Goal: Task Accomplishment & Management: Use online tool/utility

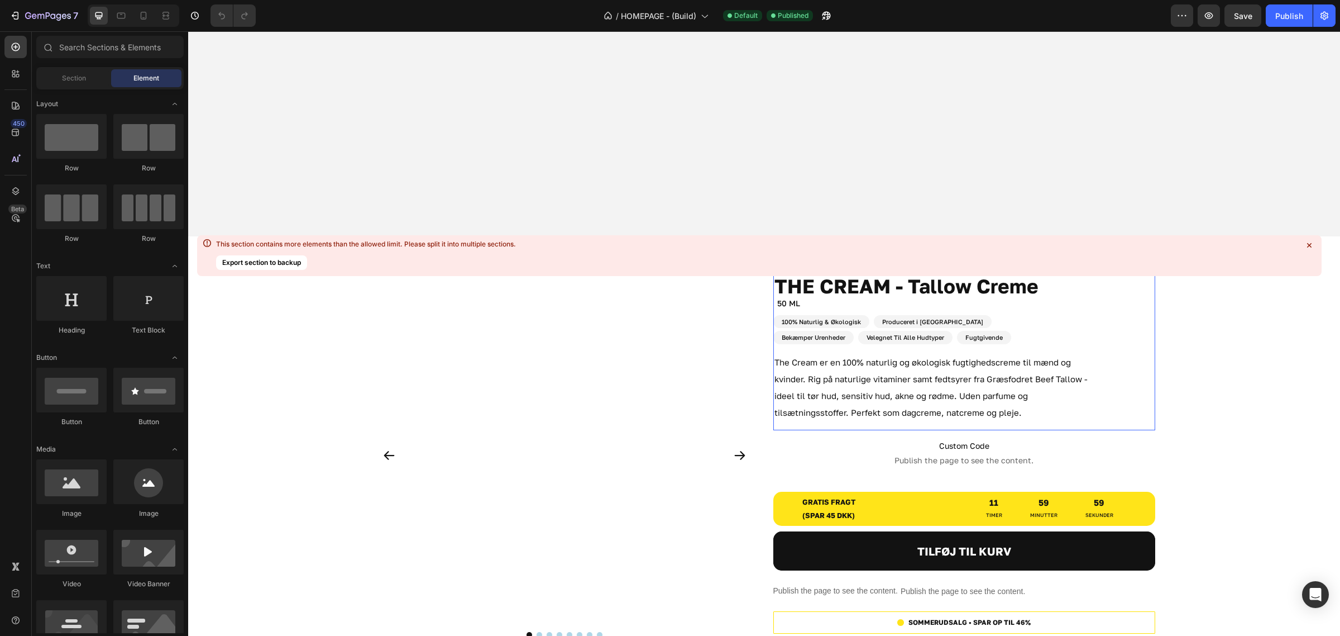
scroll to position [698, 0]
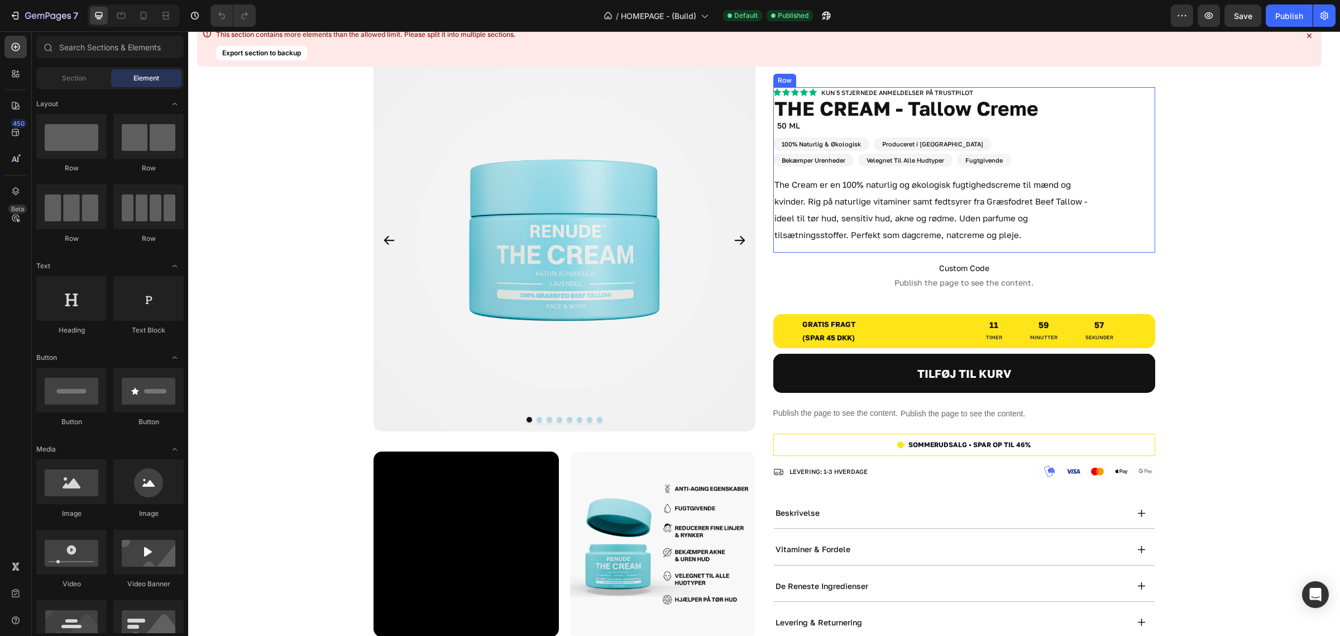
click at [1140, 211] on div "Kun 5 stjernede anmeldelser på trustpilot Heading Icon Icon Icon Icon Icon Icon…" at bounding box center [965, 170] width 382 height 166
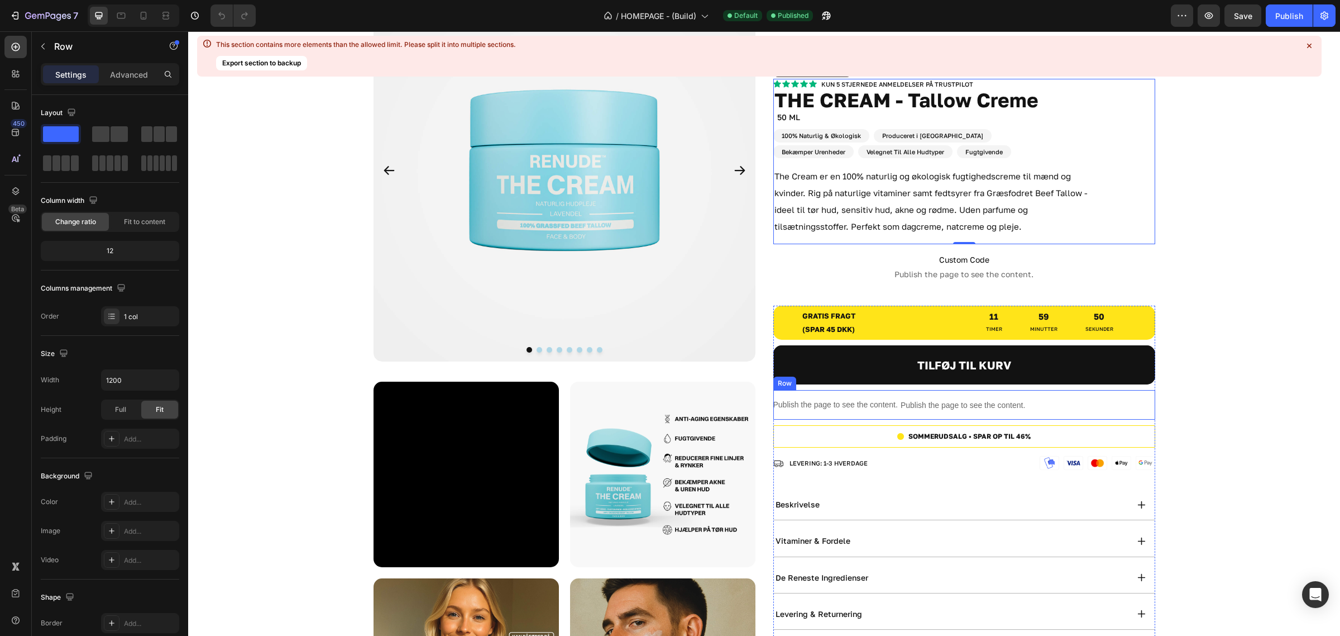
scroll to position [558, 0]
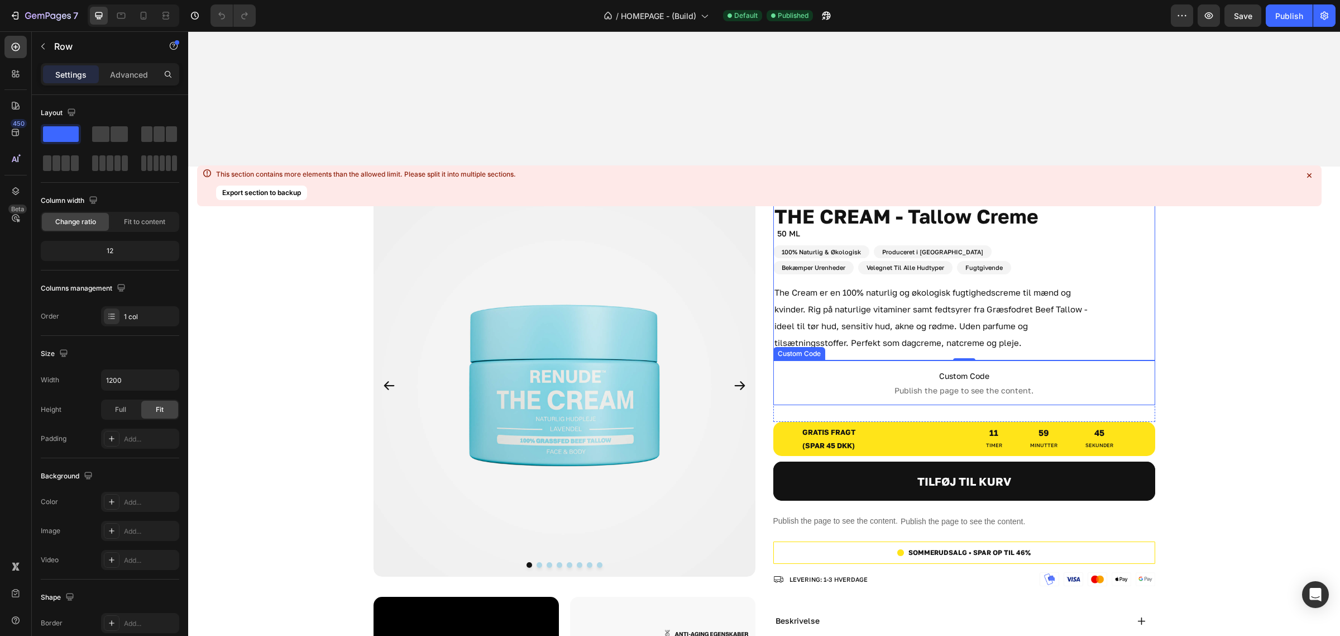
click at [1128, 375] on span "Custom Code" at bounding box center [965, 375] width 382 height 13
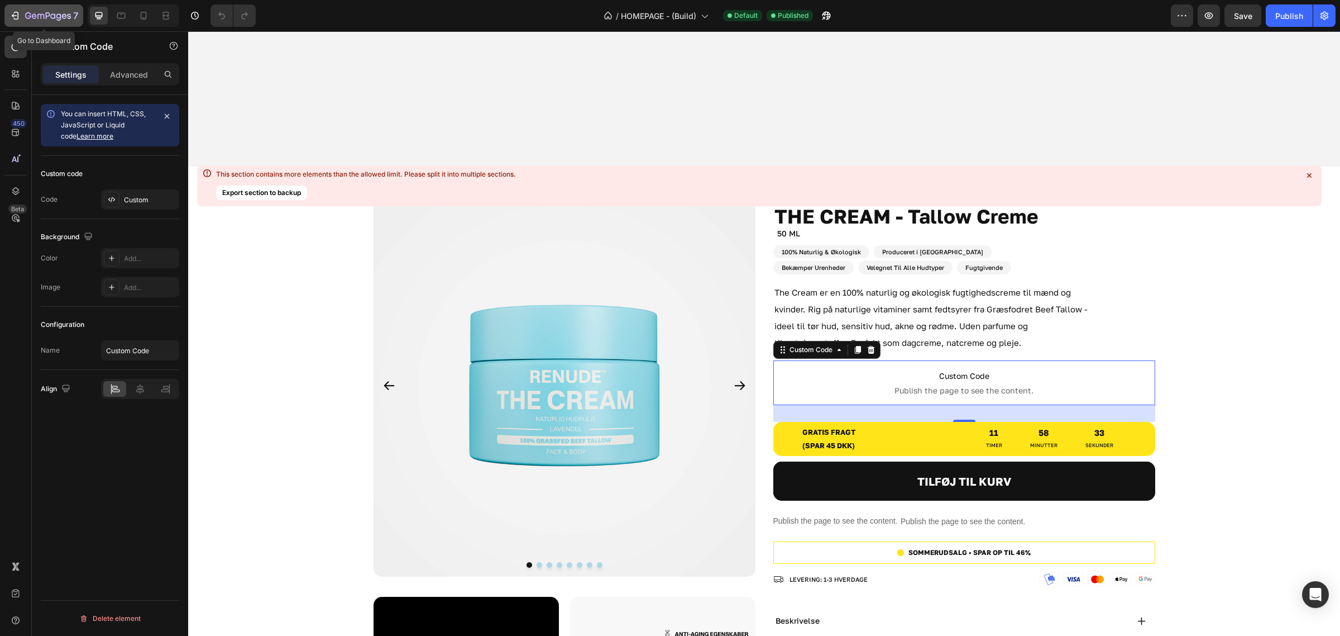
click at [37, 22] on button "7" at bounding box center [43, 15] width 79 height 22
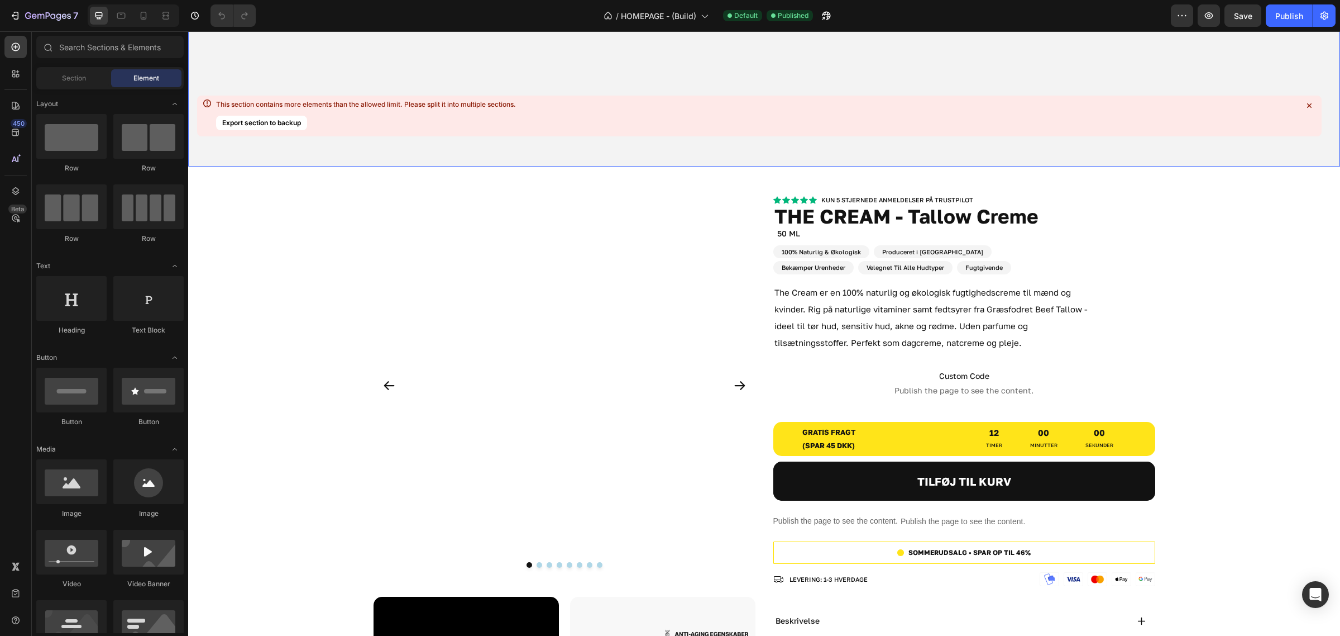
scroll to position [628, 0]
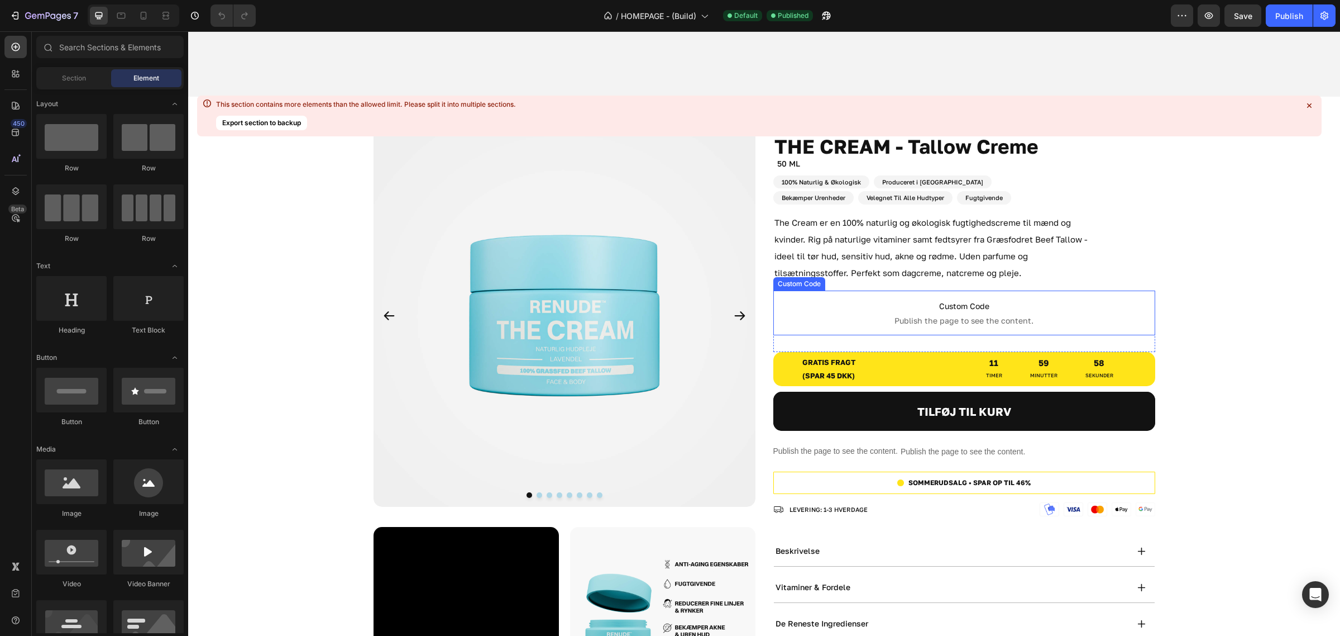
click at [1058, 315] on span "Publish the page to see the content." at bounding box center [965, 320] width 382 height 11
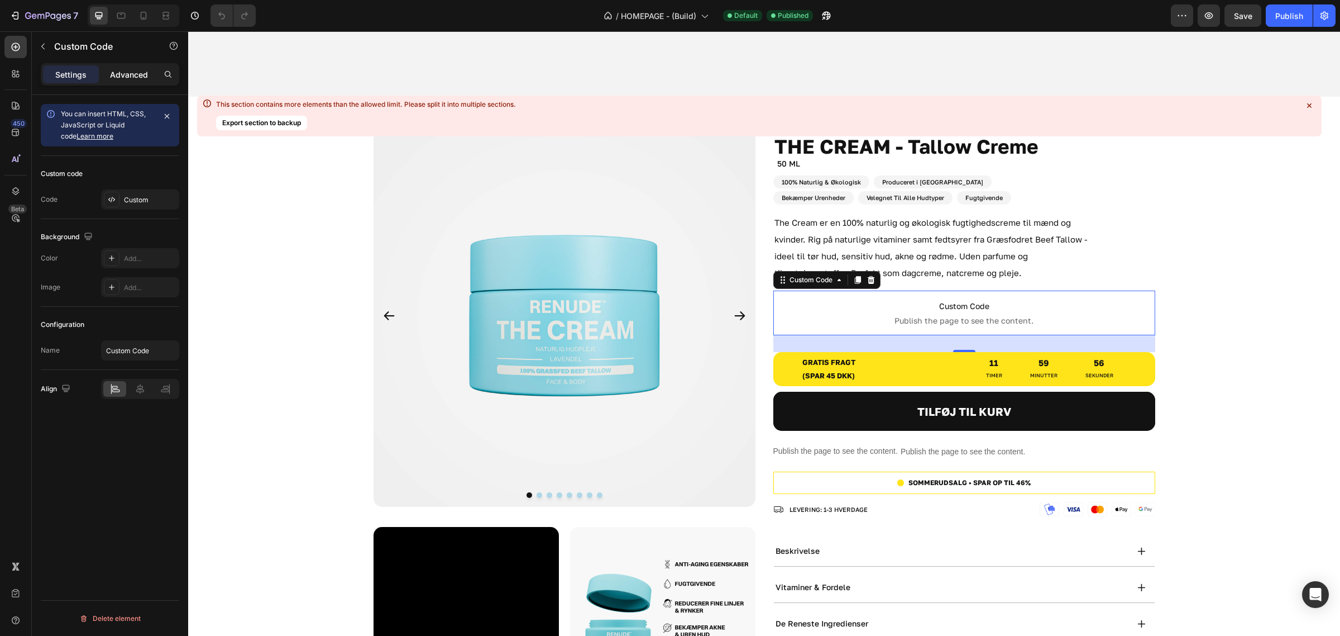
click at [112, 71] on p "Advanced" at bounding box center [129, 75] width 38 height 12
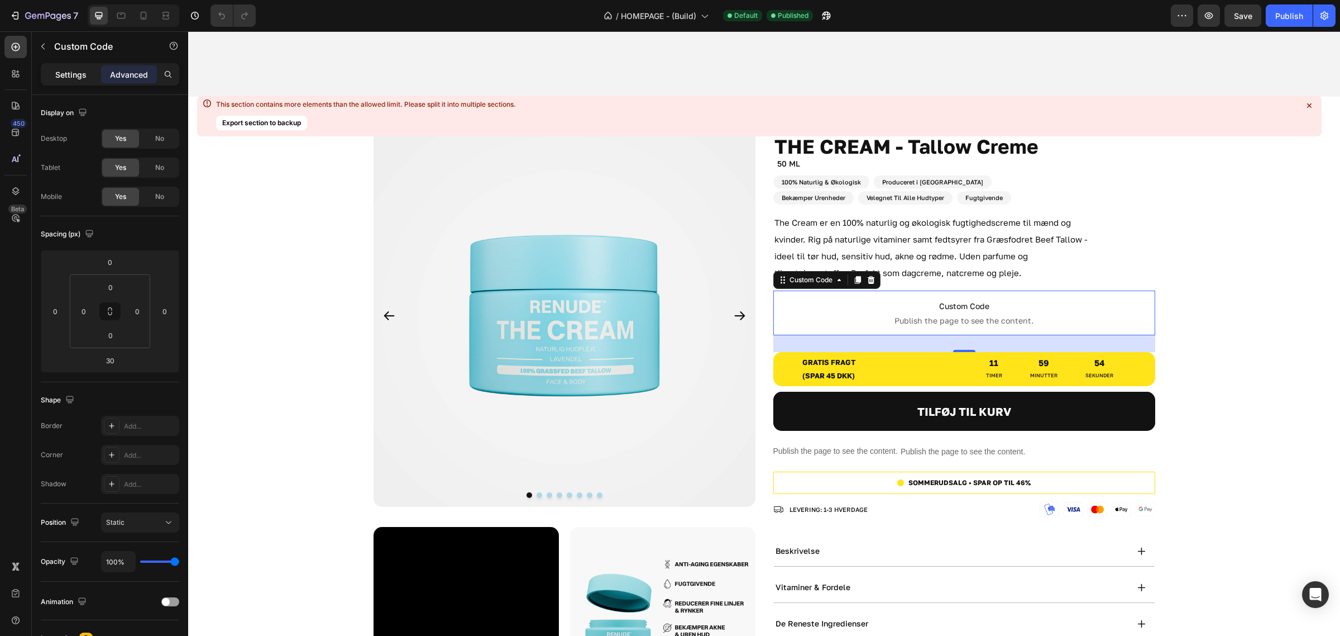
click at [77, 69] on p "Settings" at bounding box center [70, 75] width 31 height 12
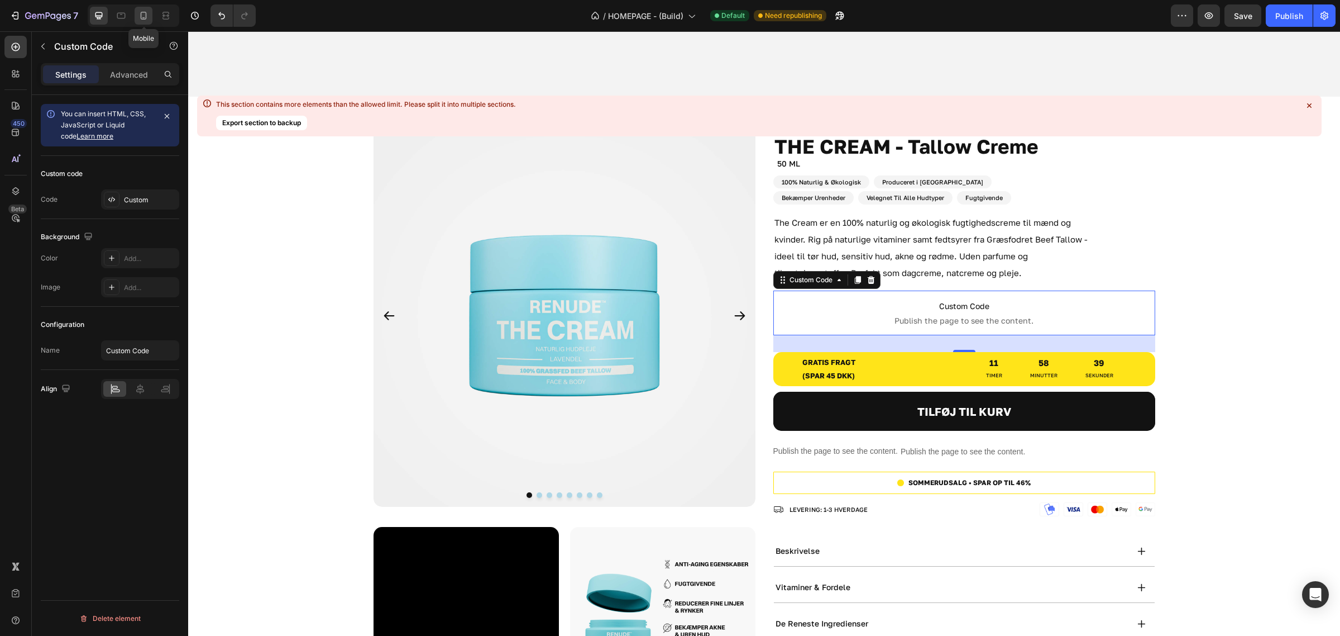
click at [140, 8] on div at bounding box center [144, 16] width 18 height 18
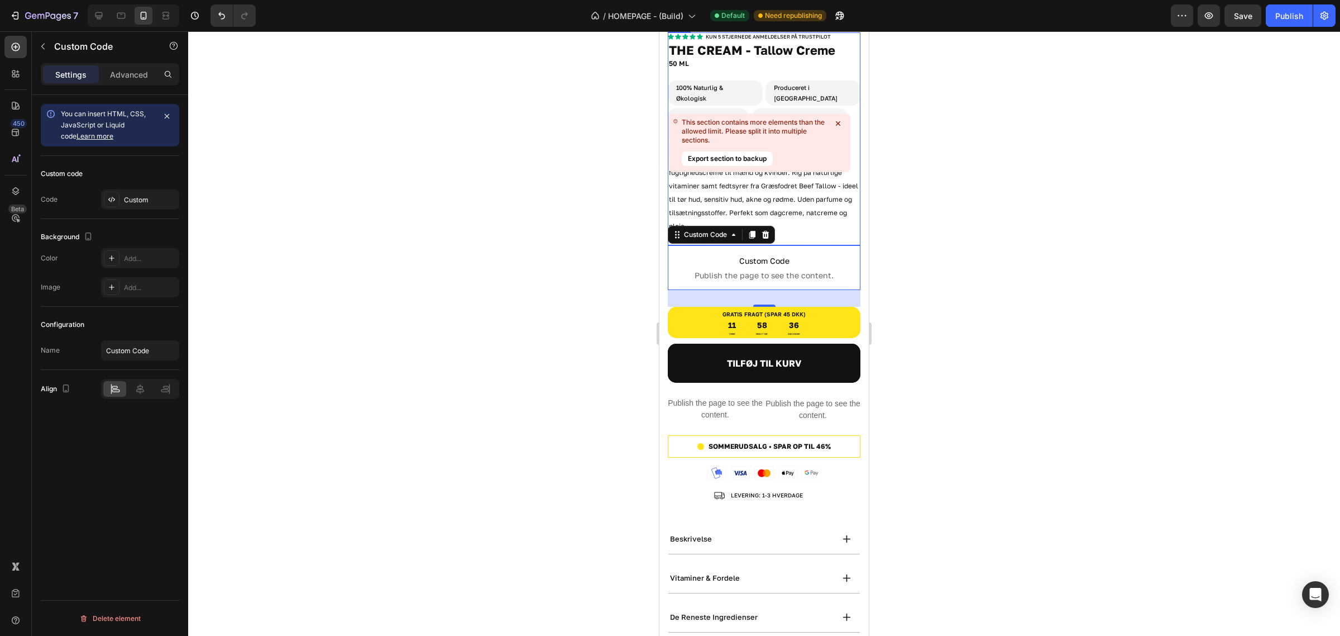
scroll to position [380, 0]
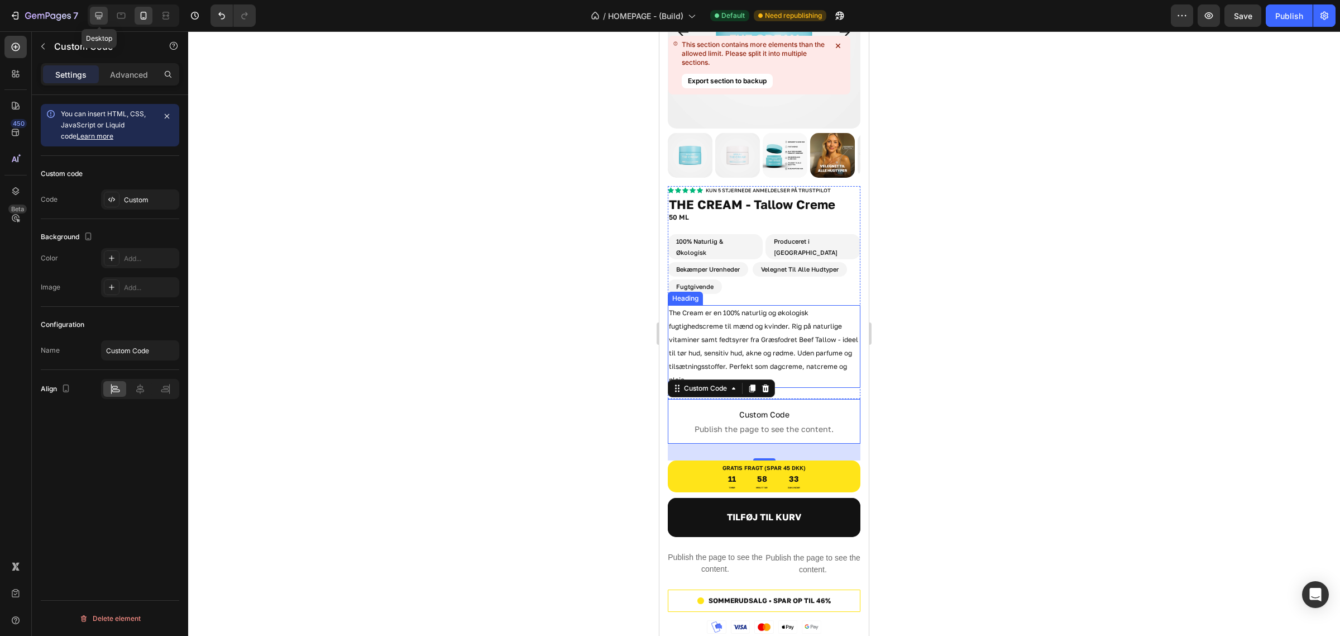
click at [96, 15] on icon at bounding box center [99, 15] width 7 height 7
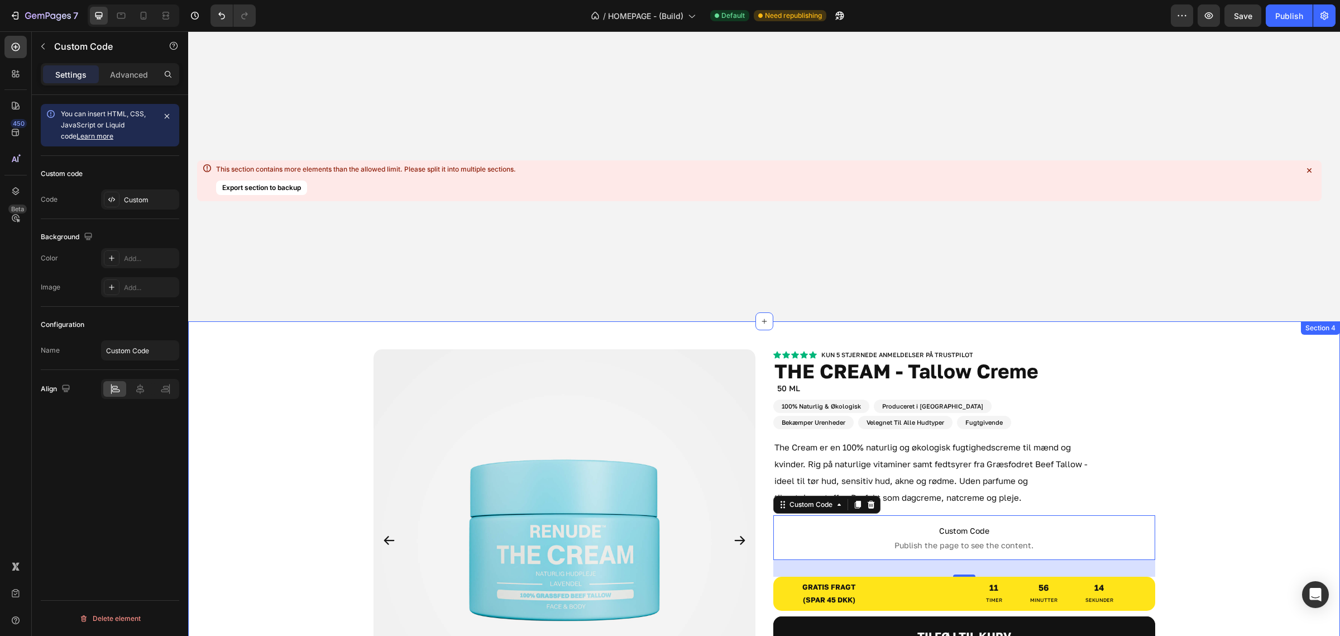
scroll to position [125, 0]
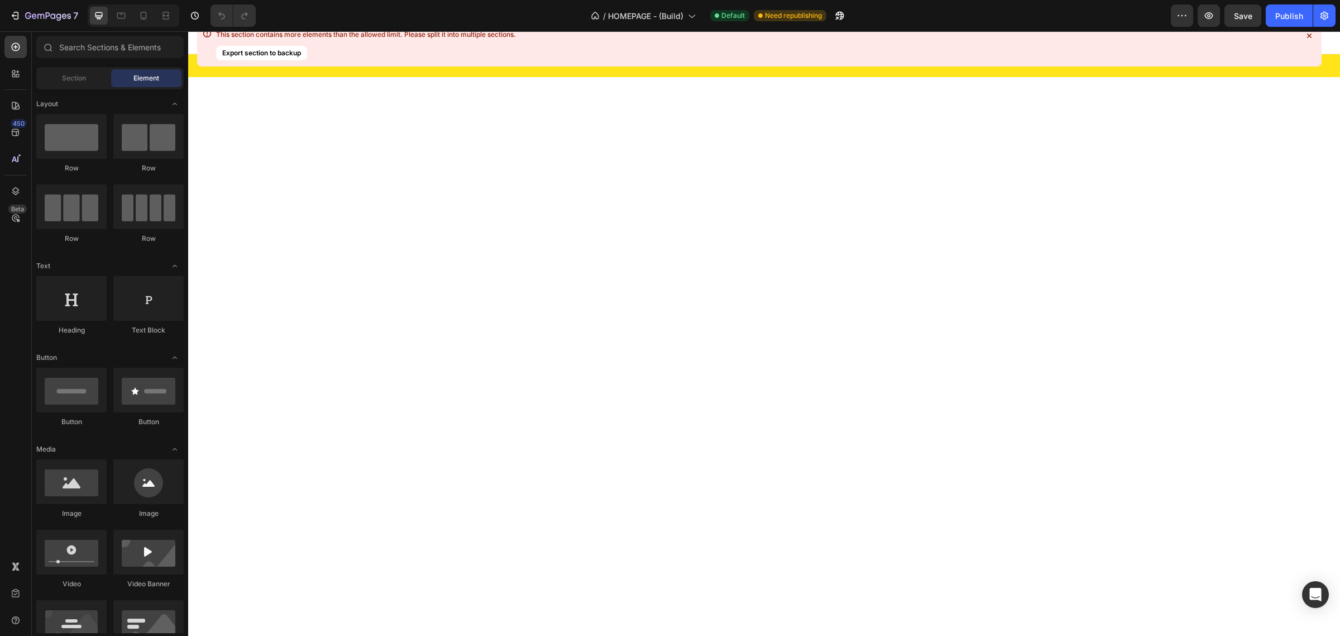
scroll to position [768, 0]
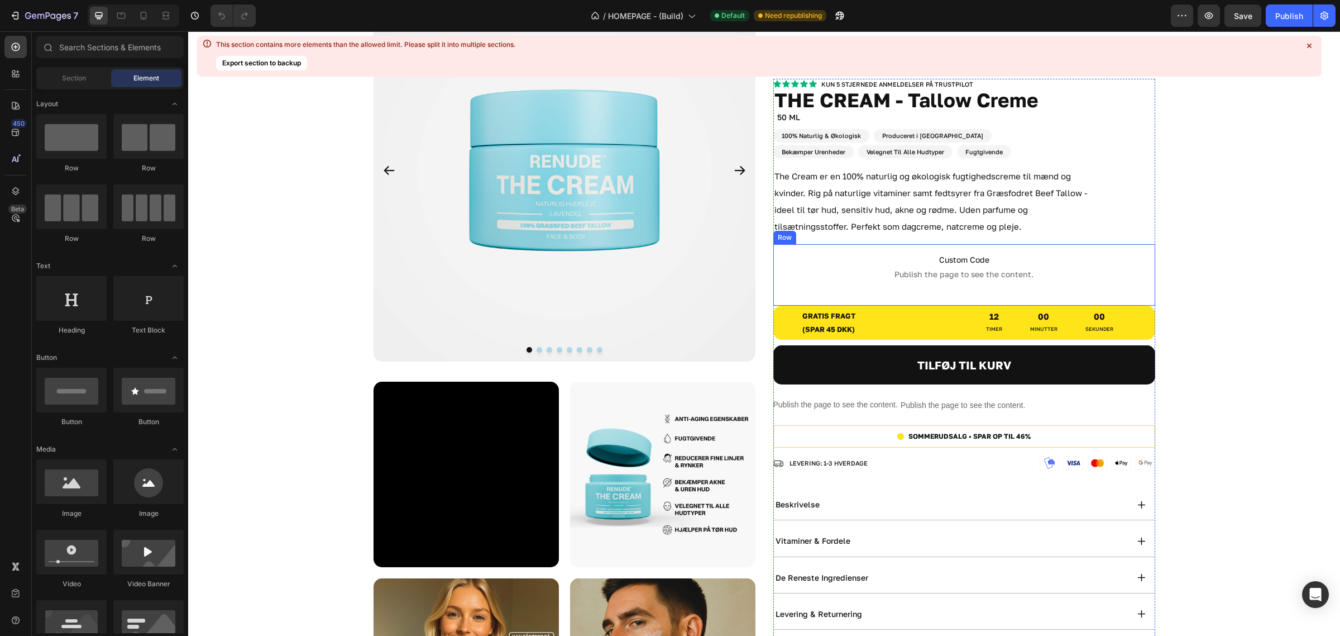
click at [939, 274] on span "Publish the page to see the content." at bounding box center [965, 274] width 382 height 11
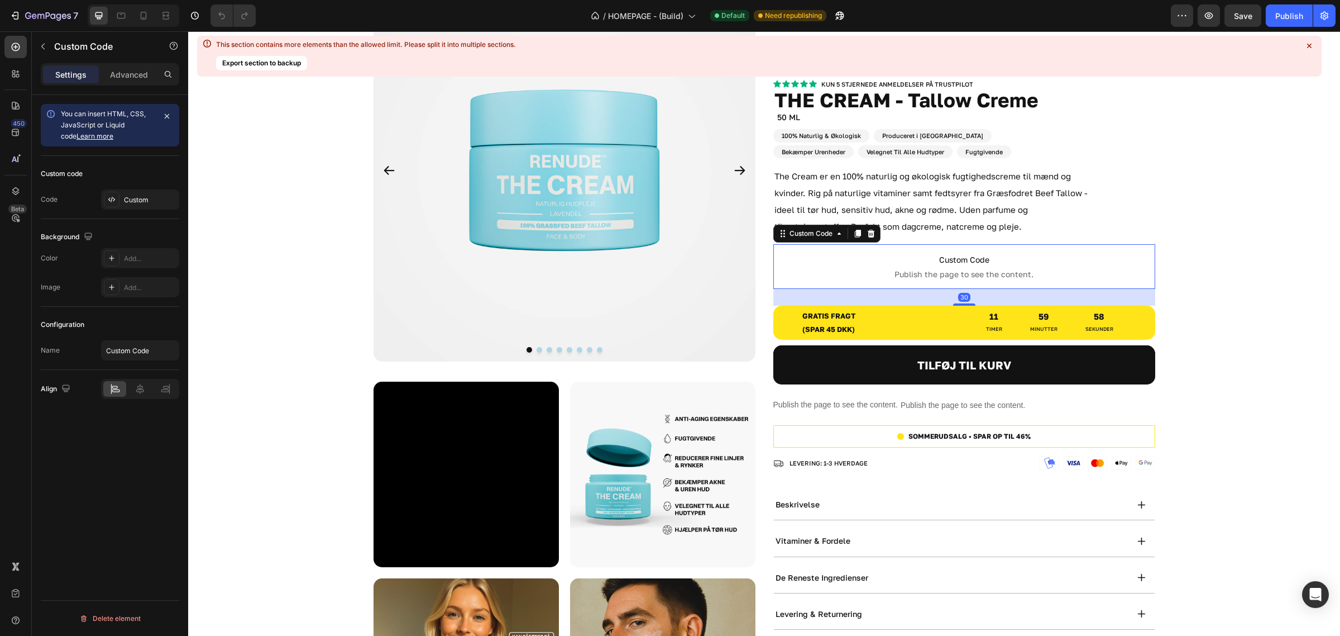
click at [134, 212] on div "Custom code Code Custom" at bounding box center [110, 187] width 139 height 63
click at [131, 205] on div "Custom" at bounding box center [140, 199] width 78 height 20
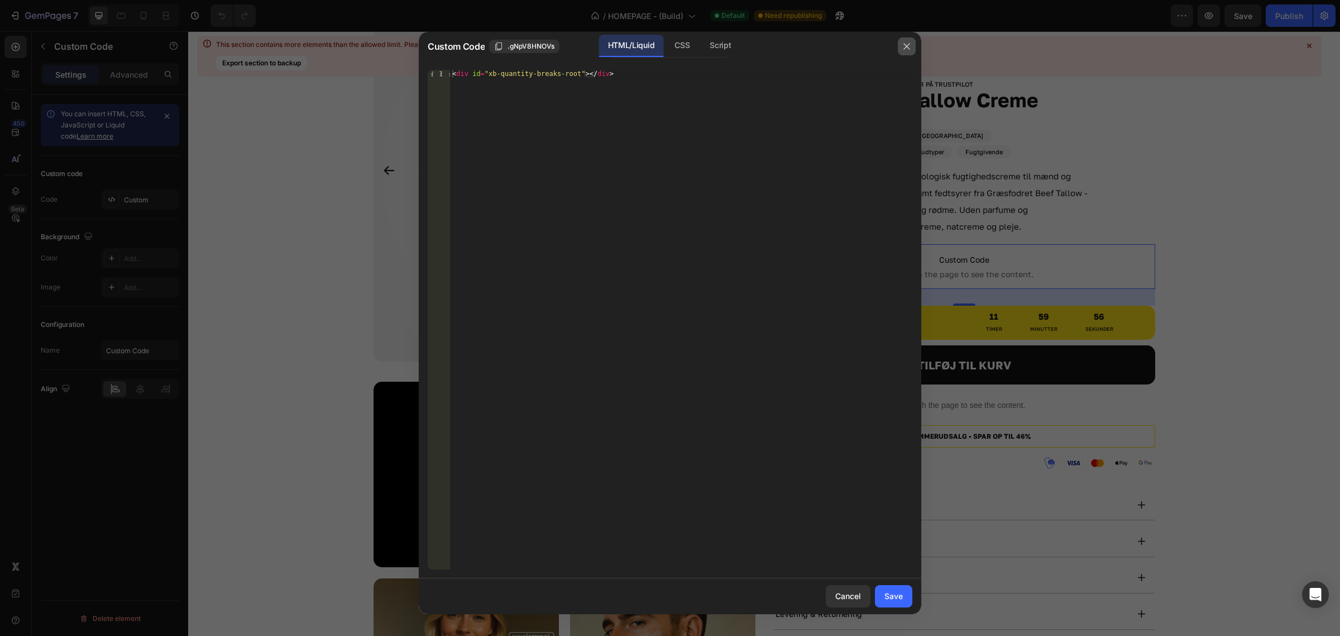
click at [909, 45] on icon "button" at bounding box center [907, 46] width 9 height 9
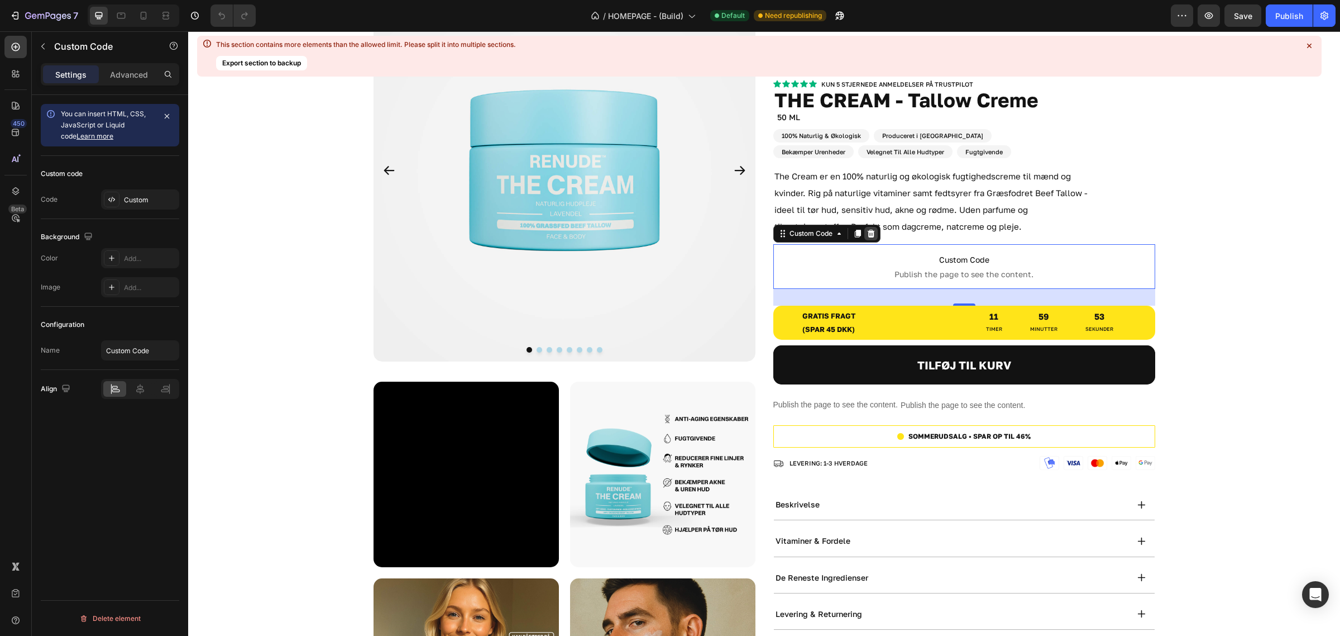
click at [867, 230] on icon at bounding box center [870, 234] width 7 height 8
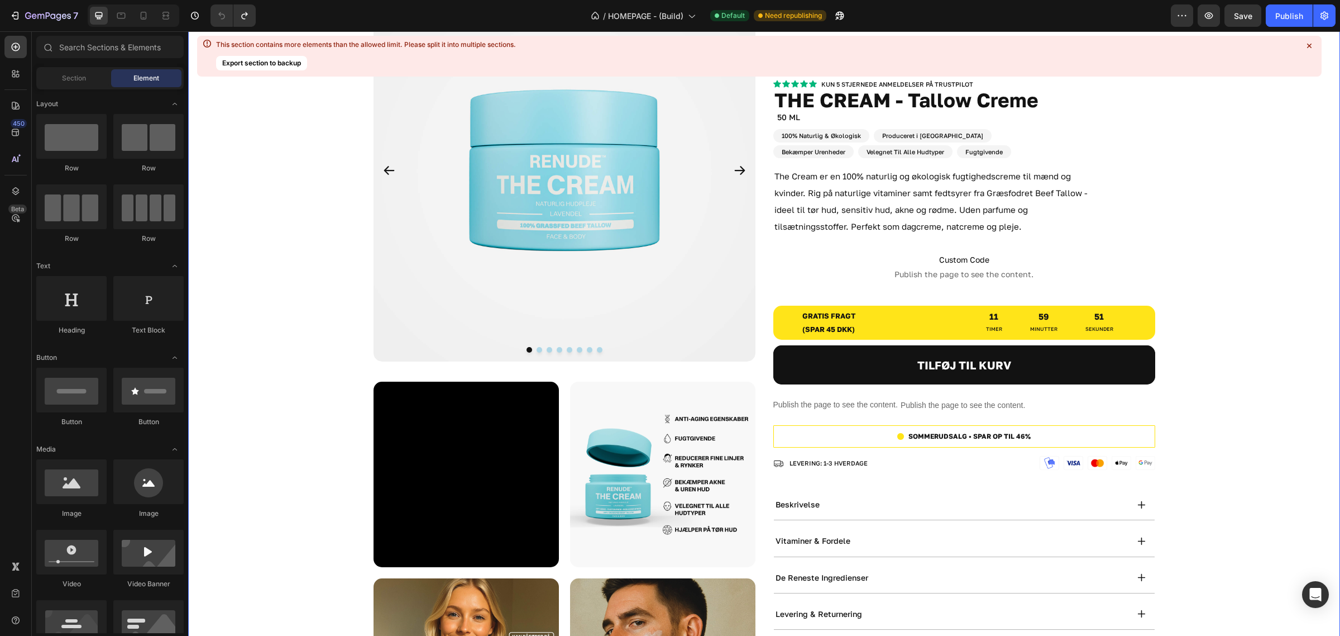
click at [1109, 271] on span "Publish the page to see the content." at bounding box center [965, 274] width 382 height 11
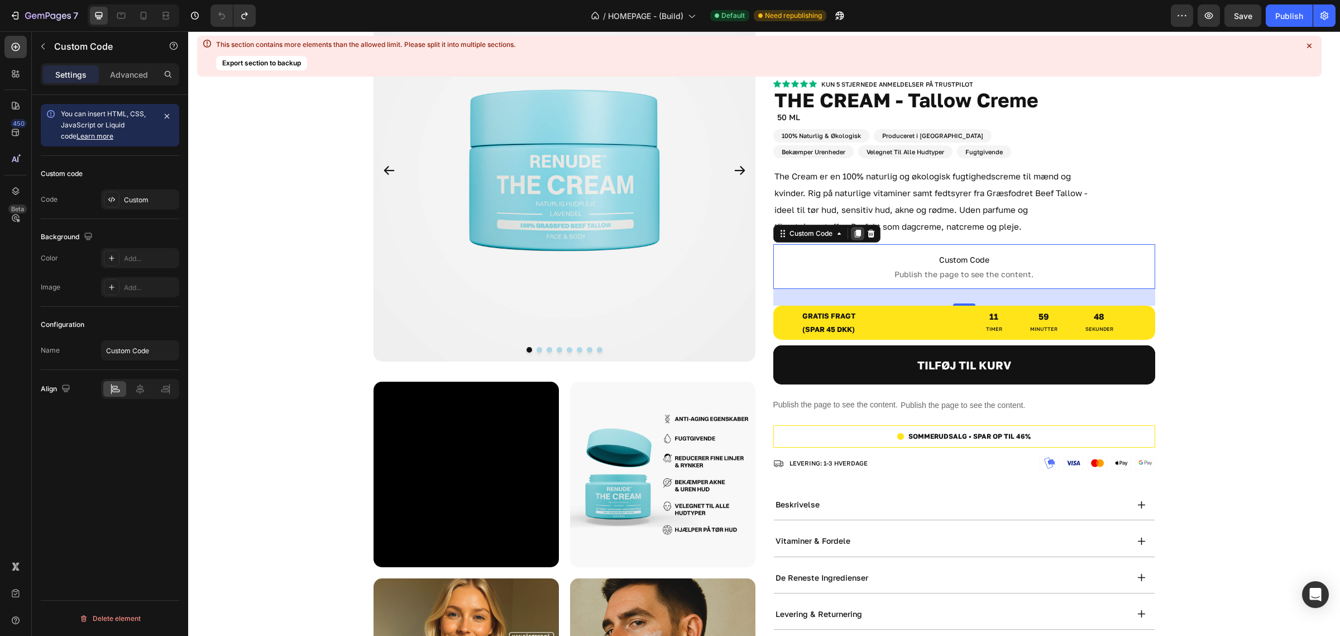
click at [853, 235] on icon at bounding box center [857, 233] width 9 height 9
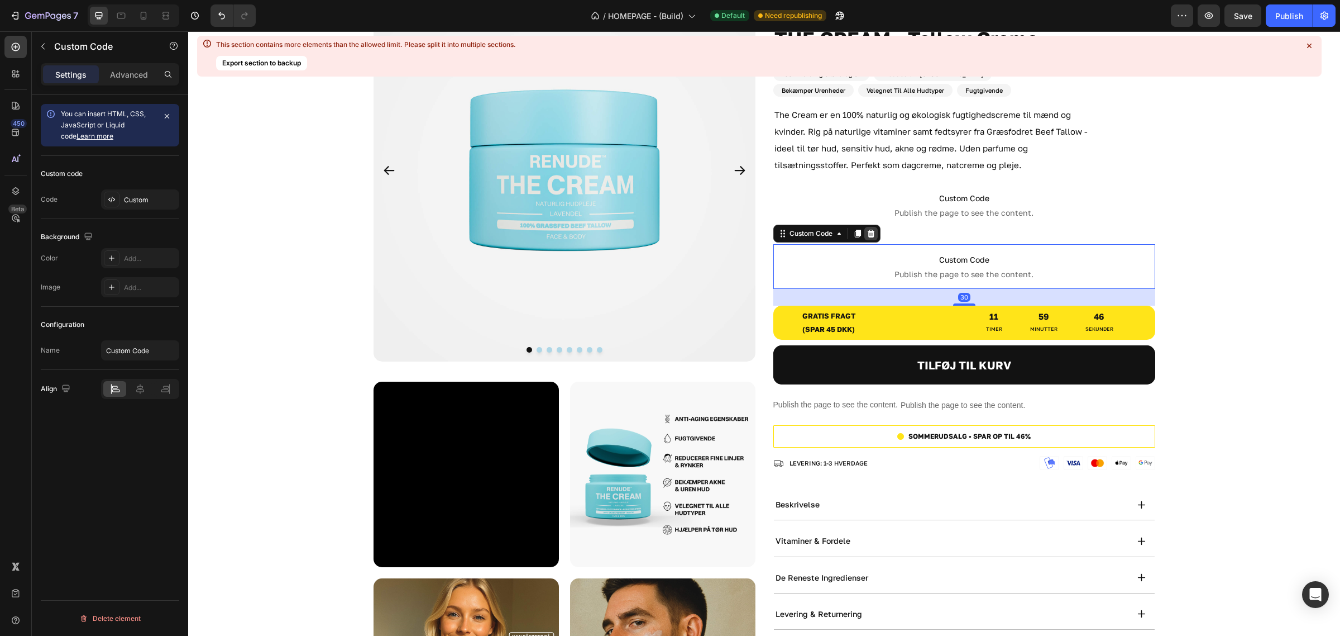
click at [869, 233] on icon at bounding box center [870, 234] width 7 height 8
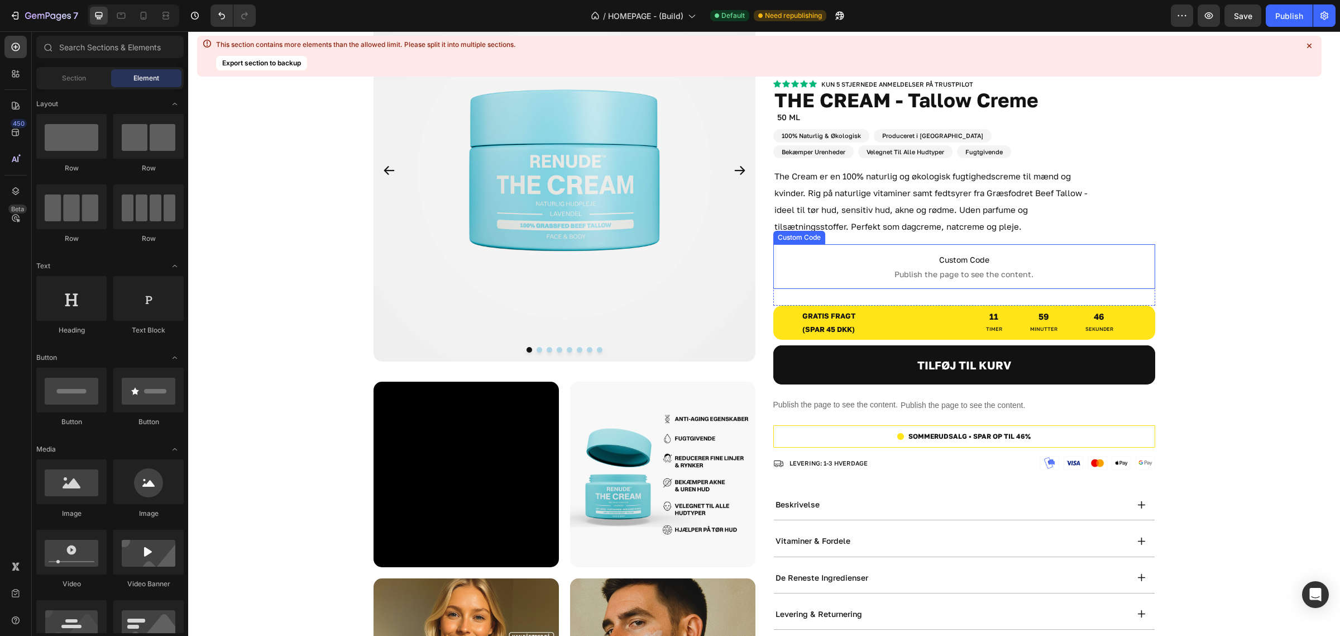
click at [934, 270] on span "Publish the page to see the content." at bounding box center [965, 274] width 382 height 11
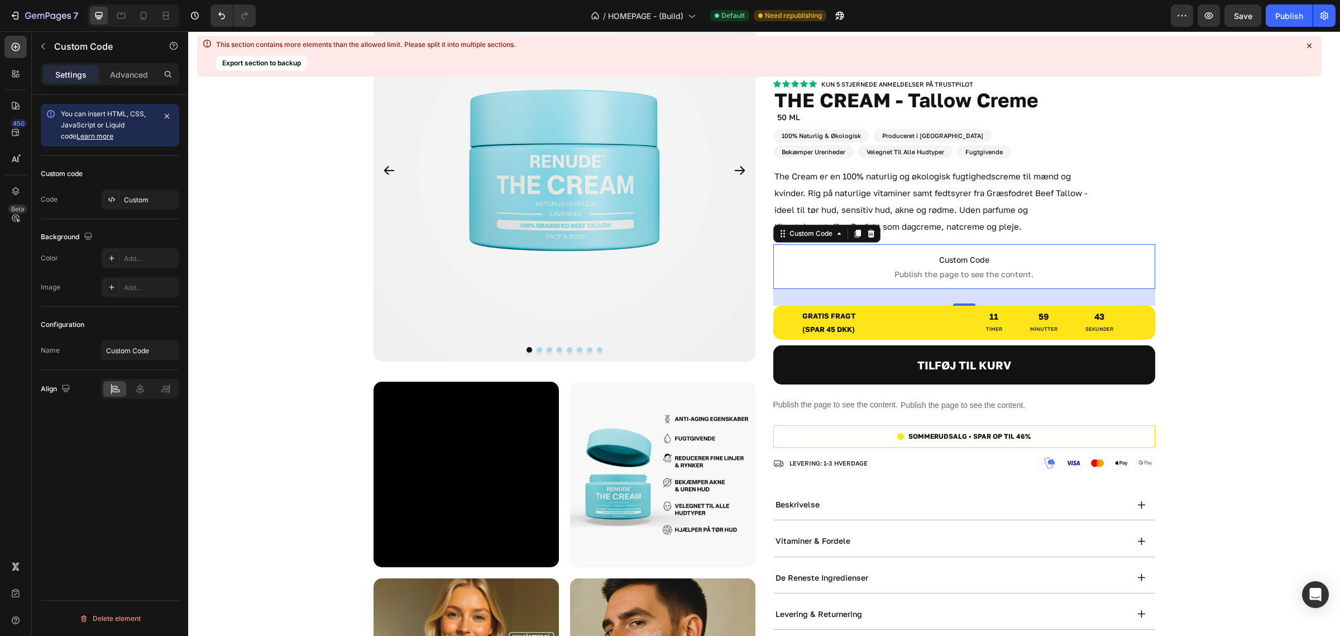
click at [1280, 13] on div "Publish" at bounding box center [1290, 16] width 28 height 12
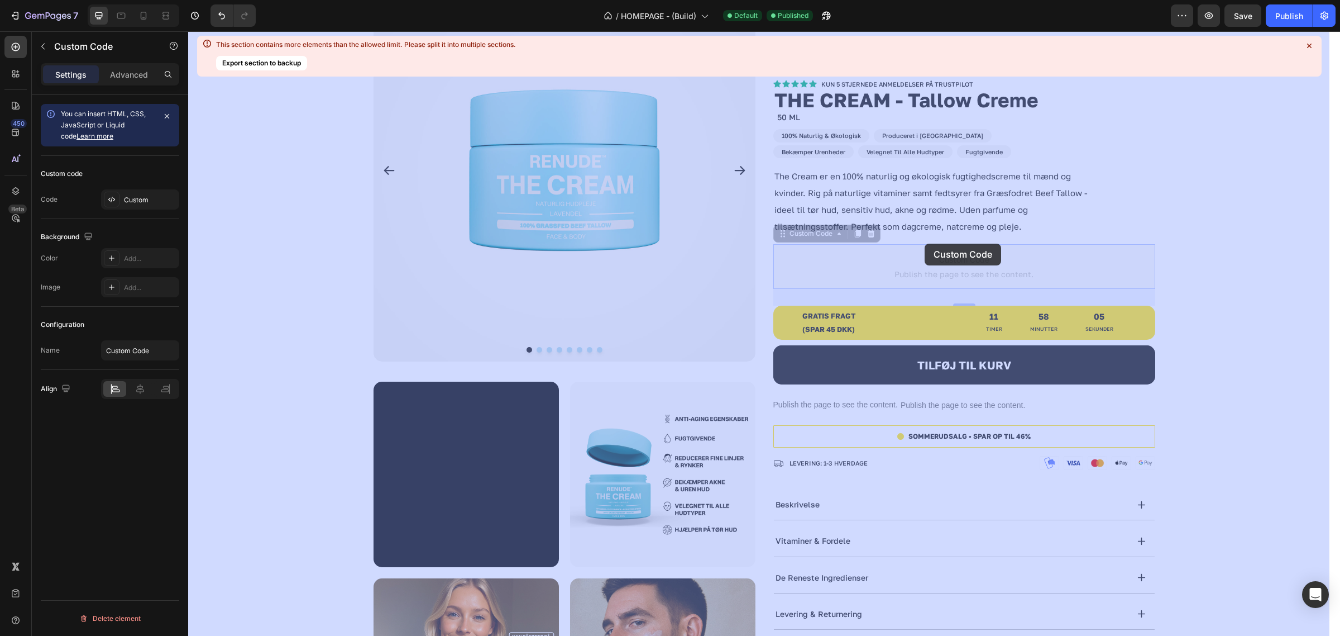
drag, startPoint x: 779, startPoint y: 235, endPoint x: 925, endPoint y: 244, distance: 146.0
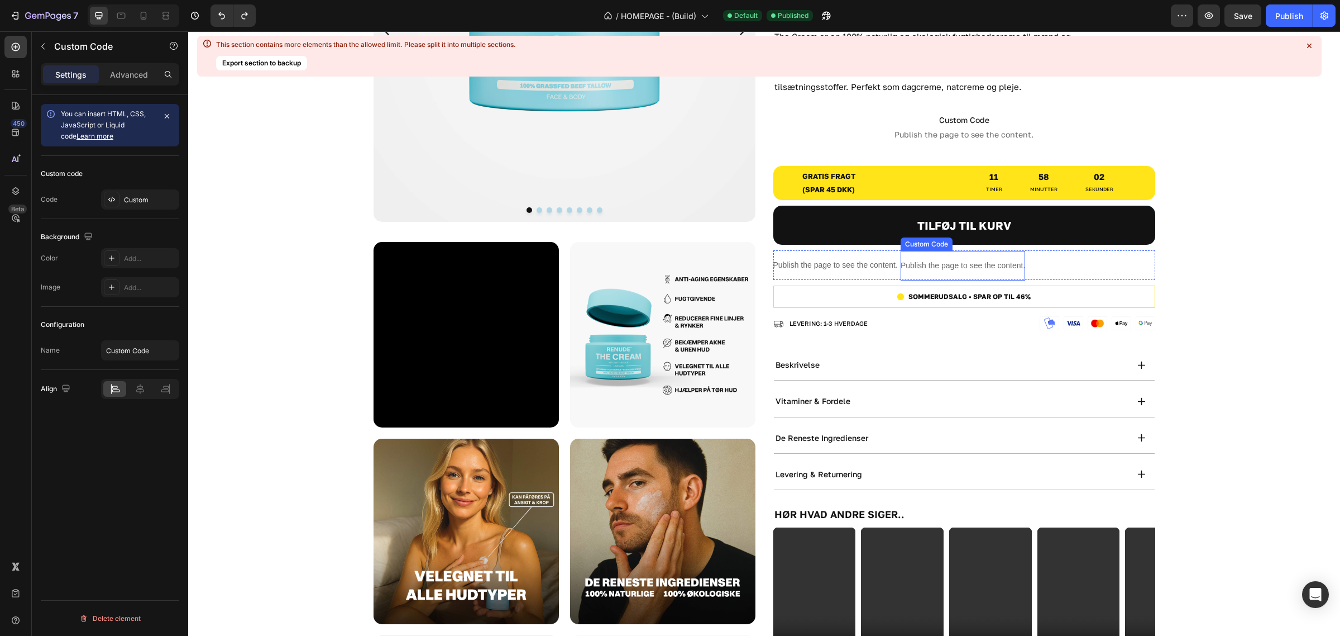
scroll to position [838, 0]
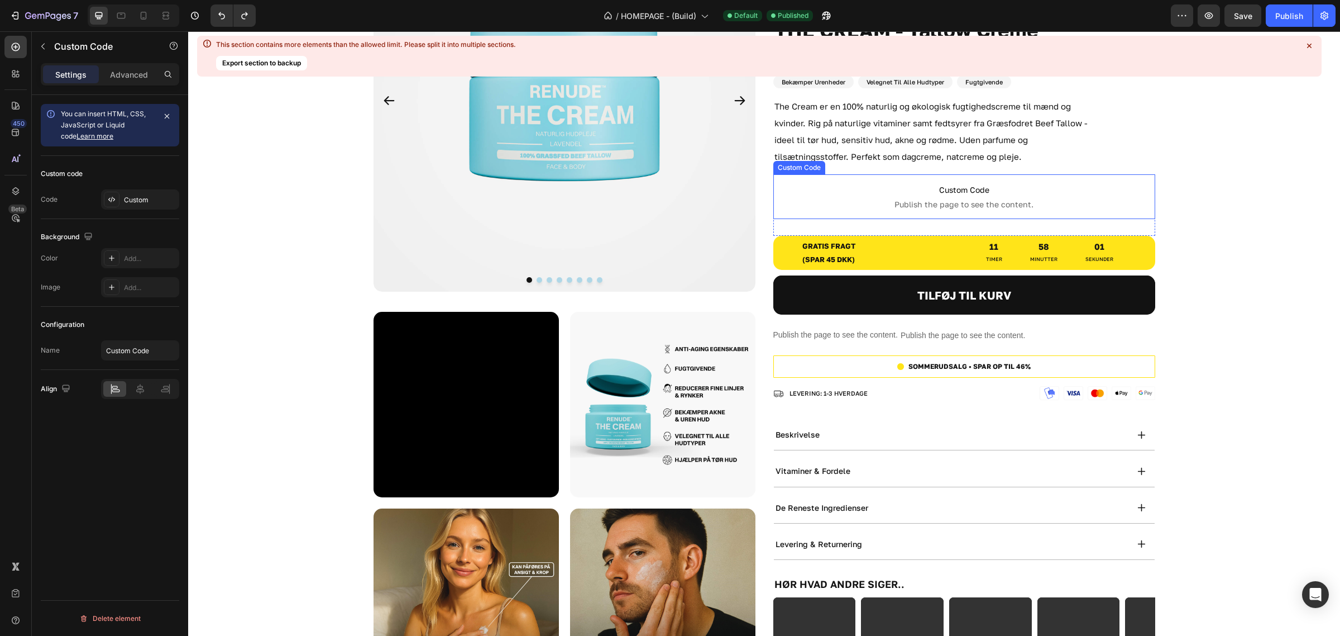
click at [941, 213] on p "Custom Code Publish the page to see the content." at bounding box center [965, 196] width 382 height 45
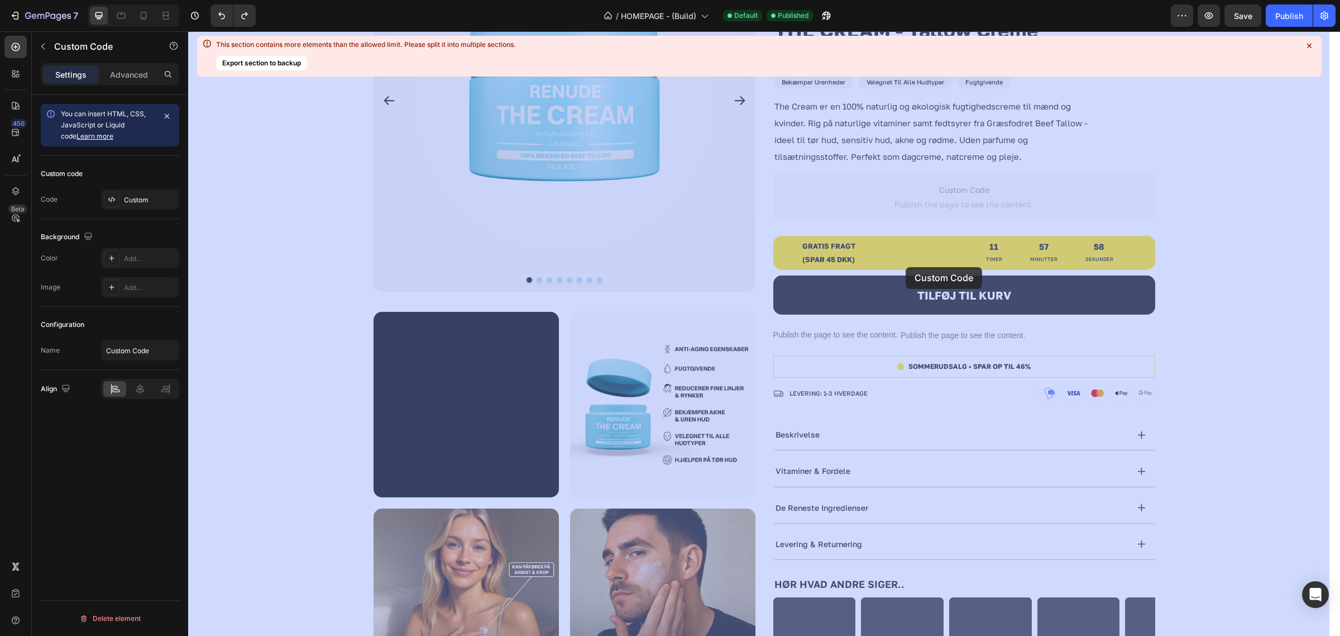
scroll to position [698, 0]
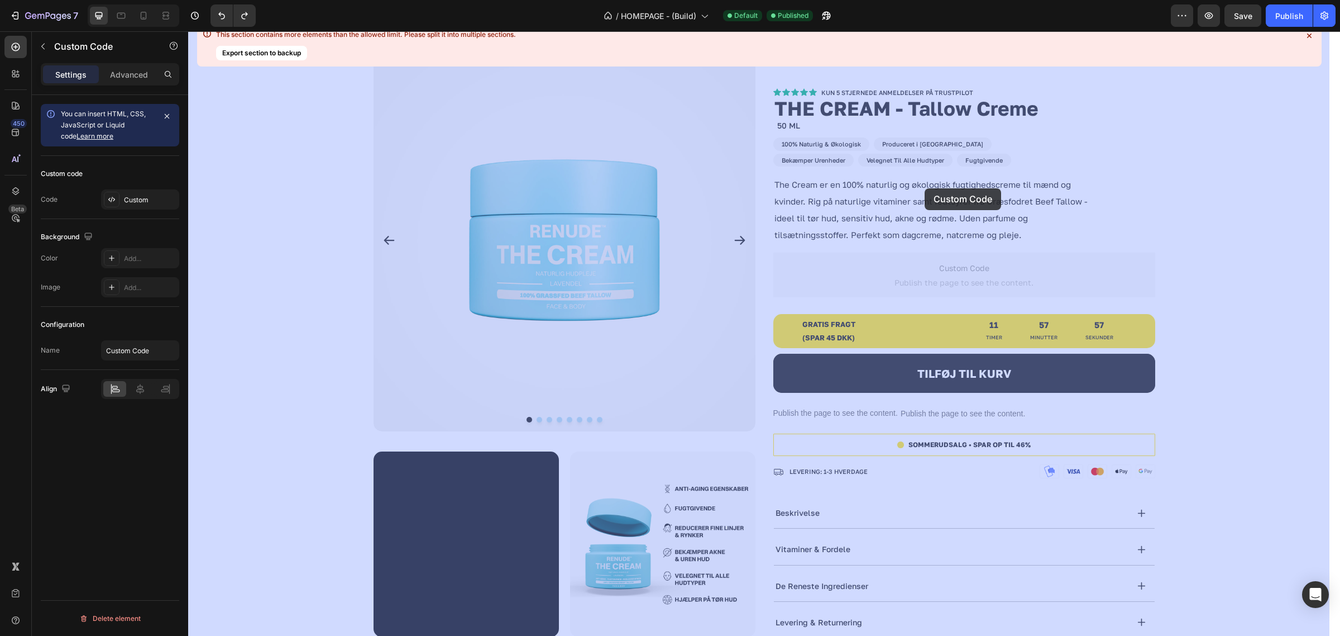
drag, startPoint x: 805, startPoint y: 180, endPoint x: 922, endPoint y: 218, distance: 122.0
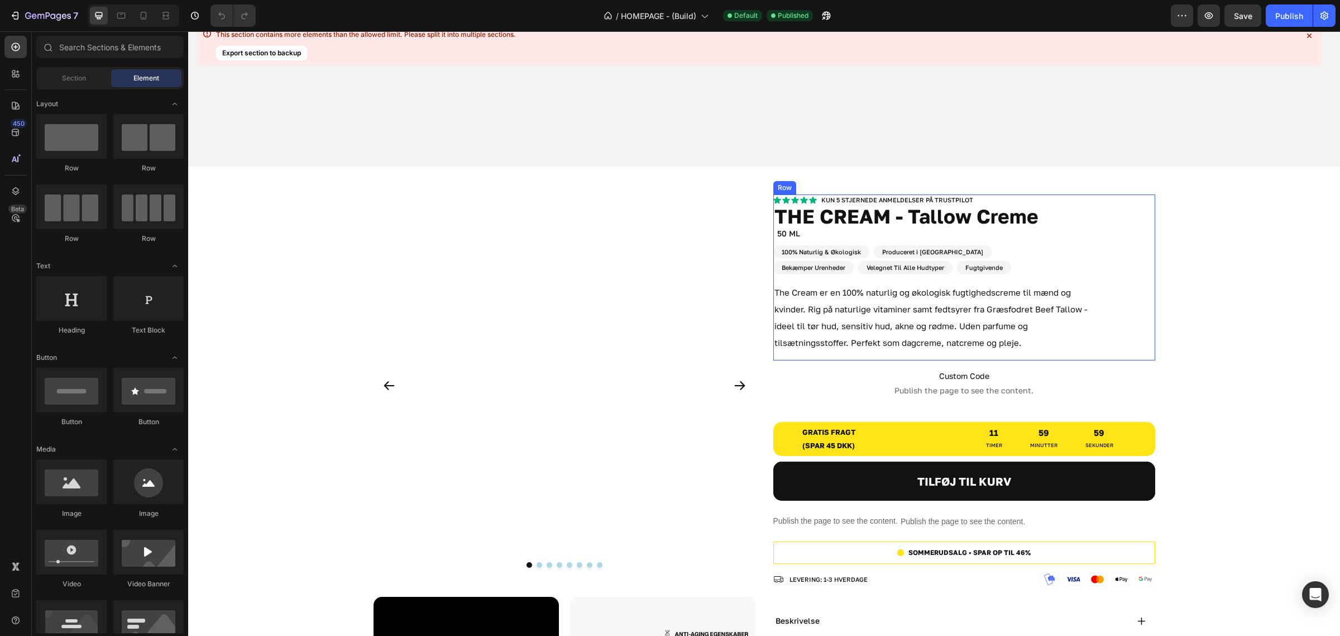
scroll to position [698, 0]
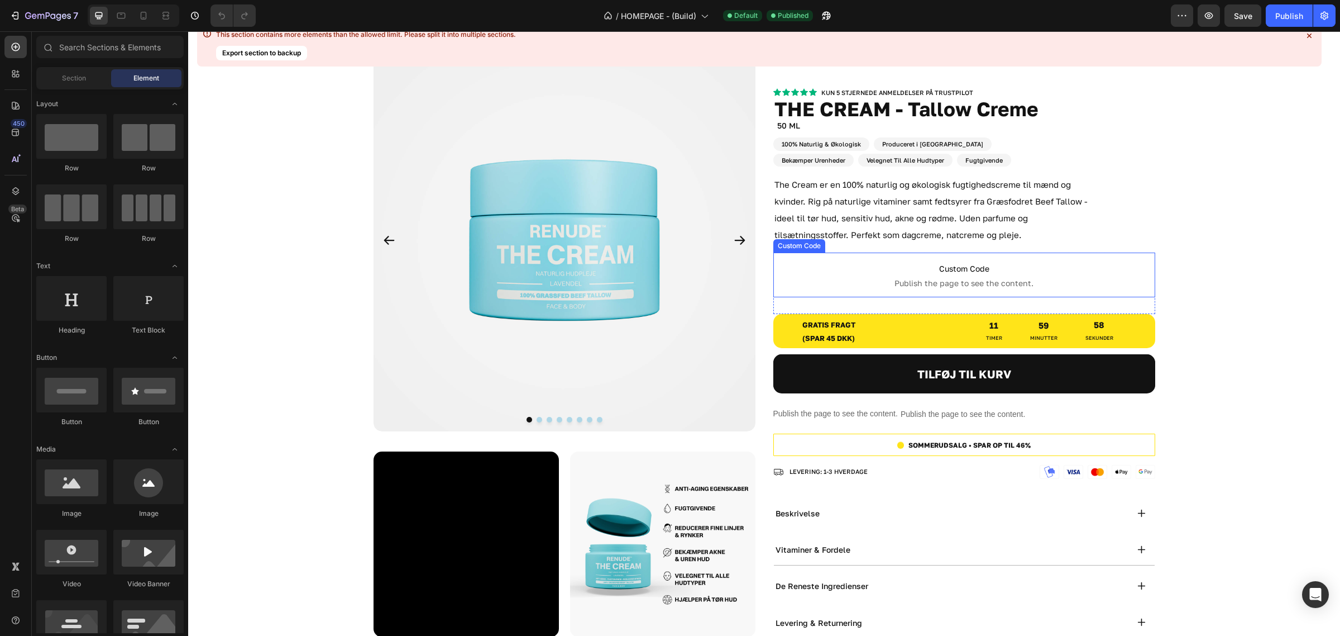
click at [954, 278] on span "Publish the page to see the content." at bounding box center [965, 283] width 382 height 11
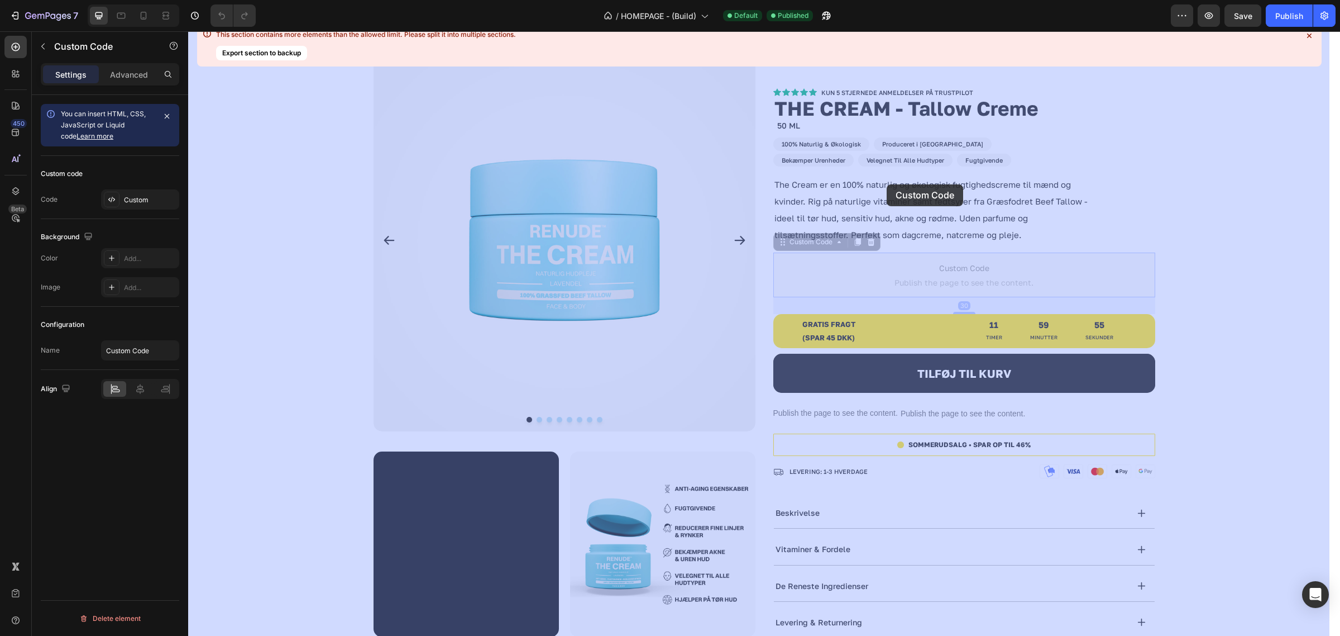
drag, startPoint x: 784, startPoint y: 243, endPoint x: 887, endPoint y: 184, distance: 118.8
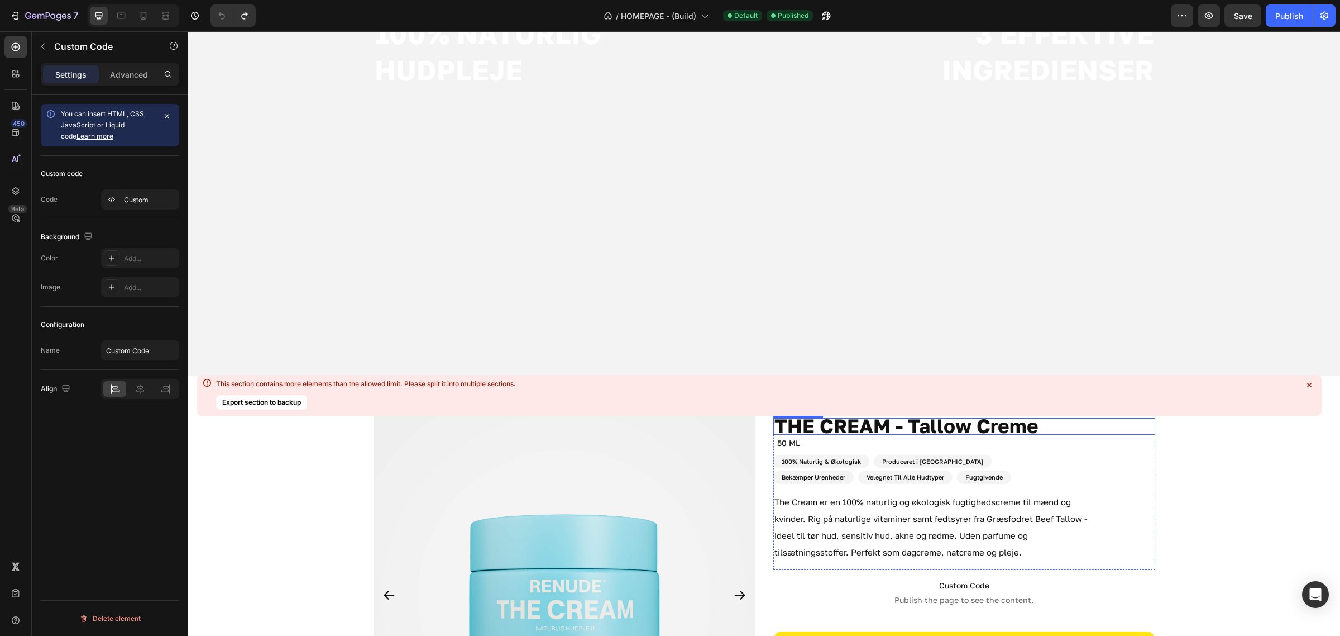
scroll to position [489, 0]
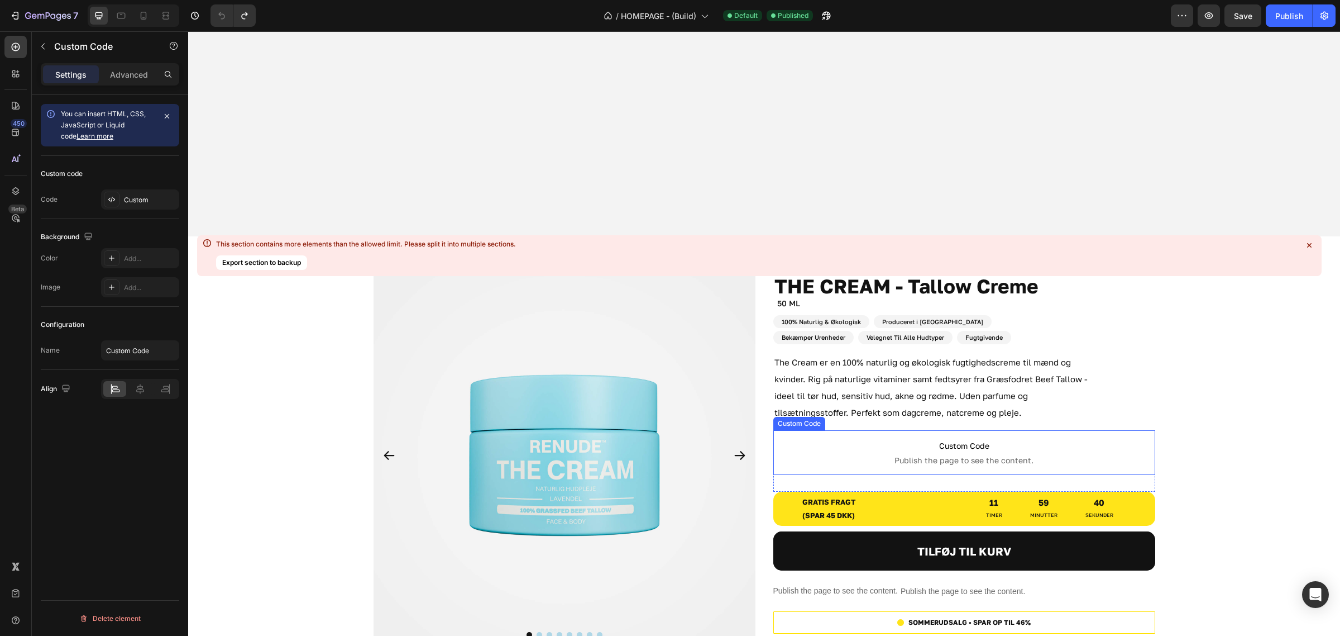
click at [1146, 455] on span "Publish the page to see the content." at bounding box center [965, 460] width 382 height 11
click at [1148, 479] on div "Custom Code Publish the page to see the content. Custom Code" at bounding box center [965, 460] width 382 height 61
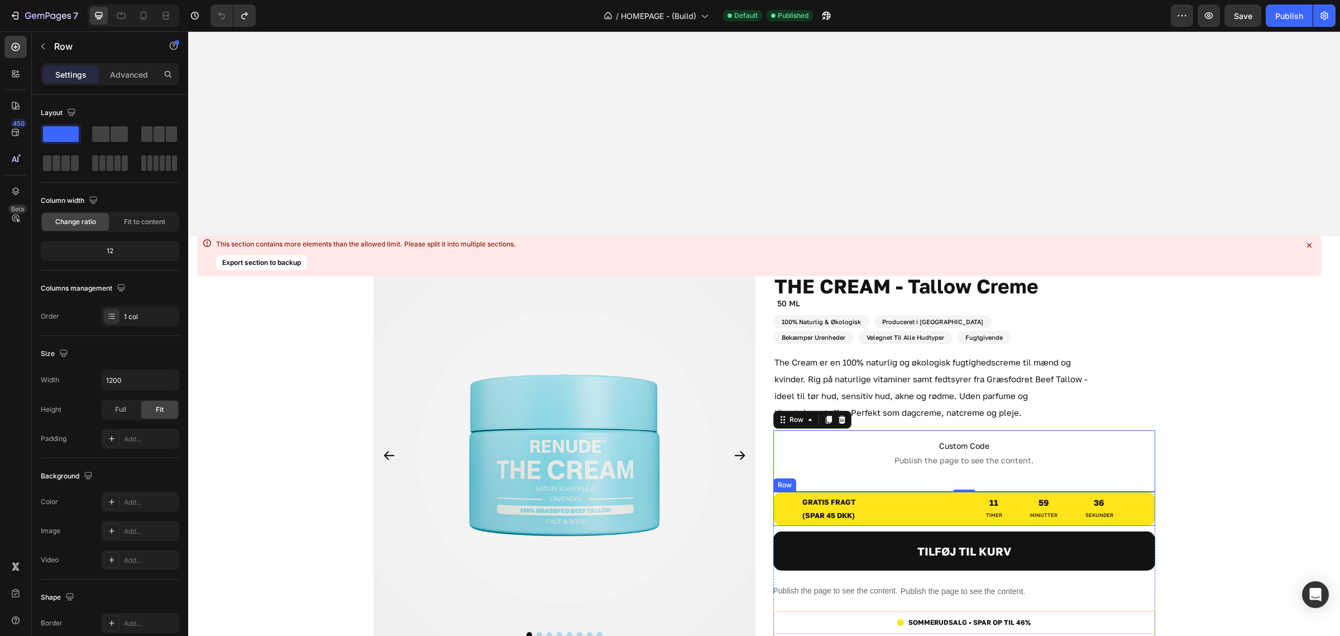
click at [1143, 504] on div "gratis fragt (spar 45 dkk) Text Block gratis fragt (spar 45 dkk) Text Block 11 …" at bounding box center [965, 508] width 382 height 34
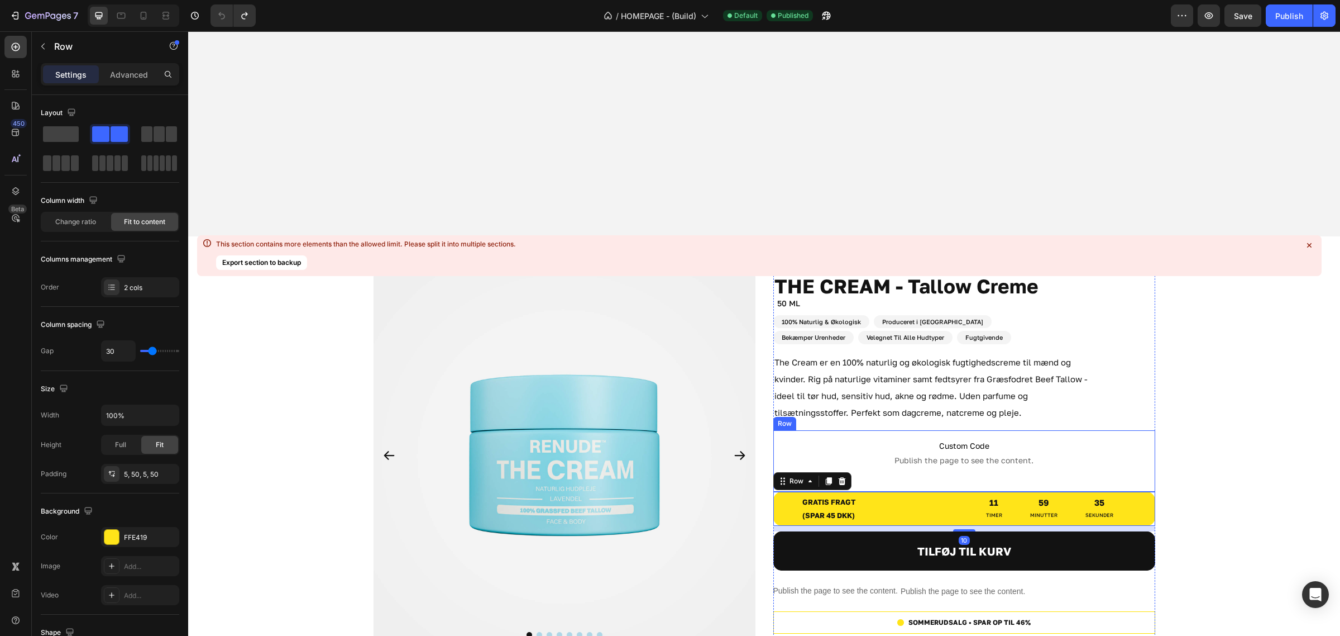
click at [1138, 470] on div "Custom Code Publish the page to see the content. Custom Code" at bounding box center [965, 460] width 382 height 61
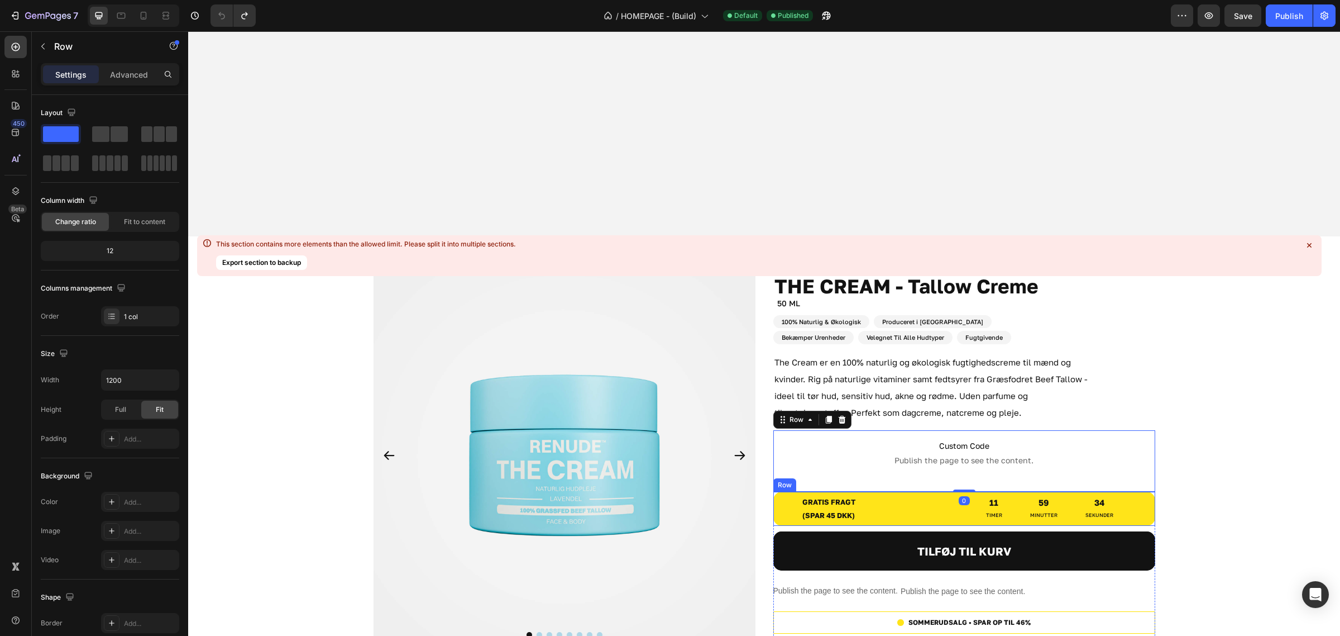
click at [1138, 510] on div "gratis fragt (spar 45 dkk) Text Block gratis fragt (spar 45 dkk) Text Block 11 …" at bounding box center [965, 508] width 382 height 34
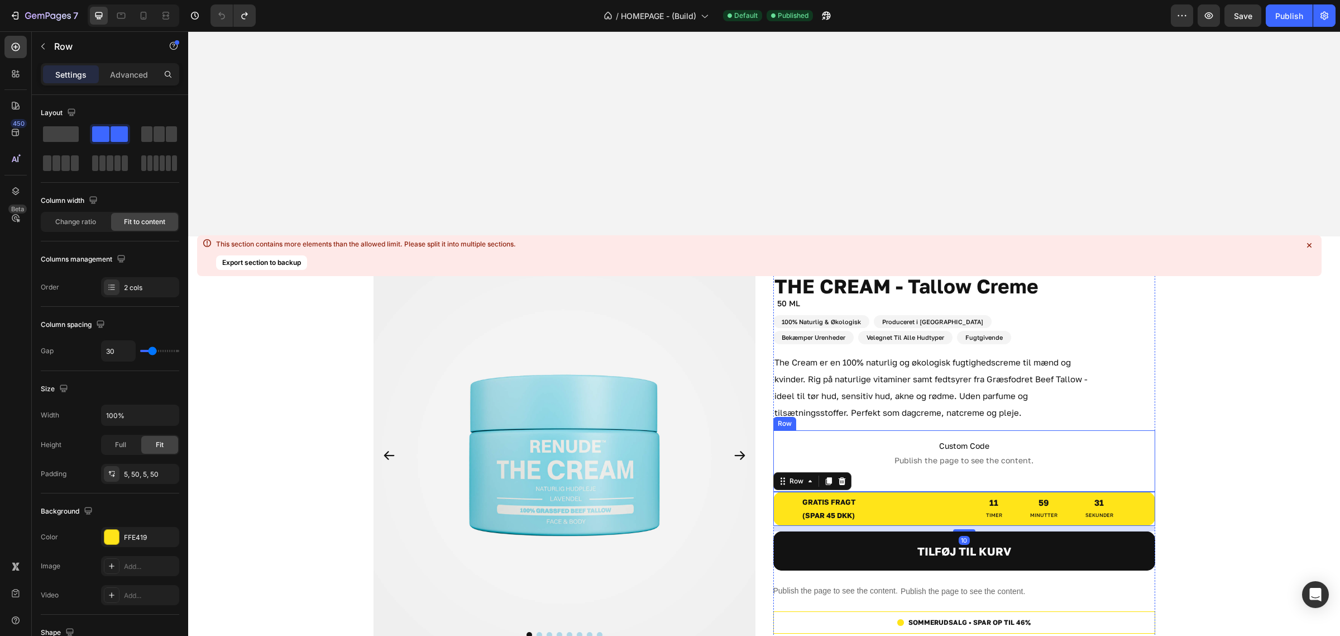
click at [1138, 478] on div "Custom Code Publish the page to see the content. Custom Code" at bounding box center [965, 460] width 382 height 61
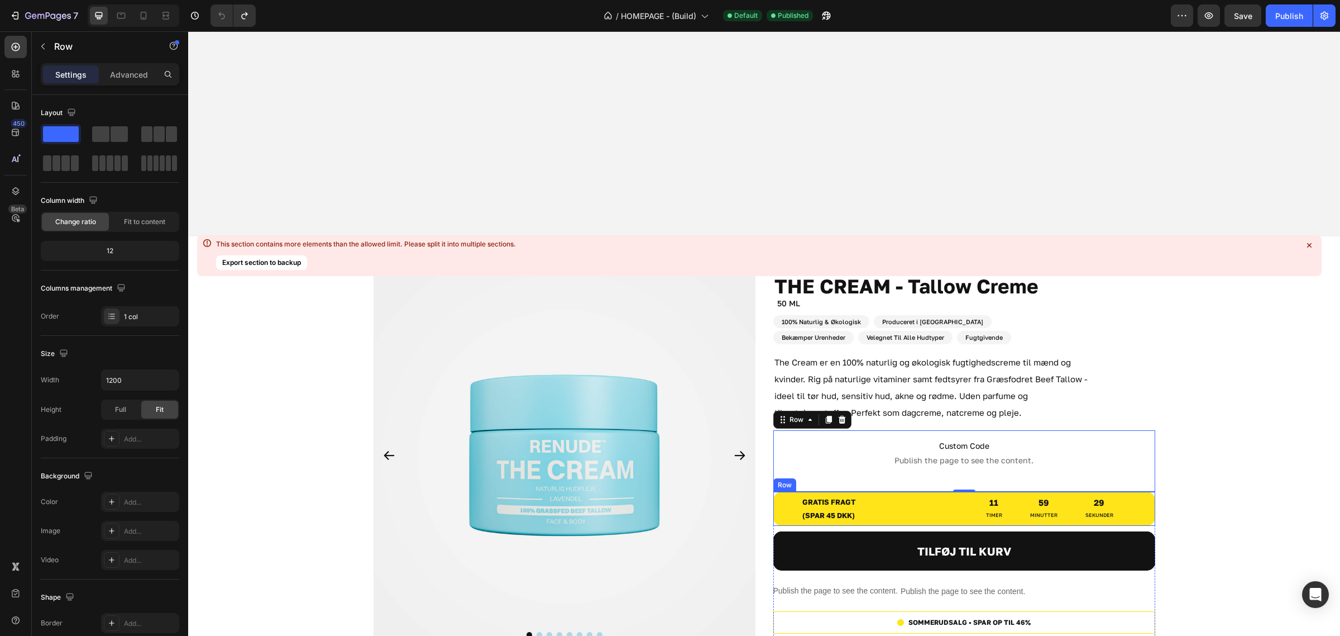
click at [1145, 507] on div "gratis fragt (spar 45 dkk) Text Block gratis fragt (spar 45 dkk) Text Block 11 …" at bounding box center [965, 508] width 382 height 34
click at [1135, 479] on div "Custom Code Publish the page to see the content. Custom Code" at bounding box center [965, 460] width 382 height 61
click at [138, 375] on input "1200" at bounding box center [140, 380] width 77 height 20
click at [159, 378] on button "button" at bounding box center [169, 380] width 20 height 20
click at [149, 426] on p "Full 100%" at bounding box center [138, 430] width 64 height 10
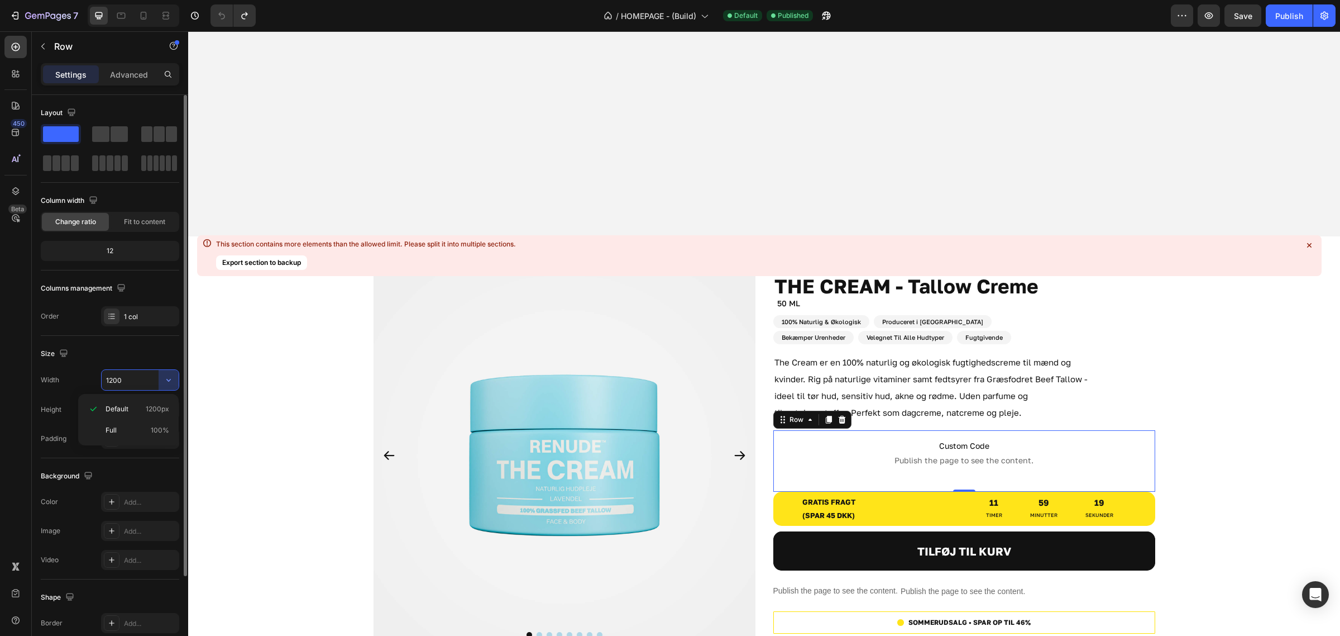
type input "100%"
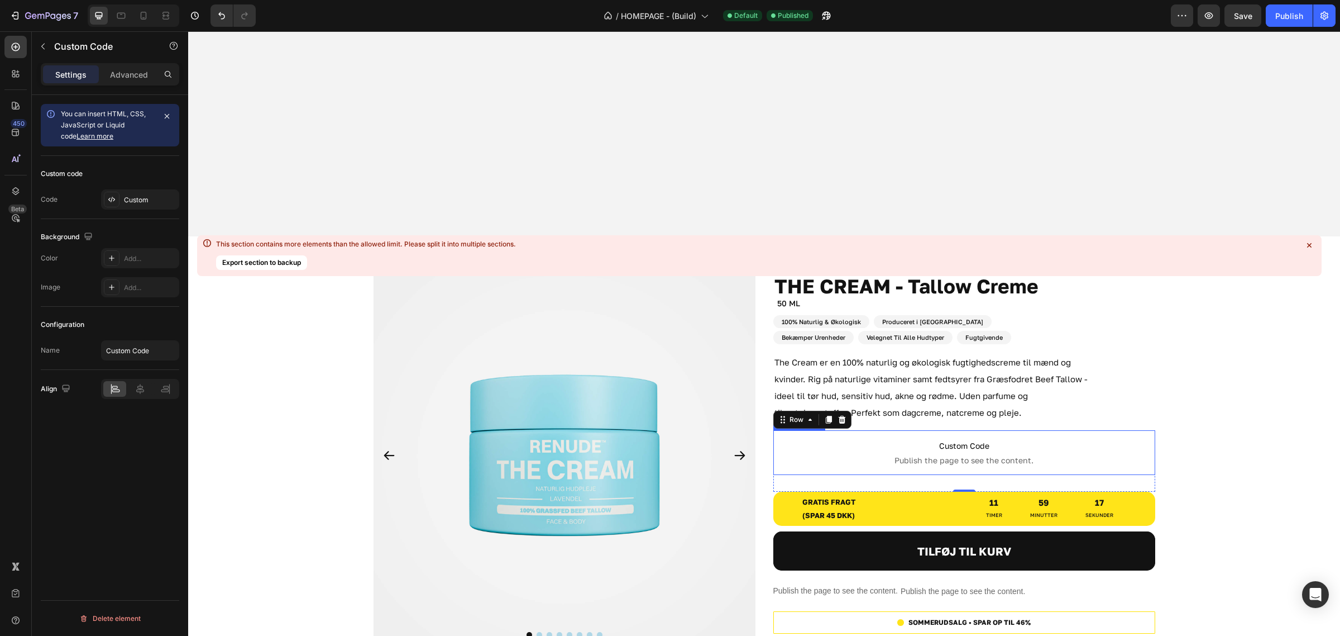
click at [992, 444] on span "Custom Code" at bounding box center [965, 445] width 382 height 13
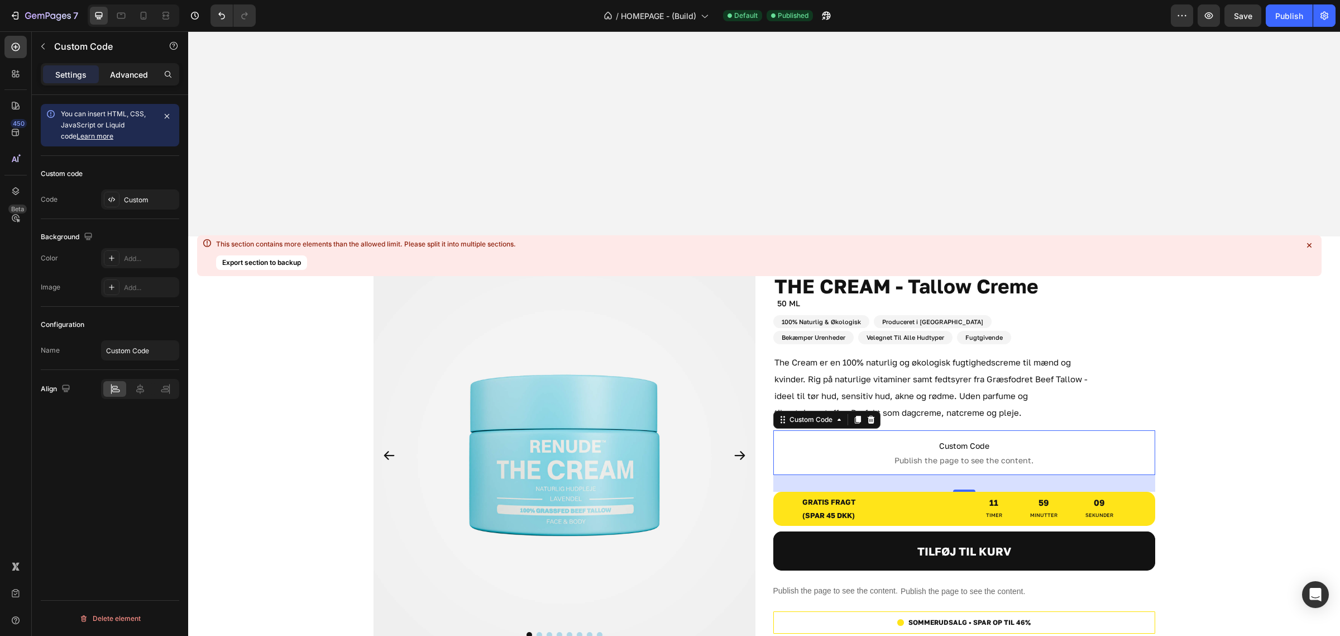
click at [127, 76] on p "Advanced" at bounding box center [129, 75] width 38 height 12
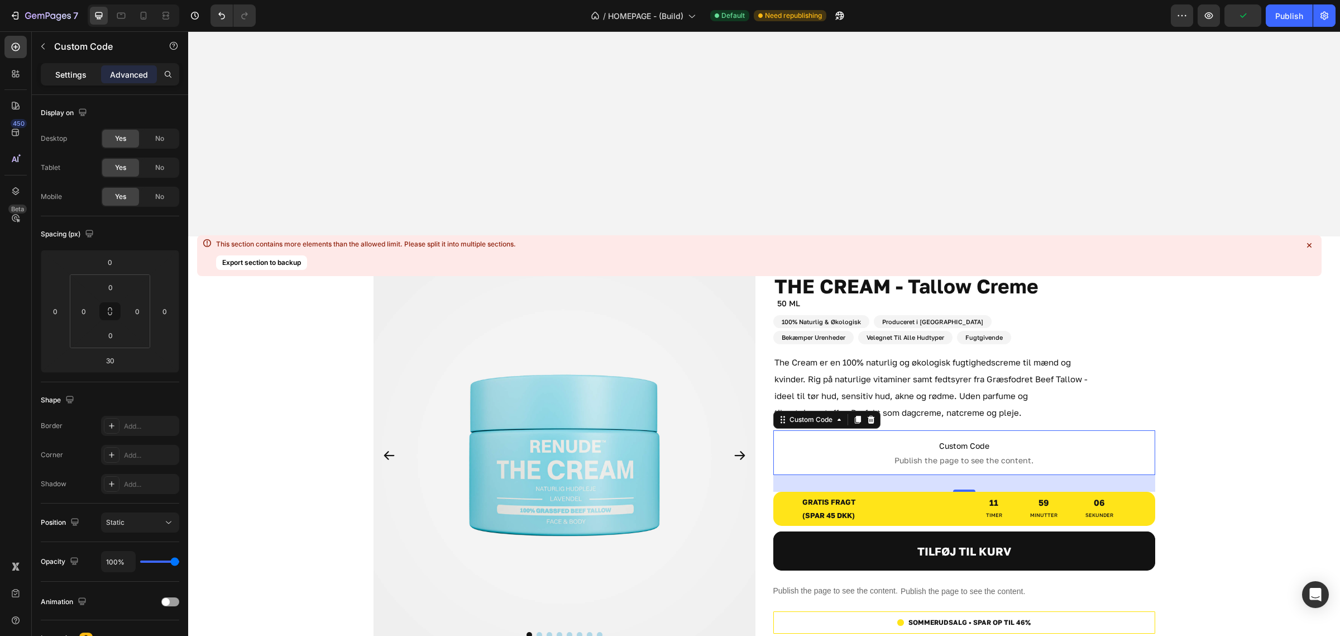
click at [73, 77] on p "Settings" at bounding box center [70, 75] width 31 height 12
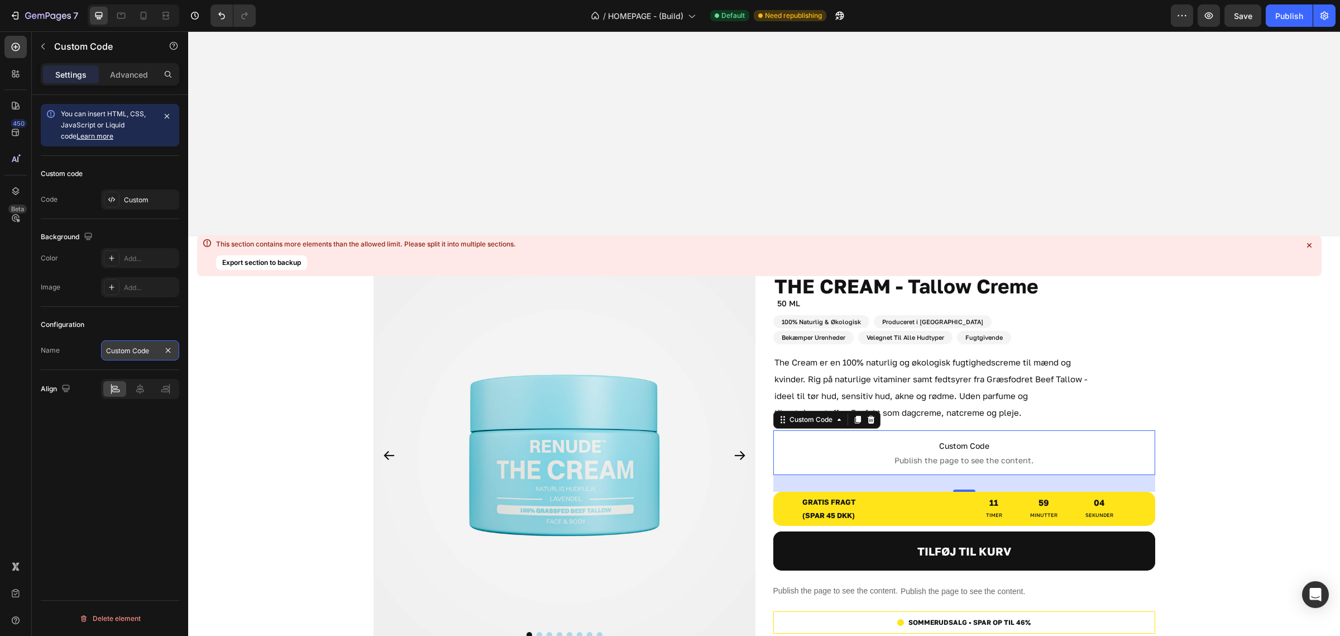
click at [130, 351] on input "Custom Code" at bounding box center [140, 350] width 78 height 20
click at [75, 355] on div "Name Custom Code" at bounding box center [110, 350] width 139 height 20
click at [132, 207] on div "Custom" at bounding box center [140, 199] width 78 height 20
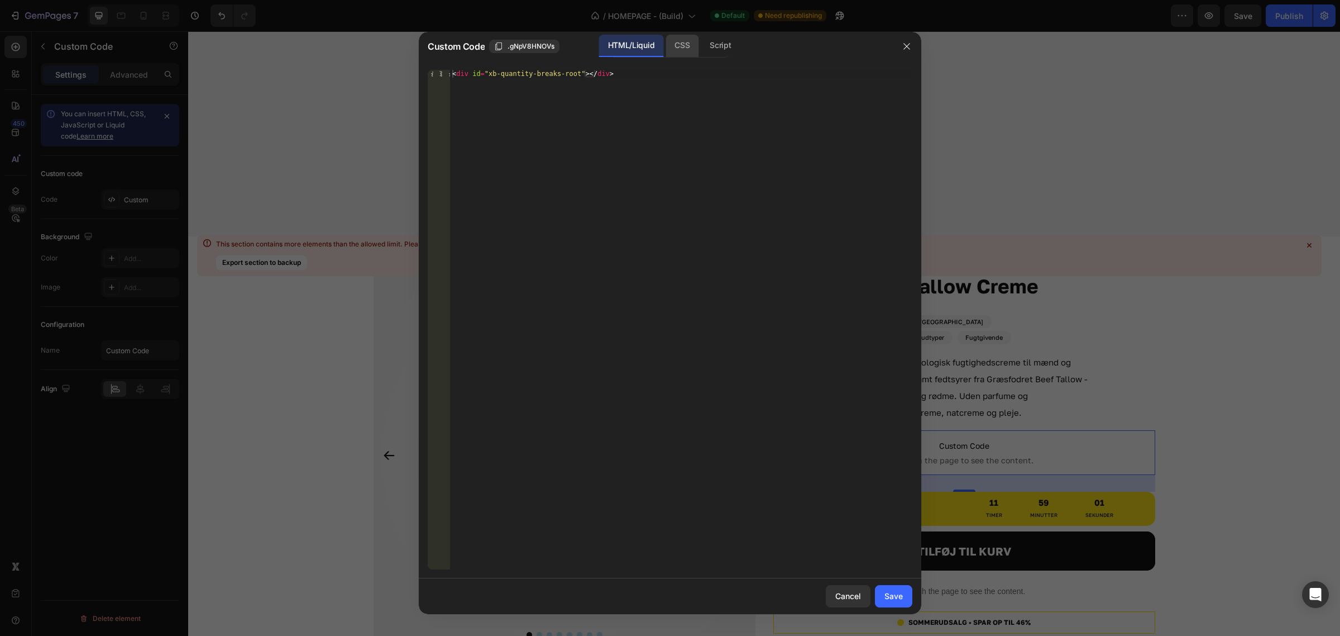
click at [701, 44] on div "CSS" at bounding box center [720, 46] width 39 height 22
click at [722, 46] on div "Script" at bounding box center [720, 46] width 39 height 22
click at [666, 49] on div "HTML/Liquid" at bounding box center [682, 46] width 33 height 22
click at [908, 601] on button "Save" at bounding box center [893, 596] width 37 height 22
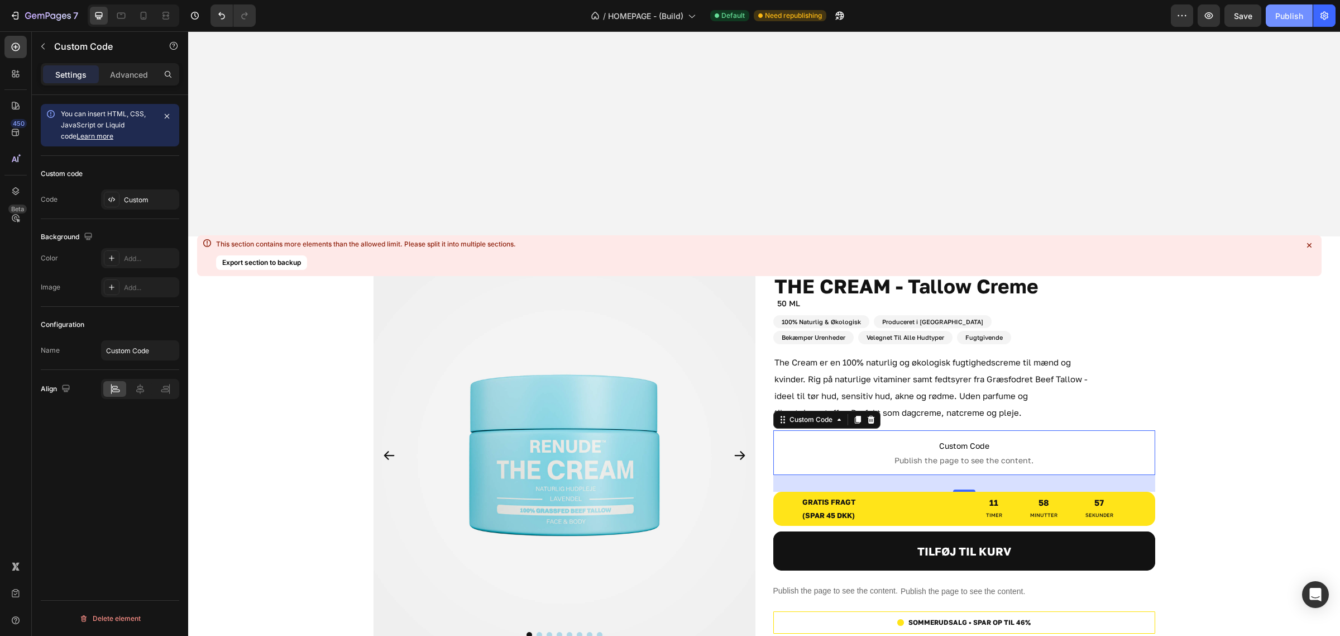
click at [1277, 8] on button "Publish" at bounding box center [1289, 15] width 47 height 22
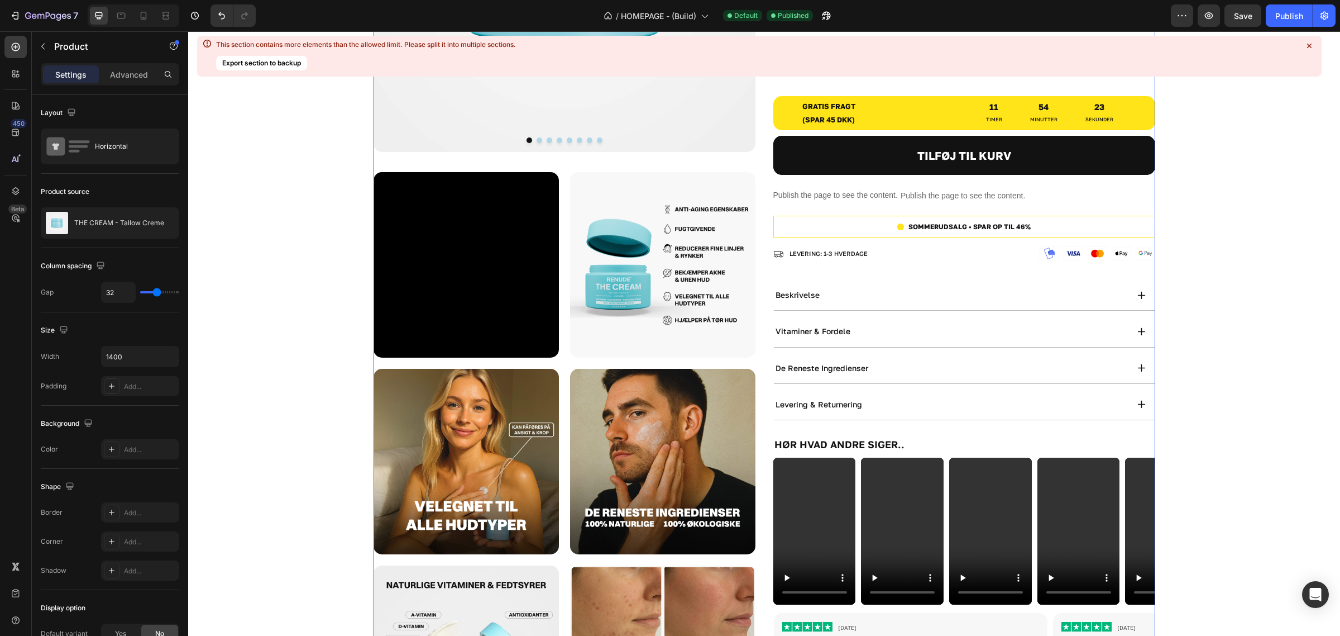
scroll to position [1257, 0]
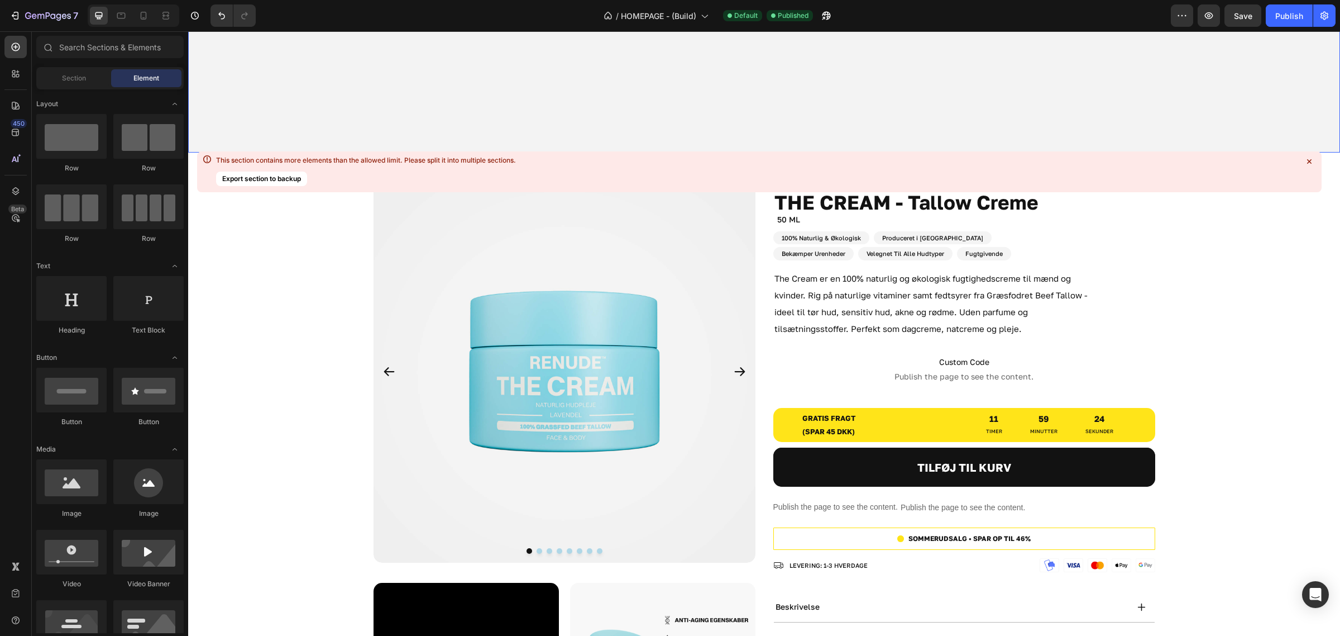
scroll to position [293, 0]
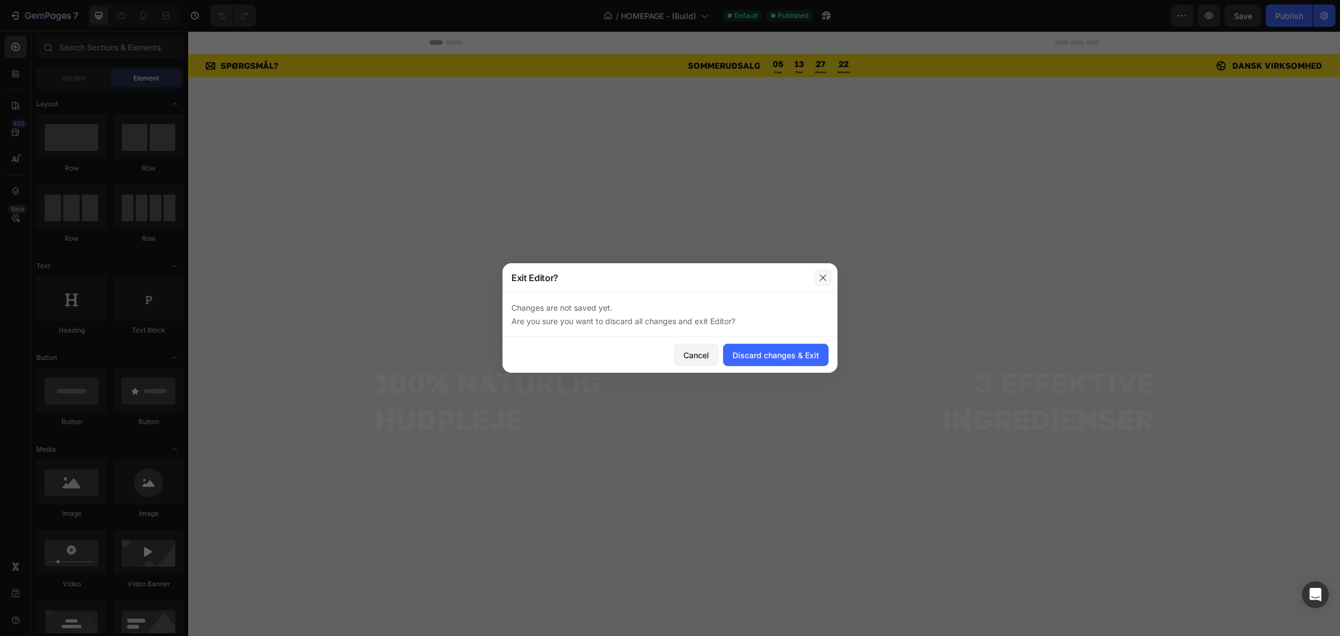
drag, startPoint x: 823, startPoint y: 278, endPoint x: 271, endPoint y: 131, distance: 571.0
click at [823, 278] on icon "button" at bounding box center [823, 277] width 9 height 9
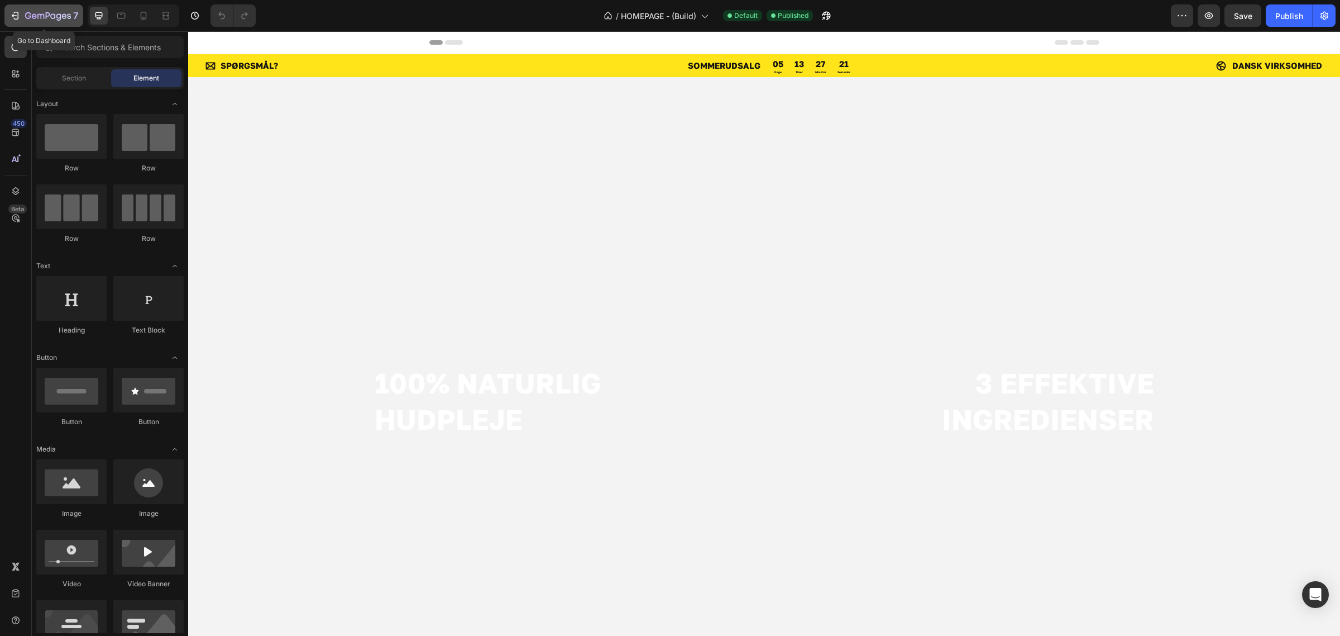
click at [43, 6] on button "7" at bounding box center [43, 15] width 79 height 22
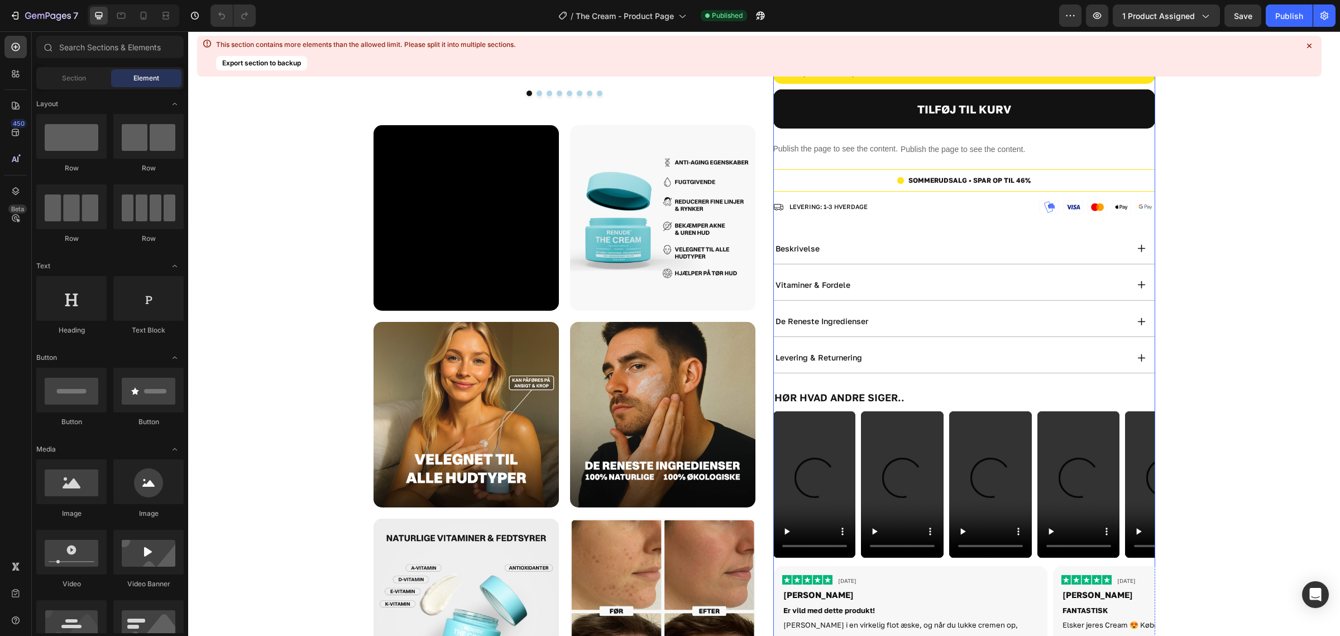
scroll to position [70, 0]
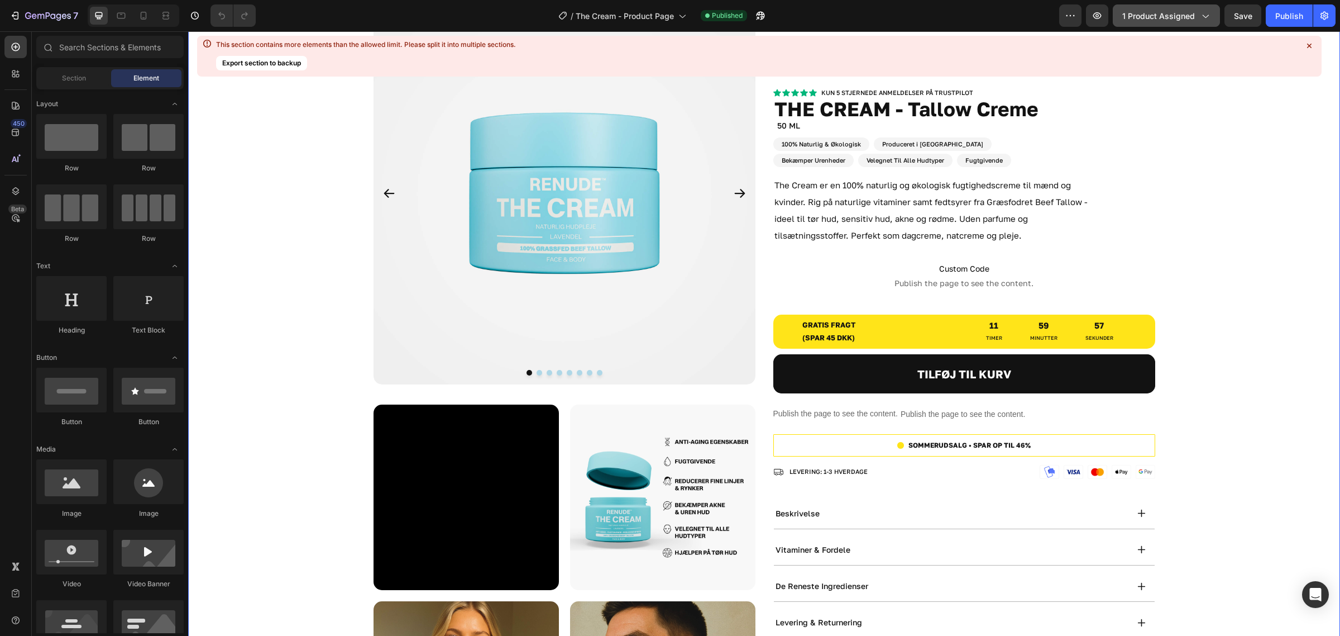
click at [1162, 12] on span "1 product assigned" at bounding box center [1159, 16] width 73 height 12
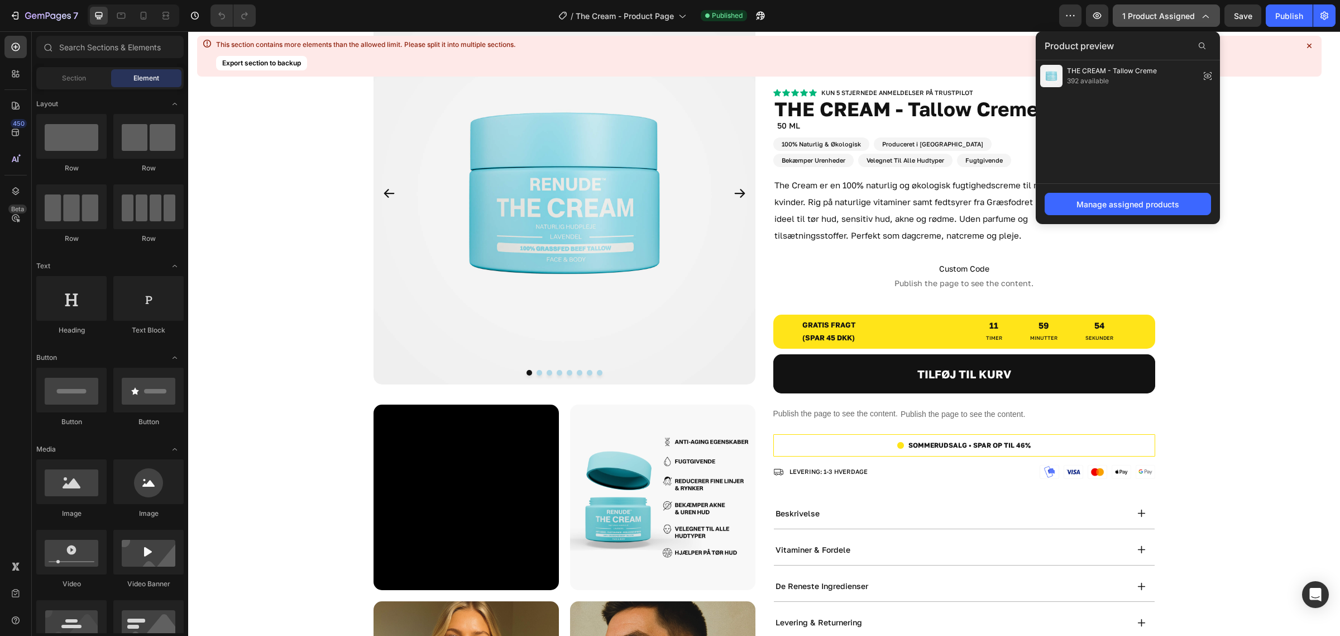
click at [1162, 12] on span "1 product assigned" at bounding box center [1159, 16] width 73 height 12
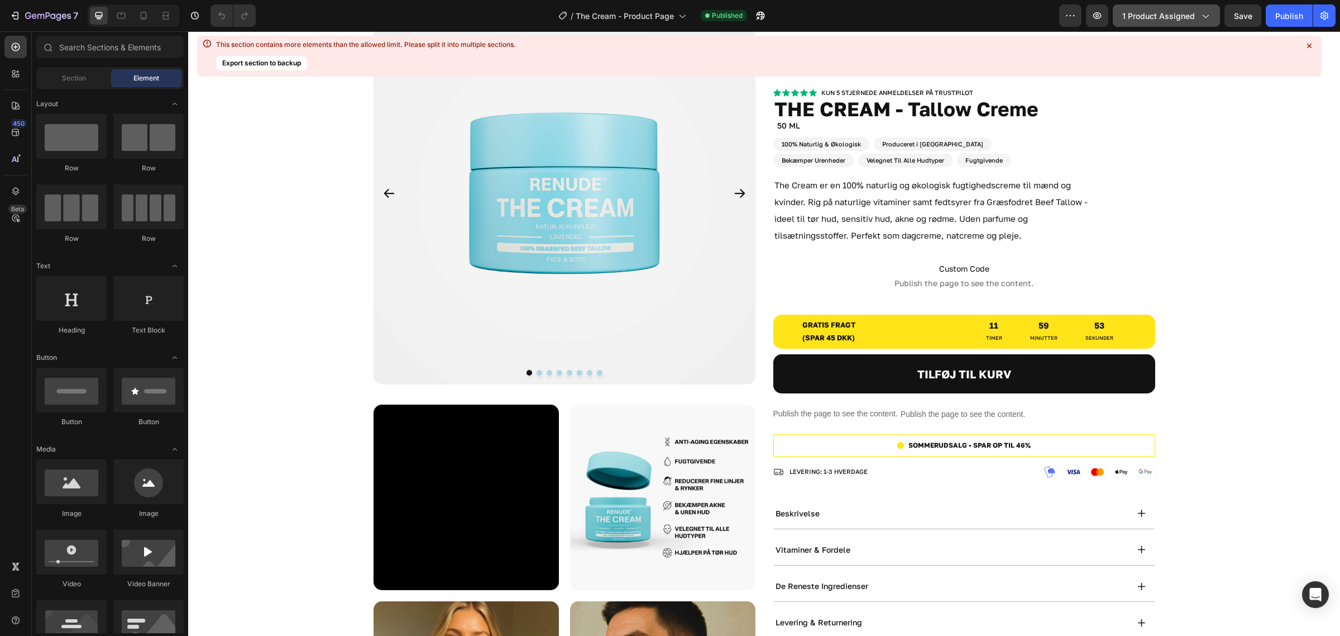
click at [1162, 12] on span "1 product assigned" at bounding box center [1159, 16] width 73 height 12
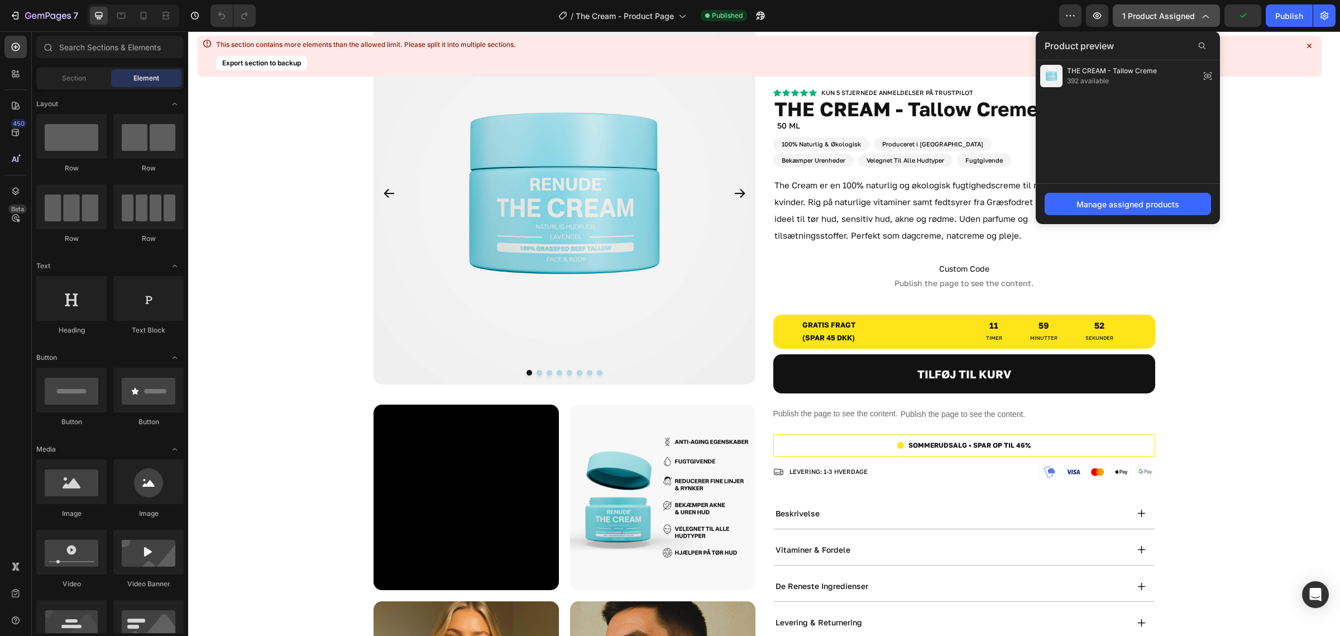
click at [1162, 12] on span "1 product assigned" at bounding box center [1159, 16] width 73 height 12
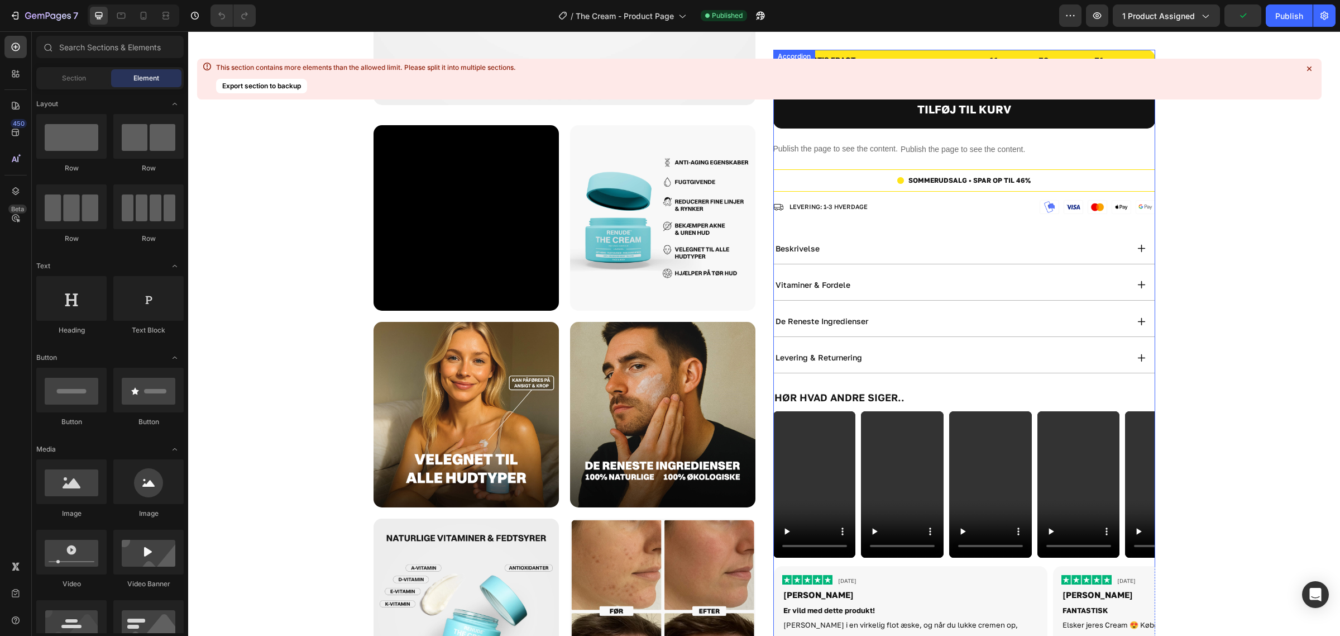
scroll to position [0, 0]
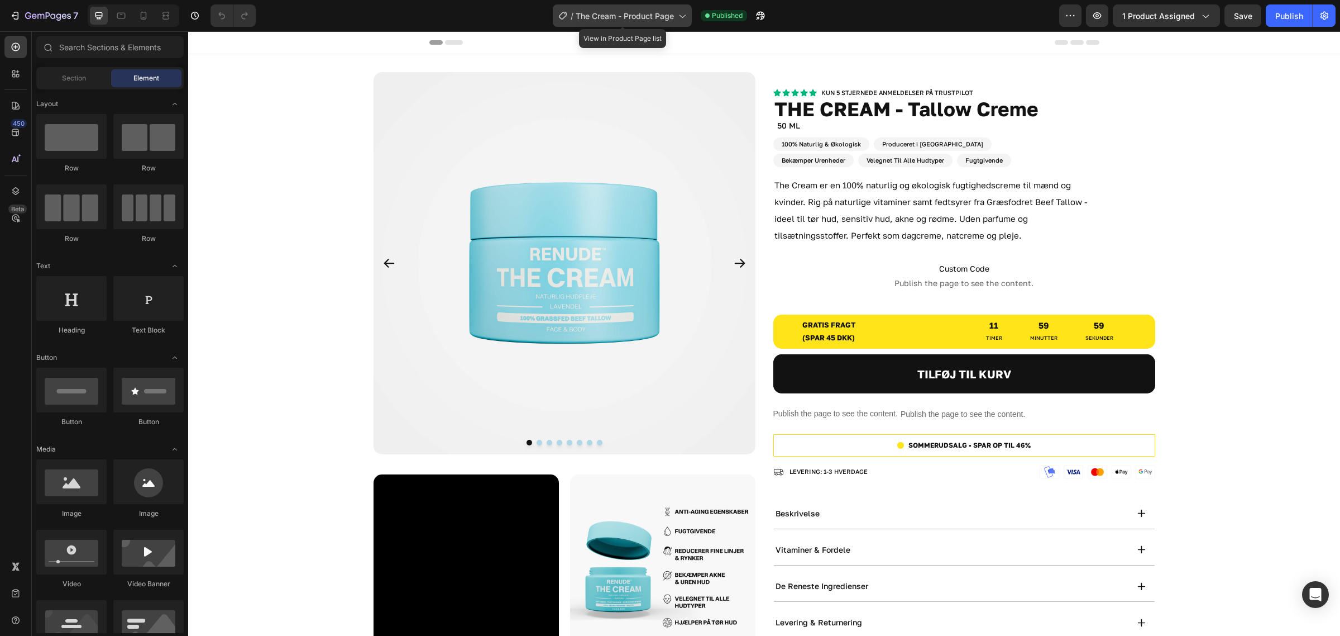
click at [638, 7] on div "/ The Cream - Product Page" at bounding box center [622, 15] width 139 height 22
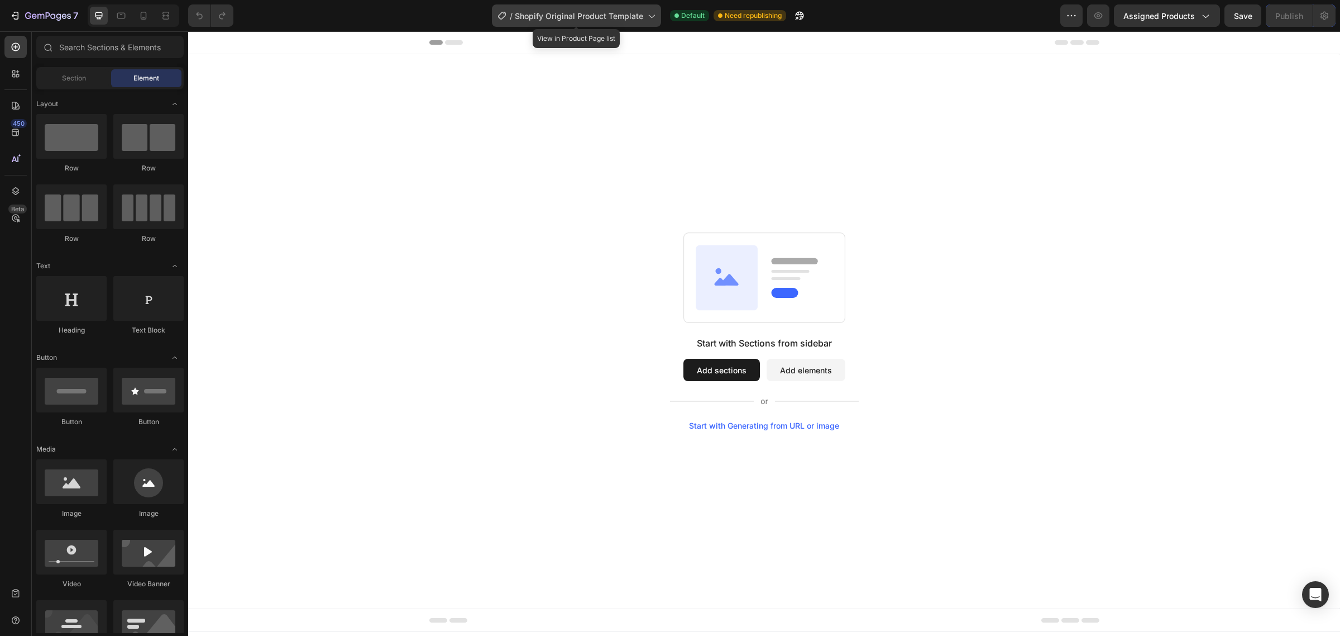
click at [613, 17] on span "Shopify Original Product Template" at bounding box center [579, 16] width 128 height 12
click at [836, 152] on div "Start with Sections from sidebar Add sections Add elements Start with Generatin…" at bounding box center [764, 331] width 1152 height 554
click at [552, 12] on span "Shopify Original Product Template" at bounding box center [579, 16] width 128 height 12
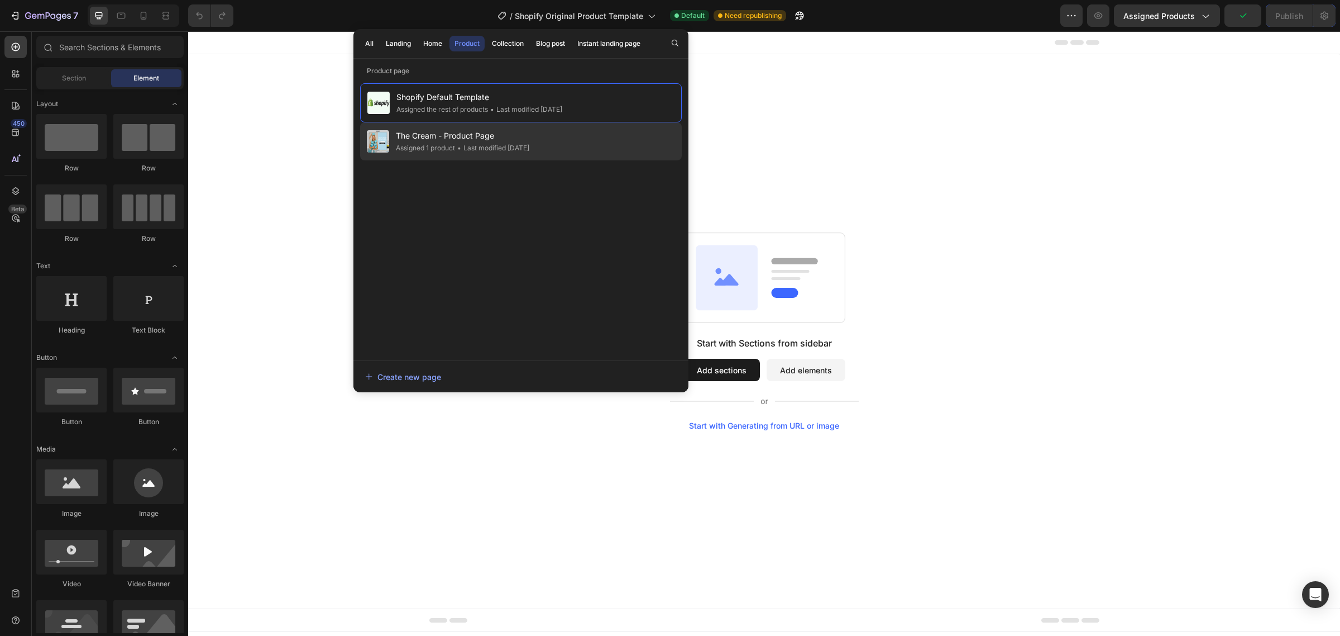
click at [502, 140] on span "The Cream - Product Page" at bounding box center [462, 135] width 133 height 13
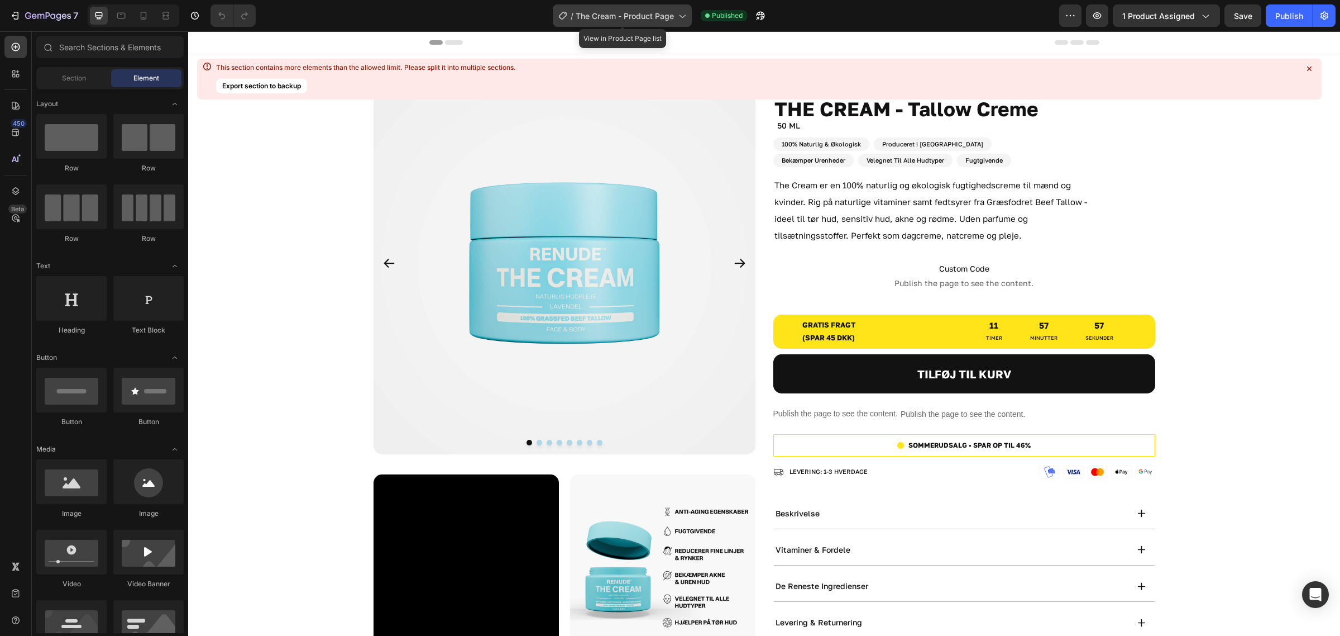
click at [652, 21] on span "The Cream - Product Page" at bounding box center [625, 16] width 98 height 12
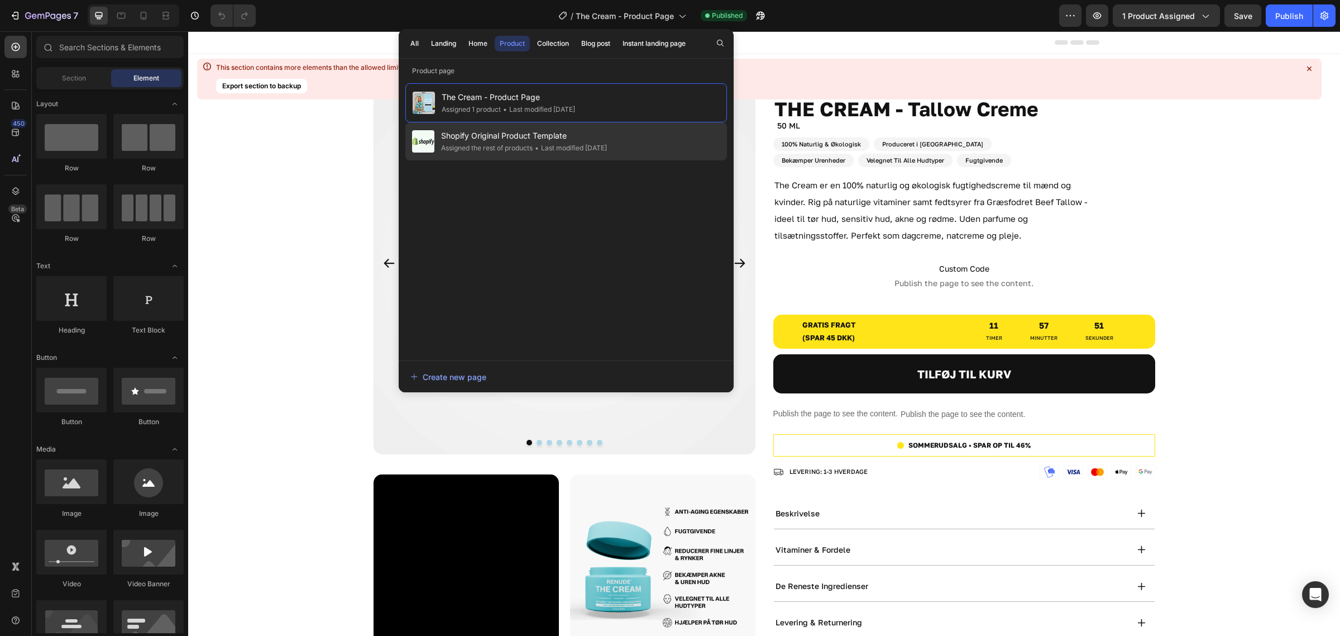
click at [539, 136] on span "Shopify Original Product Template" at bounding box center [524, 135] width 166 height 13
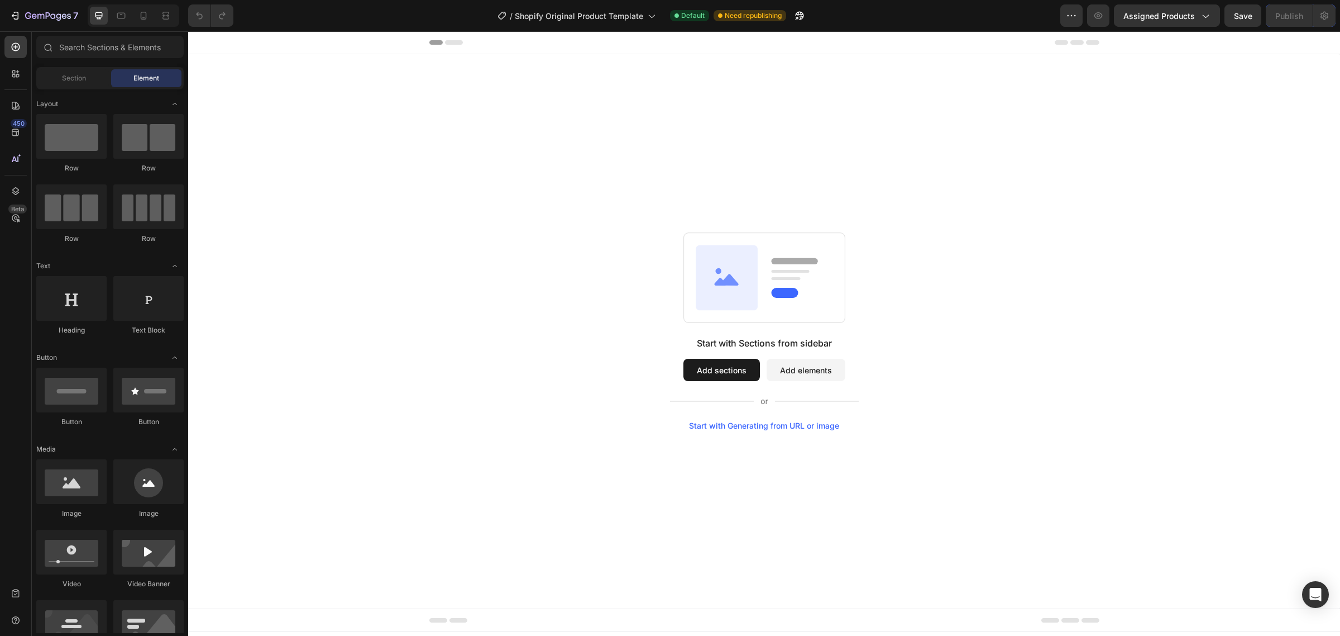
click at [744, 242] on rect at bounding box center [764, 278] width 161 height 90
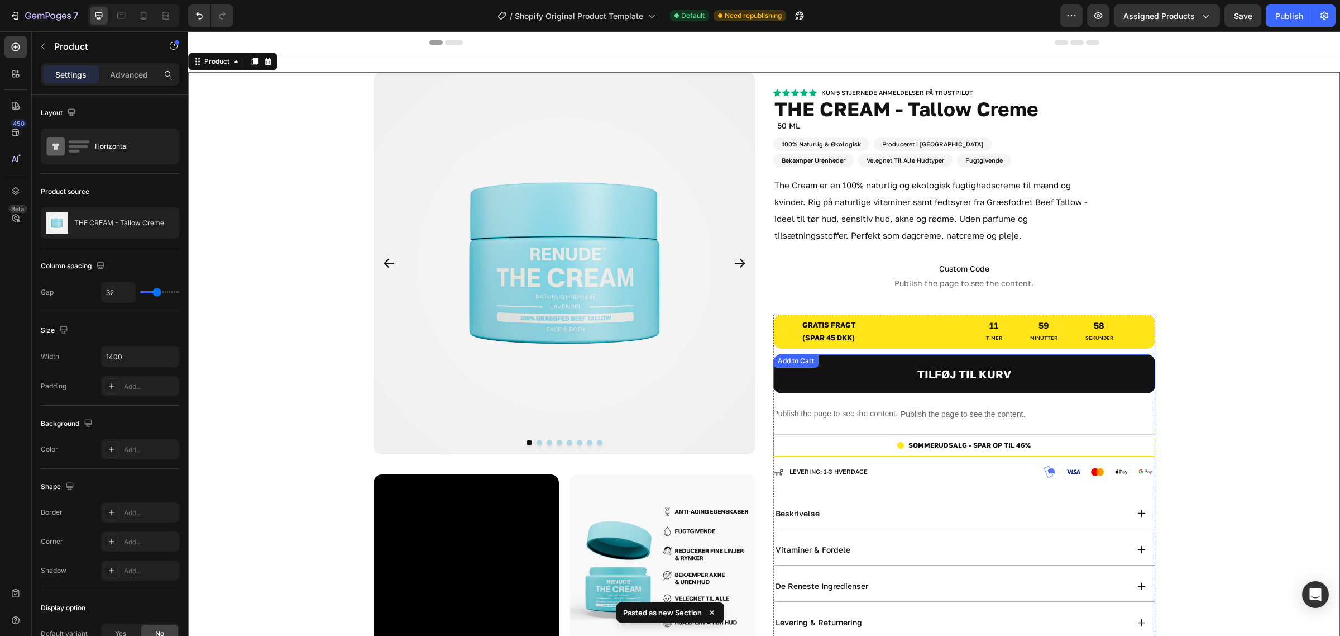
scroll to position [70, 0]
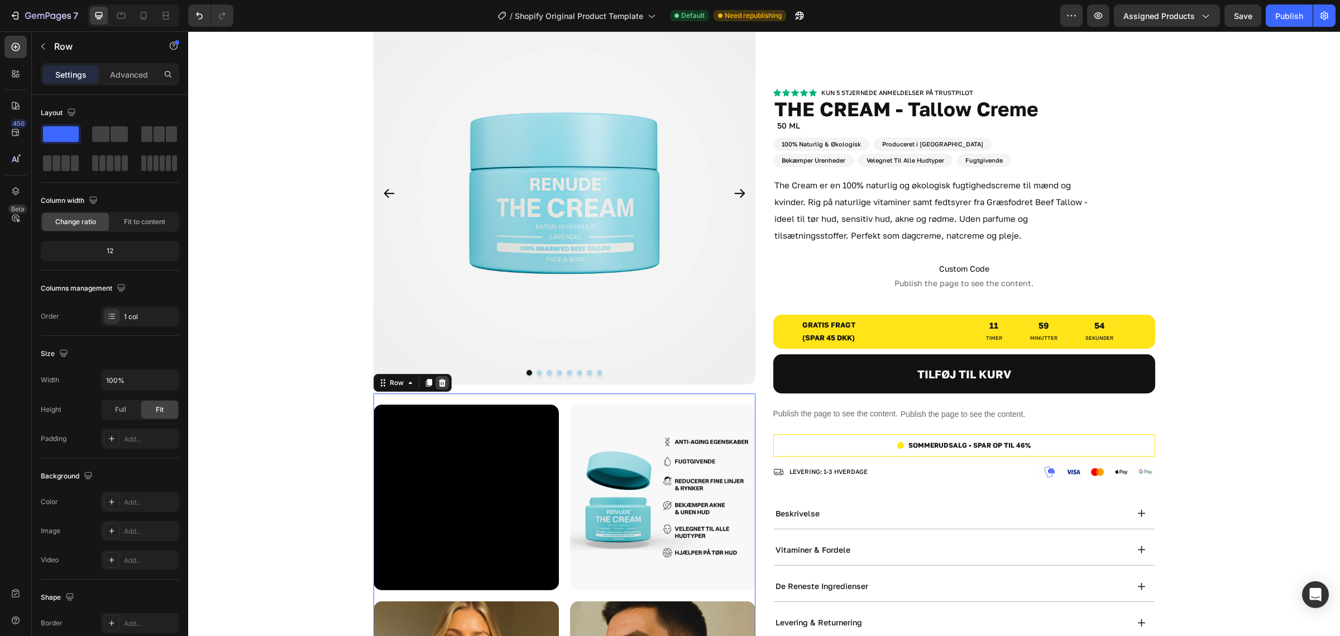
click at [440, 380] on icon at bounding box center [442, 382] width 9 height 9
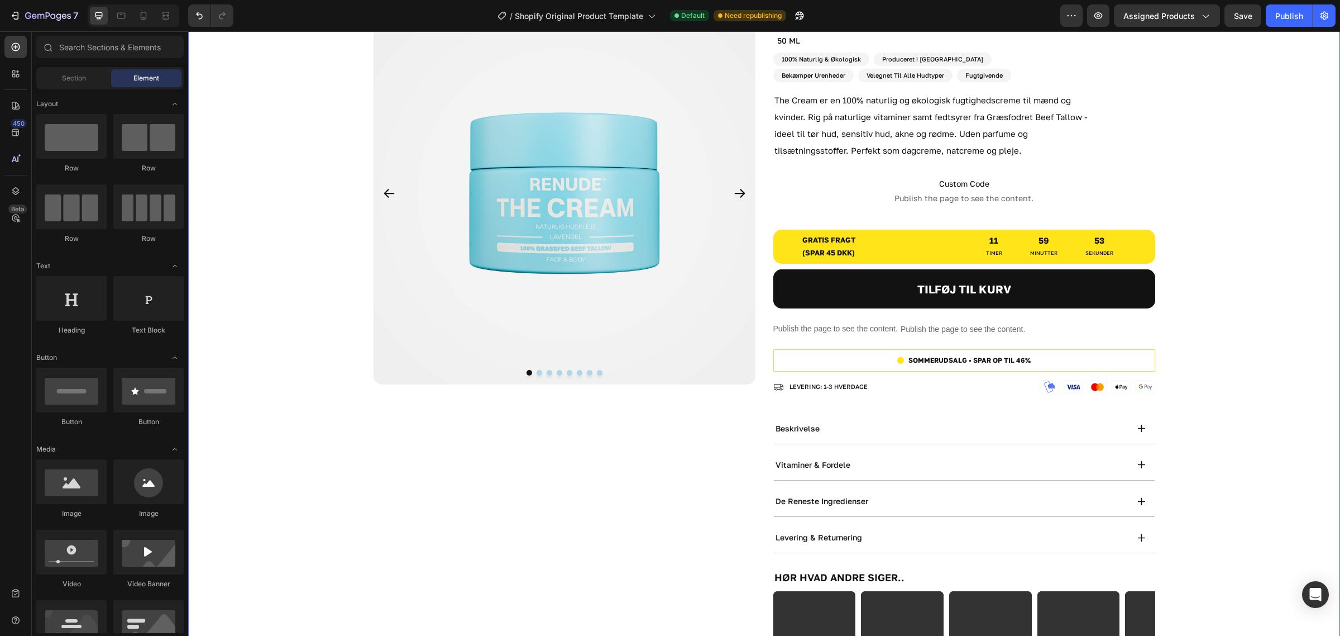
scroll to position [0, 0]
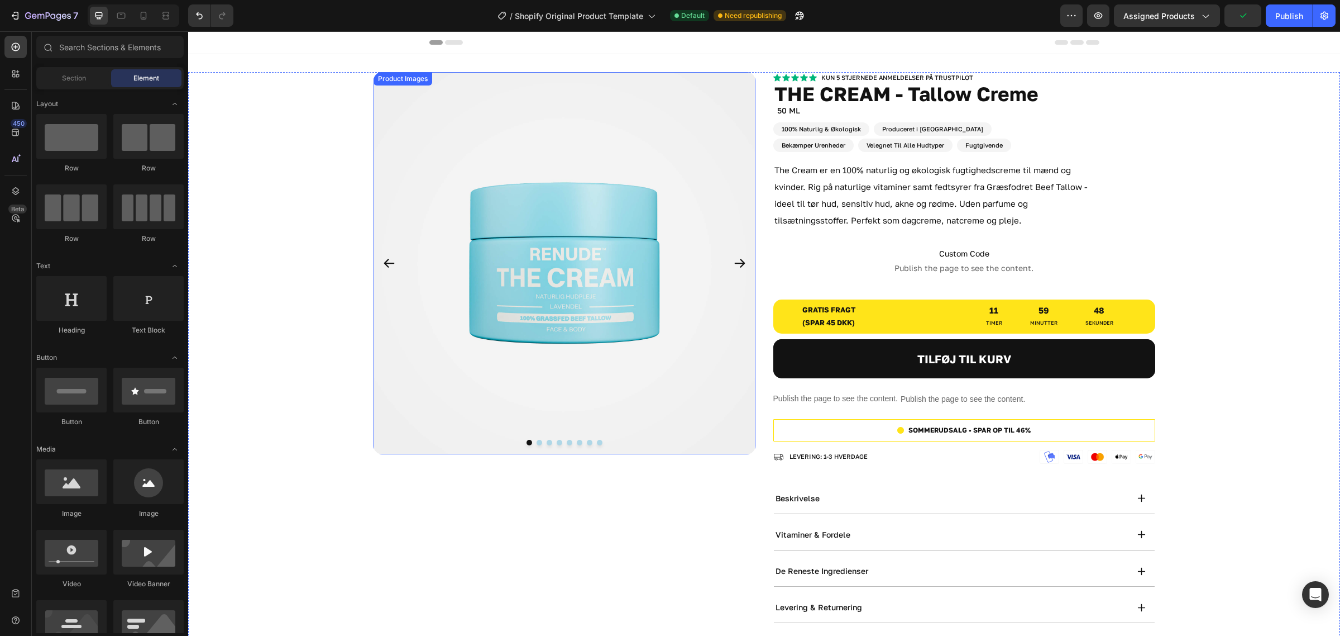
click at [722, 193] on img at bounding box center [565, 263] width 382 height 382
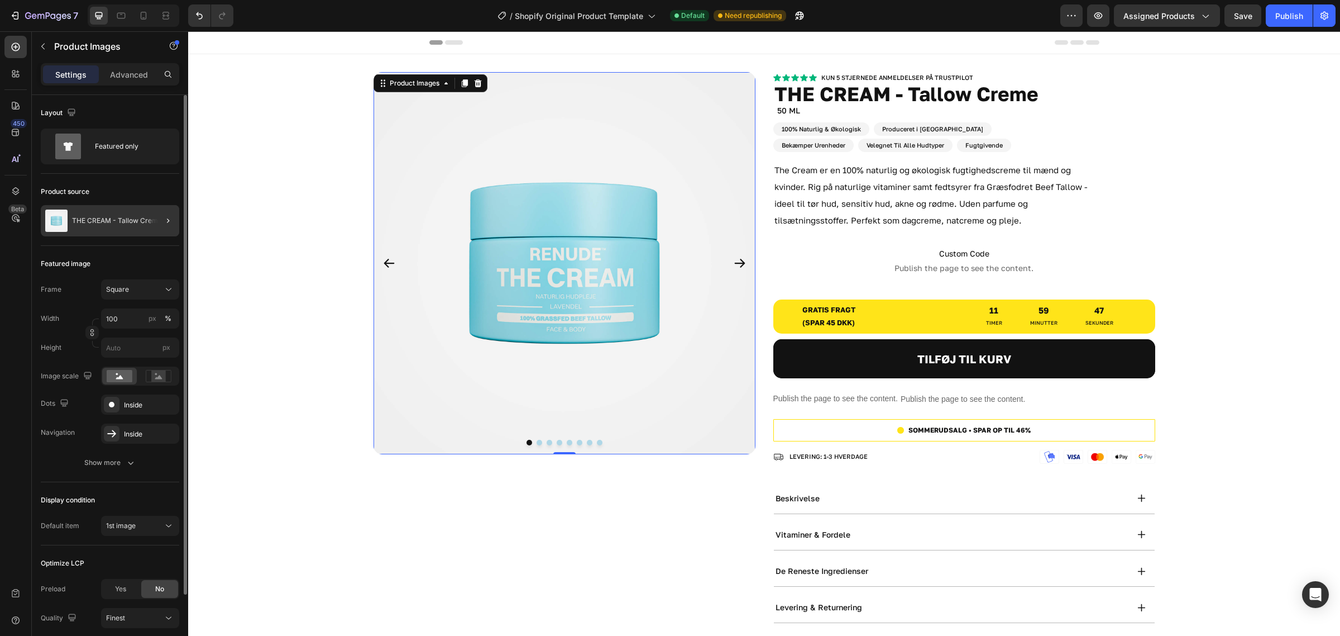
click at [147, 218] on p "THE CREAM - Tallow Creme" at bounding box center [117, 221] width 90 height 8
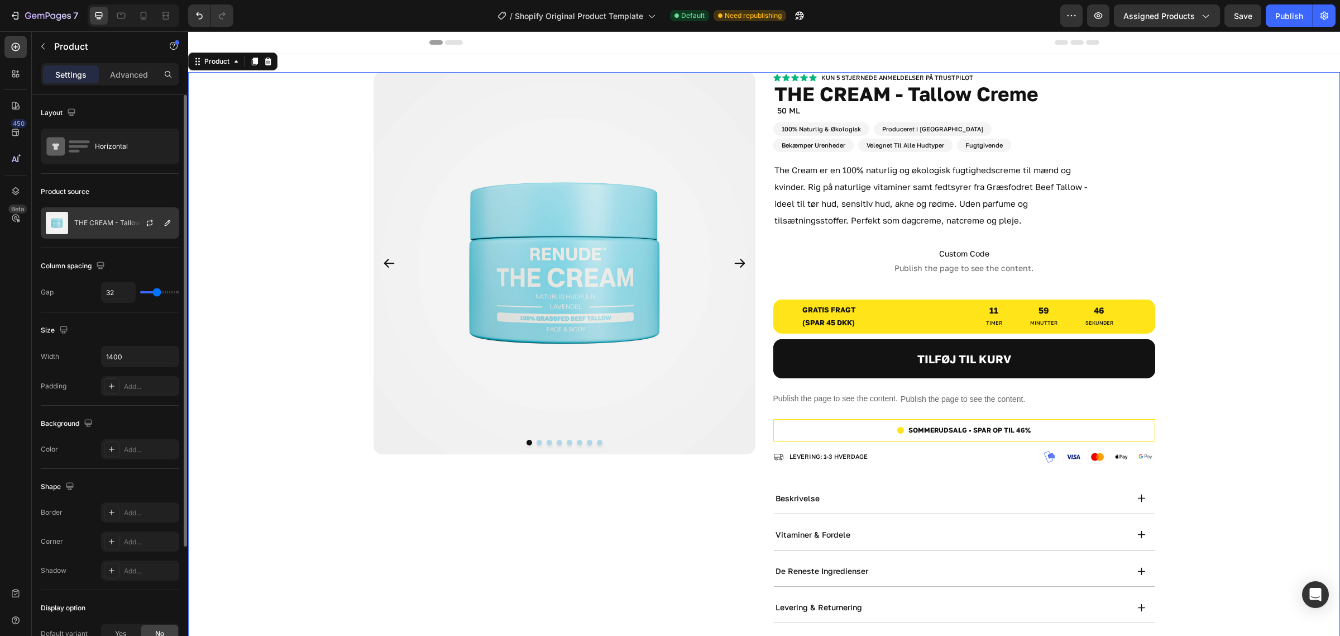
click at [130, 226] on div at bounding box center [154, 223] width 49 height 30
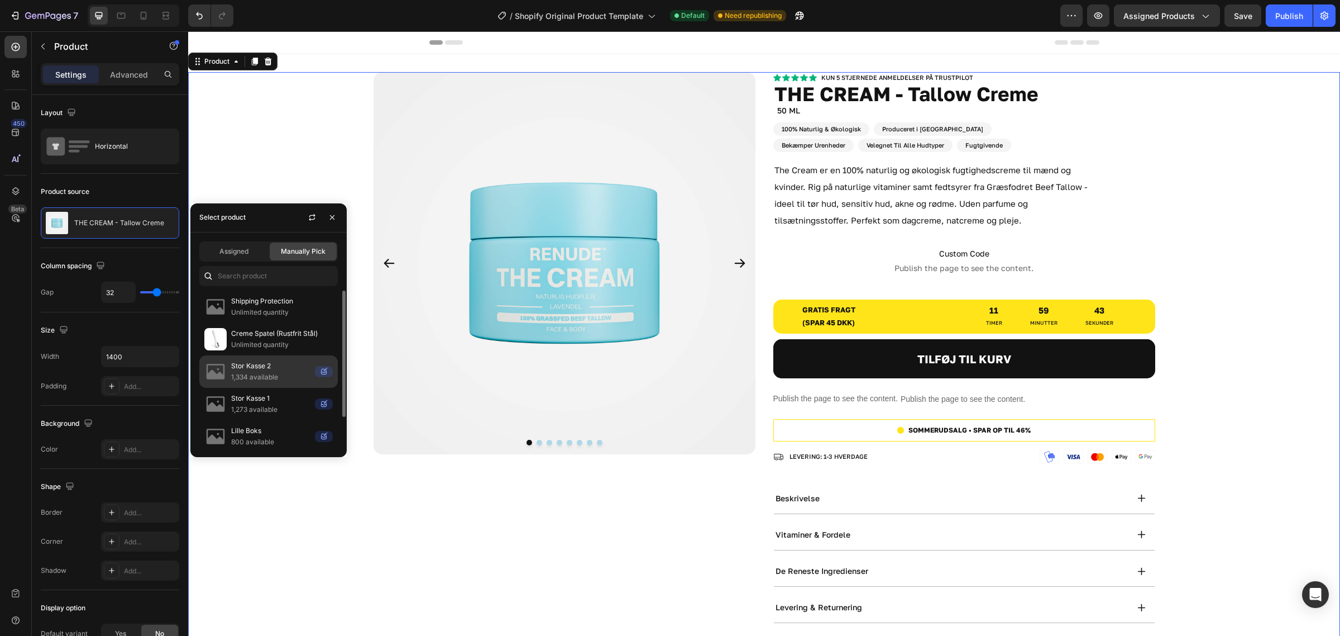
scroll to position [38, 0]
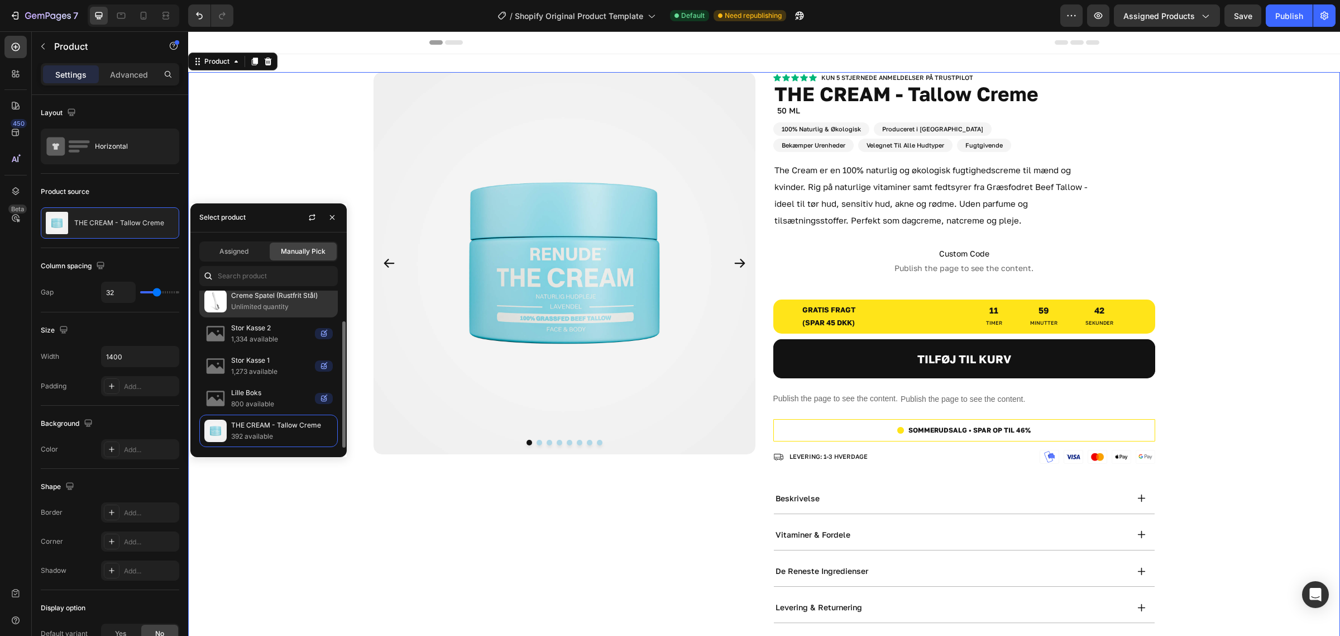
click at [290, 305] on p "Unlimited quantity" at bounding box center [282, 306] width 102 height 11
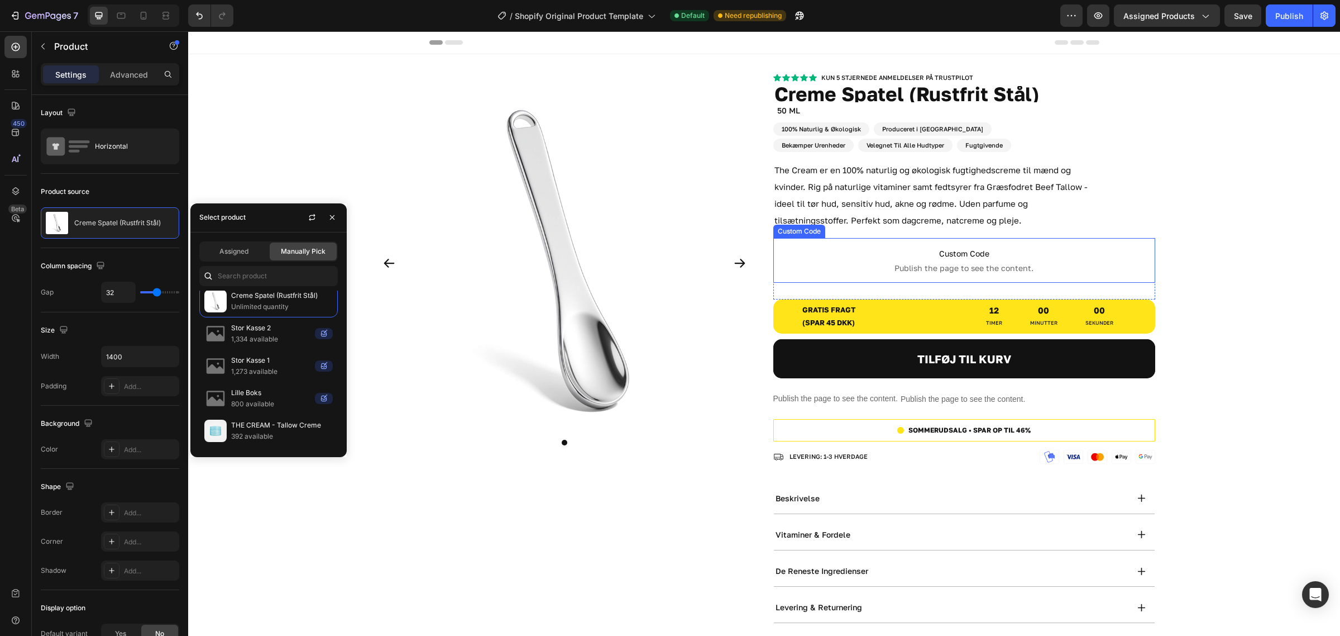
click at [1279, 262] on div "Product Images Kun 5 stjernede anmeldelser på trustpilot Heading Icon Icon Icon…" at bounding box center [764, 512] width 1152 height 881
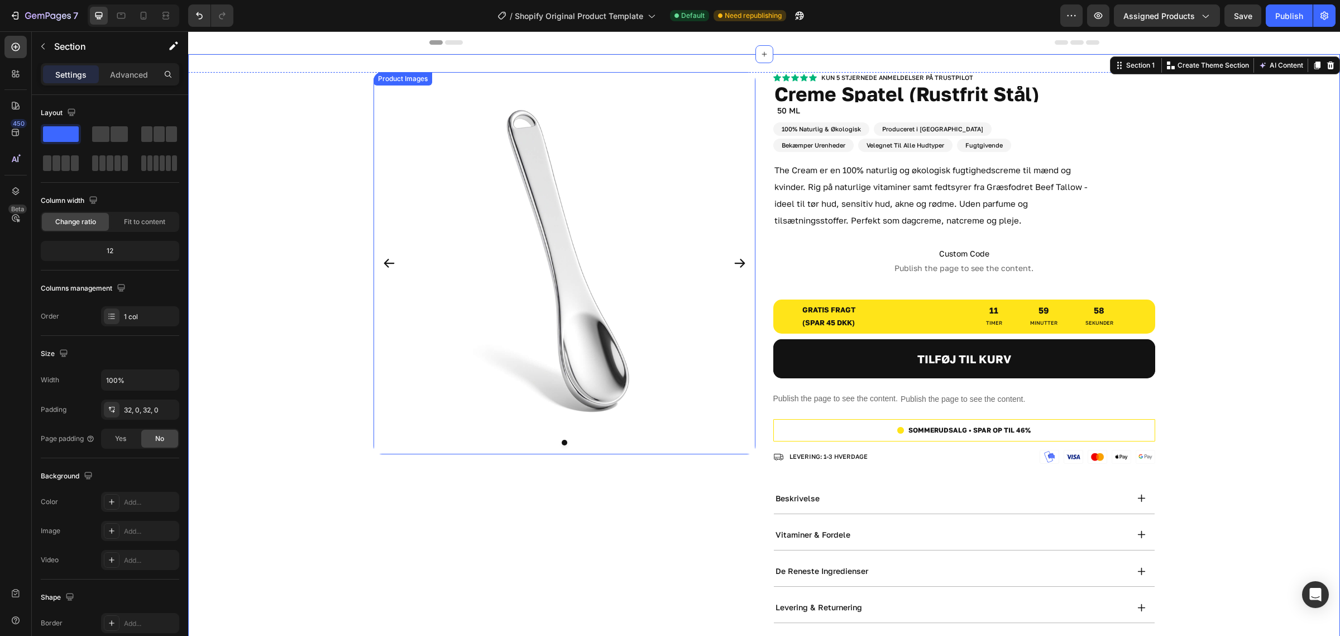
click at [739, 261] on icon "Carousel Next Arrow" at bounding box center [739, 262] width 13 height 13
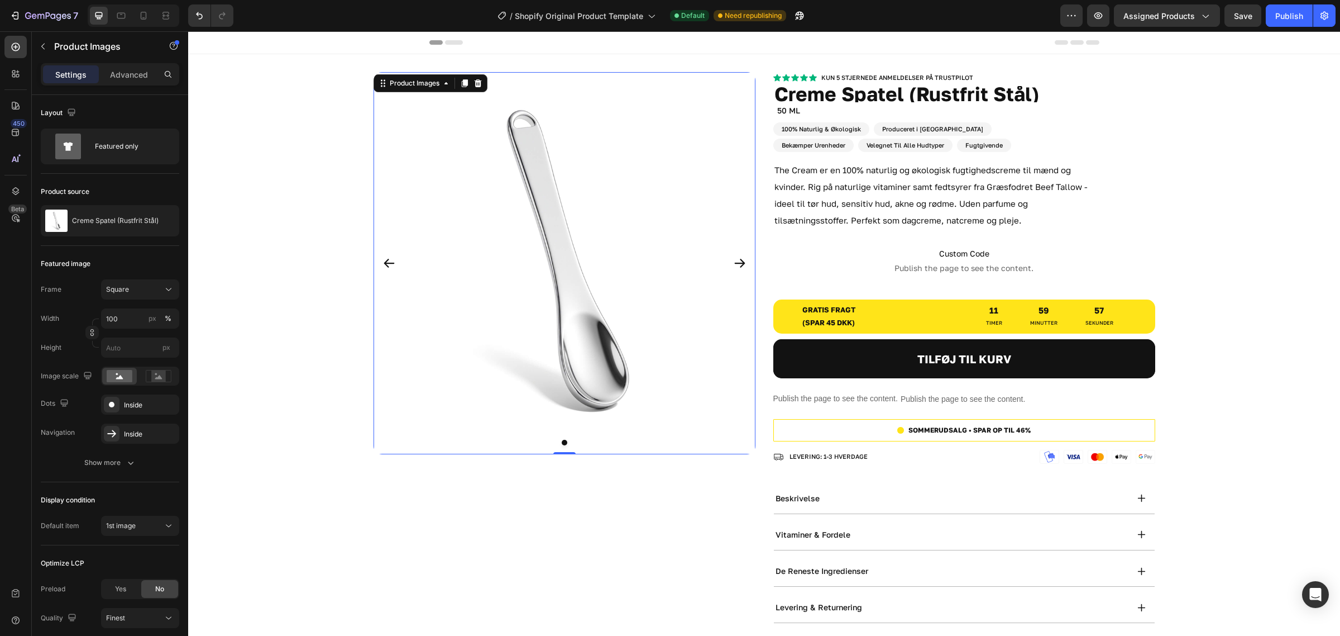
click at [739, 261] on icon "Carousel Next Arrow" at bounding box center [739, 262] width 13 height 13
click at [1248, 277] on div "Product Images 0 Kun 5 stjernede anmeldelser på trustpilot Heading Icon Icon Ic…" at bounding box center [764, 512] width 1152 height 881
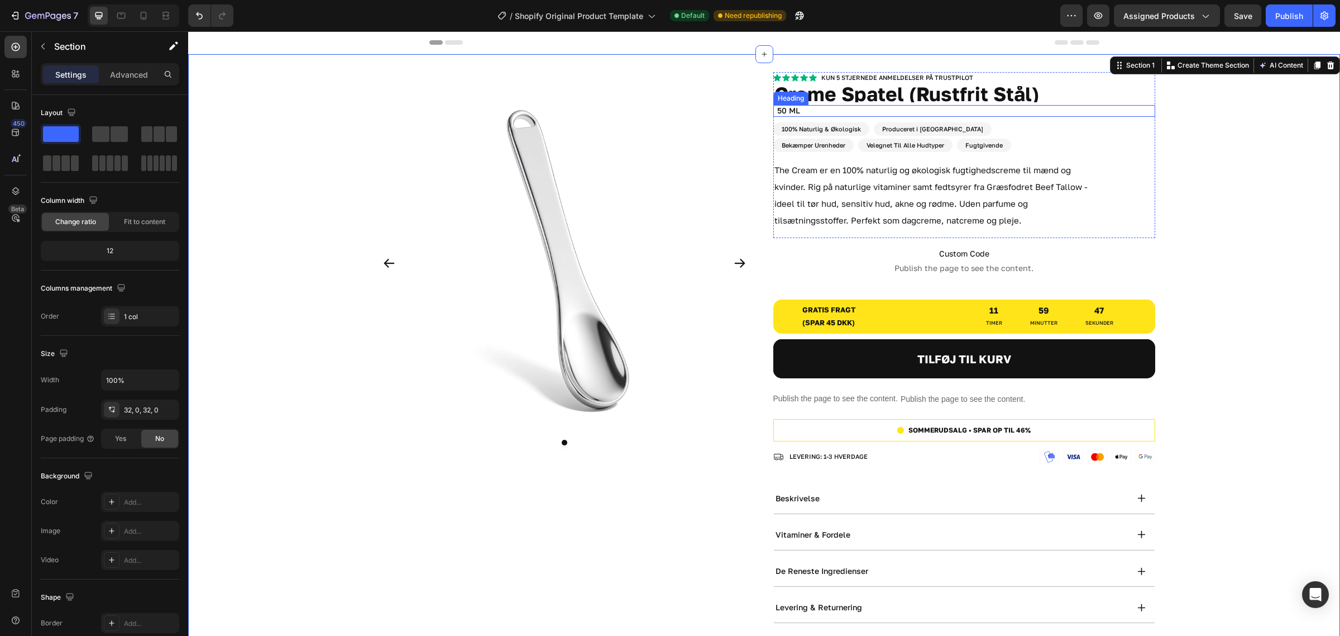
click at [811, 111] on h2 "50 ML" at bounding box center [965, 111] width 379 height 12
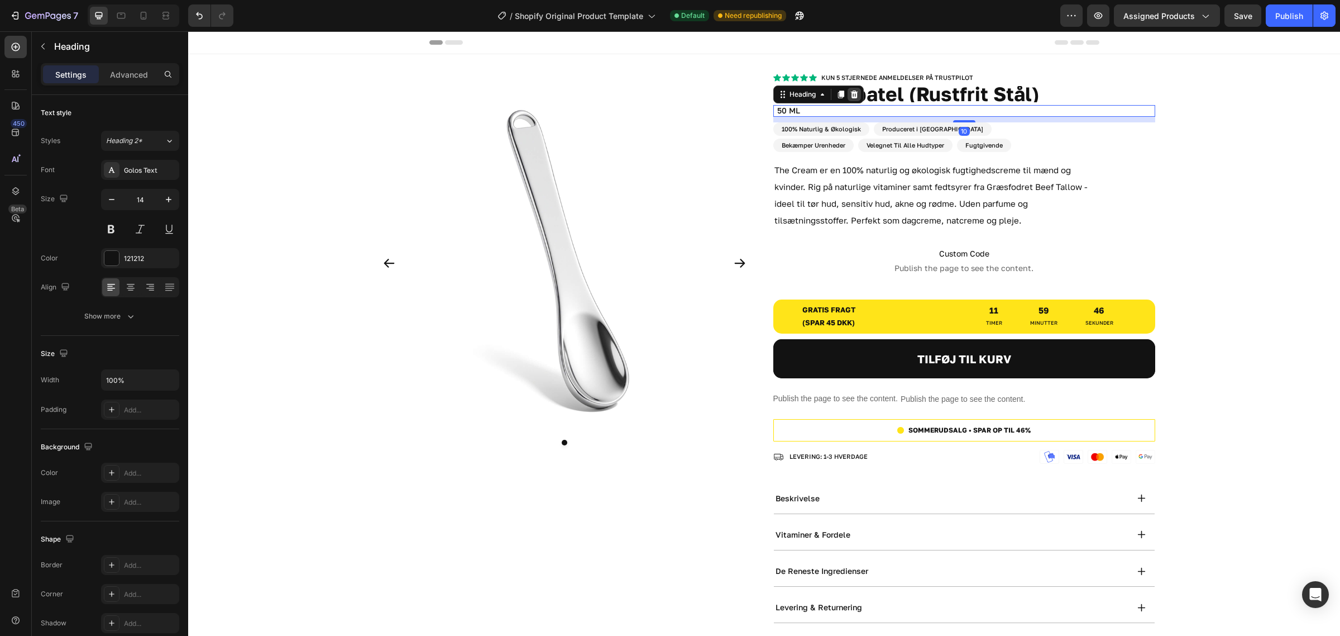
click at [851, 92] on icon at bounding box center [854, 94] width 7 height 8
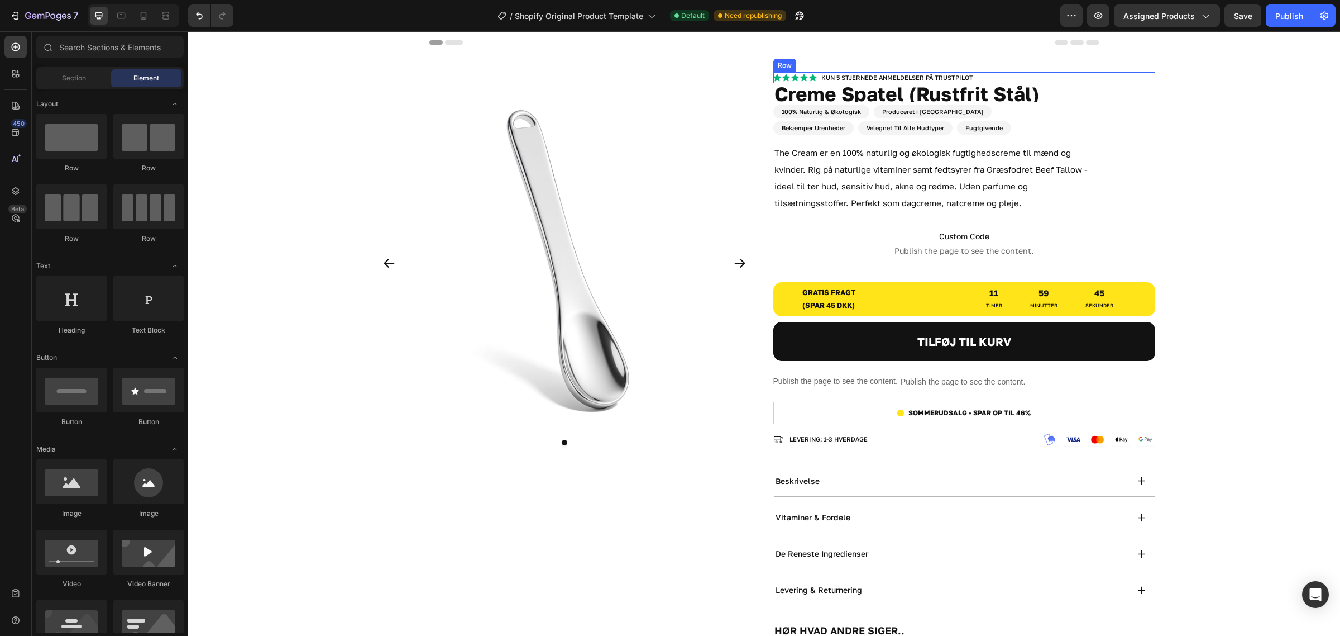
click at [1005, 77] on div "Kun 5 stjernede anmeldelser på trustpilot Heading Icon Icon Icon Icon Icon Icon…" at bounding box center [965, 77] width 382 height 11
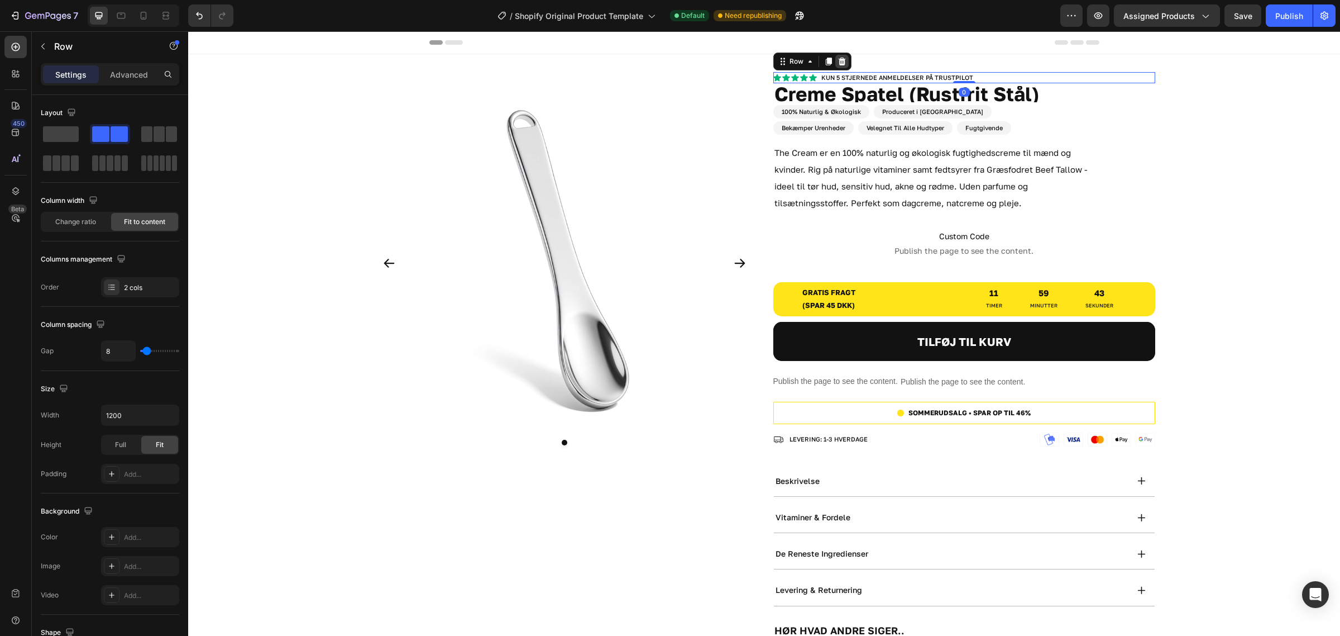
click at [838, 59] on icon at bounding box center [842, 61] width 9 height 9
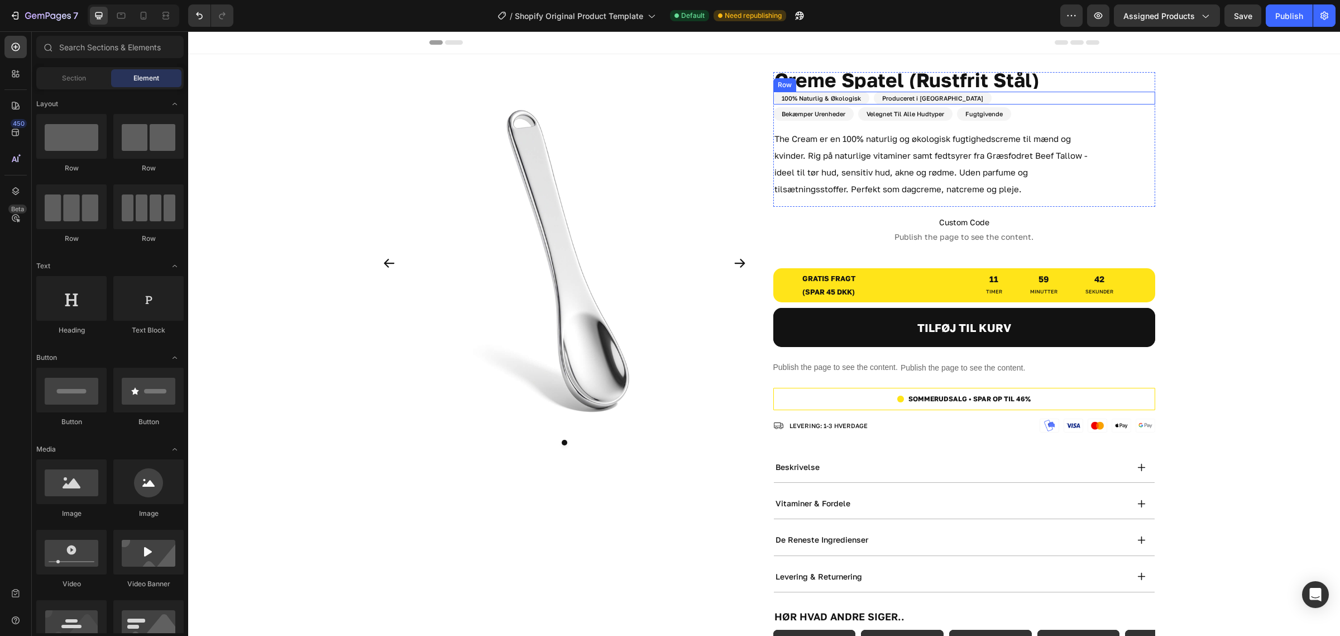
click at [983, 99] on div "100% Naturlig & Økologisk Heading Produceret i Danmark Heading Row" at bounding box center [965, 98] width 382 height 13
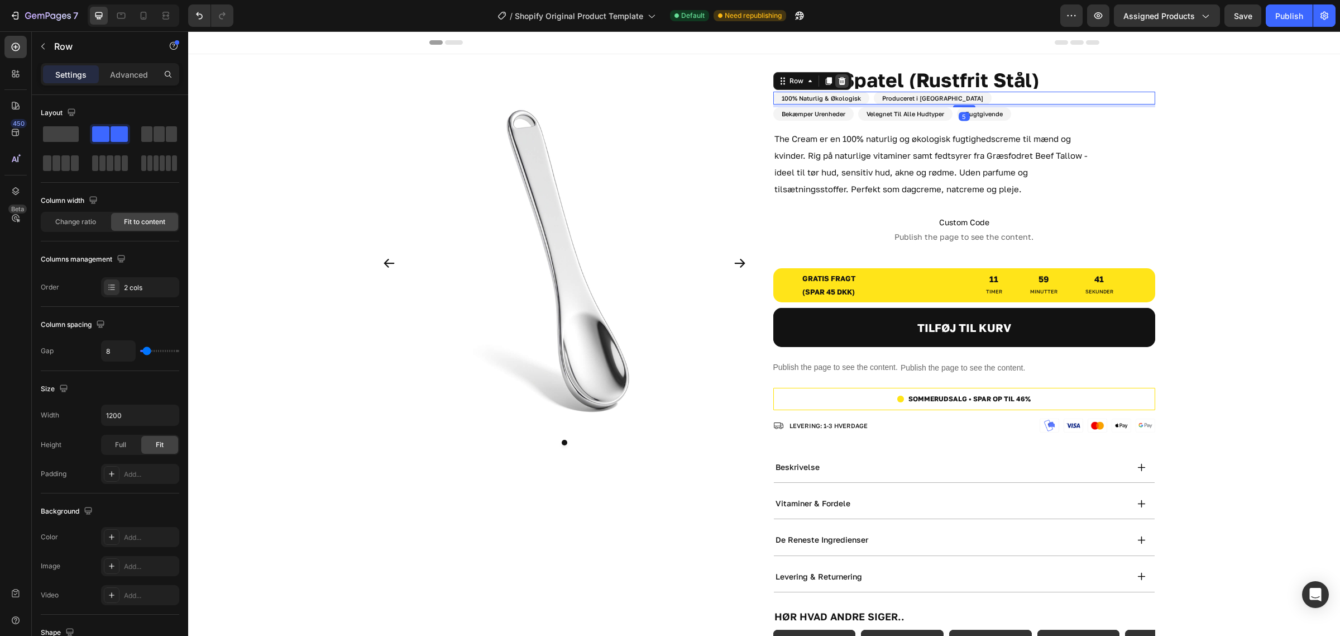
click at [839, 79] on icon at bounding box center [842, 81] width 9 height 9
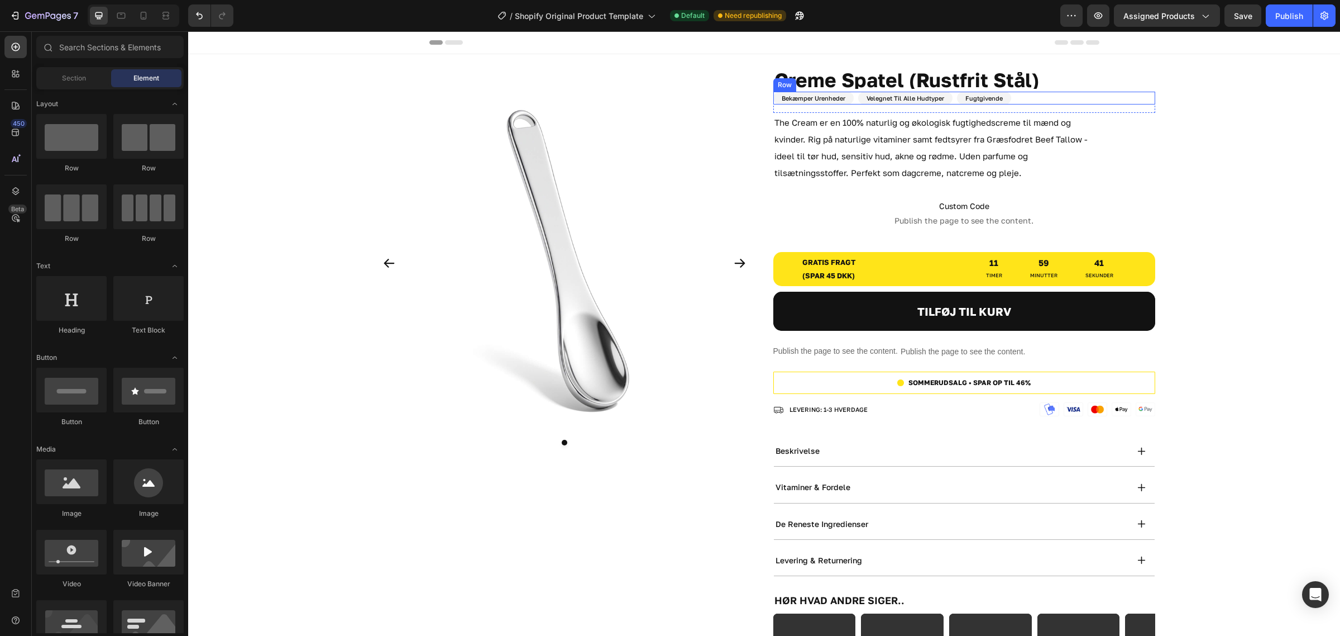
click at [1053, 101] on div "Bekæmper Urenheder Heading Velegnet Til Alle Hudtyper Heading Fugtgivende Headi…" at bounding box center [965, 98] width 382 height 13
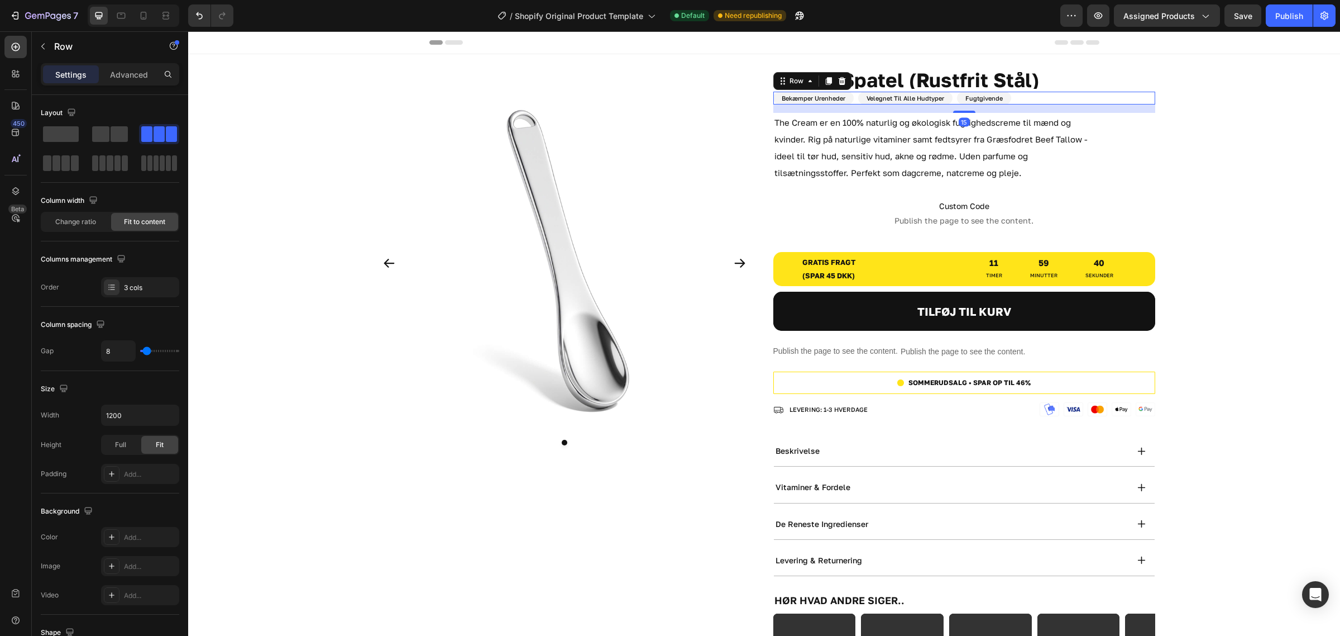
click at [839, 77] on icon at bounding box center [842, 81] width 9 height 9
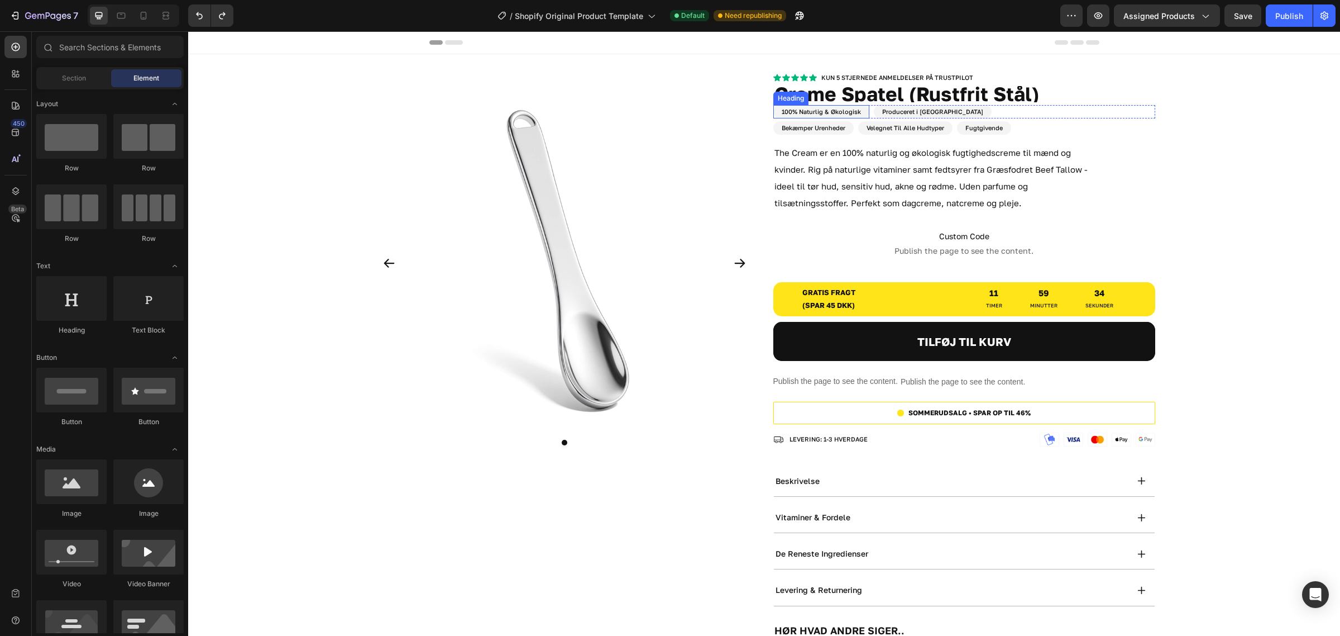
click at [810, 111] on h2 "100% Naturlig & Økologisk" at bounding box center [822, 111] width 96 height 13
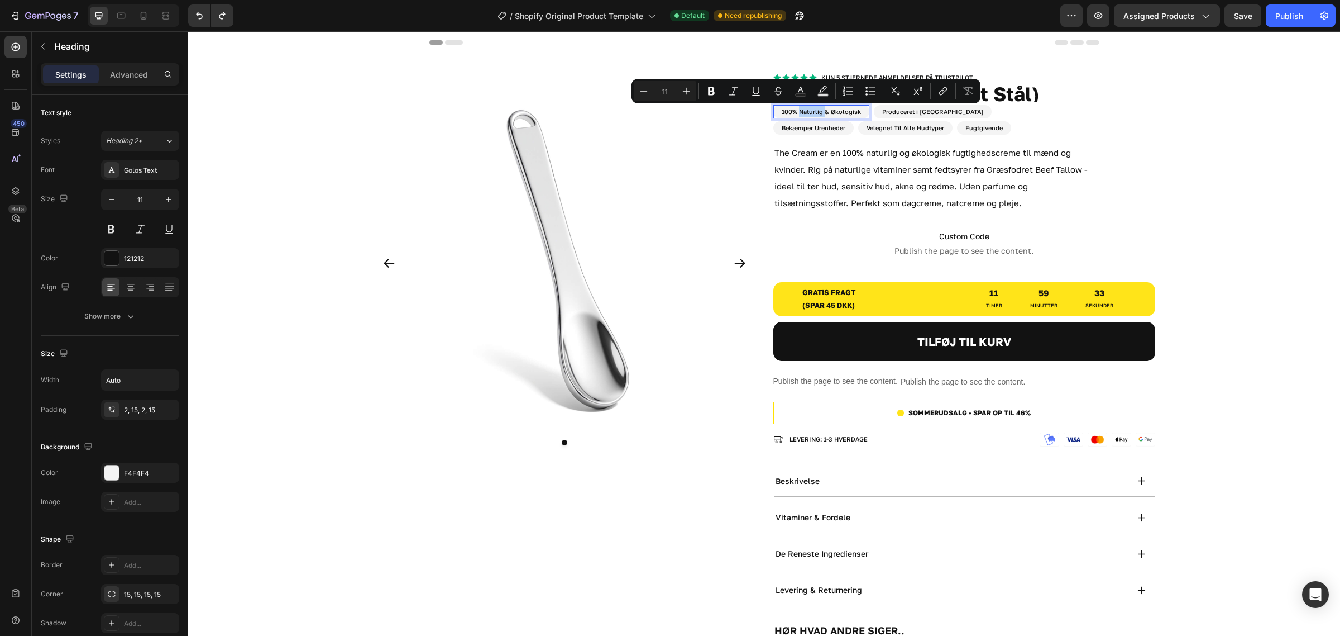
click at [796, 111] on p "100% Naturlig & Økologisk" at bounding box center [821, 111] width 79 height 11
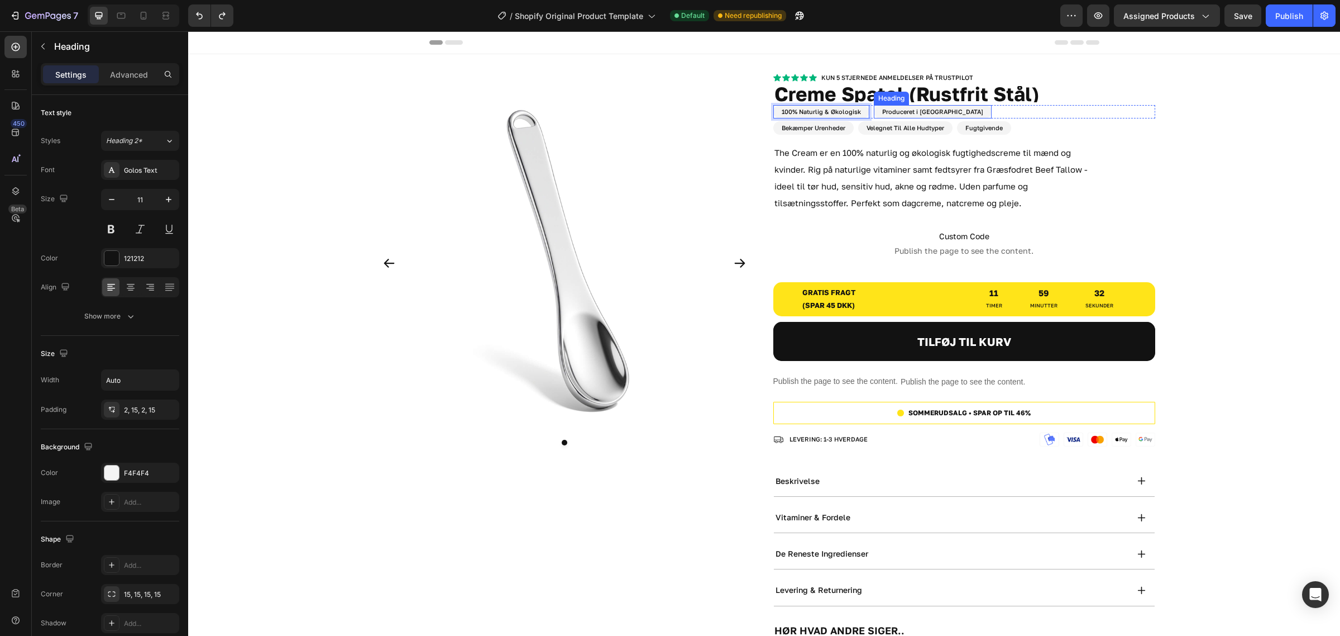
drag, startPoint x: 793, startPoint y: 112, endPoint x: 867, endPoint y: 112, distance: 73.7
click at [867, 112] on div "100% Naturlig & Økologisk Heading 0 Produceret i Danmark Heading Row" at bounding box center [965, 111] width 382 height 13
click at [990, 80] on div "Kun 5 stjernede anmeldelser på trustpilot Heading Icon Icon Icon Icon Icon Icon…" at bounding box center [965, 77] width 382 height 11
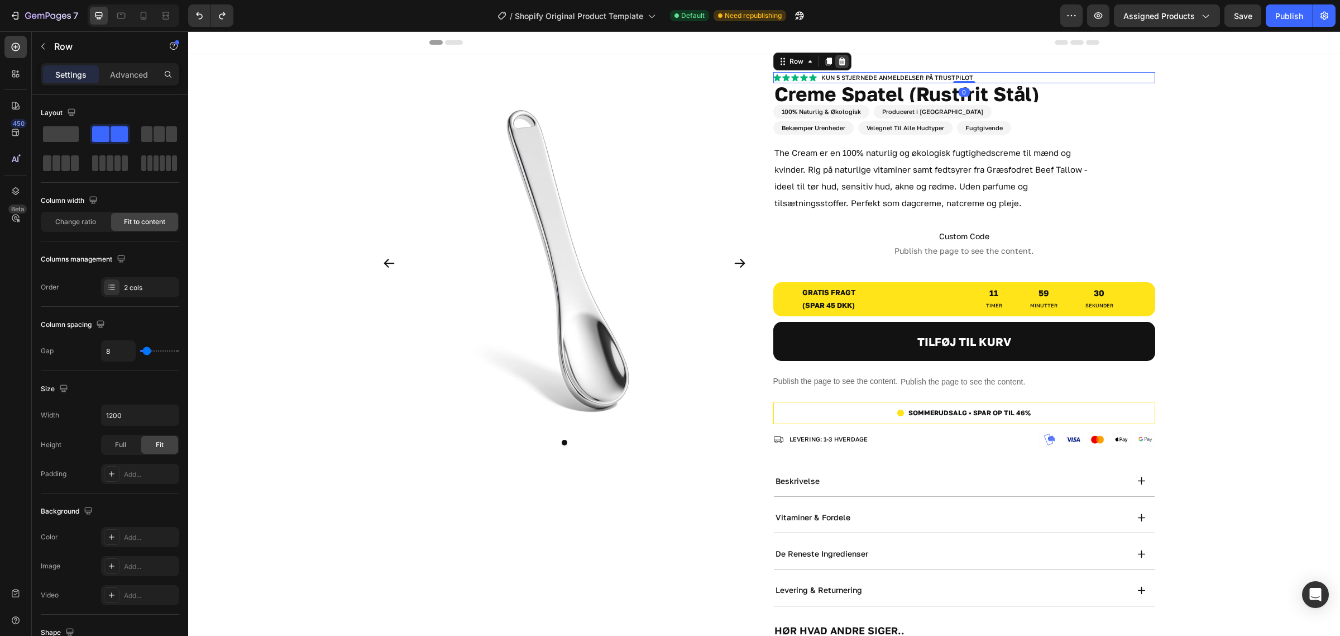
click at [841, 62] on icon at bounding box center [842, 61] width 9 height 9
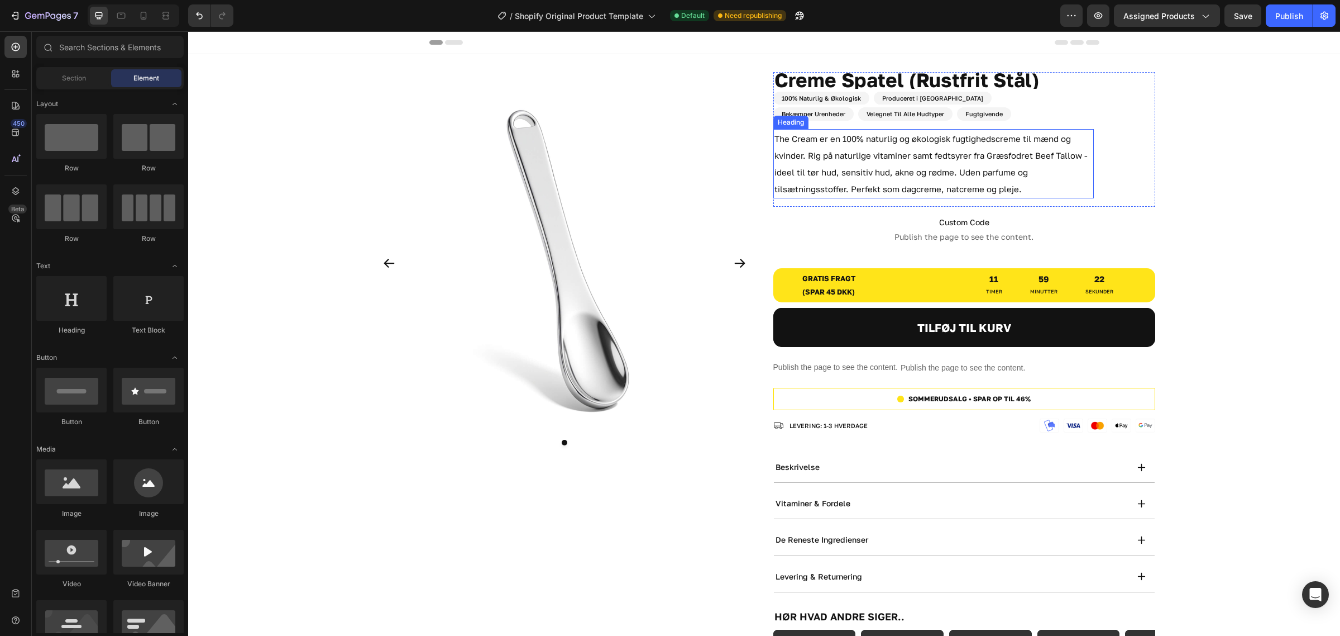
click at [979, 182] on h2 "The Cream er en 100% naturlig og økologisk fugtighedscreme til mænd og kvinder.…" at bounding box center [934, 163] width 321 height 69
click at [979, 180] on h2 "The Cream er en 100% naturlig og økologisk fugtighedscreme til mænd og kvinder.…" at bounding box center [934, 163] width 321 height 69
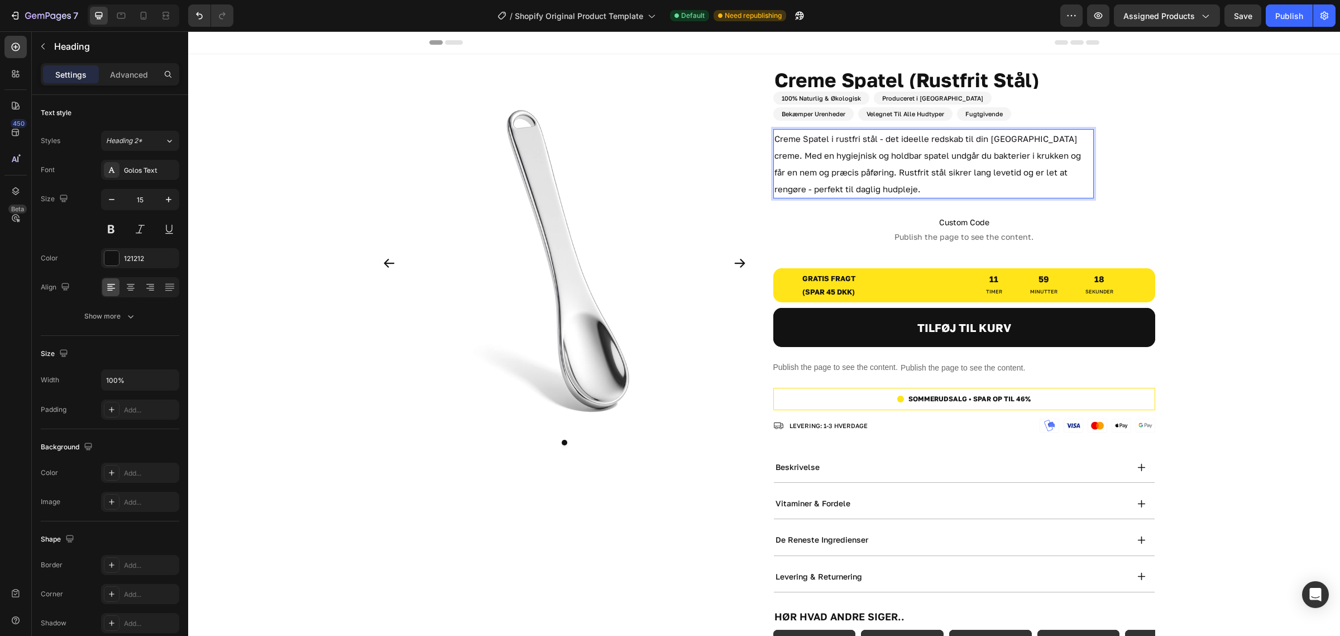
click at [1044, 136] on p "Creme Spatel i rustfri stål - det ideelle redskab til din Tallow creme. Med en …" at bounding box center [934, 163] width 318 height 67
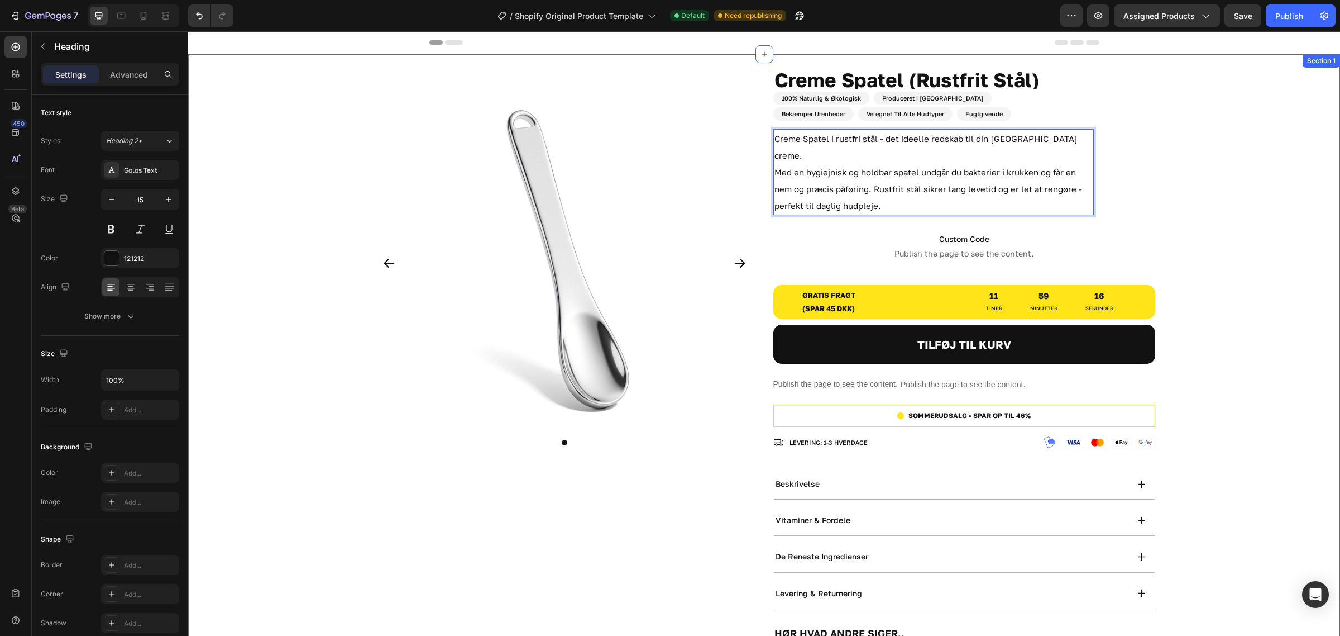
click at [1251, 146] on div "Product Images Creme Spatel (Rustfrit Stål) Product Title 50 ML Heading 100% Na…" at bounding box center [764, 505] width 1152 height 867
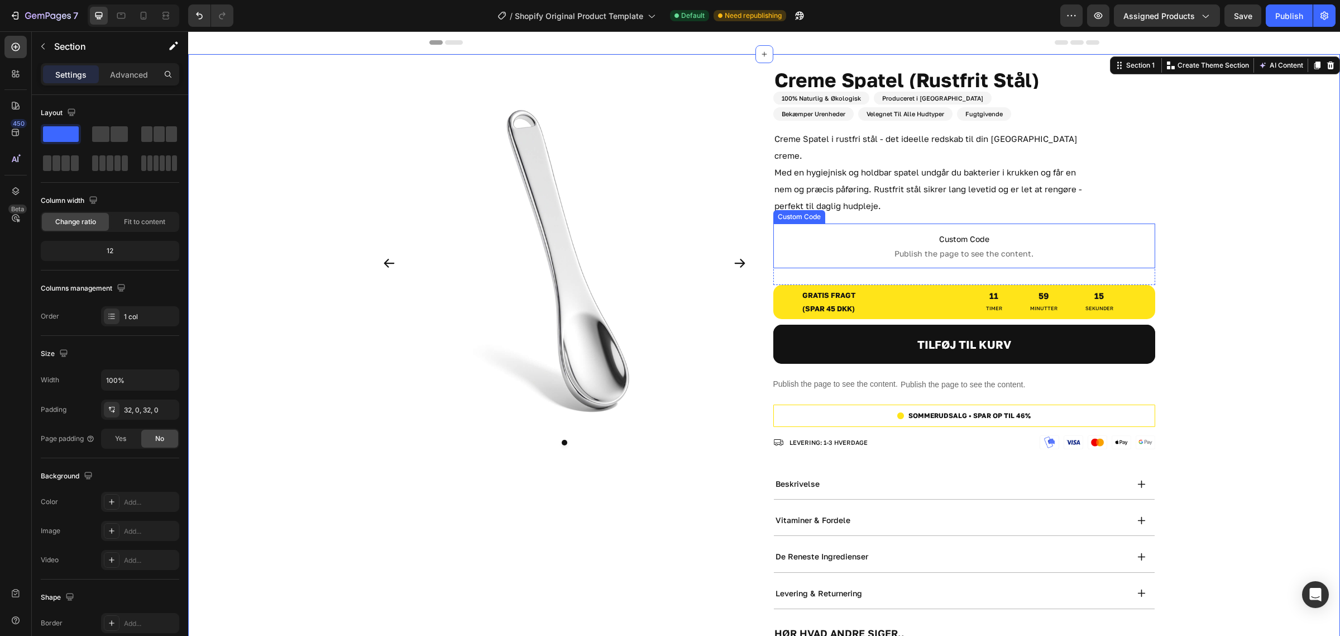
click at [1046, 248] on span "Publish the page to see the content." at bounding box center [965, 253] width 382 height 11
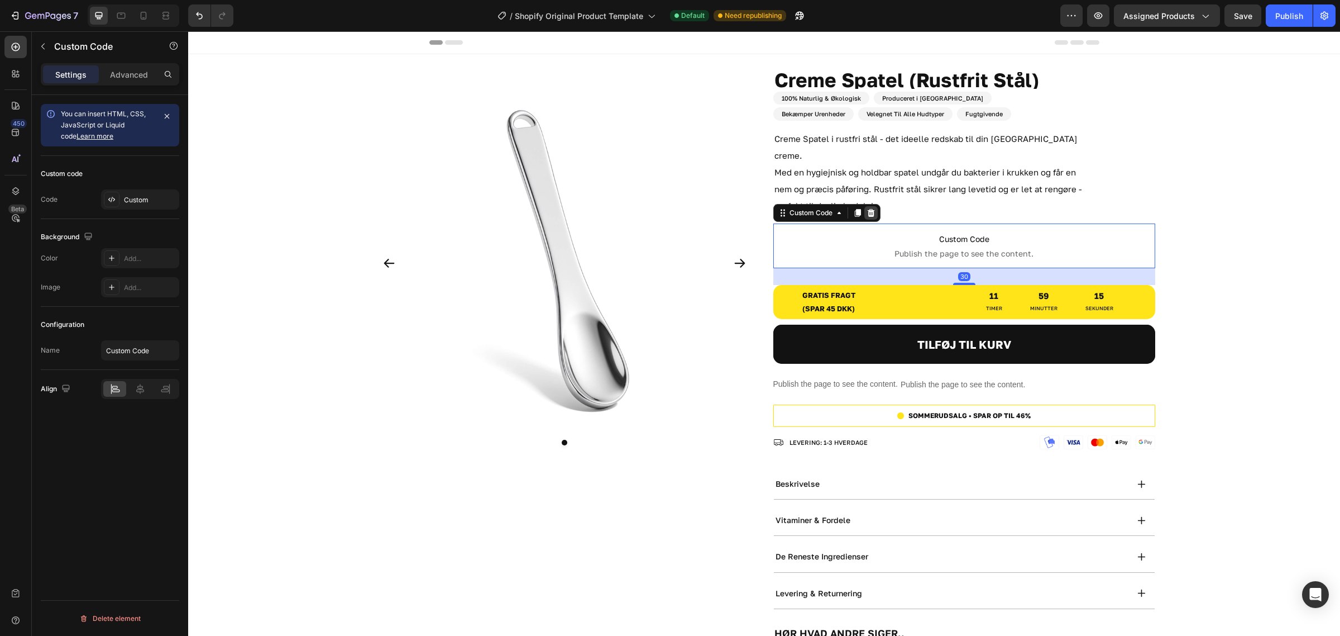
click at [867, 209] on icon at bounding box center [870, 213] width 7 height 8
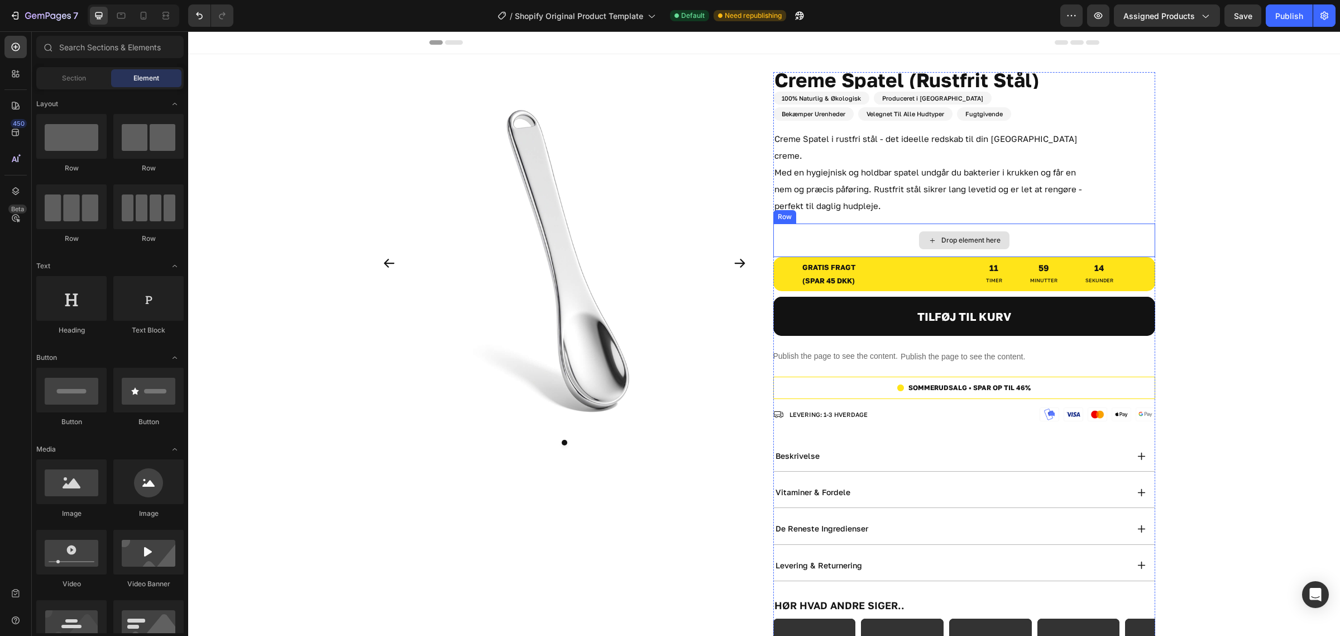
click at [889, 223] on div "Drop element here" at bounding box center [965, 240] width 382 height 34
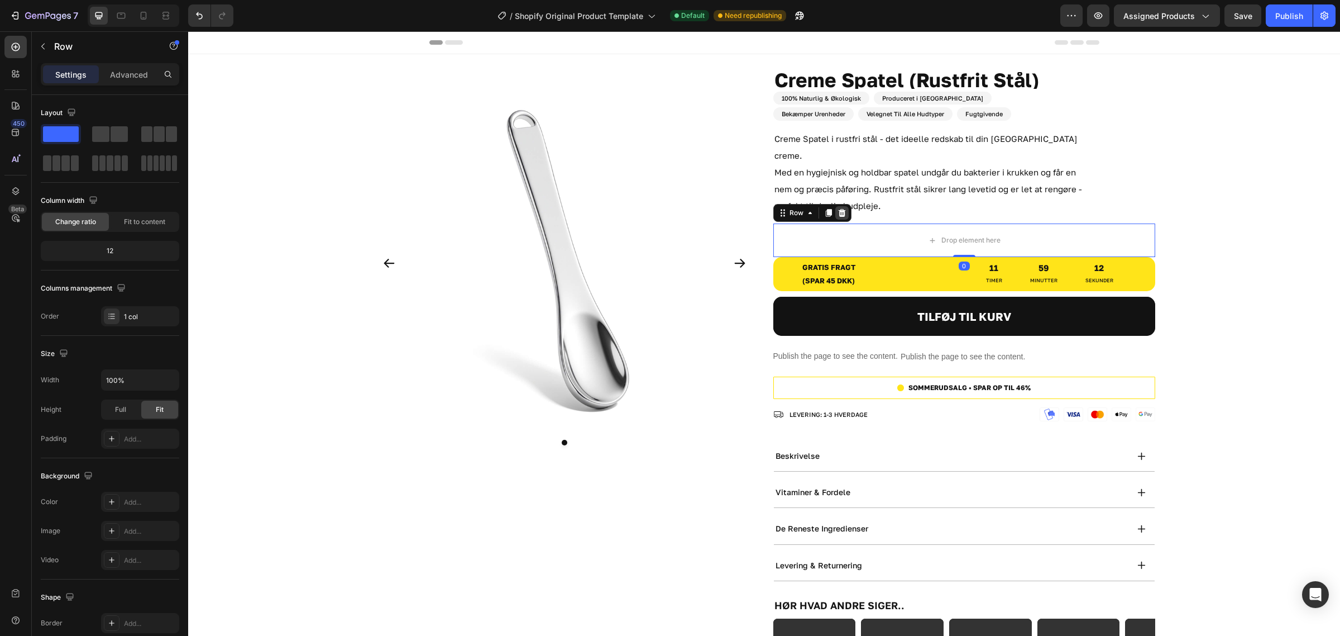
click at [838, 208] on icon at bounding box center [842, 212] width 9 height 9
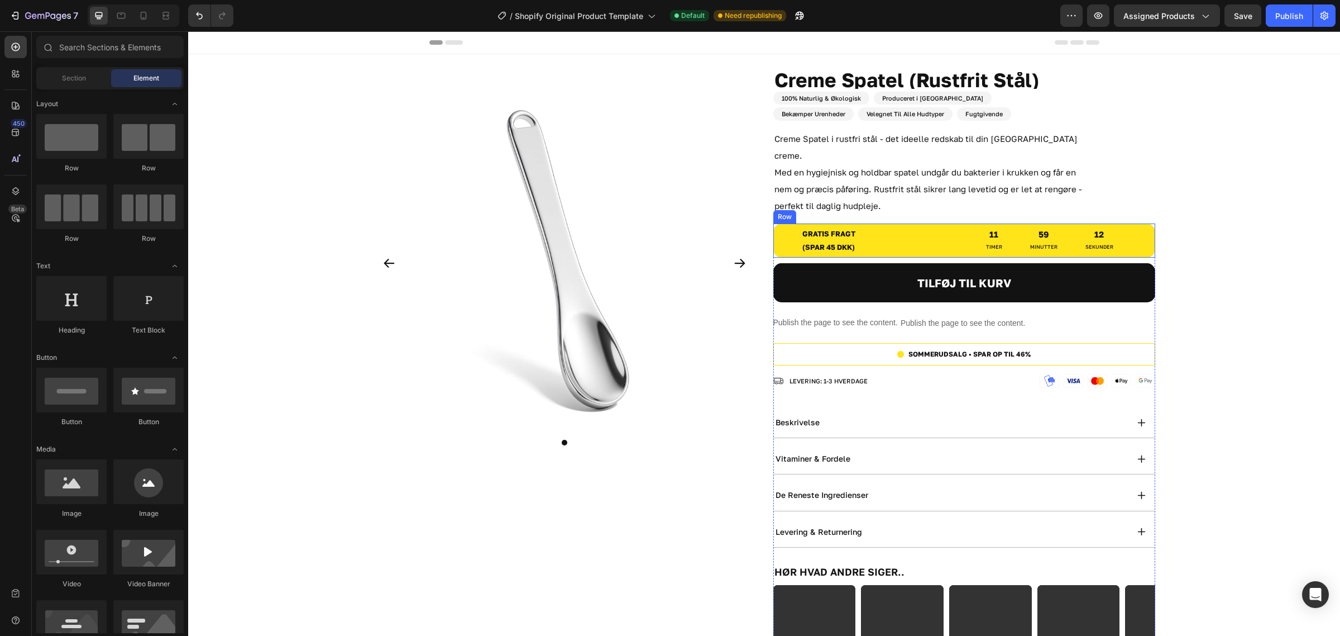
click at [894, 230] on div "gratis fragt (spar 45 dkk) Text Block gratis fragt (spar 45 dkk) Text Block 11 …" at bounding box center [965, 240] width 382 height 34
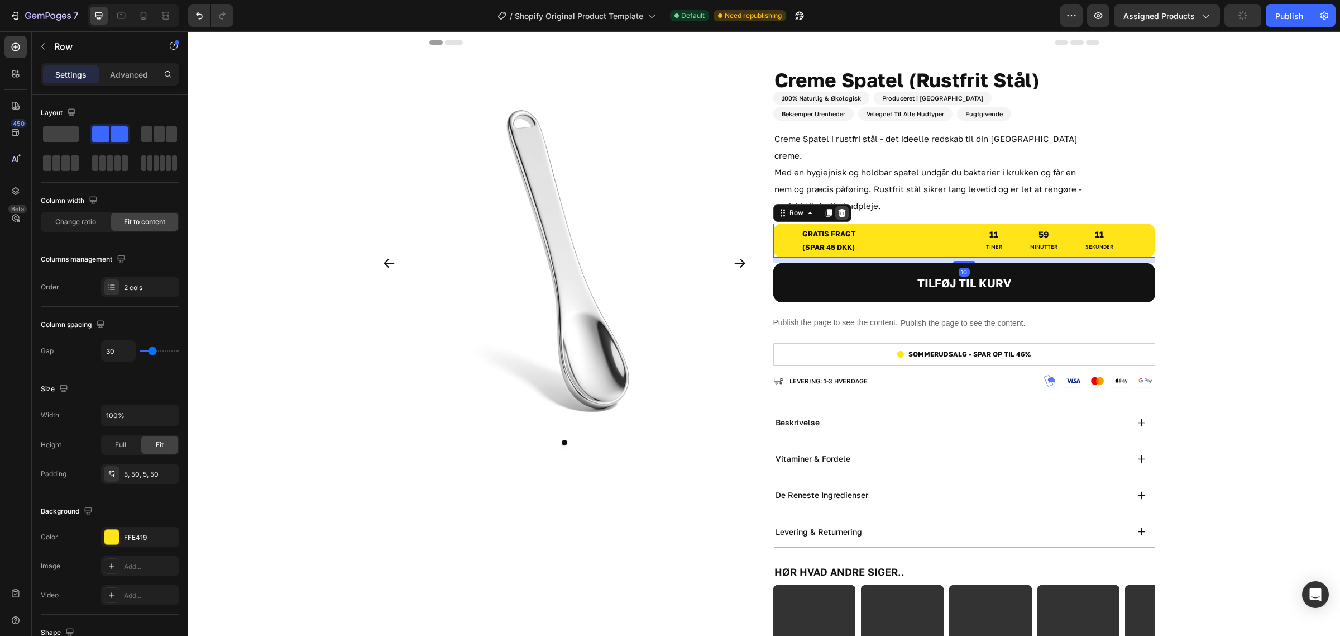
click at [838, 208] on icon at bounding box center [842, 212] width 9 height 9
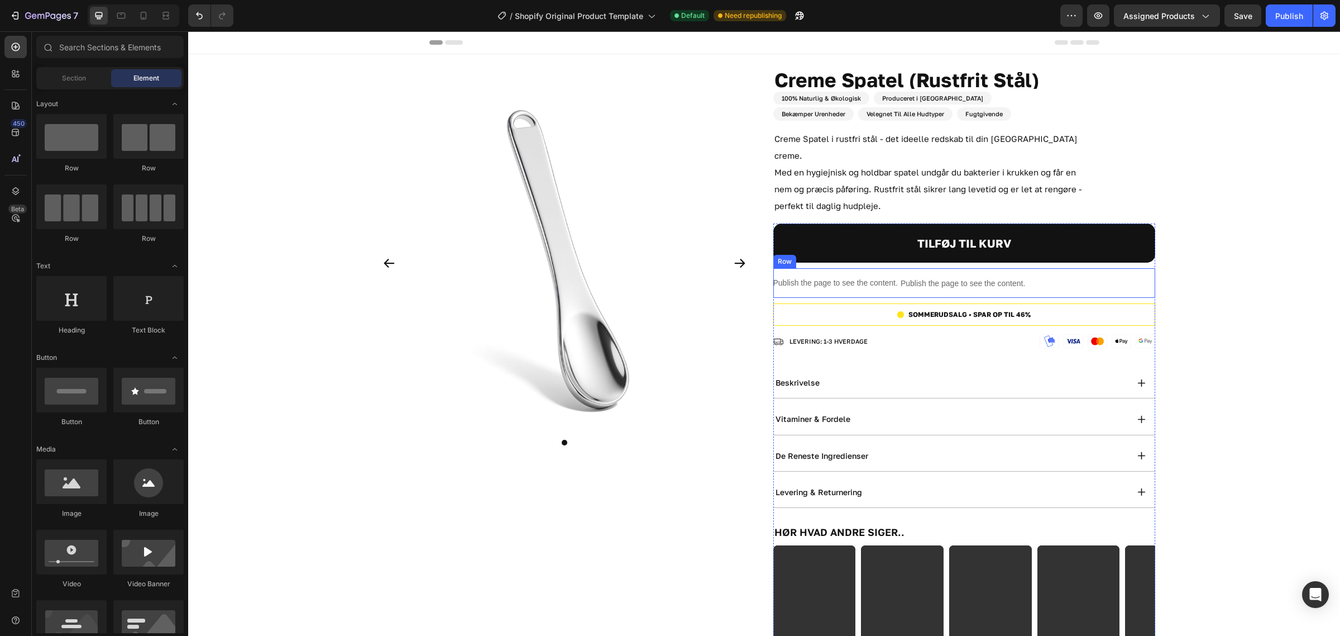
click at [1073, 272] on div "Publish the page to see the content. Custom Code Publish the page to see the co…" at bounding box center [965, 283] width 382 height 30
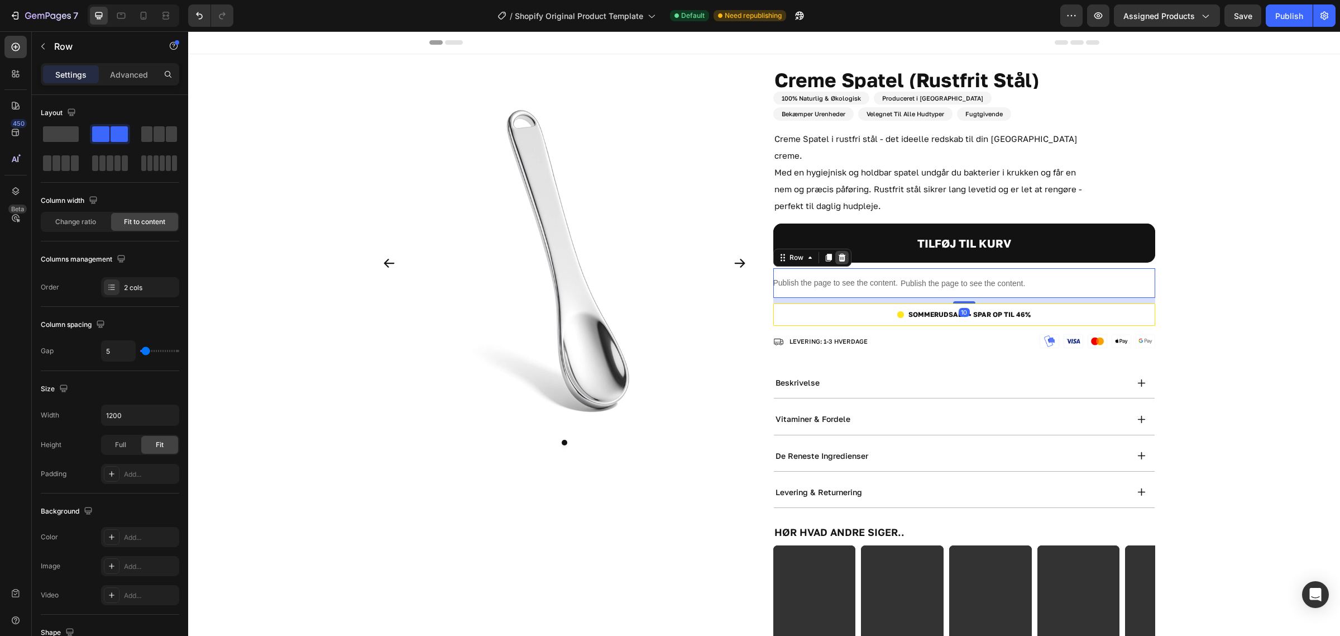
click at [838, 254] on icon at bounding box center [841, 258] width 7 height 8
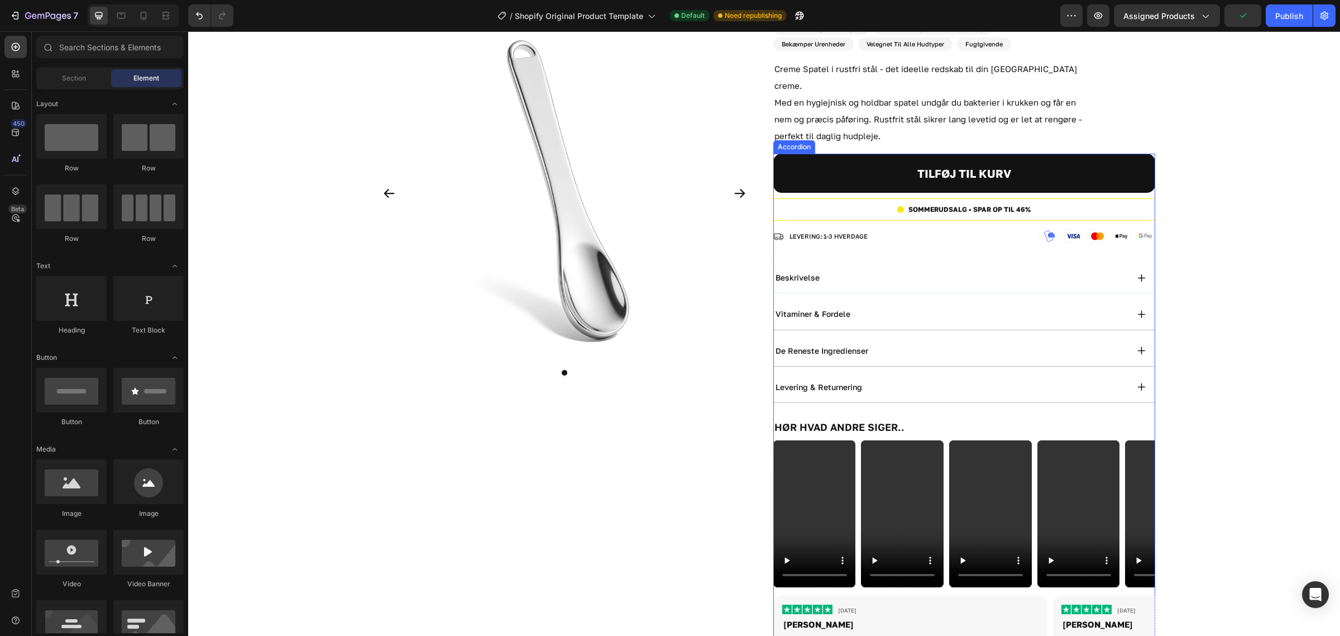
scroll to position [0, 0]
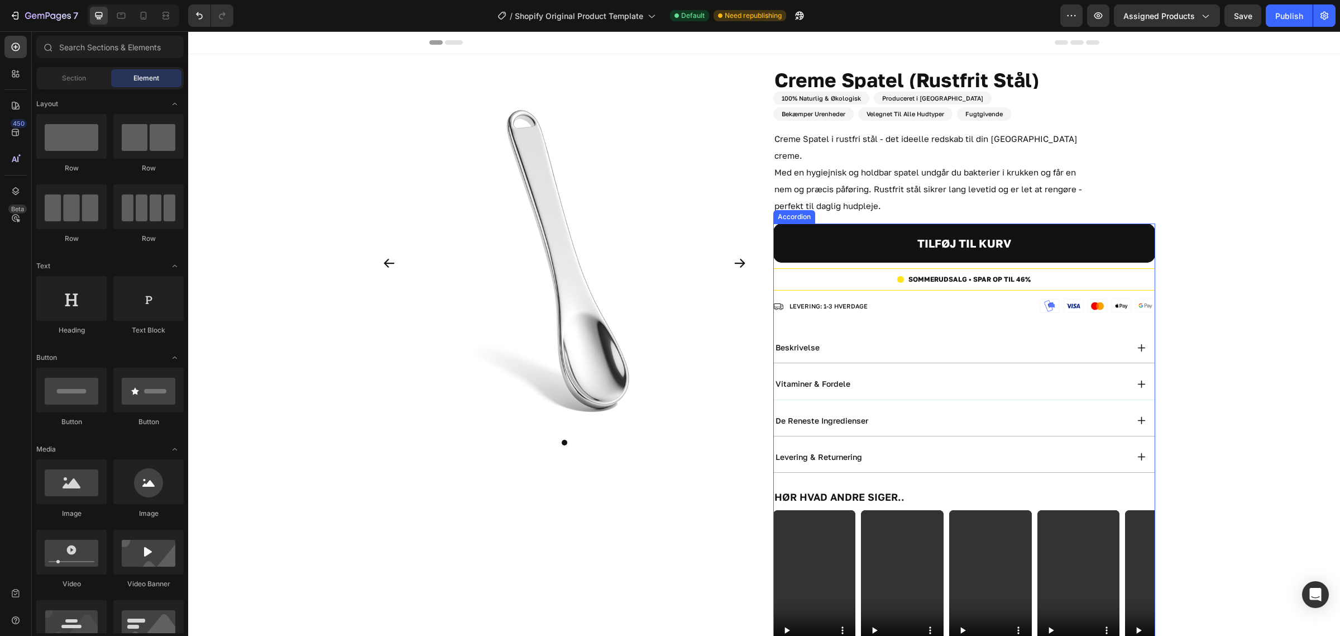
click at [943, 377] on div "vitaminer & fordele" at bounding box center [951, 383] width 354 height 13
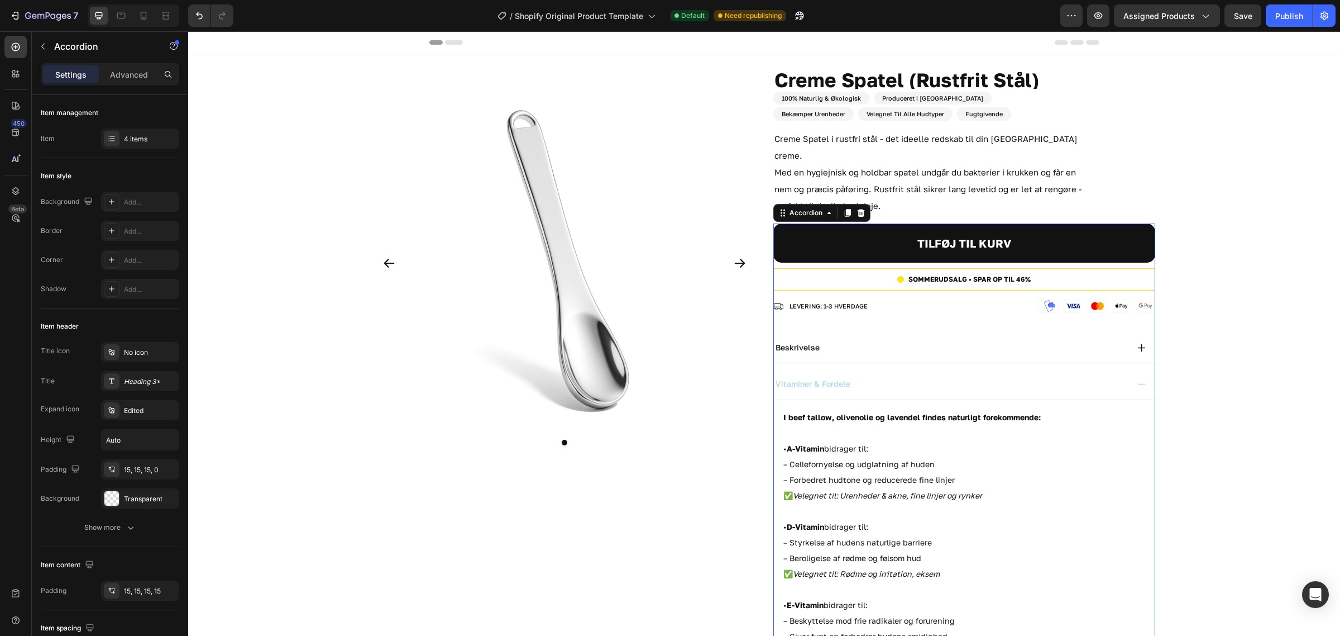
click at [943, 377] on div "vitaminer & fordele" at bounding box center [951, 383] width 354 height 13
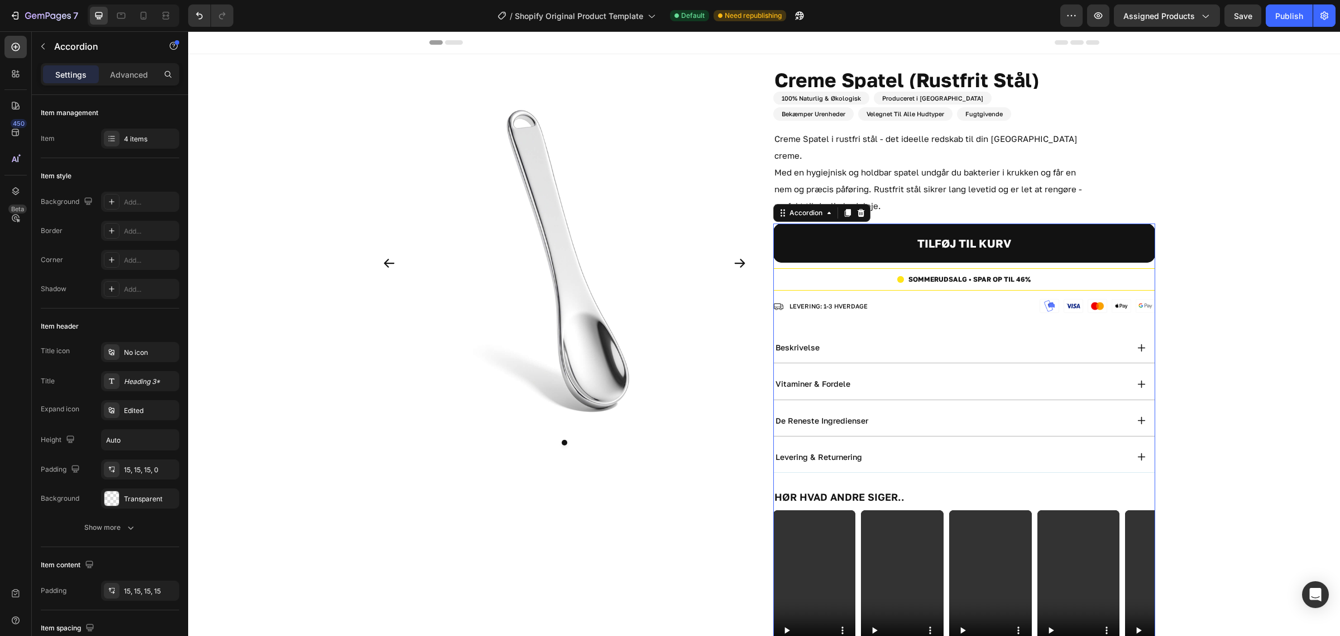
click at [937, 442] on div "levering & returnering" at bounding box center [964, 457] width 381 height 31
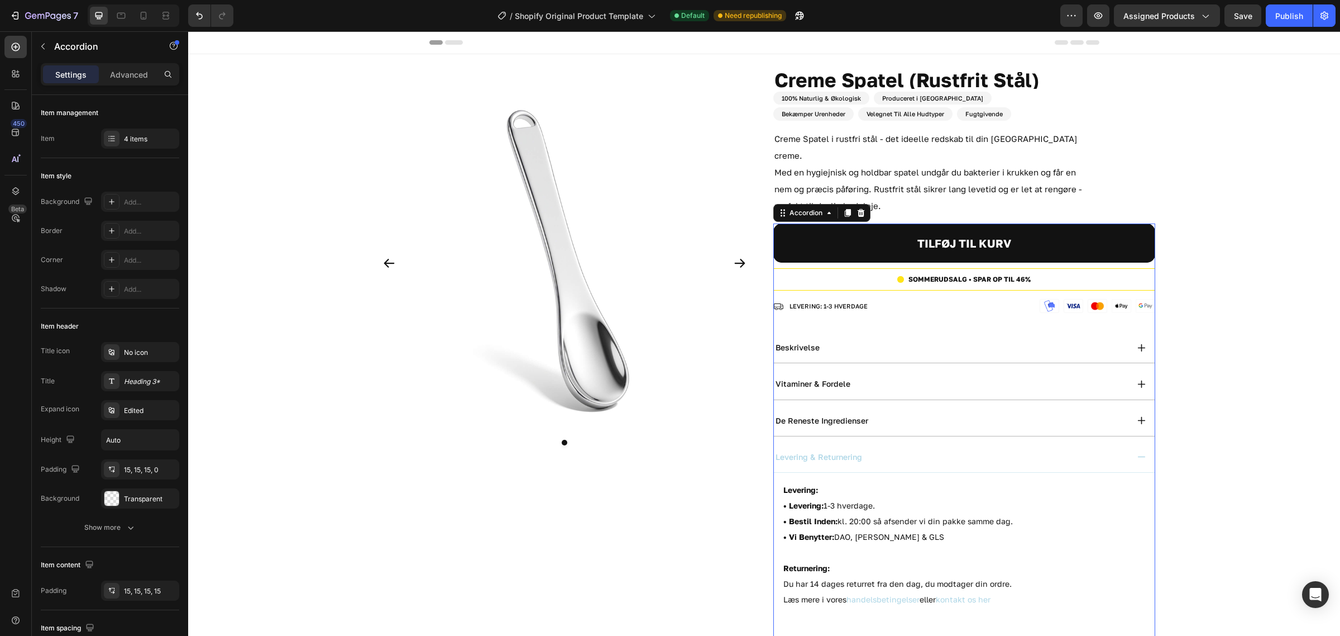
click at [937, 442] on div "levering & returnering" at bounding box center [964, 457] width 381 height 31
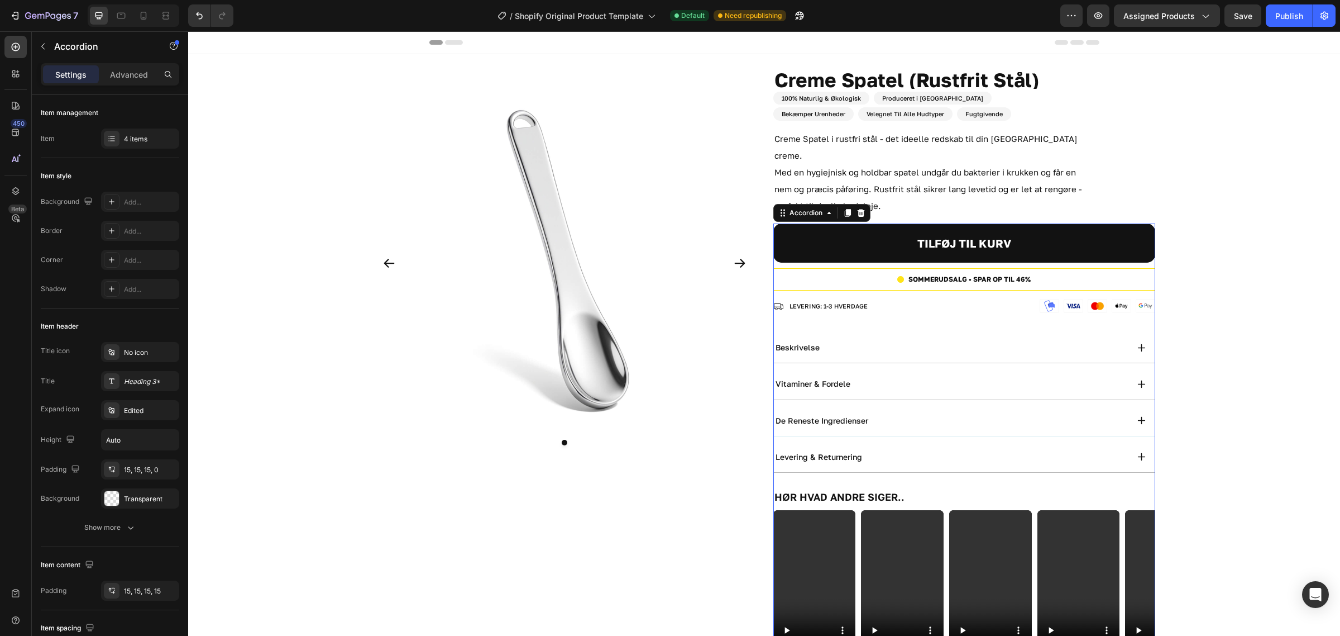
click at [916, 414] on div "de reneste ingredienser" at bounding box center [951, 420] width 354 height 13
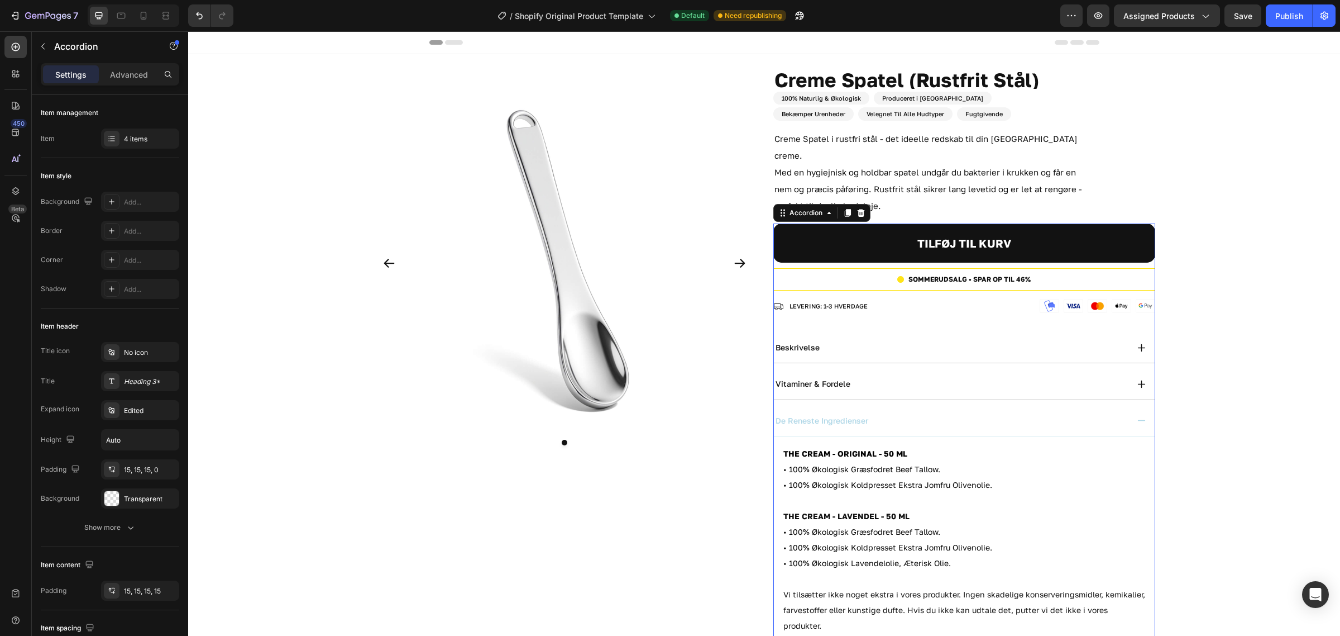
click at [916, 414] on div "de reneste ingredienser" at bounding box center [951, 420] width 354 height 13
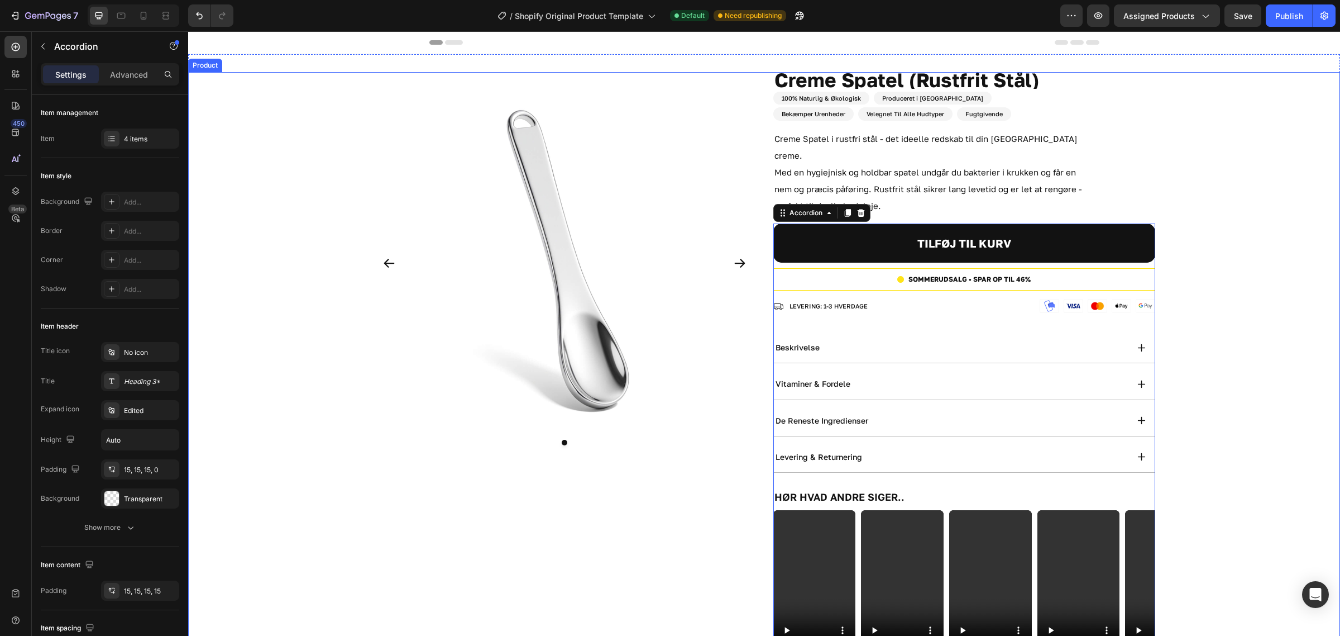
click at [766, 321] on div "Product Images Creme Spatel (Rustfrit Stål) Product Title 50 ML Heading 100% Na…" at bounding box center [765, 437] width 782 height 731
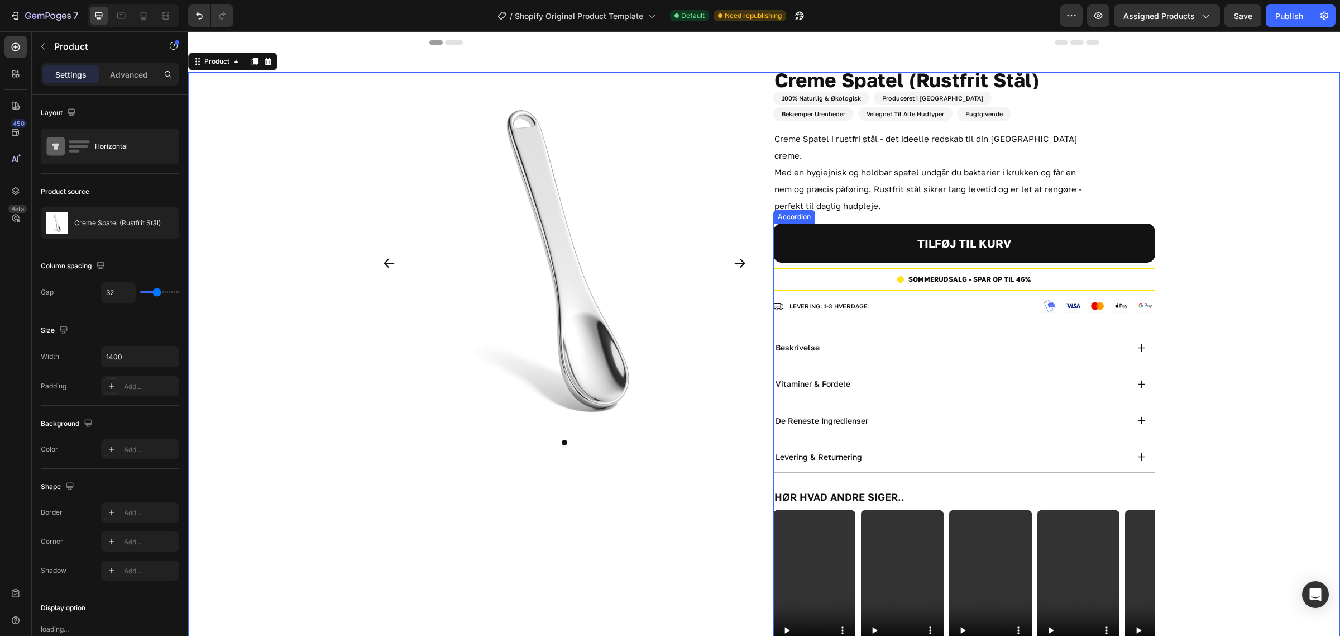
click at [774, 332] on div "beskrivelse" at bounding box center [964, 347] width 381 height 31
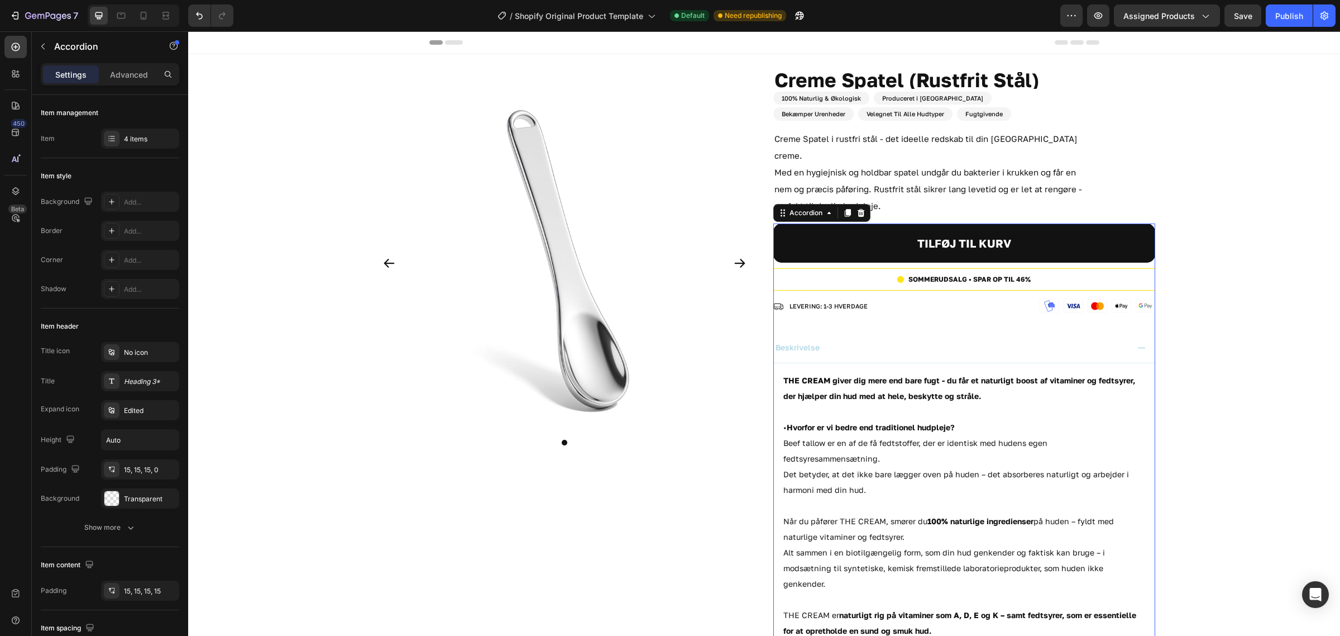
click at [776, 332] on div "beskrivelse" at bounding box center [964, 347] width 381 height 31
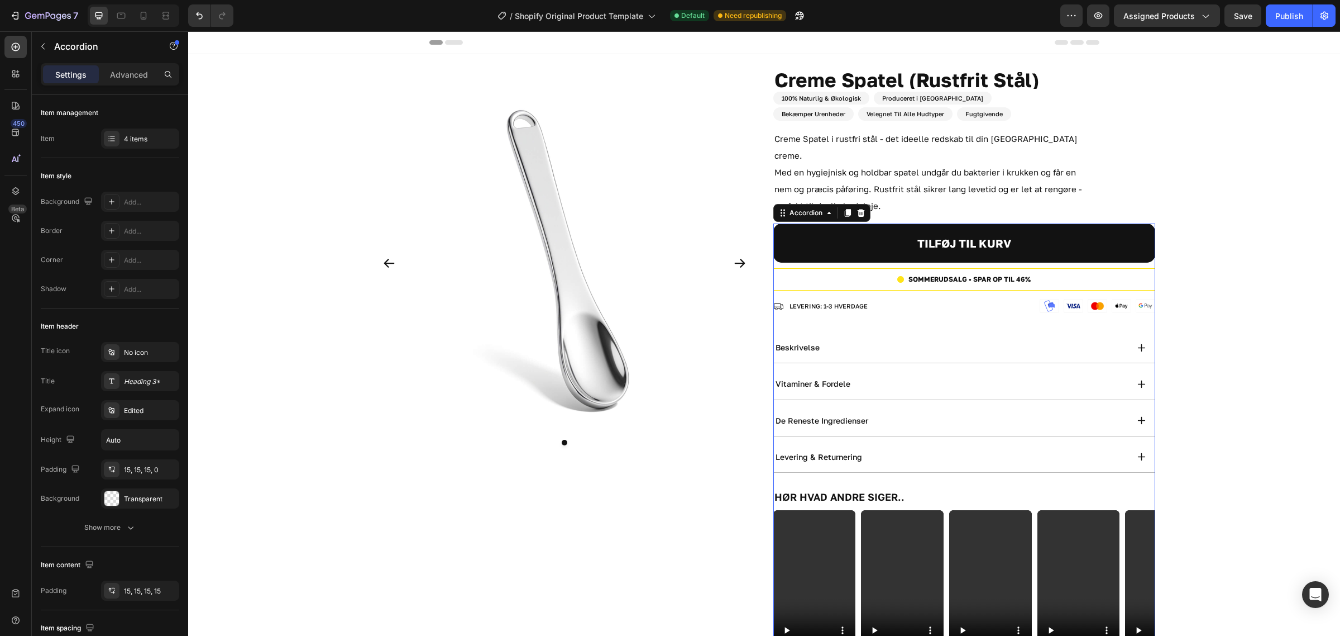
click at [855, 314] on div "TILFØJ TIL KURV Add to Cart SOMMERUDSALG • SPAR OP TIL 46% Custom Code Row Imag…" at bounding box center [965, 512] width 382 height 579
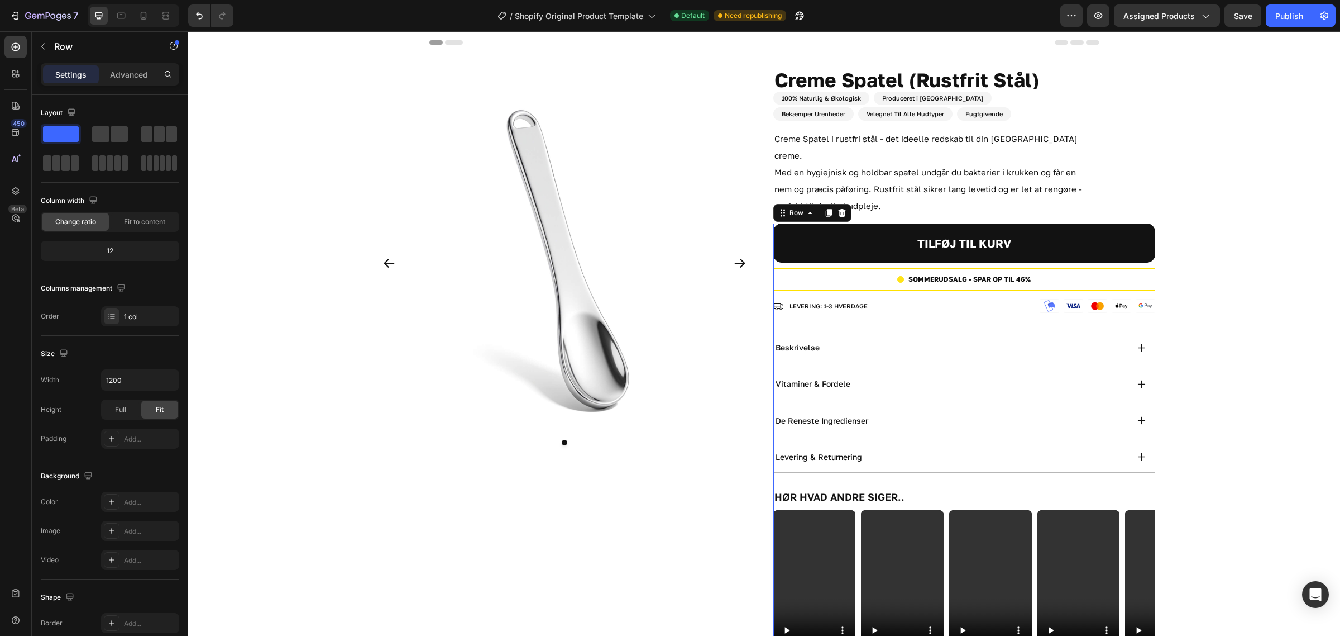
click at [859, 341] on div "beskrivelse" at bounding box center [951, 347] width 354 height 13
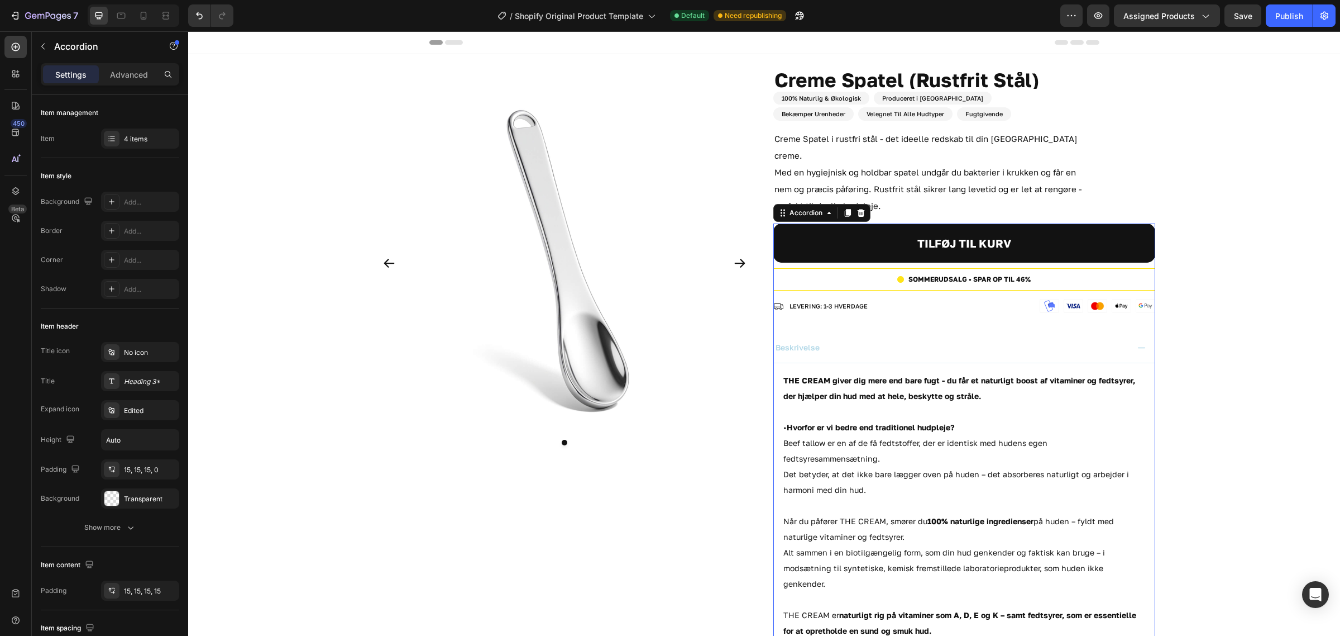
click at [859, 341] on div "beskrivelse" at bounding box center [951, 347] width 354 height 13
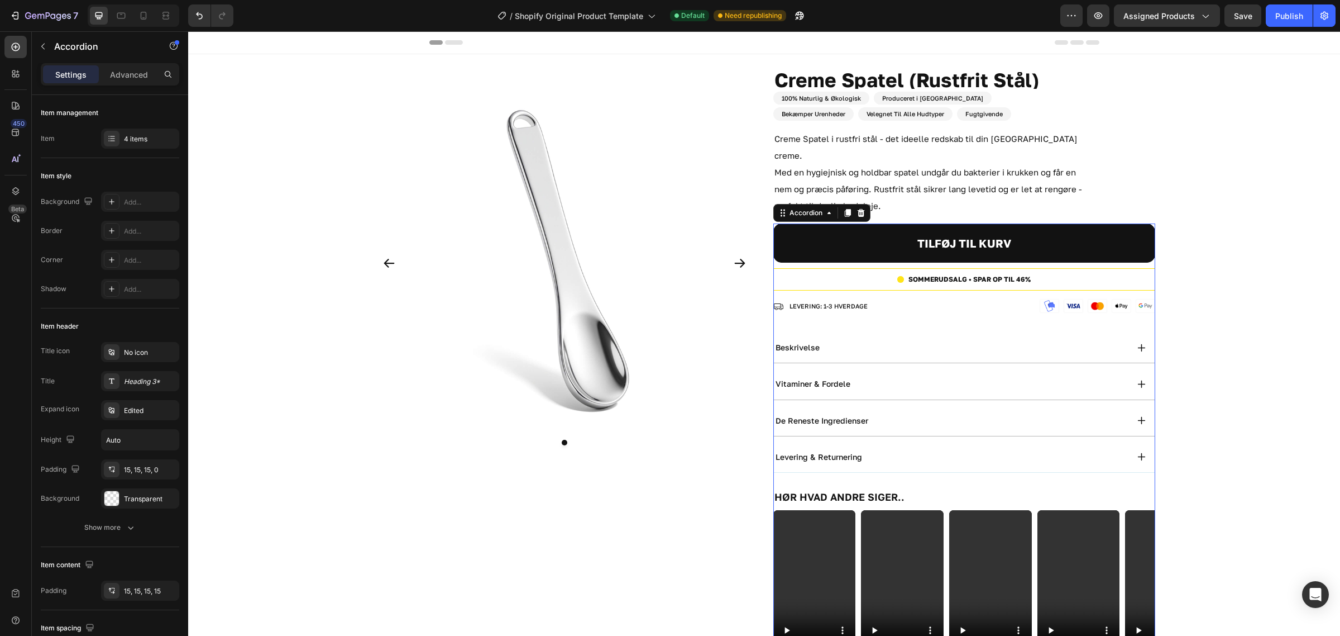
click at [871, 450] on div "levering & returnering" at bounding box center [951, 456] width 354 height 13
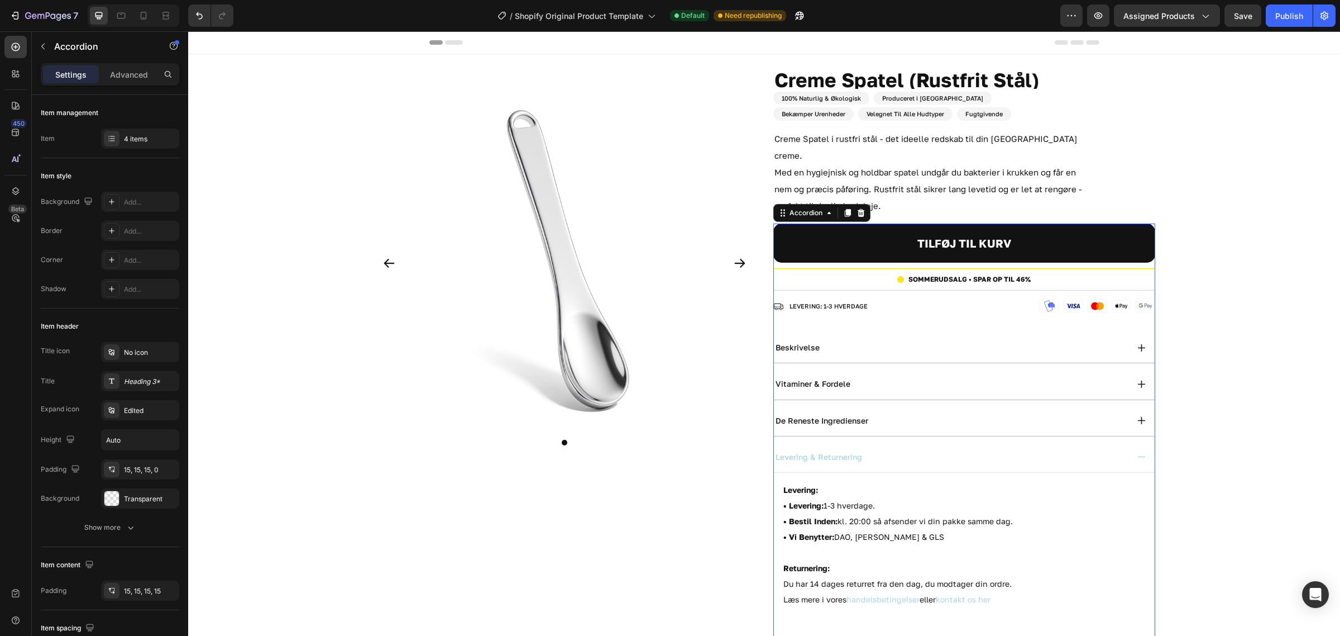
click at [871, 450] on div "levering & returnering" at bounding box center [951, 456] width 354 height 13
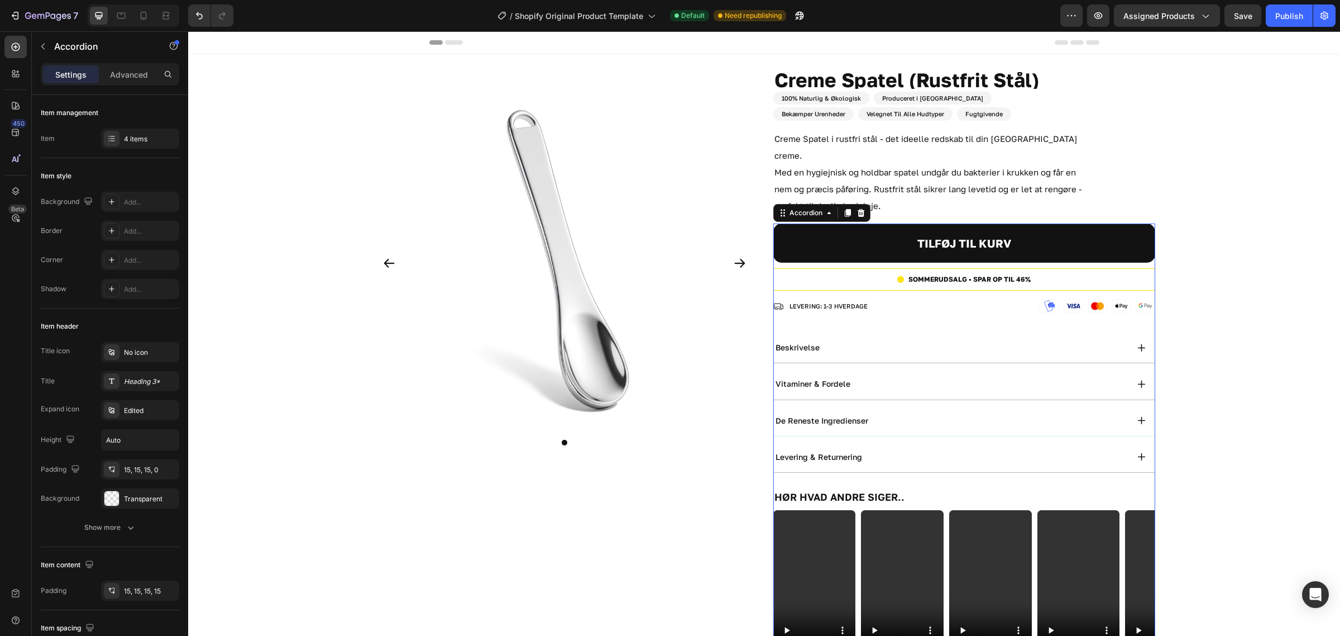
click at [875, 414] on div "de reneste ingredienser" at bounding box center [951, 420] width 354 height 13
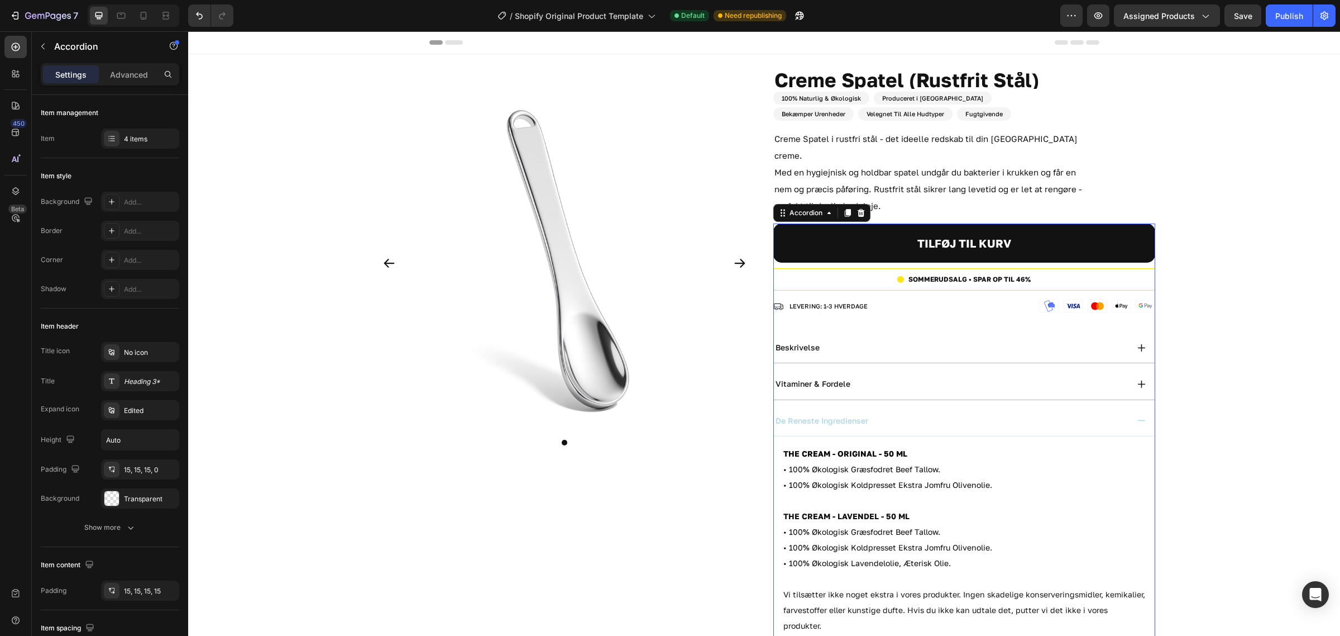
click at [875, 414] on div "de reneste ingredienser" at bounding box center [951, 420] width 354 height 13
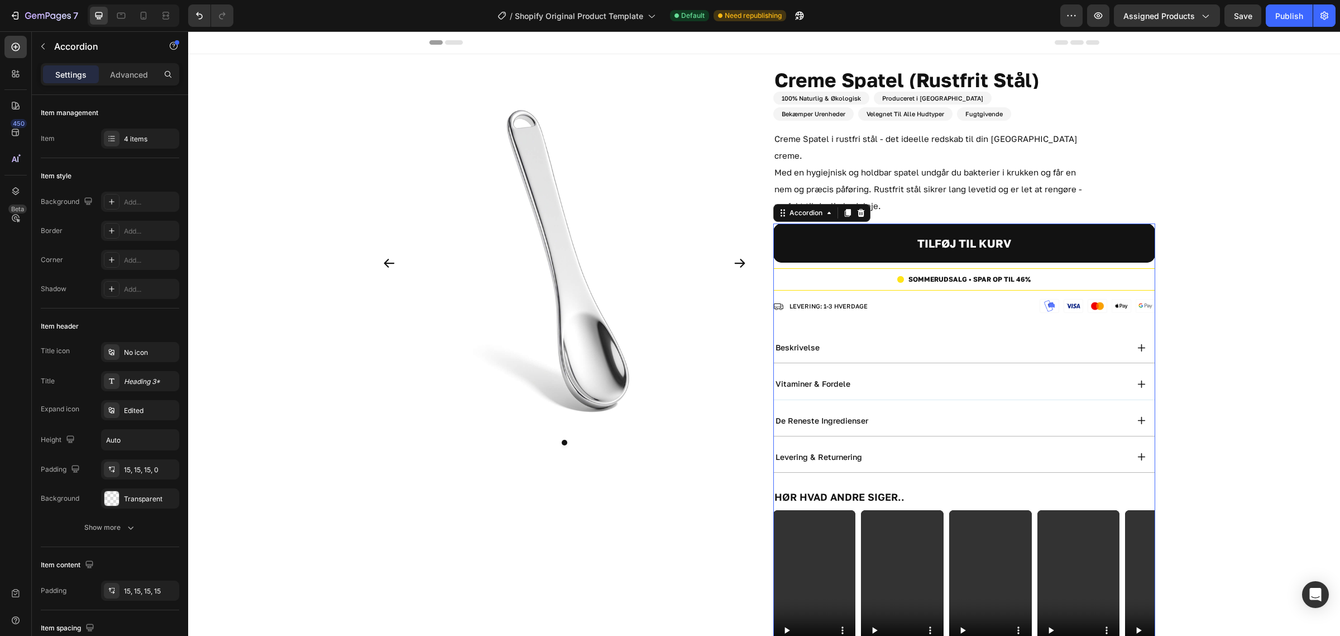
click at [870, 377] on div "vitaminer & fordele" at bounding box center [951, 383] width 354 height 13
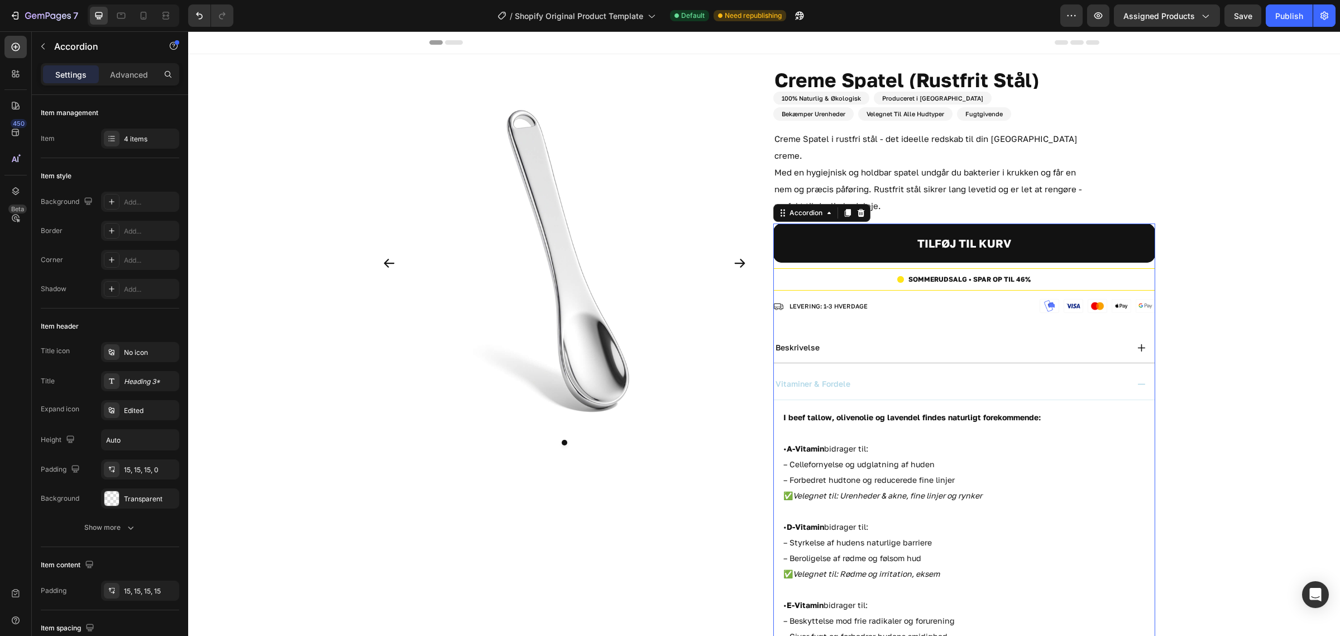
click at [870, 377] on div "vitaminer & fordele" at bounding box center [951, 383] width 354 height 13
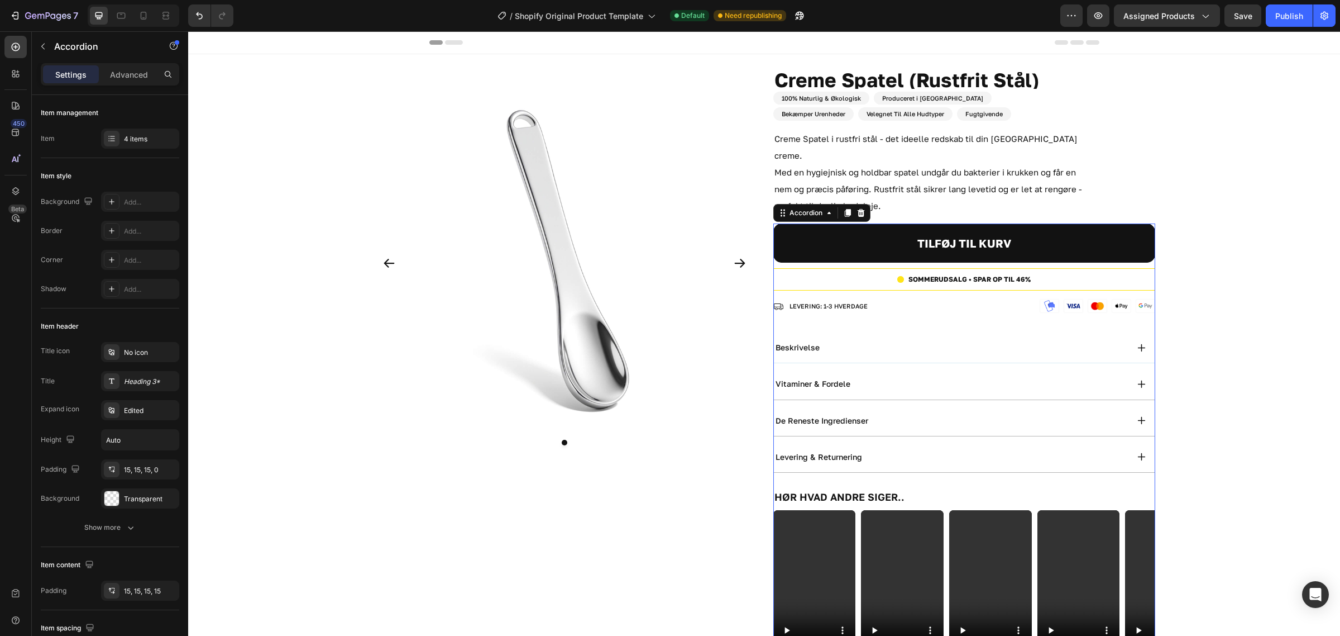
click at [836, 341] on div "beskrivelse" at bounding box center [951, 347] width 354 height 13
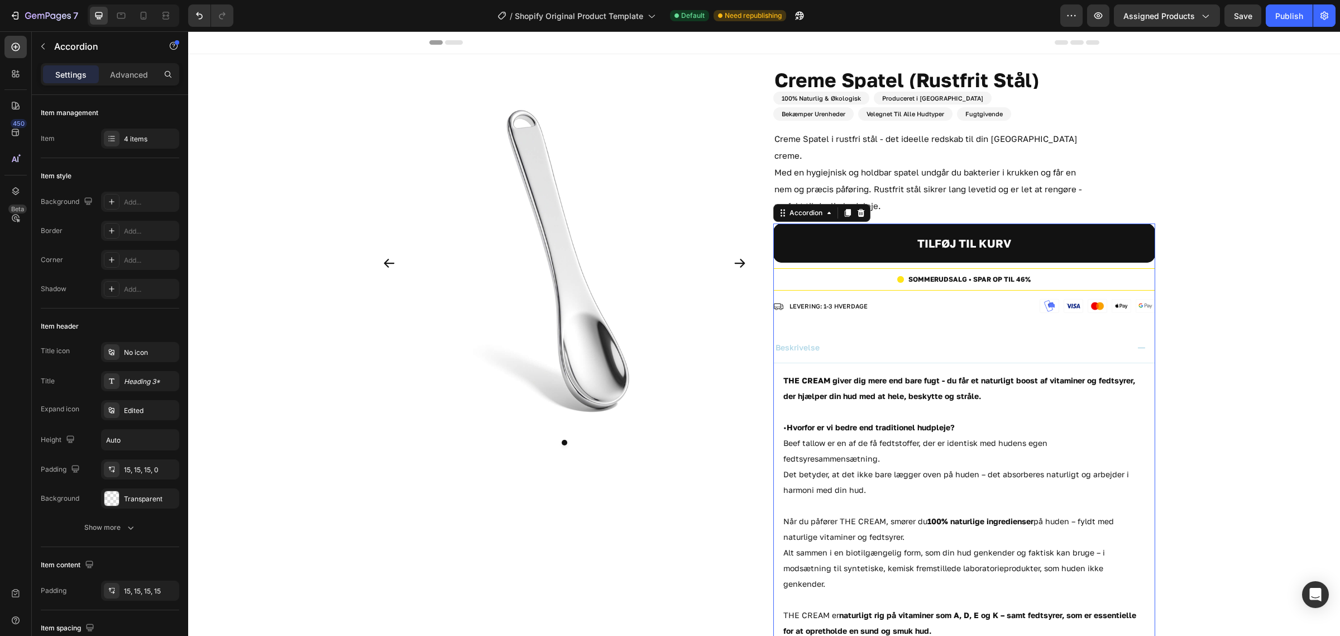
click at [836, 341] on div "beskrivelse" at bounding box center [951, 347] width 354 height 13
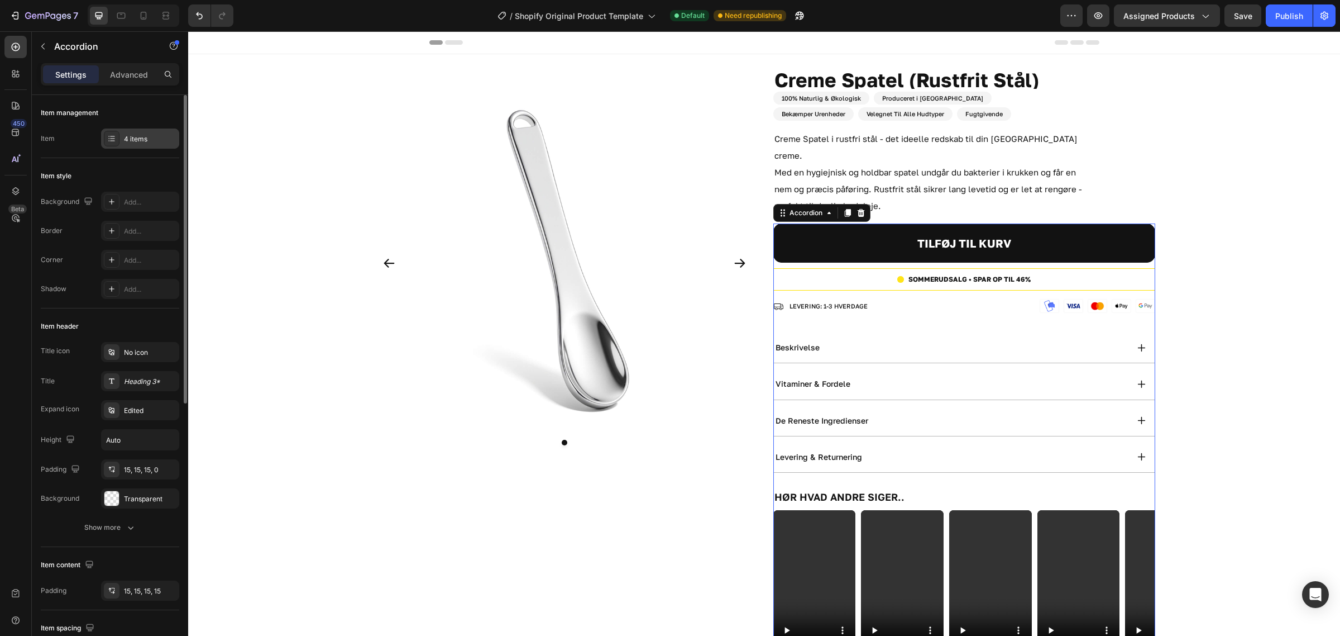
click at [129, 142] on div "4 items" at bounding box center [150, 139] width 52 height 10
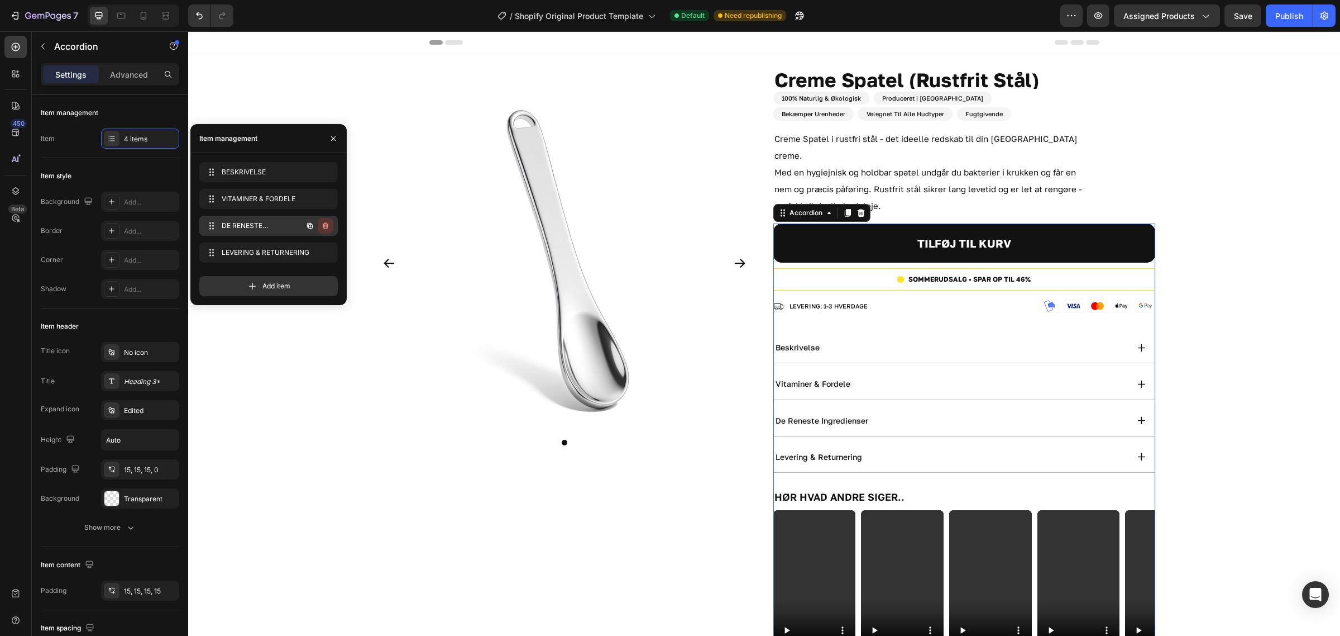
click at [327, 227] on icon "button" at bounding box center [326, 225] width 6 height 7
click at [327, 227] on div "Delete" at bounding box center [318, 226] width 21 height 10
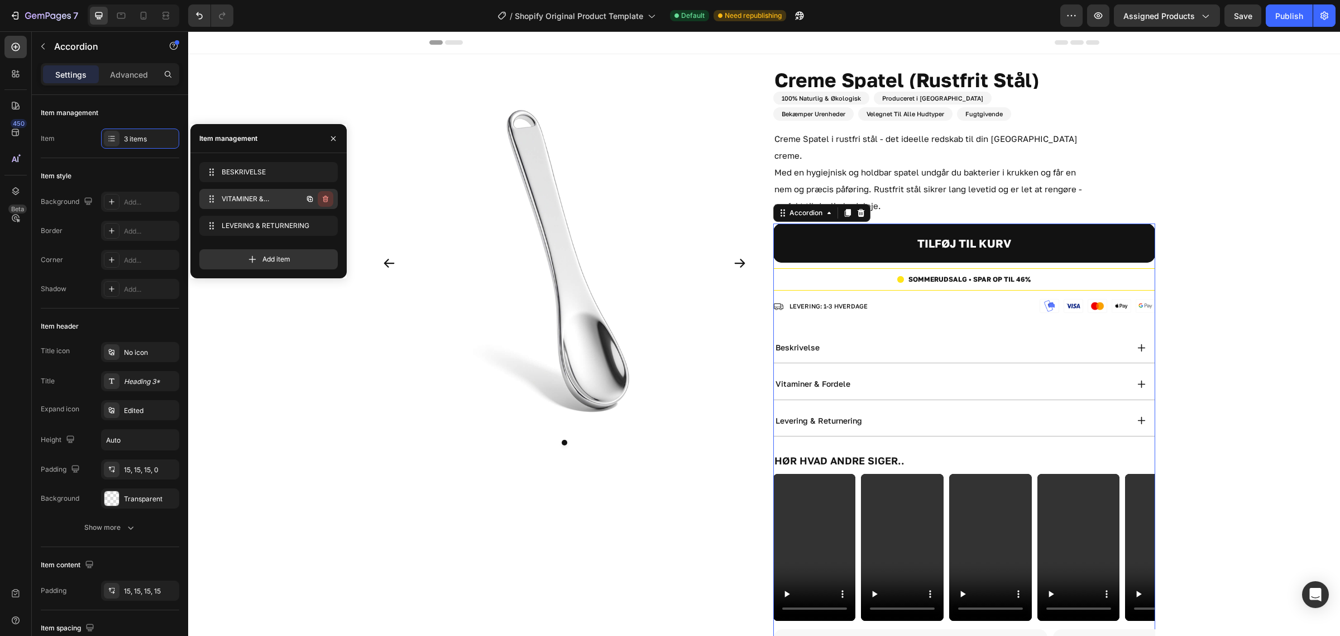
click at [323, 199] on icon "button" at bounding box center [325, 198] width 9 height 9
click at [323, 199] on div "Delete" at bounding box center [318, 199] width 21 height 10
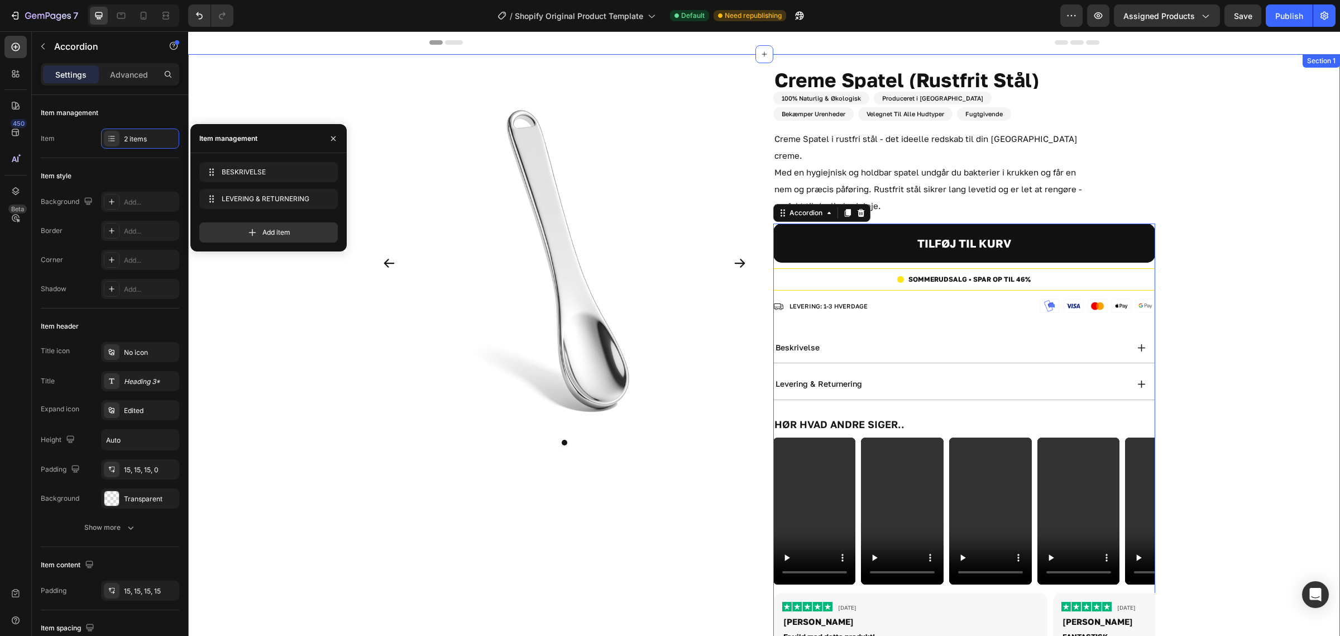
click at [1268, 374] on div "Product Images Creme Spatel (Rustfrit Stål) Product Title 50 ML Heading 100% Na…" at bounding box center [764, 401] width 1152 height 658
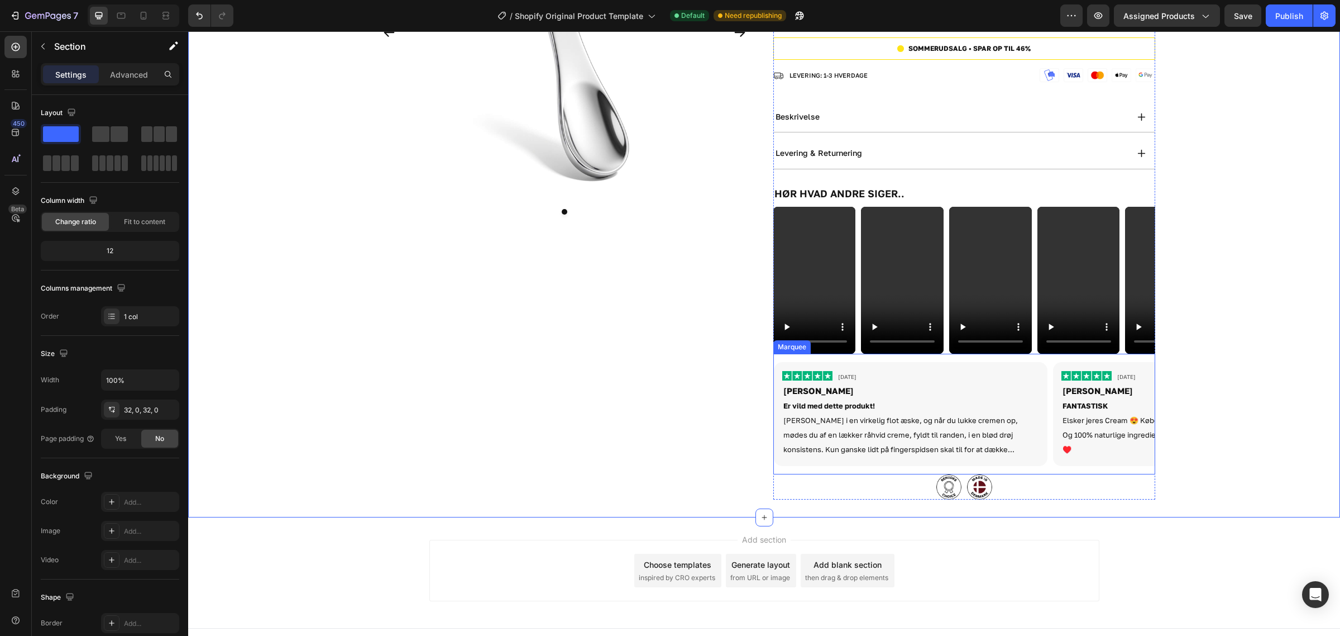
scroll to position [91, 0]
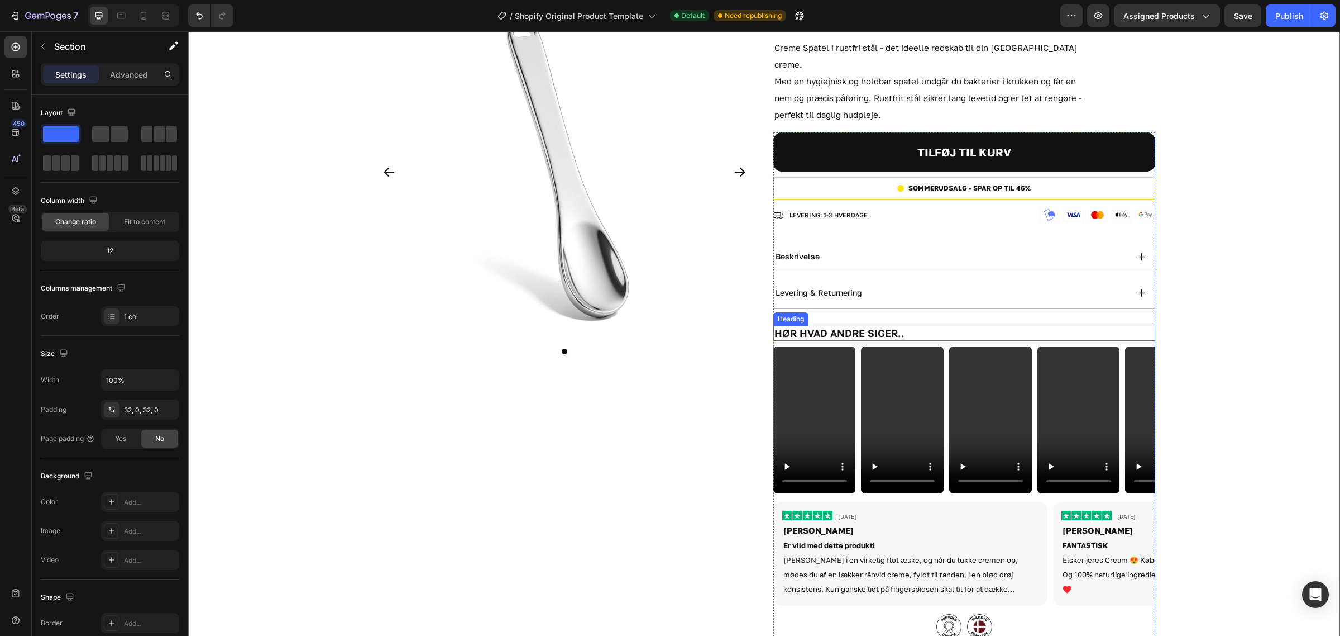
click at [928, 326] on h3 "HØR HVAD ANDRE SIGER.." at bounding box center [965, 333] width 382 height 15
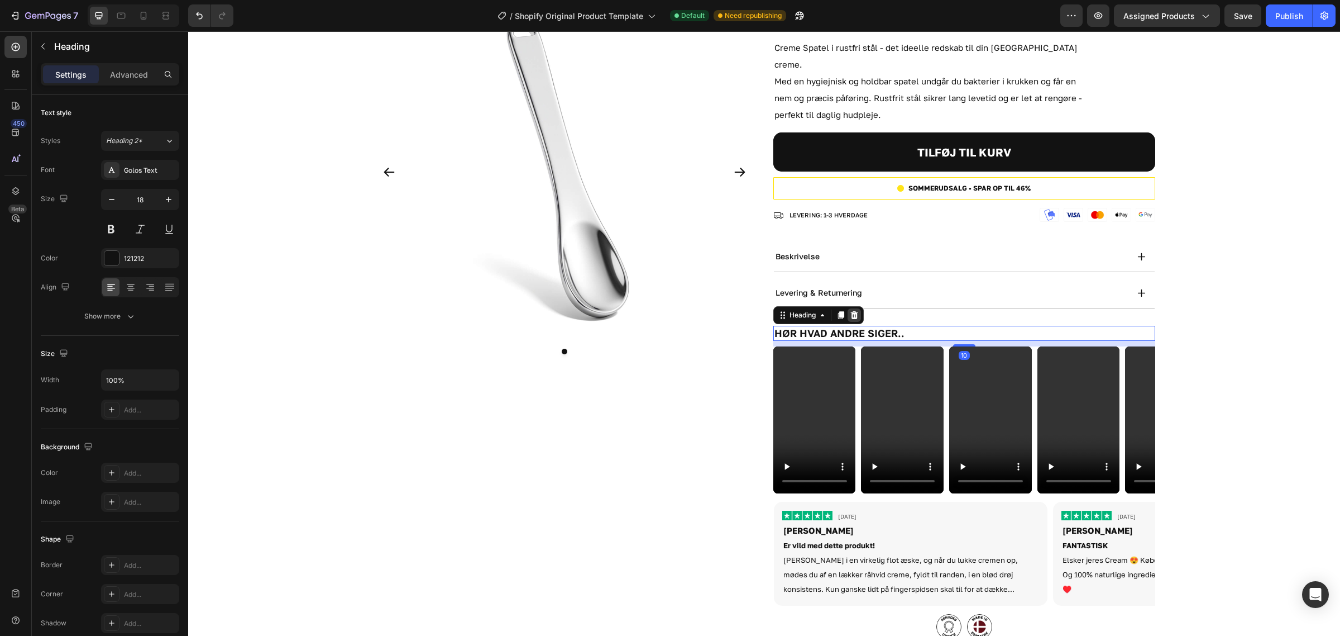
click at [855, 308] on div at bounding box center [854, 314] width 13 height 13
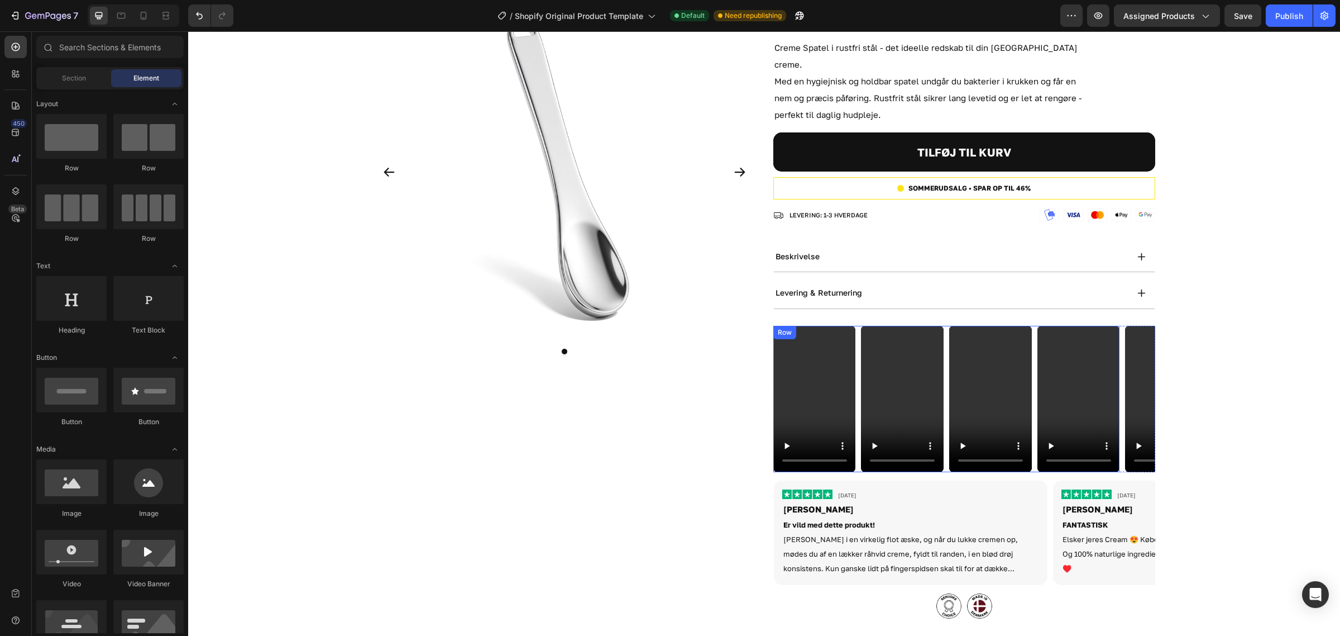
click at [855, 413] on div "Video Video Video Video Row" at bounding box center [947, 399] width 347 height 147
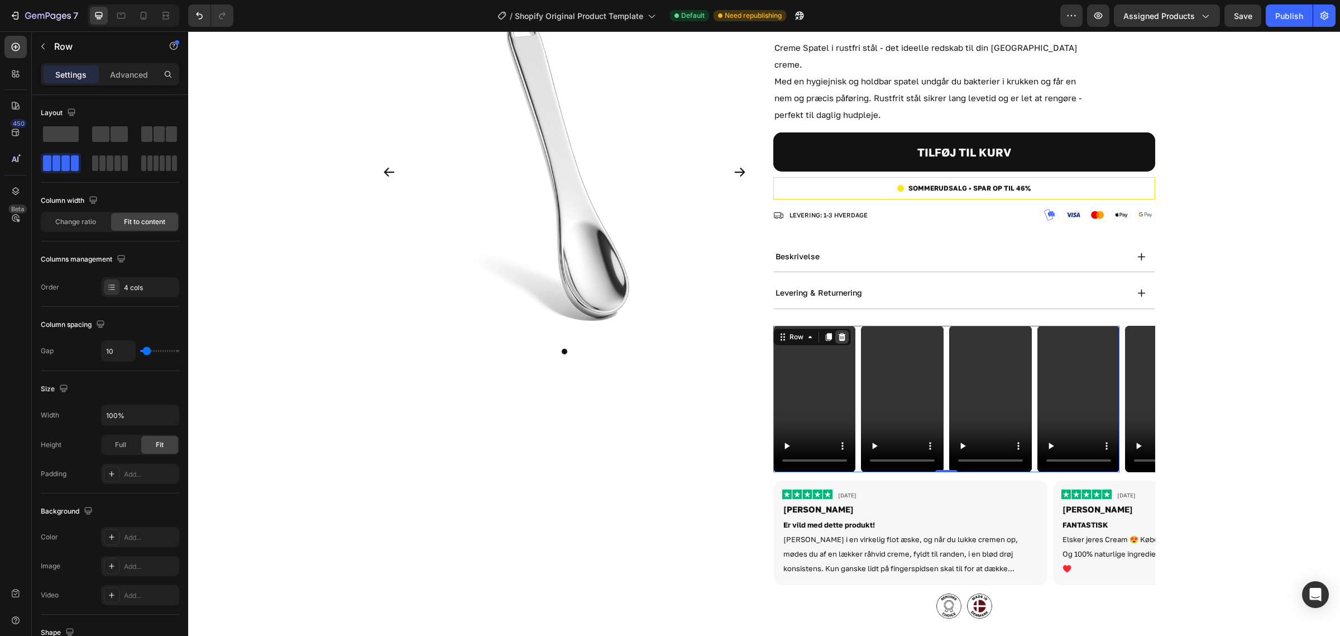
click at [838, 332] on icon at bounding box center [841, 336] width 7 height 8
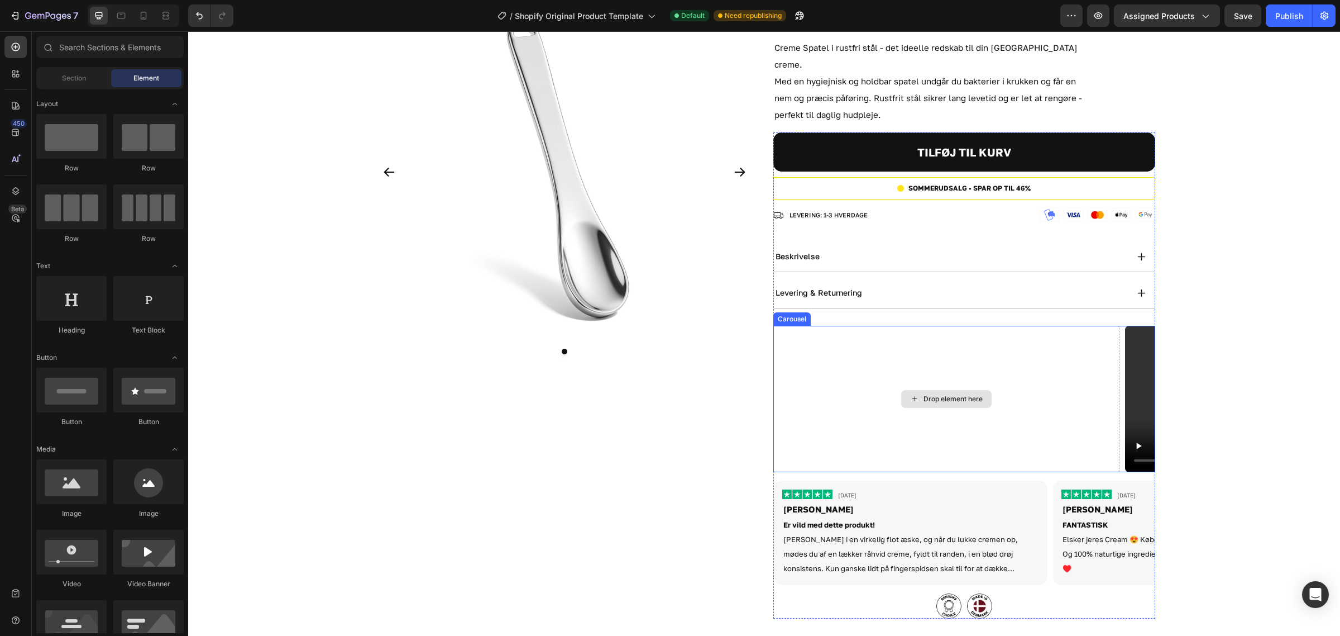
click at [1029, 328] on div "Drop element here" at bounding box center [947, 399] width 347 height 147
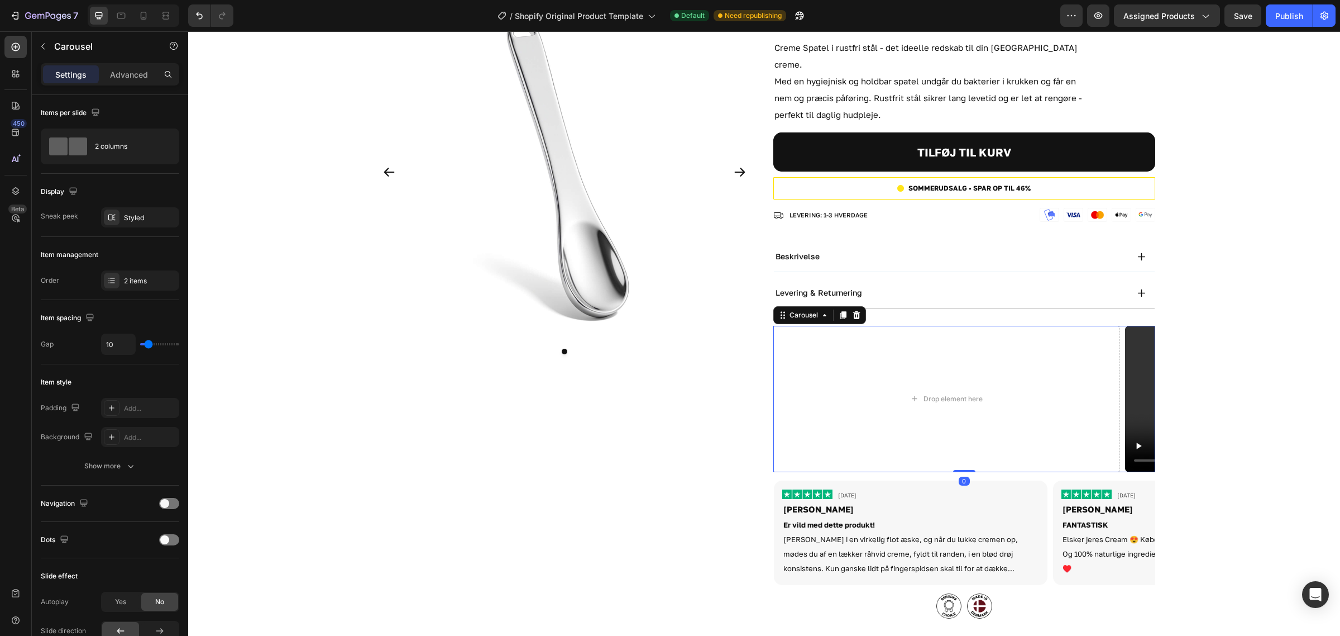
click at [853, 311] on icon at bounding box center [856, 315] width 7 height 8
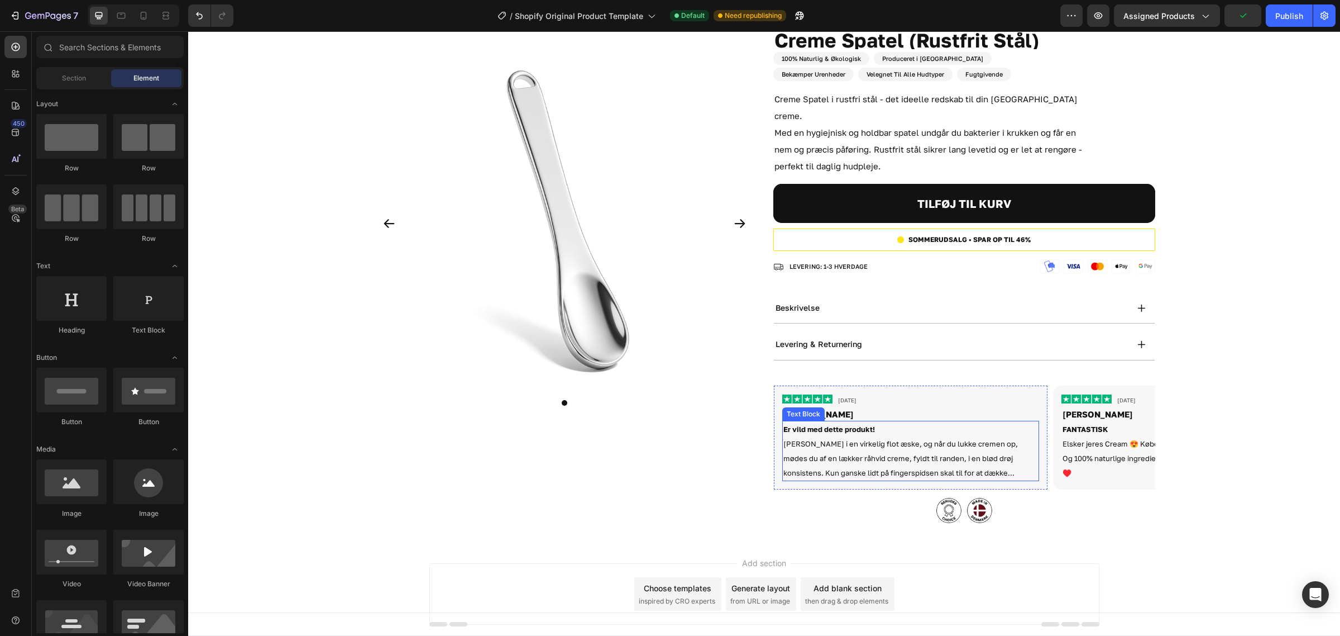
scroll to position [0, 0]
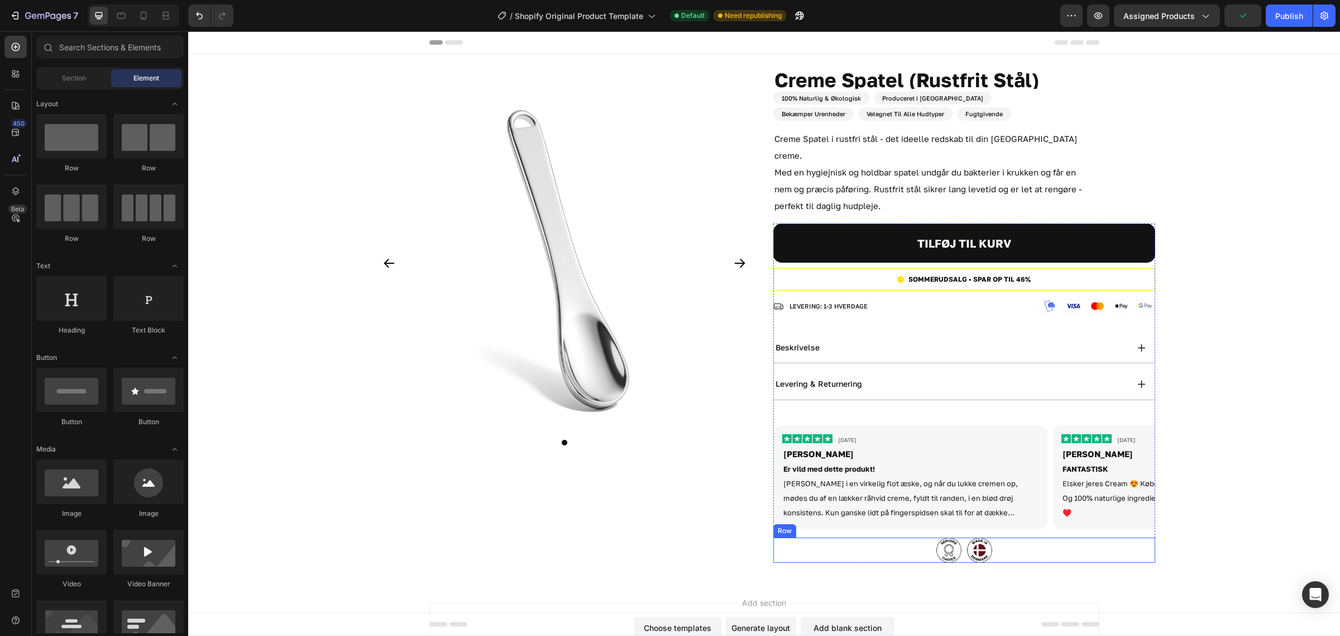
click at [1019, 540] on div "Image Image Row" at bounding box center [965, 549] width 382 height 25
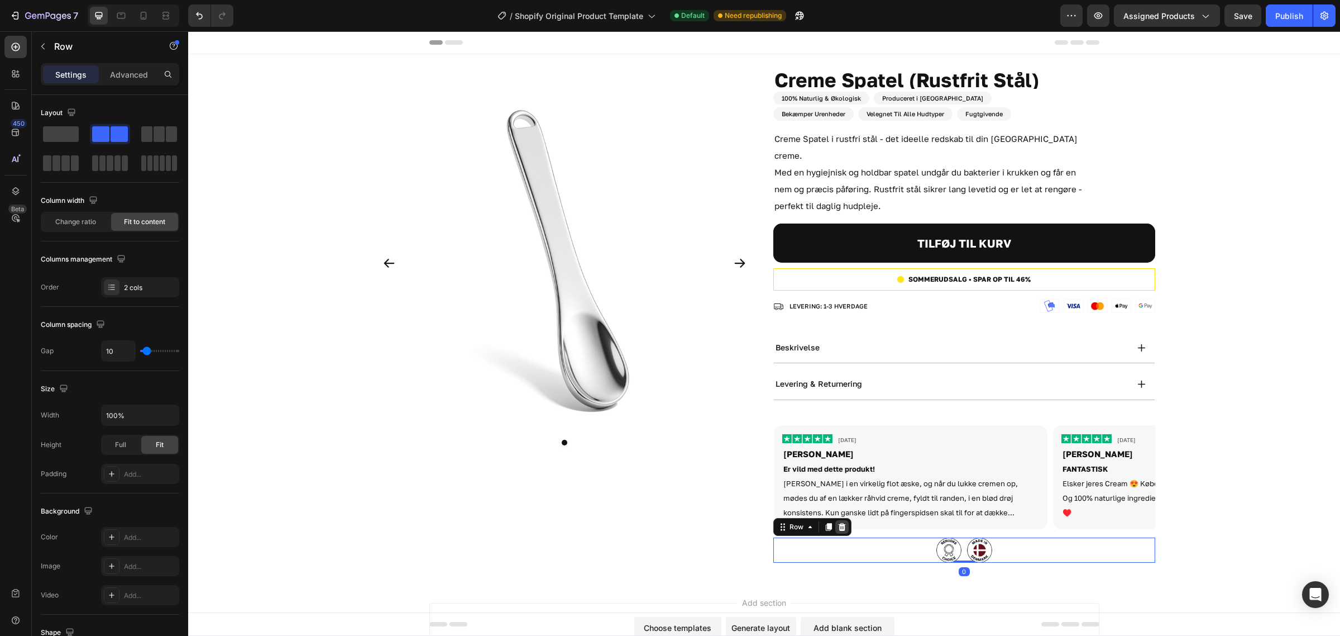
click at [838, 523] on icon at bounding box center [841, 527] width 7 height 8
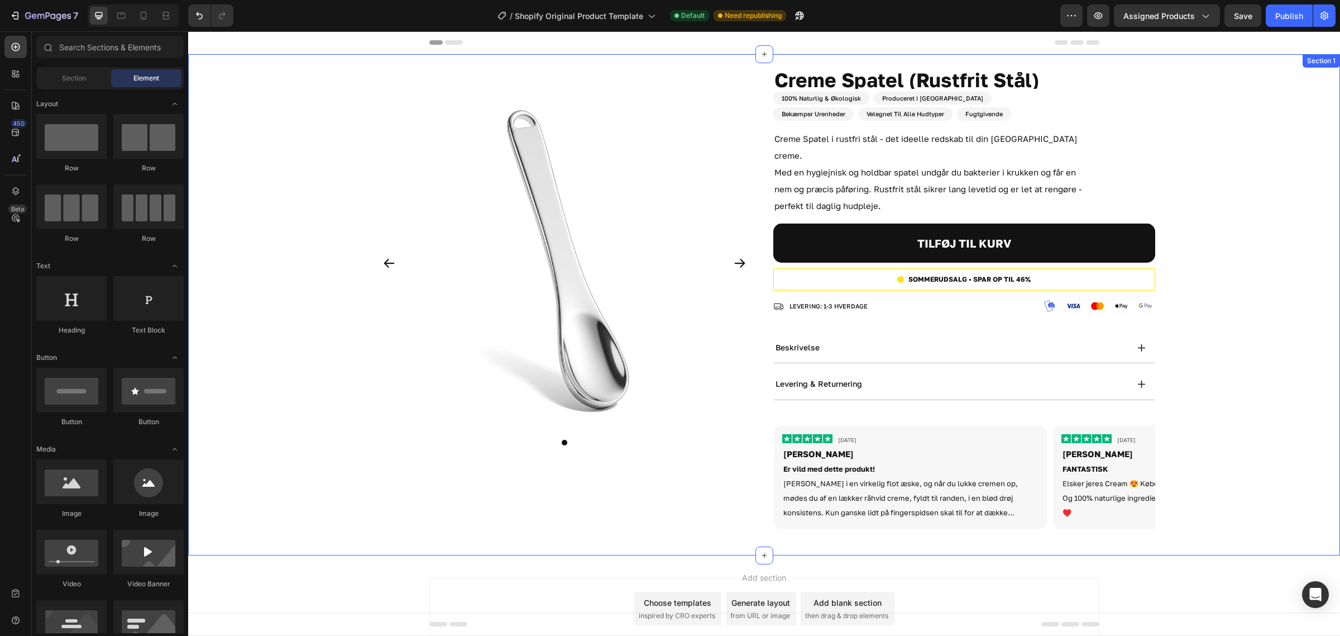
drag, startPoint x: 1213, startPoint y: 486, endPoint x: 930, endPoint y: 550, distance: 290.2
click at [1213, 486] on div "Product Images Creme Spatel (Rustfrit Stål) Product Title 50 ML Heading 100% Na…" at bounding box center [764, 304] width 1152 height 465
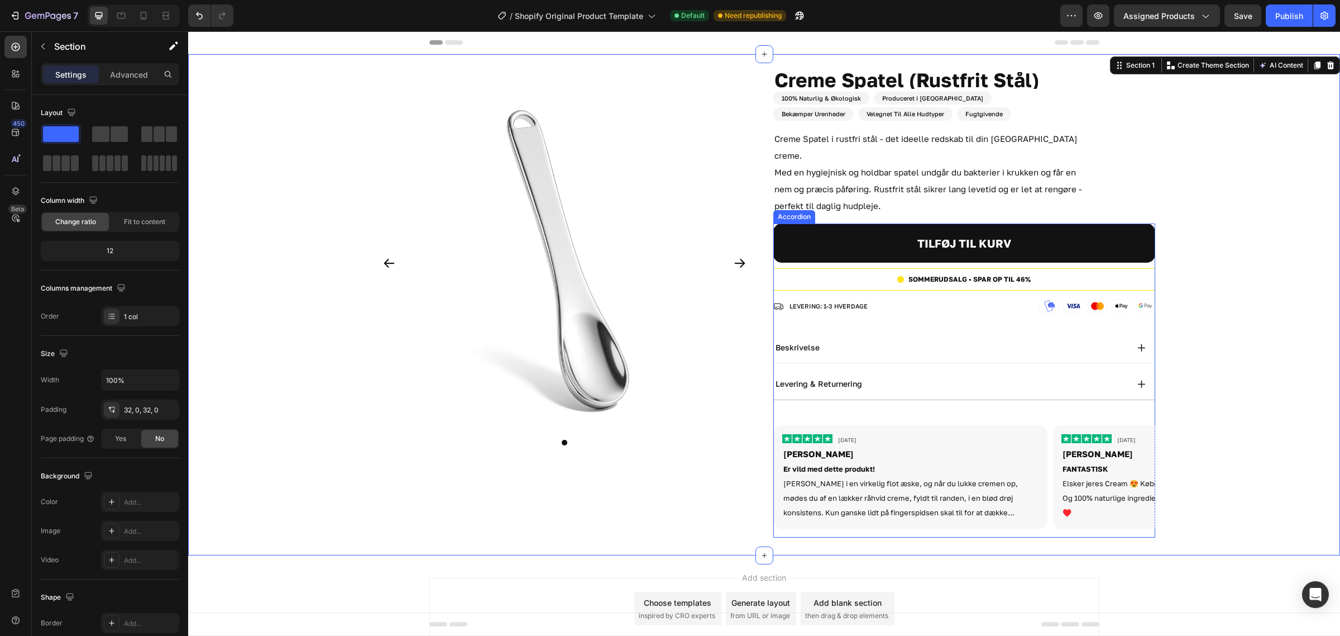
click at [816, 341] on div "beskrivelse" at bounding box center [951, 347] width 354 height 13
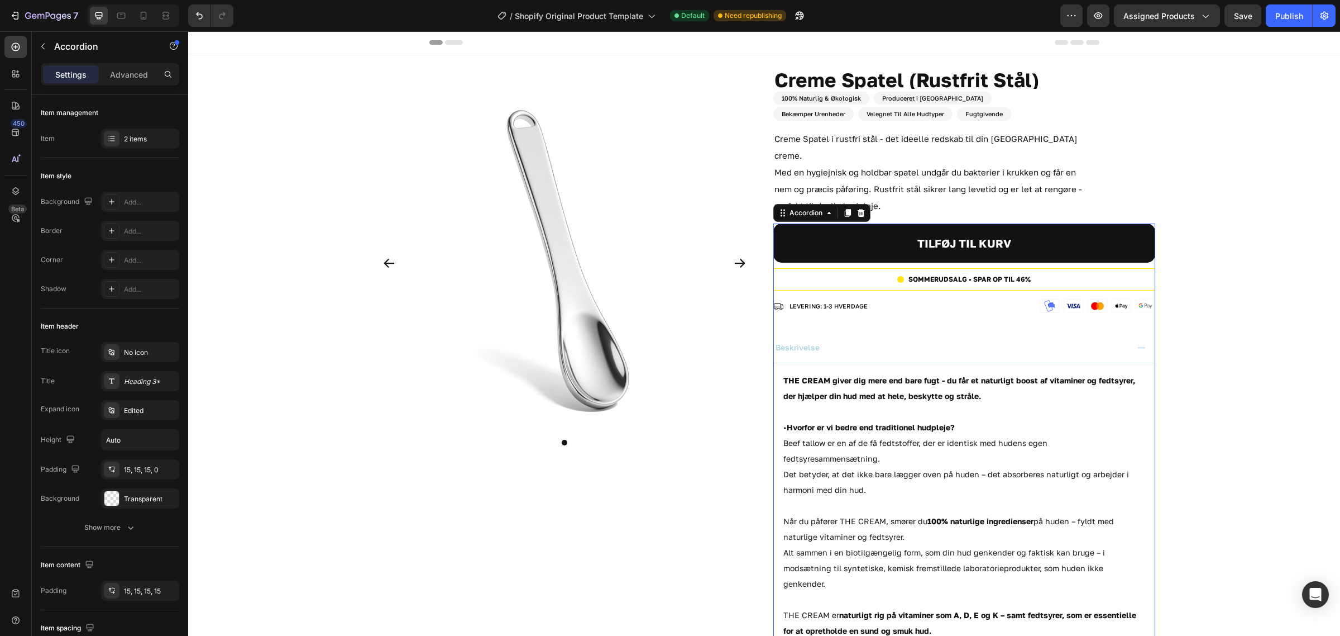
click at [858, 341] on div "beskrivelse" at bounding box center [951, 347] width 354 height 13
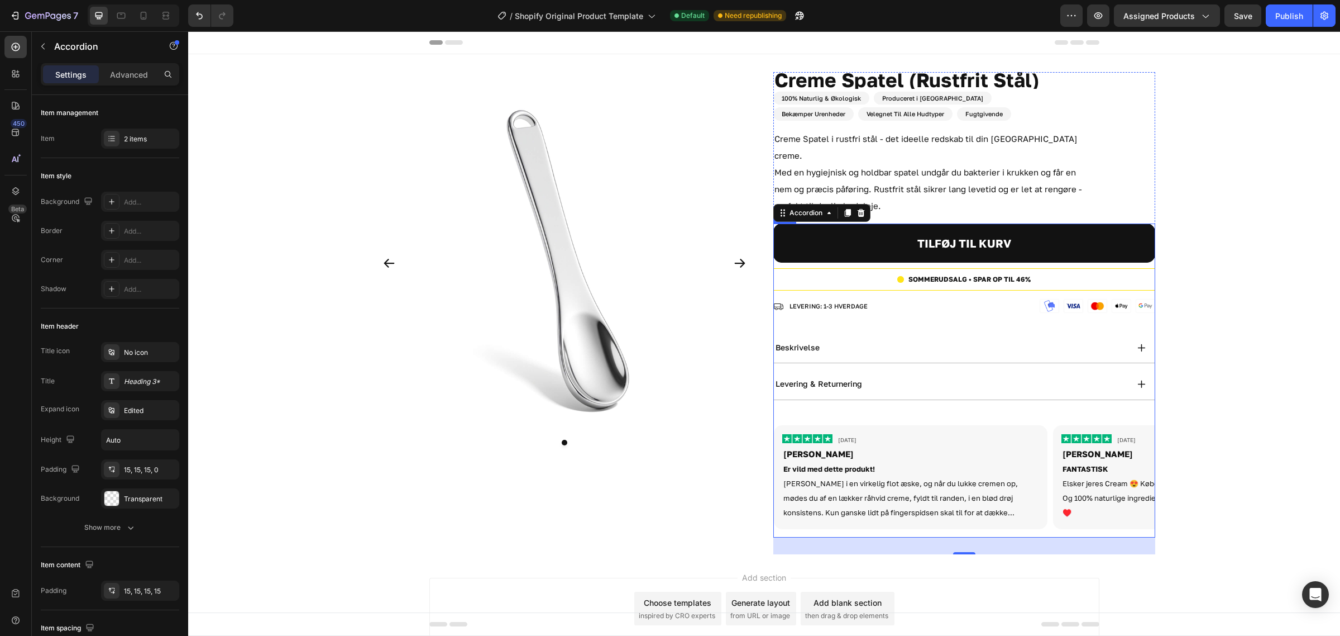
click at [959, 303] on div "TILFØJ TIL KURV Add to Cart SOMMERUDSALG • SPAR OP TIL 46% Custom Code Row Imag…" at bounding box center [965, 380] width 382 height 314
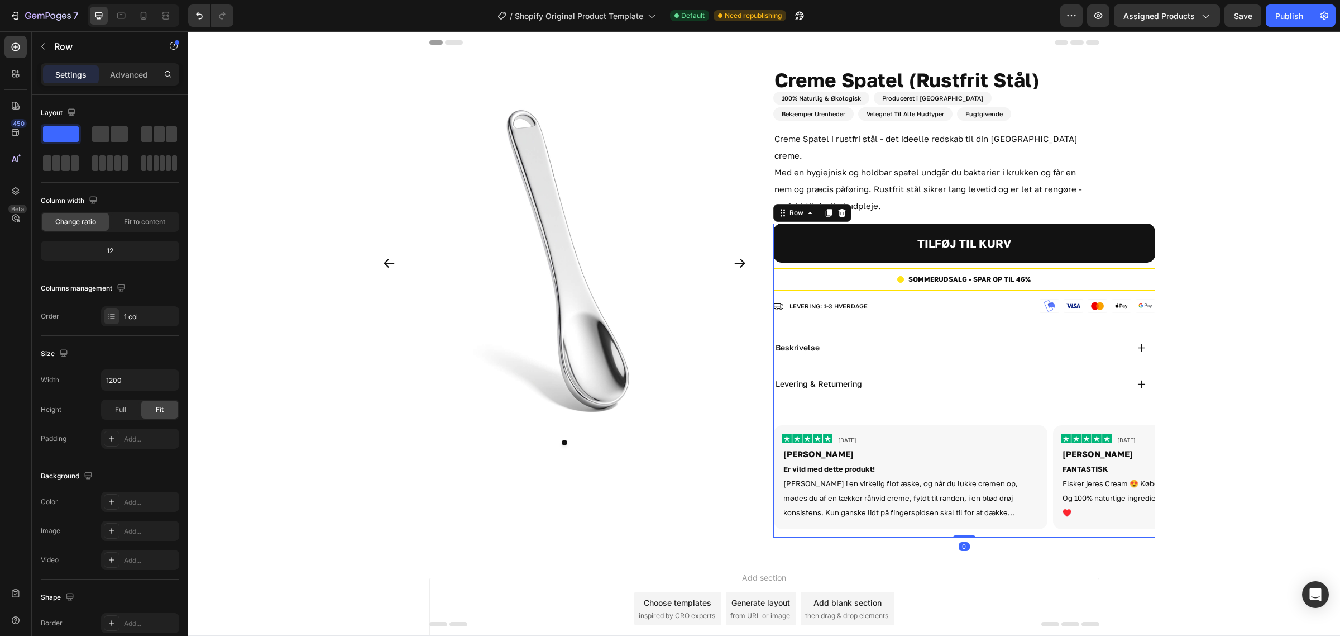
click at [898, 311] on div "TILFØJ TIL KURV Add to Cart SOMMERUDSALG • SPAR OP TIL 46% Custom Code Row Imag…" at bounding box center [965, 380] width 382 height 314
click at [867, 341] on div "beskrivelse" at bounding box center [951, 347] width 354 height 13
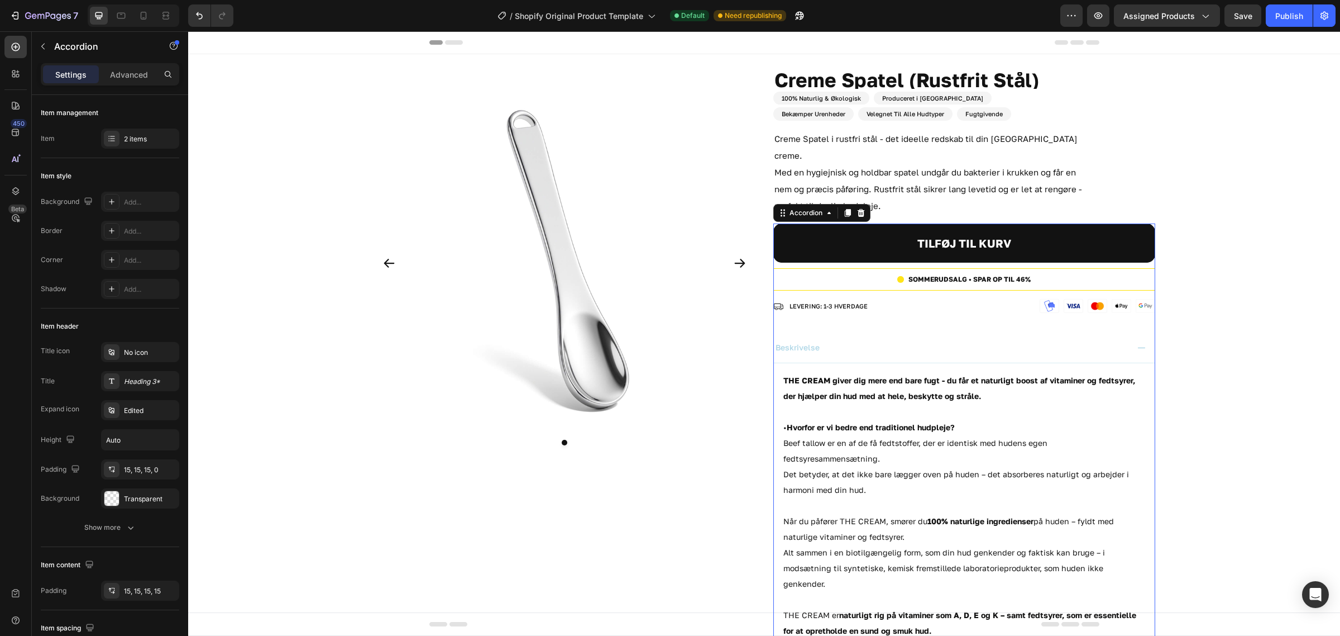
click at [867, 341] on div "beskrivelse" at bounding box center [951, 347] width 354 height 13
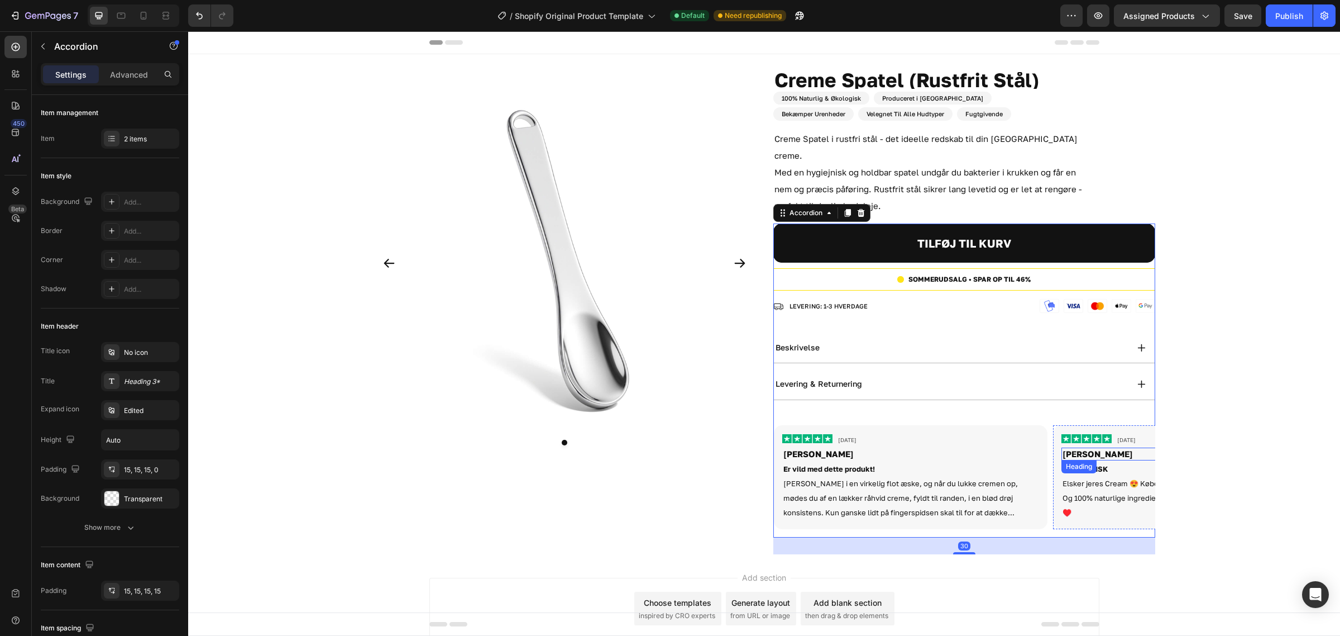
click at [1242, 408] on div "Product Images Creme Spatel (Rustfrit Stål) Product Title 50 ML Heading 100% Na…" at bounding box center [764, 304] width 1152 height 465
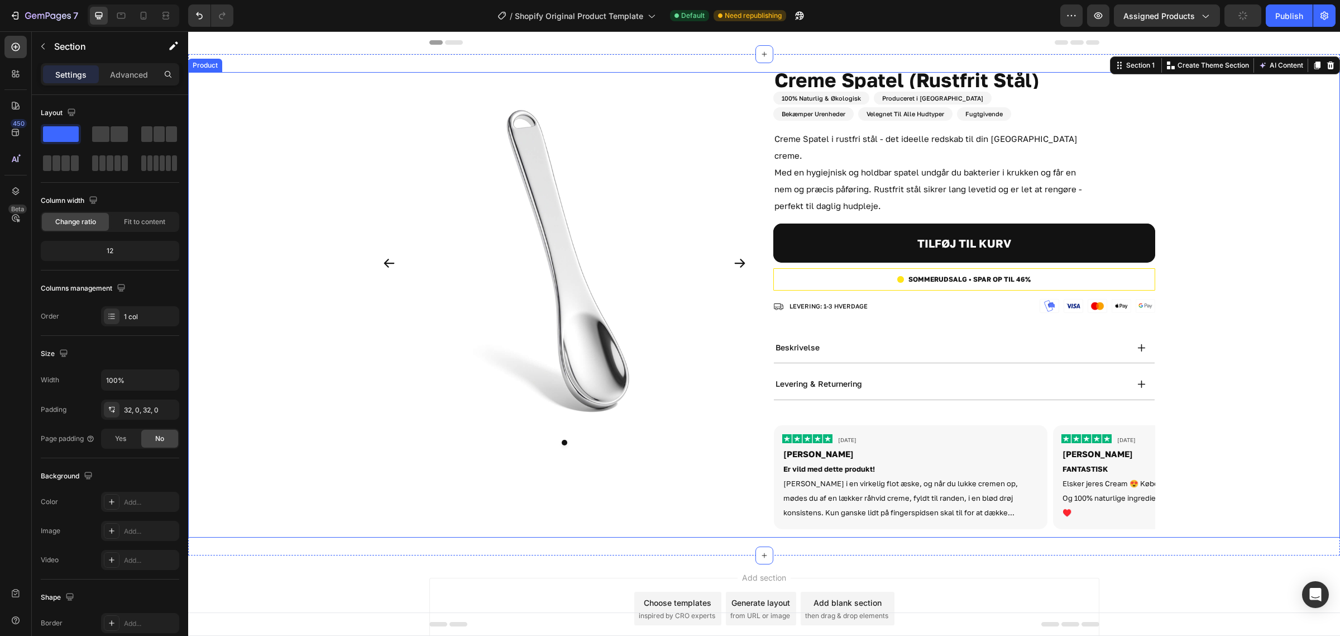
click at [645, 471] on div "Product Images" at bounding box center [565, 304] width 382 height 465
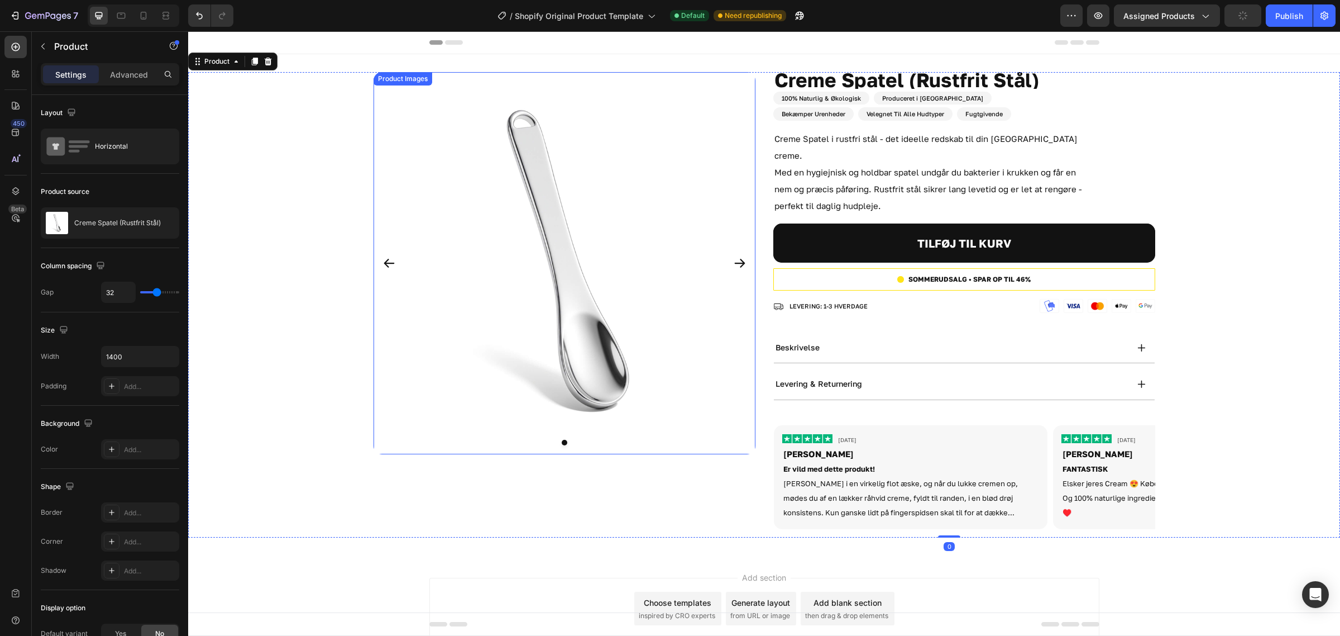
click at [571, 426] on img at bounding box center [565, 263] width 382 height 382
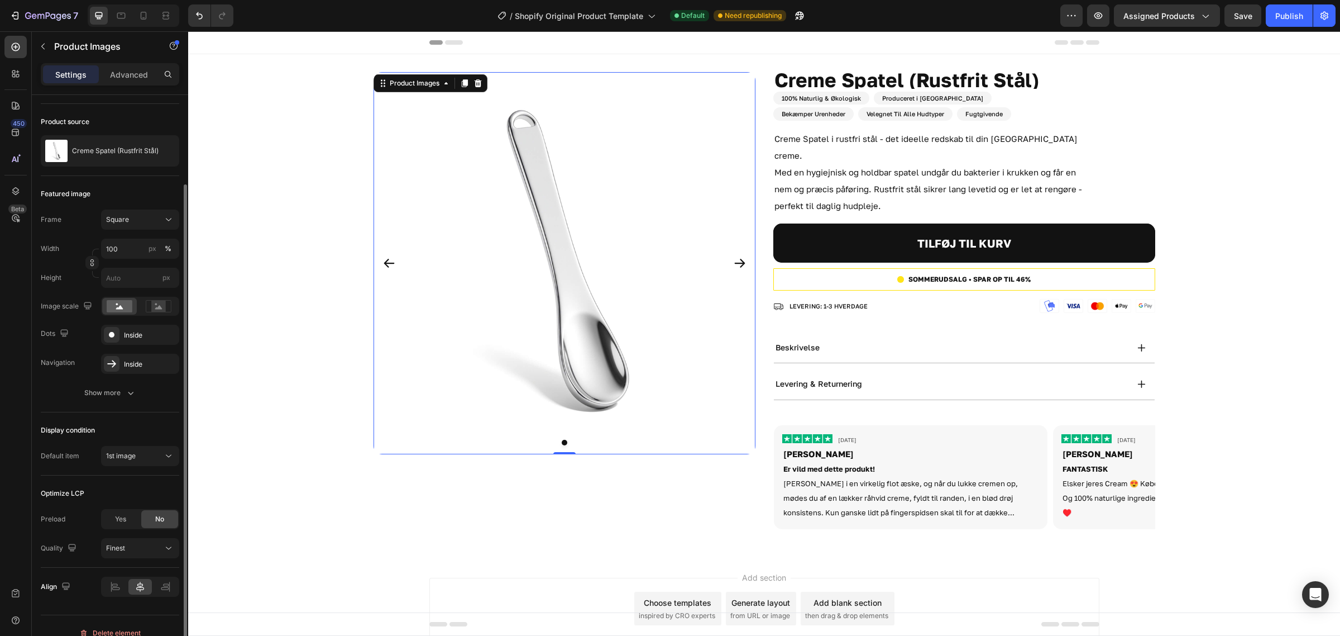
scroll to position [85, 0]
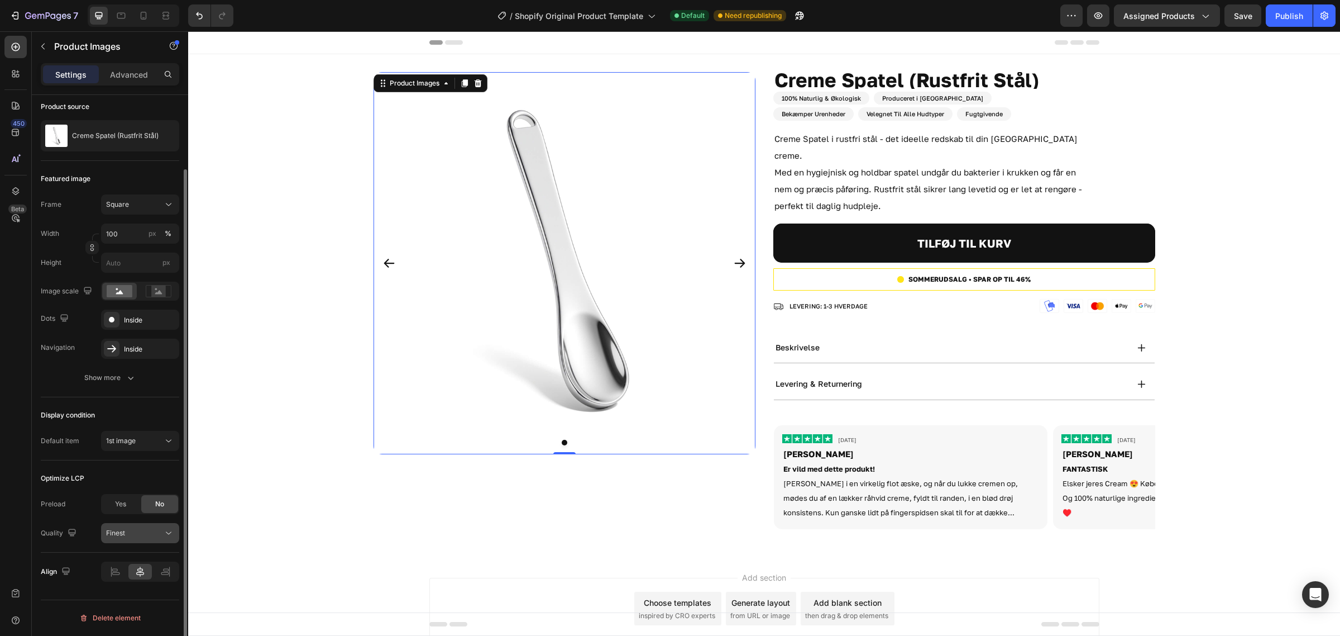
click at [138, 537] on div "Finest" at bounding box center [134, 533] width 57 height 10
click at [138, 536] on div "Finest" at bounding box center [134, 533] width 57 height 10
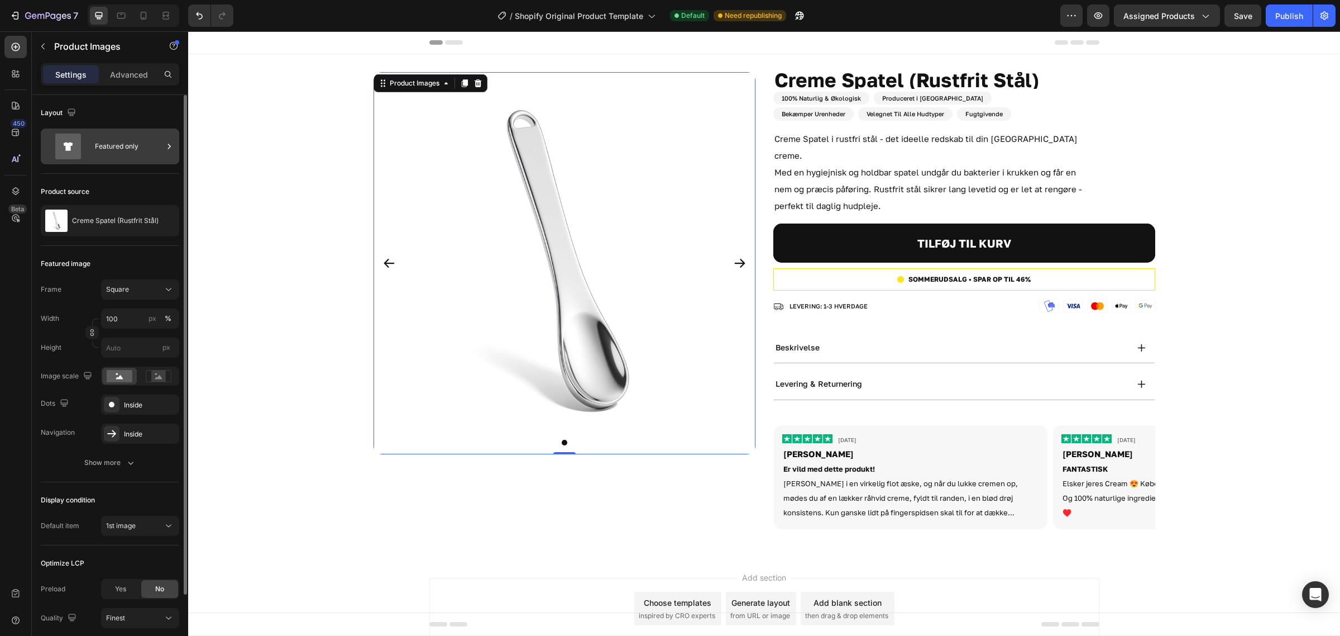
click at [118, 152] on div "Featured only" at bounding box center [129, 146] width 68 height 26
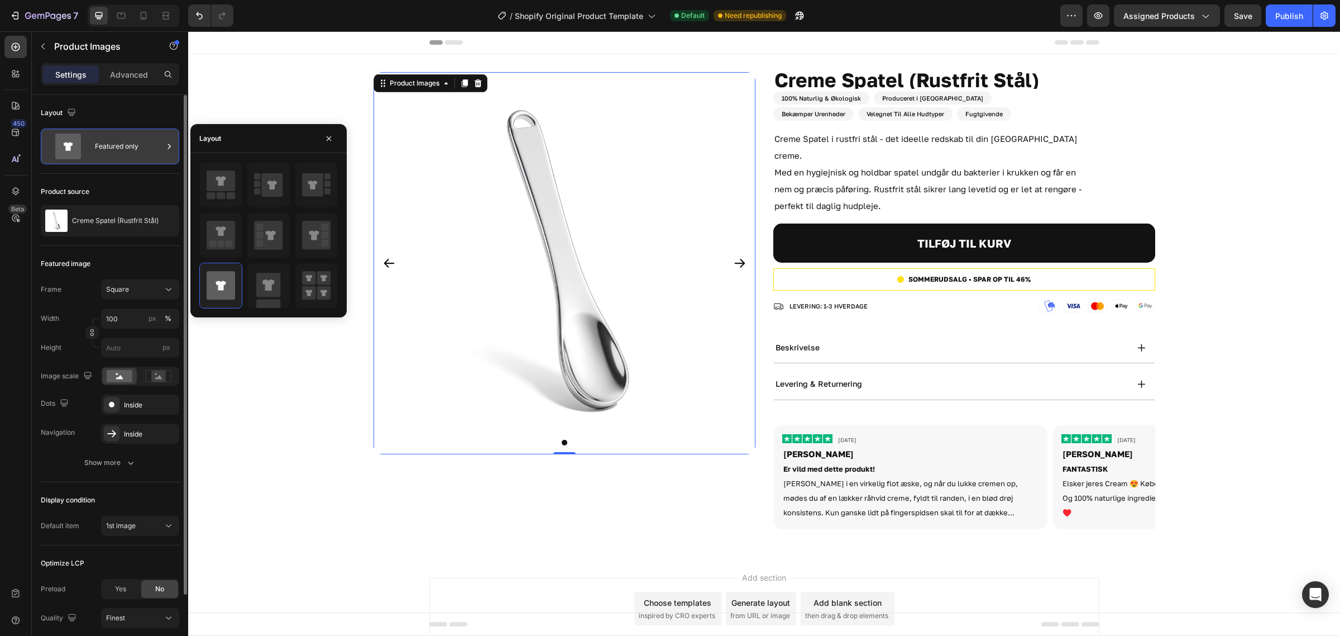
click at [118, 152] on div "Featured only" at bounding box center [129, 146] width 68 height 26
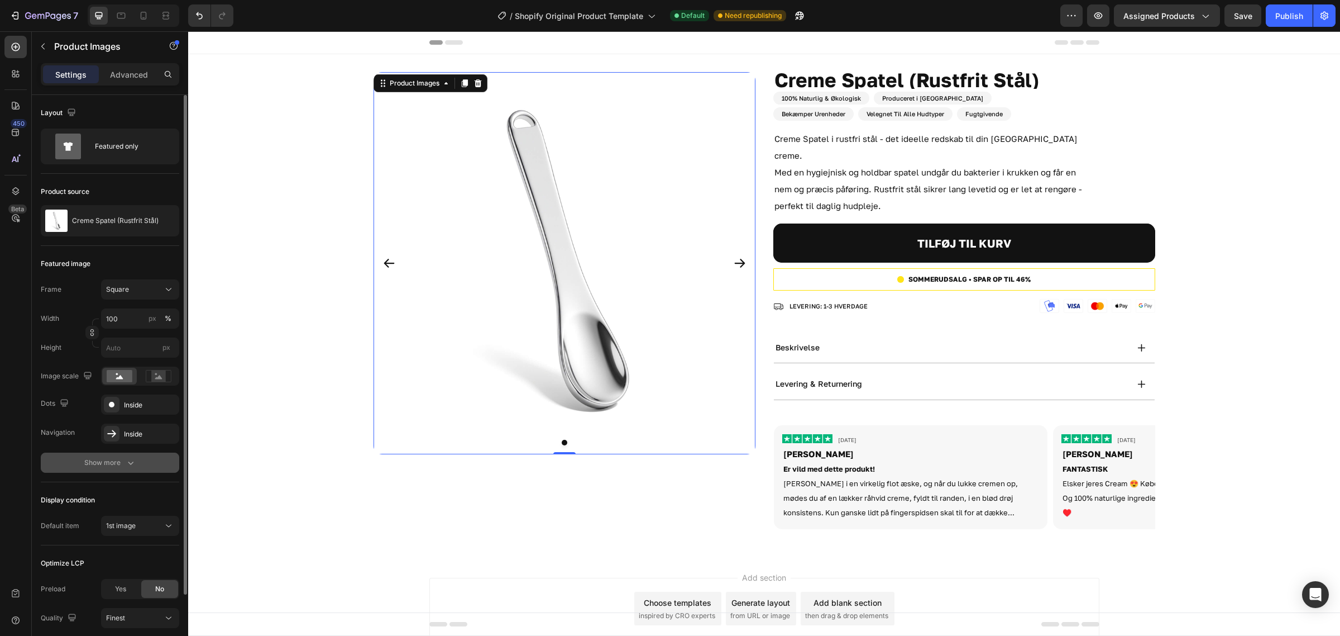
click at [134, 461] on icon "button" at bounding box center [130, 462] width 11 height 11
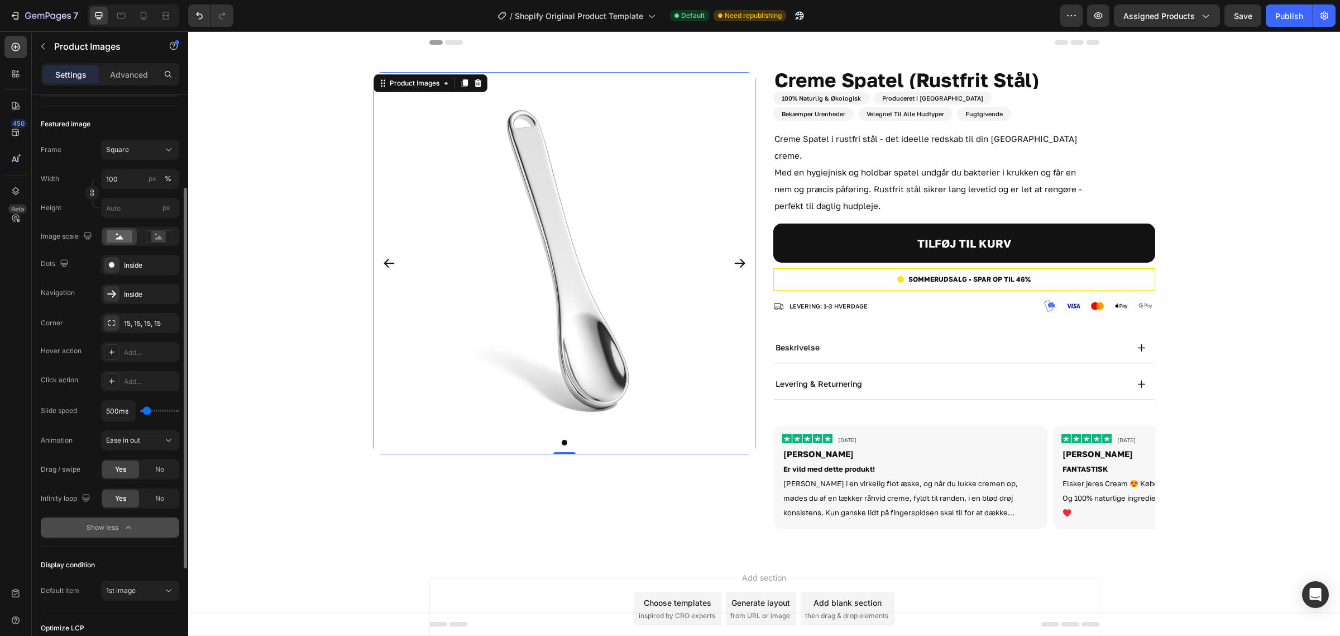
drag, startPoint x: 144, startPoint y: 518, endPoint x: 154, endPoint y: 515, distance: 10.6
click at [145, 518] on button "Show less" at bounding box center [110, 527] width 139 height 20
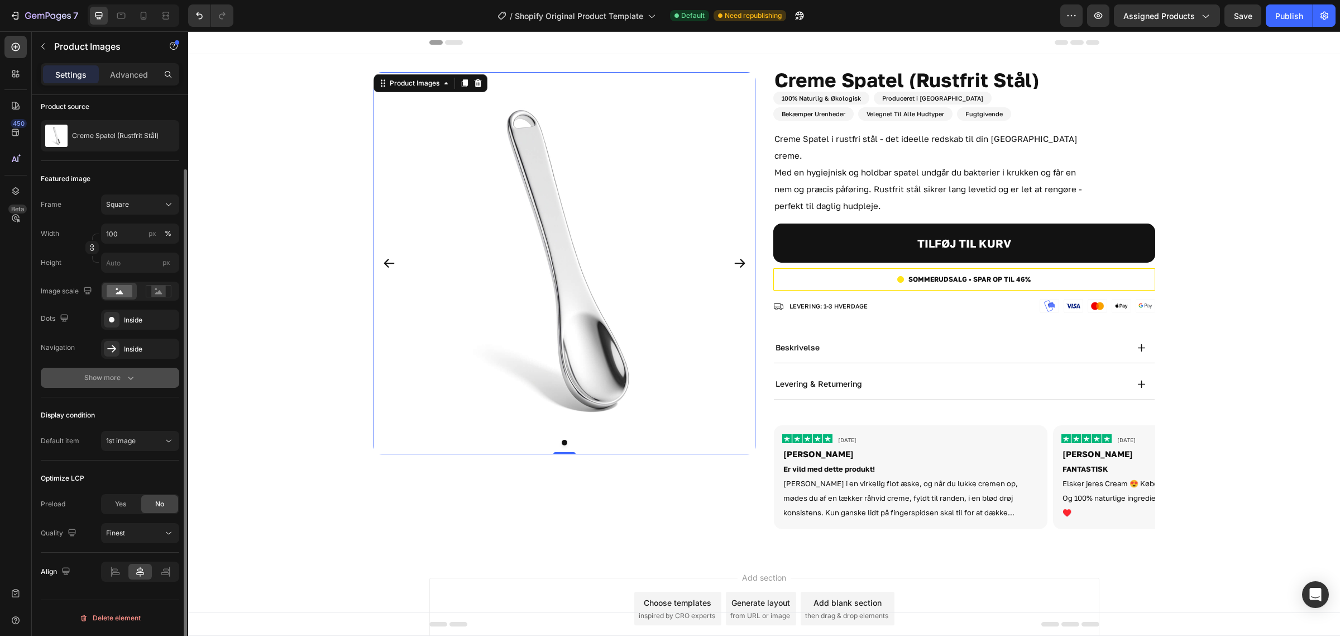
click at [734, 261] on icon "Carousel Next Arrow" at bounding box center [739, 262] width 13 height 13
click at [1230, 249] on div "Product Images 0 Creme Spatel (Rustfrit Stål) Product Title 50 ML Heading 100% …" at bounding box center [764, 304] width 1152 height 465
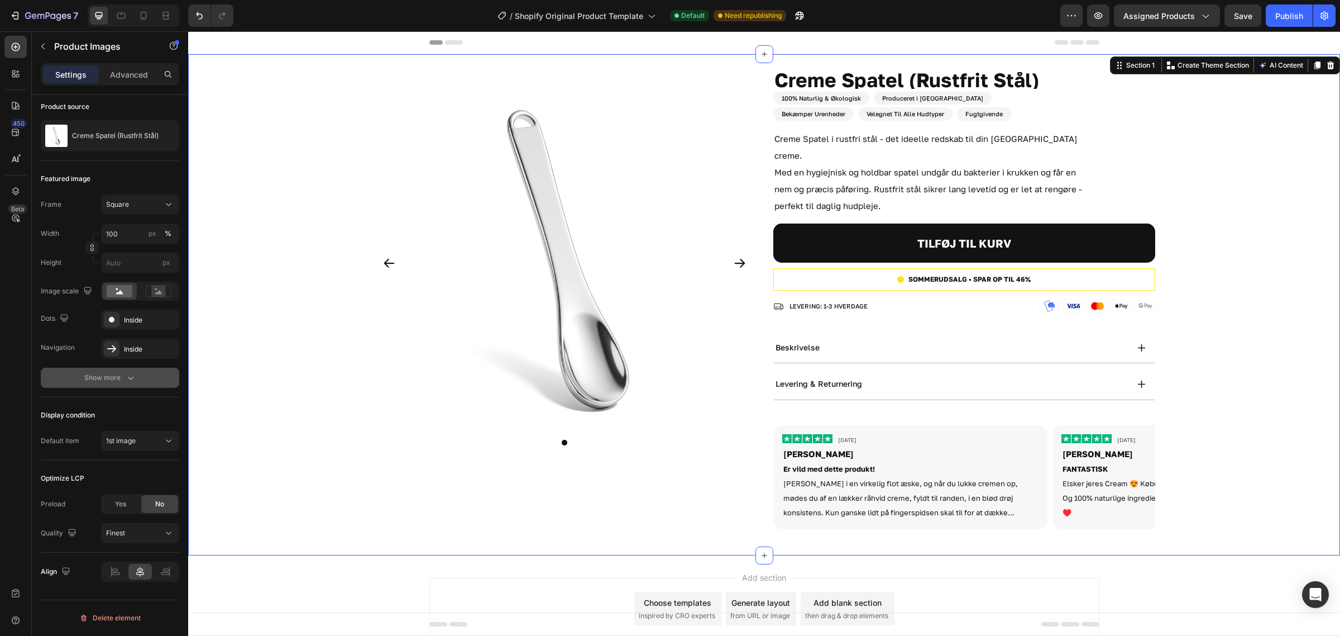
scroll to position [0, 0]
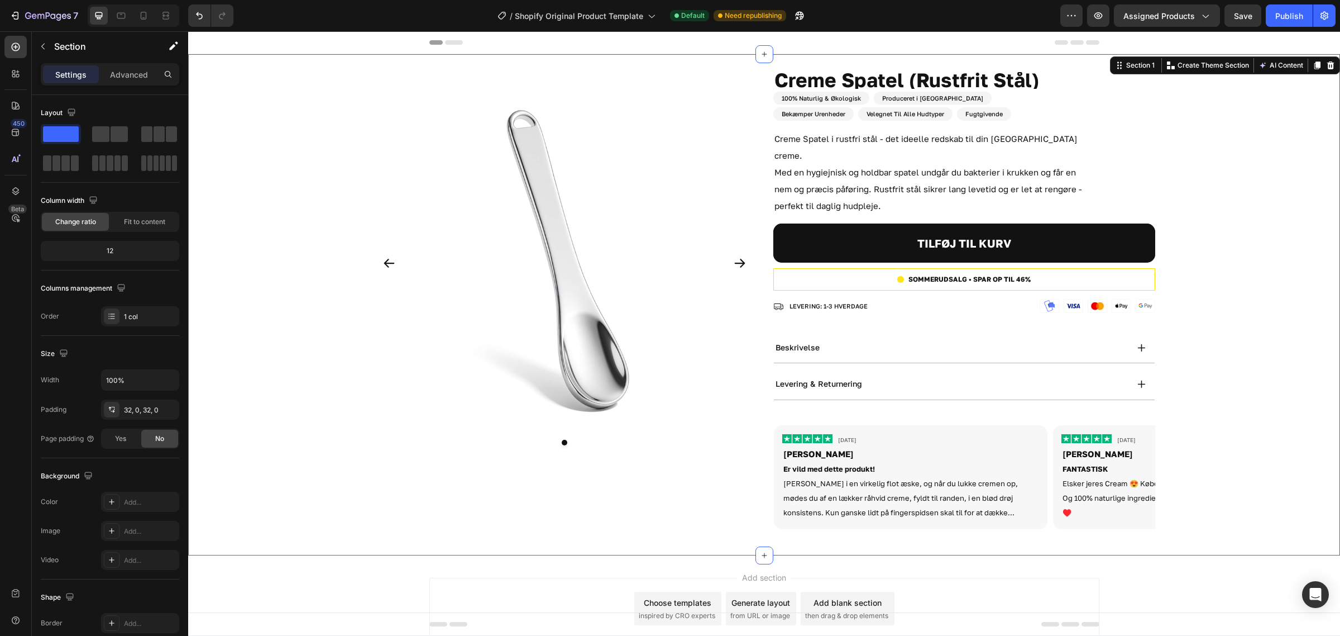
click at [1252, 189] on div "Product Images Creme Spatel (Rustfrit Stål) Product Title 50 ML Heading 100% Na…" at bounding box center [764, 304] width 1152 height 465
click at [1065, 80] on h1 "Creme Spatel (Rustfrit Stål)" at bounding box center [965, 80] width 382 height 17
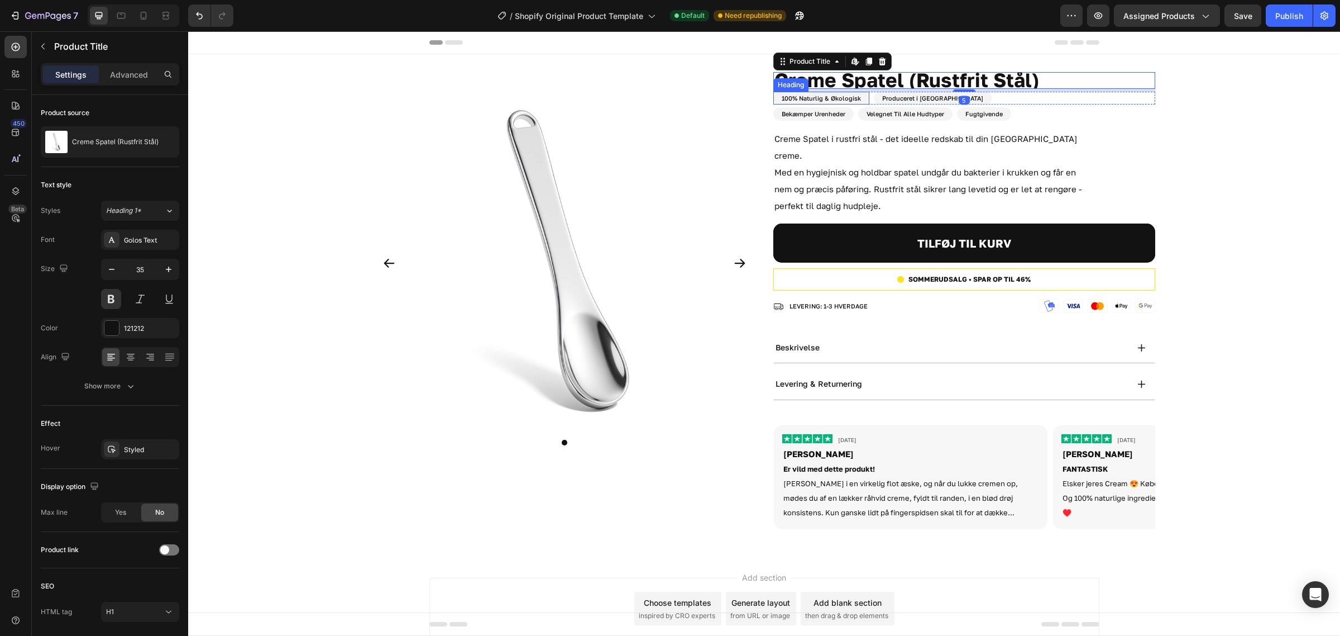
click at [838, 99] on p "100% Naturlig & Økologisk" at bounding box center [821, 98] width 79 height 11
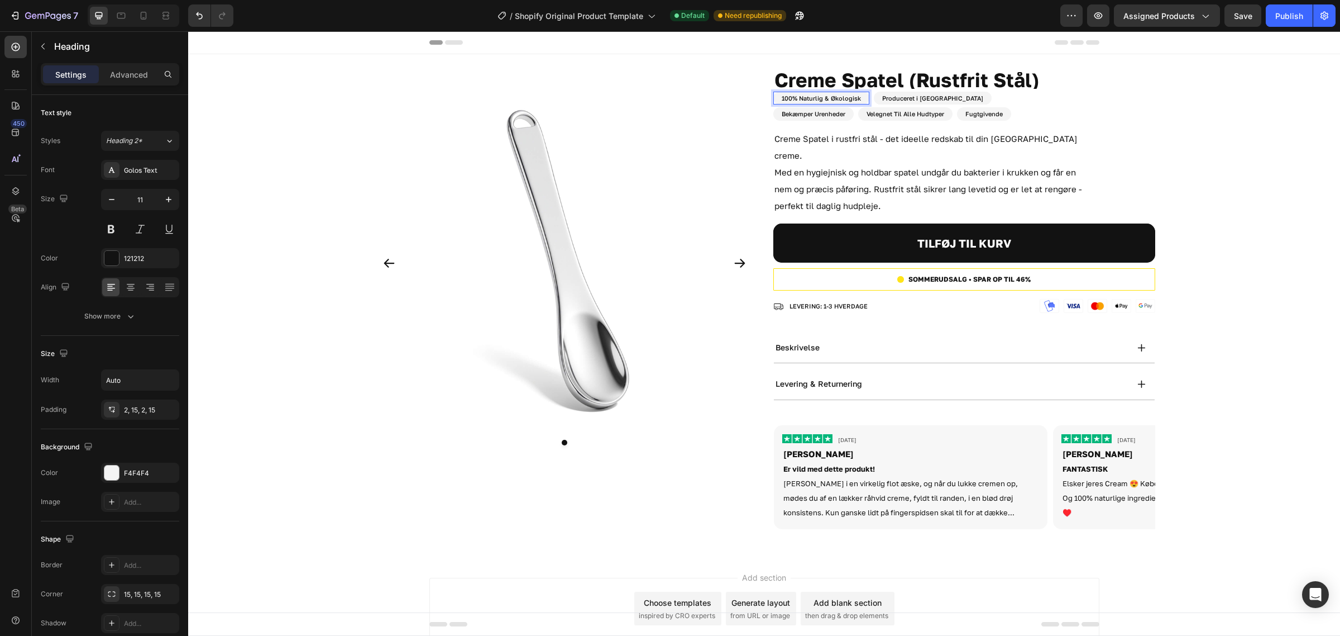
click at [796, 99] on p "100% Naturlig & Økologisk" at bounding box center [821, 98] width 79 height 11
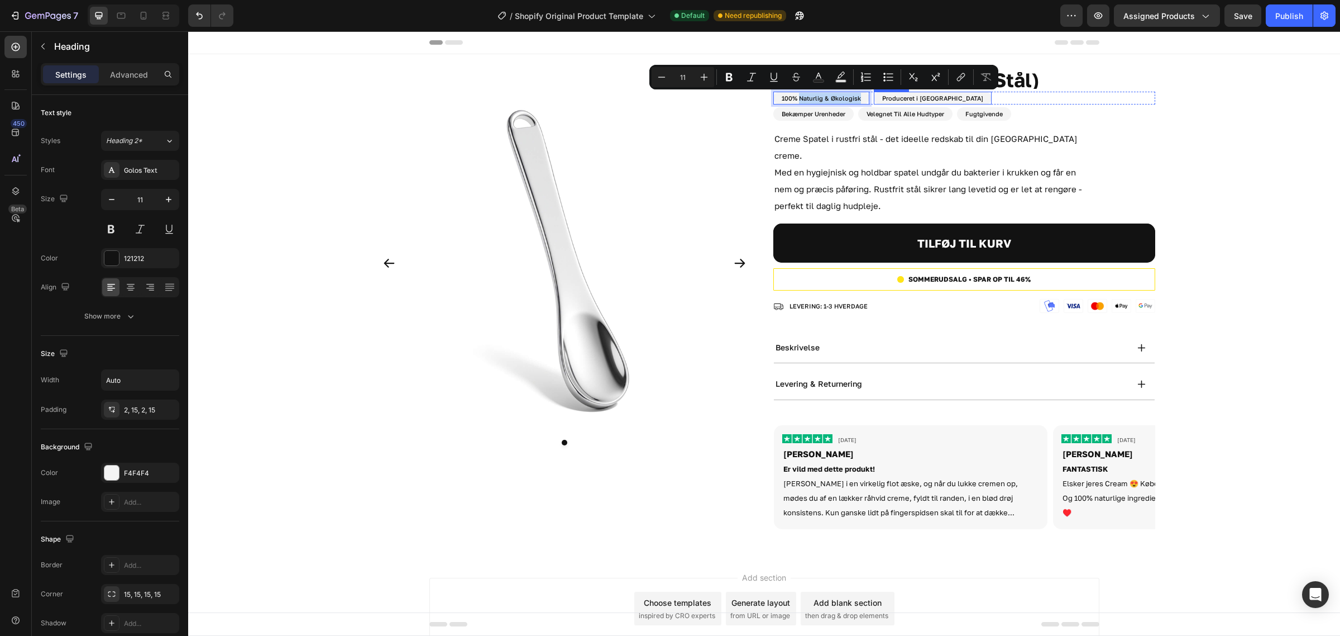
drag, startPoint x: 794, startPoint y: 96, endPoint x: 870, endPoint y: 98, distance: 76.0
click at [870, 98] on div "100% Naturlig & Økologisk Heading 0 Produceret i Danmark Heading Row" at bounding box center [965, 98] width 382 height 13
click at [1090, 119] on div "Bekæmper Urenheder Heading Velegnet Til Alle Hudtyper Heading Fugtgivende Headi…" at bounding box center [965, 113] width 382 height 13
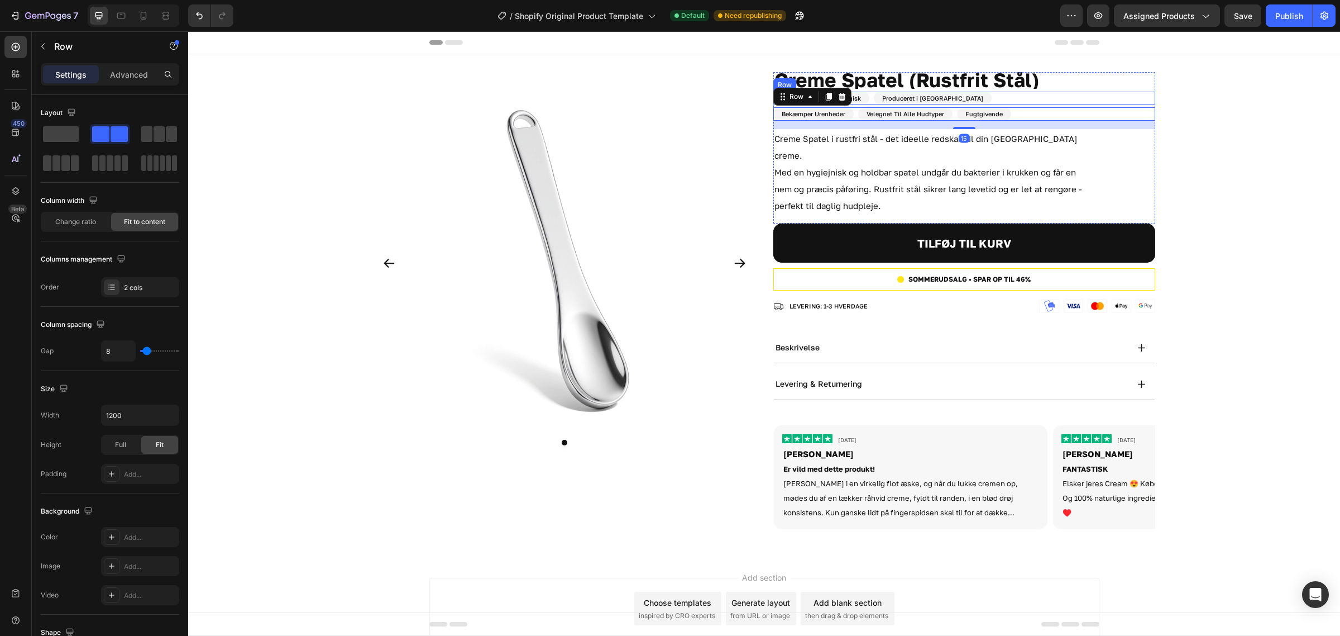
click at [1033, 102] on div "100% Naturlig & Økologisk Heading Produceret i Danmark Heading Row" at bounding box center [965, 98] width 382 height 13
click at [1070, 117] on div "Bekæmper Urenheder Heading Velegnet Til Alle Hudtyper Heading Fugtgivende Headi…" at bounding box center [965, 113] width 382 height 13
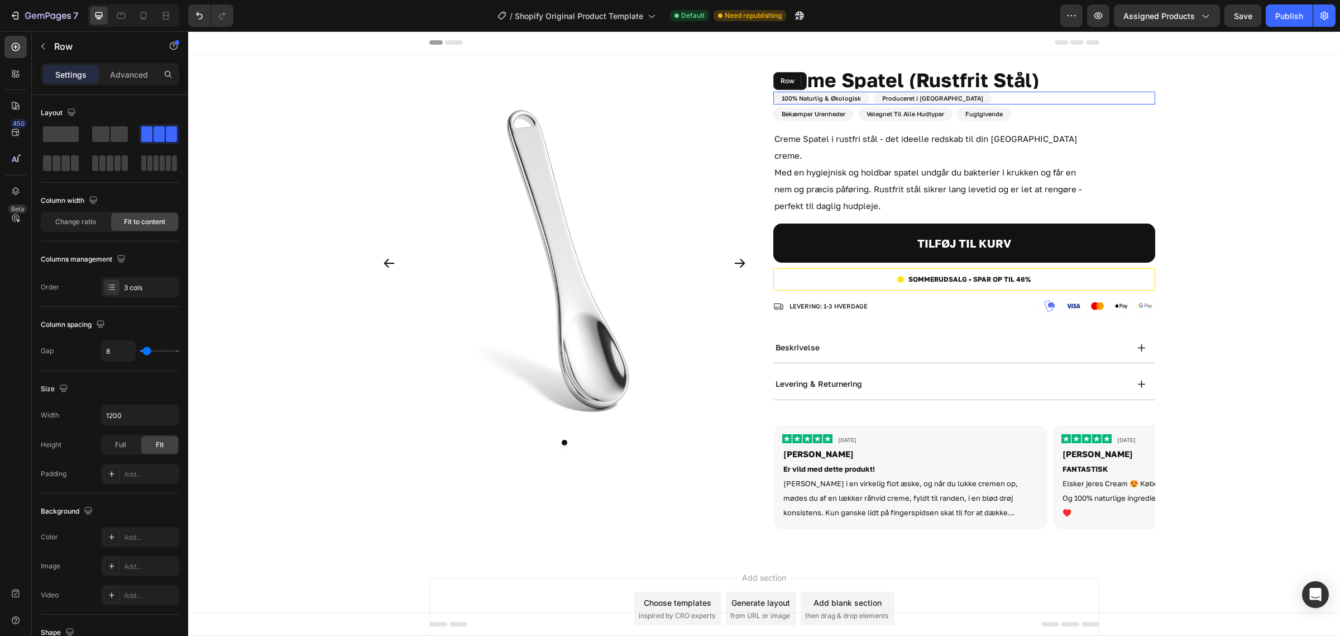
drag, startPoint x: 1011, startPoint y: 99, endPoint x: 1001, endPoint y: 99, distance: 10.1
click at [1011, 99] on div "100% Naturlig & Økologisk Heading Produceret i Danmark Heading Row" at bounding box center [965, 98] width 382 height 13
click at [838, 79] on icon at bounding box center [842, 81] width 9 height 9
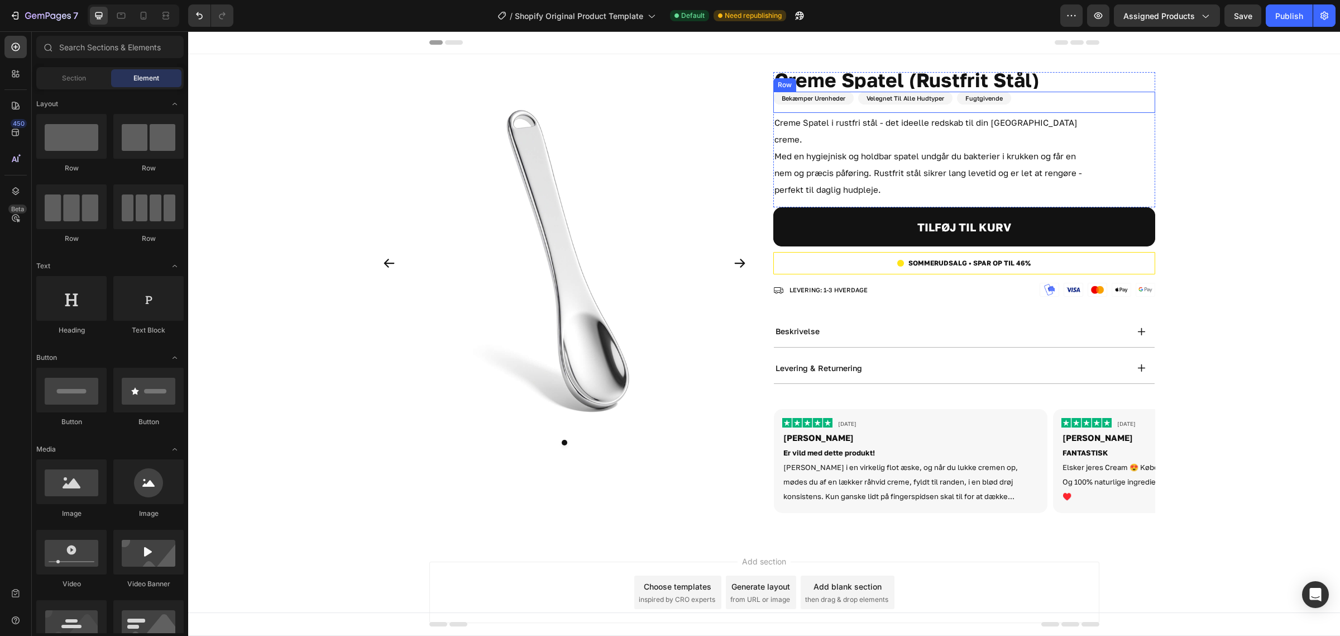
click at [1049, 98] on div "Bekæmper Urenheder Heading Velegnet Til Alle Hudtyper Heading Fugtgivende Headi…" at bounding box center [965, 98] width 382 height 13
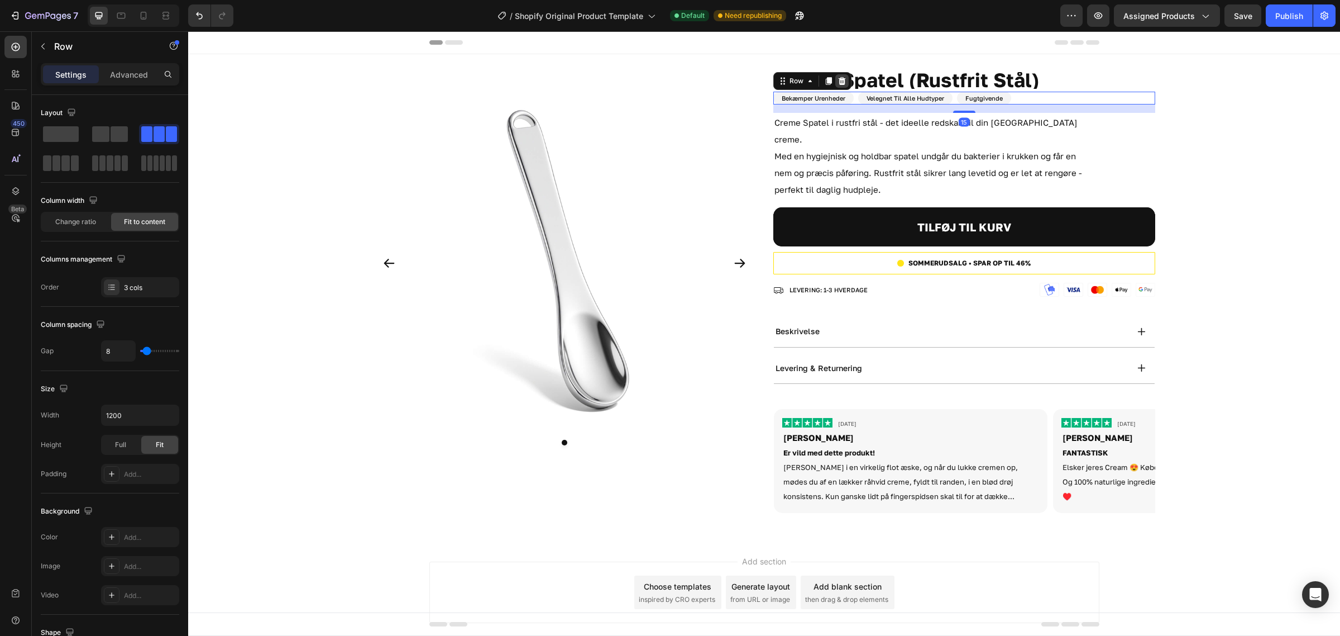
click at [847, 80] on div at bounding box center [842, 80] width 13 height 13
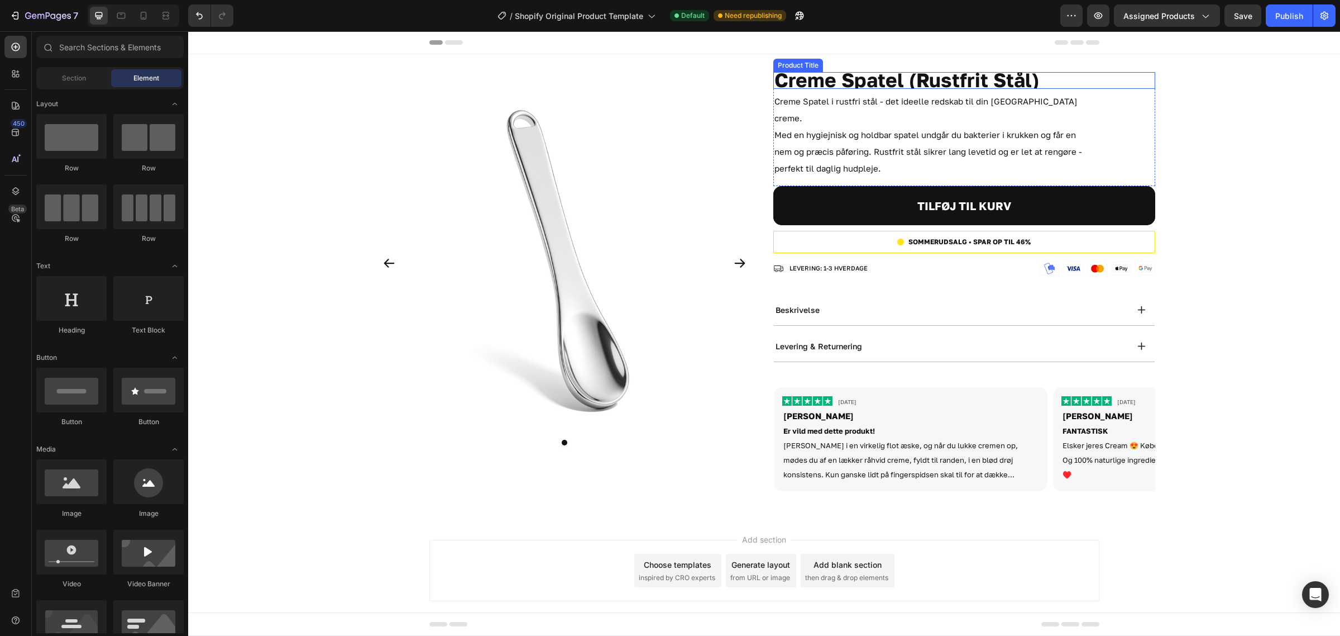
click at [1071, 84] on h1 "Creme Spatel (Rustfrit Stål)" at bounding box center [965, 80] width 382 height 17
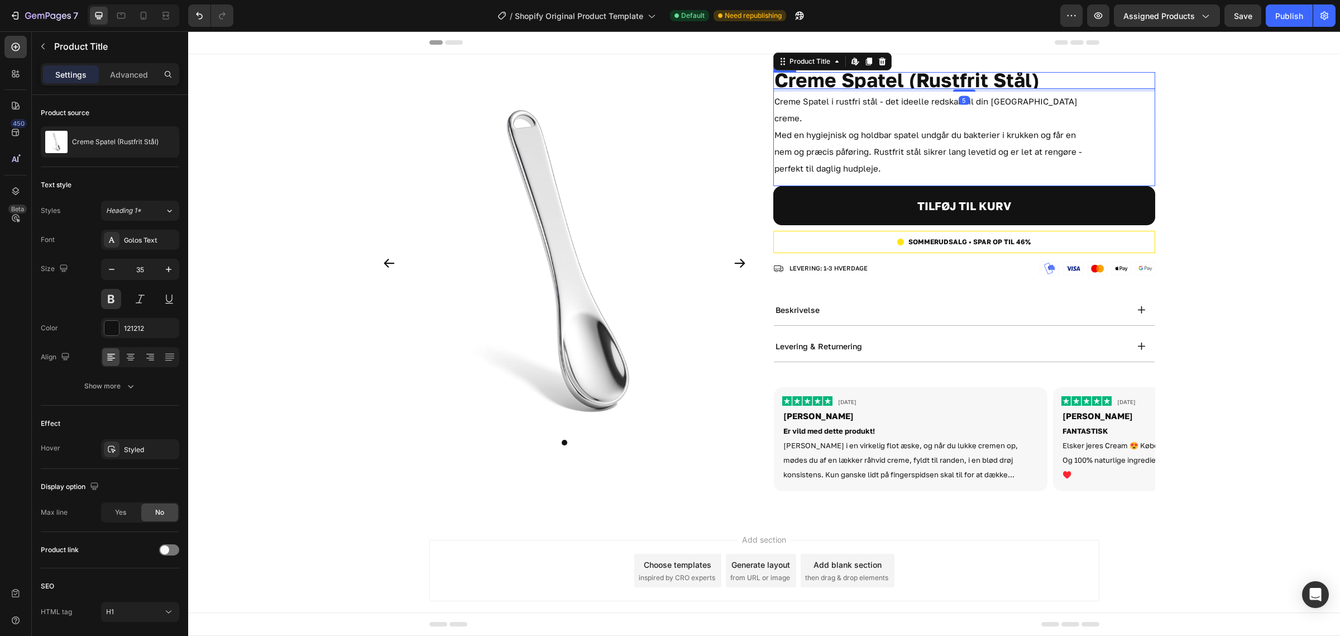
click at [1242, 118] on div "Product Images Creme Spatel (Rustfrit Stål) Product Title Edit content in Shopi…" at bounding box center [764, 285] width 1152 height 427
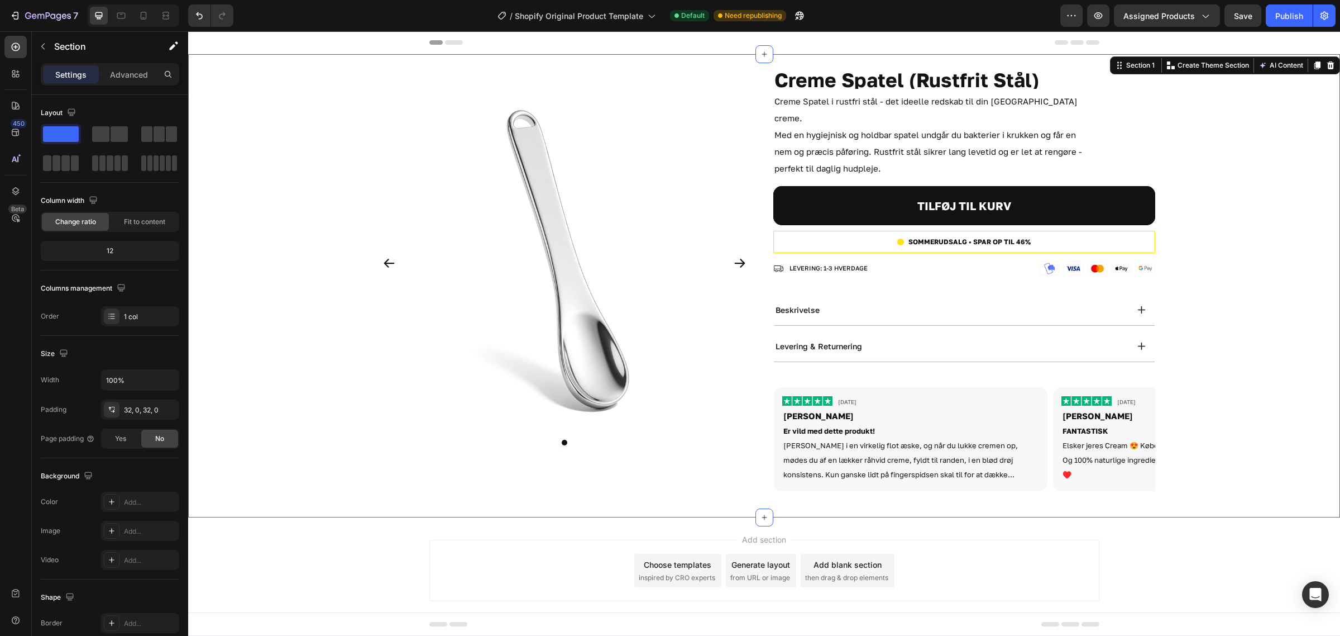
click at [1273, 264] on div "Product Images Creme Spatel (Rustfrit Stål) Product Title 50 ML Heading 100% Na…" at bounding box center [764, 285] width 1152 height 427
click at [765, 84] on div "Product Images Creme Spatel (Rustfrit Stål) Product Title 50 ML Heading 100% Na…" at bounding box center [765, 285] width 782 height 427
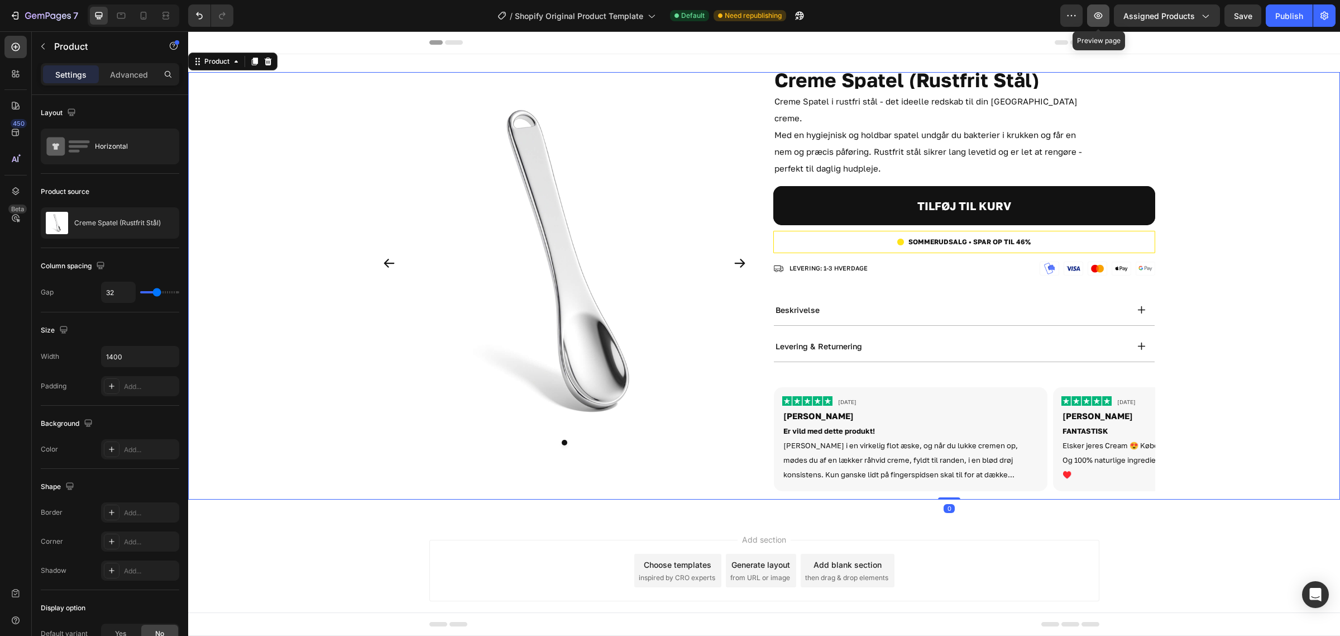
click at [1098, 12] on icon "button" at bounding box center [1099, 15] width 8 height 7
click at [140, 71] on p "Advanced" at bounding box center [129, 75] width 38 height 12
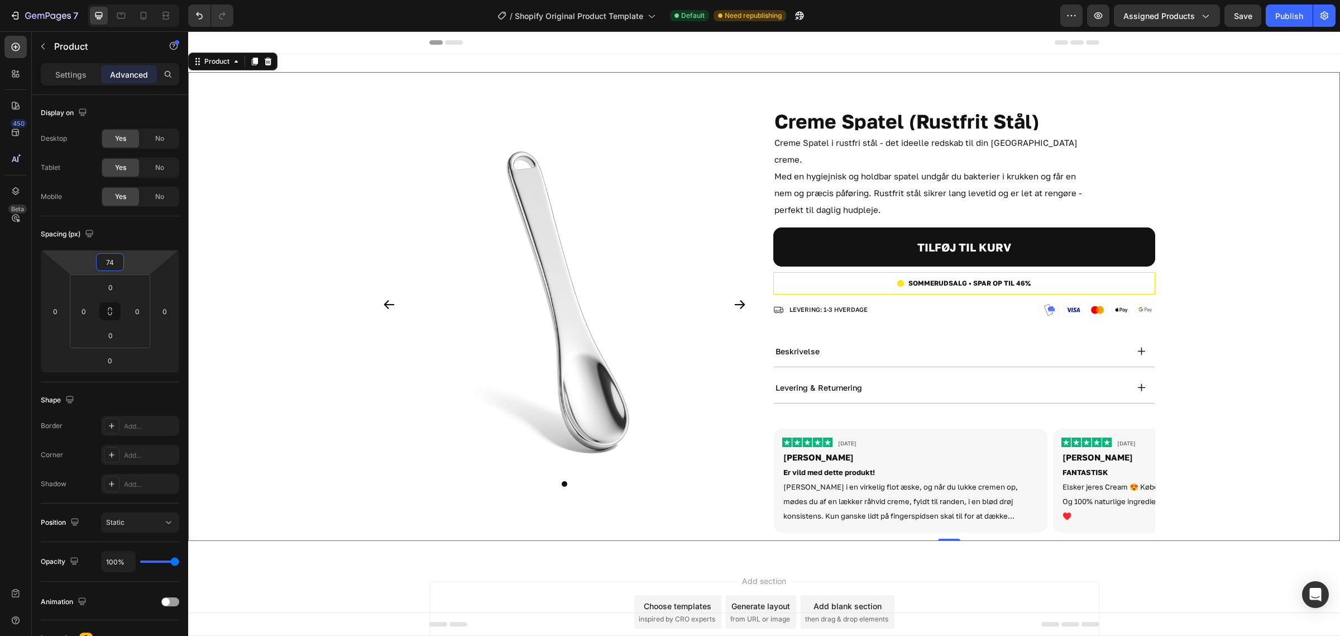
drag, startPoint x: 147, startPoint y: 260, endPoint x: 152, endPoint y: 235, distance: 26.2
click at [152, 0] on html "7 / Shopify Original Product Template Default Need republishing Preview Assigne…" at bounding box center [670, 0] width 1340 height 0
drag, startPoint x: 118, startPoint y: 263, endPoint x: 62, endPoint y: 269, distance: 56.1
click at [63, 268] on div "74 0 0 0" at bounding box center [110, 311] width 139 height 123
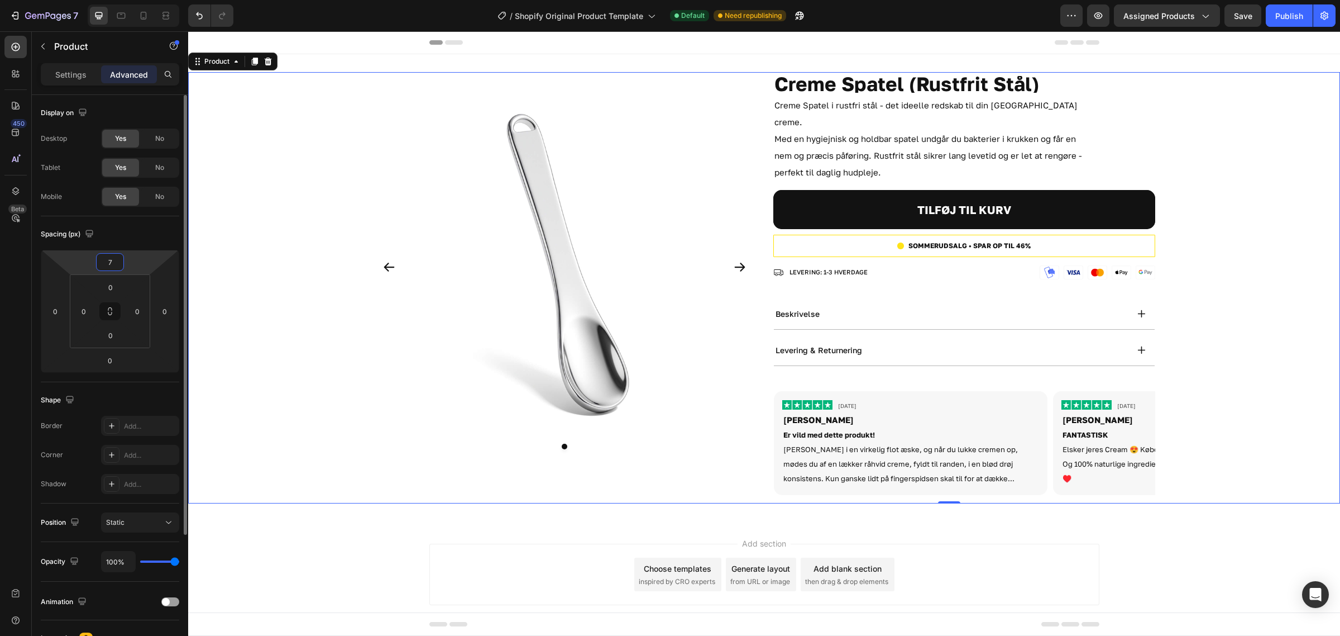
type input "70"
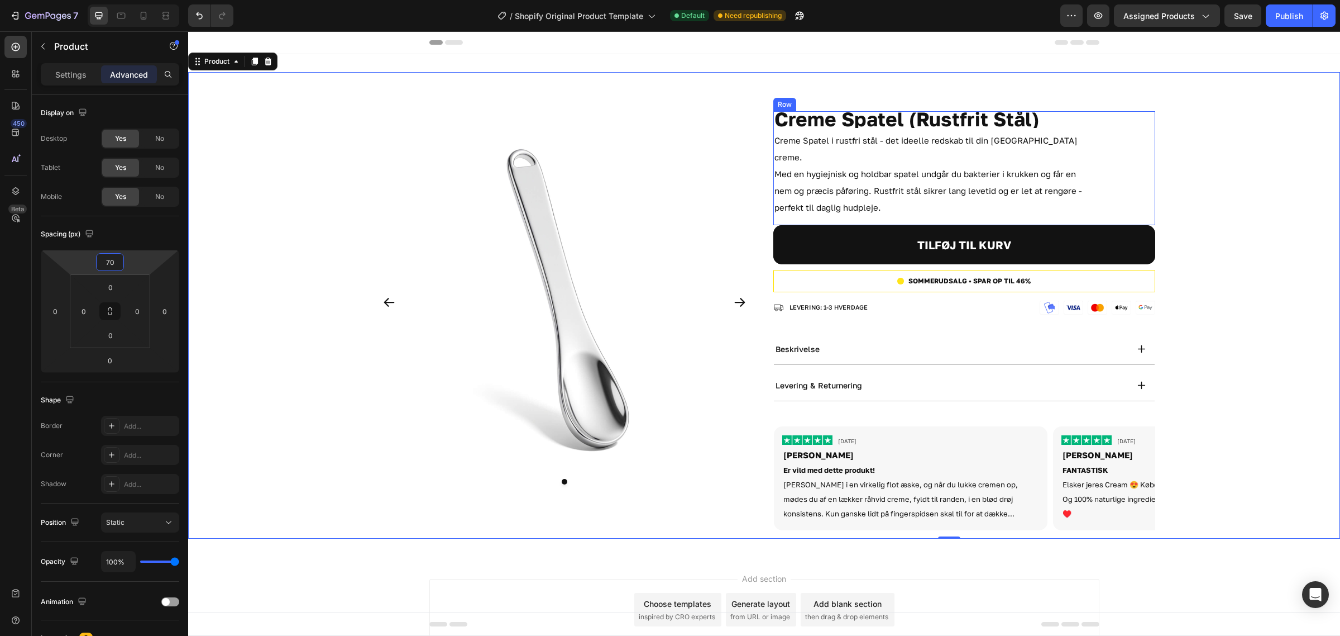
click at [935, 189] on p "Creme Spatel i rustfri stål - det ideelle redskab til din [GEOGRAPHIC_DATA] cre…" at bounding box center [934, 174] width 318 height 84
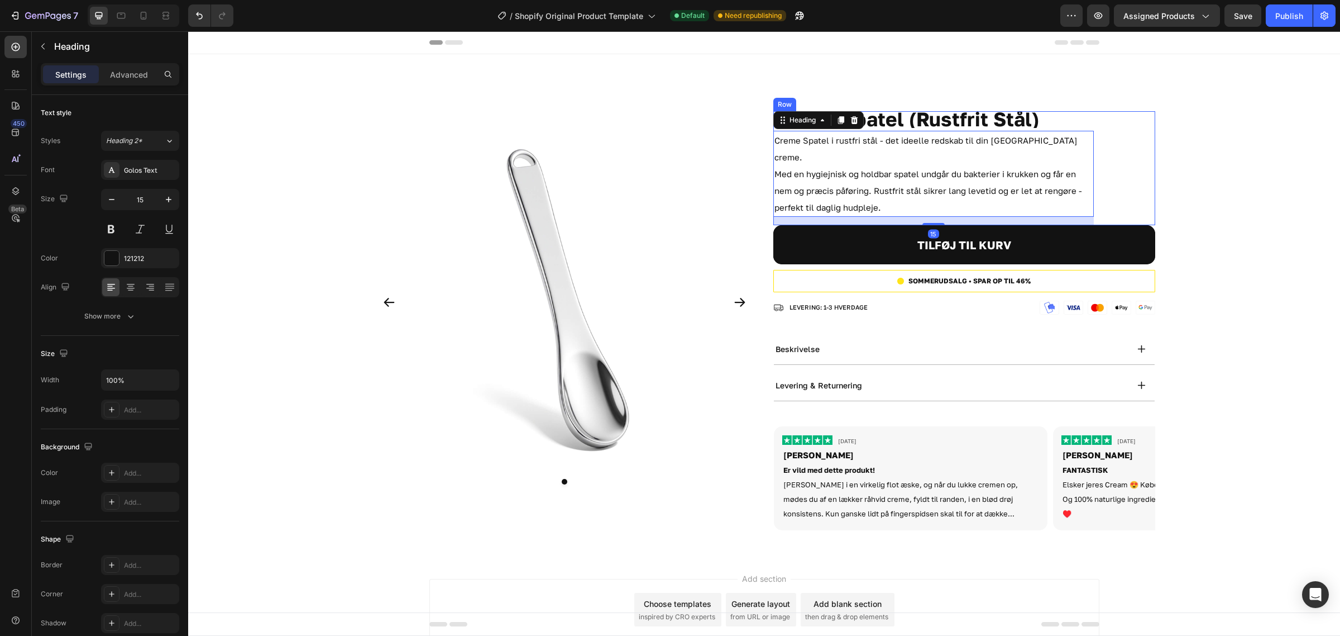
click at [1105, 225] on button "TILFØJ TIL KURV" at bounding box center [965, 244] width 382 height 39
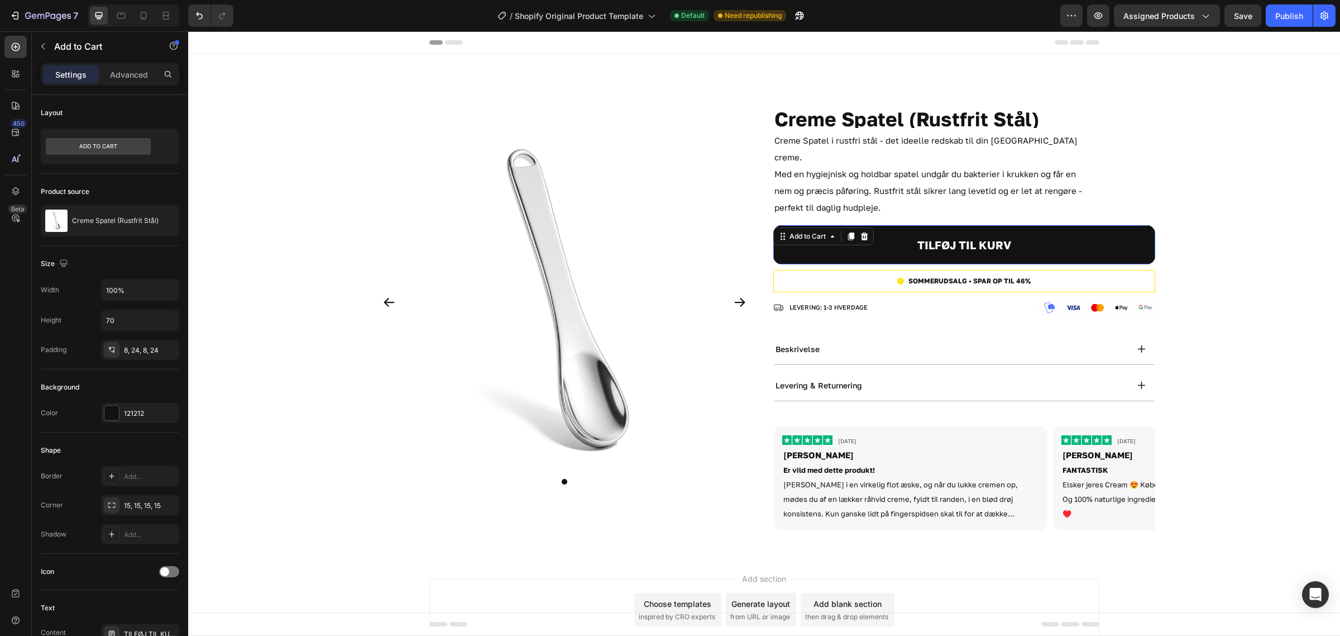
click at [546, 313] on img at bounding box center [565, 302] width 382 height 382
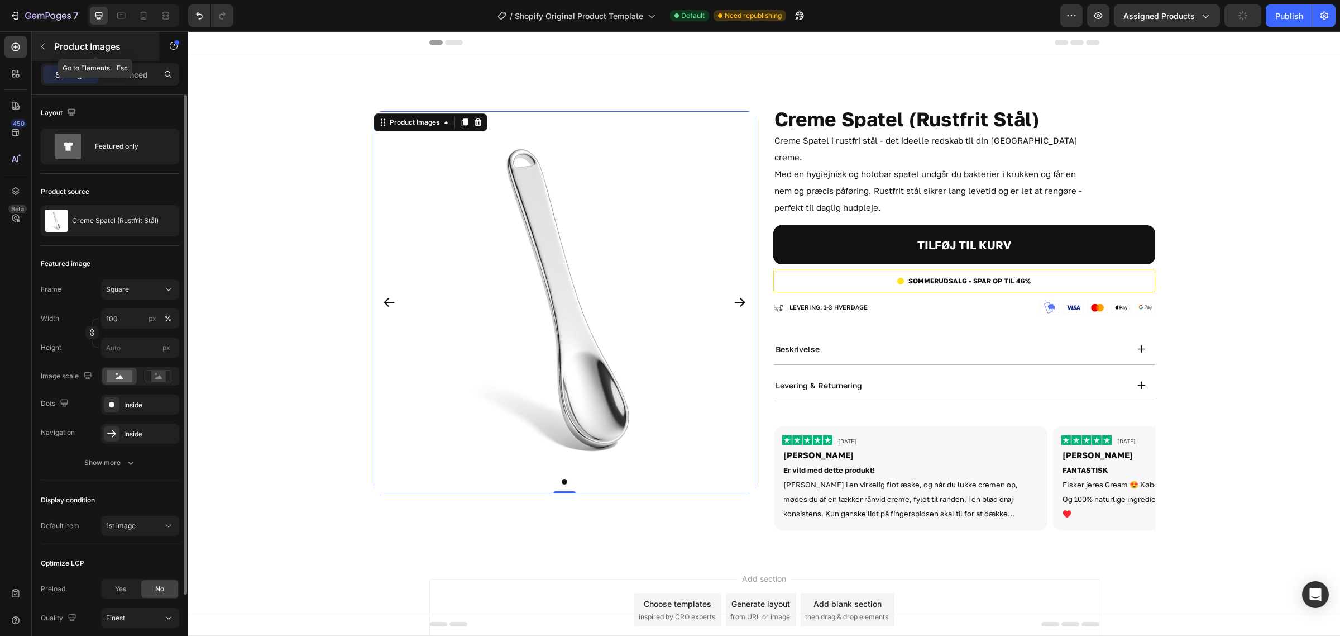
click at [49, 38] on button "button" at bounding box center [43, 46] width 18 height 18
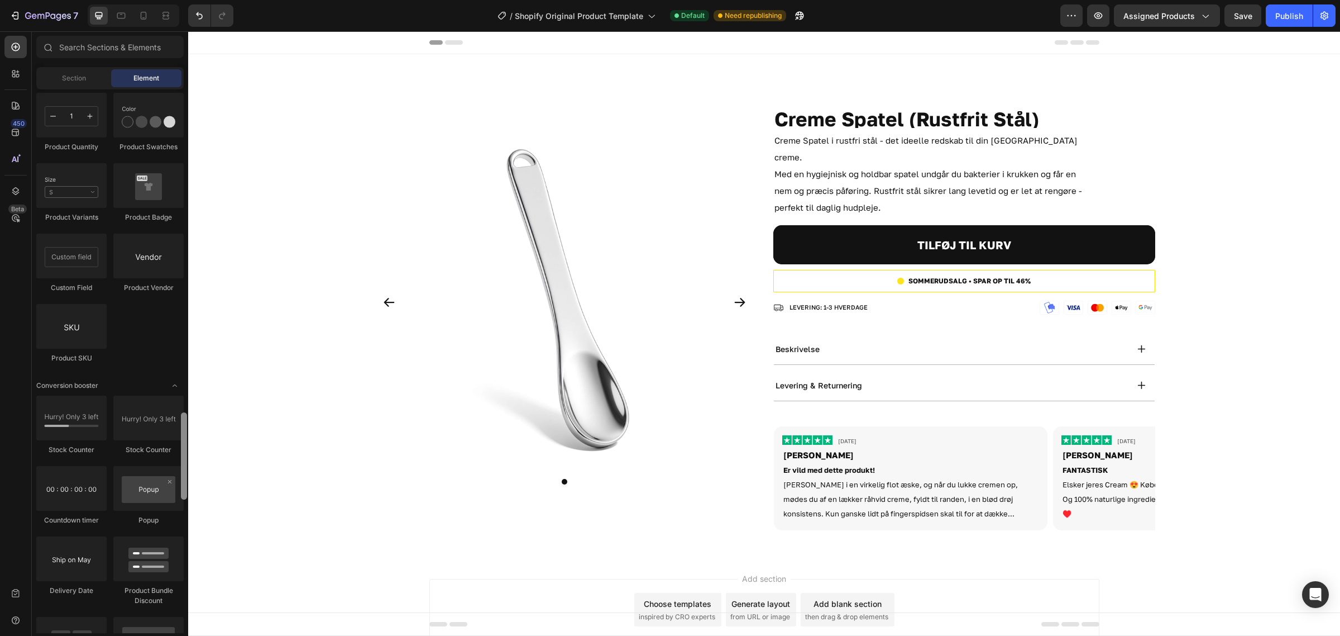
drag, startPoint x: 188, startPoint y: 375, endPoint x: 183, endPoint y: 425, distance: 50.5
click at [183, 425] on div at bounding box center [184, 361] width 8 height 544
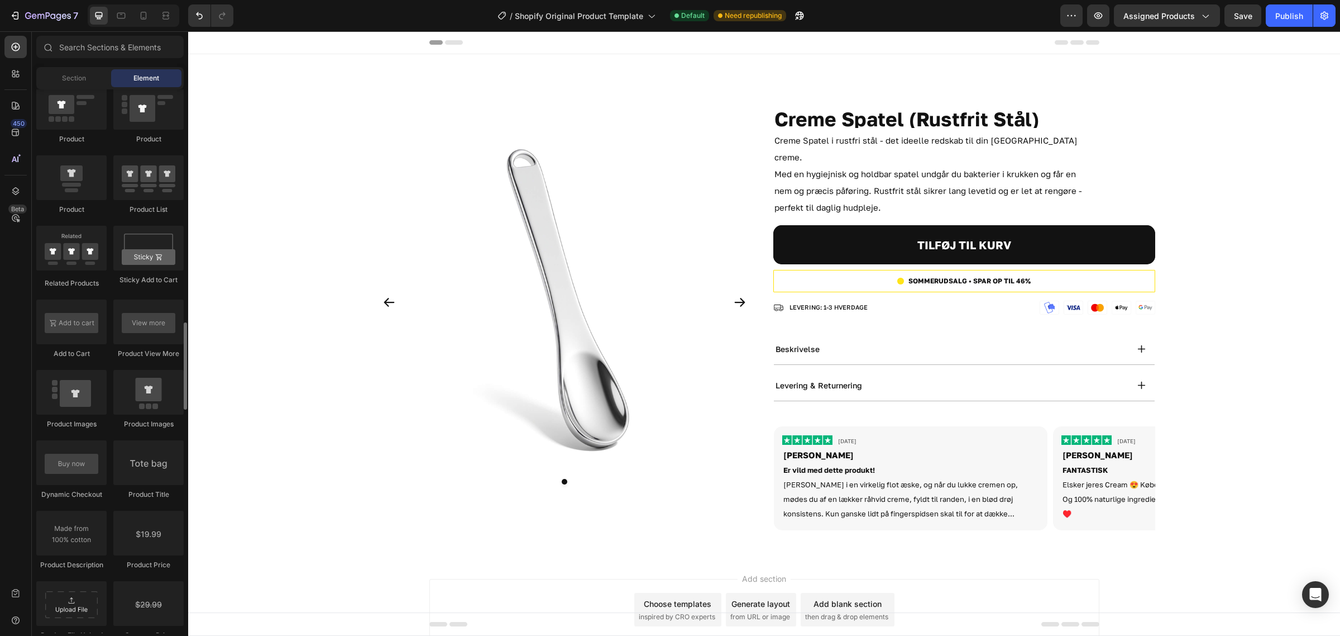
scroll to position [1730, 0]
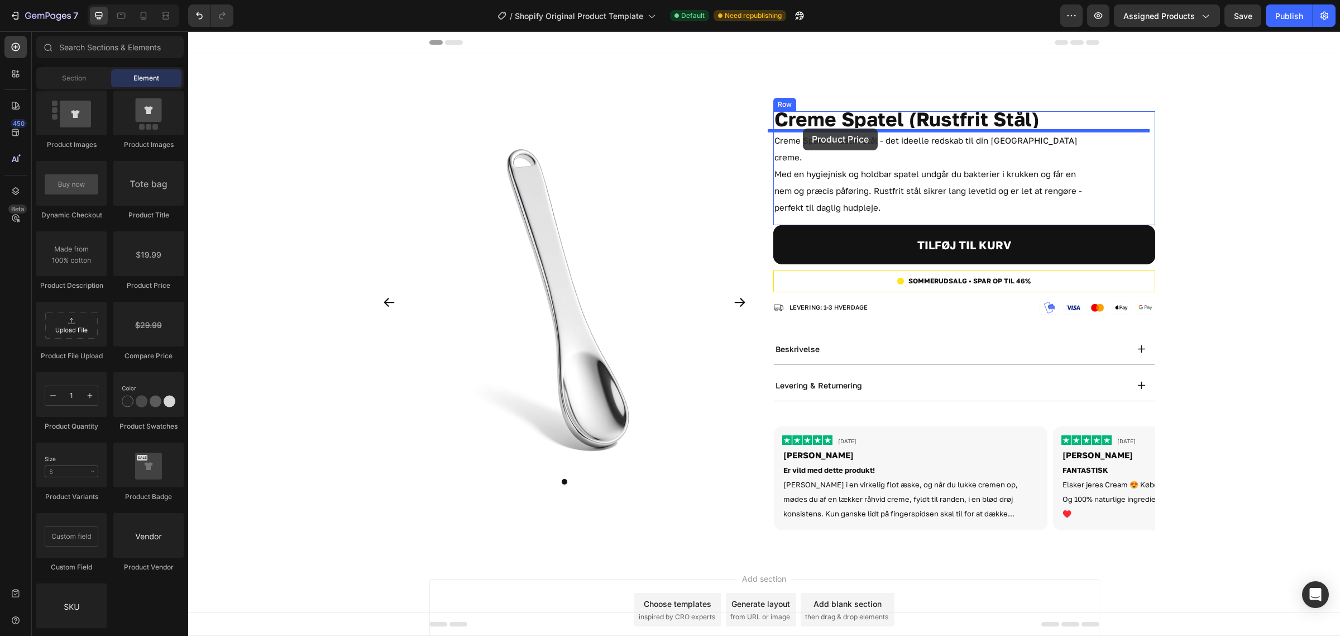
drag, startPoint x: 347, startPoint y: 300, endPoint x: 803, endPoint y: 128, distance: 486.9
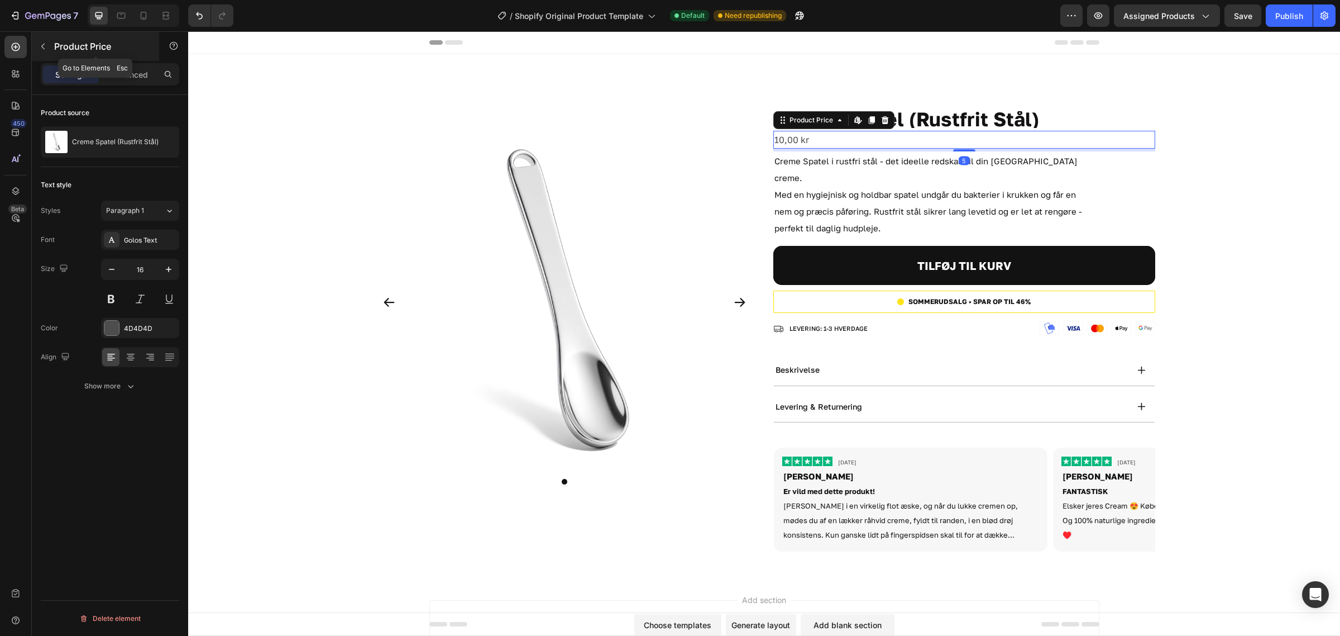
click at [42, 48] on icon "button" at bounding box center [43, 46] width 9 height 9
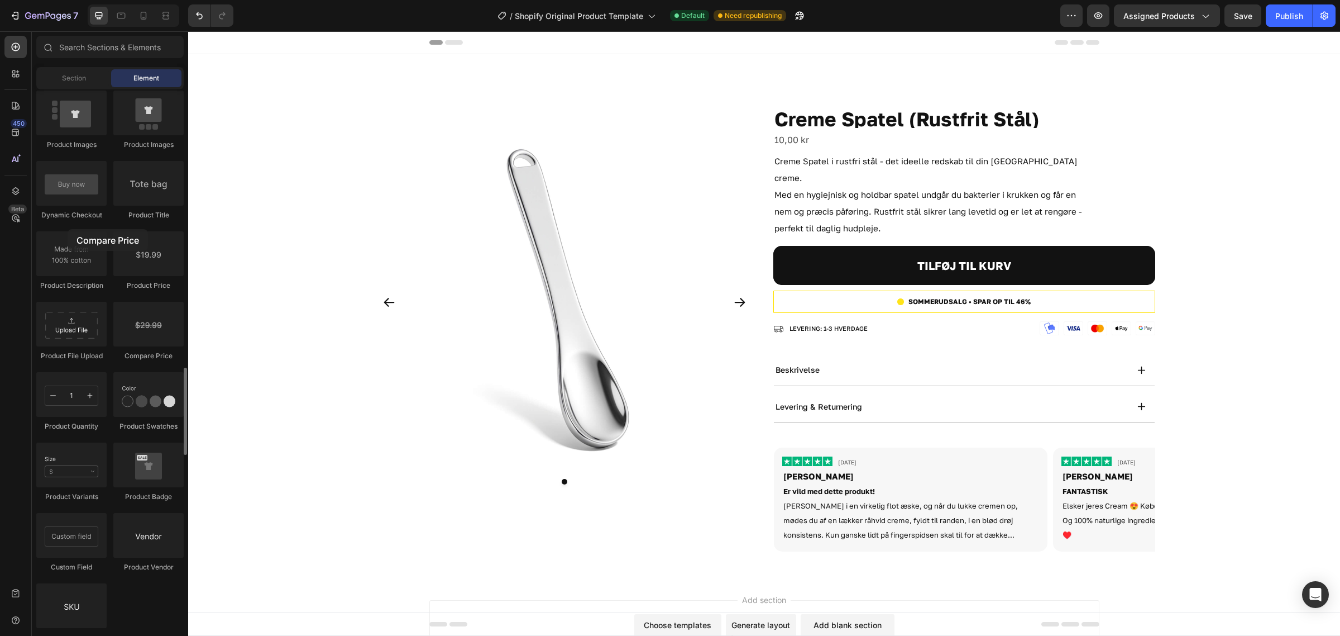
drag, startPoint x: 149, startPoint y: 339, endPoint x: 68, endPoint y: 229, distance: 136.6
click at [68, 229] on div "Product Product Product Product List Related Products Sticky Add to Cart Add to…" at bounding box center [109, 229] width 147 height 847
click at [802, 139] on div "10,00 kr" at bounding box center [965, 140] width 382 height 18
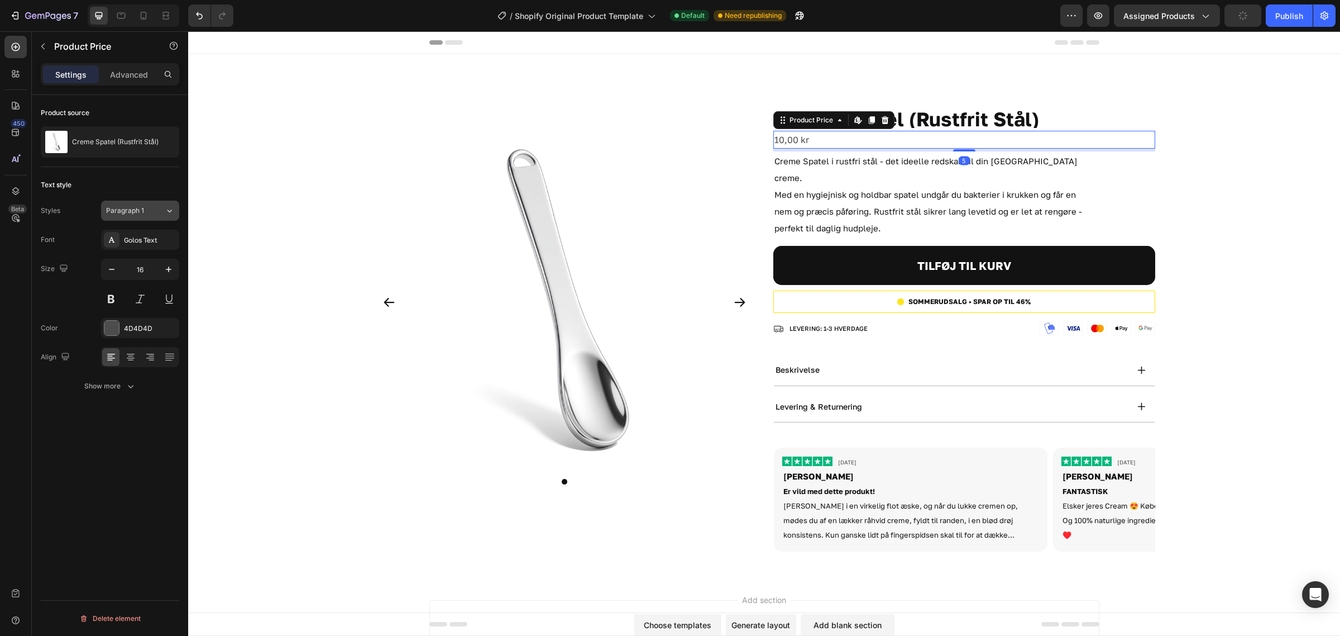
click at [157, 207] on div "Paragraph 1" at bounding box center [135, 211] width 59 height 10
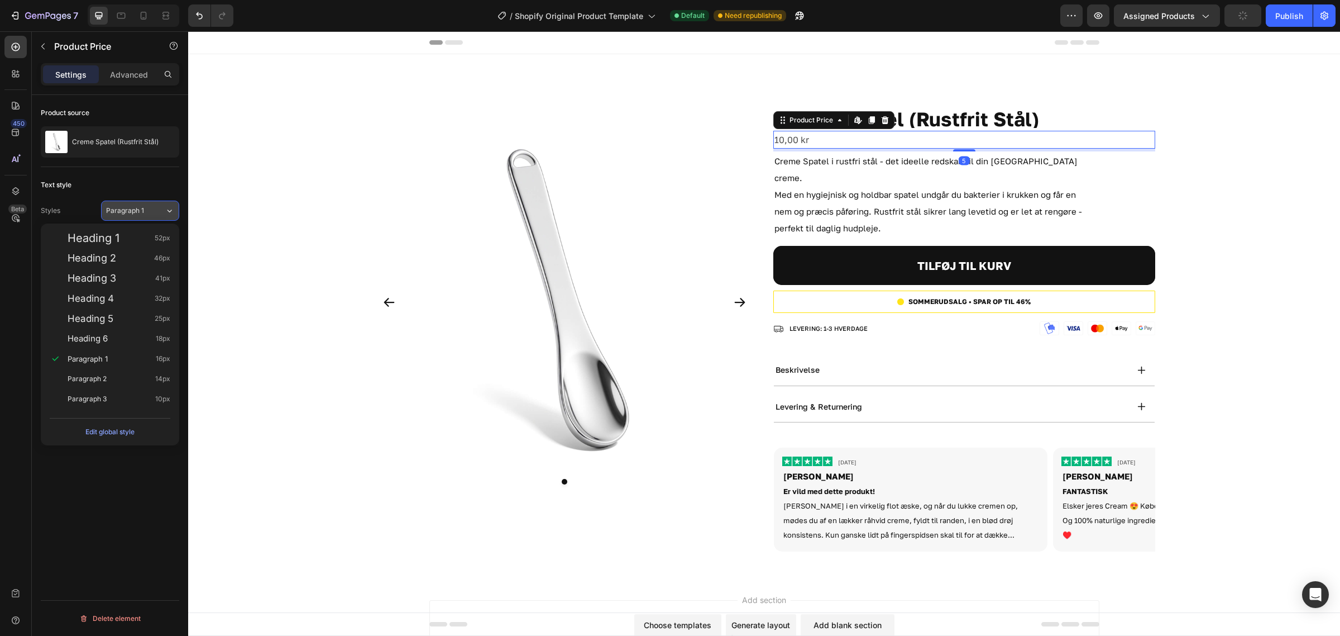
click at [157, 207] on div "Paragraph 1" at bounding box center [135, 211] width 59 height 10
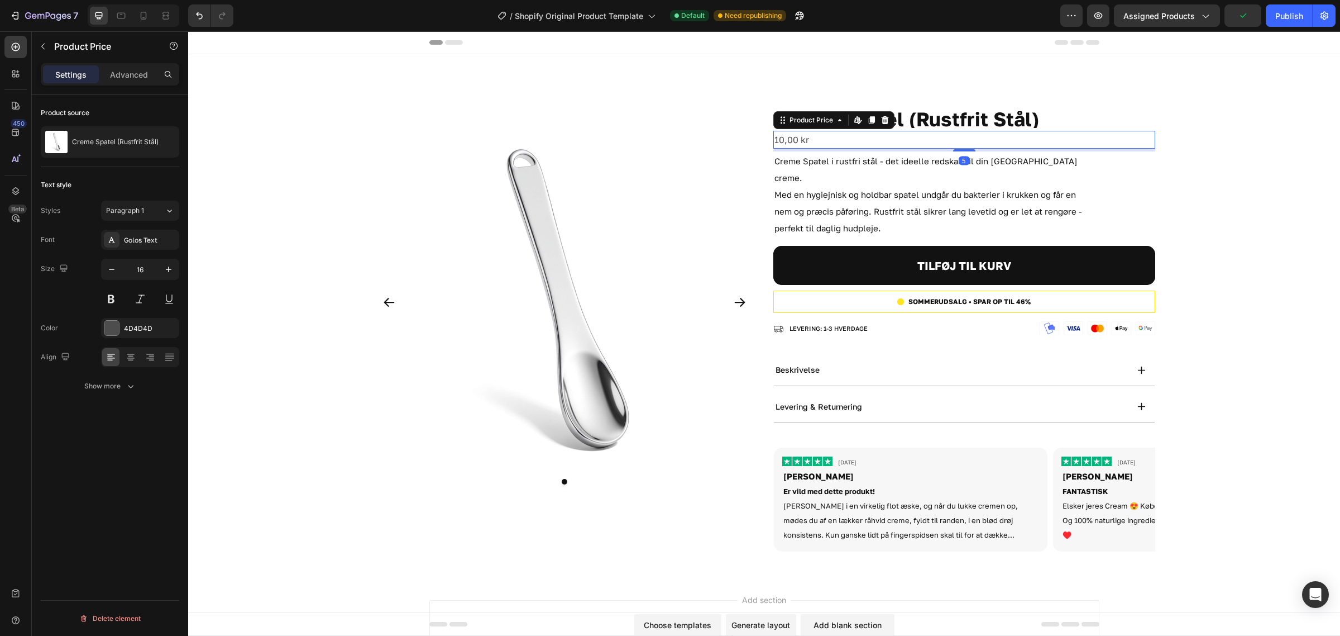
click at [154, 245] on div "Golos Text" at bounding box center [150, 240] width 52 height 10
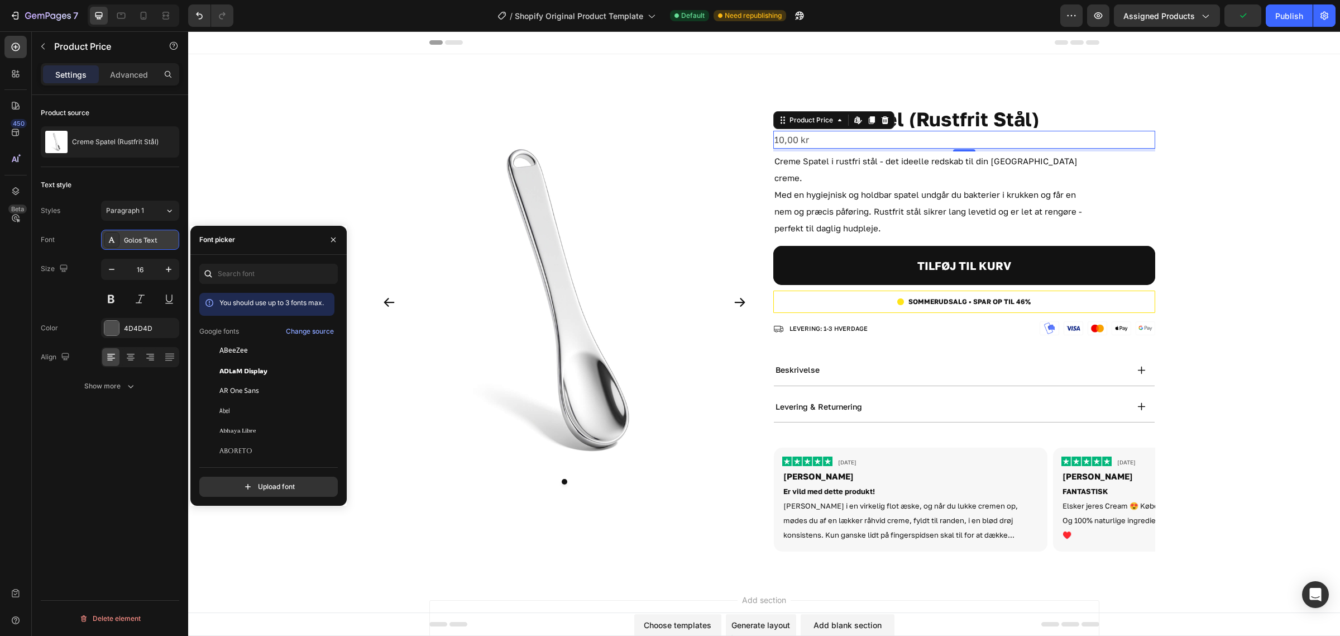
click at [154, 244] on div "Golos Text" at bounding box center [150, 240] width 52 height 10
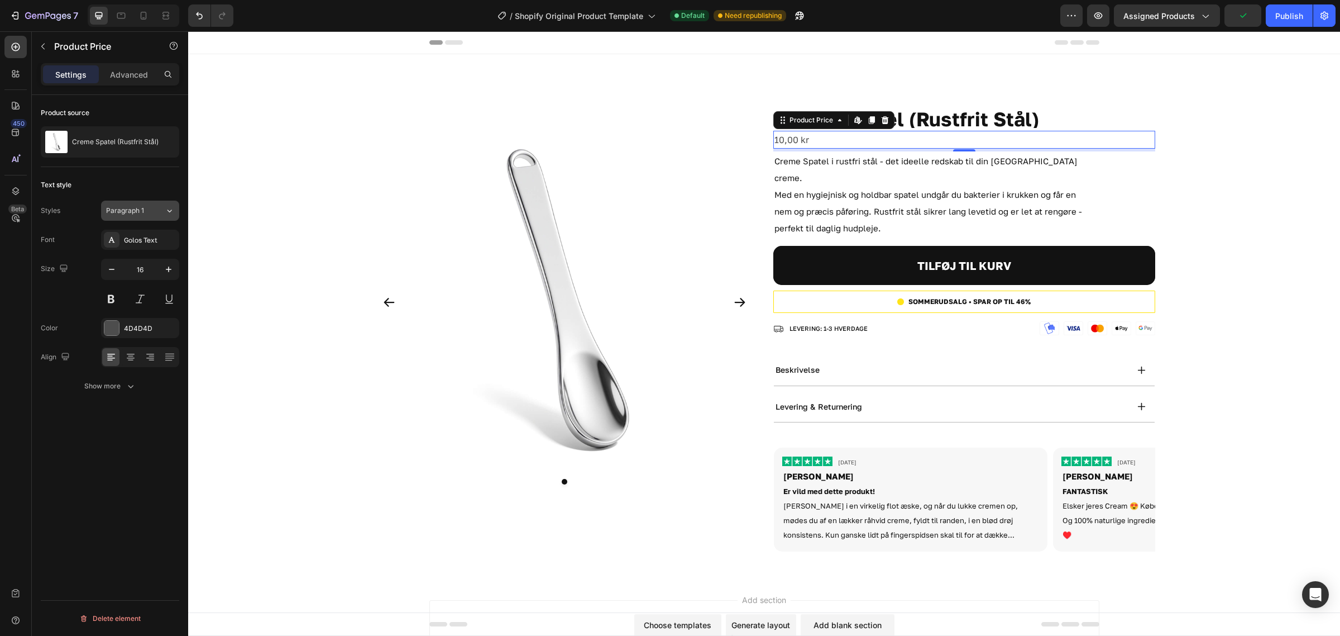
click at [151, 211] on div "Paragraph 1" at bounding box center [135, 211] width 59 height 10
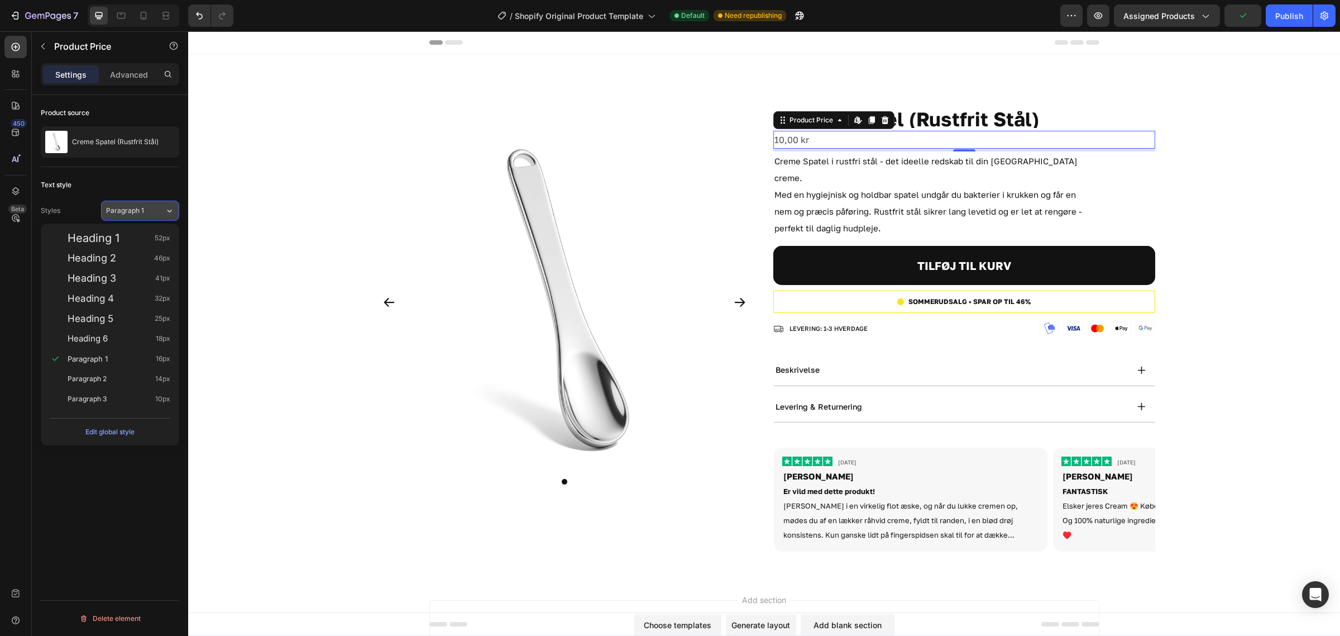
click at [151, 211] on div "Paragraph 1" at bounding box center [135, 211] width 59 height 10
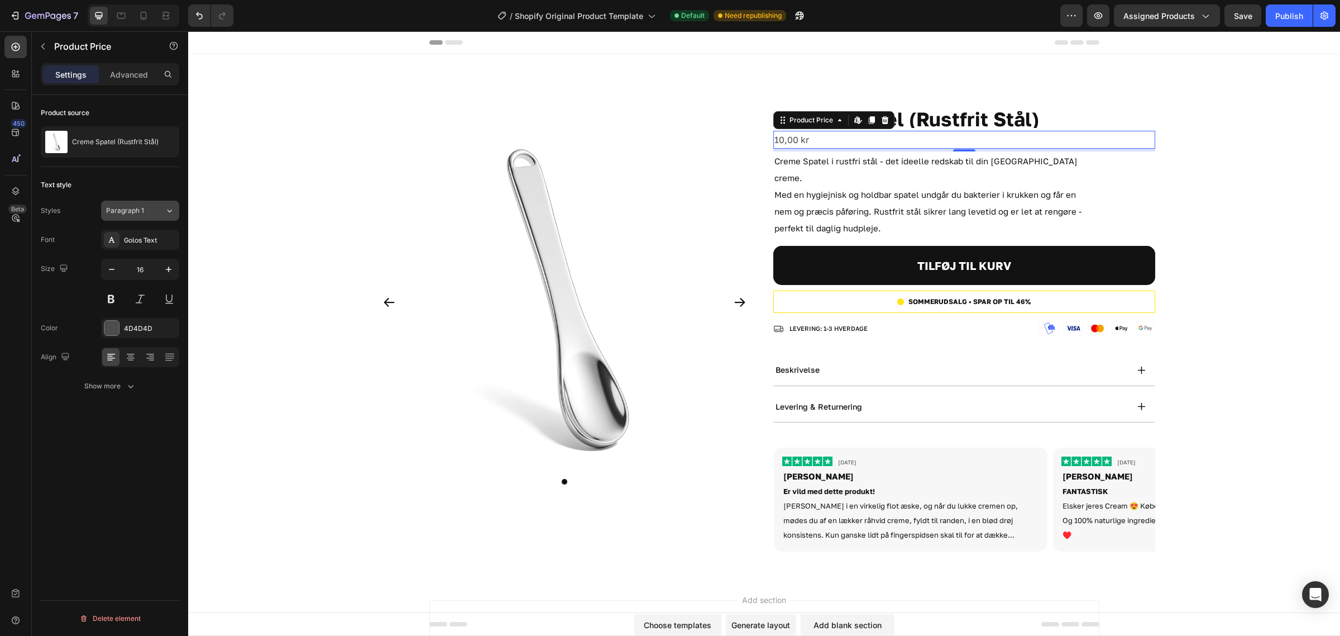
click at [151, 211] on div "Paragraph 1" at bounding box center [135, 211] width 59 height 10
click at [173, 195] on div "Text style Styles Paragraph 1 Font Golos Text Size 16 Color 4D4D4D Align Show m…" at bounding box center [110, 286] width 139 height 238
click at [154, 331] on div "4D4D4D" at bounding box center [140, 328] width 32 height 10
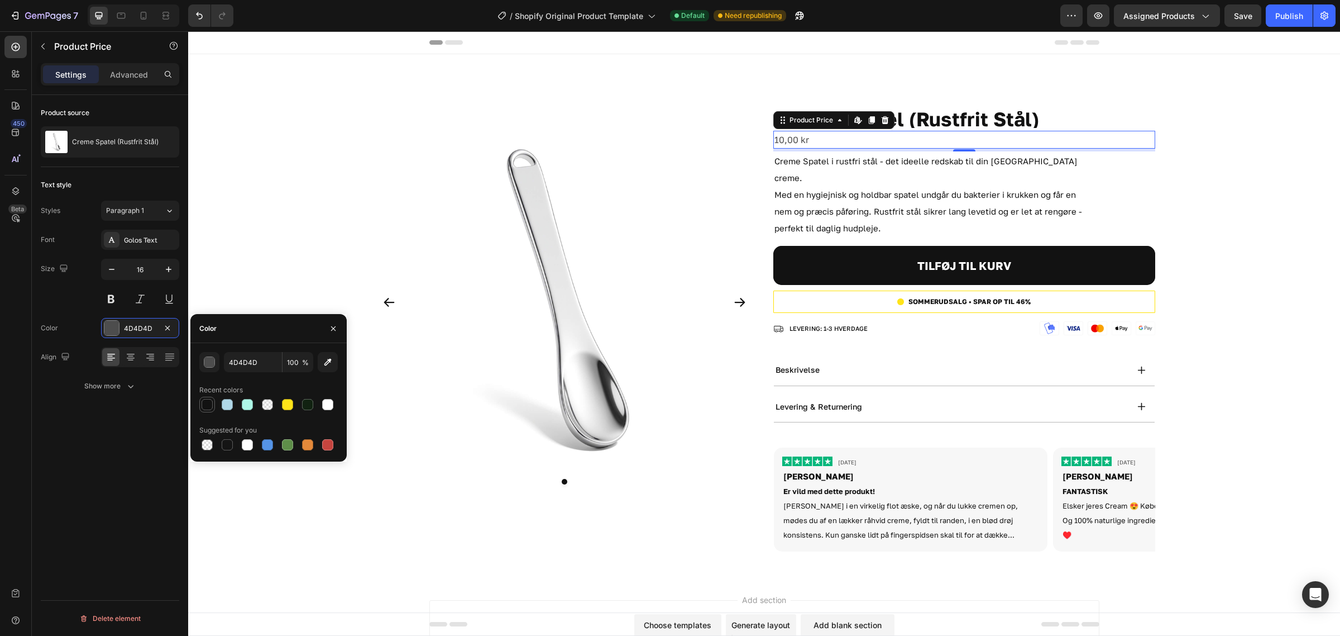
click at [210, 403] on div at bounding box center [207, 404] width 11 height 11
type input "121212"
click at [163, 270] on icon "button" at bounding box center [168, 269] width 11 height 11
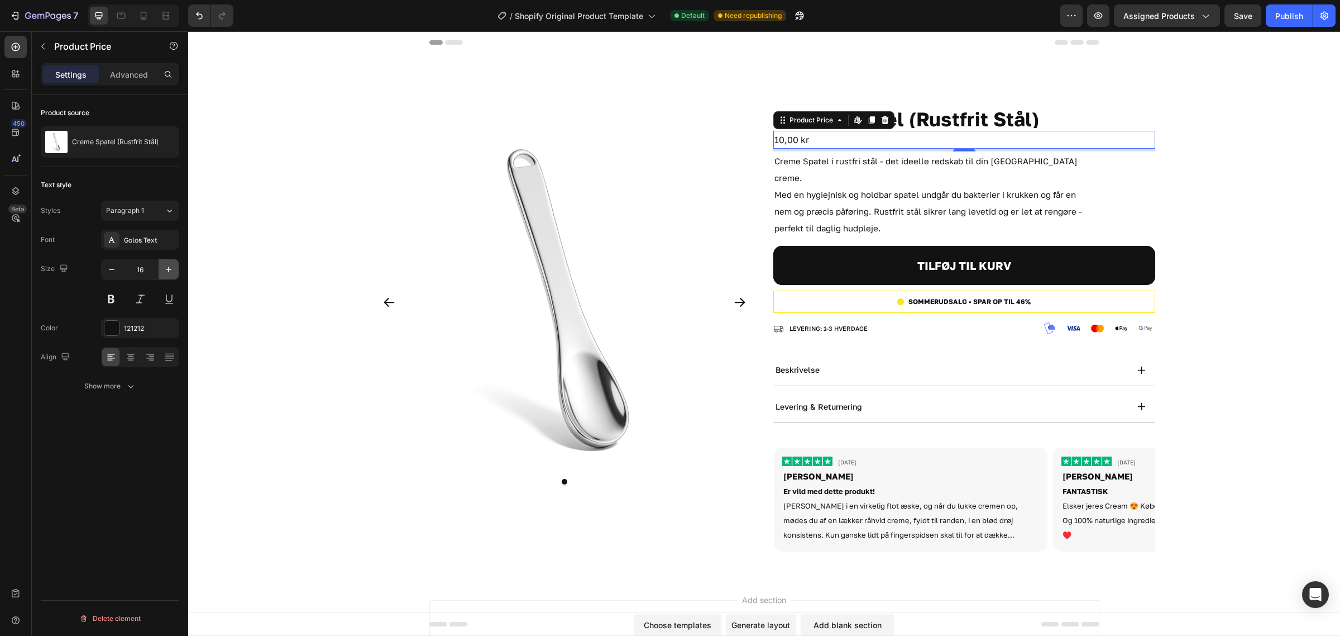
click at [163, 270] on icon "button" at bounding box center [168, 269] width 11 height 11
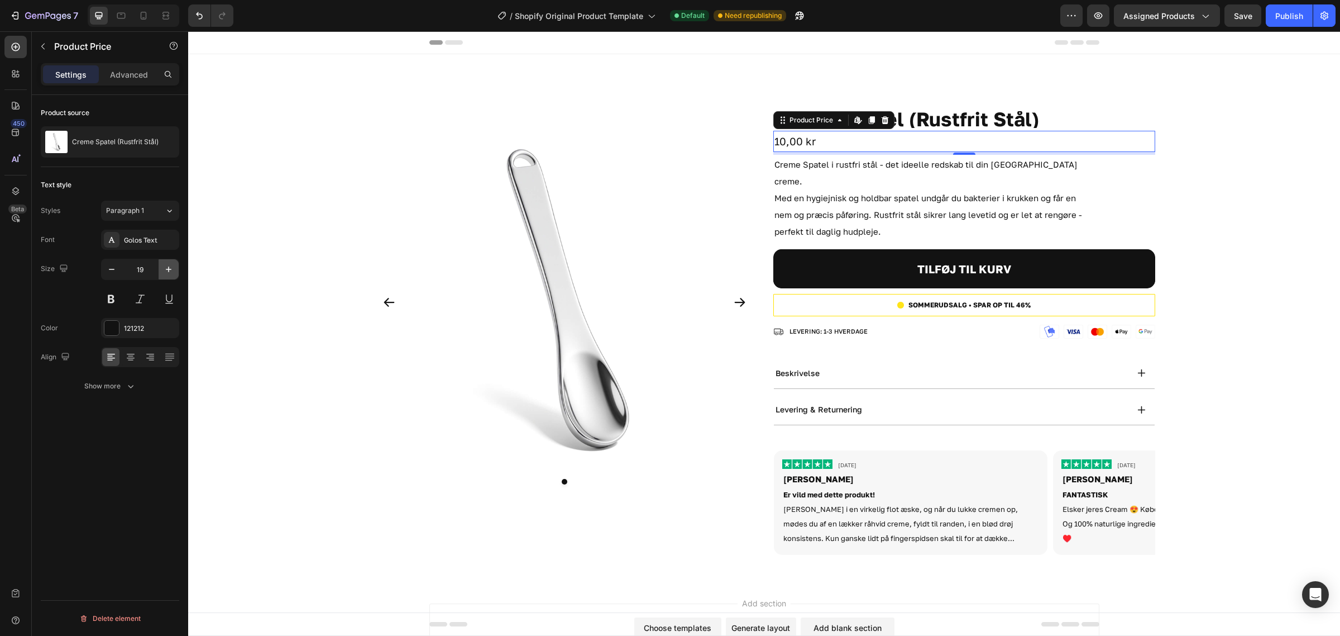
click at [163, 270] on icon "button" at bounding box center [168, 269] width 11 height 11
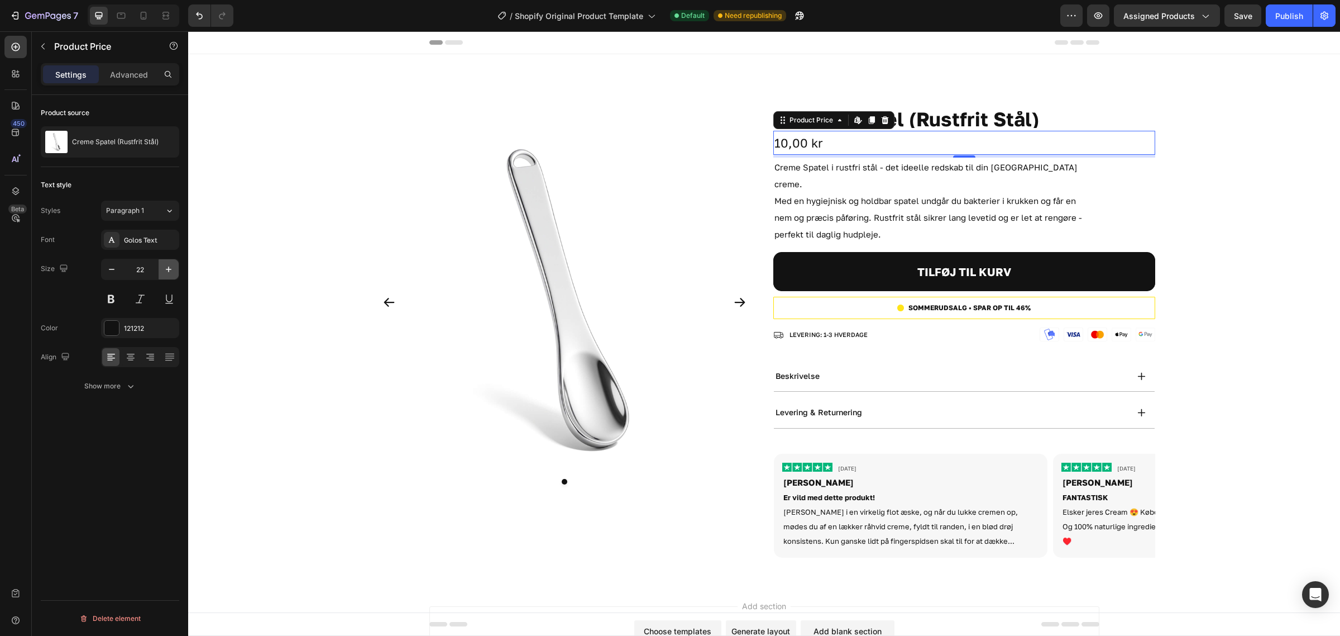
click at [163, 270] on icon "button" at bounding box center [168, 269] width 11 height 11
click at [163, 271] on icon "button" at bounding box center [168, 269] width 11 height 11
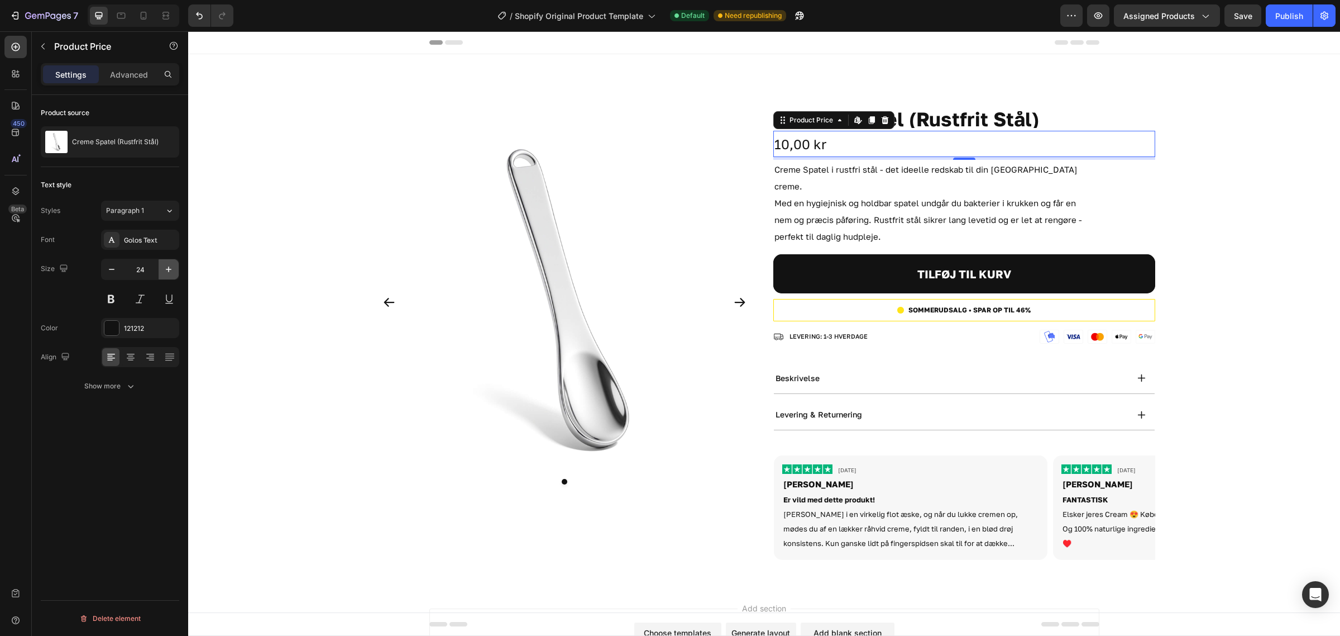
click at [164, 271] on icon "button" at bounding box center [168, 269] width 11 height 11
type input "25"
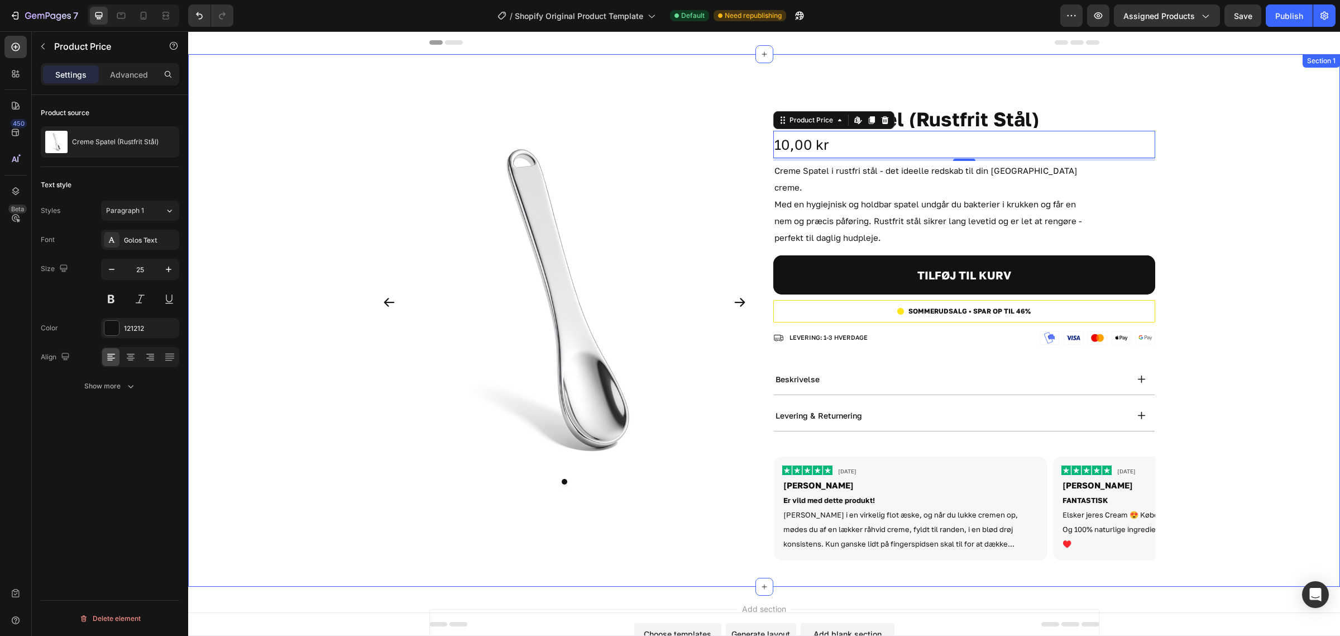
click at [1256, 224] on div "Product Images Creme Spatel (Rustfrit Stål) Product Title 10,00 kr Product Pric…" at bounding box center [764, 320] width 1152 height 497
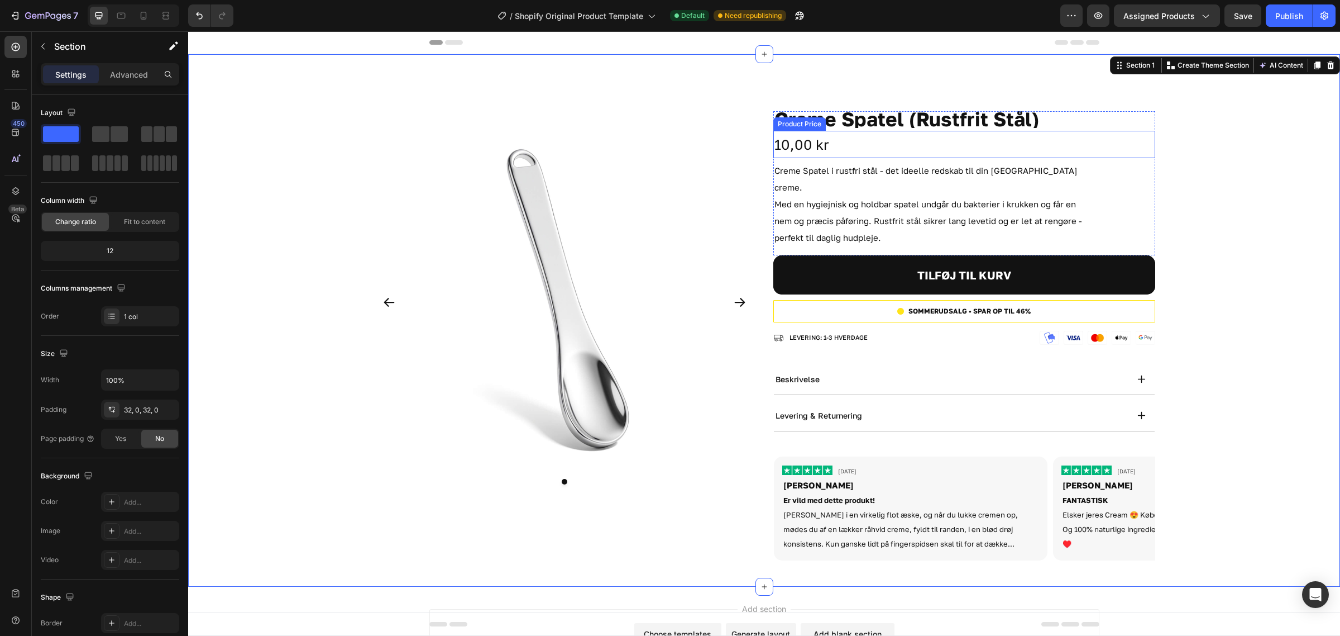
click at [888, 152] on div "10,00 kr" at bounding box center [965, 144] width 382 height 27
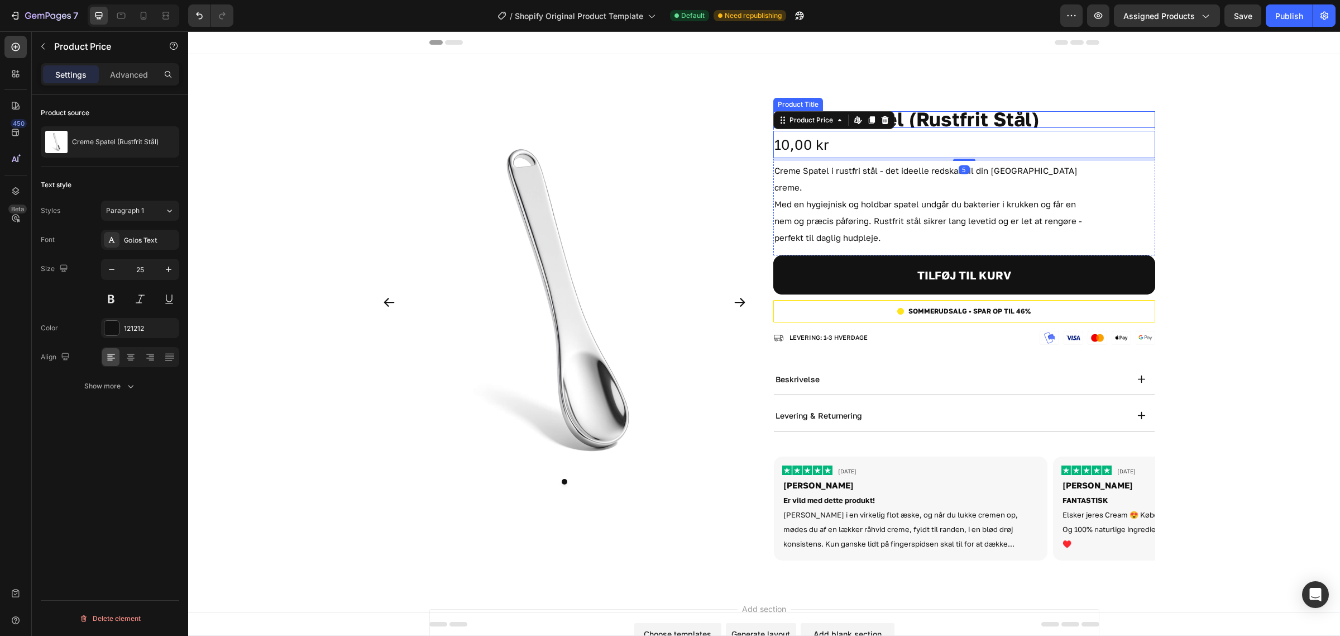
click at [1029, 117] on h1 "Creme Spatel (Rustfrit Stål)" at bounding box center [965, 119] width 382 height 17
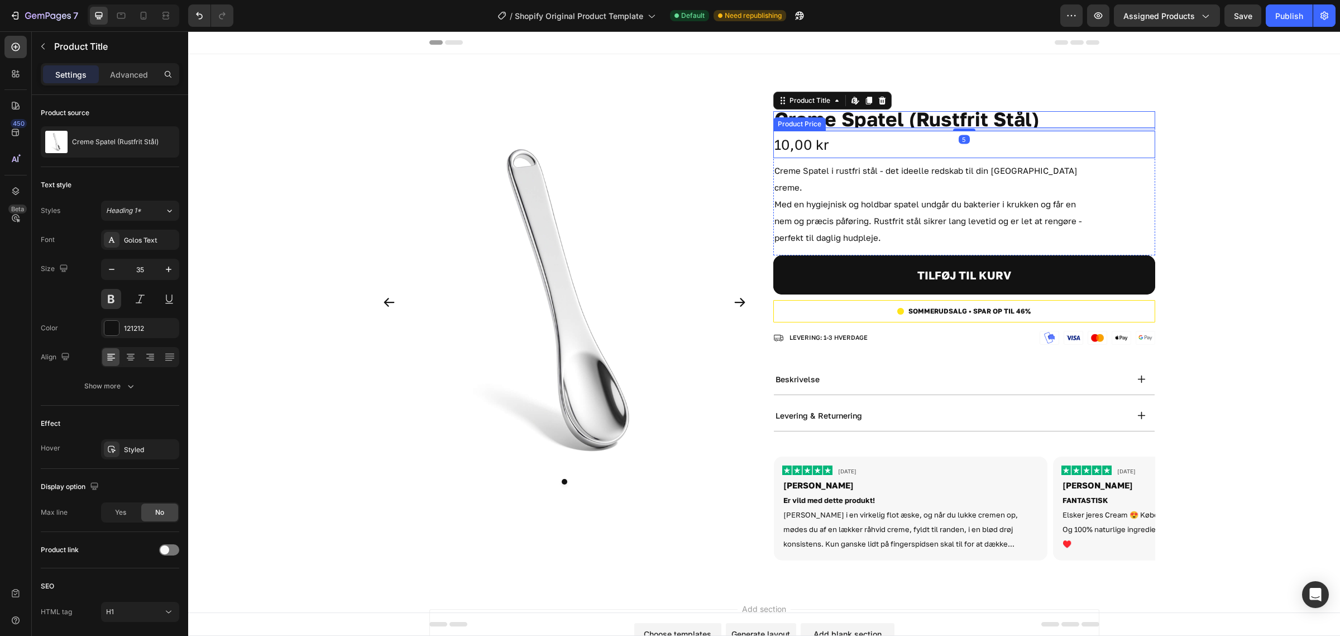
click at [1053, 150] on div "10,00 kr" at bounding box center [965, 144] width 382 height 27
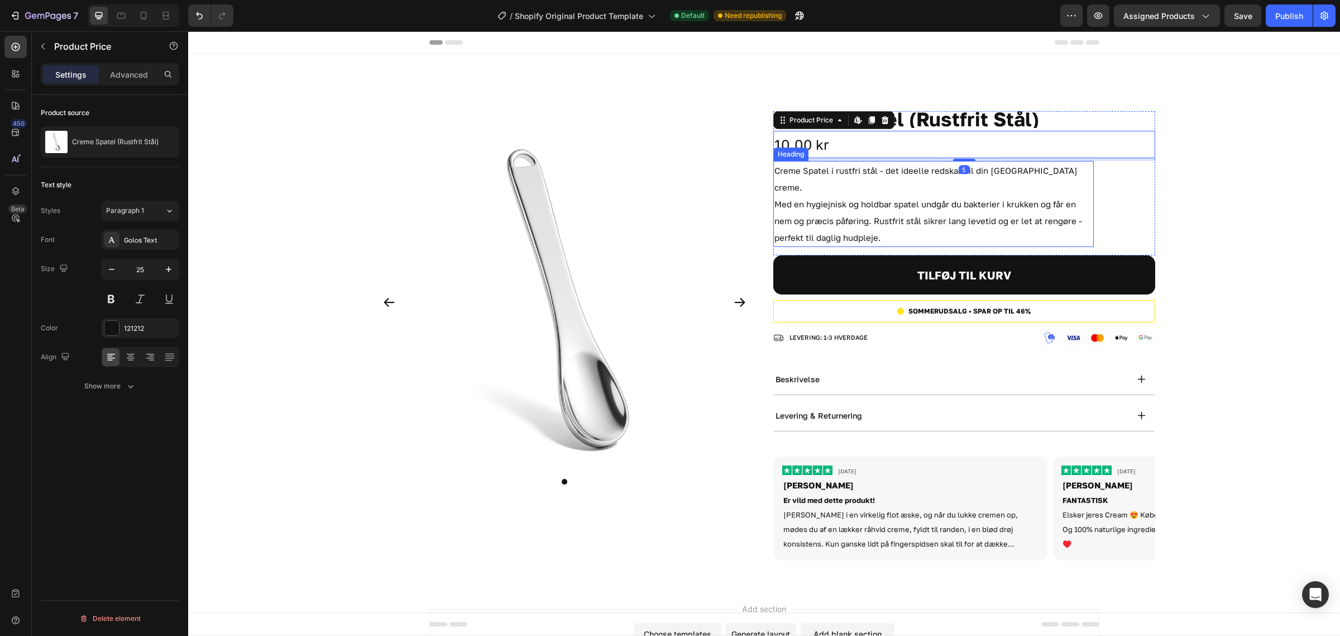
click at [1222, 180] on div "Product Images Creme Spatel (Rustfrit Stål) Product Title 10,00 kr Product Pric…" at bounding box center [764, 320] width 1152 height 497
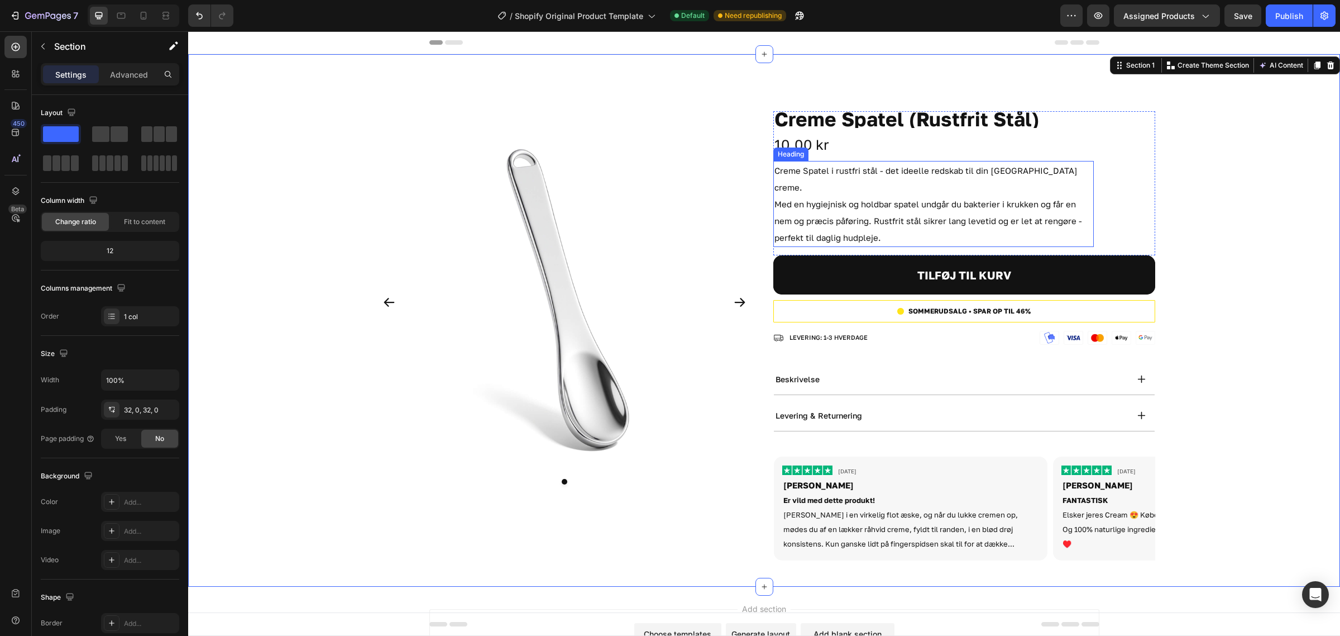
click at [886, 171] on p "Creme Spatel i rustfri stål - det ideelle redskab til din [GEOGRAPHIC_DATA] cre…" at bounding box center [934, 204] width 318 height 84
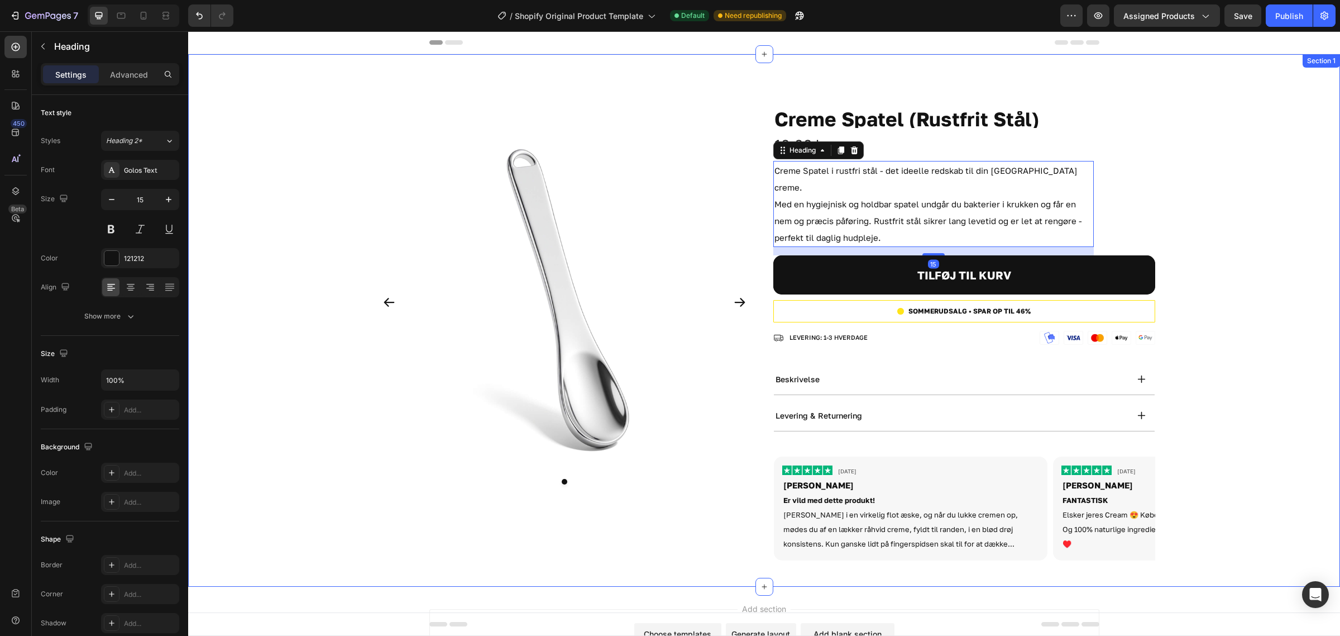
click at [1214, 209] on div "Product Images Creme Spatel (Rustfrit Stål) Product Title 10,00 kr Product Pric…" at bounding box center [764, 320] width 1152 height 497
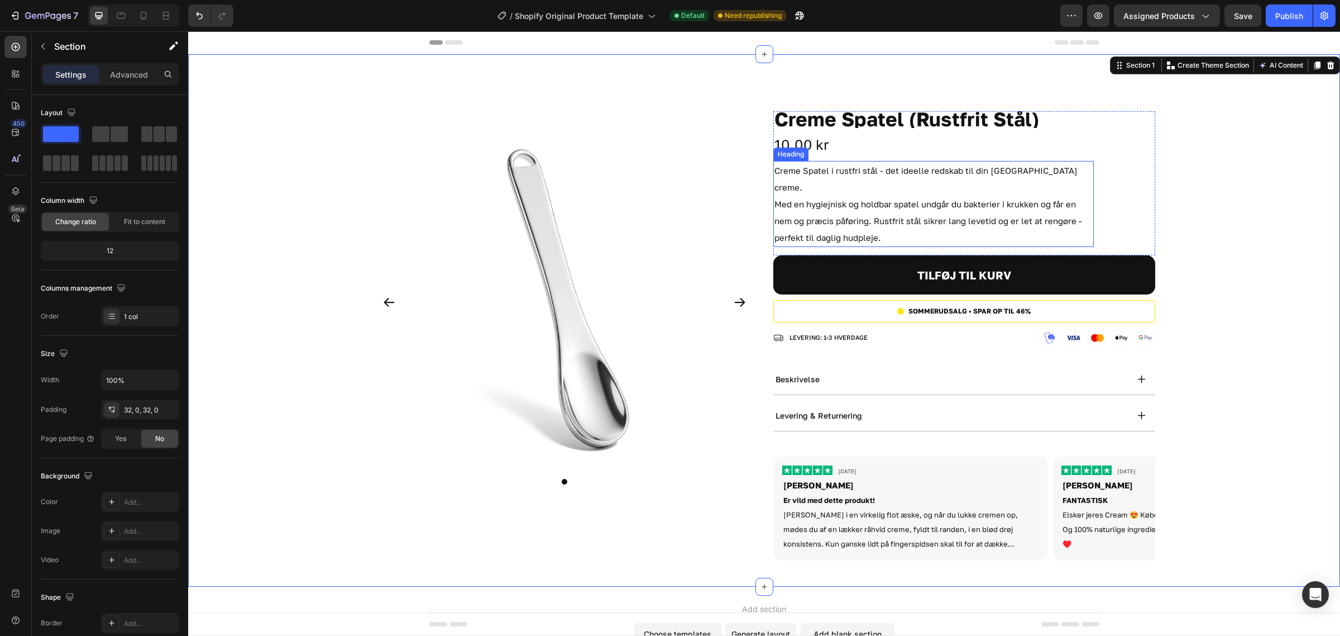
click at [892, 196] on p "Creme Spatel i rustfri stål - det ideelle redskab til din [GEOGRAPHIC_DATA] cre…" at bounding box center [934, 204] width 318 height 84
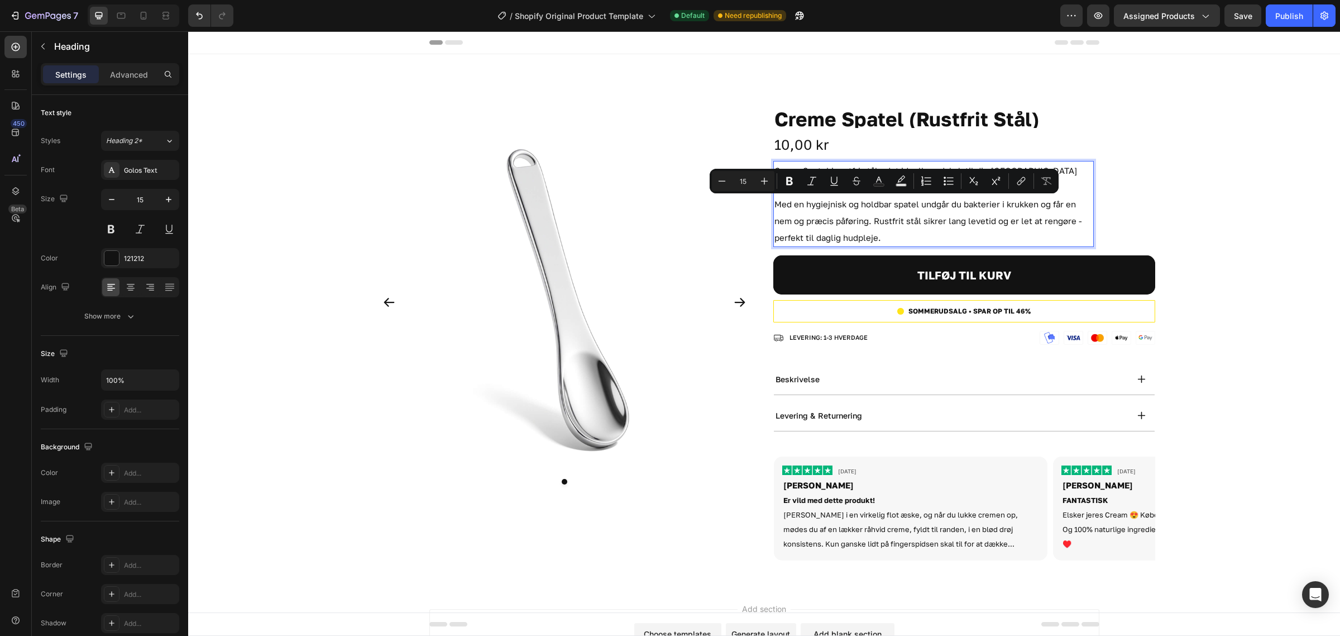
click at [896, 218] on p "Creme Spatel i rustfri stål - det ideelle redskab til din [GEOGRAPHIC_DATA] cre…" at bounding box center [934, 204] width 318 height 84
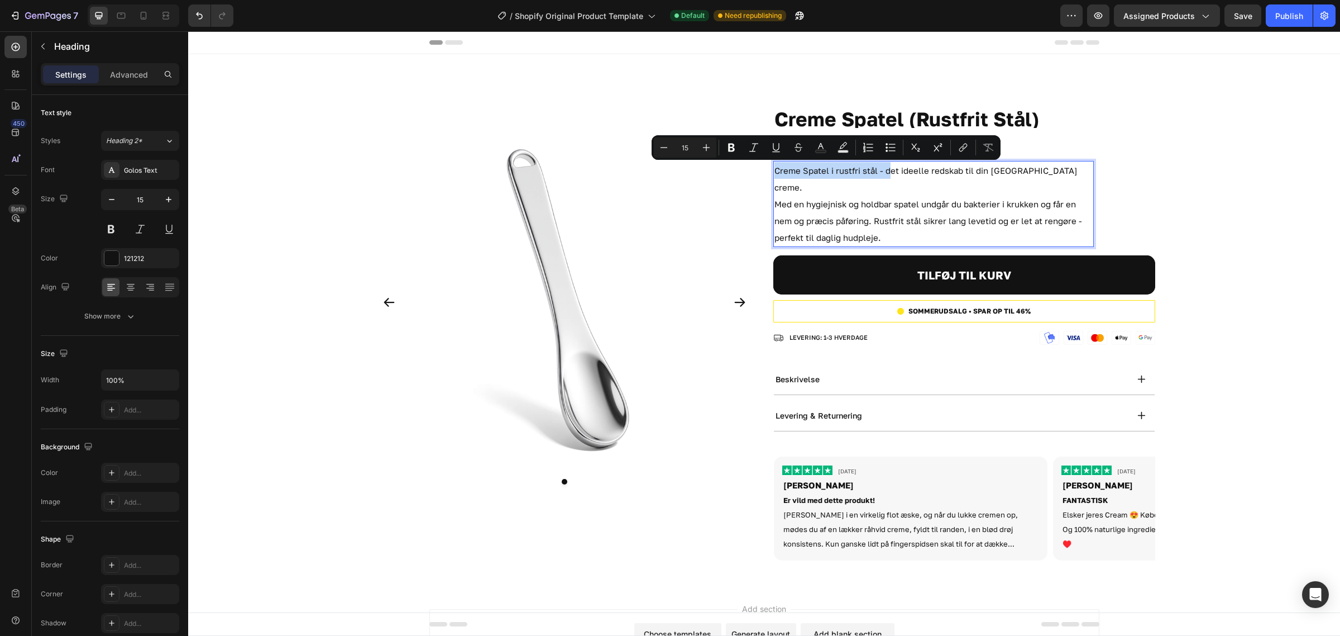
drag, startPoint x: 884, startPoint y: 170, endPoint x: 768, endPoint y: 176, distance: 116.3
click at [774, 176] on h2 "Creme Spatel i rustfri stål - det ideelle redskab til din [GEOGRAPHIC_DATA] cre…" at bounding box center [934, 204] width 321 height 86
click at [1212, 199] on div "Product Images Creme Spatel (Rustfrit Stål) Product Title 10,00 kr Product Pric…" at bounding box center [764, 320] width 1152 height 497
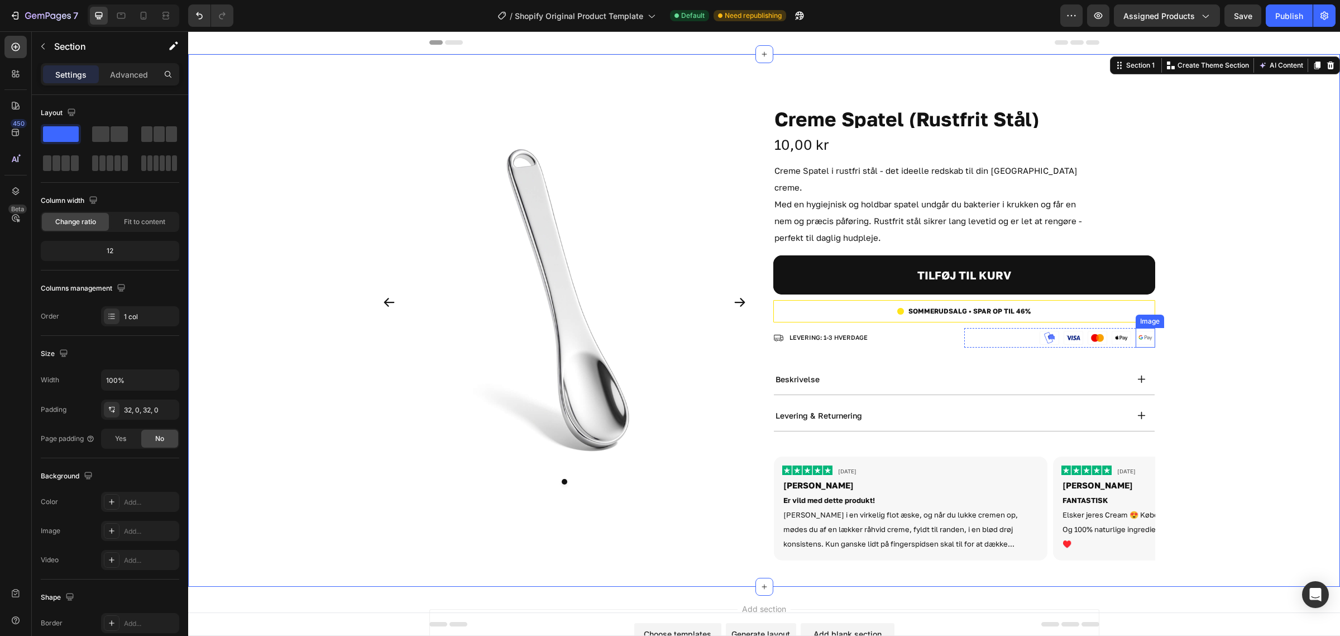
click at [1235, 308] on div "Product Images Creme Spatel (Rustfrit Stål) Product Title 10,00 kr Product Pric…" at bounding box center [764, 320] width 1152 height 497
click at [871, 300] on div "SOMMERUDSALG • SPAR OP TIL 46% Custom Code Row" at bounding box center [965, 311] width 382 height 22
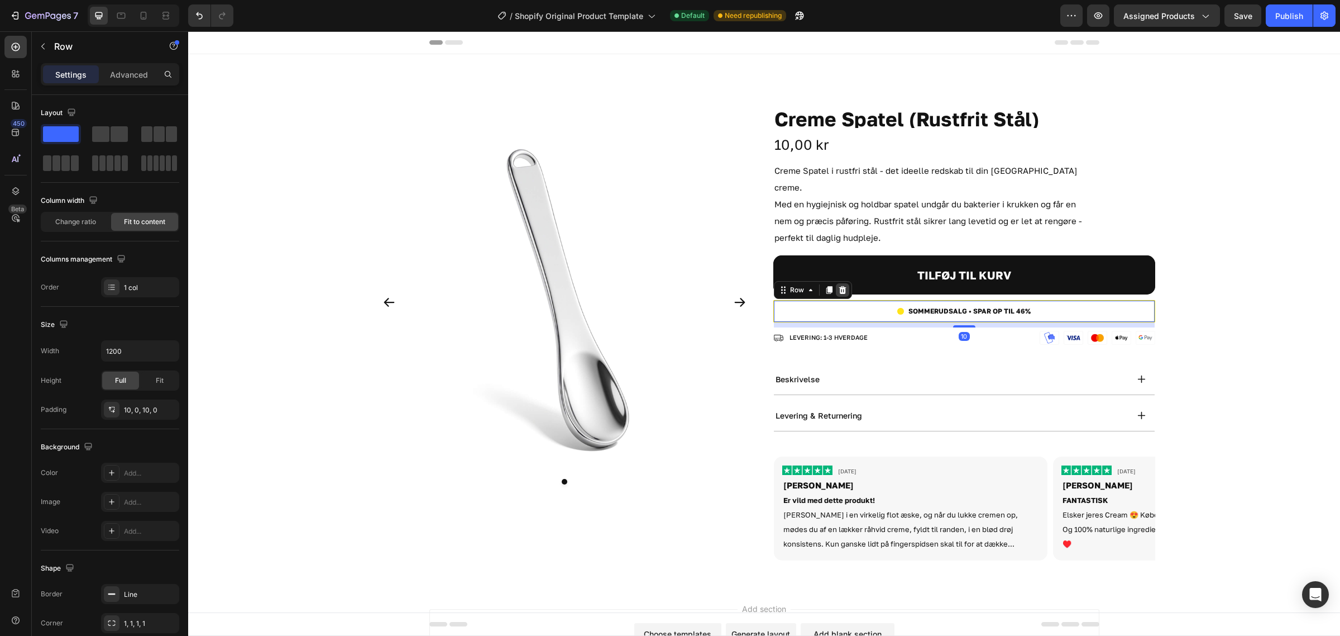
click at [838, 285] on icon at bounding box center [842, 289] width 9 height 9
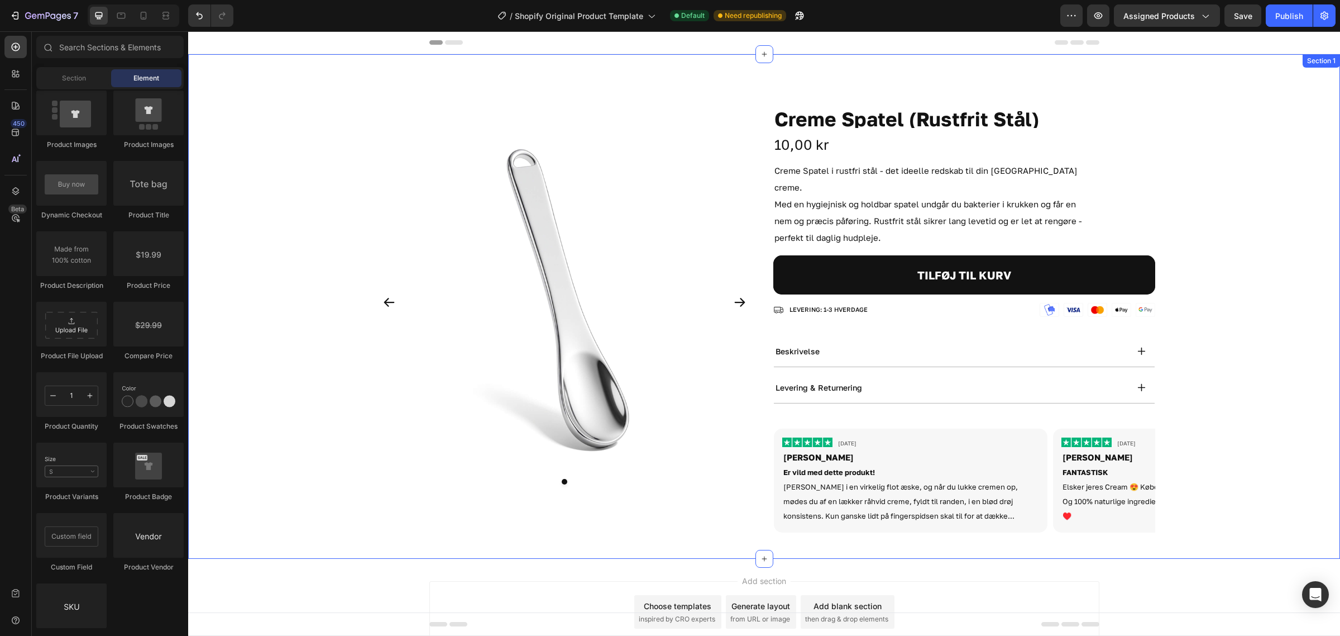
click at [1252, 272] on div "Product Images Creme Spatel (Rustfrit Stål) Product Title 10,00 kr Product Pric…" at bounding box center [764, 306] width 1152 height 469
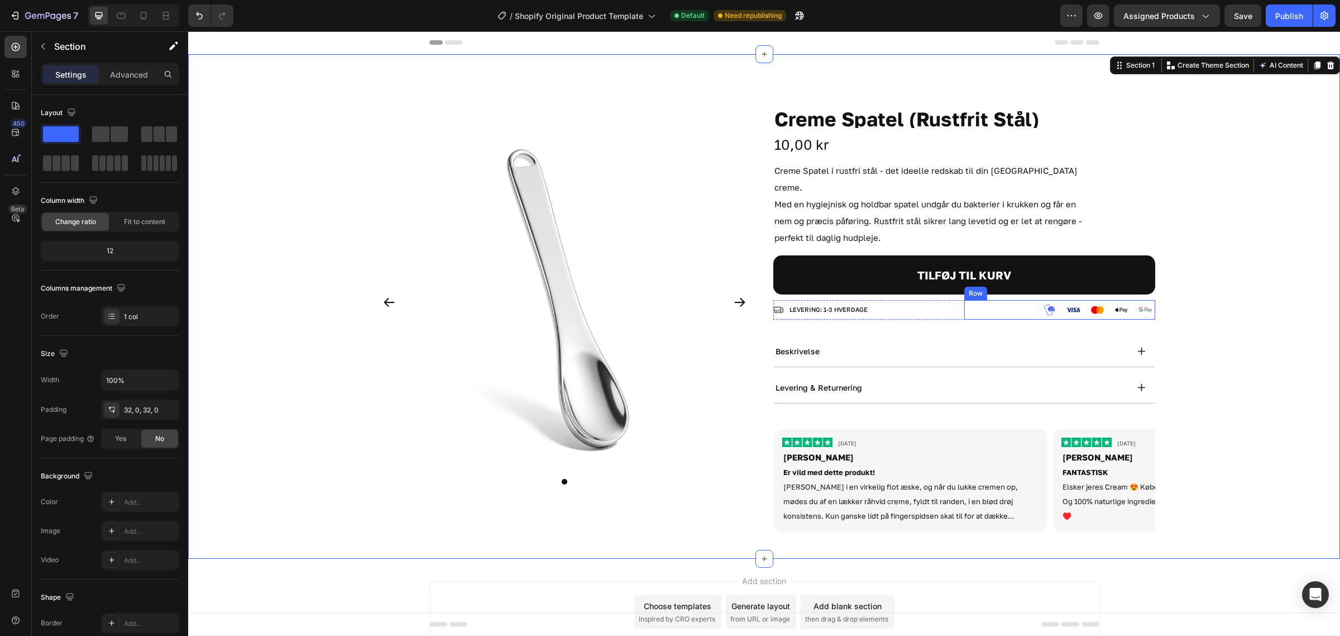
click at [983, 274] on button "TILFØJ TIL KURV" at bounding box center [965, 274] width 382 height 39
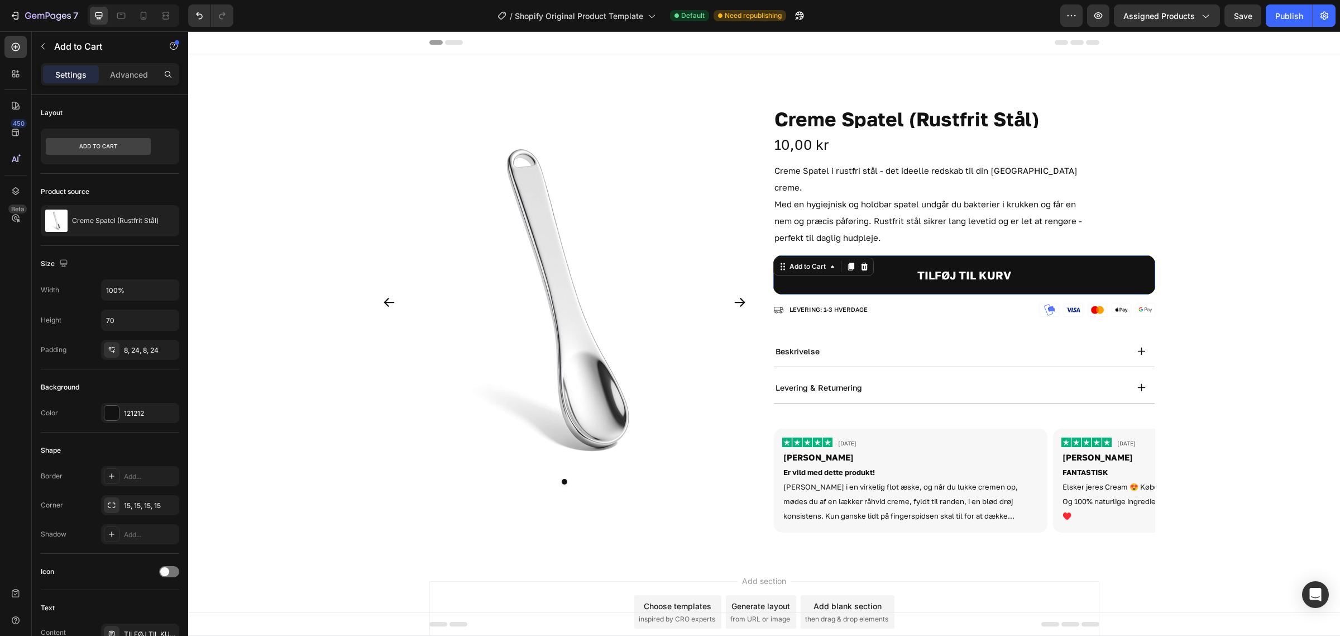
click at [813, 276] on button "TILFØJ TIL KURV" at bounding box center [965, 274] width 382 height 39
click at [803, 302] on div "LEVERING: 1-3 HVERDAGE" at bounding box center [829, 309] width 82 height 15
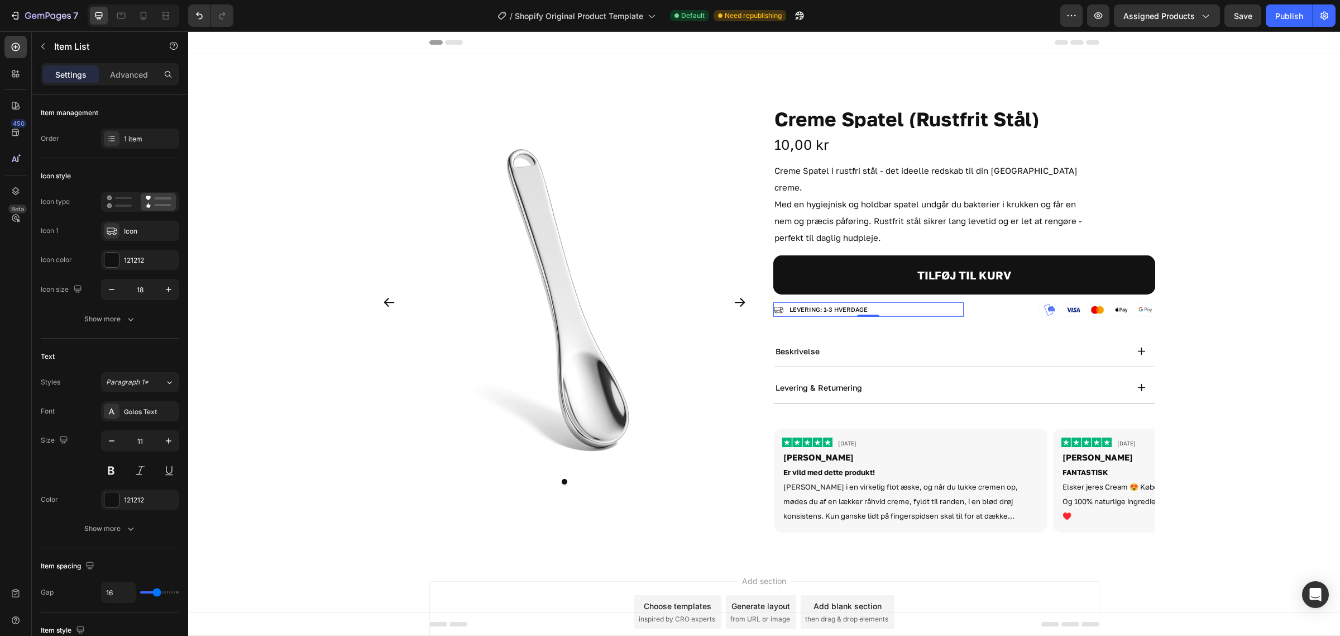
click at [970, 300] on div "Image Image Image Image Image Row" at bounding box center [1060, 310] width 191 height 20
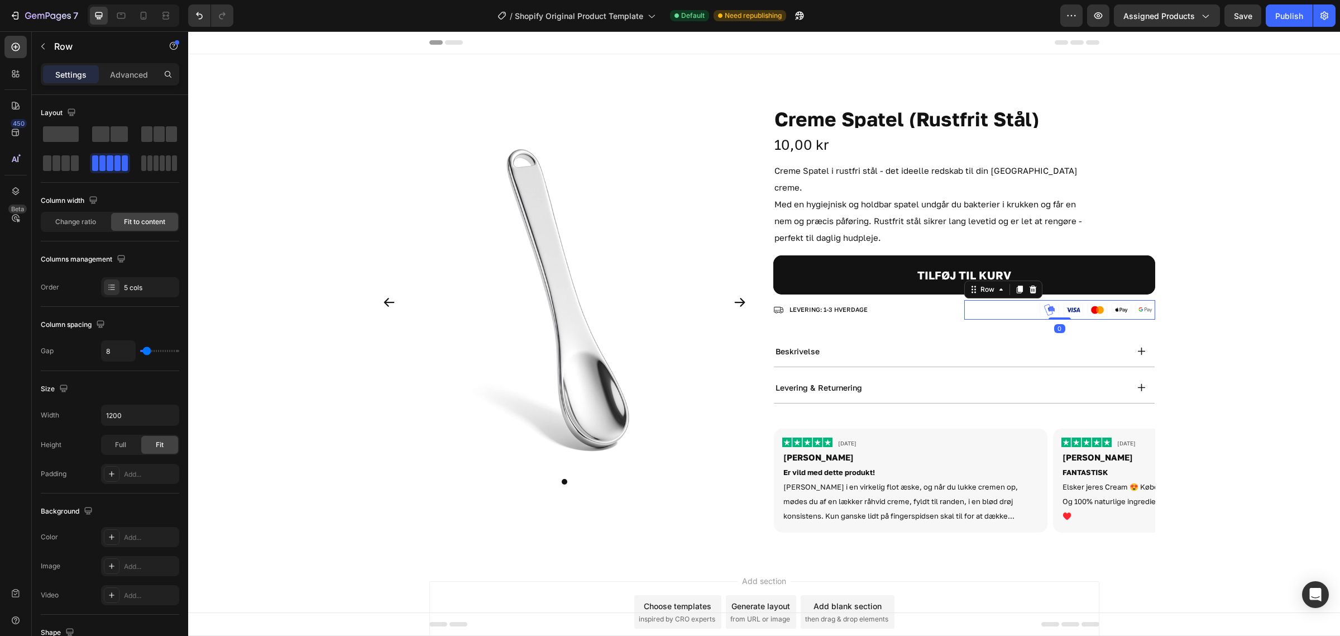
click at [956, 302] on div "LEVERING: 1-3 HVERDAGE" at bounding box center [869, 309] width 191 height 15
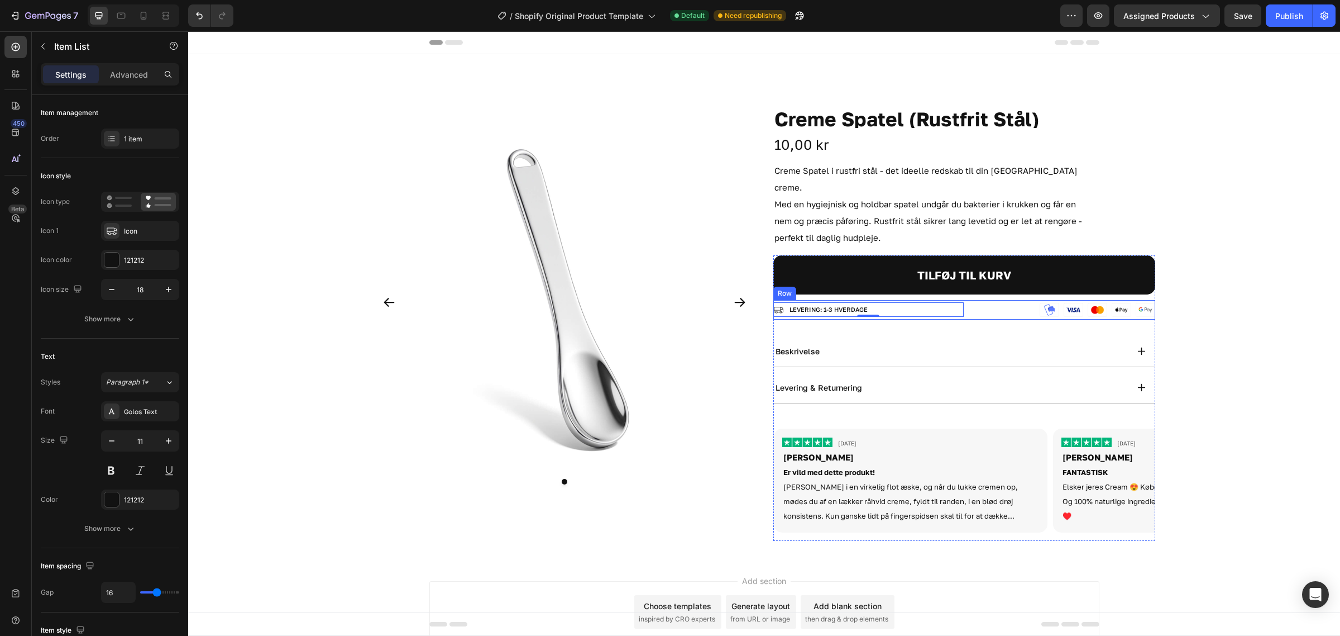
click at [958, 302] on div "LEVERING: 1-3 HVERDAGE Item List 0 BESTIL INDEN 20:00. SENDES SAMME DAG Item Li…" at bounding box center [869, 310] width 191 height 20
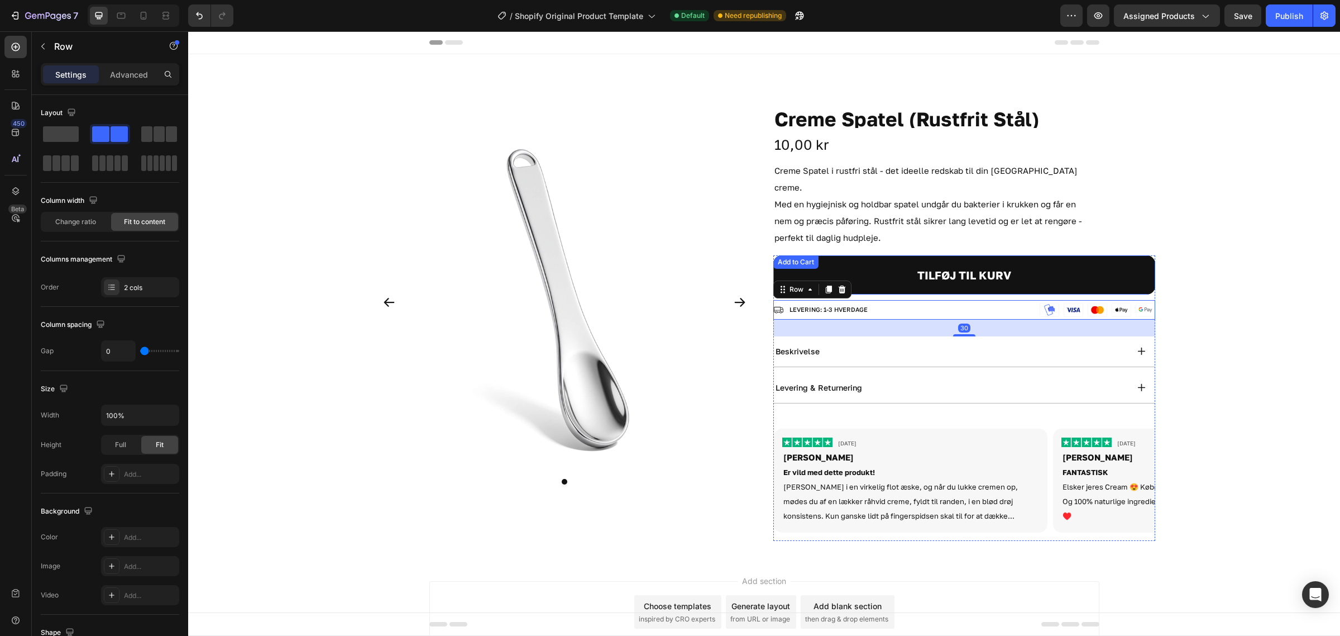
click at [1307, 255] on div "Product Images Creme Spatel (Rustfrit Stål) Product Title 10,00 kr Product Pric…" at bounding box center [764, 306] width 1152 height 469
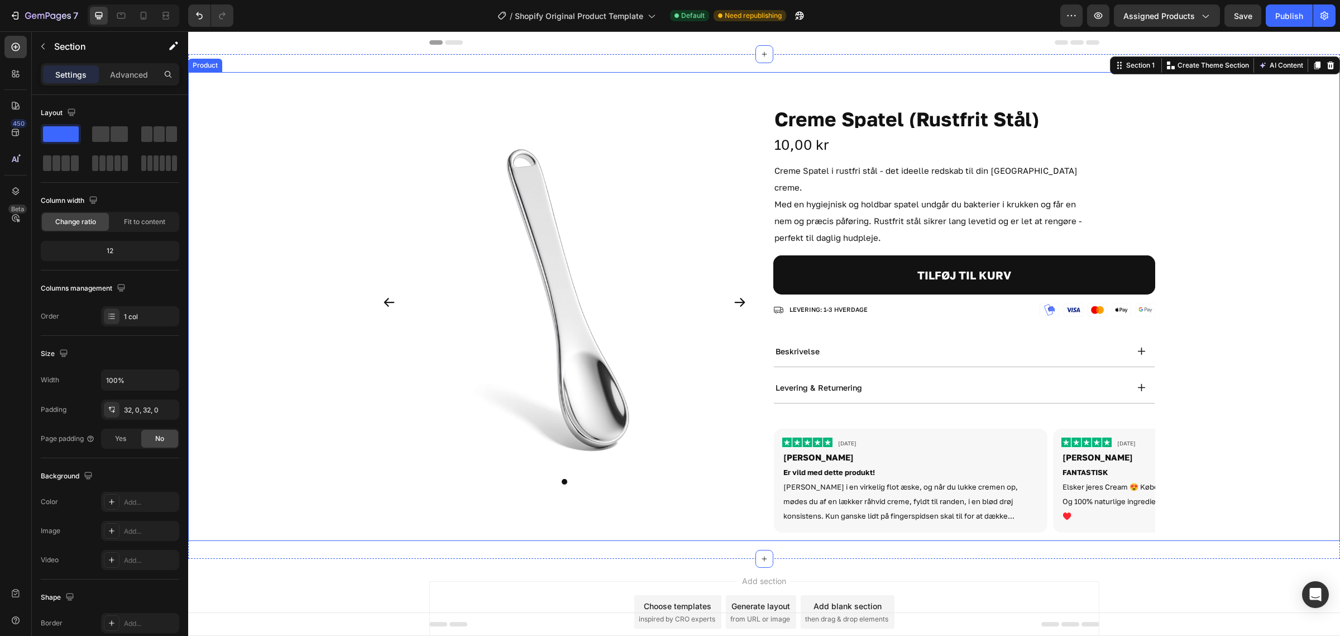
click at [736, 297] on icon "Carousel Next Arrow" at bounding box center [739, 301] width 13 height 13
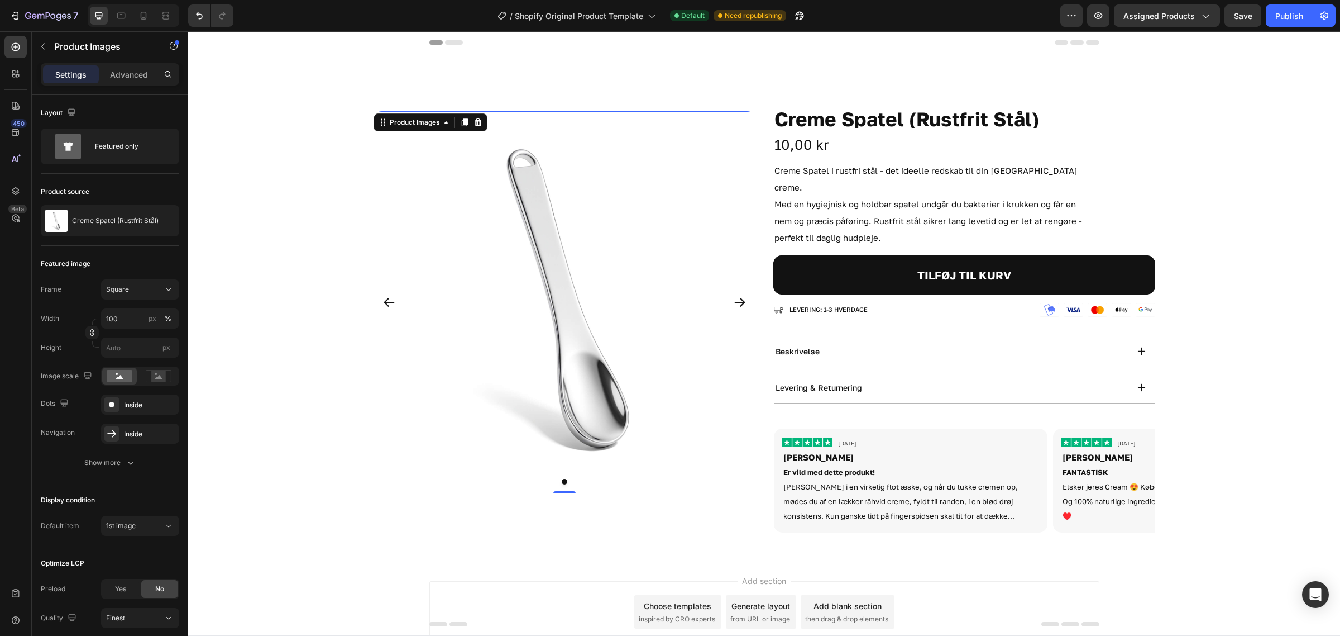
click at [733, 300] on icon "Carousel Next Arrow" at bounding box center [739, 301] width 13 height 13
click at [1269, 308] on div "Product Images 0 Creme Spatel (Rustfrit Stål) Product Title 10,00 kr Product Pr…" at bounding box center [764, 306] width 1152 height 469
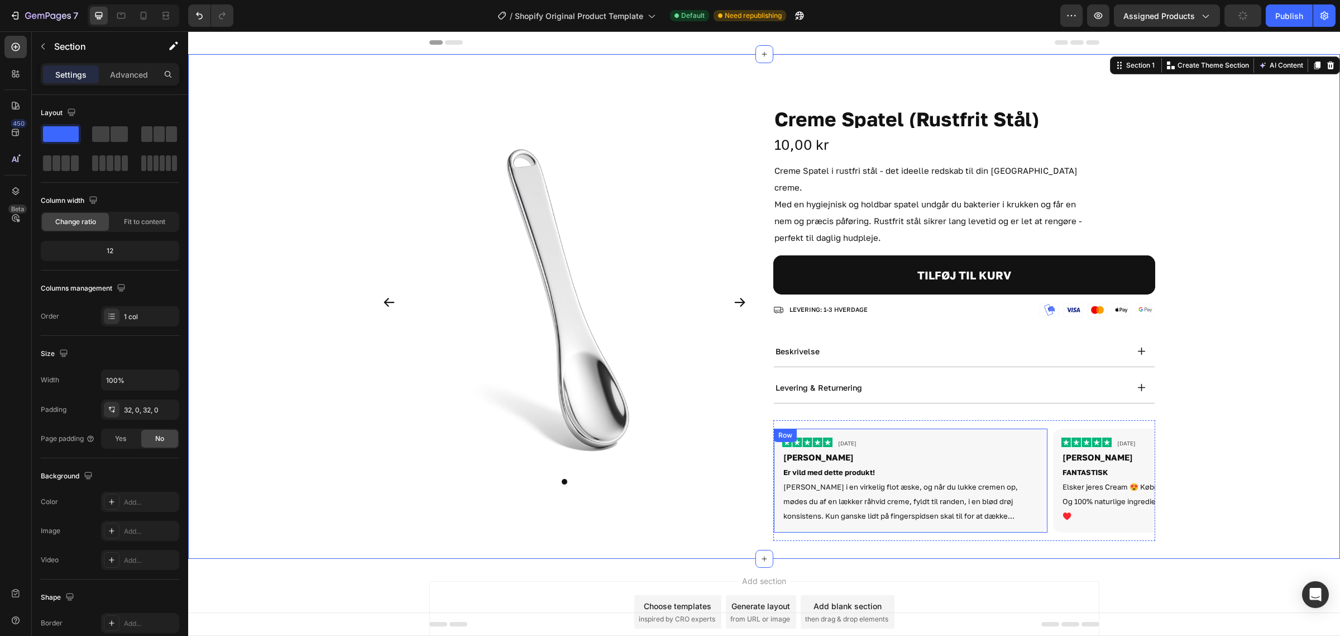
click at [1043, 428] on div "Image Row 6. jun. 2025 Text Block Row Krista Heading Er vild med dette produkt!…" at bounding box center [913, 480] width 279 height 104
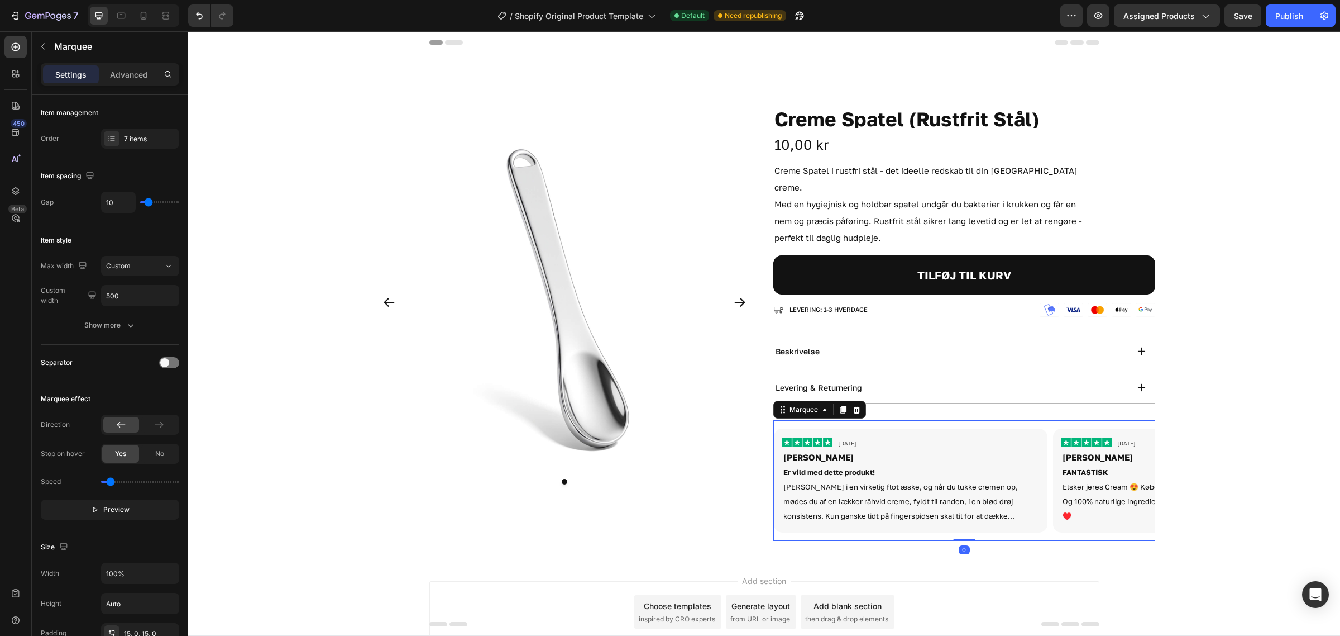
click at [1046, 428] on div "Image Row 6. jun. 2025 Text Block Row Krista Heading Er vild med dette produkt!…" at bounding box center [913, 480] width 279 height 104
click at [853, 405] on icon at bounding box center [856, 409] width 7 height 8
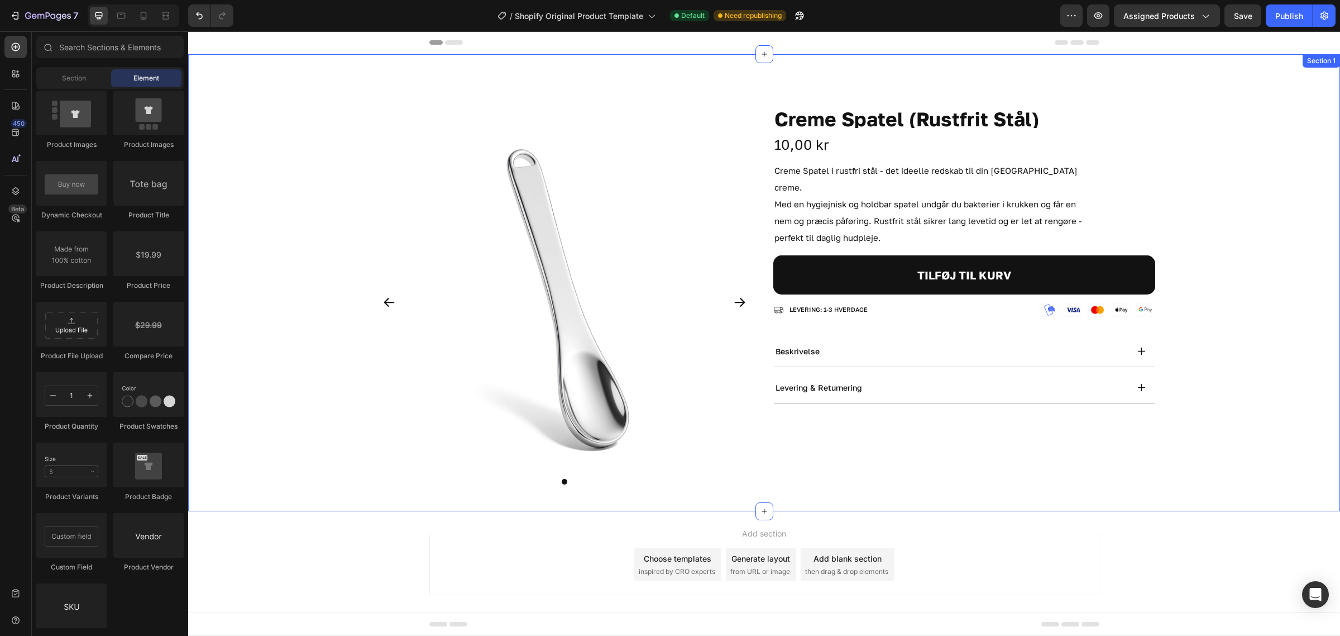
click at [1277, 336] on div "Product Images Creme Spatel (Rustfrit Stål) Product Title 10,00 kr Product Pric…" at bounding box center [764, 282] width 1152 height 421
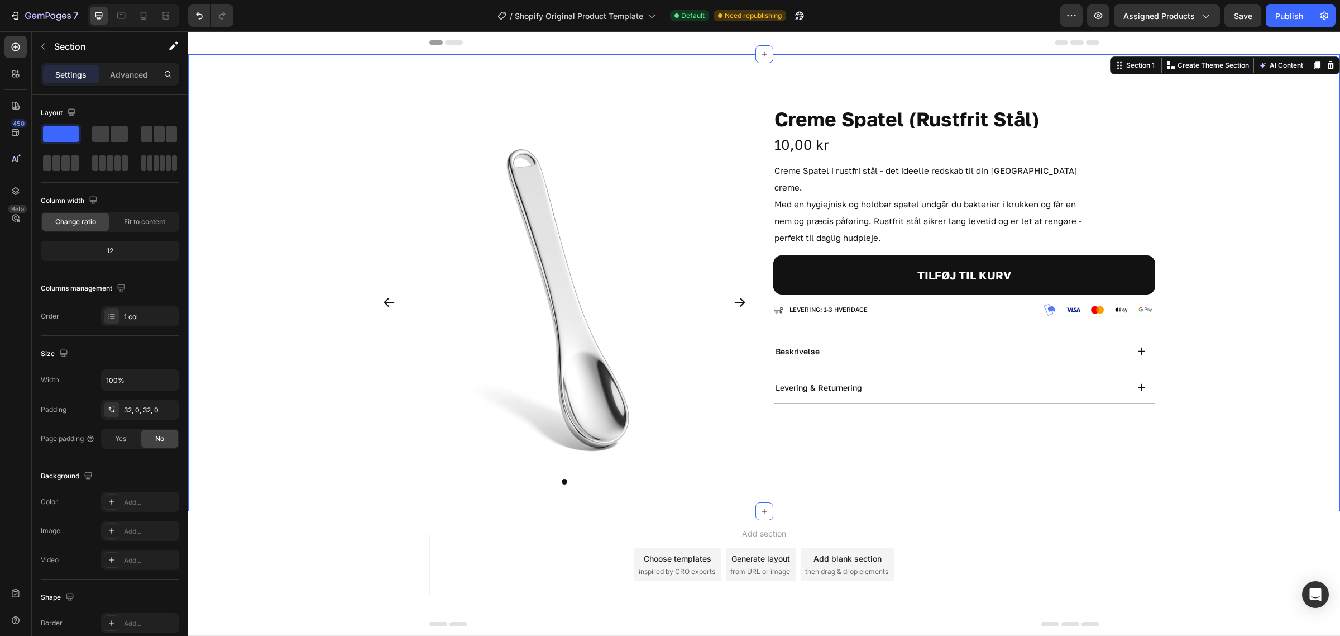
click at [1263, 207] on div "Product Images Creme Spatel (Rustfrit Stål) Product Title 10,00 kr Product Pric…" at bounding box center [764, 282] width 1152 height 421
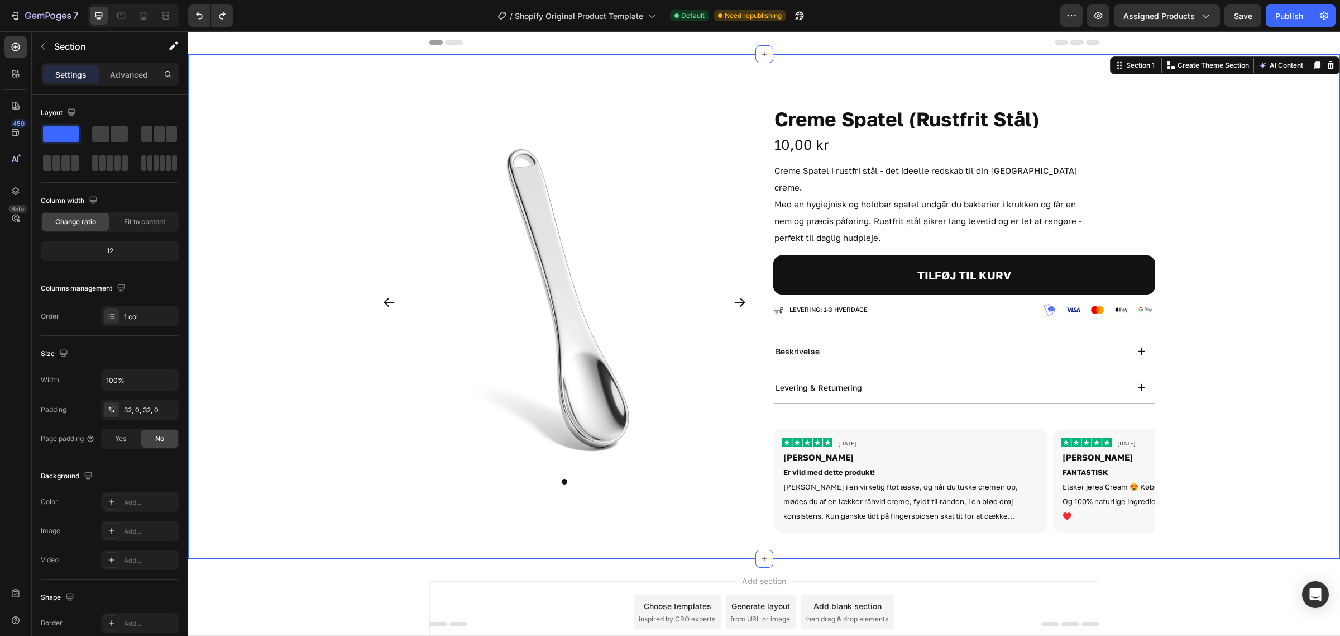
click at [1198, 342] on div "Product Images Creme Spatel (Rustfrit Stål) Product Title 10,00 kr Product Pric…" at bounding box center [764, 306] width 1152 height 469
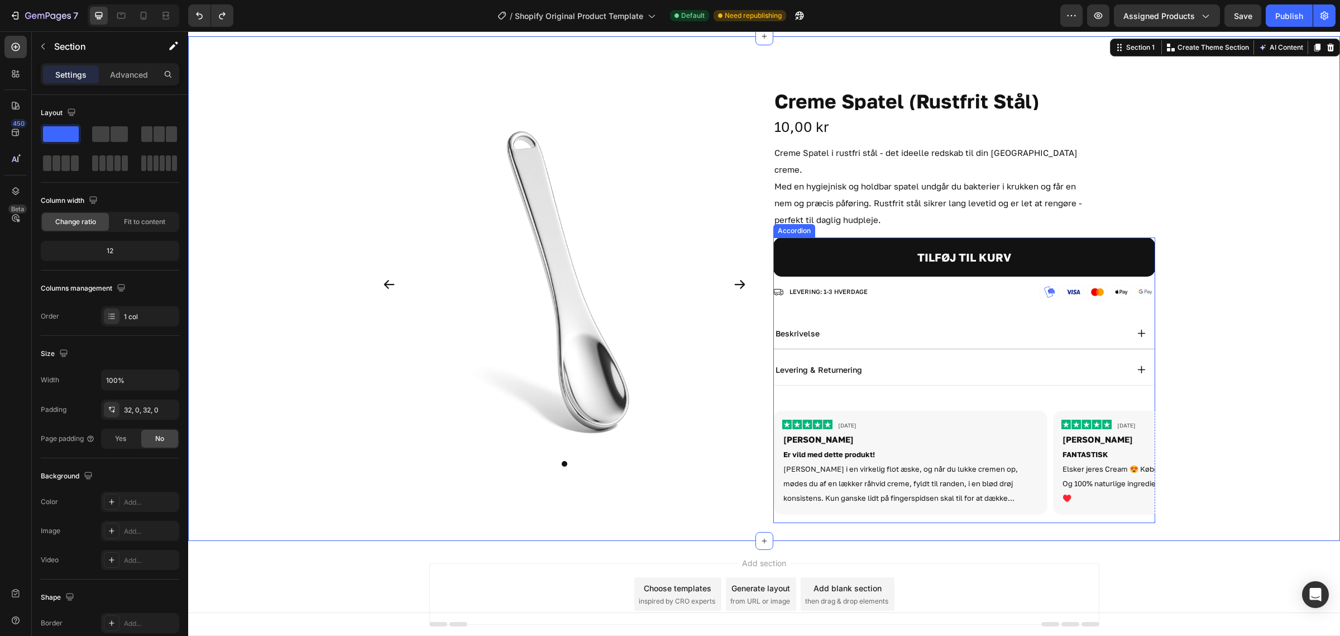
scroll to position [0, 0]
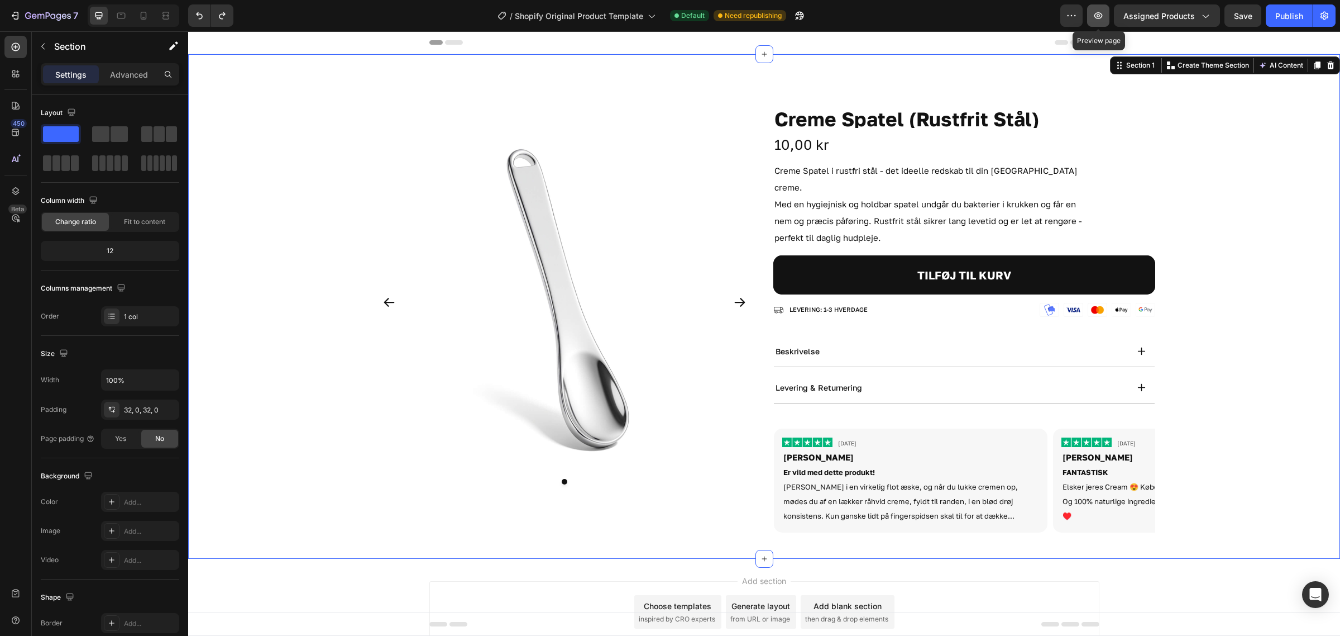
click at [1097, 18] on icon "button" at bounding box center [1099, 15] width 8 height 7
click at [859, 199] on p "Creme Spatel i rustfri stål - det ideelle redskab til din [GEOGRAPHIC_DATA] cre…" at bounding box center [934, 204] width 318 height 84
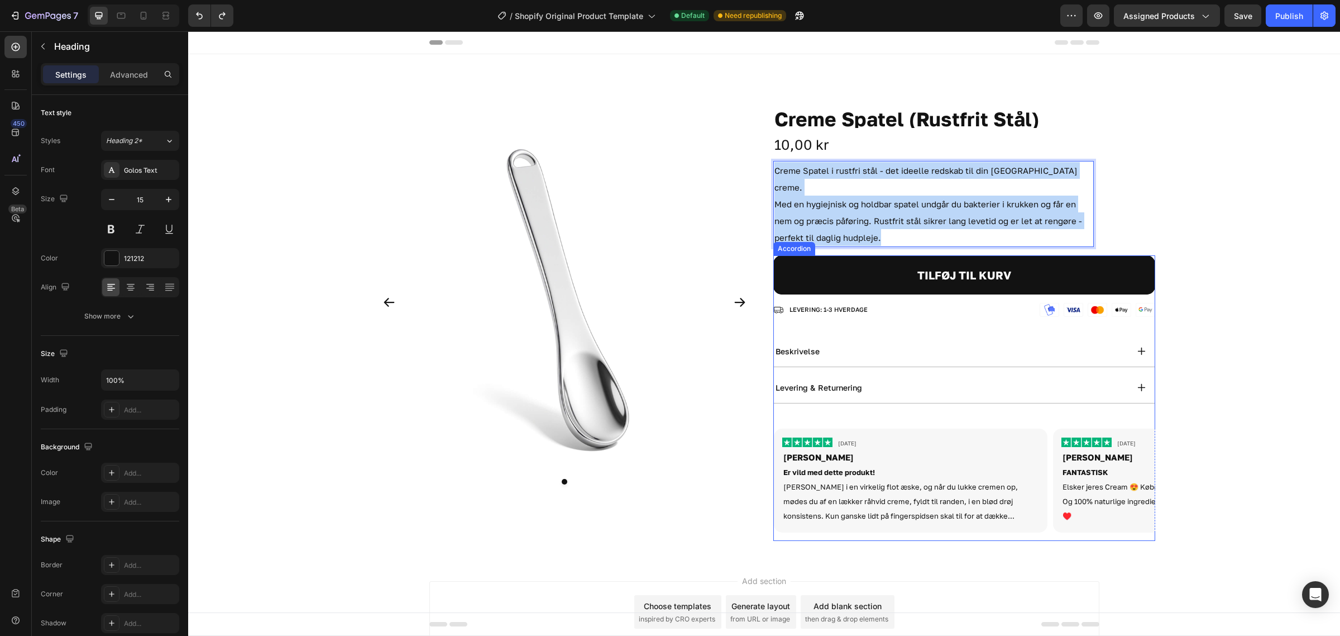
copy p "Creme Spatel i rustfri stål - det ideelle redskab til din [GEOGRAPHIC_DATA] cre…"
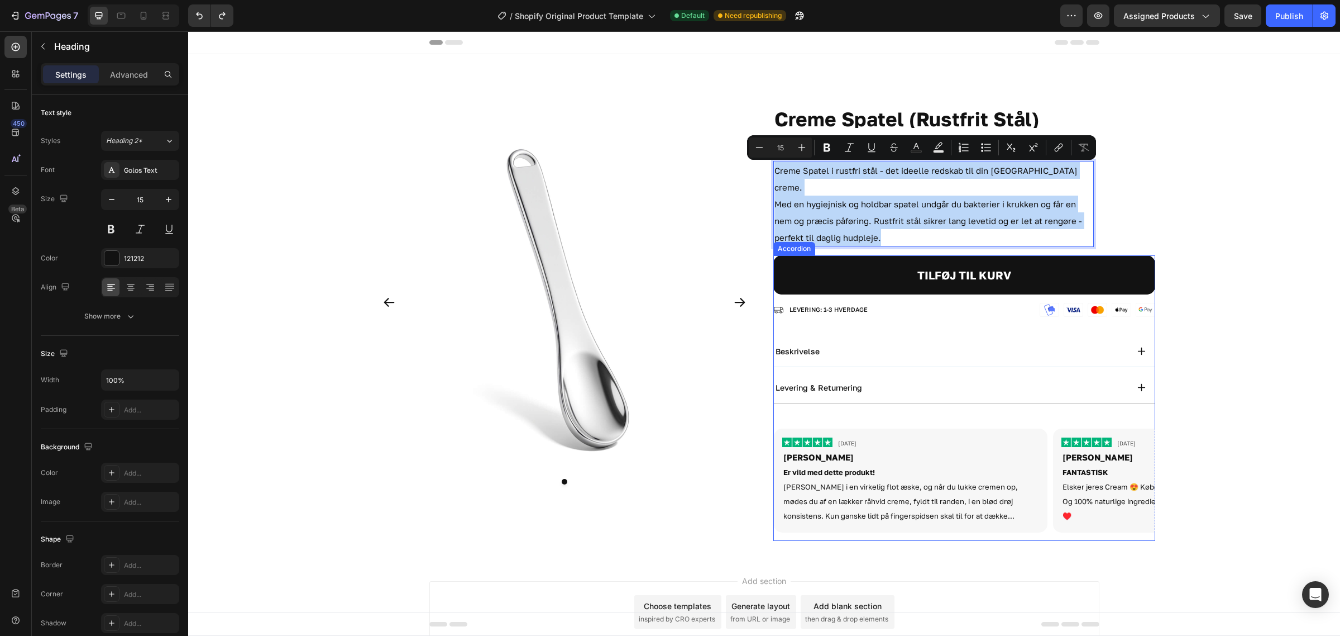
click at [845, 345] on div "beskrivelse" at bounding box center [951, 351] width 354 height 13
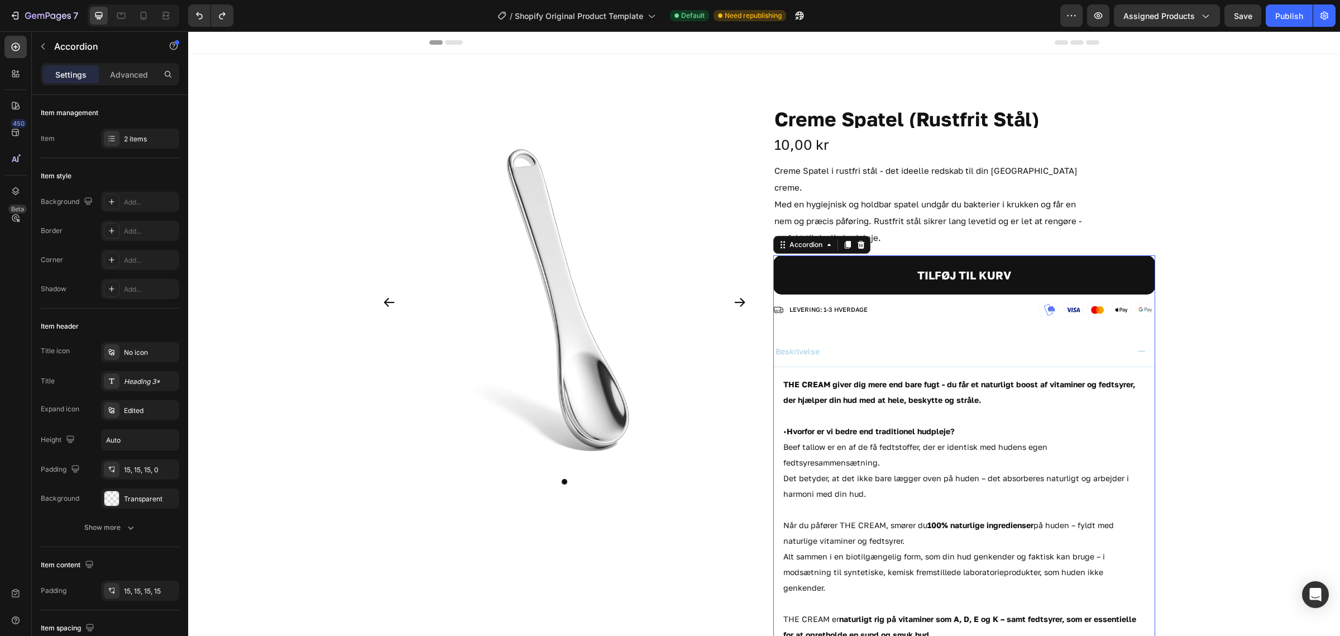
click at [845, 345] on div "beskrivelse" at bounding box center [951, 351] width 354 height 13
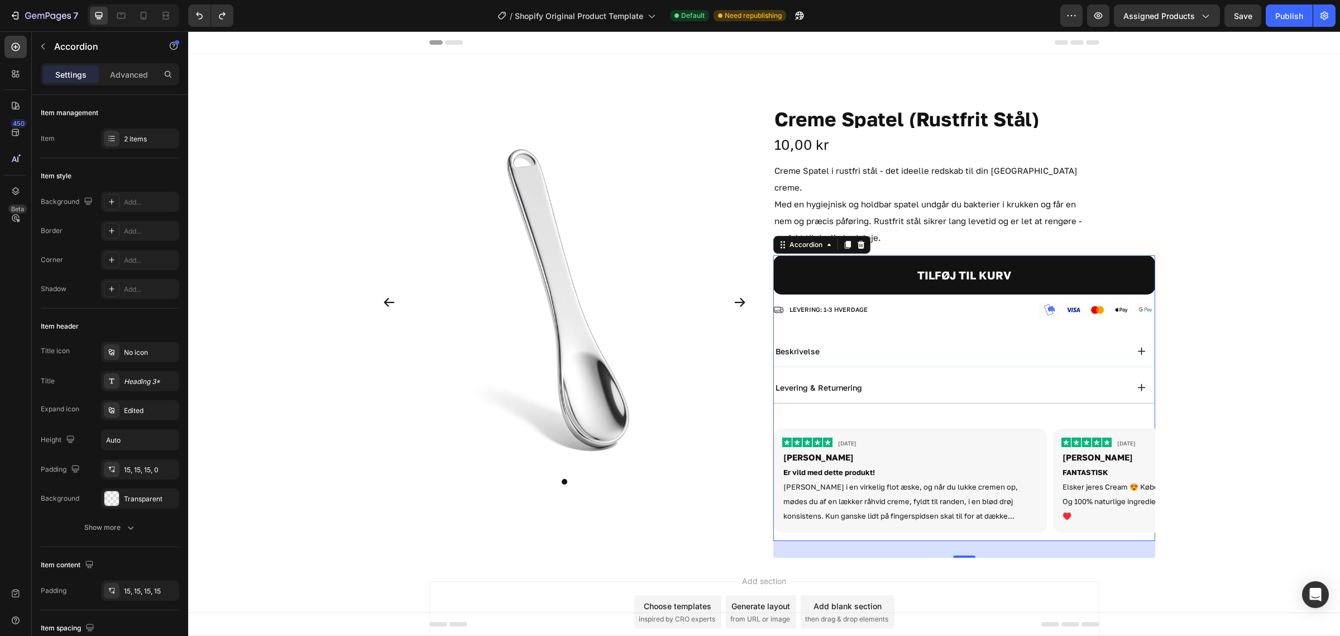
click at [851, 345] on div "beskrivelse" at bounding box center [951, 351] width 354 height 13
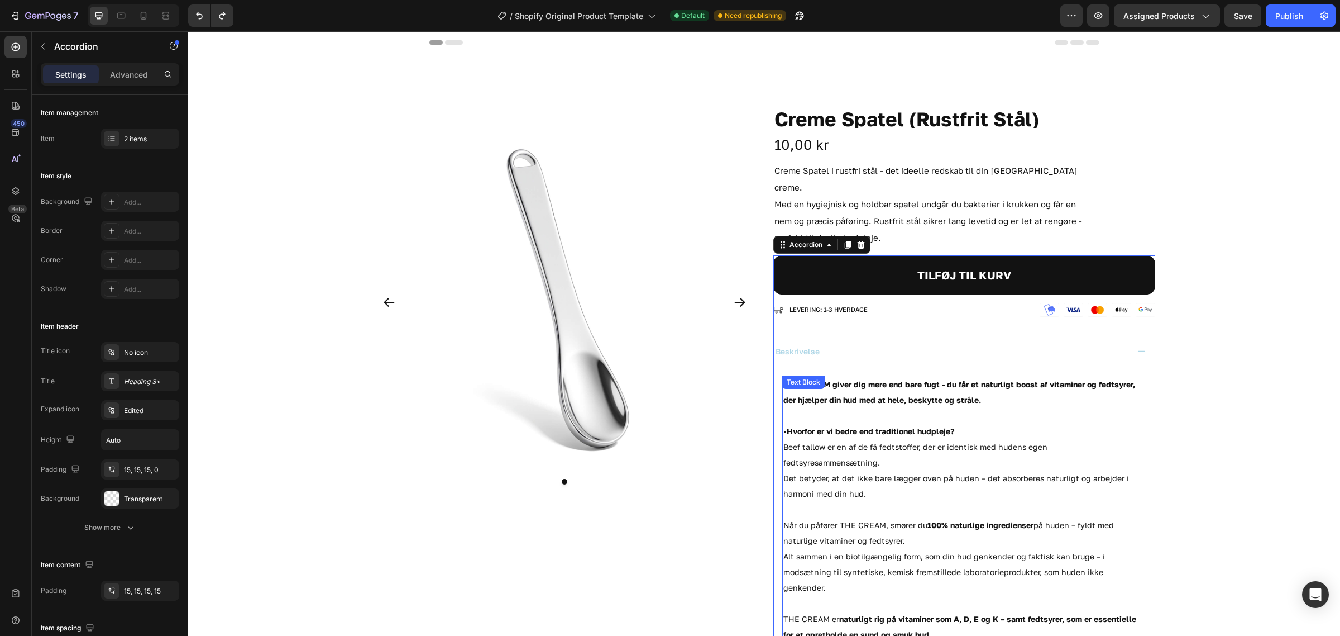
click at [858, 423] on p "• Hvorfor er vi bedre end traditionel hudpleje? Beef tallow er en af de få fedt…" at bounding box center [965, 462] width 362 height 78
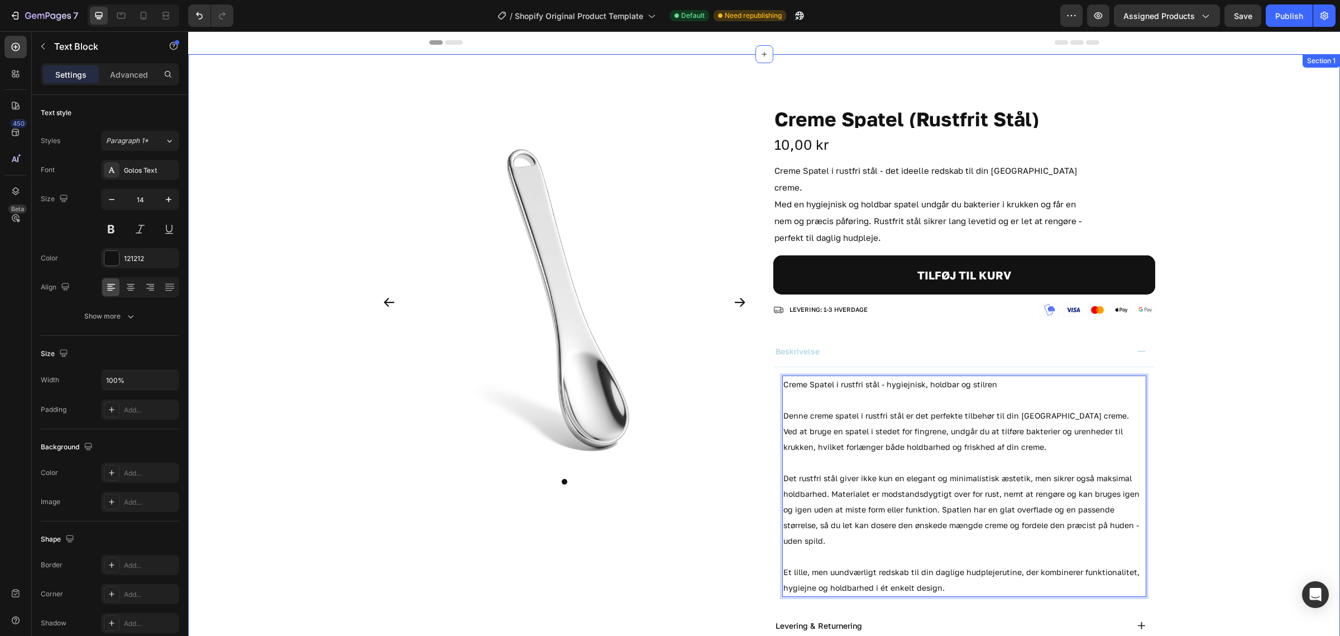
click at [1223, 341] on div "Product Images Creme Spatel (Rustfrit Stål) Product Title 10,00 kr Product Pric…" at bounding box center [764, 425] width 1152 height 707
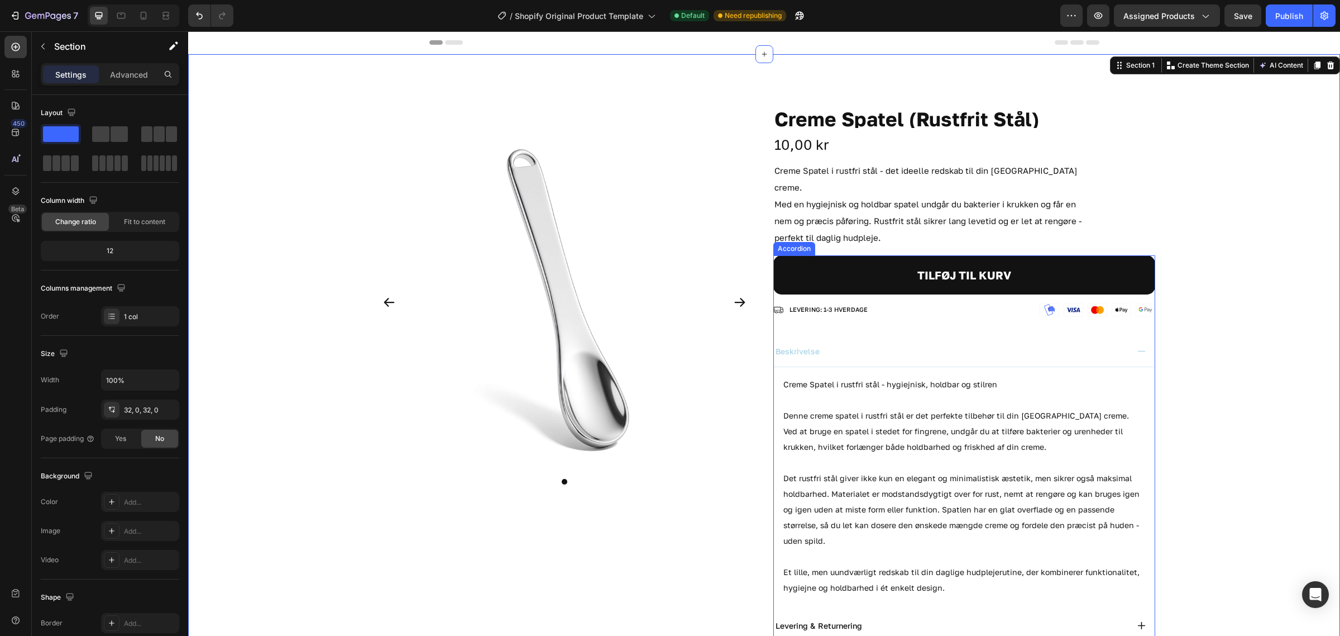
scroll to position [70, 0]
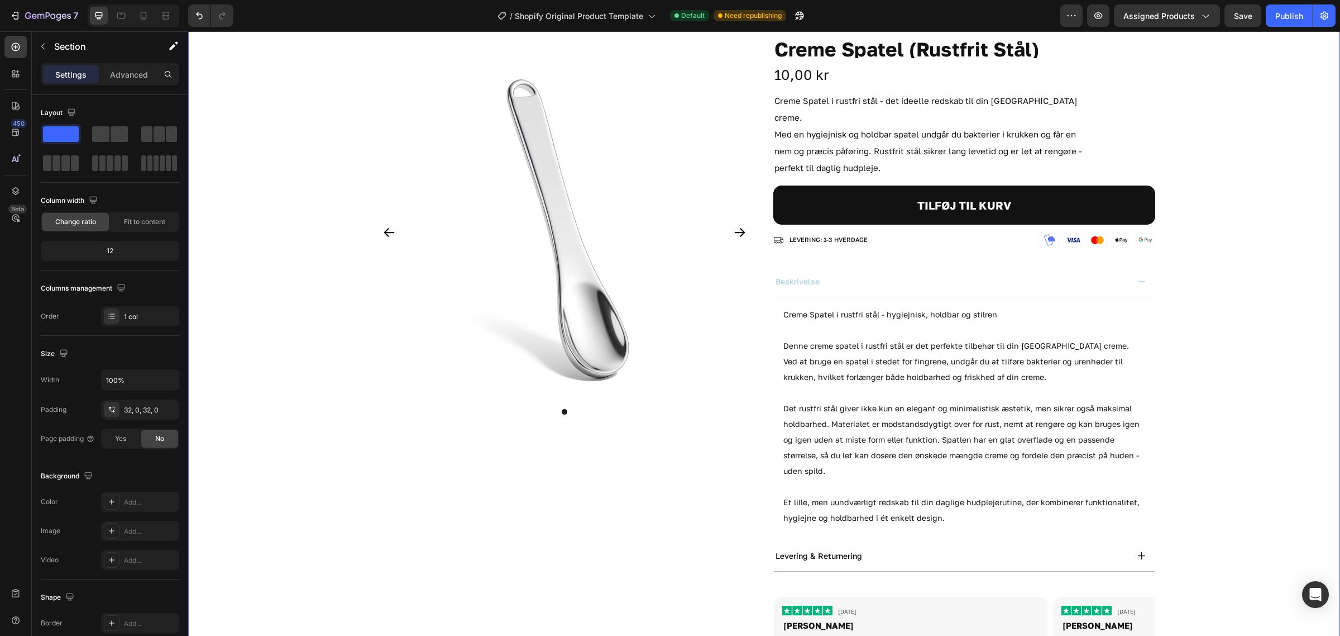
click at [1233, 352] on div "Product Images Creme Spatel (Rustfrit Stål) Product Title 10,00 kr Product Pric…" at bounding box center [764, 355] width 1152 height 707
click at [1039, 276] on div "beskrivelse" at bounding box center [964, 281] width 381 height 31
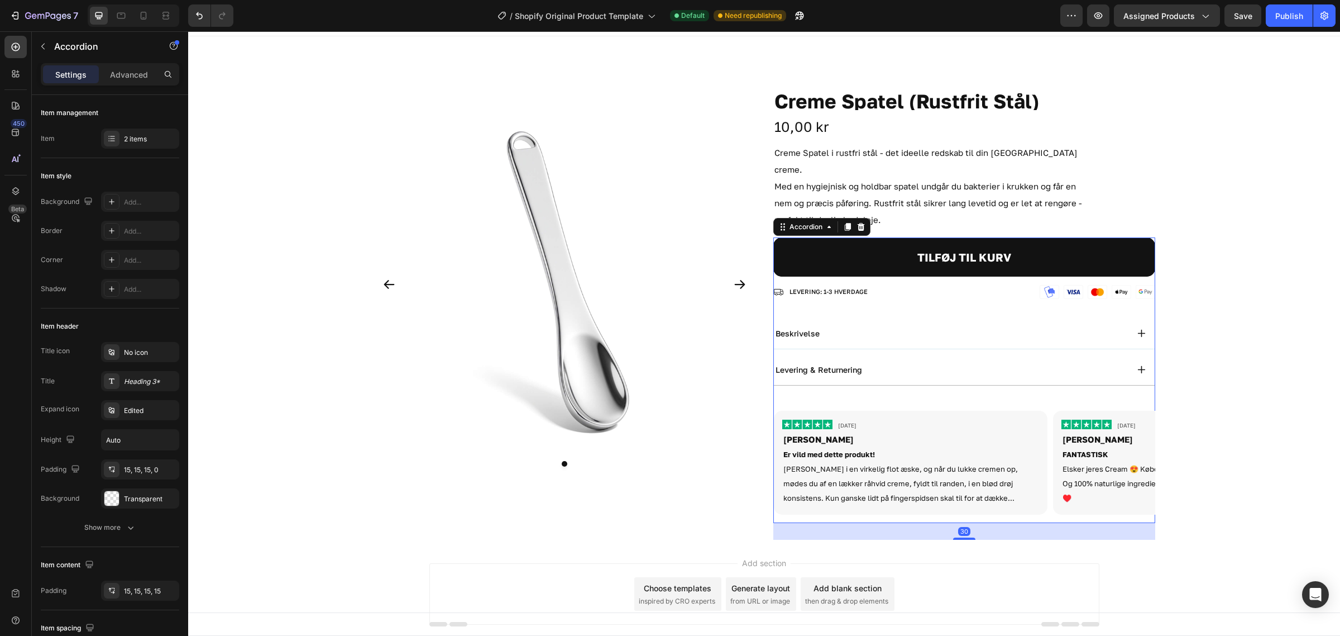
click at [1001, 331] on div "beskrivelse" at bounding box center [964, 333] width 381 height 31
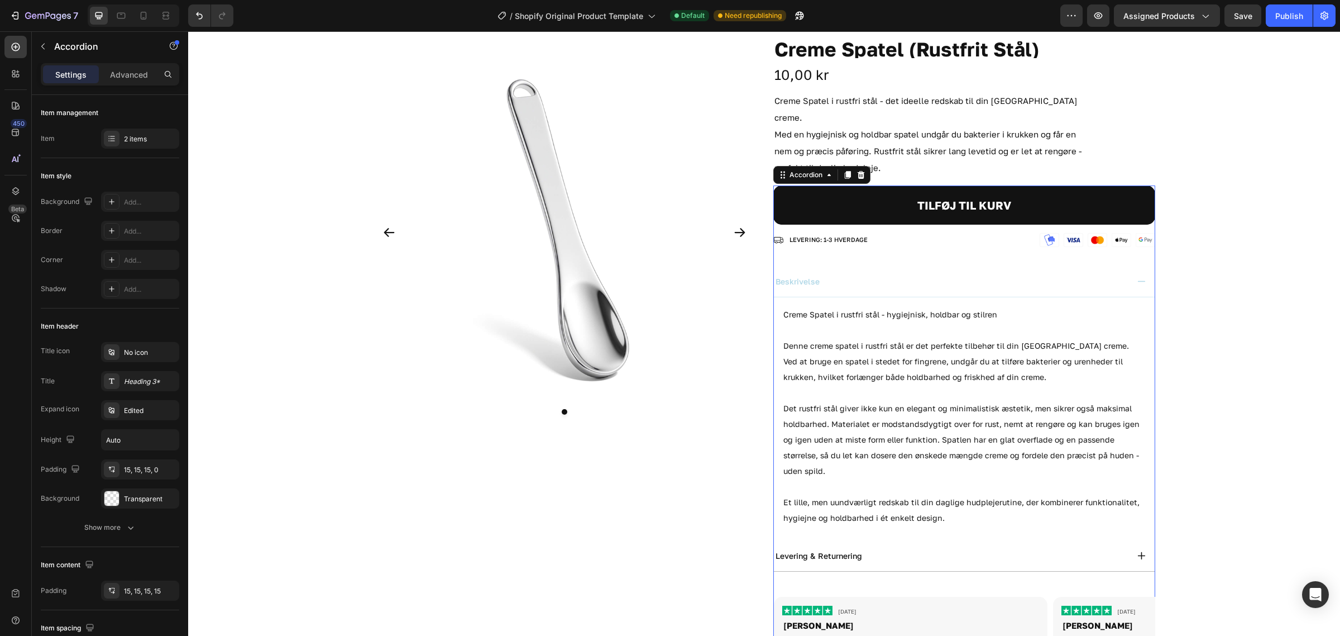
click at [924, 275] on div "beskrivelse" at bounding box center [951, 281] width 354 height 13
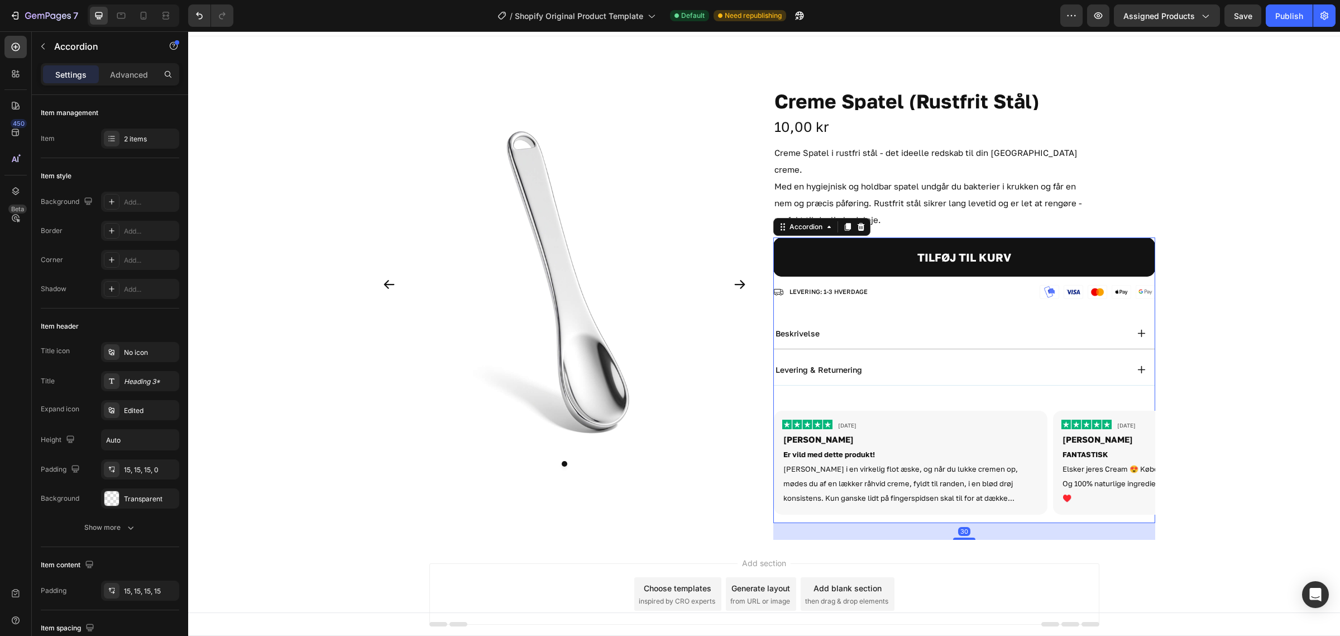
click at [925, 355] on div "levering & returnering" at bounding box center [964, 370] width 381 height 31
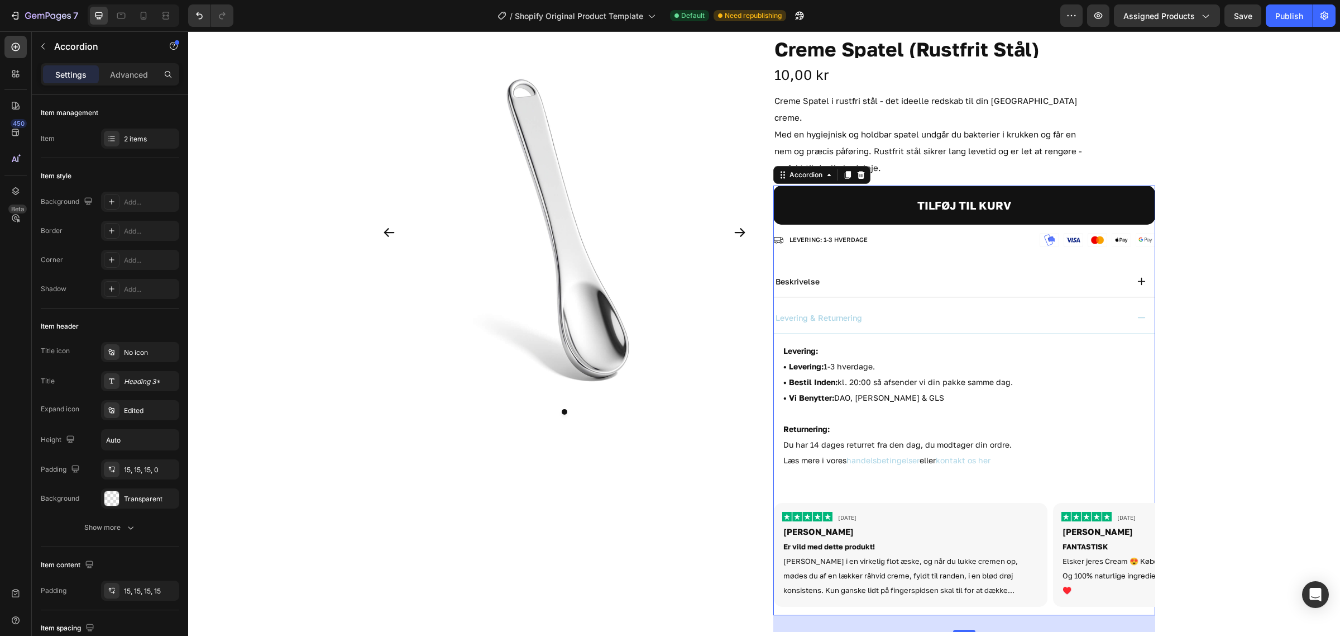
click at [917, 311] on div "levering & returnering" at bounding box center [951, 317] width 354 height 13
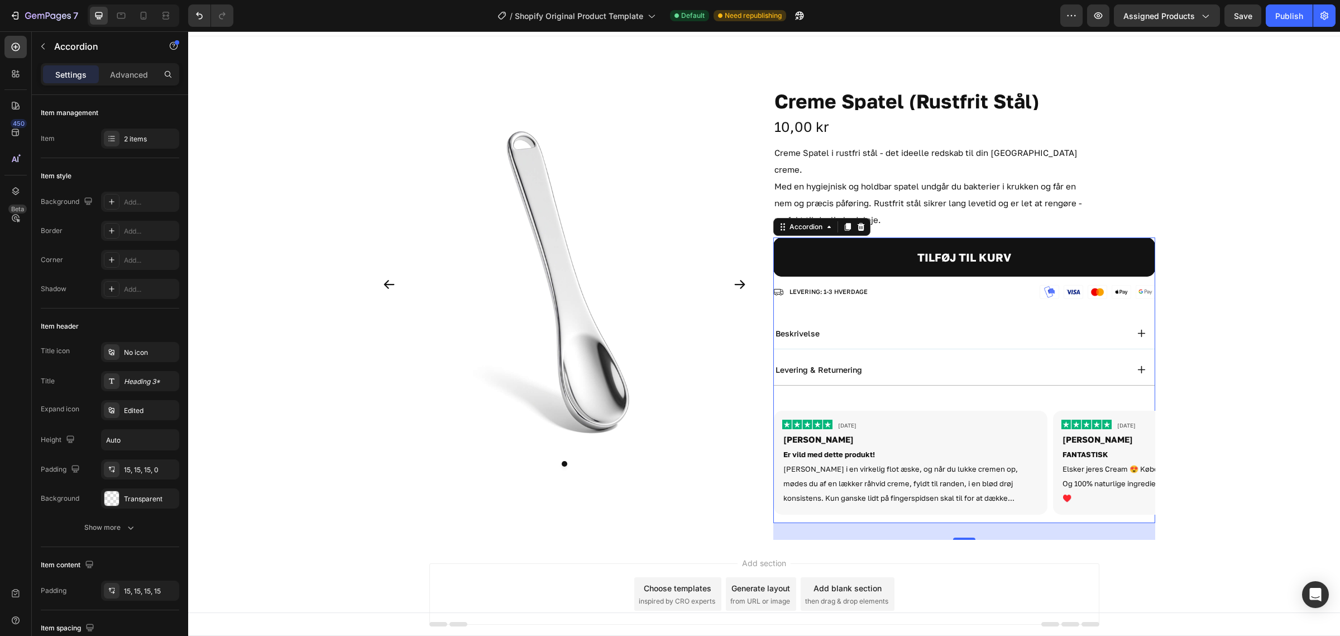
click at [906, 327] on div "beskrivelse" at bounding box center [951, 333] width 354 height 13
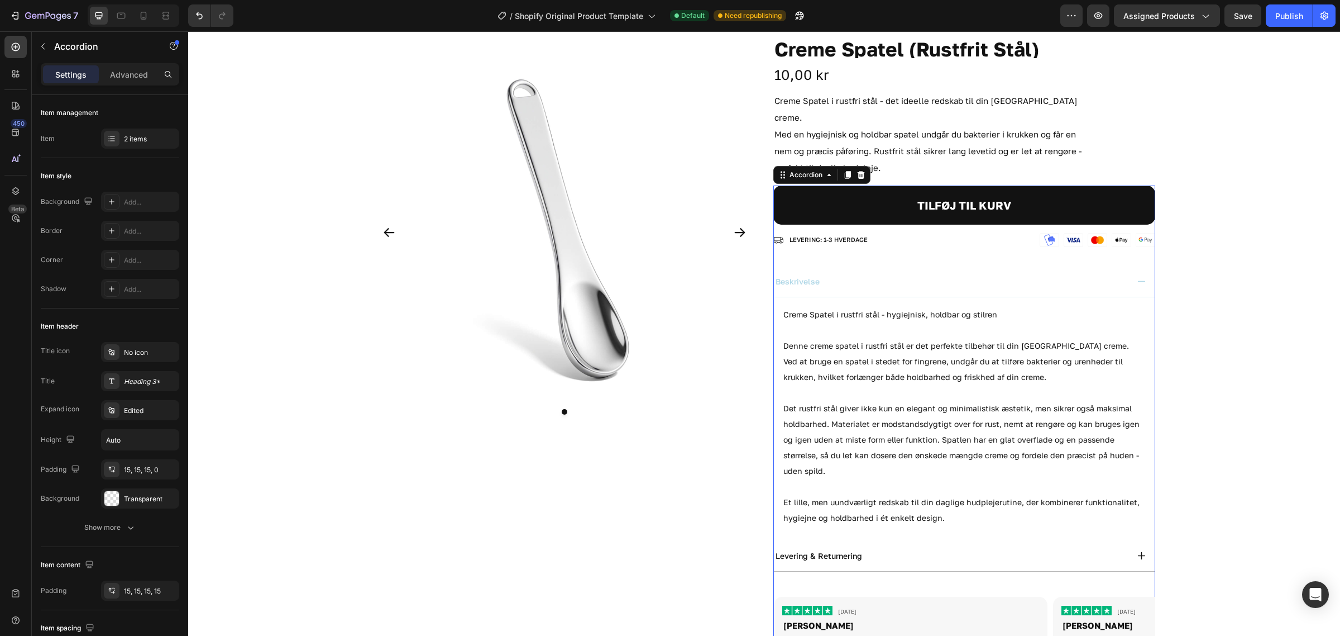
click at [919, 266] on div "beskrivelse" at bounding box center [964, 281] width 381 height 31
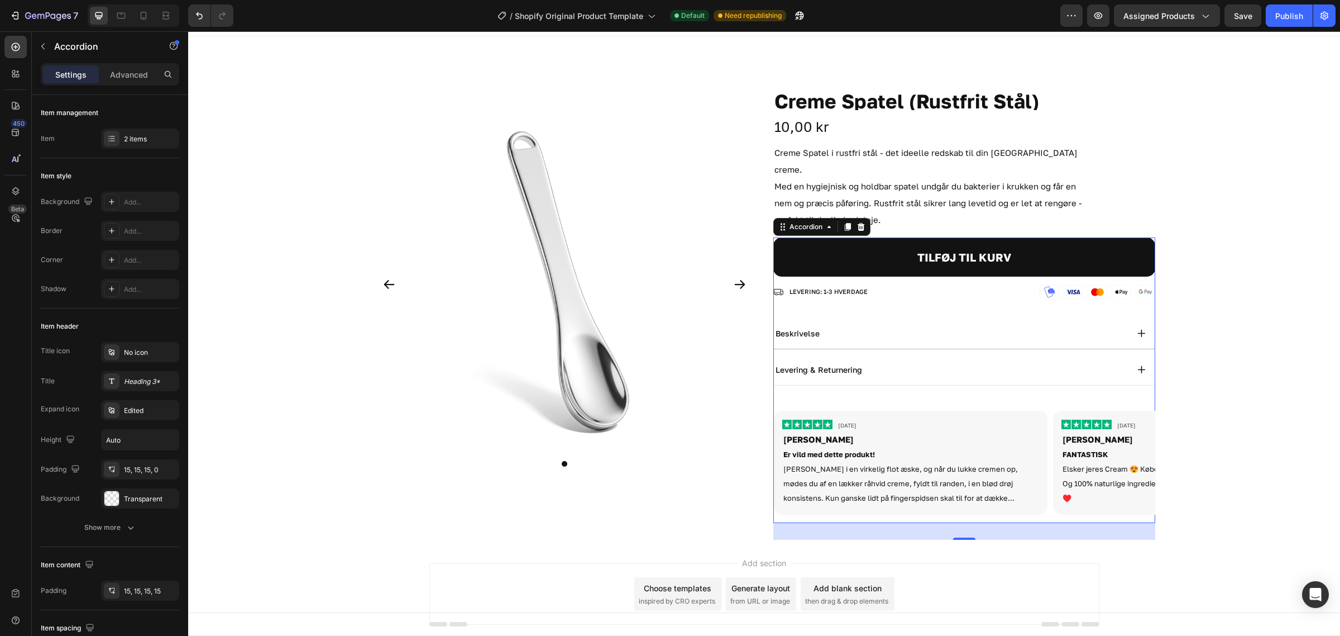
click at [897, 363] on div "levering & returnering" at bounding box center [951, 369] width 354 height 13
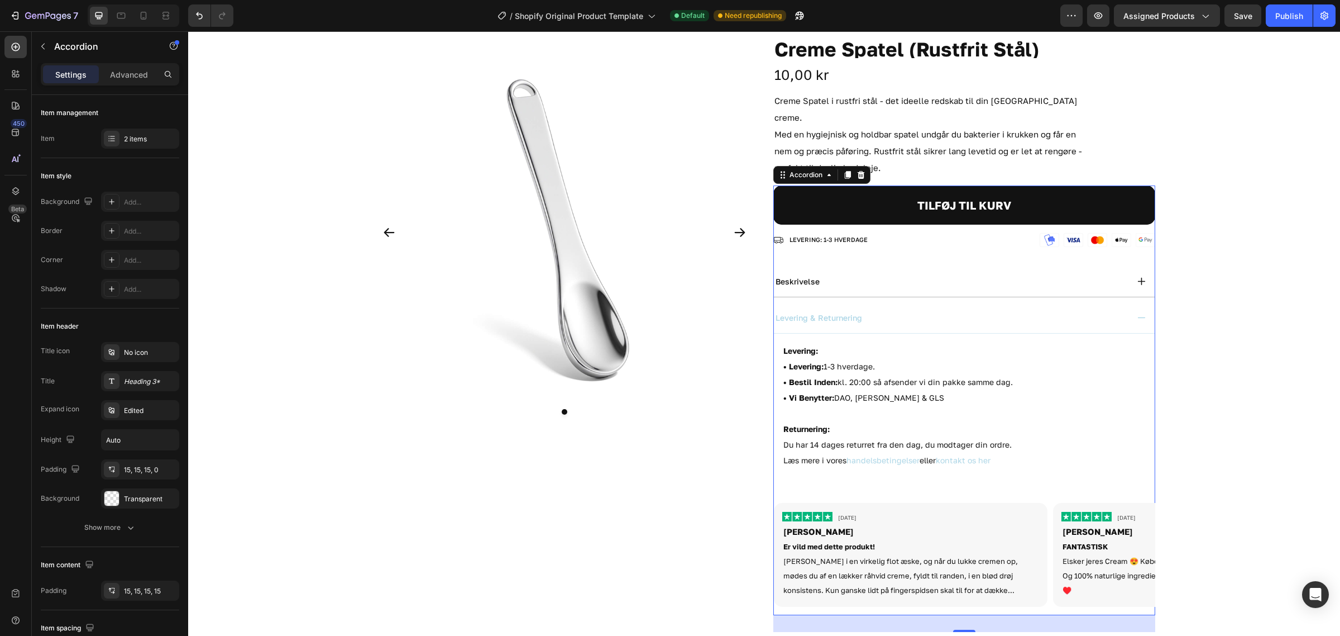
click at [1030, 311] on div "levering & returnering" at bounding box center [951, 317] width 354 height 13
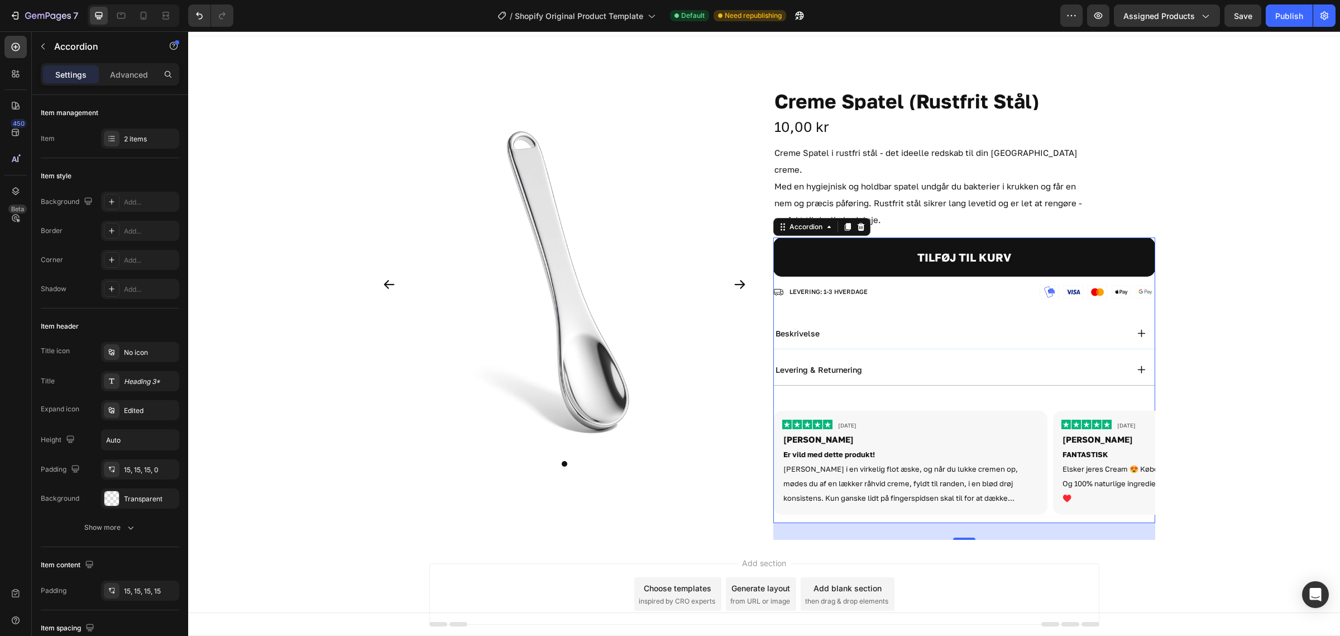
click at [960, 327] on div "beskrivelse" at bounding box center [951, 333] width 354 height 13
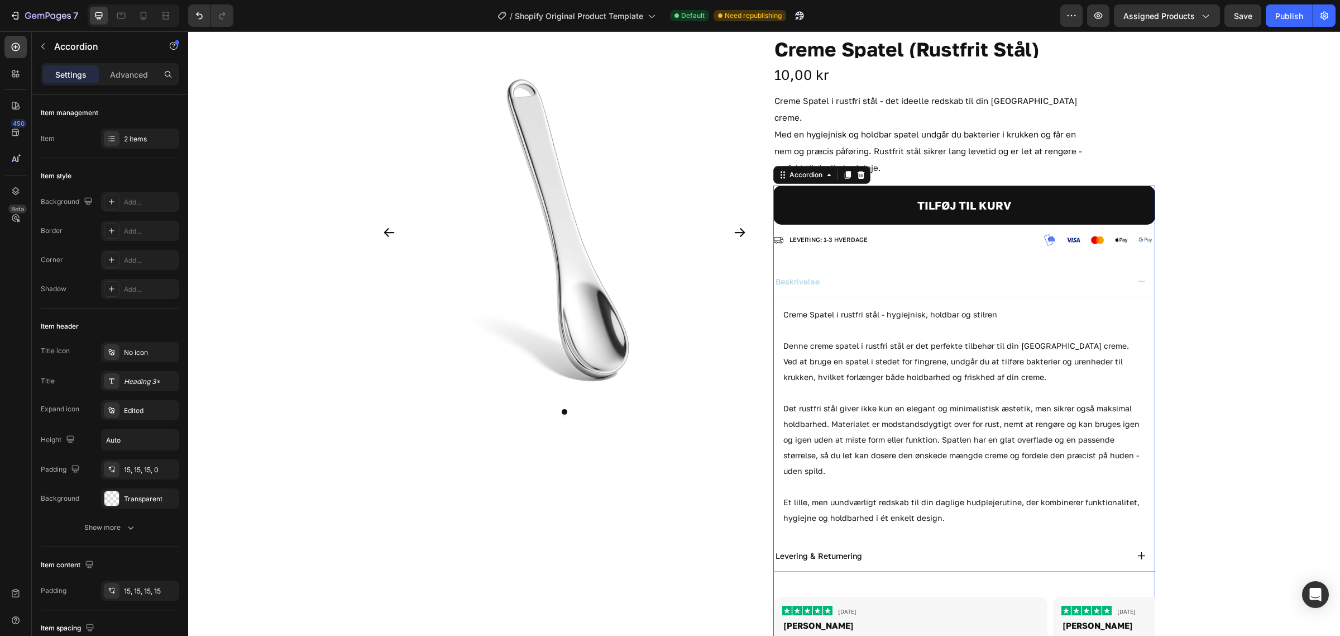
click at [957, 275] on div "beskrivelse" at bounding box center [951, 281] width 354 height 13
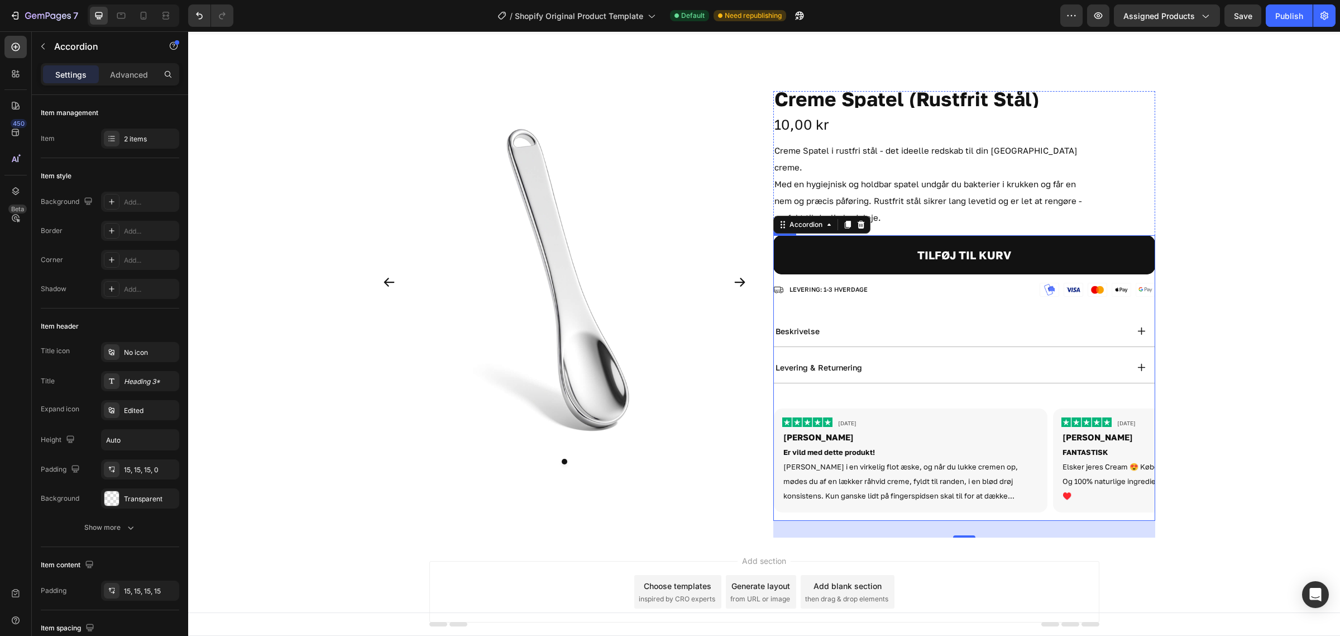
scroll to position [18, 0]
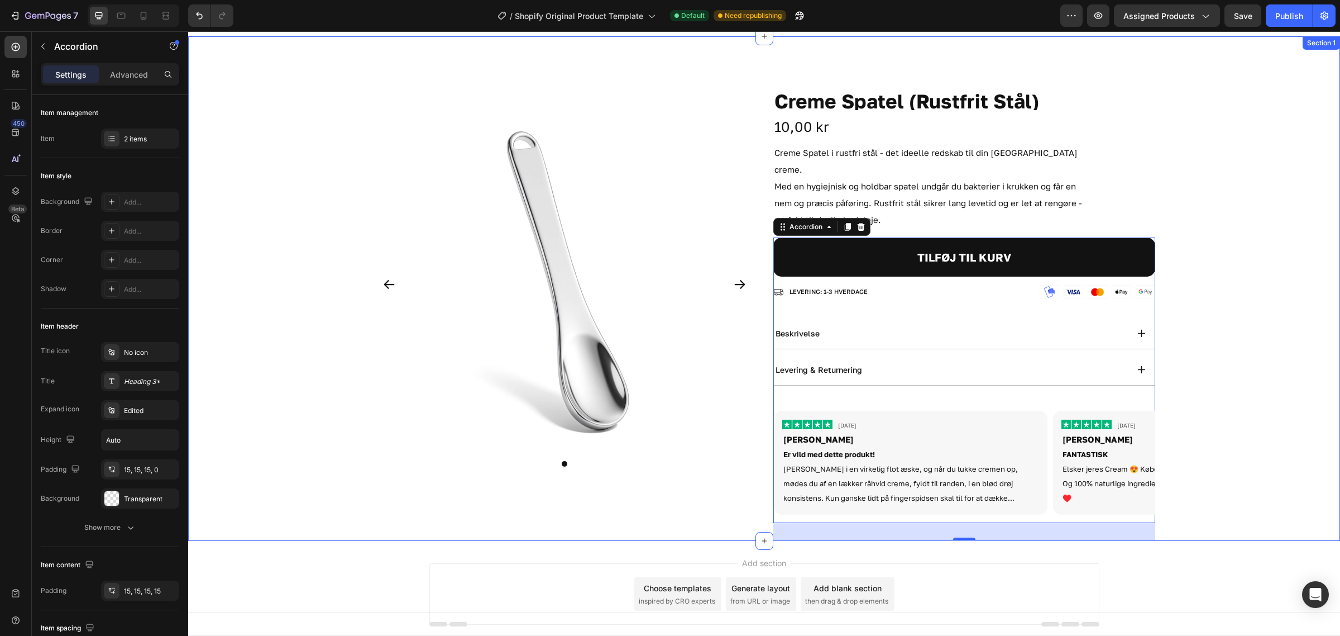
click at [1246, 337] on div "Product Images Creme Spatel (Rustfrit Stål) Product Title 10,00 kr Product Pric…" at bounding box center [764, 288] width 1152 height 469
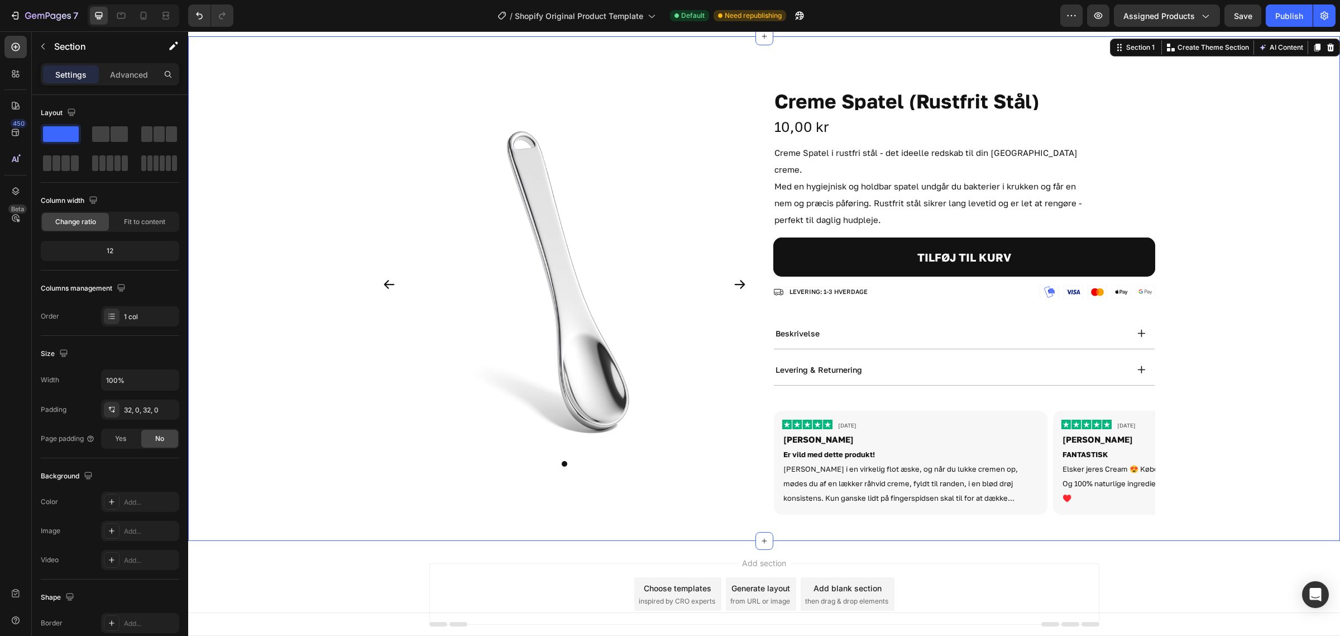
scroll to position [0, 0]
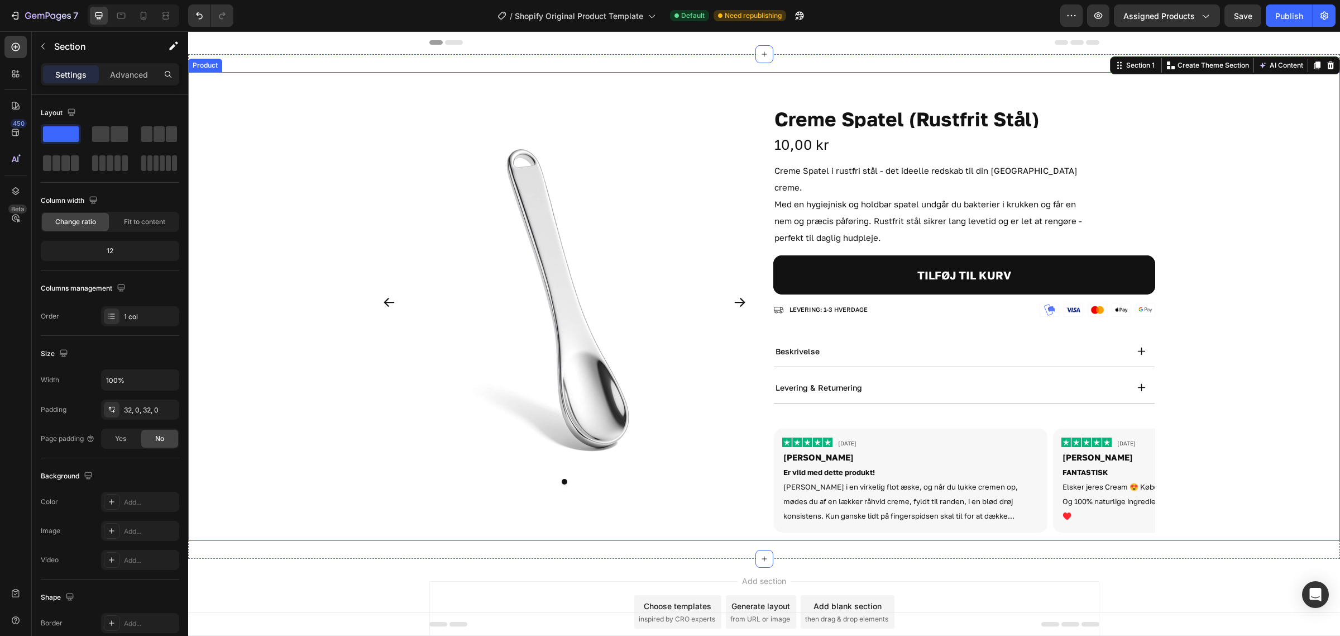
click at [644, 510] on div "Product Images" at bounding box center [565, 325] width 382 height 429
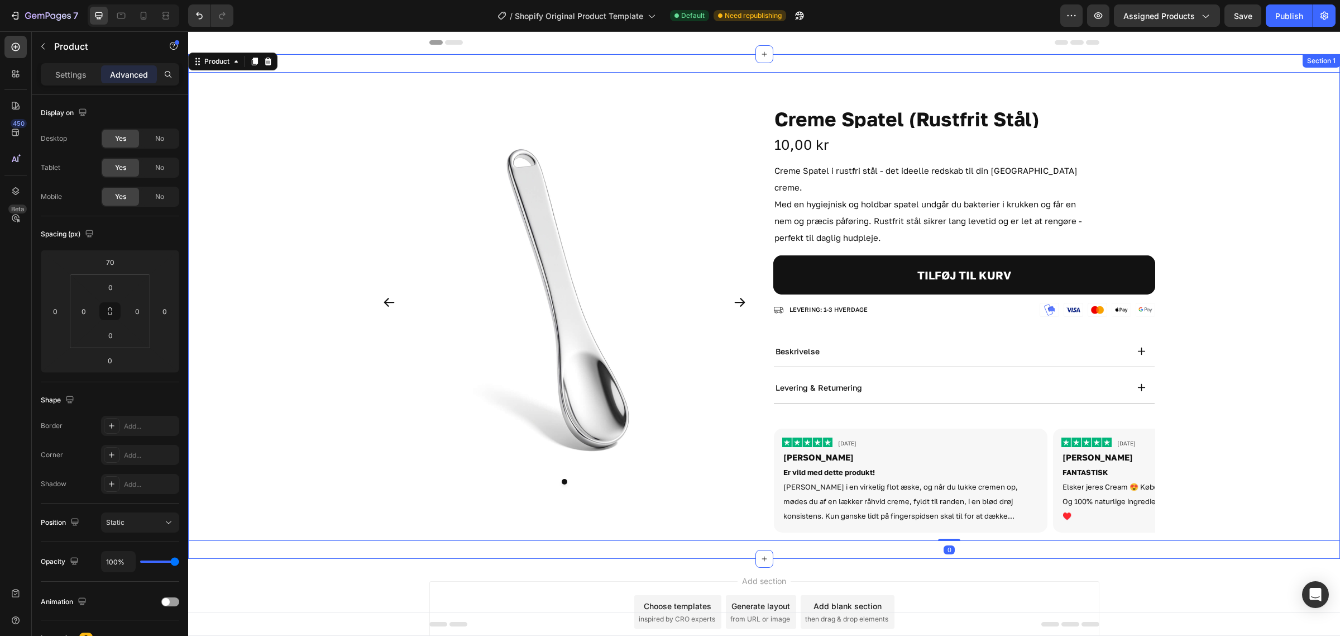
click at [612, 538] on div "Product Images Creme Spatel (Rustfrit Stål) Product Title 10,00 kr Product Pric…" at bounding box center [764, 306] width 1152 height 504
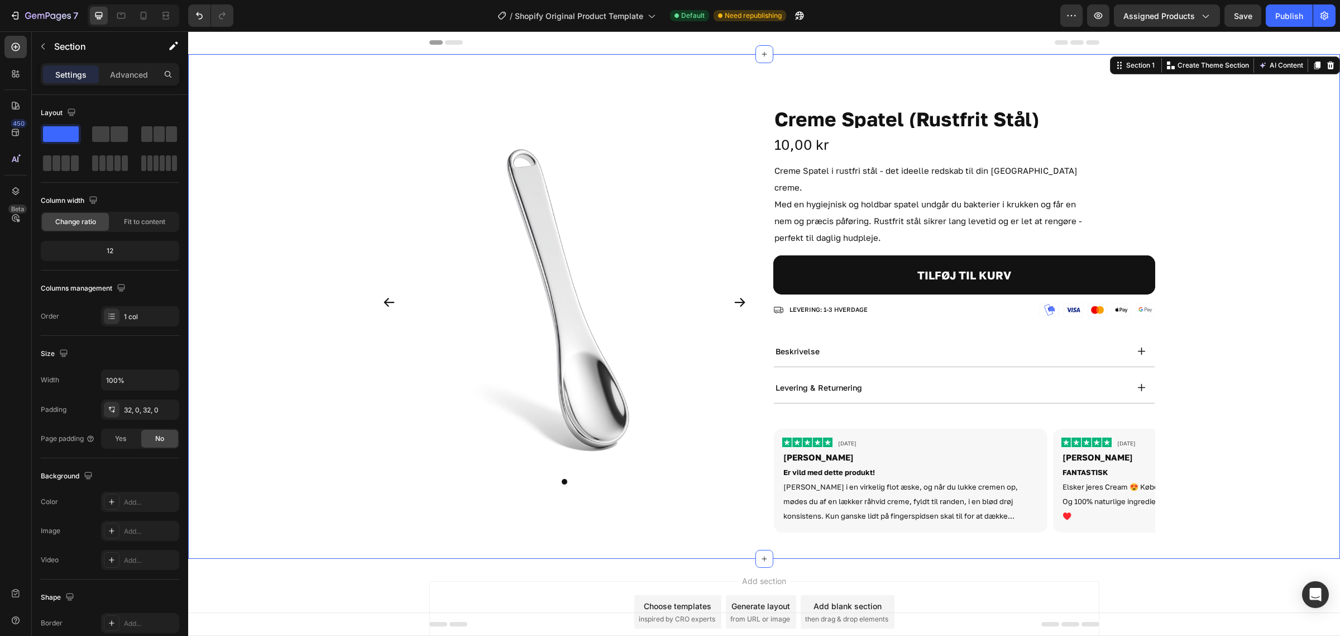
click at [294, 537] on div "Product Images Creme Spatel (Rustfrit Stål) Product Title 10,00 kr Product Pric…" at bounding box center [764, 306] width 1152 height 504
click at [319, 457] on div "Product Images Creme Spatel (Rustfrit Stål) Product Title 10,00 kr Product Pric…" at bounding box center [764, 306] width 1152 height 469
click at [128, 76] on p "Advanced" at bounding box center [129, 75] width 38 height 12
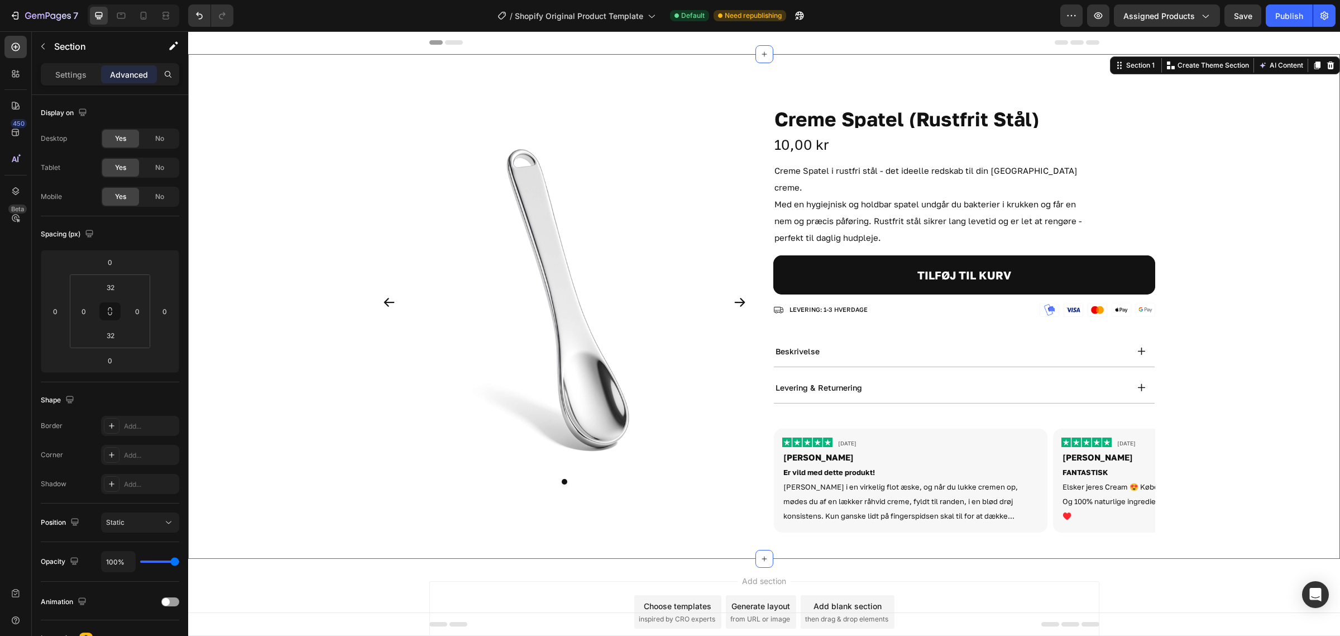
drag, startPoint x: 500, startPoint y: 62, endPoint x: 573, endPoint y: 168, distance: 128.6
click at [502, 64] on div "Product Images Creme Spatel (Rustfrit Stål) Product Title 10,00 kr Product Pric…" at bounding box center [764, 306] width 1152 height 504
click at [1245, 164] on div "Product Images Creme Spatel (Rustfrit Stål) Product Title 10,00 kr Product Pric…" at bounding box center [764, 306] width 1152 height 469
click at [709, 42] on div at bounding box center [764, 42] width 670 height 22
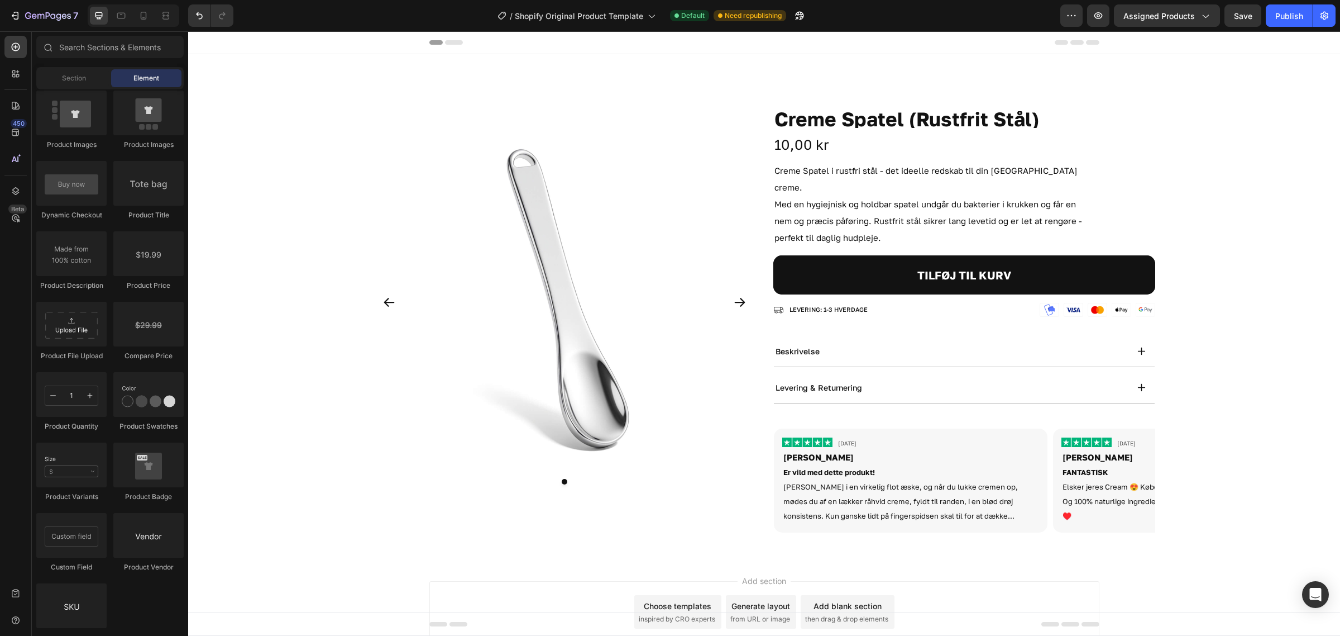
click at [618, 43] on div at bounding box center [764, 42] width 670 height 22
click at [511, 537] on div "Product Images Creme Spatel (Rustfrit Stål) Product Title 10,00 kr Product Pric…" at bounding box center [764, 306] width 1152 height 504
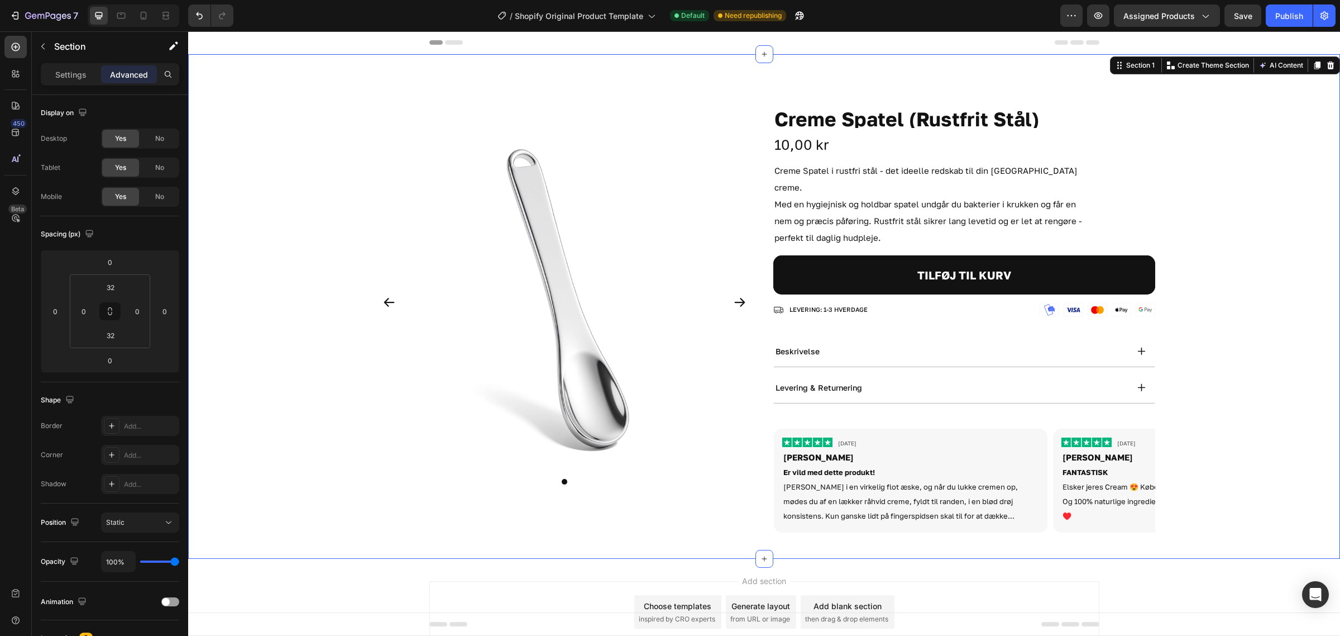
click at [305, 258] on div "Product Images Creme Spatel (Rustfrit Stål) Product Title 10,00 kr Product Pric…" at bounding box center [764, 306] width 1152 height 469
click at [777, 88] on div "Product Images Creme Spatel (Rustfrit Stål) Product Title 10,00 kr Product Pric…" at bounding box center [764, 306] width 1152 height 469
click at [758, 218] on div "Product Images Creme Spatel (Rustfrit Stål) Product Title 10,00 kr Product Pric…" at bounding box center [765, 325] width 782 height 429
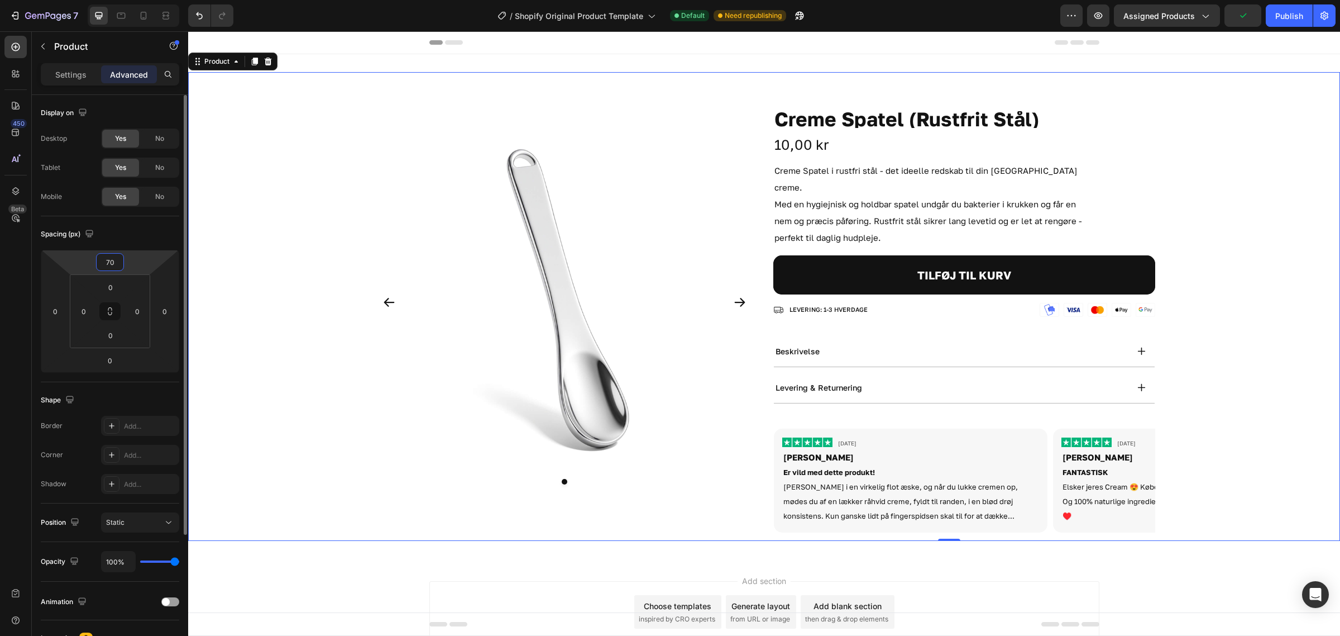
click at [112, 267] on input "70" at bounding box center [110, 262] width 22 height 17
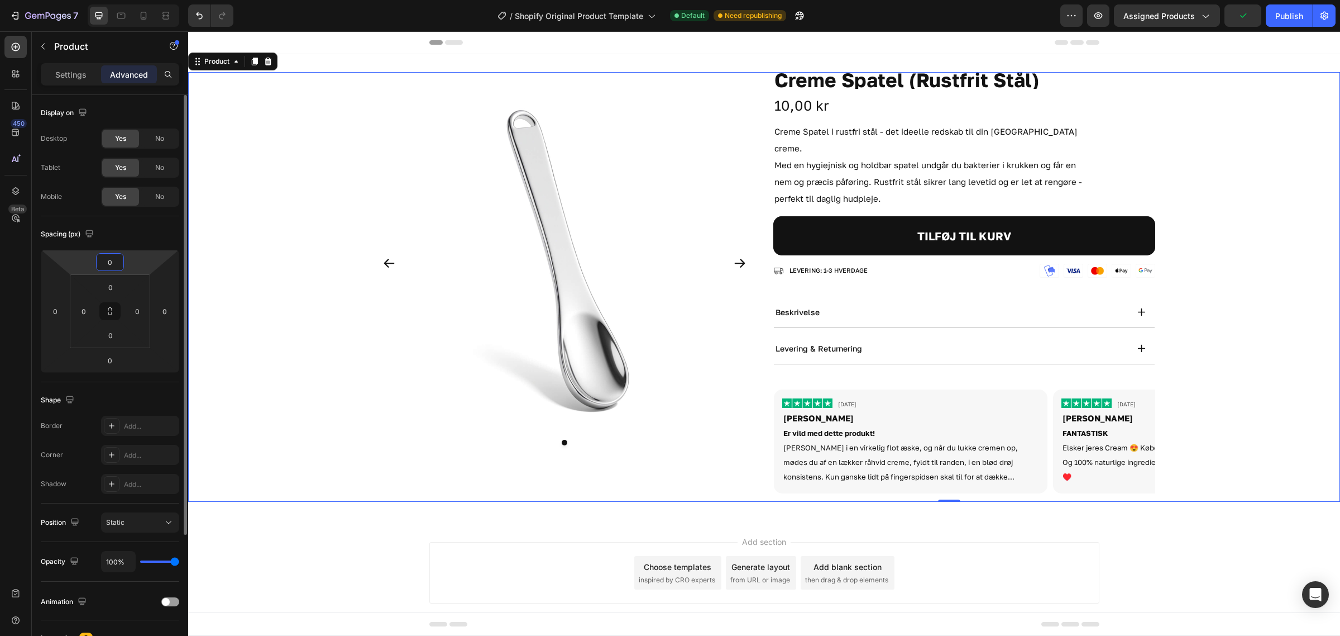
type input "0"
click at [336, 494] on div "Product Images Creme Spatel (Rustfrit Stål) Product Title 10,00 kr Product Pric…" at bounding box center [764, 286] width 1152 height 465
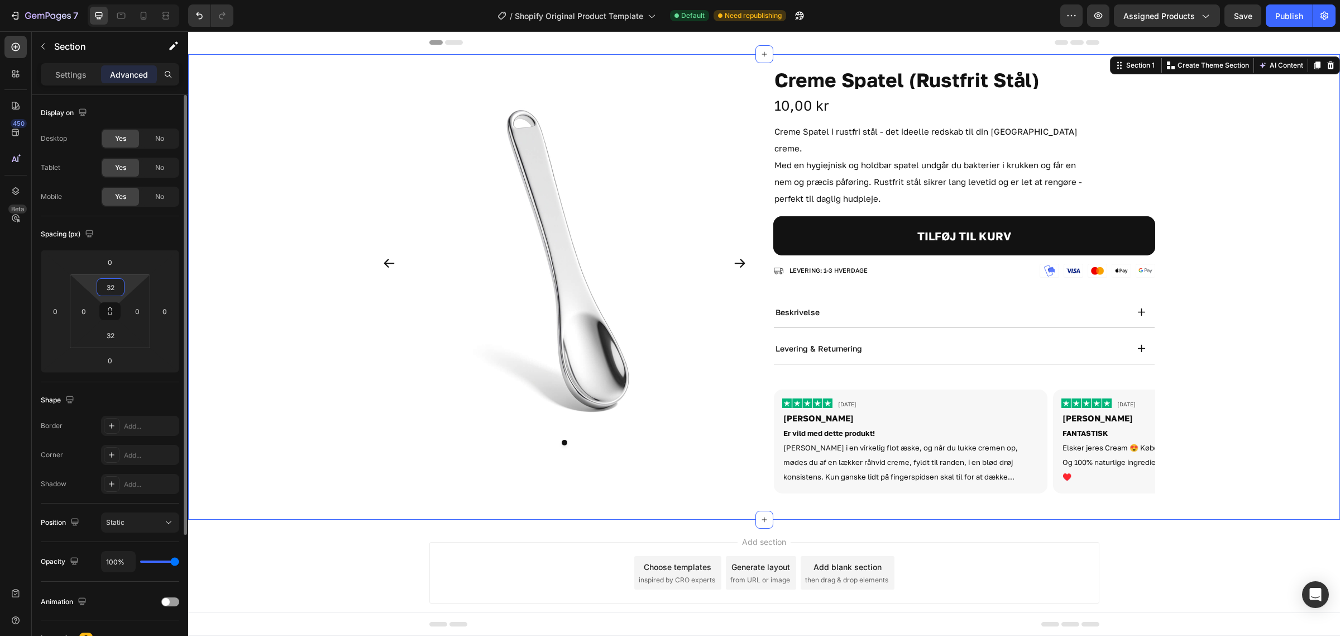
click at [116, 290] on input "32" at bounding box center [110, 287] width 22 height 17
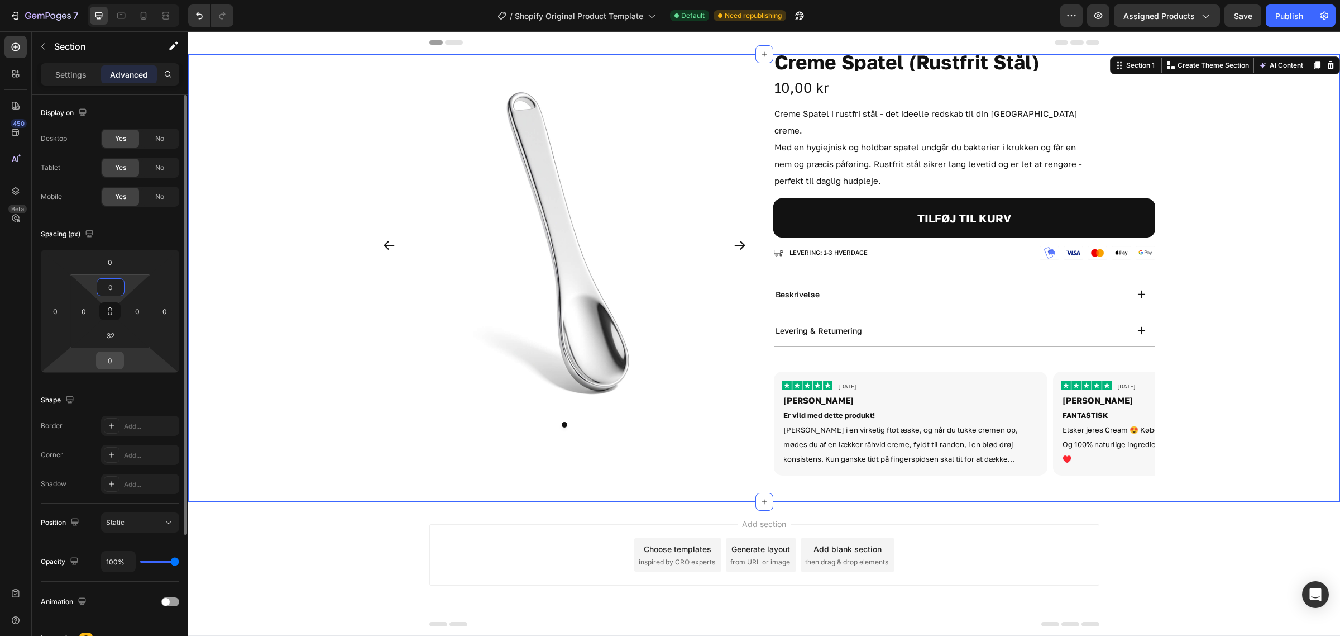
type input "0"
click at [108, 353] on input "0" at bounding box center [110, 360] width 22 height 17
click at [120, 339] on input "32" at bounding box center [110, 335] width 22 height 17
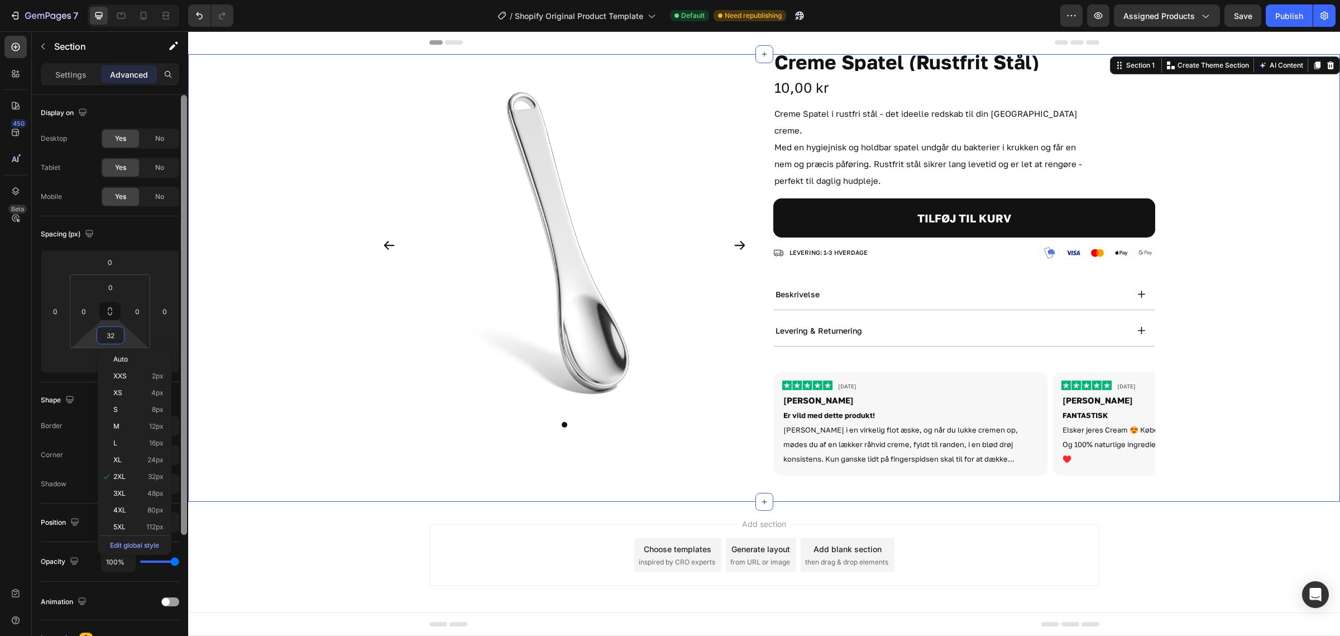
type input "0"
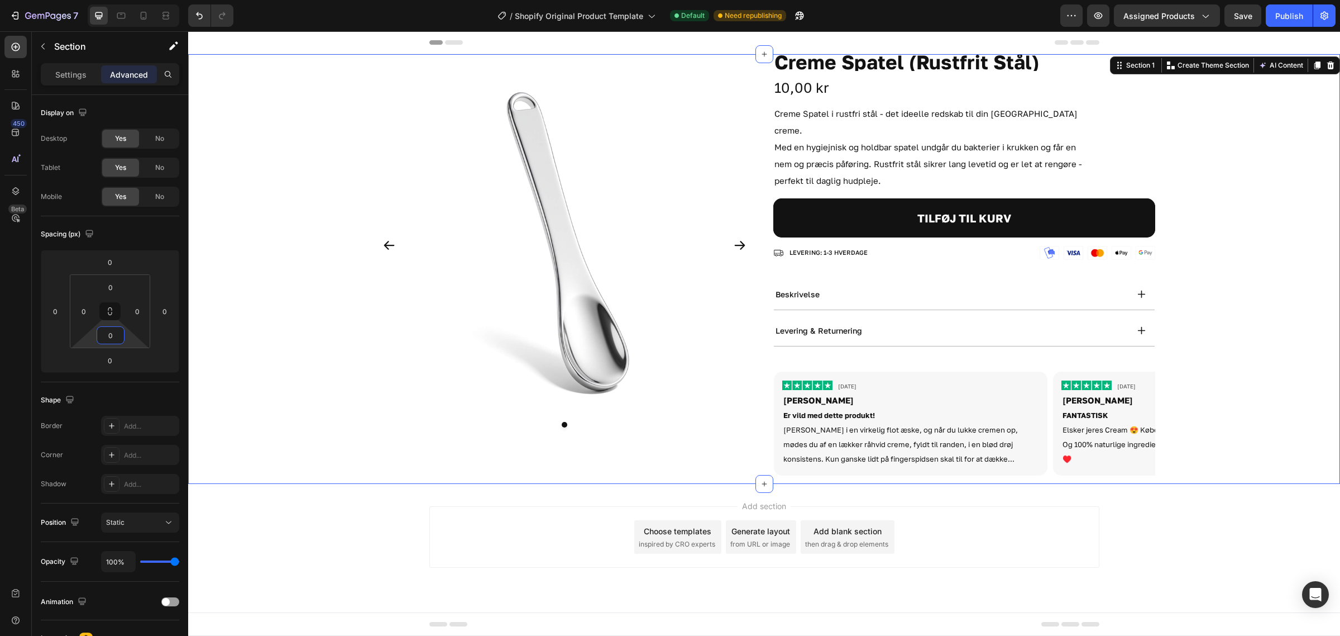
click at [570, 523] on div "Add section Choose templates inspired by CRO experts Generate layout from URL o…" at bounding box center [764, 536] width 670 height 61
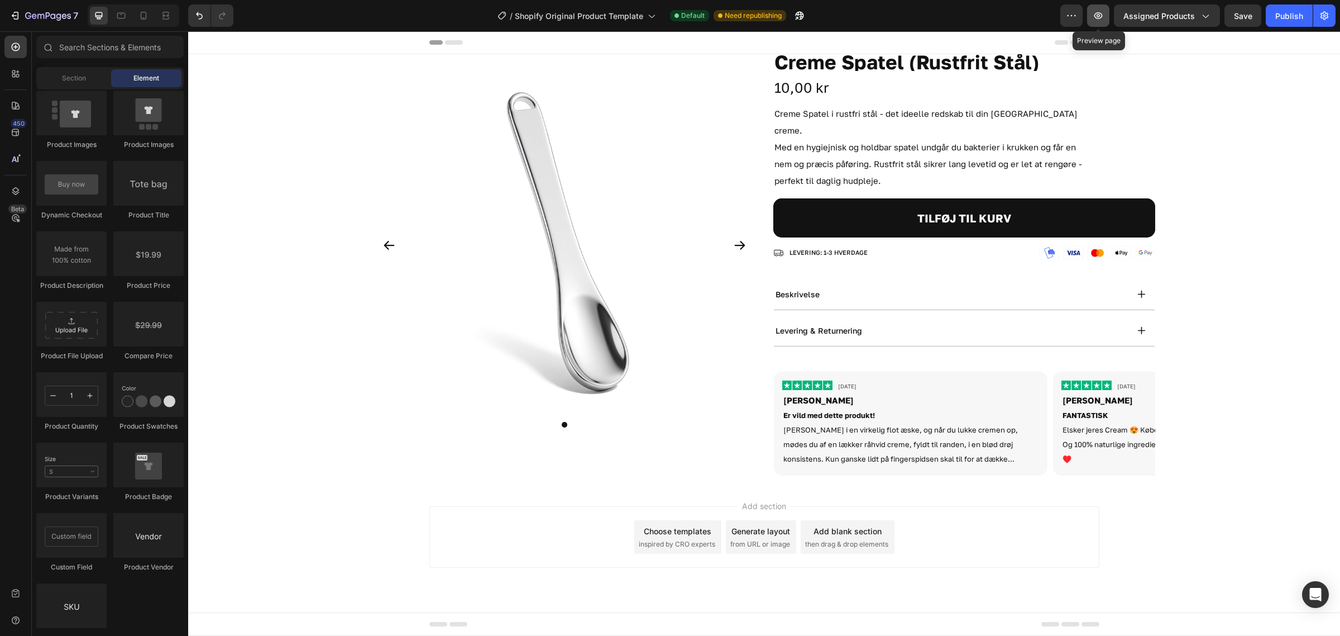
click at [1098, 11] on icon "button" at bounding box center [1098, 15] width 11 height 11
click at [931, 65] on h1 "Creme Spatel (Rustfrit Stål)" at bounding box center [965, 62] width 382 height 17
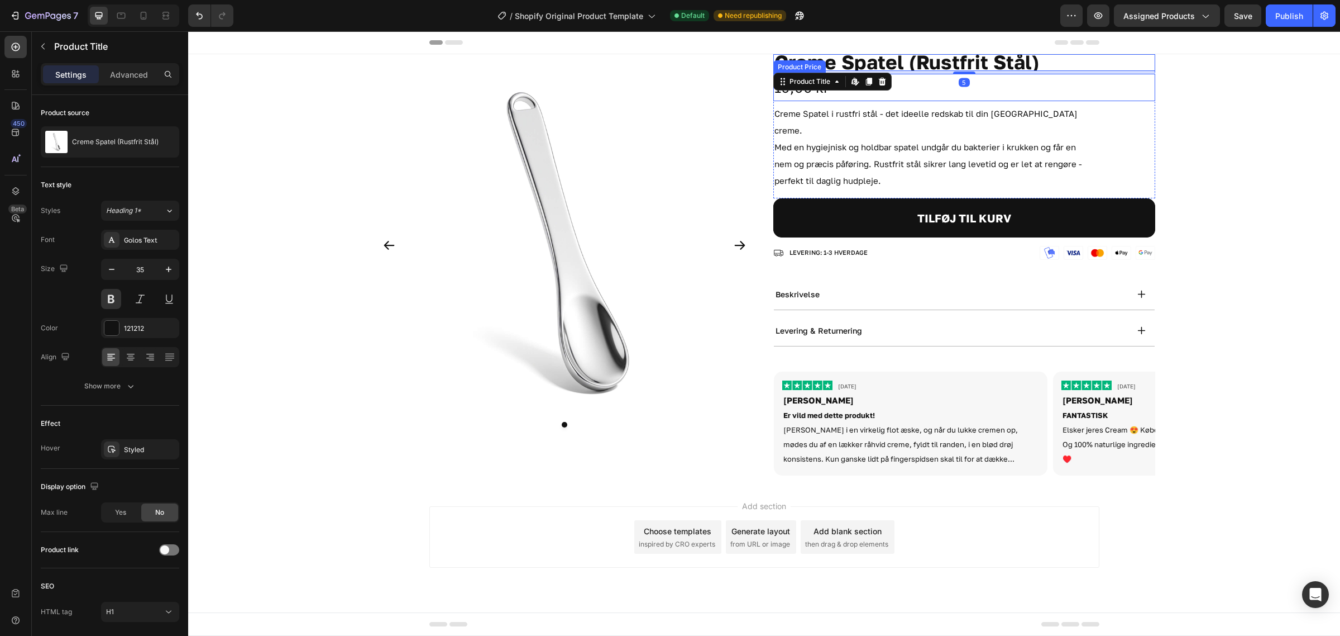
click at [1037, 90] on div "10,00 kr" at bounding box center [965, 87] width 382 height 27
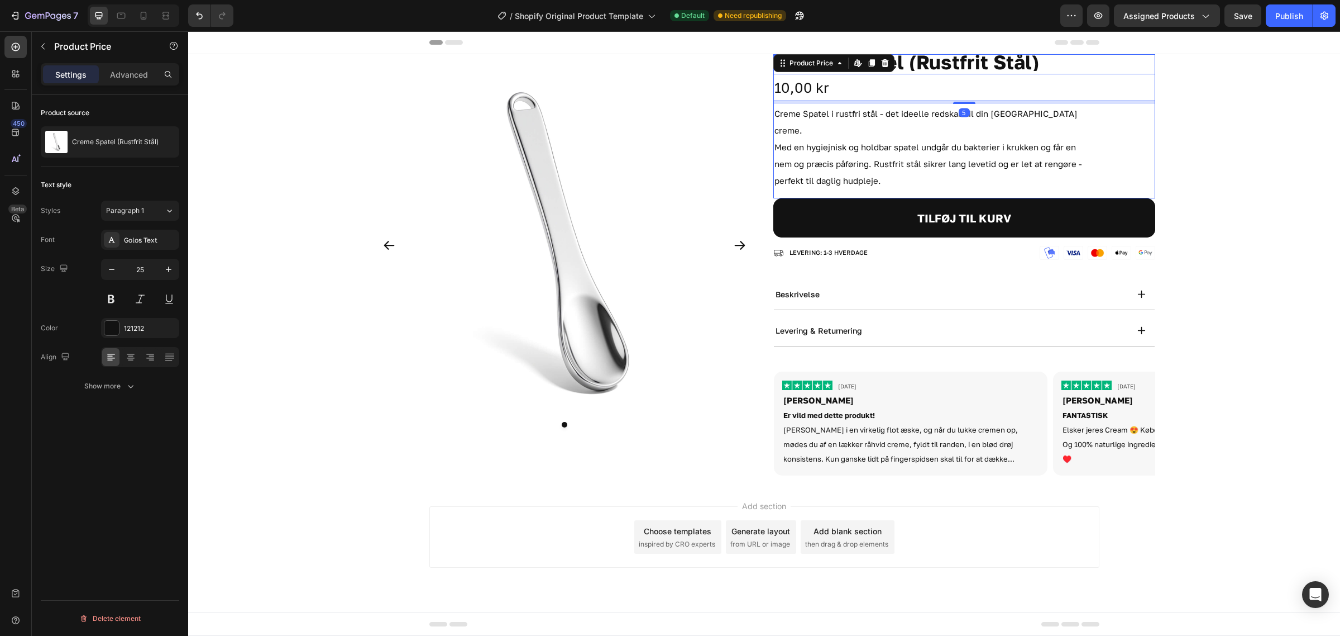
click at [1070, 68] on h1 "Creme Spatel (Rustfrit Stål)" at bounding box center [965, 62] width 382 height 17
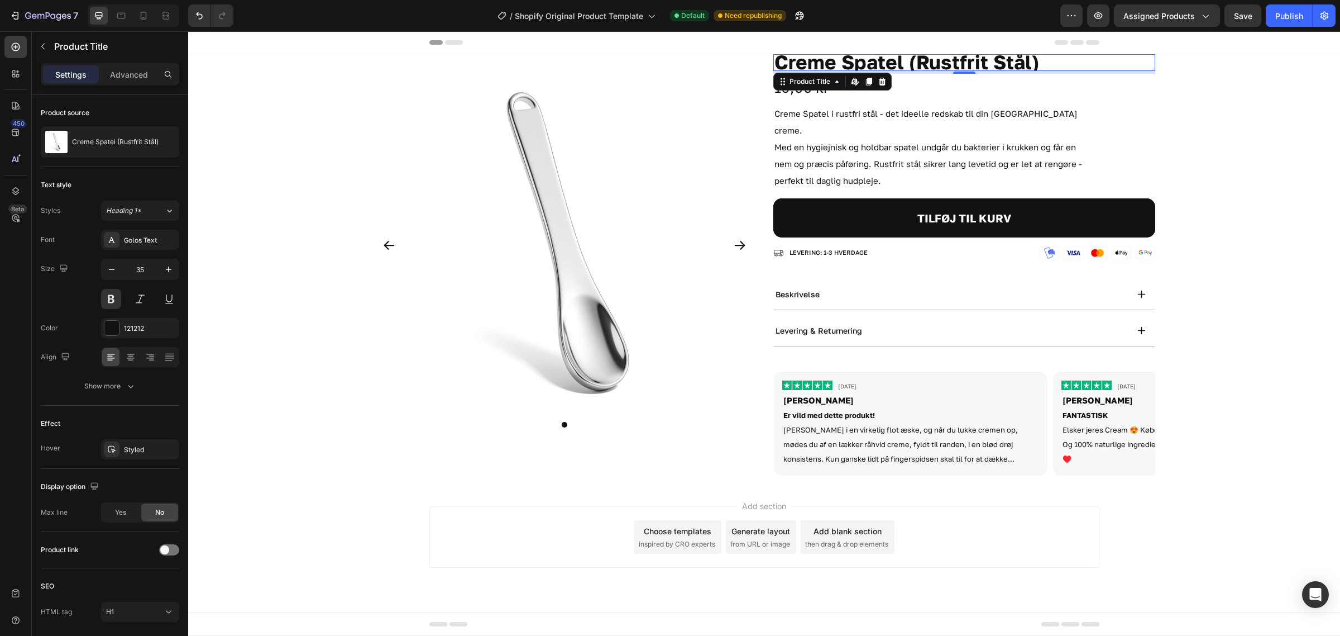
click at [1074, 63] on h1 "Creme Spatel (Rustfrit Stål)" at bounding box center [965, 62] width 382 height 17
click at [112, 394] on button "Show more" at bounding box center [110, 386] width 139 height 20
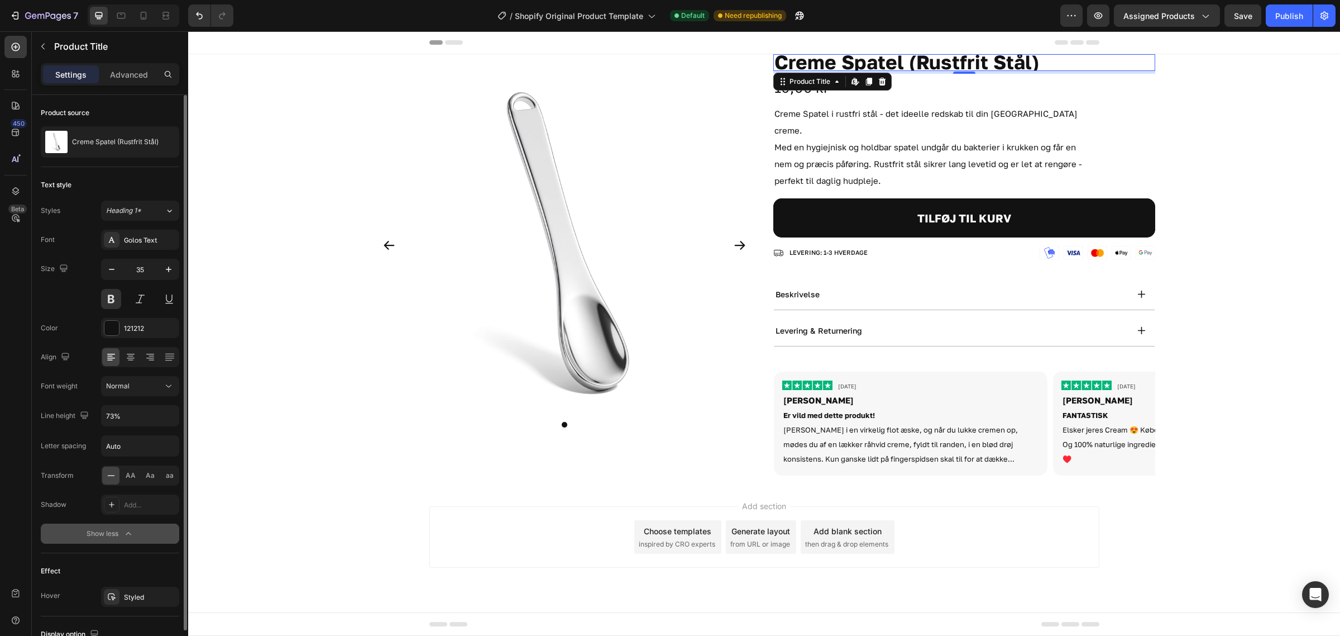
click at [101, 534] on div "Show less" at bounding box center [110, 533] width 47 height 11
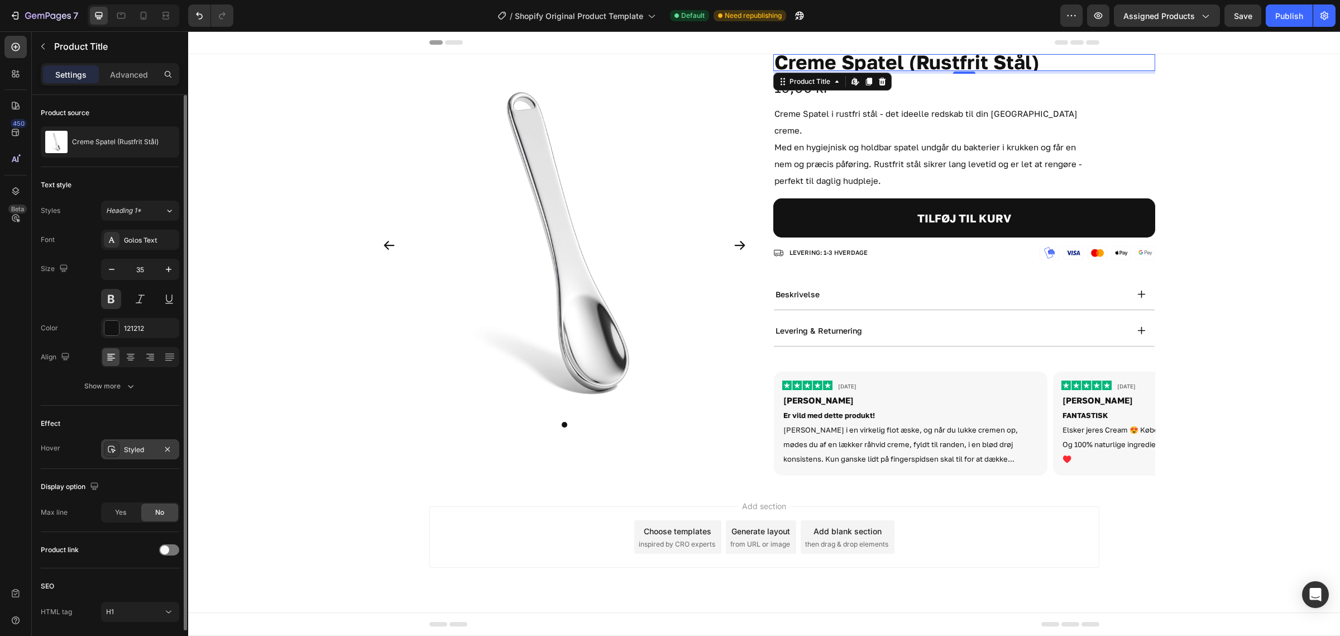
click at [132, 450] on div "Styled" at bounding box center [140, 450] width 32 height 10
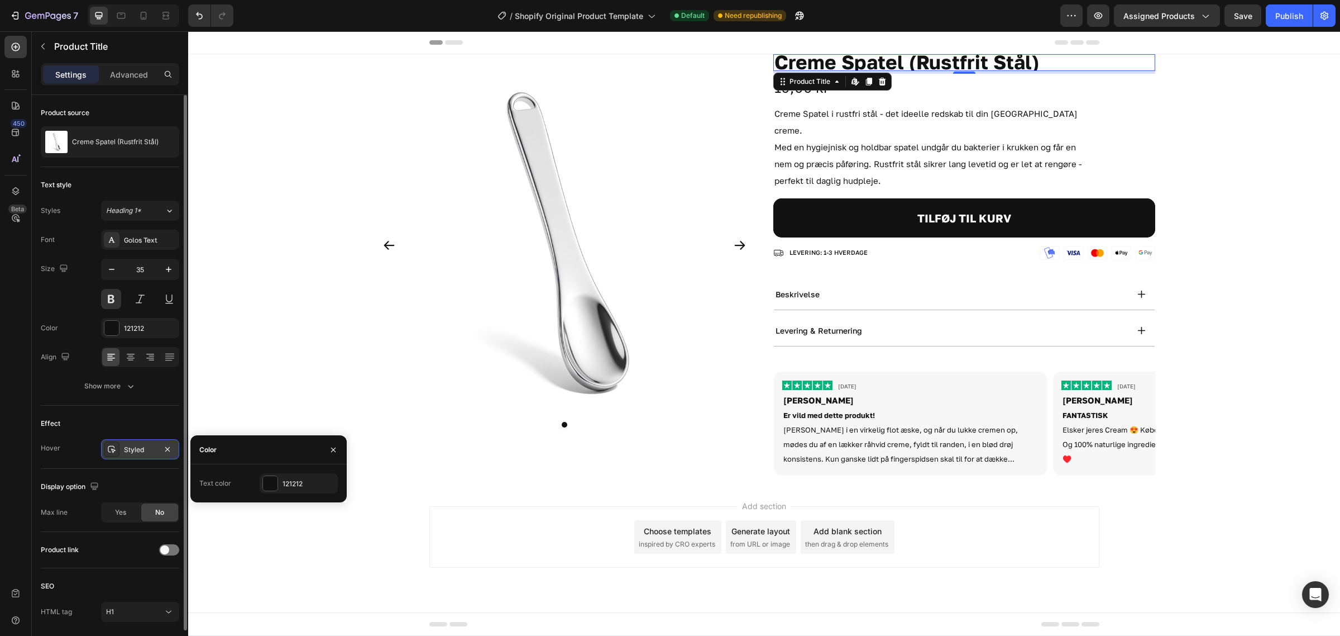
click at [132, 450] on div "Styled" at bounding box center [140, 450] width 32 height 10
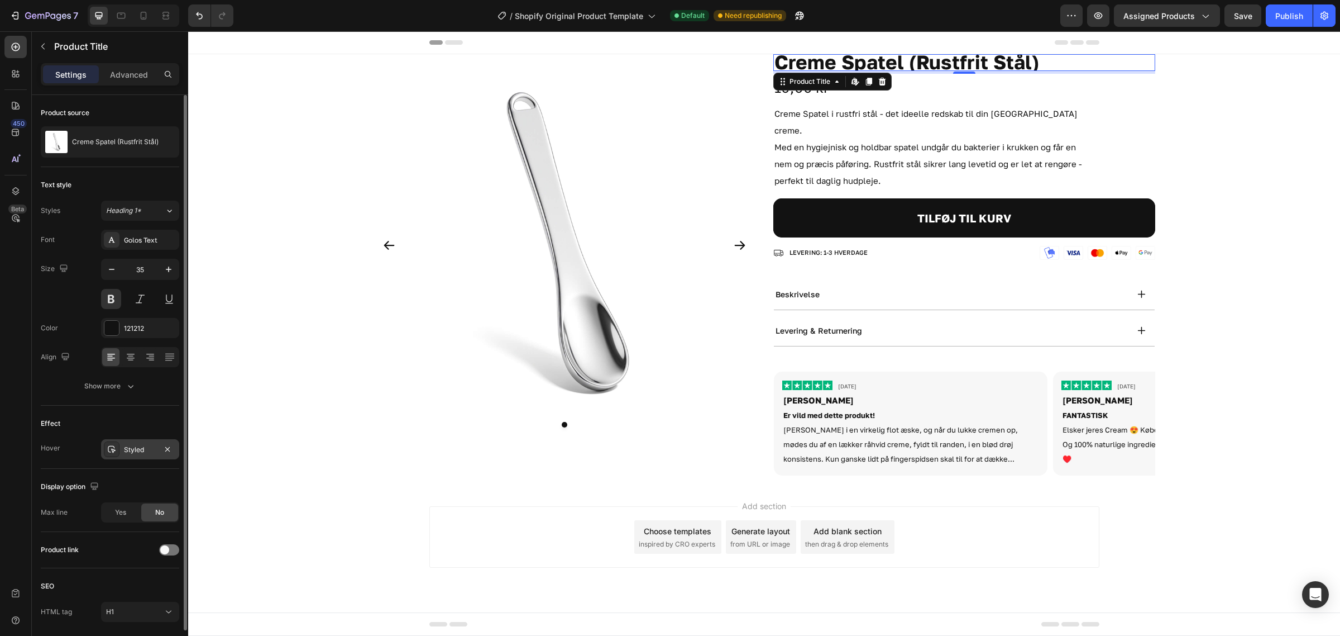
click at [146, 456] on div "Styled" at bounding box center [140, 449] width 78 height 20
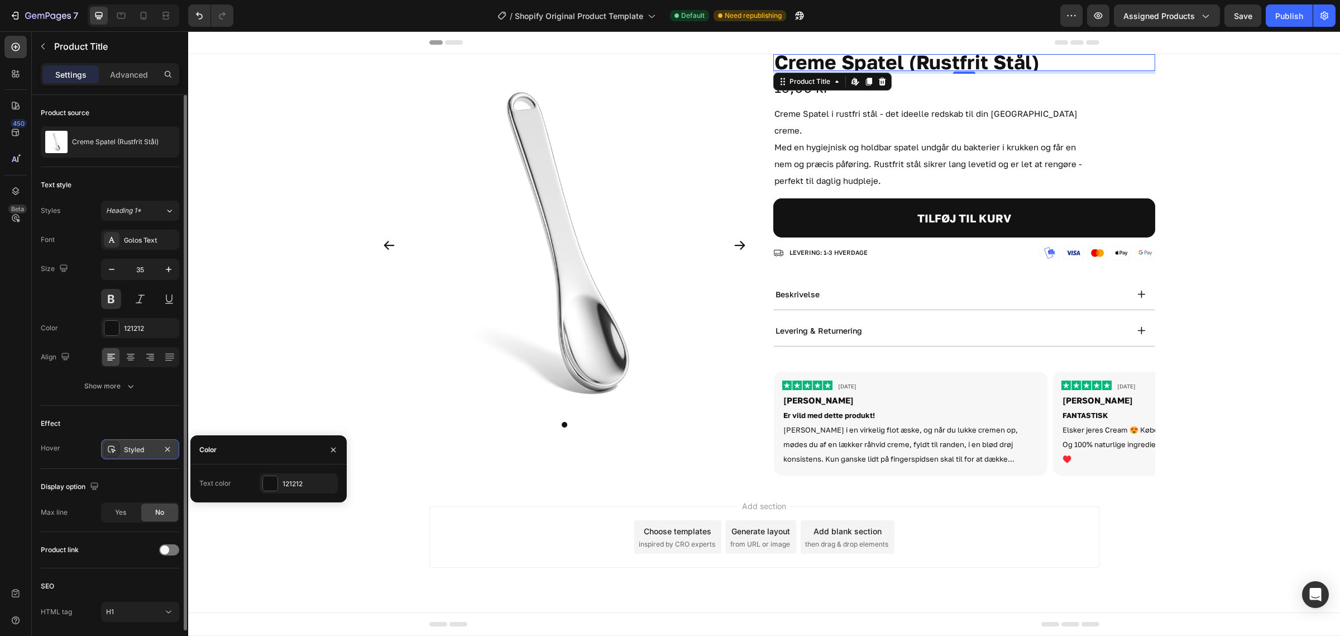
click at [146, 456] on div "Styled" at bounding box center [140, 449] width 78 height 20
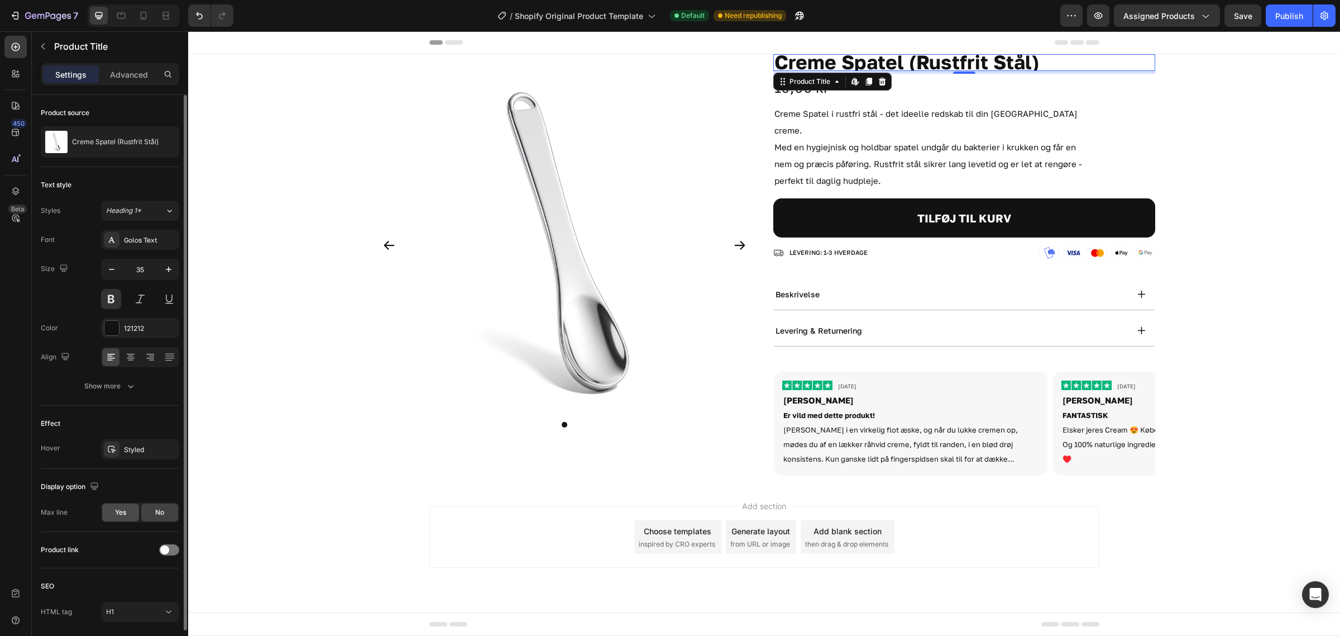
click at [111, 513] on div "Yes" at bounding box center [120, 512] width 37 height 18
click at [161, 520] on div "No" at bounding box center [159, 512] width 37 height 18
click at [104, 388] on div "Show more" at bounding box center [110, 385] width 52 height 11
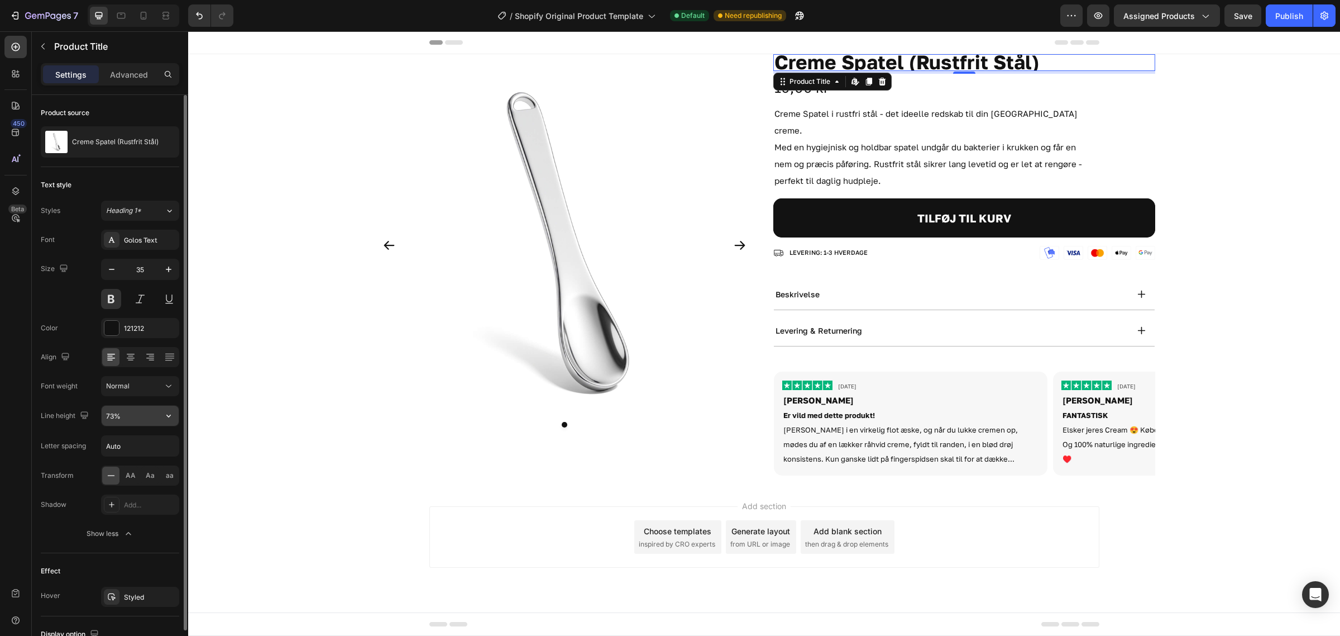
click at [144, 414] on input "73%" at bounding box center [140, 415] width 77 height 20
click at [171, 414] on icon "button" at bounding box center [168, 415] width 11 height 11
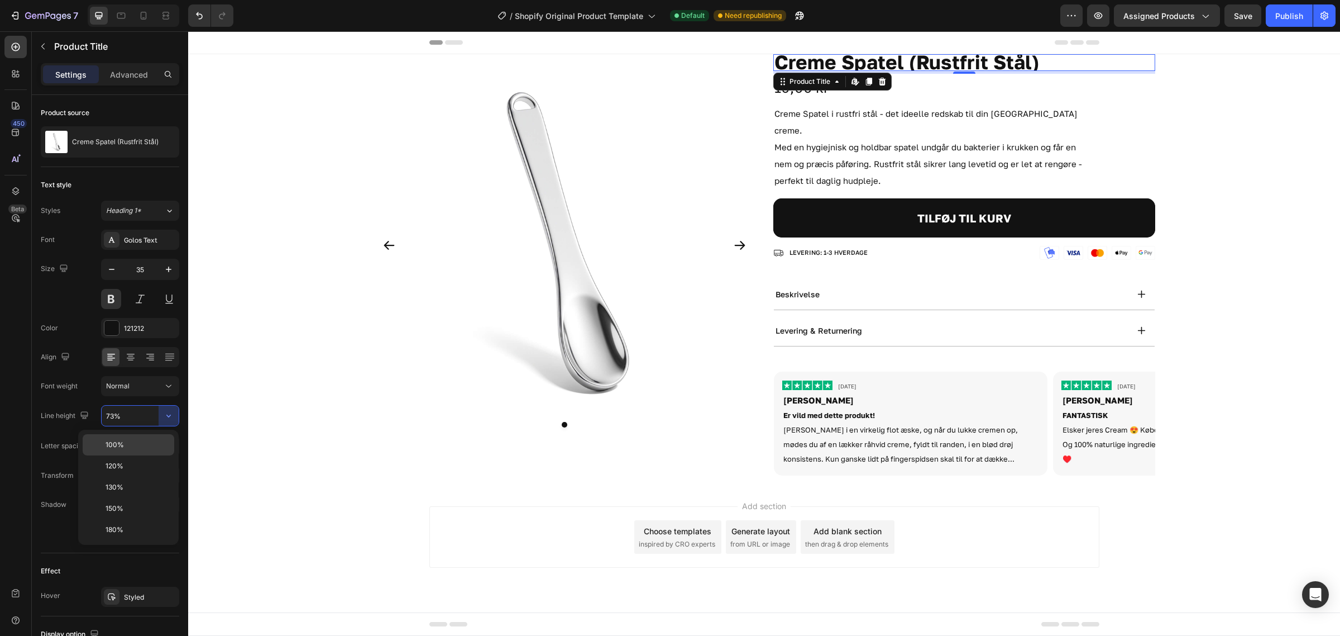
click at [148, 447] on p "100%" at bounding box center [138, 445] width 64 height 10
type input "100%"
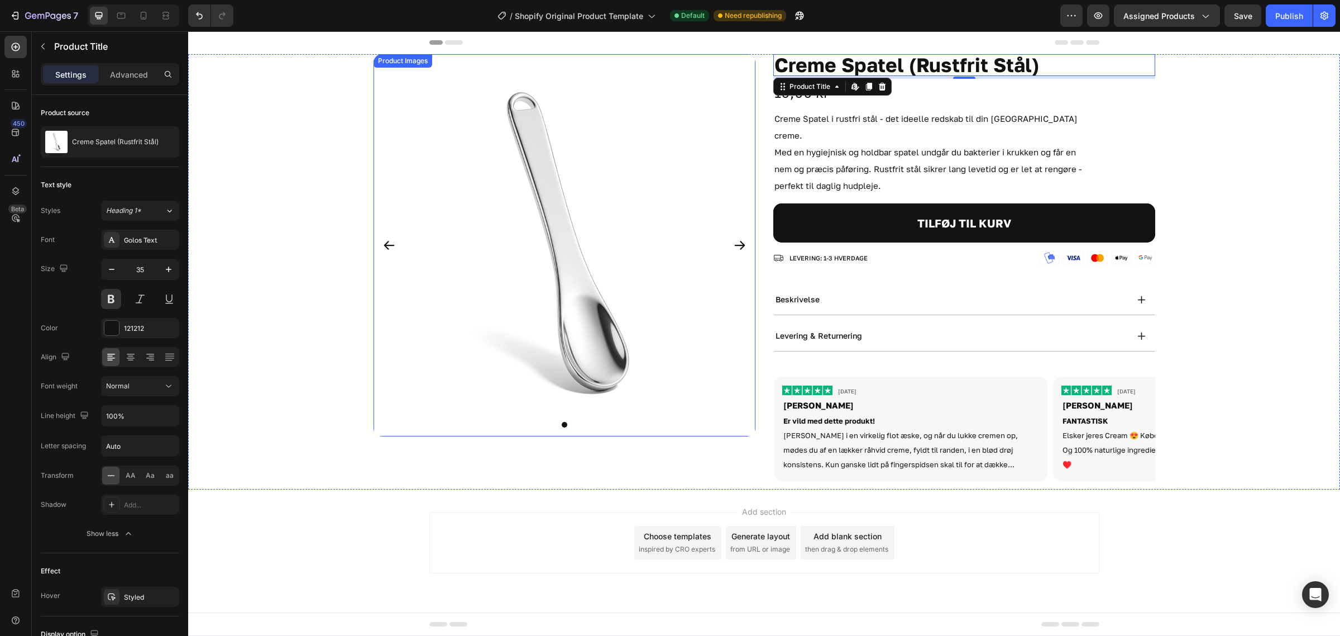
click at [349, 325] on div "Product Images Creme Spatel (Rustfrit Stål) Product Title Edit content in Shopi…" at bounding box center [764, 271] width 1152 height 435
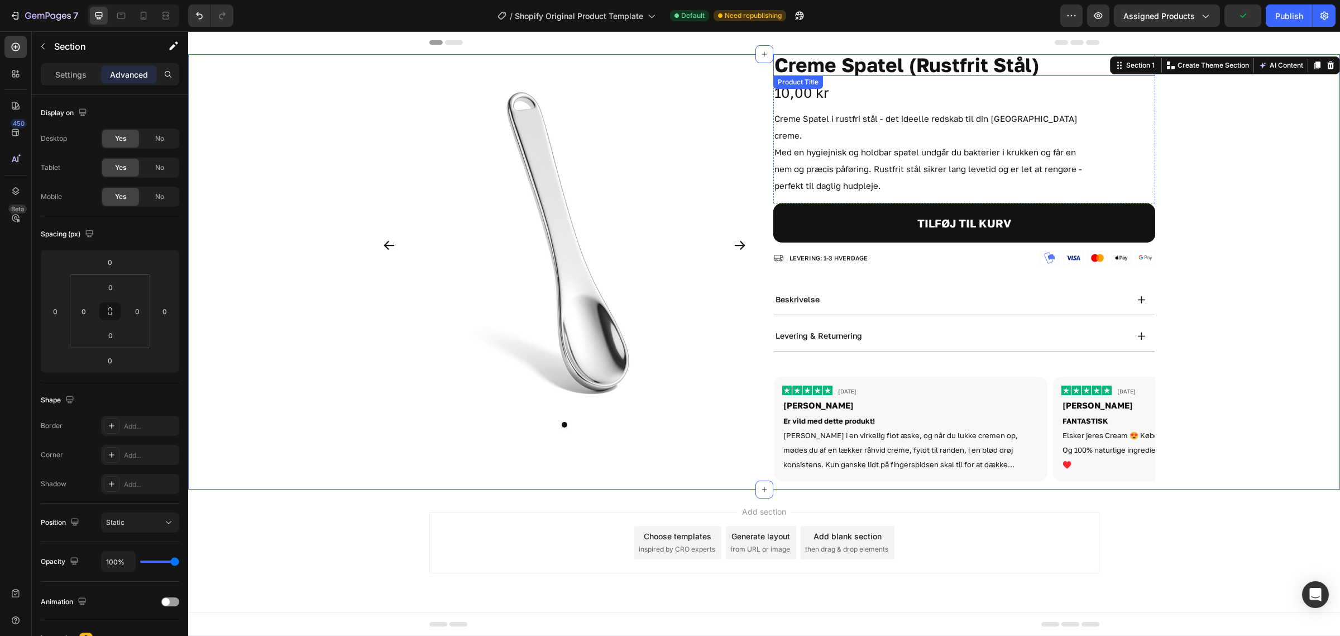
click at [1065, 70] on h1 "Creme Spatel (Rustfrit Stål)" at bounding box center [965, 65] width 382 height 22
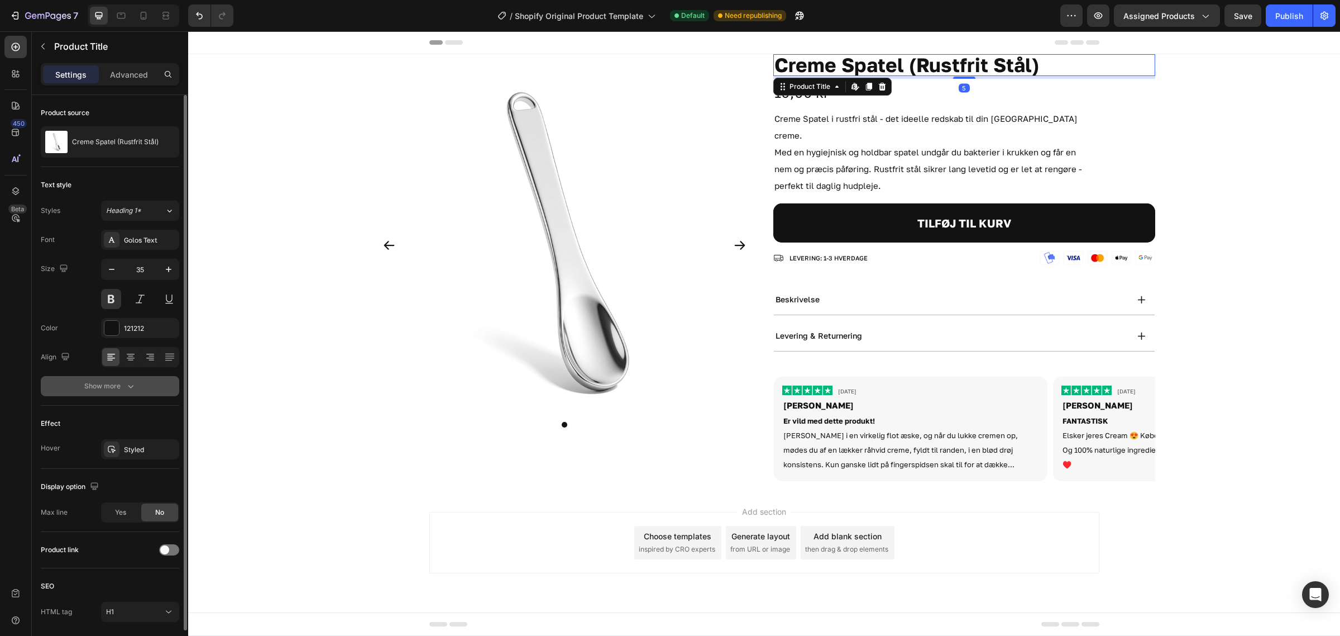
click at [119, 387] on div "Show more" at bounding box center [110, 385] width 52 height 11
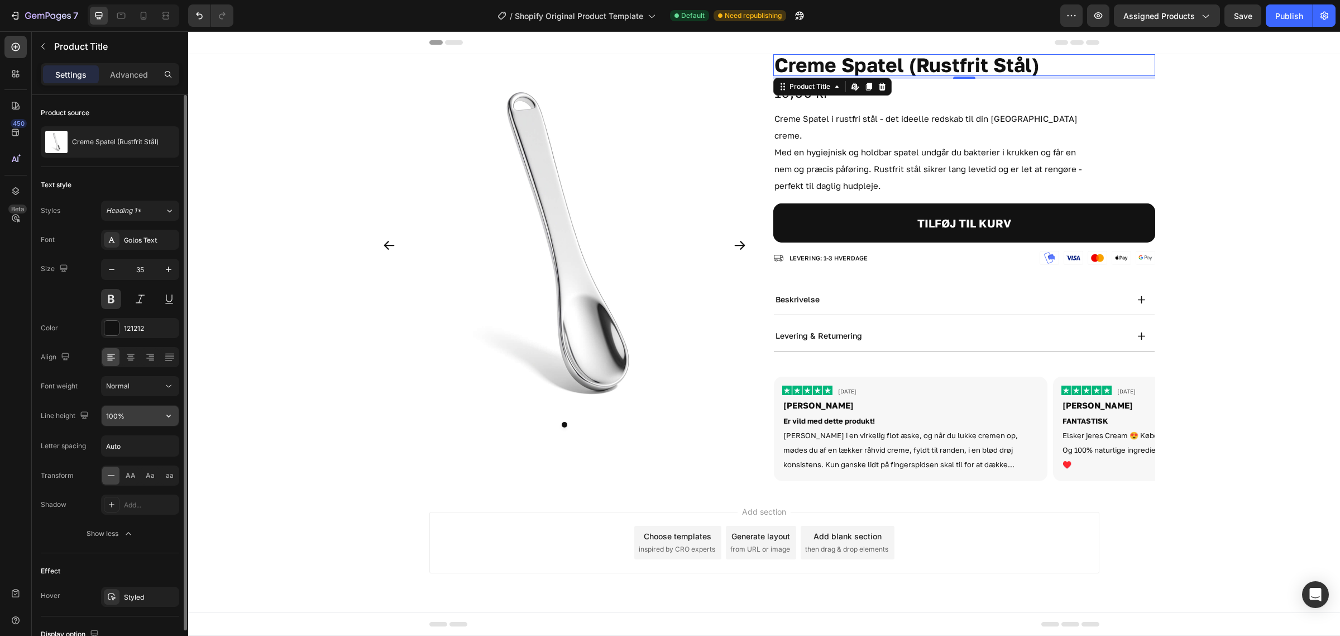
click at [155, 417] on input "100%" at bounding box center [140, 415] width 77 height 20
click at [171, 417] on icon "button" at bounding box center [168, 415] width 11 height 11
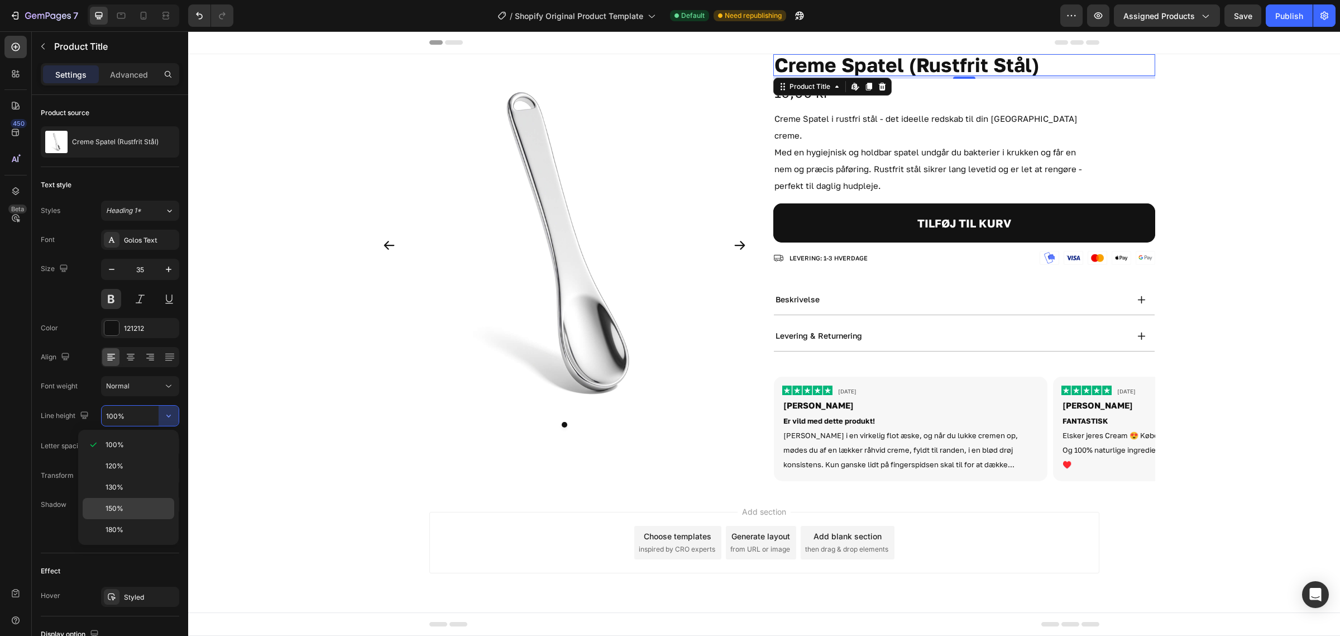
click at [145, 511] on p "150%" at bounding box center [138, 508] width 64 height 10
type input "150%"
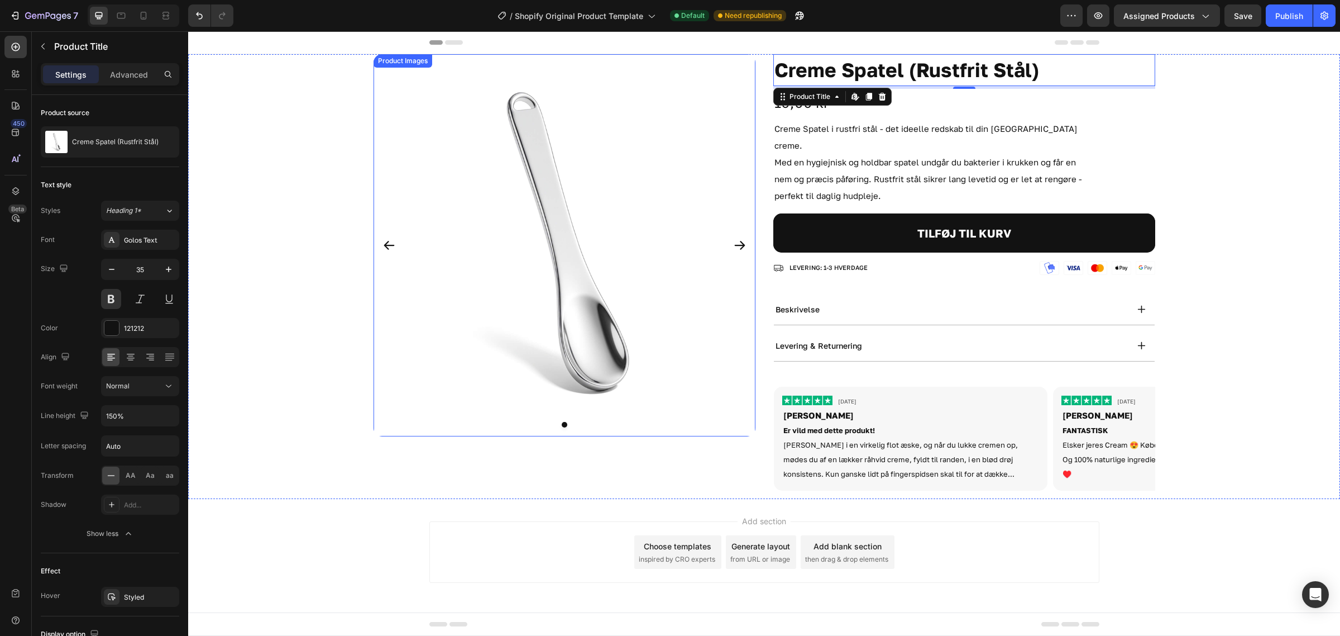
click at [1162, 216] on div "Product Images Creme Spatel (Rustfrit Stål) Product Title Edit content in Shopi…" at bounding box center [764, 276] width 1152 height 445
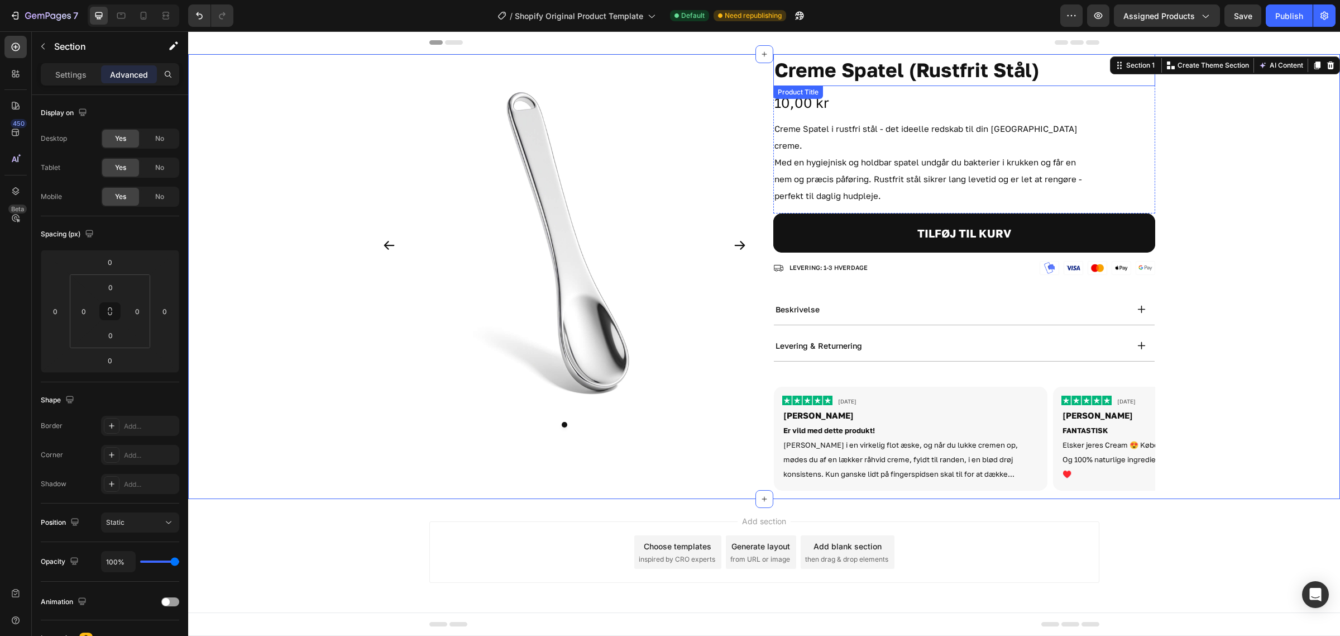
click at [1057, 65] on h1 "Creme Spatel (Rustfrit Stål)" at bounding box center [965, 70] width 382 height 32
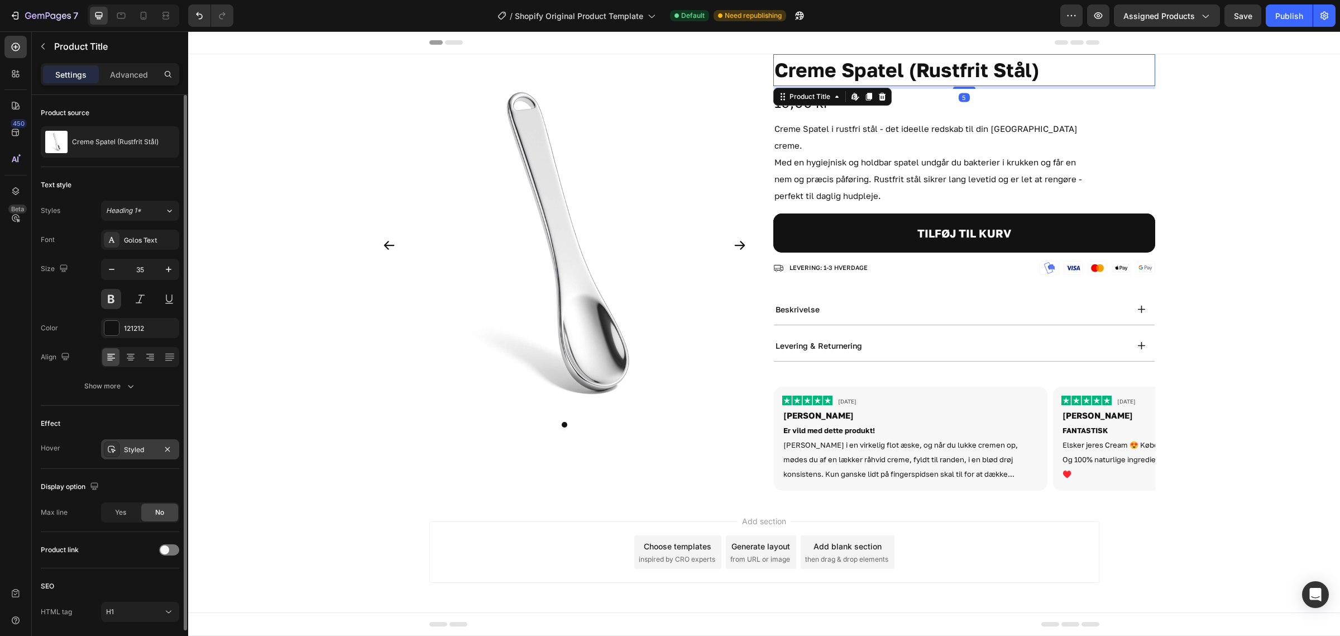
click at [134, 451] on div "Styled" at bounding box center [140, 450] width 32 height 10
click at [122, 502] on div "Display option Max line Yes No" at bounding box center [110, 500] width 139 height 63
click at [125, 394] on button "Show more" at bounding box center [110, 386] width 139 height 20
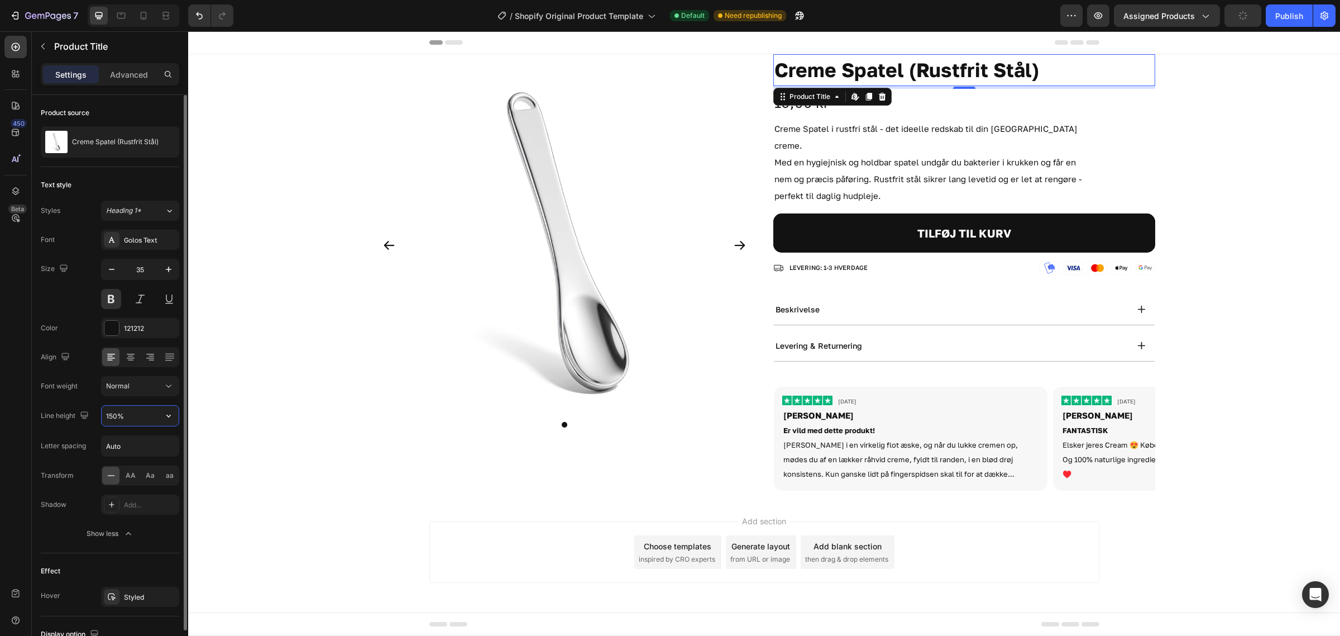
click at [146, 418] on input "150%" at bounding box center [140, 415] width 77 height 20
click at [174, 419] on button "button" at bounding box center [169, 415] width 20 height 20
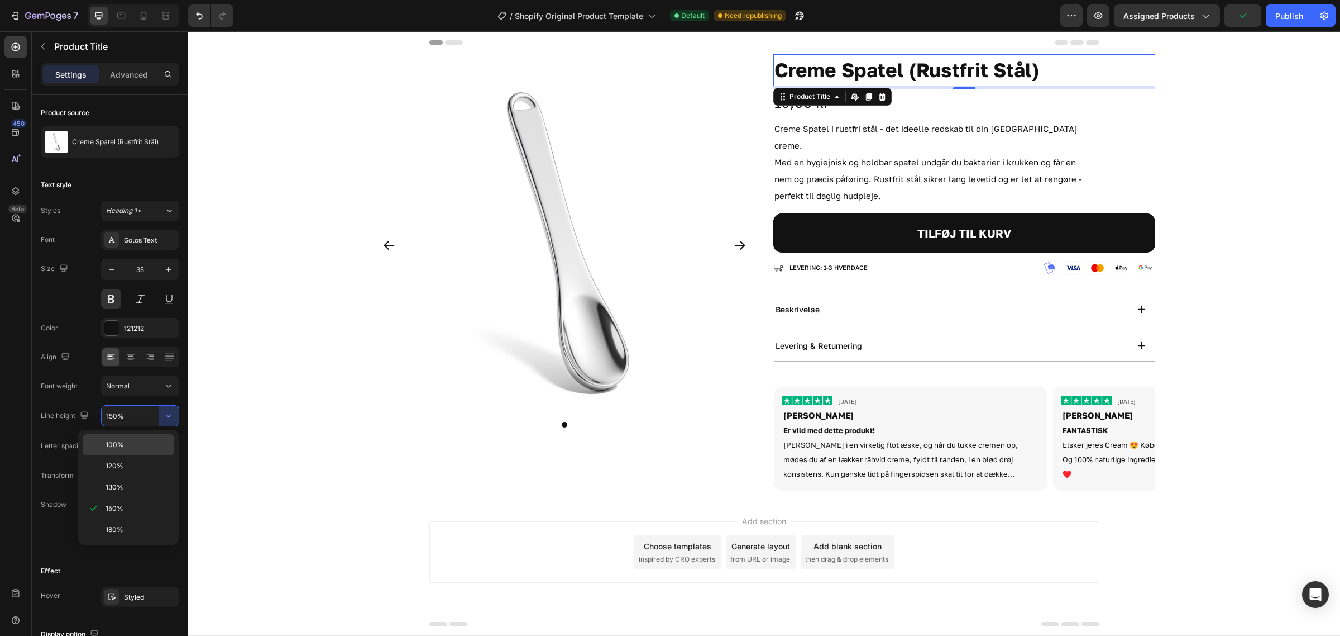
click at [151, 442] on p "100%" at bounding box center [138, 445] width 64 height 10
type input "100%"
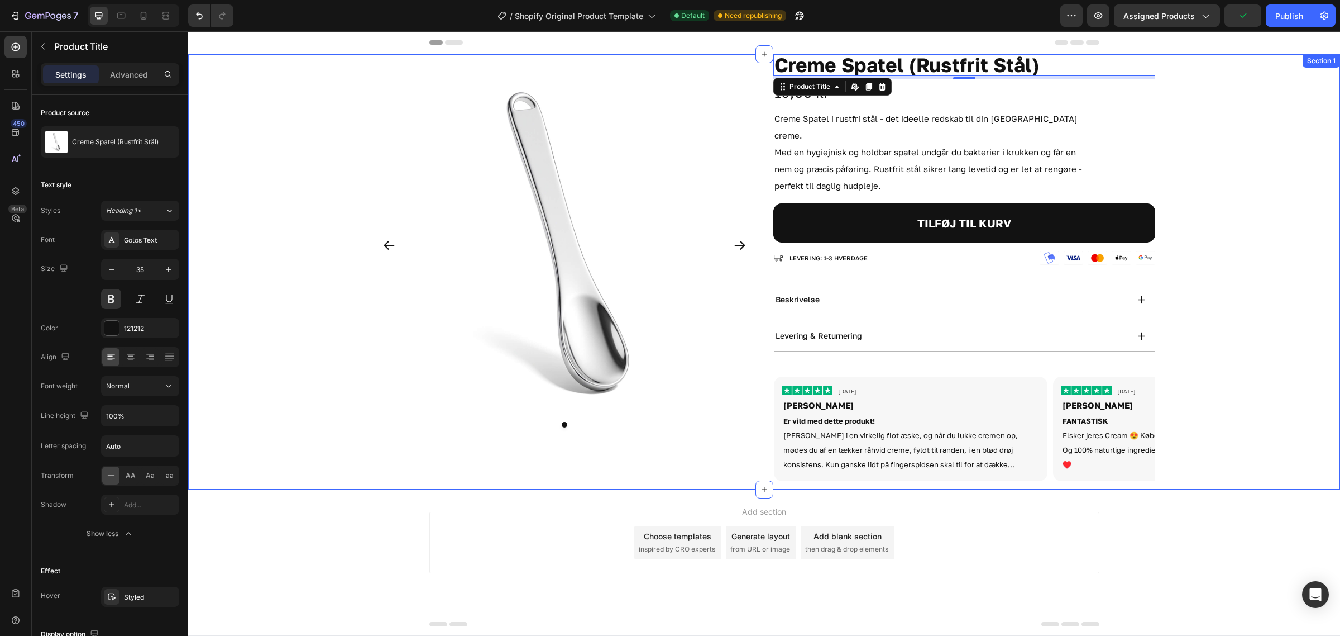
drag, startPoint x: 1210, startPoint y: 230, endPoint x: 1245, endPoint y: 182, distance: 59.5
click at [1212, 229] on div "Product Images Creme Spatel (Rustfrit Stål) Product Title Edit content in Shopi…" at bounding box center [764, 271] width 1152 height 435
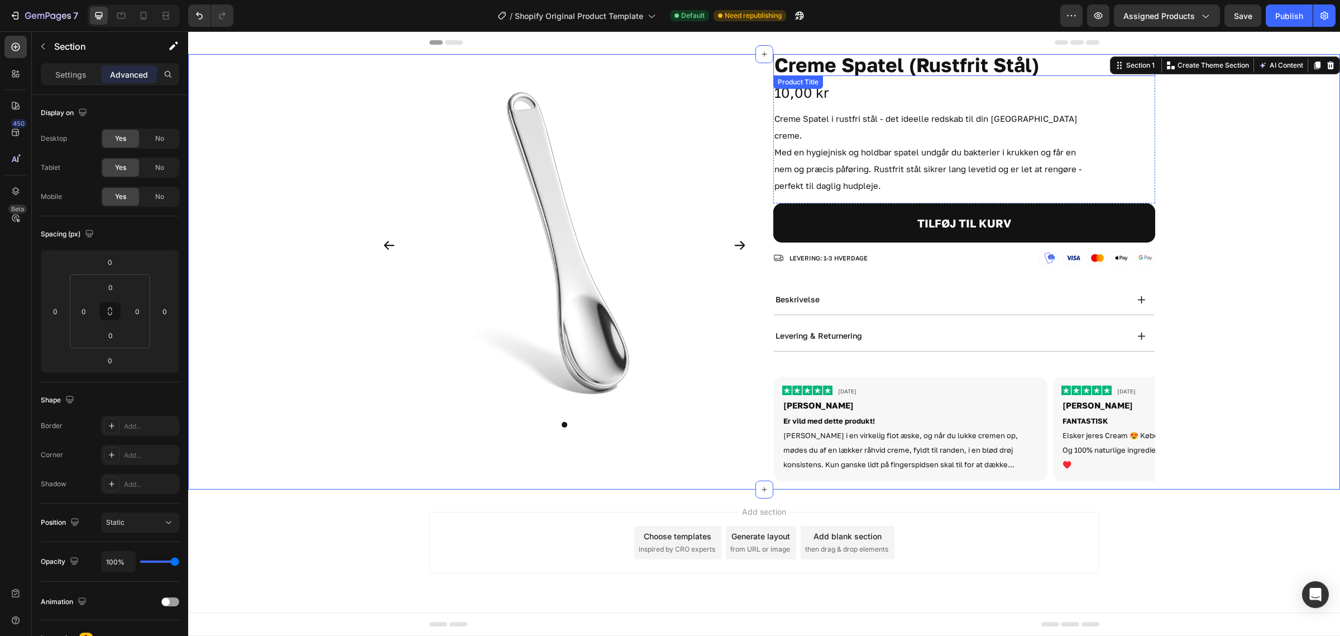
click at [928, 71] on h1 "Creme Spatel (Rustfrit Stål)" at bounding box center [965, 65] width 382 height 22
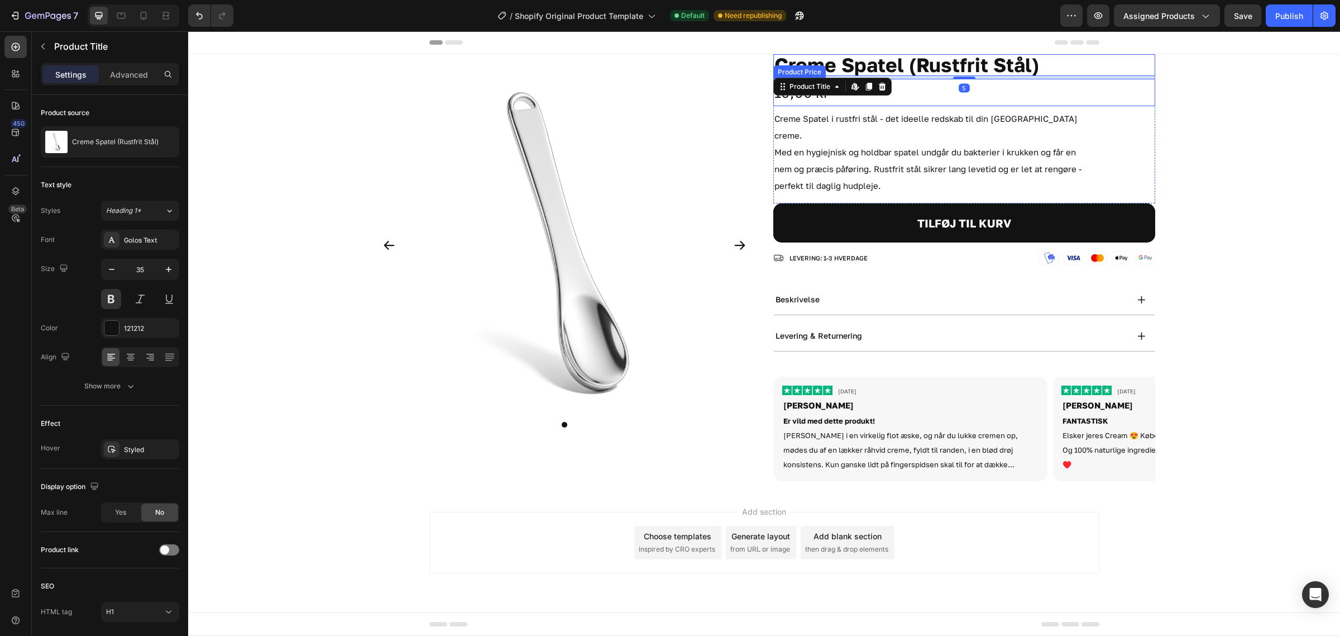
click at [933, 87] on div "10,00 kr" at bounding box center [965, 92] width 382 height 27
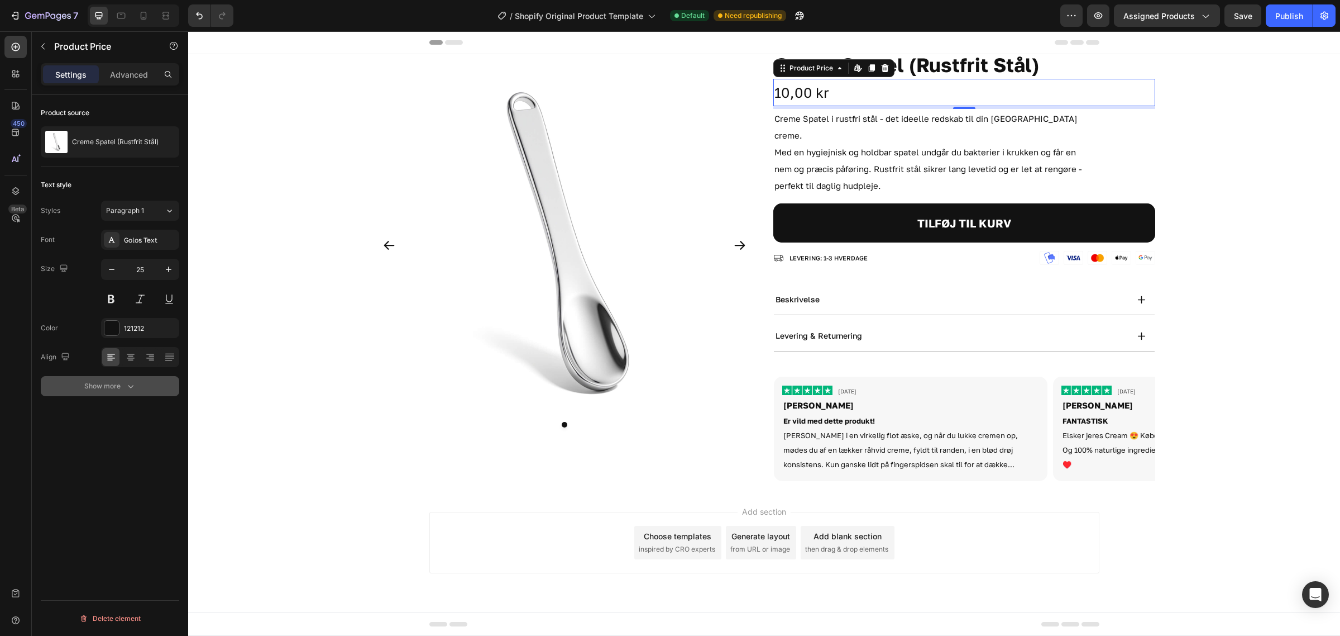
click at [108, 380] on div "Show more" at bounding box center [110, 385] width 52 height 11
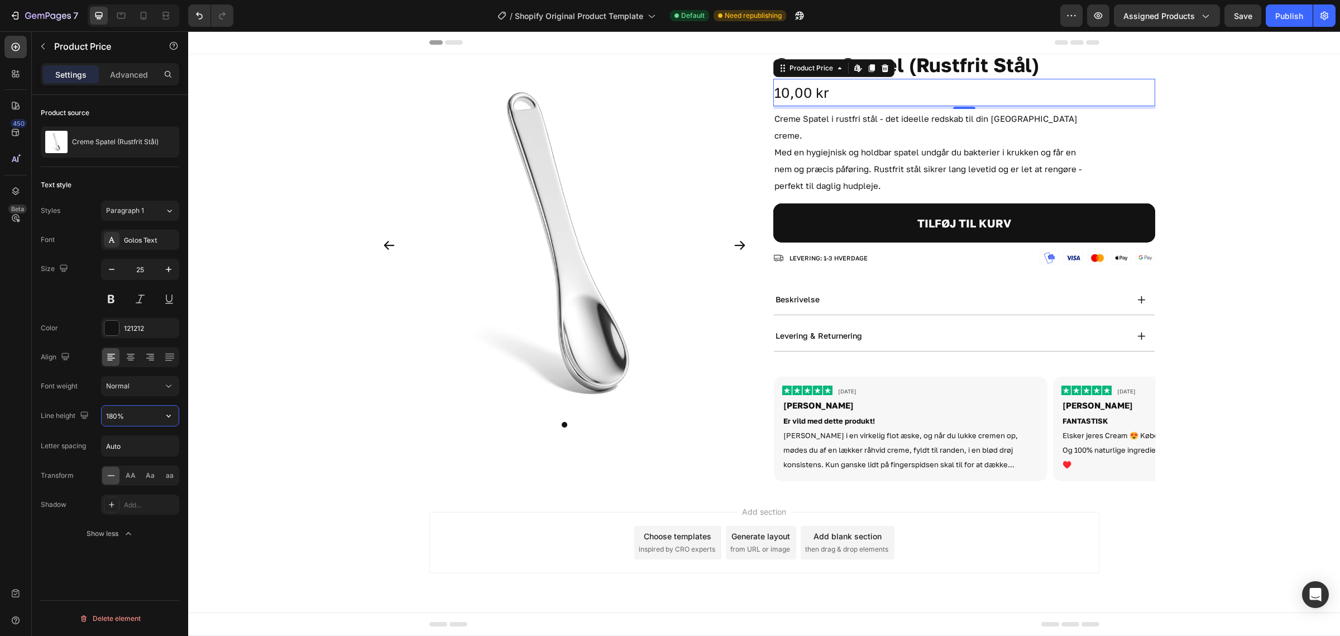
click at [143, 422] on input "180%" at bounding box center [140, 415] width 77 height 20
click at [171, 417] on icon "button" at bounding box center [168, 415] width 11 height 11
click at [136, 447] on p "100%" at bounding box center [138, 445] width 64 height 10
type input "100%"
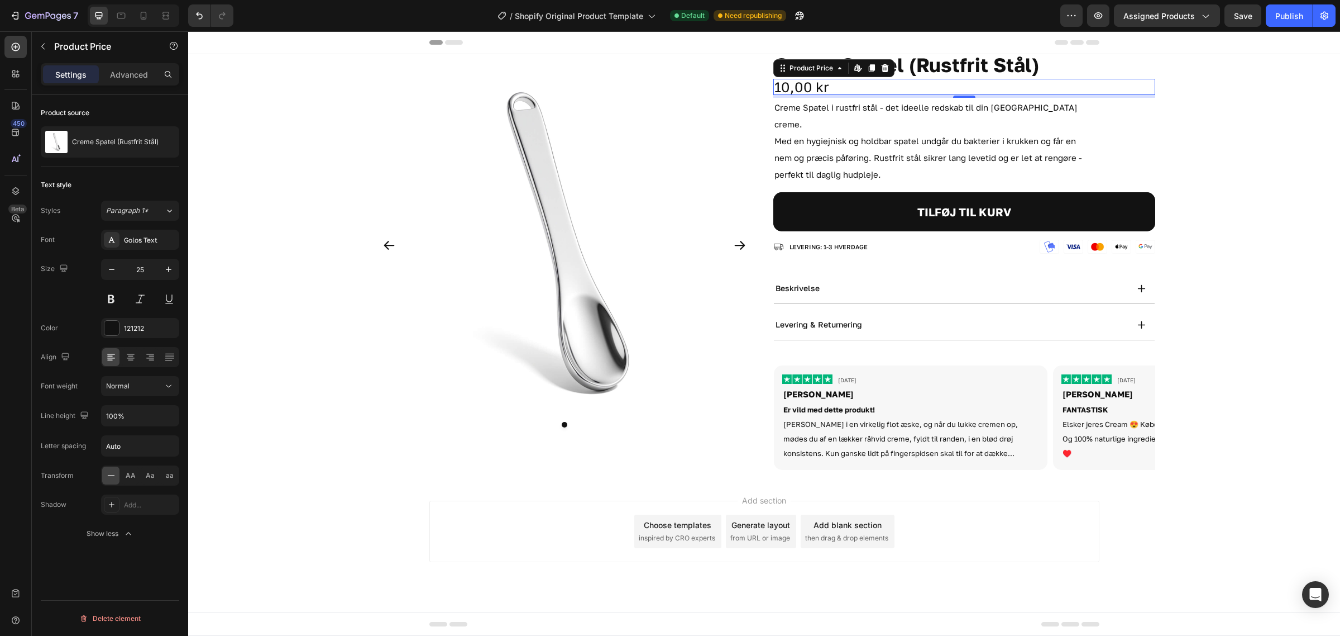
click at [420, 366] on img at bounding box center [565, 245] width 382 height 382
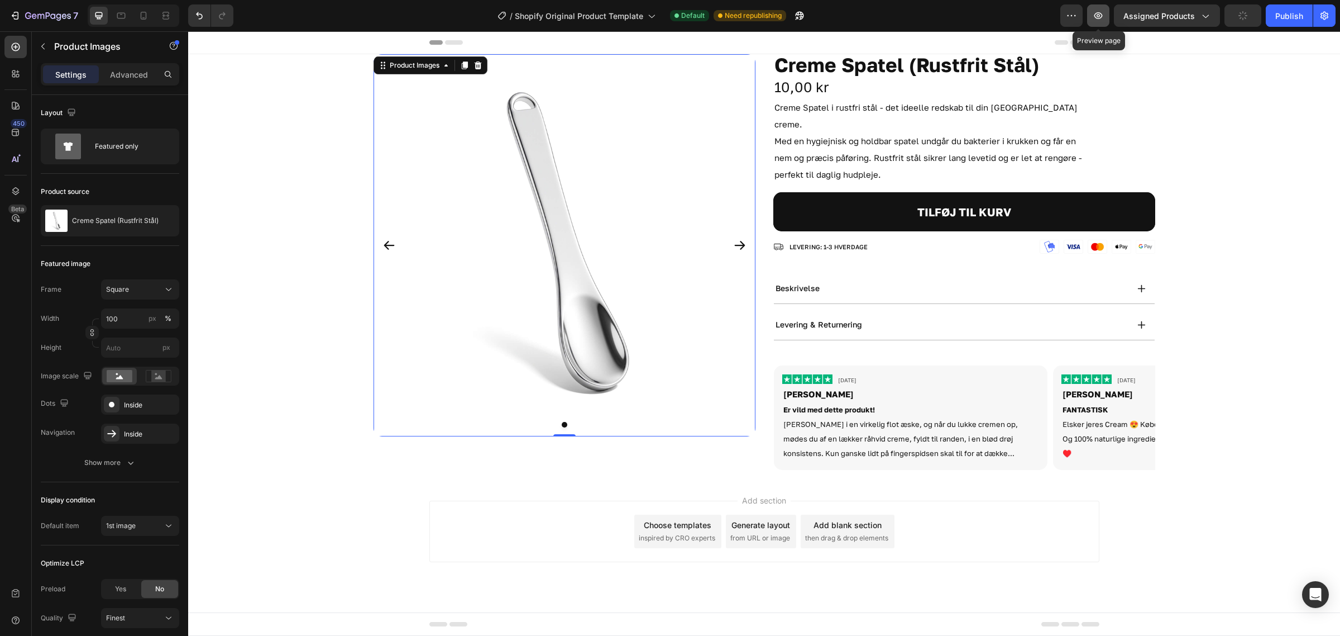
click at [1099, 15] on icon "button" at bounding box center [1098, 15] width 11 height 11
click at [1068, 69] on h1 "Creme Spatel (Rustfrit Stål)" at bounding box center [965, 65] width 382 height 22
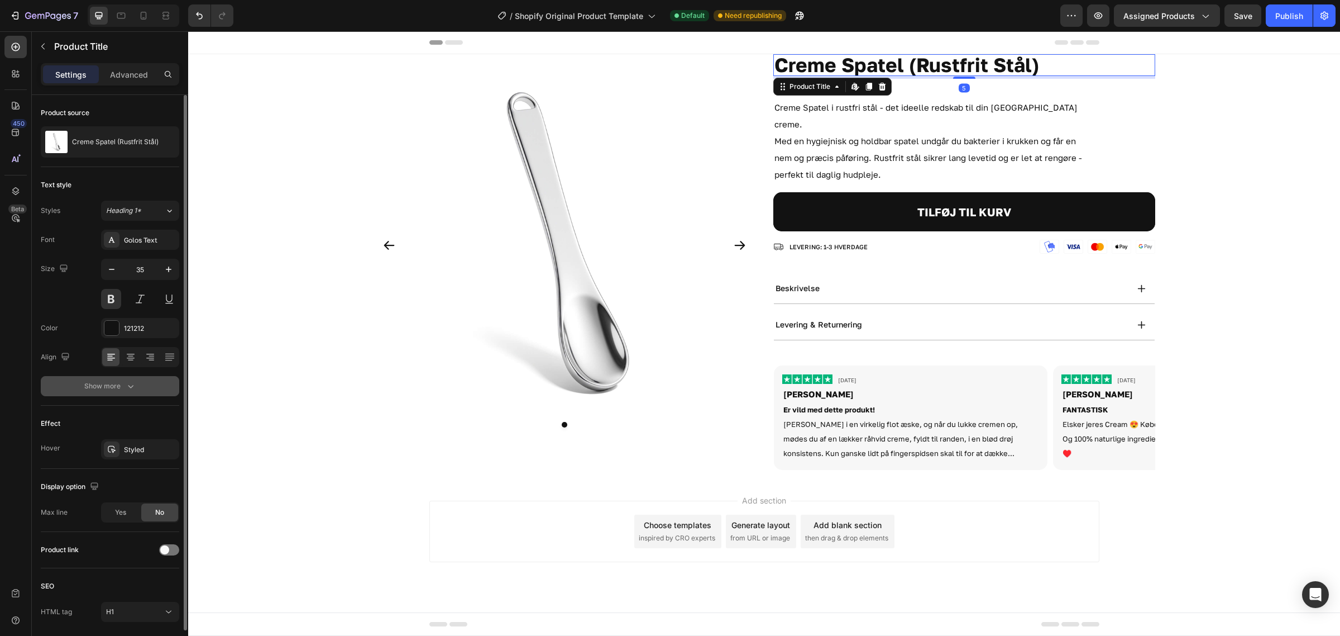
click at [115, 392] on button "Show more" at bounding box center [110, 386] width 139 height 20
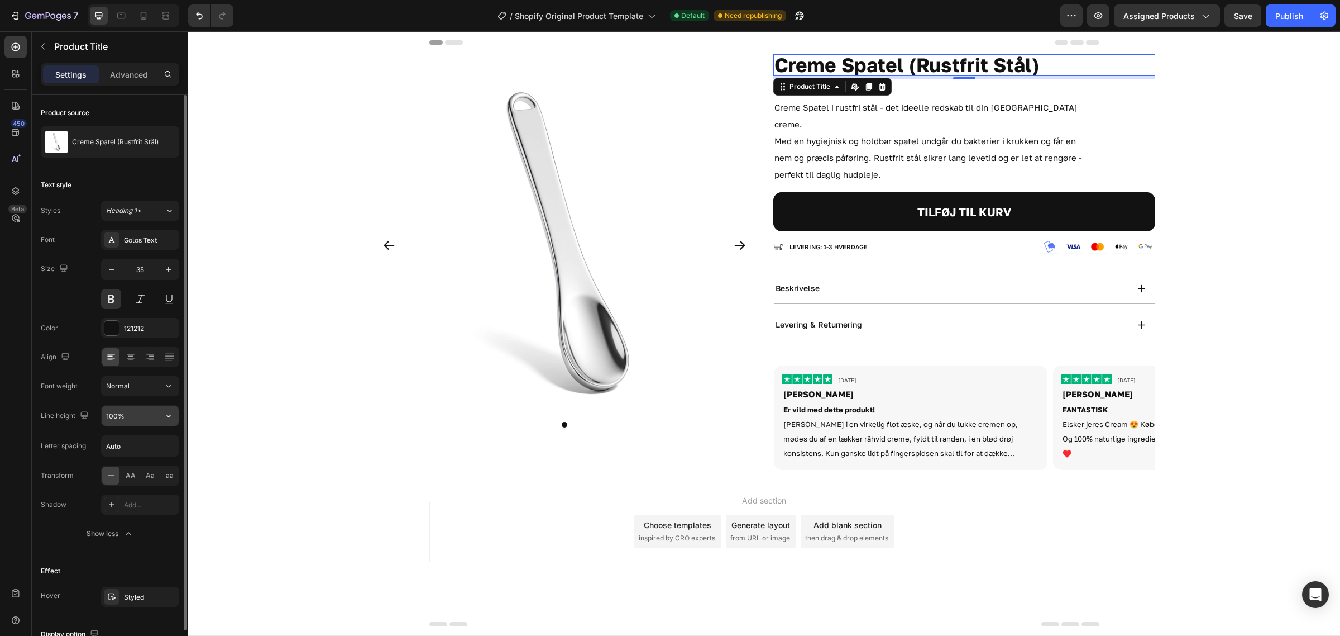
click at [159, 419] on button "button" at bounding box center [169, 415] width 20 height 20
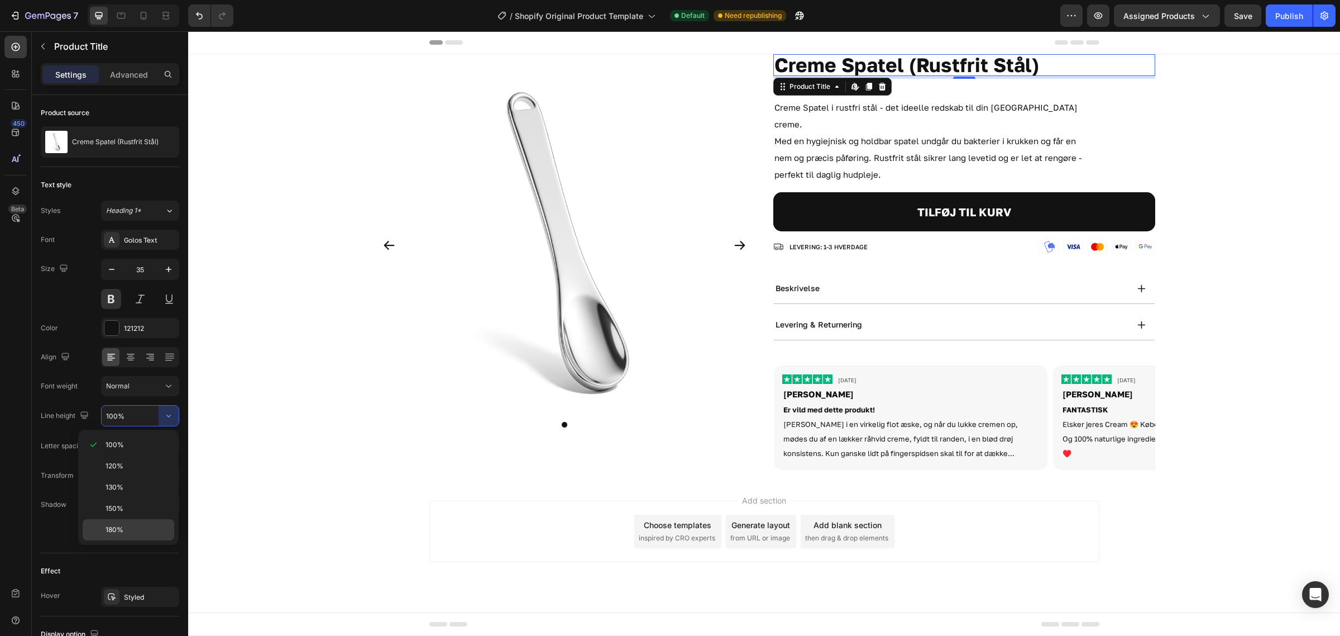
click at [135, 532] on p "180%" at bounding box center [138, 529] width 64 height 10
type input "180%"
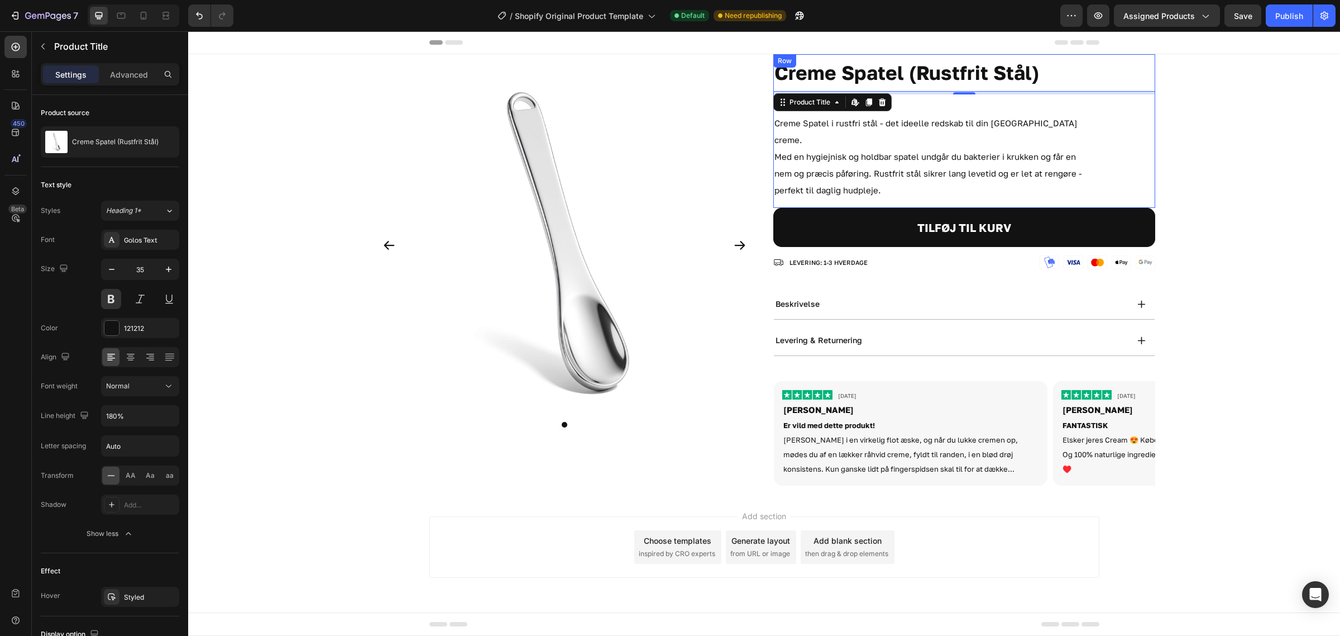
click at [999, 112] on div "Creme Spatel (Rustfrit Stål) Product Title Edit content in Shopify 5 10,00 kr P…" at bounding box center [965, 131] width 382 height 154
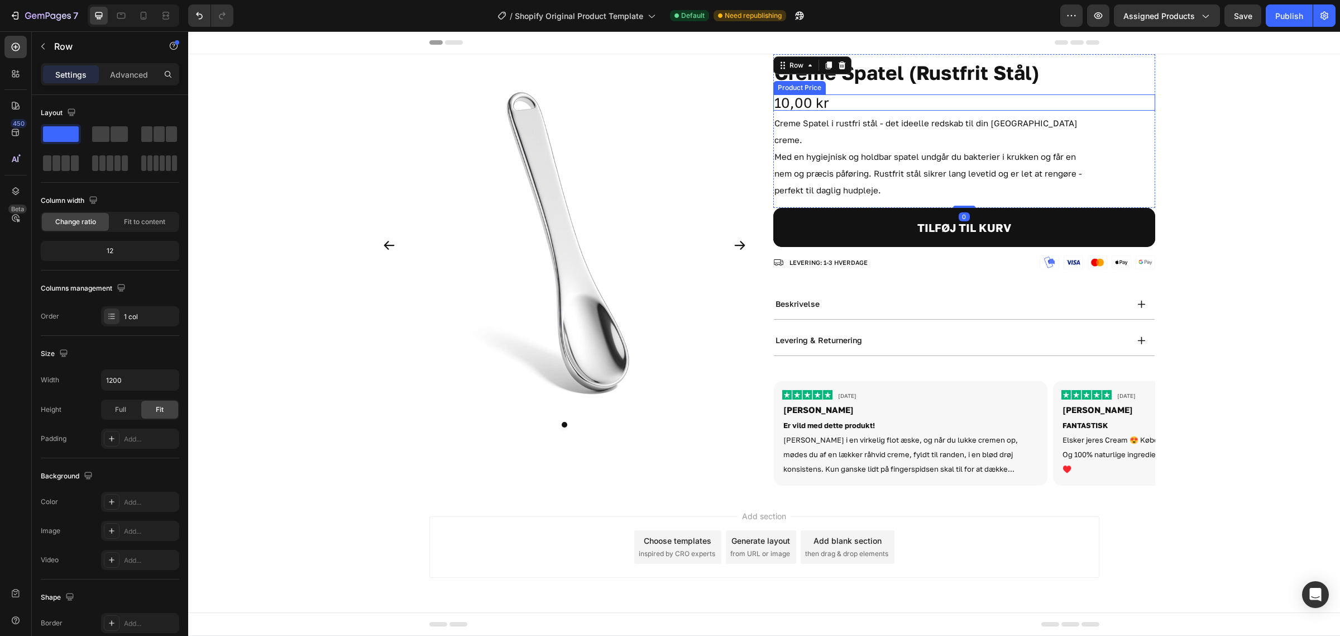
click at [842, 104] on div "10,00 kr" at bounding box center [965, 102] width 382 height 16
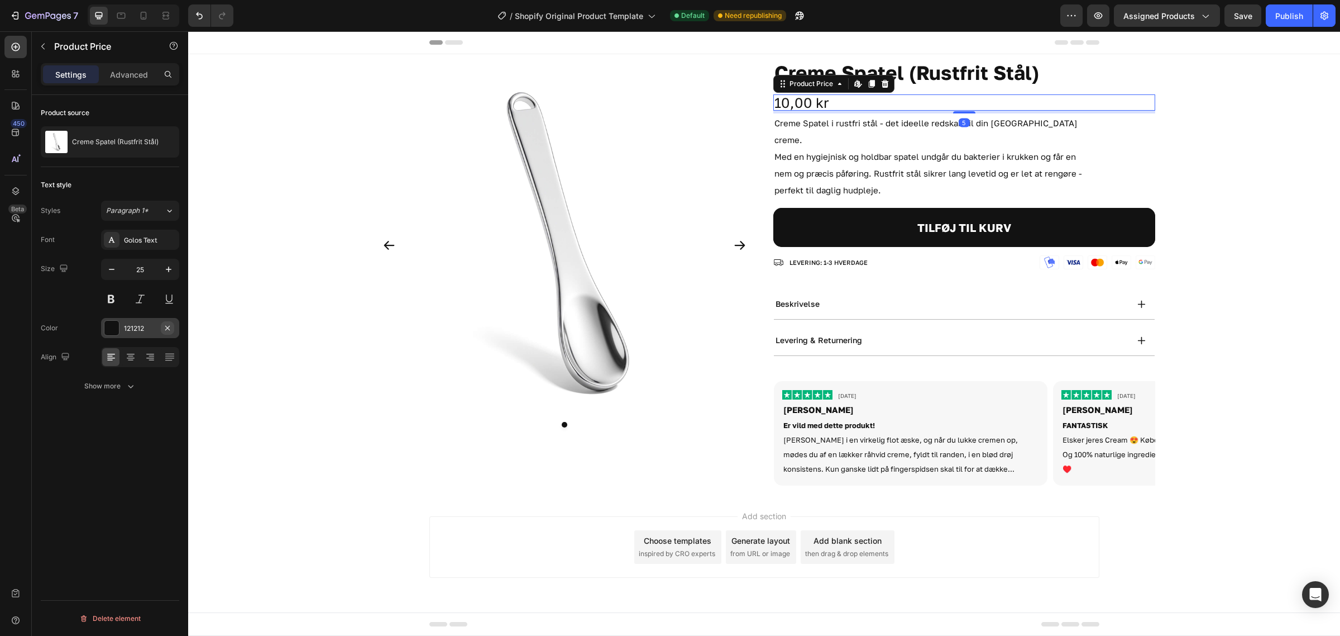
click at [163, 324] on icon "button" at bounding box center [167, 327] width 9 height 9
click at [122, 378] on button "Show more" at bounding box center [110, 386] width 139 height 20
click at [148, 417] on input "100%" at bounding box center [140, 415] width 77 height 20
click at [168, 417] on icon "button" at bounding box center [168, 415] width 4 height 3
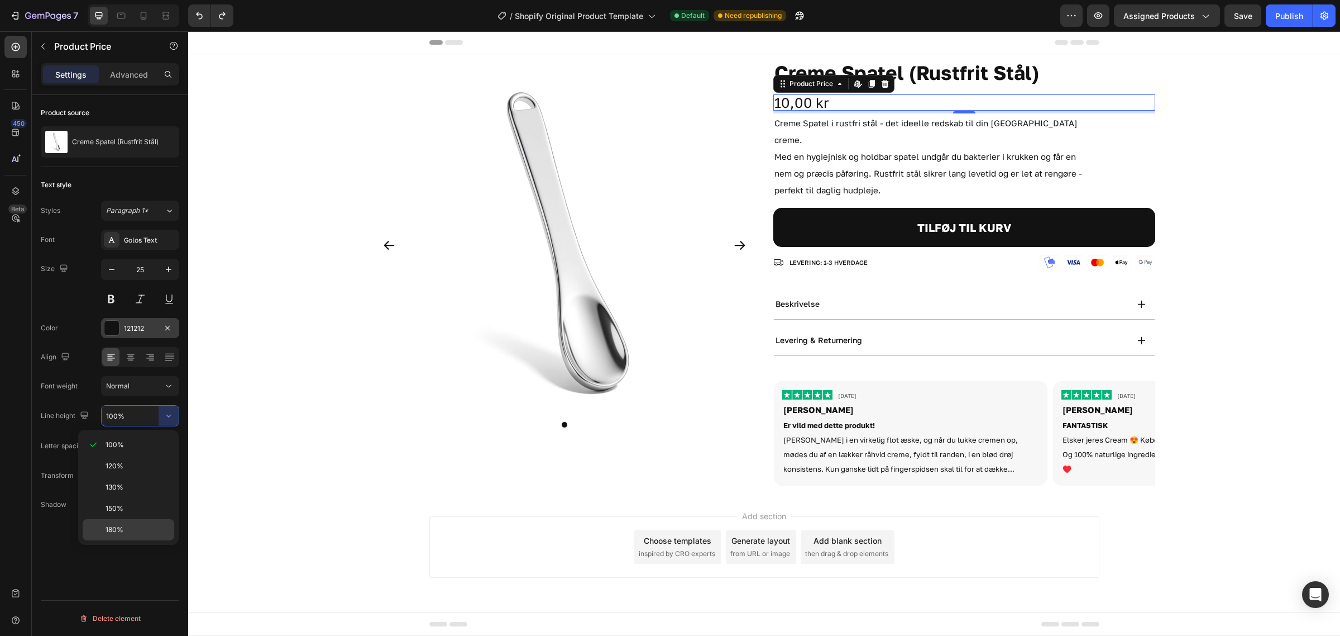
click at [136, 525] on div "180%" at bounding box center [129, 529] width 92 height 21
type input "180%"
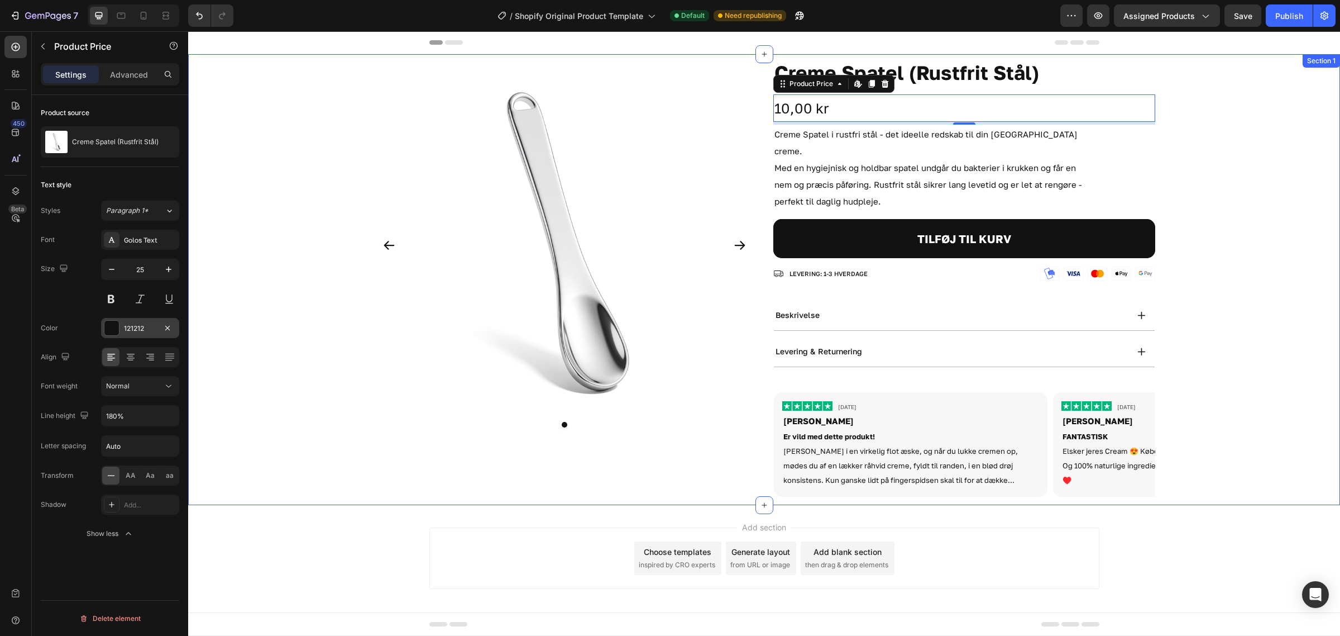
click at [1241, 299] on div "Product Images Creme Spatel (Rustfrit Stål) Product Title 10,00 kr Product Pric…" at bounding box center [764, 279] width 1152 height 451
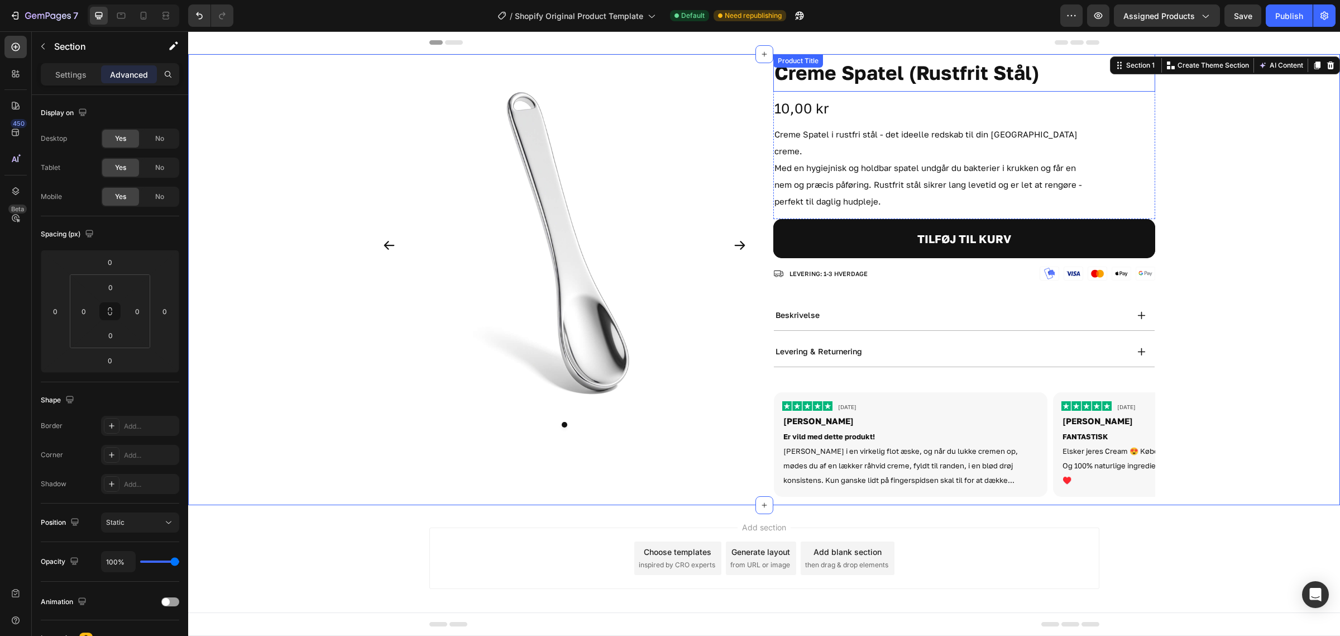
click at [1062, 75] on h1 "Creme Spatel (Rustfrit Stål)" at bounding box center [965, 72] width 382 height 37
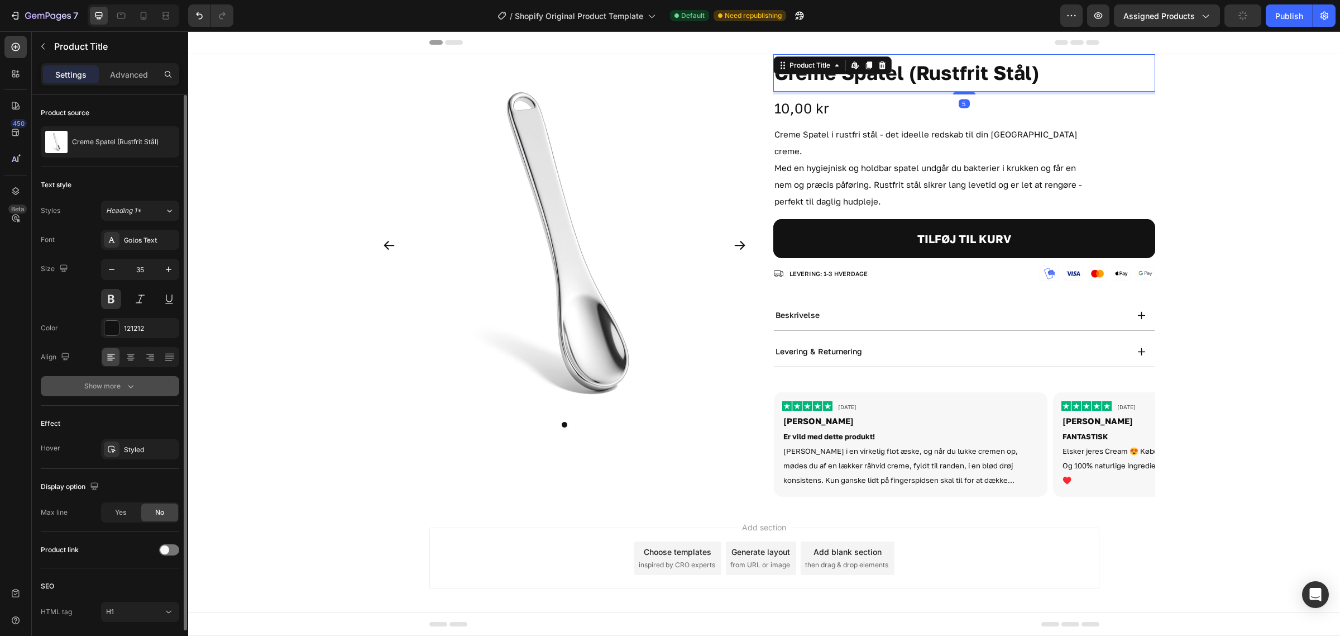
click at [121, 384] on div "Show more" at bounding box center [110, 385] width 52 height 11
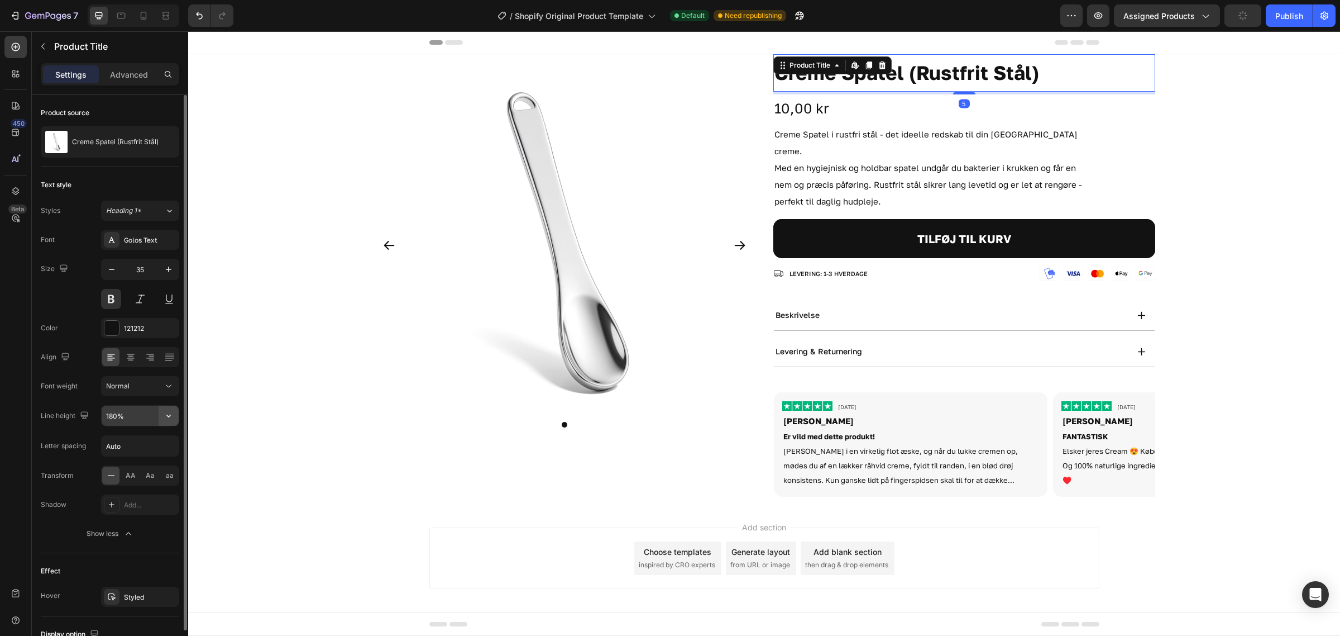
click at [171, 417] on icon "button" at bounding box center [168, 415] width 11 height 11
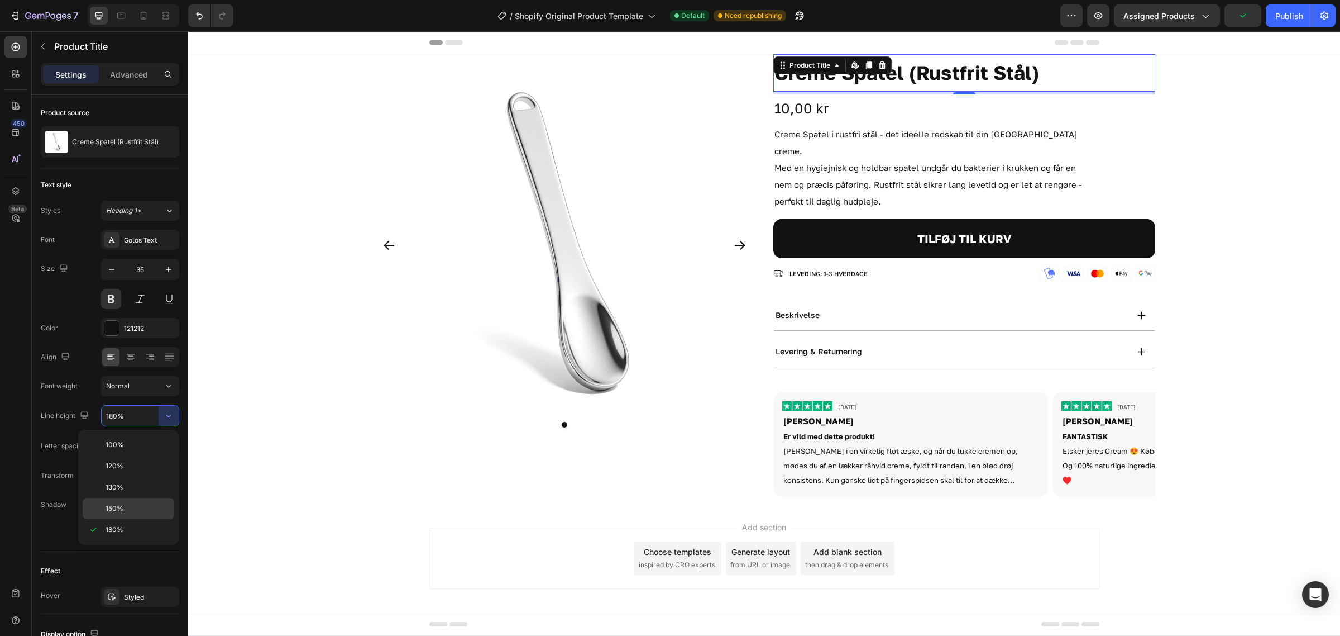
click at [140, 504] on p "150%" at bounding box center [138, 508] width 64 height 10
type input "150%"
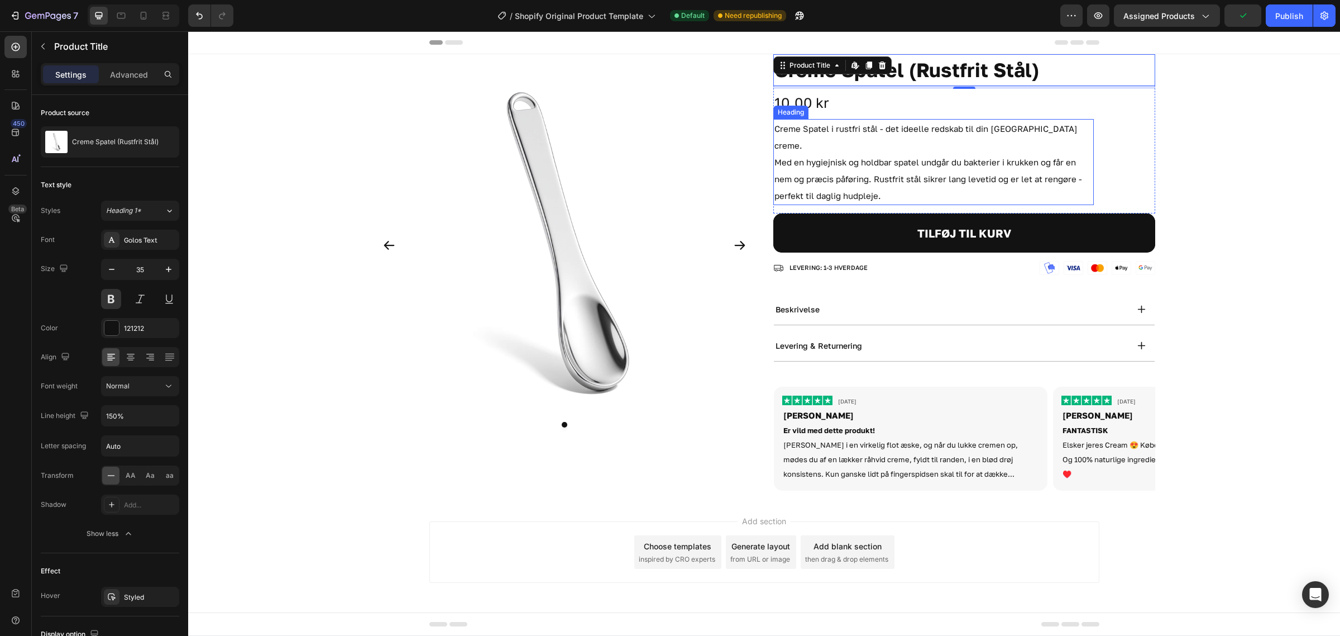
click at [857, 106] on div "10,00 kr" at bounding box center [965, 102] width 382 height 27
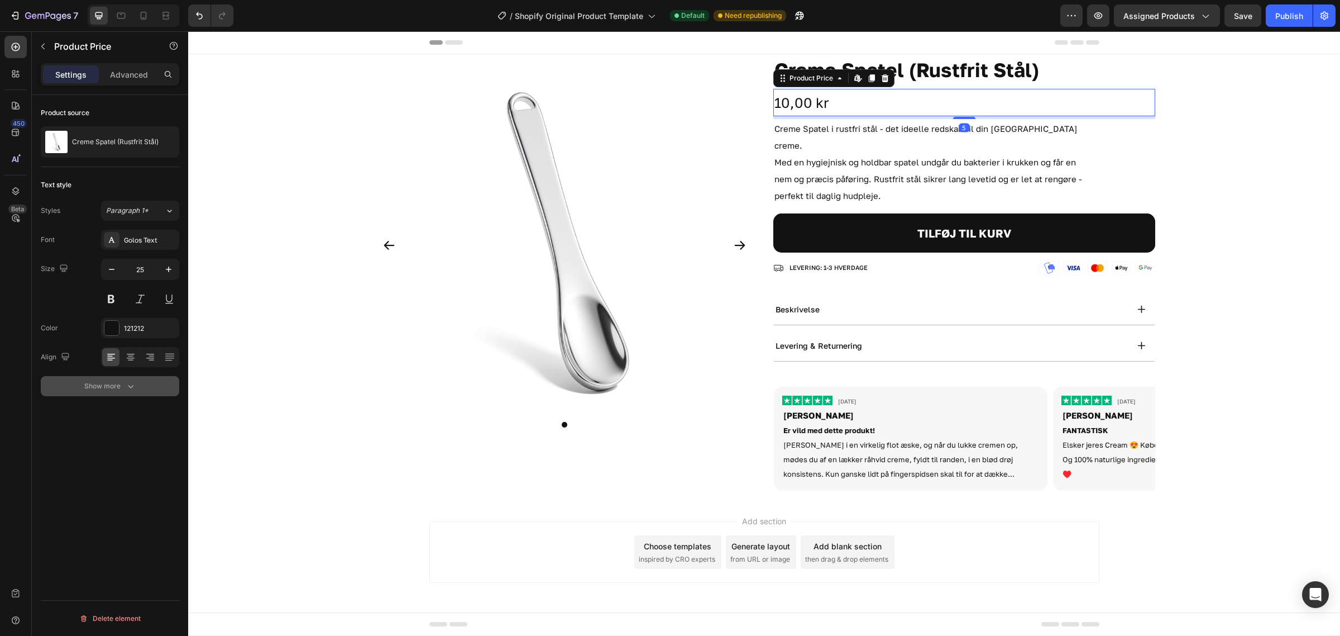
click at [107, 385] on div "Show more" at bounding box center [110, 385] width 52 height 11
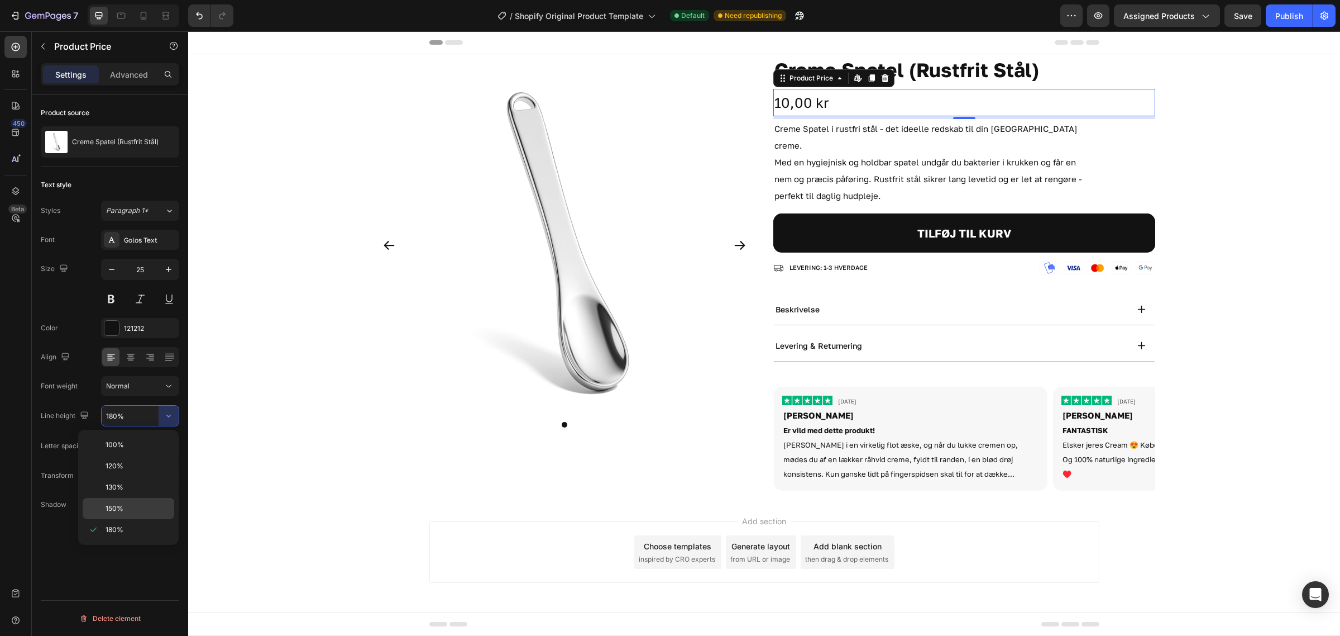
drag, startPoint x: 135, startPoint y: 505, endPoint x: 101, endPoint y: 431, distance: 81.7
click at [135, 505] on p "150%" at bounding box center [138, 508] width 64 height 10
type input "150%"
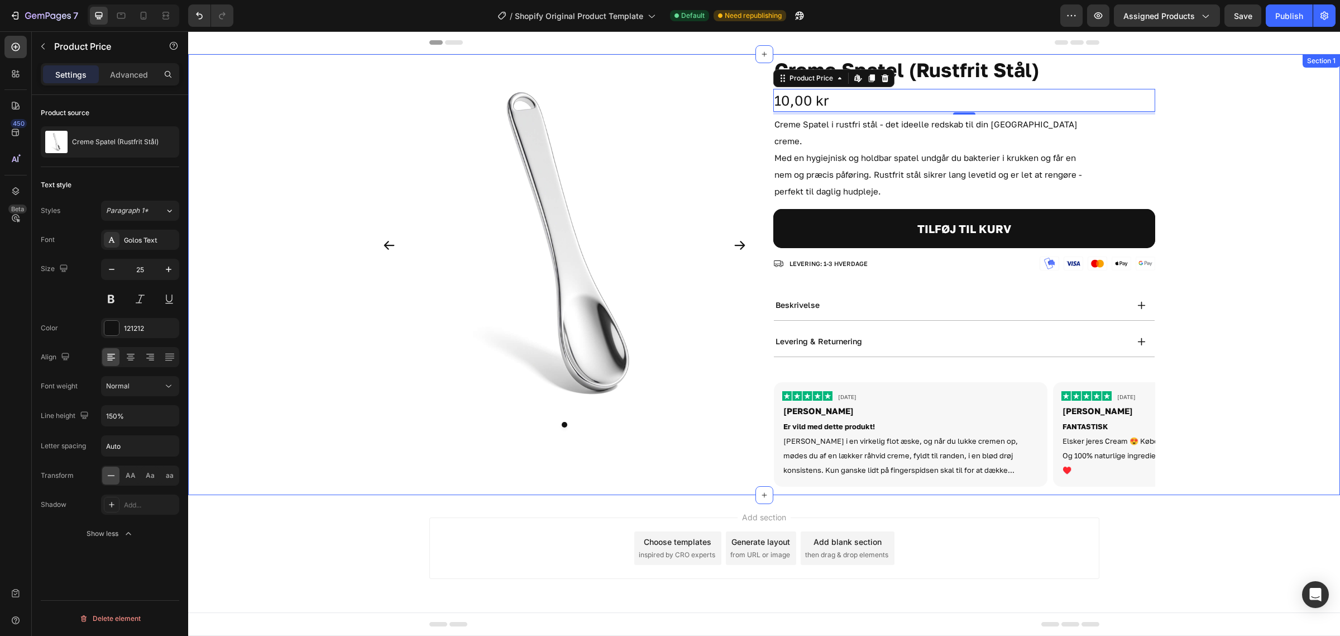
click at [1278, 285] on div "Product Images Creme Spatel (Rustfrit Stål) Product Title 10,00 kr Product Pric…" at bounding box center [764, 274] width 1152 height 441
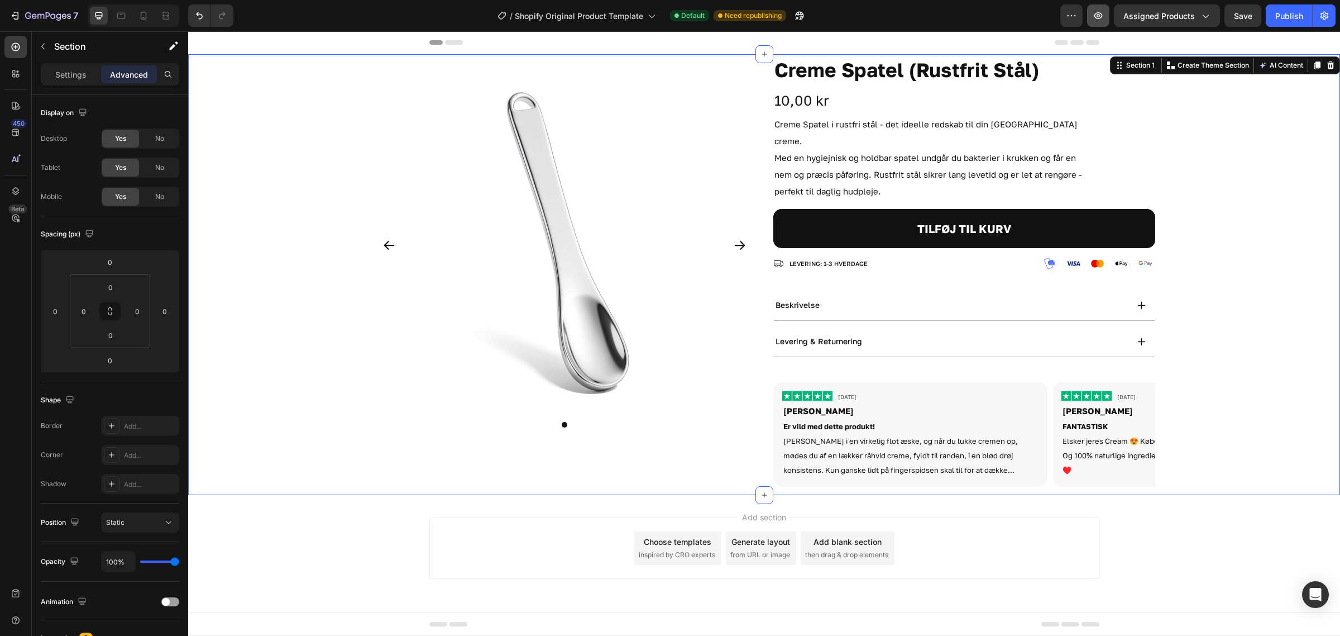
click at [1106, 7] on button "button" at bounding box center [1098, 15] width 22 height 22
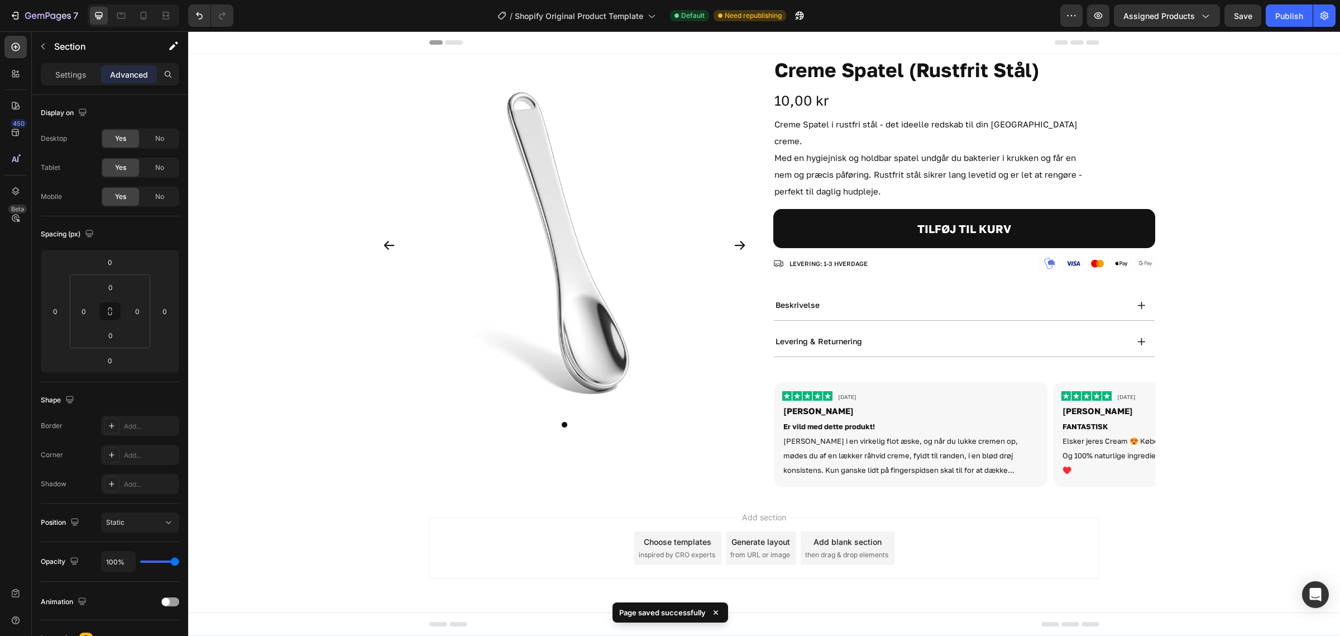
click at [375, 49] on div at bounding box center [764, 42] width 1152 height 23
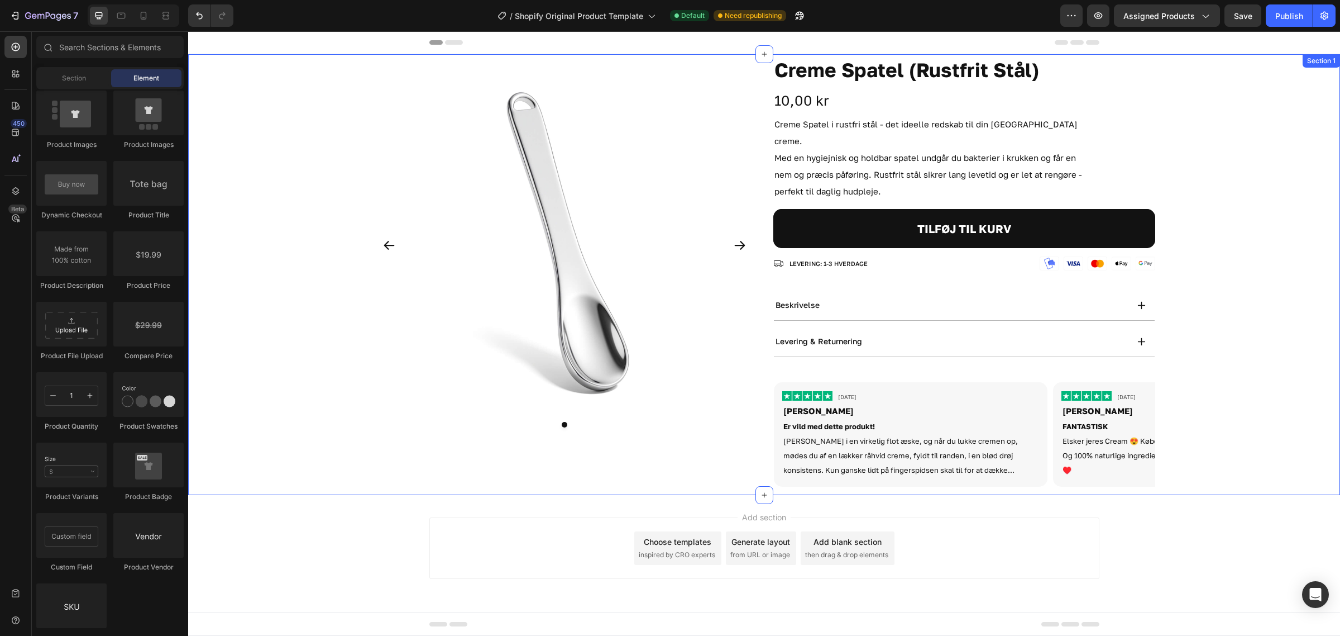
click at [321, 208] on div "Product Images Creme Spatel (Rustfrit Stål) Product Title 10,00 kr Product Pric…" at bounding box center [764, 274] width 1152 height 441
click at [427, 495] on div "Add section Choose templates inspired by CRO experts Generate layout from URL o…" at bounding box center [764, 550] width 1152 height 111
drag, startPoint x: 389, startPoint y: 521, endPoint x: 358, endPoint y: 427, distance: 98.9
click at [389, 521] on div "Add section Choose templates inspired by CRO experts Generate layout from URL o…" at bounding box center [764, 550] width 1152 height 111
click at [356, 421] on div "Product Images Creme Spatel (Rustfrit Stål) Product Title 10,00 kr Product Pric…" at bounding box center [764, 274] width 1152 height 441
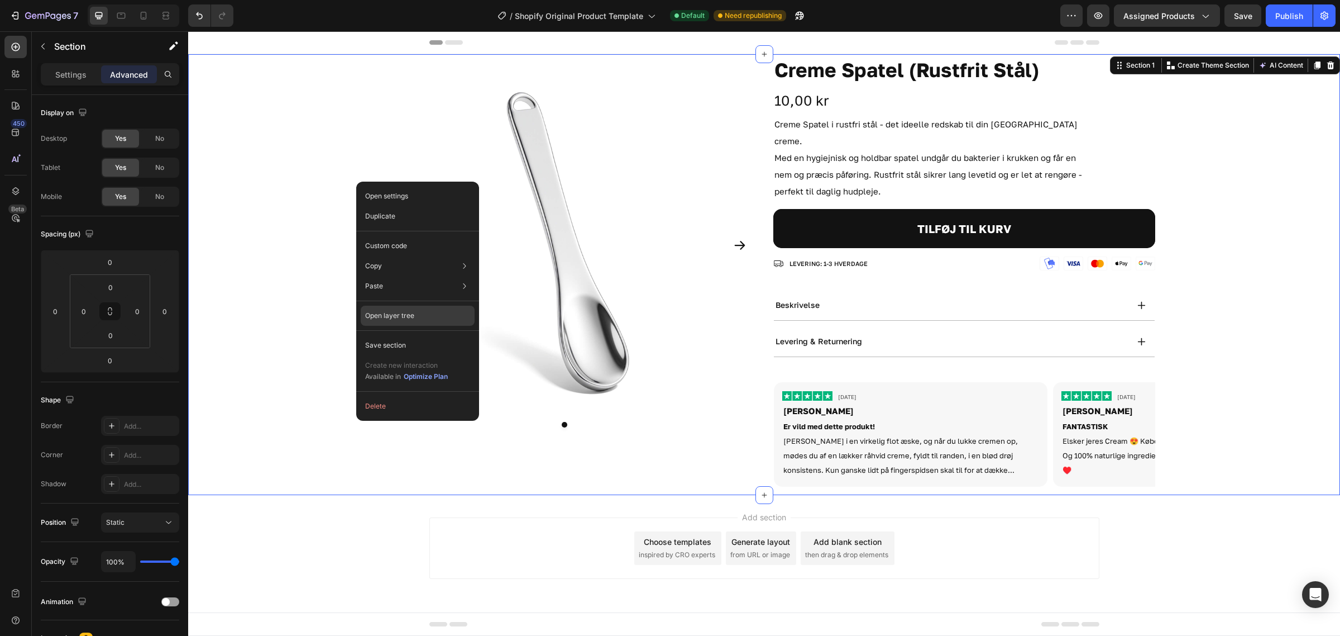
click at [441, 355] on div "Open layer tree" at bounding box center [418, 370] width 114 height 31
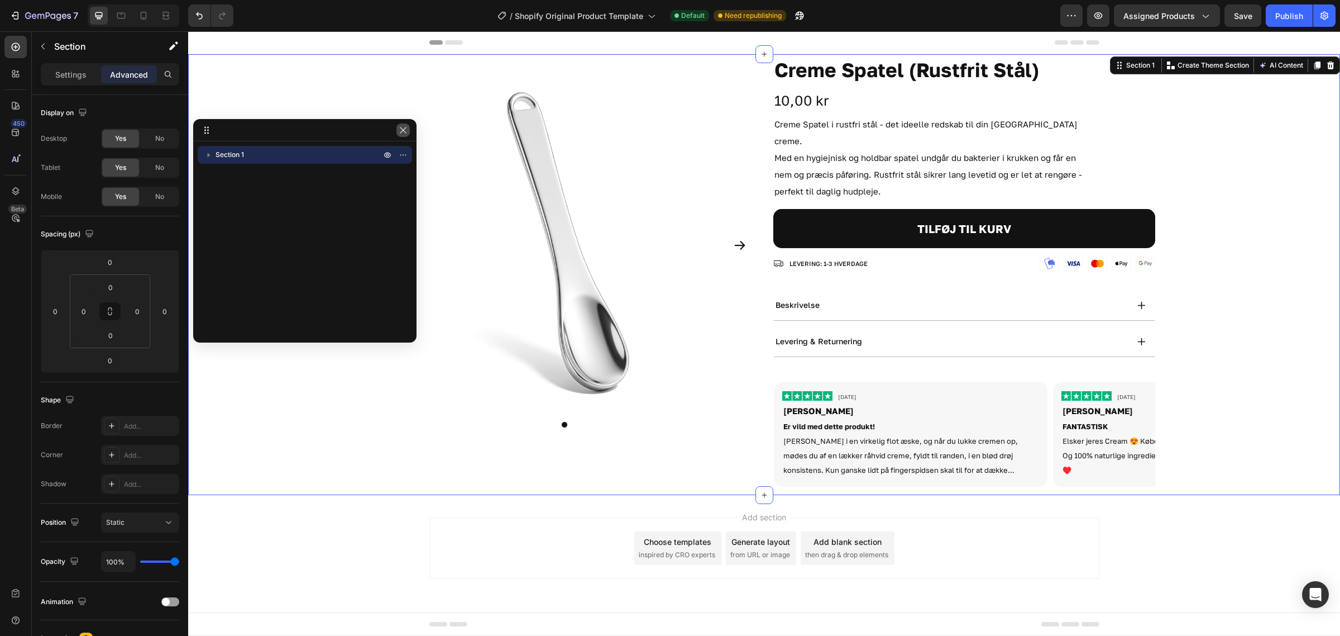
click at [400, 135] on button "button" at bounding box center [403, 129] width 13 height 13
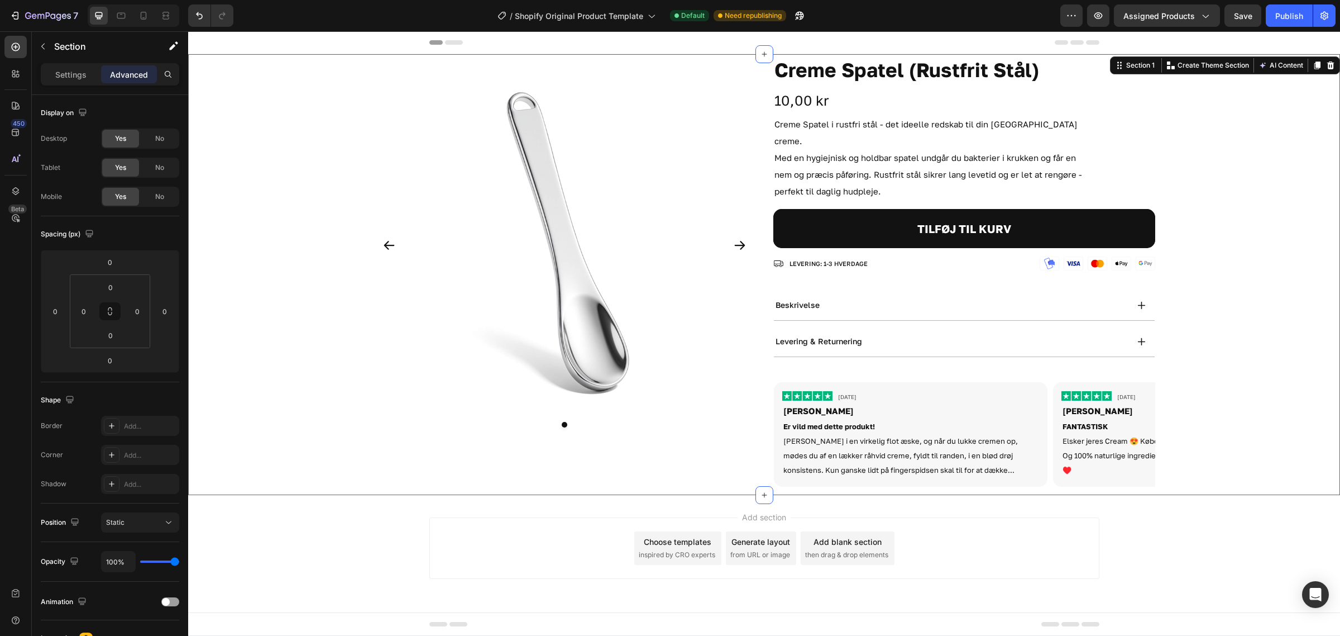
click at [1254, 122] on div "Product Images Creme Spatel (Rustfrit Stål) Product Title 10,00 kr Product Pric…" at bounding box center [764, 274] width 1152 height 441
click at [774, 68] on h1 "Creme Spatel (Rustfrit Stål)" at bounding box center [965, 70] width 382 height 32
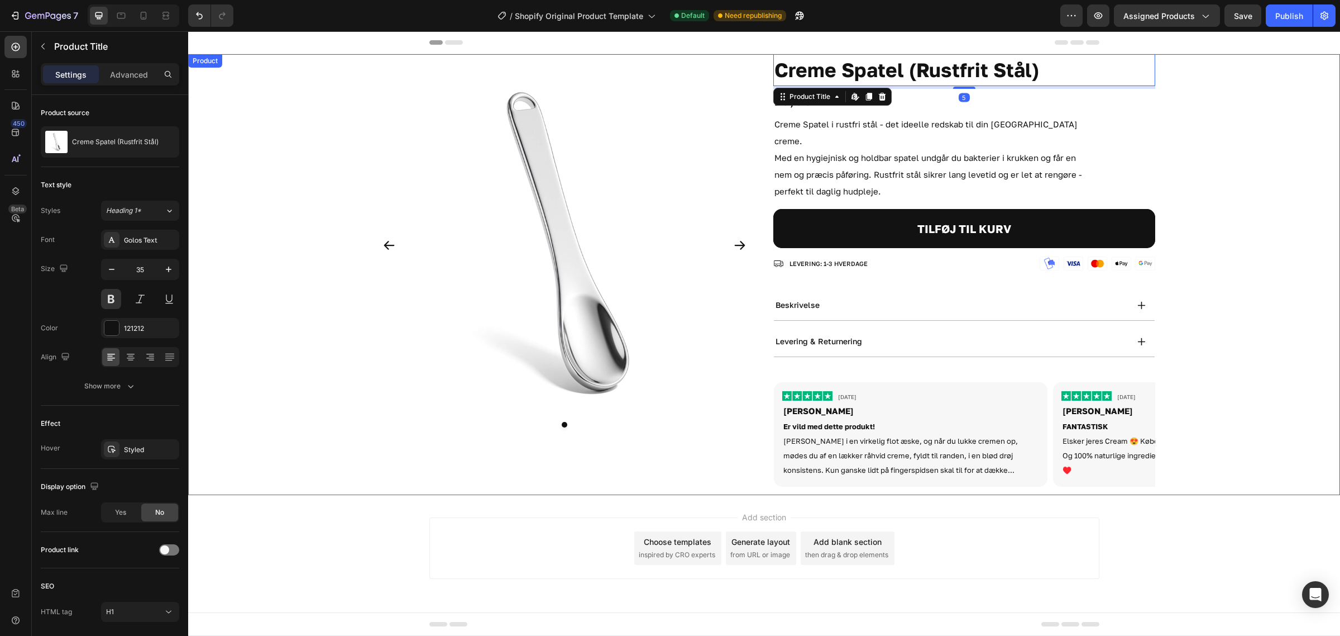
click at [768, 345] on div "Product Images Creme Spatel (Rustfrit Stål) Product Title Edit content in Shopi…" at bounding box center [765, 274] width 782 height 441
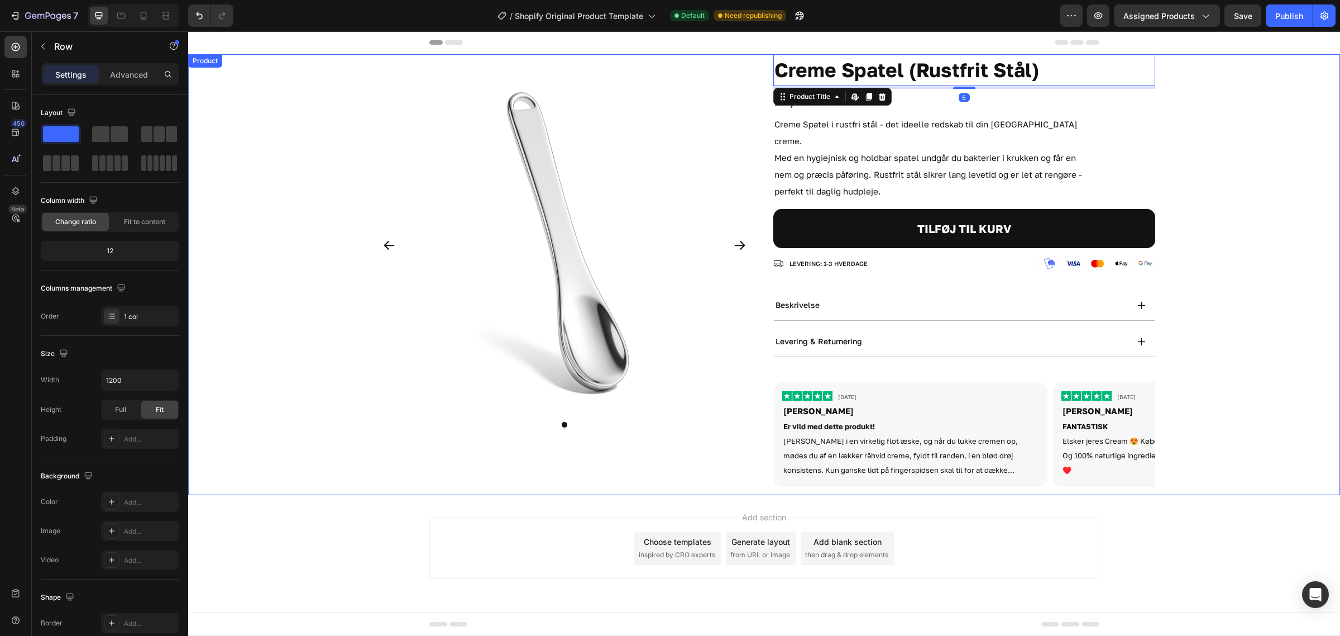
click at [793, 350] on div "TILFØJ TIL KURV Add to Cart Image Image Image Image Image Row LEVERING: 1-3 HVE…" at bounding box center [965, 352] width 382 height 286
click at [1148, 99] on div "10,00 kr" at bounding box center [965, 100] width 382 height 23
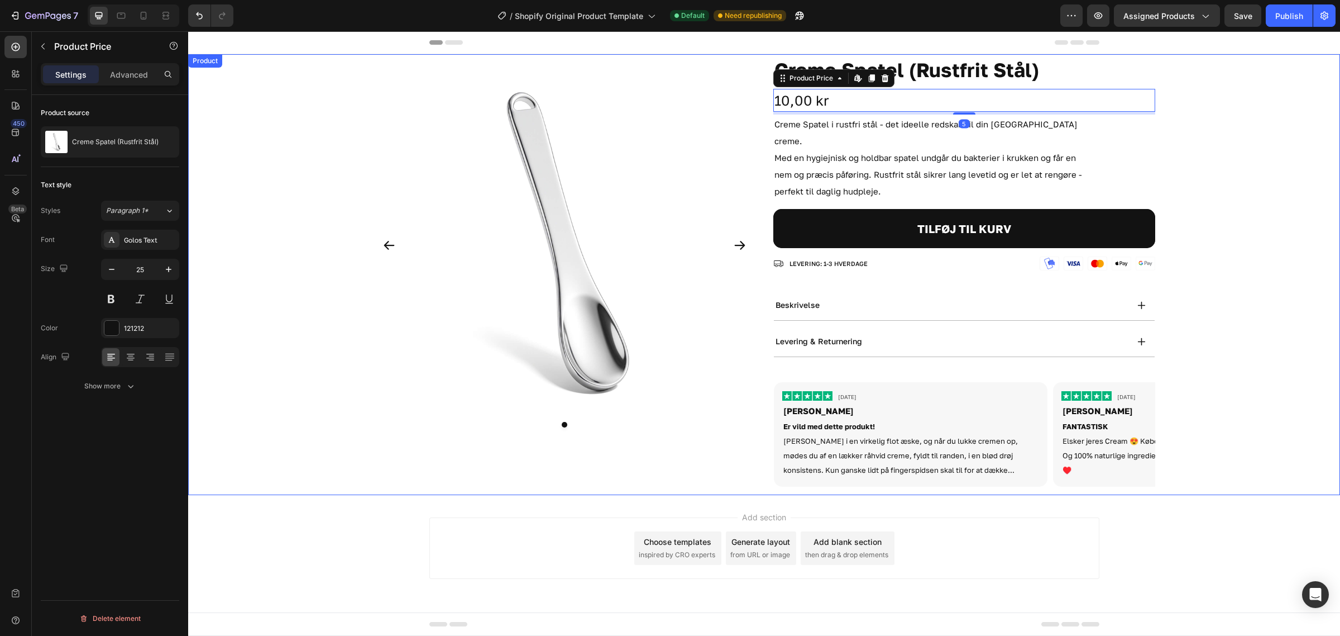
click at [757, 58] on div "Product Images Creme Spatel (Rustfrit Stål) Product Title 10,00 kr Product Pric…" at bounding box center [765, 274] width 782 height 441
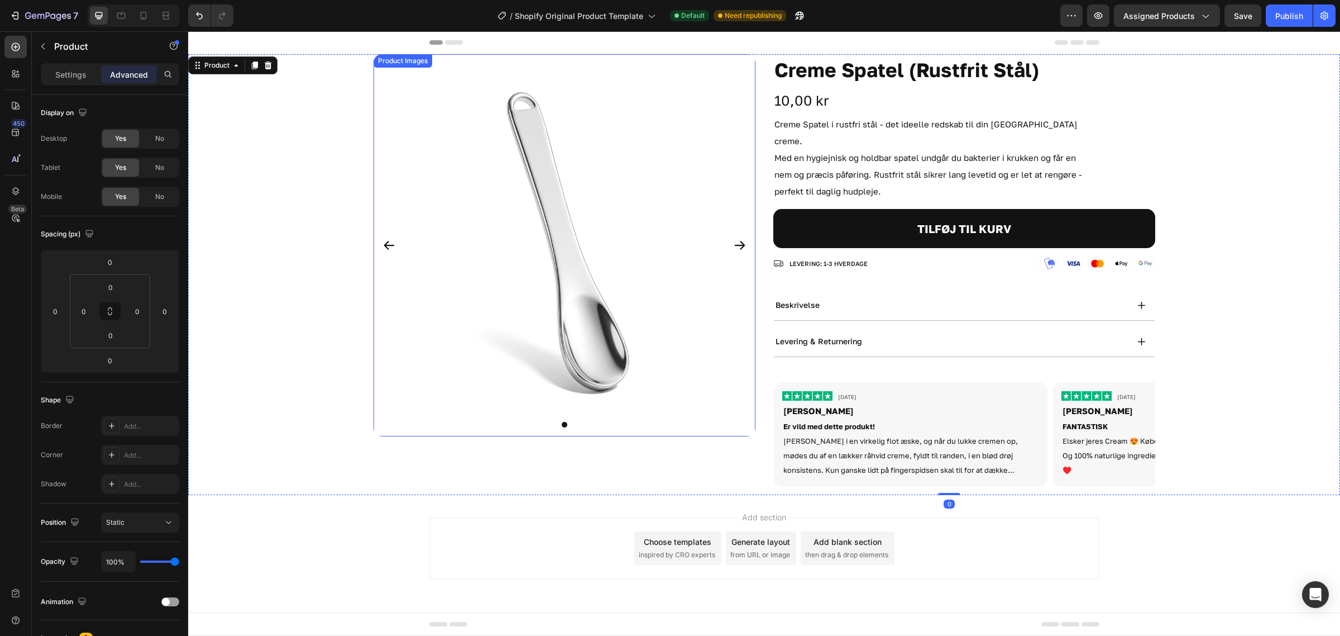
click at [750, 58] on img at bounding box center [565, 245] width 382 height 382
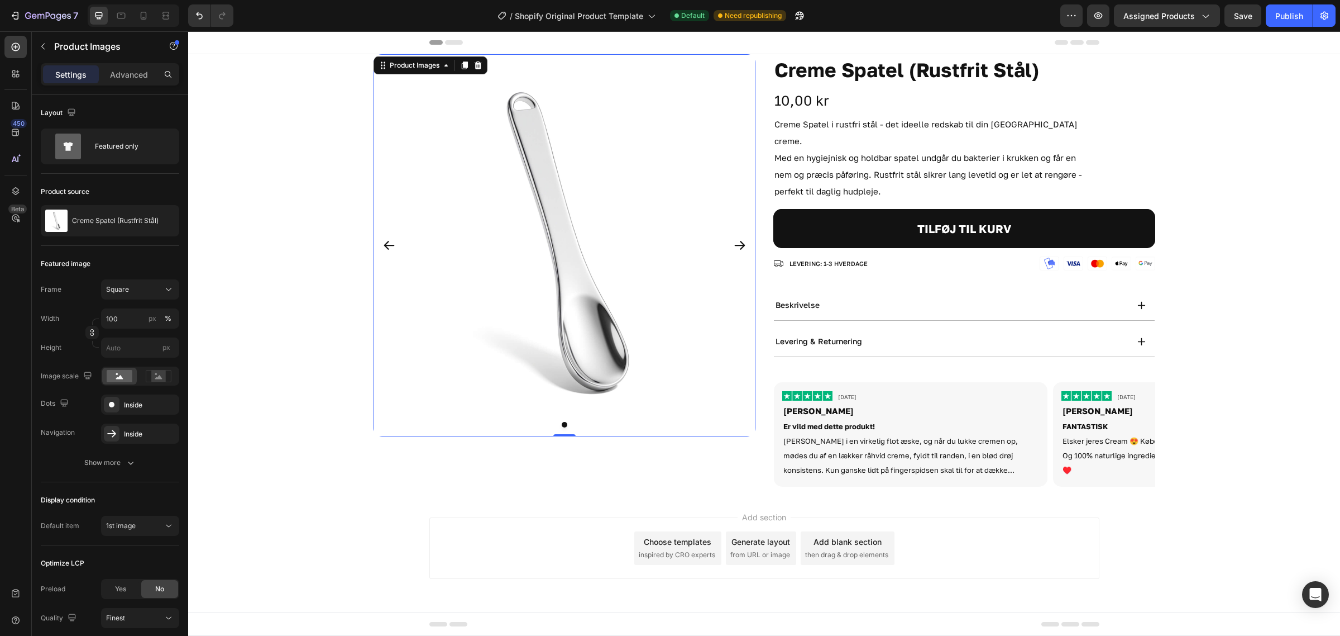
click at [766, 56] on div "Product Images 0 Creme Spatel (Rustfrit Stål) Product Title 10,00 kr Product Pr…" at bounding box center [765, 274] width 782 height 441
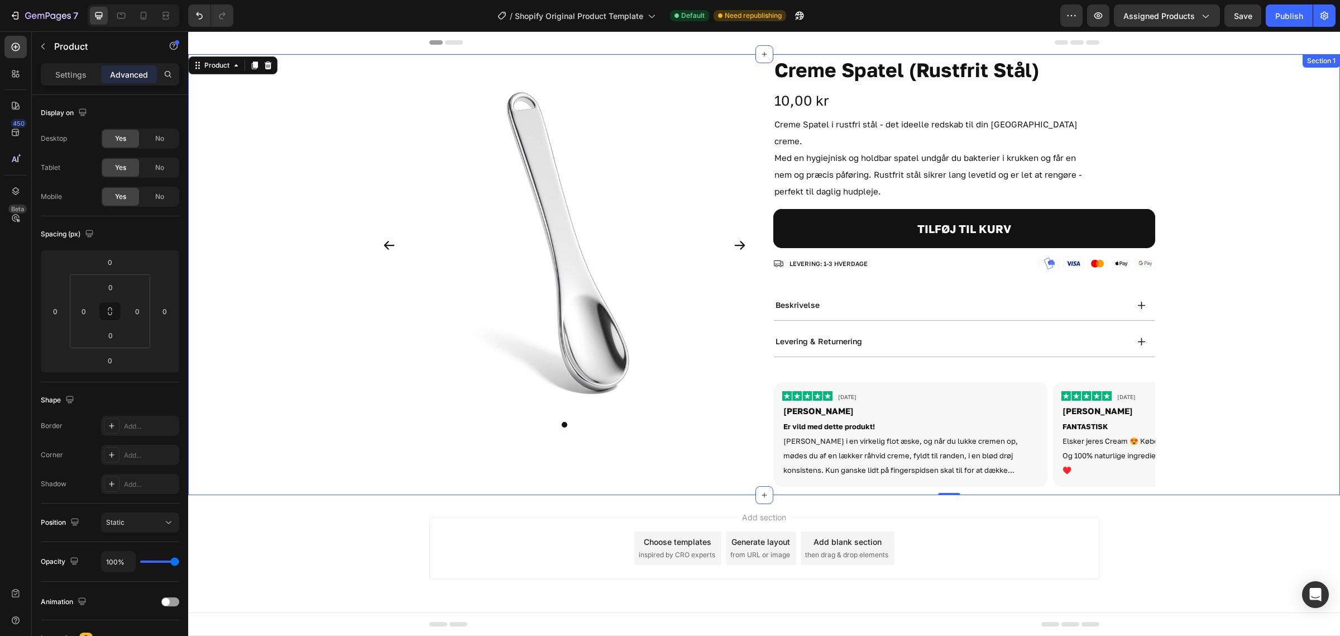
click at [256, 77] on div "Product Images Creme Spatel (Rustfrit Stål) Product Title 10,00 kr Product Pric…" at bounding box center [764, 274] width 1152 height 441
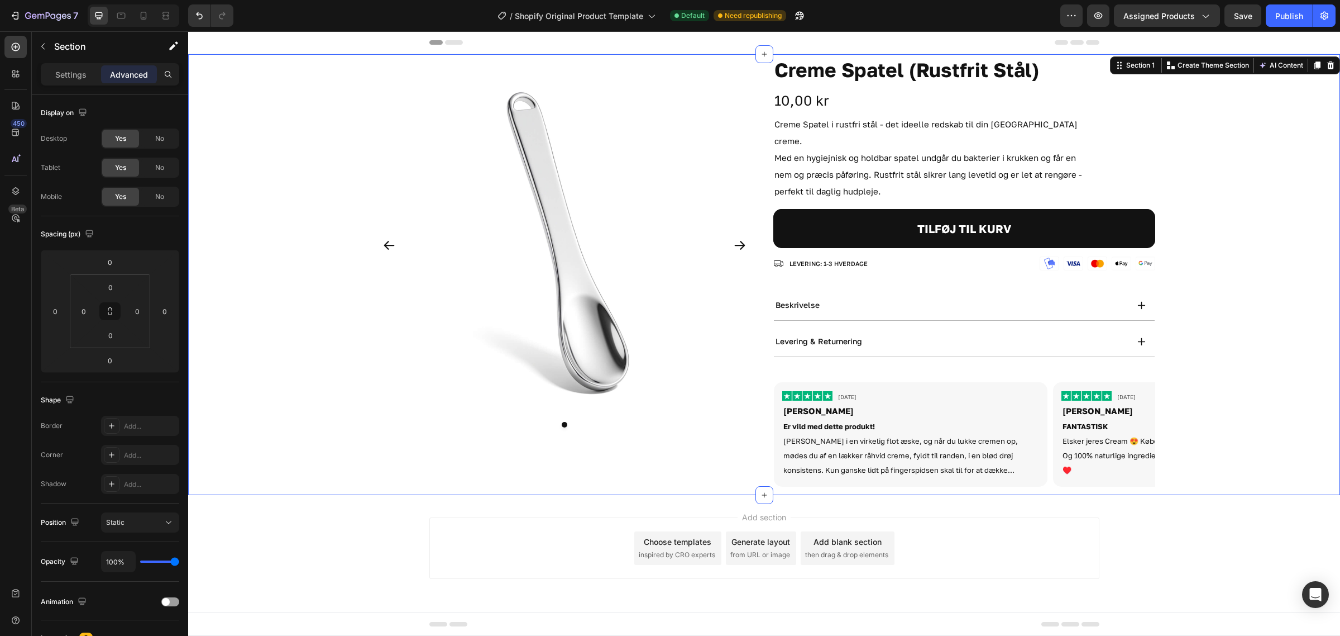
click at [340, 118] on div "Product Images Creme Spatel (Rustfrit Stål) Product Title 10,00 kr Product Pric…" at bounding box center [764, 274] width 1152 height 441
click at [434, 470] on div "Product Images" at bounding box center [565, 274] width 382 height 441
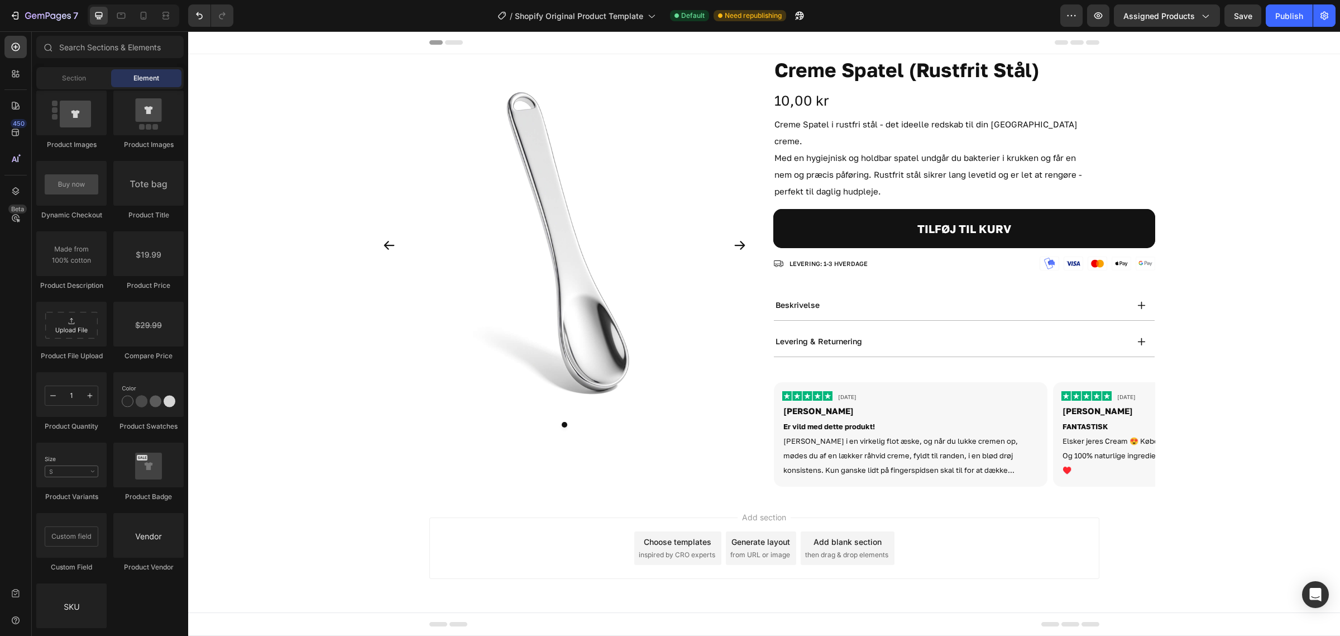
click at [417, 495] on div "Add section Choose templates inspired by CRO experts Generate layout from URL o…" at bounding box center [764, 550] width 1152 height 111
click at [405, 511] on div "Add section Choose templates inspired by CRO experts Generate layout from URL o…" at bounding box center [764, 550] width 1152 height 111
click at [778, 471] on div "Image Row 6. jun. 2025 Text Block Row Krista Heading Er vild med dette produkt!…" at bounding box center [965, 434] width 382 height 121
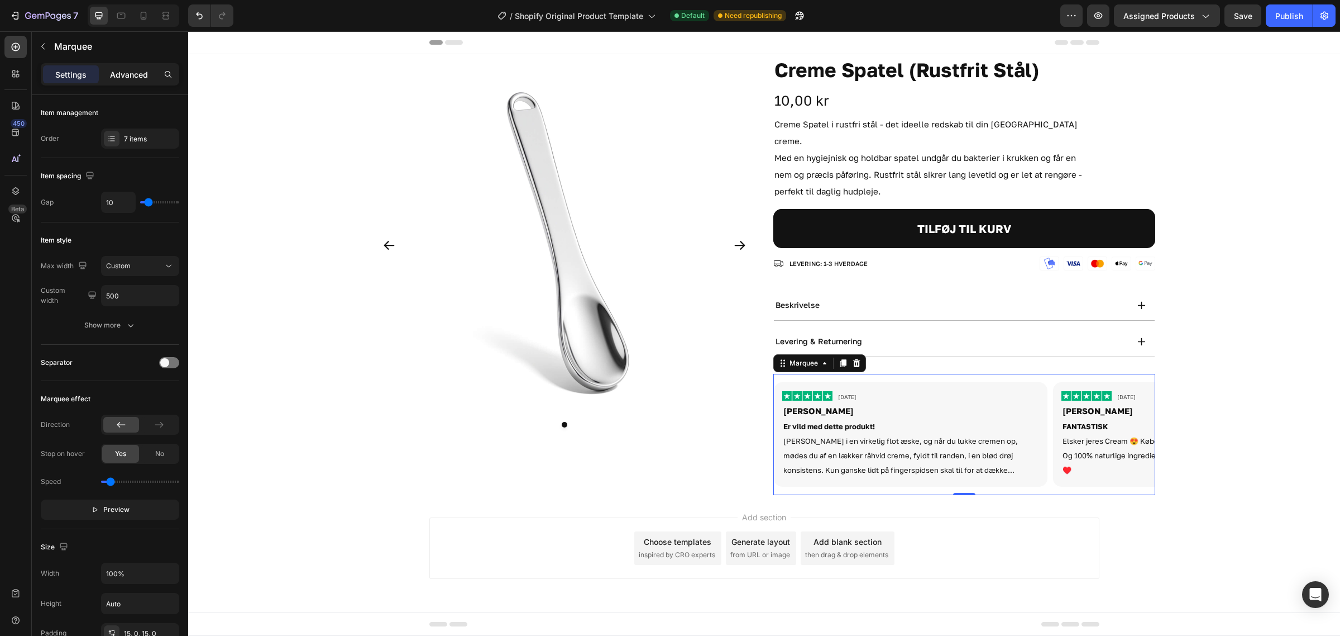
click at [123, 77] on p "Advanced" at bounding box center [129, 75] width 38 height 12
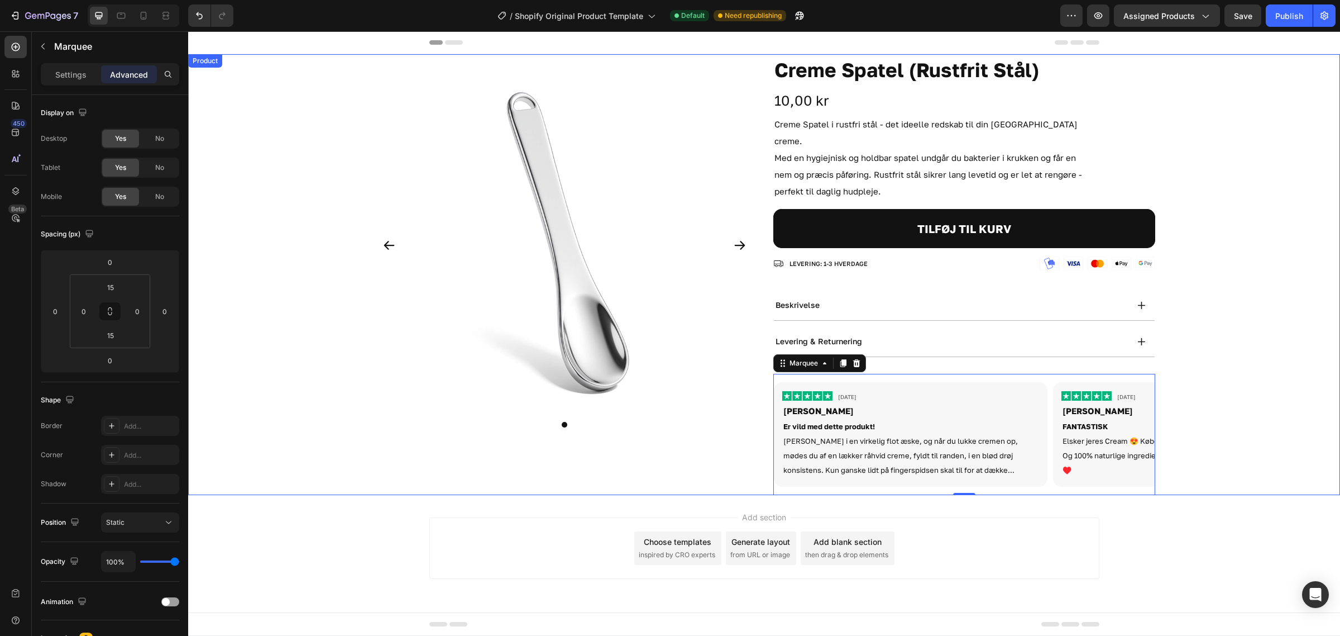
click at [758, 474] on div "Product Images Creme Spatel (Rustfrit Stål) Product Title 10,00 kr Product Pric…" at bounding box center [765, 274] width 782 height 441
click at [225, 65] on div "Product" at bounding box center [217, 65] width 30 height 10
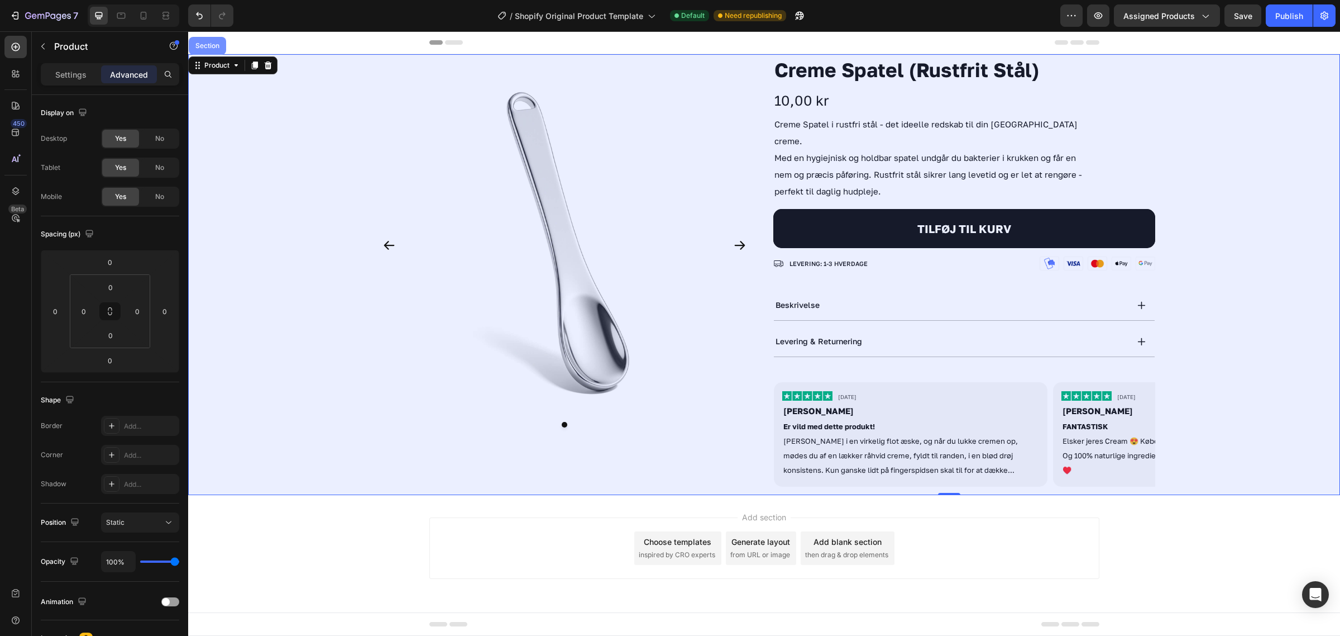
click at [203, 43] on div "Section" at bounding box center [207, 45] width 28 height 7
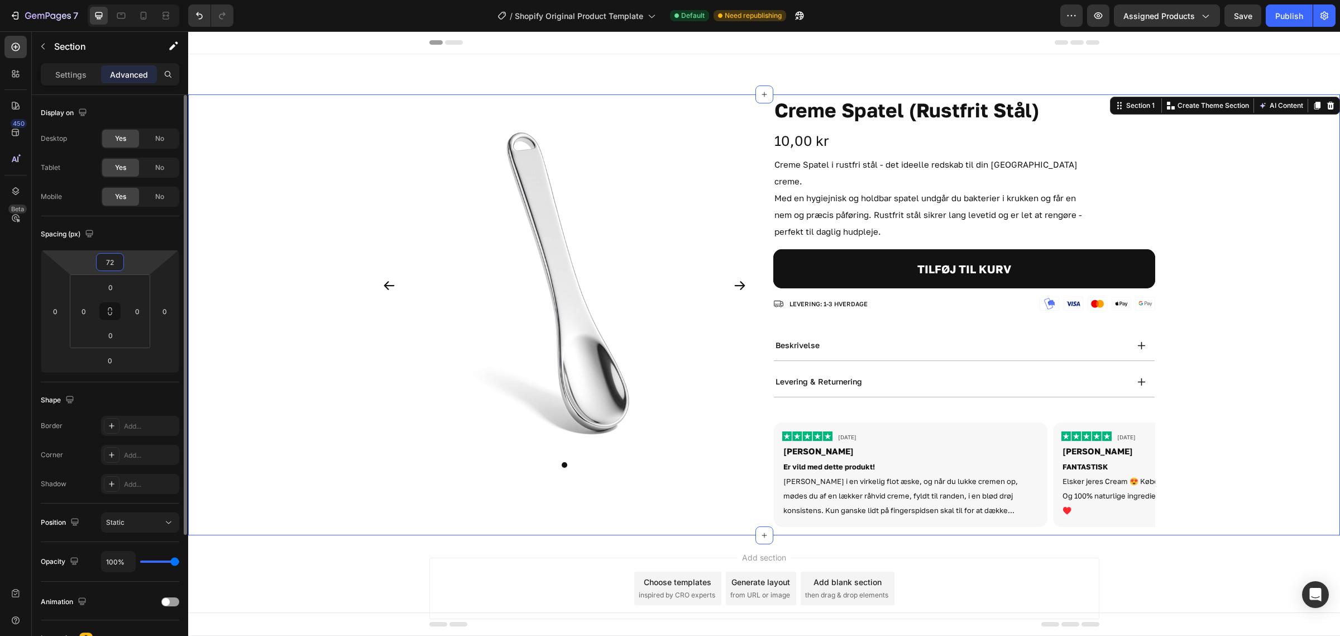
drag, startPoint x: 144, startPoint y: 238, endPoint x: 145, endPoint y: 244, distance: 5.7
click at [146, 0] on html "7 / Shopify Original Product Template Default Need republishing Preview Assigne…" at bounding box center [670, 0] width 1340 height 0
drag, startPoint x: 115, startPoint y: 261, endPoint x: 41, endPoint y: 250, distance: 75.2
click at [52, 258] on div "72 0 0 0" at bounding box center [110, 311] width 139 height 123
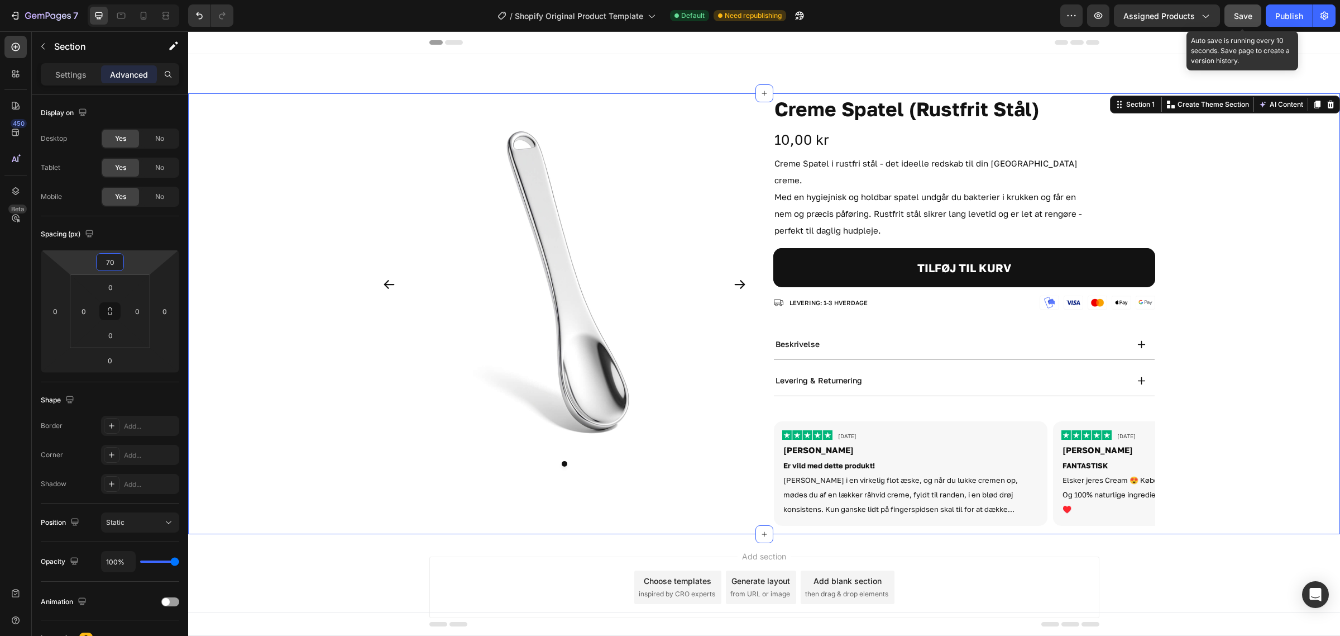
click at [1249, 23] on button "Save" at bounding box center [1243, 15] width 37 height 22
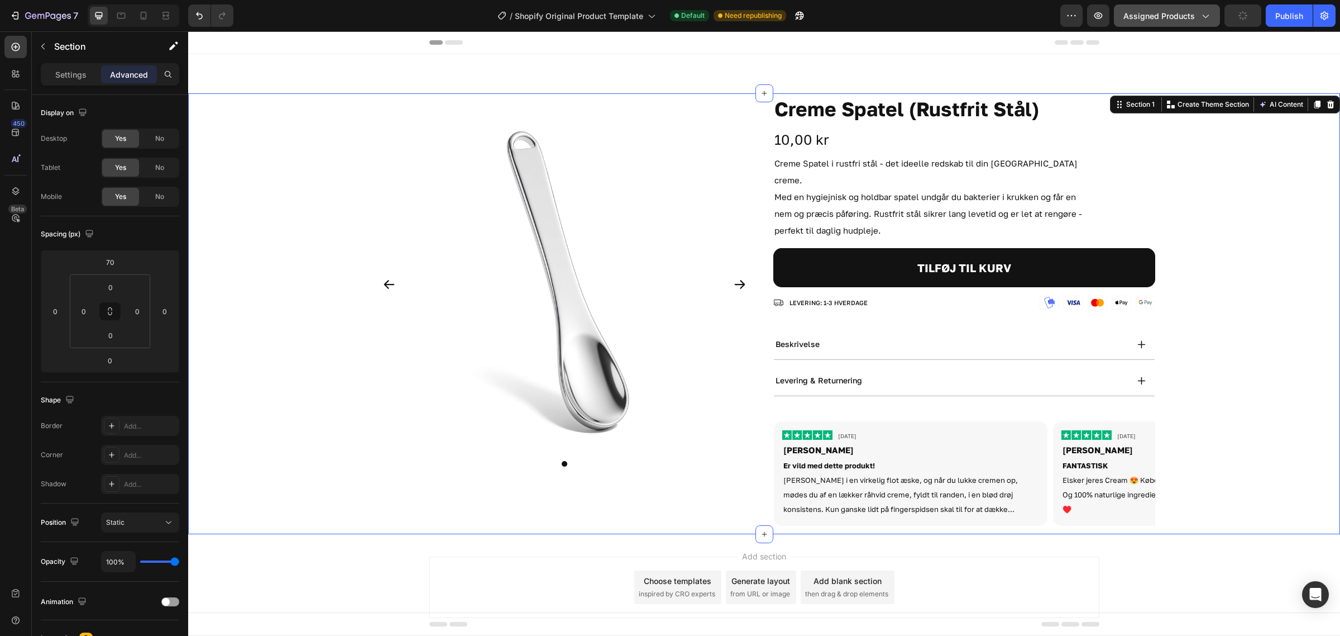
click at [1190, 15] on span "Assigned Products" at bounding box center [1159, 16] width 71 height 12
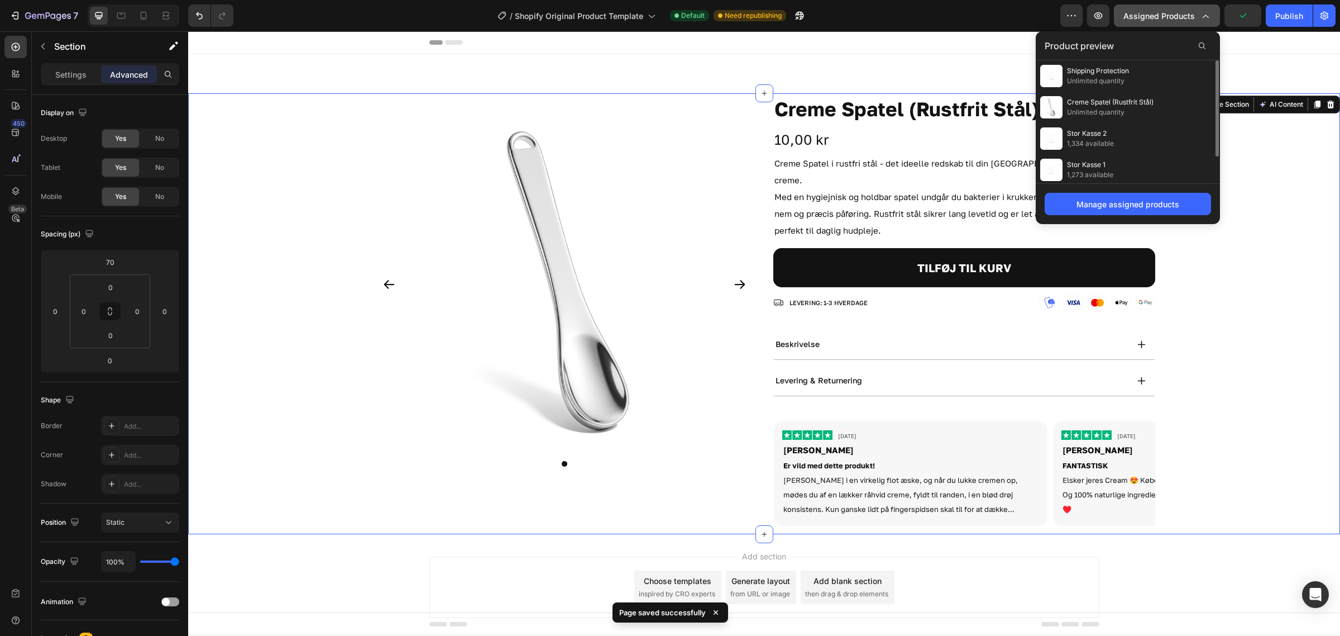
click at [1173, 8] on button "Assigned Products" at bounding box center [1167, 15] width 106 height 22
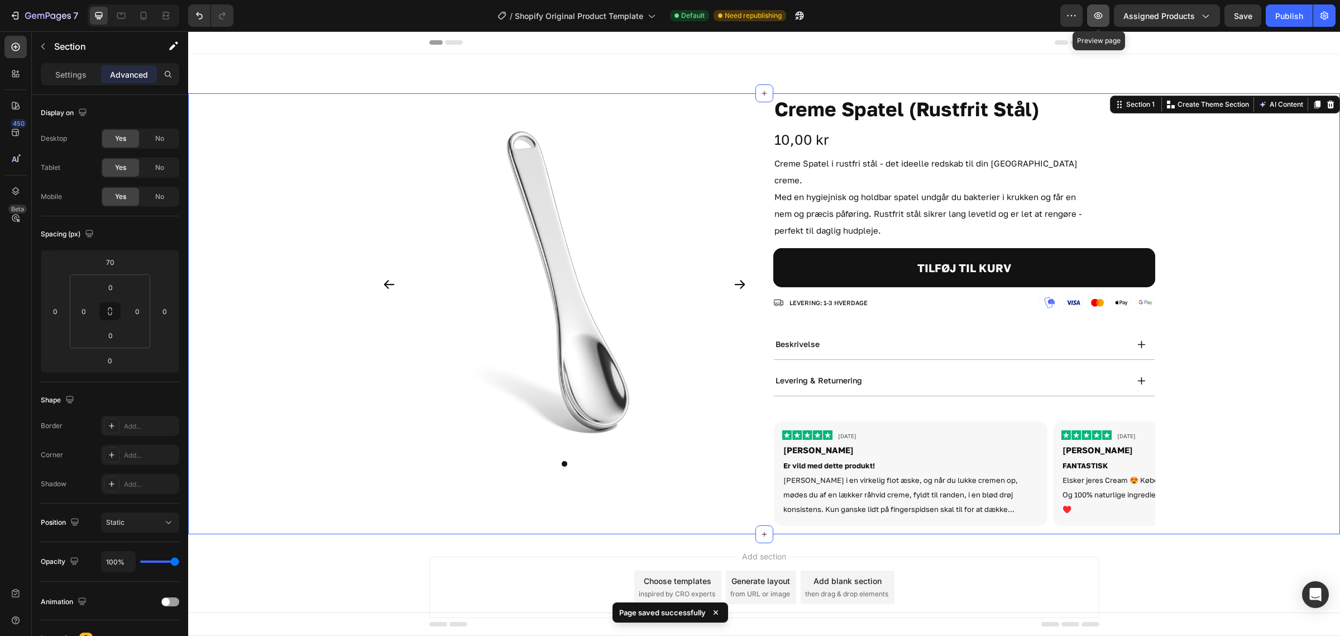
click at [1104, 17] on icon "button" at bounding box center [1098, 15] width 11 height 11
drag, startPoint x: 268, startPoint y: 225, endPoint x: 274, endPoint y: 222, distance: 7.0
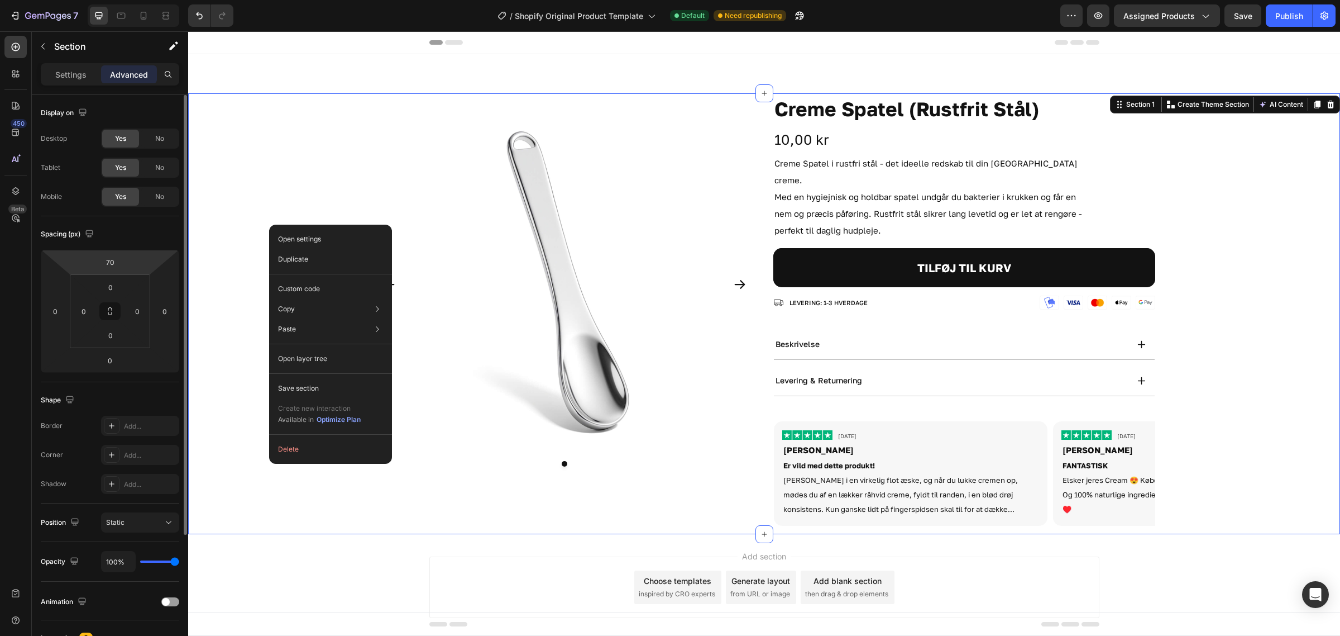
click at [135, 0] on html "7 / Shopify Original Product Template Default Need republishing Preview Assigne…" at bounding box center [670, 0] width 1340 height 0
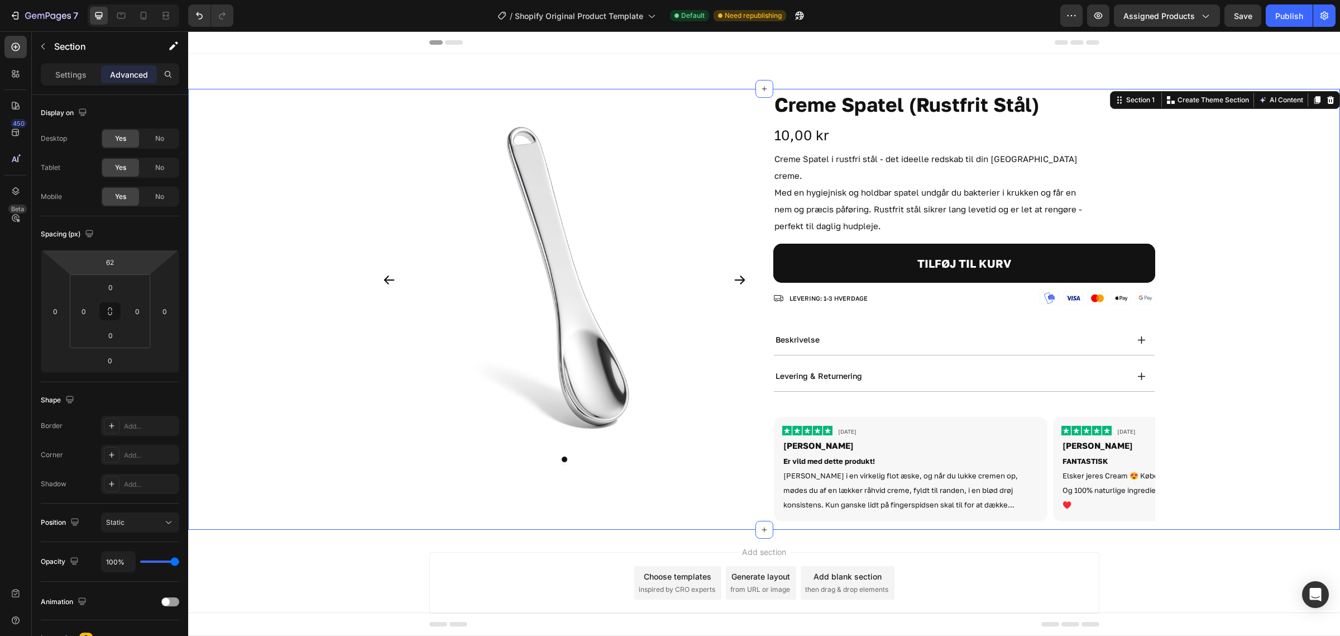
drag, startPoint x: 145, startPoint y: 251, endPoint x: 145, endPoint y: 264, distance: 12.3
click at [145, 0] on html "7 / Shopify Original Product Template Default Need republishing Preview Assigne…" at bounding box center [670, 0] width 1340 height 0
click at [118, 261] on input "62" at bounding box center [110, 262] width 22 height 17
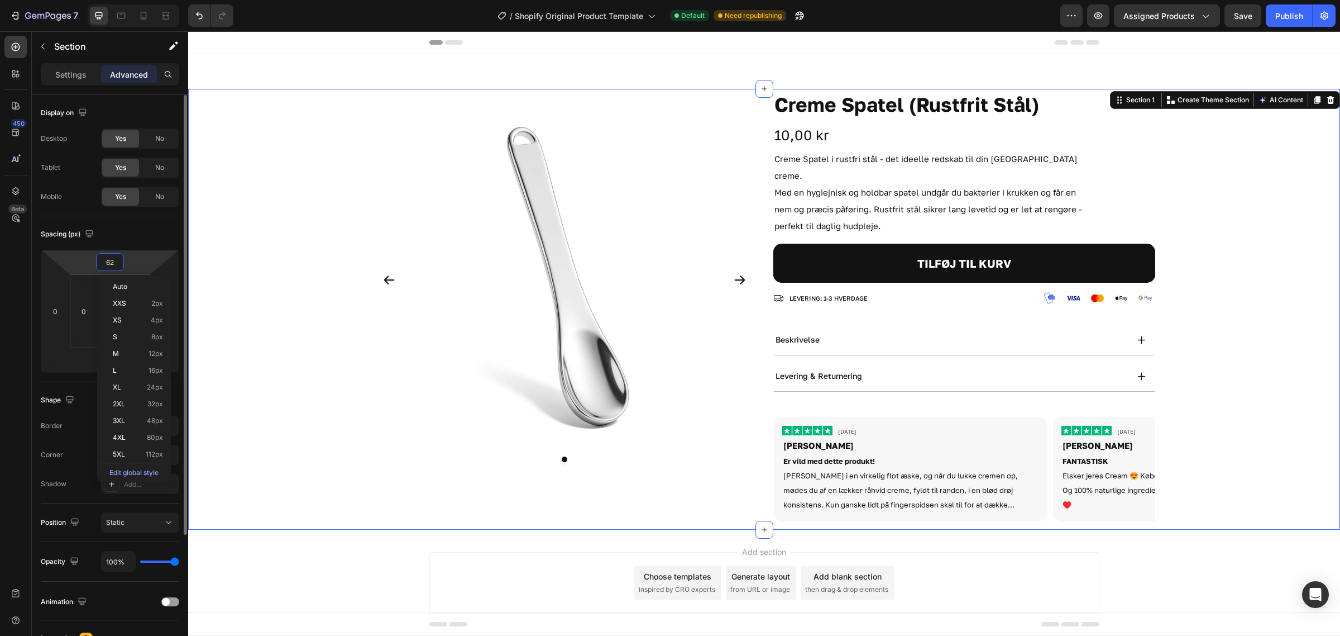
type input "6"
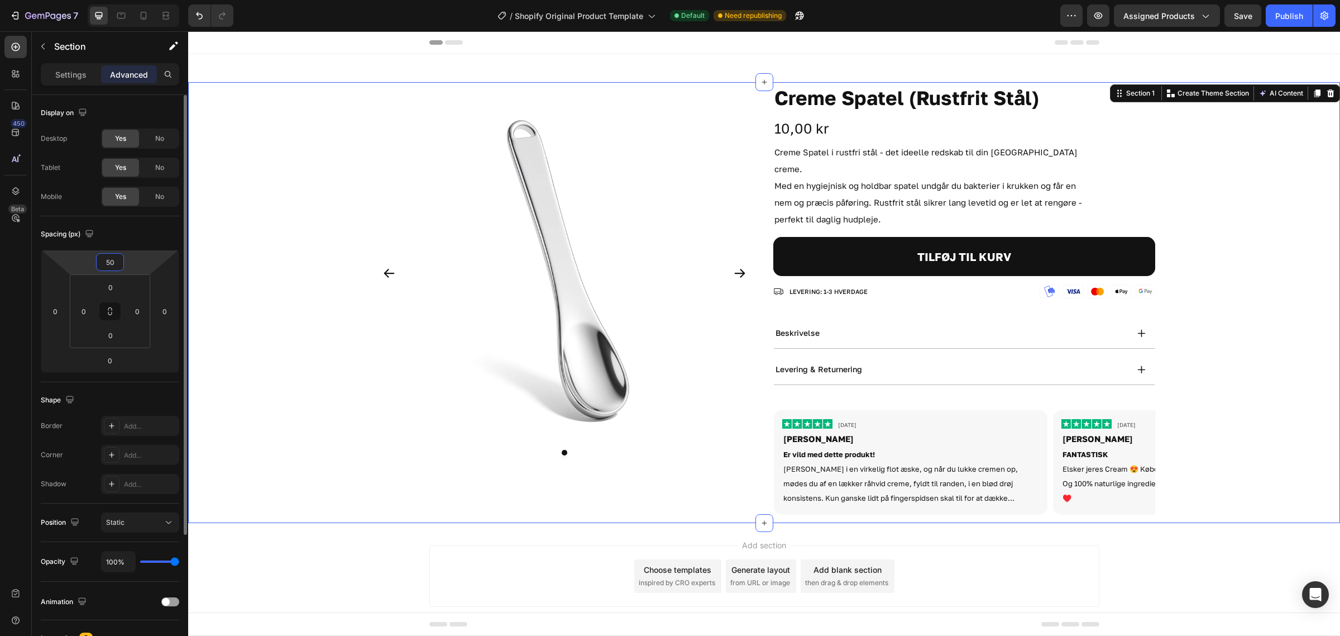
type input "5"
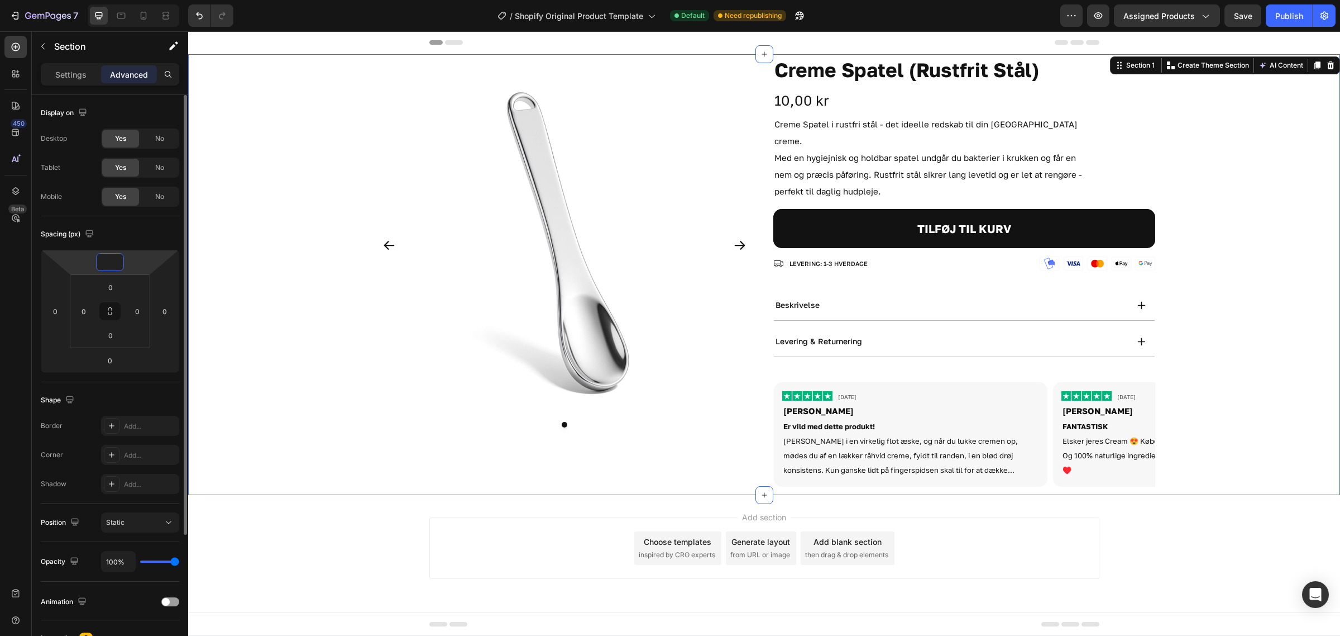
type input "4"
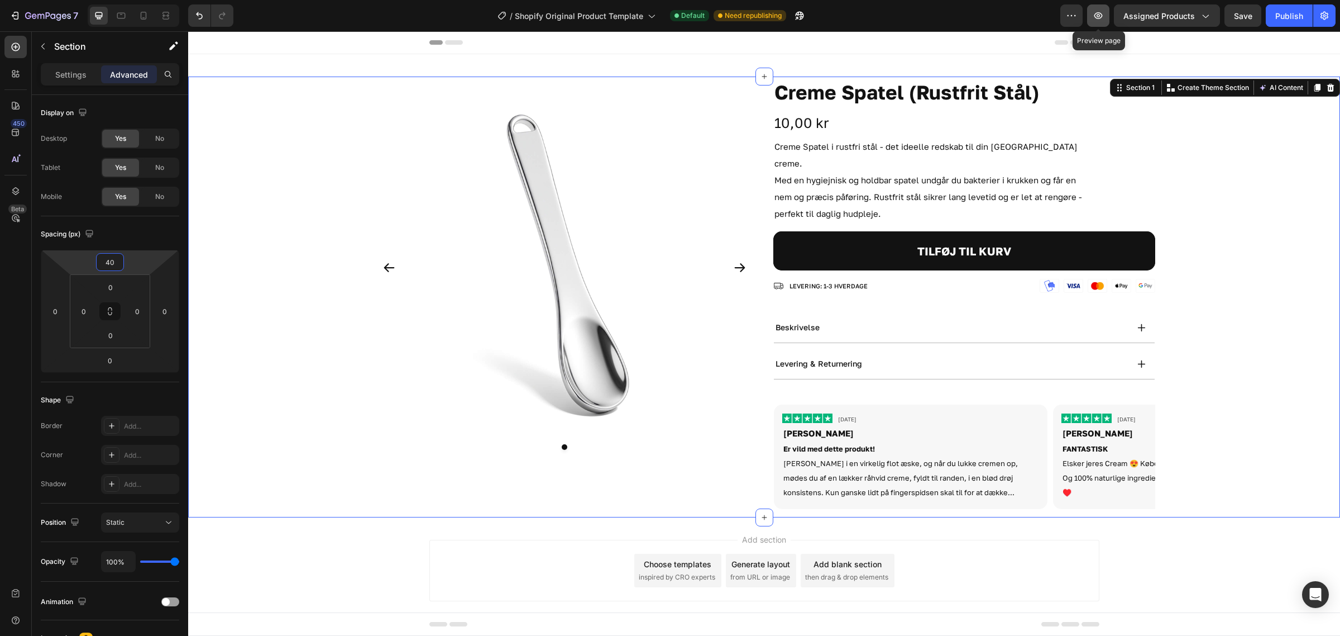
click at [1096, 15] on icon "button" at bounding box center [1098, 15] width 11 height 11
click at [1097, 7] on button "button" at bounding box center [1098, 15] width 22 height 22
click at [108, 257] on input "40" at bounding box center [110, 262] width 22 height 17
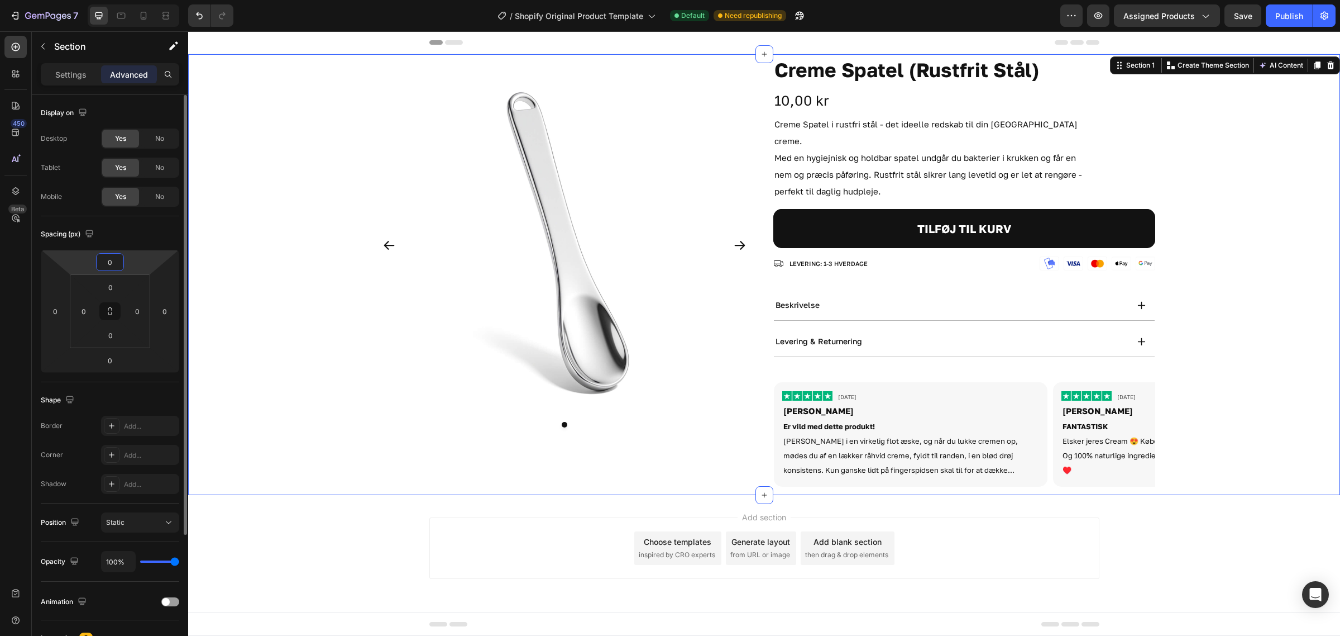
type input "0"
click at [1241, 11] on span "Save" at bounding box center [1243, 15] width 18 height 9
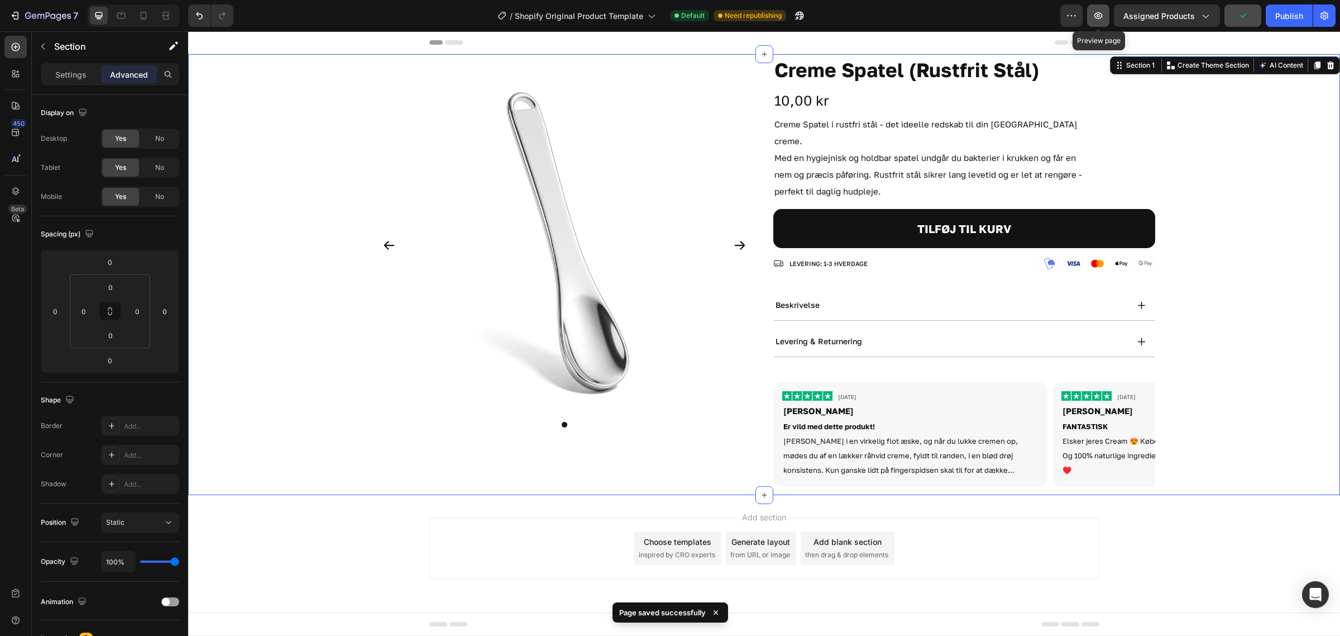
click at [1102, 13] on icon "button" at bounding box center [1099, 15] width 8 height 7
click at [45, 42] on icon "button" at bounding box center [43, 46] width 9 height 9
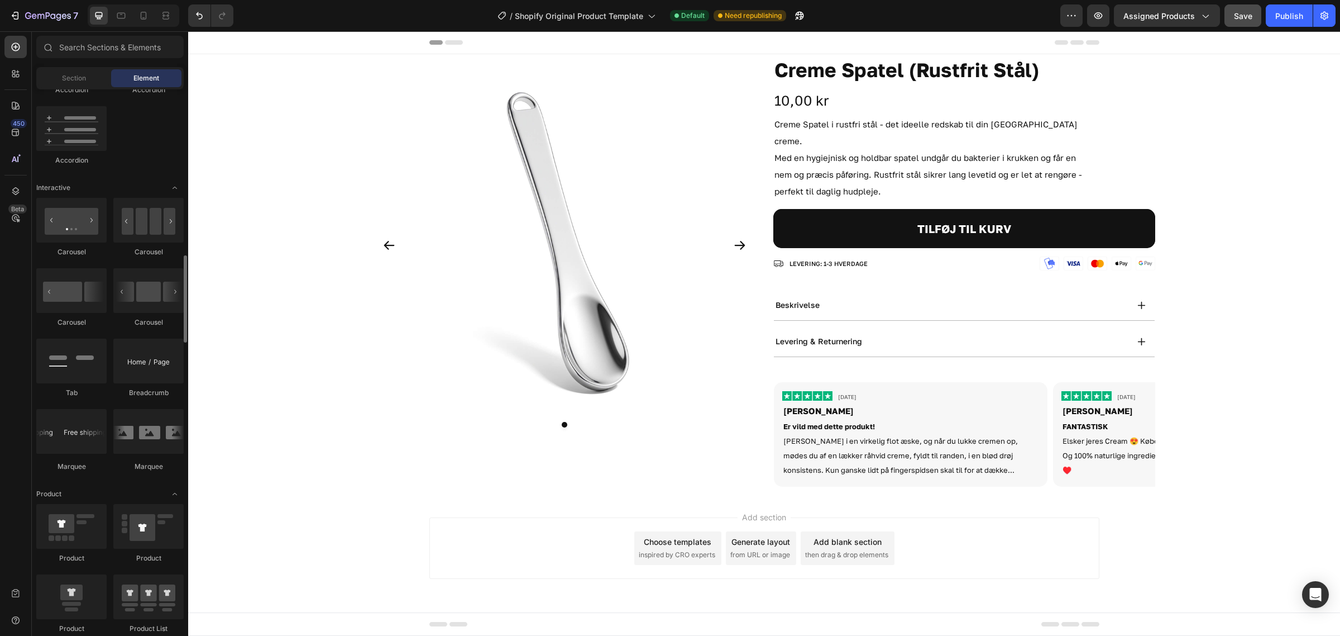
scroll to position [1242, 0]
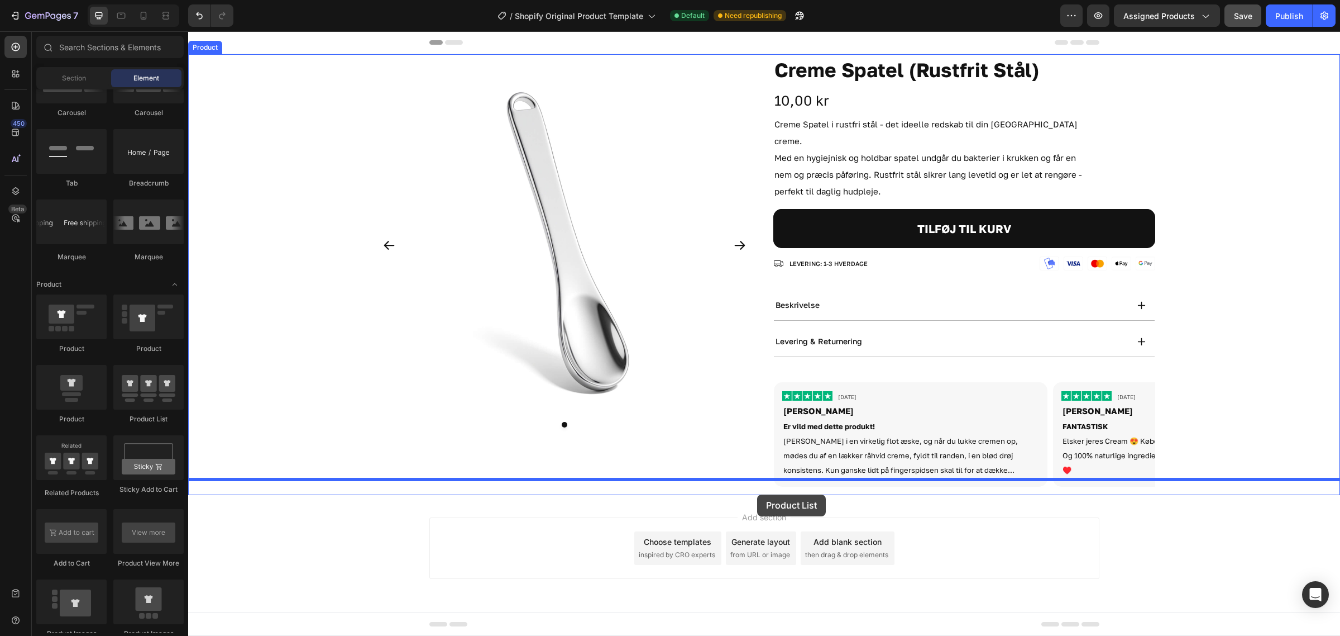
drag, startPoint x: 374, startPoint y: 420, endPoint x: 756, endPoint y: 487, distance: 387.8
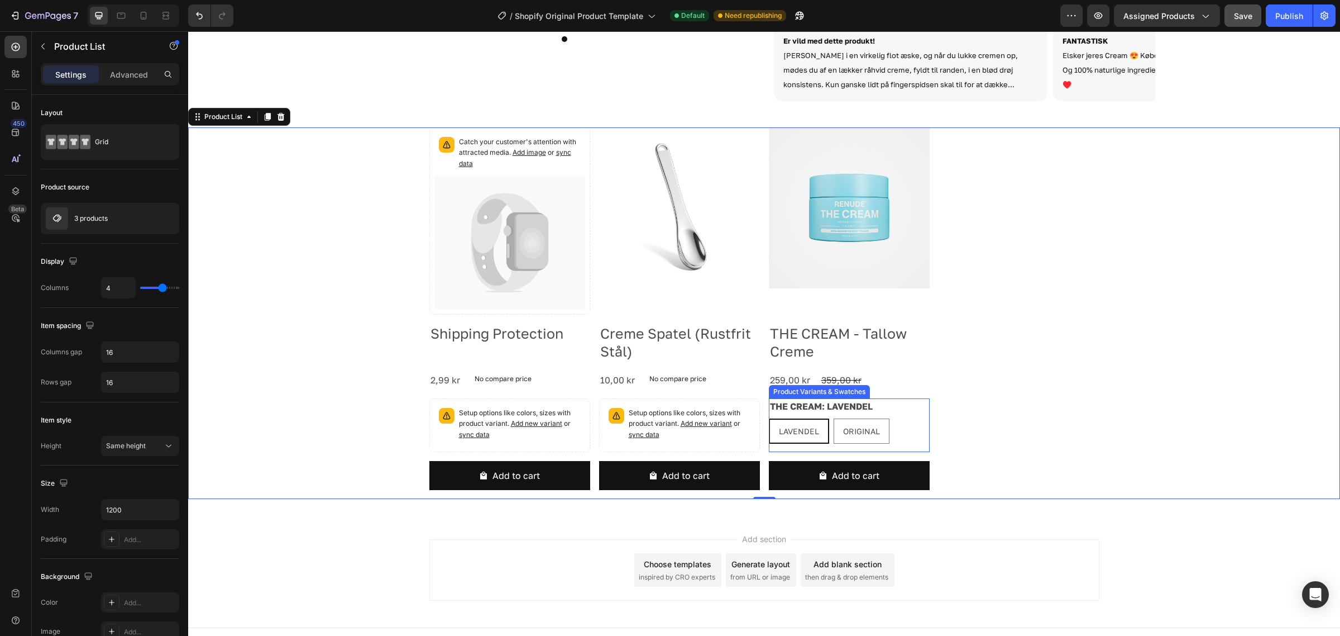
scroll to position [176, 0]
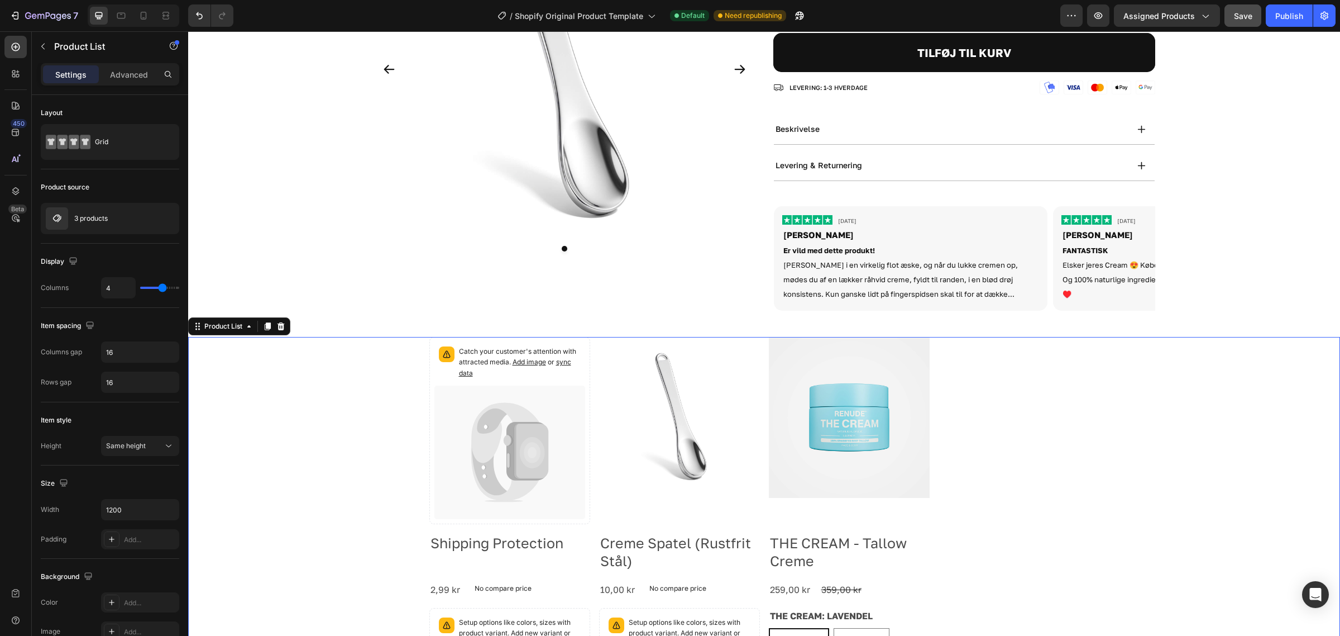
click at [369, 353] on div "Catch your customer's attention with attracted media. Add image or sync data Pr…" at bounding box center [764, 523] width 1152 height 372
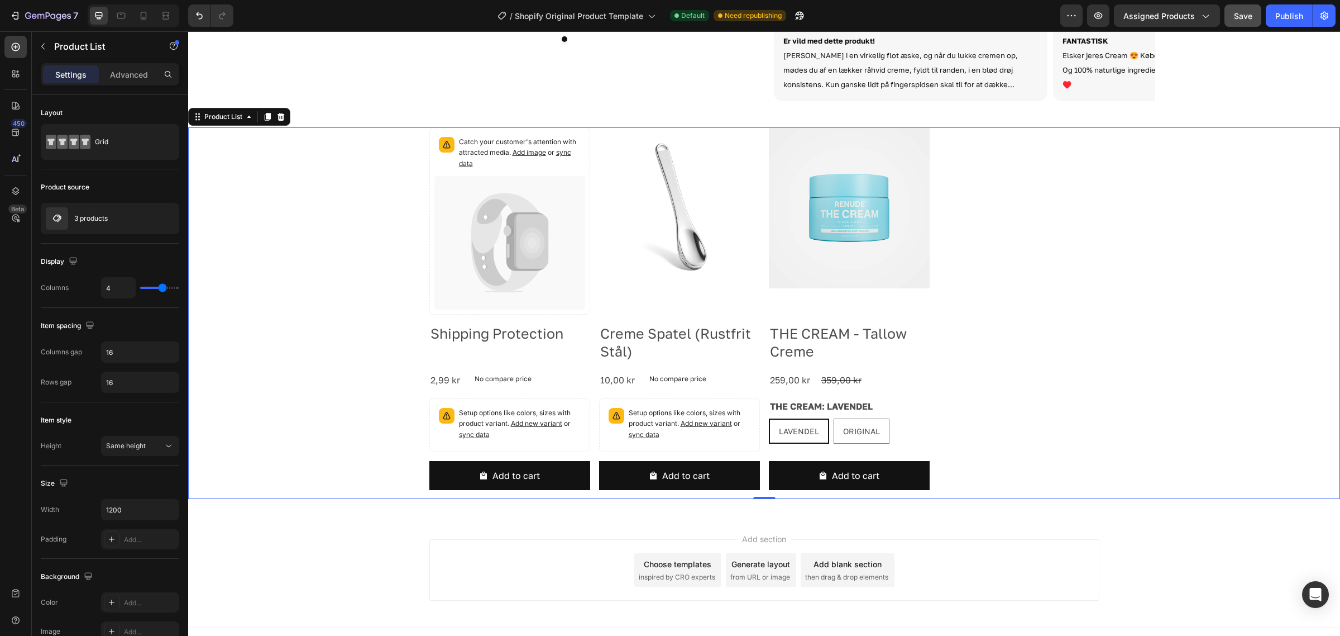
scroll to position [246, 0]
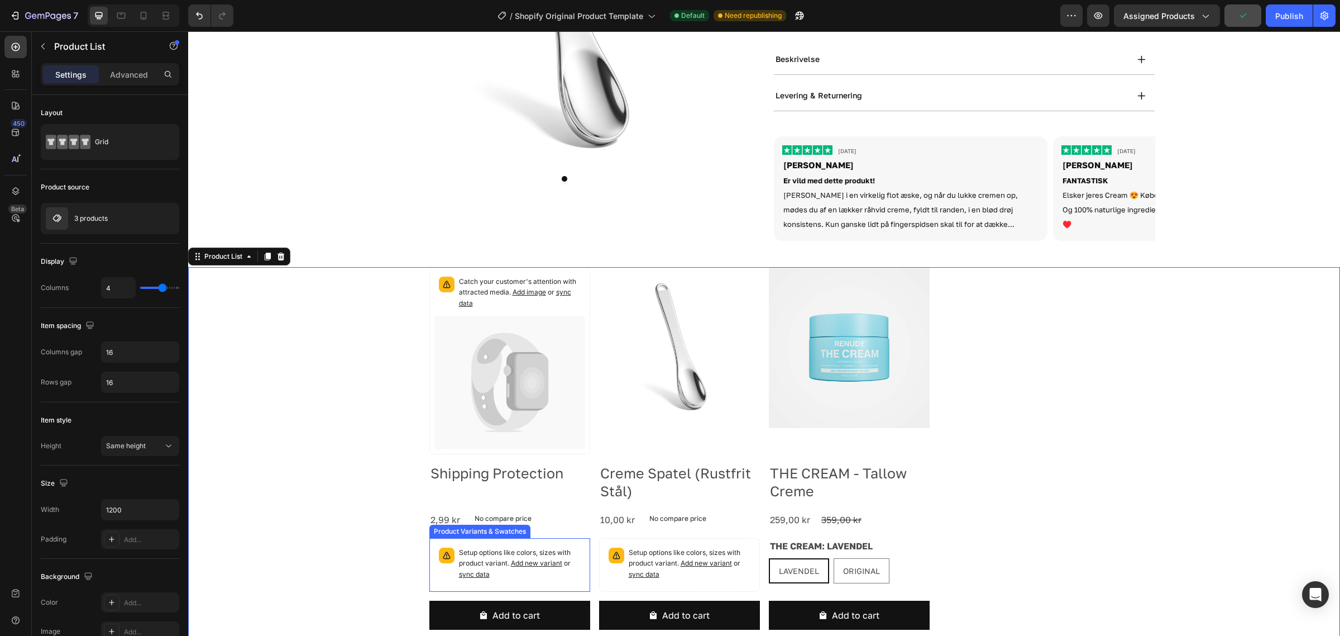
click at [469, 570] on span "sync data" at bounding box center [474, 574] width 31 height 8
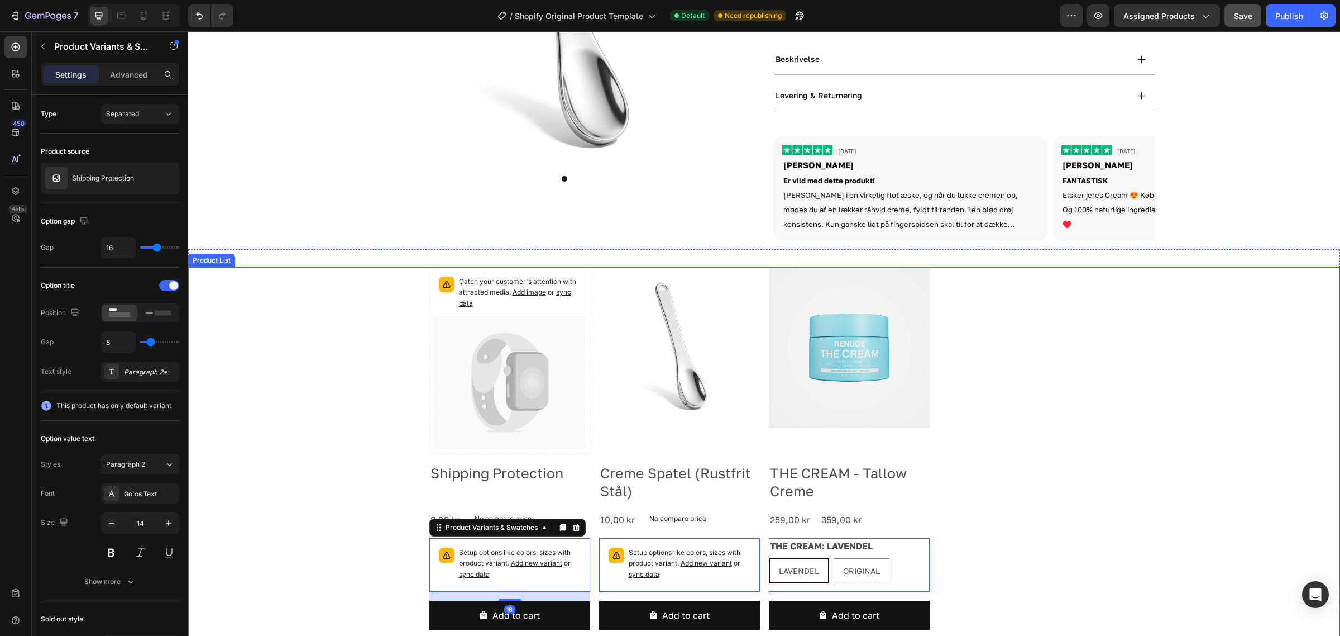
click at [350, 450] on div "Catch your customer's attention with attracted media. Add image or sync data Pr…" at bounding box center [764, 453] width 1152 height 372
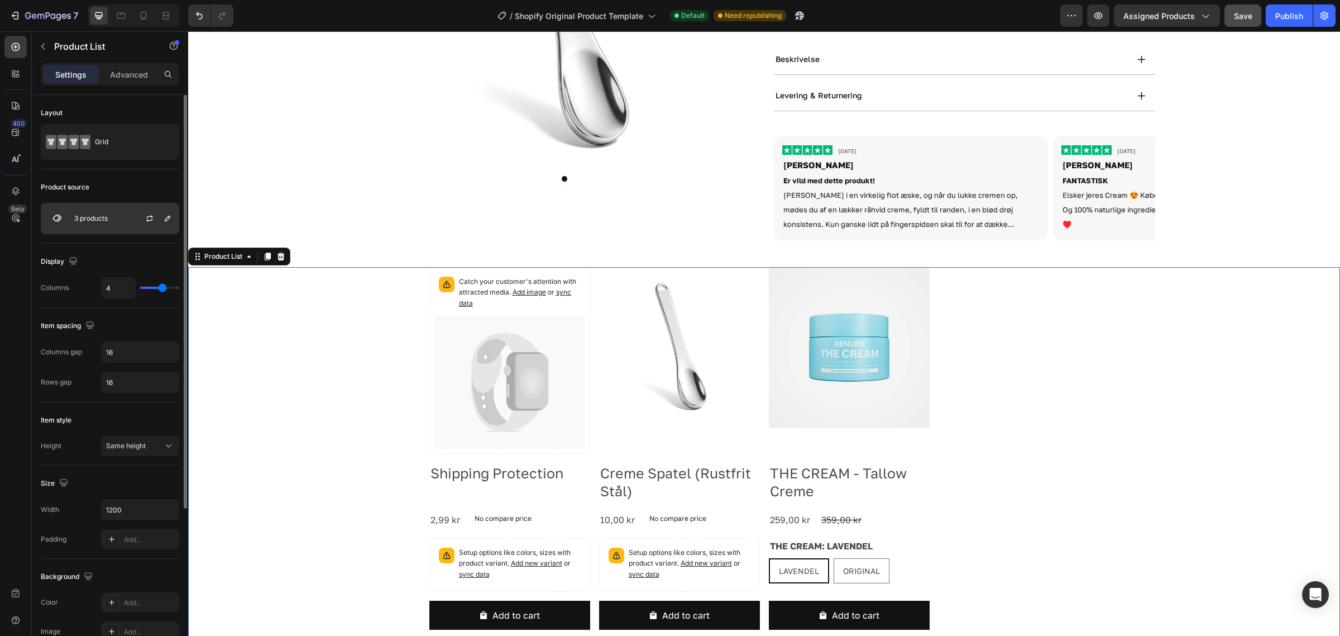
click at [127, 214] on div "3 products" at bounding box center [110, 218] width 139 height 31
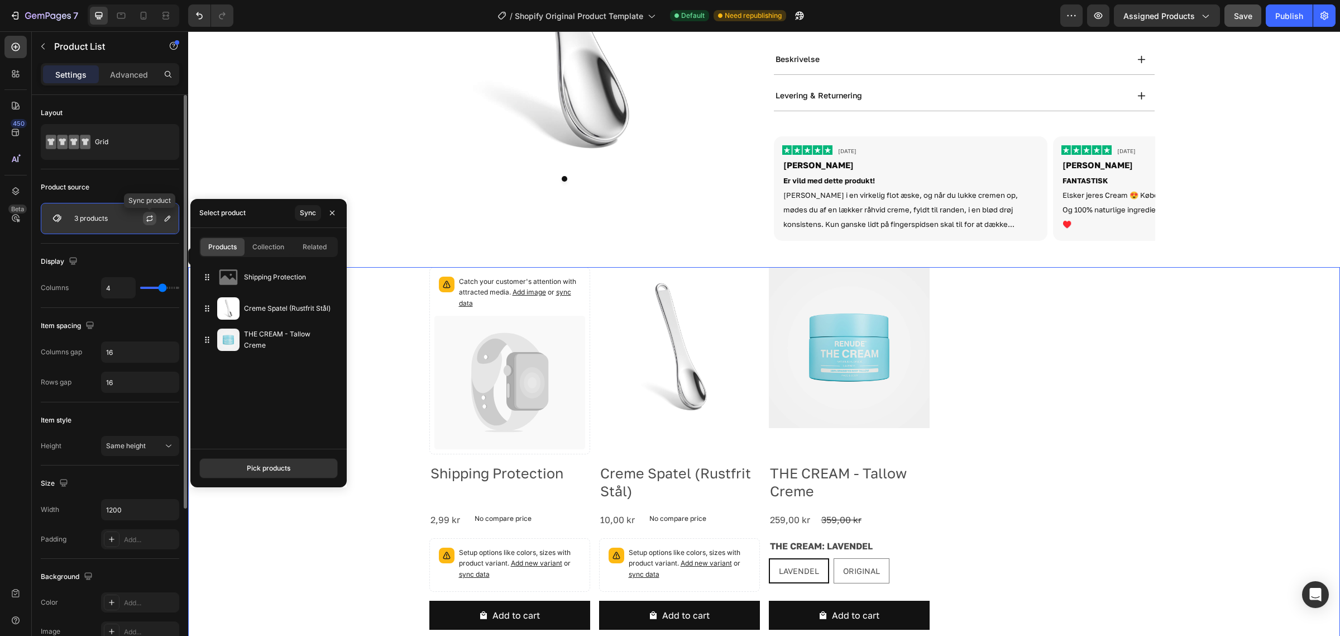
click at [149, 217] on icon "button" at bounding box center [149, 218] width 9 height 9
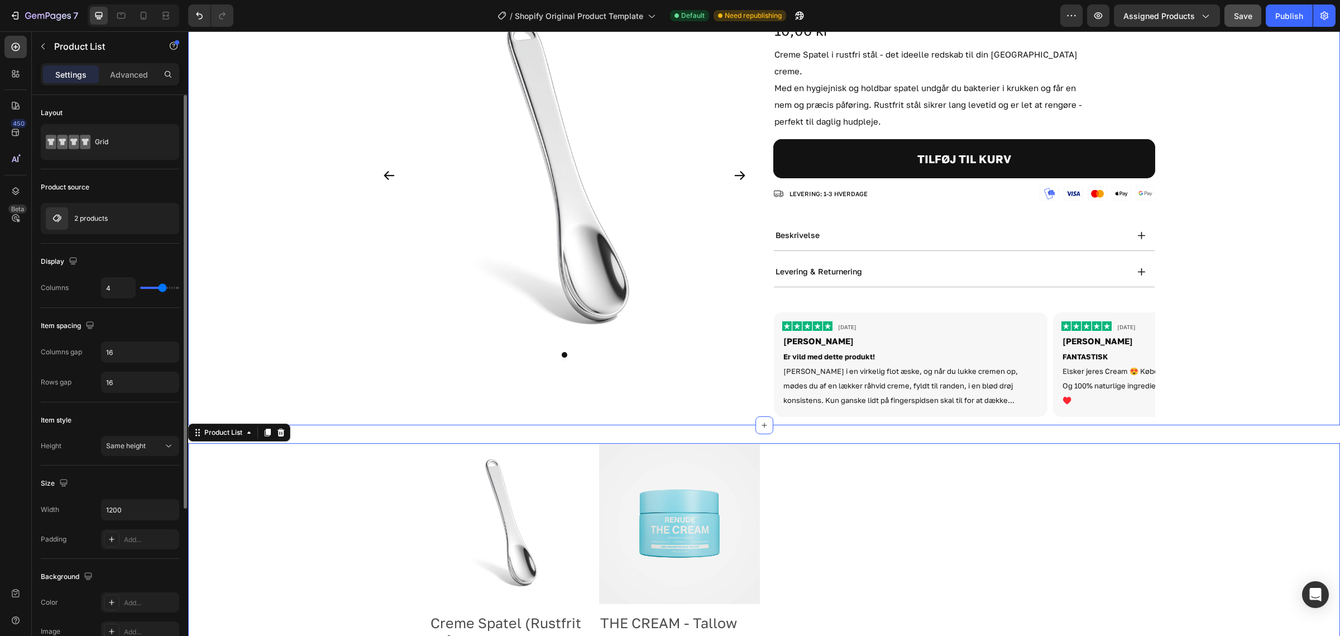
scroll to position [209, 0]
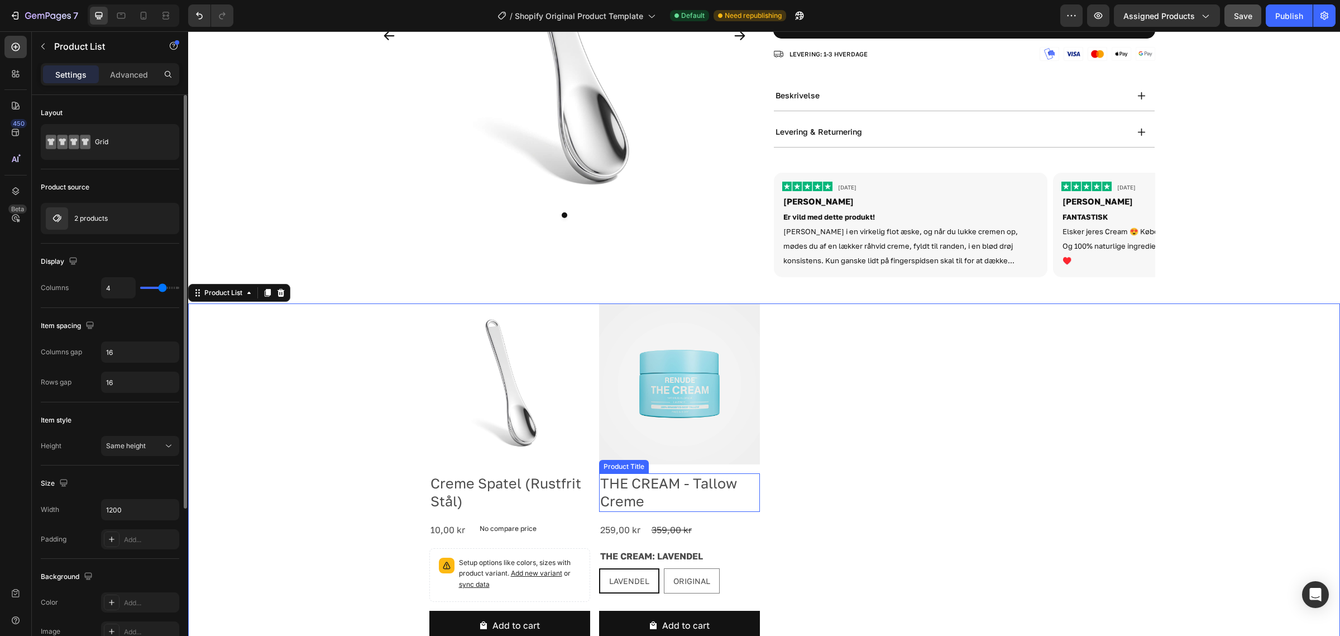
click at [590, 473] on h2 "THE CREAM - Tallow Creme" at bounding box center [509, 492] width 161 height 39
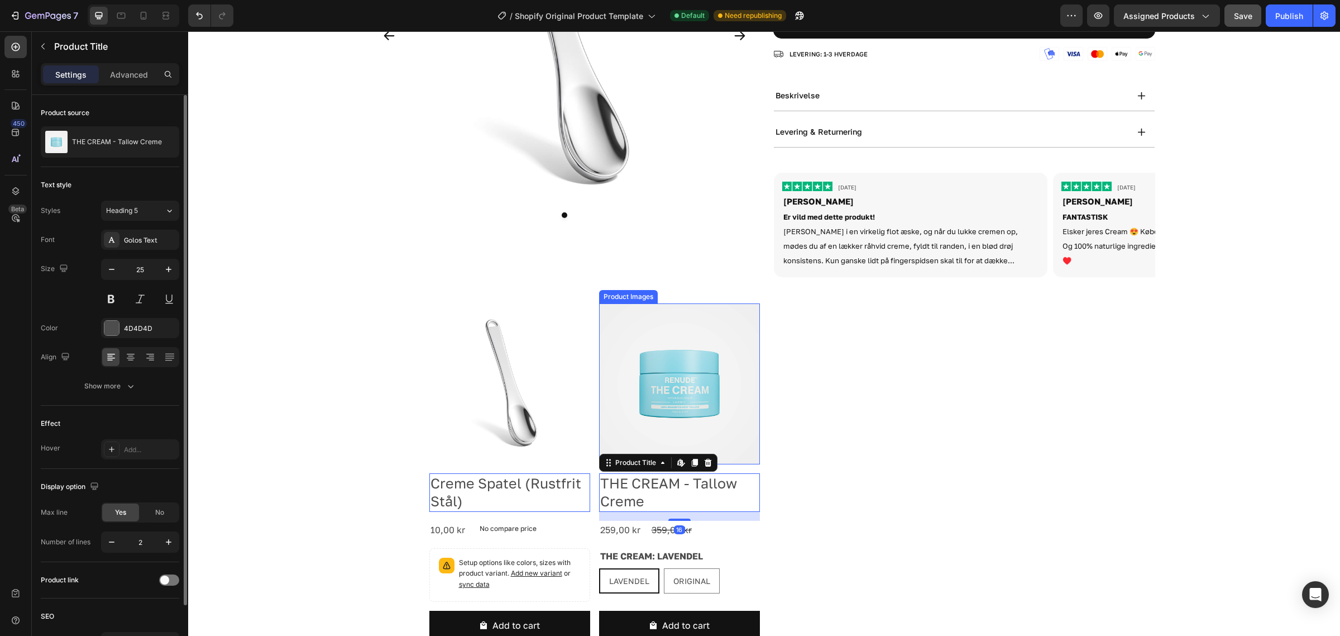
click at [693, 401] on img at bounding box center [679, 383] width 161 height 161
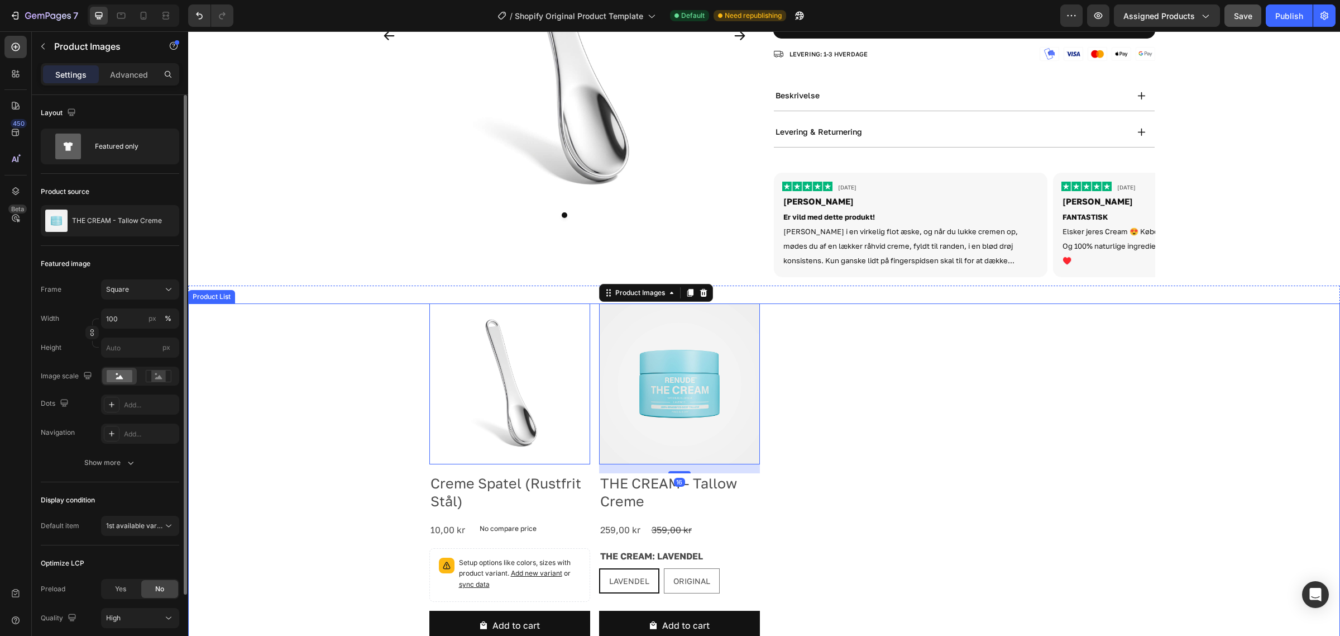
click at [898, 420] on div "Product Images 0 Creme Spatel (Rustfrit Stål) Product Title 10,00 kr Product Pr…" at bounding box center [764, 476] width 670 height 346
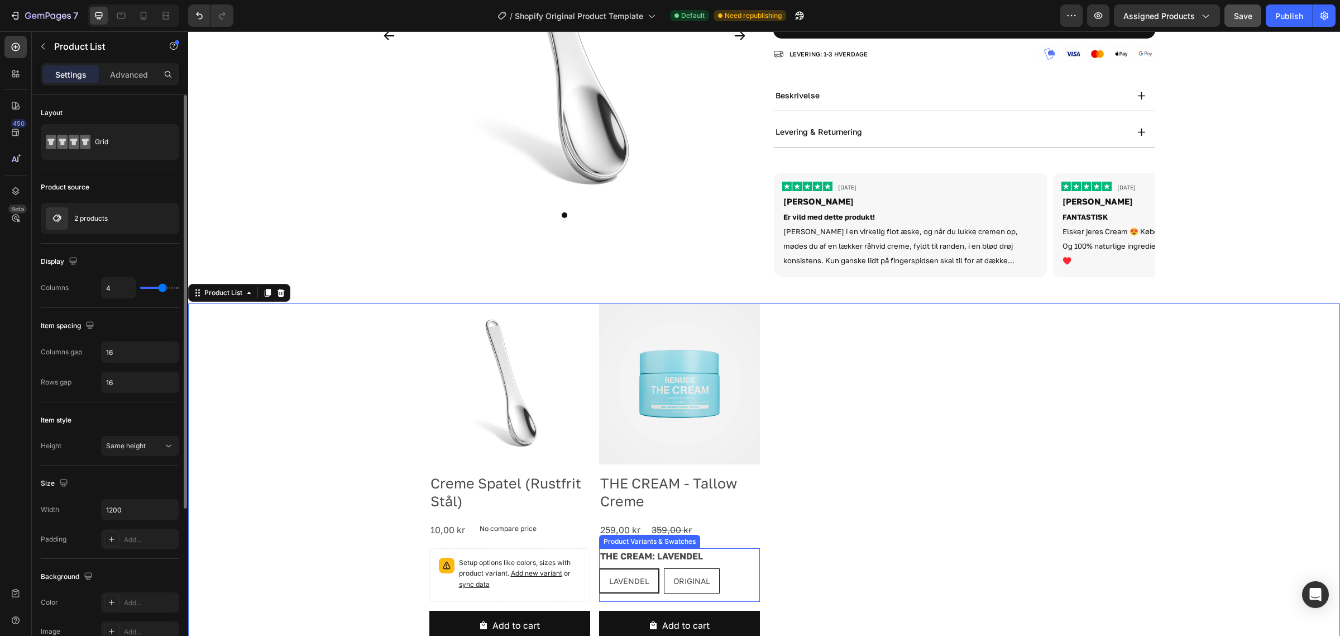
click at [698, 576] on span "ORIGINAL" at bounding box center [692, 580] width 37 height 9
click at [664, 567] on input "ORIGINAL ORIGINAL ORIGINAL" at bounding box center [663, 567] width 1 height 1
radio input "true"
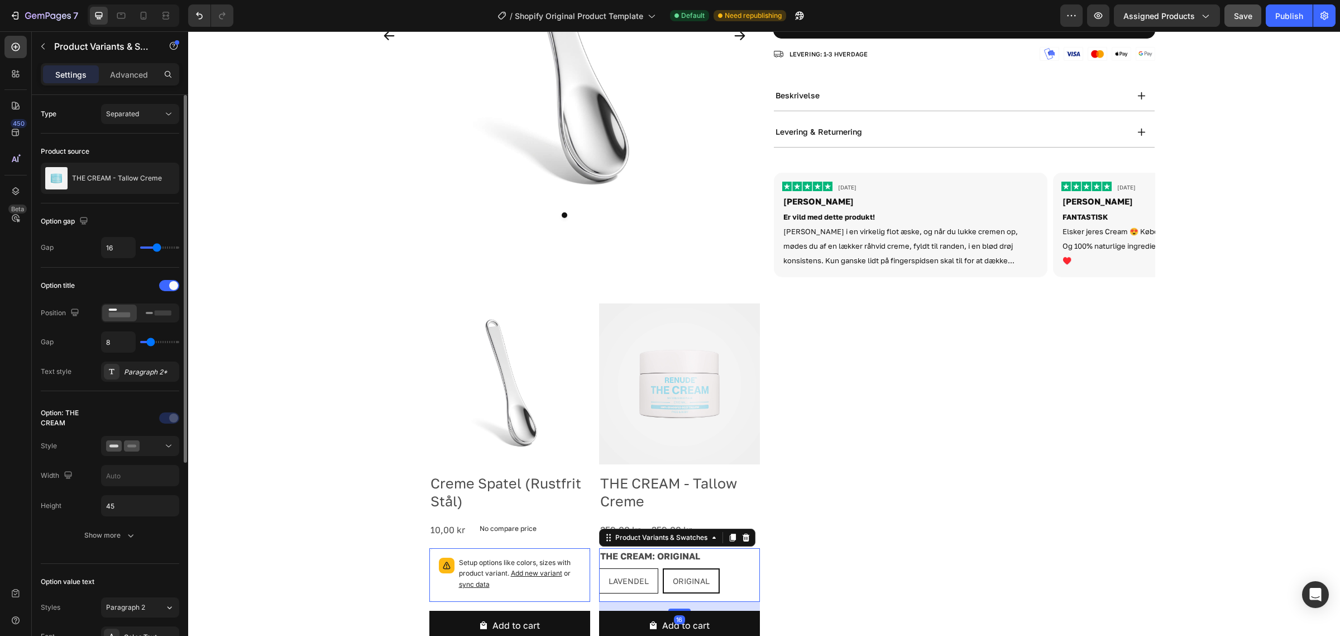
click at [632, 571] on div "LAVENDEL" at bounding box center [629, 580] width 58 height 23
click at [599, 568] on input "LAVENDEL LAVENDEL LAVENDEL" at bounding box center [599, 567] width 1 height 1
radio input "true"
click at [689, 576] on span "ORIGINAL" at bounding box center [692, 580] width 37 height 9
click at [664, 567] on input "ORIGINAL ORIGINAL ORIGINAL" at bounding box center [663, 567] width 1 height 1
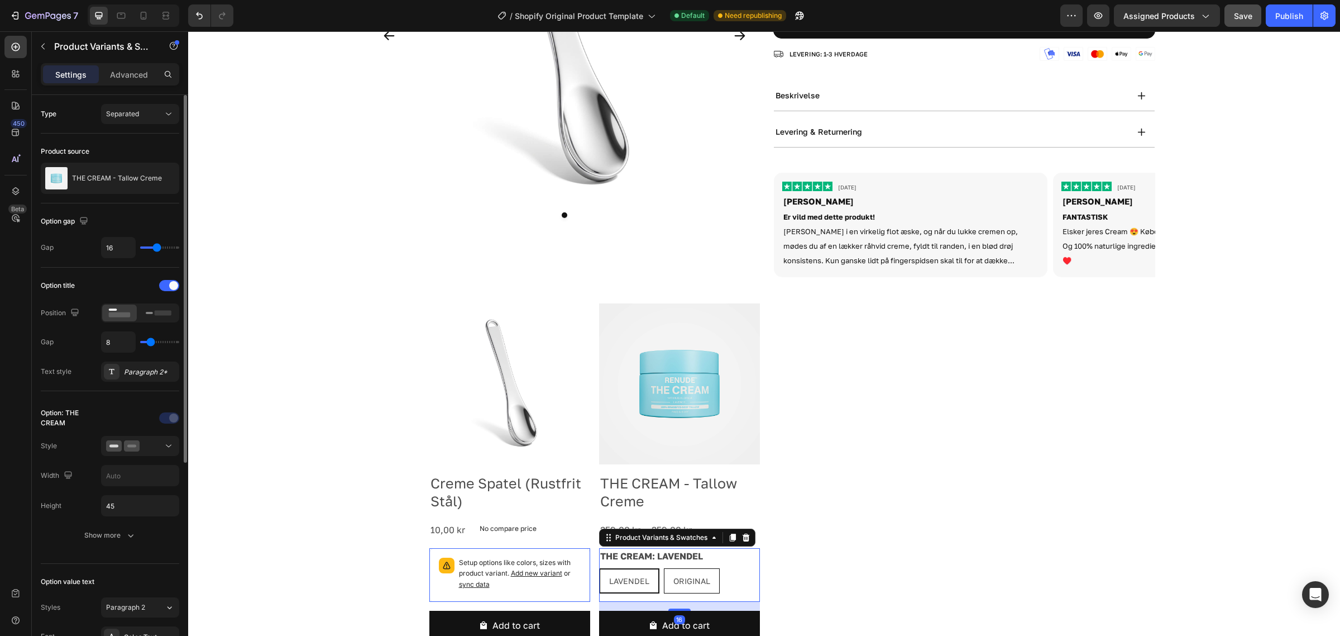
radio input "true"
click at [852, 492] on div "Product Images Creme Spatel (Rustfrit Stål) Product Title 10,00 kr Product Pric…" at bounding box center [764, 476] width 670 height 346
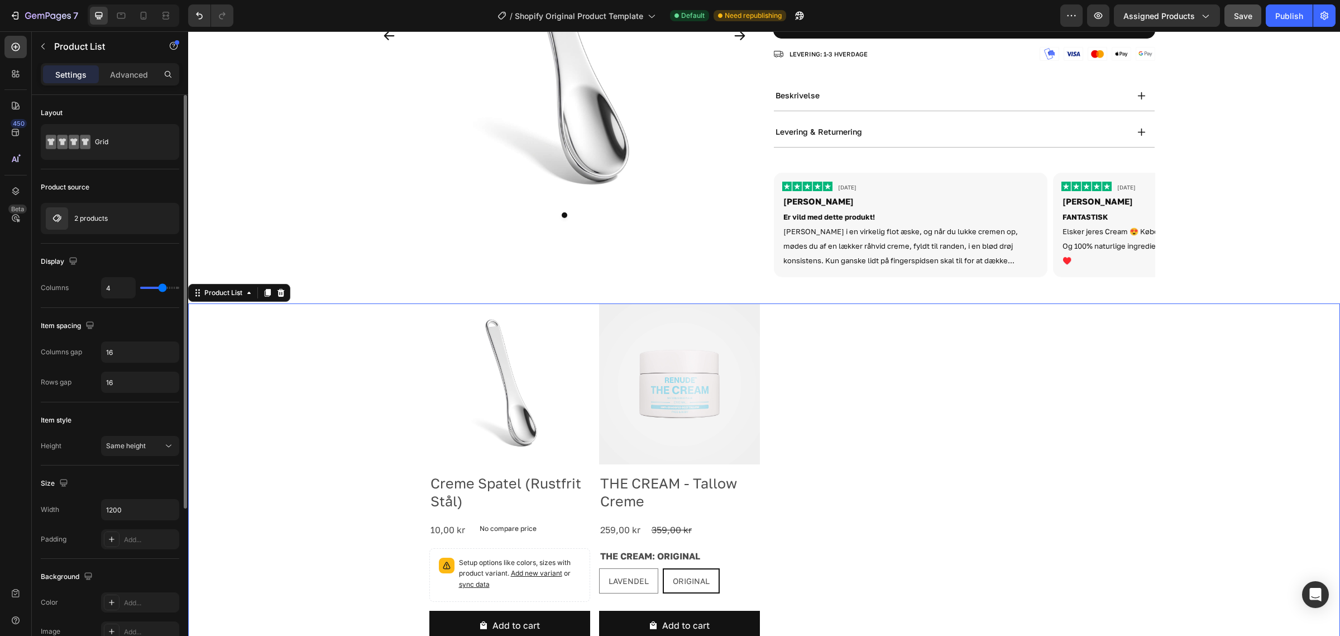
scroll to position [279, 0]
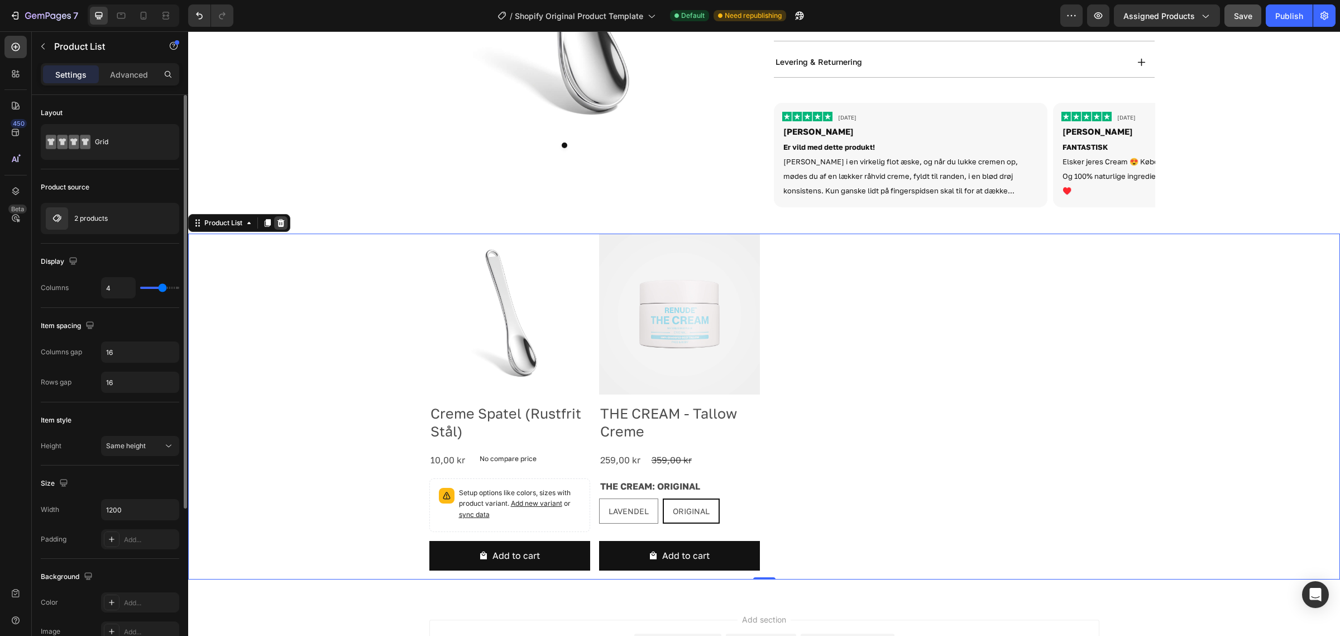
click at [283, 219] on icon at bounding box center [281, 223] width 7 height 8
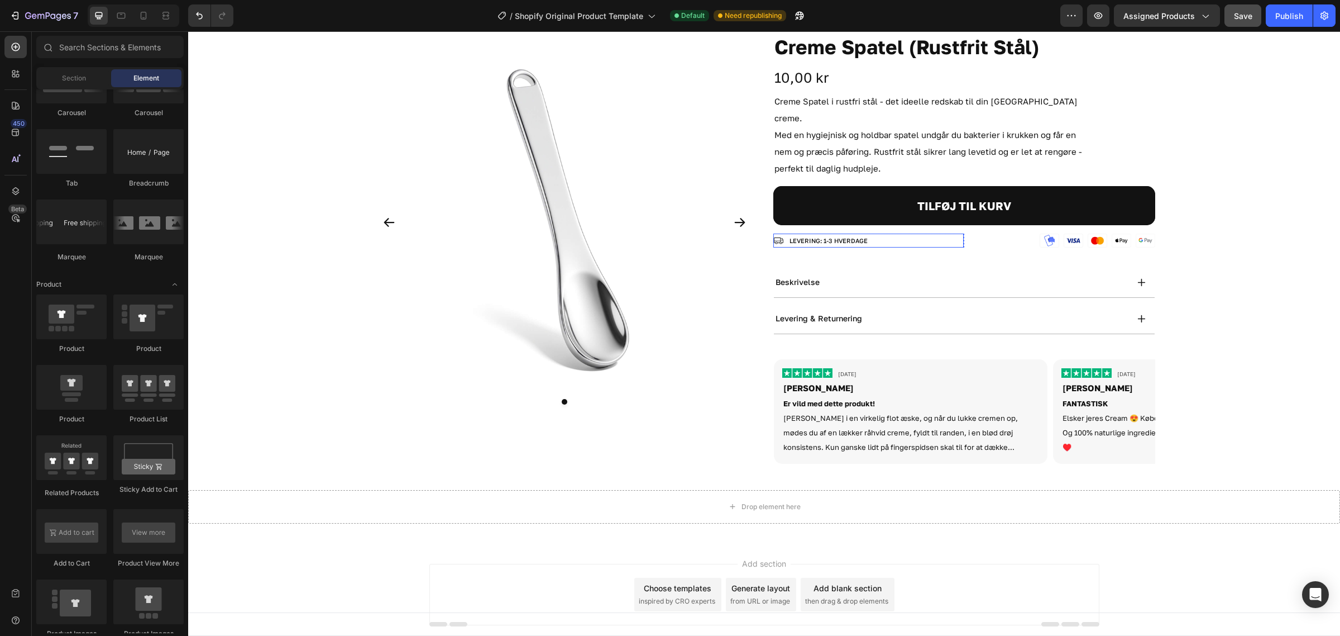
scroll to position [0, 0]
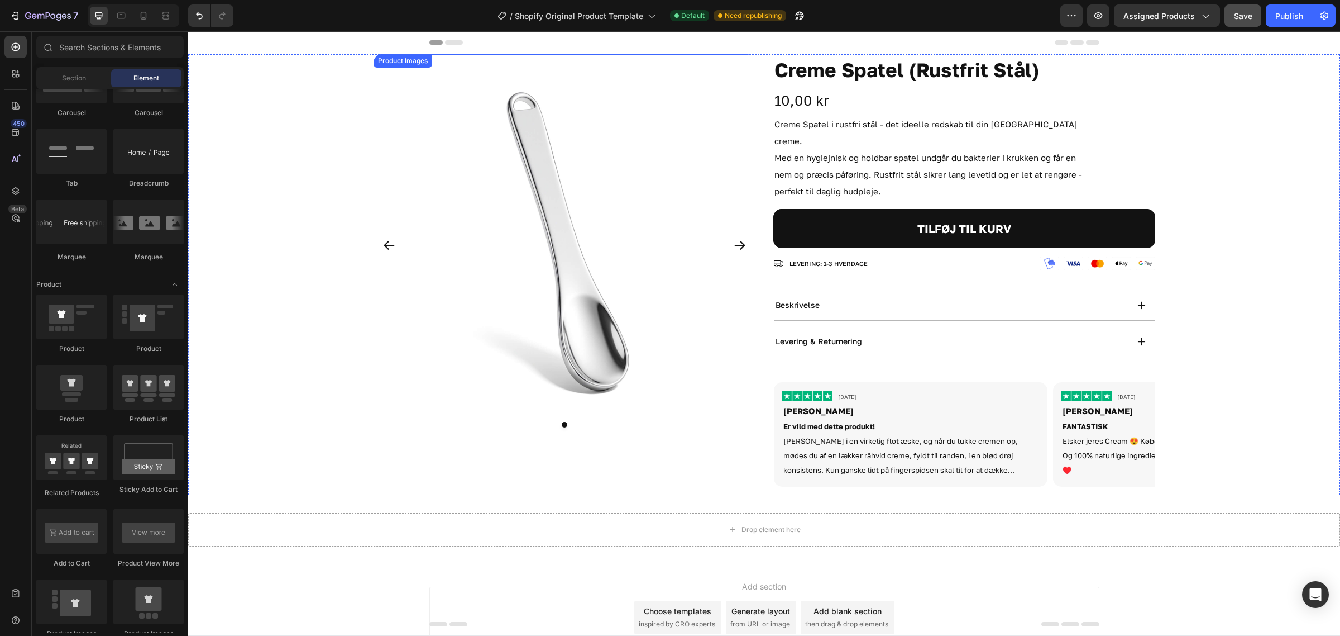
click at [747, 57] on img at bounding box center [565, 245] width 382 height 382
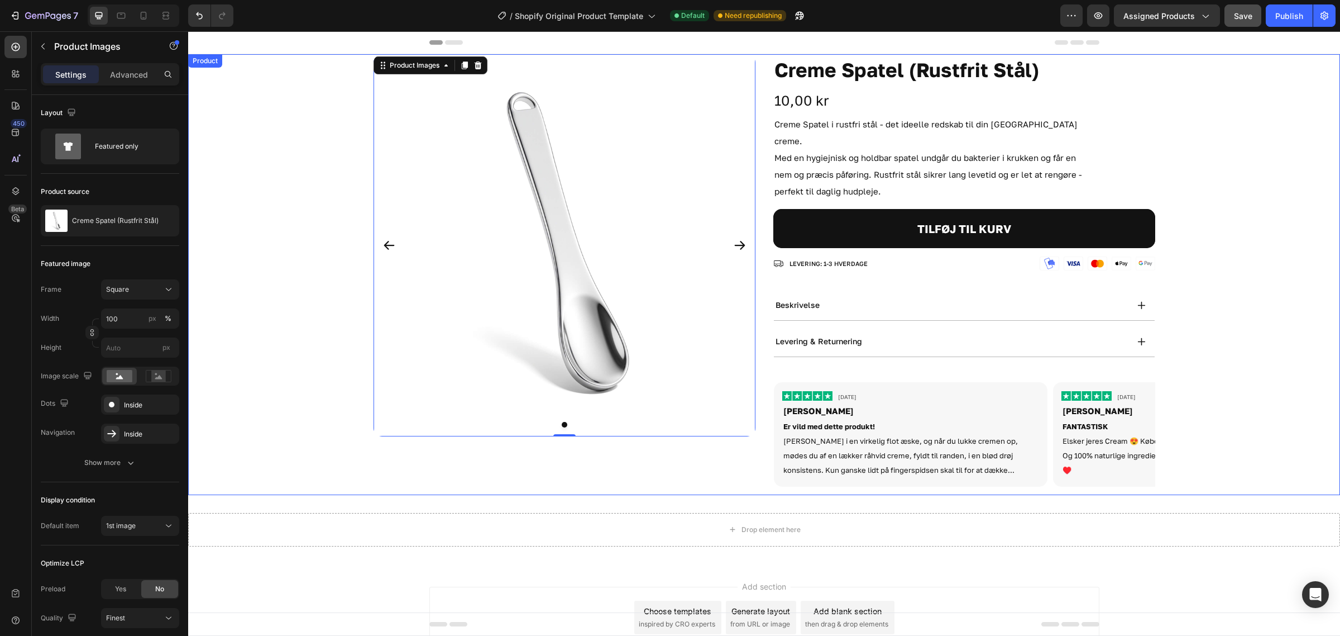
click at [752, 57] on div "Product Images 0 Creme Spatel (Rustfrit Stål) Product Title 10,00 kr Product Pr…" at bounding box center [765, 274] width 782 height 441
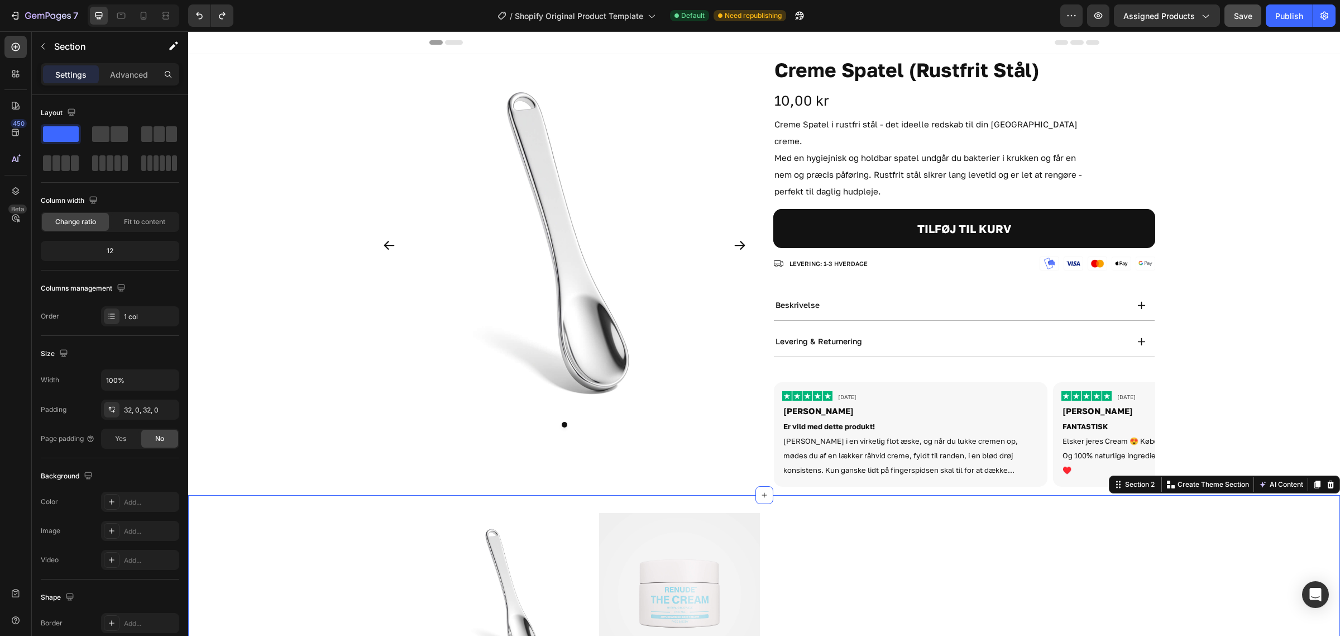
click at [1328, 480] on icon at bounding box center [1331, 484] width 7 height 8
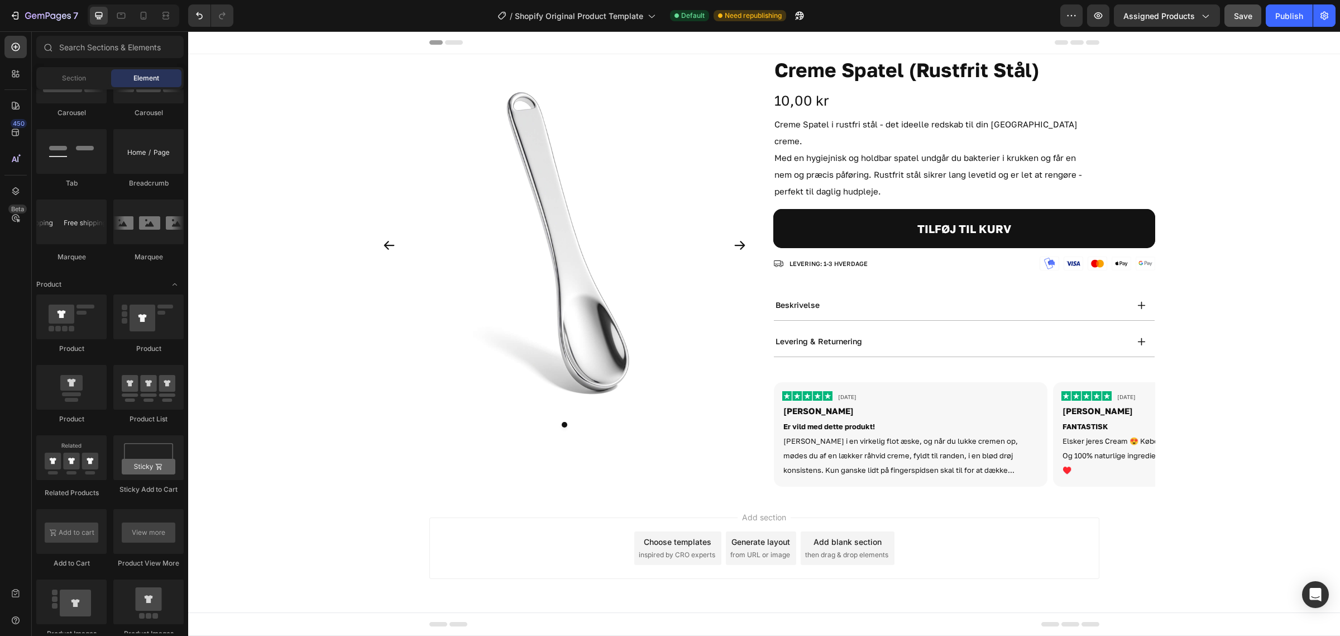
click at [886, 495] on div "Add section Choose templates inspired by CRO experts Generate layout from URL o…" at bounding box center [764, 550] width 1152 height 111
click at [803, 61] on h1 "Creme Spatel (Rustfrit Stål)" at bounding box center [965, 70] width 382 height 32
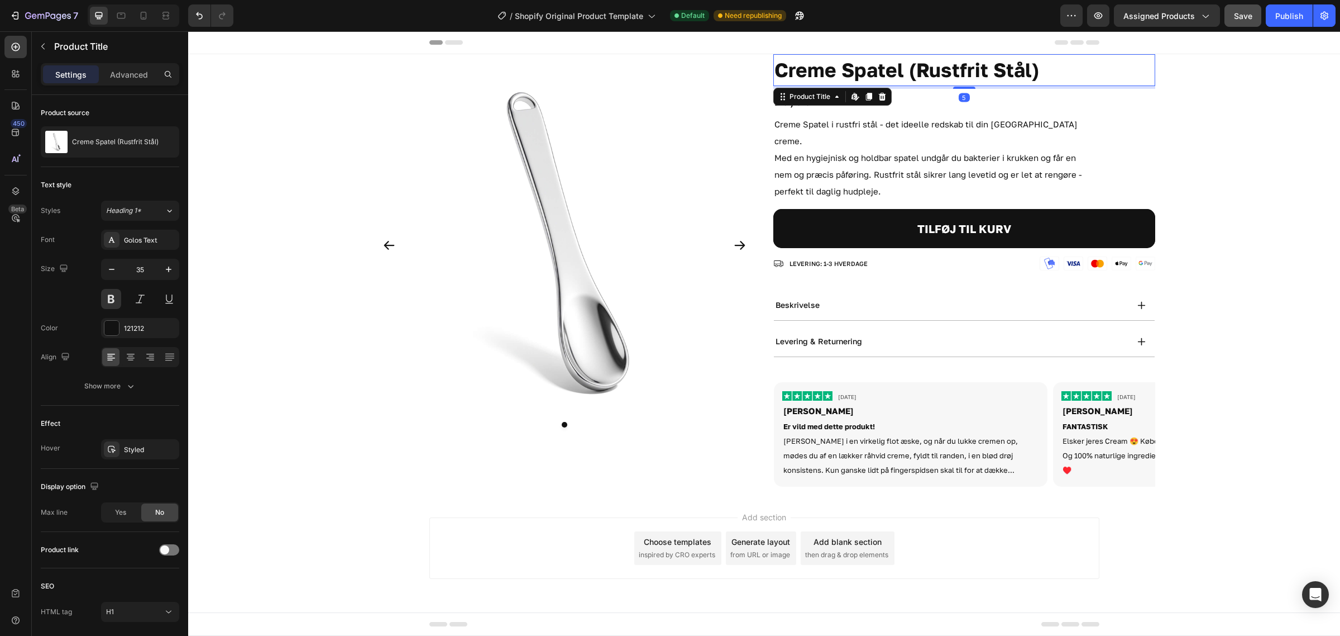
click at [781, 55] on h1 "Creme Spatel (Rustfrit Stål)" at bounding box center [965, 70] width 382 height 32
click at [774, 56] on h1 "Creme Spatel (Rustfrit Stål)" at bounding box center [965, 70] width 382 height 32
click at [46, 42] on icon "button" at bounding box center [43, 46] width 9 height 9
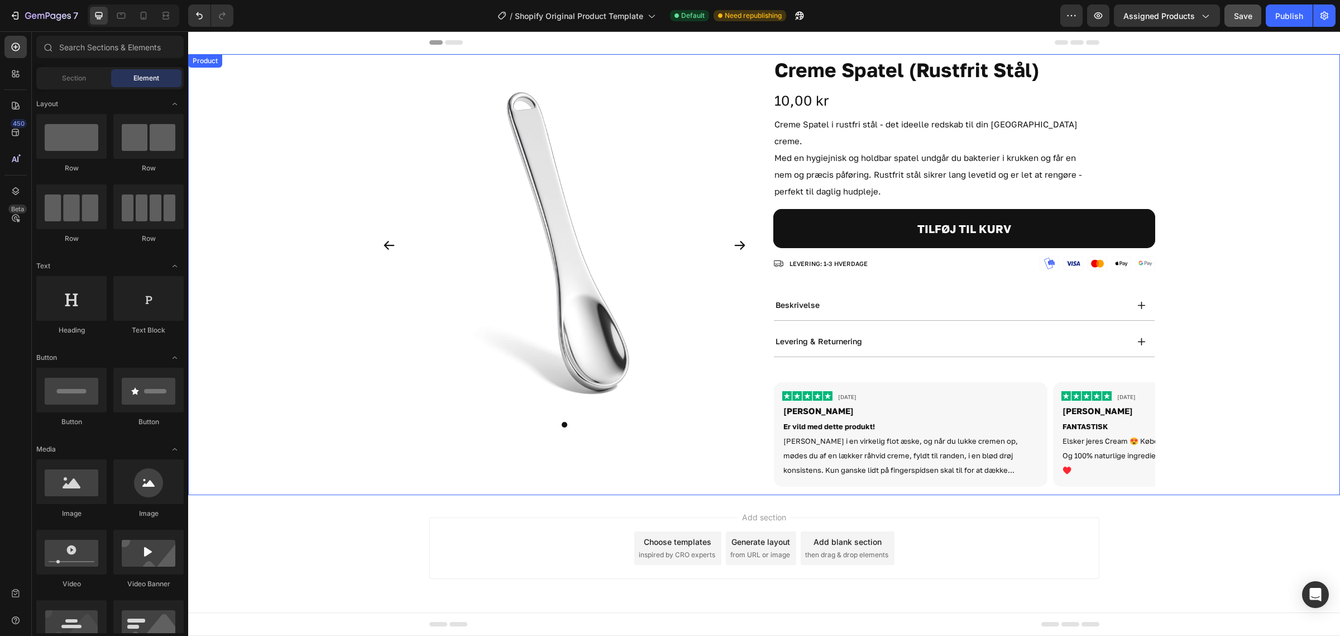
click at [763, 68] on div "Product Images Creme Spatel (Rustfrit Stål) Product Title 10,00 kr Product Pric…" at bounding box center [765, 274] width 782 height 441
click at [769, 52] on div at bounding box center [764, 42] width 670 height 22
click at [768, 56] on div "Product Images Creme Spatel (Rustfrit Stål) Product Title 10,00 kr Product Pric…" at bounding box center [765, 274] width 782 height 441
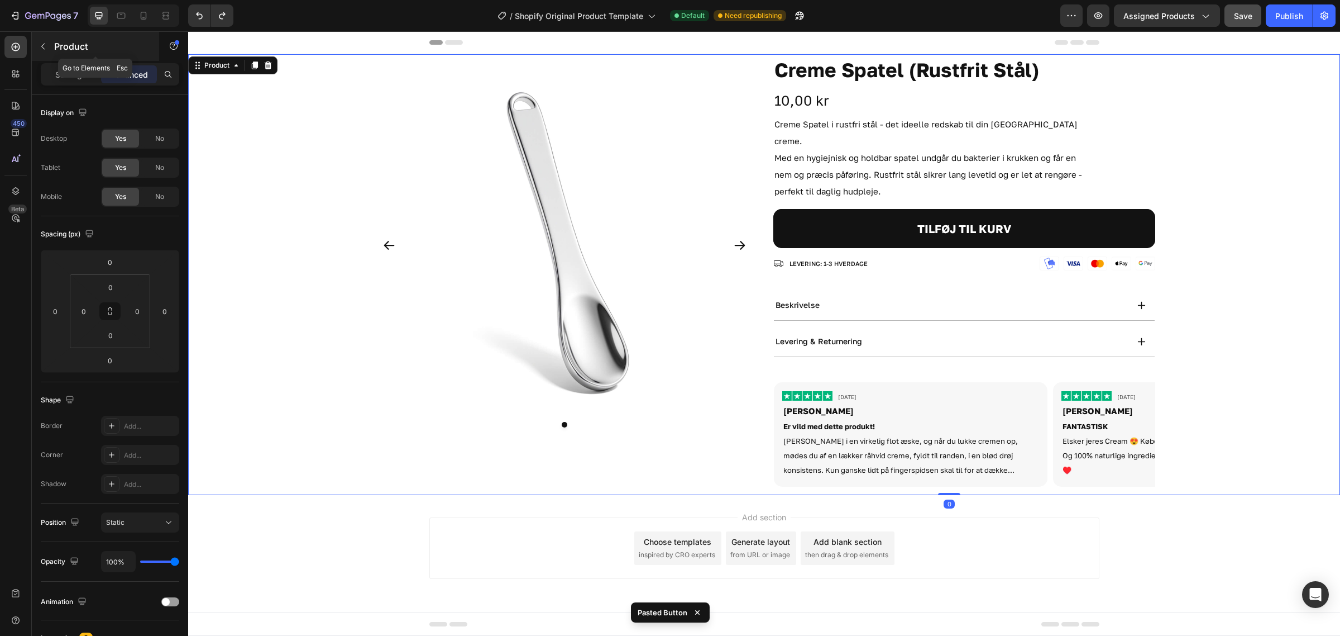
click at [43, 42] on icon "button" at bounding box center [43, 46] width 9 height 9
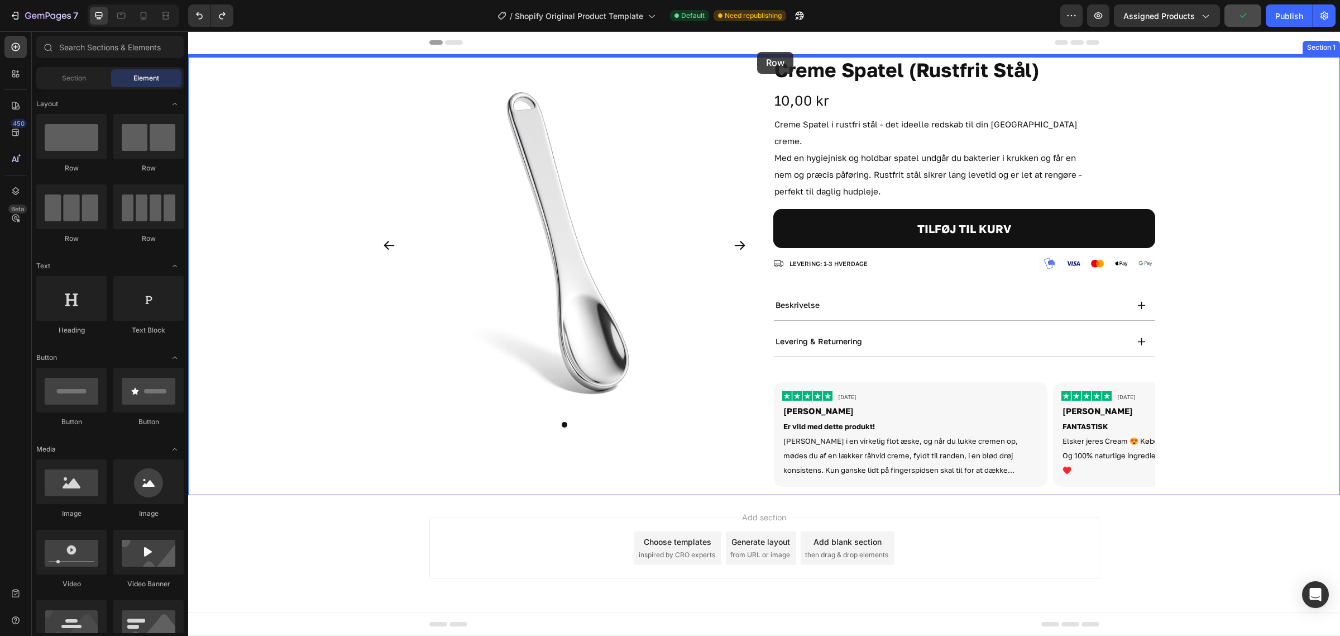
drag, startPoint x: 251, startPoint y: 158, endPoint x: 756, endPoint y: 60, distance: 513.7
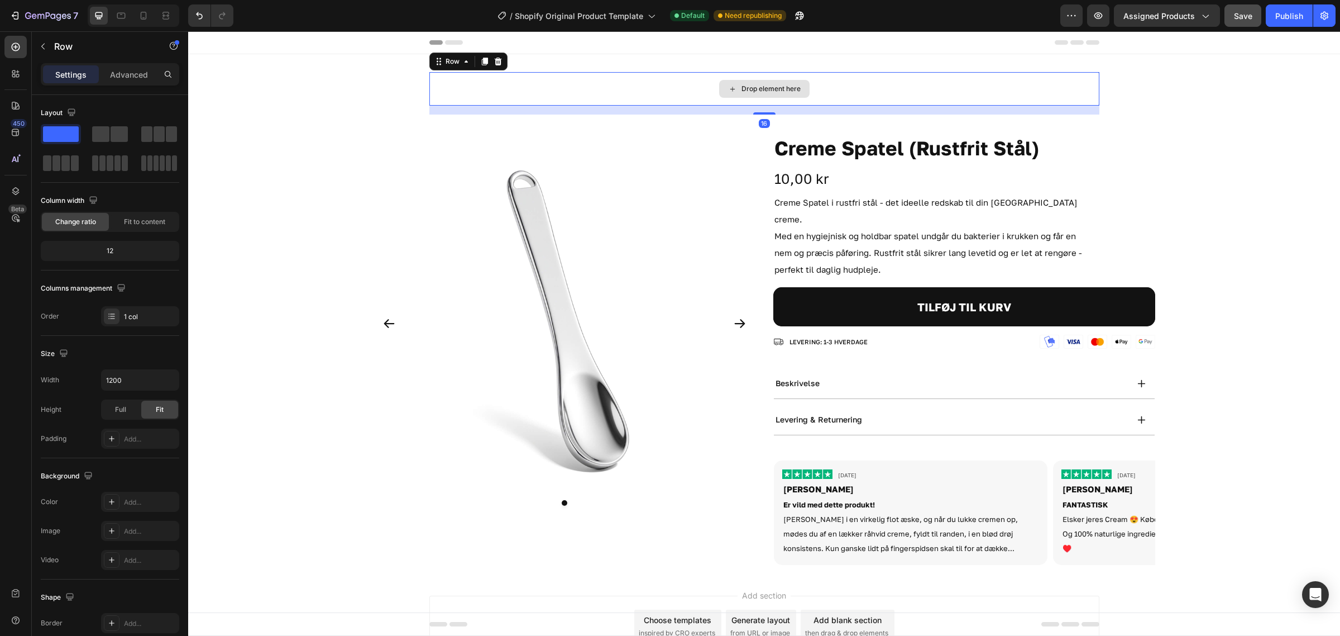
click at [778, 89] on div "Drop element here" at bounding box center [771, 88] width 59 height 9
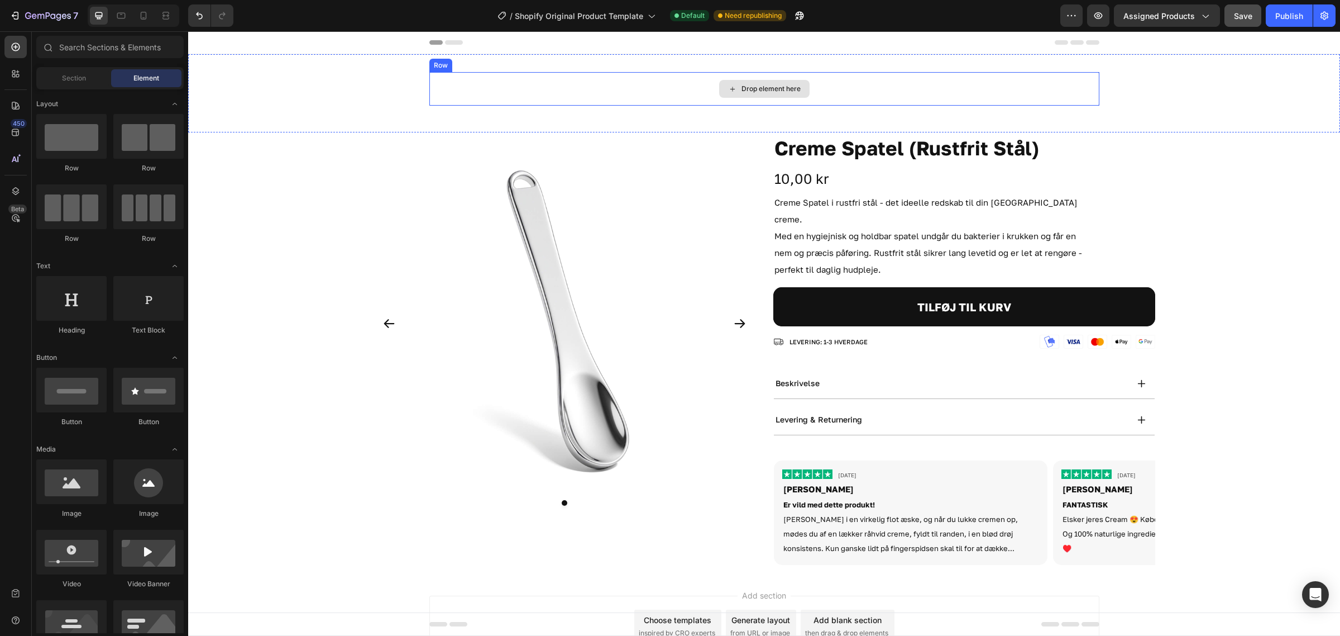
click at [833, 87] on div "Drop element here" at bounding box center [764, 89] width 670 height 34
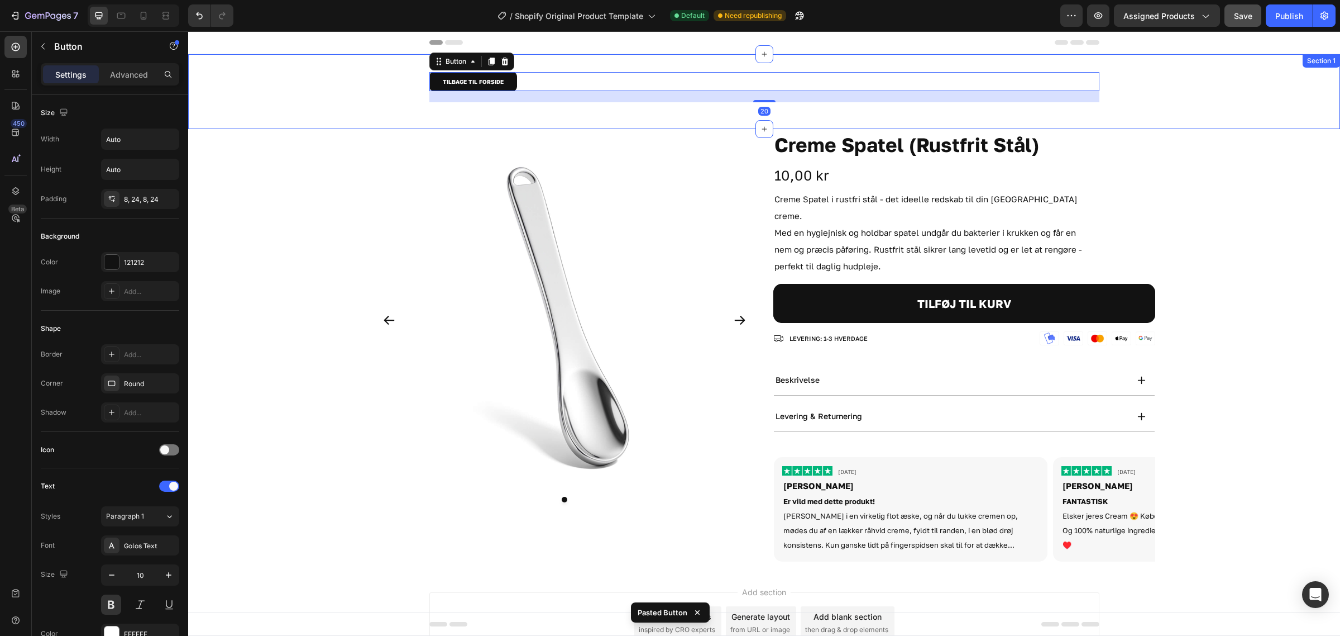
click at [348, 108] on div "TILBAGE TIL FORSIDE Button 20 Row" at bounding box center [764, 91] width 1152 height 39
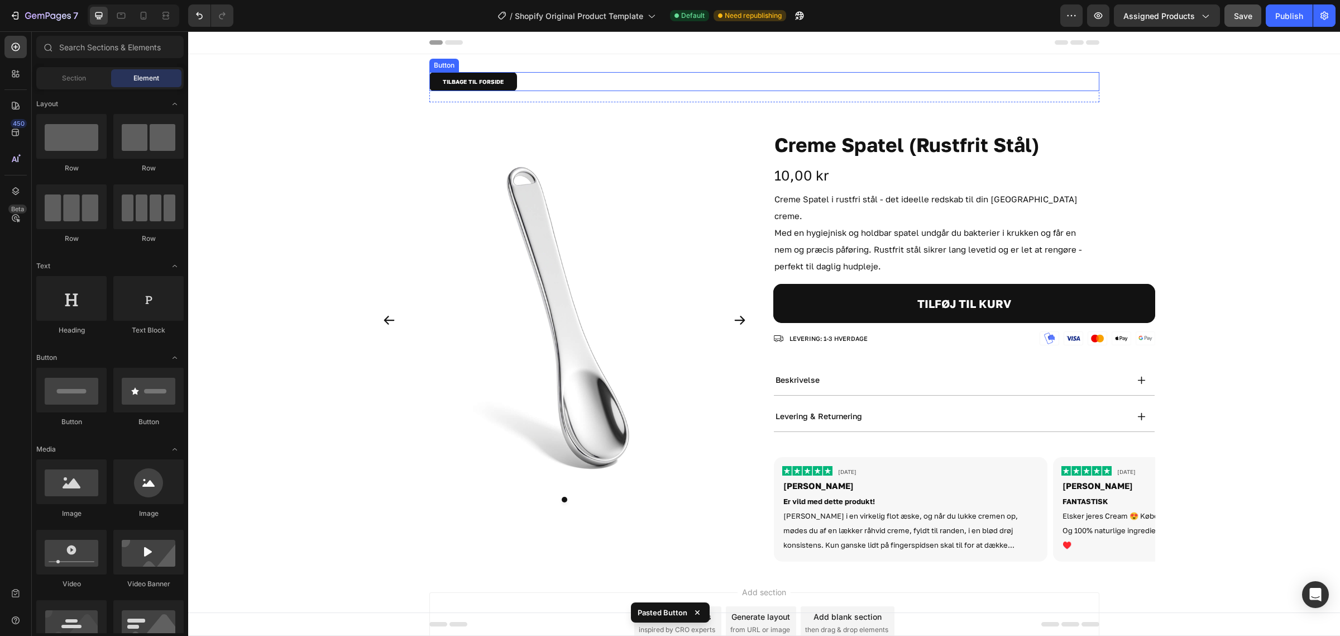
drag, startPoint x: 579, startPoint y: 85, endPoint x: 753, endPoint y: 96, distance: 174.0
click at [579, 85] on div "TILBAGE TIL FORSIDE Button" at bounding box center [764, 81] width 670 height 19
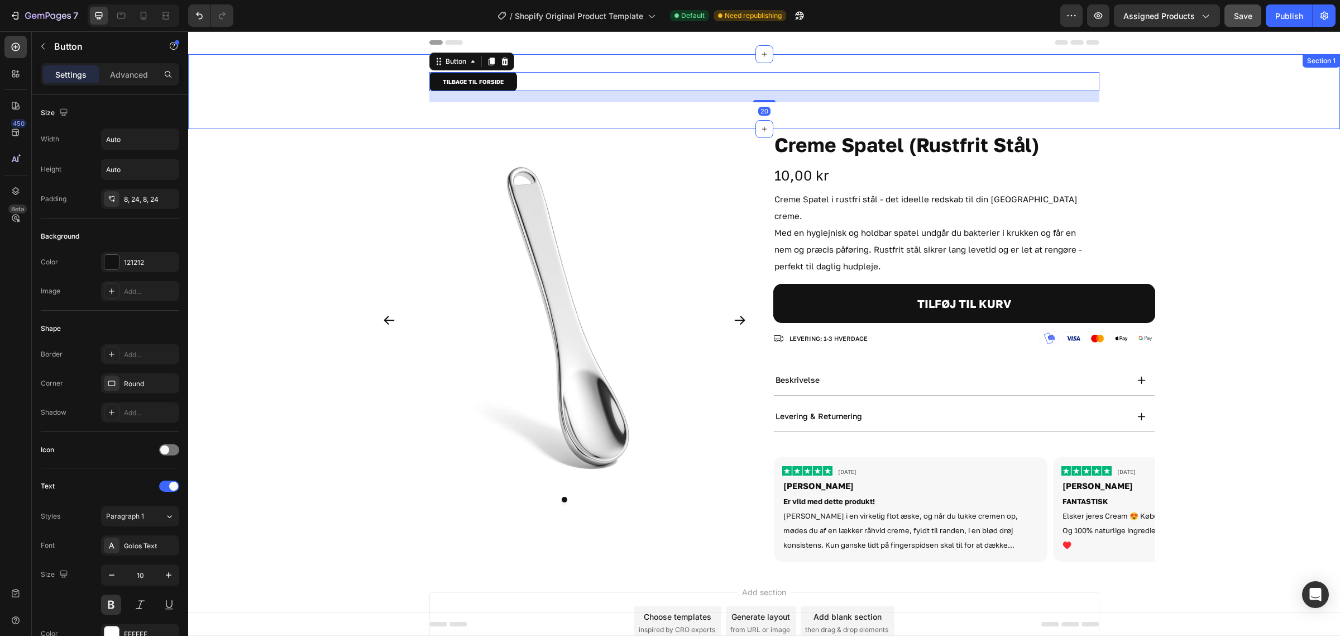
click at [715, 129] on img at bounding box center [565, 320] width 382 height 382
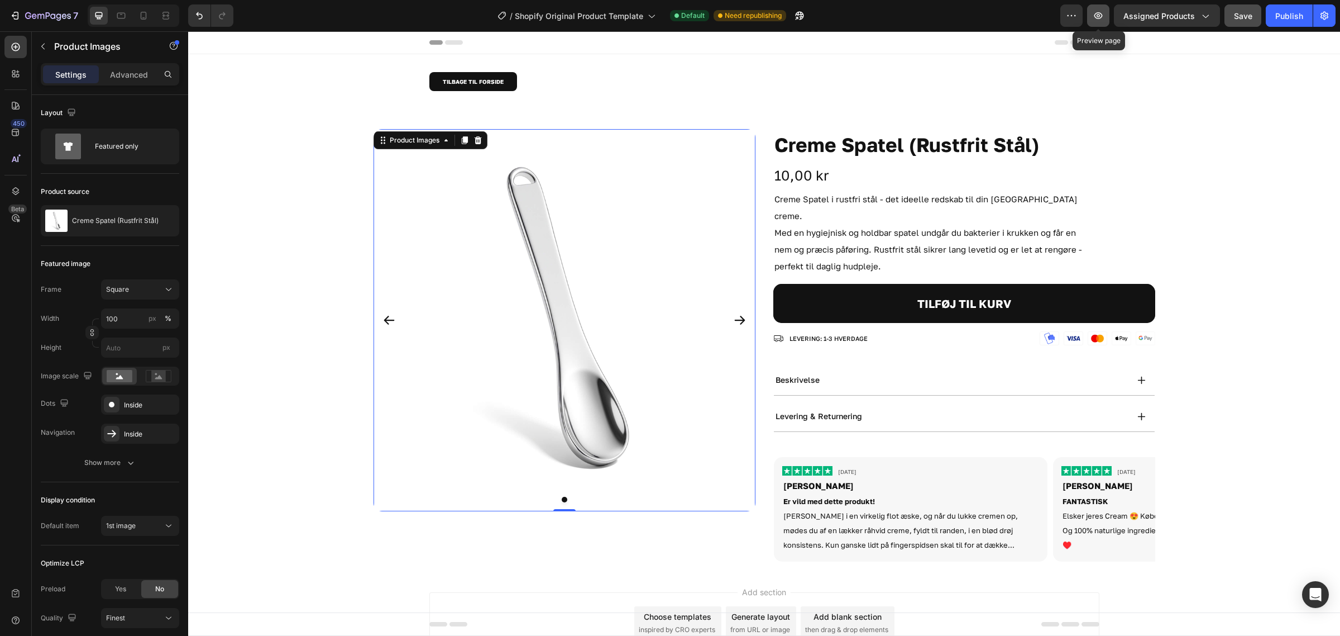
click at [1103, 17] on icon "button" at bounding box center [1099, 15] width 8 height 7
click at [604, 87] on div "TILBAGE TIL FORSIDE Button" at bounding box center [764, 81] width 670 height 19
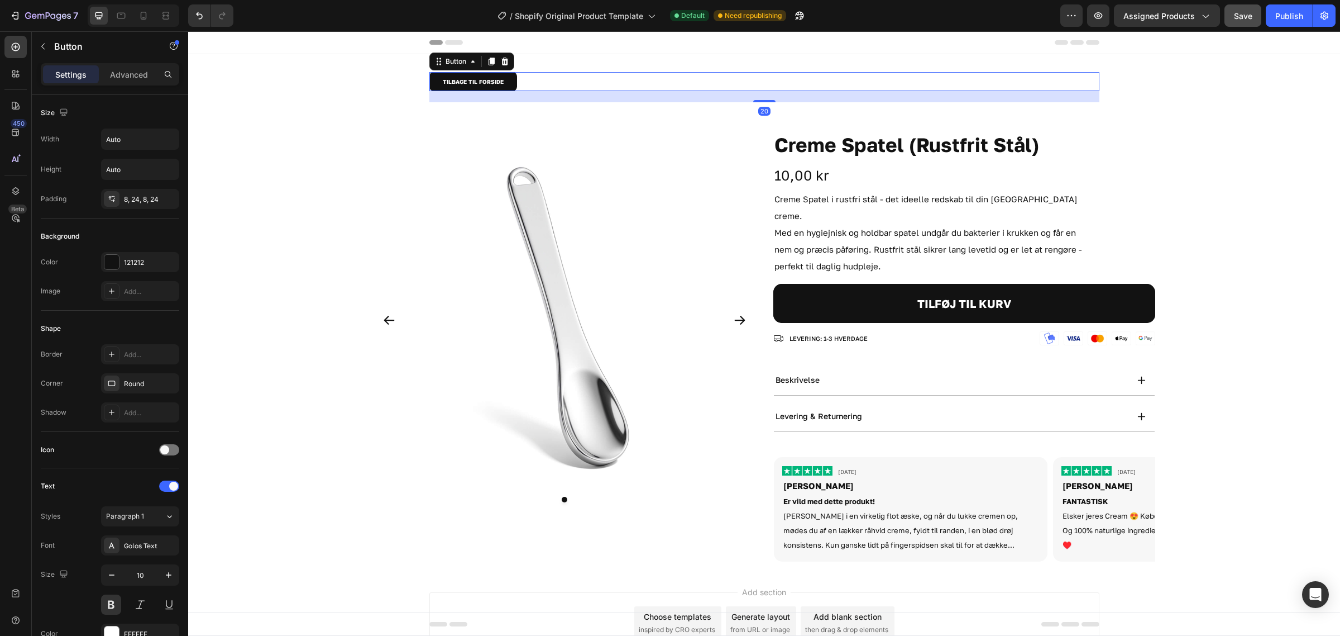
click at [596, 96] on div "20" at bounding box center [764, 96] width 670 height 11
click at [543, 63] on div "TILBAGE TIL FORSIDE Button 20 Row Section 1" at bounding box center [764, 91] width 1152 height 75
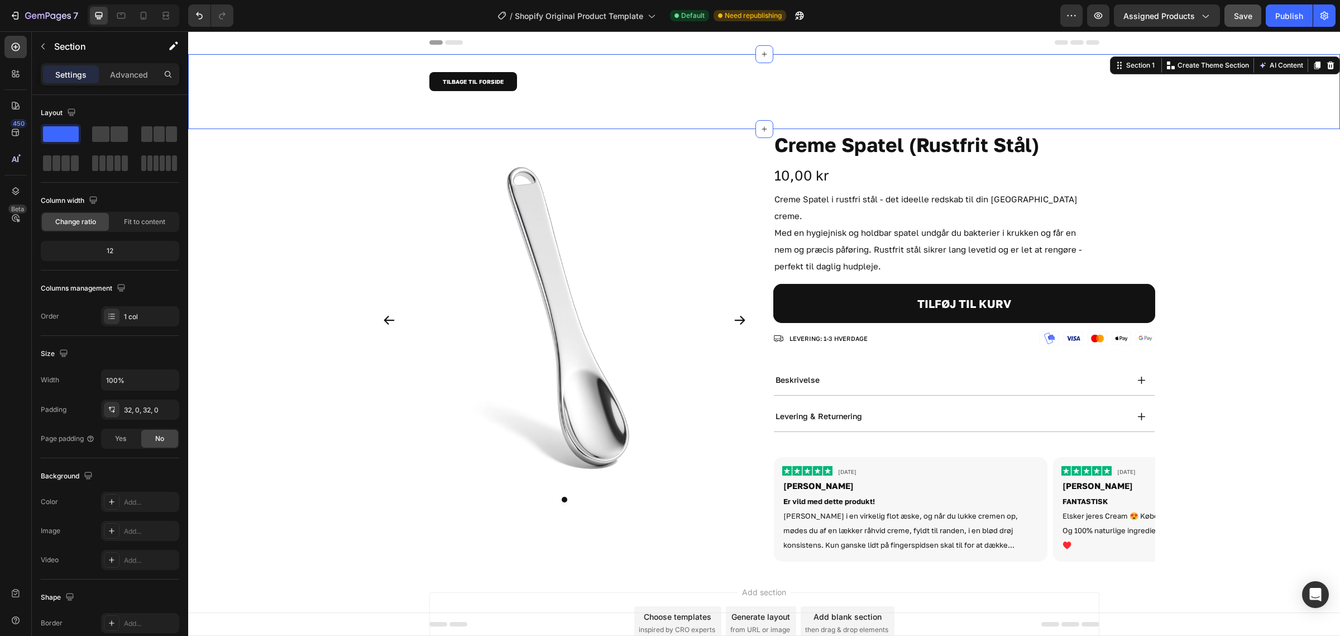
click at [564, 68] on div "TILBAGE TIL FORSIDE Button Row Section 1 Create Theme Section AI Content Write …" at bounding box center [764, 91] width 1152 height 75
click at [120, 79] on p "Advanced" at bounding box center [129, 75] width 38 height 12
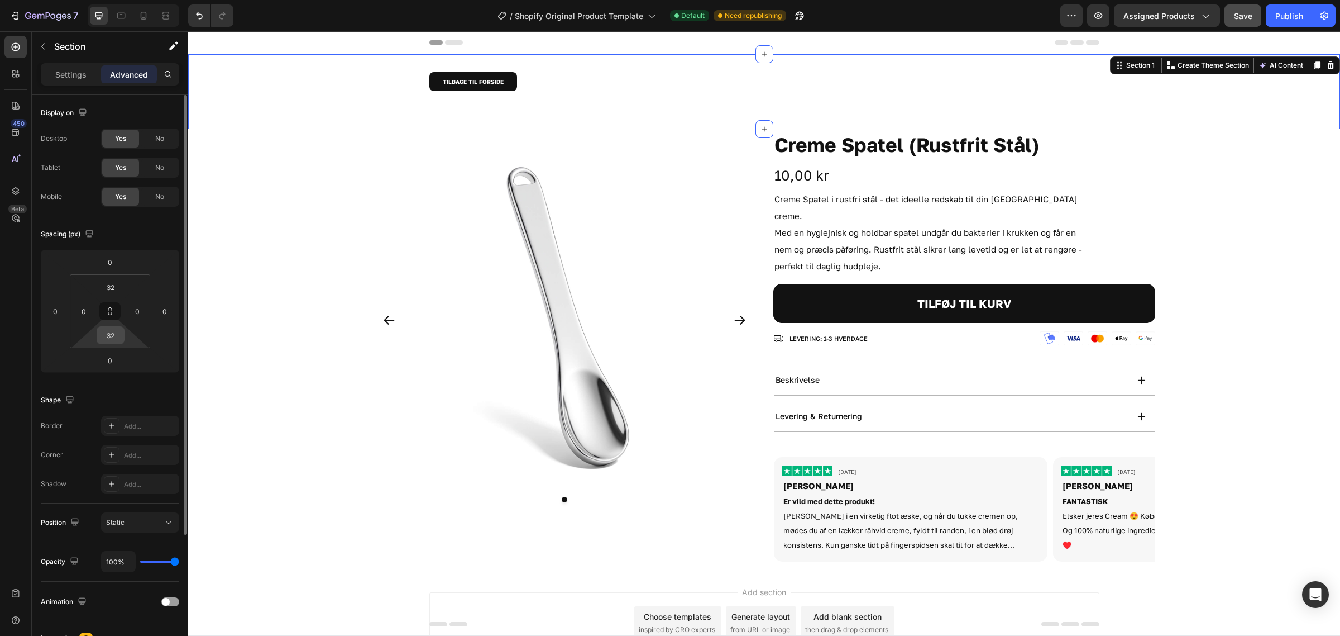
click at [112, 338] on input "32" at bounding box center [110, 335] width 22 height 17
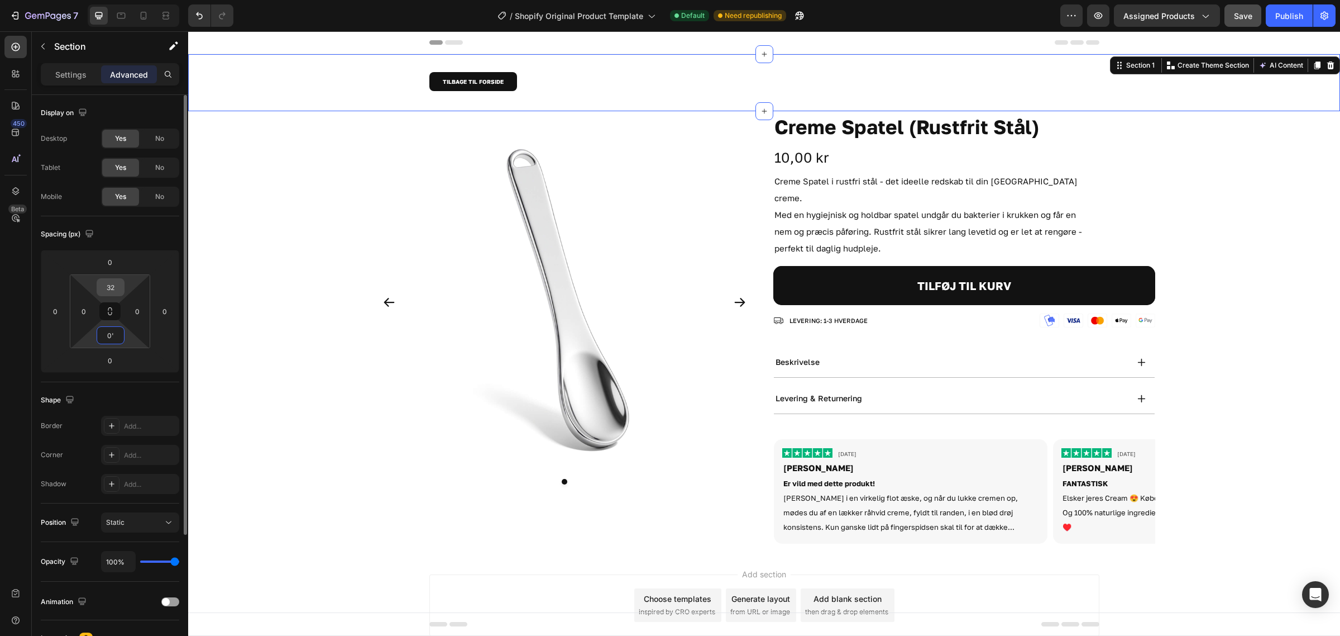
type input "0"
click at [116, 287] on input "32" at bounding box center [110, 287] width 22 height 17
type input "0"
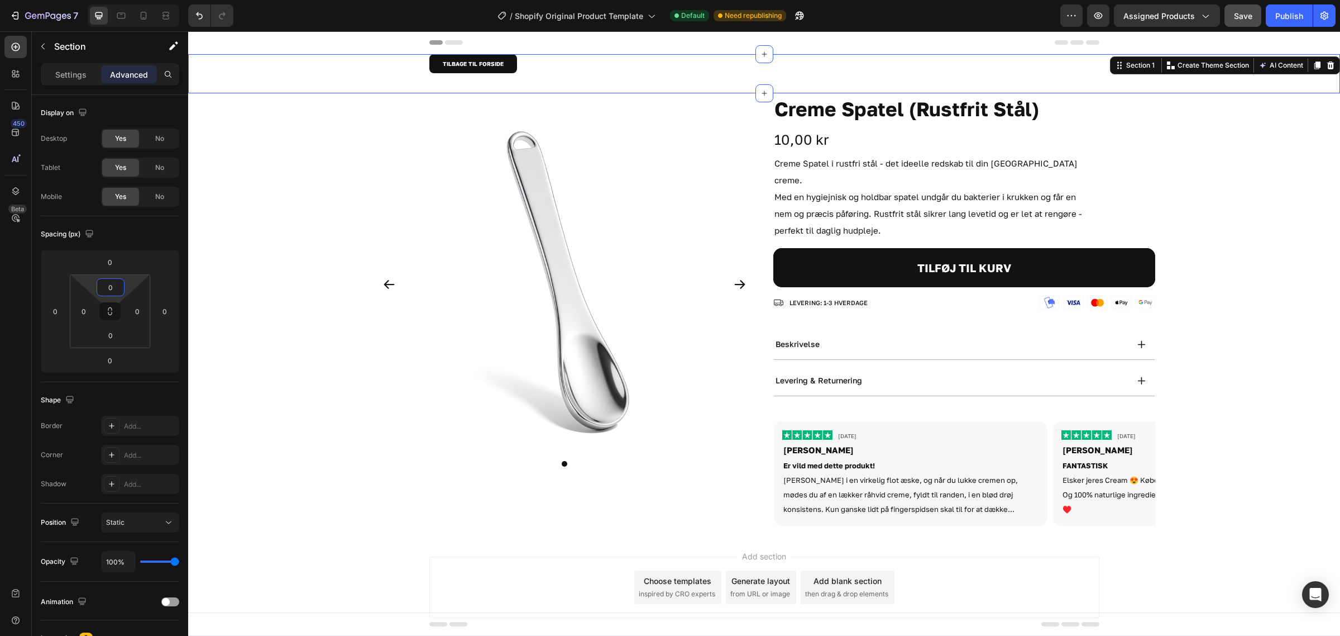
click at [369, 79] on div "TILBAGE TIL FORSIDE Button Row" at bounding box center [764, 73] width 1152 height 39
click at [540, 56] on div "TILBAGE TIL FORSIDE Button" at bounding box center [764, 63] width 670 height 19
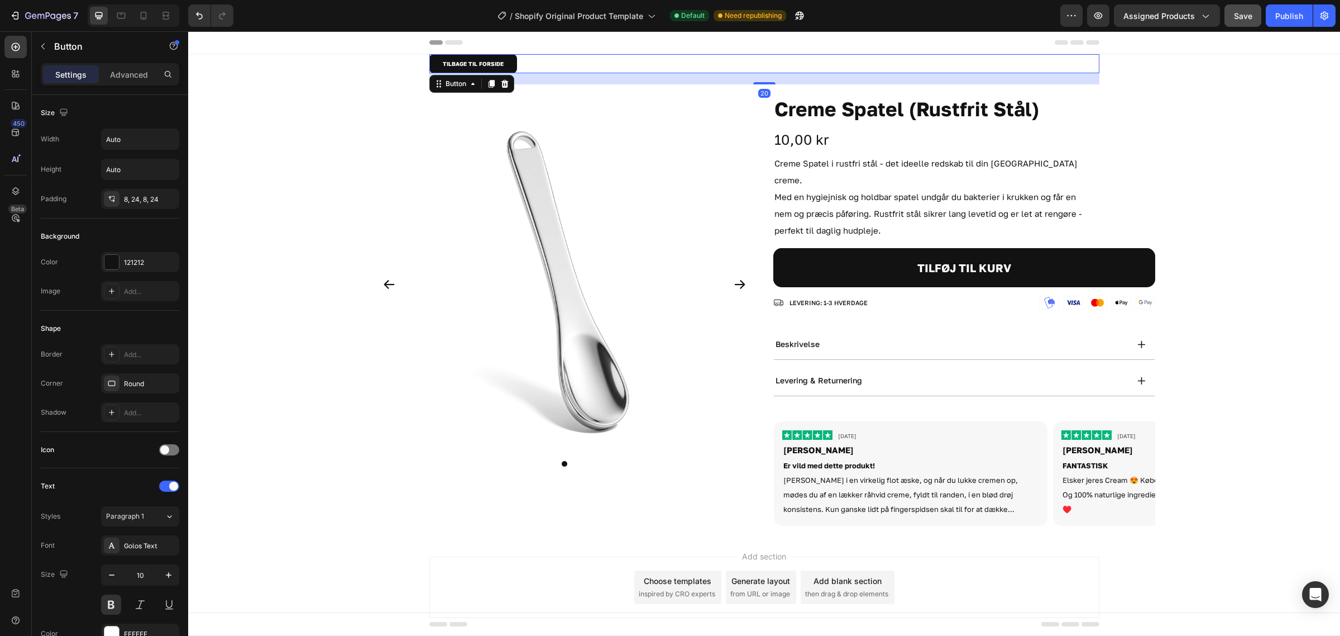
click at [612, 82] on div "20" at bounding box center [764, 78] width 670 height 11
click at [605, 119] on img at bounding box center [565, 284] width 382 height 382
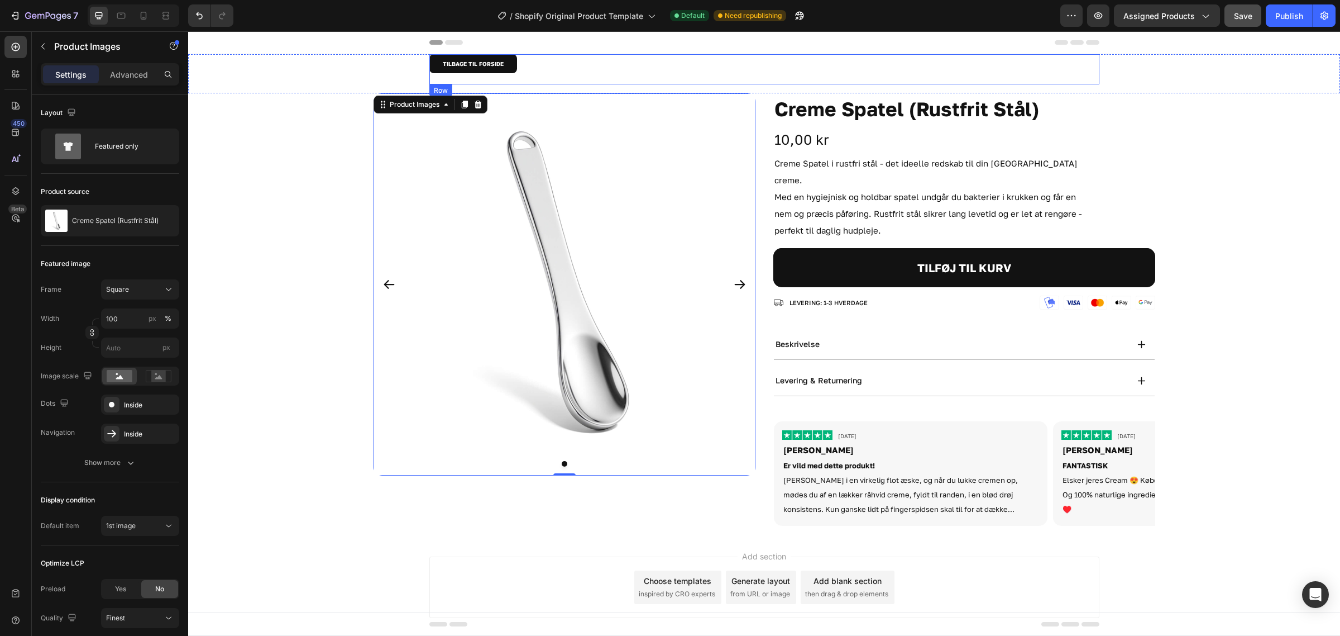
click at [526, 77] on div "TILBAGE TIL FORSIDE Button" at bounding box center [764, 69] width 670 height 30
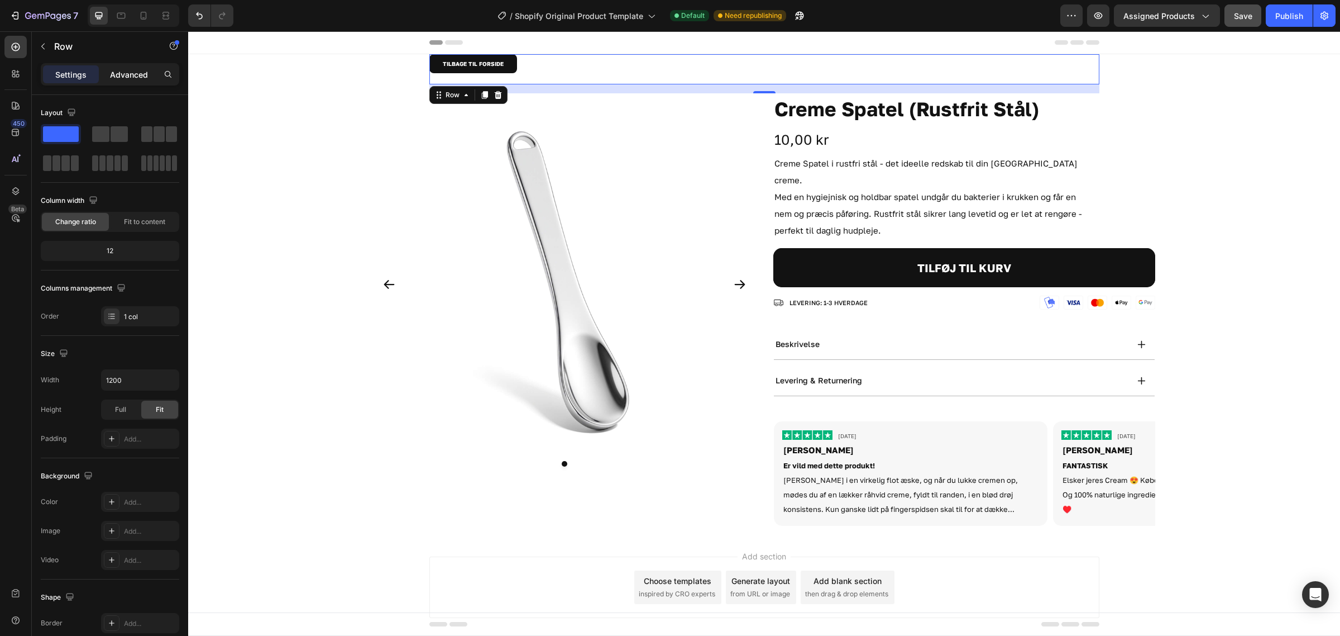
click at [121, 71] on p "Advanced" at bounding box center [129, 75] width 38 height 12
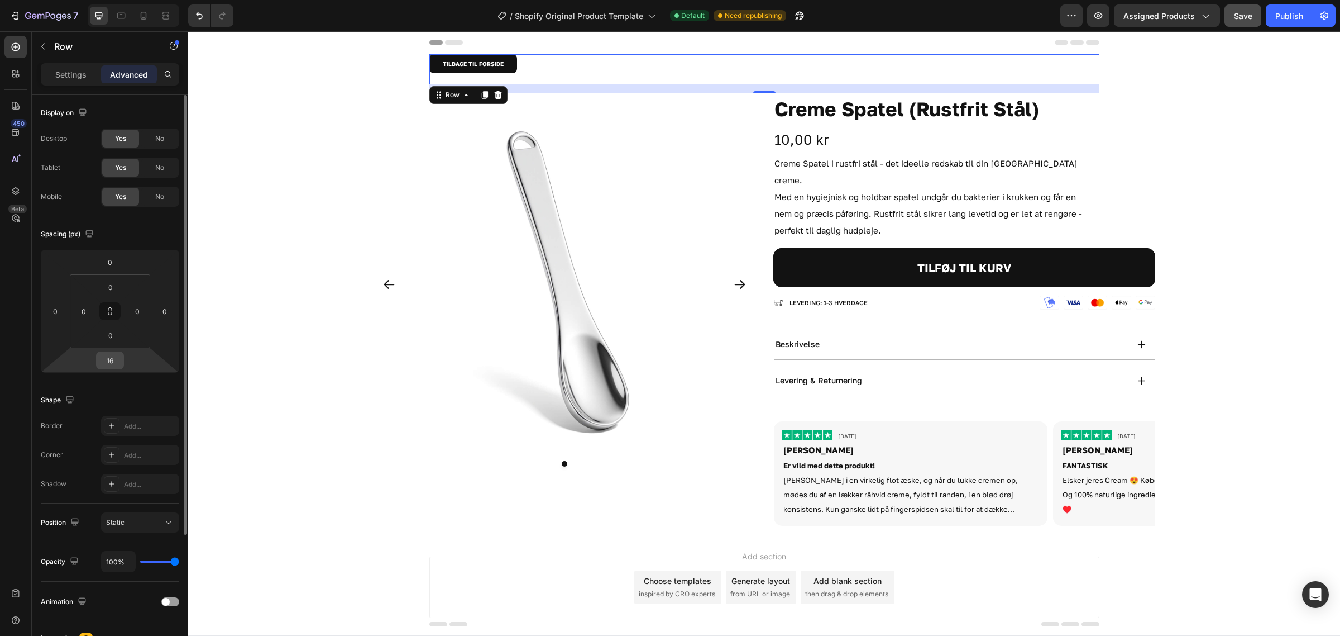
click at [113, 365] on input "16" at bounding box center [110, 360] width 22 height 17
type input "0"
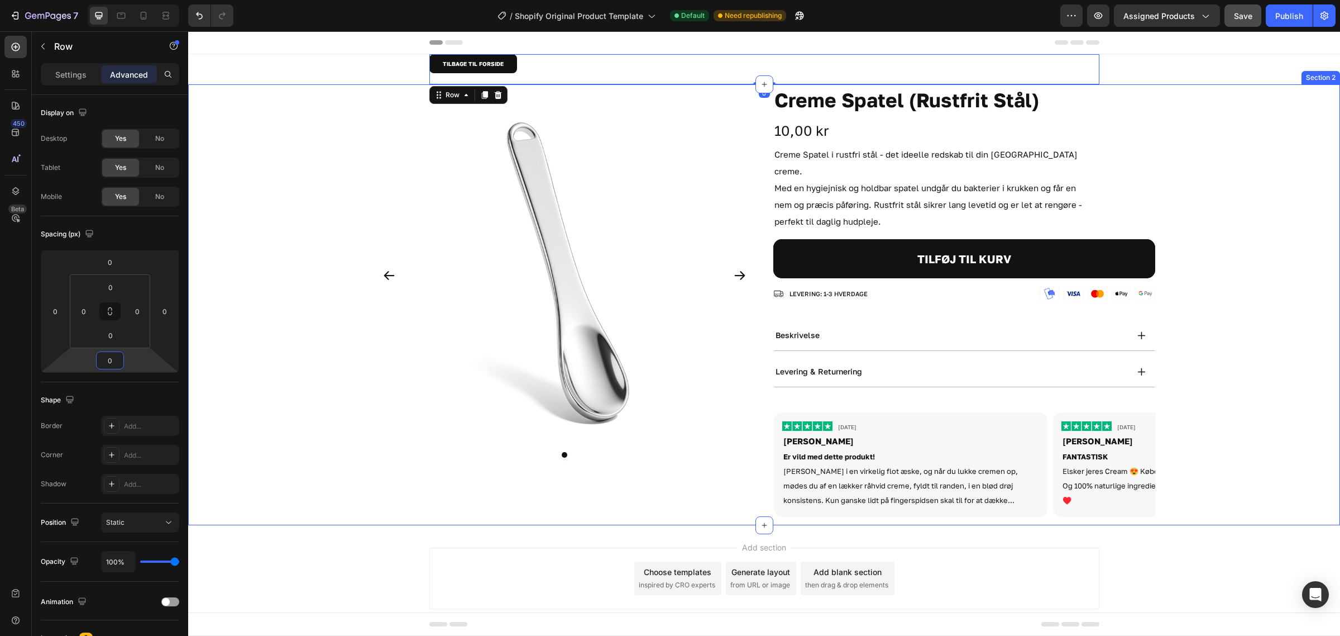
click at [283, 285] on div "Product Images Creme Spatel (Rustfrit Stål) Product Title 10,00 kr Product Pric…" at bounding box center [764, 304] width 1152 height 441
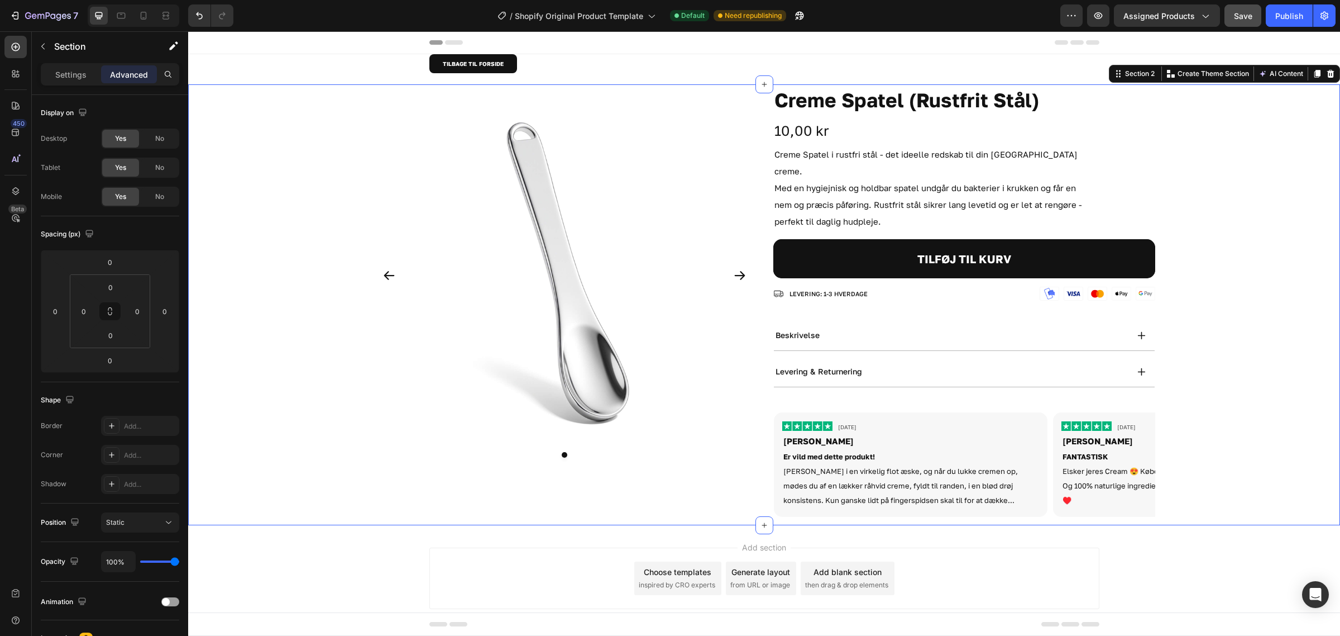
click at [1237, 260] on div "Product Images Creme Spatel (Rustfrit Stål) Product Title 10,00 kr Product Pric…" at bounding box center [764, 304] width 1152 height 441
click at [1236, 6] on button "Save" at bounding box center [1243, 15] width 37 height 22
click at [1092, 11] on button "button" at bounding box center [1098, 15] width 22 height 22
click at [559, 68] on div "TILBAGE TIL FORSIDE Button" at bounding box center [764, 63] width 670 height 19
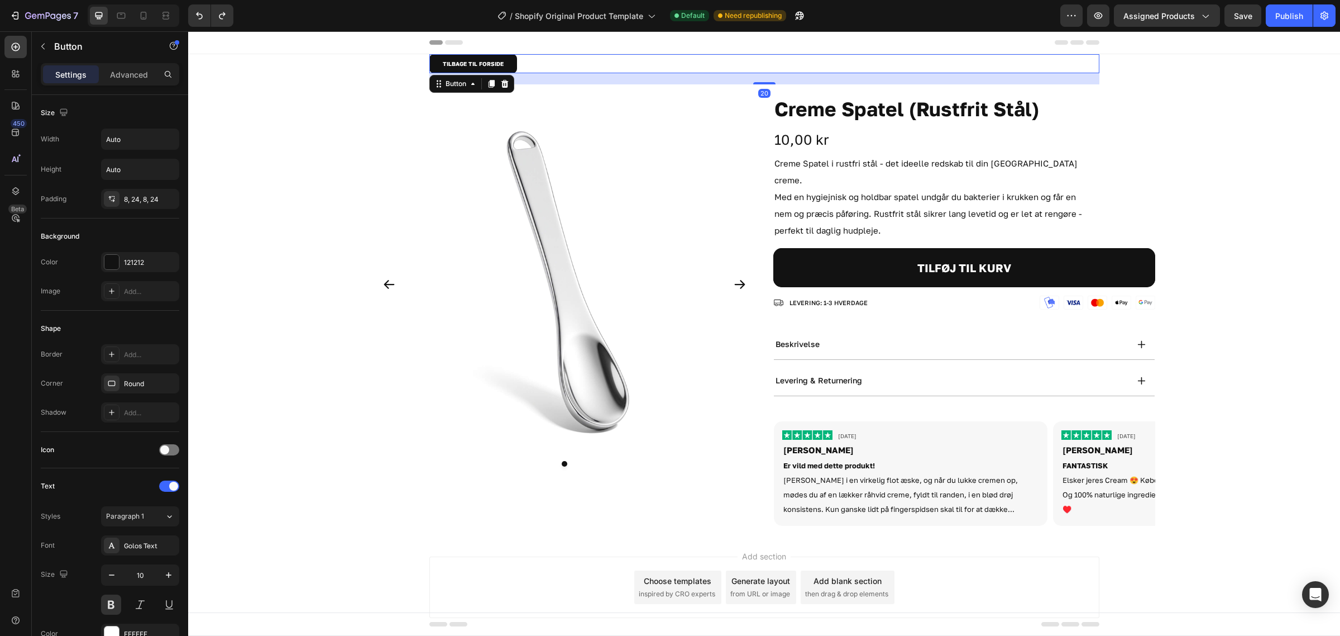
click at [1232, 111] on div "Product Images Creme Spatel (Rustfrit Stål) Product Title 10,00 kr Product Pric…" at bounding box center [764, 313] width 1152 height 441
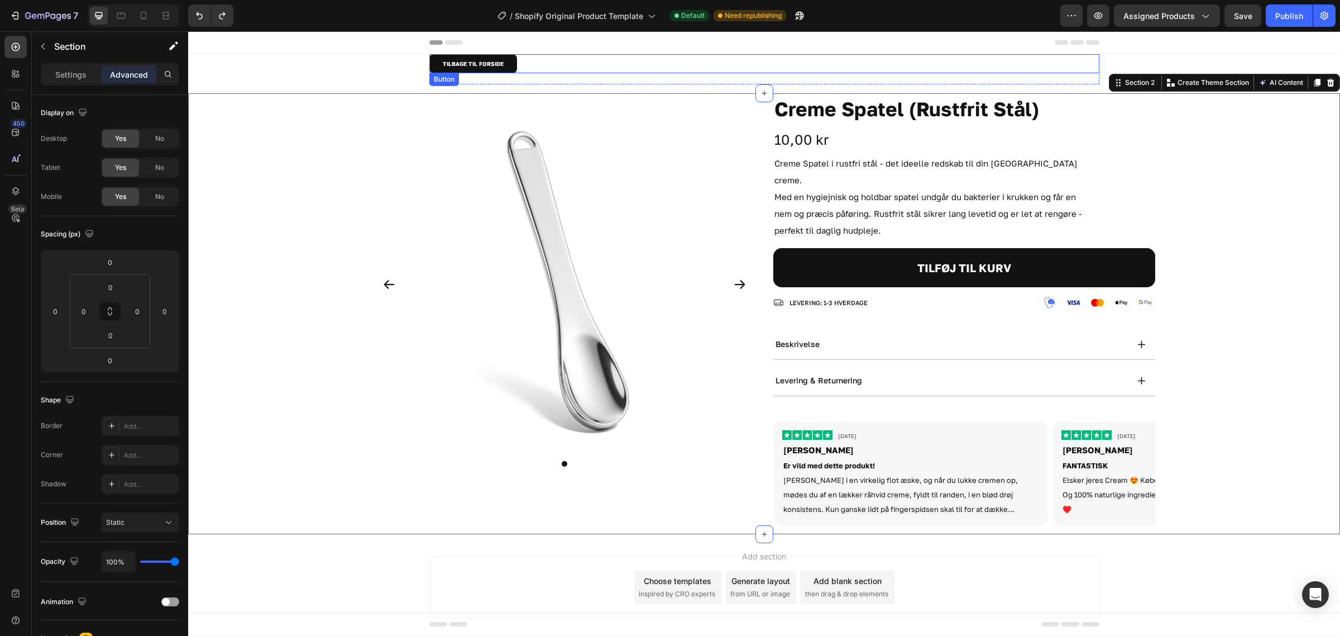
click at [551, 64] on div "TILBAGE TIL FORSIDE Button" at bounding box center [764, 63] width 670 height 19
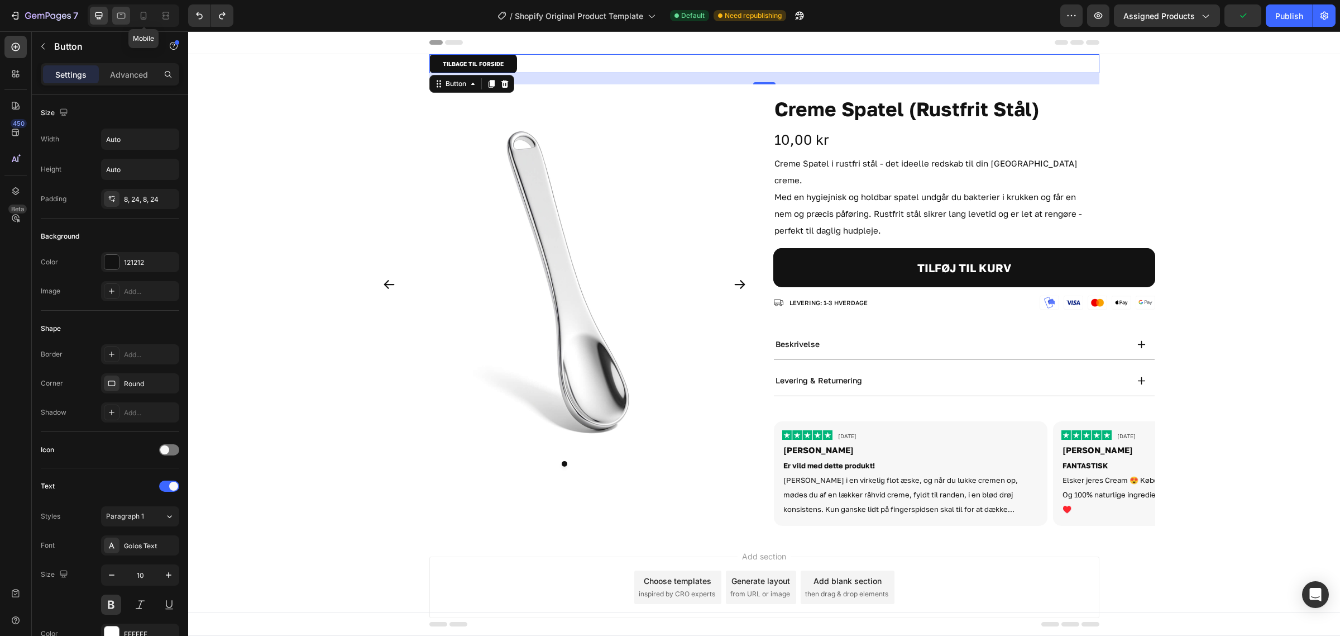
click at [120, 18] on icon at bounding box center [121, 16] width 8 height 6
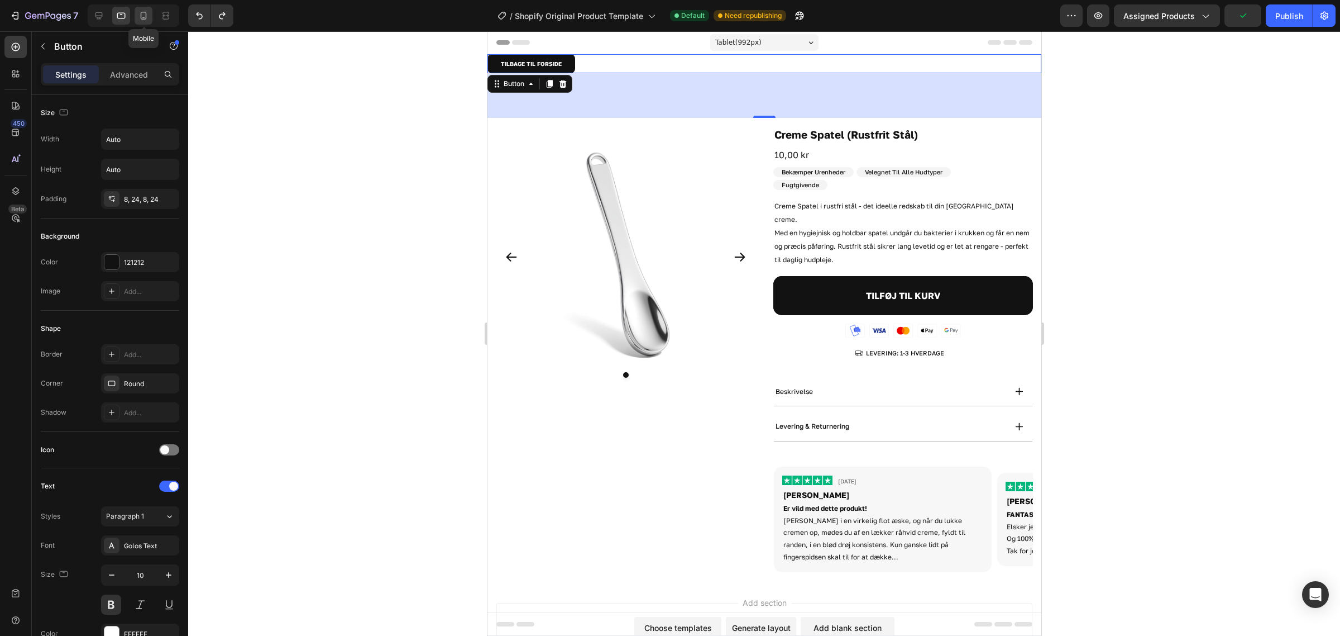
click at [141, 16] on icon at bounding box center [144, 16] width 6 height 8
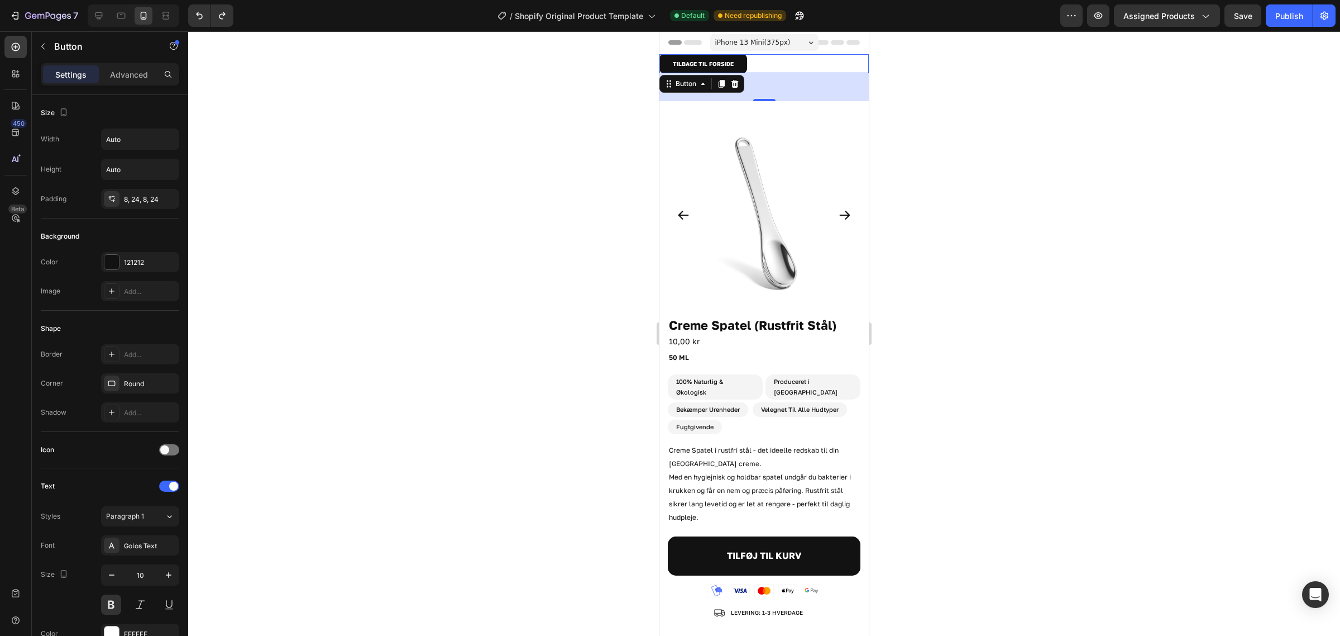
click at [981, 183] on div at bounding box center [764, 333] width 1152 height 604
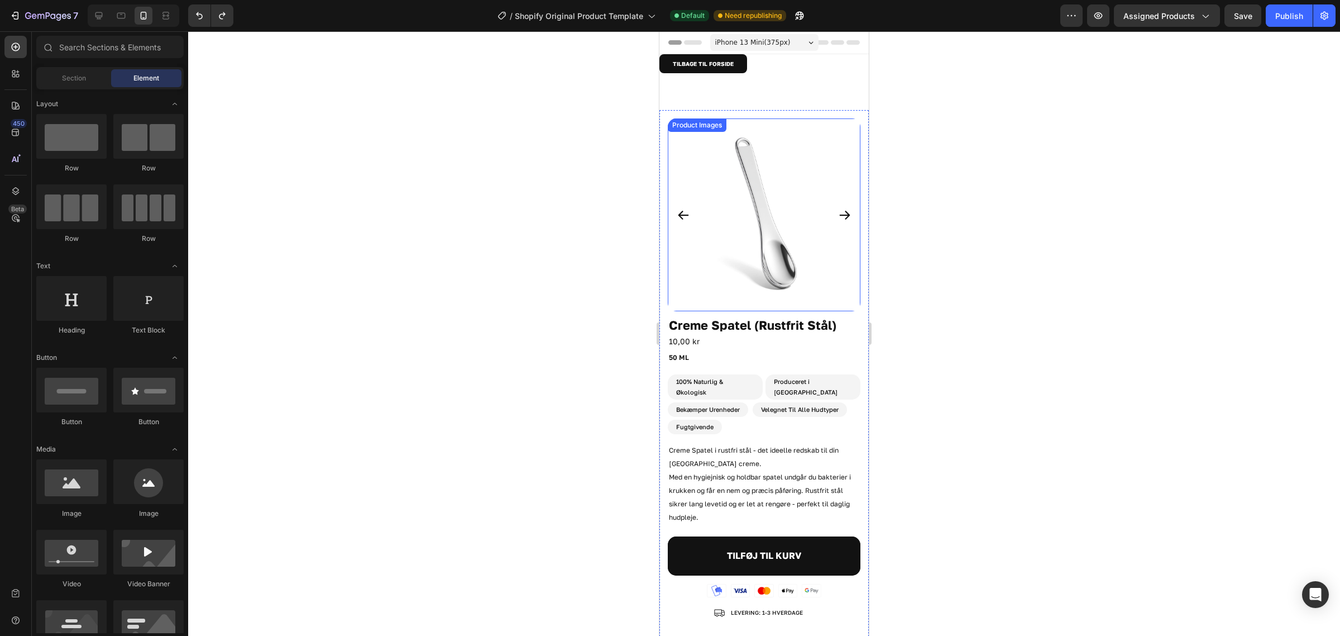
click at [825, 206] on img at bounding box center [764, 214] width 193 height 193
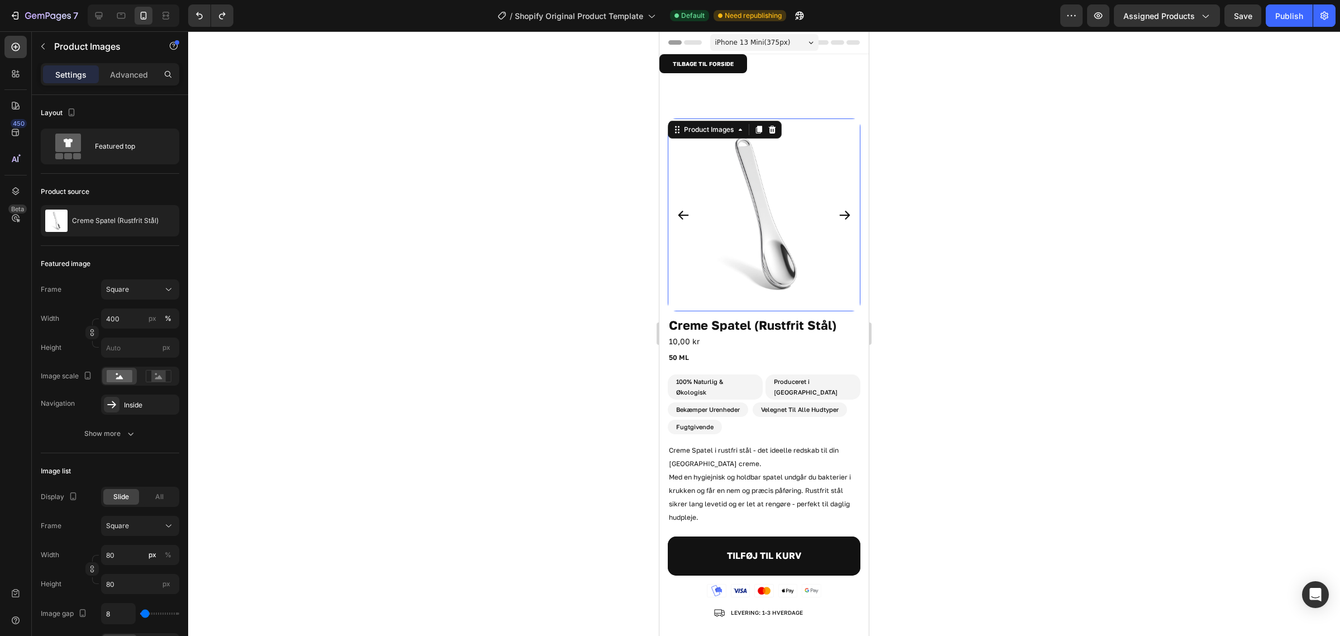
click at [838, 208] on icon "Carousel Next Arrow" at bounding box center [844, 214] width 13 height 13
click at [840, 211] on icon "Carousel Next Arrow" at bounding box center [845, 215] width 11 height 9
click at [1105, 24] on button "button" at bounding box center [1098, 15] width 22 height 22
click at [118, 15] on icon at bounding box center [121, 16] width 8 height 6
type input "100"
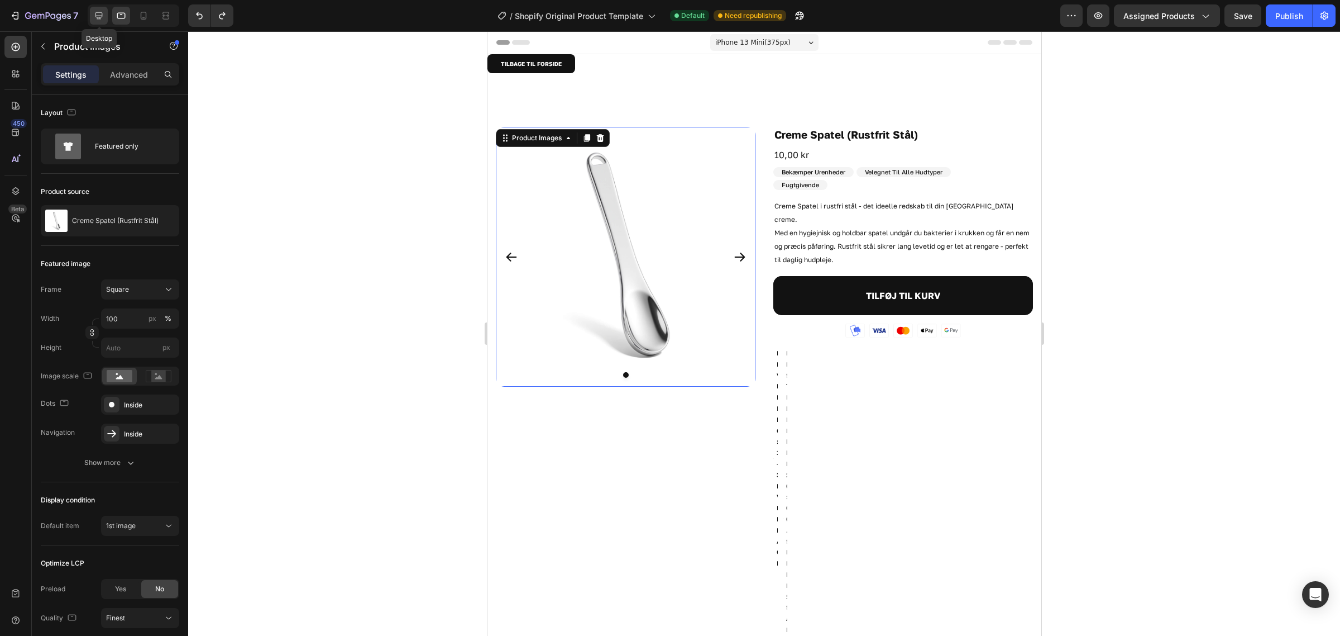
click at [103, 16] on icon at bounding box center [98, 15] width 11 height 11
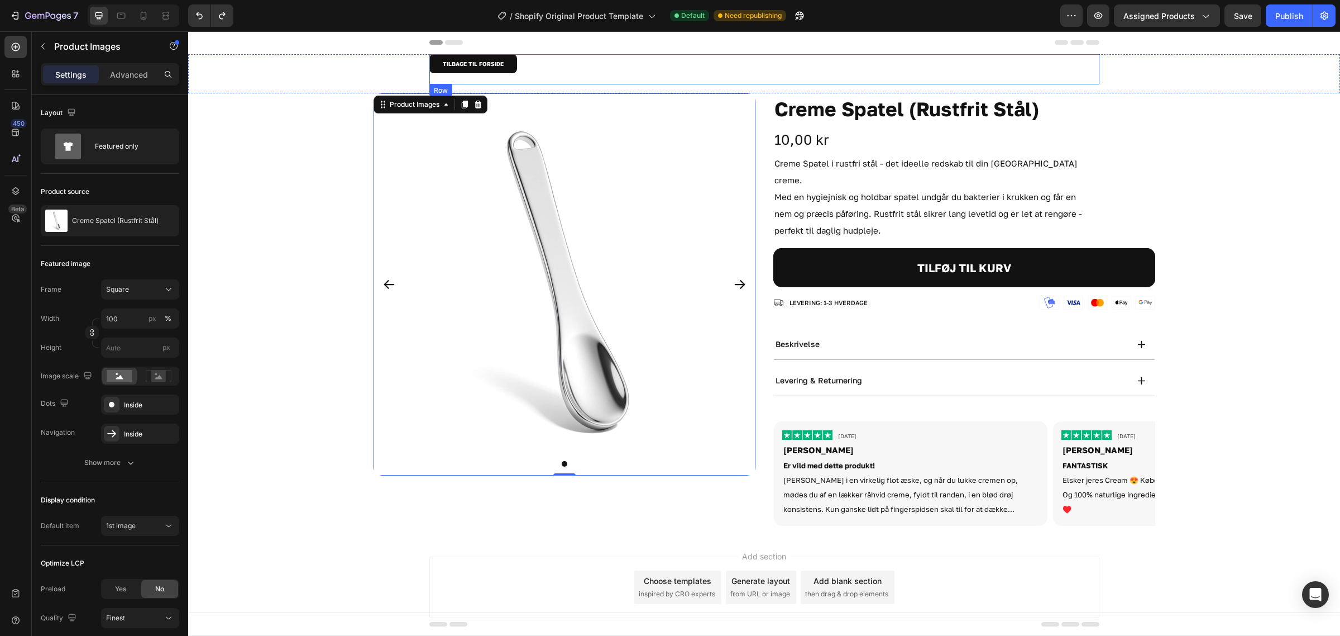
click at [598, 73] on div "TILBAGE TIL FORSIDE Button" at bounding box center [764, 69] width 670 height 30
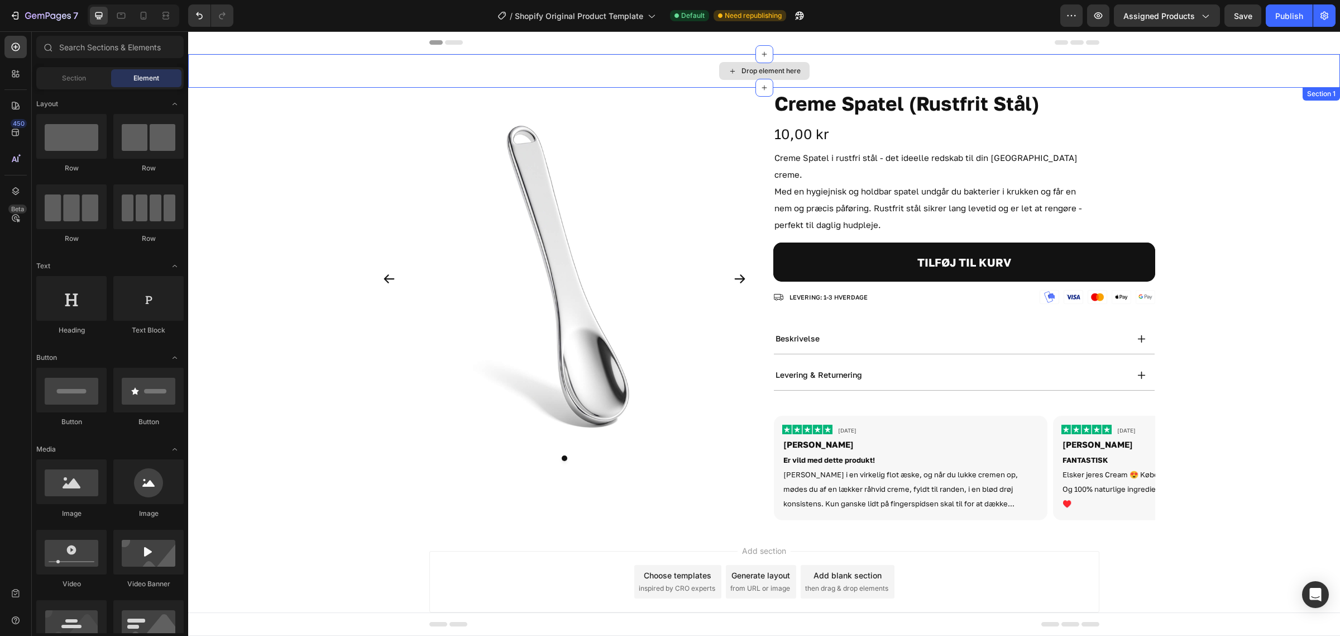
click at [627, 73] on div "Drop element here" at bounding box center [764, 71] width 1152 height 34
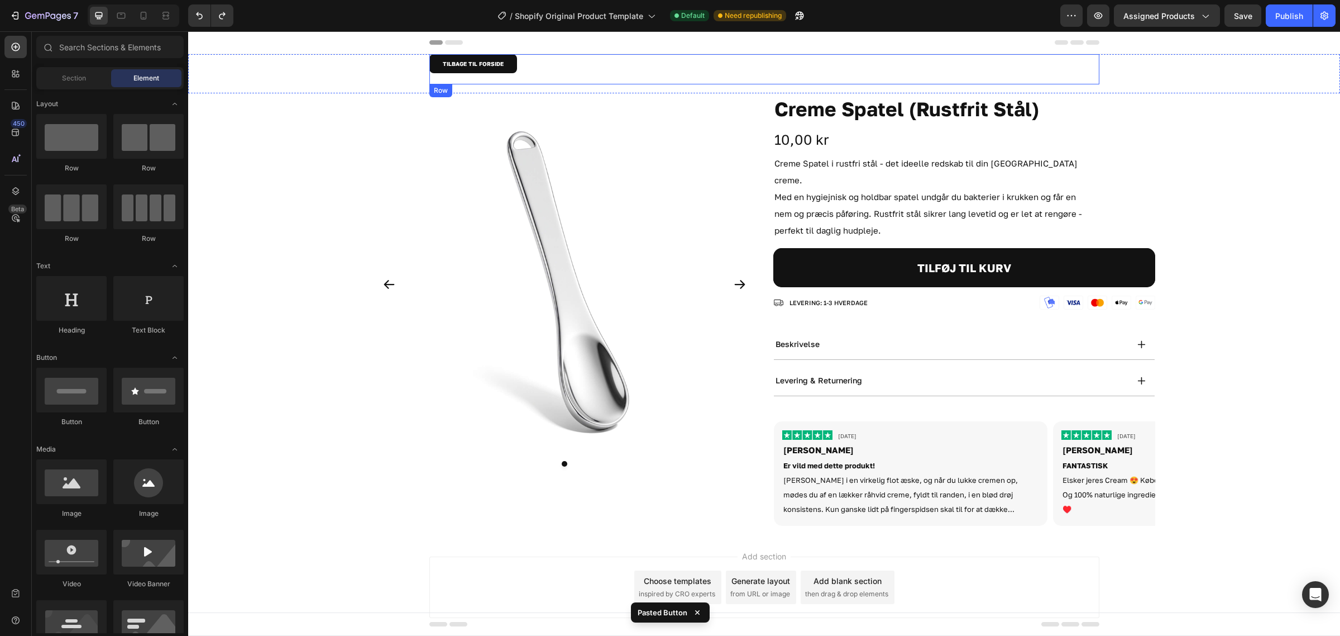
click at [707, 82] on div "TILBAGE TIL FORSIDE Button" at bounding box center [764, 69] width 670 height 30
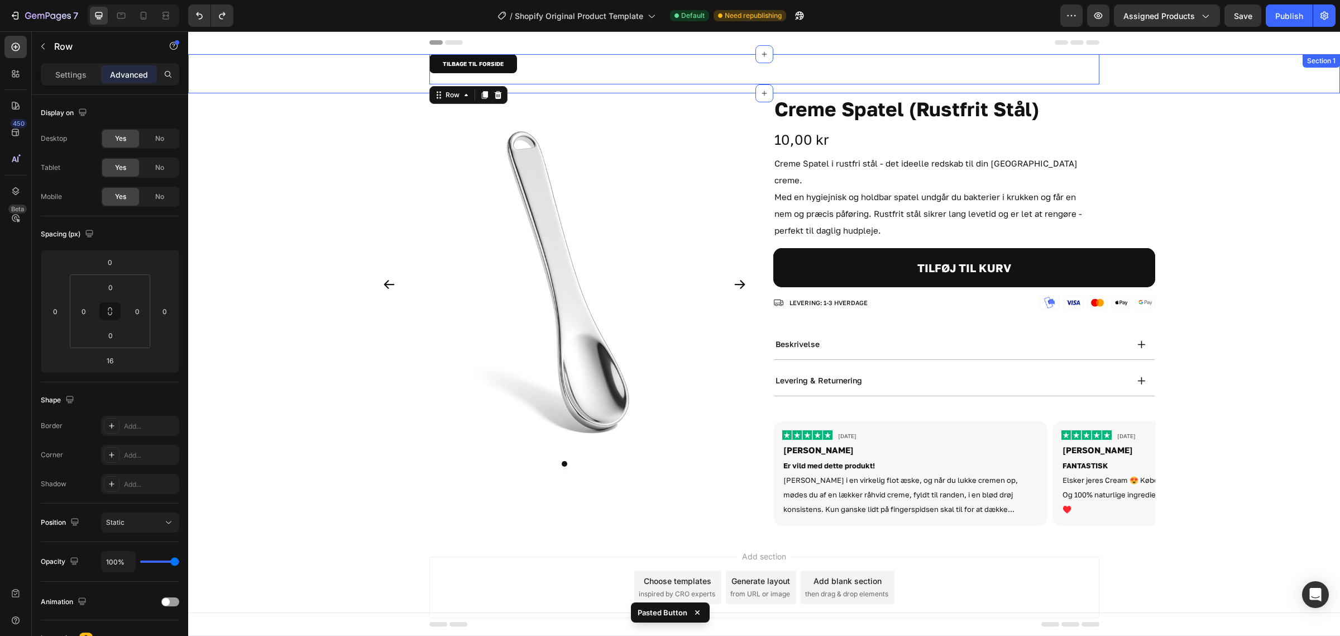
click at [188, 31] on div "0" at bounding box center [188, 31] width 0 height 0
click at [342, 70] on div "TILBAGE TIL FORSIDE Button Row 16" at bounding box center [764, 73] width 1152 height 39
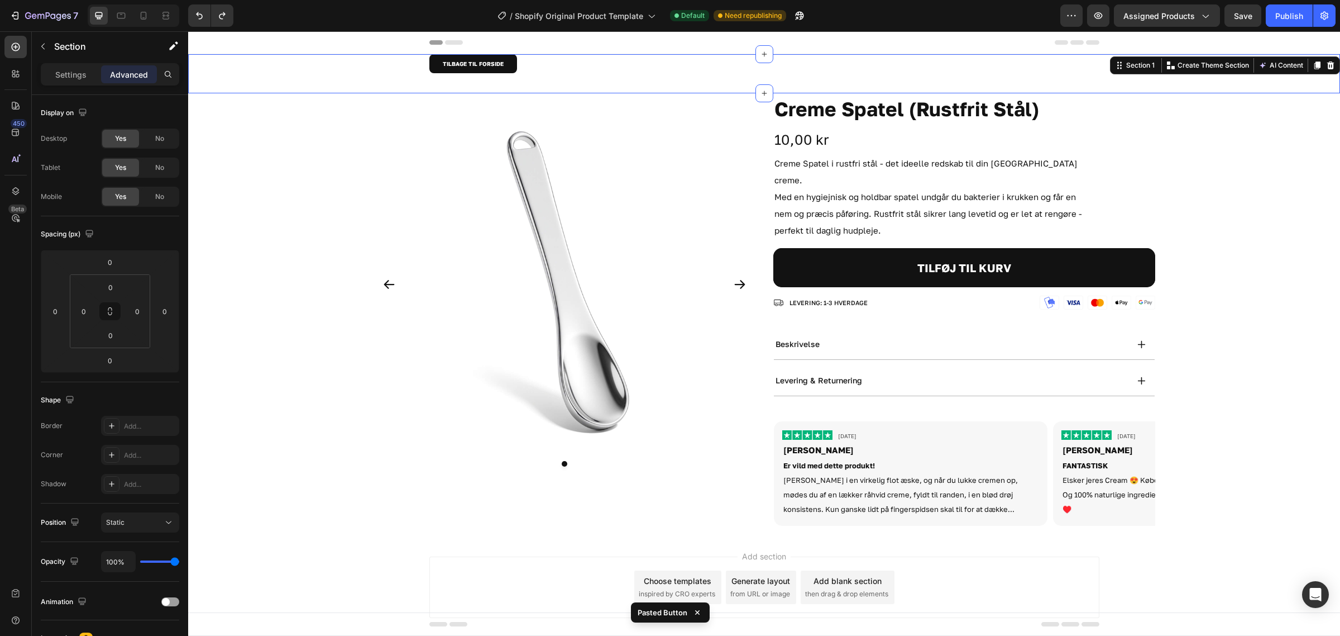
click at [1329, 63] on icon at bounding box center [1331, 65] width 7 height 8
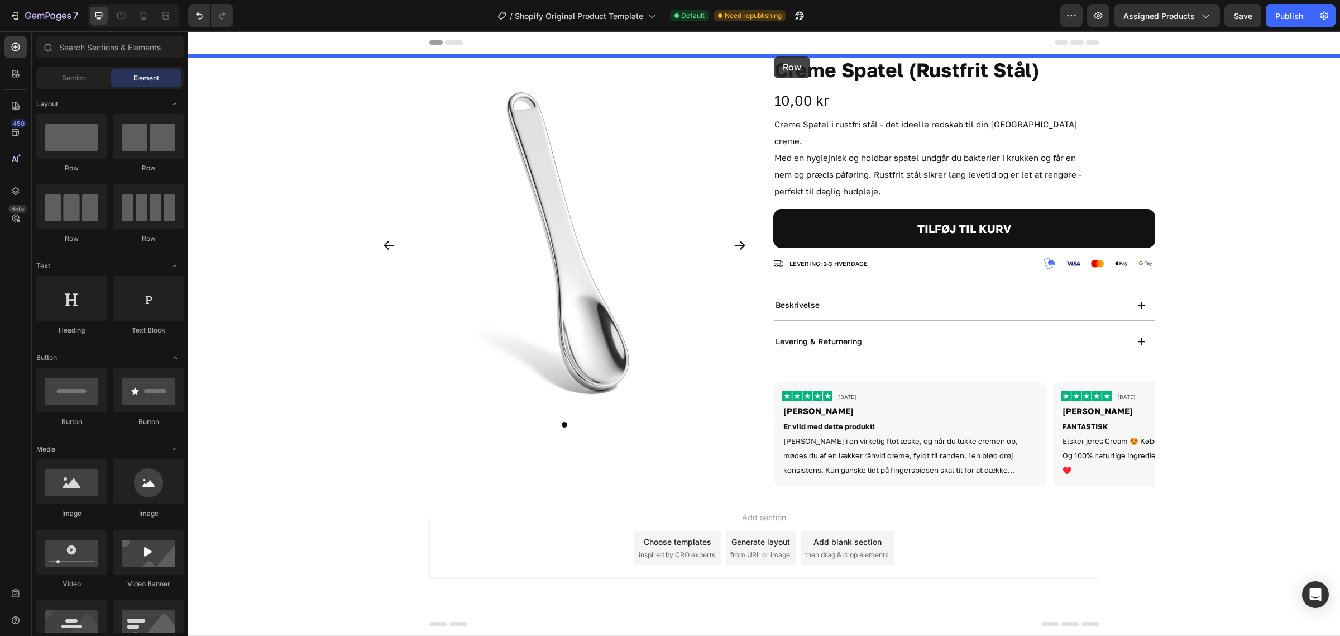
drag, startPoint x: 359, startPoint y: 165, endPoint x: 774, endPoint y: 56, distance: 429.0
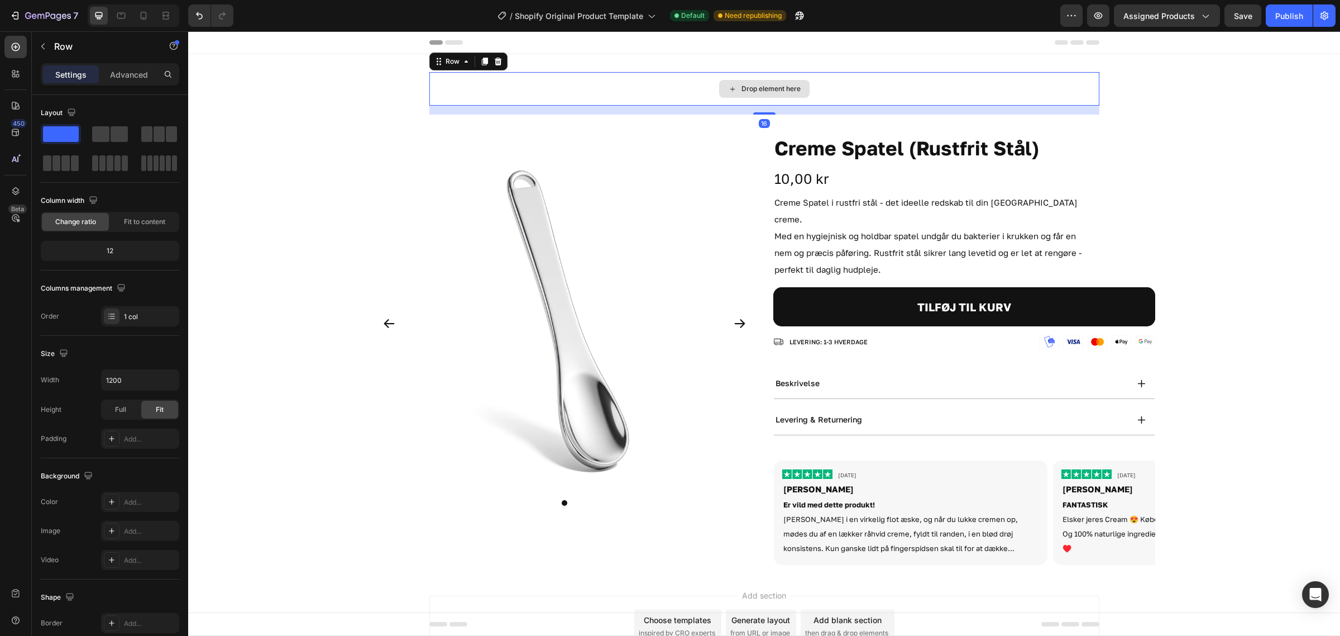
click at [757, 89] on div "Drop element here" at bounding box center [771, 88] width 59 height 9
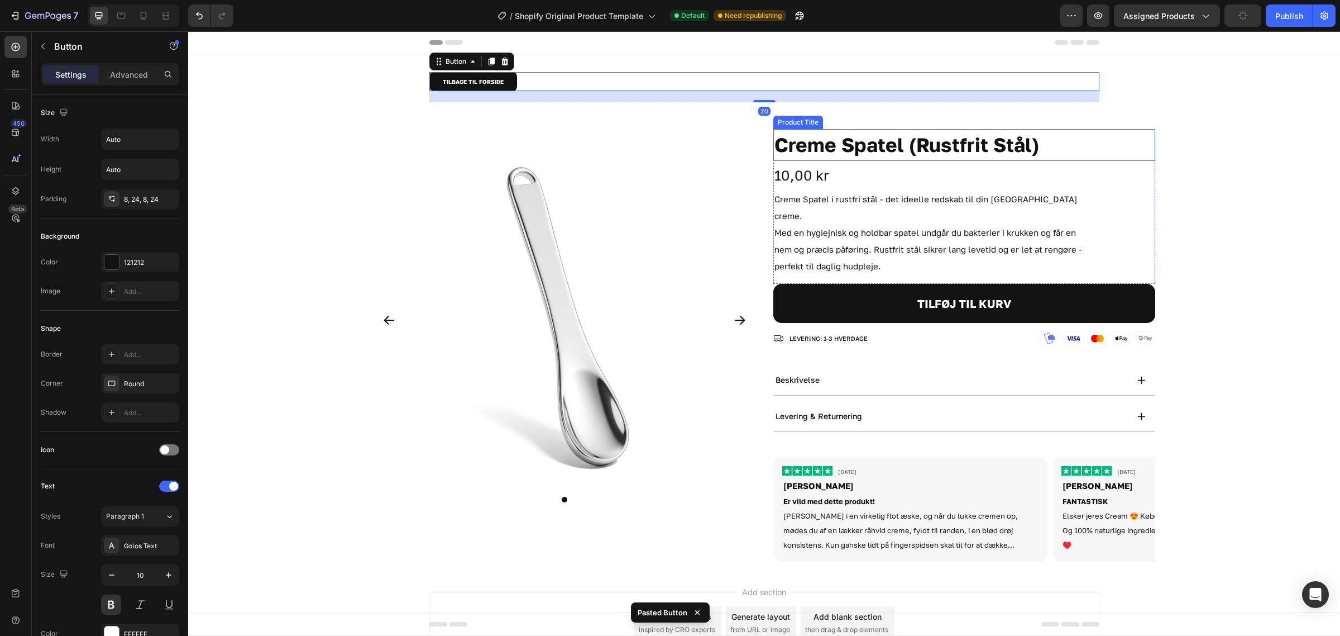
click at [1214, 127] on div "TILBAGE TIL FORSIDE Button 20 Row Section 1" at bounding box center [764, 91] width 1152 height 75
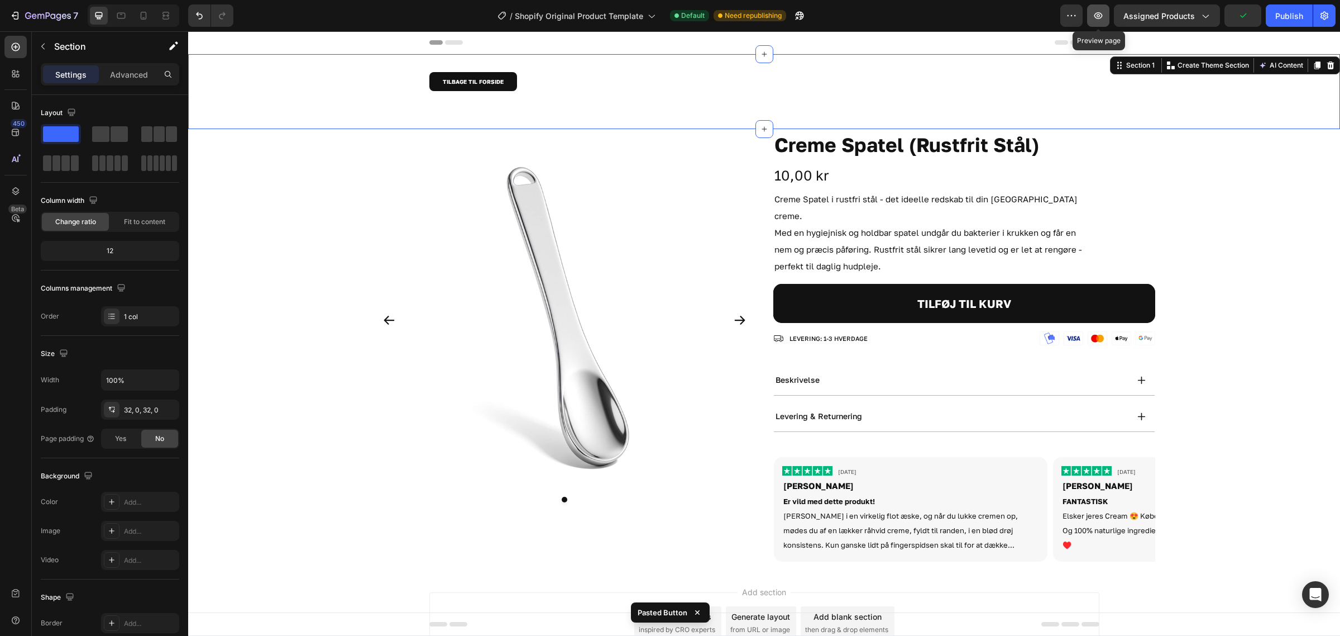
click at [1095, 12] on icon "button" at bounding box center [1098, 15] width 11 height 11
click at [534, 98] on div "TILBAGE TIL FORSIDE Button" at bounding box center [764, 87] width 670 height 30
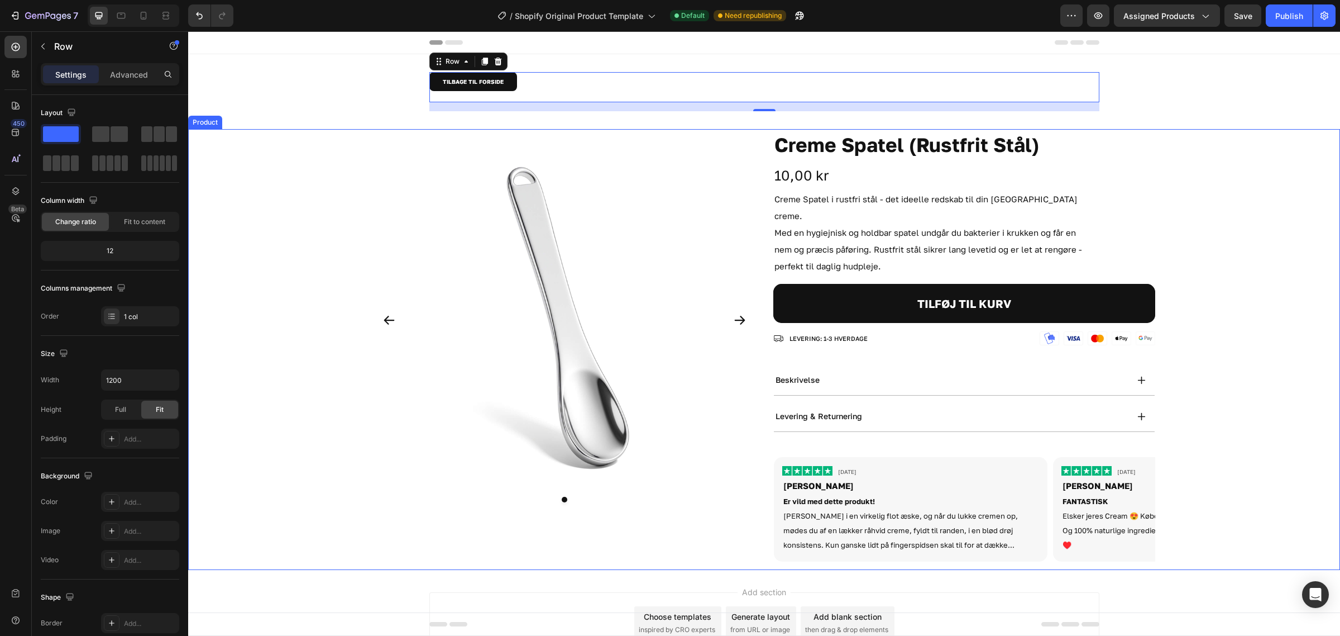
click at [761, 171] on div "Product Images Creme Spatel (Rustfrit Stål) Product Title 10,00 kr Product Pric…" at bounding box center [765, 349] width 782 height 441
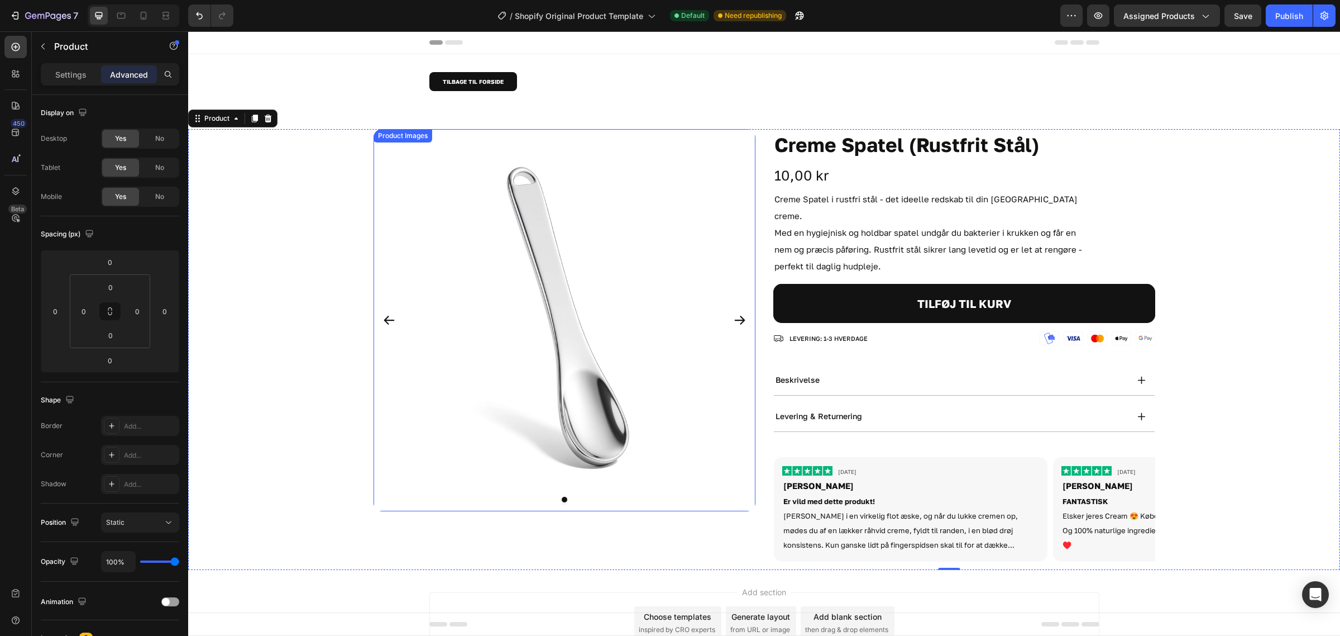
click at [743, 373] on img at bounding box center [565, 320] width 382 height 382
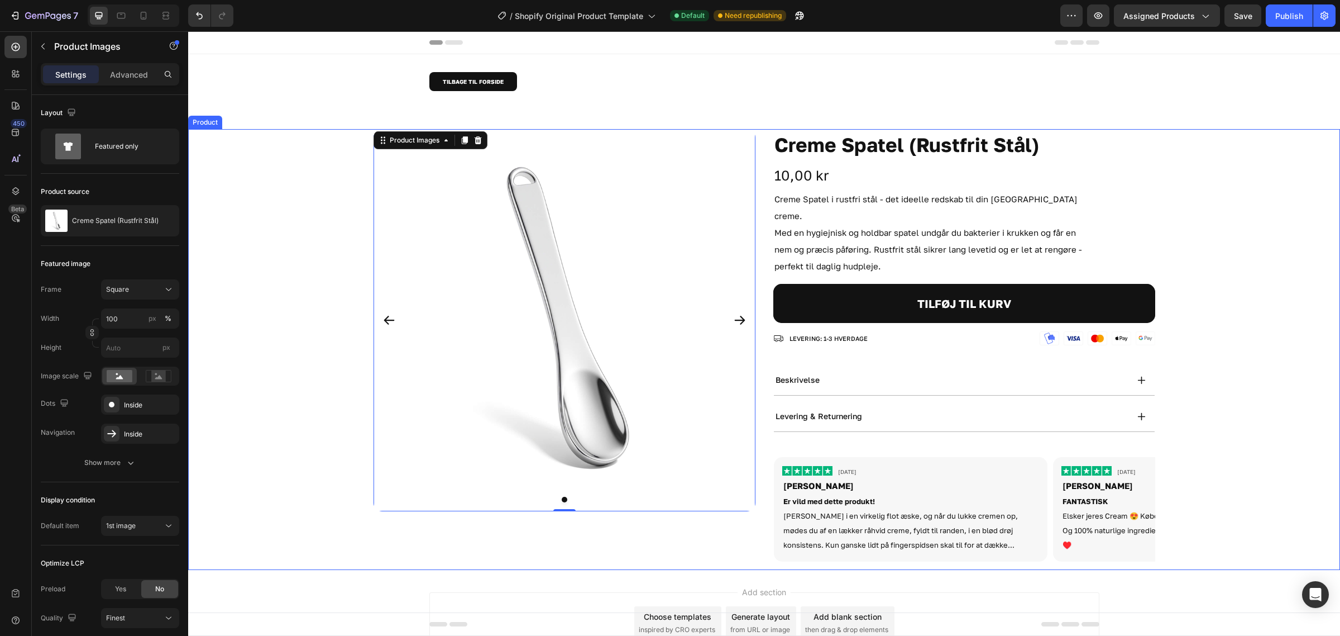
click at [760, 523] on div "Product Images 0 Creme Spatel (Rustfrit Stål) Product Title 10,00 kr Product Pr…" at bounding box center [765, 349] width 782 height 441
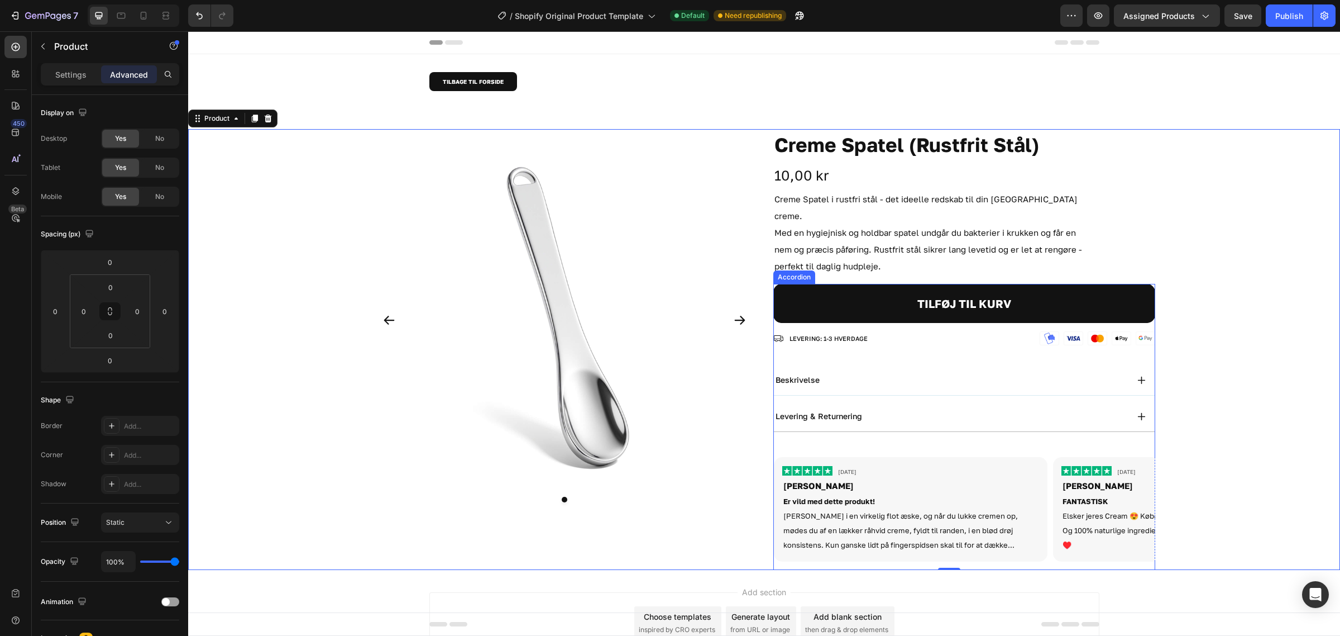
click at [812, 374] on div "beskrivelse" at bounding box center [964, 380] width 381 height 31
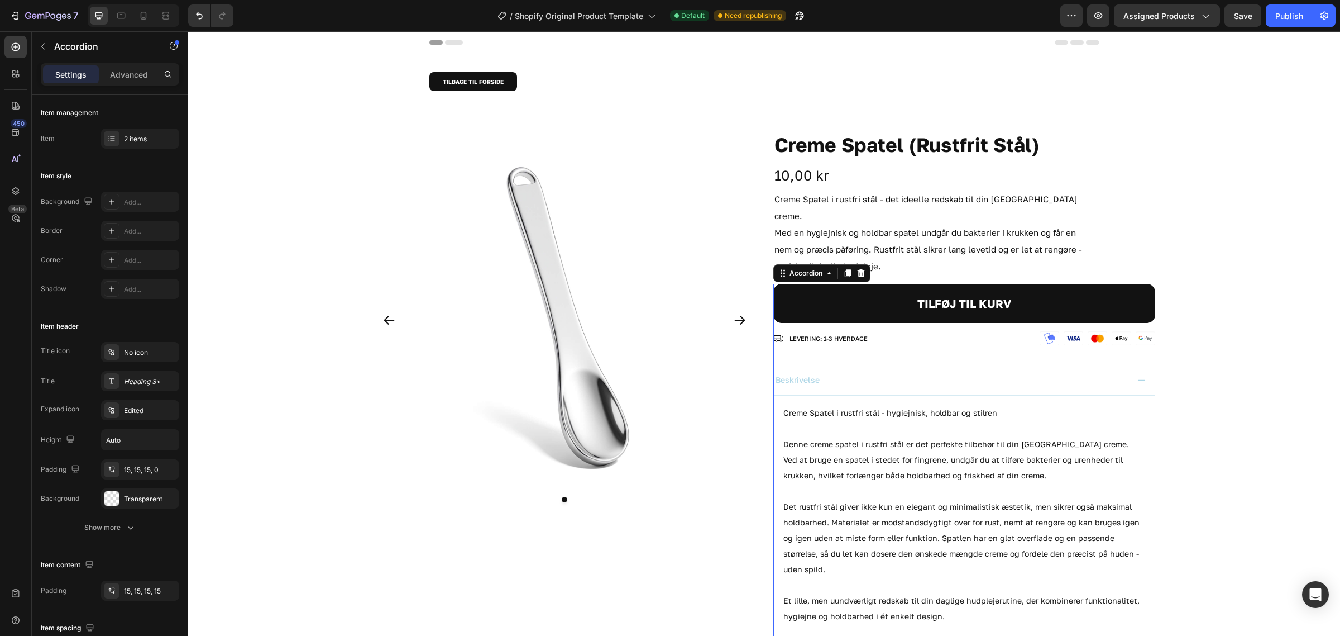
click at [813, 371] on div "beskrivelse" at bounding box center [964, 380] width 381 height 31
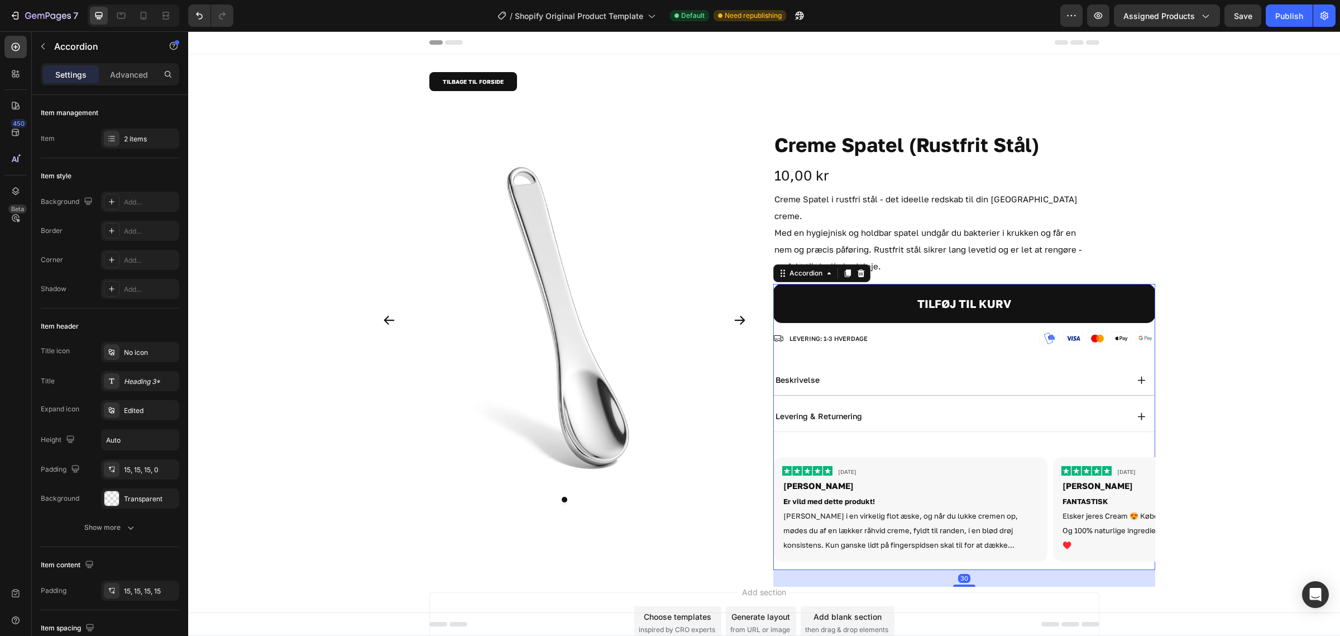
click at [817, 401] on div "levering & returnering" at bounding box center [964, 416] width 381 height 31
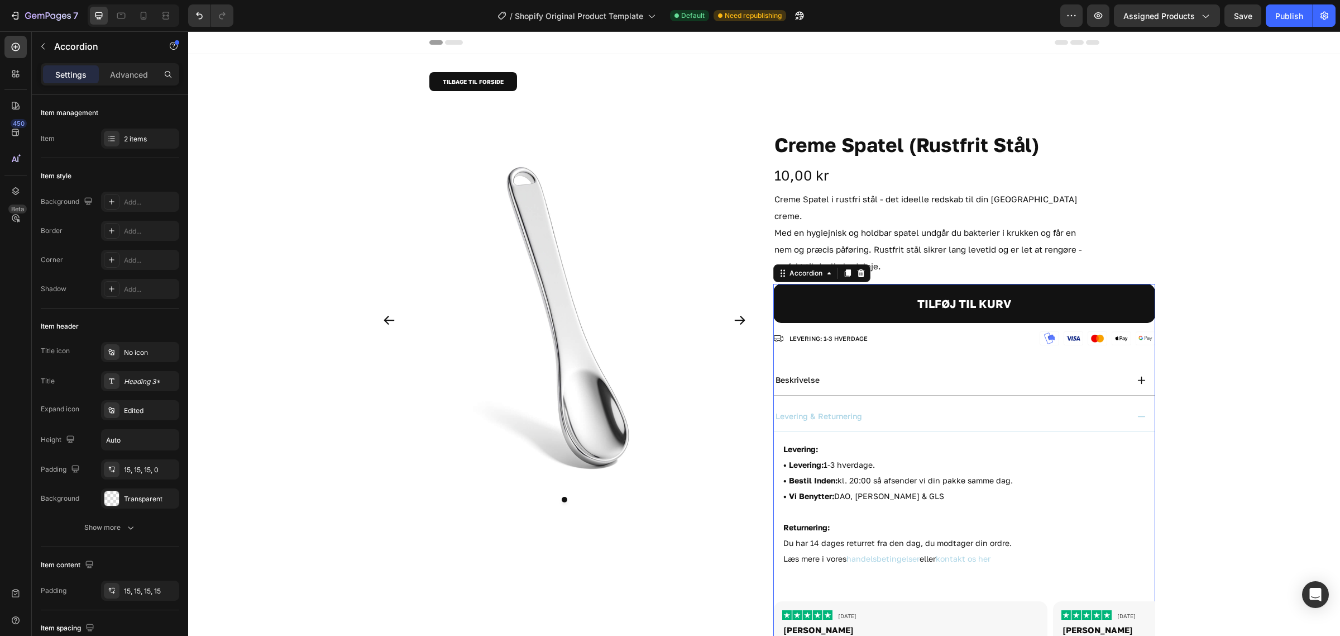
click at [817, 401] on div "levering & returnering" at bounding box center [964, 416] width 381 height 31
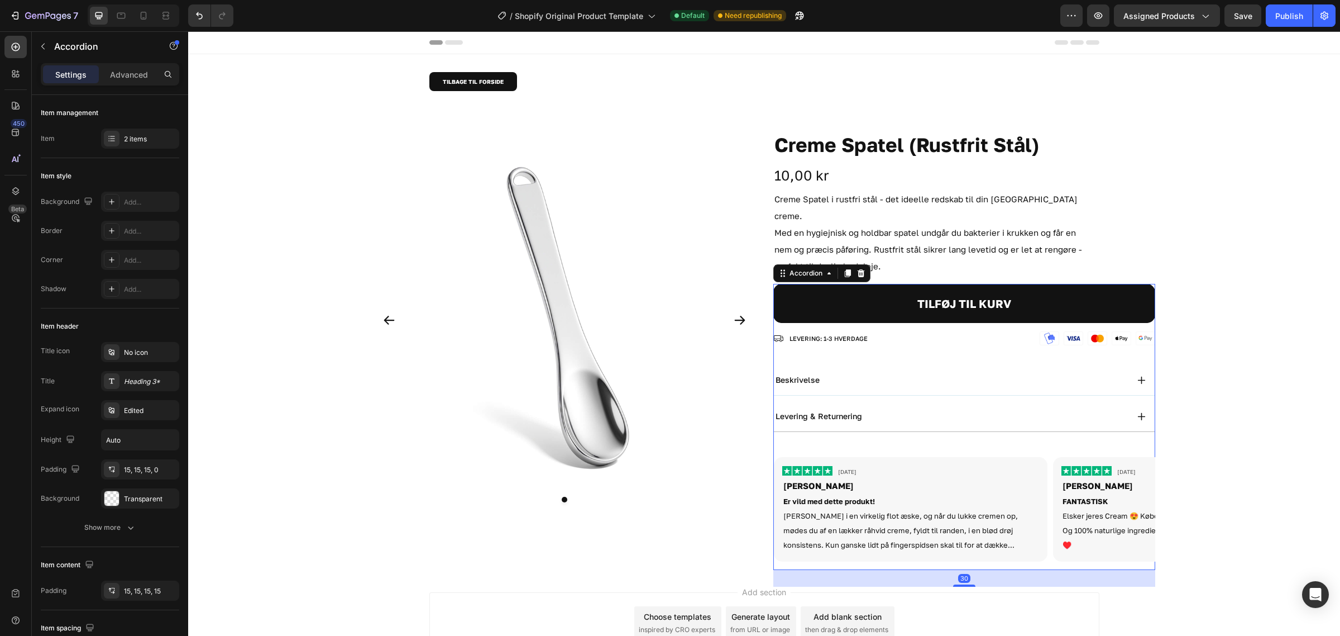
click at [817, 373] on div "beskrivelse" at bounding box center [951, 379] width 354 height 13
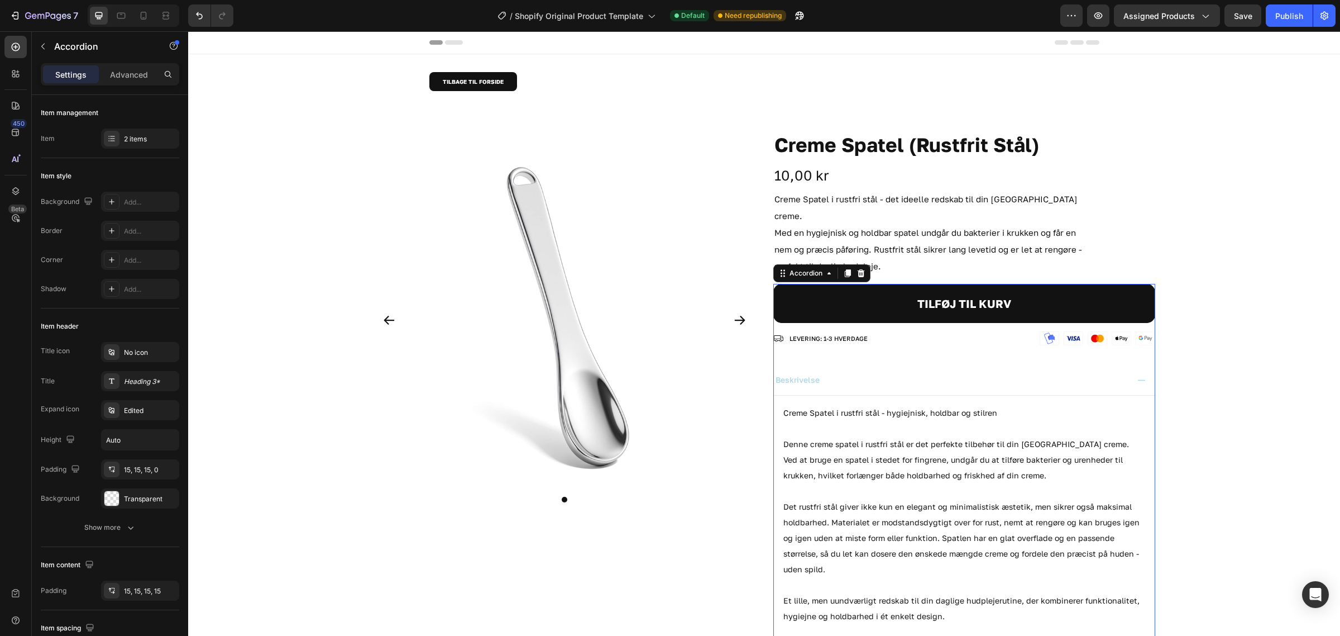
click at [818, 373] on div "beskrivelse" at bounding box center [951, 379] width 354 height 13
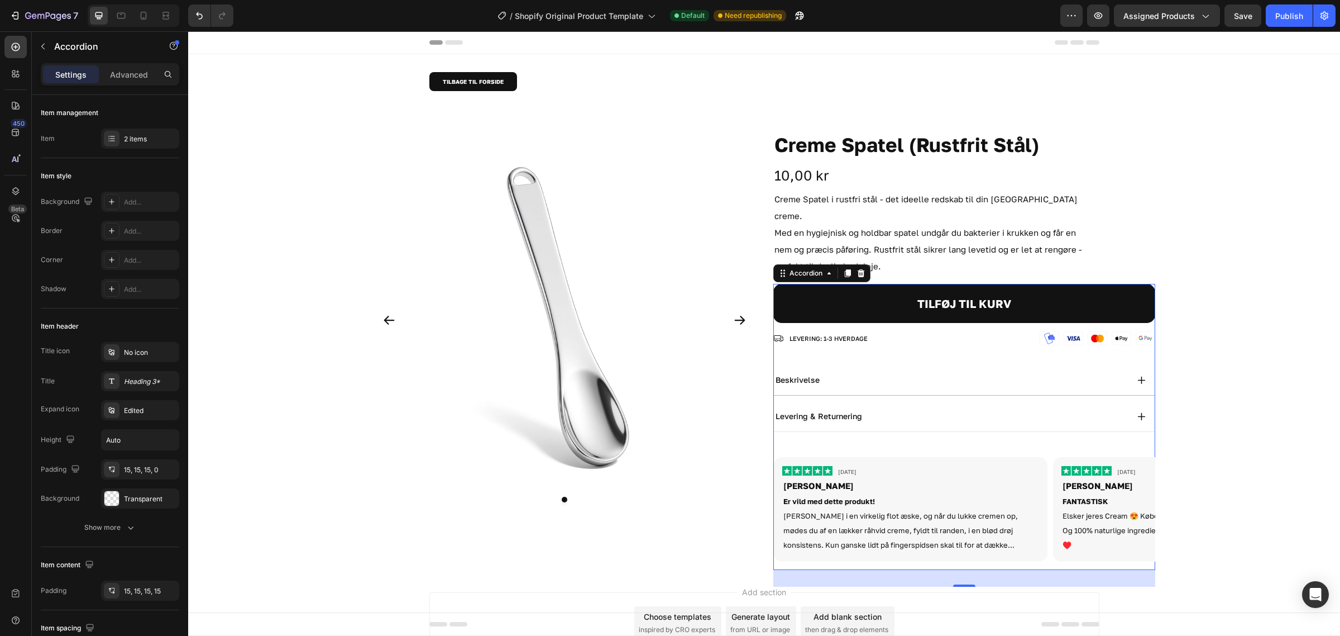
click at [817, 409] on div "levering & returnering" at bounding box center [964, 416] width 381 height 31
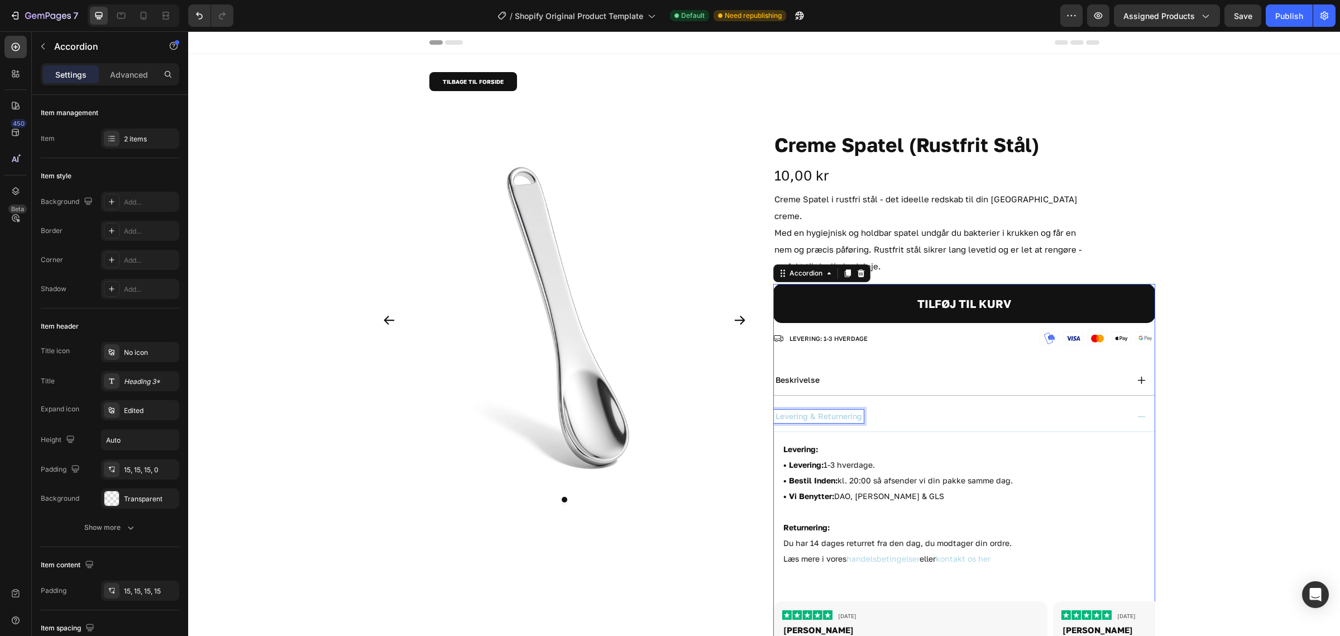
click at [817, 409] on div "levering & returnering" at bounding box center [819, 415] width 90 height 13
click at [876, 409] on div "levering & returnering" at bounding box center [951, 415] width 354 height 13
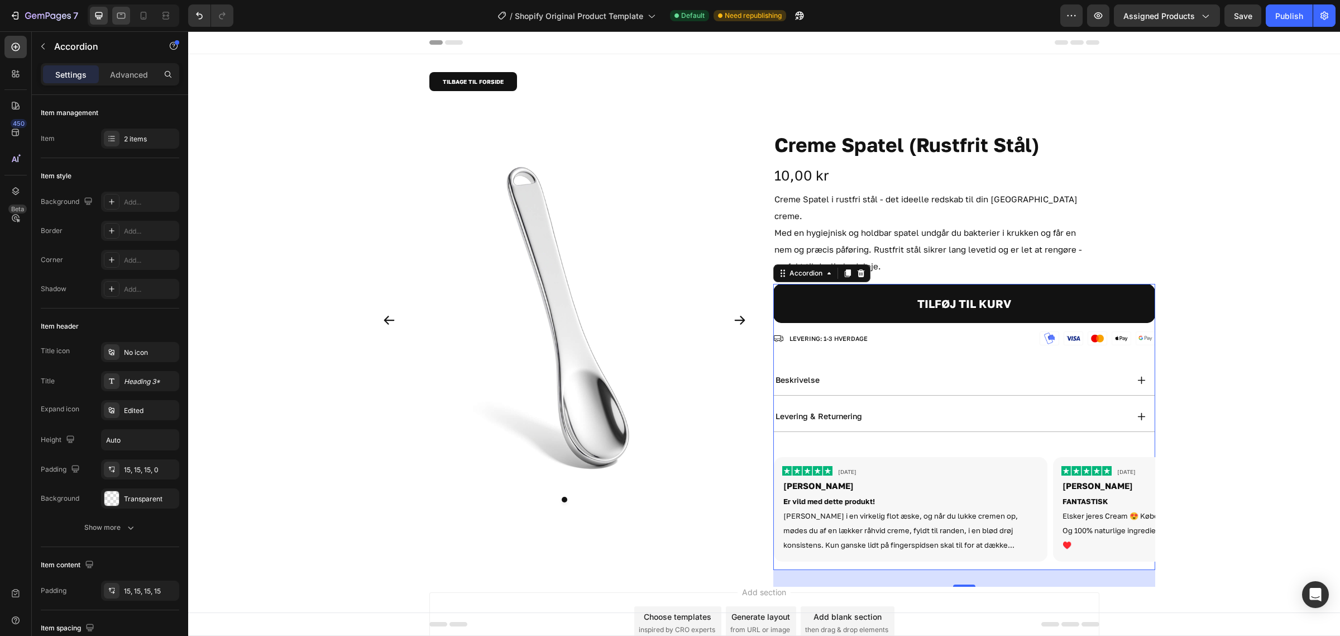
click at [125, 16] on icon at bounding box center [121, 16] width 8 height 6
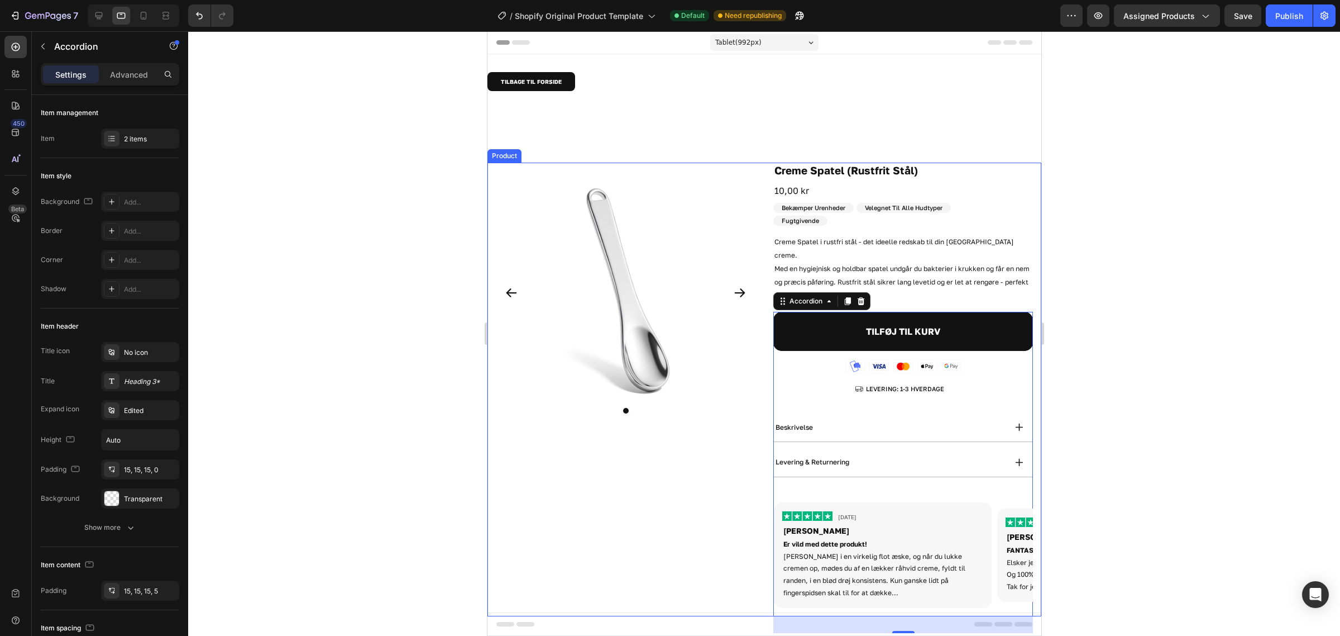
scroll to position [70, 0]
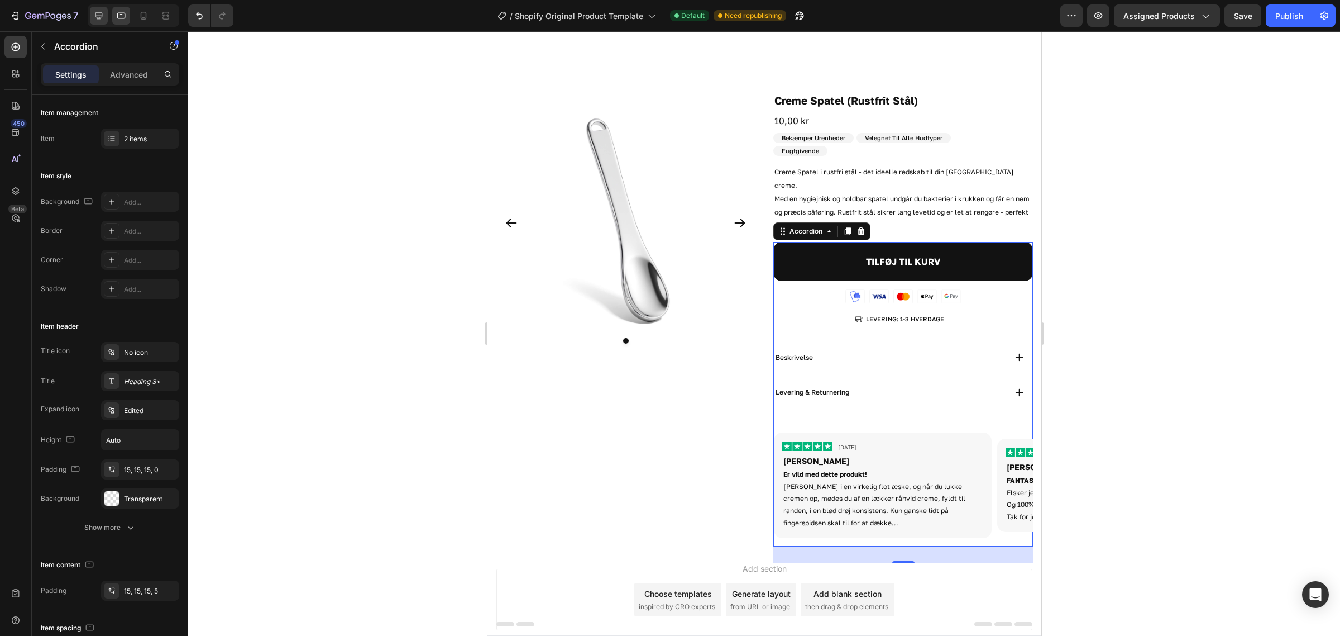
click at [102, 7] on div at bounding box center [99, 16] width 18 height 18
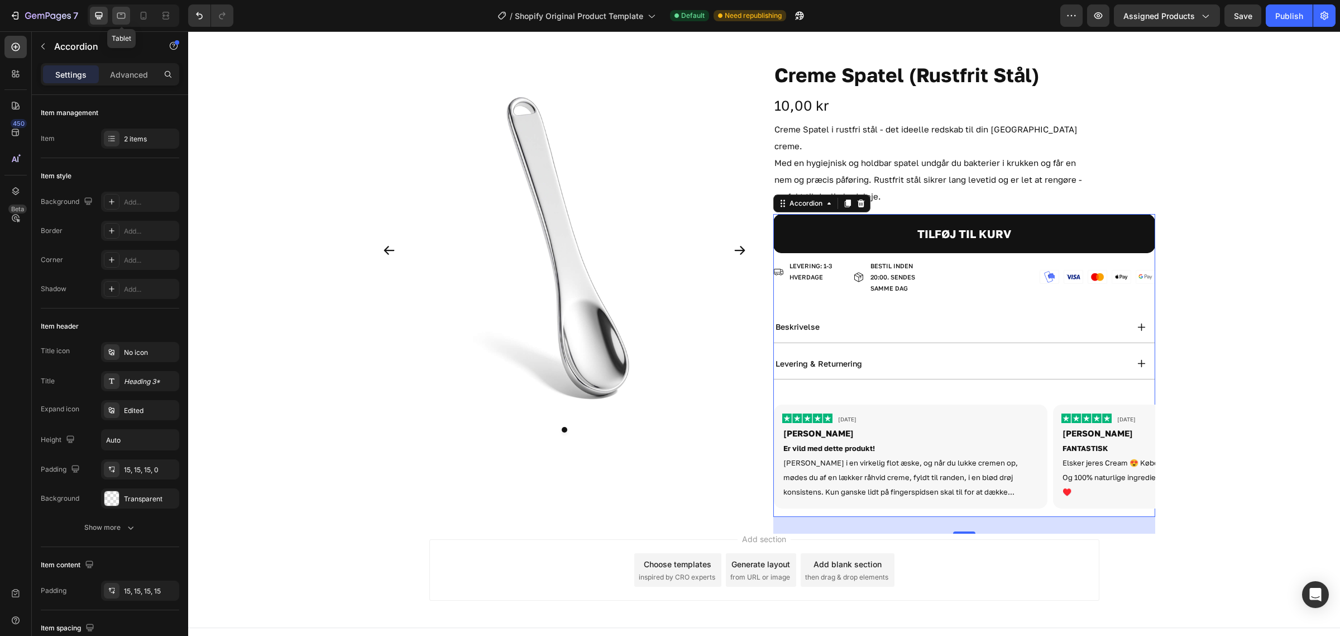
scroll to position [28, 0]
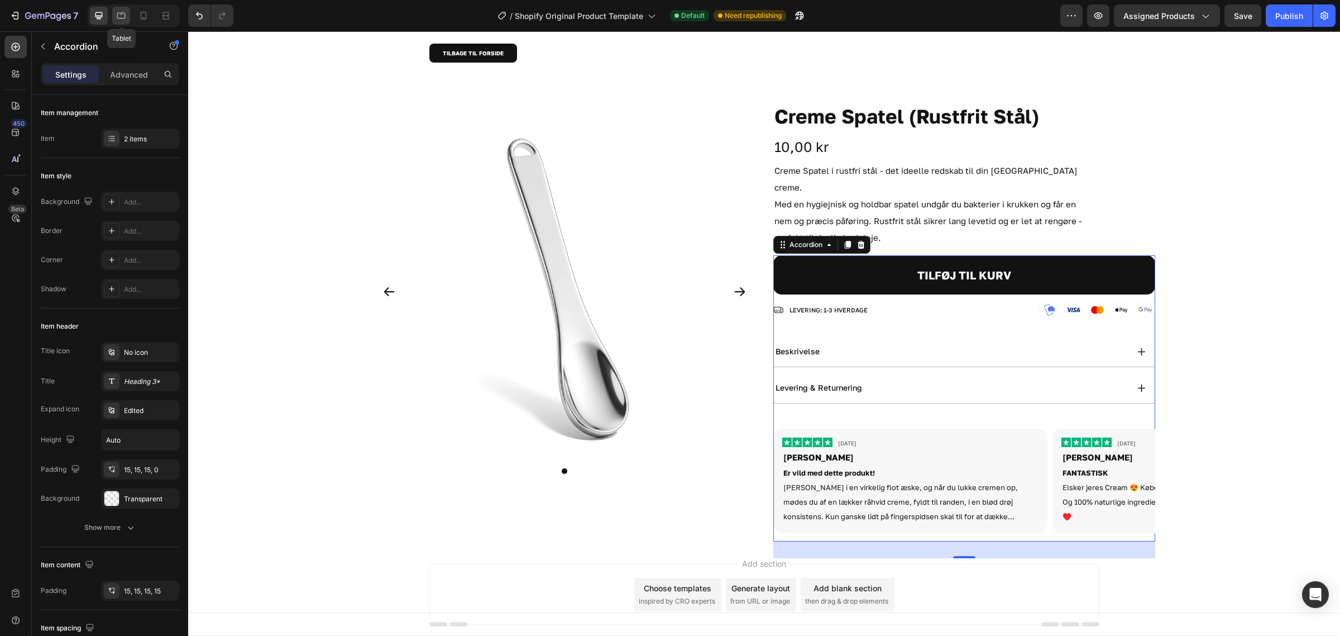
click at [119, 10] on icon at bounding box center [121, 15] width 11 height 11
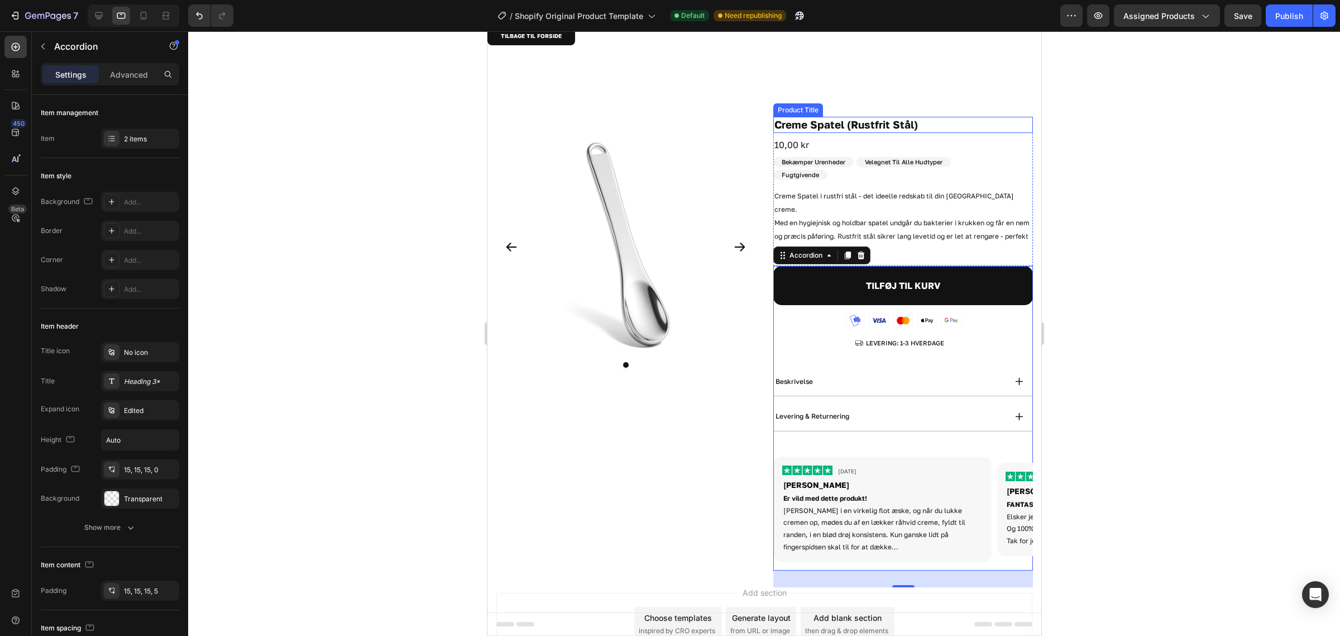
scroll to position [79, 0]
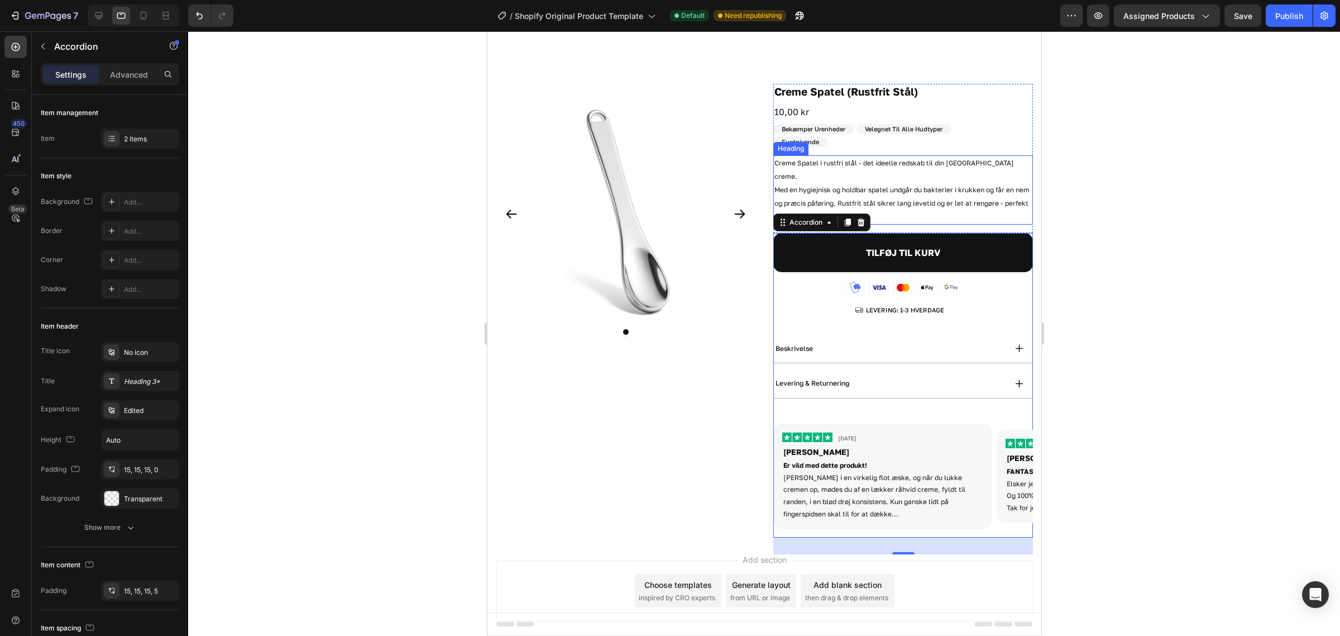
click at [914, 147] on div "Creme Spatel (Rustfrit Stål) Product Title 10,00 kr Product Price Product Price…" at bounding box center [903, 158] width 260 height 149
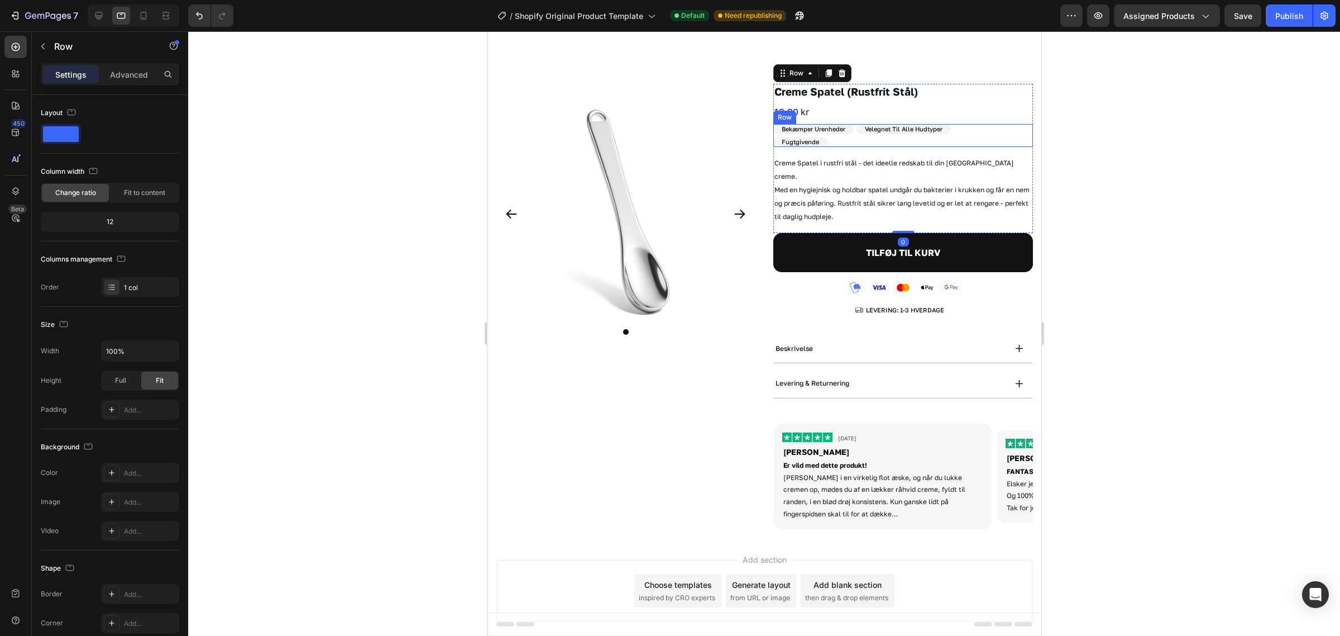
click at [903, 133] on h2 "Velegnet Til Alle Hudtyper" at bounding box center [903, 129] width 94 height 10
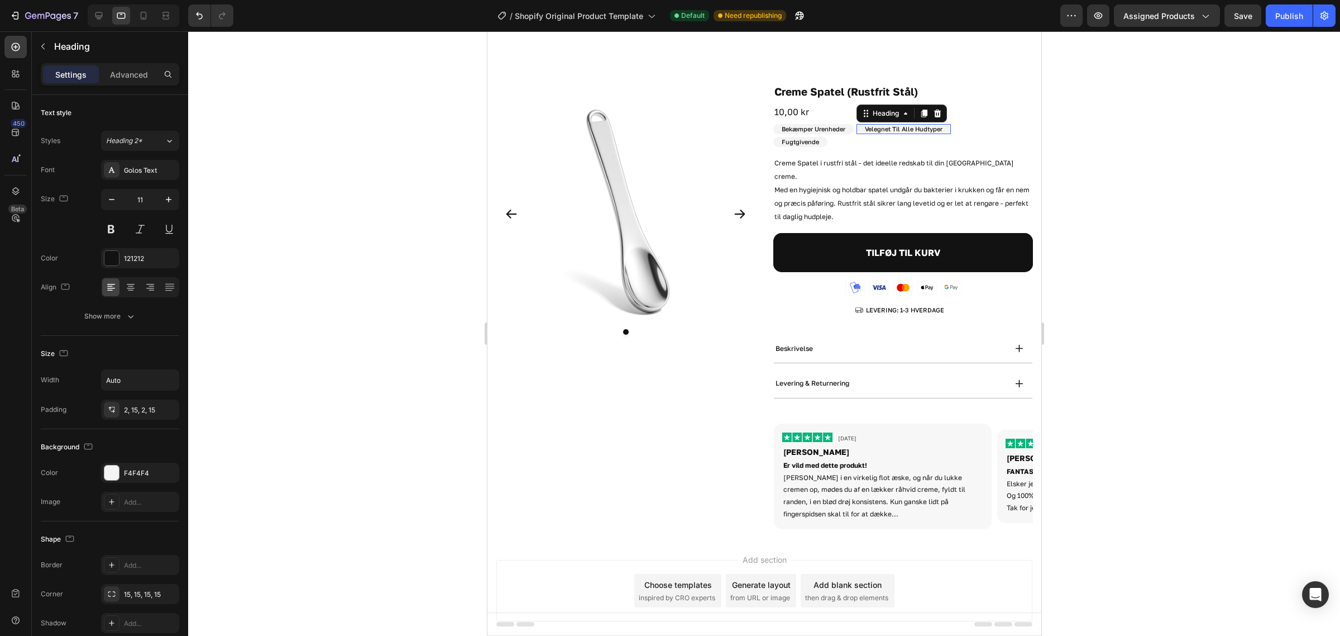
click at [906, 138] on div "Velegnet Til Alle Hudtyper Heading 0" at bounding box center [903, 135] width 94 height 23
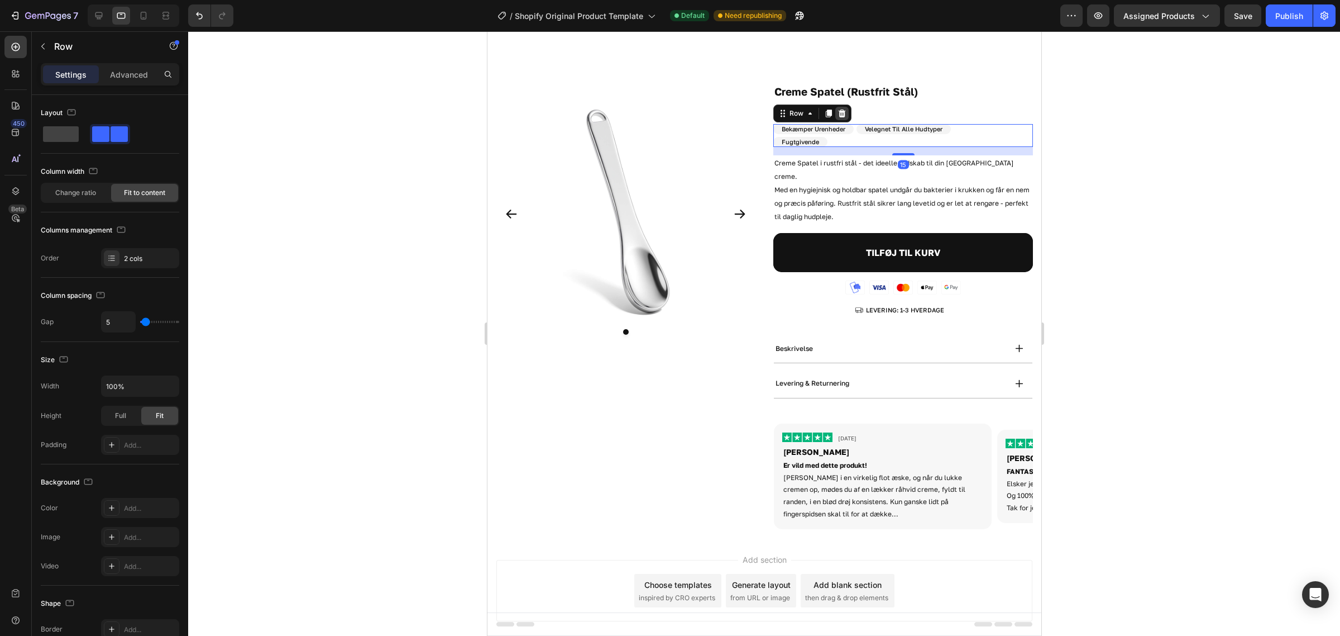
click at [838, 115] on icon at bounding box center [841, 113] width 7 height 8
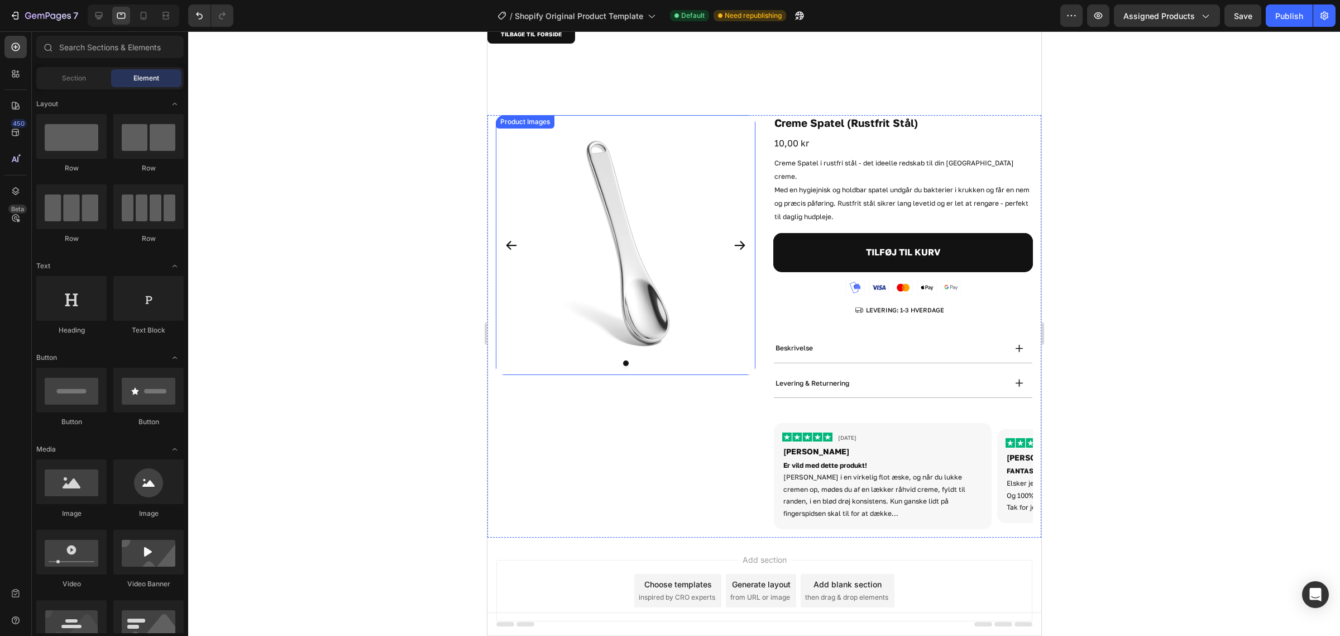
scroll to position [0, 0]
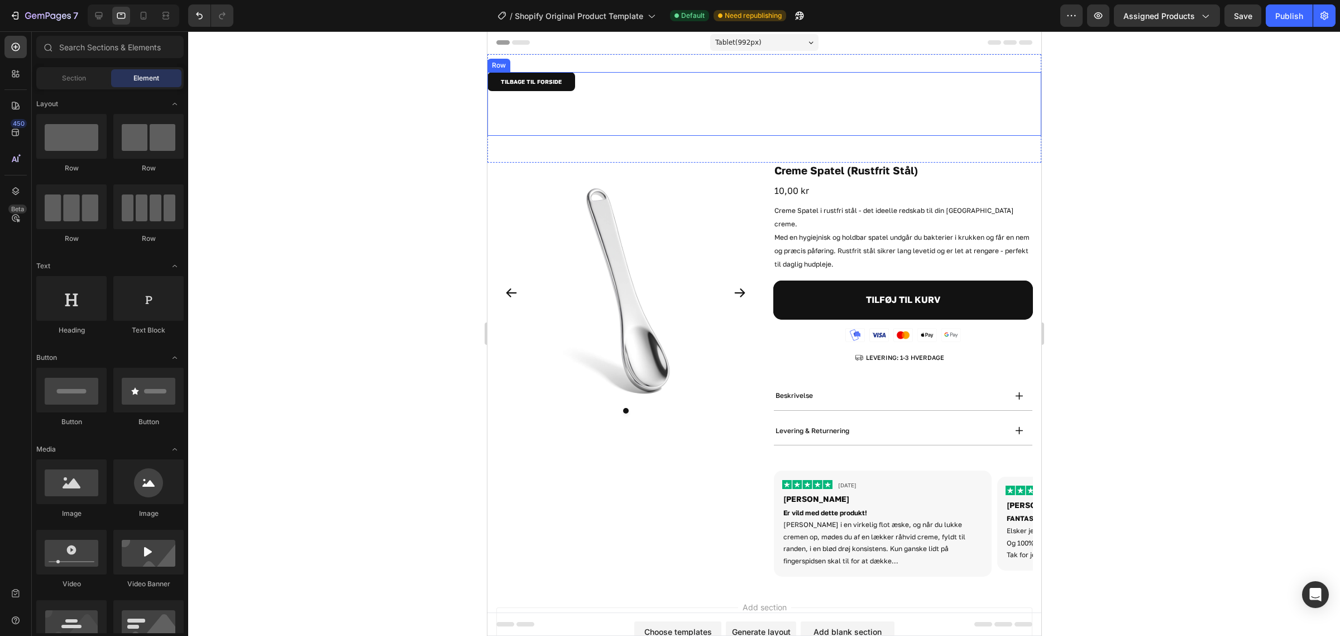
click at [614, 108] on div "TILBAGE TIL FORSIDE Button" at bounding box center [764, 104] width 554 height 64
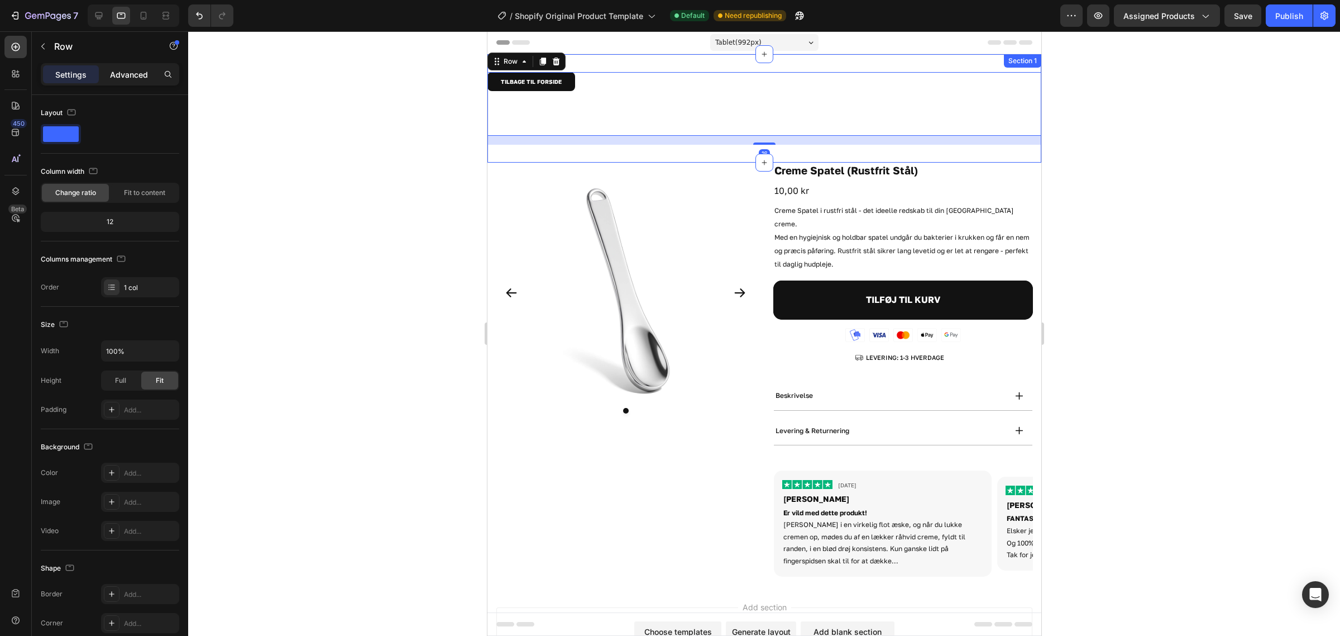
click at [130, 81] on div "Advanced" at bounding box center [129, 74] width 56 height 18
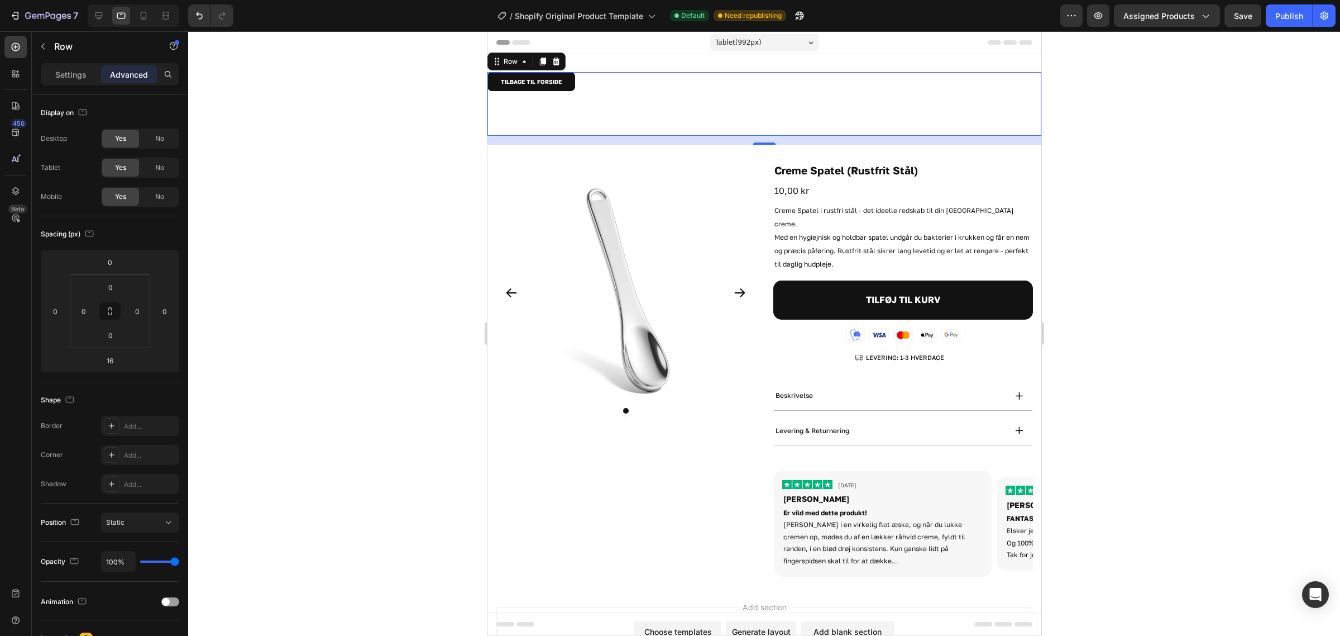
click at [778, 137] on div "16" at bounding box center [764, 140] width 554 height 9
click at [761, 91] on div "TILBAGE TIL FORSIDE Button" at bounding box center [764, 104] width 554 height 64
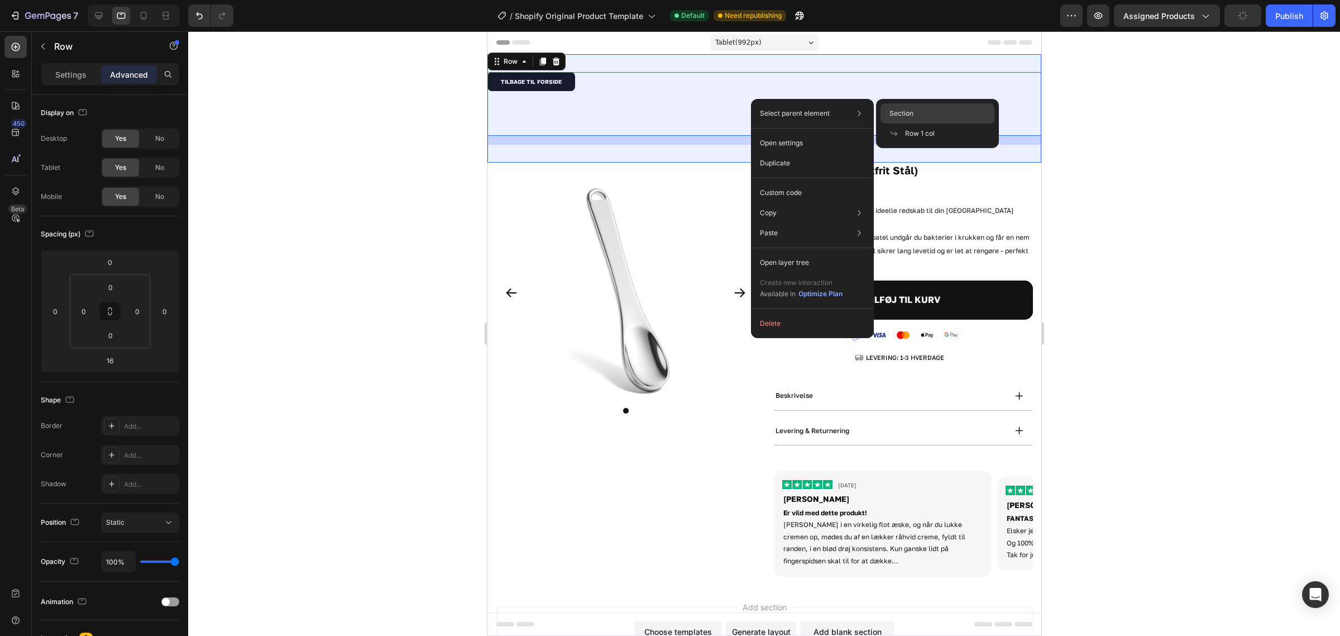
click at [943, 123] on div "Section" at bounding box center [938, 133] width 114 height 20
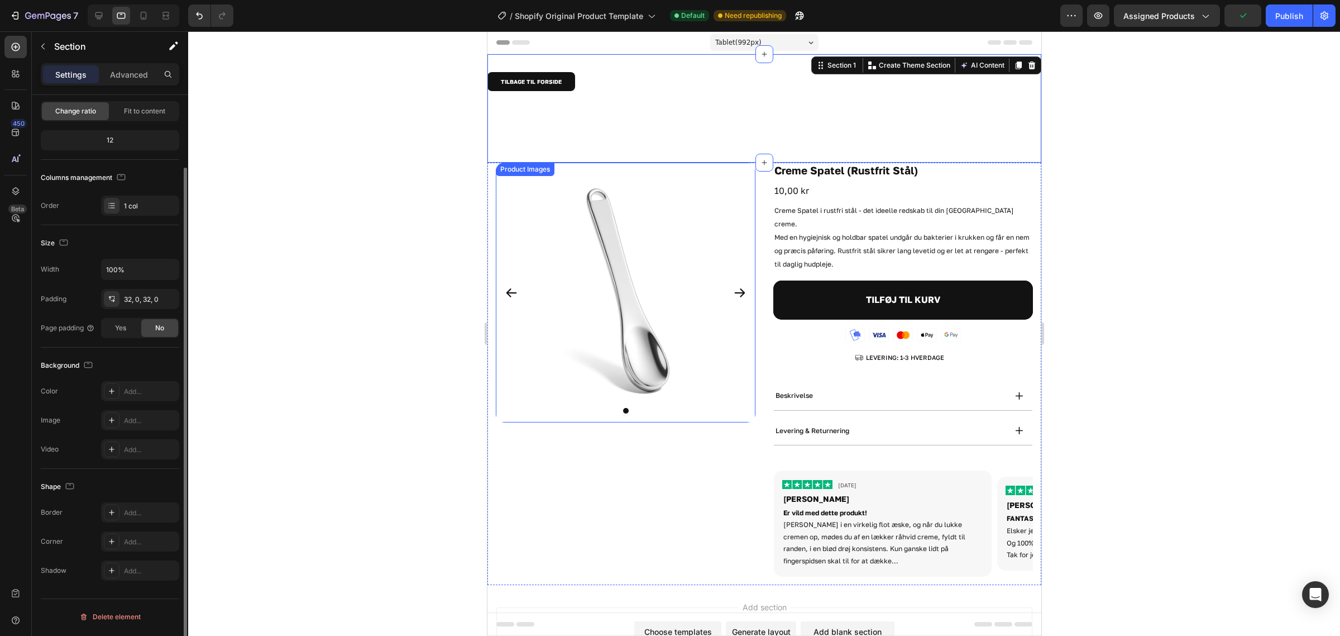
scroll to position [82, 0]
click at [495, 460] on div "Product Images" at bounding box center [625, 374] width 260 height 422
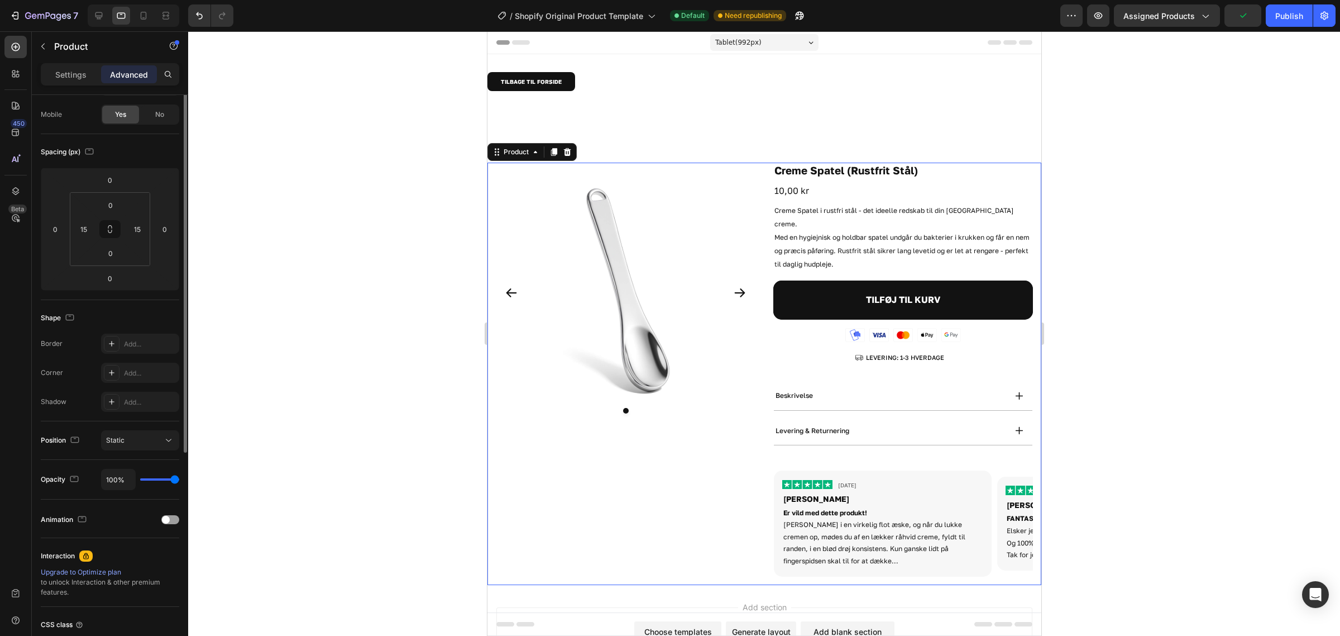
scroll to position [0, 0]
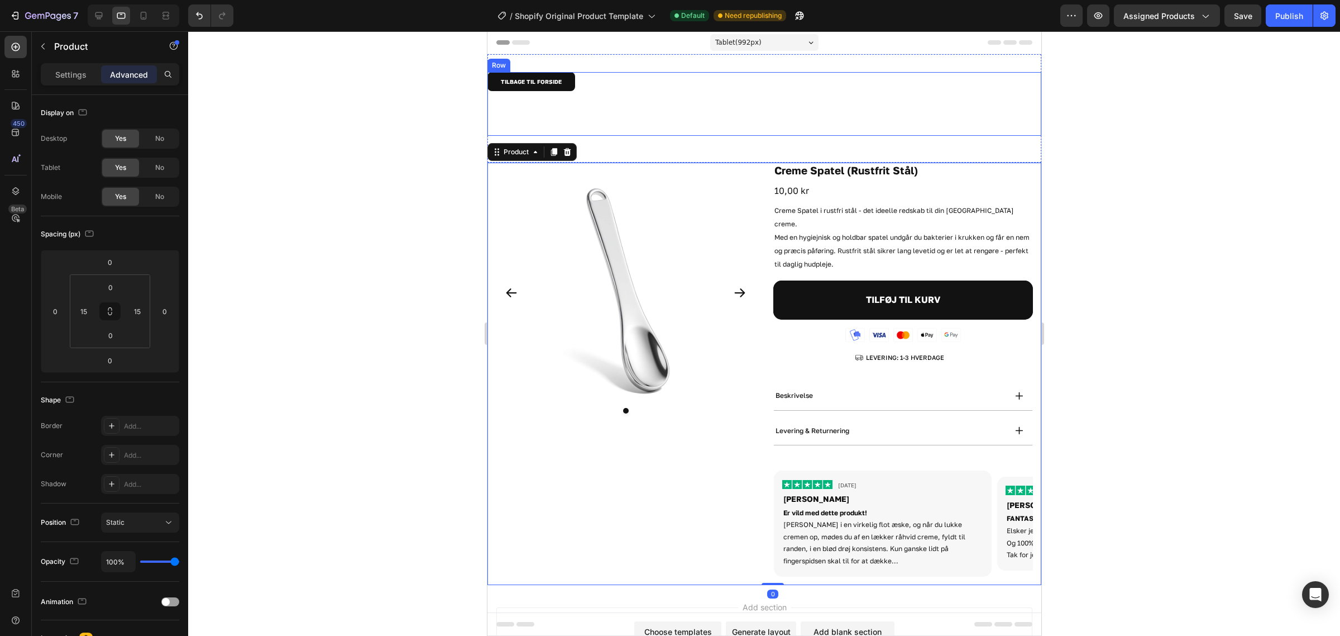
click at [649, 120] on div "TILBAGE TIL FORSIDE Button" at bounding box center [764, 104] width 554 height 64
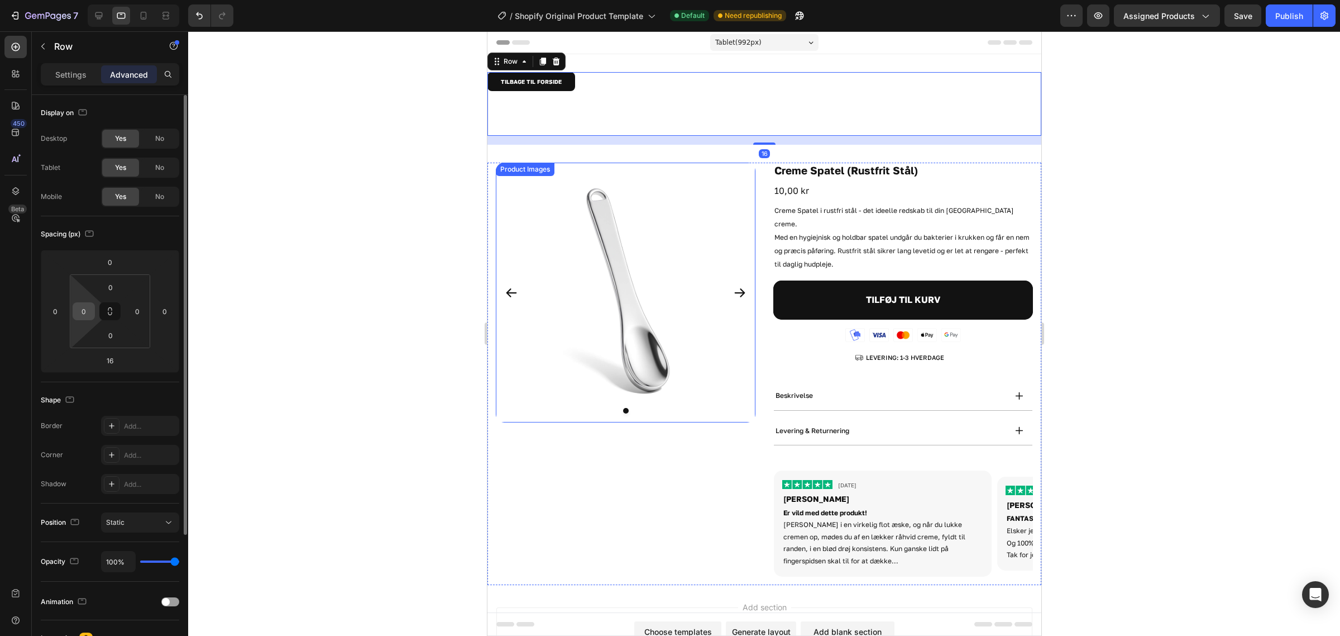
click at [88, 306] on input "0" at bounding box center [83, 311] width 17 height 17
type input "15"
click at [136, 308] on input "0" at bounding box center [137, 311] width 17 height 17
type input "15"
click at [347, 257] on div at bounding box center [764, 333] width 1152 height 604
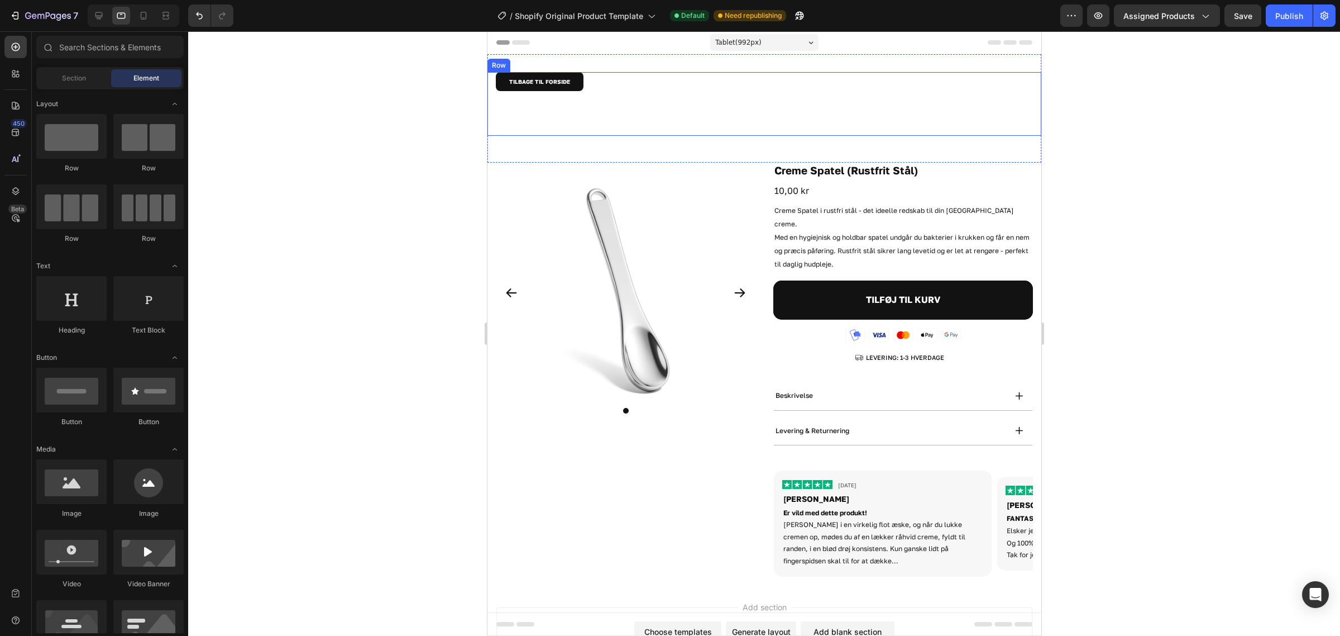
click at [109, 12] on div at bounding box center [134, 15] width 92 height 22
click at [99, 17] on icon at bounding box center [99, 15] width 7 height 7
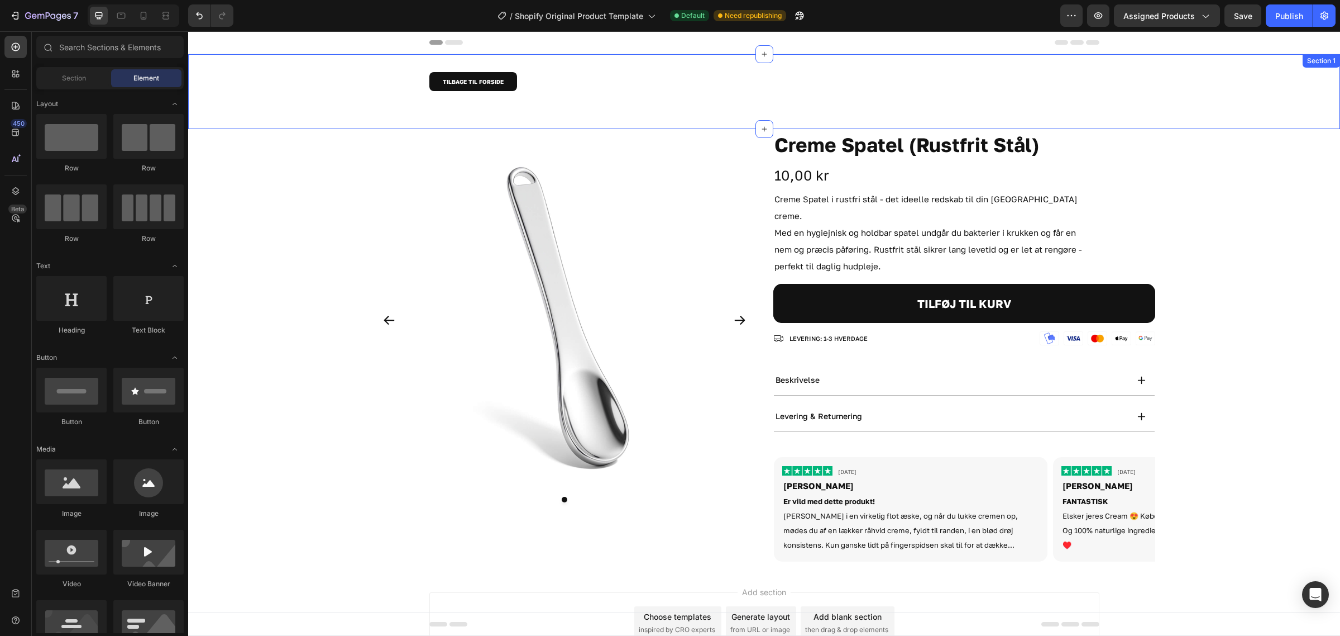
click at [538, 104] on div "TILBAGE TIL FORSIDE Button Row" at bounding box center [764, 91] width 1152 height 39
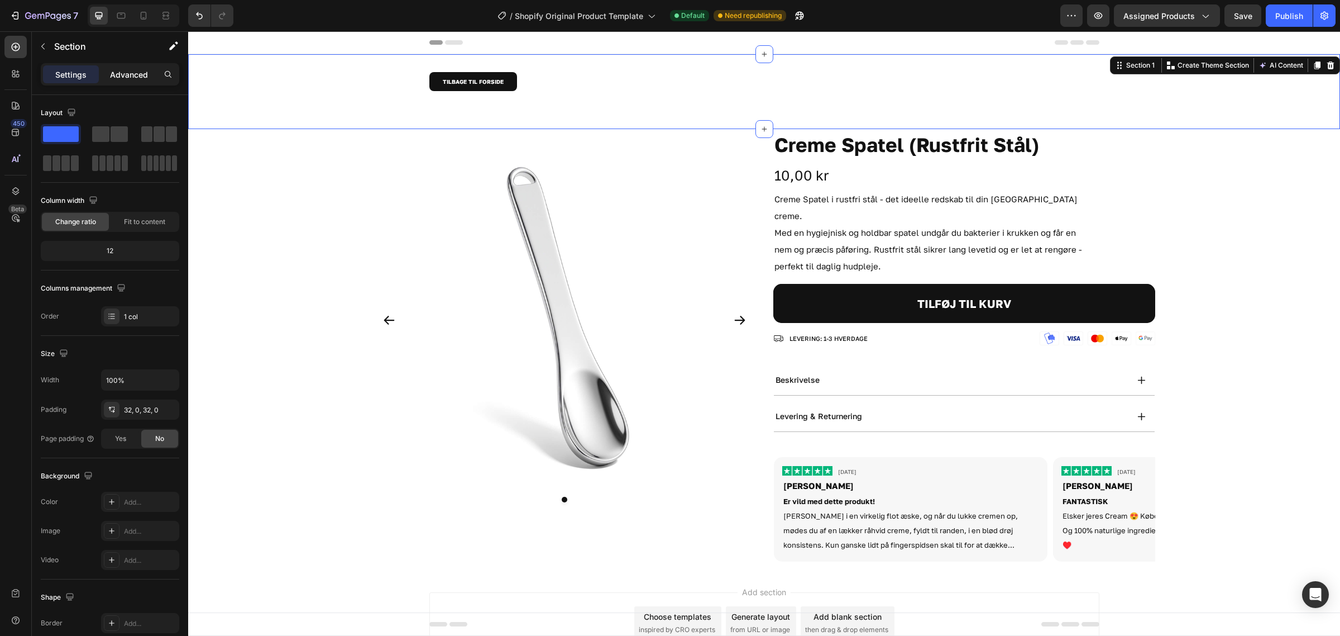
click at [117, 75] on p "Advanced" at bounding box center [129, 75] width 38 height 12
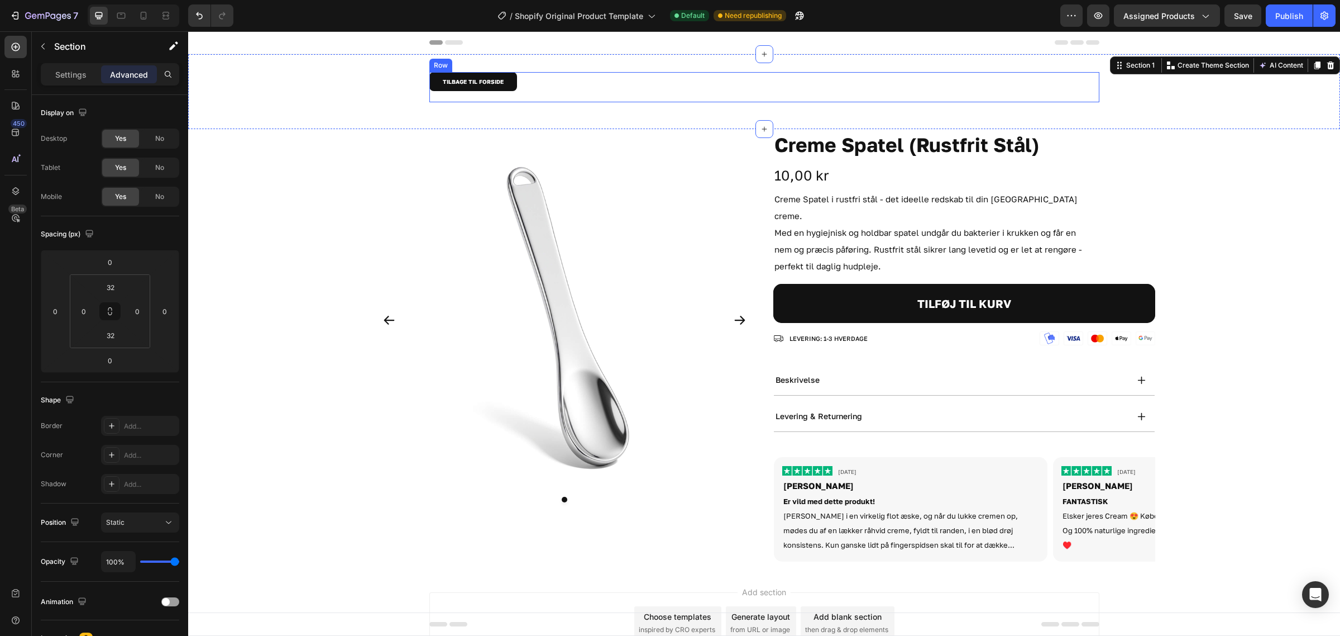
click at [599, 98] on div "TILBAGE TIL FORSIDE Button" at bounding box center [764, 87] width 670 height 30
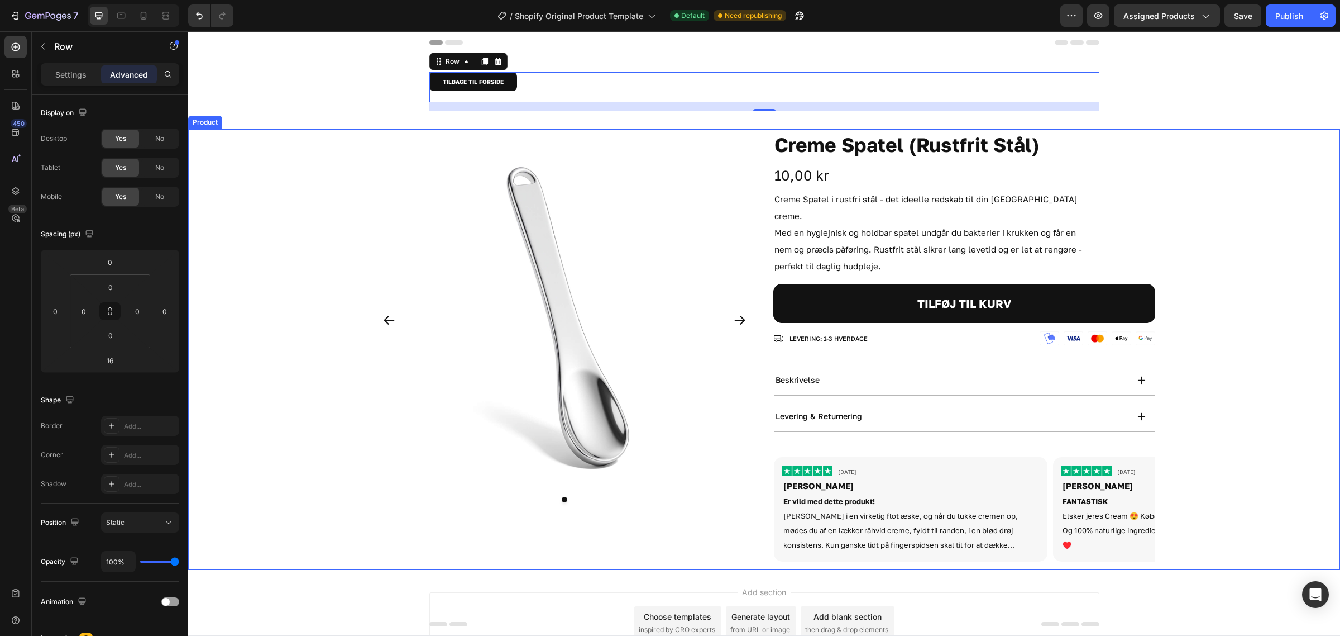
click at [757, 305] on div "Product Images Creme Spatel (Rustfrit Stål) Product Title 10,00 kr Product Pric…" at bounding box center [765, 349] width 782 height 441
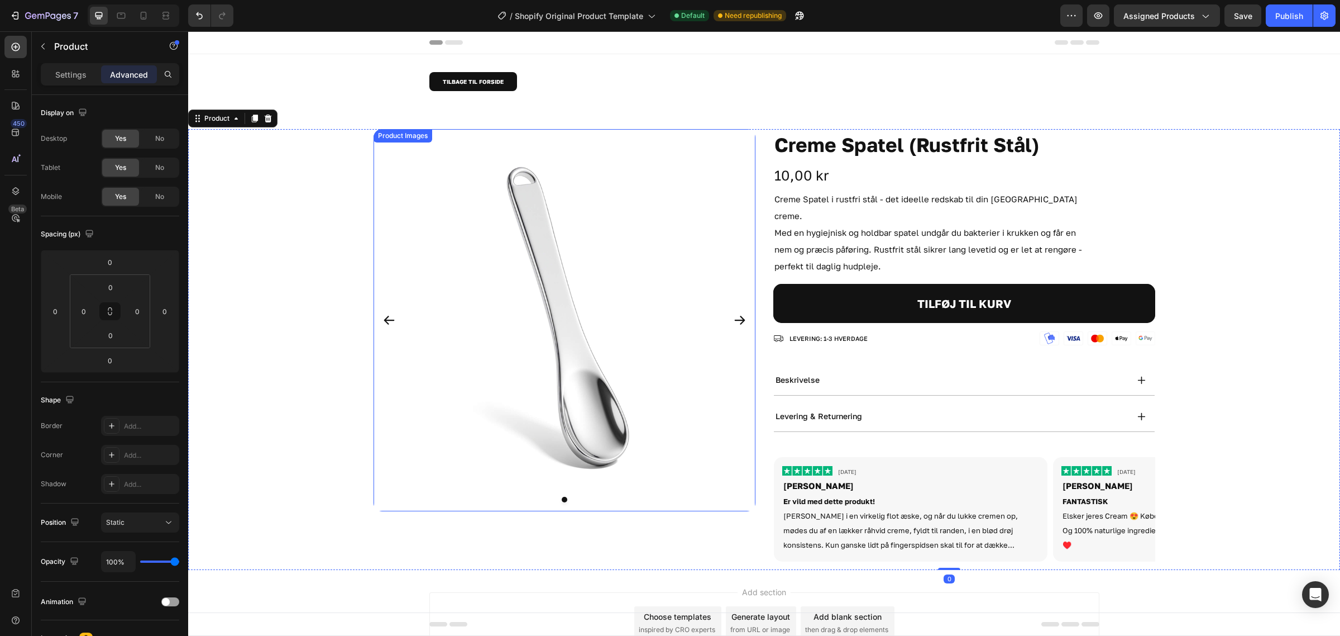
click at [713, 302] on img at bounding box center [565, 320] width 382 height 382
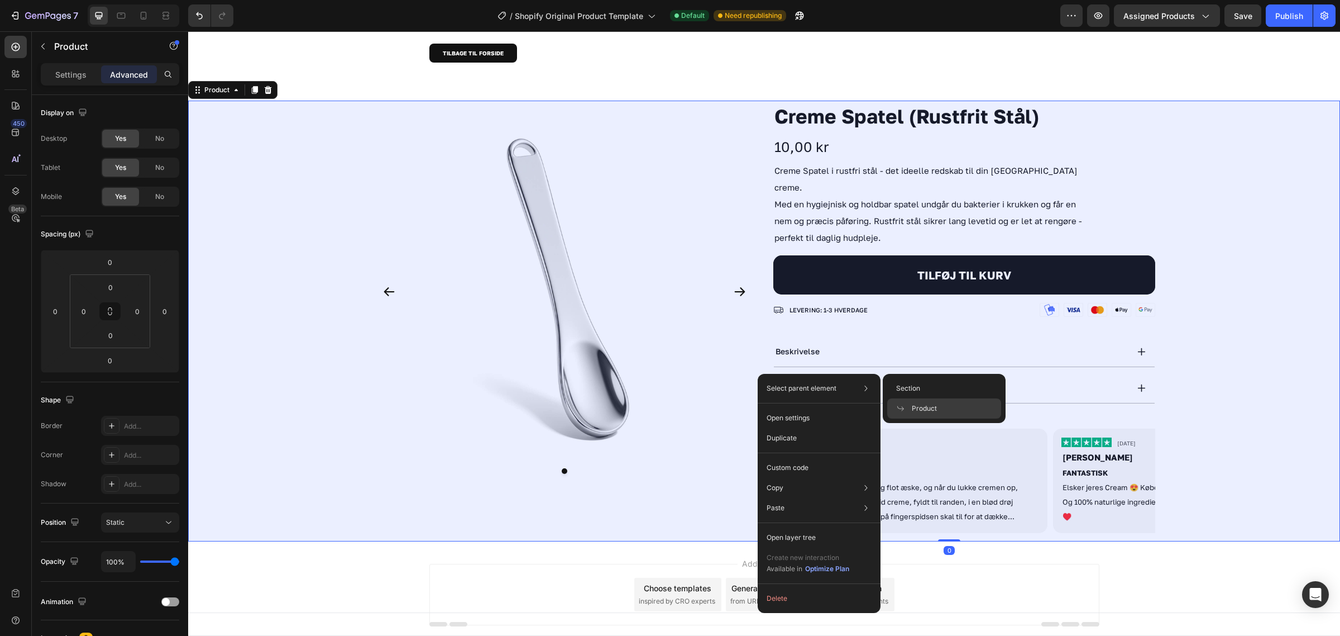
click at [935, 416] on div "Product" at bounding box center [944, 408] width 114 height 20
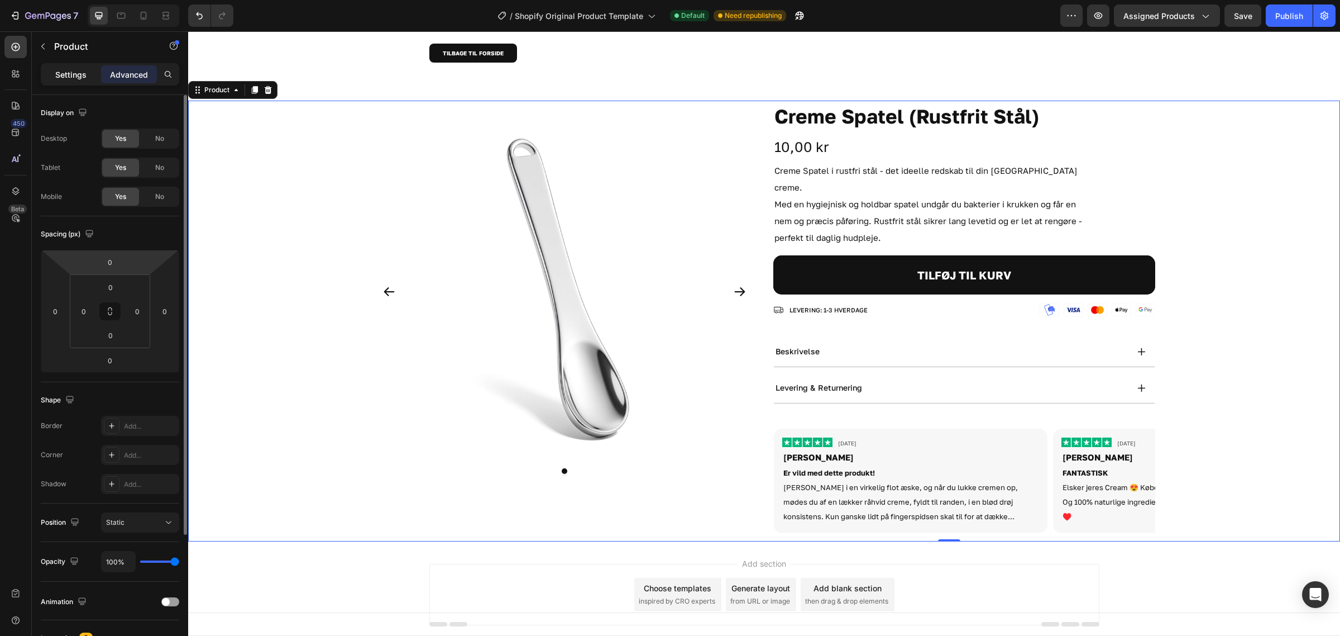
click at [58, 74] on p "Settings" at bounding box center [70, 75] width 31 height 12
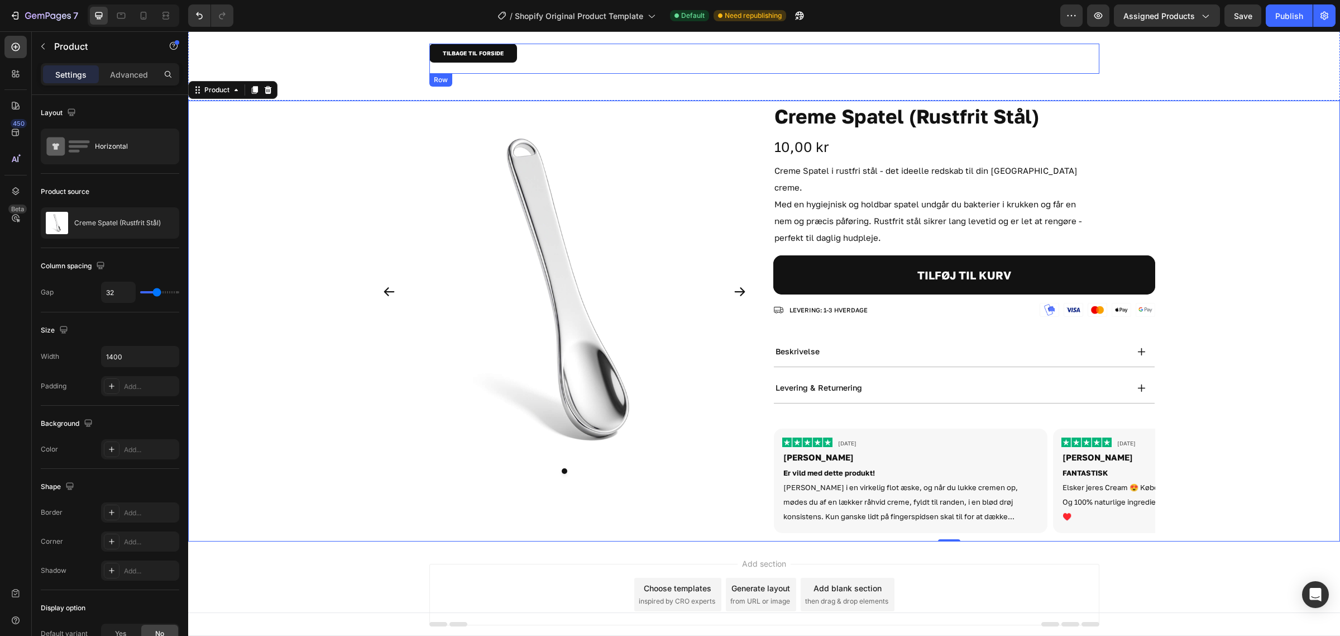
click at [456, 69] on div "TILBAGE TIL FORSIDE Button" at bounding box center [764, 59] width 670 height 30
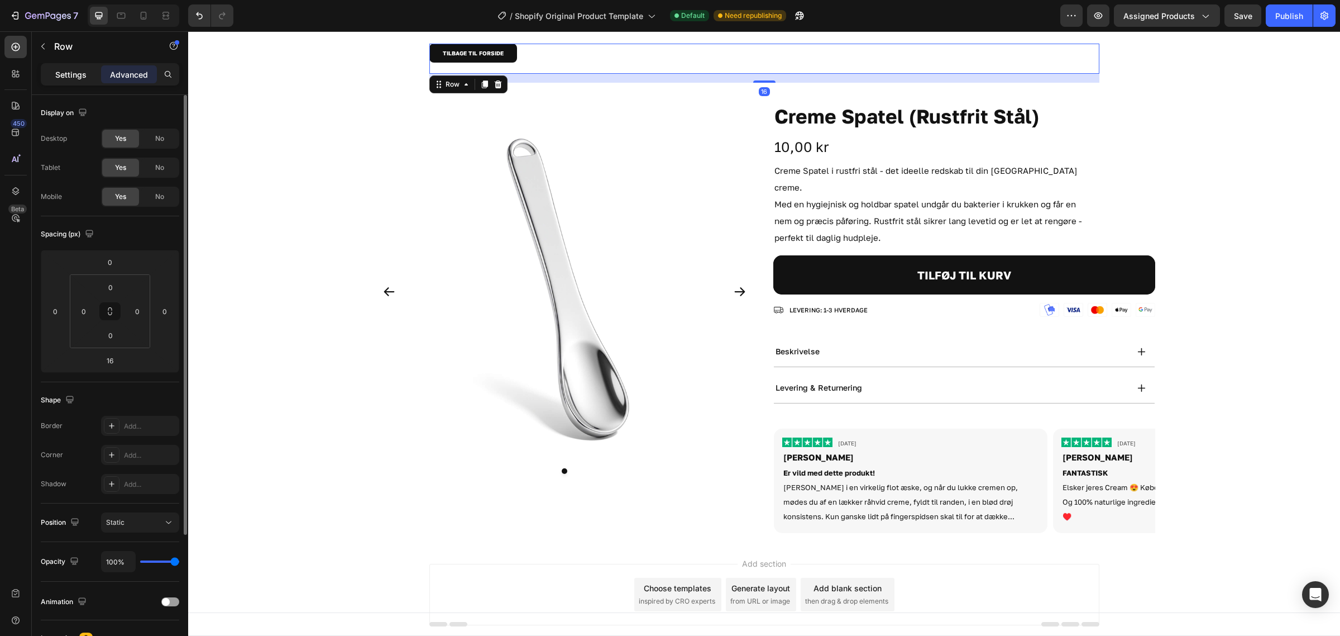
click at [79, 85] on div "Settings Advanced" at bounding box center [110, 74] width 139 height 22
click at [78, 80] on div "Settings" at bounding box center [71, 74] width 56 height 18
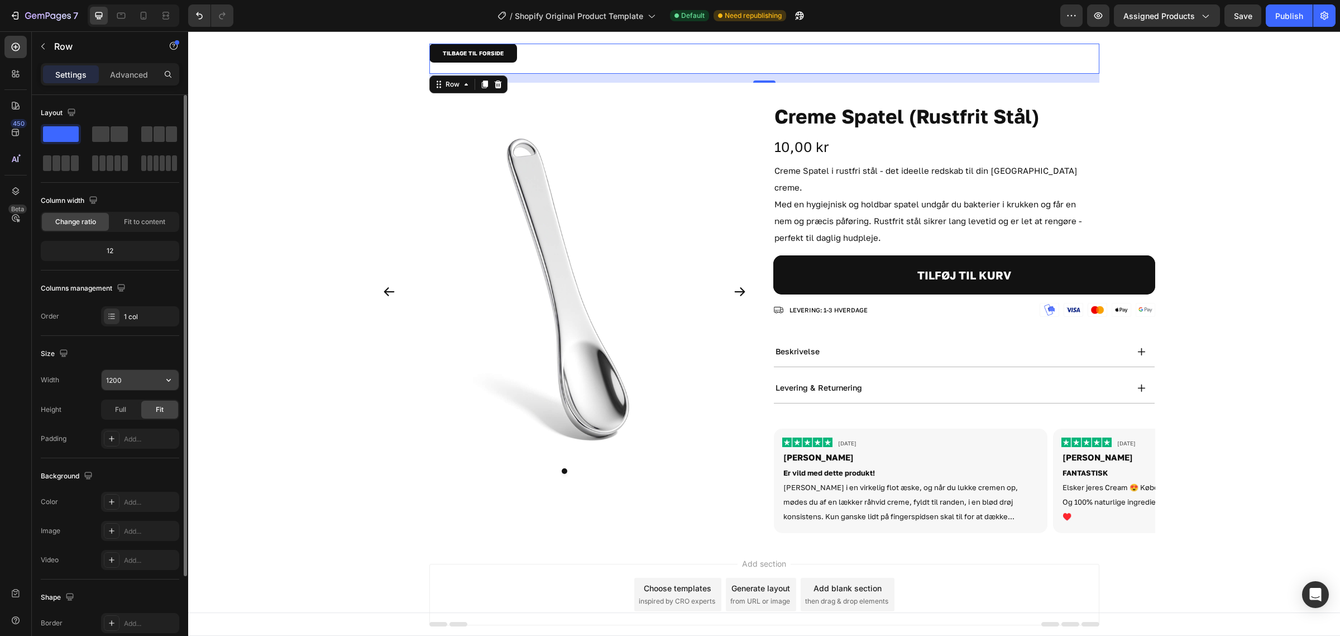
click at [143, 377] on input "1200" at bounding box center [140, 380] width 77 height 20
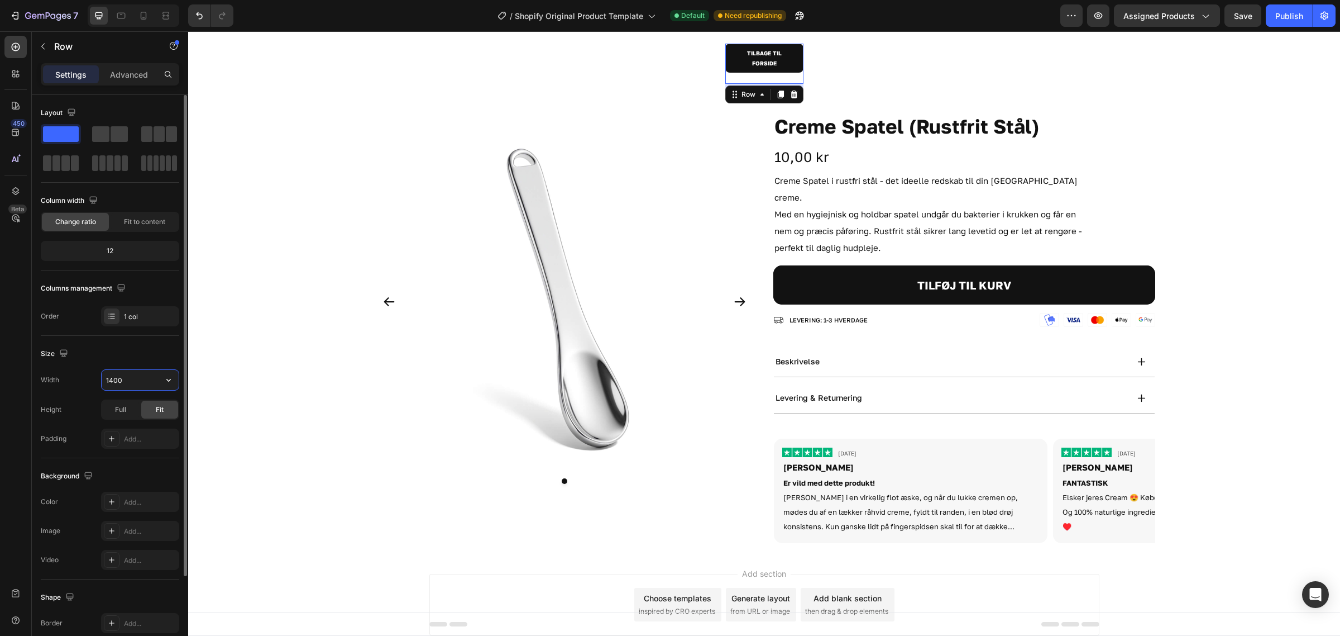
type input "1400"
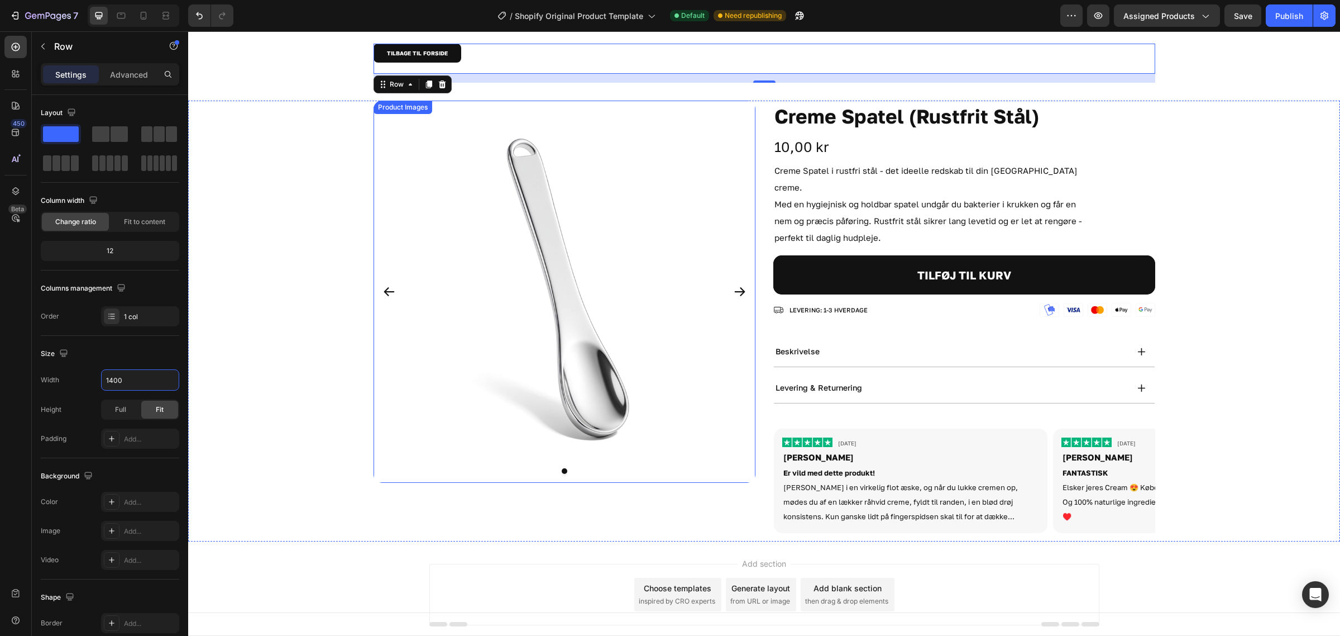
click at [287, 104] on div "Product Images Creme Spatel (Rustfrit Stål) Product Title 10,00 kr Product Pric…" at bounding box center [764, 321] width 1152 height 441
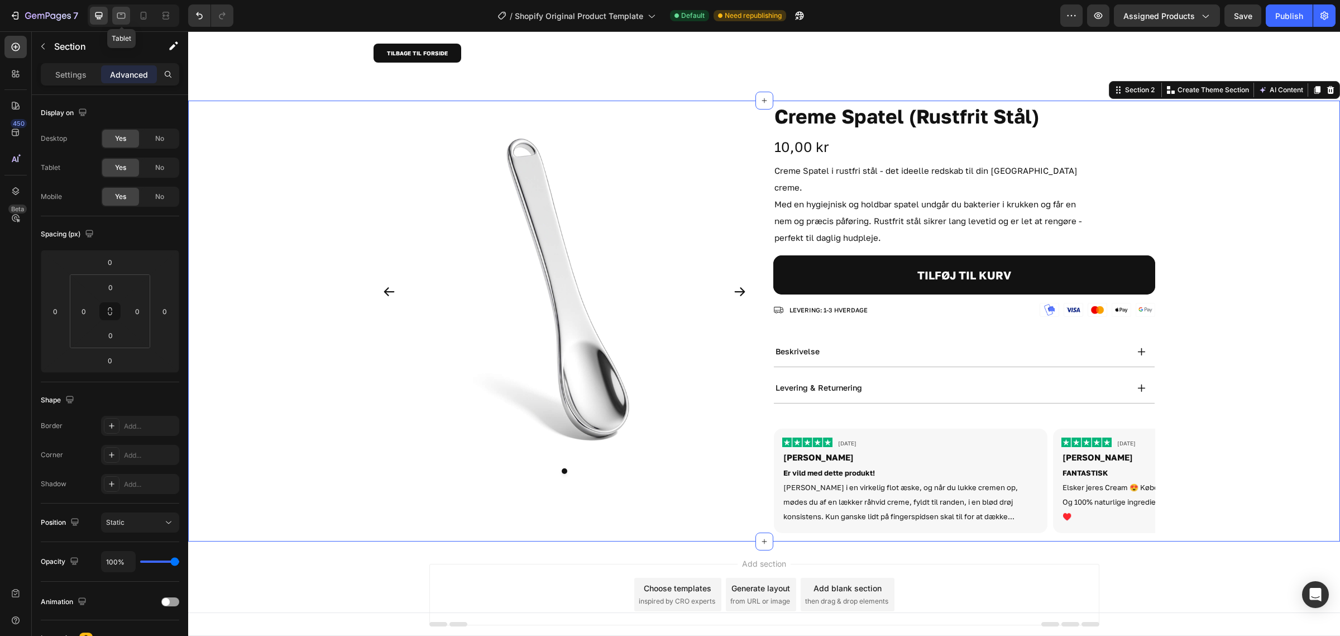
click at [118, 16] on icon at bounding box center [121, 16] width 8 height 6
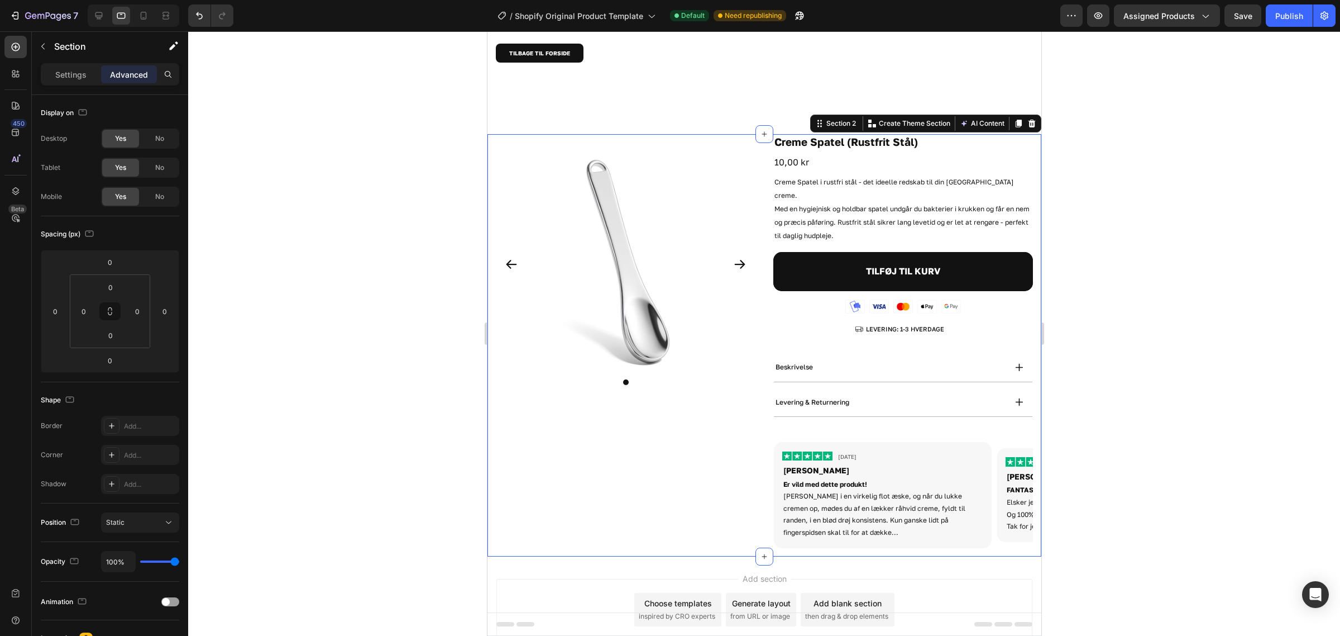
scroll to position [47, 0]
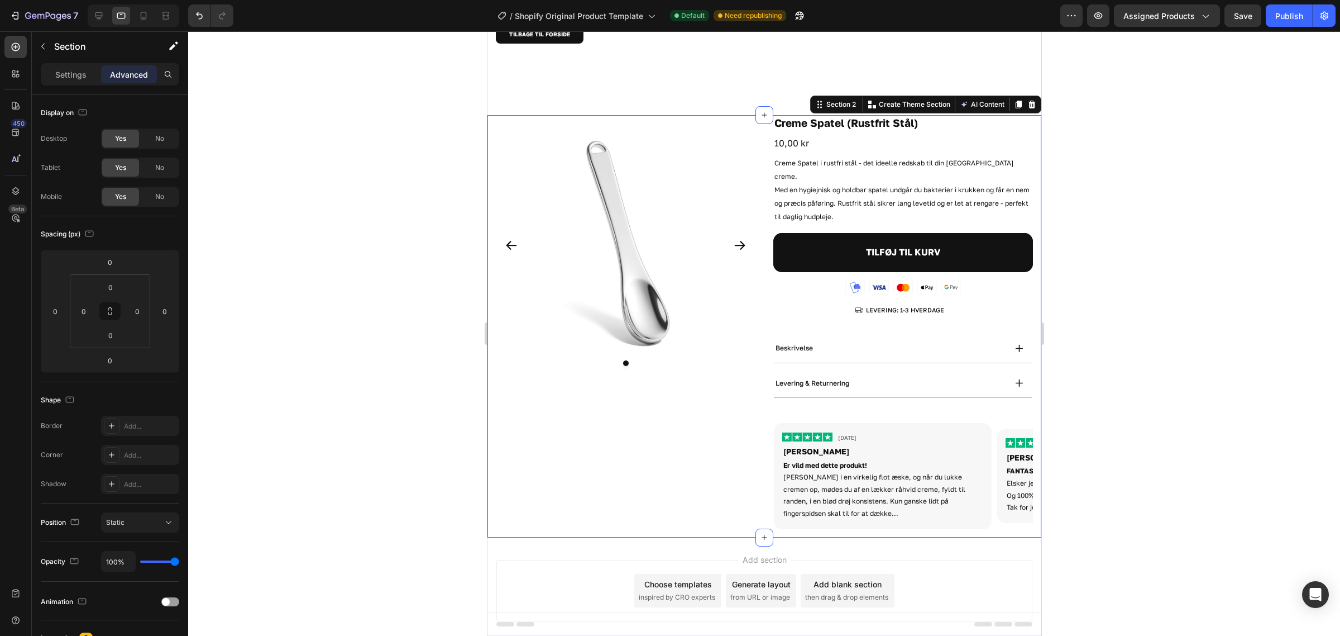
click at [134, 14] on div at bounding box center [134, 15] width 92 height 22
click at [135, 14] on div at bounding box center [144, 16] width 18 height 18
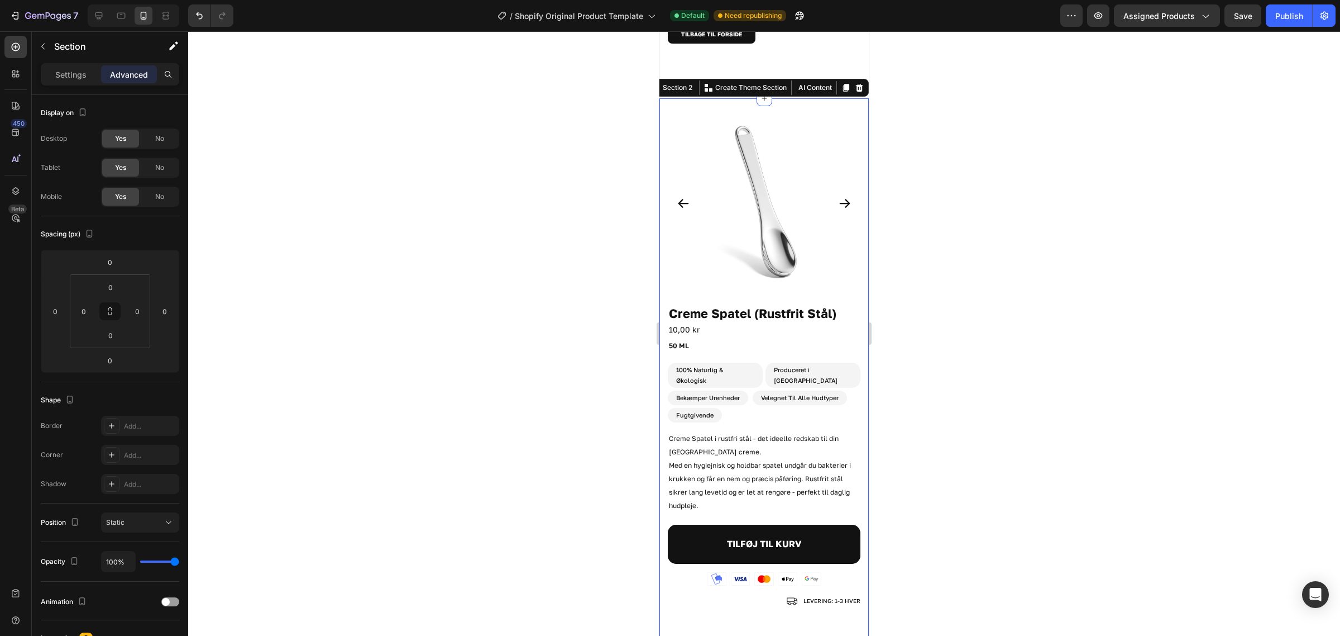
scroll to position [75, 0]
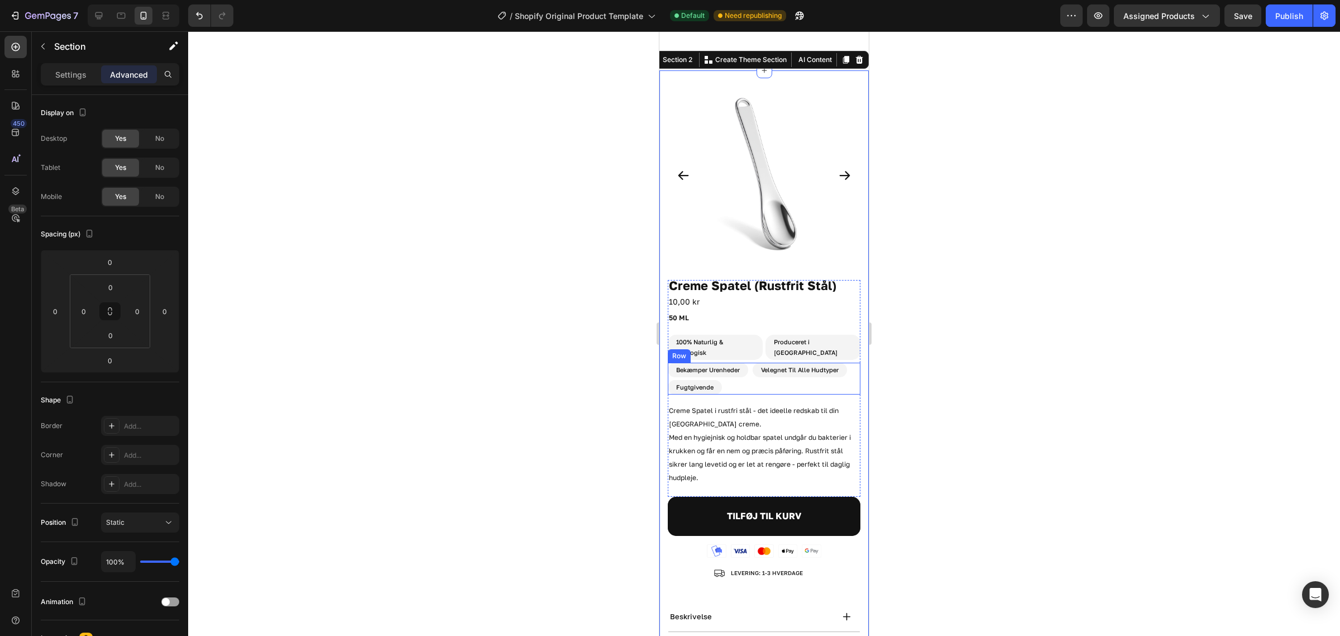
click at [761, 366] on div "Velegnet Til Alle Hudtyper Heading" at bounding box center [800, 378] width 94 height 32
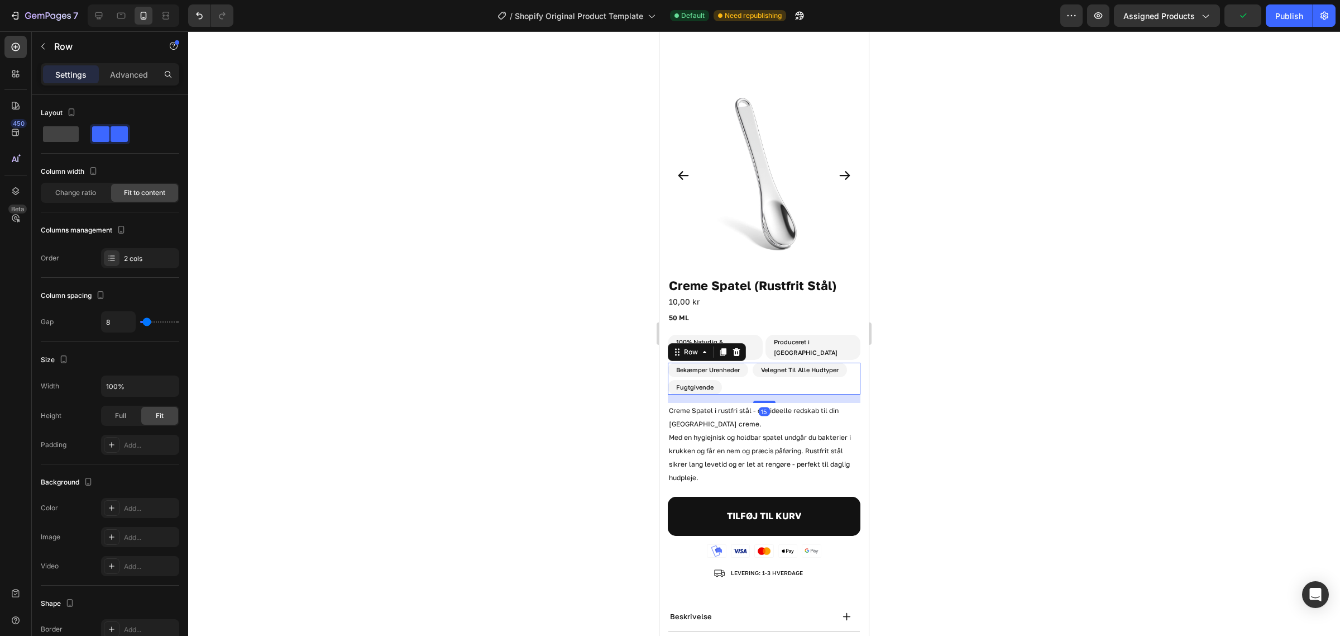
click at [736, 348] on icon at bounding box center [736, 352] width 7 height 8
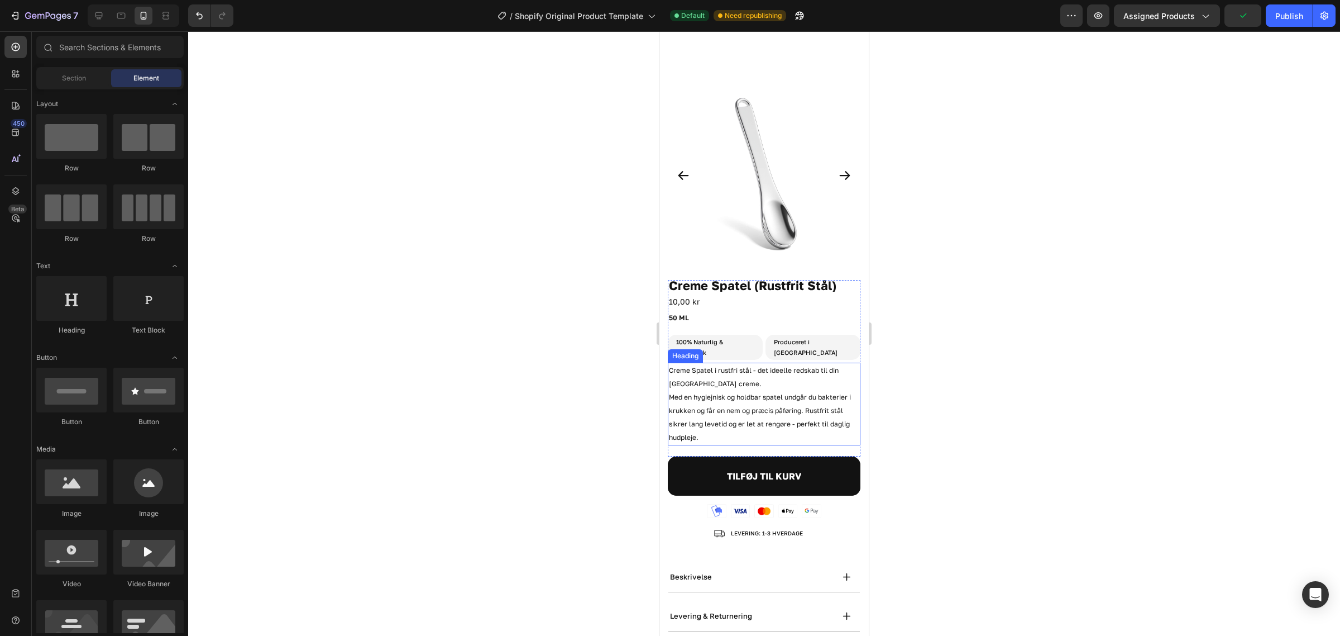
click at [763, 336] on div "100% Naturlig & Økologisk Heading Produceret i Danmark Heading Row" at bounding box center [764, 349] width 193 height 28
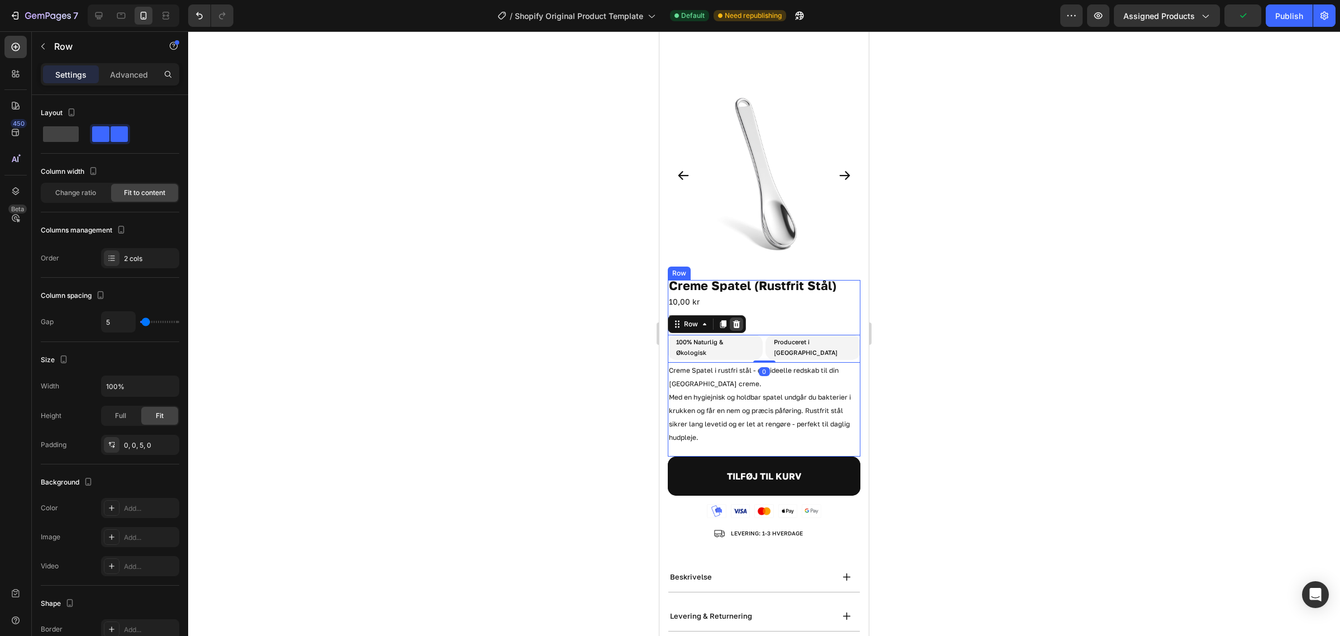
click at [737, 319] on icon at bounding box center [736, 323] width 7 height 8
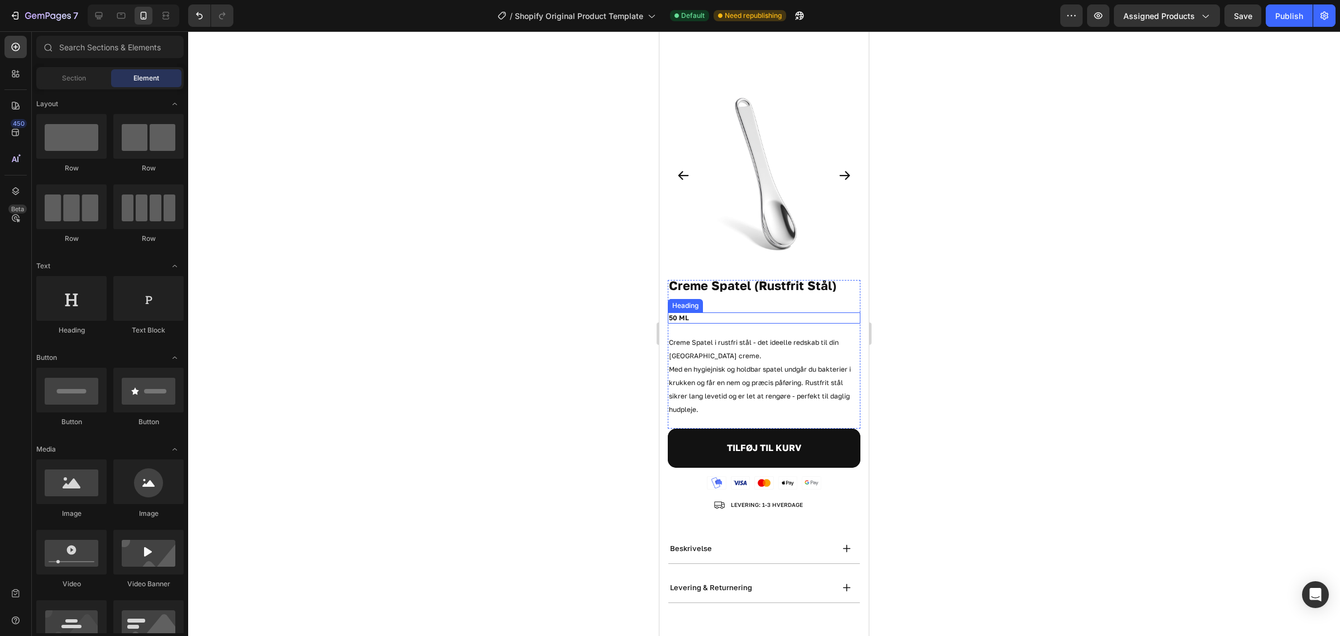
click at [740, 312] on h2 "50 ML" at bounding box center [764, 317] width 193 height 11
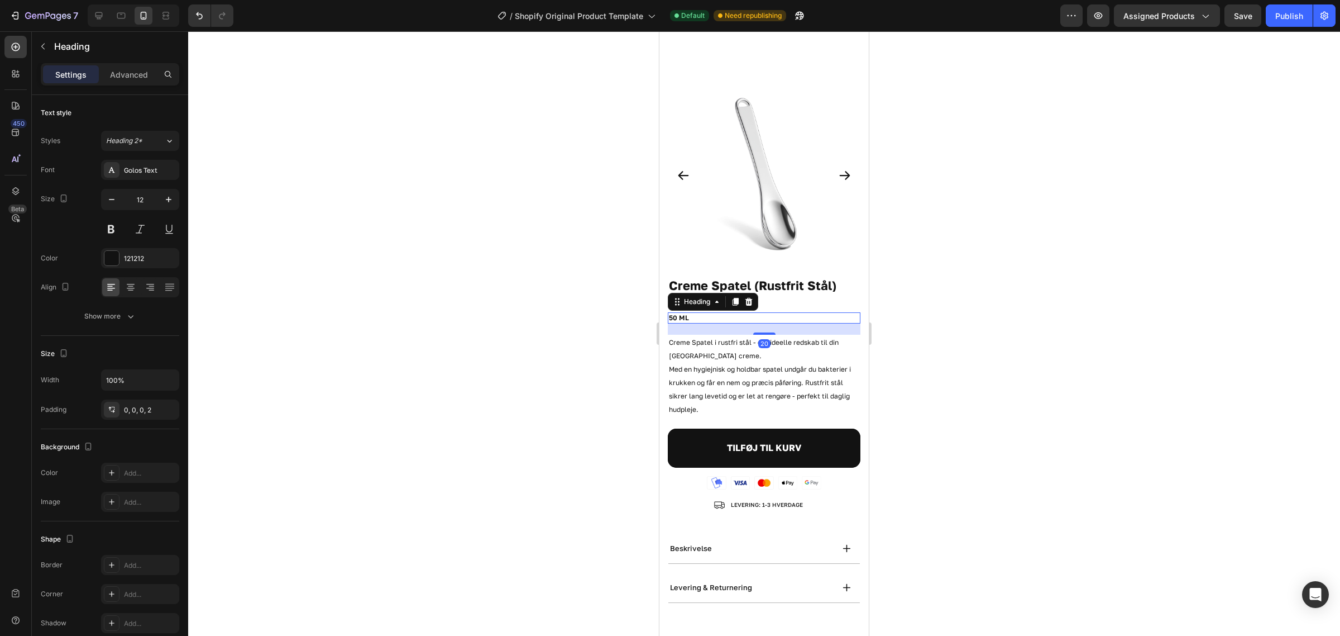
click at [747, 298] on icon at bounding box center [749, 302] width 7 height 8
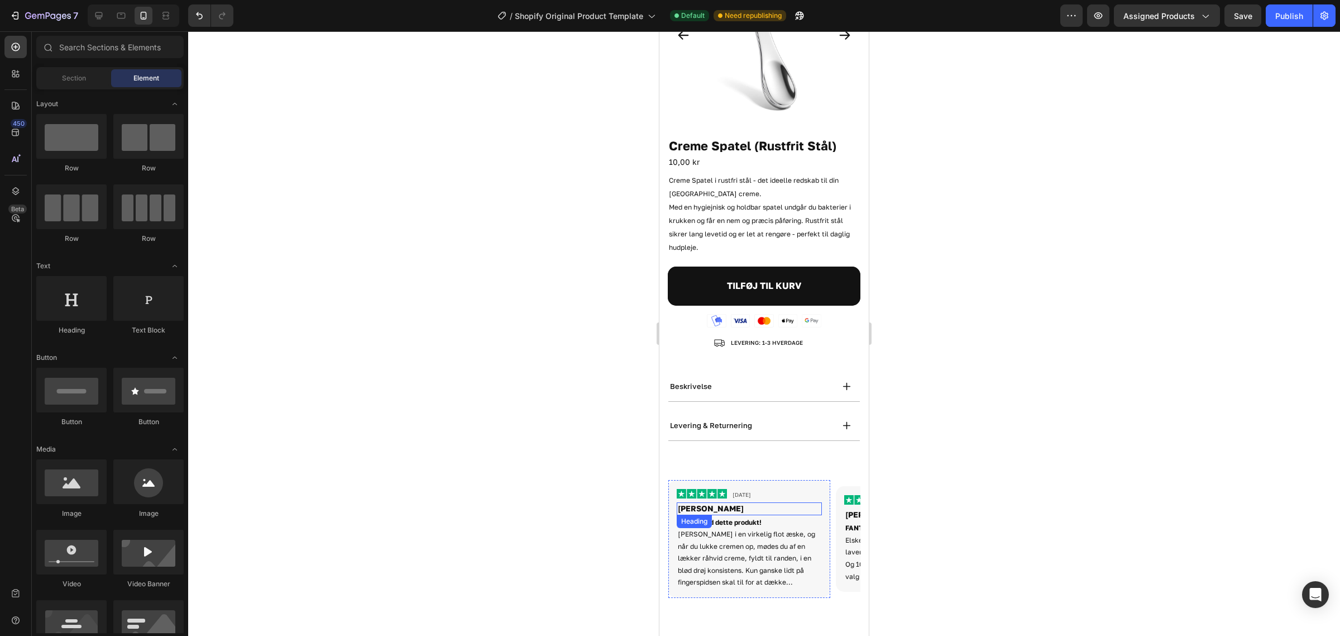
scroll to position [285, 0]
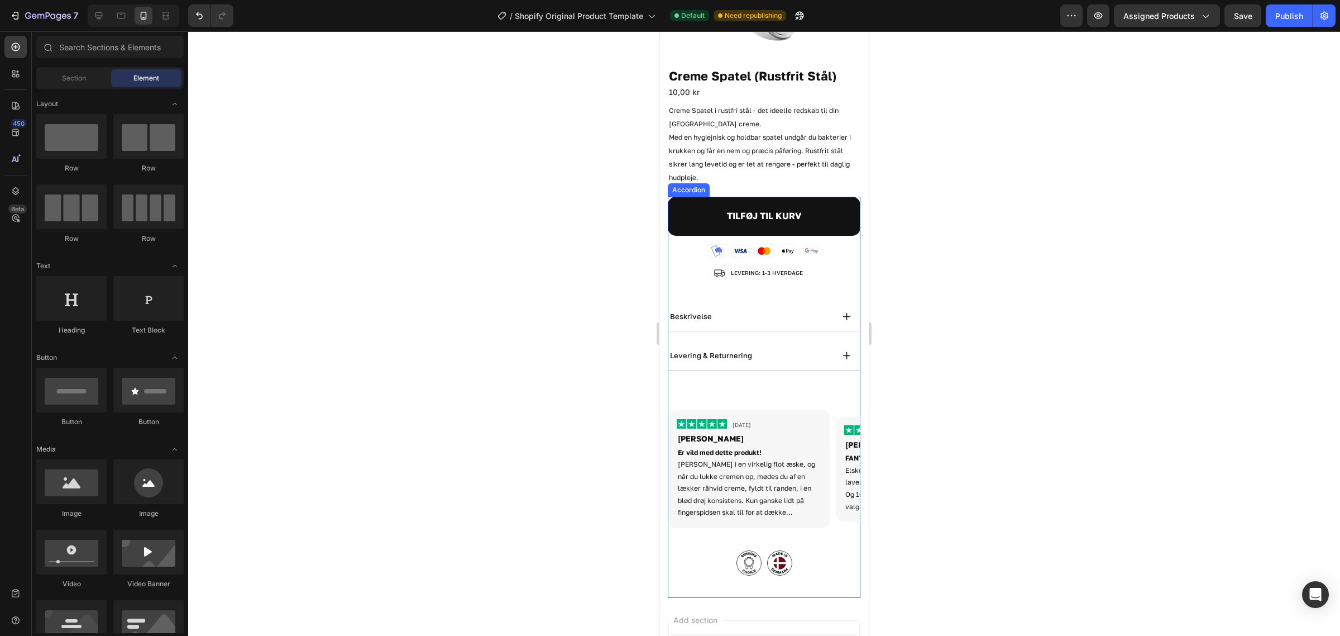
click at [770, 311] on div "beskrivelse" at bounding box center [751, 316] width 165 height 13
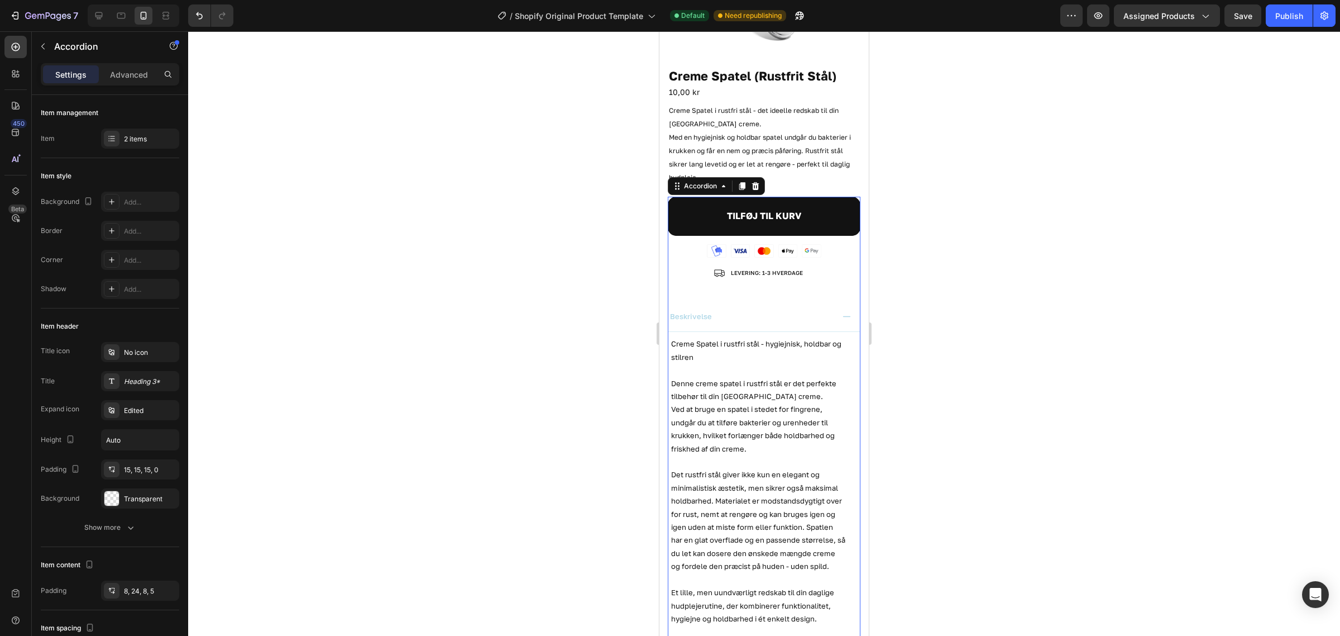
click at [771, 310] on div "beskrivelse" at bounding box center [751, 316] width 165 height 13
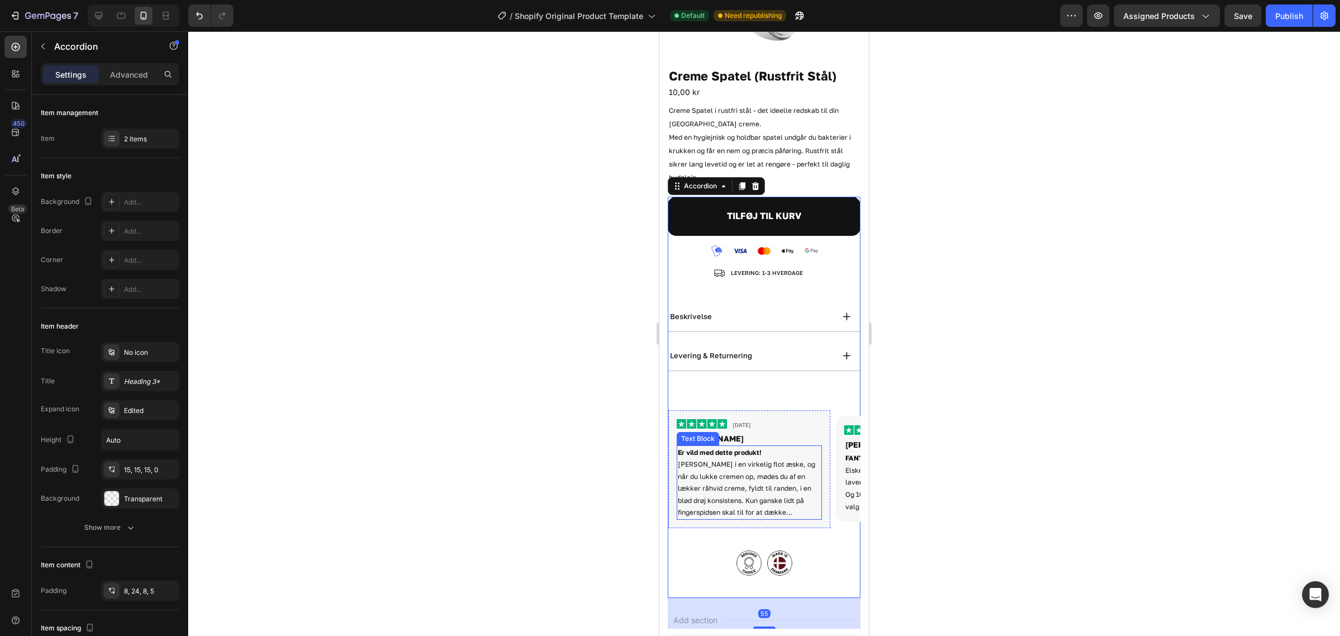
scroll to position [446, 0]
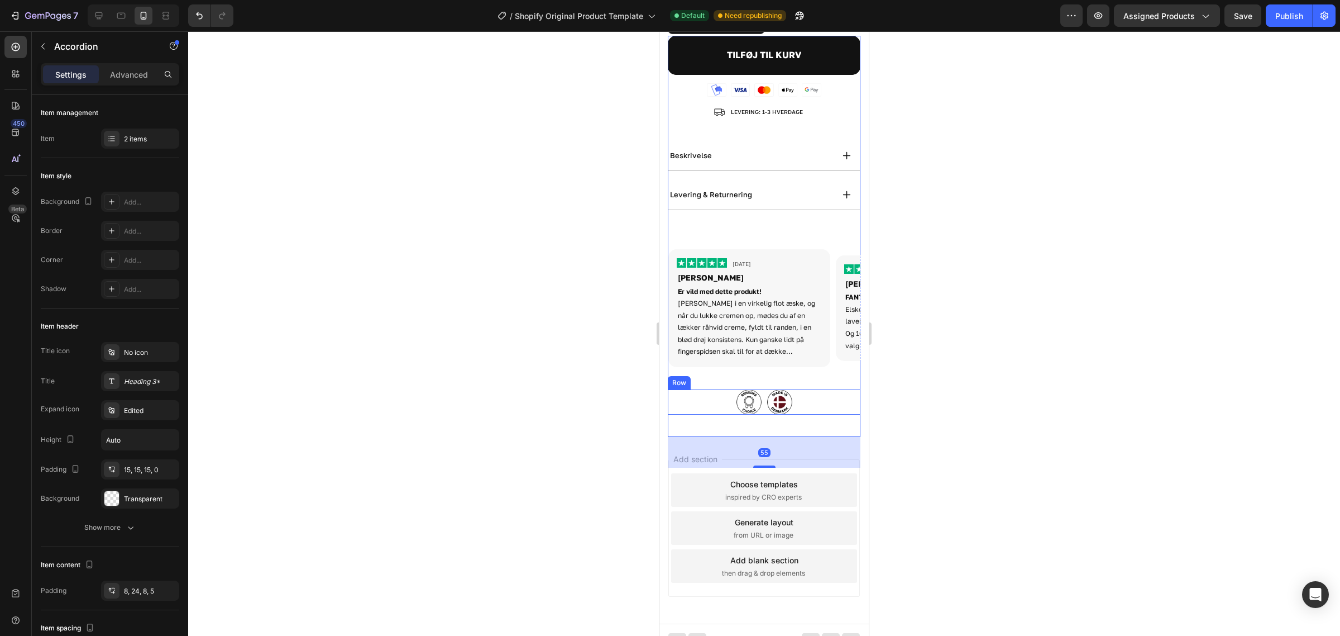
click at [767, 390] on img at bounding box center [779, 401] width 25 height 25
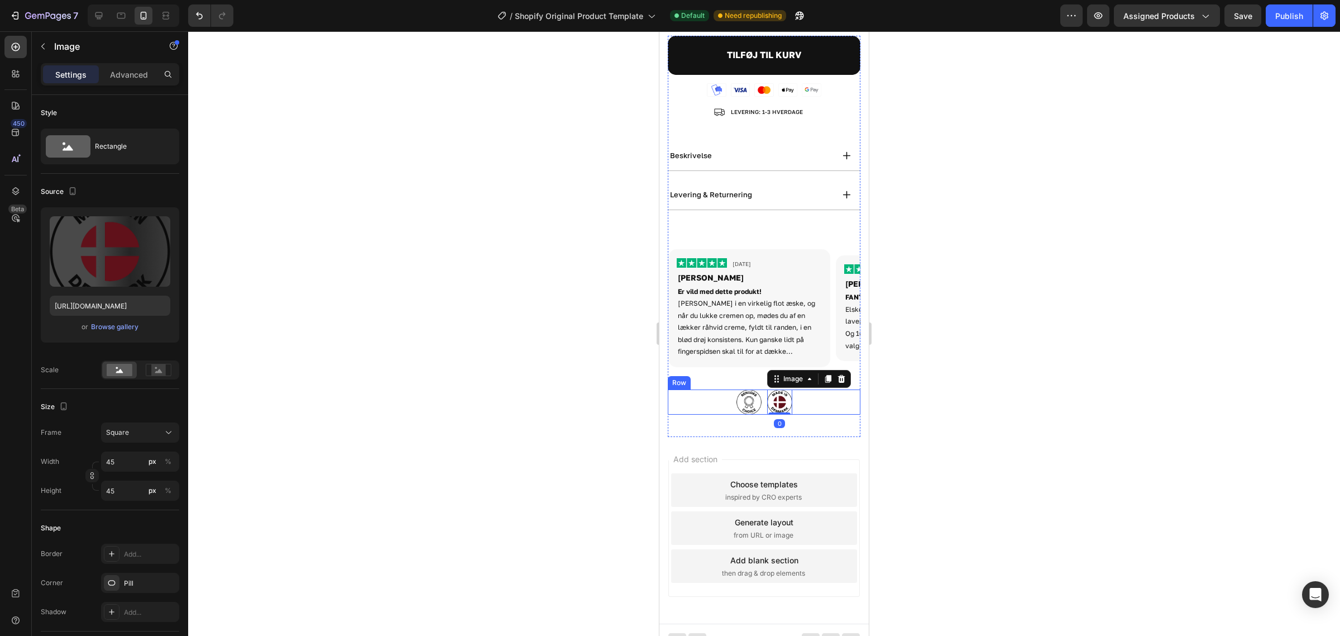
click at [820, 398] on div "Image Image 0 Row" at bounding box center [764, 401] width 193 height 25
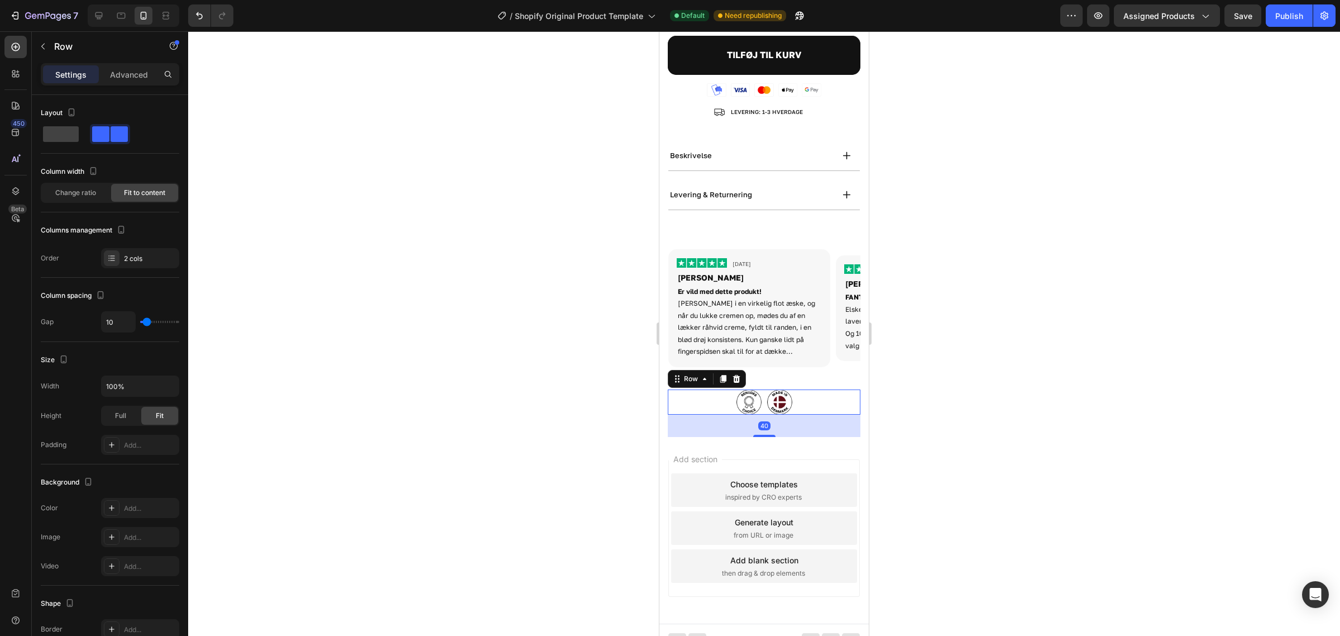
click at [740, 374] on icon at bounding box center [736, 378] width 9 height 9
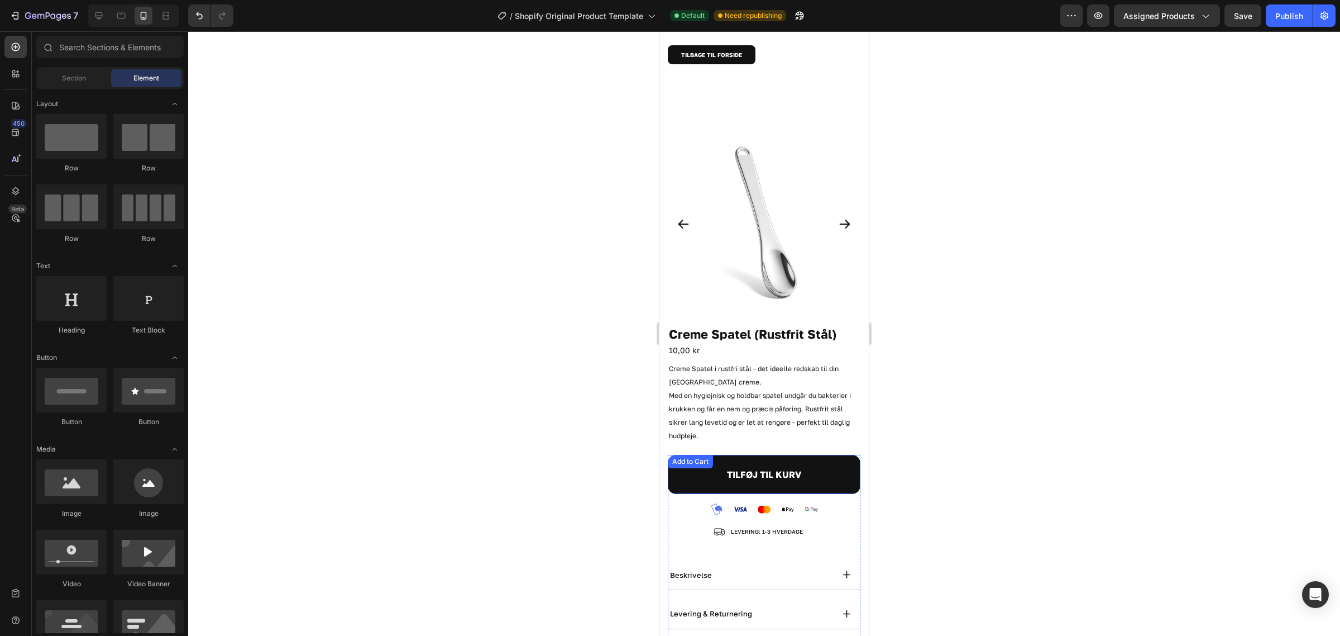
scroll to position [0, 0]
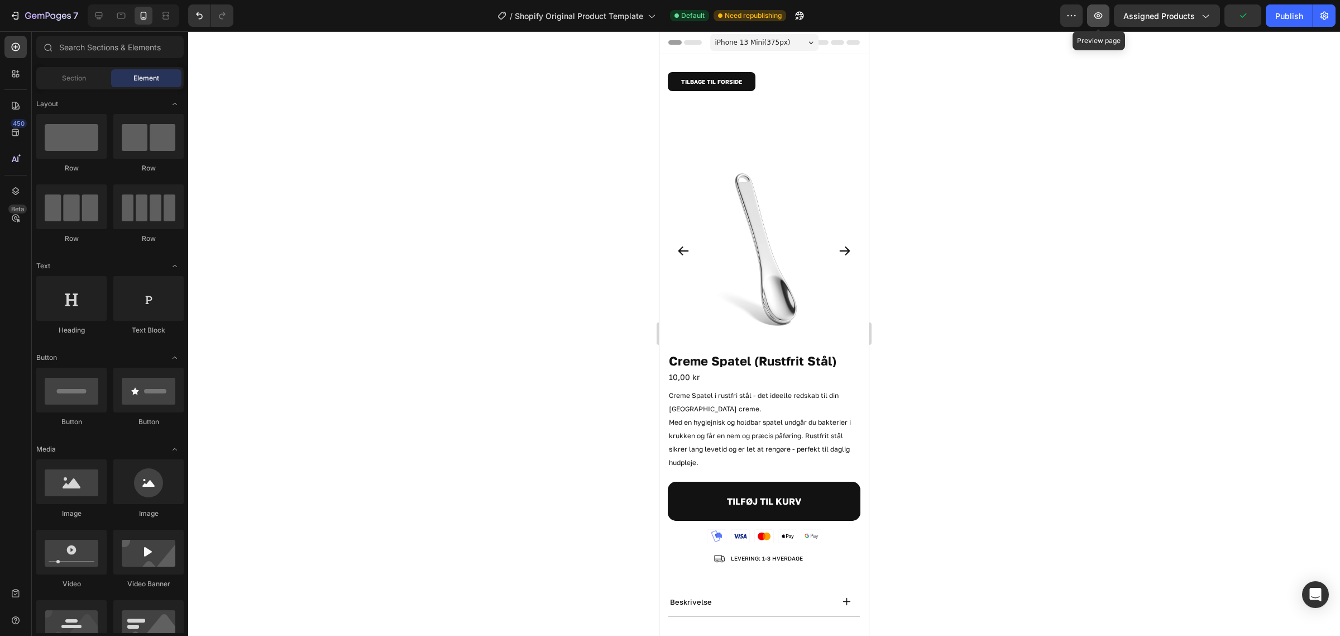
click at [1104, 6] on button "button" at bounding box center [1098, 15] width 22 height 22
click at [791, 83] on div "TILBAGE TIL FORSIDE Button" at bounding box center [764, 81] width 193 height 19
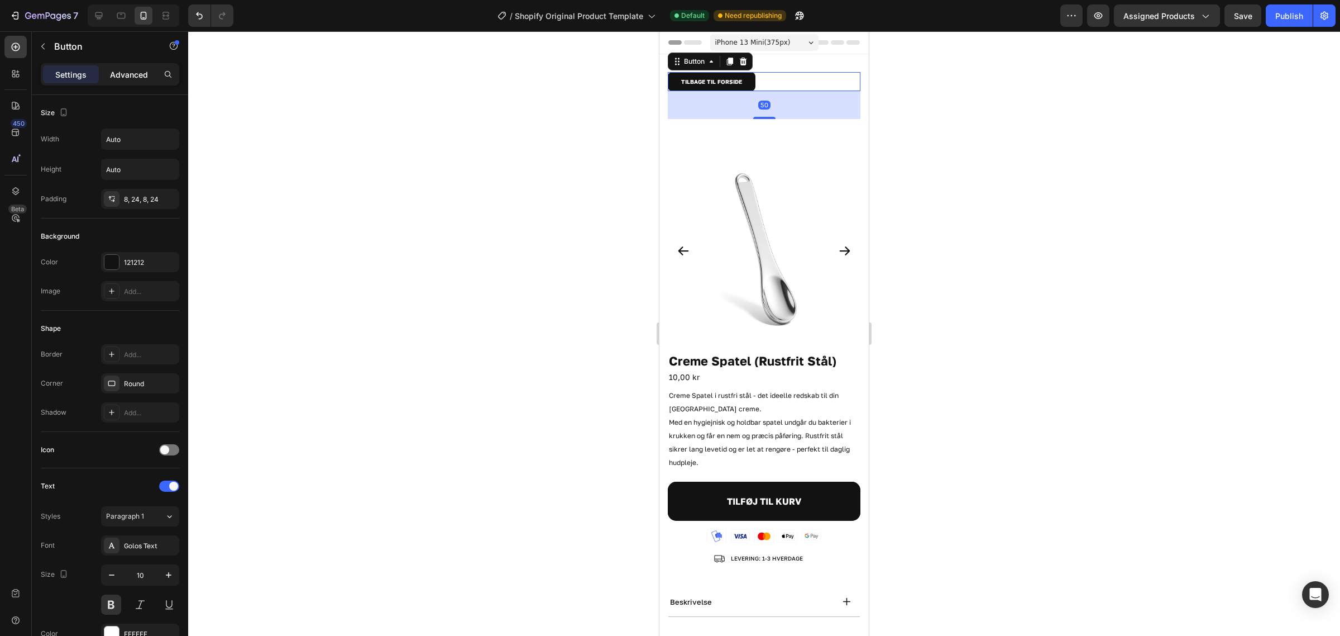
click at [116, 82] on div "Advanced" at bounding box center [129, 74] width 56 height 18
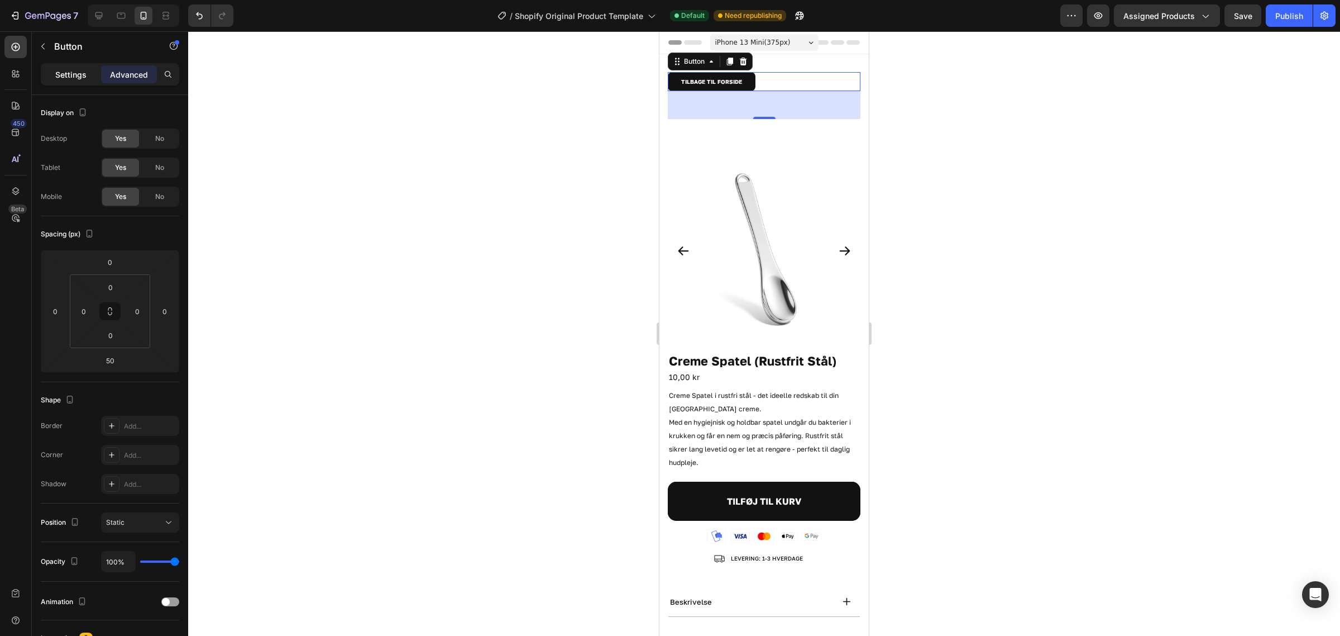
click at [77, 76] on p "Settings" at bounding box center [70, 75] width 31 height 12
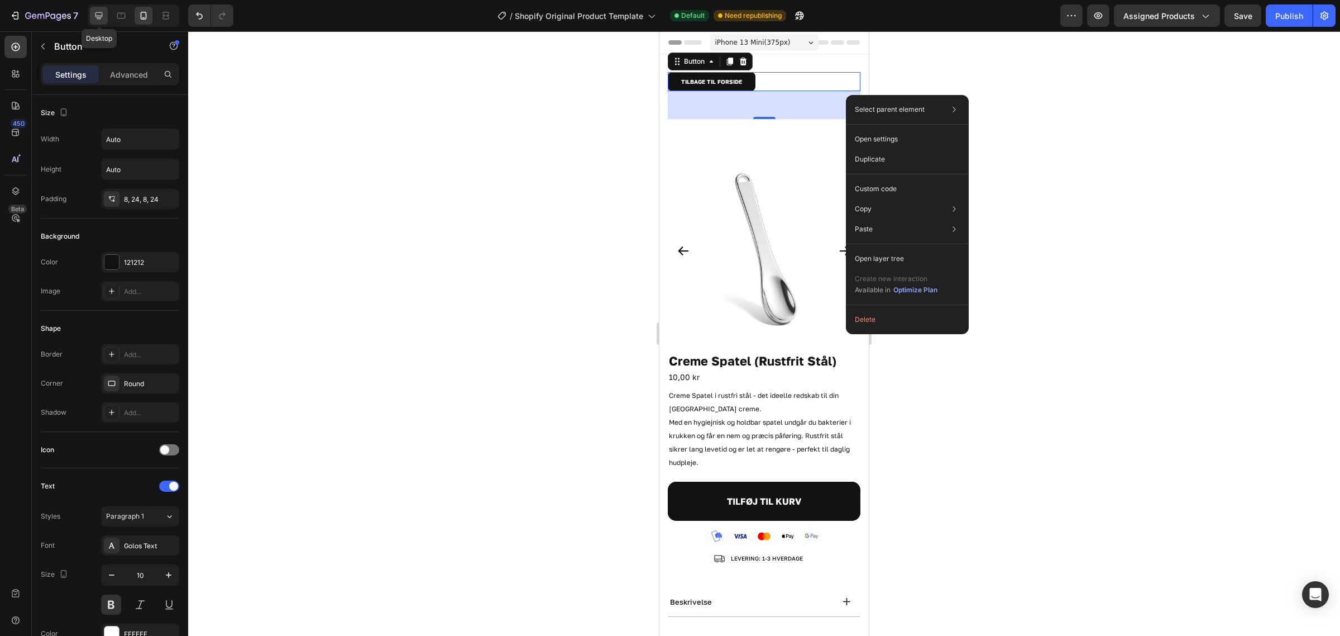
click at [99, 11] on icon at bounding box center [98, 15] width 11 height 11
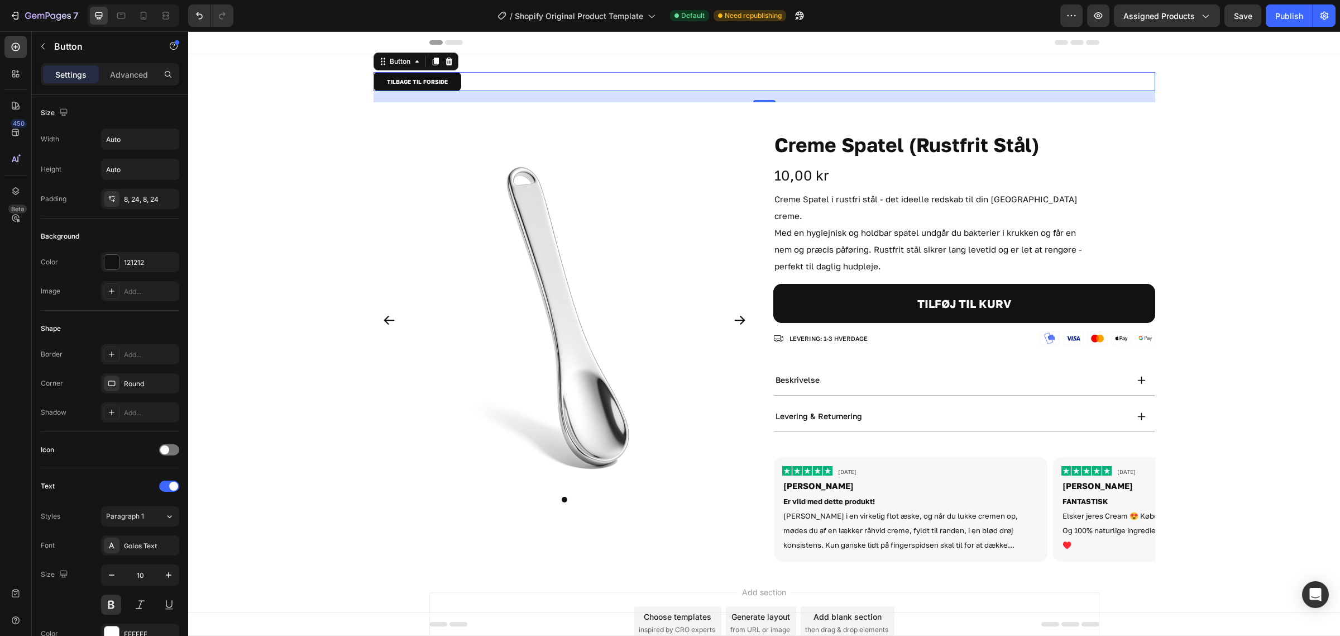
scroll to position [2, 0]
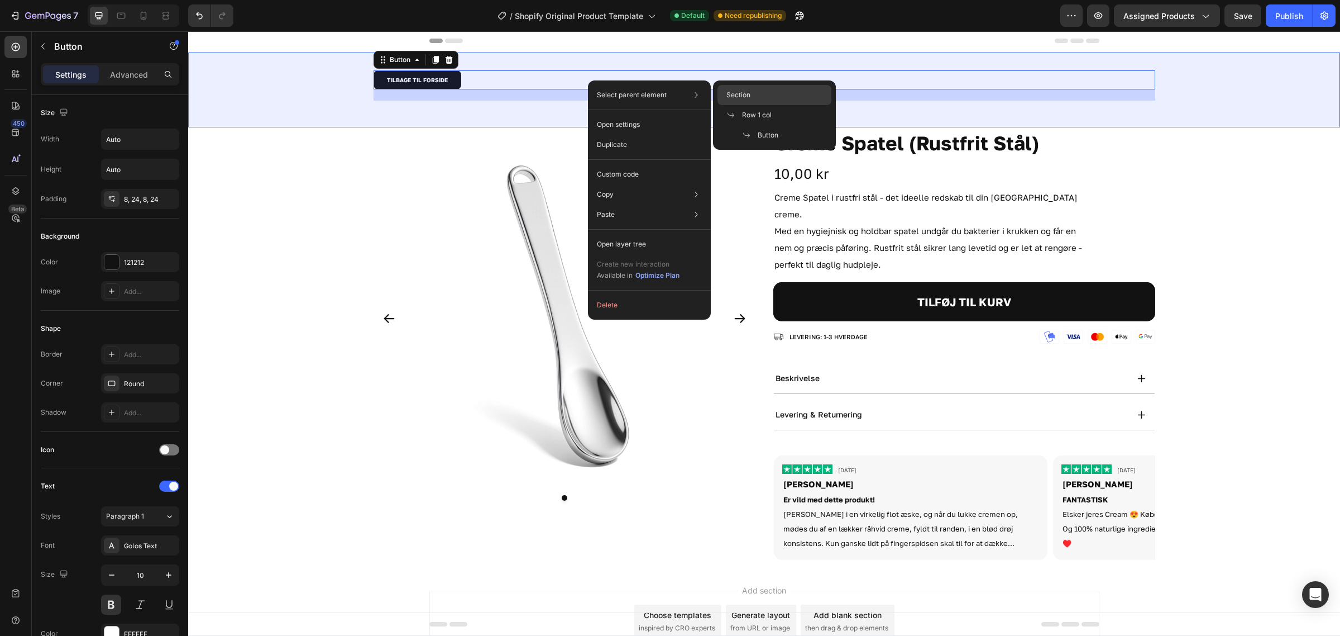
click at [772, 105] on div "Section" at bounding box center [775, 115] width 114 height 20
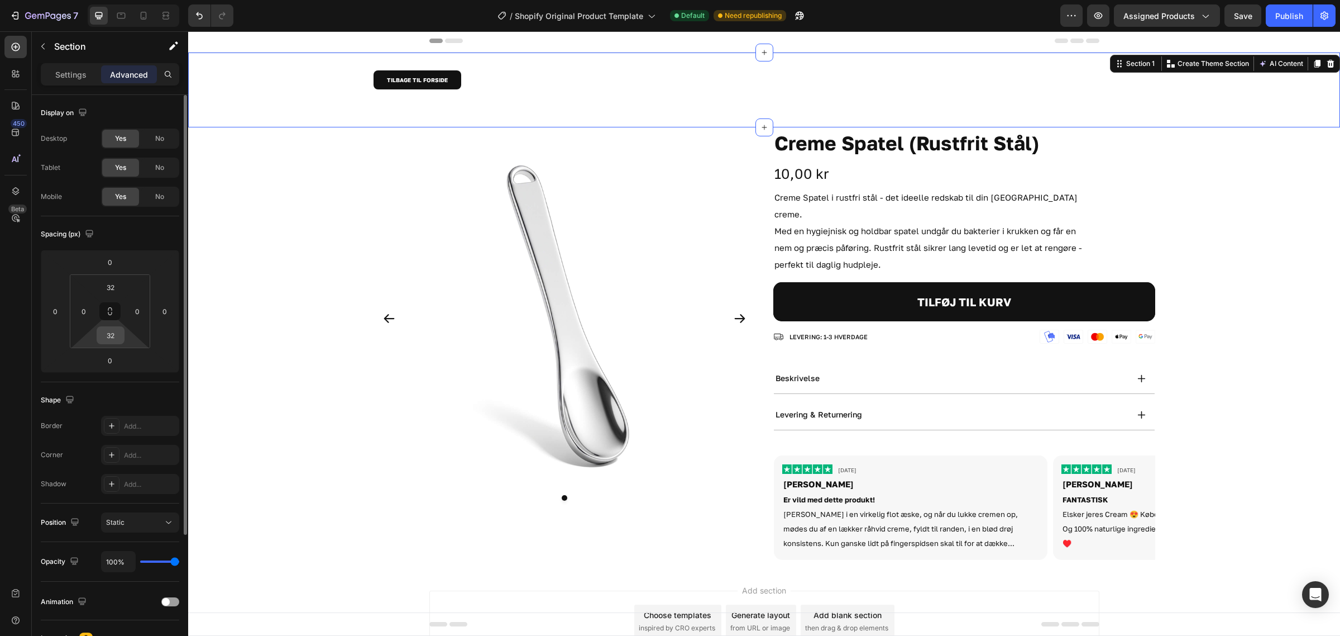
click at [126, 0] on html "7 / Shopify Original Product Template Default Need republishing Preview Assigne…" at bounding box center [670, 0] width 1340 height 0
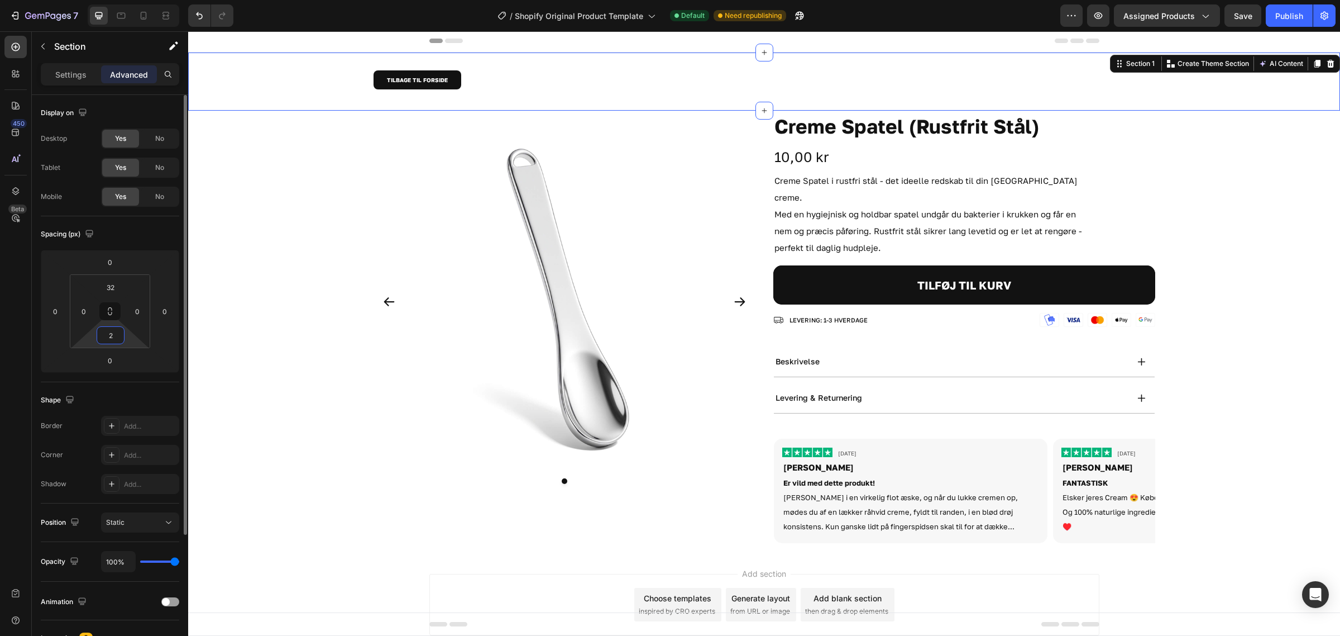
click at [108, 336] on input "2" at bounding box center [110, 335] width 22 height 17
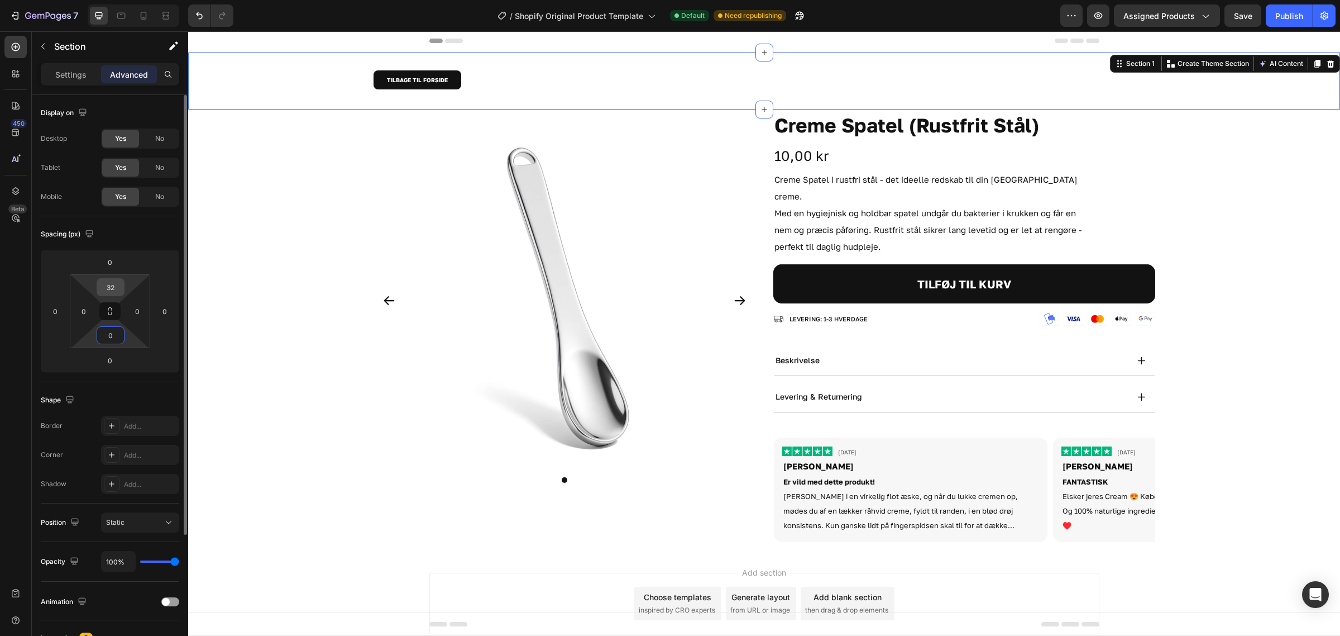
type input "0"
click at [116, 292] on input "32" at bounding box center [110, 287] width 22 height 17
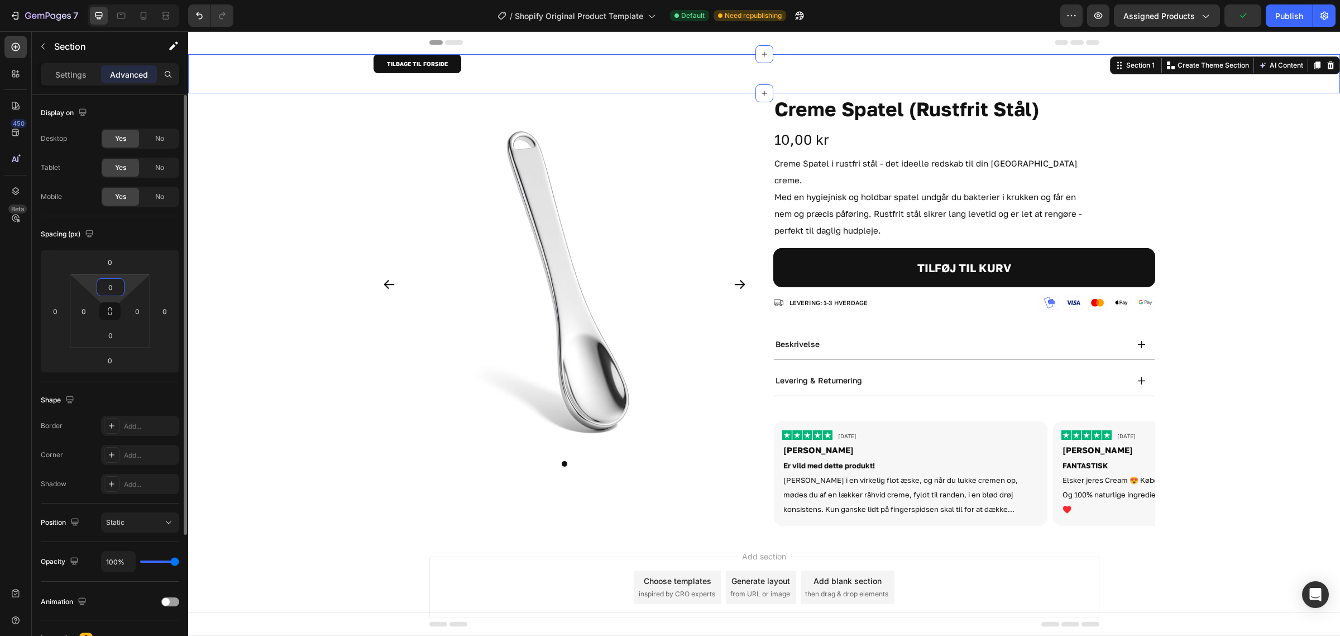
type input "32"
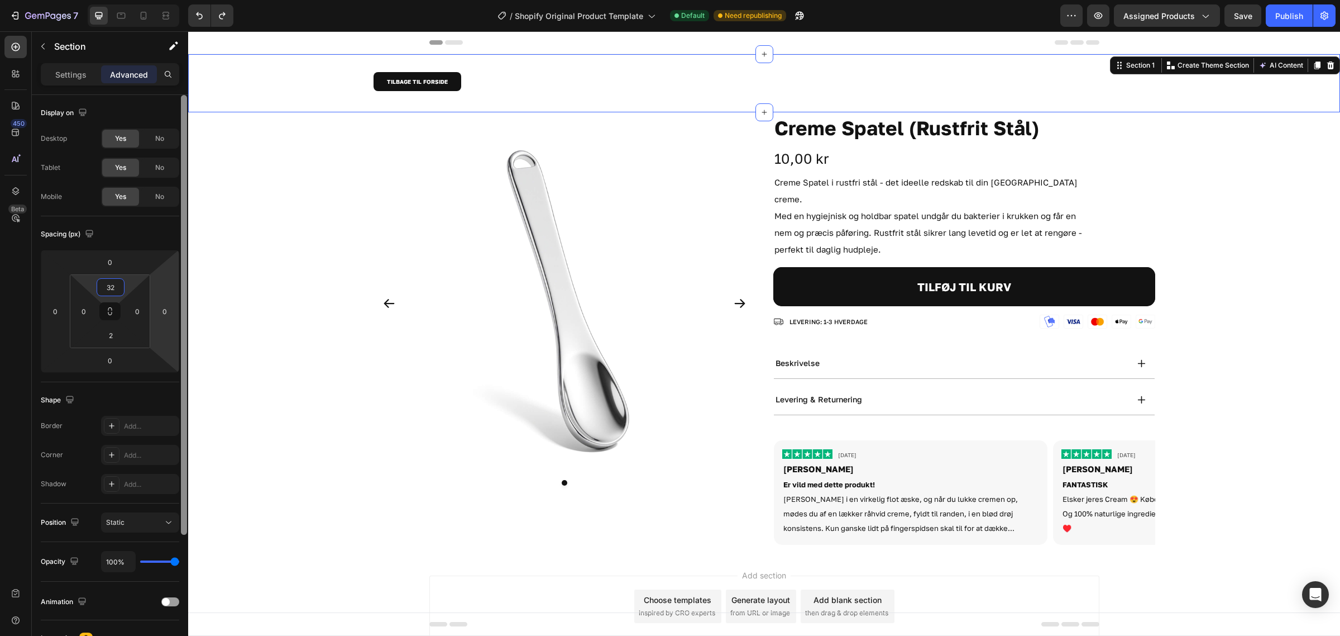
type input "32"
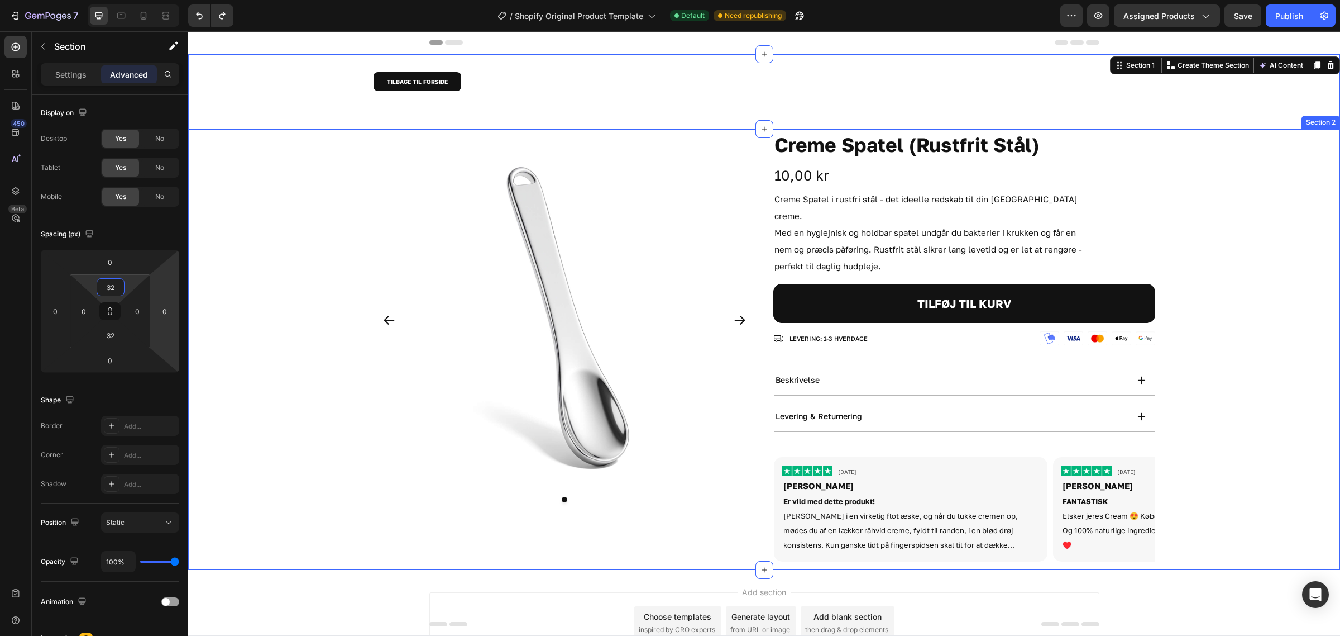
click at [309, 211] on div "Product Images Creme Spatel (Rustfrit Stål) Product Title 10,00 kr Product Pric…" at bounding box center [764, 349] width 1152 height 441
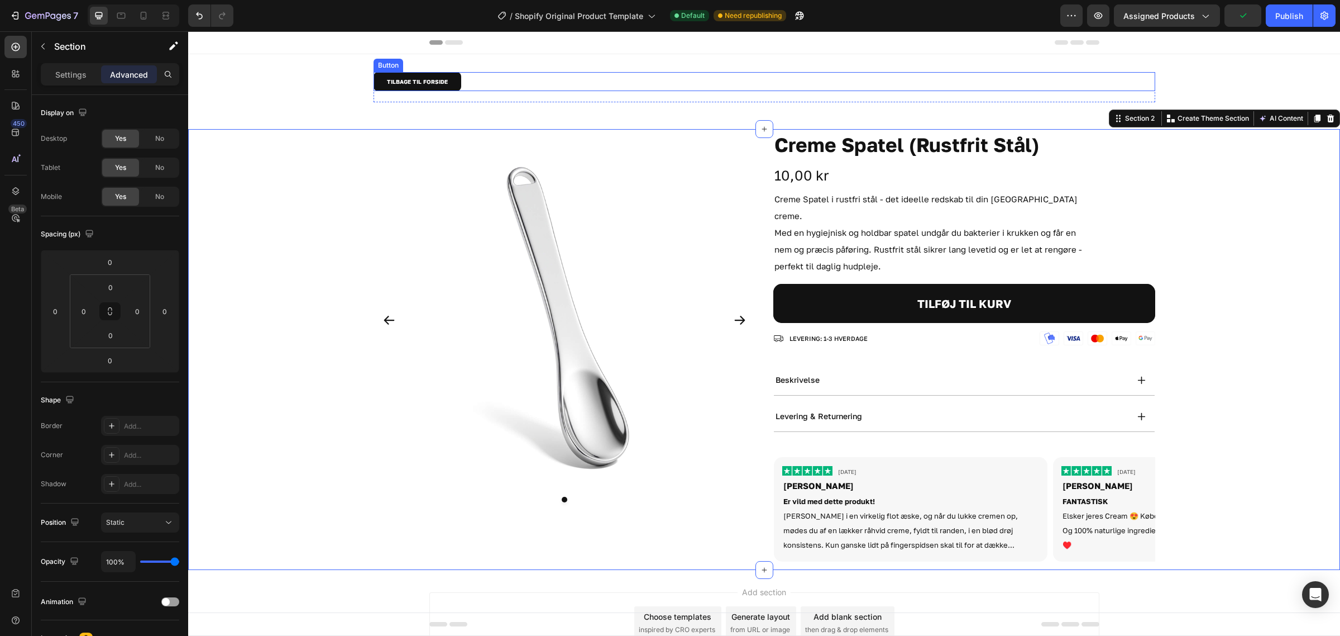
click at [456, 83] on div "TILBAGE TIL FORSIDE Button" at bounding box center [765, 81] width 782 height 19
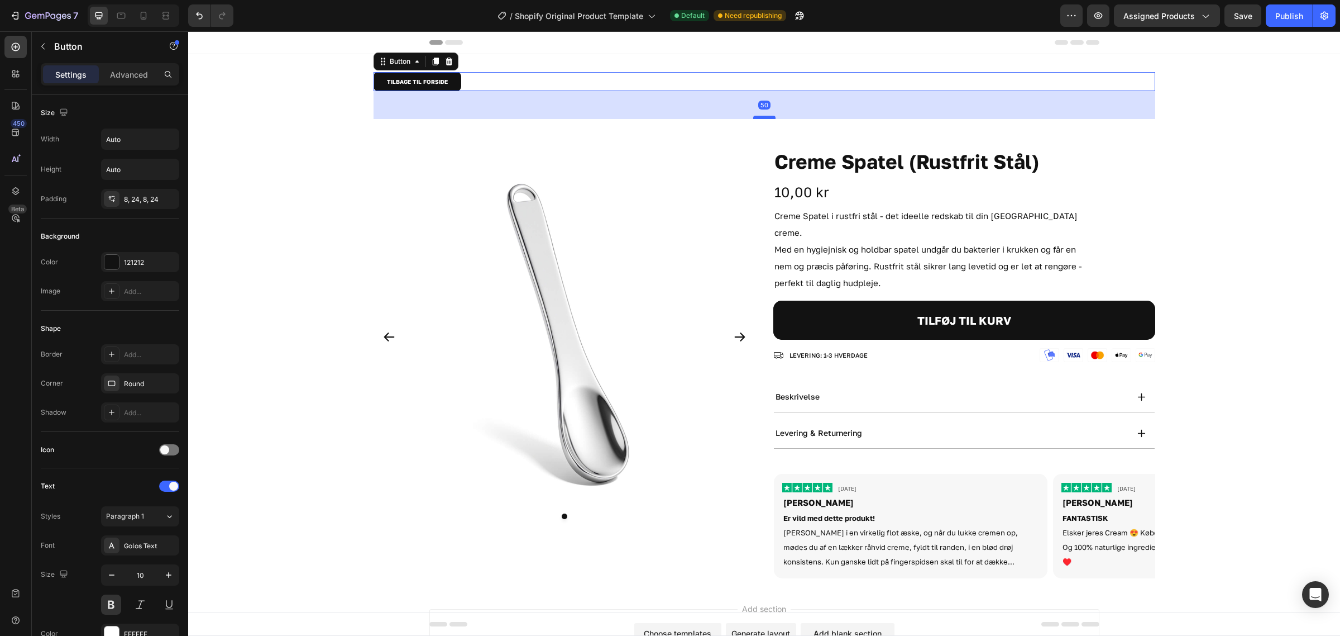
drag, startPoint x: 755, startPoint y: 99, endPoint x: 755, endPoint y: 116, distance: 16.8
click at [755, 116] on div at bounding box center [764, 117] width 22 height 3
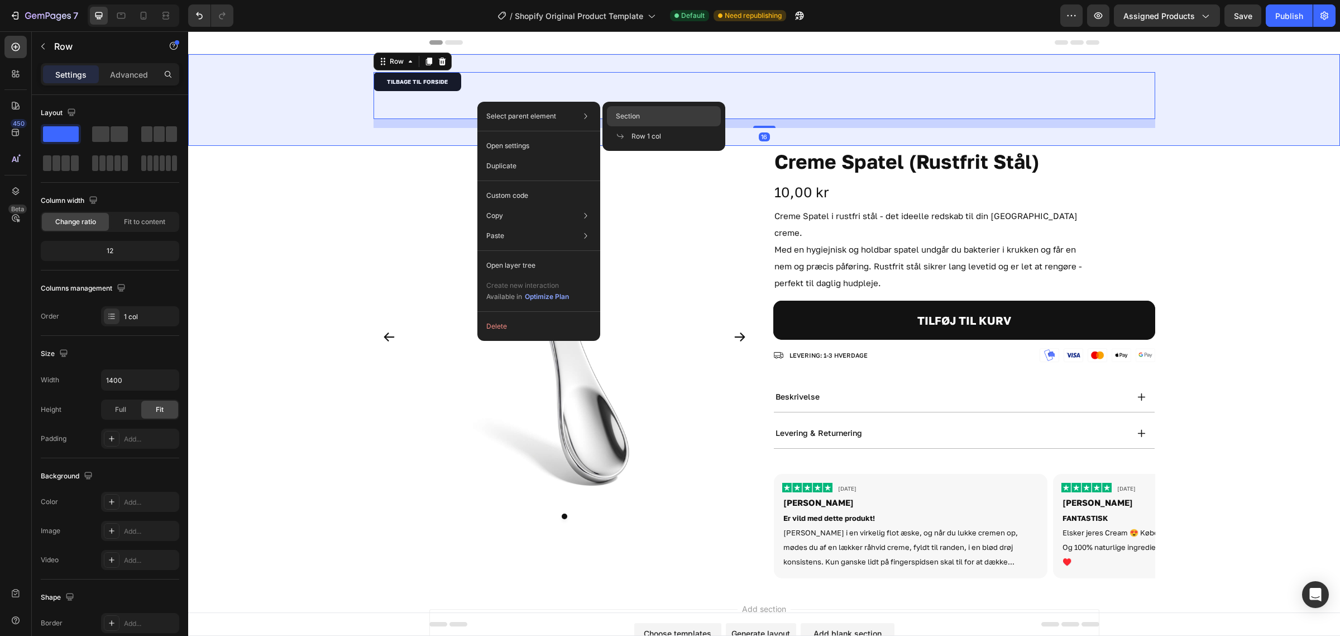
click at [663, 126] on div "Section" at bounding box center [664, 136] width 114 height 20
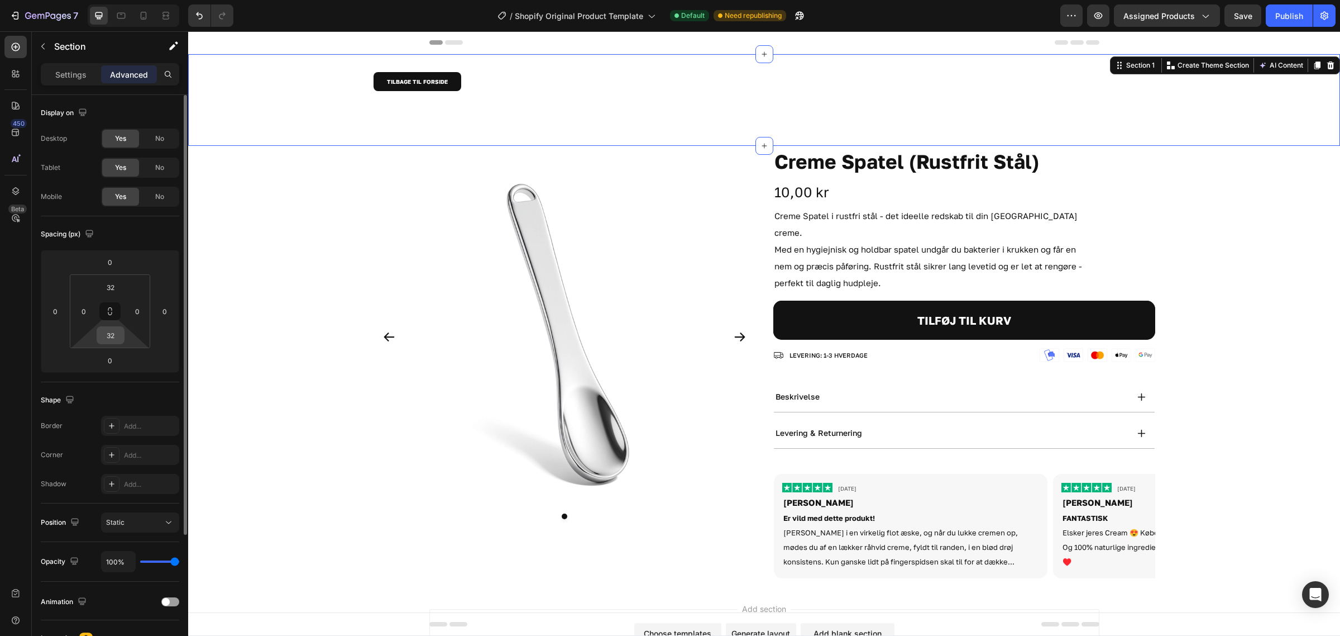
click at [117, 336] on input "32" at bounding box center [110, 335] width 22 height 17
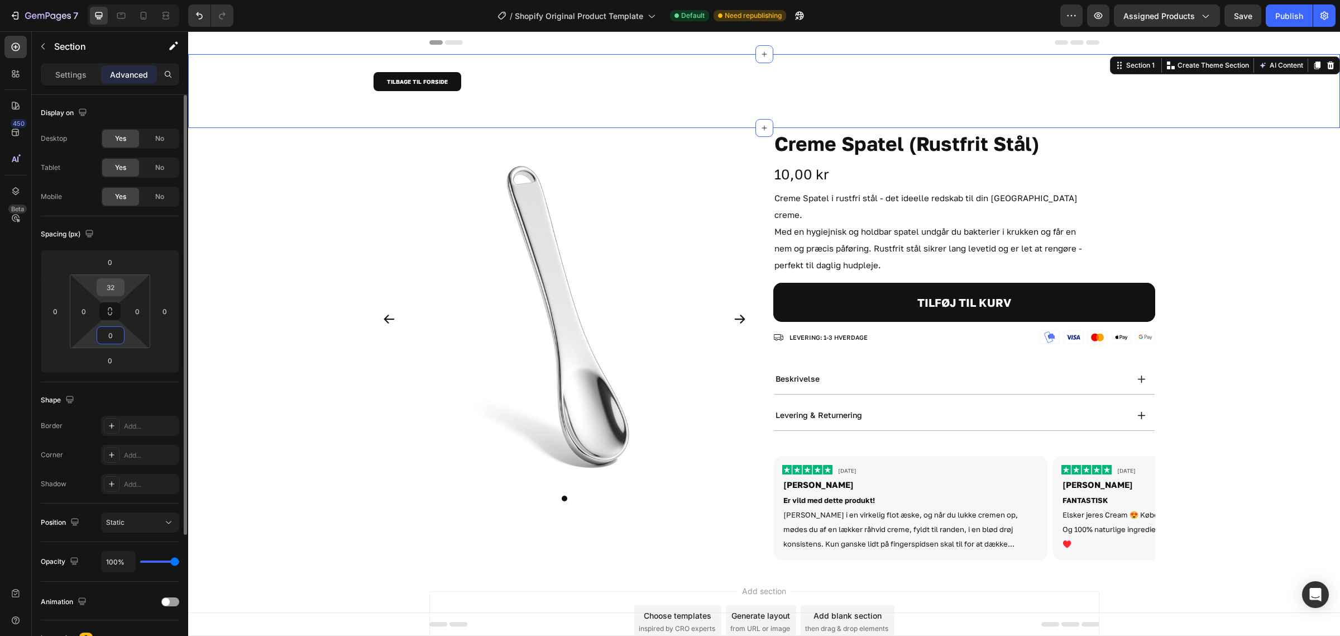
type input "0"
click at [109, 292] on input "32" at bounding box center [110, 287] width 22 height 17
type input "0"
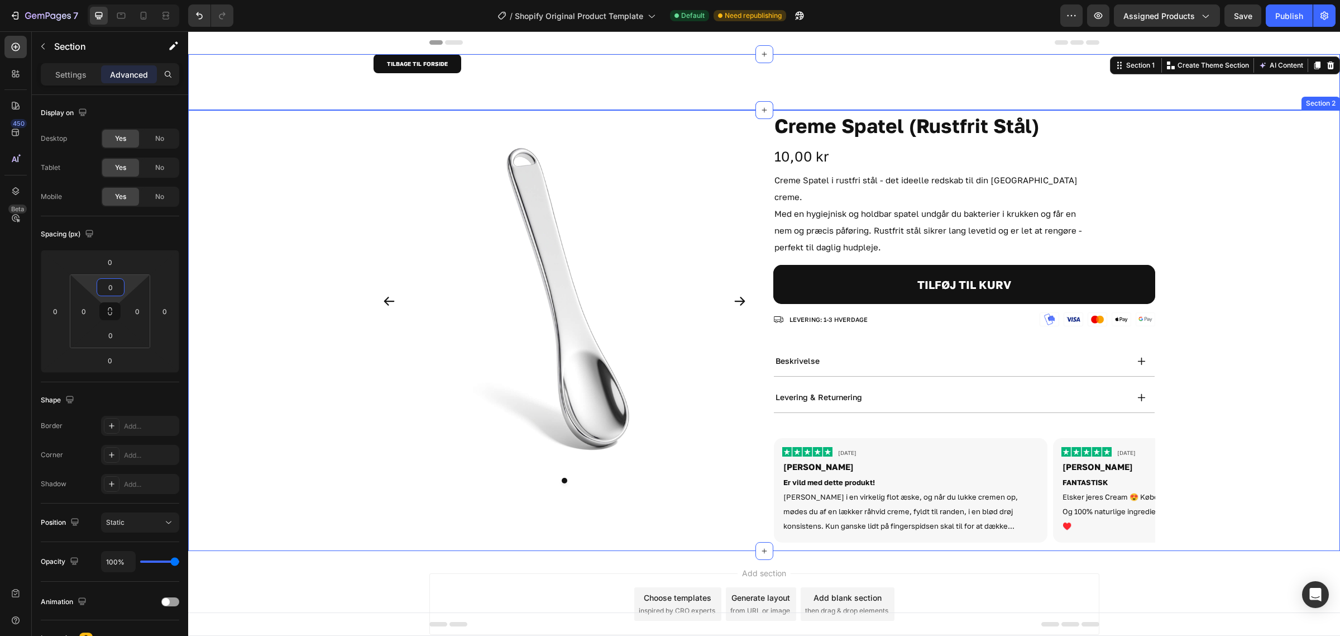
click at [284, 179] on div "Product Images Creme Spatel (Rustfrit Stål) Product Title 10,00 kr Product Pric…" at bounding box center [764, 330] width 1152 height 441
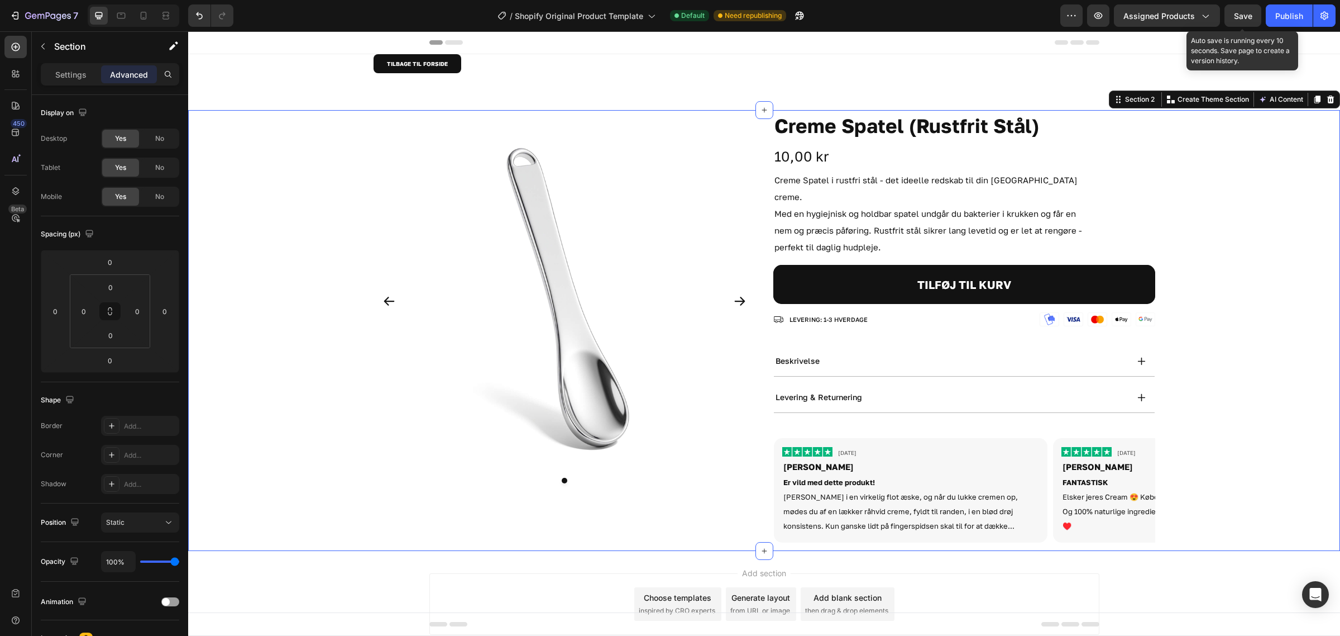
click at [1244, 16] on span "Save" at bounding box center [1243, 15] width 18 height 9
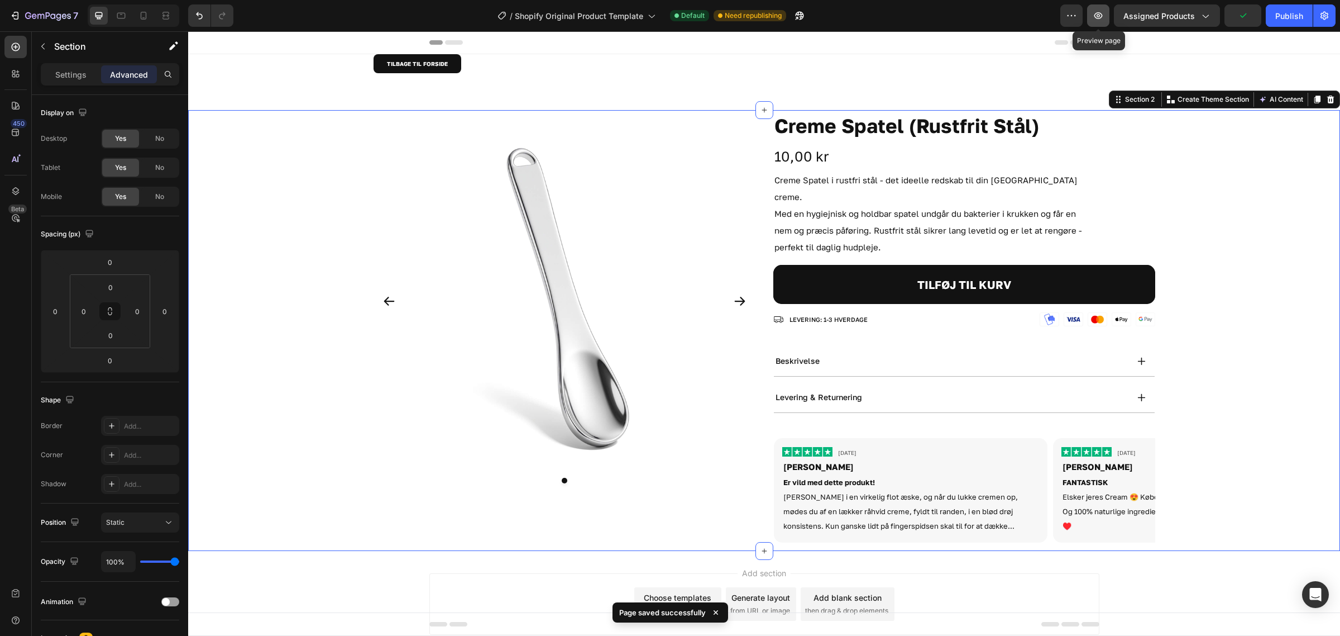
click at [1094, 10] on icon "button" at bounding box center [1098, 15] width 11 height 11
click at [1185, 15] on span "Assigned Products" at bounding box center [1159, 16] width 71 height 12
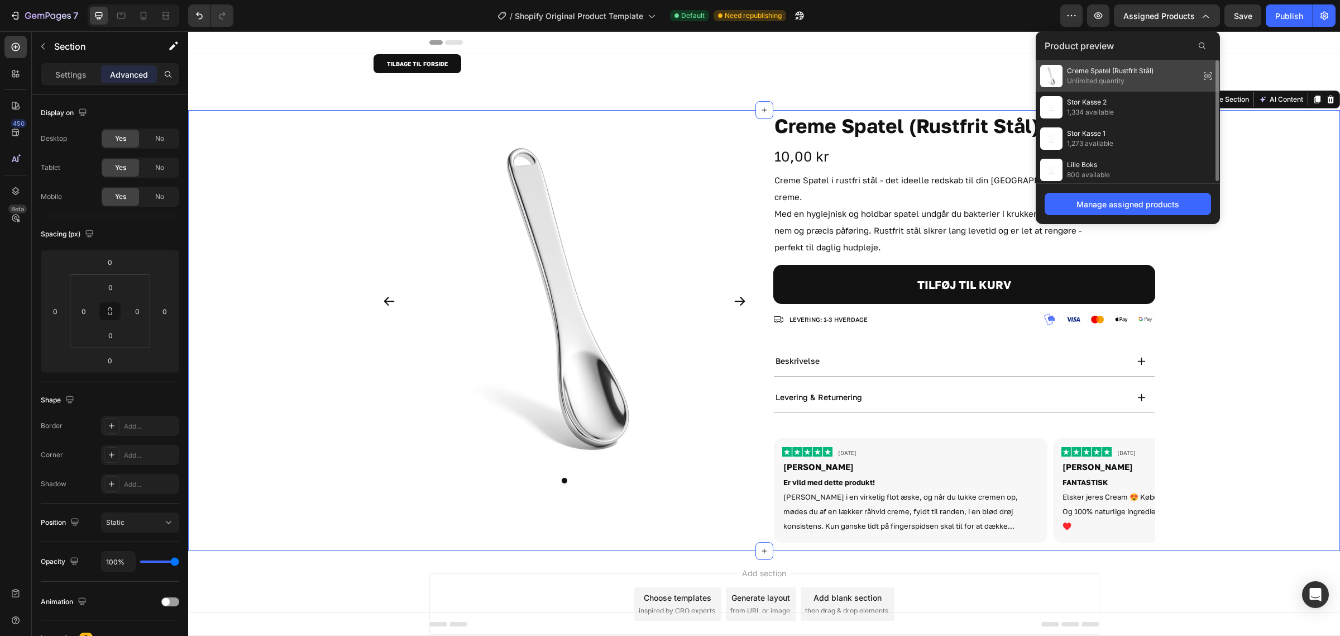
click at [1131, 79] on span "Unlimited quantity" at bounding box center [1110, 81] width 87 height 10
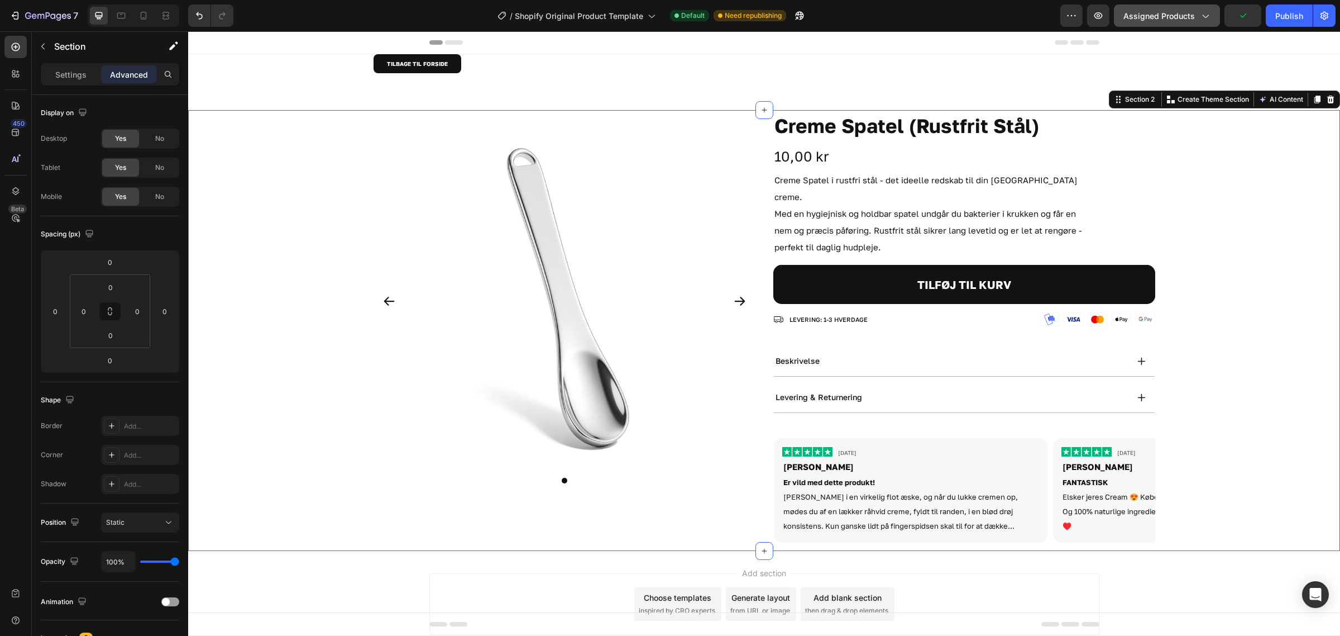
click at [1182, 12] on span "Assigned Products" at bounding box center [1159, 16] width 71 height 12
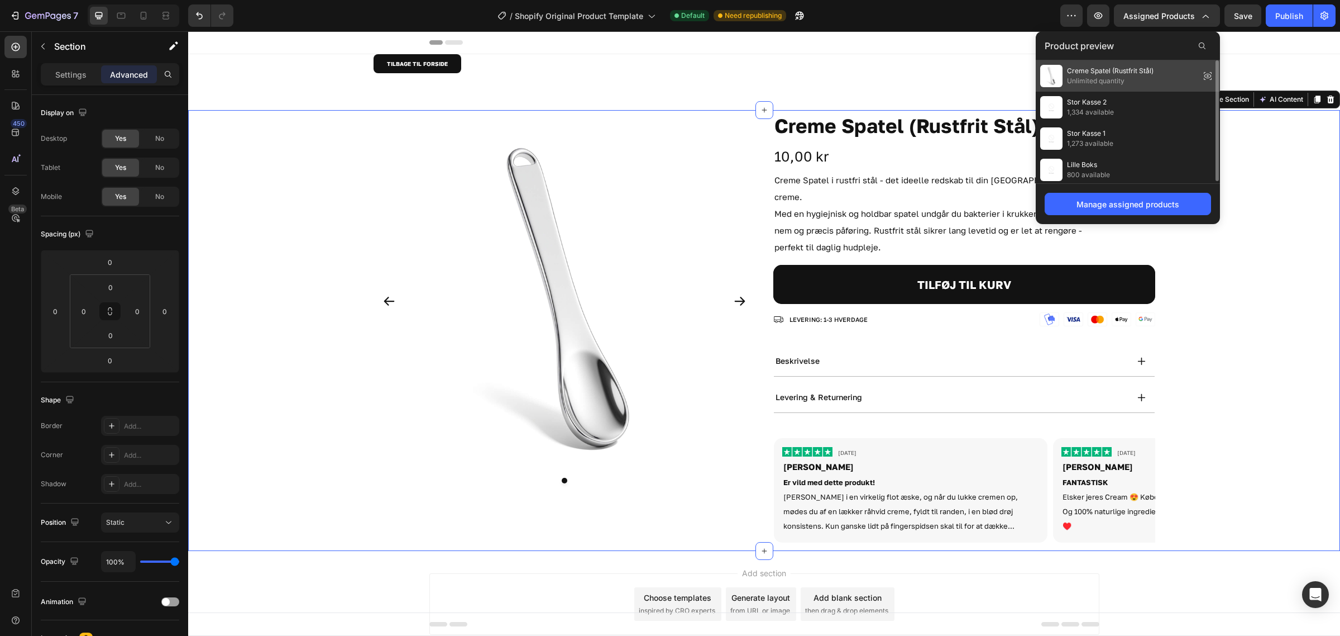
drag, startPoint x: 1154, startPoint y: 73, endPoint x: 952, endPoint y: 84, distance: 202.5
click at [1154, 123] on div "Creme Spatel (Rustfrit Stål) Unlimited quantity" at bounding box center [1128, 138] width 184 height 31
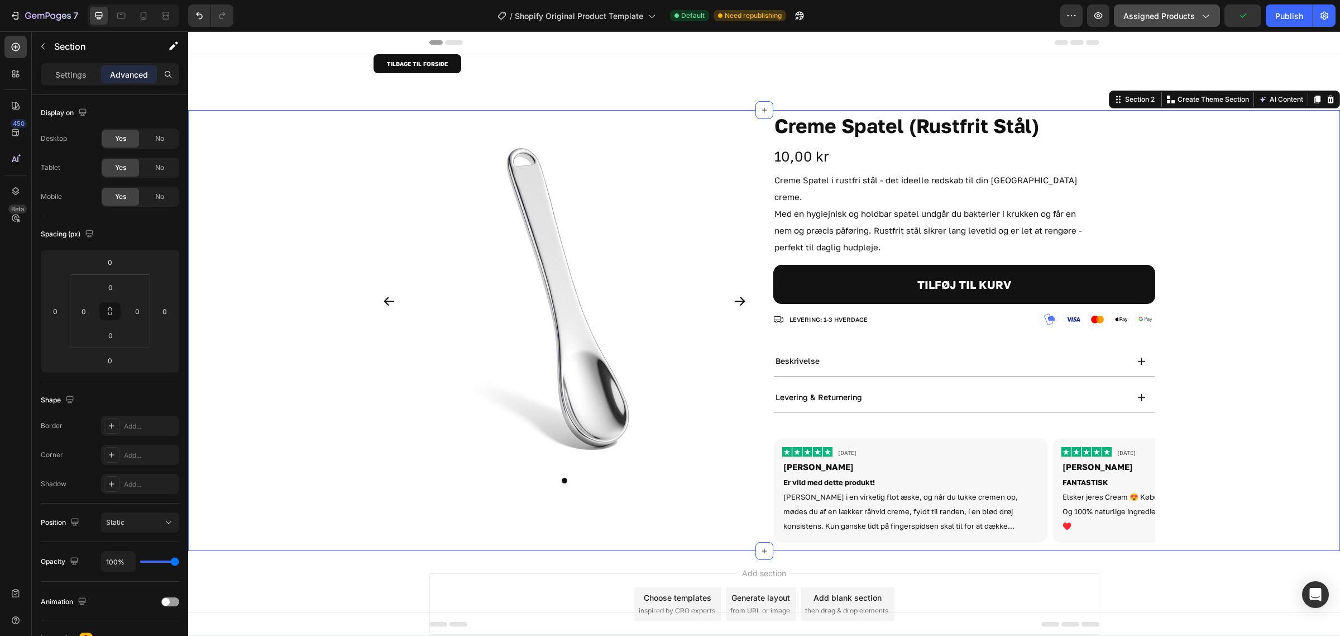
click at [1171, 15] on span "Assigned Products" at bounding box center [1159, 16] width 71 height 12
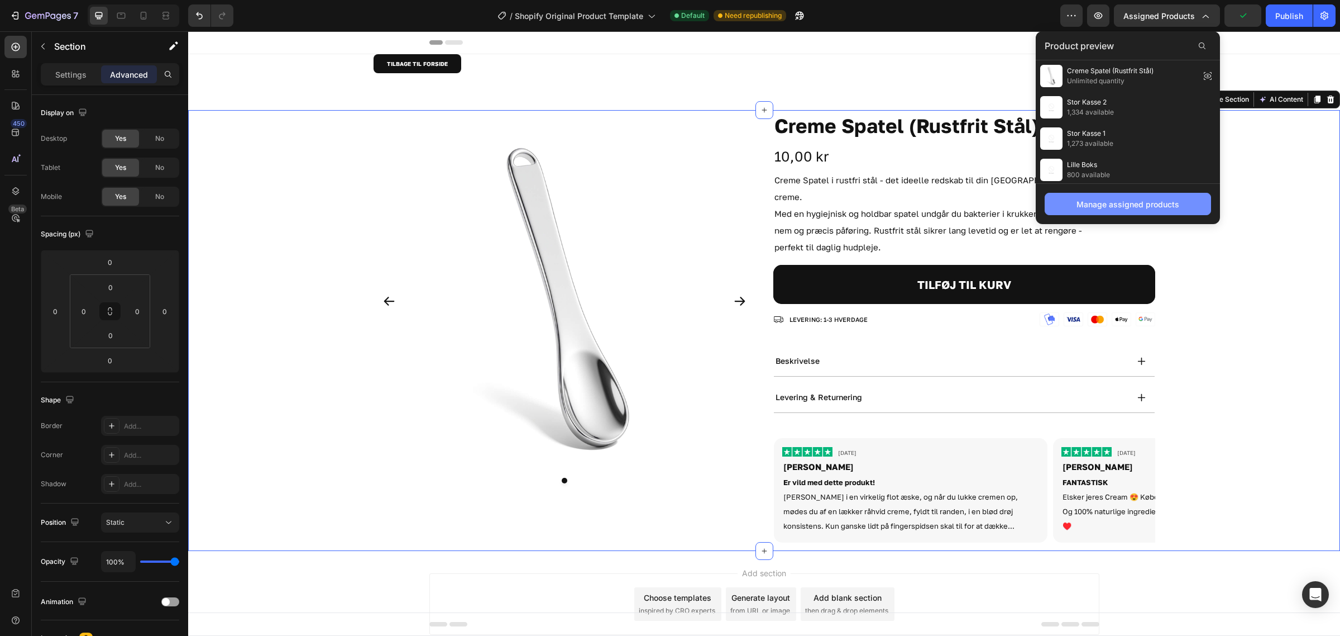
click at [1129, 206] on div "Manage assigned products" at bounding box center [1128, 204] width 103 height 12
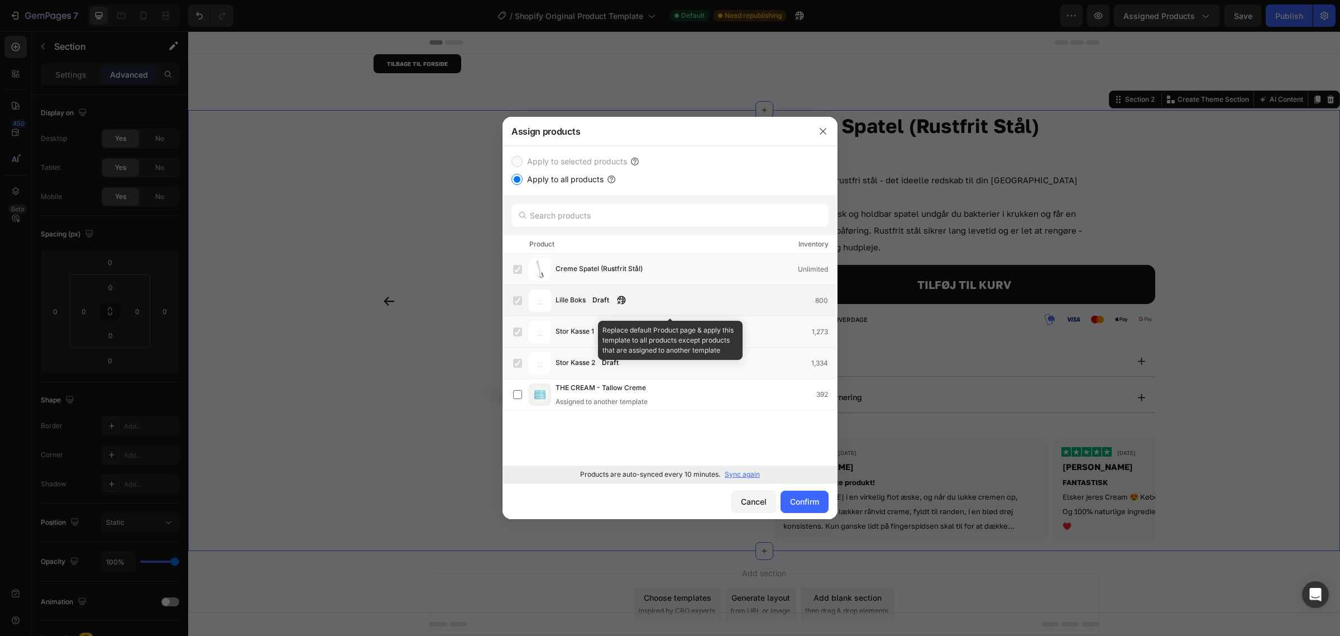
click at [521, 298] on label at bounding box center [517, 300] width 9 height 9
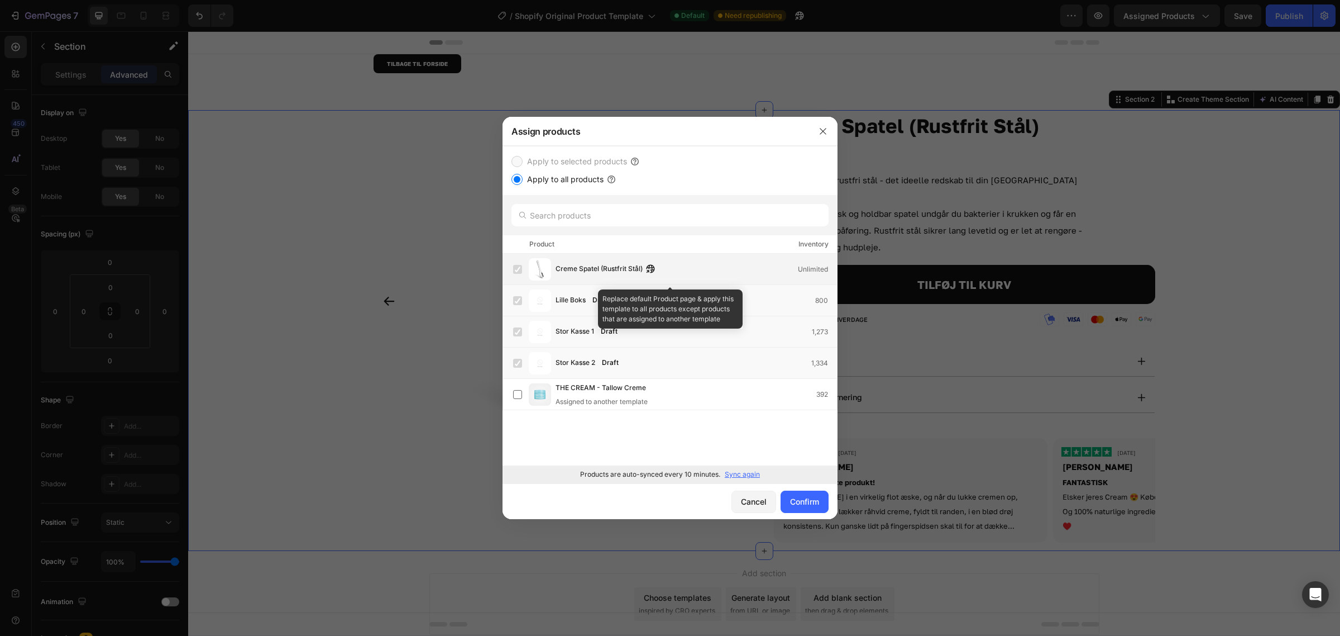
click at [521, 270] on label at bounding box center [517, 269] width 9 height 9
click at [565, 163] on label "Apply to selected products" at bounding box center [575, 161] width 104 height 13
click at [547, 160] on label "Apply to selected products" at bounding box center [575, 161] width 104 height 13
click at [824, 134] on icon "button" at bounding box center [823, 131] width 9 height 9
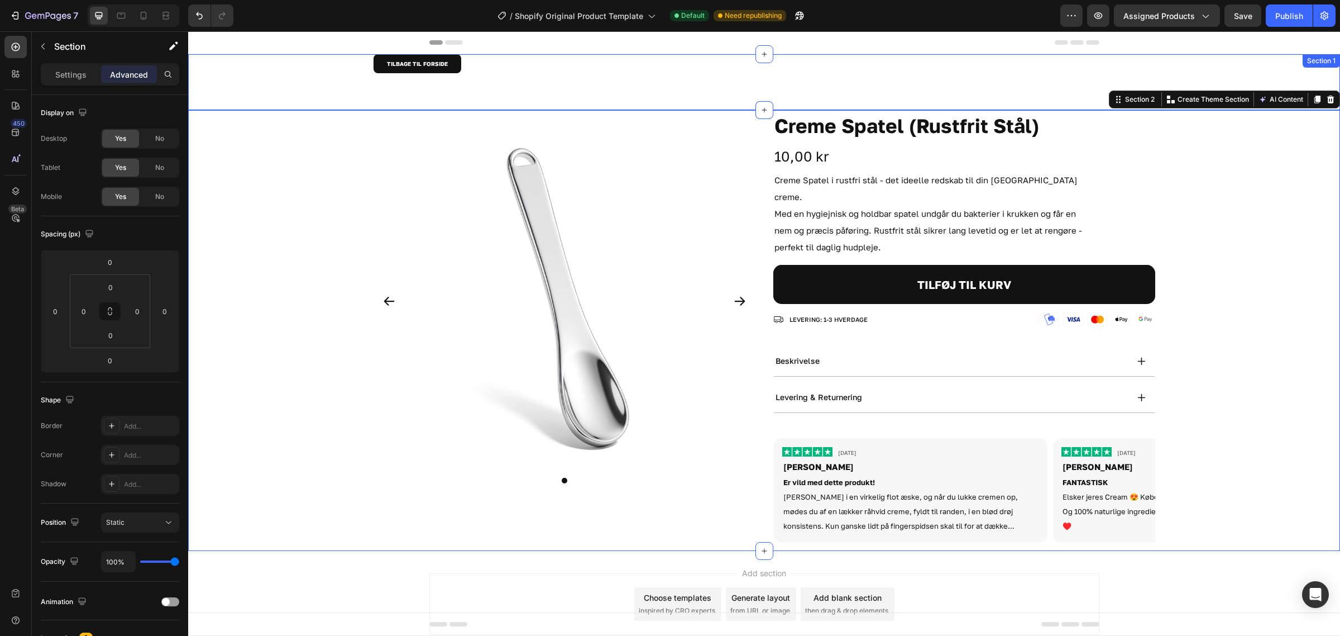
click at [1157, 28] on div "7 / Shopify Original Product Template Default Need republishing Preview Assigne…" at bounding box center [670, 16] width 1340 height 32
click at [1157, 23] on button "Assigned Products" at bounding box center [1167, 15] width 106 height 22
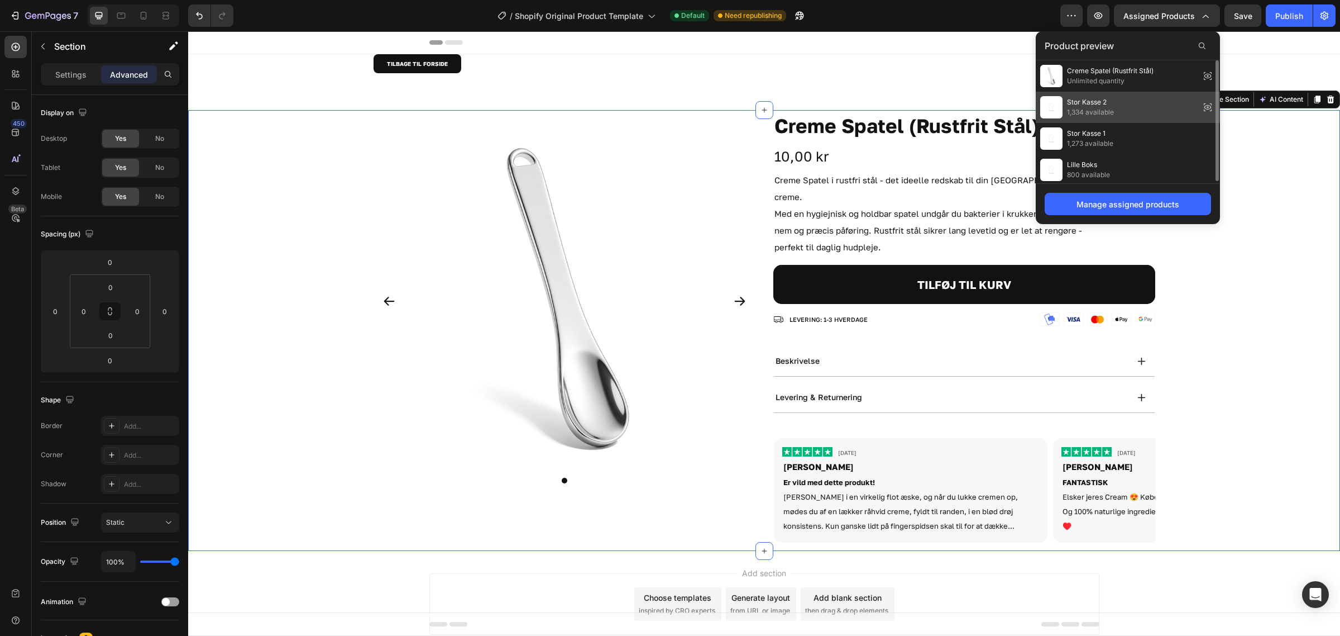
click at [1137, 154] on div "Stor Kasse 2 1,334 available" at bounding box center [1128, 169] width 184 height 31
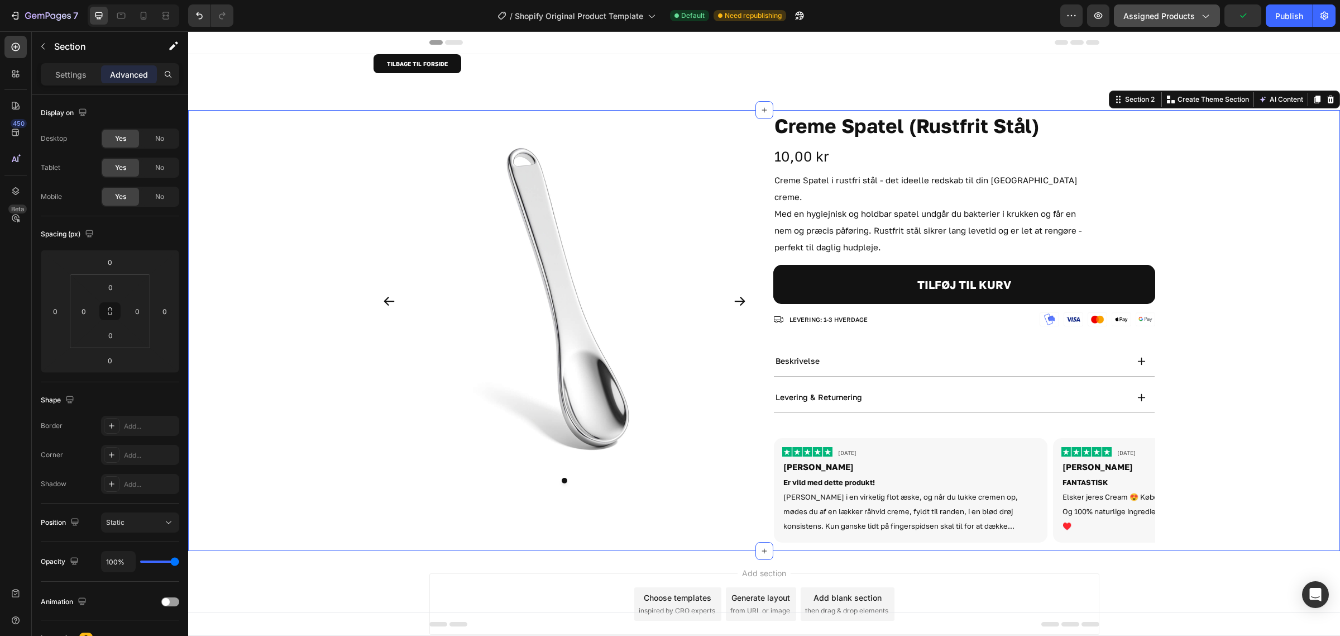
click at [1167, 18] on span "Assigned Products" at bounding box center [1159, 16] width 71 height 12
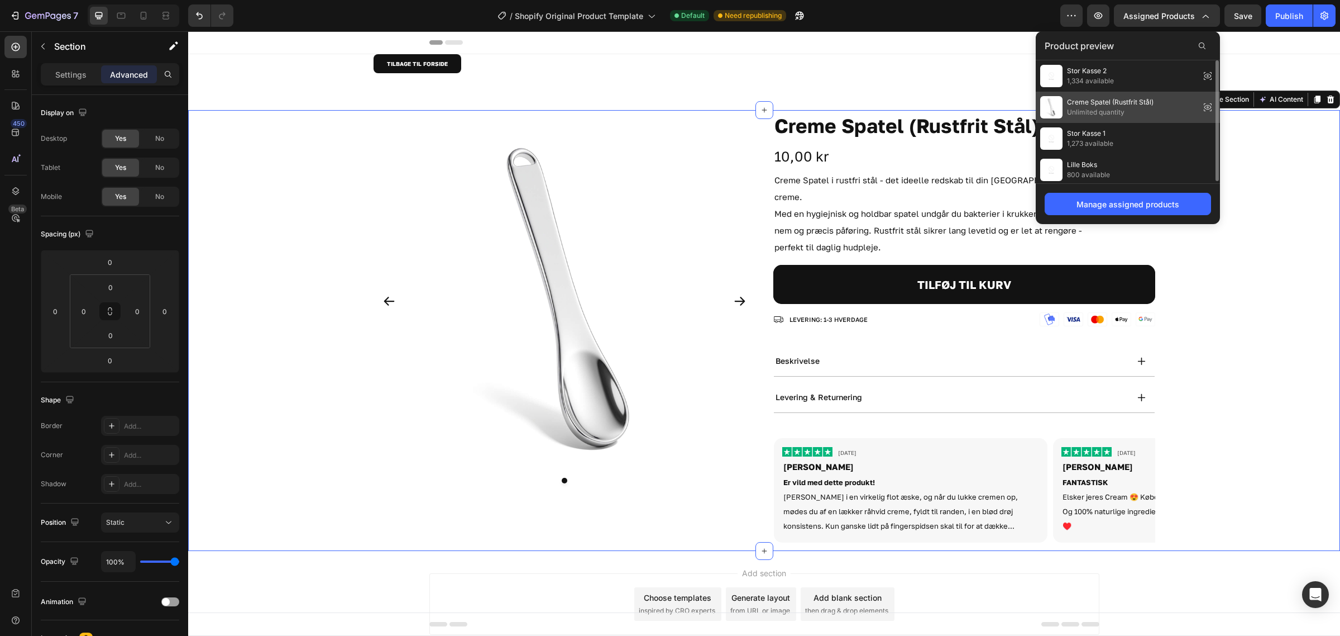
click at [1148, 99] on span "Creme Spatel (Rustfrit Stål)" at bounding box center [1110, 102] width 87 height 10
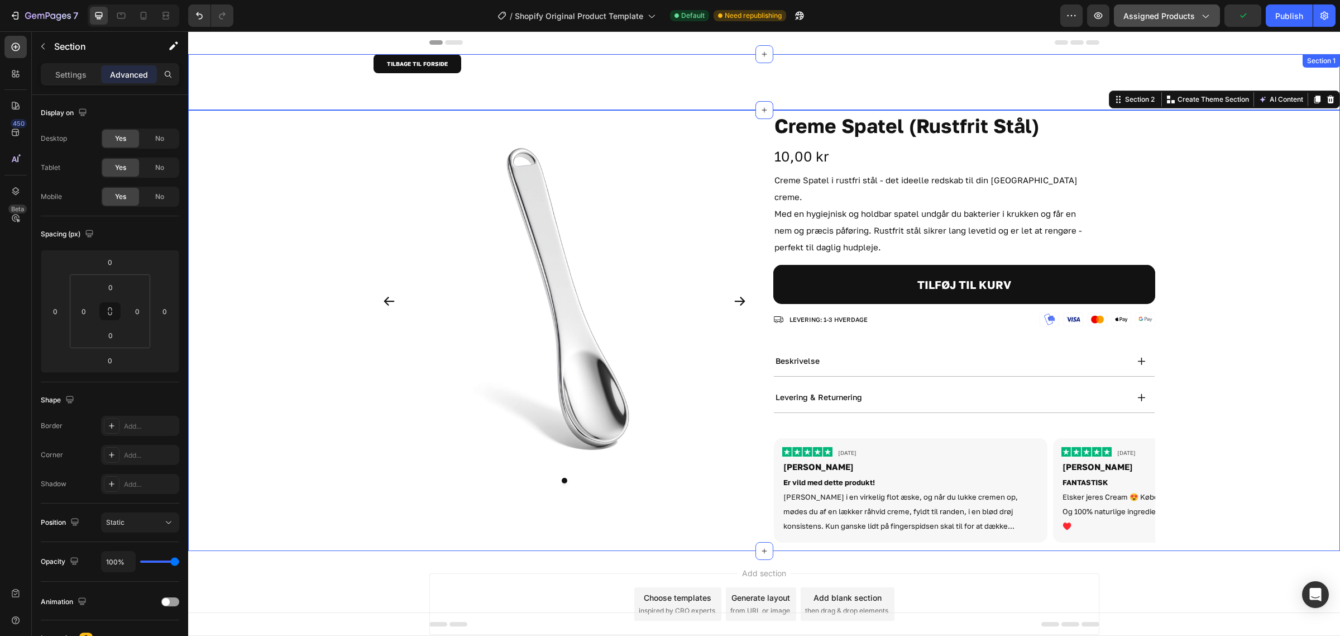
click at [1170, 12] on span "Assigned Products" at bounding box center [1159, 16] width 71 height 12
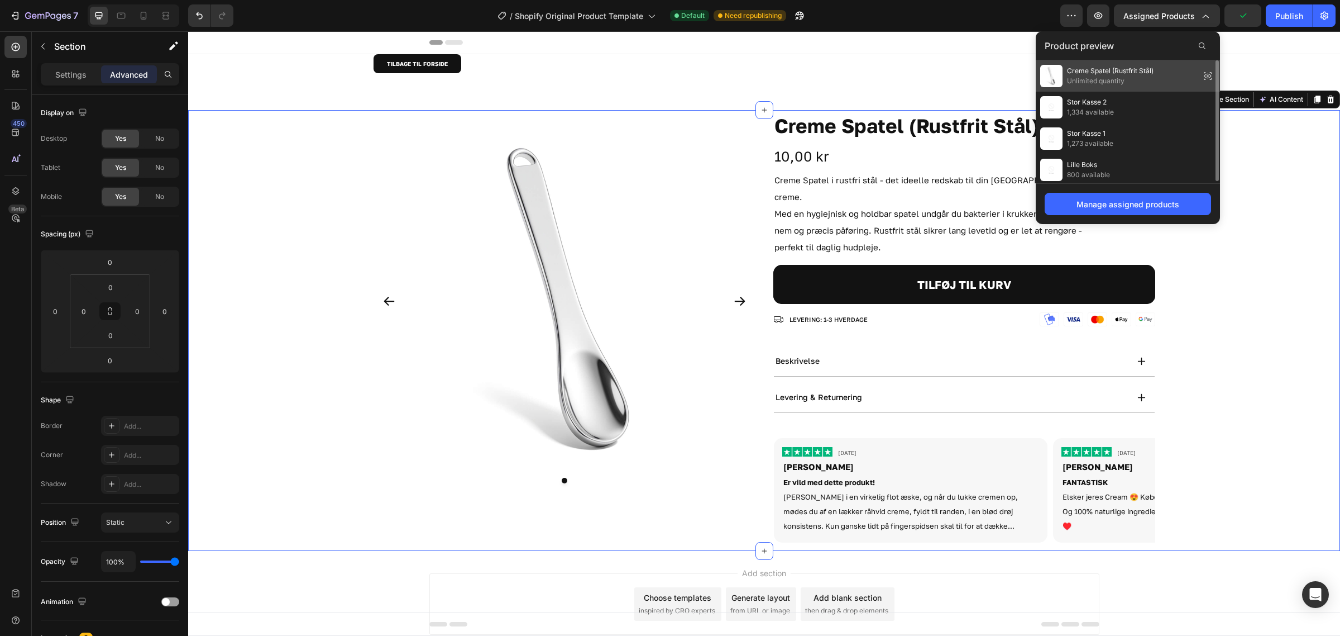
click at [1140, 66] on span "Creme Spatel (Rustfrit Stål)" at bounding box center [1110, 71] width 87 height 10
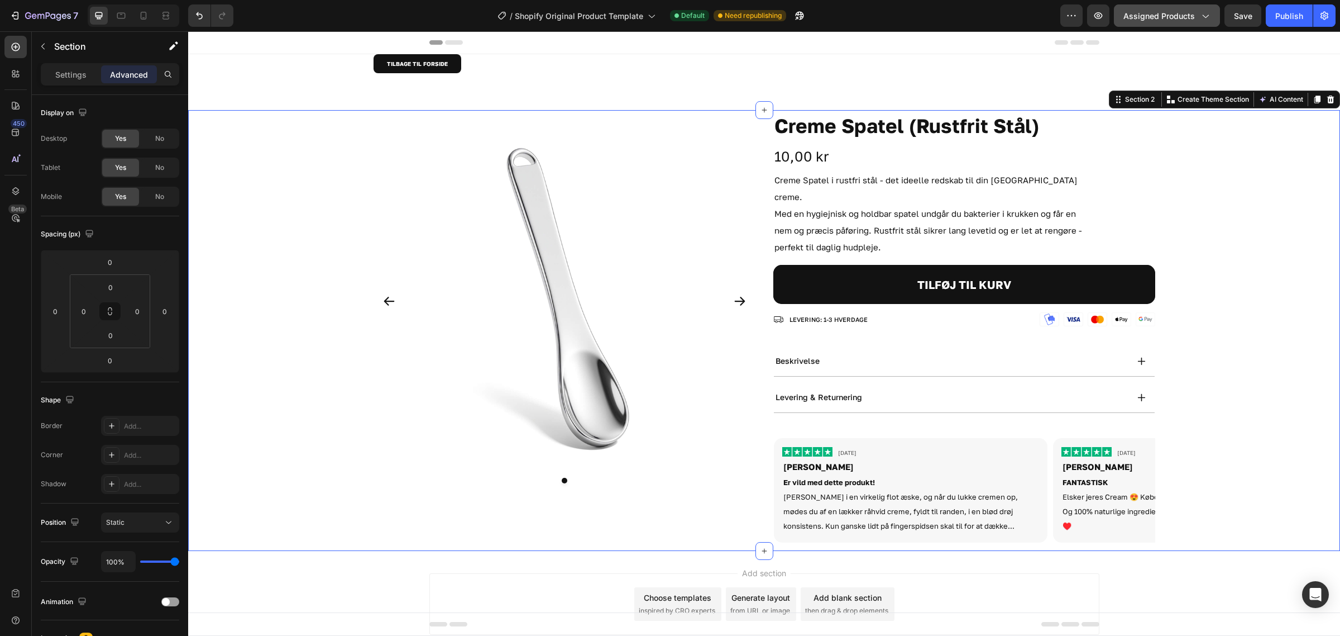
click at [1165, 6] on button "Assigned Products" at bounding box center [1167, 15] width 106 height 22
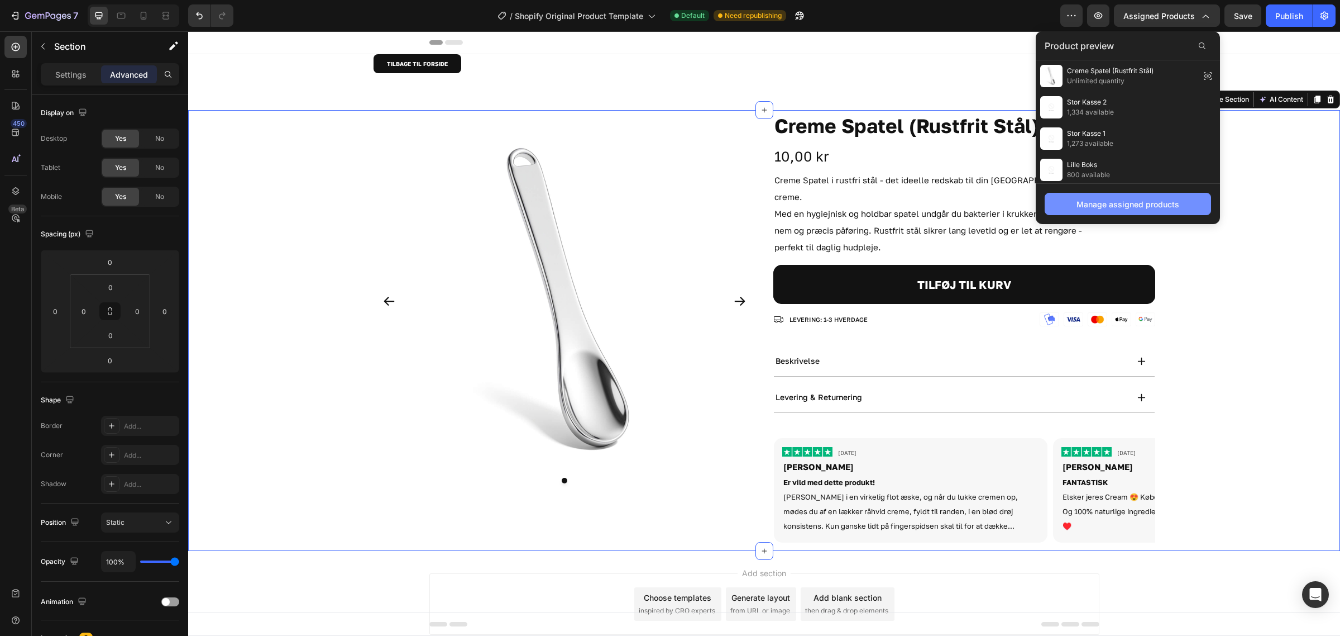
click at [1134, 203] on div "Manage assigned products" at bounding box center [1128, 204] width 103 height 12
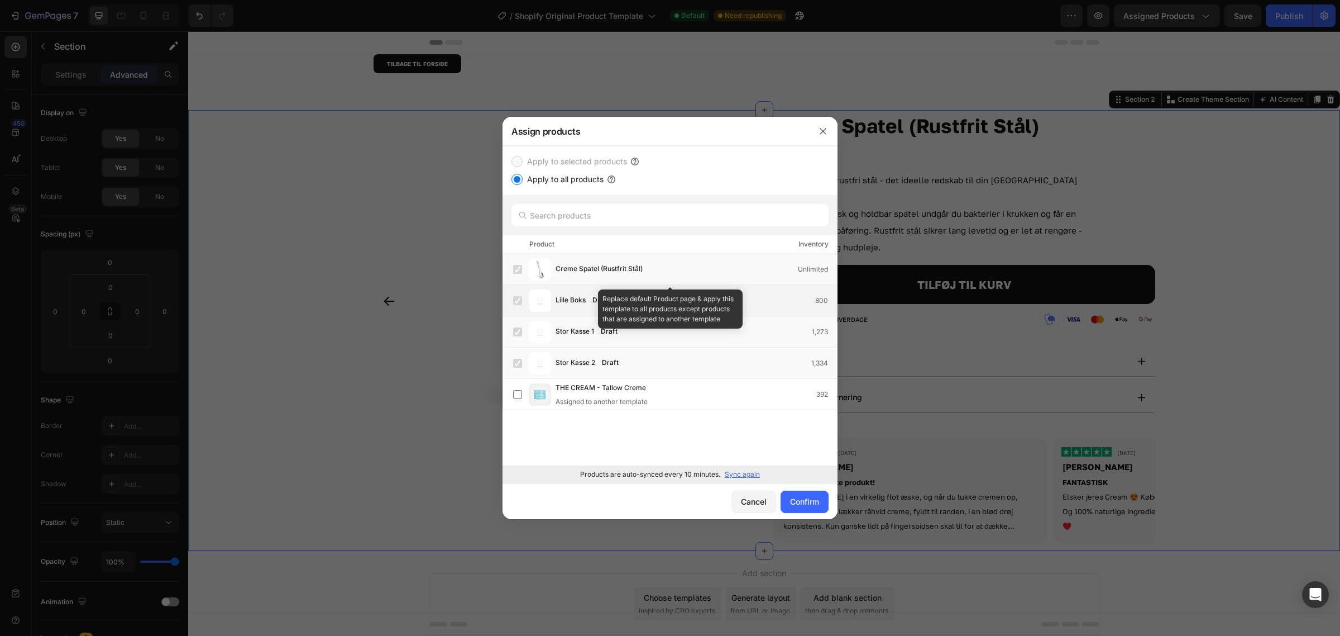
drag, startPoint x: 524, startPoint y: 284, endPoint x: 514, endPoint y: 302, distance: 20.5
click at [523, 285] on div "Creme Spatel (Rustfrit Stål) Unlimited Replace default Product page & apply thi…" at bounding box center [670, 360] width 335 height 212
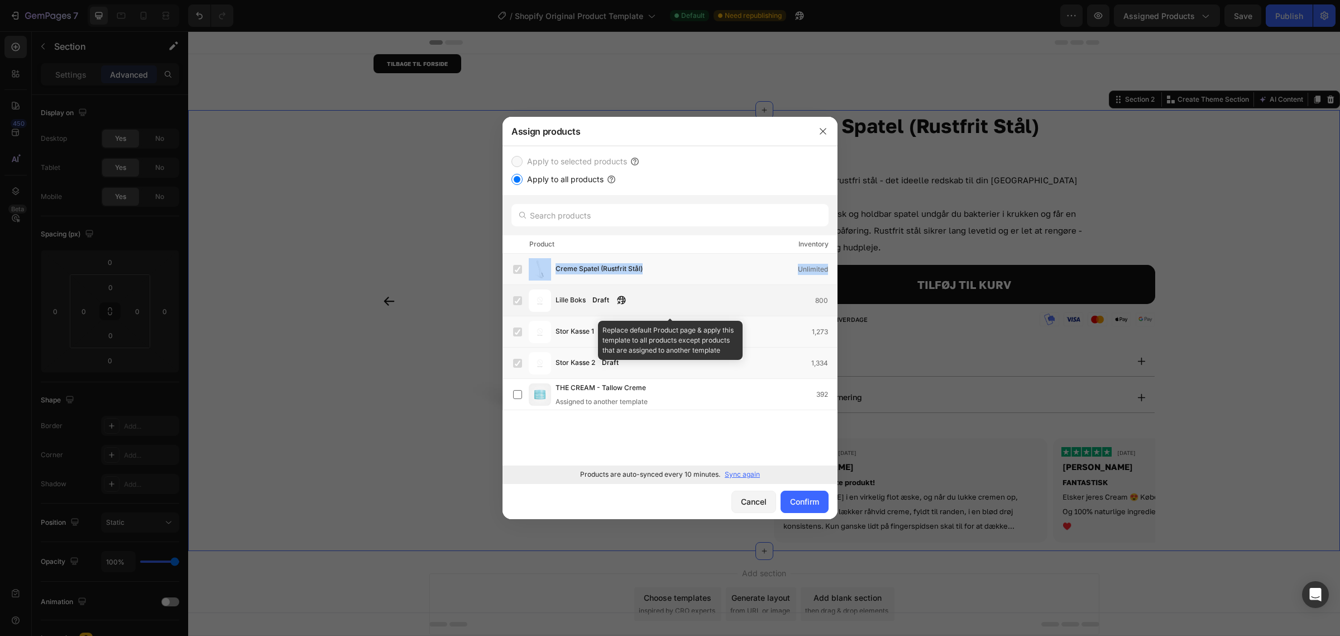
click at [514, 302] on label at bounding box center [517, 300] width 9 height 9
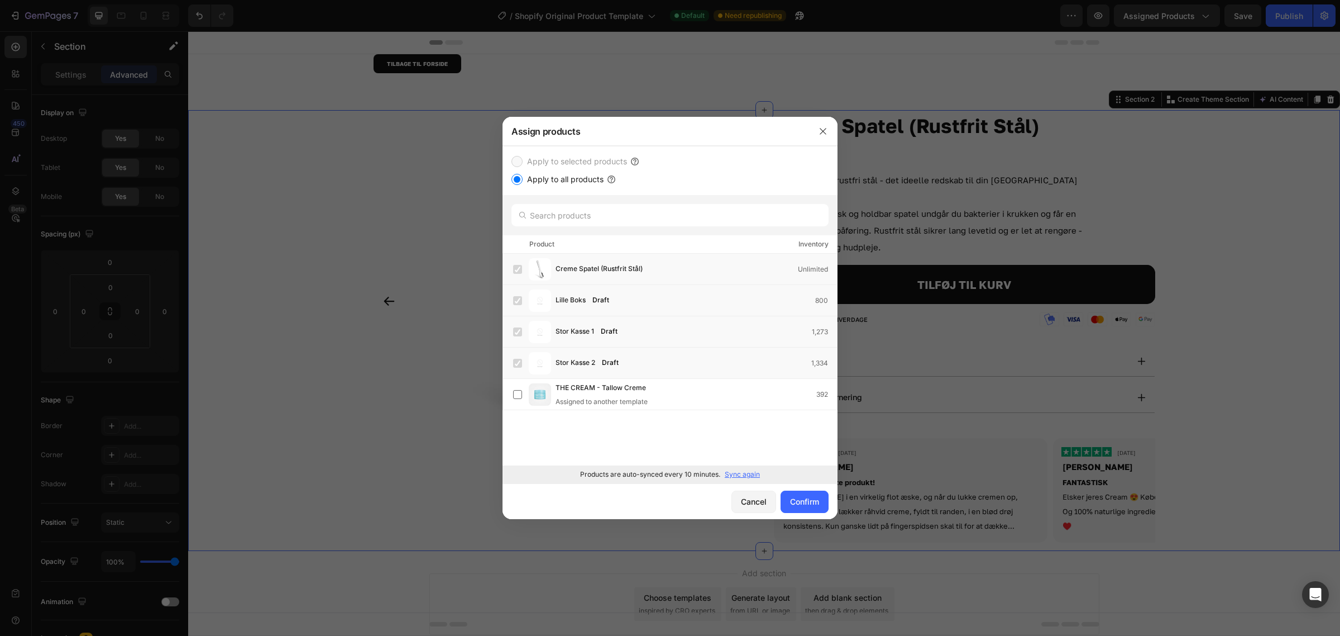
click at [529, 170] on div "Apply to selected products Apply to all products" at bounding box center [670, 170] width 317 height 31
click at [524, 174] on label "Apply to all products" at bounding box center [563, 179] width 81 height 13
click at [523, 174] on input "Apply to all products" at bounding box center [517, 179] width 11 height 11
click at [525, 160] on label "Apply to selected products" at bounding box center [575, 161] width 104 height 13
click at [515, 268] on label at bounding box center [517, 269] width 9 height 9
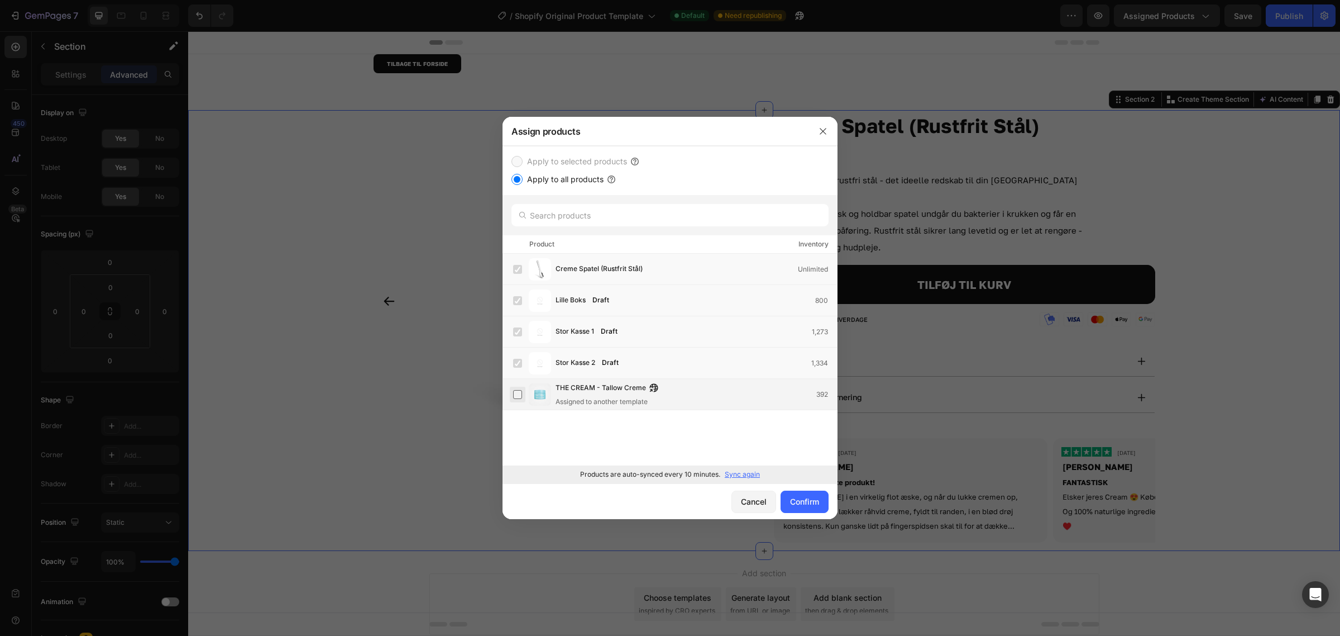
click at [521, 397] on label at bounding box center [517, 394] width 9 height 9
click at [827, 130] on icon "button" at bounding box center [823, 131] width 9 height 9
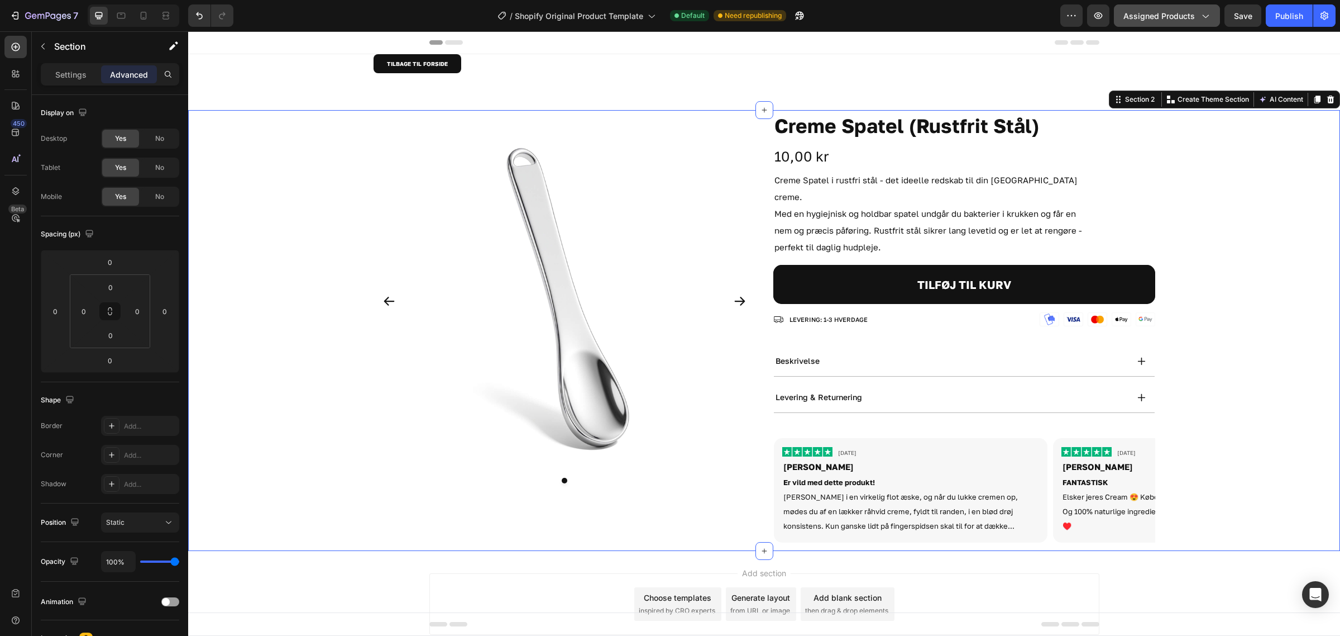
click at [1151, 14] on span "Assigned Products" at bounding box center [1159, 16] width 71 height 12
click at [1066, 7] on button "button" at bounding box center [1072, 15] width 22 height 22
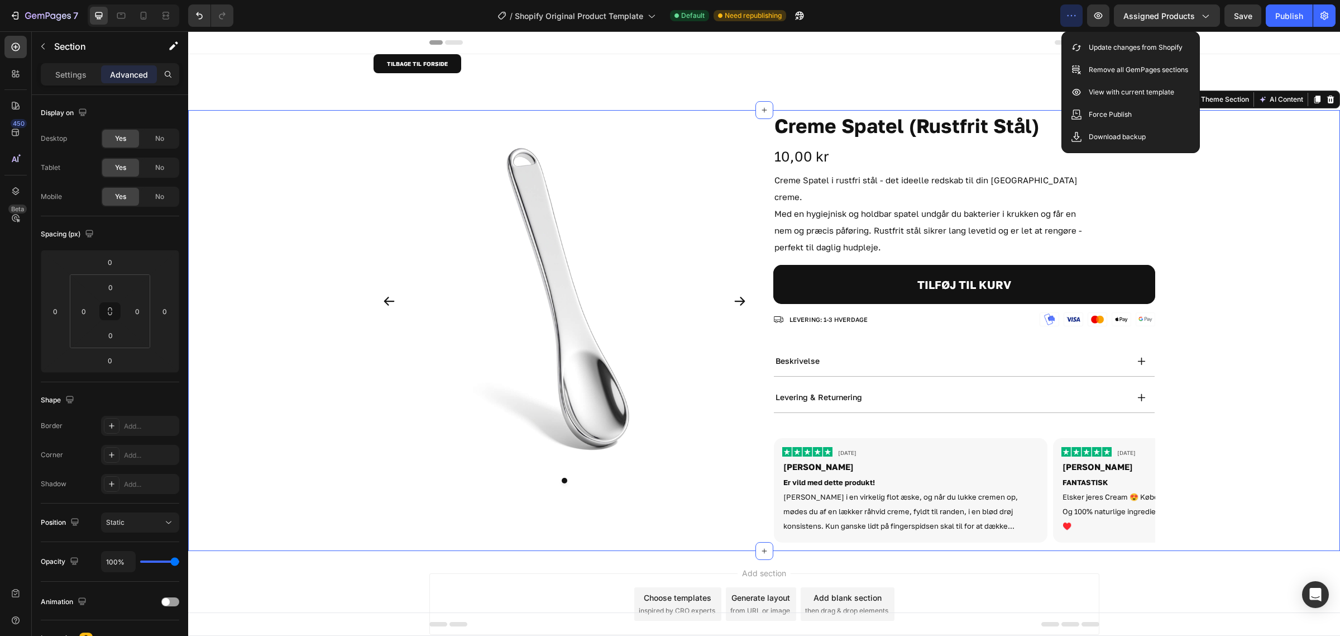
click at [1066, 7] on button "button" at bounding box center [1072, 15] width 22 height 22
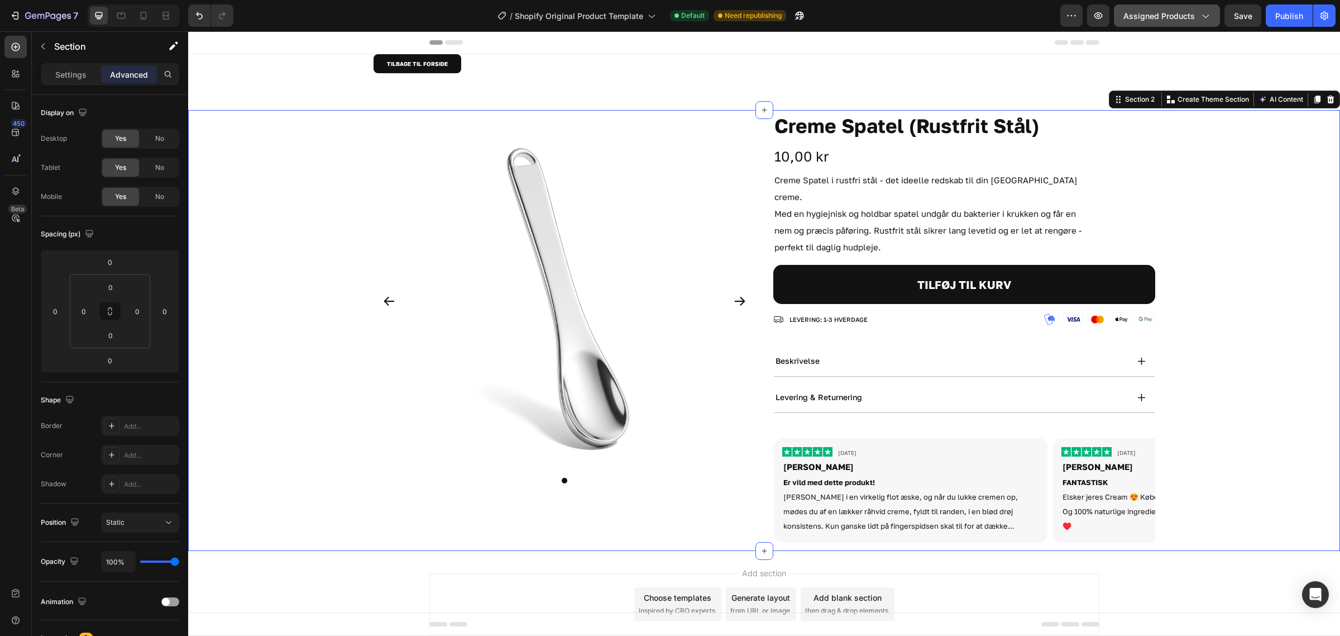
click at [1196, 20] on div "Assigned Products" at bounding box center [1167, 16] width 87 height 12
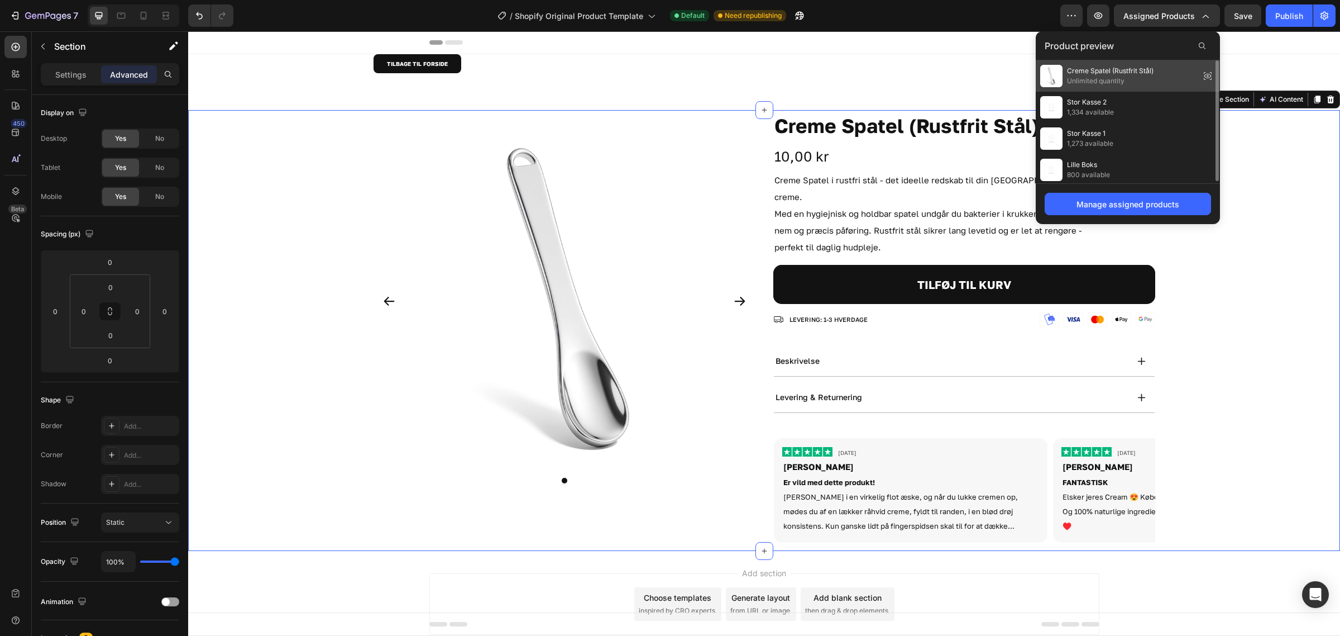
click at [1141, 70] on span "Creme Spatel (Rustfrit Stål)" at bounding box center [1110, 71] width 87 height 10
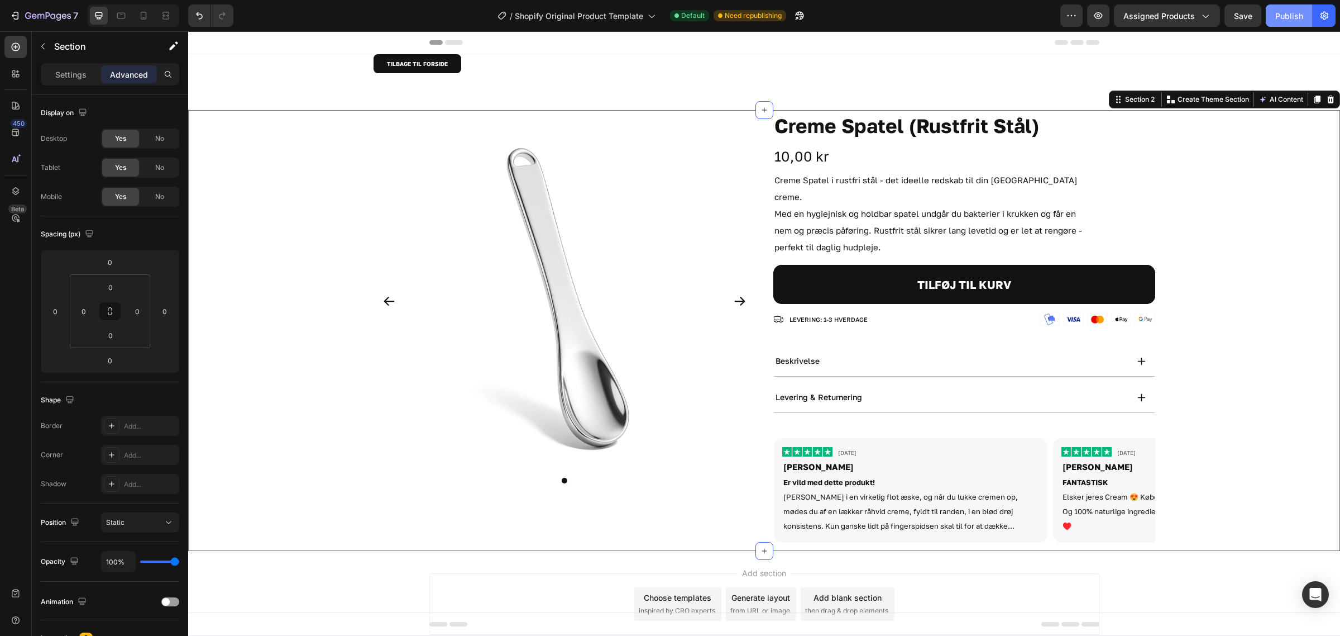
click at [1283, 17] on div "Publish" at bounding box center [1290, 16] width 28 height 12
drag, startPoint x: 563, startPoint y: 1, endPoint x: 571, endPoint y: 14, distance: 15.3
click at [567, 7] on div "7 / Shopify Original Product Template View in Product Page list Default Need re…" at bounding box center [670, 16] width 1340 height 32
click at [571, 15] on span "Shopify Original Product Template" at bounding box center [579, 16] width 128 height 12
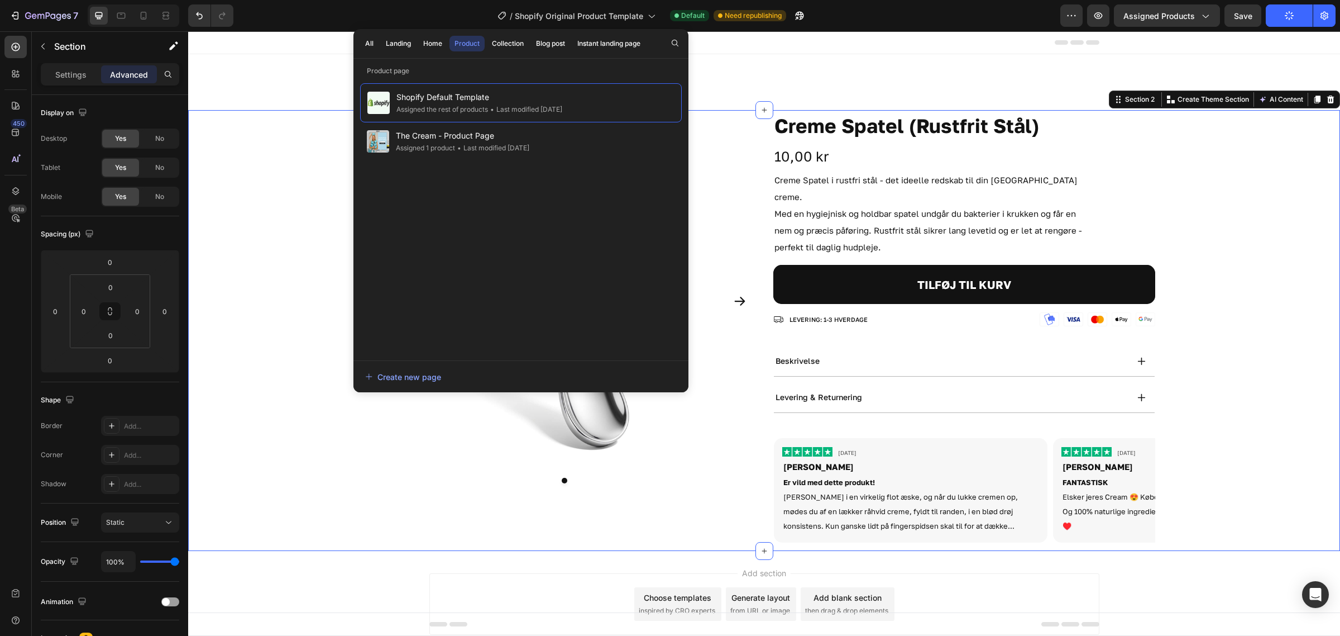
click at [849, 15] on div "/ Shopify Original Product Template Default Need republishing" at bounding box center [651, 15] width 818 height 22
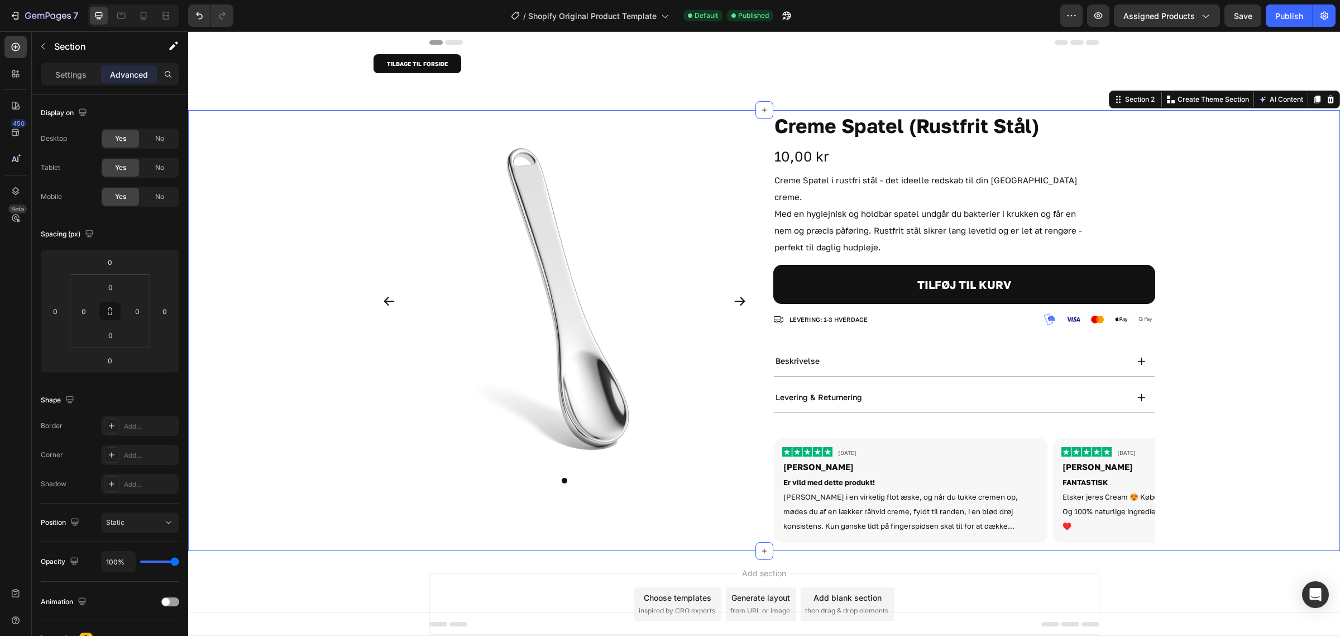
click at [261, 164] on div "Product Images Creme Spatel (Rustfrit Stål) Product Title 10,00 kr Product Pric…" at bounding box center [764, 330] width 1152 height 441
click at [68, 73] on p "Settings" at bounding box center [70, 75] width 31 height 12
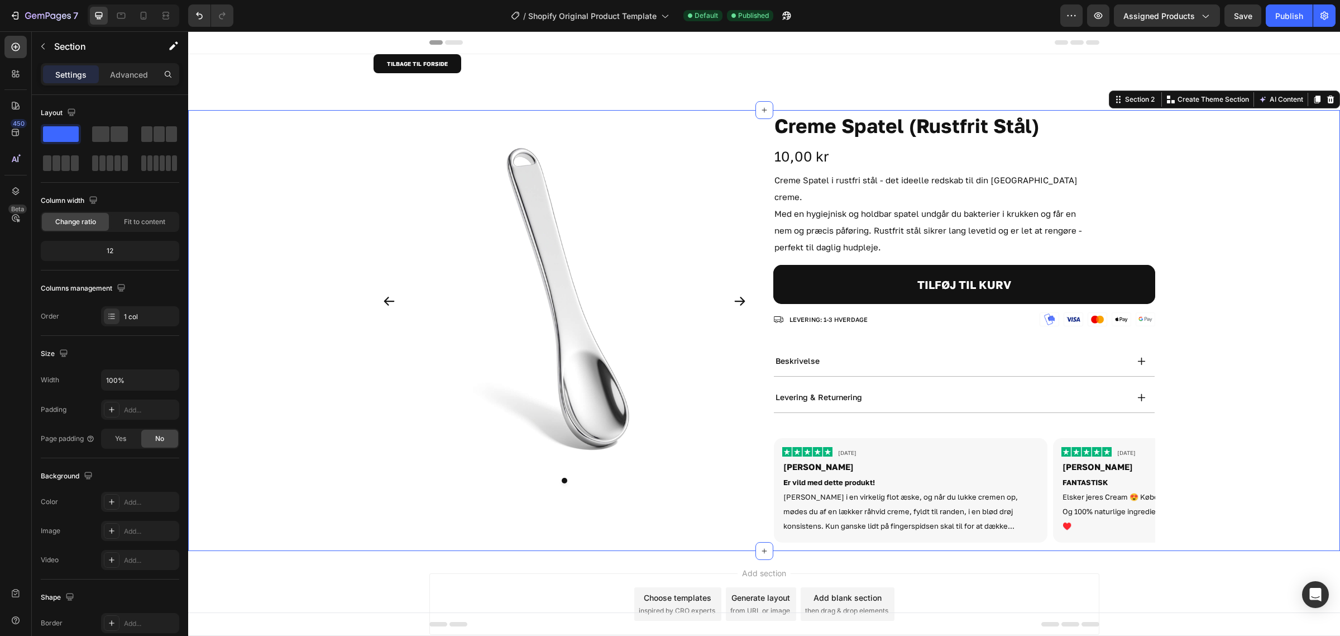
click at [285, 221] on div "Product Images Creme Spatel (Rustfrit Stål) Product Title 10,00 kr Product Pric…" at bounding box center [764, 330] width 1152 height 441
click at [300, 77] on div "TILBAGE TIL FORSIDE Button Row" at bounding box center [764, 82] width 1152 height 56
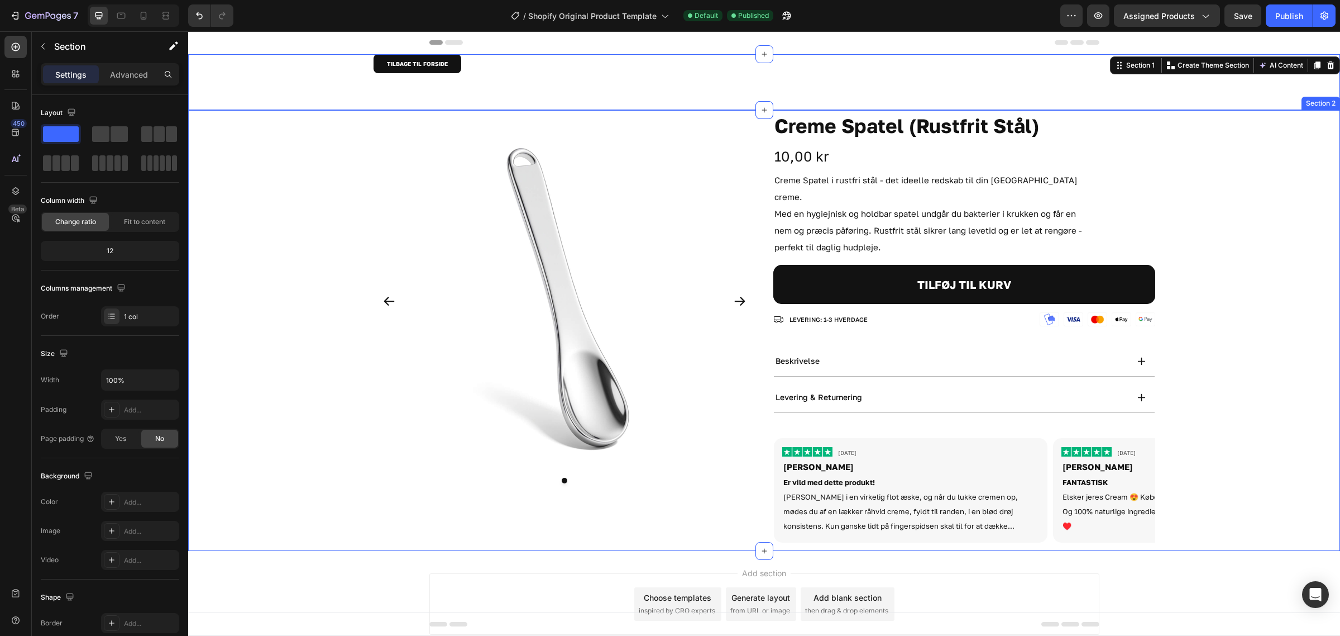
click at [285, 157] on div "Product Images Creme Spatel (Rustfrit Stål) Product Title 10,00 kr Product Pric…" at bounding box center [764, 330] width 1152 height 441
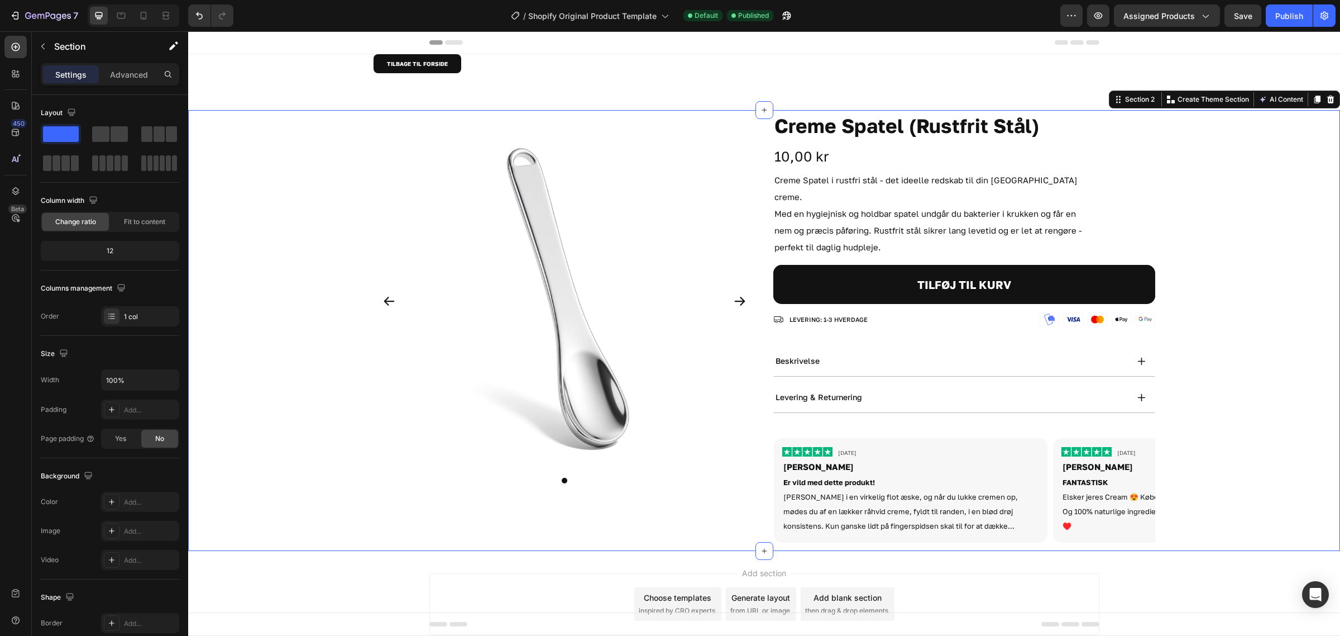
drag, startPoint x: 313, startPoint y: 173, endPoint x: 323, endPoint y: 170, distance: 10.4
click at [314, 118] on div "Product Images Creme Spatel (Rustfrit Stål) Product Title 10,00 kr Product Pric…" at bounding box center [764, 330] width 1152 height 441
click at [297, 126] on div "Product Images Creme Spatel (Rustfrit Stål) Product Title 10,00 kr Product Pric…" at bounding box center [764, 330] width 1152 height 441
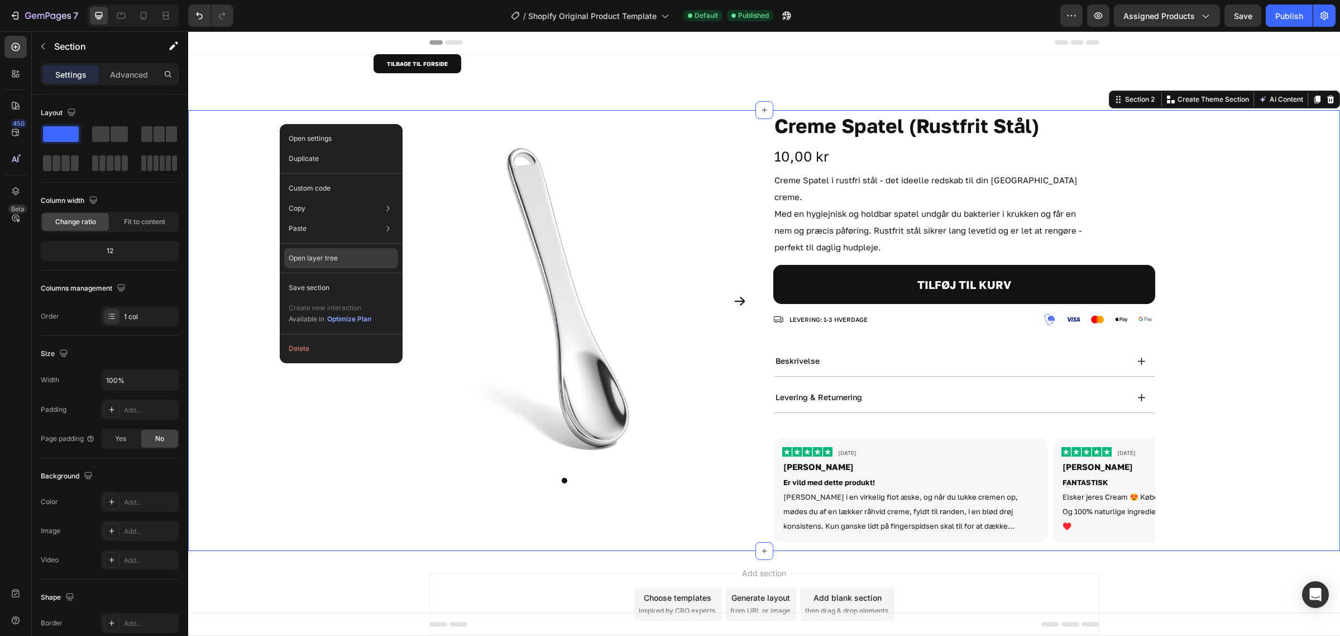
click at [347, 298] on div "Open layer tree" at bounding box center [341, 313] width 114 height 31
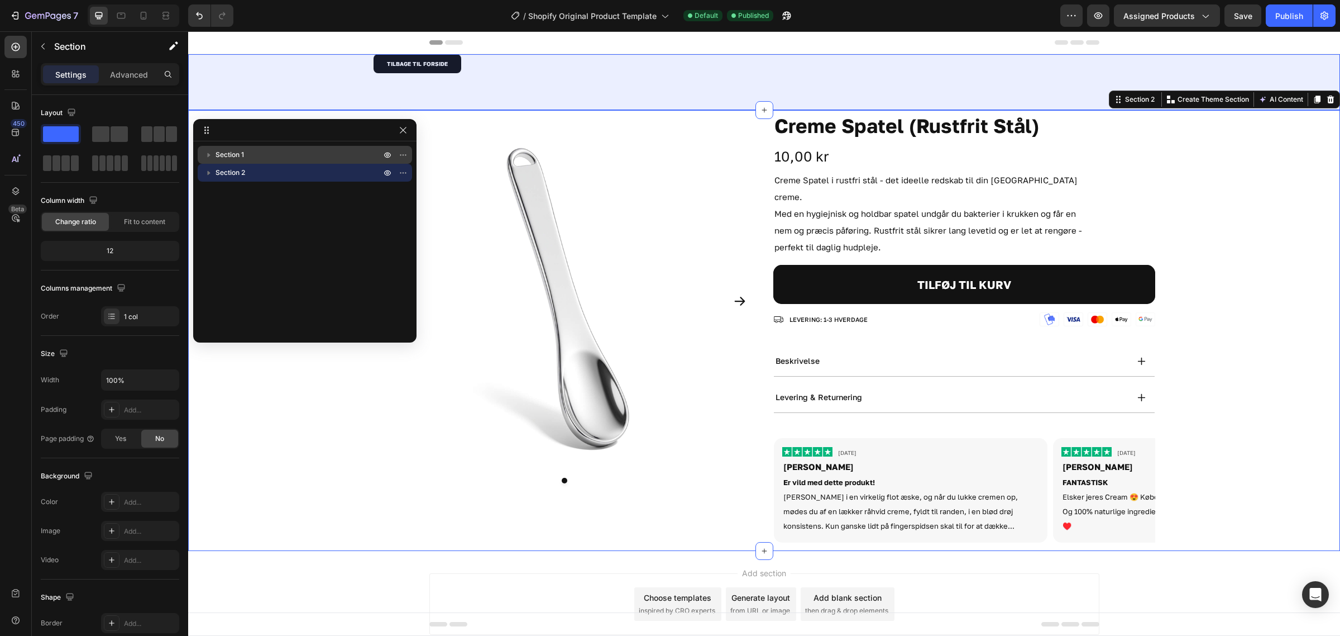
click at [257, 159] on p "Section 1" at bounding box center [300, 154] width 168 height 11
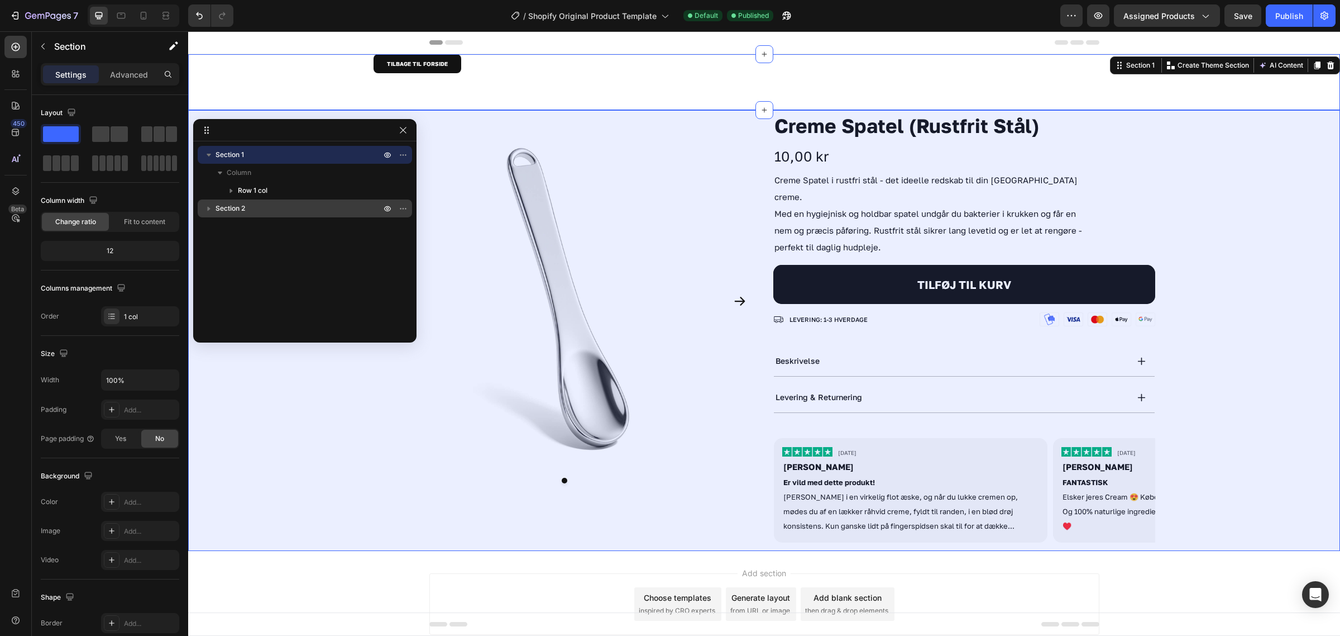
click at [257, 212] on p "Section 2" at bounding box center [300, 208] width 168 height 11
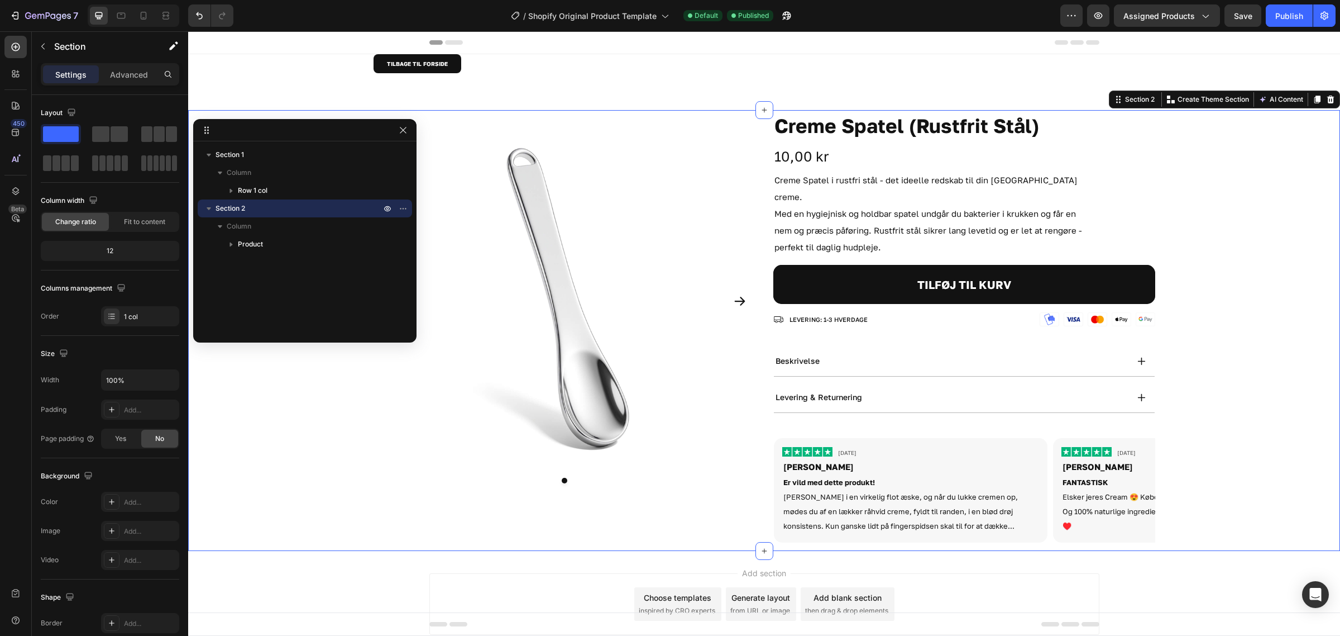
click at [247, 207] on p "Section 2" at bounding box center [300, 208] width 168 height 11
click at [112, 76] on p "Advanced" at bounding box center [129, 75] width 38 height 12
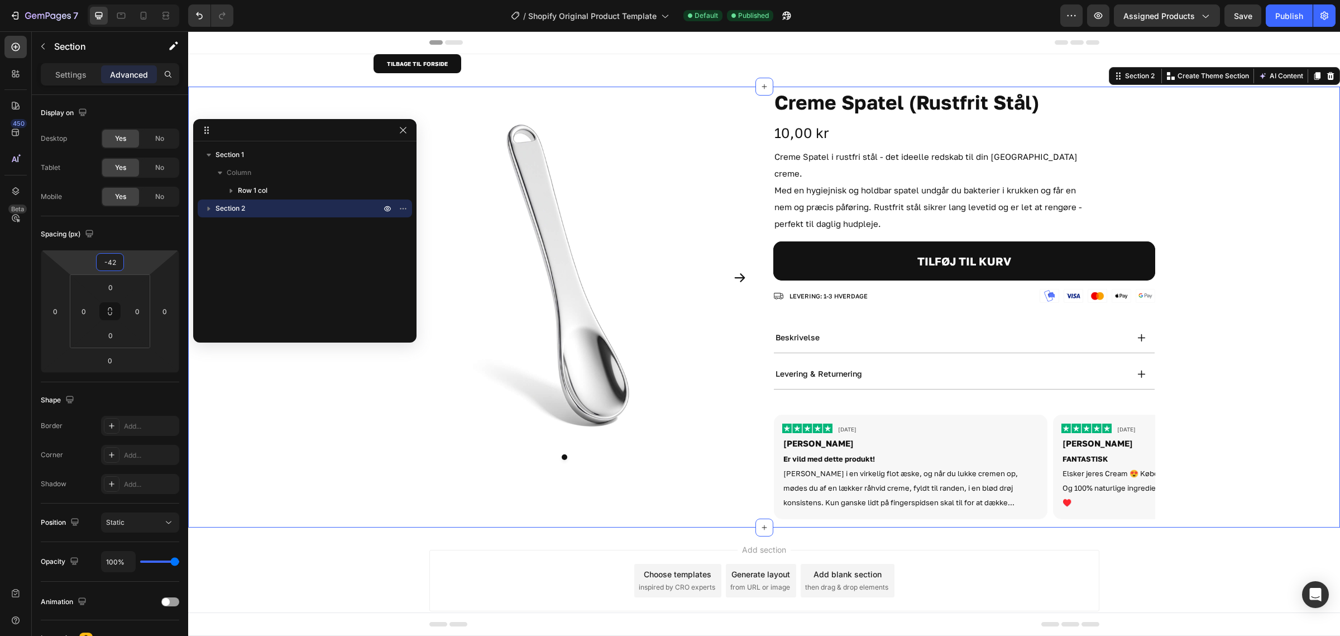
drag, startPoint x: 135, startPoint y: 254, endPoint x: 142, endPoint y: 269, distance: 16.5
click at [142, 0] on html "7 / Shopify Original Product Template Default Published Preview Assigned Produc…" at bounding box center [670, 0] width 1340 height 0
type input "0"
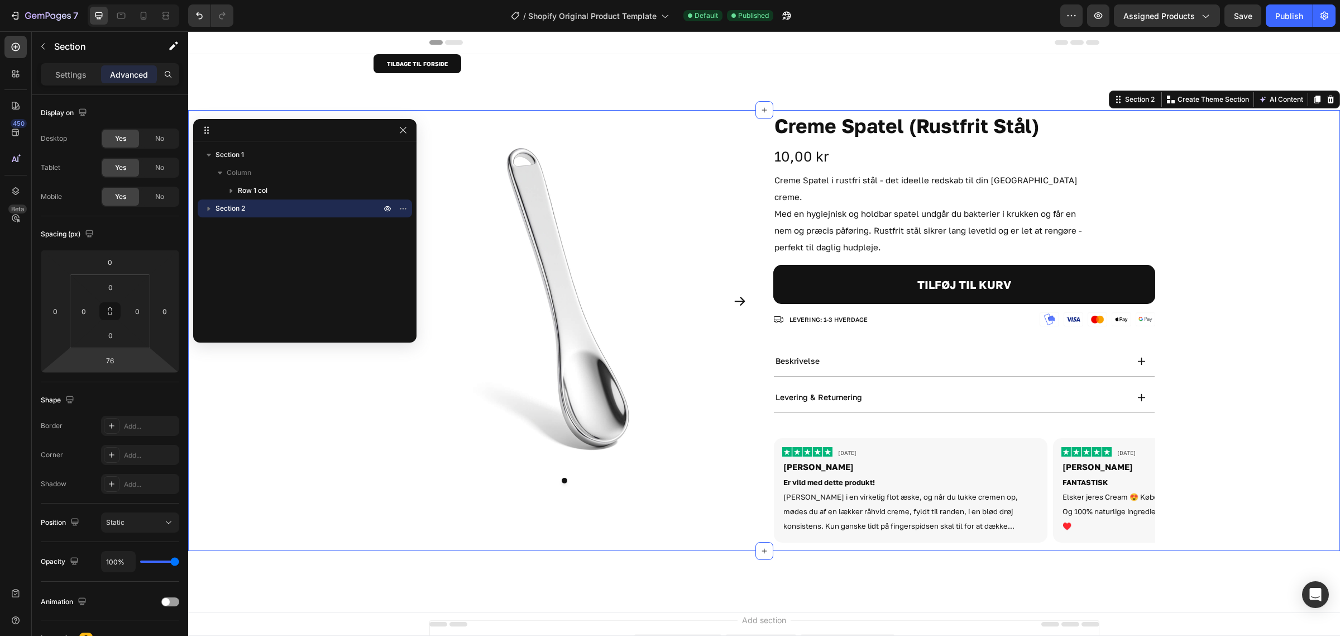
type input "84"
click at [141, 0] on html "7 / Shopify Original Product Template Default Published Preview Assigned Produc…" at bounding box center [670, 0] width 1340 height 0
click at [116, 357] on input "84" at bounding box center [110, 360] width 22 height 17
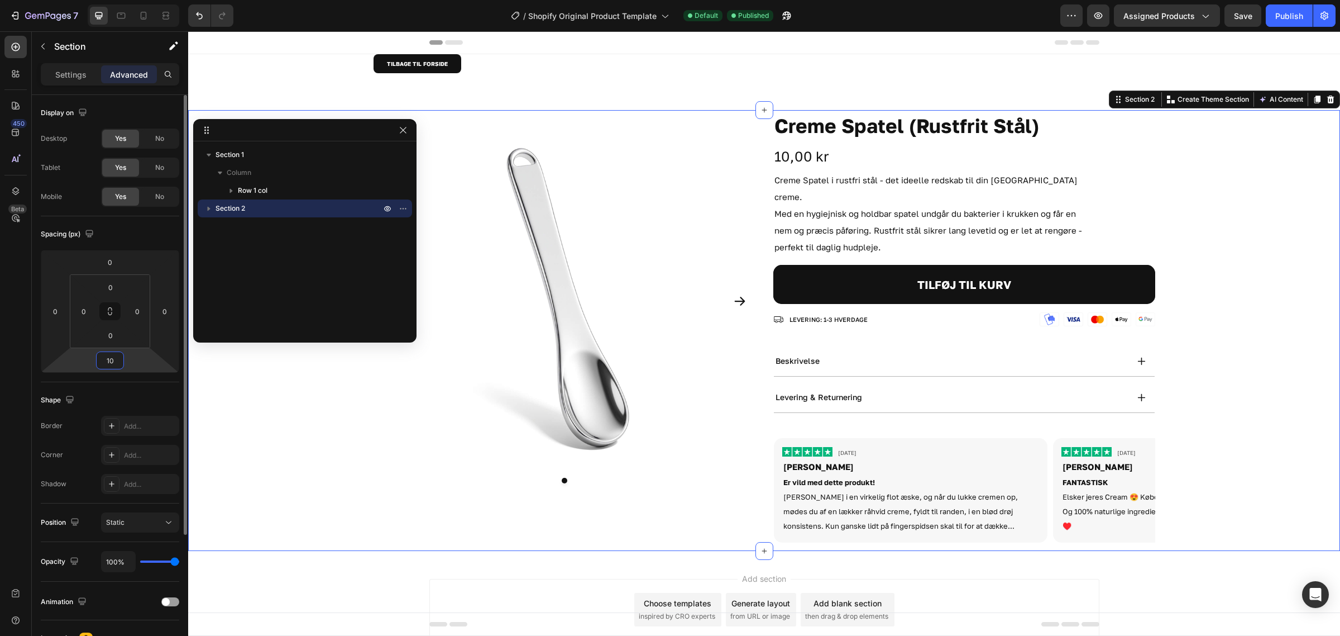
type input "1"
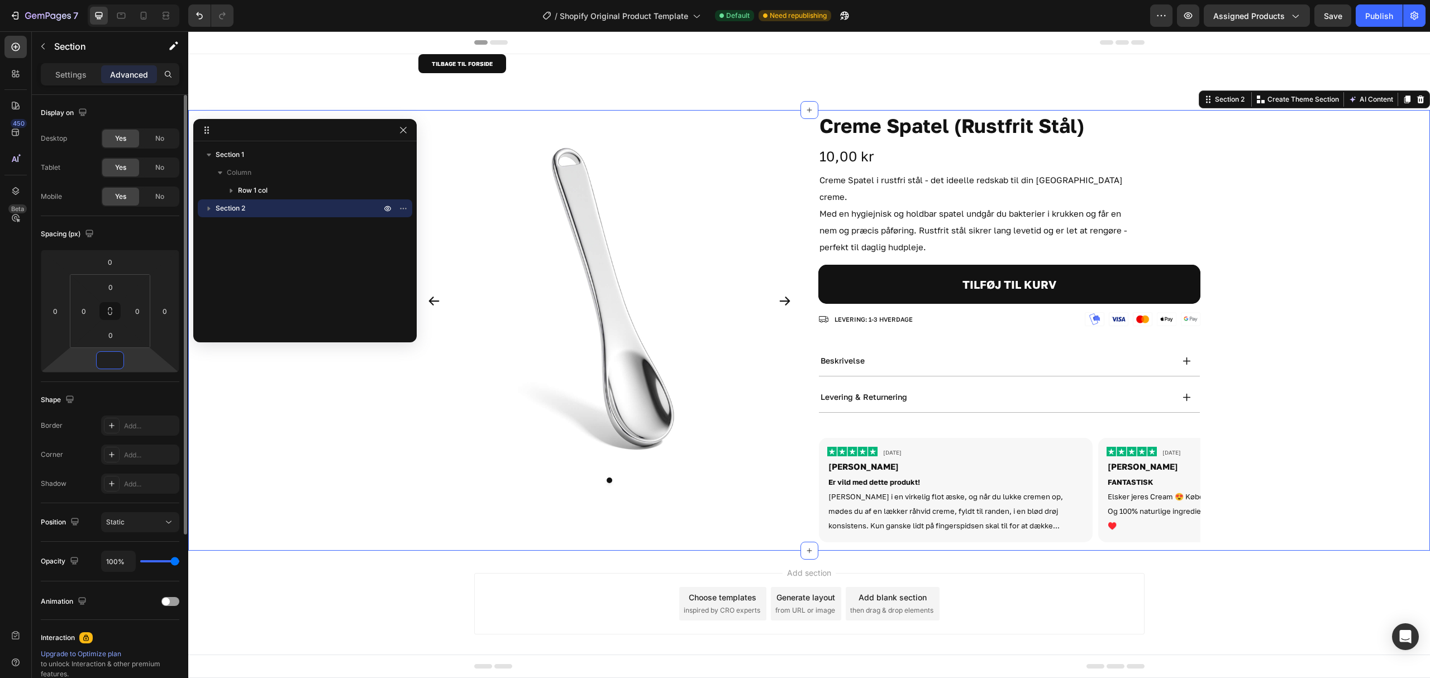
click at [122, 358] on div at bounding box center [110, 360] width 28 height 18
type input "0"
click at [418, 561] on div "Add section Choose templates inspired by CRO experts Generate layout from URL o…" at bounding box center [809, 606] width 1242 height 111
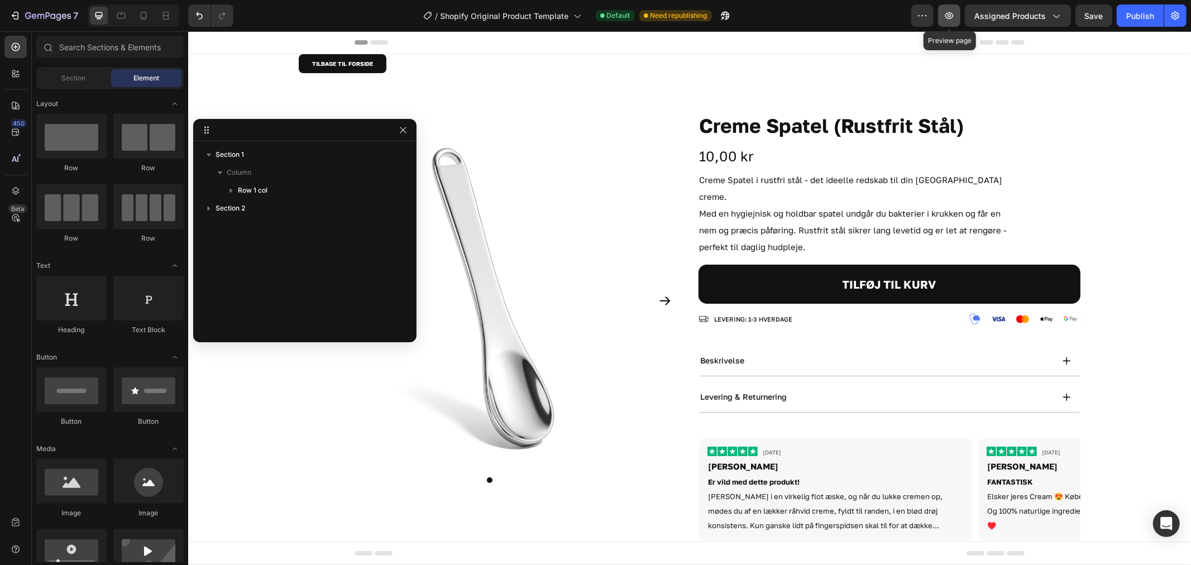
click at [947, 20] on icon "button" at bounding box center [949, 15] width 11 height 11
click at [259, 463] on div "Product Images Creme Spatel (Rustfrit Stål) Product Title 10,00 kr Product Pric…" at bounding box center [689, 329] width 1003 height 441
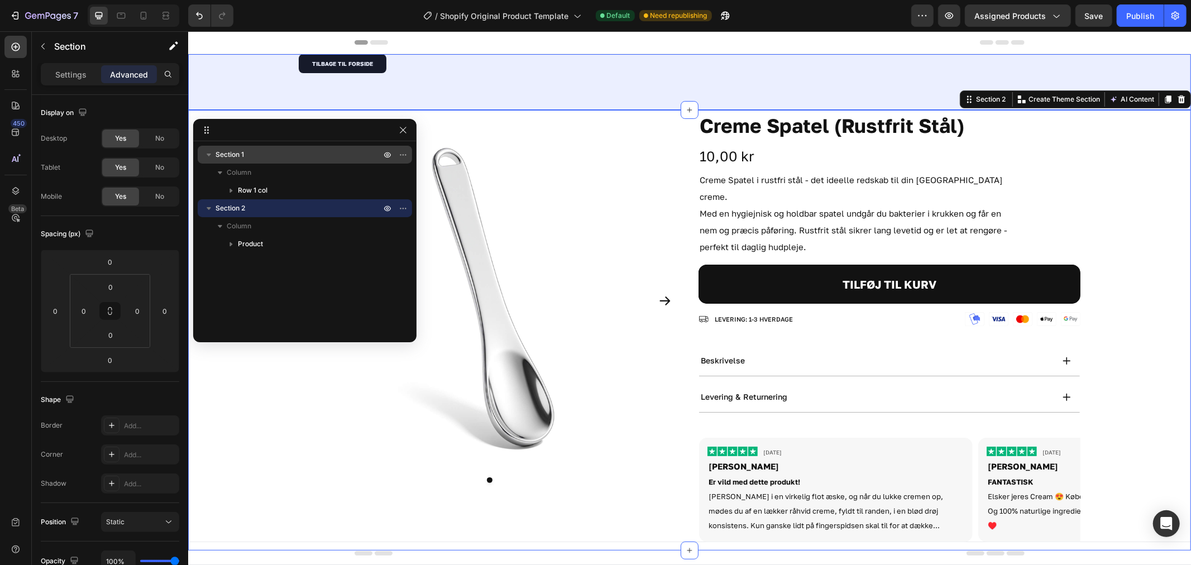
click at [252, 151] on p "Section 1" at bounding box center [300, 154] width 168 height 11
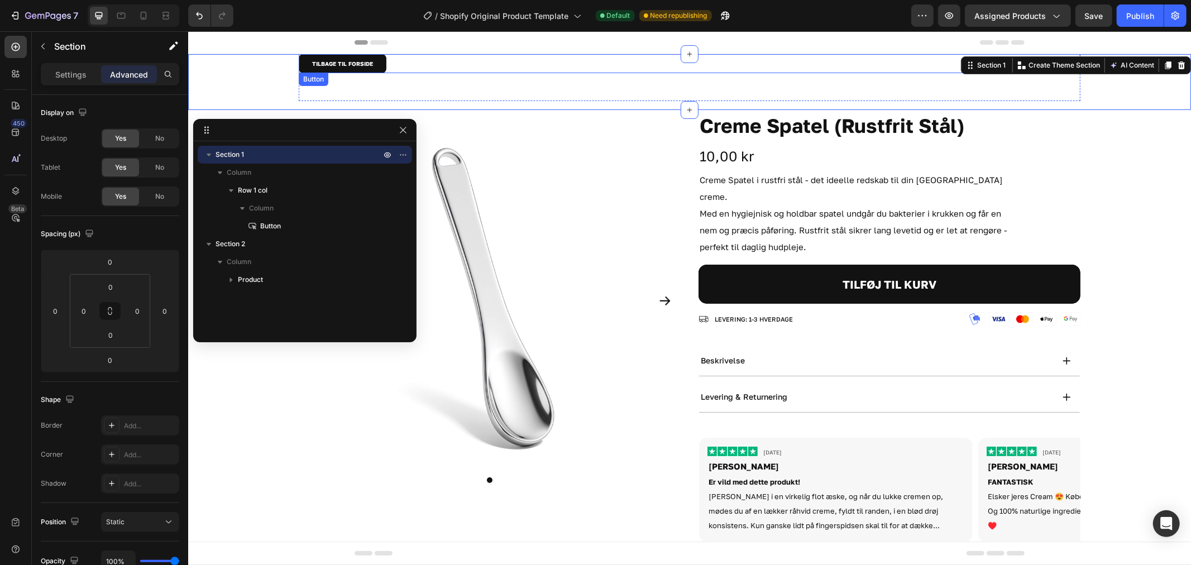
drag, startPoint x: 417, startPoint y: 70, endPoint x: 422, endPoint y: 80, distance: 11.2
click at [418, 74] on div "TILBAGE TIL FORSIDE Button" at bounding box center [689, 77] width 782 height 47
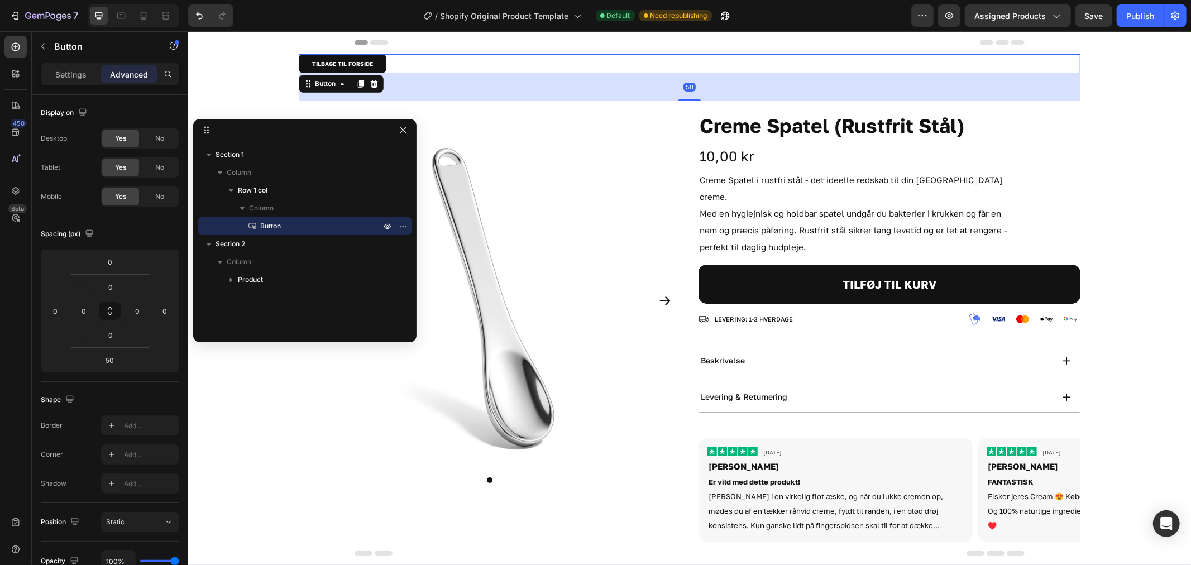
click at [428, 84] on div "50" at bounding box center [689, 87] width 782 height 28
click at [259, 446] on div "Product Images Creme Spatel (Rustfrit Stål) Product Title 10,00 kr Product Pric…" at bounding box center [689, 329] width 1003 height 441
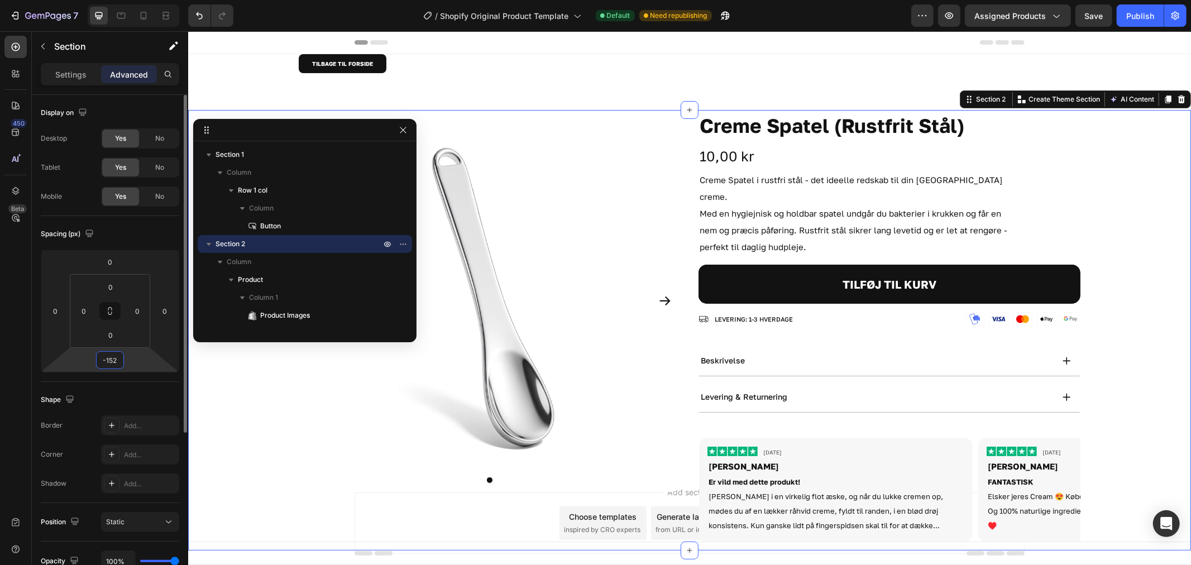
drag, startPoint x: 140, startPoint y: 328, endPoint x: 130, endPoint y: 365, distance: 37.8
click at [134, 0] on html "7 / Shopify Original Product Template Default Need republishing Preview Assigne…" at bounding box center [595, 0] width 1191 height 0
type input "0"
drag, startPoint x: 131, startPoint y: 338, endPoint x: 129, endPoint y: 319, distance: 19.7
click at [126, 0] on html "7 / Shopify Original Product Template Default Need republishing Preview Assigne…" at bounding box center [595, 0] width 1191 height 0
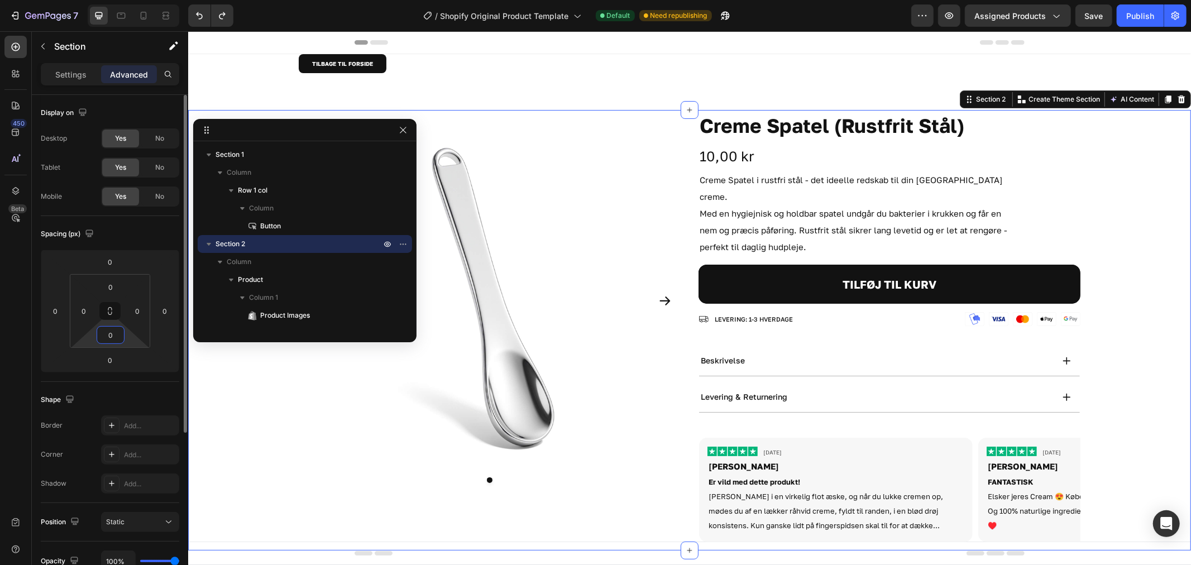
click at [115, 330] on input "0" at bounding box center [110, 335] width 22 height 17
type input "32"
click at [117, 282] on input "0" at bounding box center [110, 287] width 22 height 17
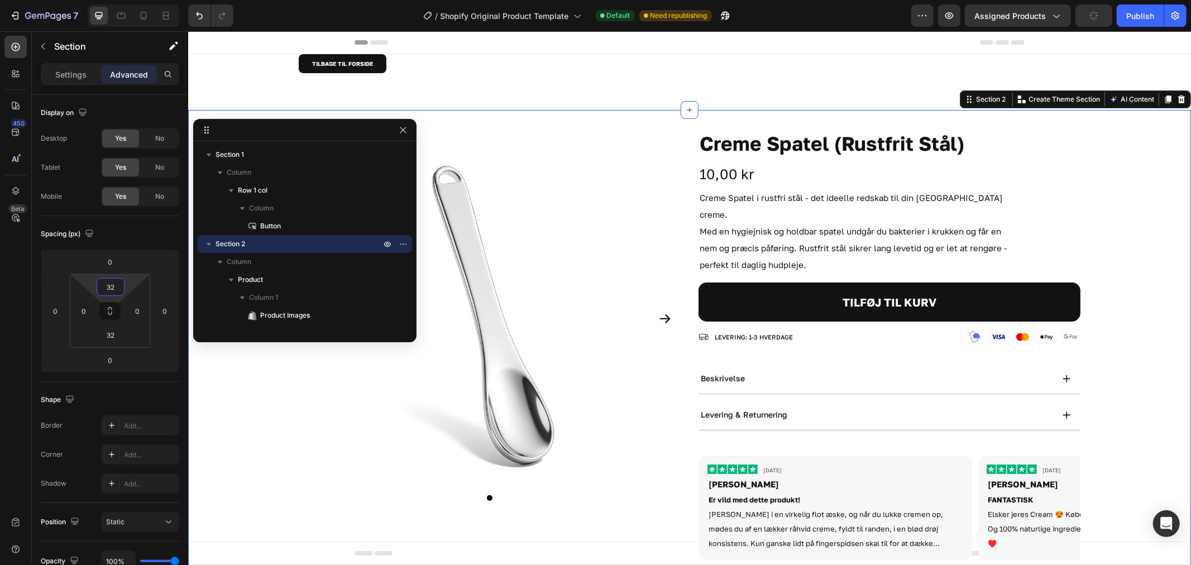
type input "32"
click at [960, 20] on button "button" at bounding box center [949, 15] width 22 height 22
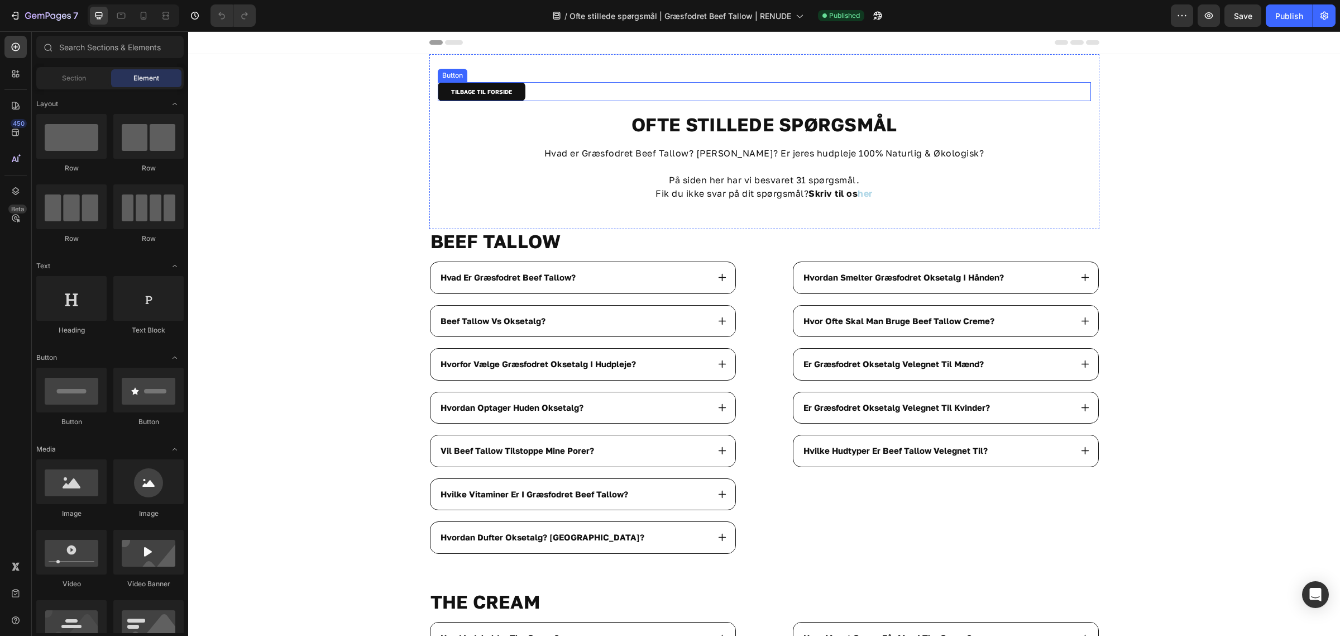
click at [523, 88] on div "TILBAGE TIL FORSIDE Button" at bounding box center [764, 91] width 653 height 19
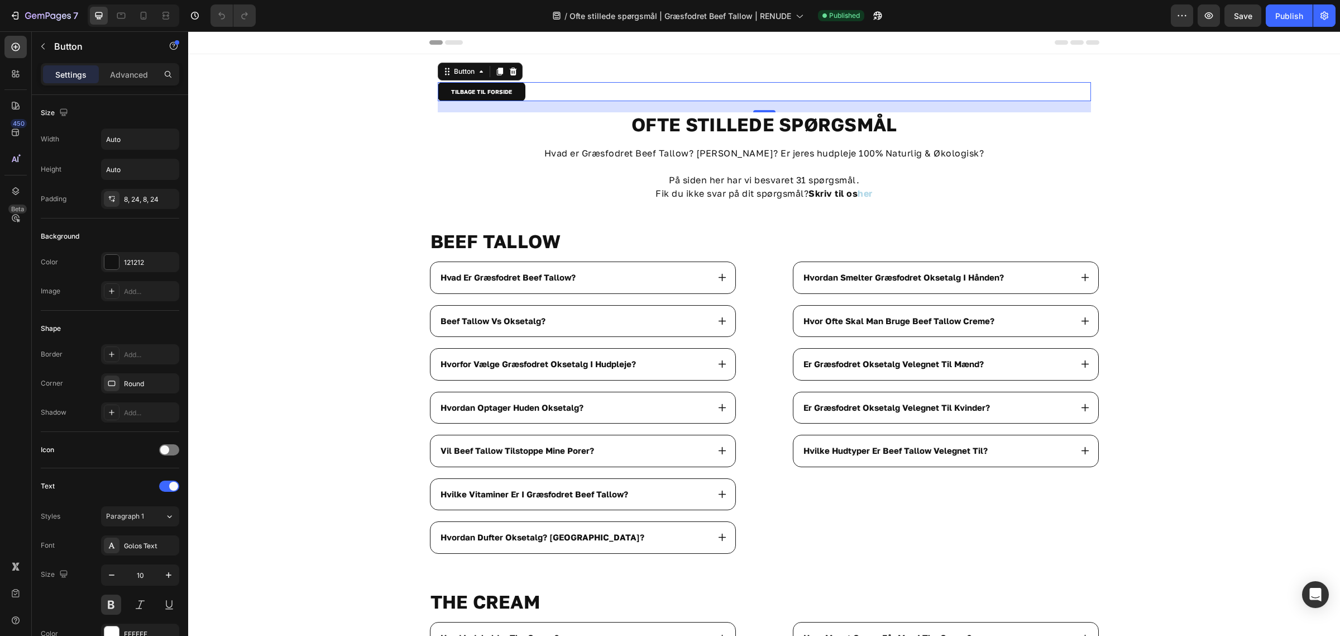
click at [578, 69] on div "TILBAGE TIL FORSIDE Button 20 OFTE STILLEDE SPØRGSMÅL Heading Hvad er Græsfodre…" at bounding box center [764, 141] width 670 height 175
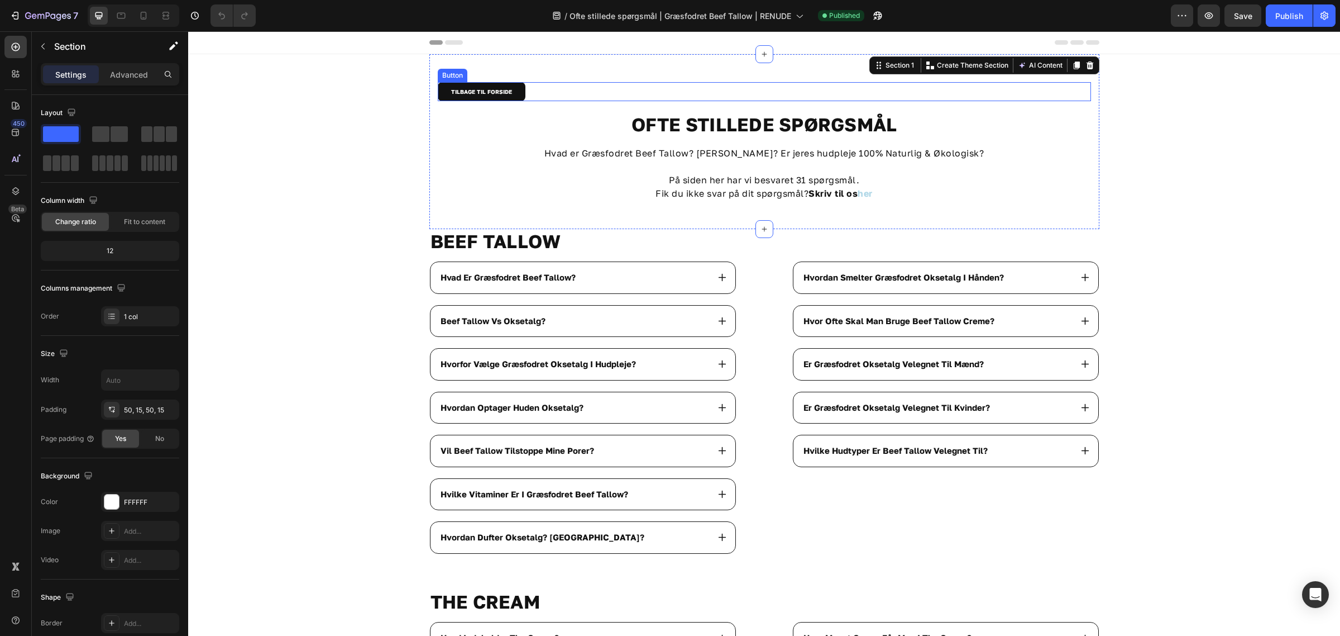
click at [542, 89] on div "TILBAGE TIL FORSIDE Button" at bounding box center [764, 91] width 653 height 19
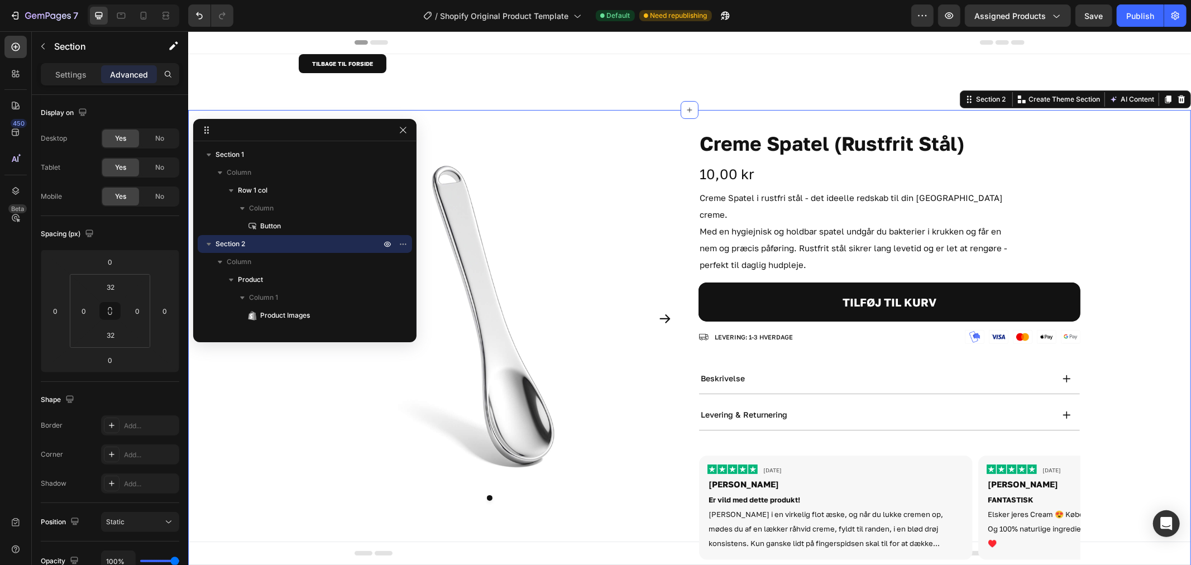
click at [249, 502] on div "Product Images Creme Spatel (Rustfrit Stål) Product Title 10,00 kr Product Pric…" at bounding box center [689, 347] width 1003 height 441
click at [393, 78] on div "TILBAGE TIL FORSIDE Button" at bounding box center [689, 77] width 782 height 47
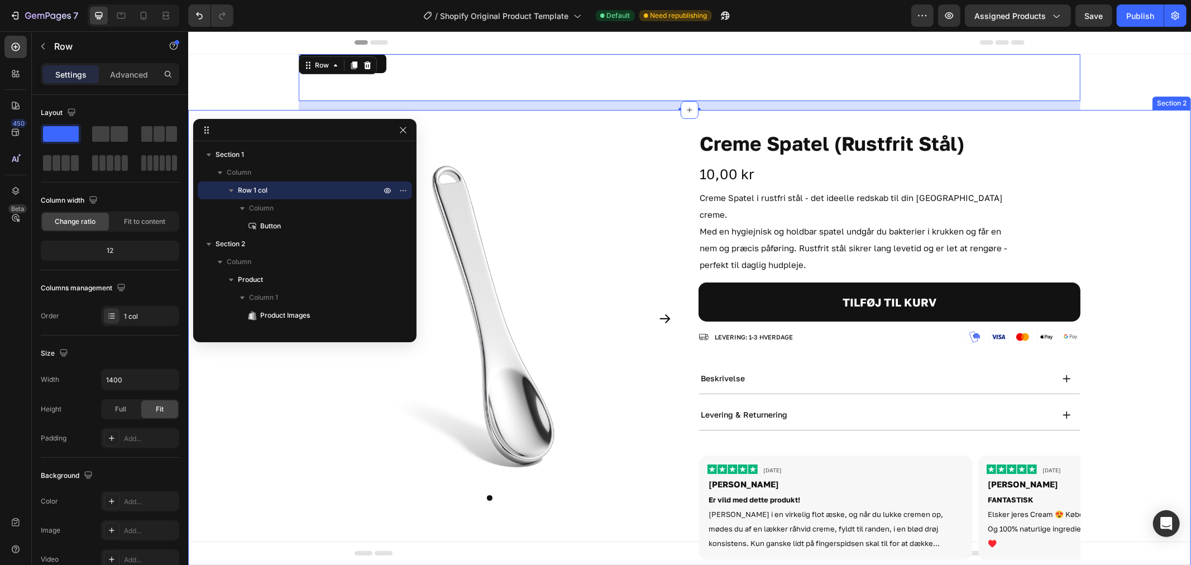
click at [277, 491] on div "Product Images Creme Spatel (Rustfrit Stål) Product Title 10,00 kr Product Pric…" at bounding box center [689, 347] width 1003 height 441
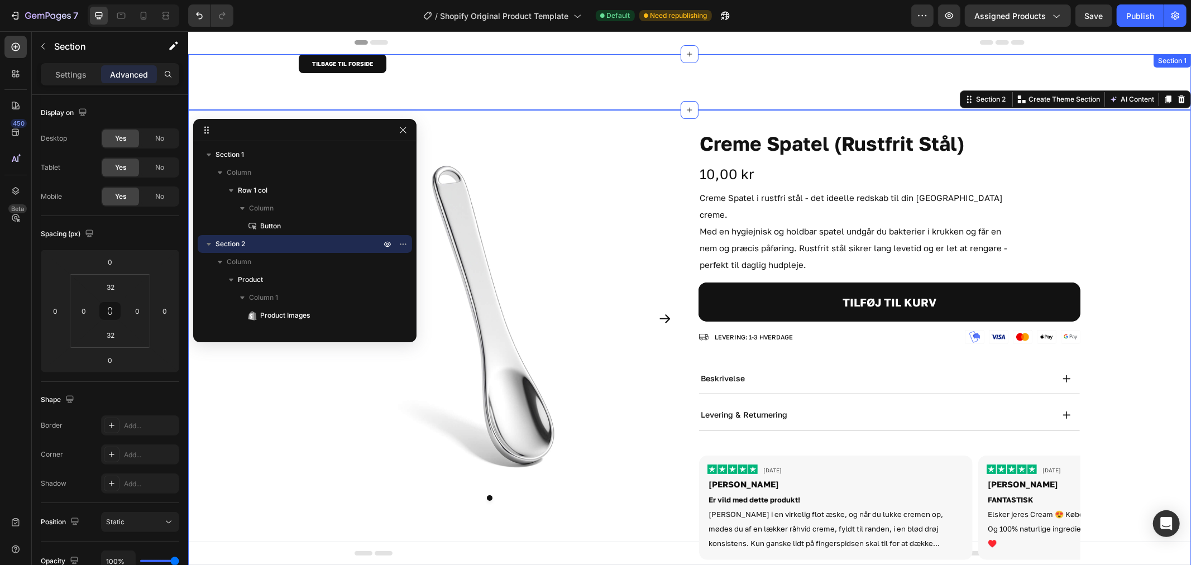
click at [249, 76] on div "TILBAGE TIL FORSIDE Button Row" at bounding box center [689, 82] width 1003 height 56
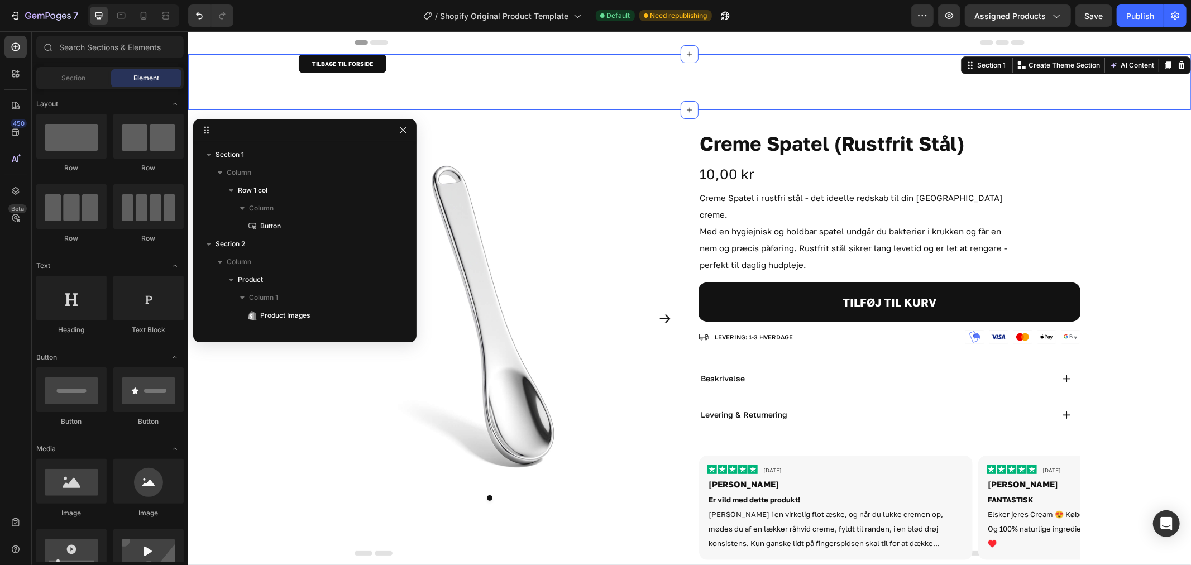
click at [648, 41] on div at bounding box center [689, 42] width 670 height 22
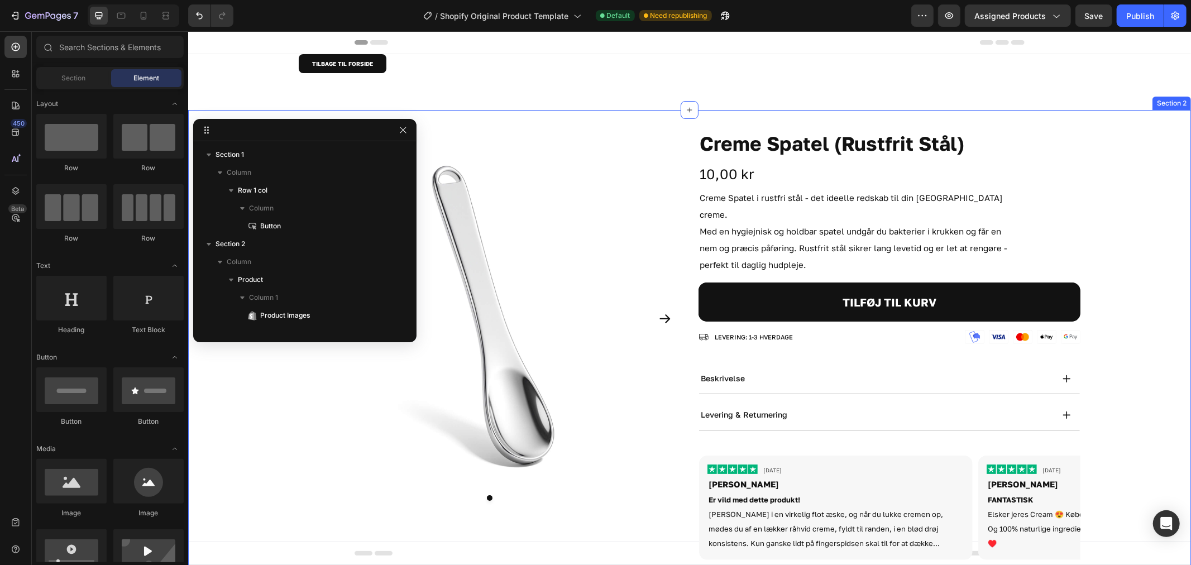
click at [278, 407] on div "Product Images Creme Spatel (Rustfrit Stål) Product Title 10,00 kr Product Pric…" at bounding box center [689, 347] width 1003 height 441
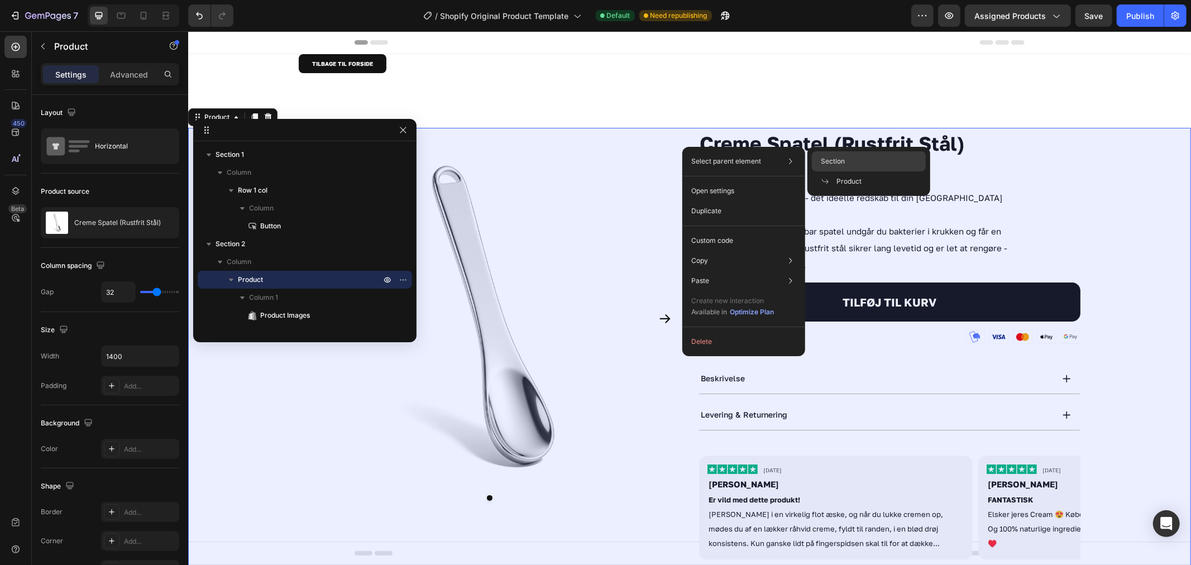
click at [851, 171] on div "Section" at bounding box center [869, 181] width 114 height 20
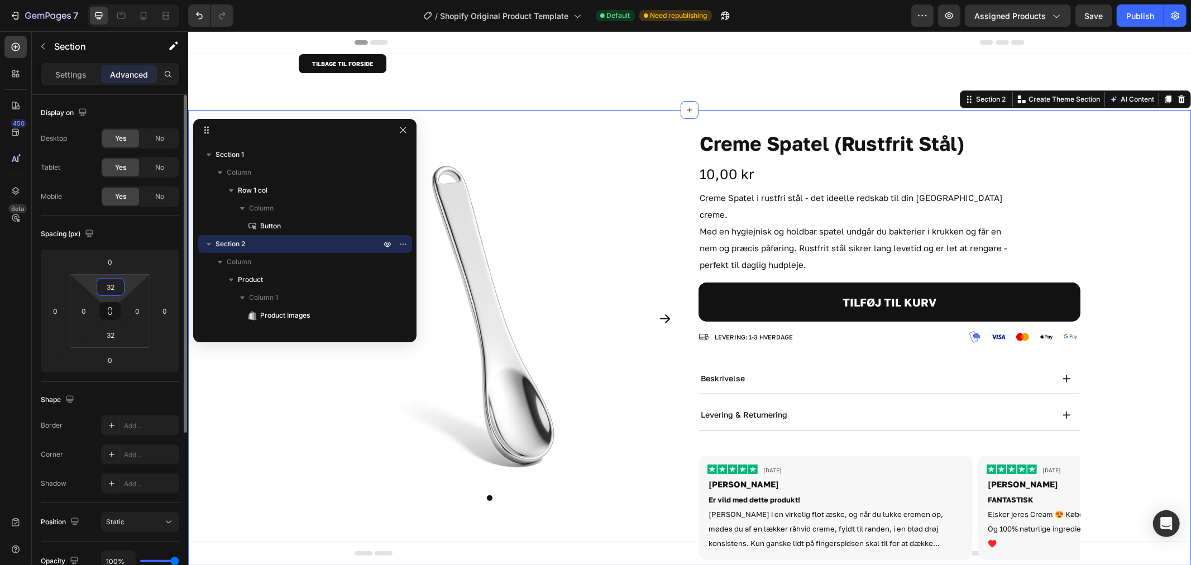
click at [112, 287] on input "32" at bounding box center [110, 287] width 22 height 17
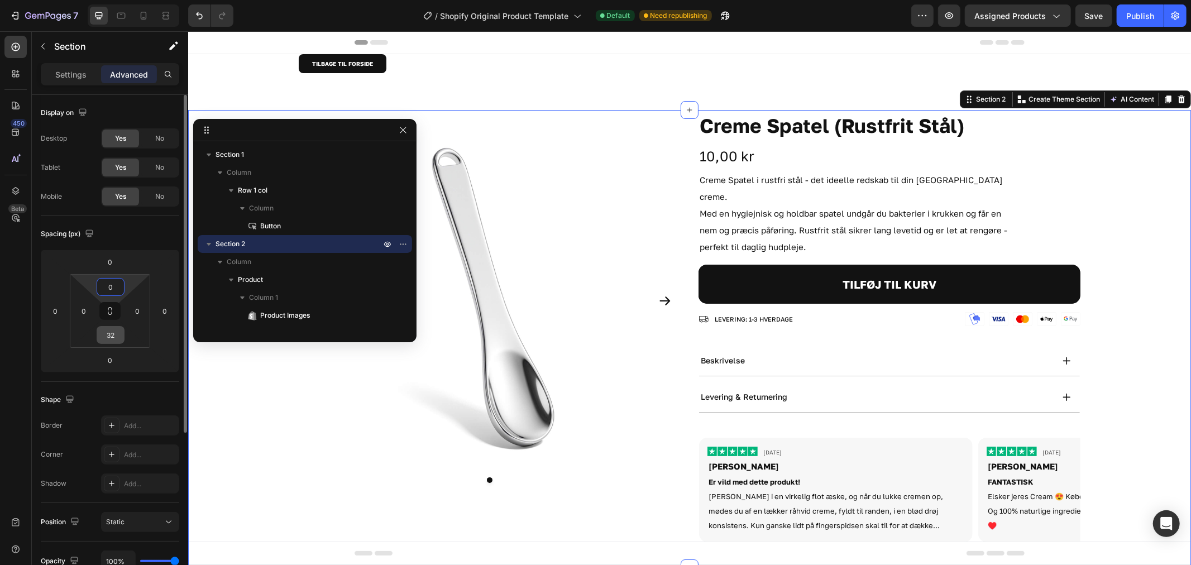
type input "0"
click at [110, 331] on input "32" at bounding box center [110, 335] width 22 height 17
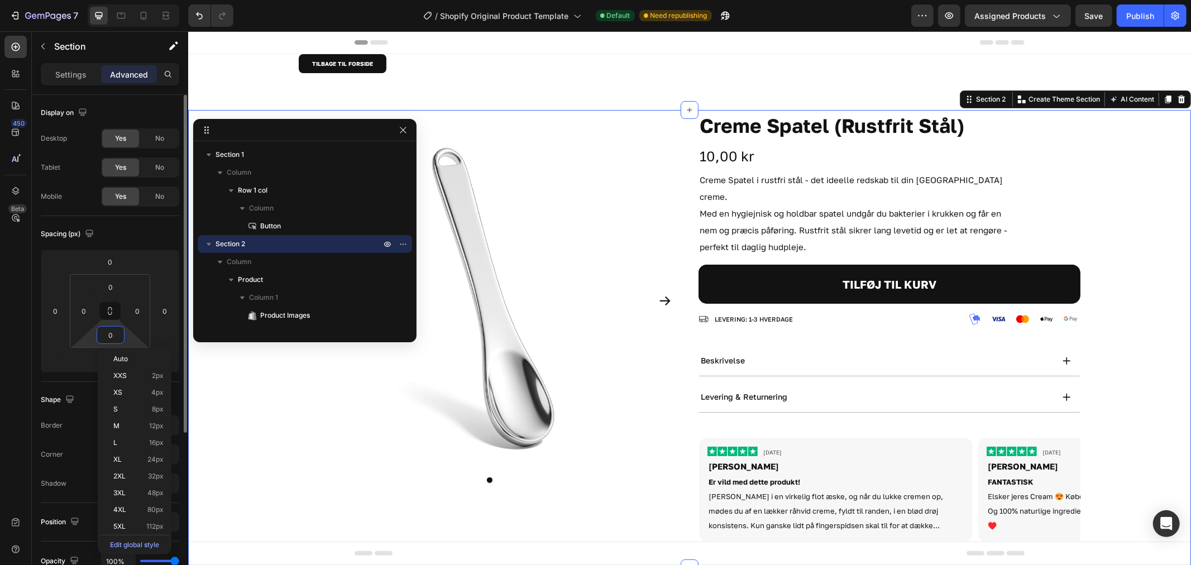
type input "0"
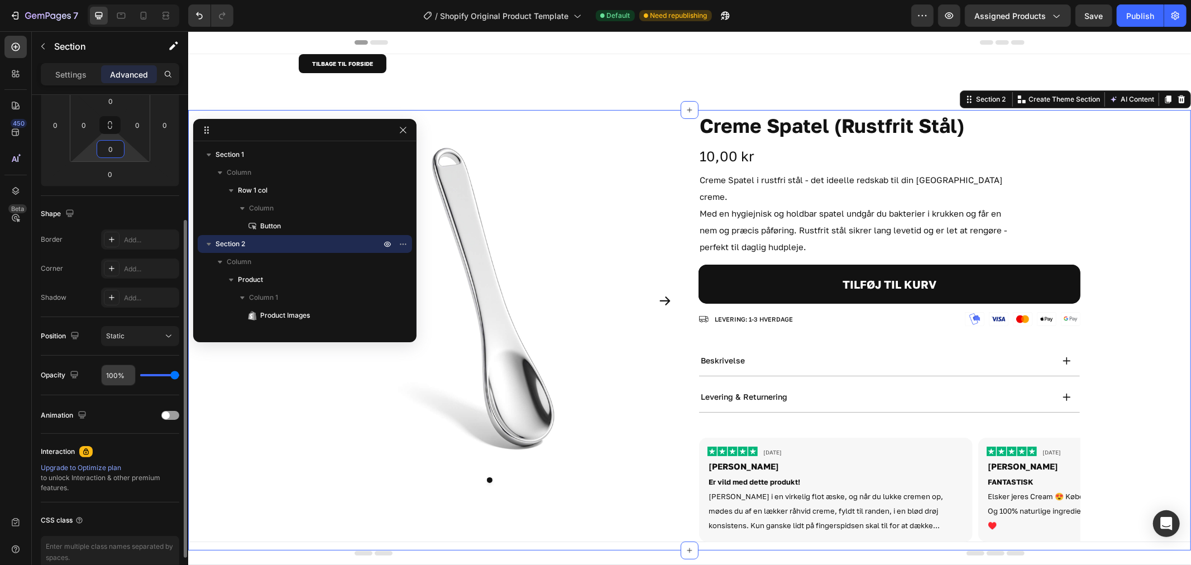
click at [124, 378] on input "100%" at bounding box center [119, 375] width 34 height 20
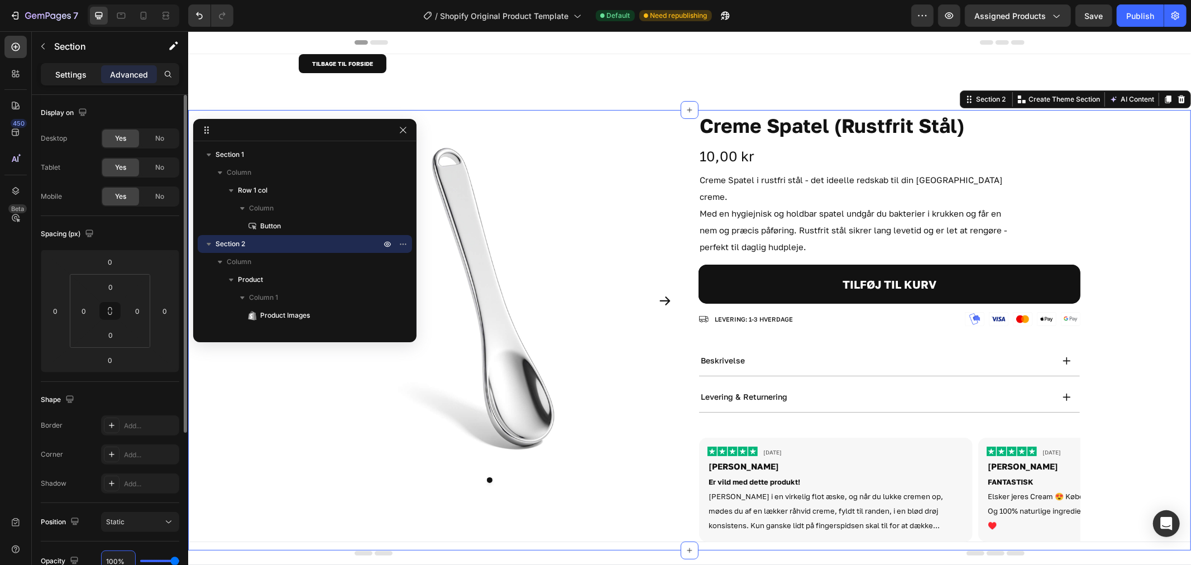
click at [70, 67] on div "Settings" at bounding box center [71, 74] width 56 height 18
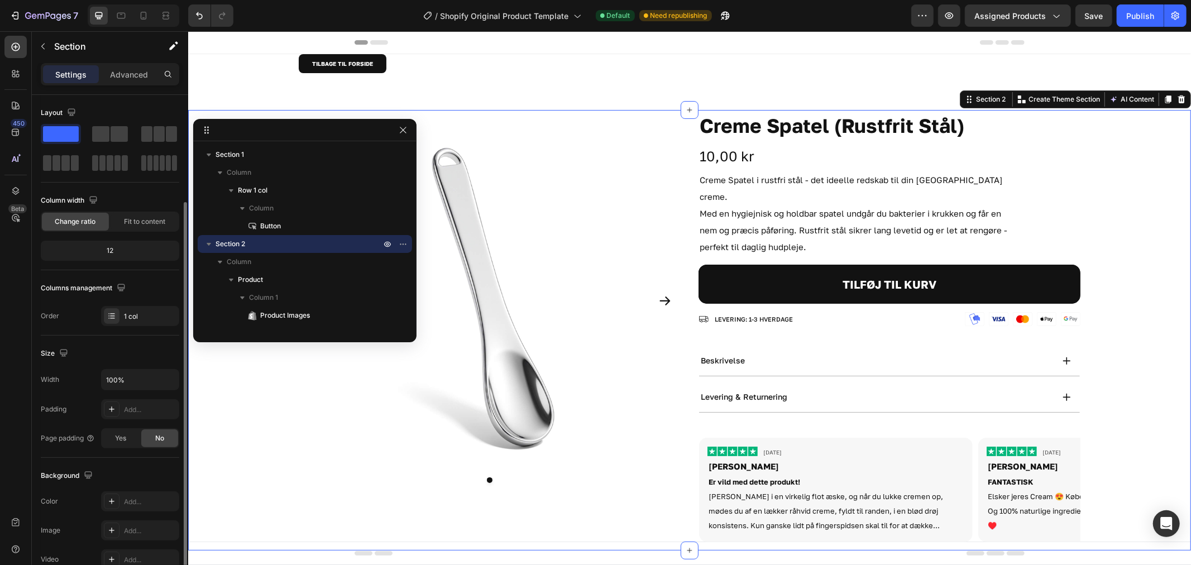
scroll to position [124, 0]
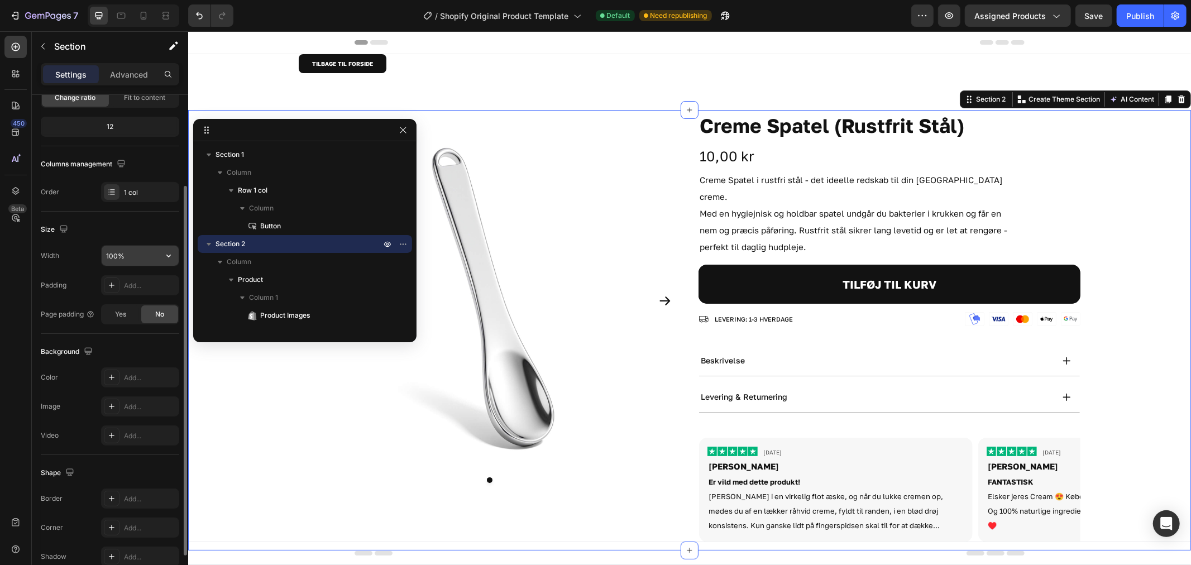
click at [139, 254] on input "100%" at bounding box center [140, 256] width 77 height 20
click at [140, 290] on div "Add..." at bounding box center [150, 286] width 52 height 10
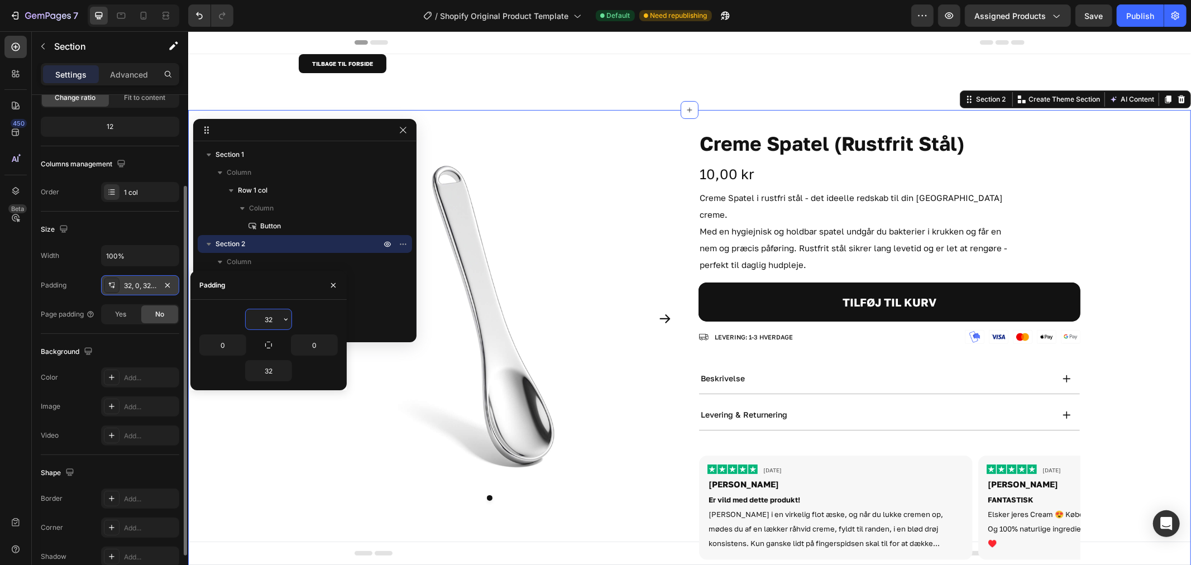
type input "0"
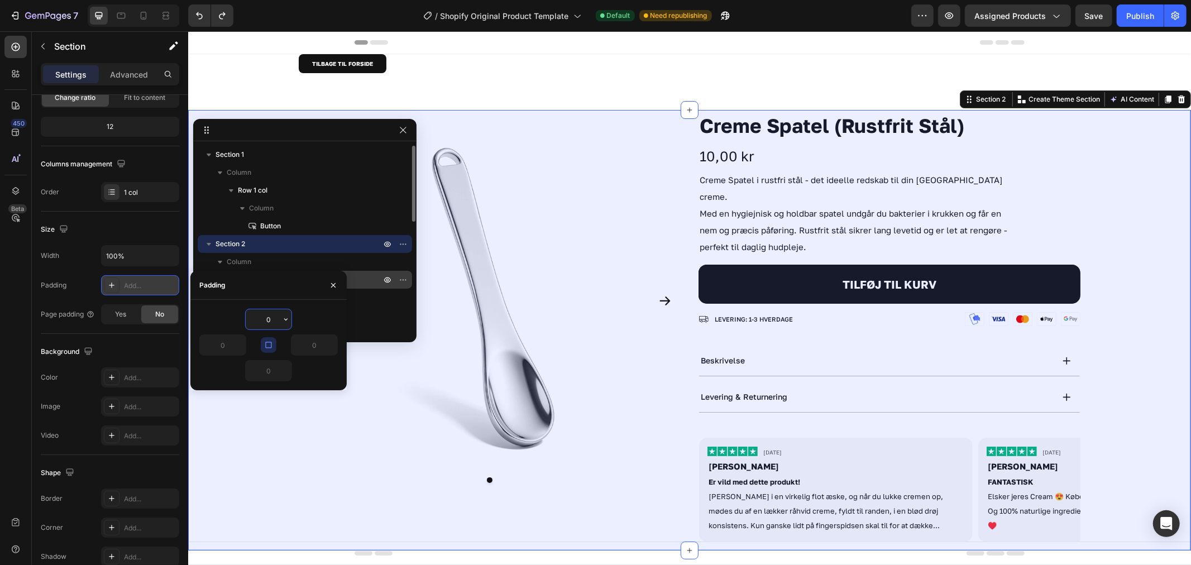
click at [331, 284] on icon "button" at bounding box center [333, 285] width 9 height 9
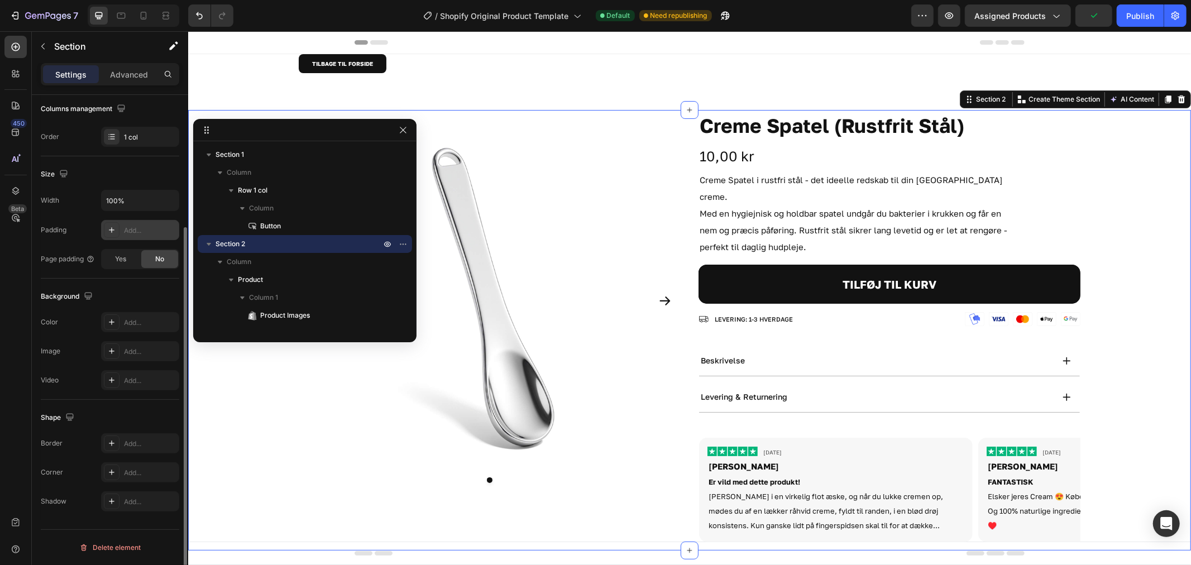
scroll to position [0, 0]
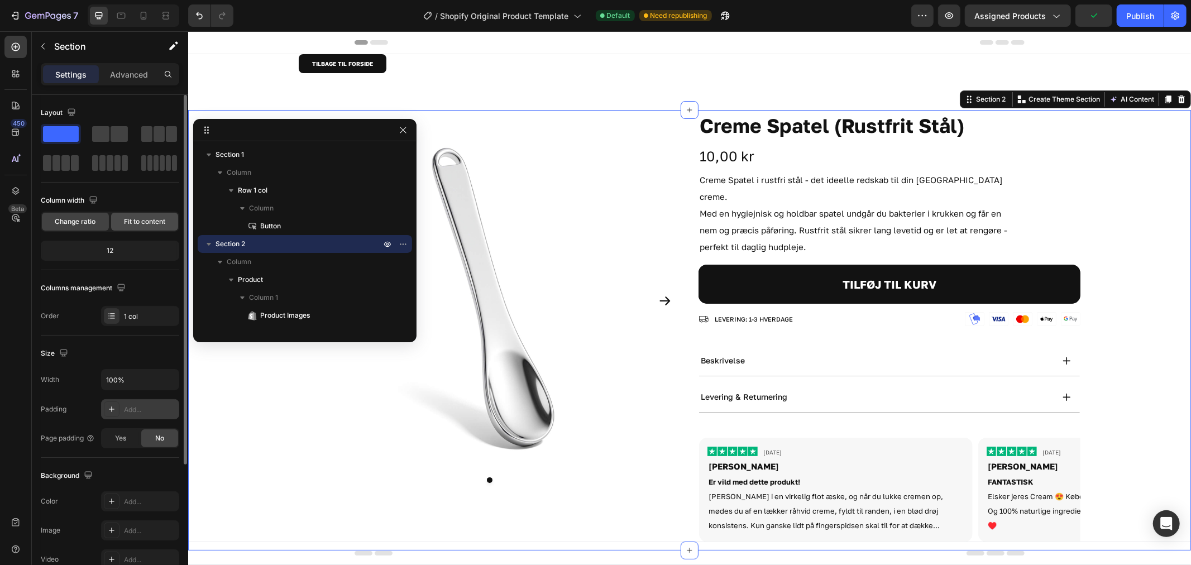
click at [154, 225] on span "Fit to content" at bounding box center [144, 222] width 41 height 10
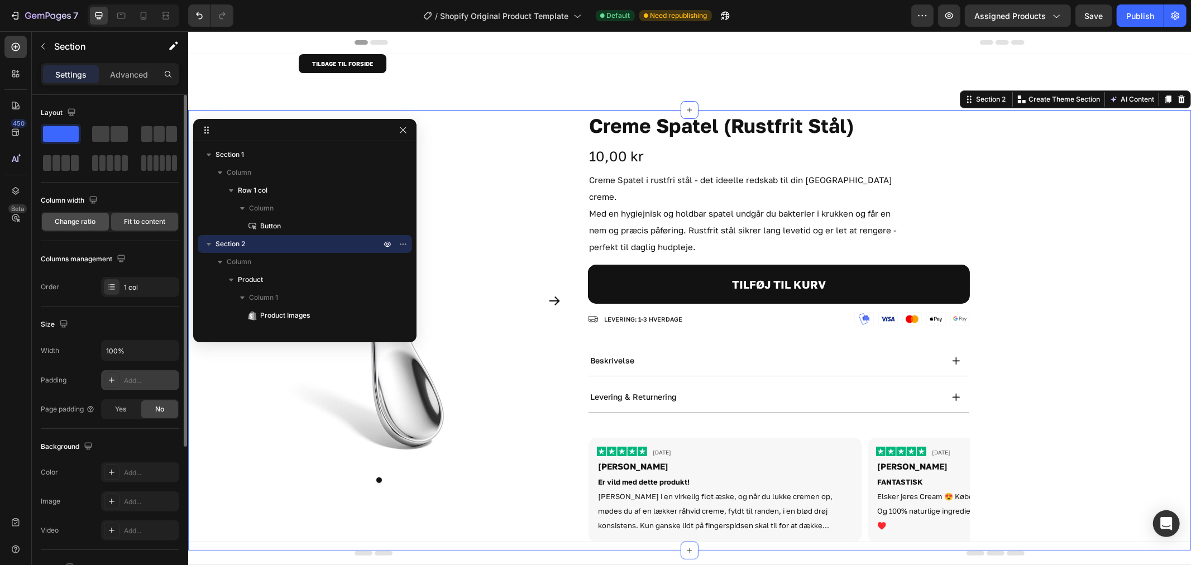
click at [73, 218] on span "Change ratio" at bounding box center [75, 222] width 41 height 10
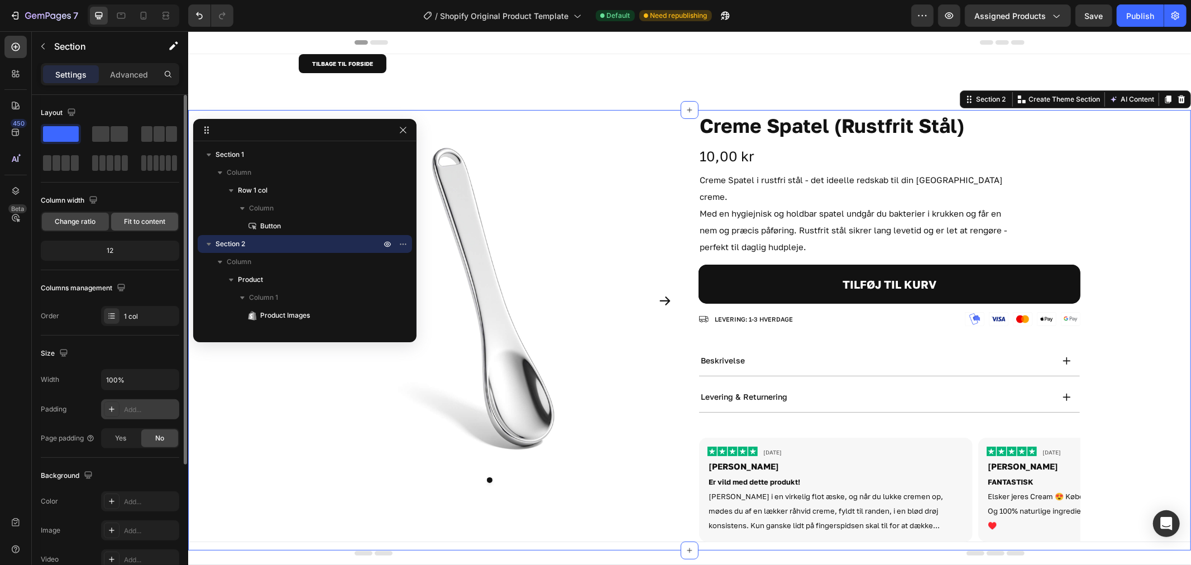
click at [136, 225] on span "Fit to content" at bounding box center [144, 222] width 41 height 10
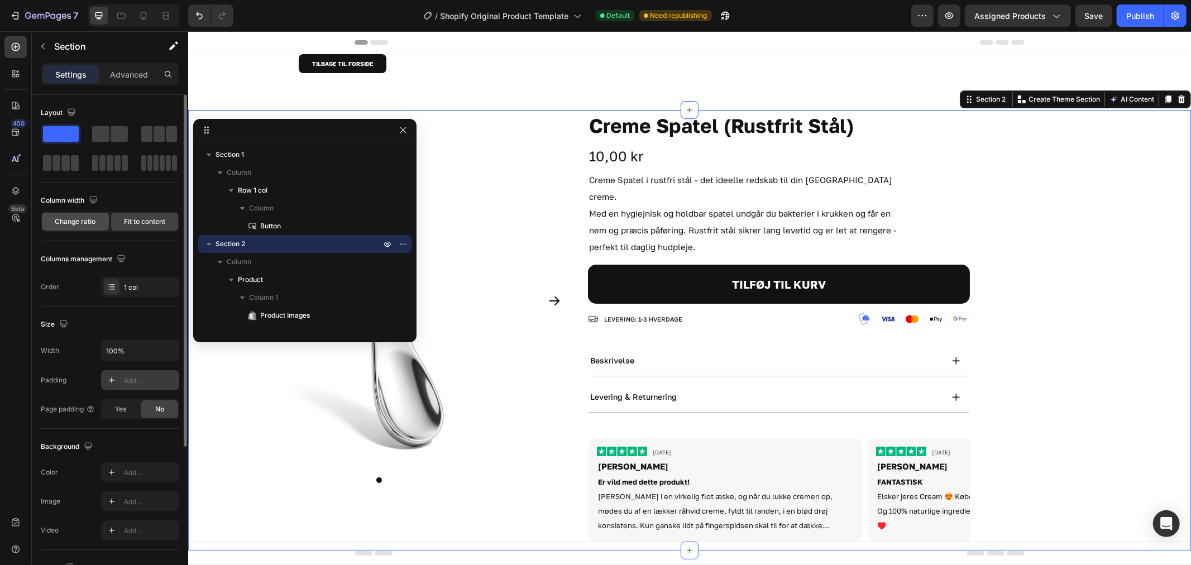
click at [71, 218] on span "Change ratio" at bounding box center [75, 222] width 41 height 10
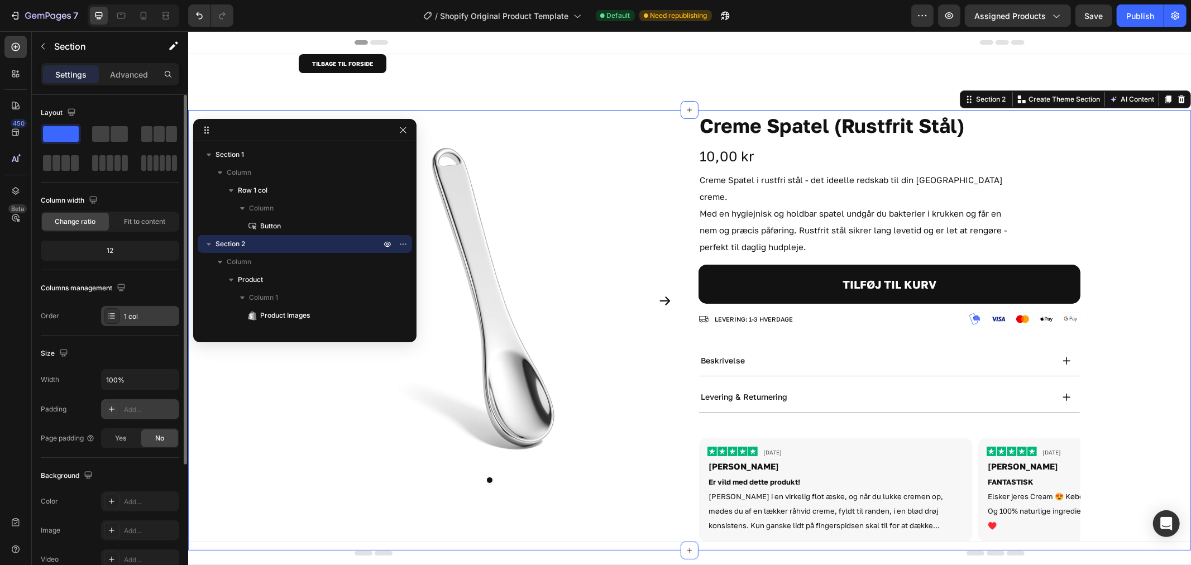
click at [126, 317] on div "1 col" at bounding box center [150, 317] width 52 height 10
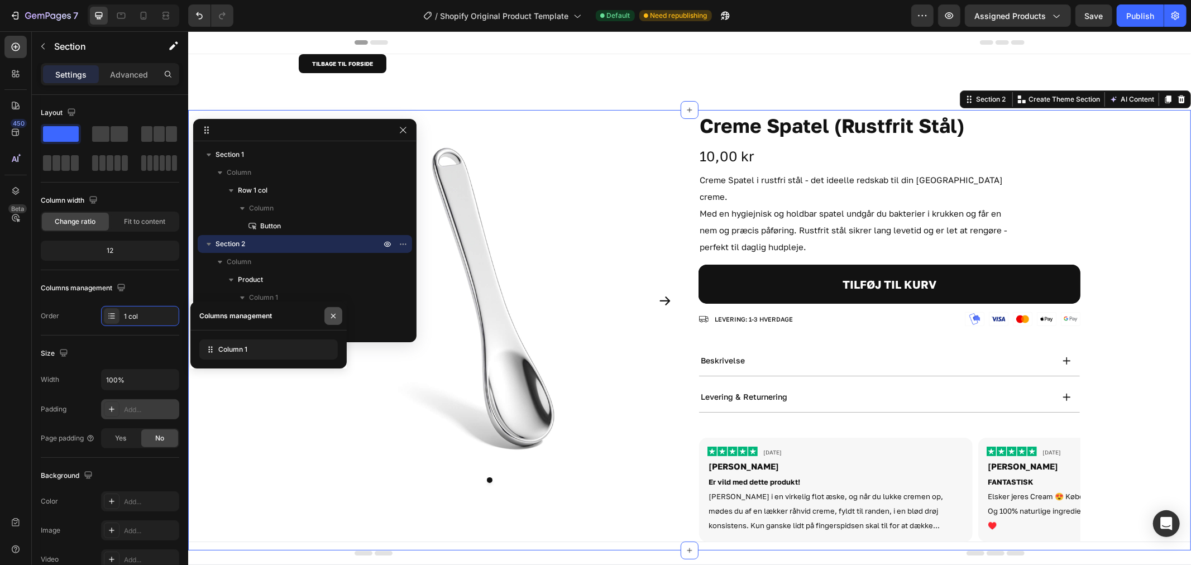
click at [334, 319] on icon "button" at bounding box center [333, 316] width 9 height 9
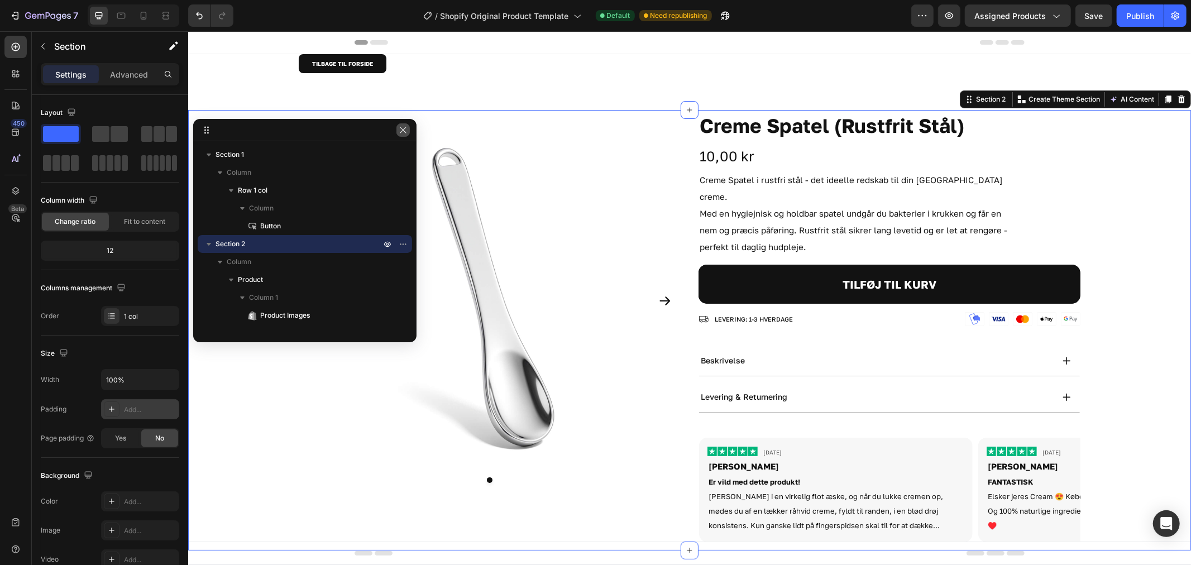
click at [397, 128] on button "button" at bounding box center [403, 129] width 13 height 13
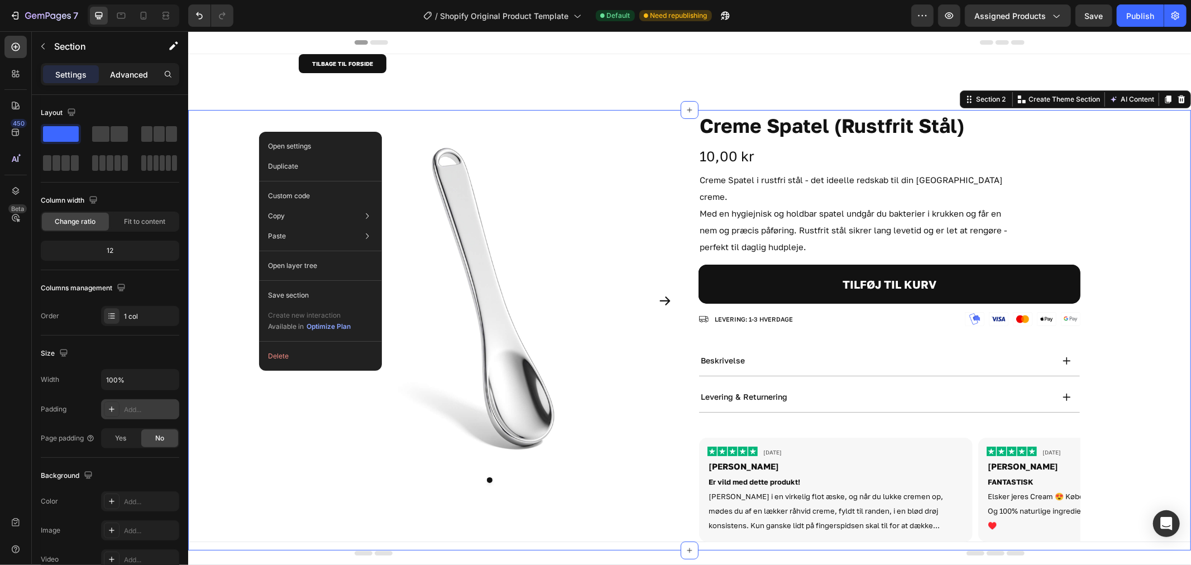
click at [123, 71] on p "Advanced" at bounding box center [129, 75] width 38 height 12
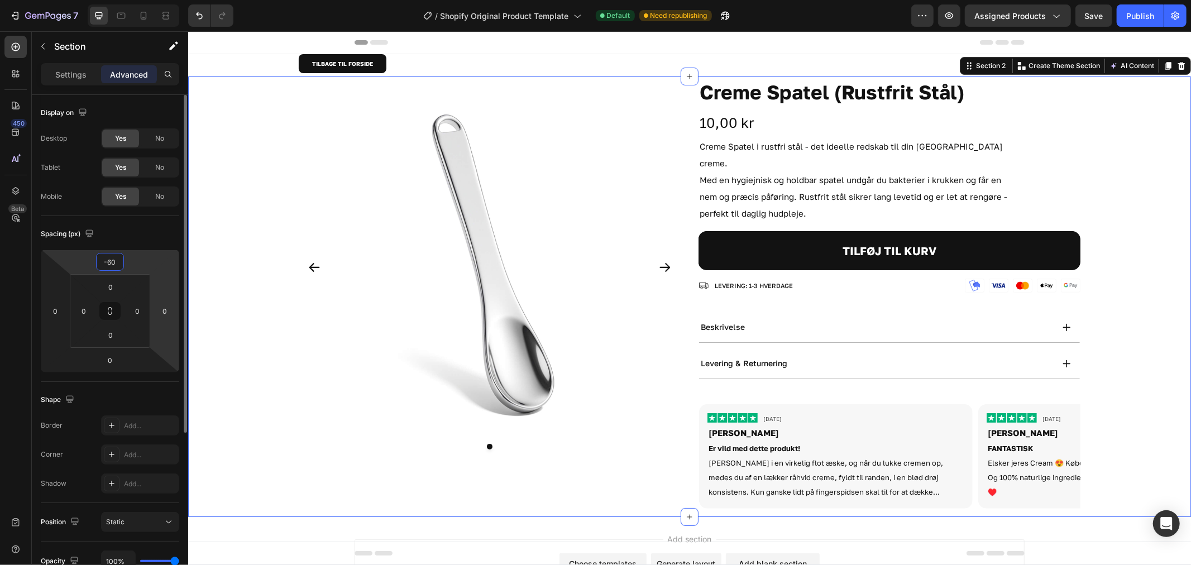
drag, startPoint x: 147, startPoint y: 257, endPoint x: 156, endPoint y: 276, distance: 20.7
click at [155, 0] on html "7 / Shopify Original Product Template Default Need republishing Preview Assigne…" at bounding box center [595, 0] width 1191 height 0
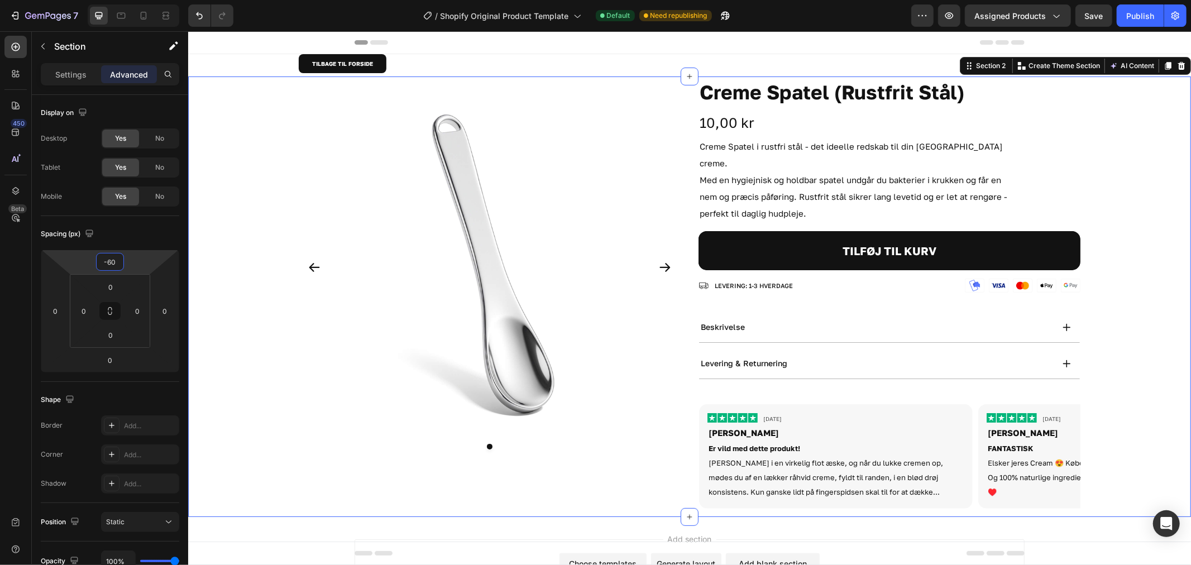
type input "0"
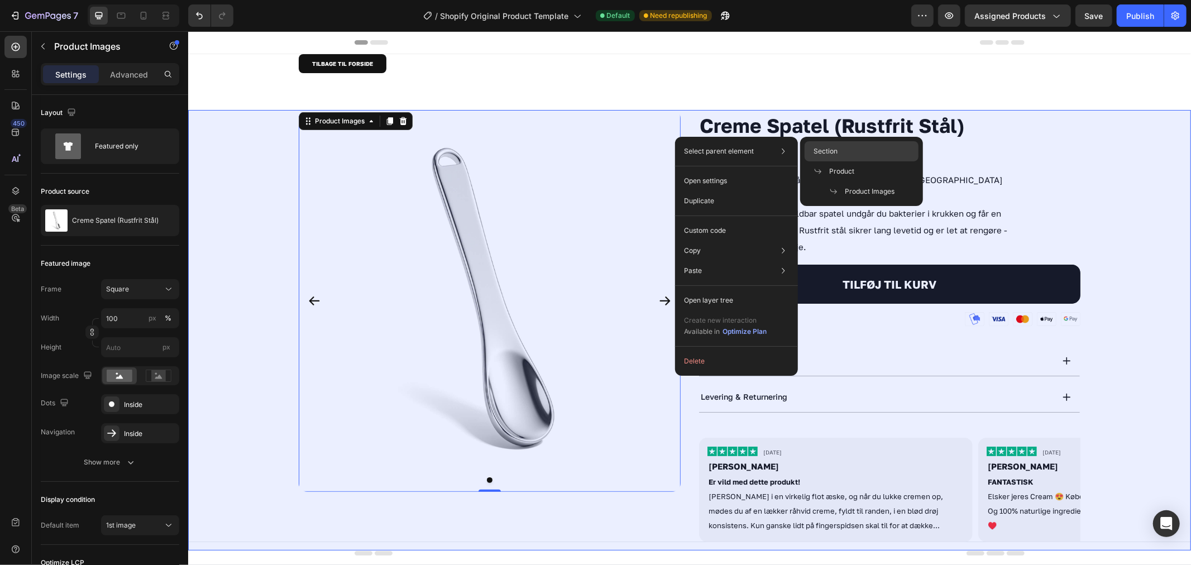
click at [849, 161] on div "Section" at bounding box center [862, 171] width 114 height 20
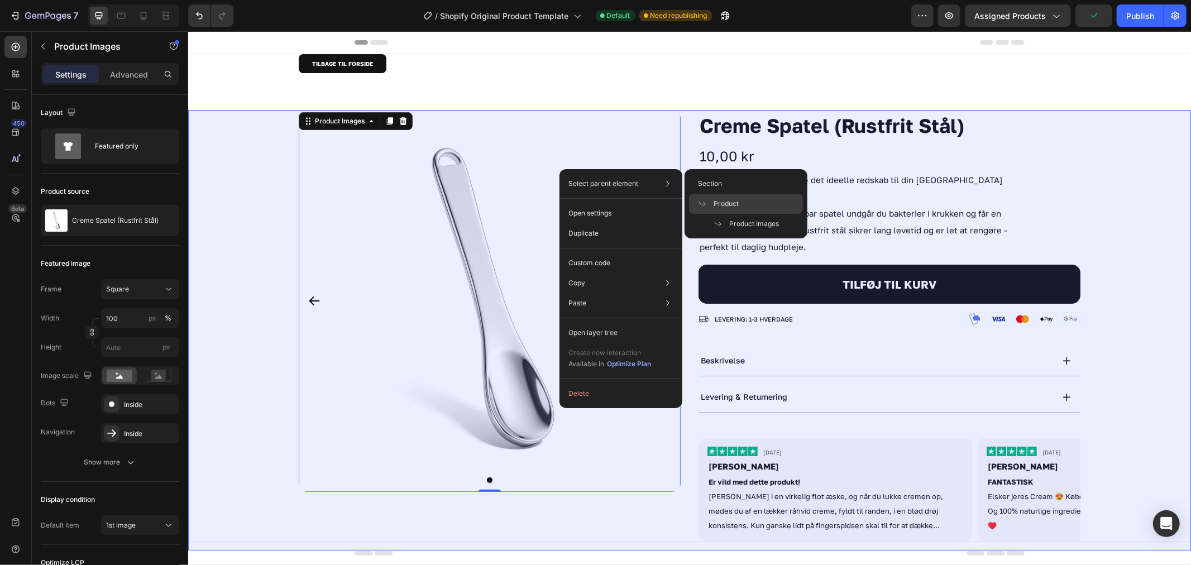
click at [741, 214] on div "Product" at bounding box center [746, 224] width 114 height 20
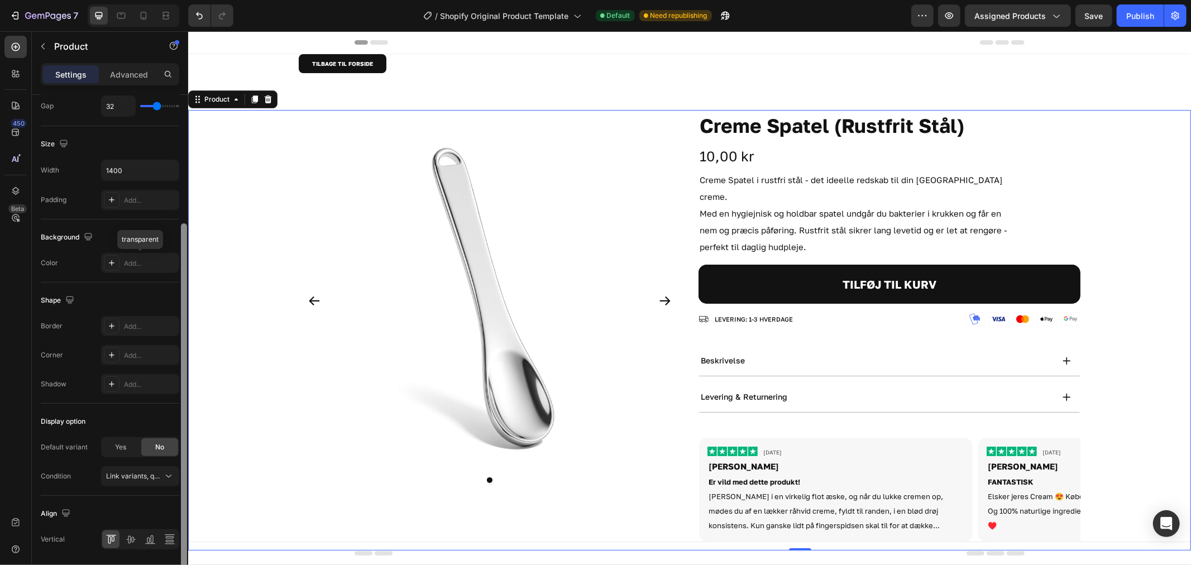
scroll to position [124, 0]
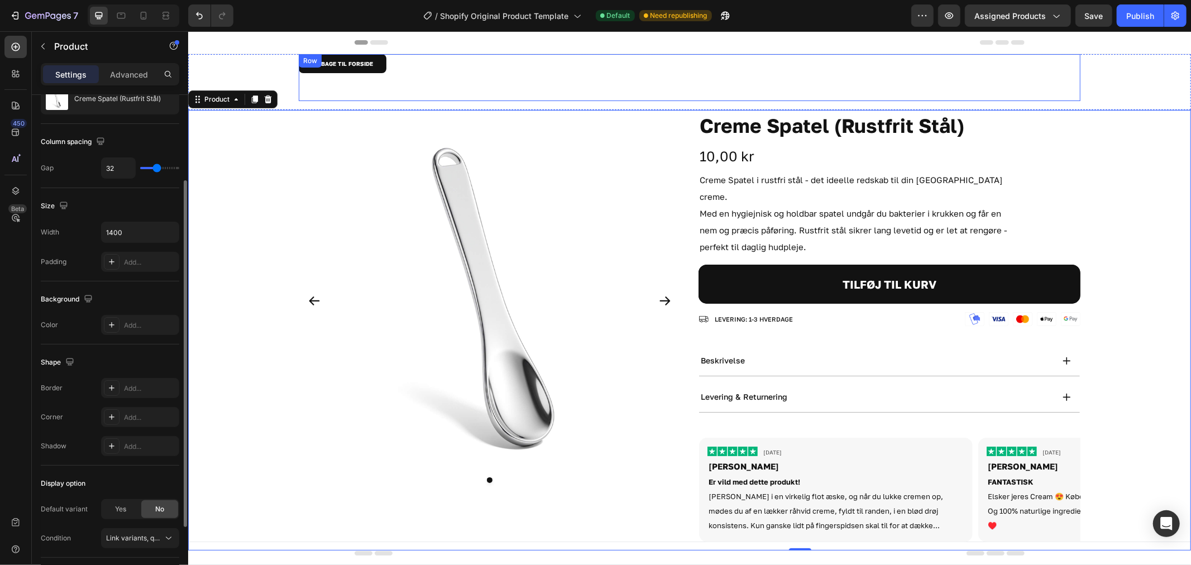
click at [390, 69] on div "TILBAGE TIL FORSIDE Button" at bounding box center [689, 63] width 782 height 19
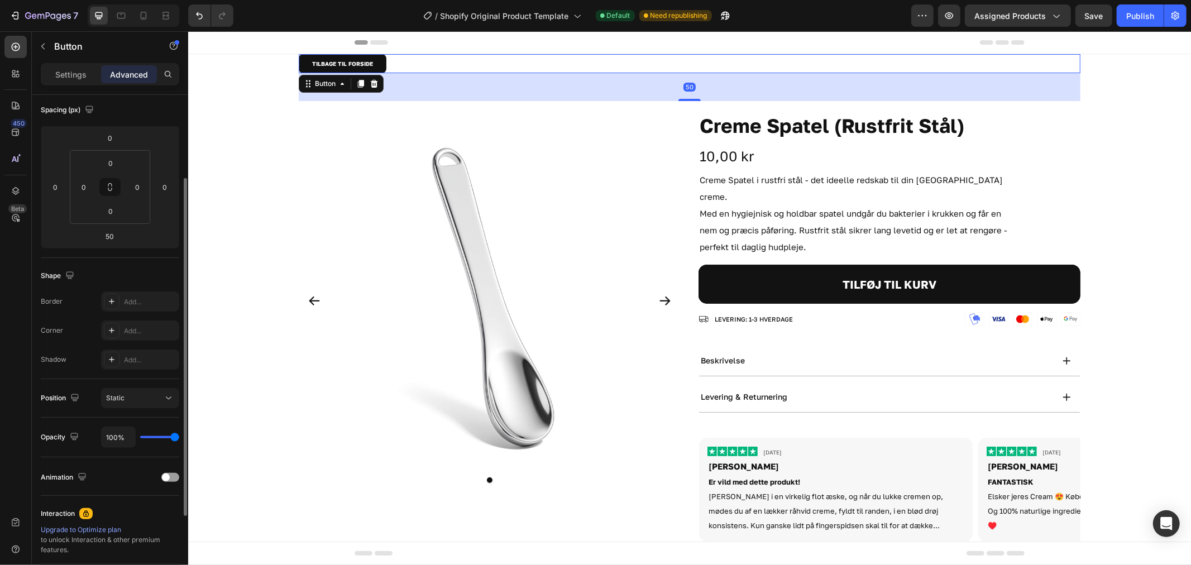
scroll to position [0, 0]
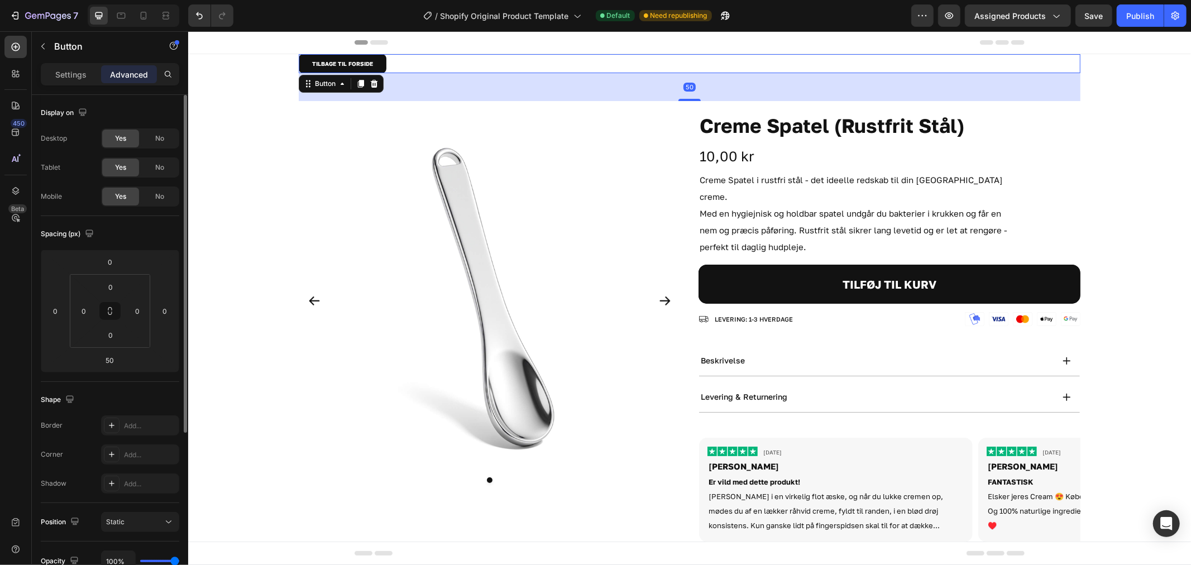
click at [275, 68] on div "TILBAGE TIL FORSIDE Button 50 Row" at bounding box center [689, 82] width 1003 height 56
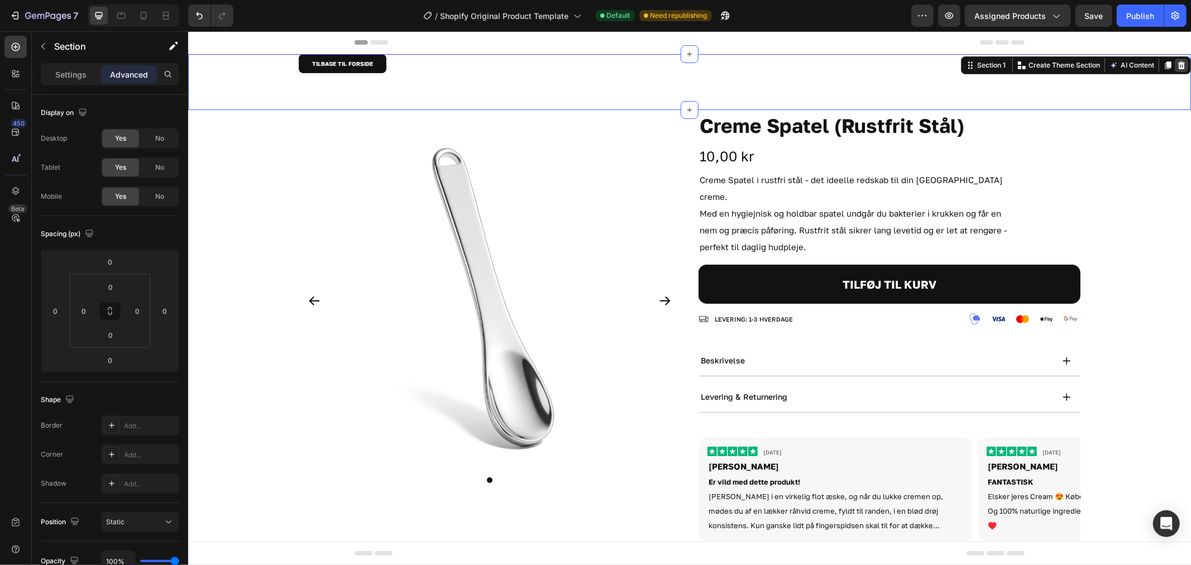
click at [1177, 65] on icon at bounding box center [1181, 64] width 9 height 9
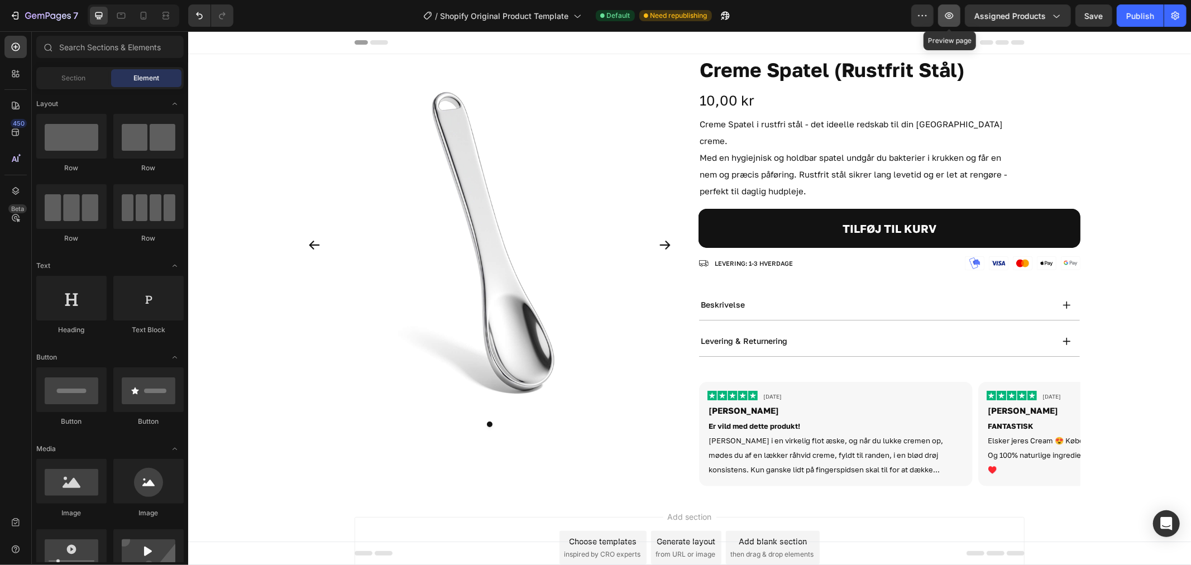
click at [957, 21] on button "button" at bounding box center [949, 15] width 22 height 22
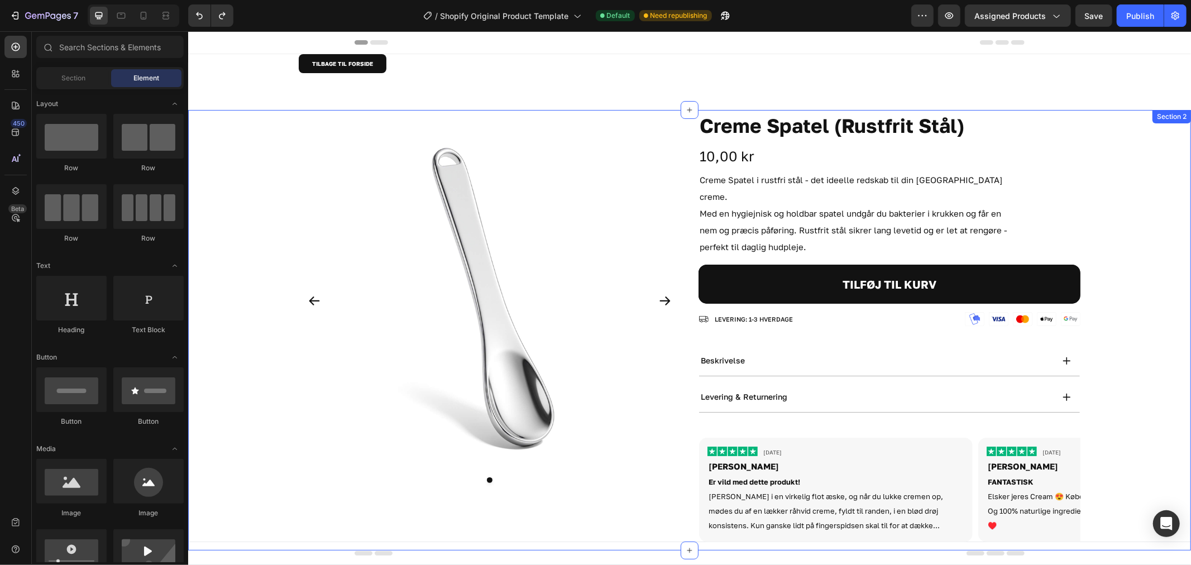
click at [226, 249] on div "Product Images Creme Spatel (Rustfrit Stål) Product Title 10,00 kr Product Pric…" at bounding box center [689, 329] width 1003 height 441
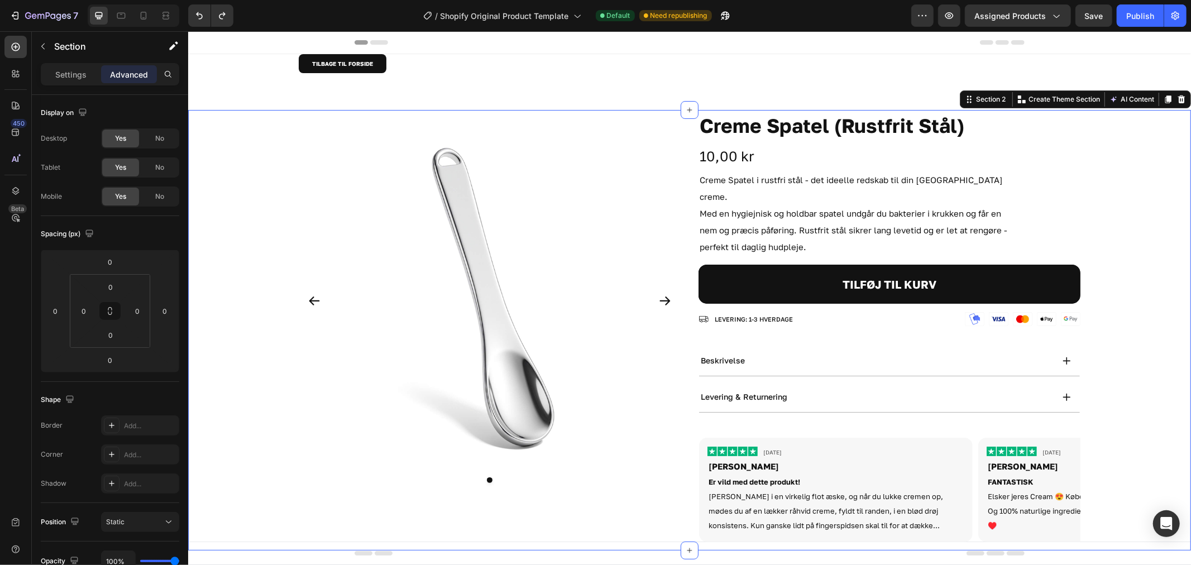
click at [217, 198] on div "Product Images Creme Spatel (Rustfrit Stål) Product Title 10,00 kr Product Pric…" at bounding box center [689, 329] width 1003 height 441
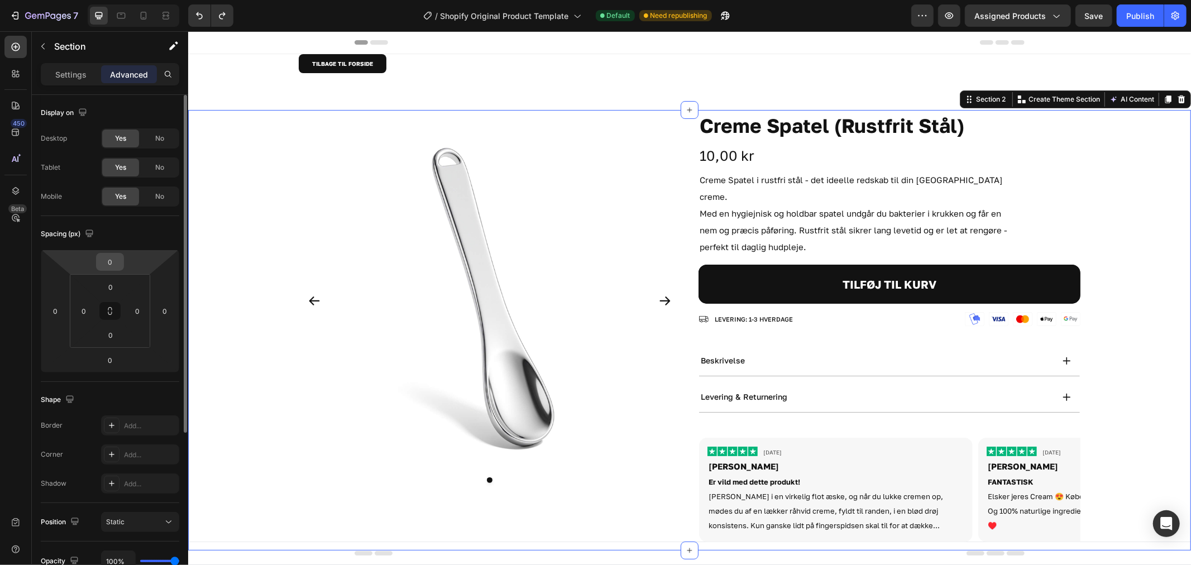
click at [118, 265] on input "0" at bounding box center [110, 262] width 22 height 17
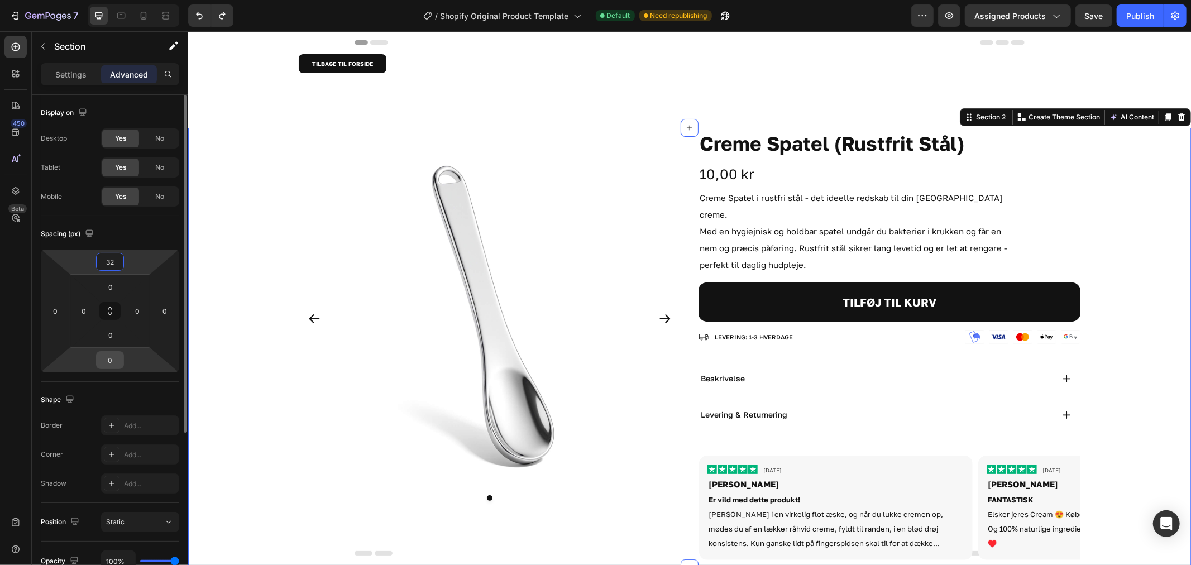
type input "32"
click at [123, 357] on div "0" at bounding box center [110, 360] width 28 height 18
click at [114, 359] on input "0" at bounding box center [110, 360] width 22 height 17
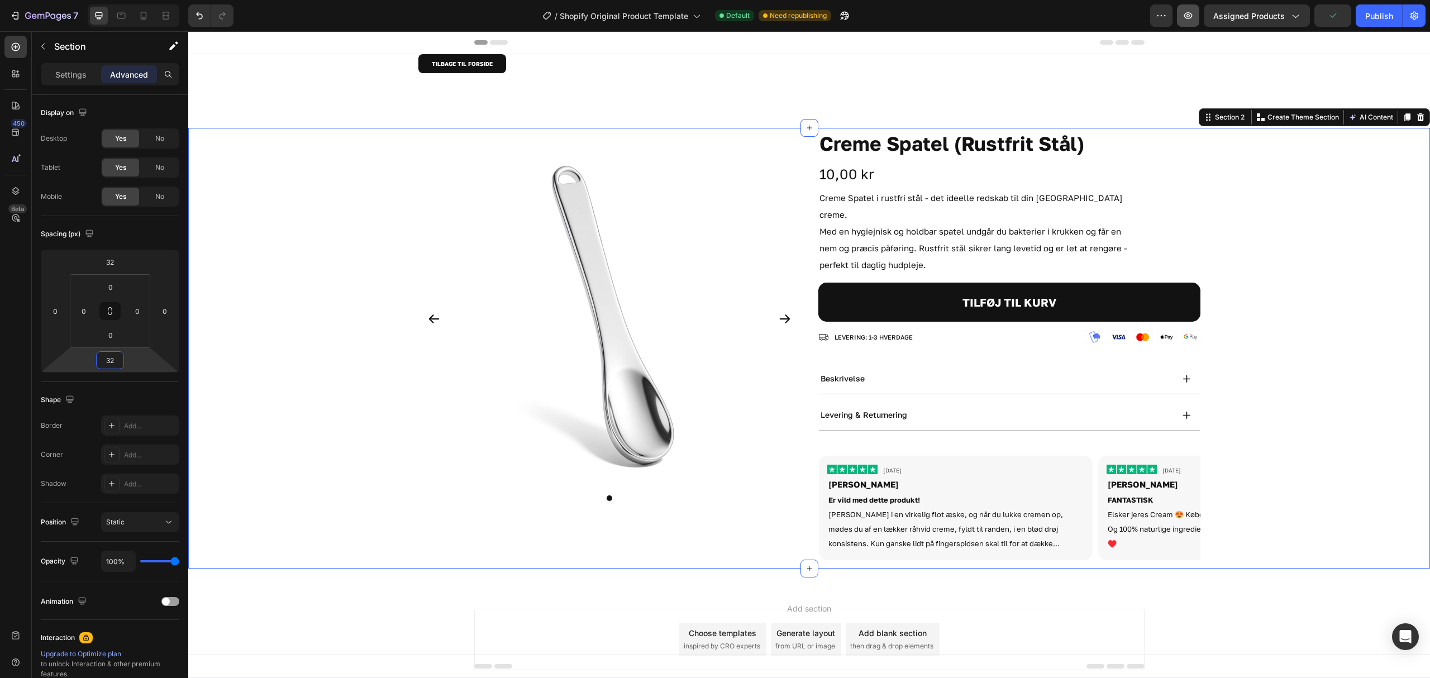
click at [1191, 19] on icon "button" at bounding box center [1187, 15] width 11 height 11
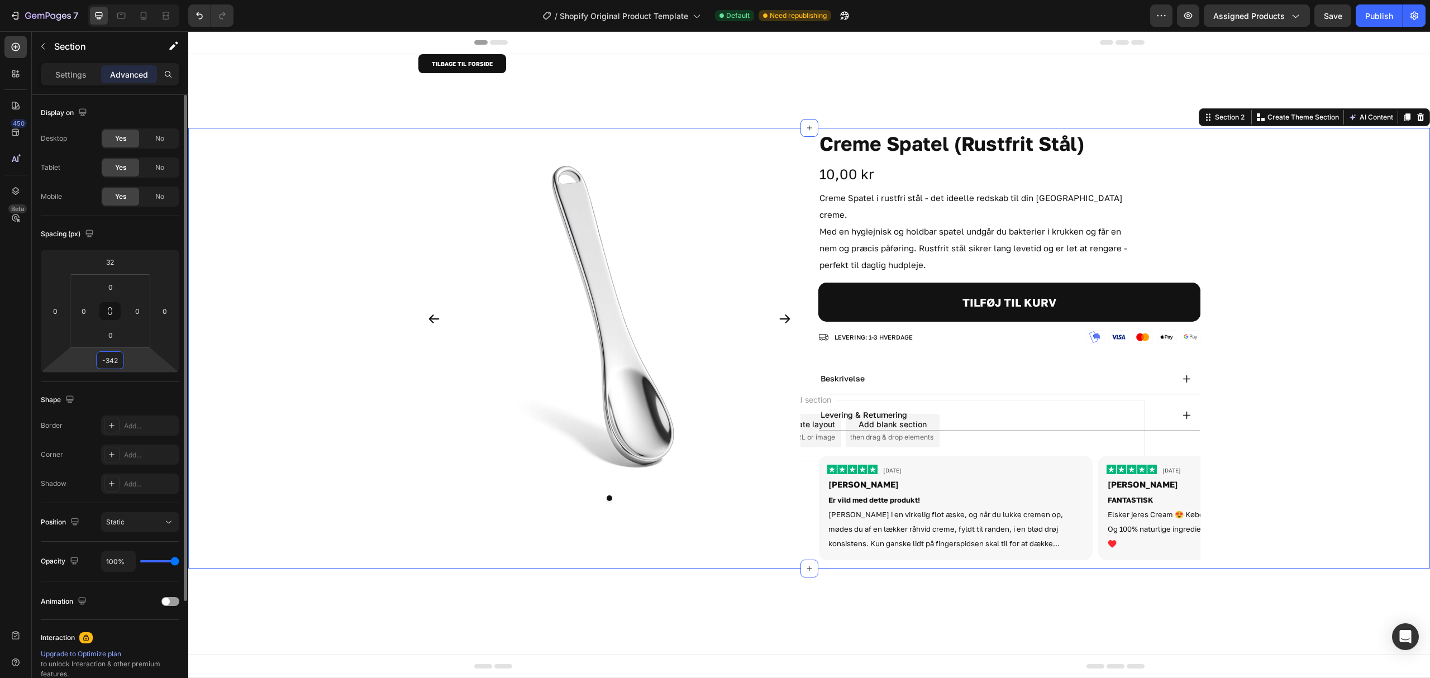
click at [128, 0] on html "7 / Shopify Original Product Template Default Need republishing Preview Assigne…" at bounding box center [715, 0] width 1430 height 0
drag, startPoint x: 1172, startPoint y: 10, endPoint x: 1184, endPoint y: 9, distance: 12.3
click at [1172, 10] on button "button" at bounding box center [1161, 15] width 22 height 22
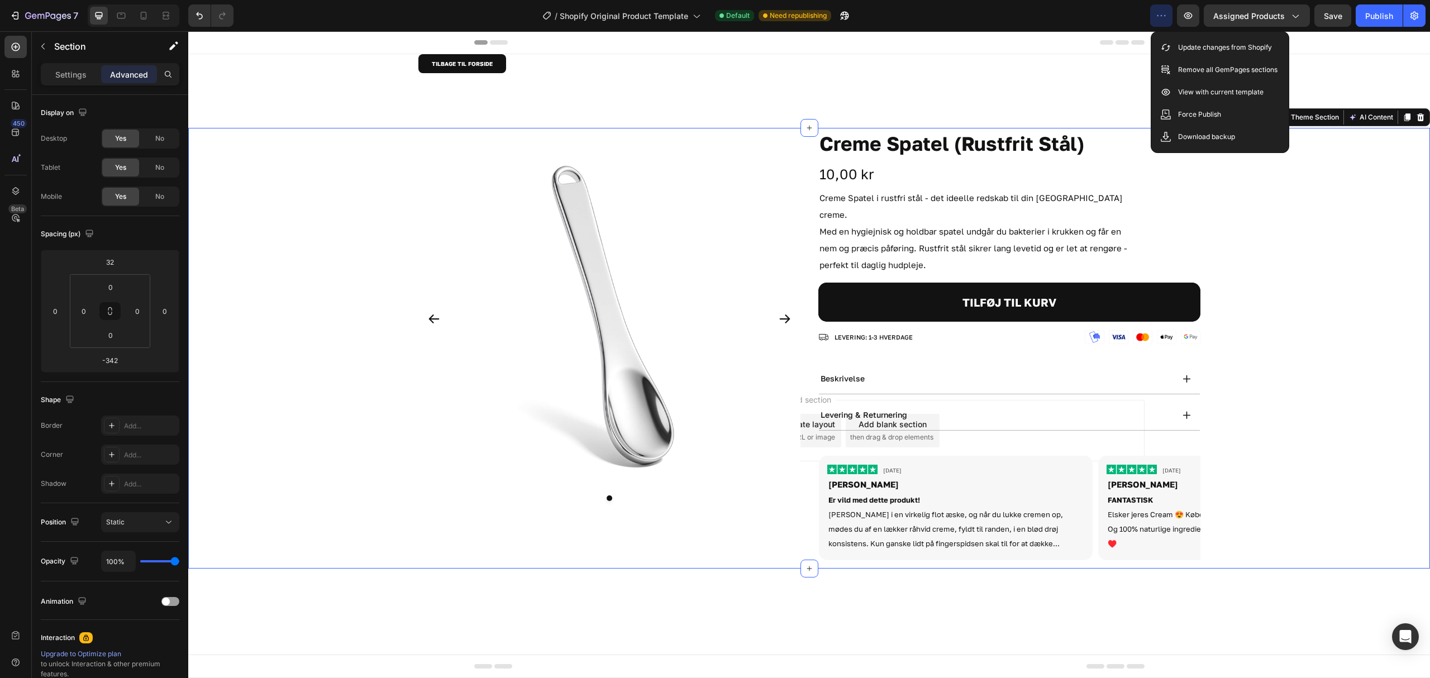
click at [1128, 12] on div "/ Shopify Original Product Template Default Need republishing" at bounding box center [696, 15] width 908 height 22
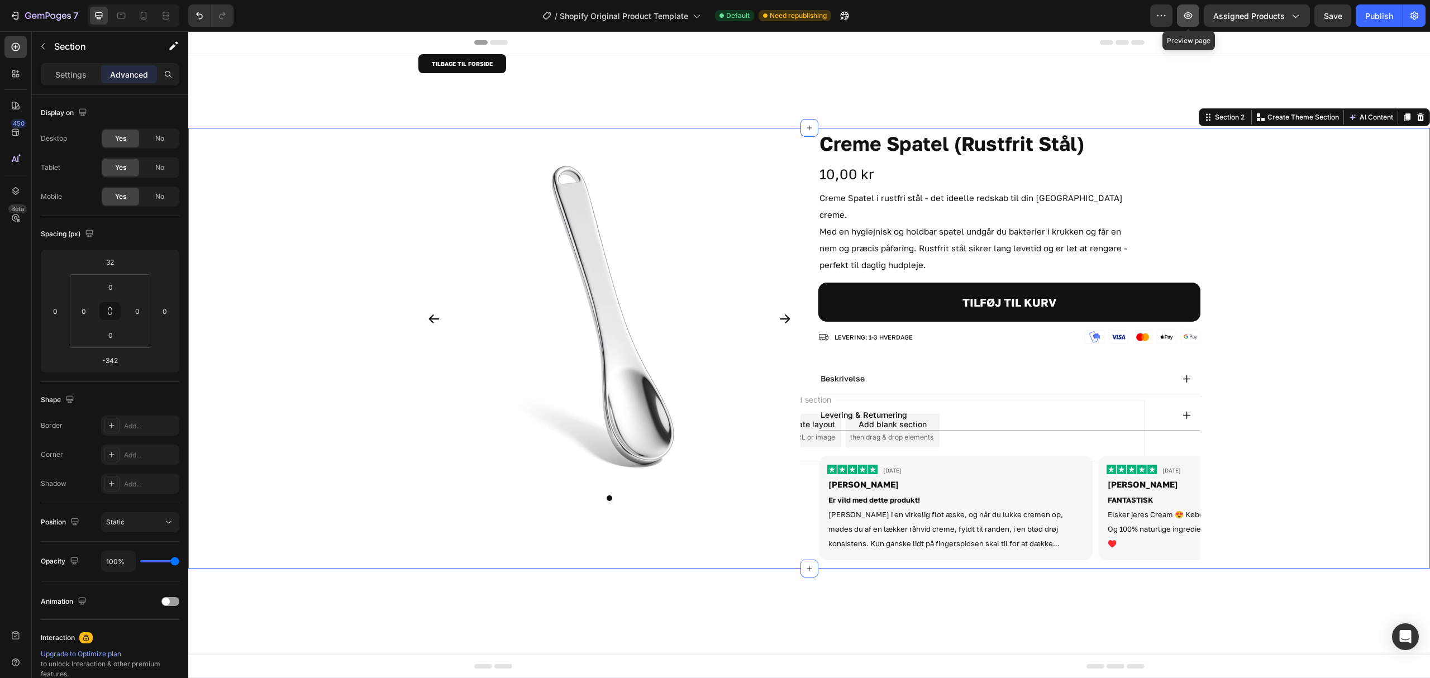
click at [1183, 12] on icon "button" at bounding box center [1187, 15] width 11 height 11
click at [119, 360] on input "-342" at bounding box center [110, 360] width 22 height 17
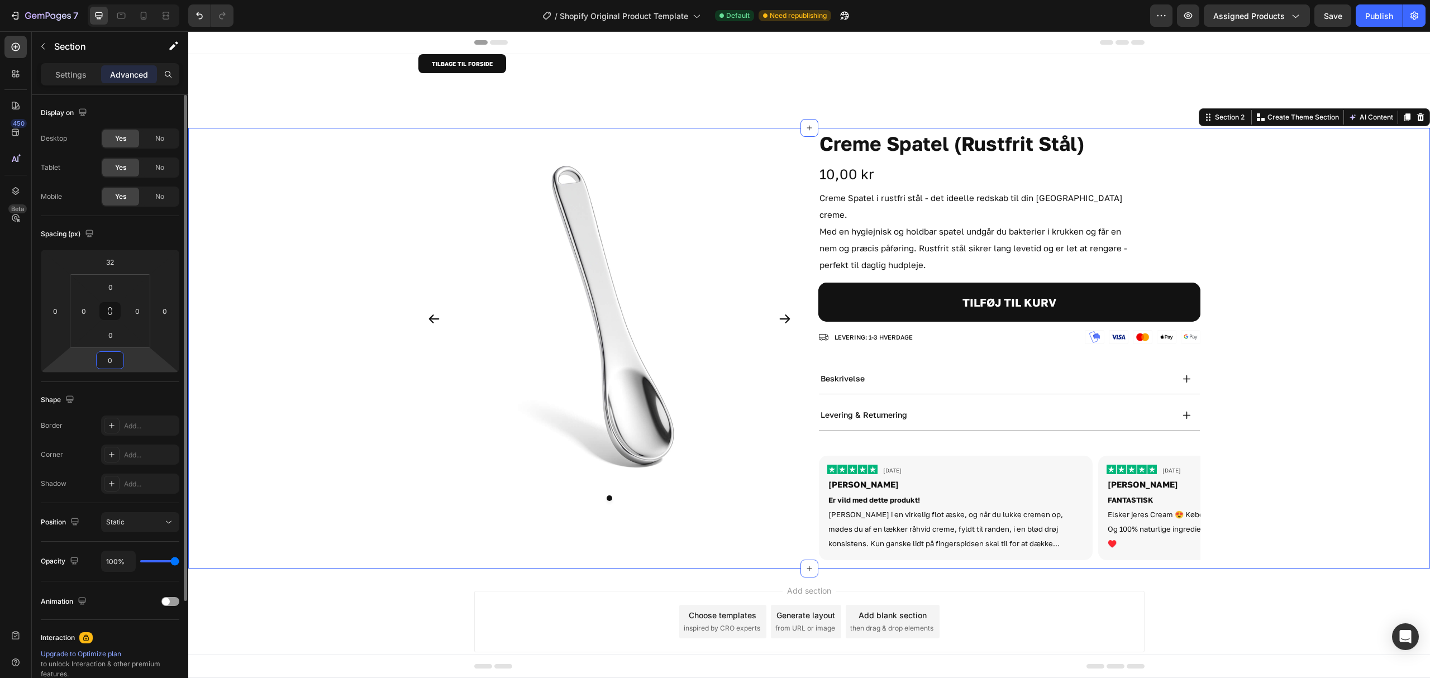
type input "0"
click at [116, 271] on div "32" at bounding box center [110, 262] width 28 height 18
click at [107, 265] on input "32" at bounding box center [110, 262] width 22 height 17
type input "9"
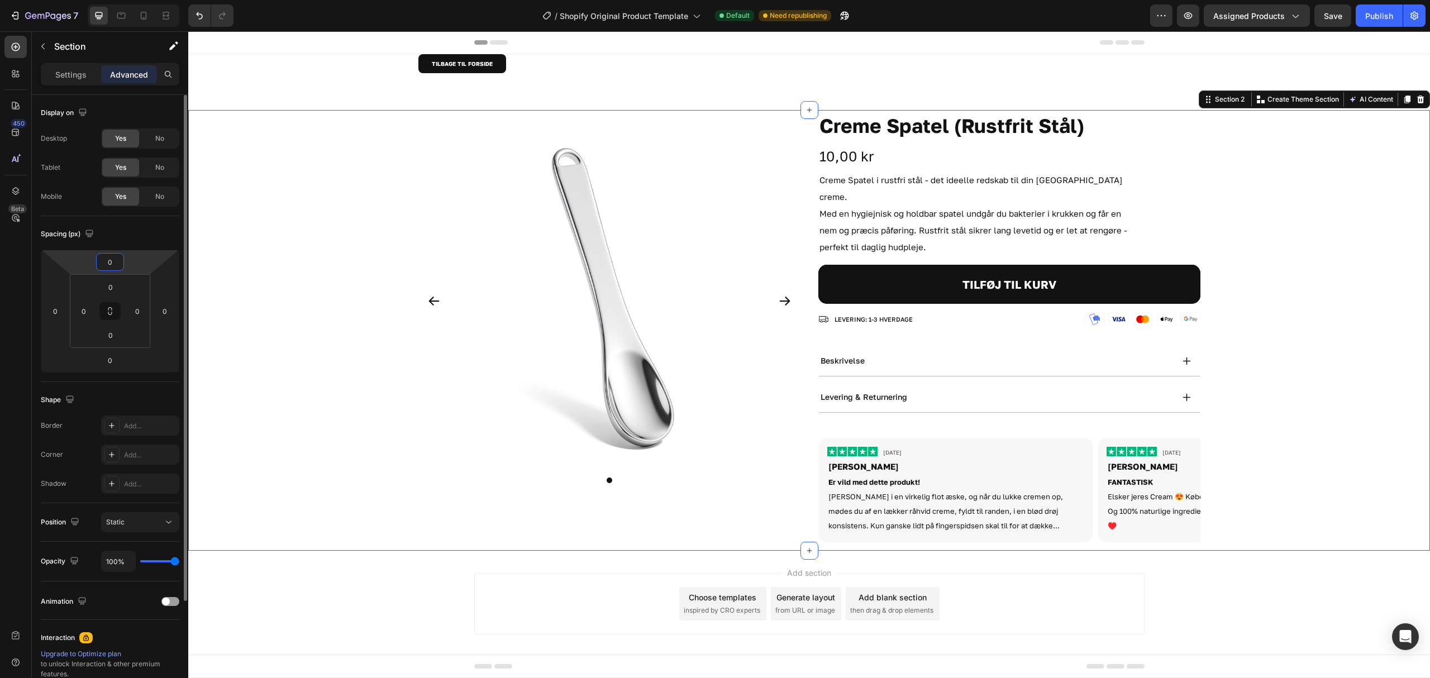
type input "0"
drag, startPoint x: 132, startPoint y: 344, endPoint x: 124, endPoint y: 324, distance: 21.1
click at [144, 0] on html "7 / Shopify Original Product Template Default Need republishing Preview Assigne…" at bounding box center [715, 0] width 1430 height 0
click at [117, 330] on input "318" at bounding box center [110, 335] width 22 height 17
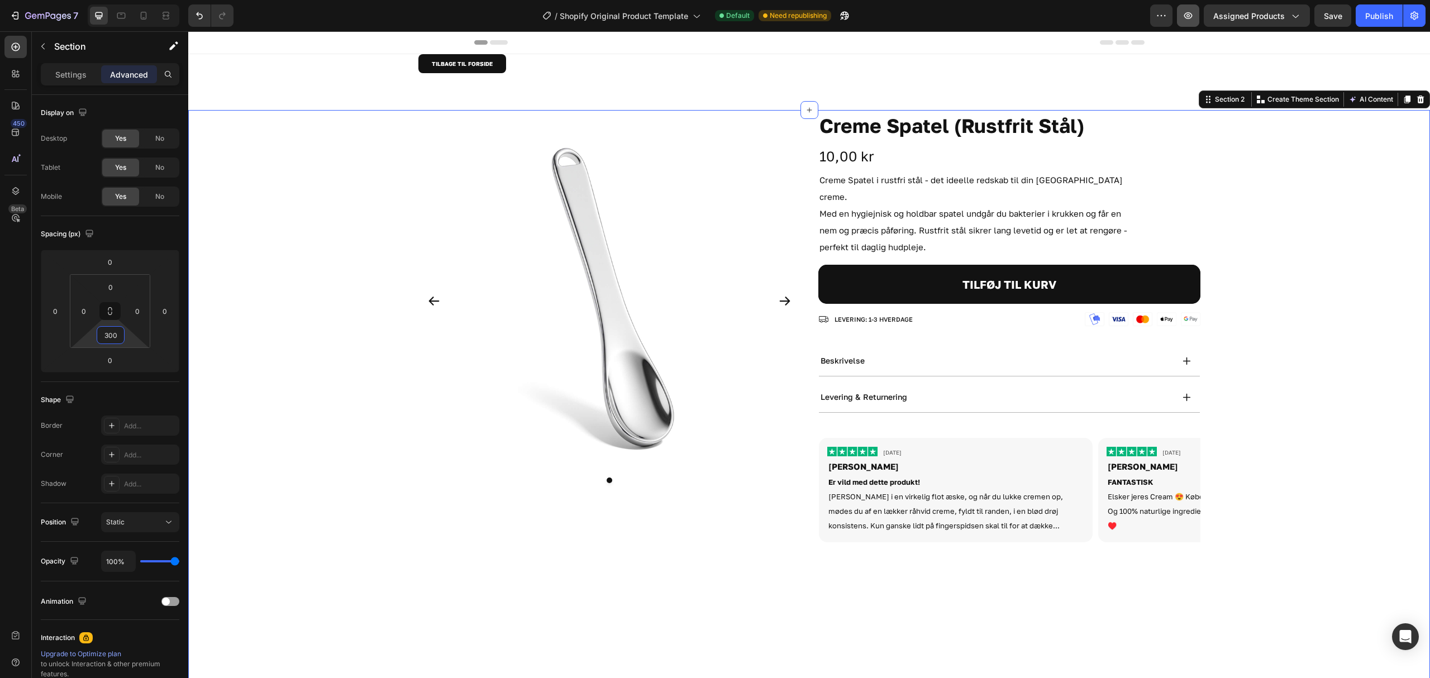
click at [1191, 14] on button "button" at bounding box center [1188, 15] width 22 height 22
click at [113, 336] on input "300" at bounding box center [110, 335] width 22 height 17
type input "10"
click at [1191, 8] on button "button" at bounding box center [1188, 15] width 22 height 22
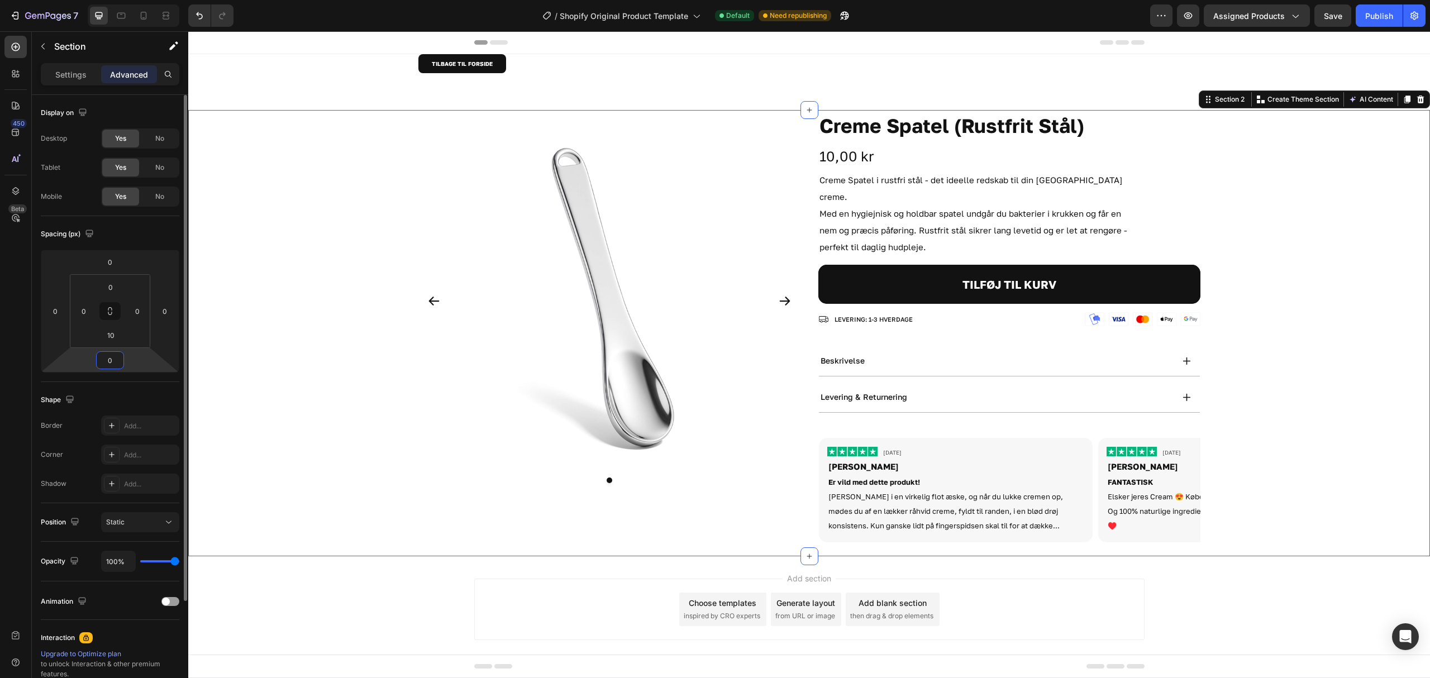
click at [115, 357] on input "0" at bounding box center [110, 360] width 22 height 17
click at [114, 287] on input "0" at bounding box center [110, 287] width 22 height 17
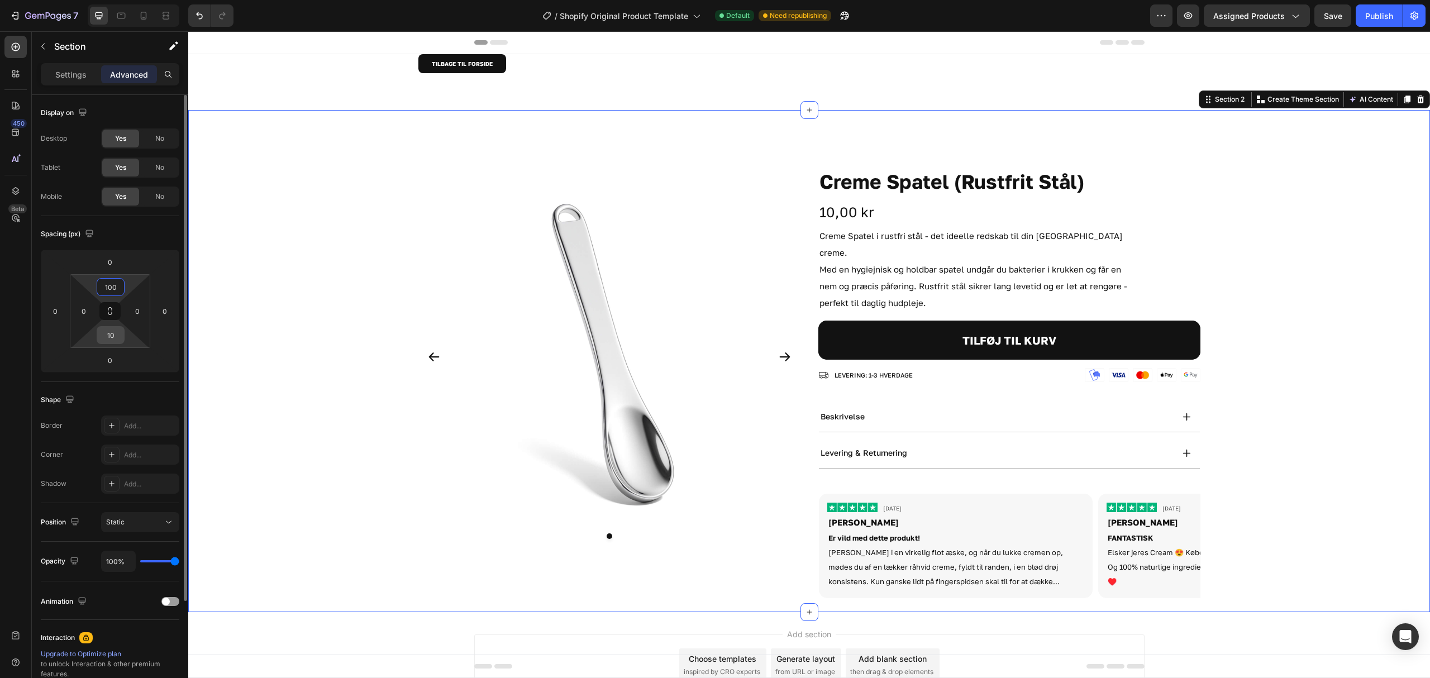
type input "100"
click at [115, 335] on input "10" at bounding box center [110, 335] width 22 height 17
type input "100"
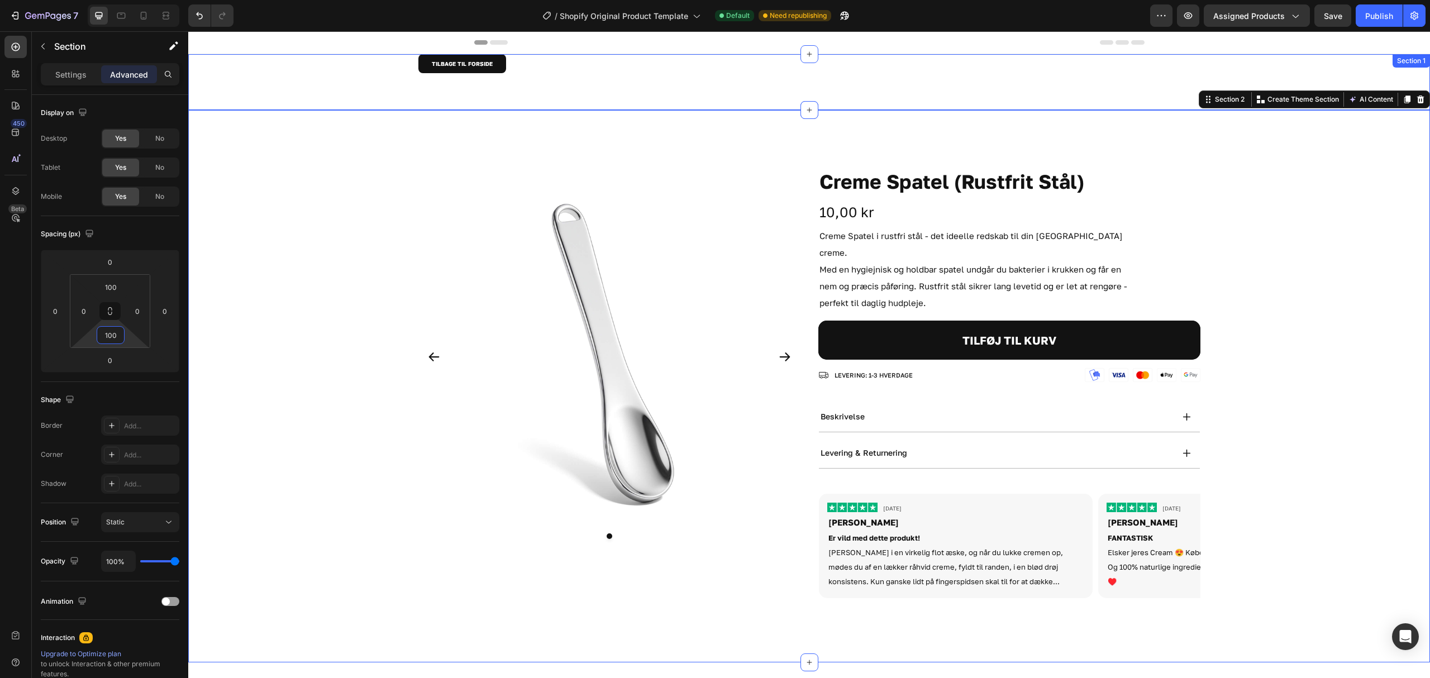
click at [344, 83] on div "TILBAGE TIL FORSIDE Button Row" at bounding box center [809, 82] width 1242 height 56
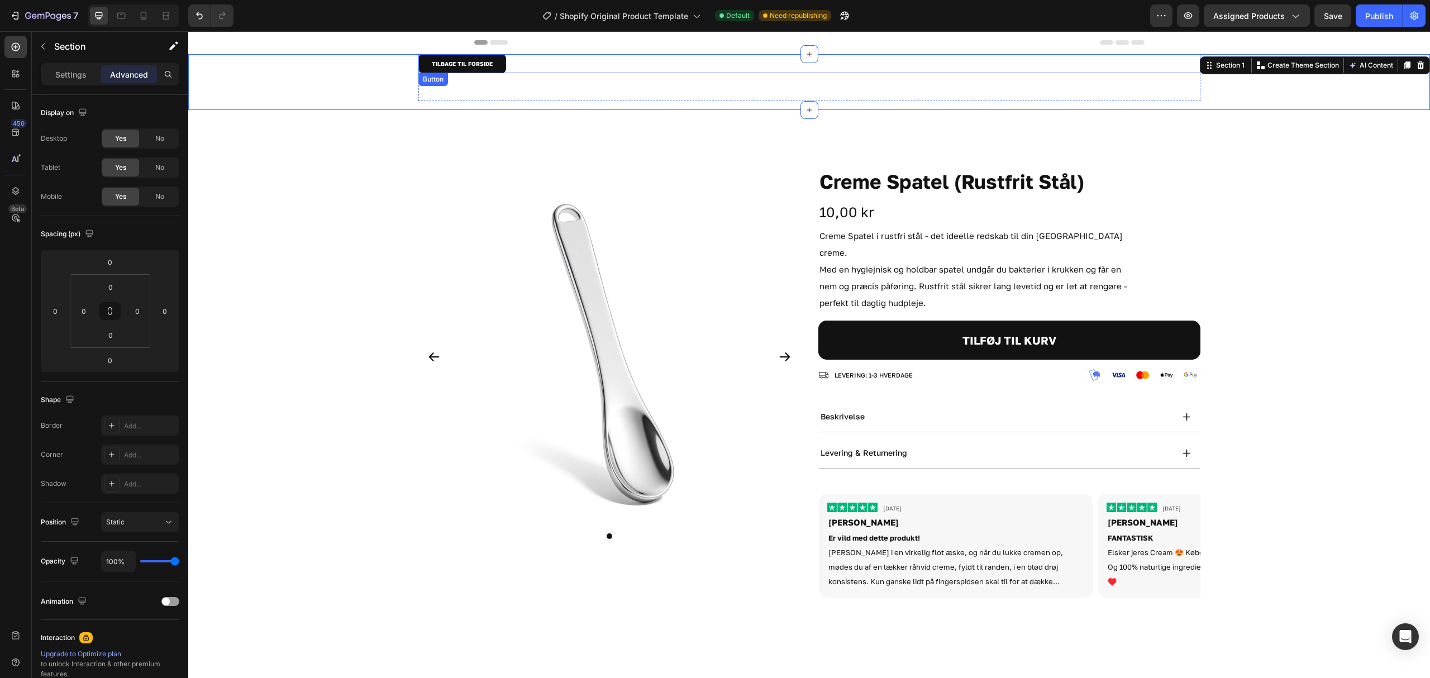
click at [534, 61] on div "TILBAGE TIL FORSIDE Button" at bounding box center [809, 63] width 782 height 19
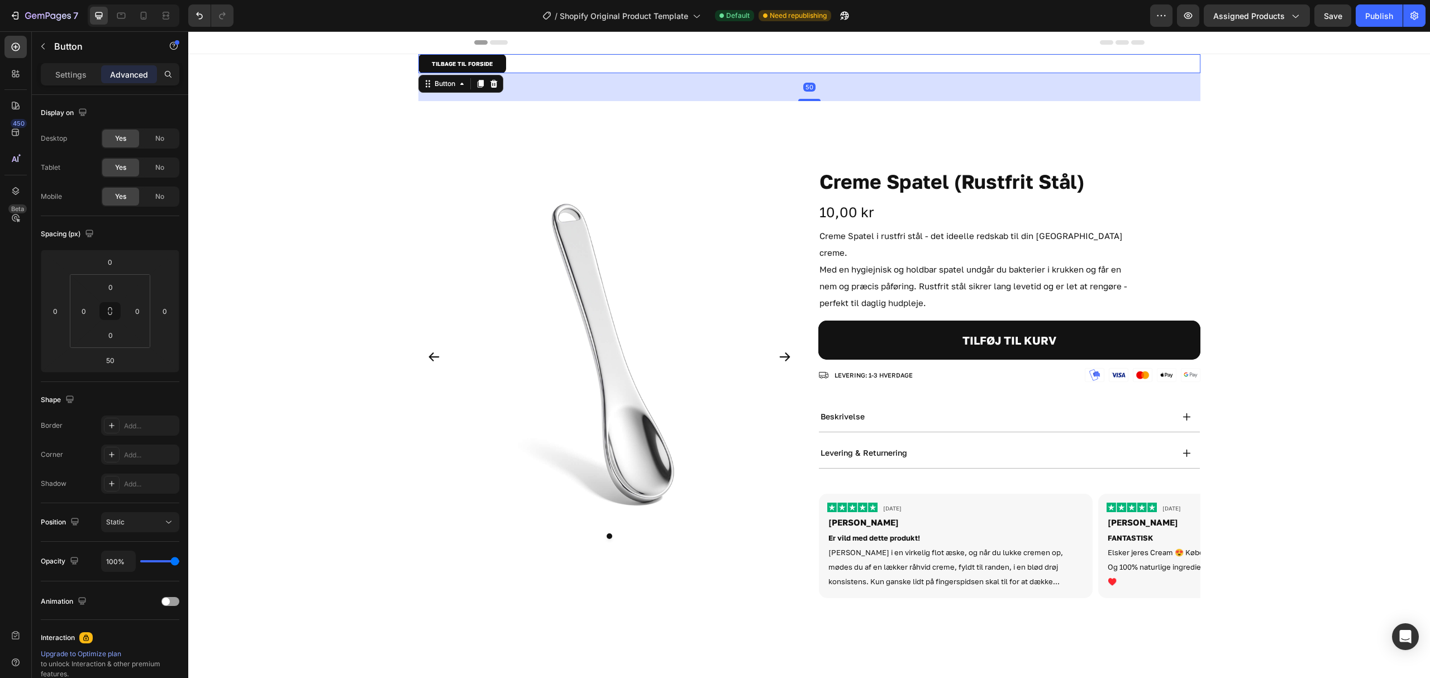
click at [541, 94] on div "50" at bounding box center [809, 87] width 782 height 28
click at [845, 61] on div "TILBAGE TIL FORSIDE Button 50" at bounding box center [809, 63] width 782 height 19
click at [602, 66] on div "TILBAGE TIL FORSIDE Button 50" at bounding box center [809, 63] width 782 height 19
click at [617, 74] on div "50" at bounding box center [809, 87] width 782 height 28
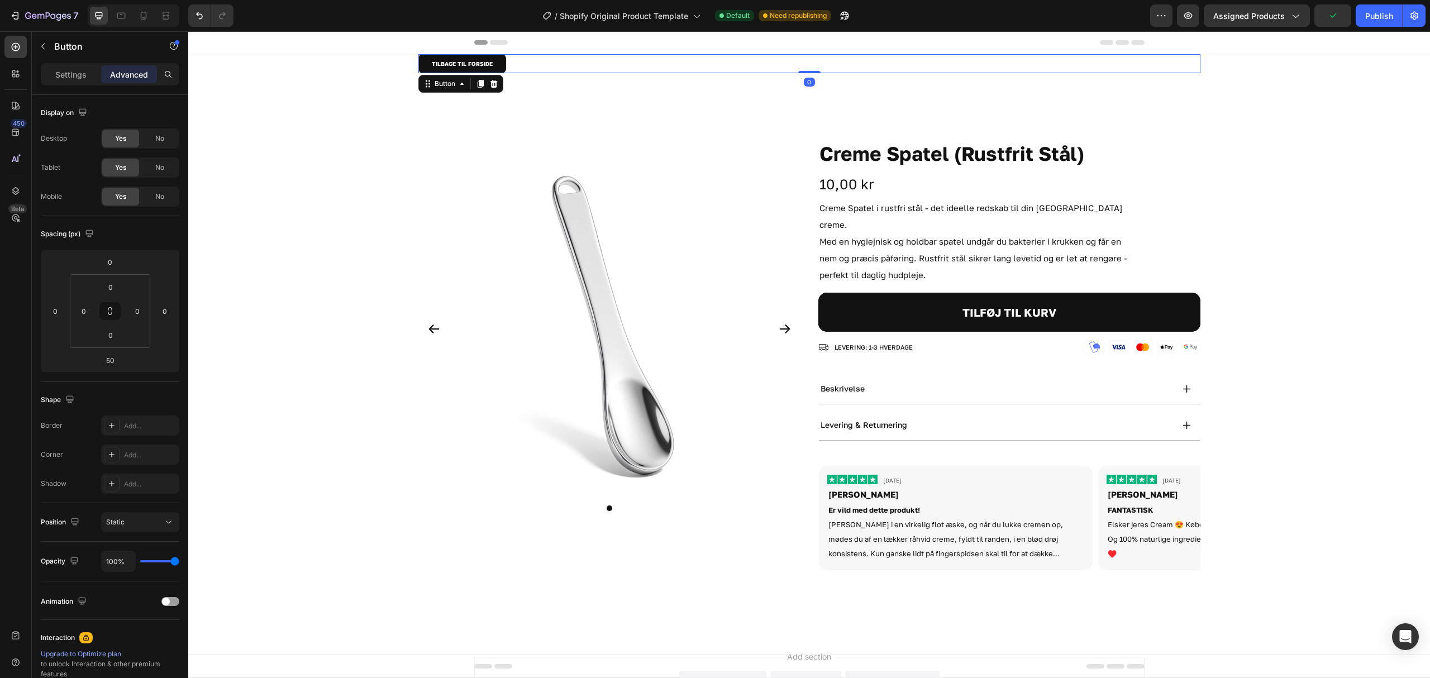
drag, startPoint x: 807, startPoint y: 99, endPoint x: 800, endPoint y: 30, distance: 69.1
click at [800, 31] on html "TILBAGE TIL FORSIDE Button 0 Row Section 1 Product Images Creme Spatel (Rustfri…" at bounding box center [809, 388] width 1242 height 714
type input "0"
click at [347, 193] on div "Product Images Creme Spatel (Rustfrit Stål) Product Title 10,00 kr Product Pric…" at bounding box center [809, 358] width 1242 height 441
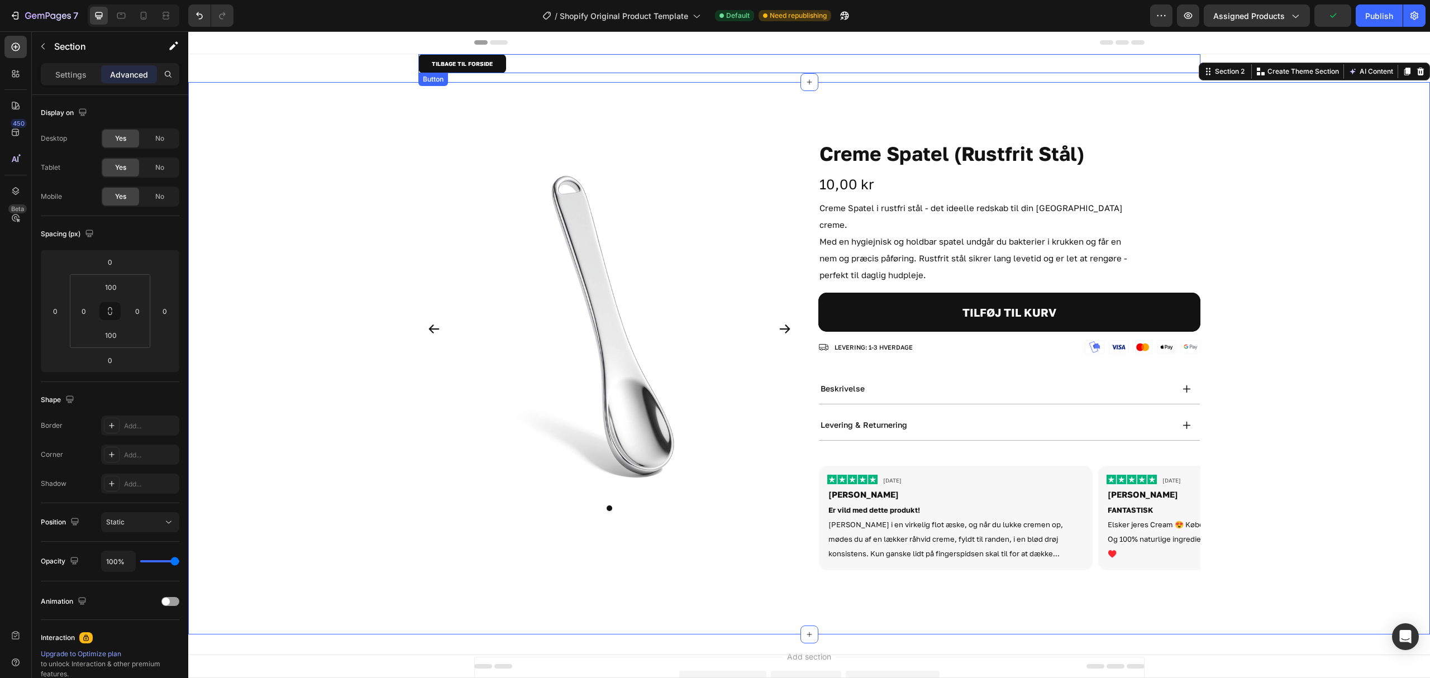
click at [535, 65] on div "TILBAGE TIL FORSIDE Button" at bounding box center [809, 63] width 782 height 19
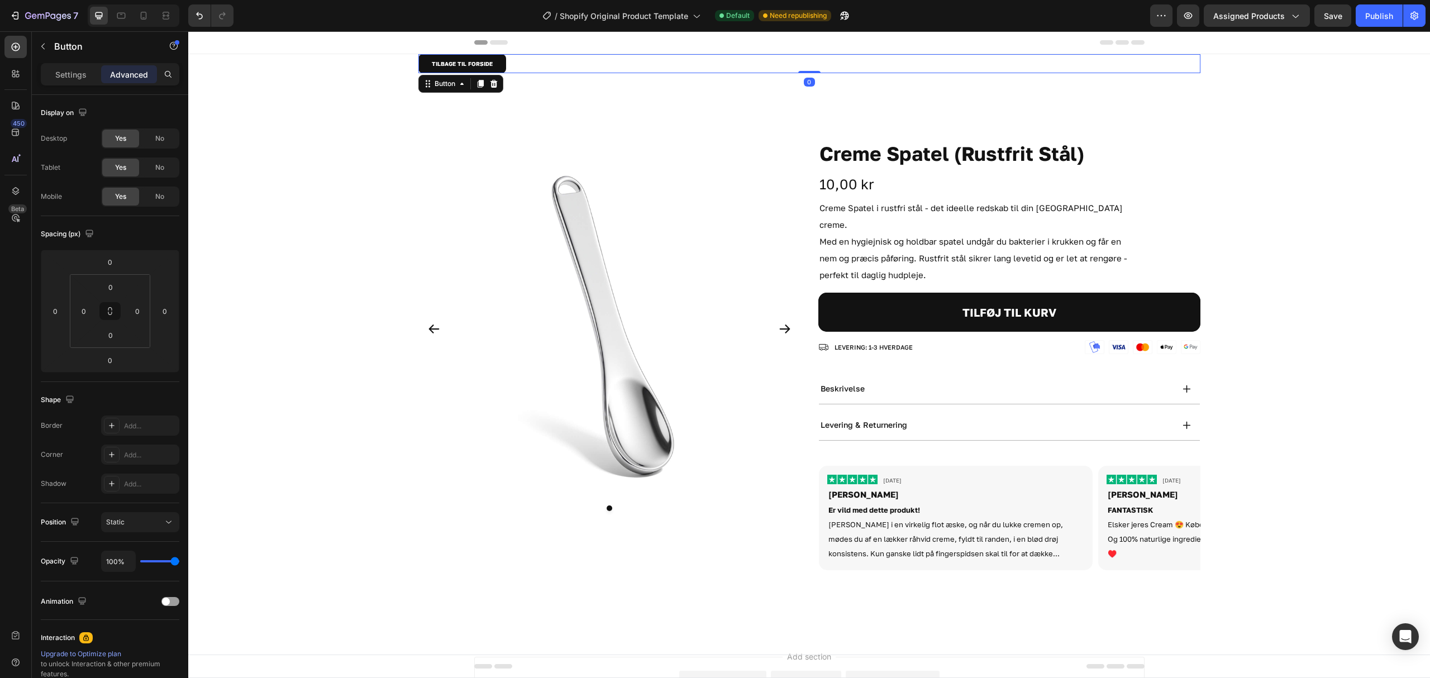
click at [361, 63] on div "TILBAGE TIL FORSIDE Button 0 Row" at bounding box center [809, 68] width 1242 height 28
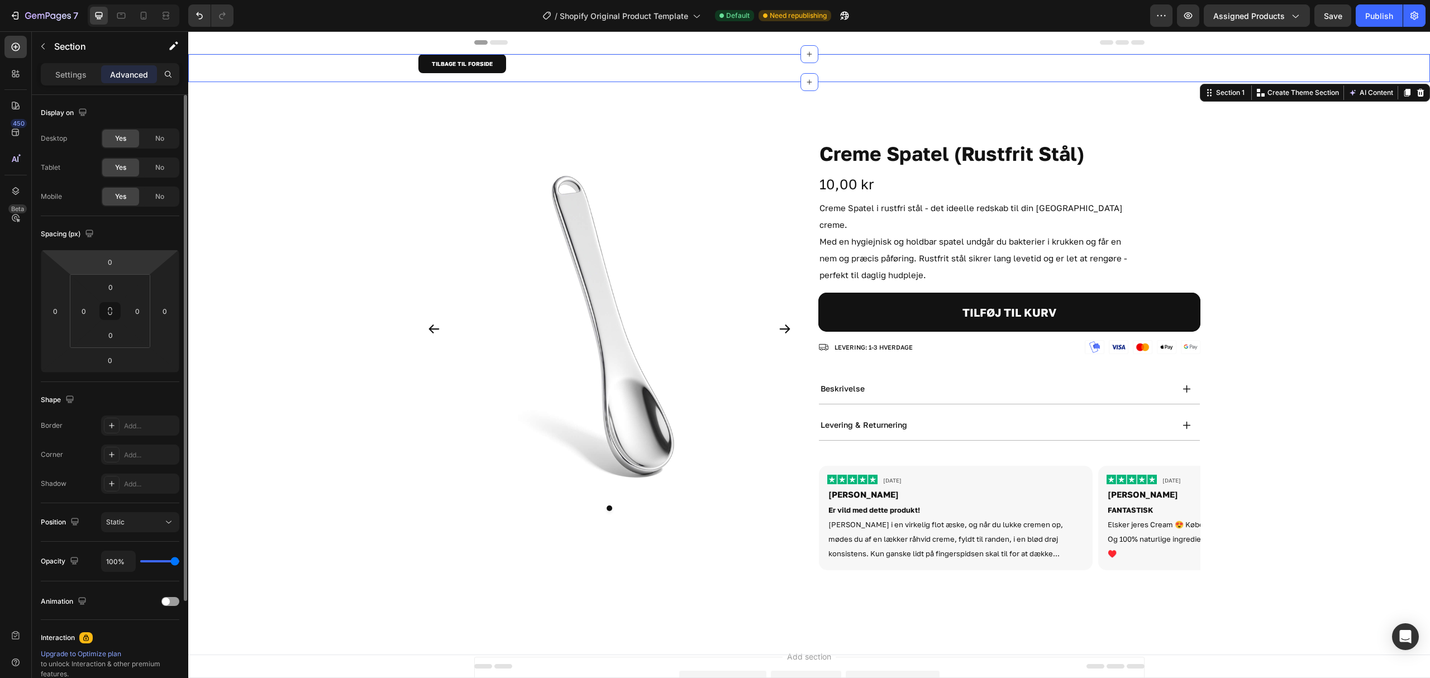
click at [124, 0] on html "7 / Shopify Original Product Template Default Need republishing Preview Assigne…" at bounding box center [715, 0] width 1430 height 0
click at [114, 262] on input "0" at bounding box center [110, 262] width 22 height 17
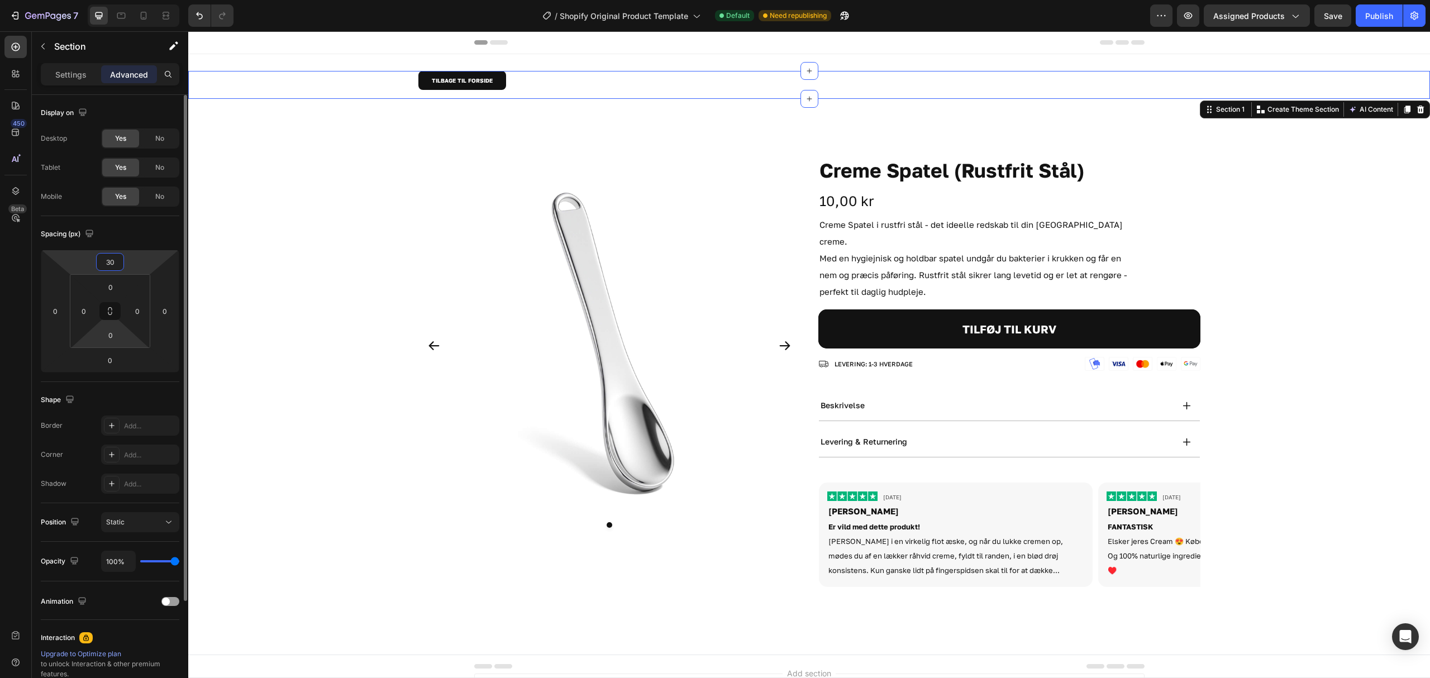
type input "30"
click at [109, 349] on div "30 0 0 0 0 0 0 0" at bounding box center [110, 311] width 139 height 123
click at [117, 359] on input "0" at bounding box center [110, 360] width 22 height 17
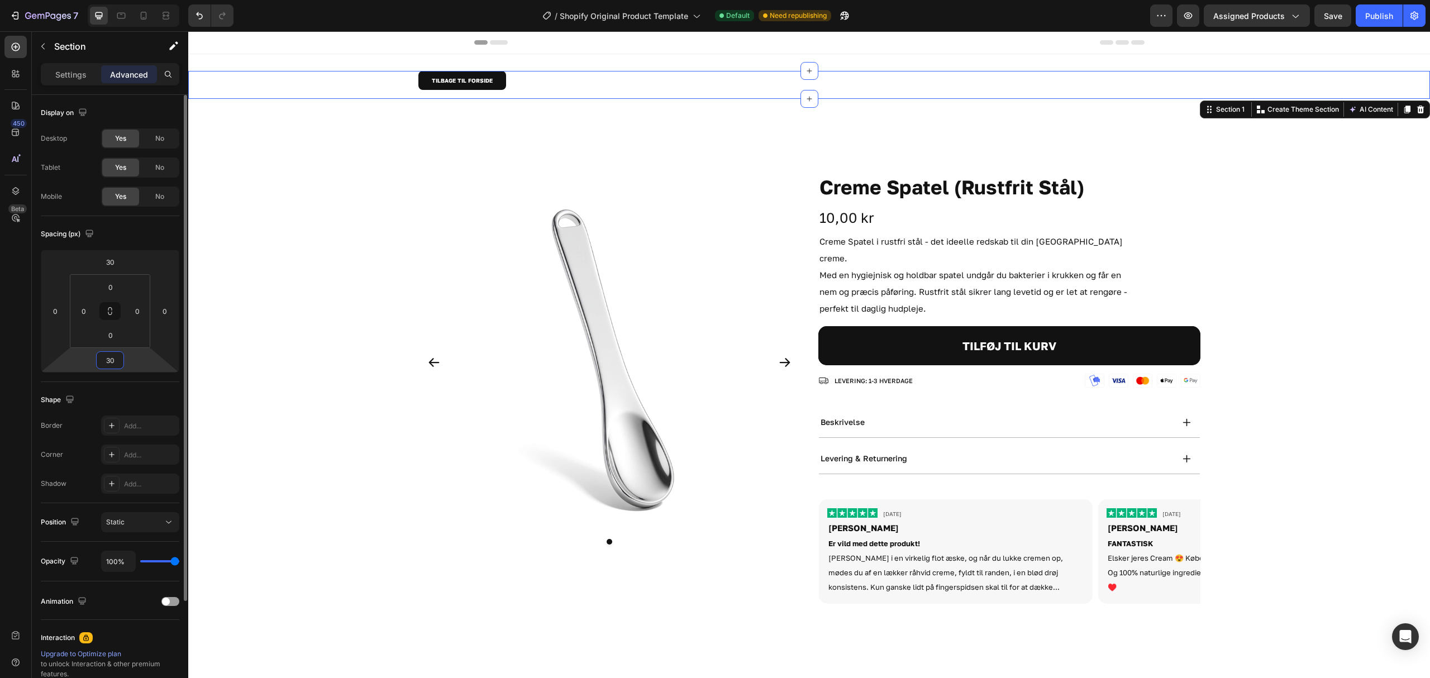
click at [121, 365] on input "30" at bounding box center [110, 360] width 22 height 17
type input "0"
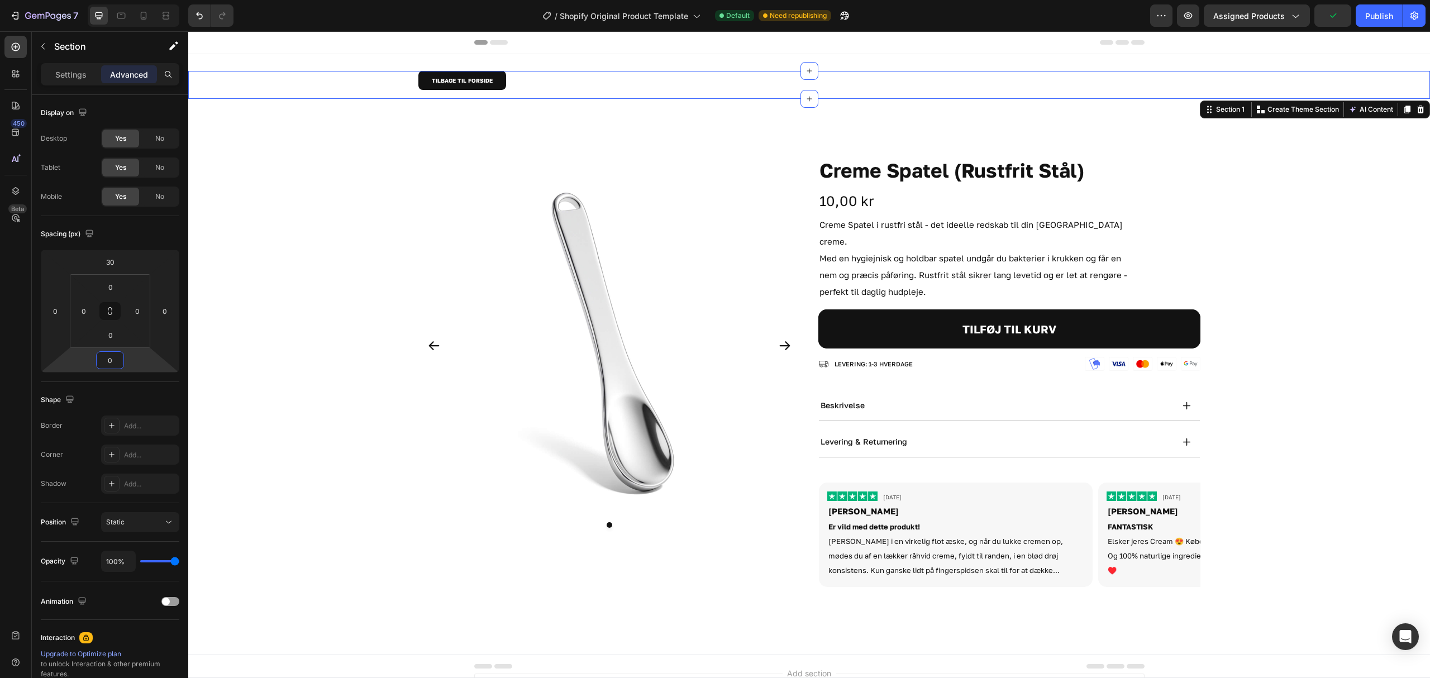
click at [1174, 16] on div "Preview Assigned Products Publish" at bounding box center [1287, 15] width 275 height 22
click at [1184, 15] on icon "button" at bounding box center [1187, 15] width 11 height 11
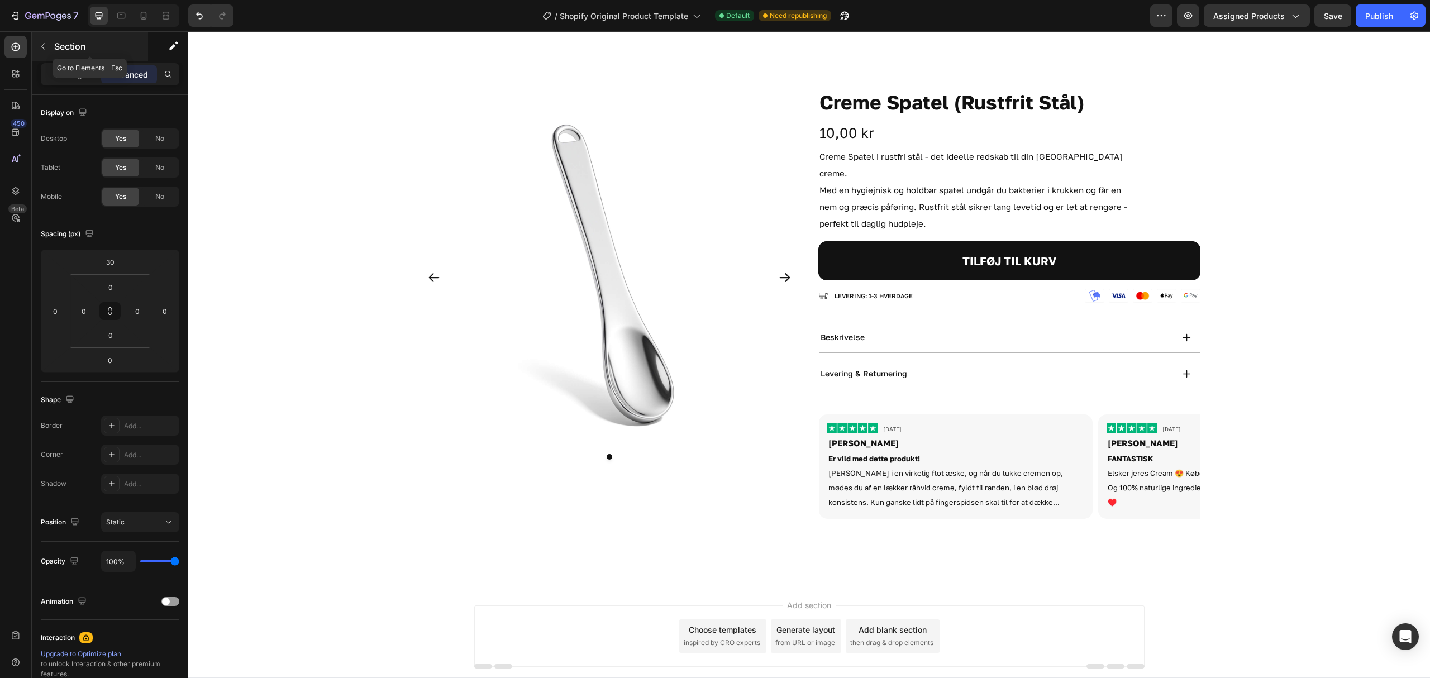
click at [43, 42] on icon "button" at bounding box center [43, 46] width 9 height 9
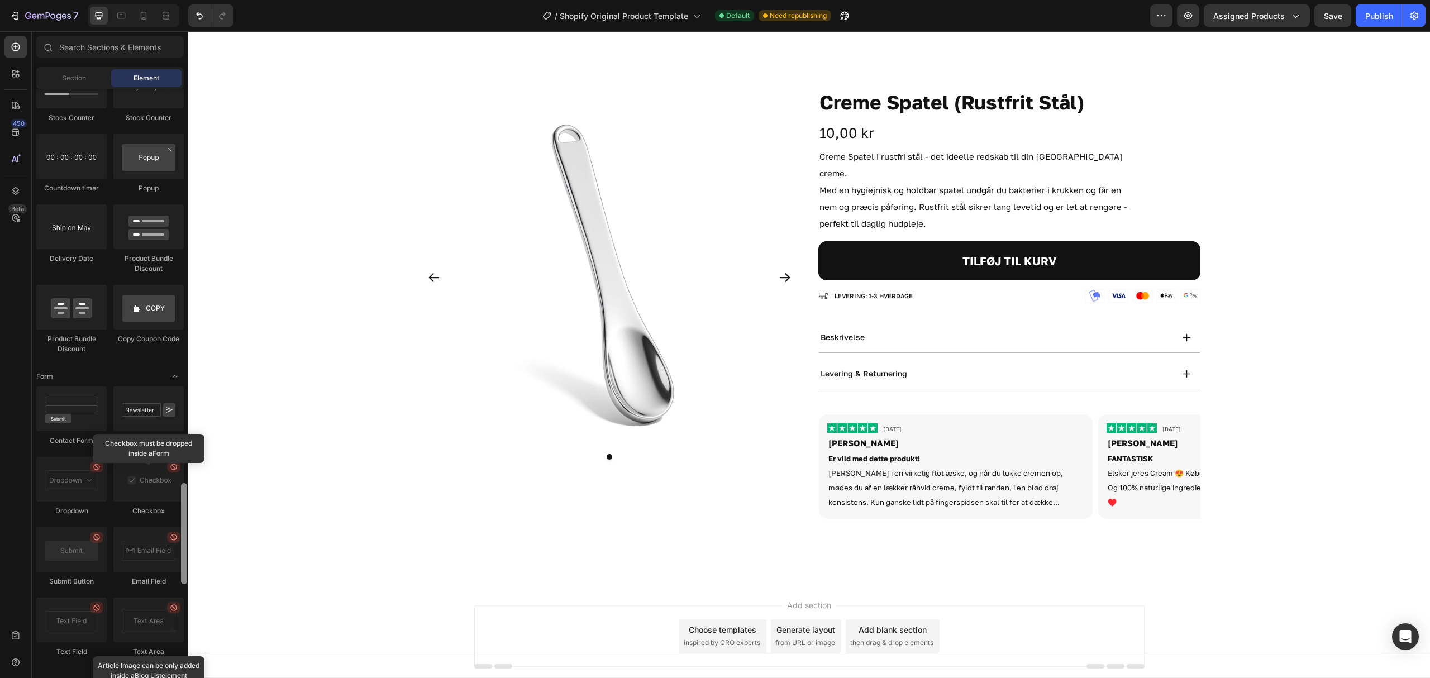
scroll to position [2409, 0]
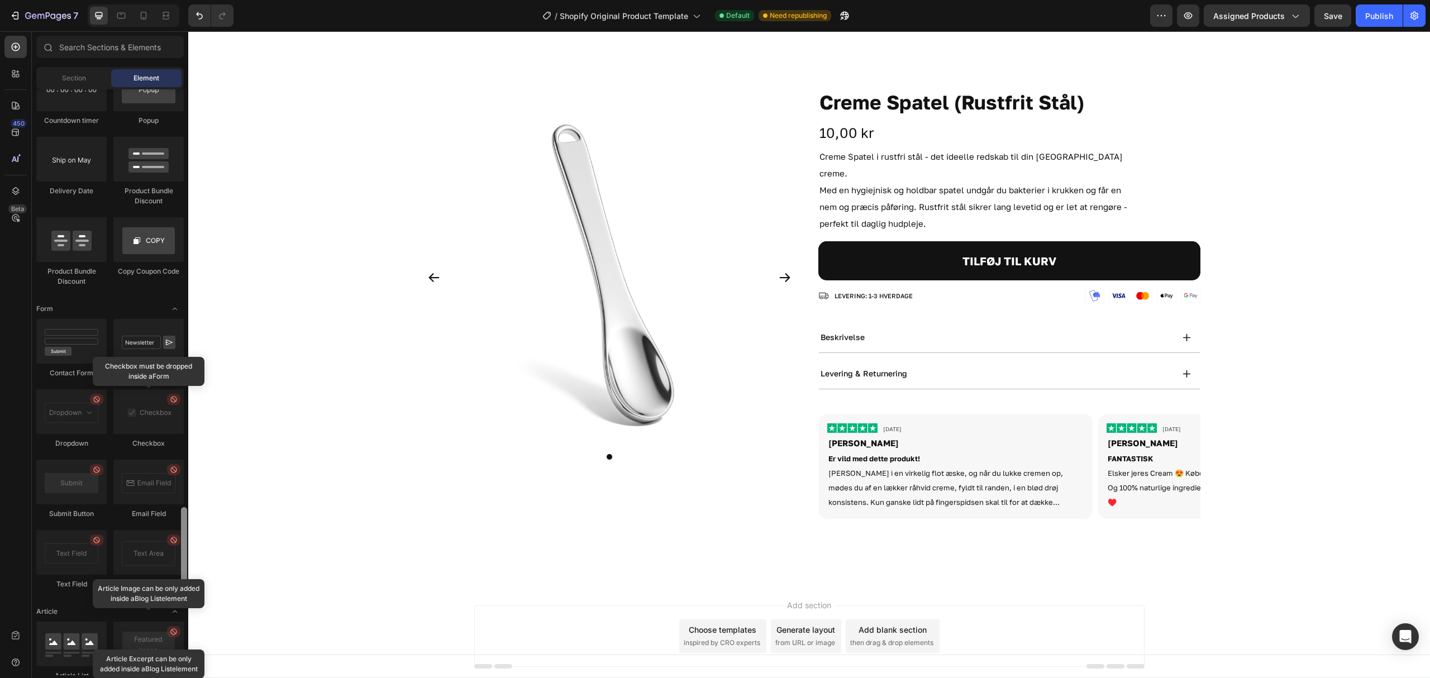
drag, startPoint x: 370, startPoint y: 381, endPoint x: 191, endPoint y: 593, distance: 277.0
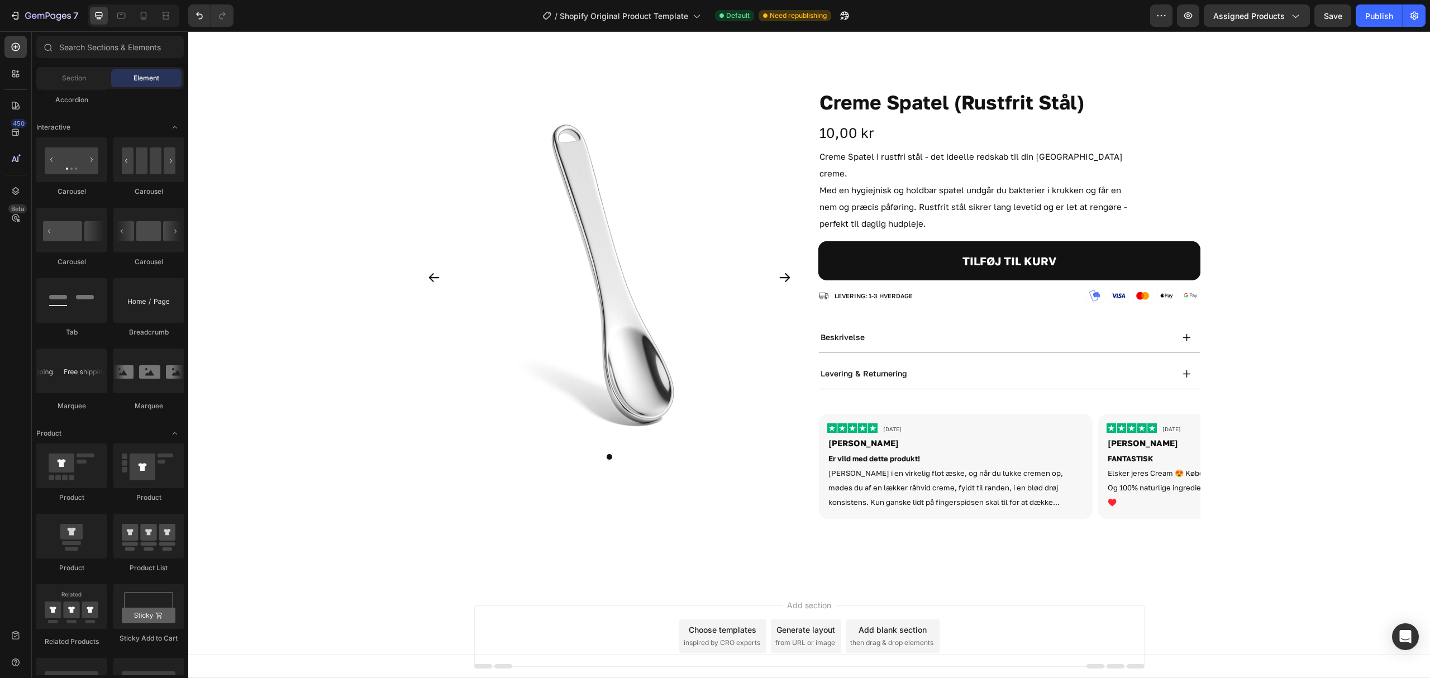
scroll to position [0, 0]
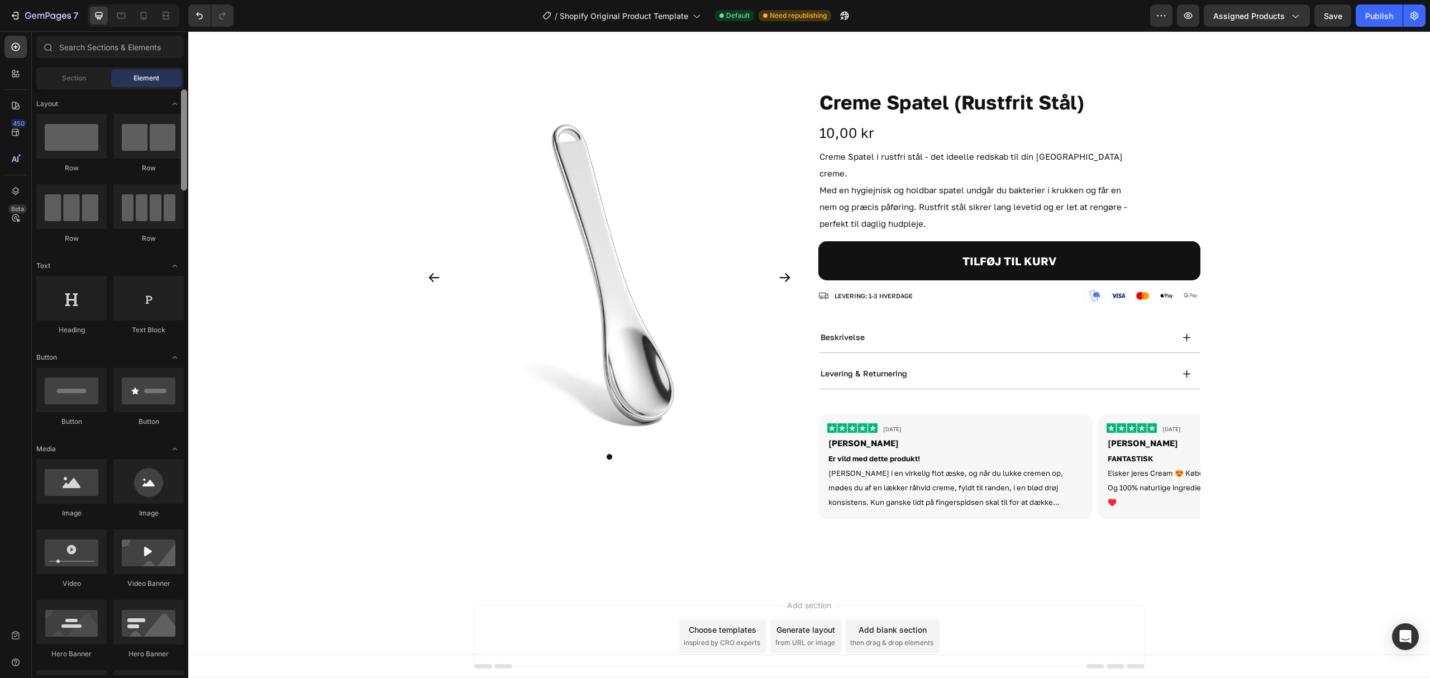
click at [168, 32] on div "Sections(18) Elements(84) Section Element Hero Section Product Detail Brands Tr…" at bounding box center [110, 354] width 156 height 647
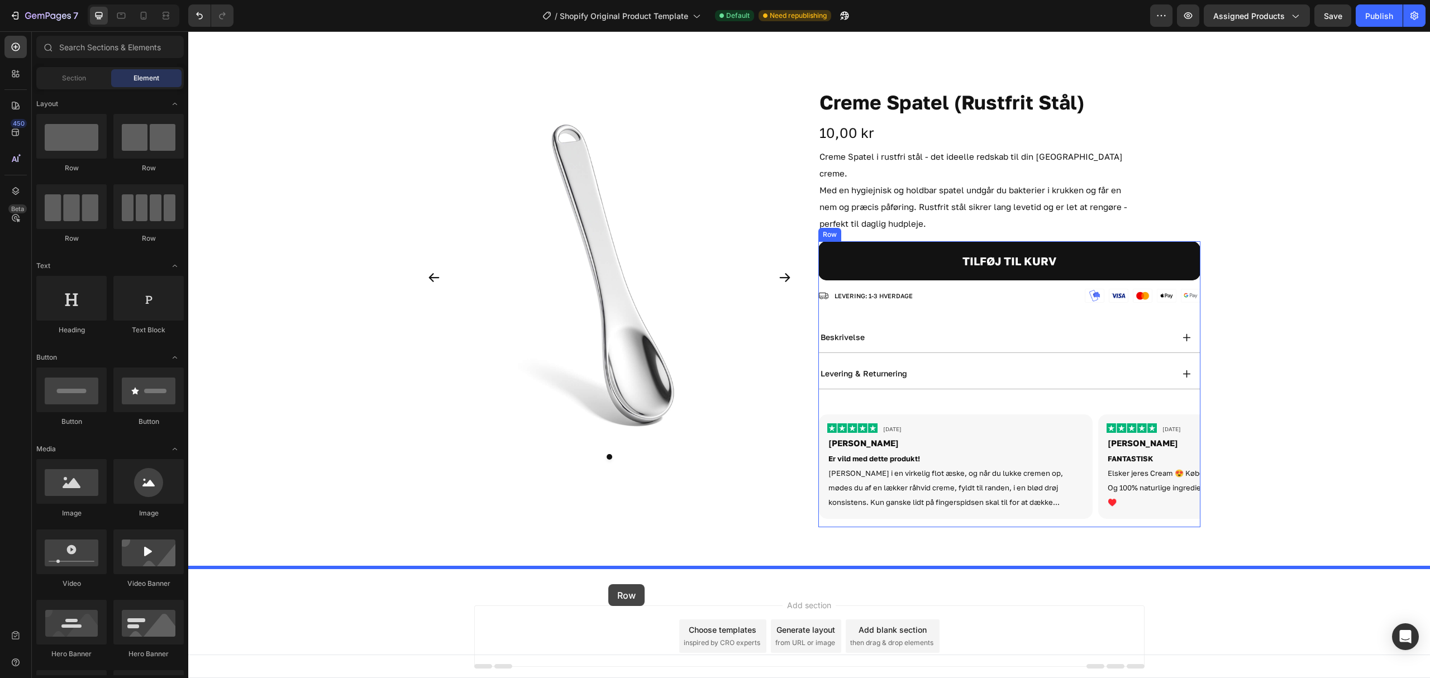
drag, startPoint x: 263, startPoint y: 179, endPoint x: 608, endPoint y: 584, distance: 532.1
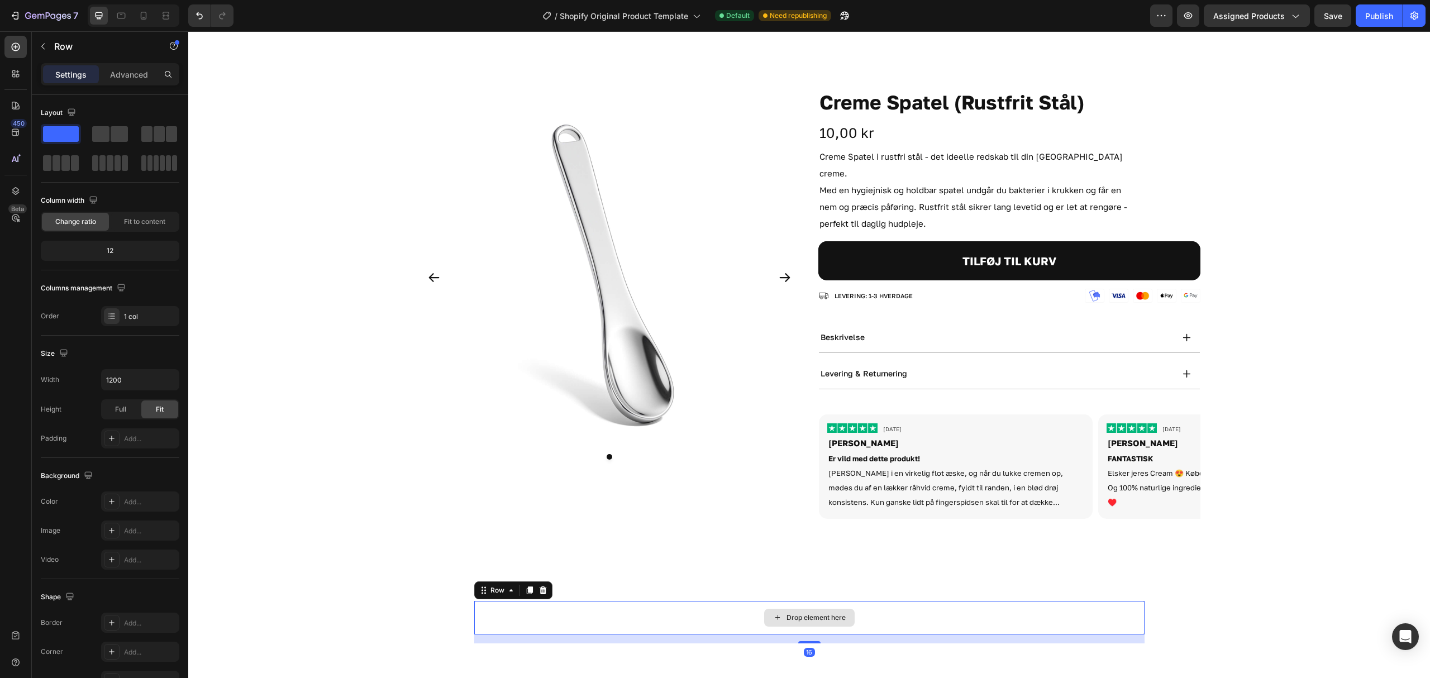
scroll to position [170, 0]
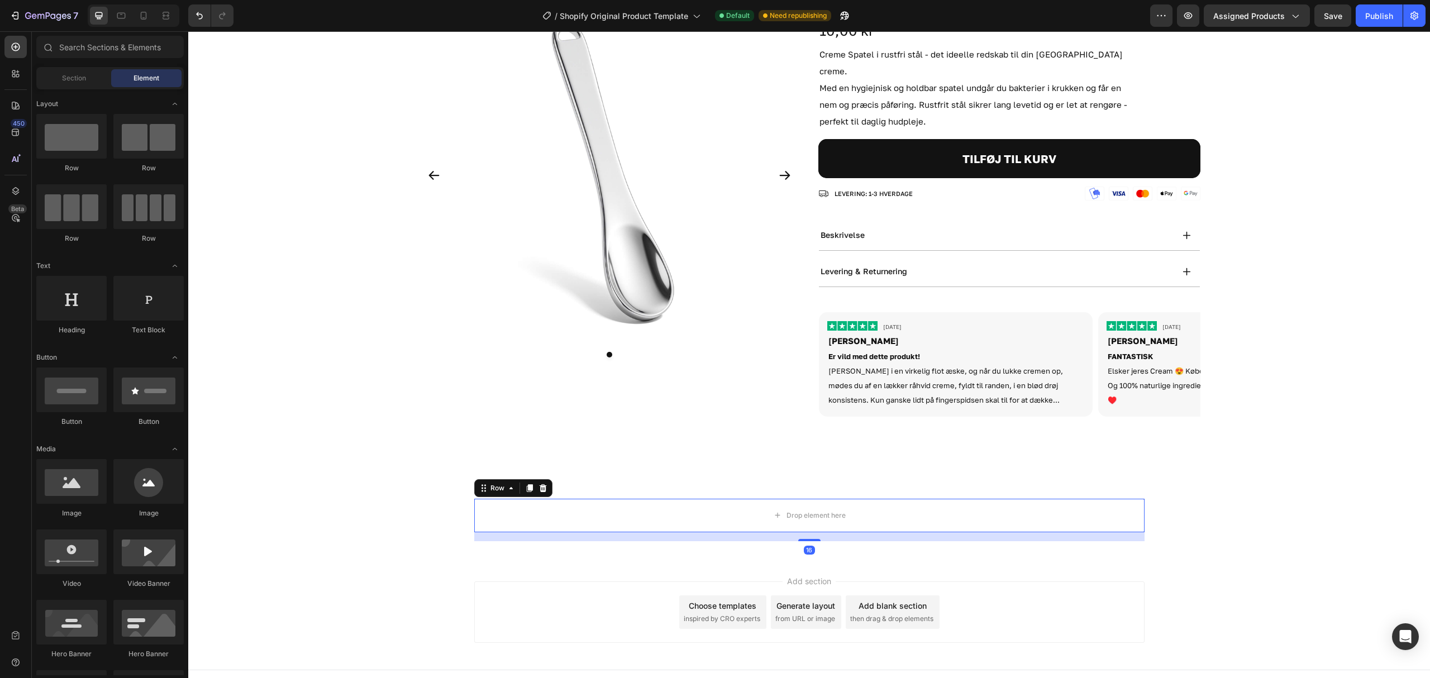
click at [499, 559] on div "Add section Choose templates inspired by CRO experts Generate layout from URL o…" at bounding box center [809, 614] width 1242 height 111
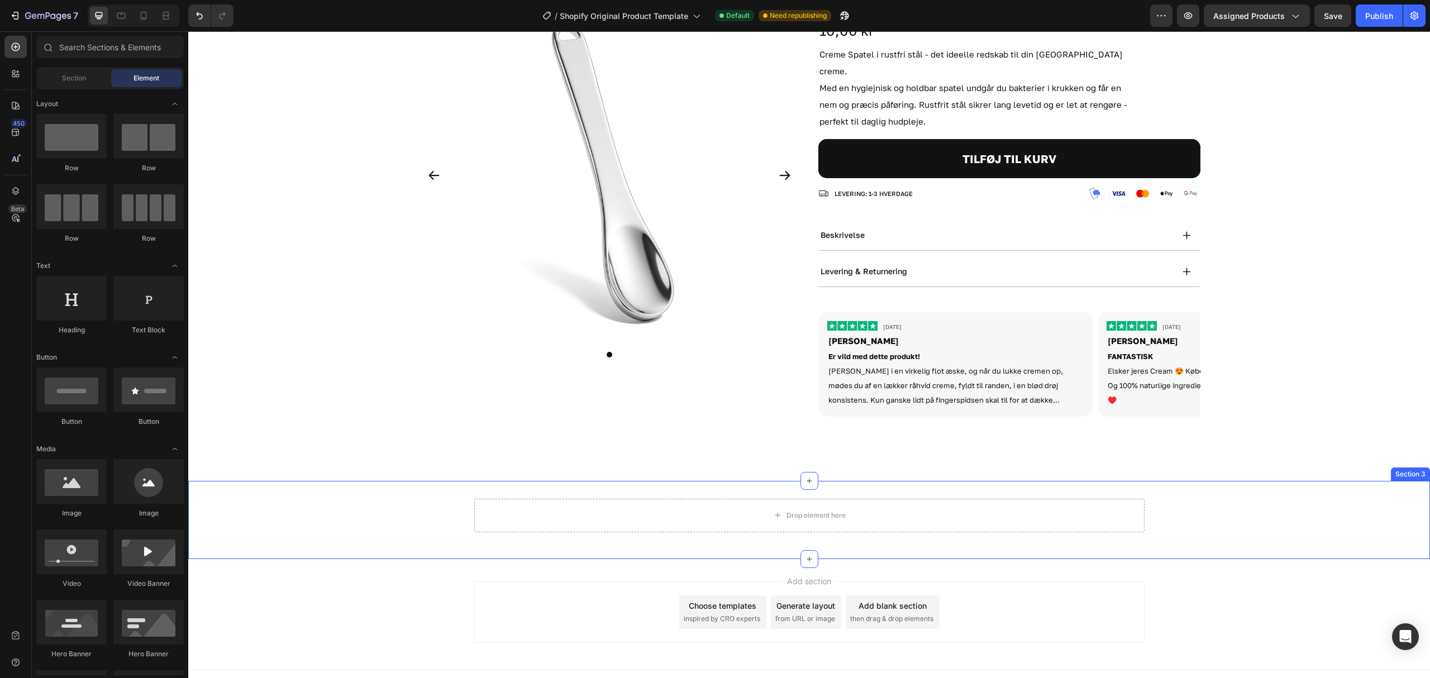
click at [604, 499] on div "Drop element here" at bounding box center [809, 516] width 670 height 34
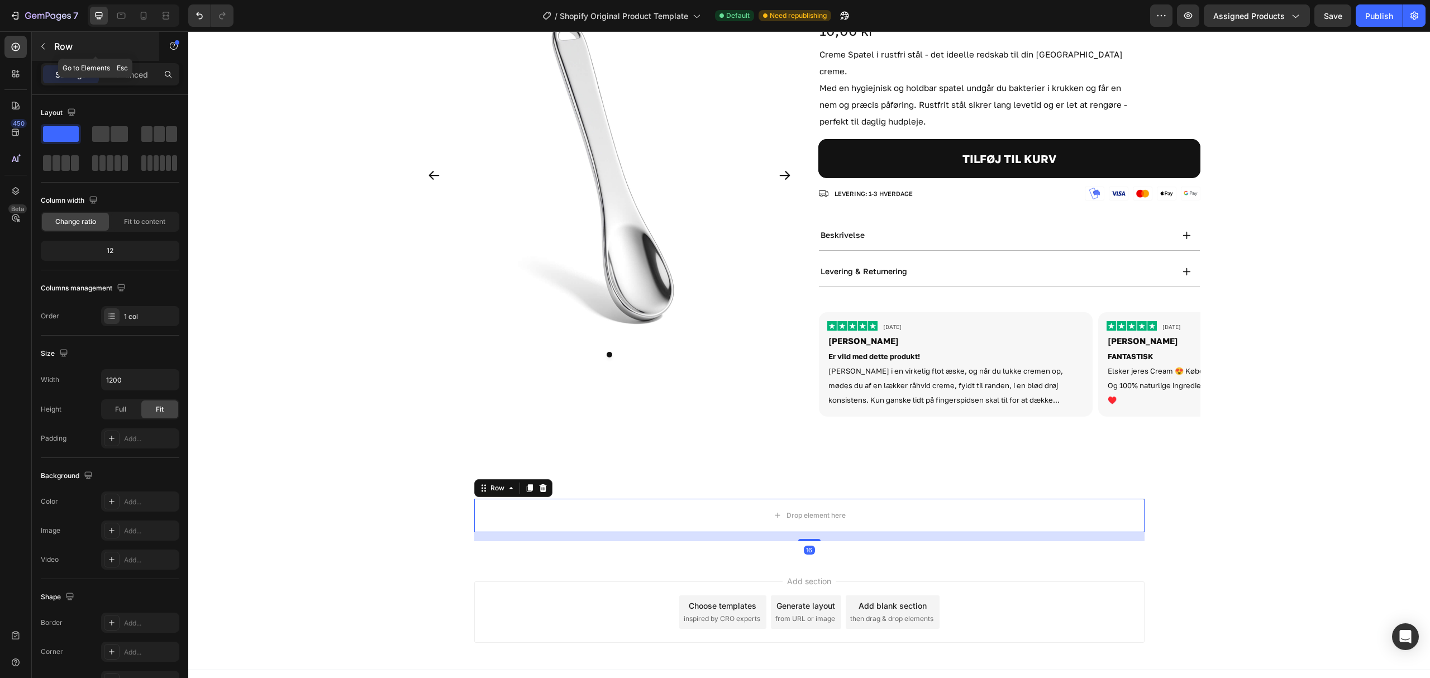
click at [52, 48] on div "Row" at bounding box center [95, 46] width 127 height 29
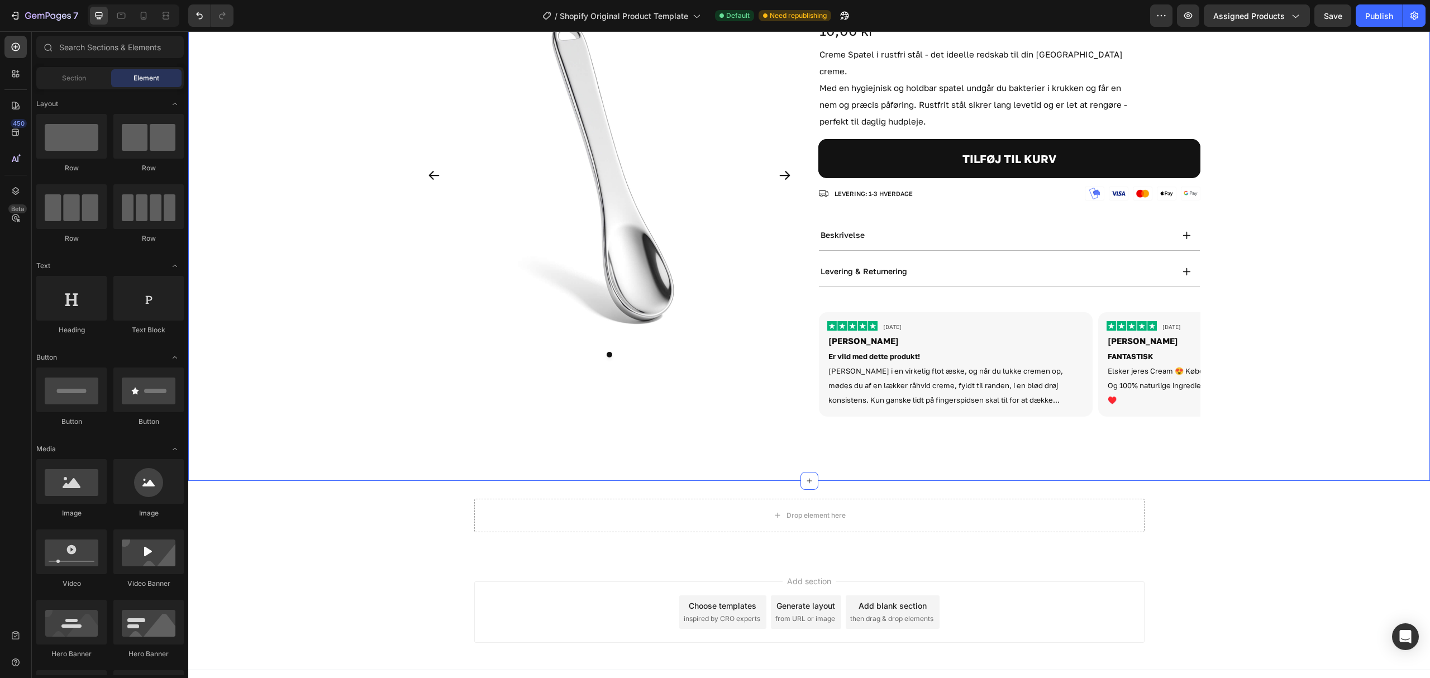
click at [550, 499] on div "Drop element here" at bounding box center [809, 516] width 670 height 34
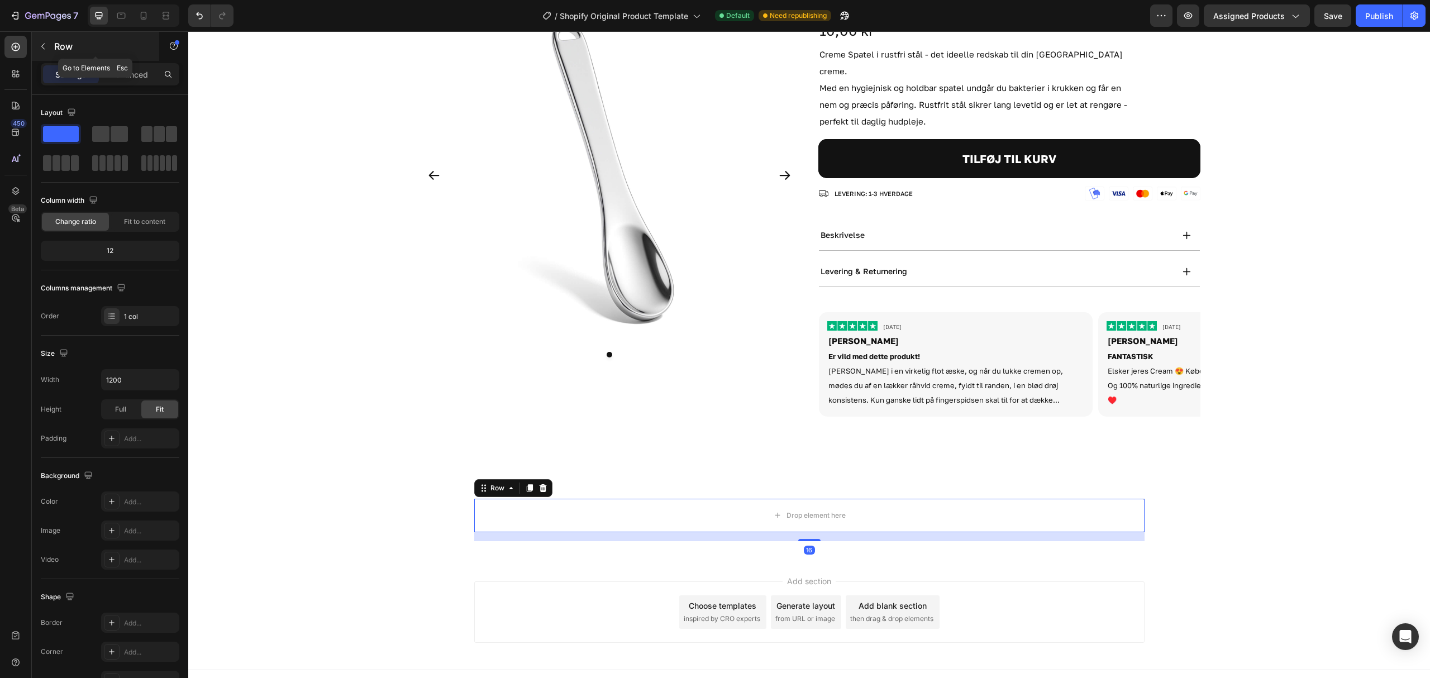
click at [45, 45] on icon "button" at bounding box center [43, 46] width 9 height 9
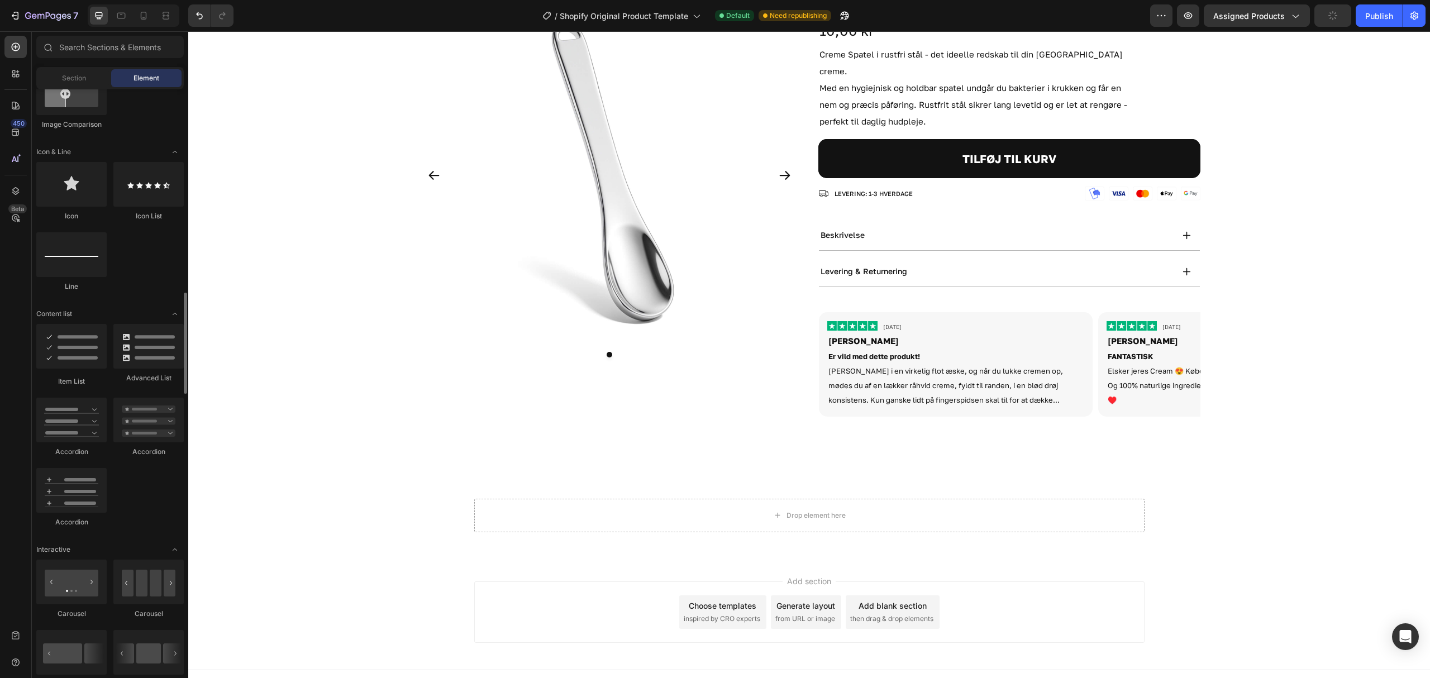
scroll to position [744, 0]
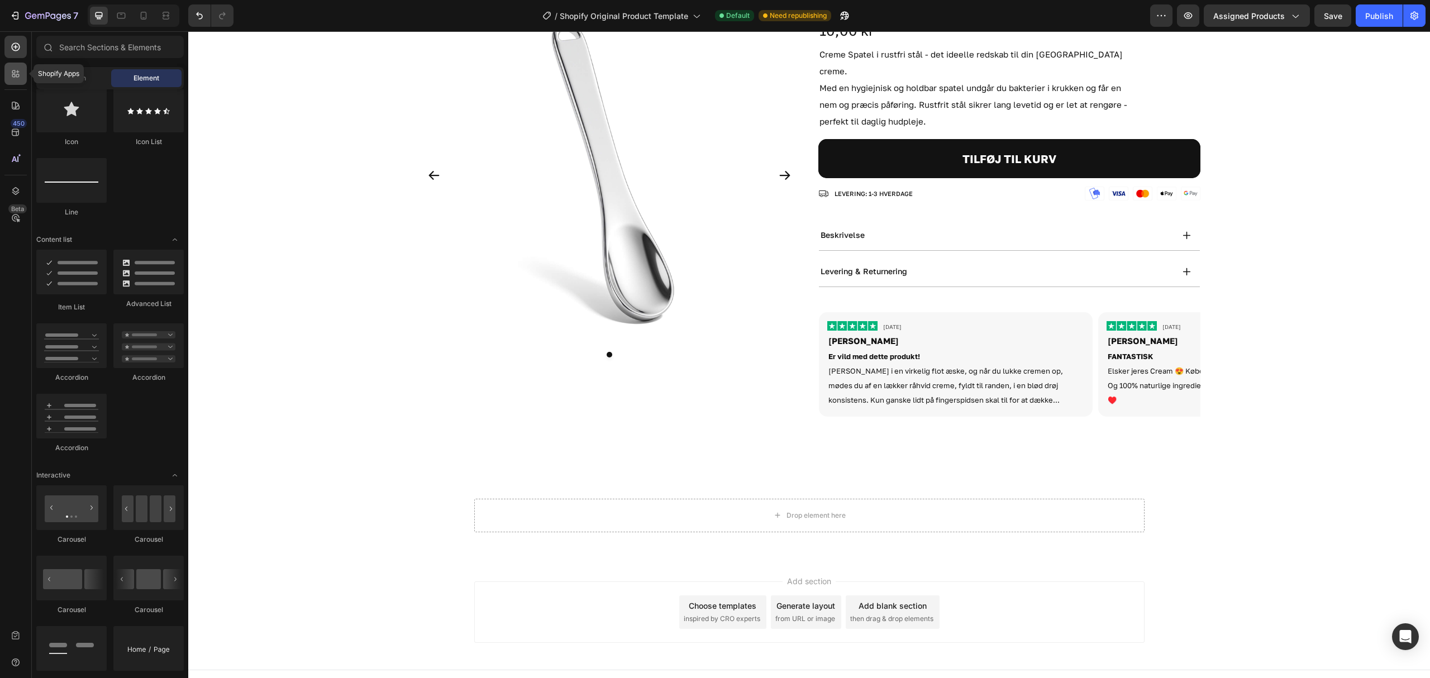
click at [13, 80] on div at bounding box center [15, 74] width 22 height 22
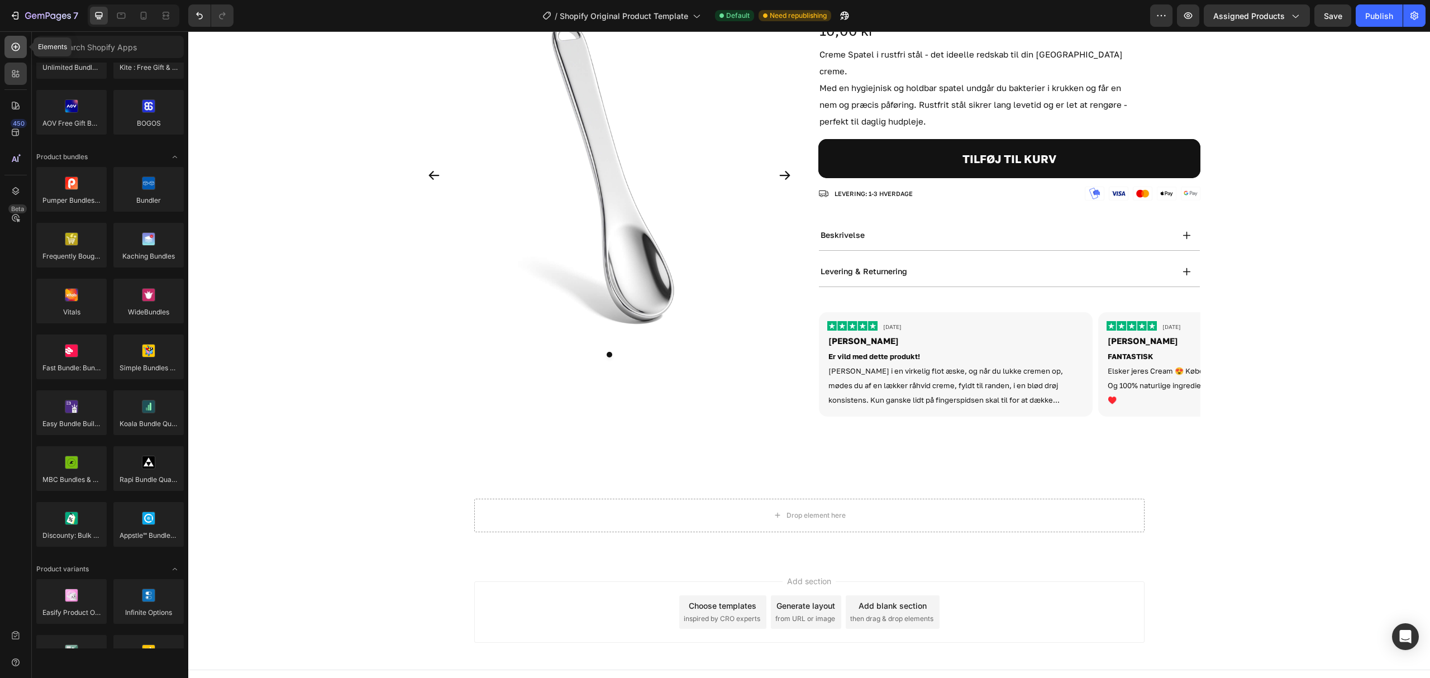
click at [15, 56] on div at bounding box center [15, 47] width 22 height 22
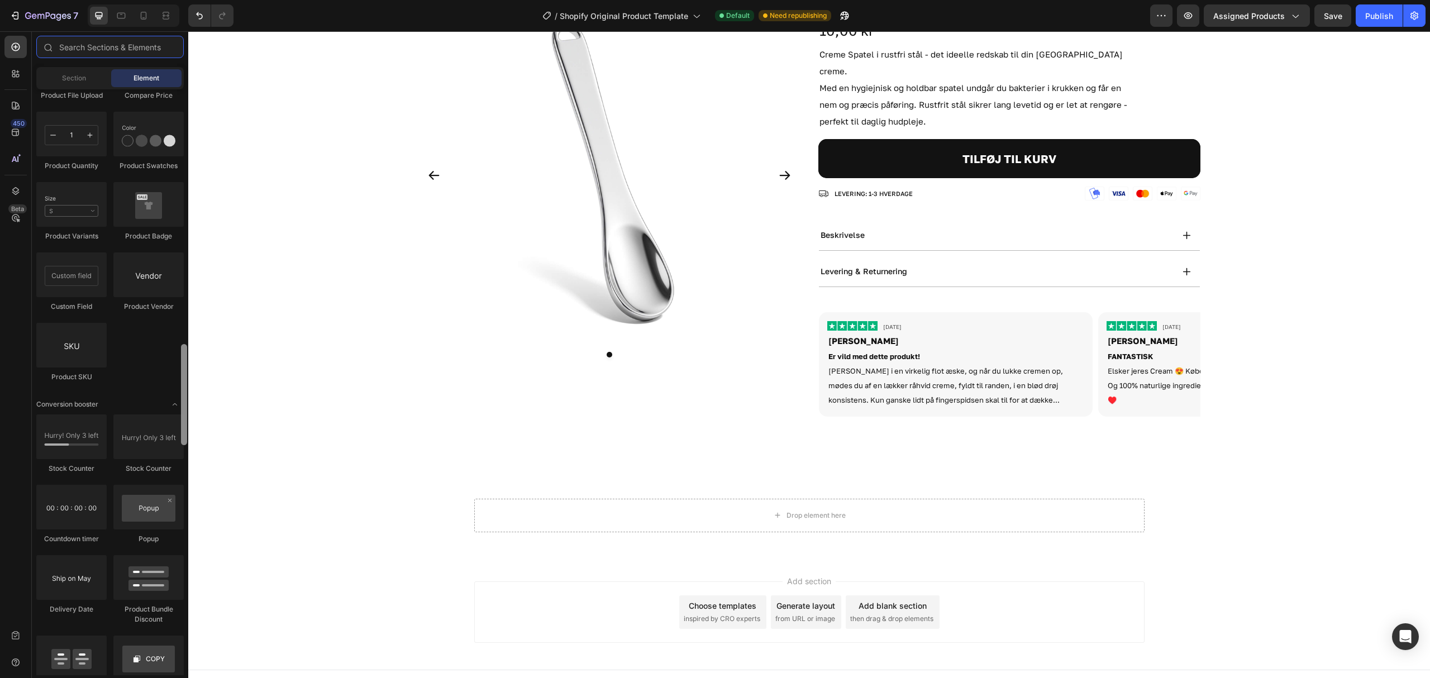
scroll to position [0, 0]
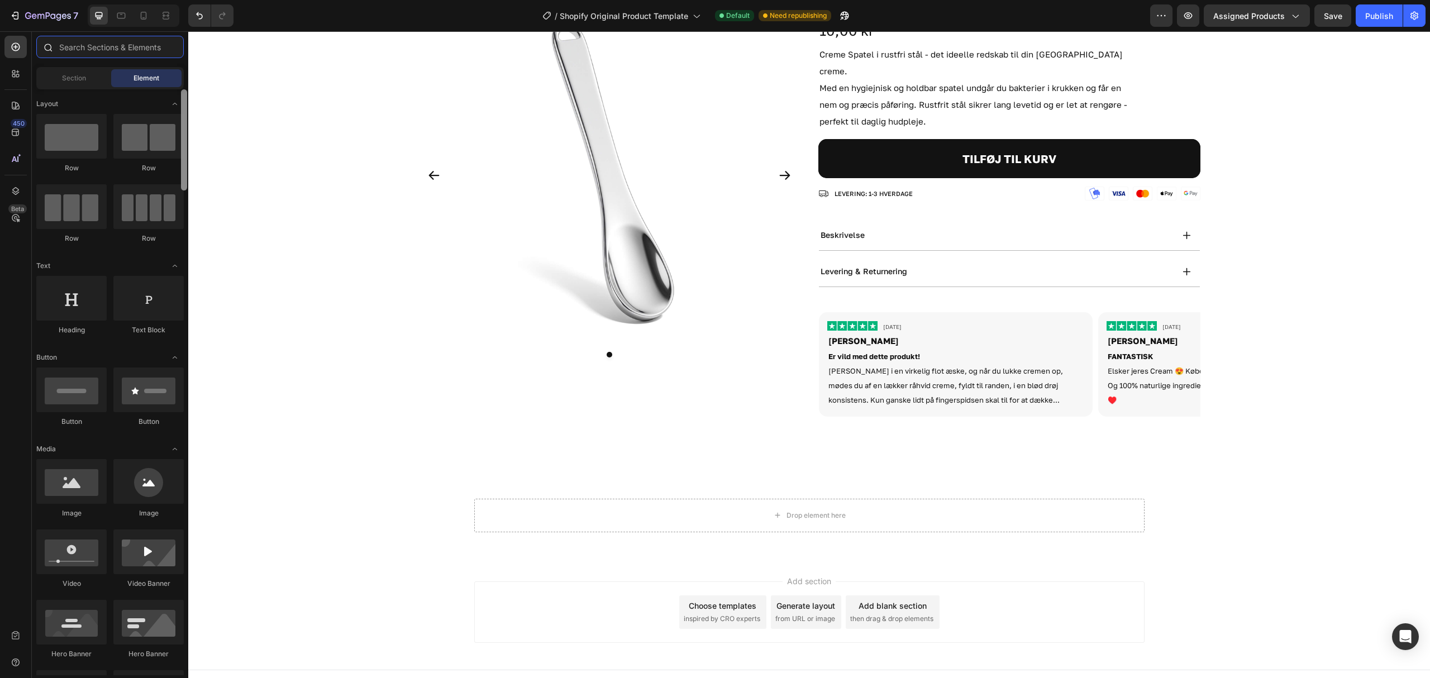
drag, startPoint x: 185, startPoint y: 227, endPoint x: 181, endPoint y: 45, distance: 181.6
click at [181, 45] on div "Sections(18) Elements(84) Section Element Hero Section Product Detail Brands Tr…" at bounding box center [110, 355] width 156 height 639
click at [17, 190] on icon at bounding box center [15, 191] width 7 height 8
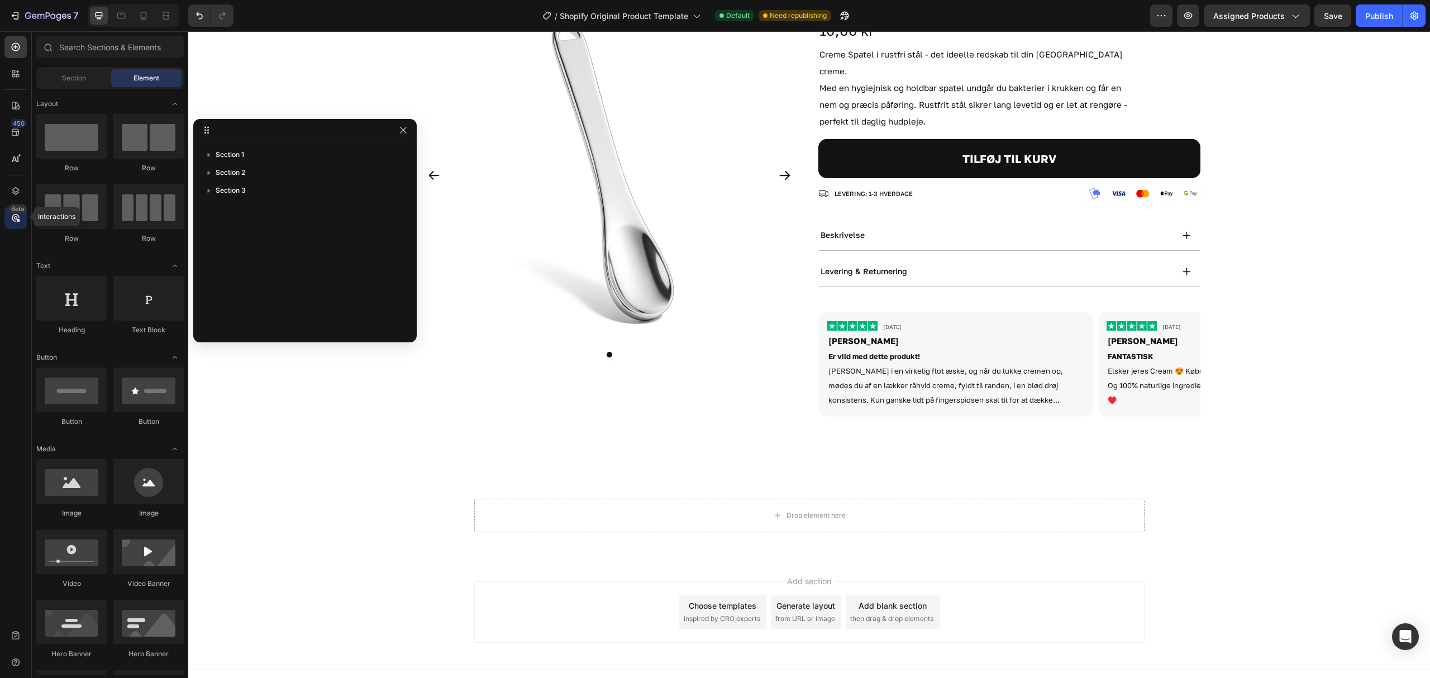
click at [18, 213] on icon at bounding box center [15, 217] width 11 height 11
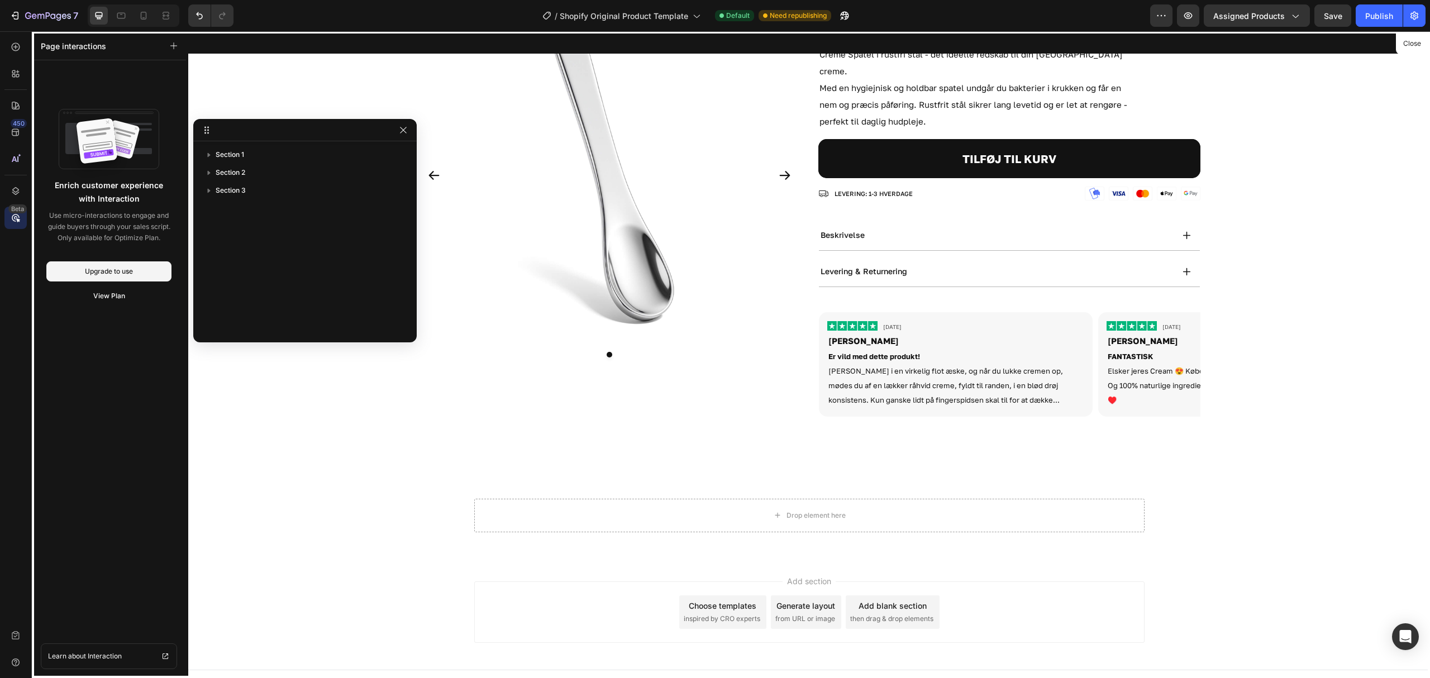
click at [18, 213] on icon at bounding box center [15, 217] width 11 height 11
click at [16, 190] on icon at bounding box center [15, 190] width 11 height 11
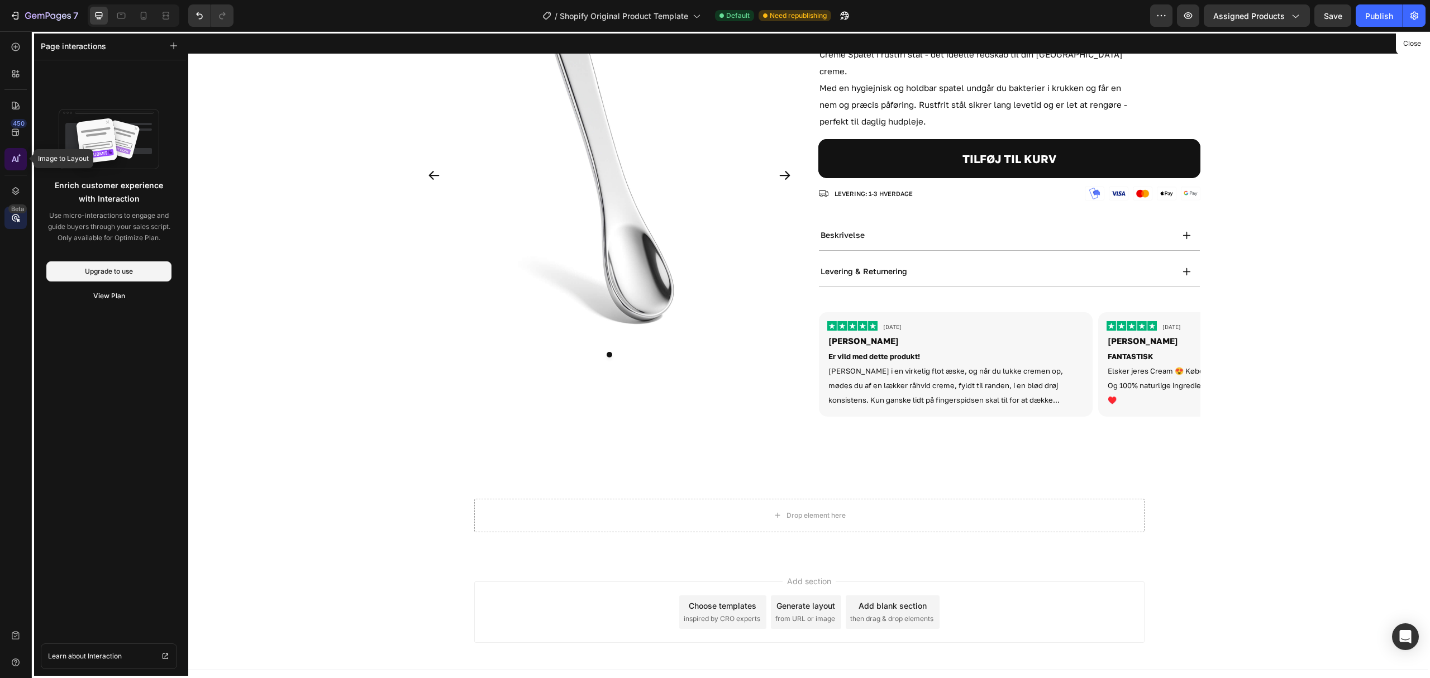
click at [18, 150] on div at bounding box center [15, 159] width 22 height 22
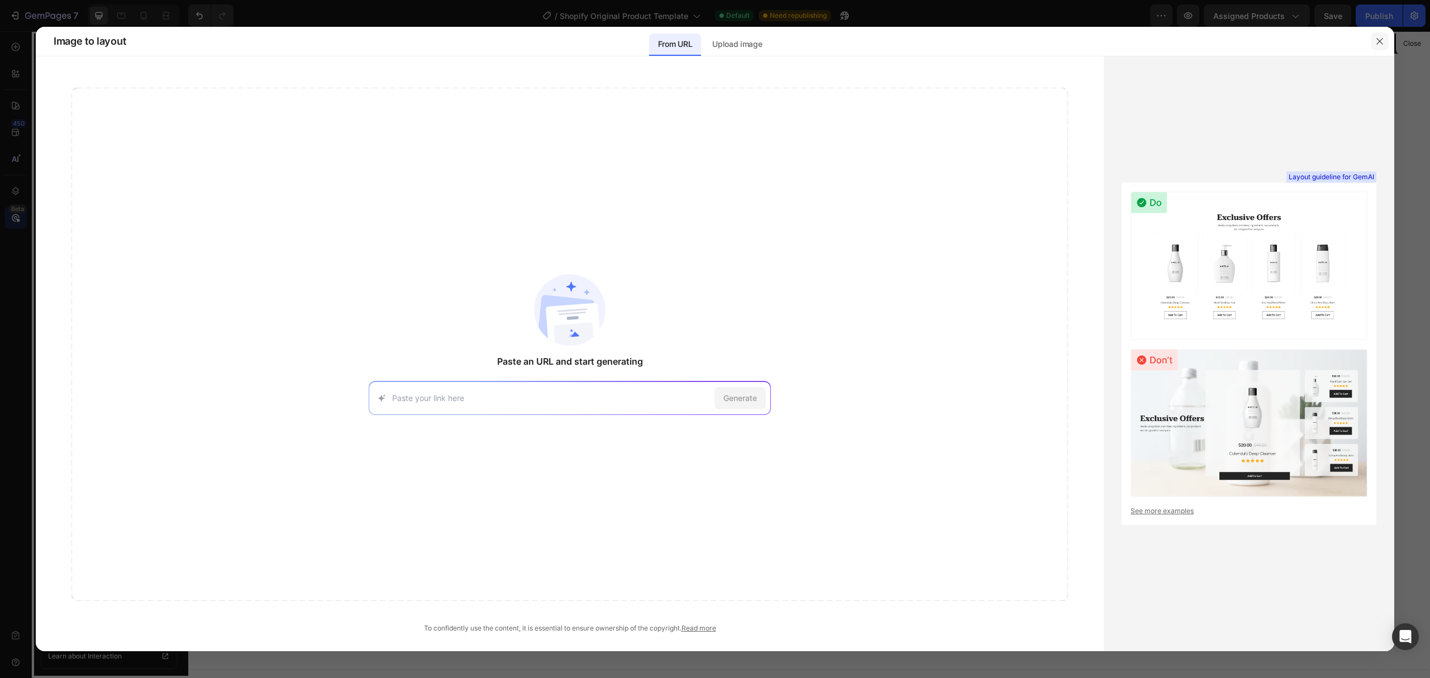
click at [1191, 40] on icon "button" at bounding box center [1379, 41] width 9 height 9
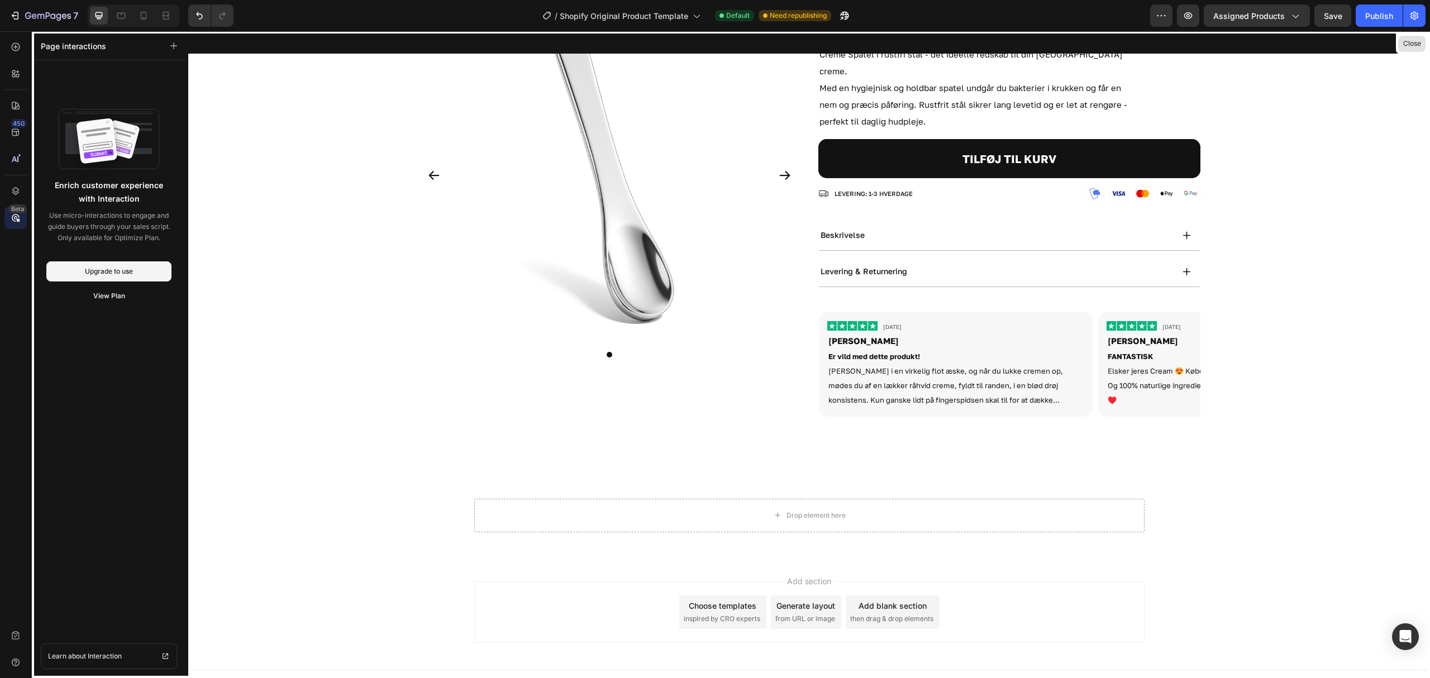
drag, startPoint x: 1410, startPoint y: 44, endPoint x: 1111, endPoint y: 43, distance: 299.4
click at [1191, 44] on button "Close" at bounding box center [1411, 44] width 27 height 16
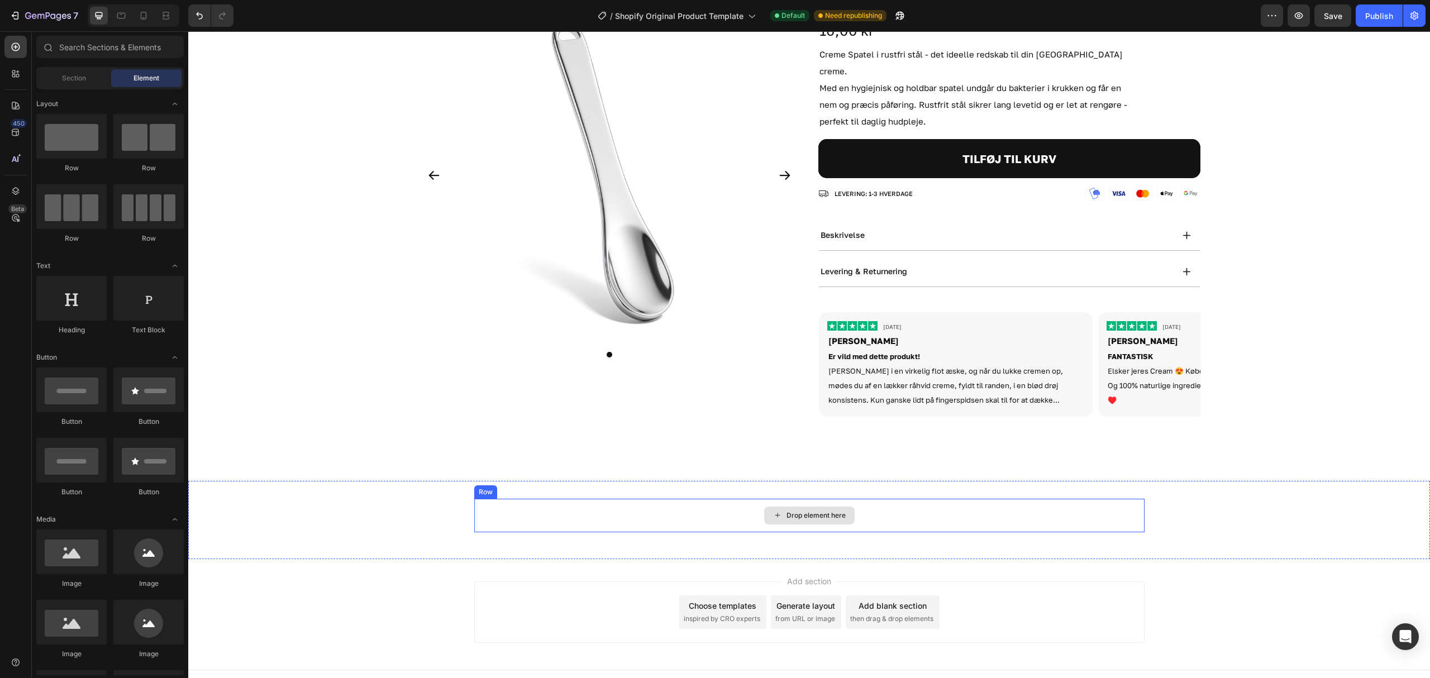
click at [682, 499] on div "Drop element here" at bounding box center [809, 516] width 670 height 34
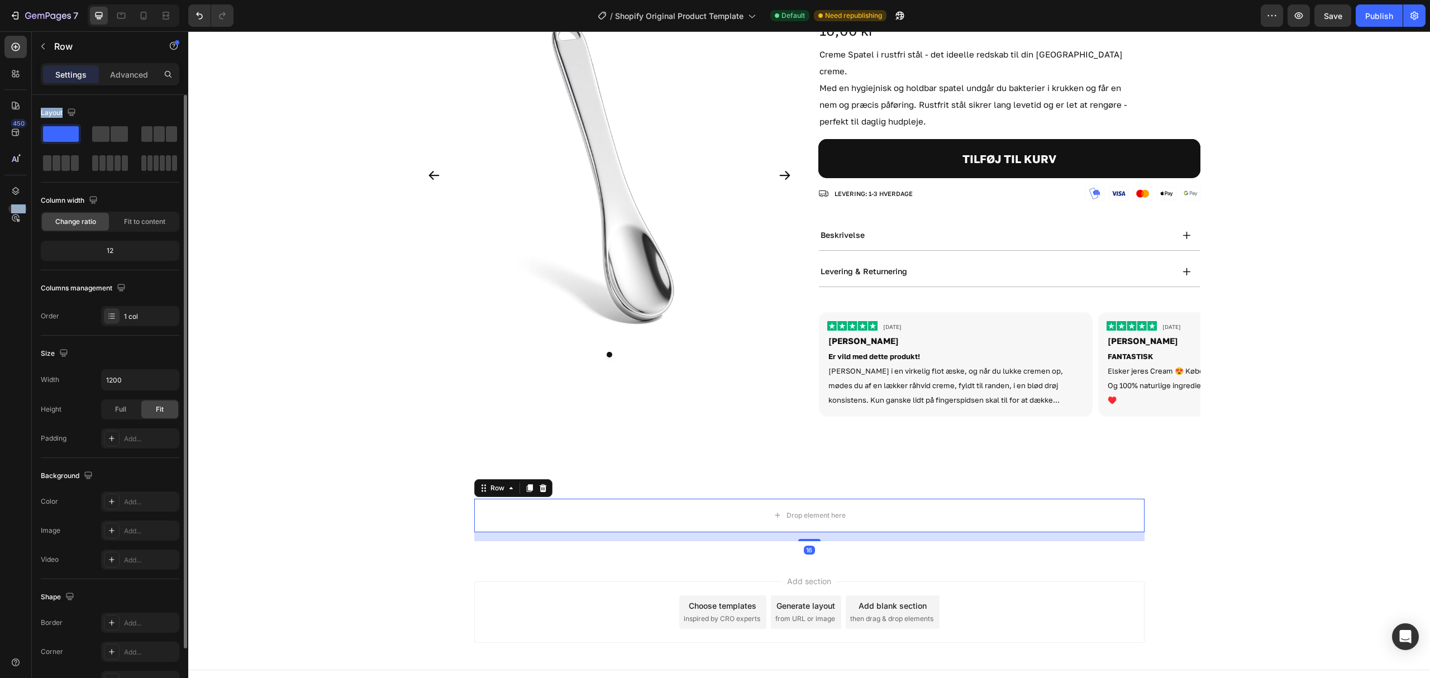
drag, startPoint x: 11, startPoint y: 157, endPoint x: 36, endPoint y: 106, distance: 57.2
click at [45, 124] on div "450 Beta Sections(18) Elements(104) Section Element Hero Section Product Detail…" at bounding box center [94, 354] width 188 height 647
click at [12, 119] on div "450" at bounding box center [19, 123] width 16 height 9
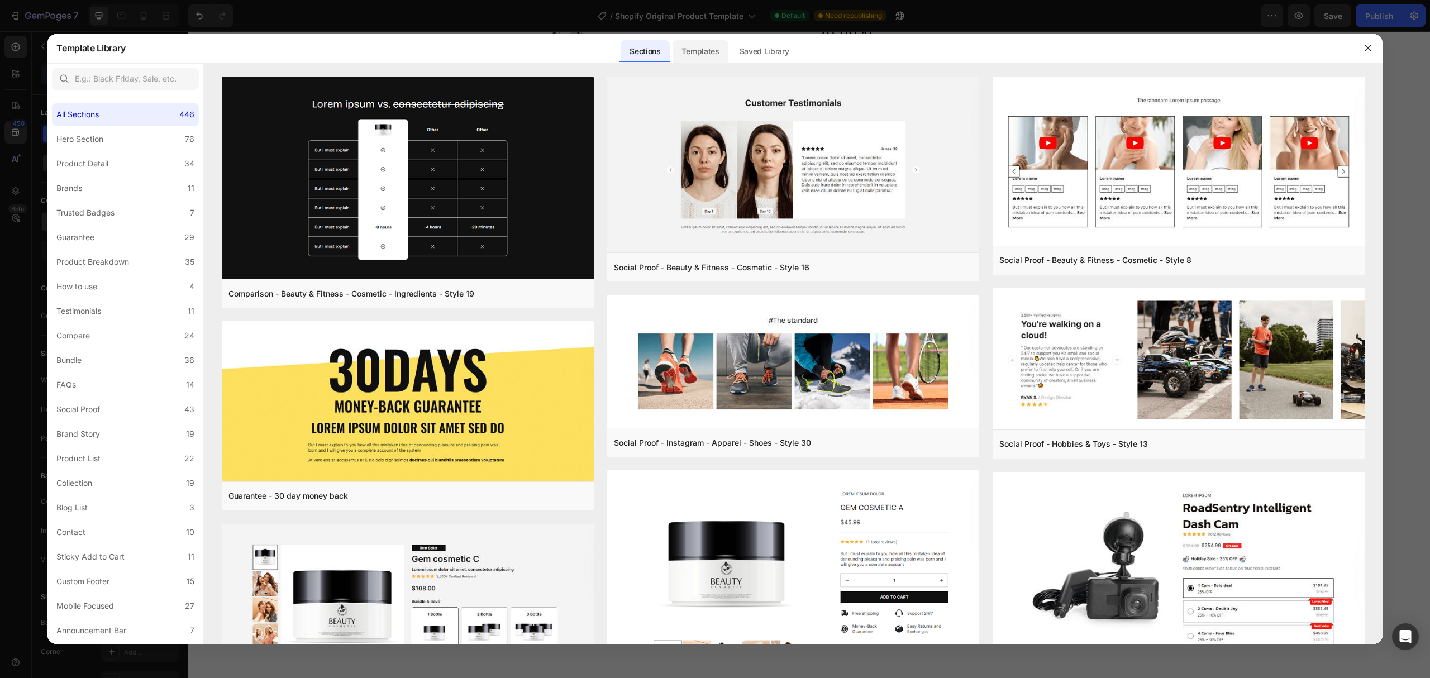
click at [704, 52] on div "Templates" at bounding box center [699, 51] width 55 height 22
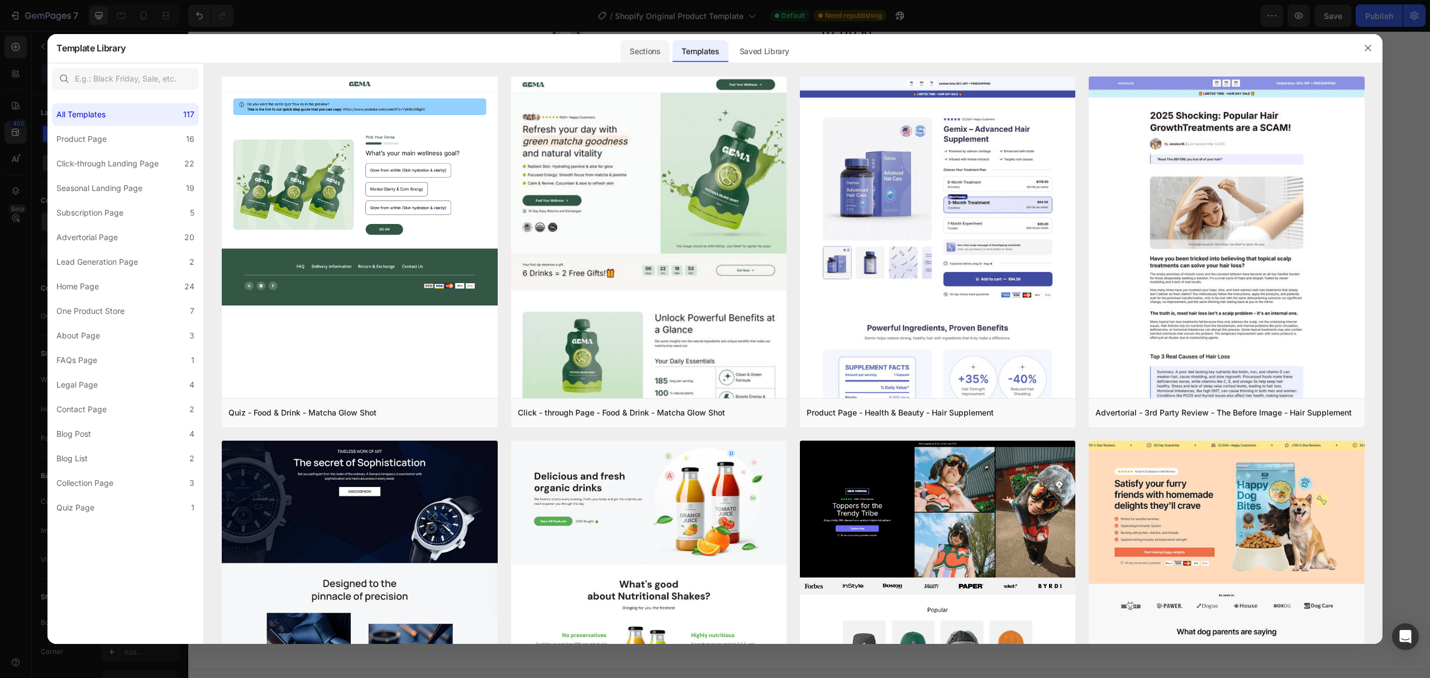
click at [661, 46] on div "Sections" at bounding box center [644, 51] width 49 height 22
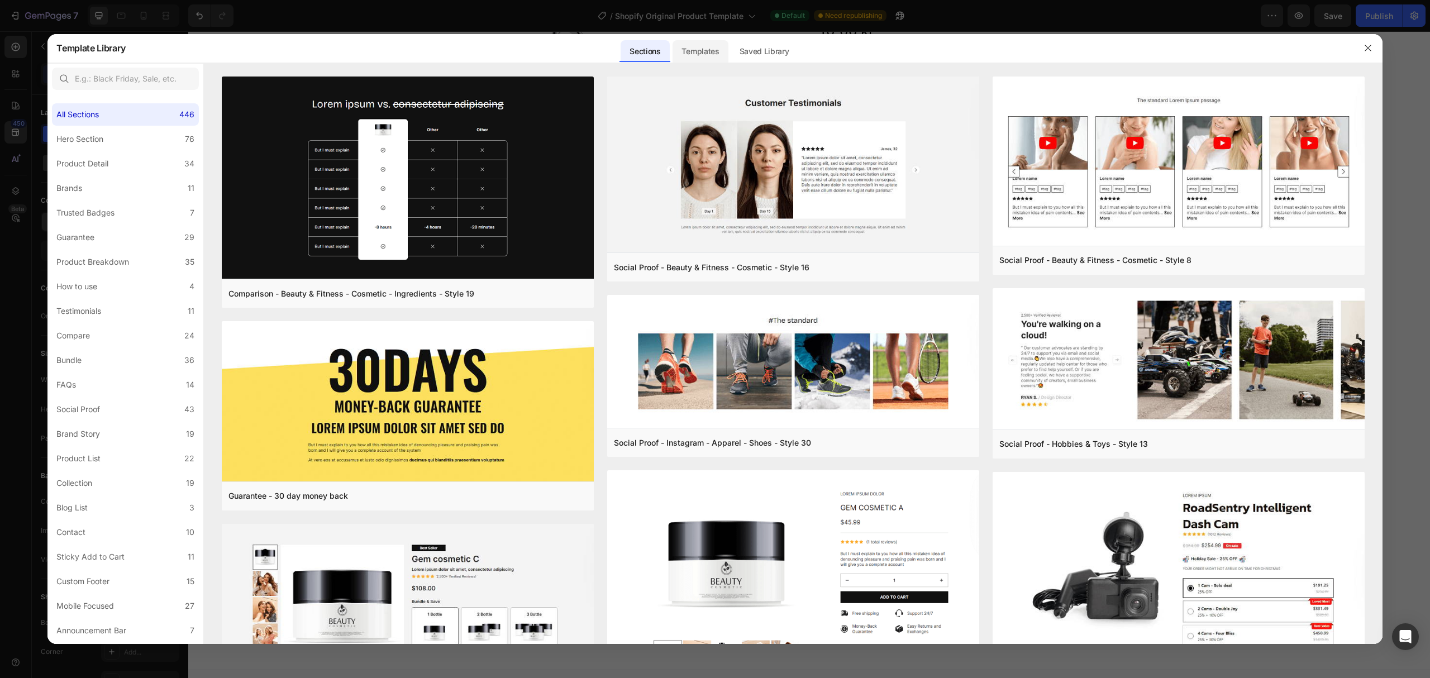
click at [698, 47] on div "Templates" at bounding box center [699, 51] width 55 height 22
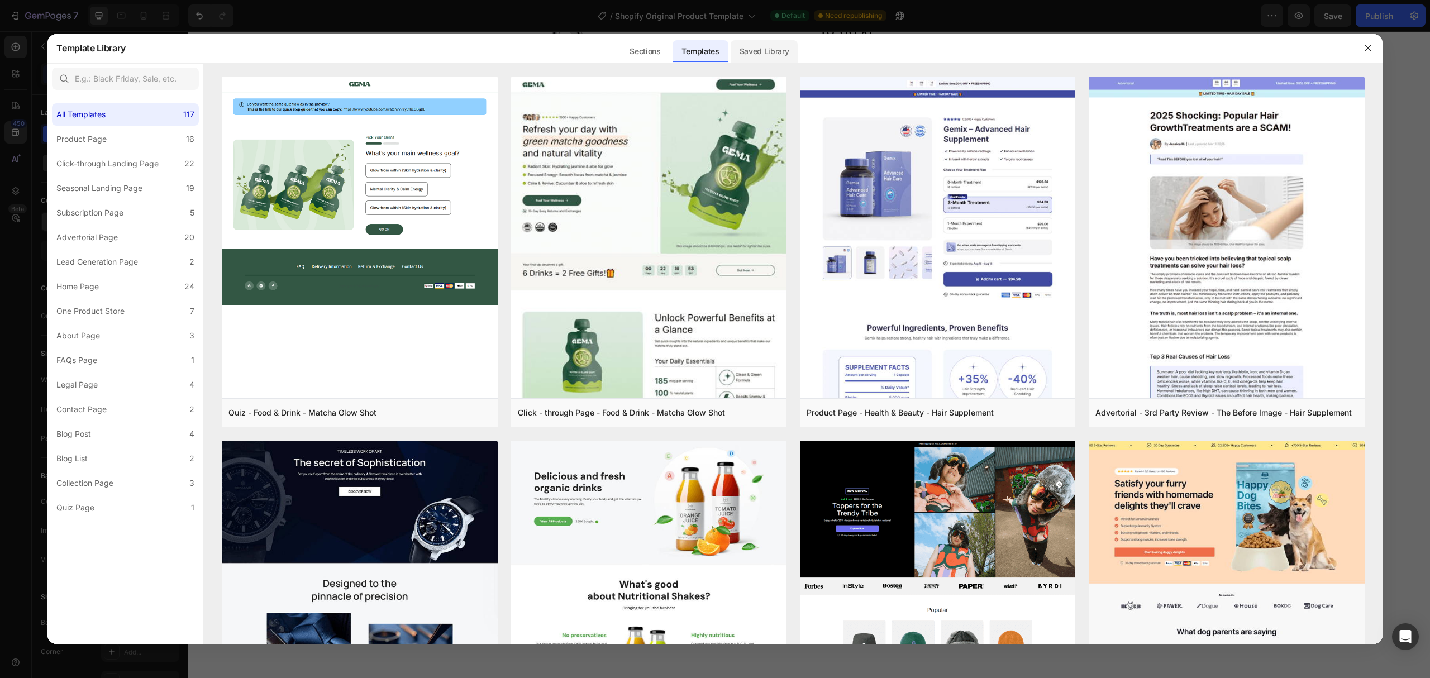
click at [762, 51] on div "Saved Library" at bounding box center [765, 51] width 68 height 22
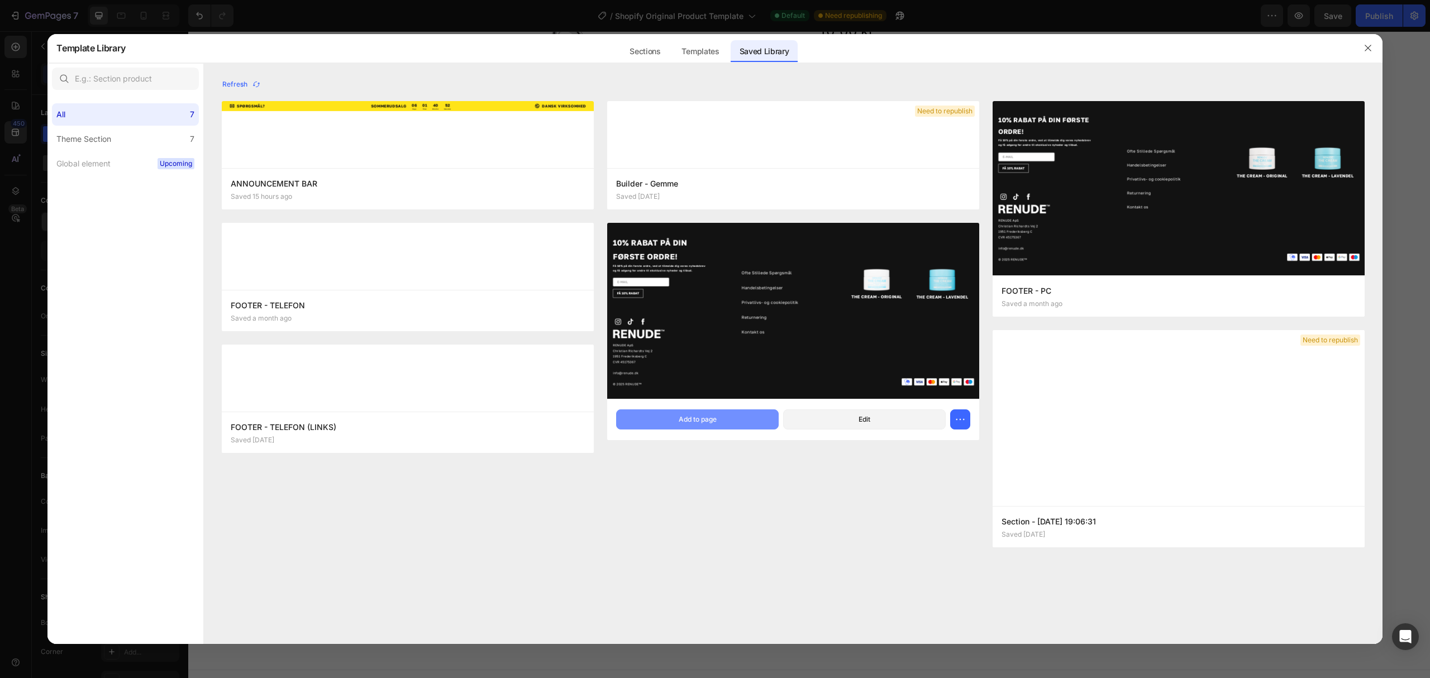
click at [726, 423] on button "Add to page" at bounding box center [697, 419] width 163 height 20
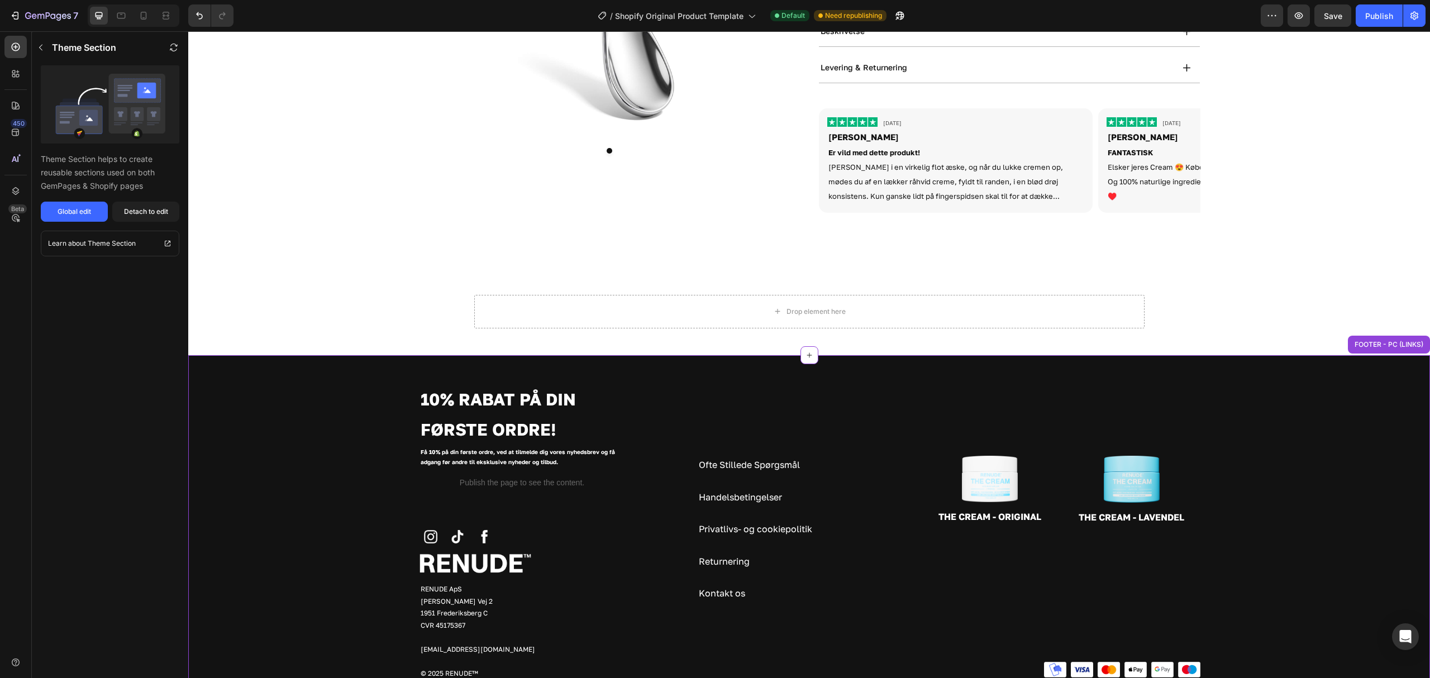
scroll to position [226, 0]
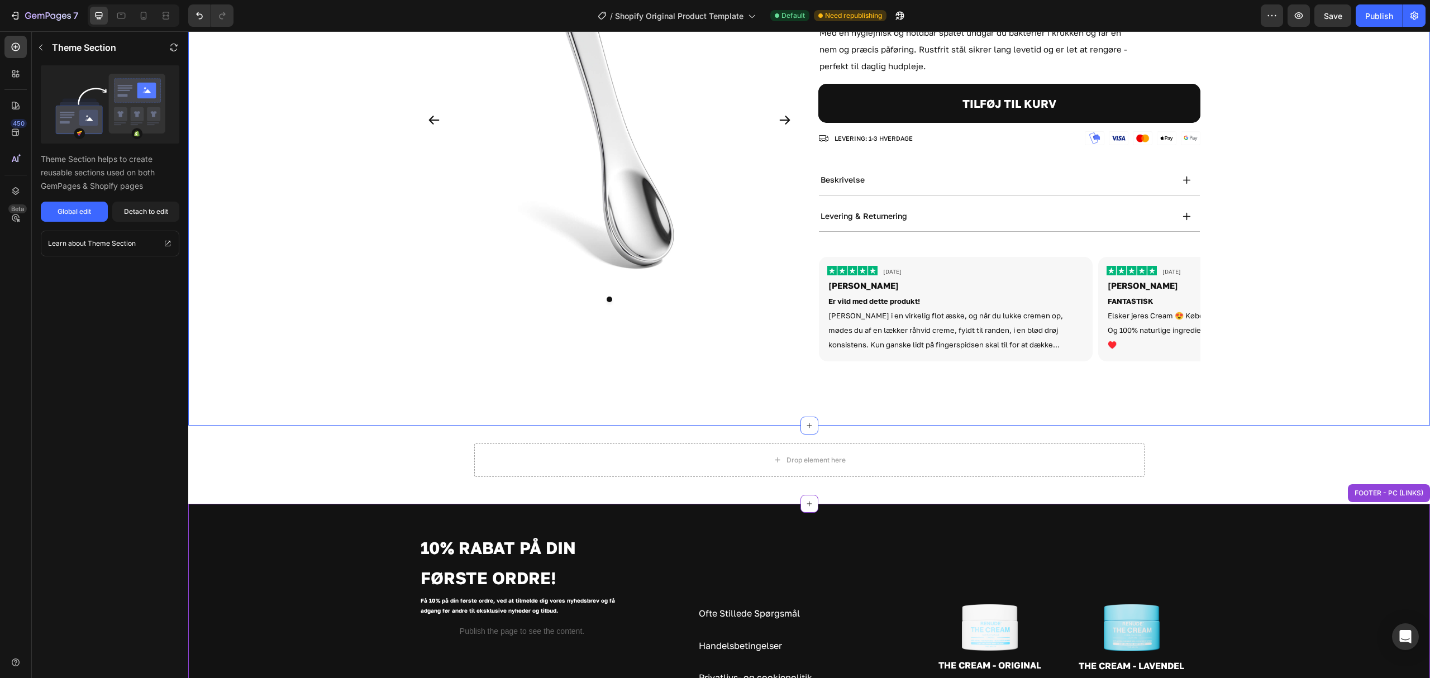
click at [333, 426] on div "Drop element here Row Section 3" at bounding box center [809, 465] width 1242 height 78
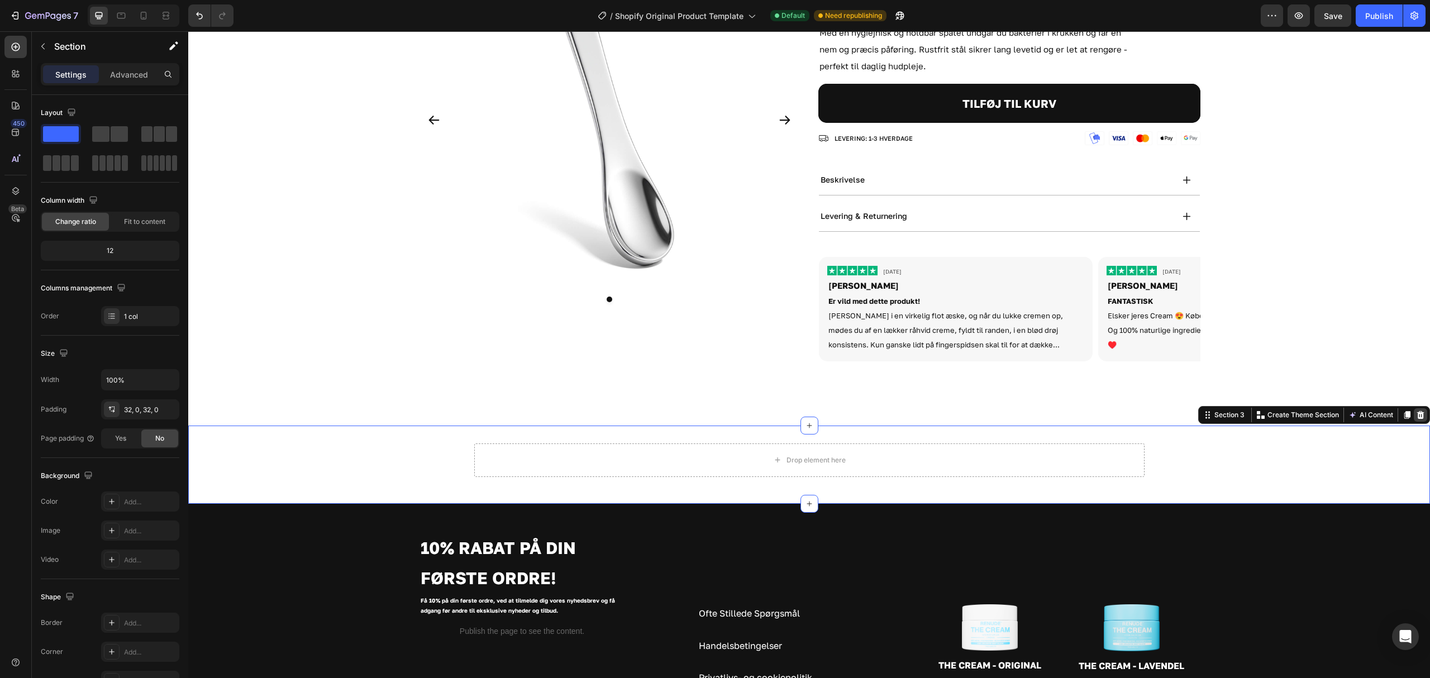
click at [1191, 410] on icon at bounding box center [1420, 414] width 9 height 9
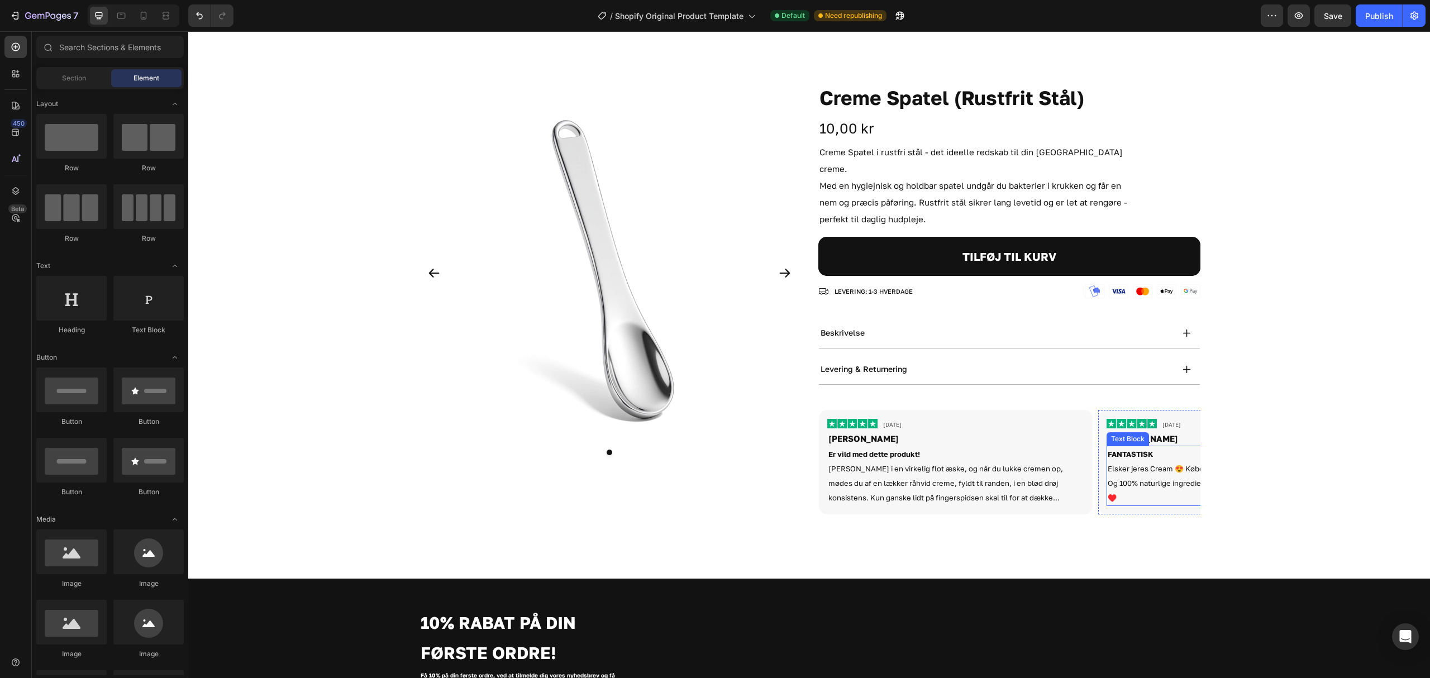
scroll to position [0, 0]
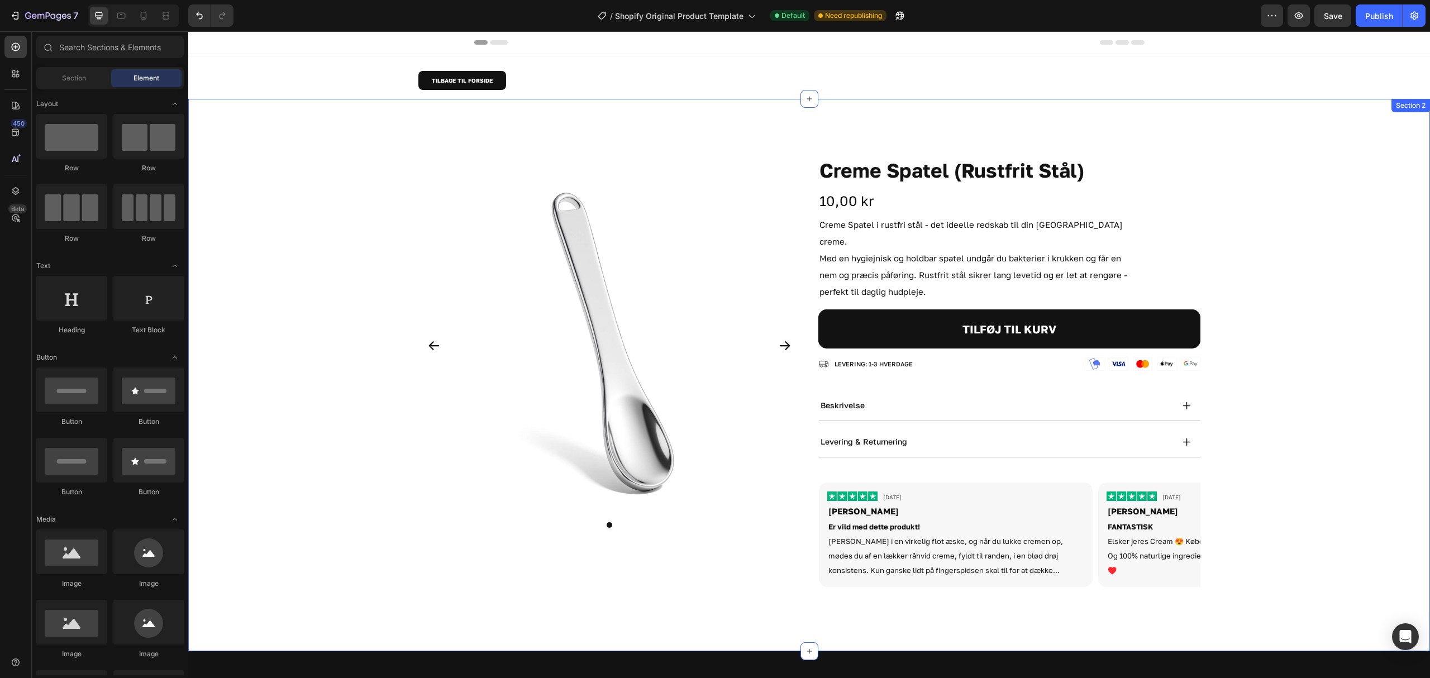
click at [1191, 421] on div "Product Images Creme Spatel (Rustfrit Stål) Product Title 10,00 kr Product Pric…" at bounding box center [809, 375] width 1242 height 441
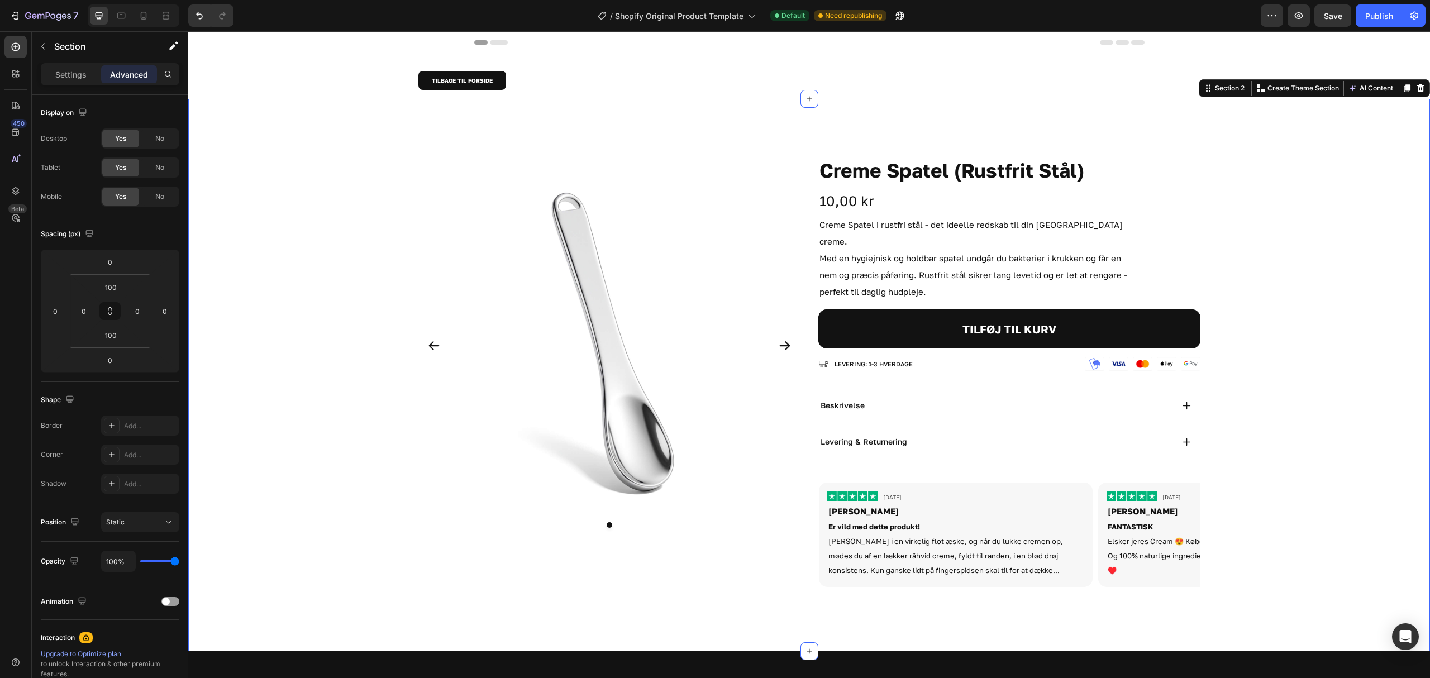
click at [312, 381] on div "Product Images Creme Spatel (Rustfrit Stål) Product Title 10,00 kr Product Pric…" at bounding box center [809, 375] width 1242 height 441
click at [123, 0] on html "7 / Shopify Original Product Template Default Need republishing Preview Save Pu…" at bounding box center [715, 0] width 1430 height 0
click at [111, 333] on input "100" at bounding box center [110, 335] width 22 height 17
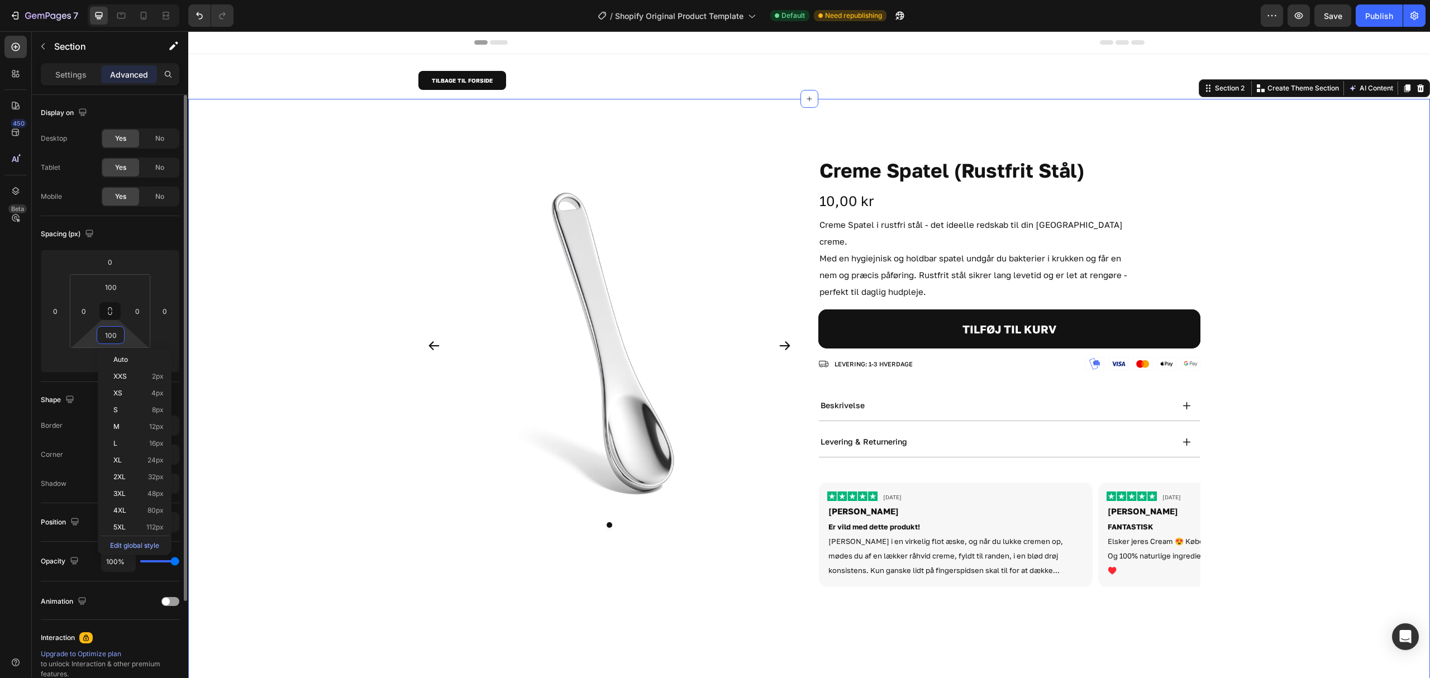
type input "1000"
type input "0"
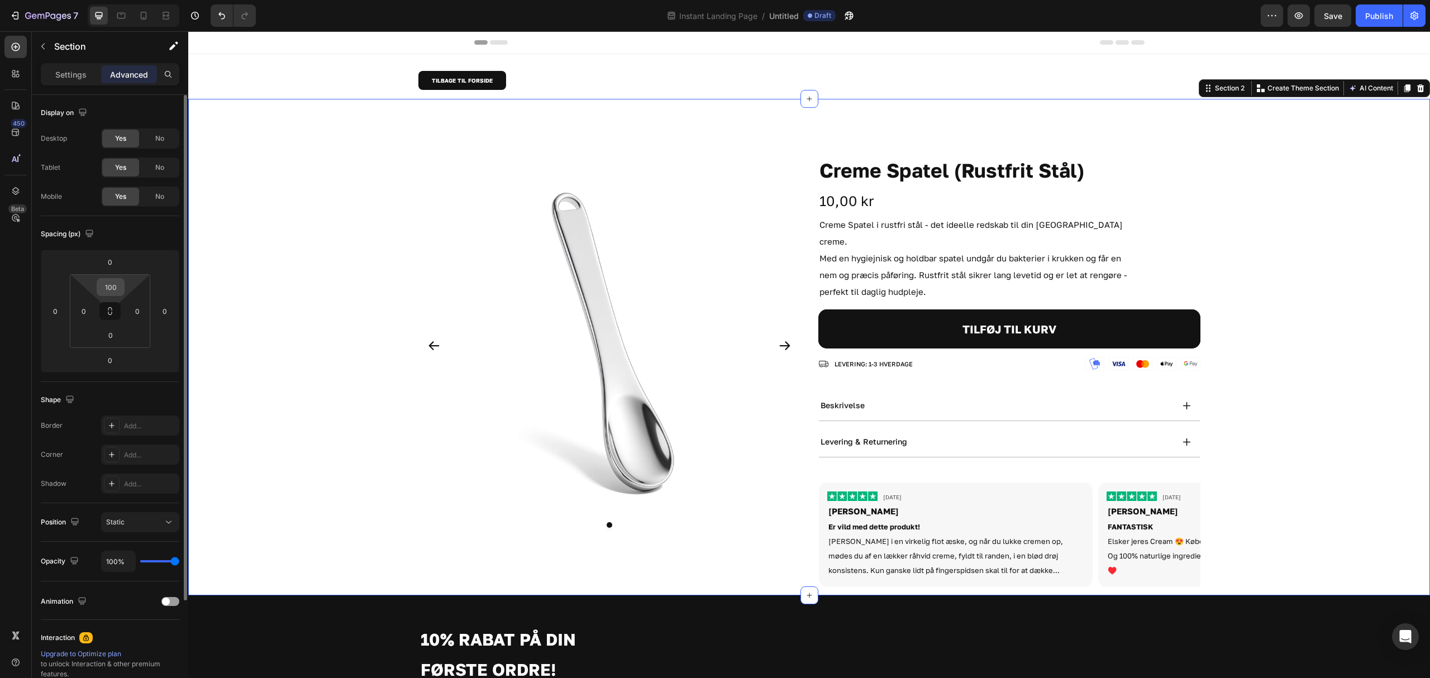
click at [114, 280] on input "100" at bounding box center [110, 287] width 22 height 17
type input "0"
click at [114, 341] on input "0" at bounding box center [110, 335] width 22 height 17
type input "5"
type input "100"
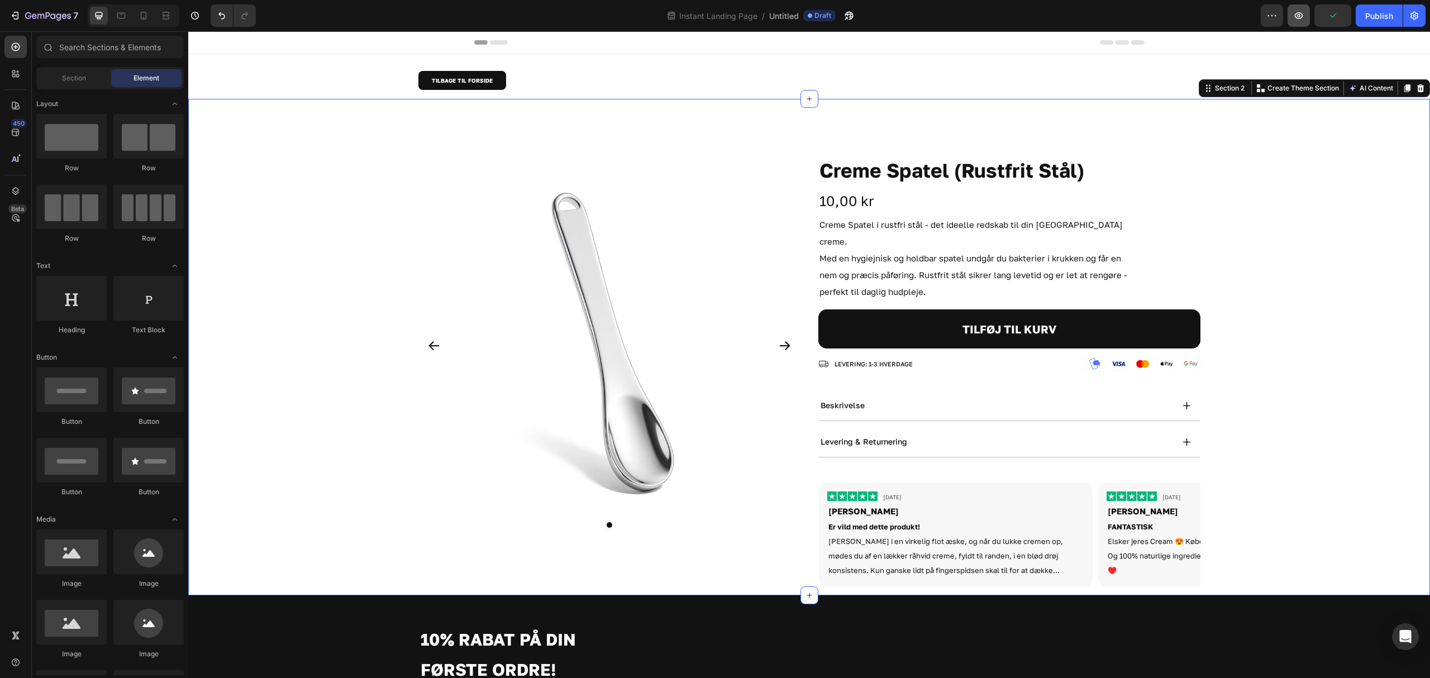
click at [1191, 21] on icon "button" at bounding box center [1298, 15] width 11 height 11
click at [1191, 16] on button "button" at bounding box center [1298, 15] width 22 height 22
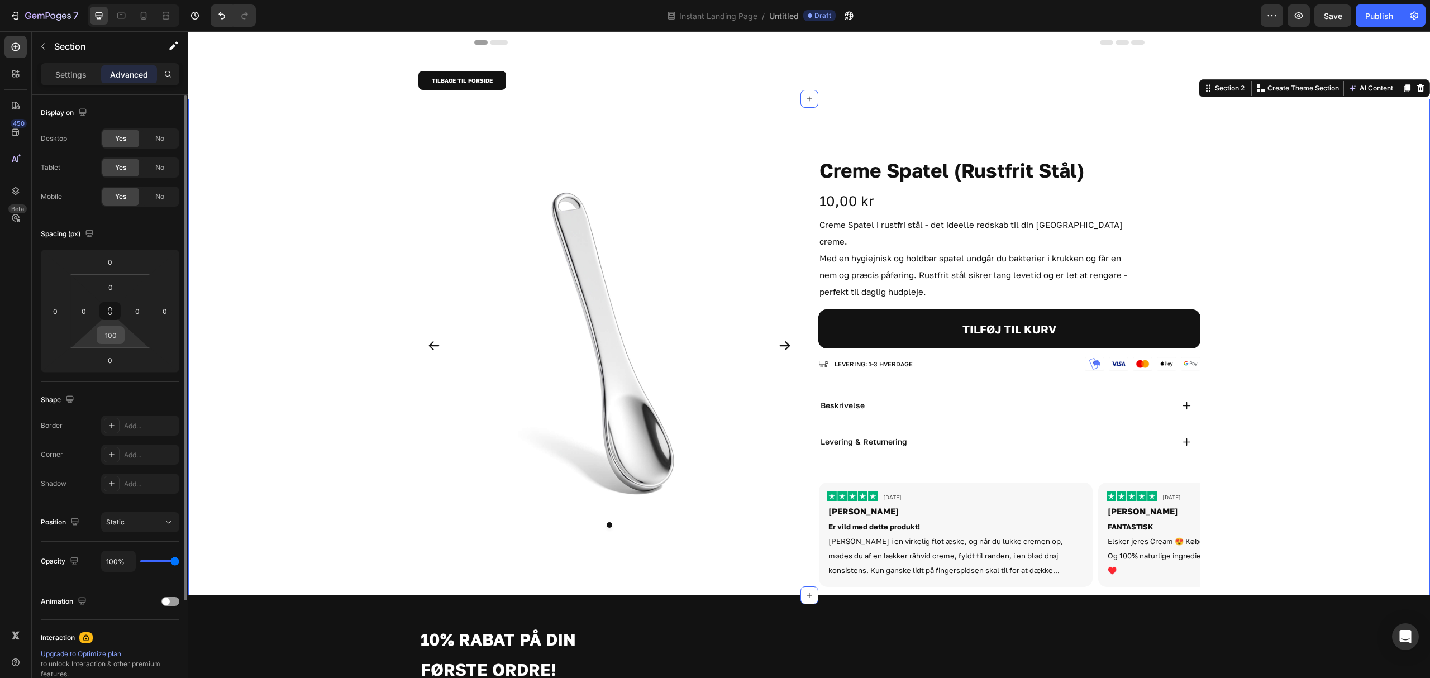
click at [121, 333] on input "100" at bounding box center [110, 335] width 22 height 17
click at [1191, 13] on button "button" at bounding box center [1298, 15] width 22 height 22
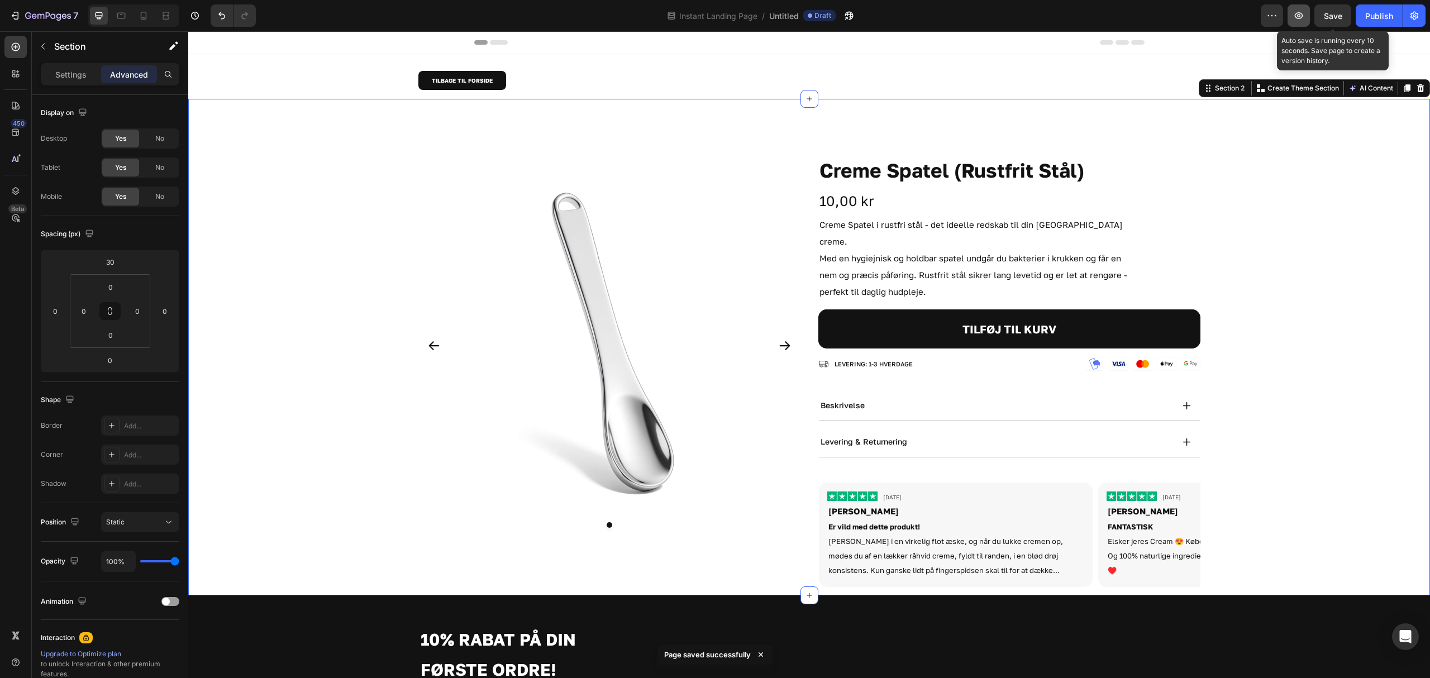
click at [1191, 18] on icon "button" at bounding box center [1299, 15] width 8 height 7
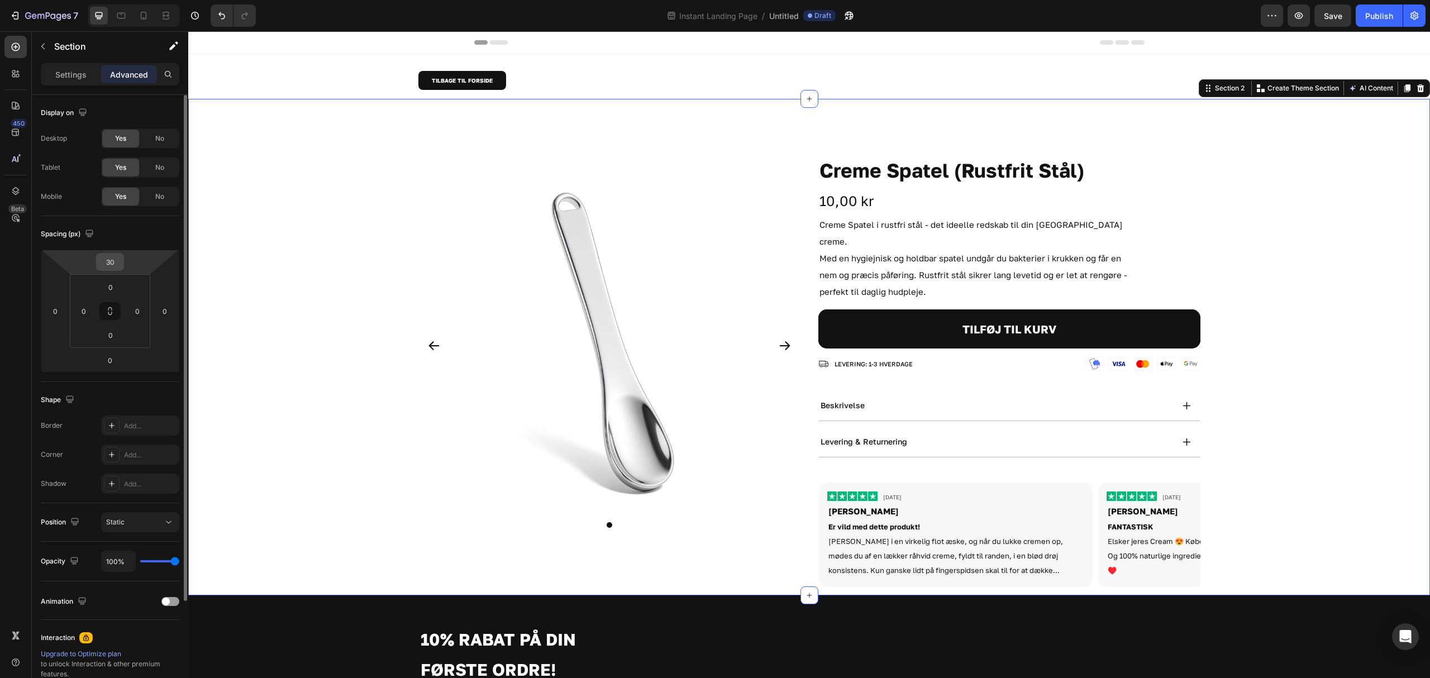
click at [101, 264] on input "30" at bounding box center [110, 262] width 22 height 17
type input "0"
click at [1191, 12] on icon "button" at bounding box center [1298, 15] width 11 height 11
click at [1191, 12] on div "Publish" at bounding box center [1379, 16] width 28 height 12
click at [722, 19] on span "Instant Landing Page" at bounding box center [718, 16] width 83 height 12
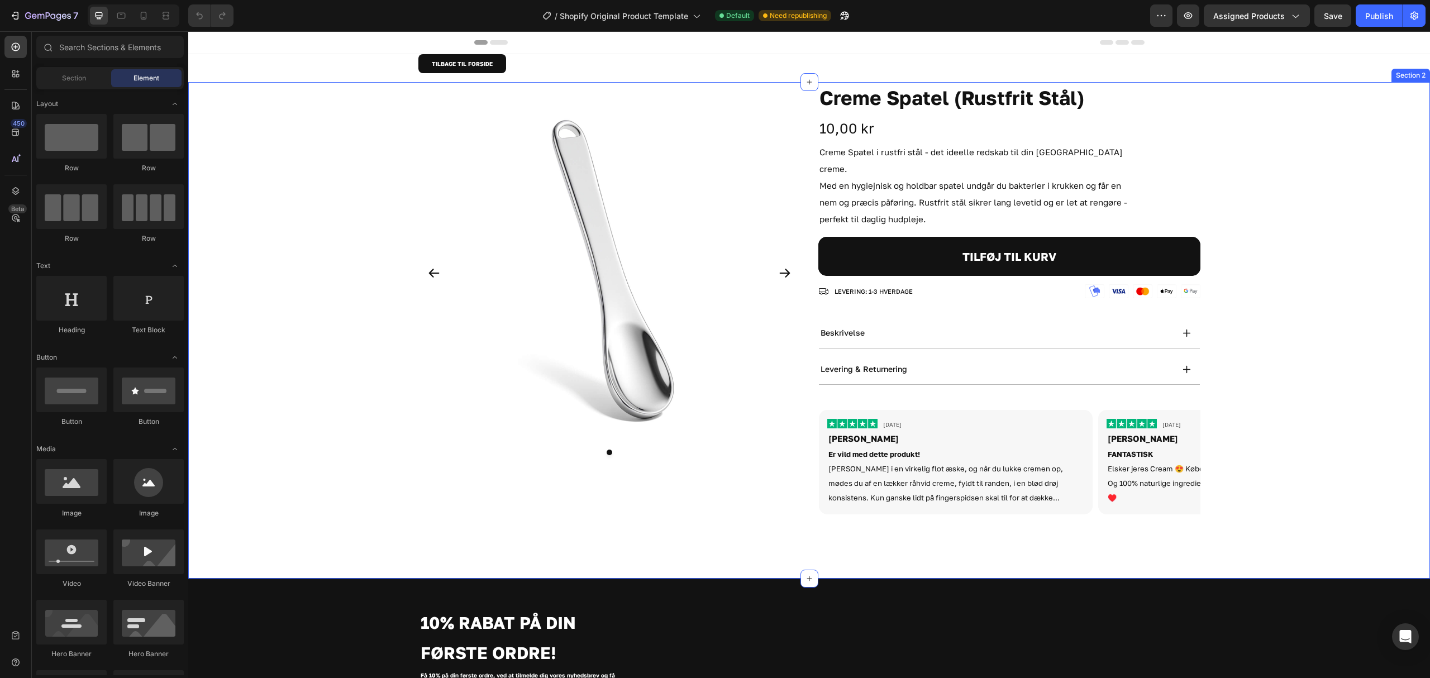
click at [299, 182] on div "Product Images Creme Spatel (Rustfrit Stål) Product Title 10,00 kr Product Pric…" at bounding box center [809, 302] width 1242 height 441
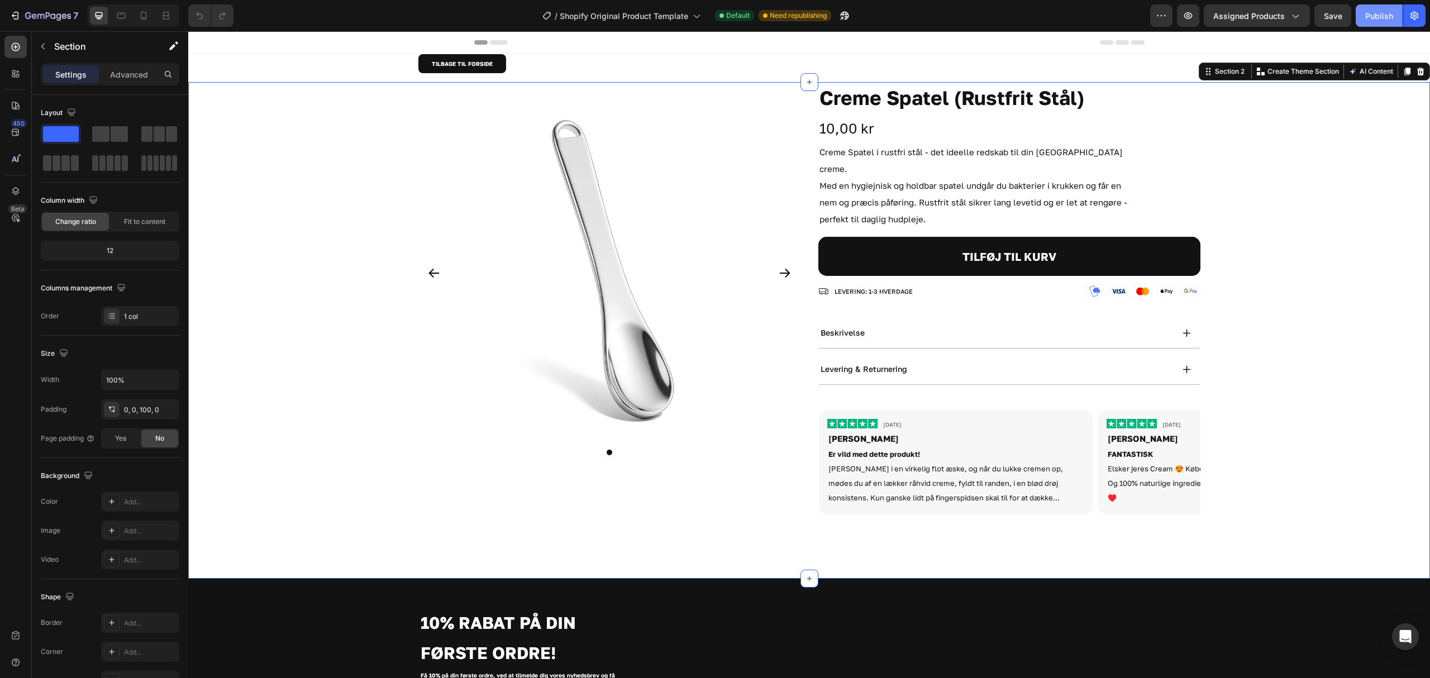
click at [1386, 9] on button "Publish" at bounding box center [1378, 15] width 47 height 22
click at [1185, 18] on icon "button" at bounding box center [1187, 15] width 11 height 11
click at [324, 72] on div "TILBAGE TIL FORSIDE Button Row" at bounding box center [809, 68] width 1242 height 28
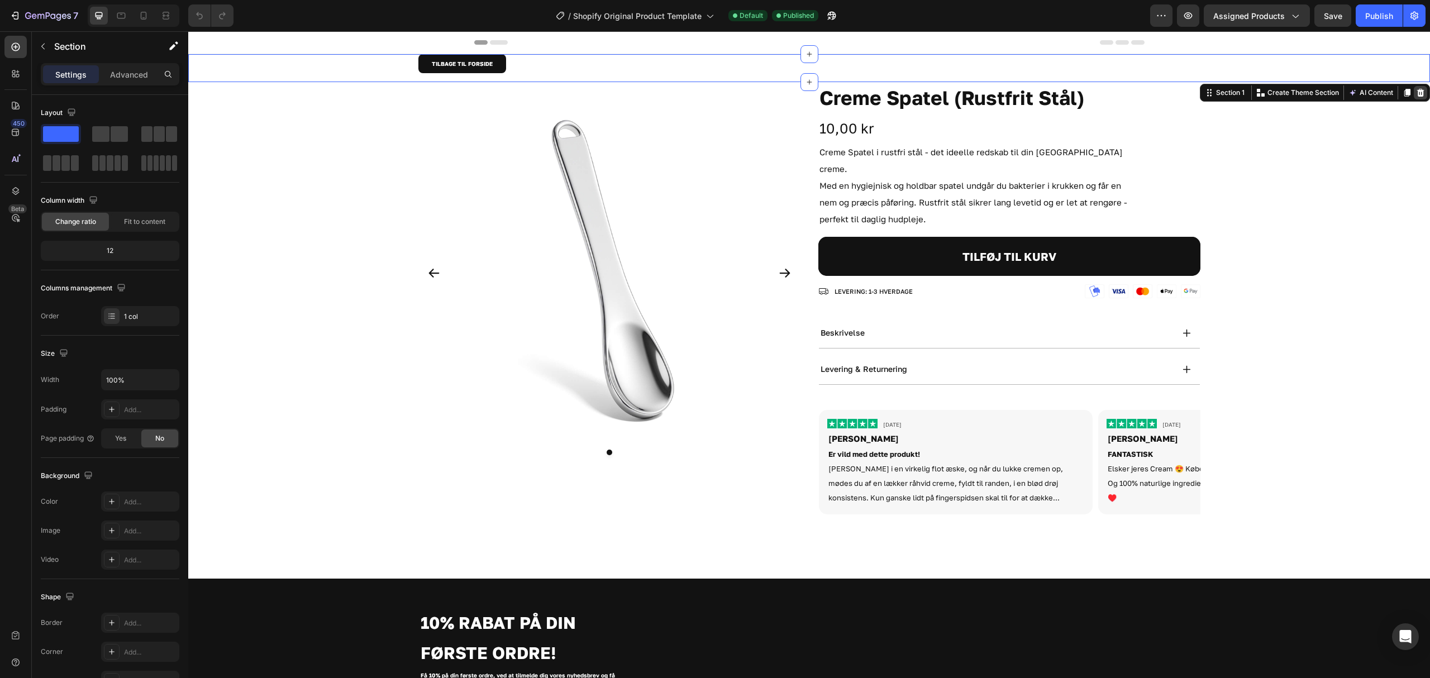
click at [1416, 95] on icon at bounding box center [1420, 92] width 9 height 9
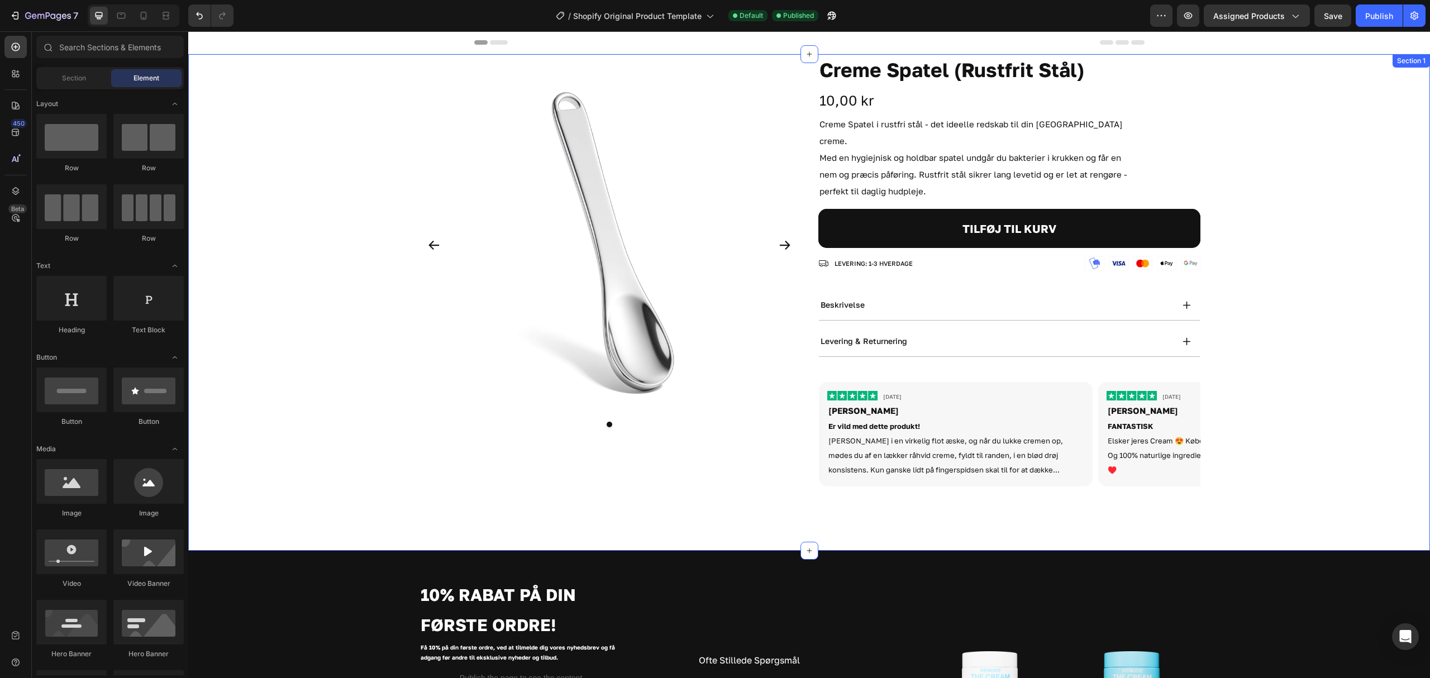
click at [309, 148] on div "Product Images Creme Spatel (Rustfrit Stål) Product Title 10,00 kr Product Pric…" at bounding box center [809, 274] width 1242 height 441
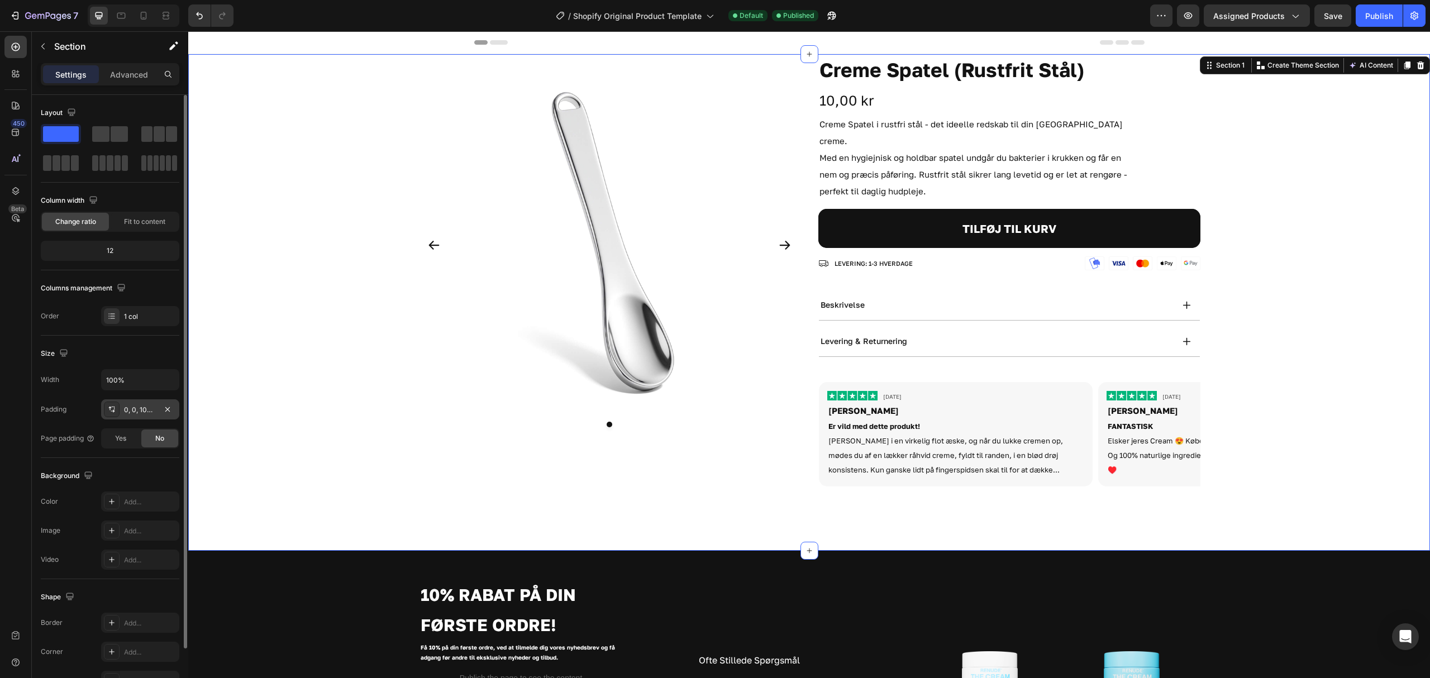
click at [142, 409] on div "0, 0, 100, 0" at bounding box center [140, 410] width 32 height 10
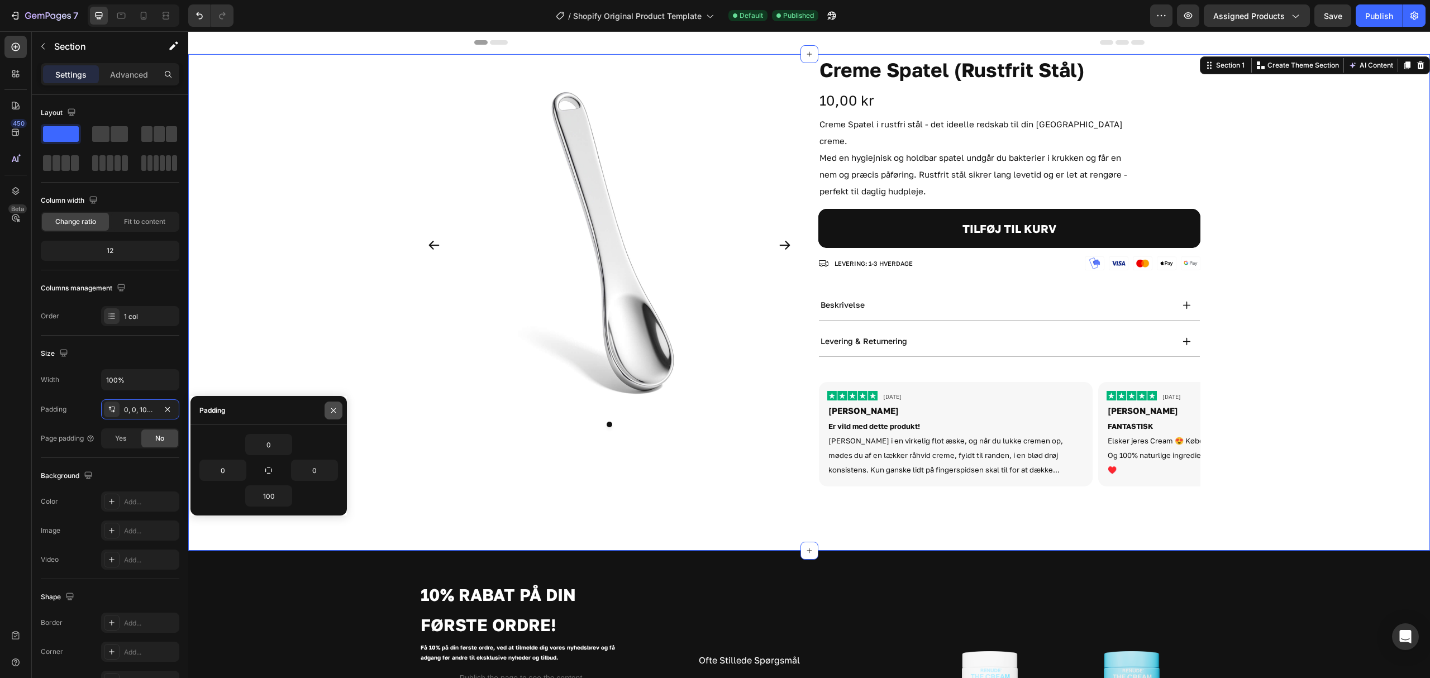
click at [332, 407] on icon "button" at bounding box center [333, 410] width 9 height 9
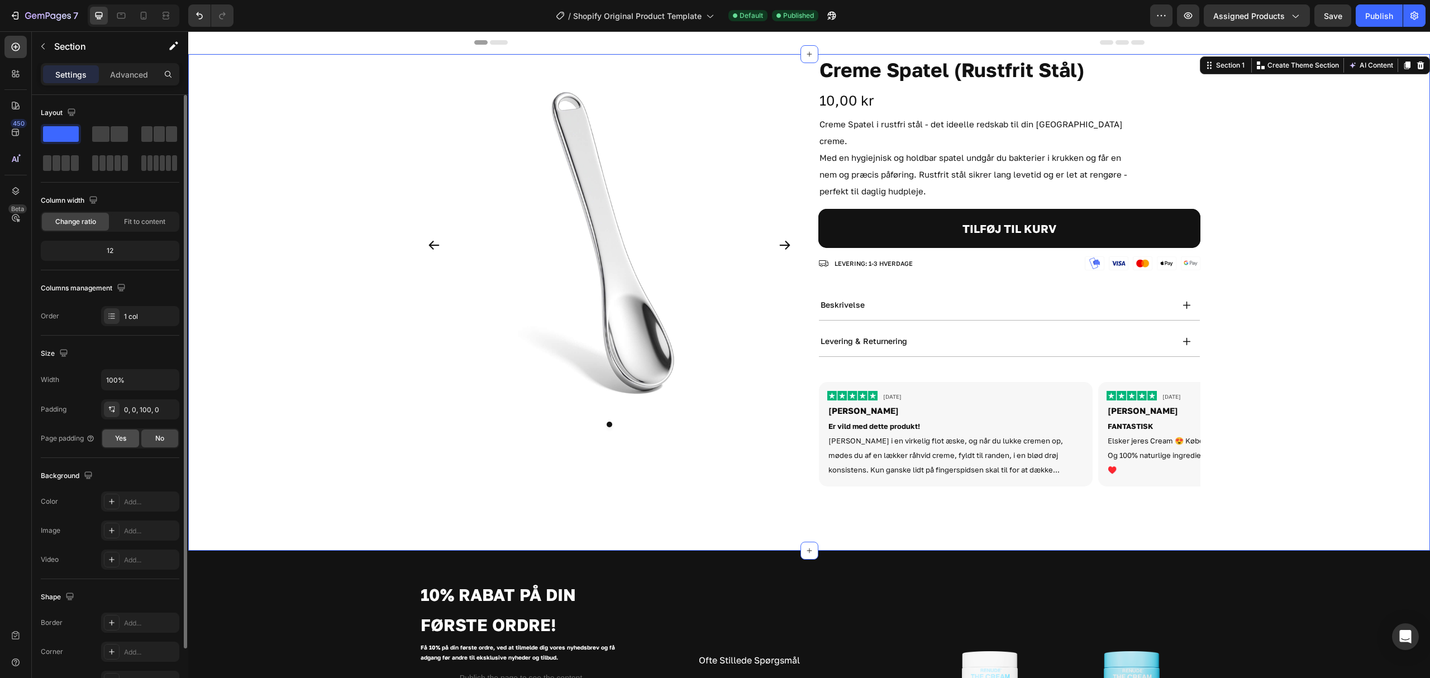
click at [126, 445] on div "Yes" at bounding box center [120, 438] width 37 height 18
click at [169, 441] on div "No" at bounding box center [159, 438] width 37 height 18
click at [123, 438] on span "Yes" at bounding box center [120, 438] width 11 height 10
click at [171, 441] on div "No" at bounding box center [159, 438] width 37 height 18
click at [101, 439] on div "Yes No" at bounding box center [140, 438] width 78 height 20
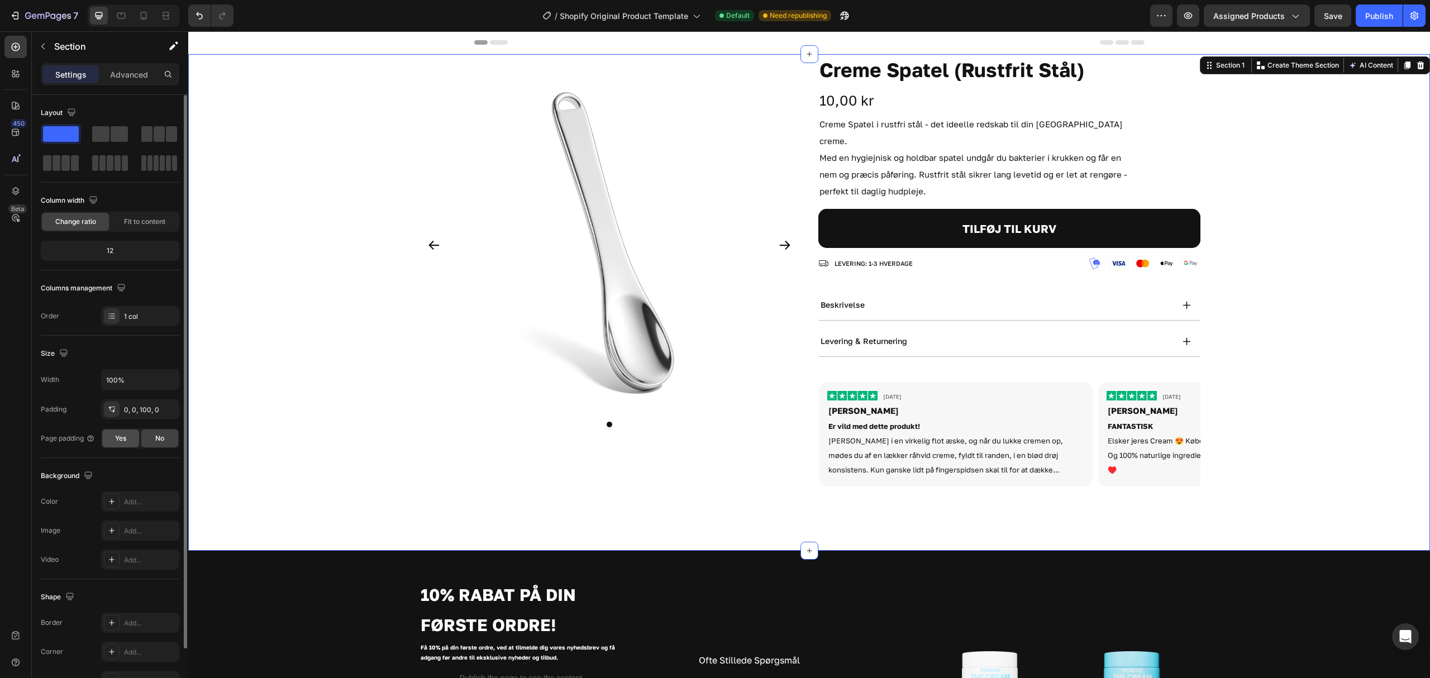
click at [114, 437] on div "Yes" at bounding box center [120, 438] width 37 height 18
click at [155, 443] on span "No" at bounding box center [159, 438] width 9 height 10
click at [270, 432] on div "Product Images Creme Spatel (Rustfrit Stål) Product Title 10,00 kr Product Pric…" at bounding box center [809, 274] width 1242 height 441
click at [108, 71] on div "Advanced" at bounding box center [129, 74] width 56 height 18
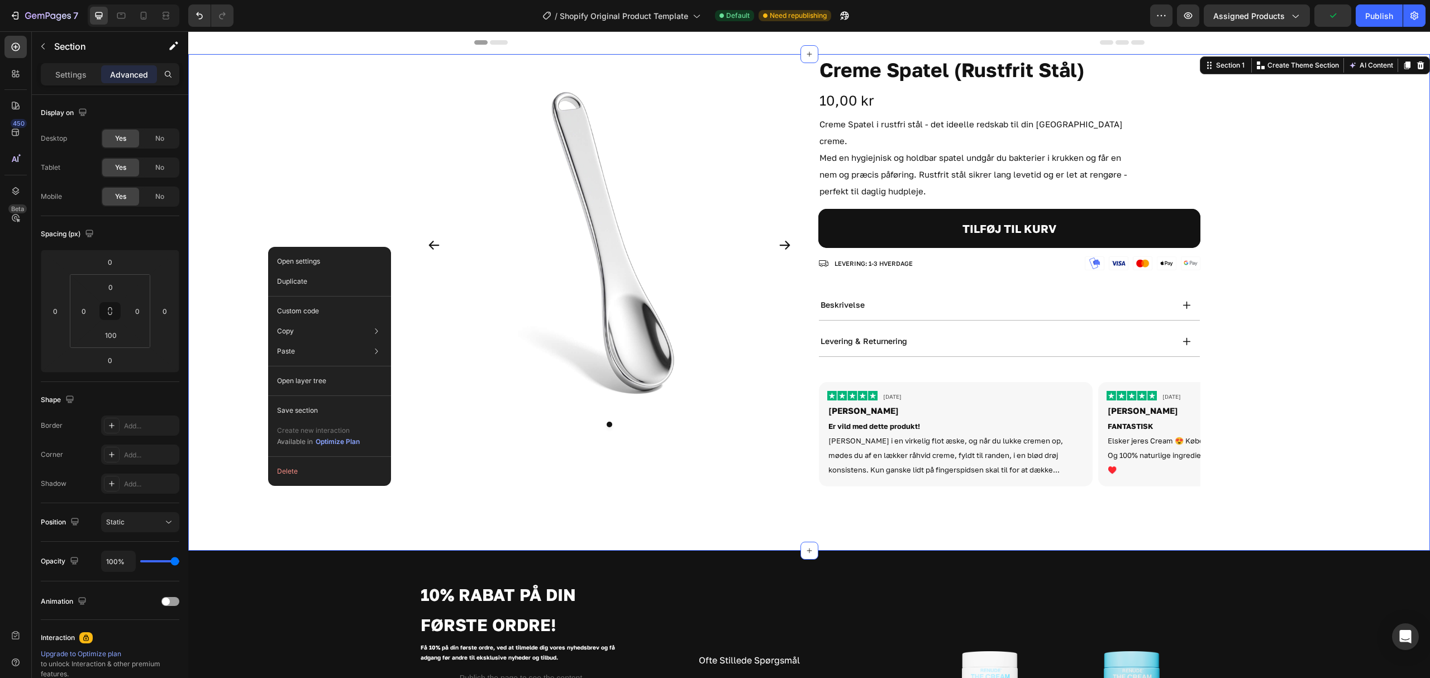
click at [298, 157] on div "Product Images Creme Spatel (Rustfrit Stål) Product Title 10,00 kr Product Pric…" at bounding box center [809, 274] width 1242 height 441
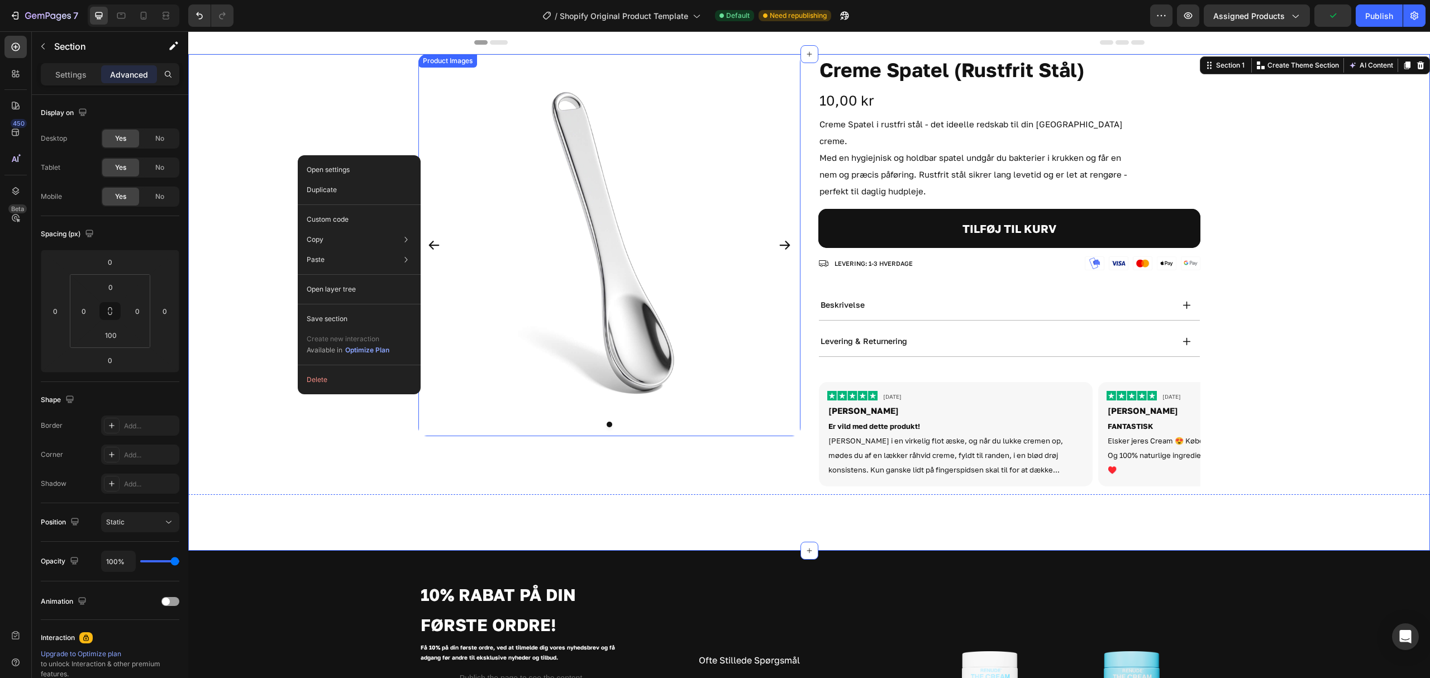
click at [792, 179] on img at bounding box center [609, 245] width 382 height 382
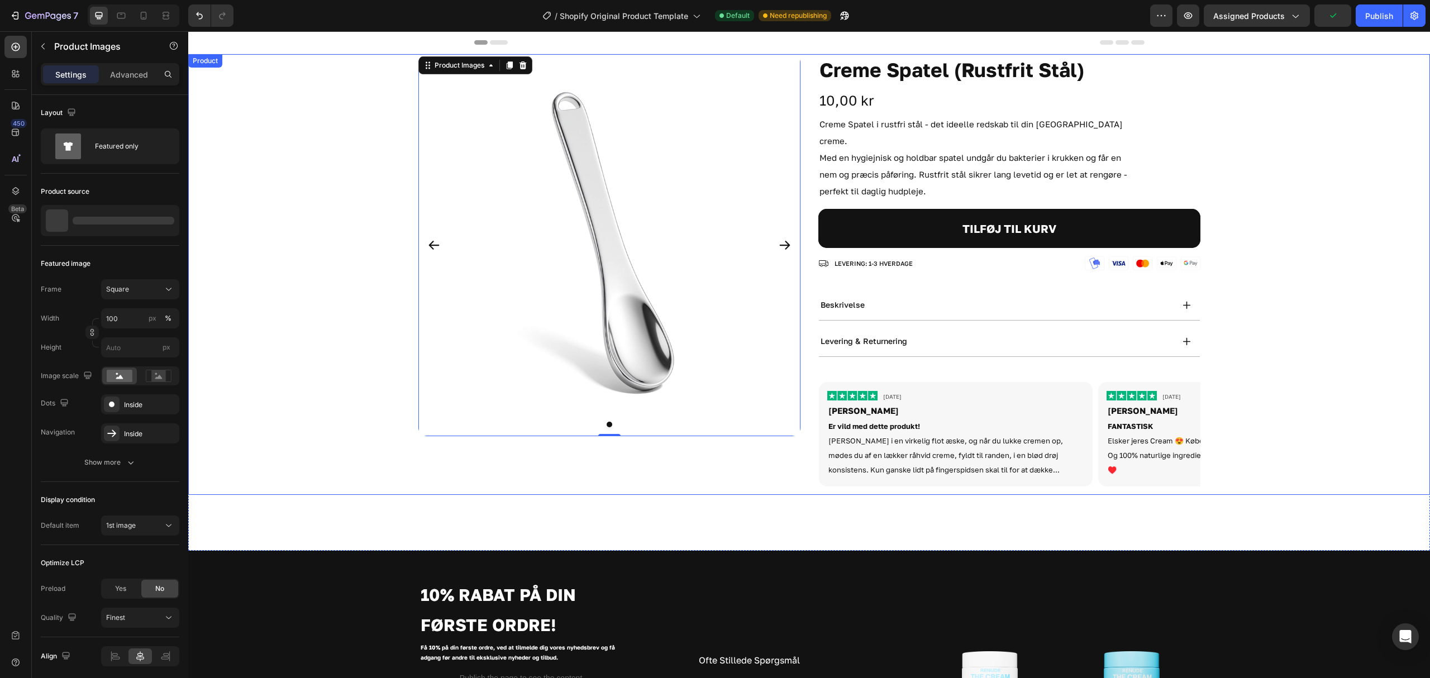
click at [799, 177] on div "Product Images 0 Creme Spatel (Rustfrit Stål) Product Title 10,00 kr Product Pr…" at bounding box center [809, 274] width 782 height 441
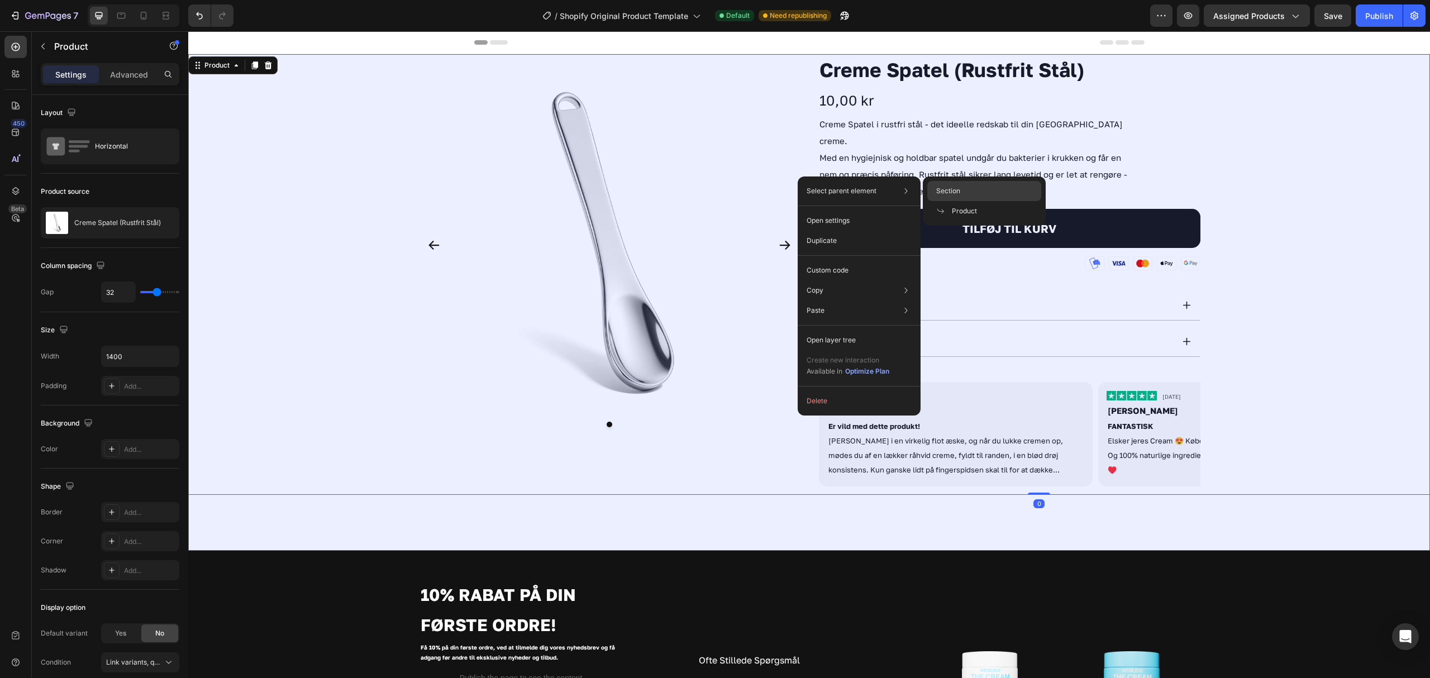
click at [954, 190] on span "Section" at bounding box center [948, 191] width 24 height 10
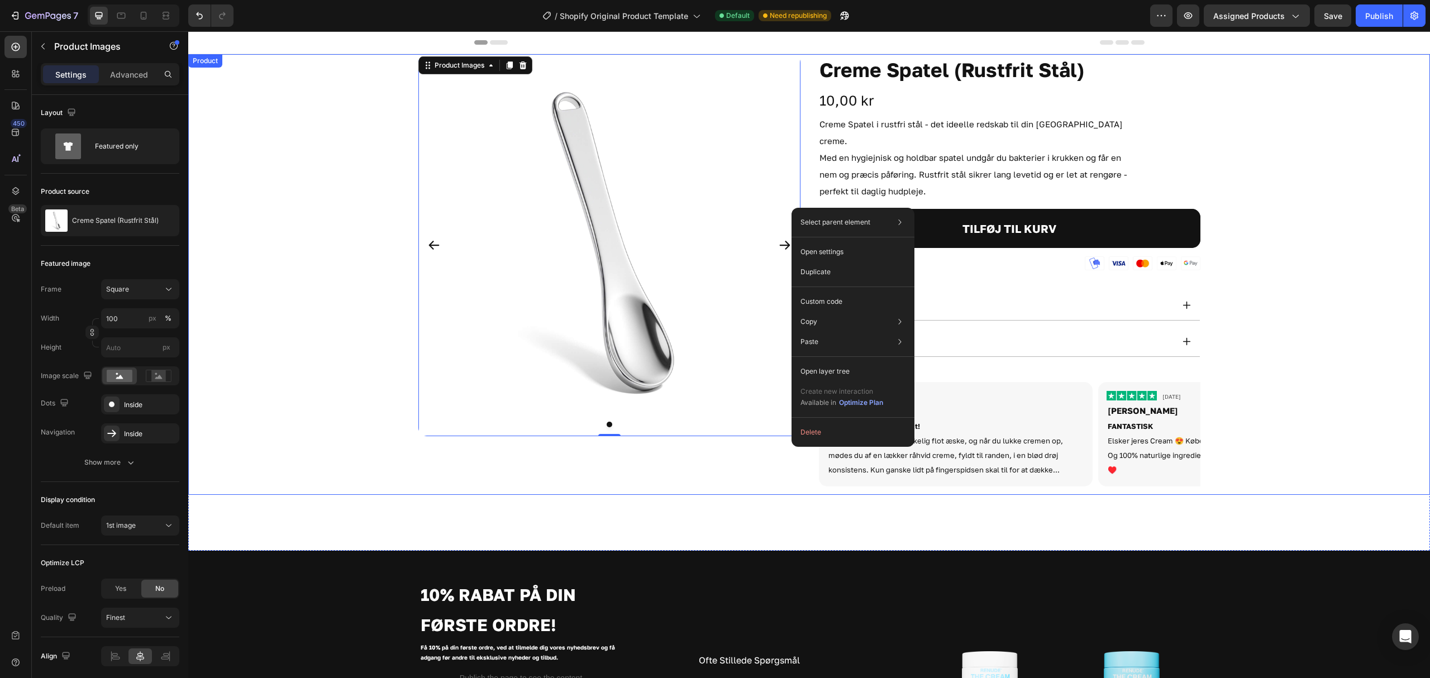
click at [809, 184] on div "Product Images 0 Creme Spatel (Rustfrit Stål) Product Title 10,00 kr Product Pr…" at bounding box center [809, 274] width 782 height 441
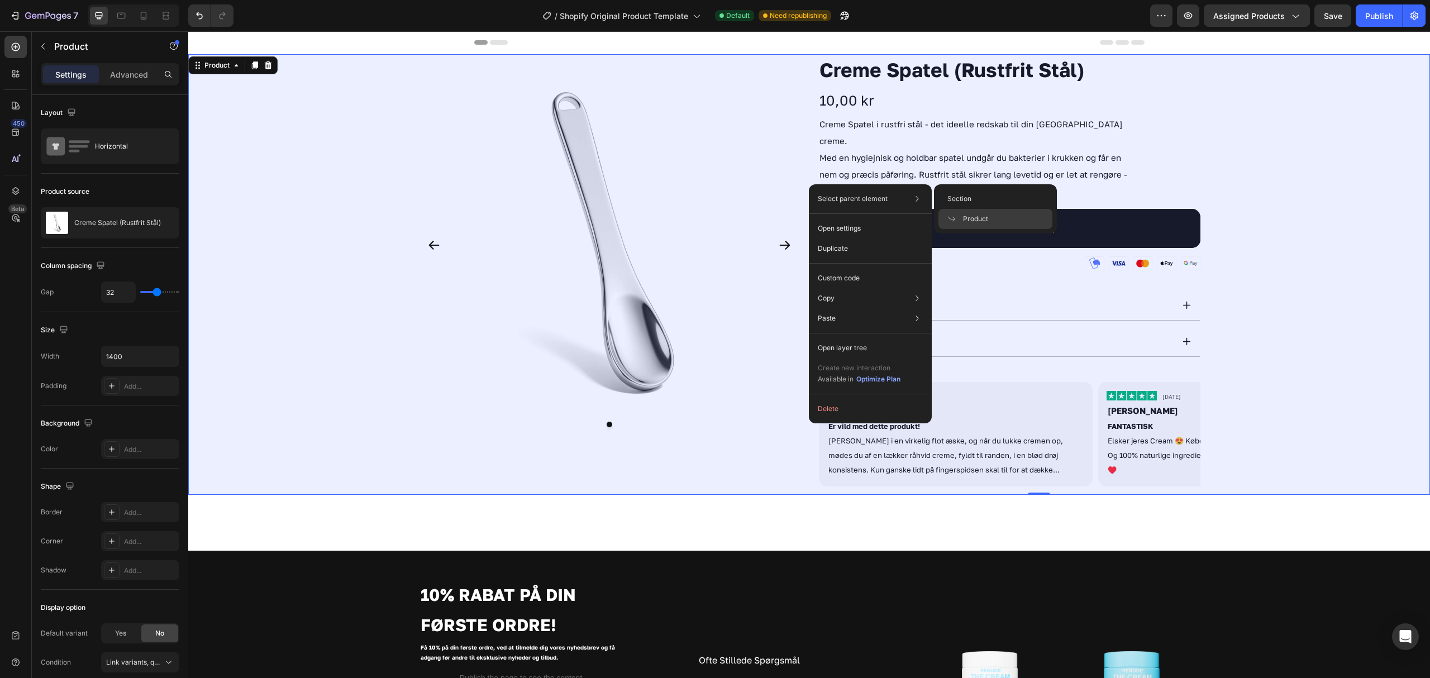
click at [984, 220] on span "Product" at bounding box center [975, 219] width 25 height 10
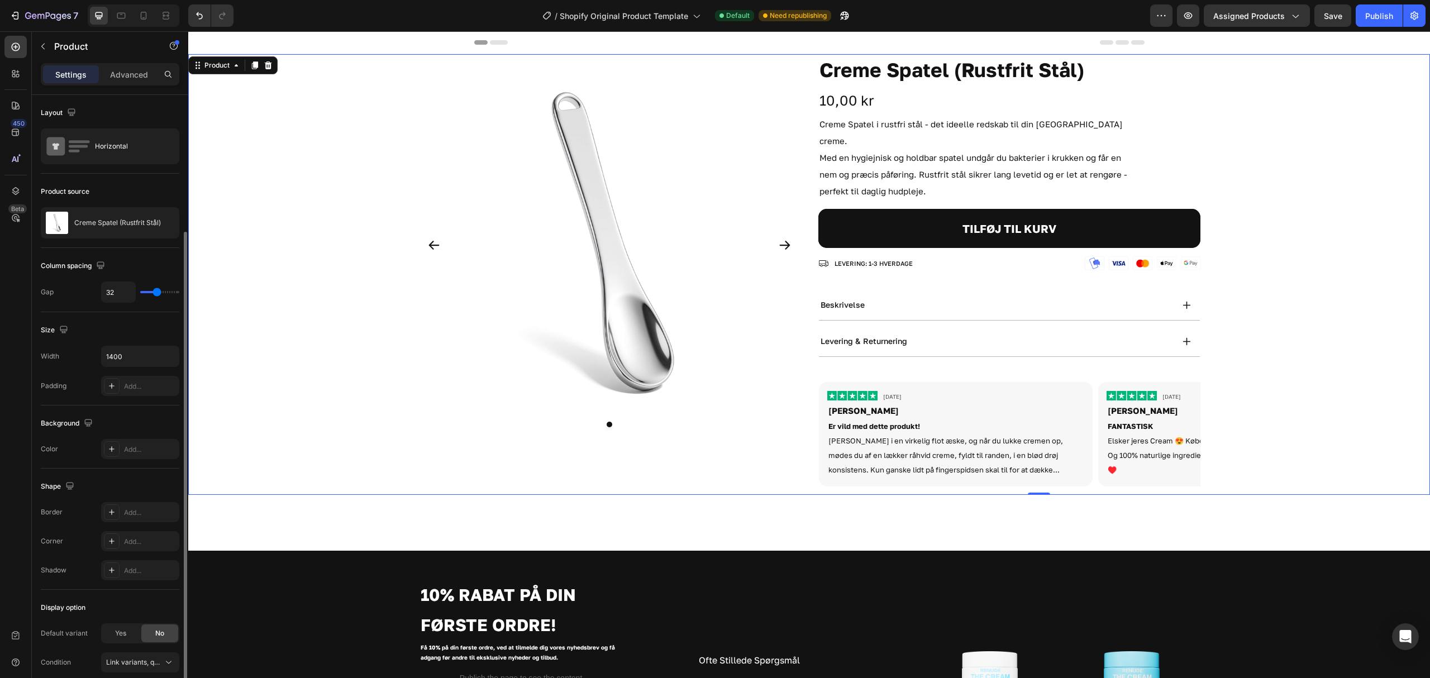
scroll to position [113, 0]
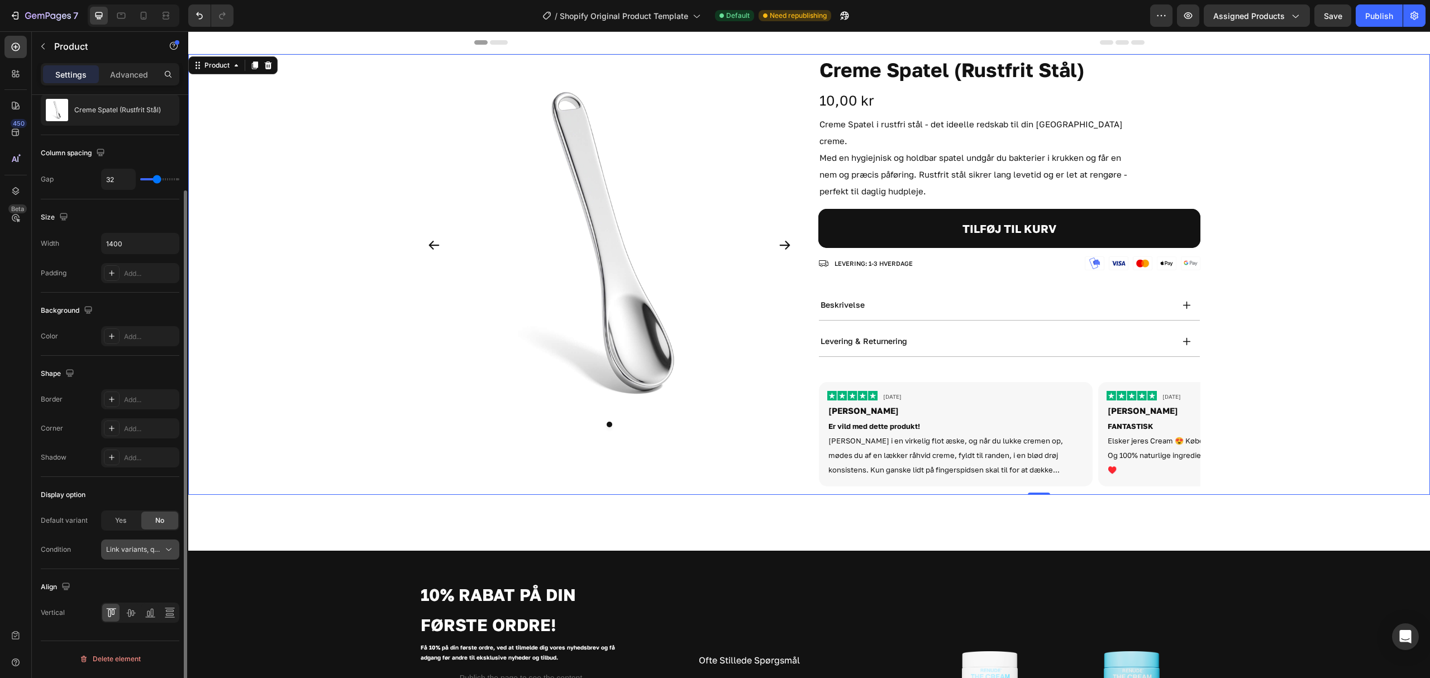
click at [117, 548] on span "Link variants, quantity <br> between same products" at bounding box center [188, 549] width 165 height 8
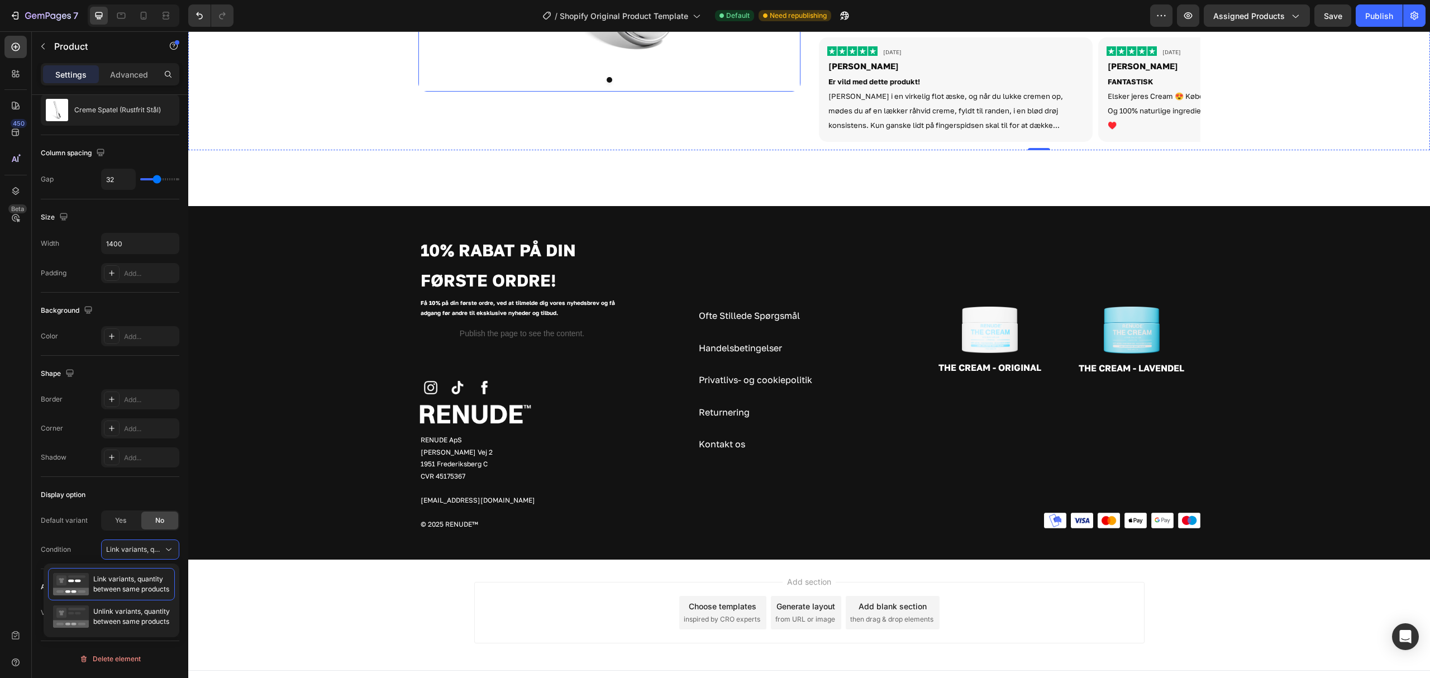
scroll to position [0, 0]
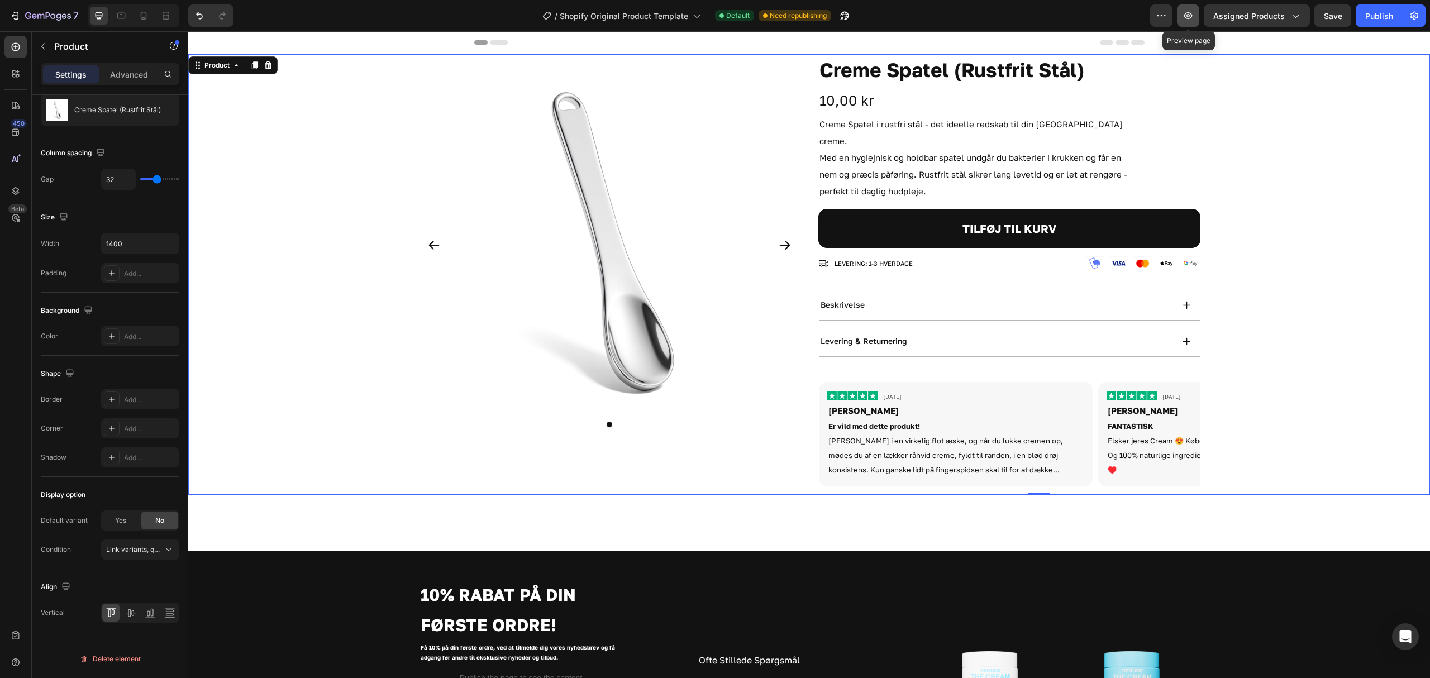
click at [1195, 17] on button "button" at bounding box center [1188, 15] width 22 height 22
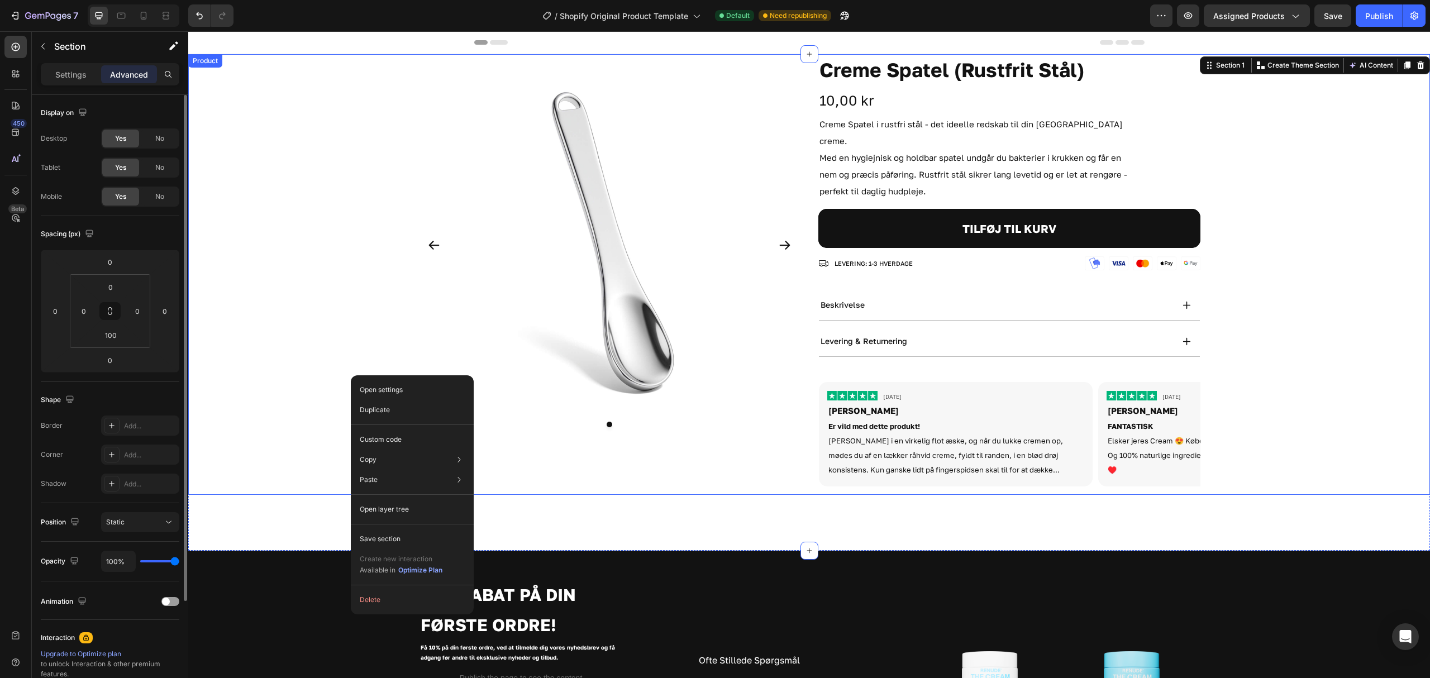
click at [805, 443] on div "Product Images Creme Spatel (Rustfrit Stål) Product Title 10,00 kr Product Pric…" at bounding box center [809, 274] width 782 height 441
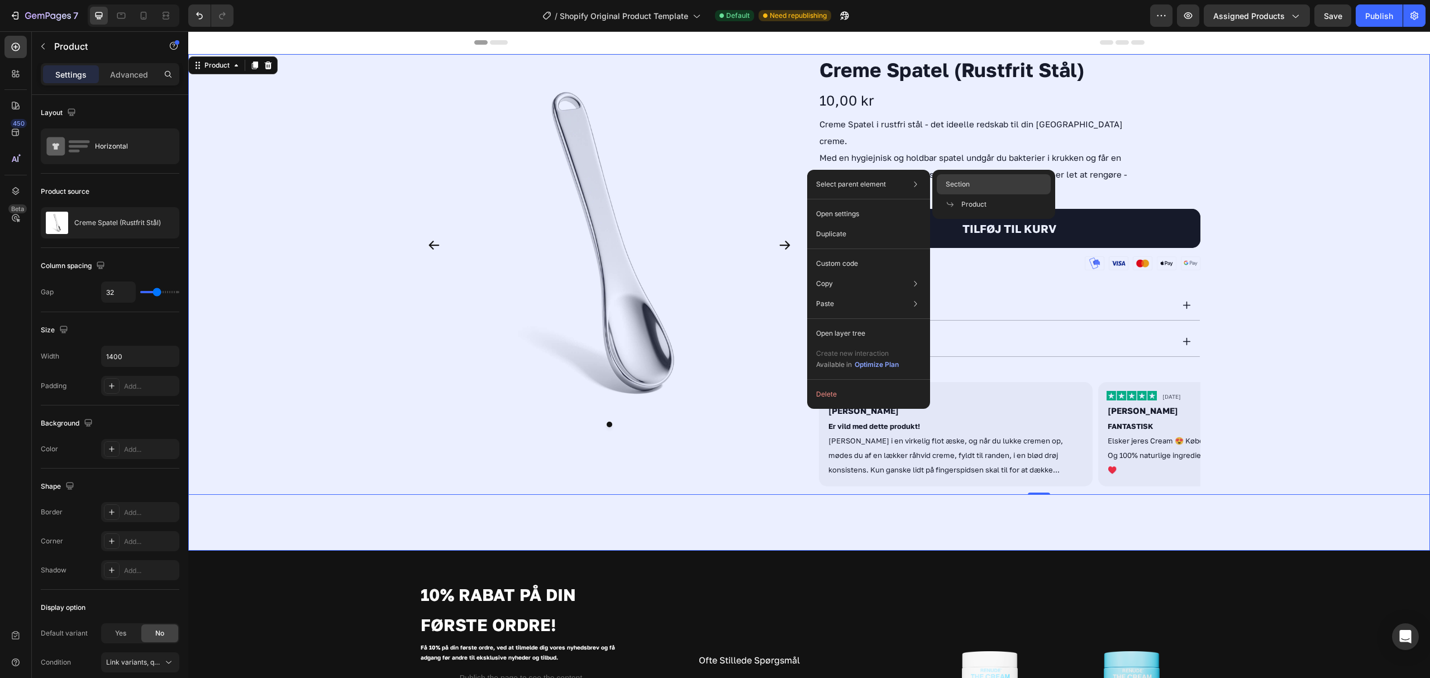
drag, startPoint x: 995, startPoint y: 184, endPoint x: 638, endPoint y: 190, distance: 356.9
click at [995, 194] on div "Section" at bounding box center [994, 204] width 114 height 20
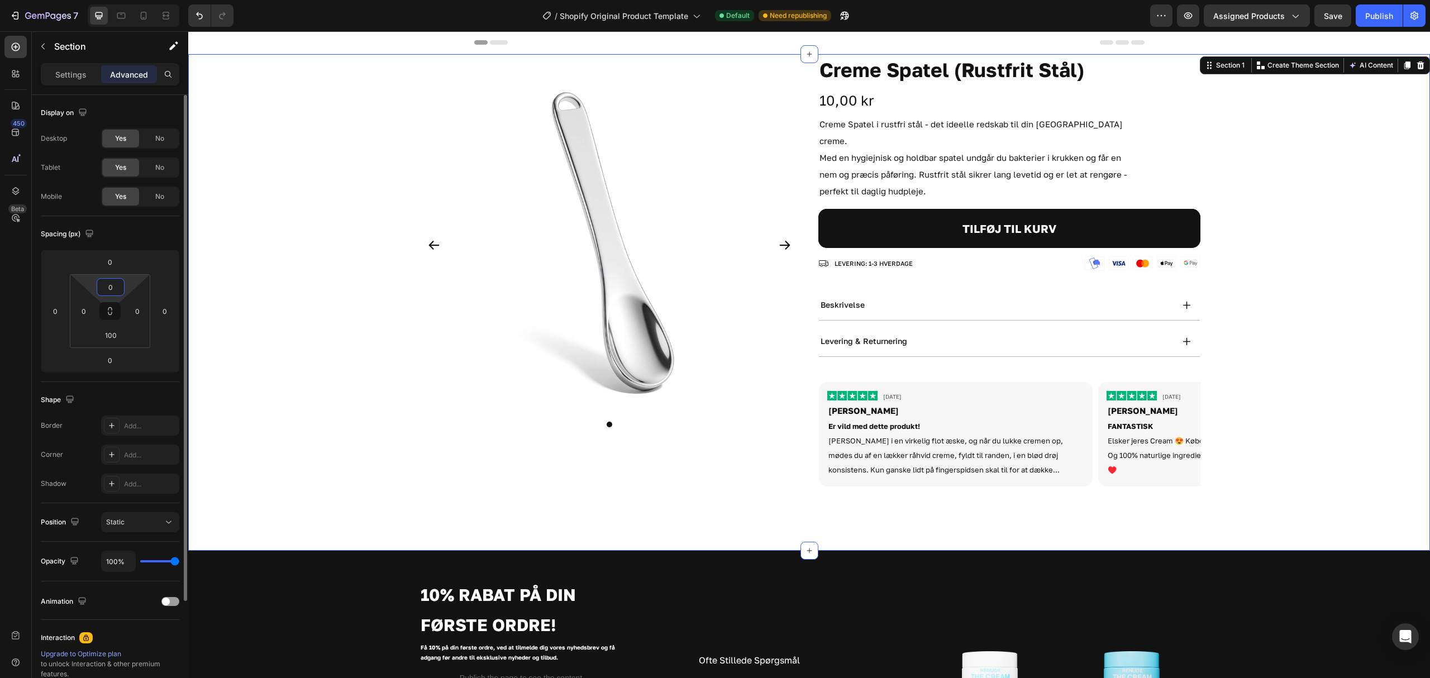
click at [118, 288] on input "0" at bounding box center [110, 287] width 22 height 17
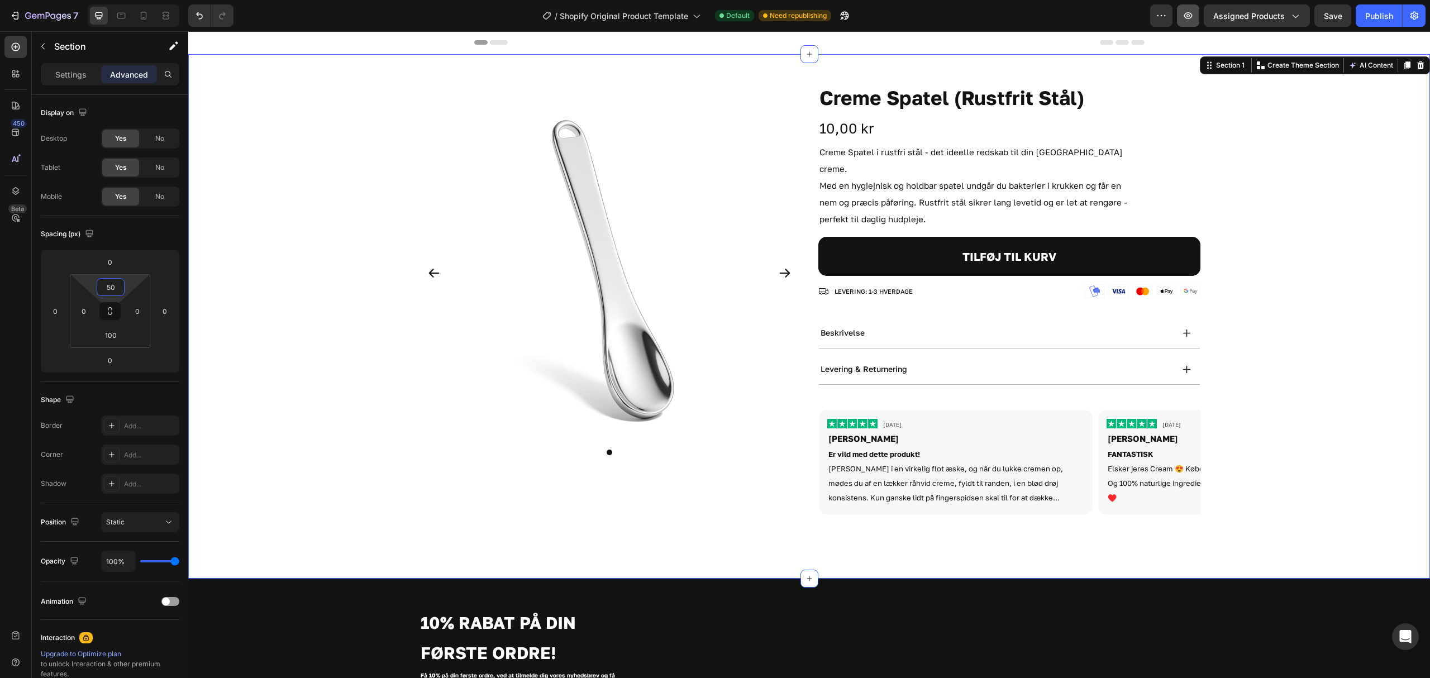
click at [1185, 16] on icon "button" at bounding box center [1187, 15] width 11 height 11
click at [121, 16] on icon at bounding box center [121, 15] width 11 height 11
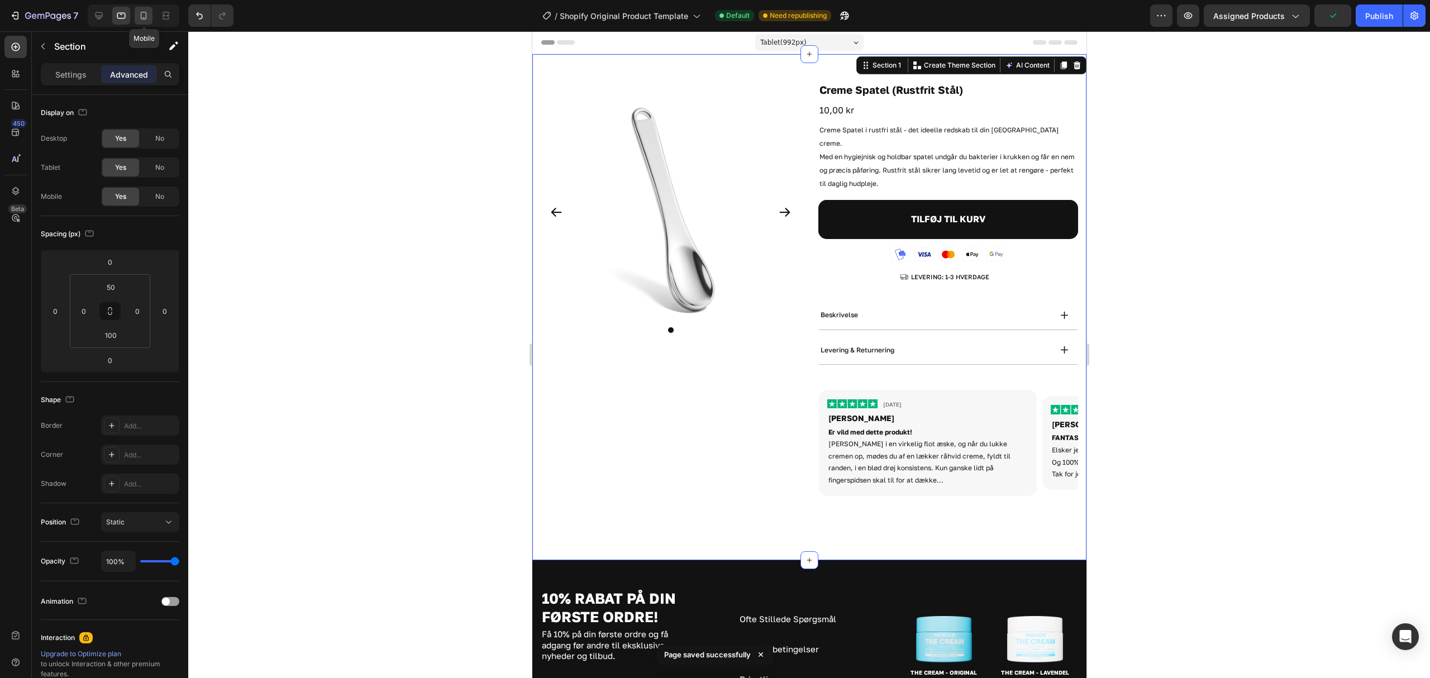
click at [150, 16] on div at bounding box center [144, 16] width 18 height 18
type input "40"
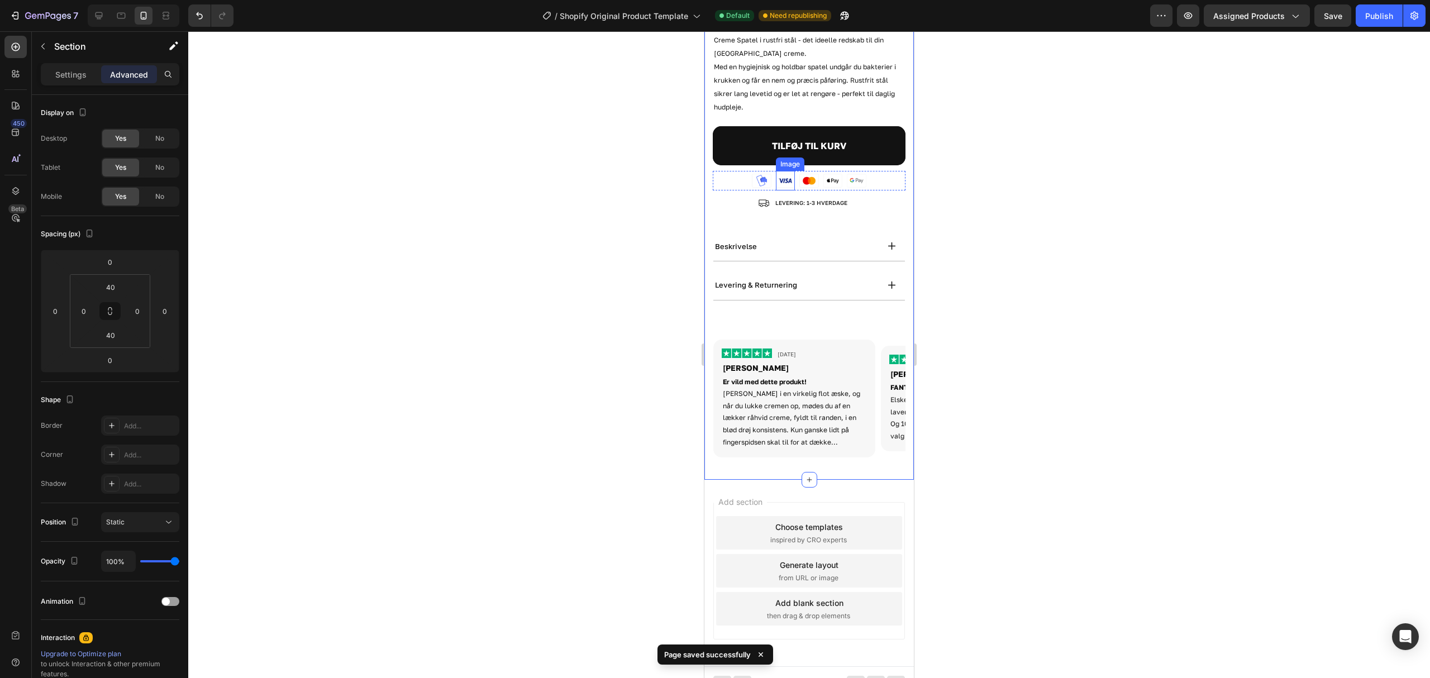
scroll to position [63, 0]
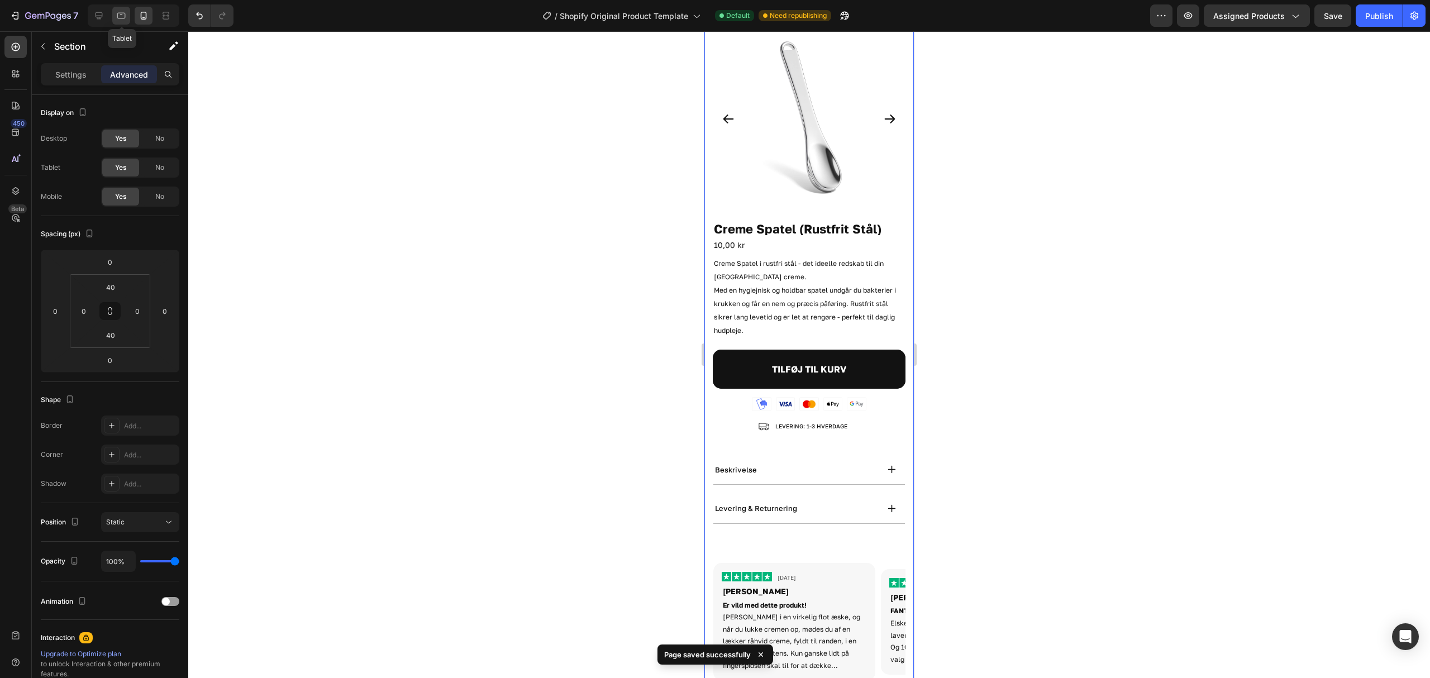
click at [128, 19] on div at bounding box center [121, 16] width 18 height 18
type input "50"
type input "100"
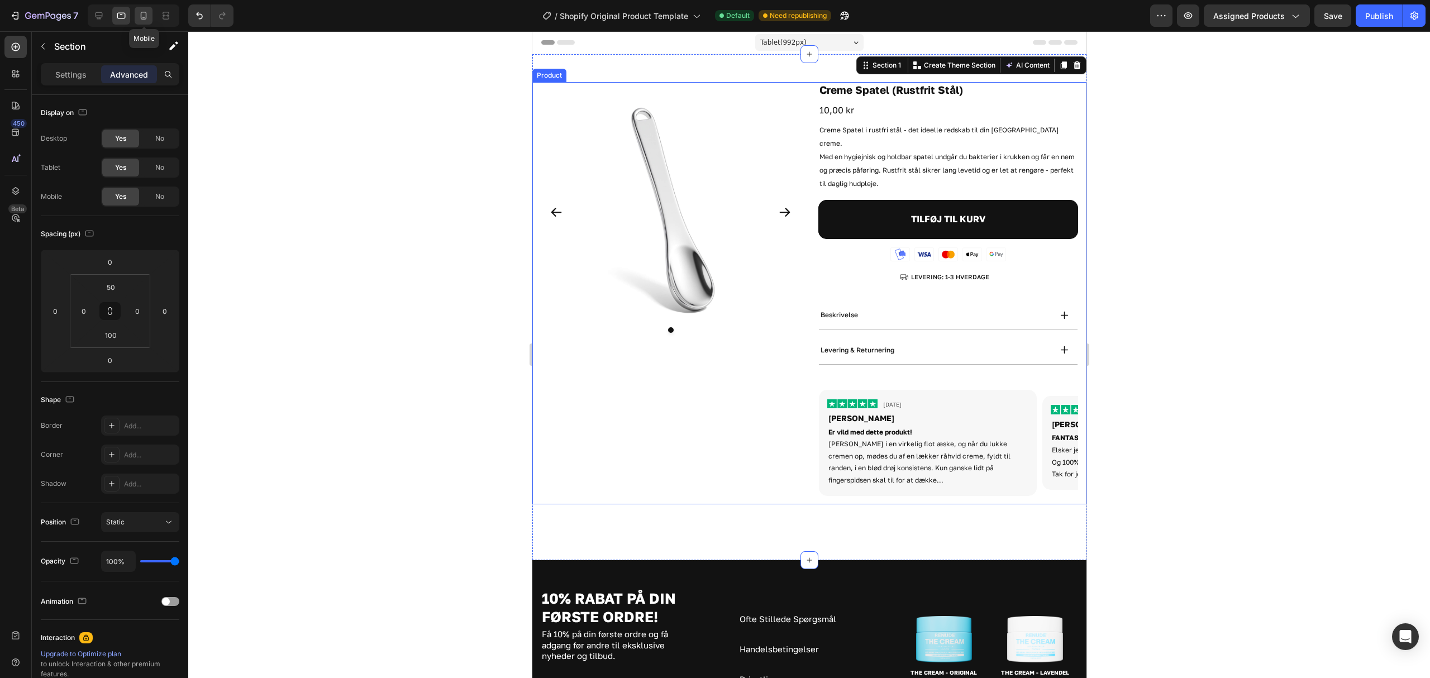
click at [150, 13] on div at bounding box center [144, 16] width 18 height 18
type input "40"
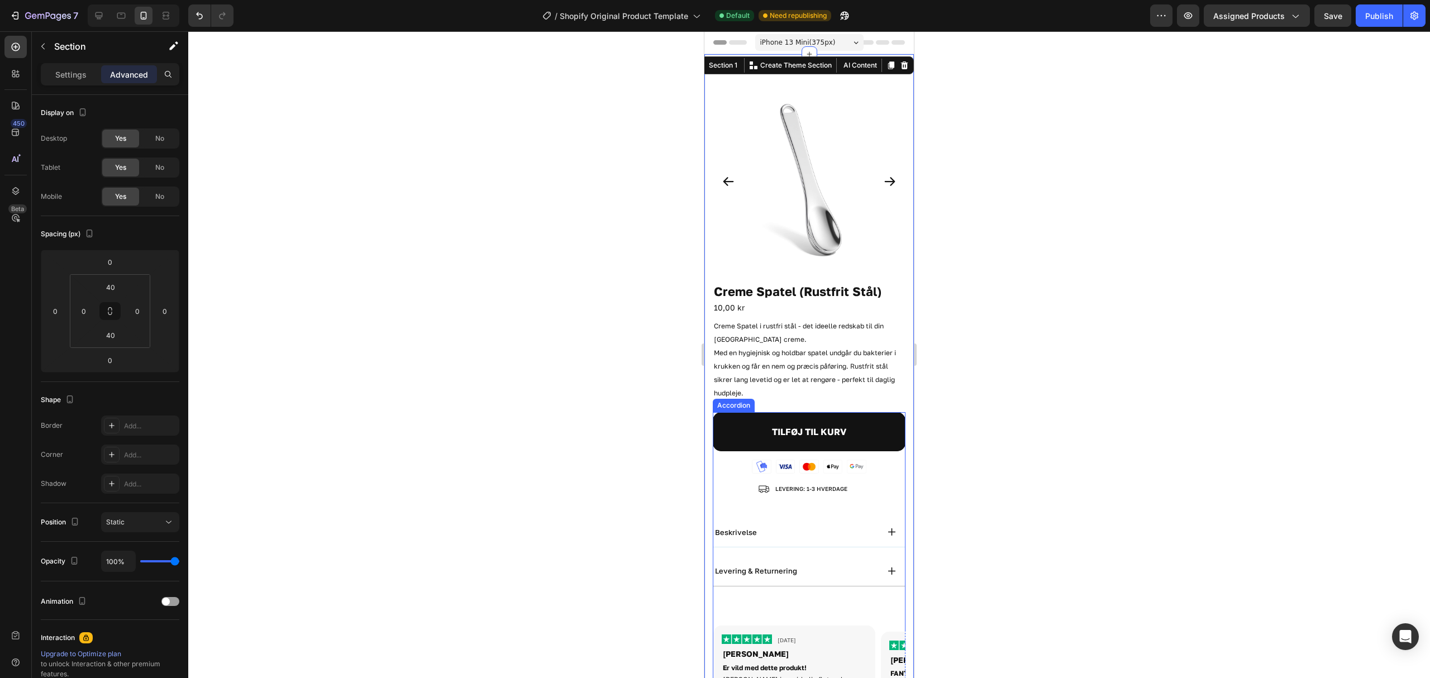
click at [765, 526] on div "beskrivelse" at bounding box center [795, 532] width 165 height 13
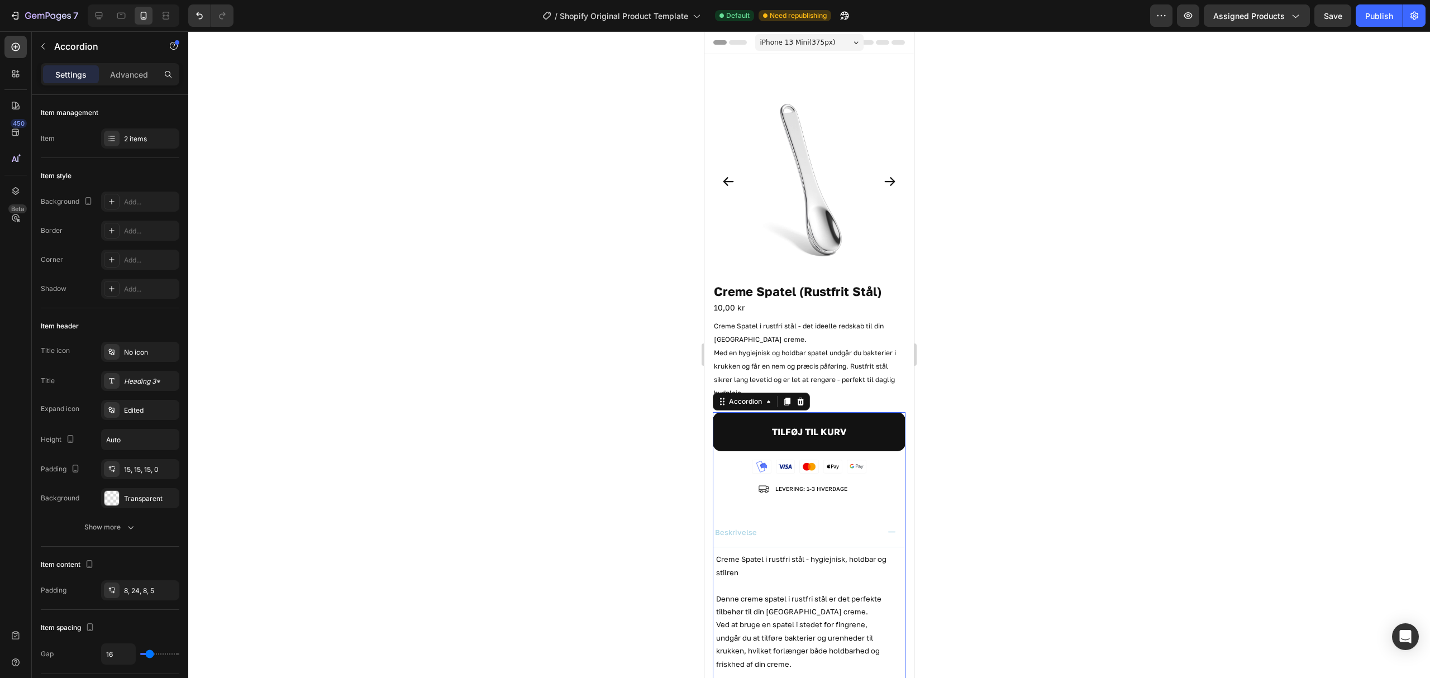
click at [765, 526] on div "beskrivelse" at bounding box center [795, 532] width 165 height 13
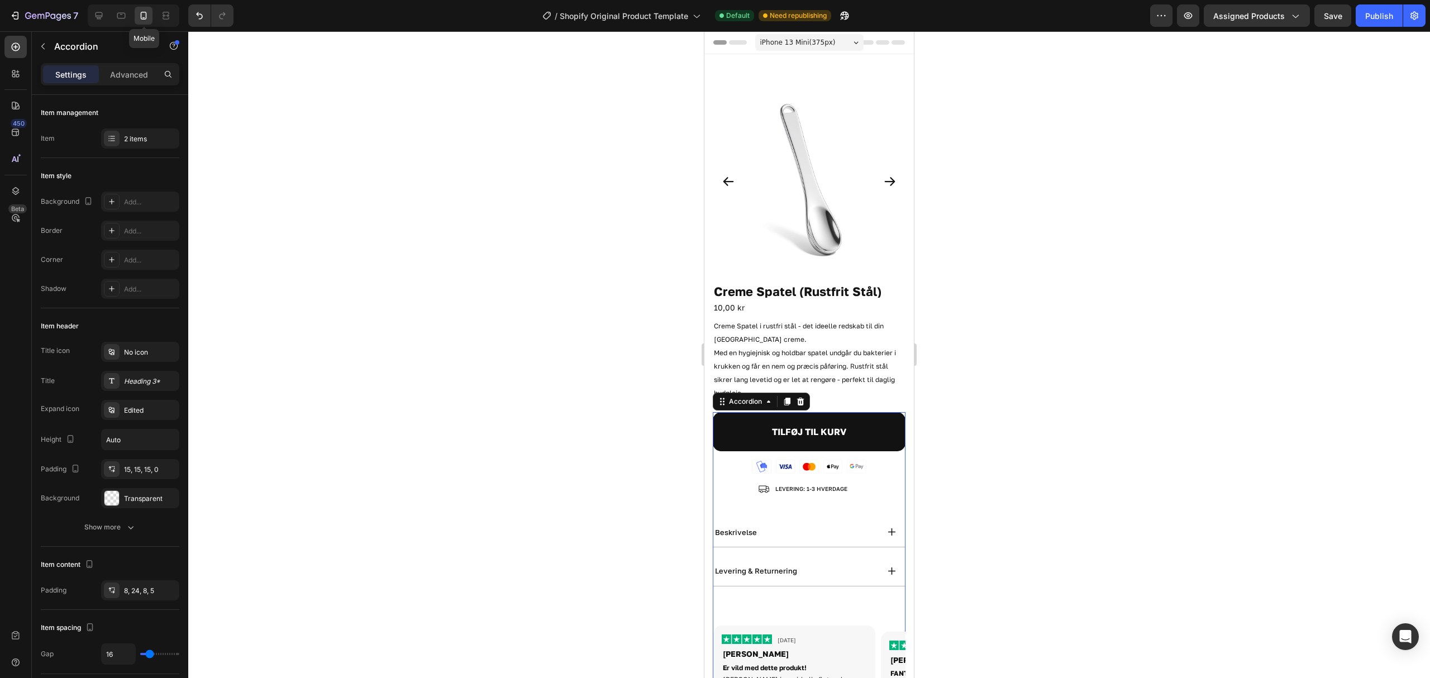
click at [151, 16] on div at bounding box center [144, 16] width 18 height 18
click at [121, 12] on icon at bounding box center [121, 15] width 11 height 11
type input "10"
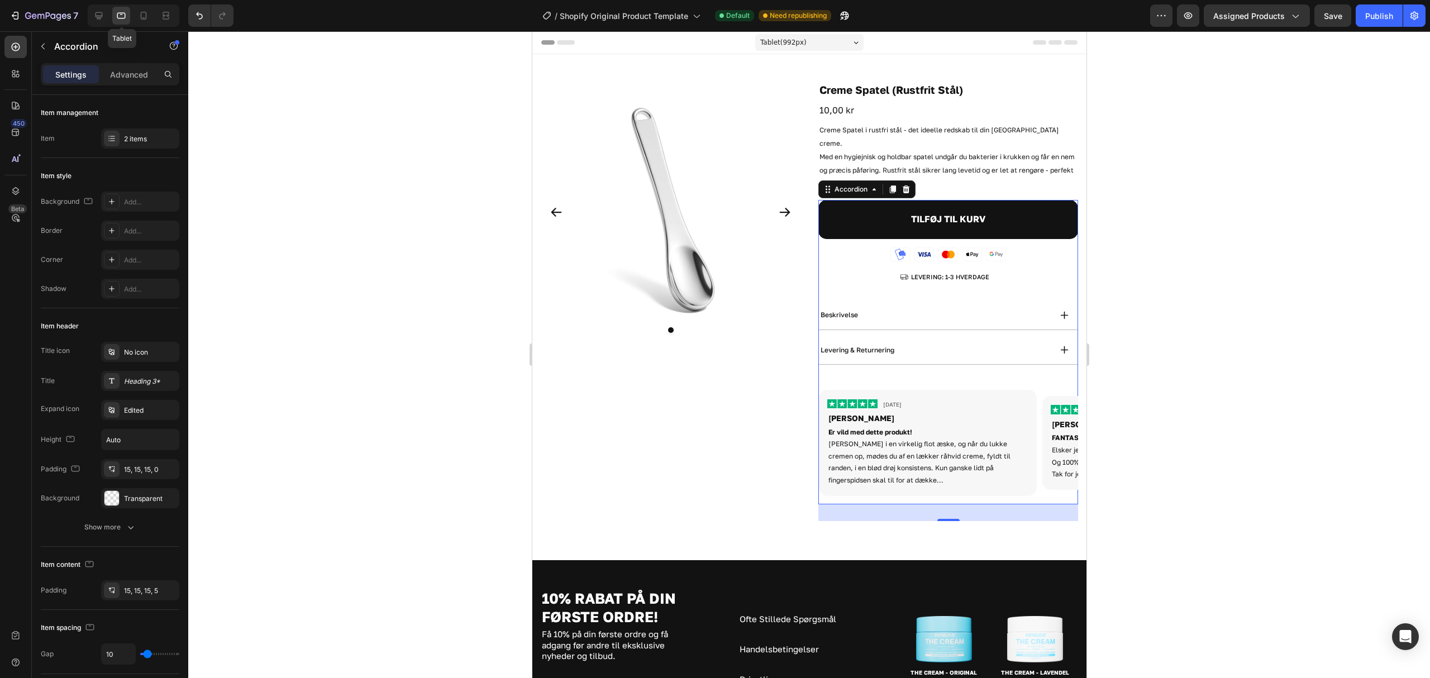
scroll to position [217, 0]
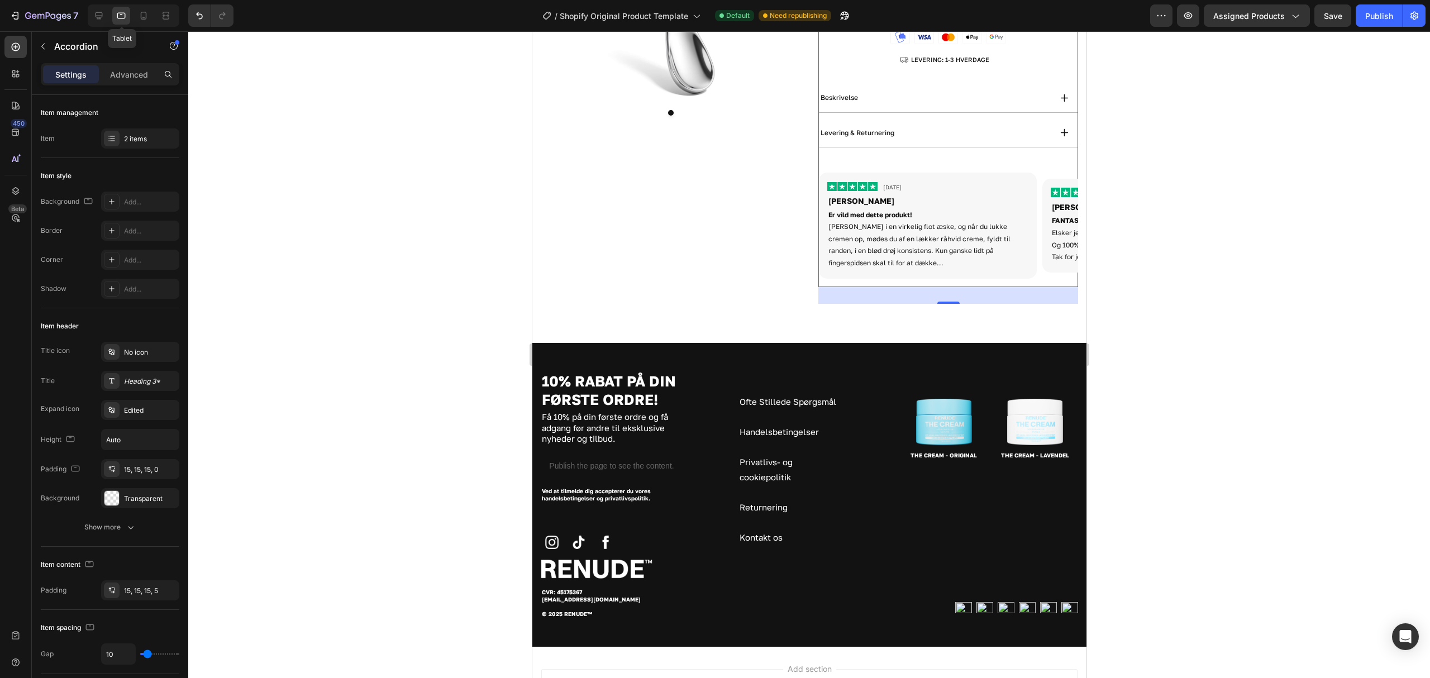
click at [134, 9] on div "Tablet" at bounding box center [134, 15] width 92 height 22
click at [142, 16] on icon at bounding box center [143, 15] width 11 height 11
type input "16"
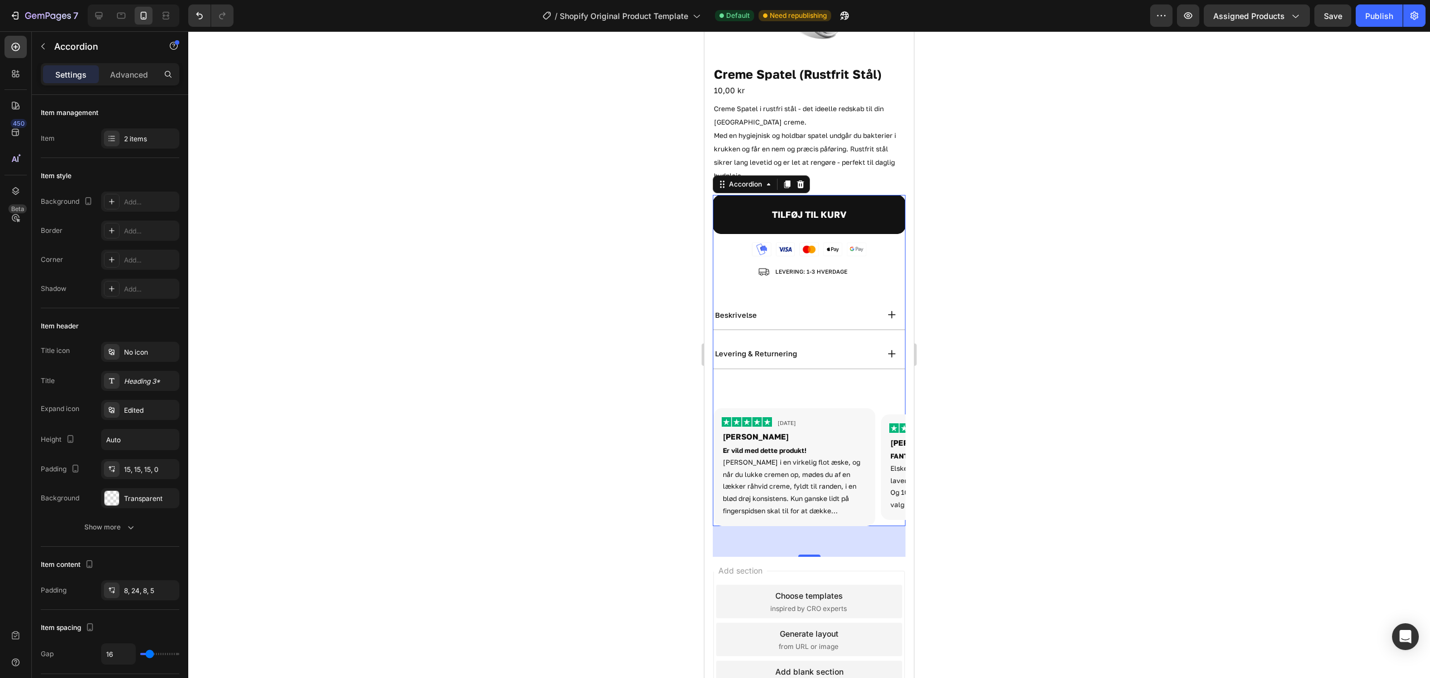
scroll to position [286, 0]
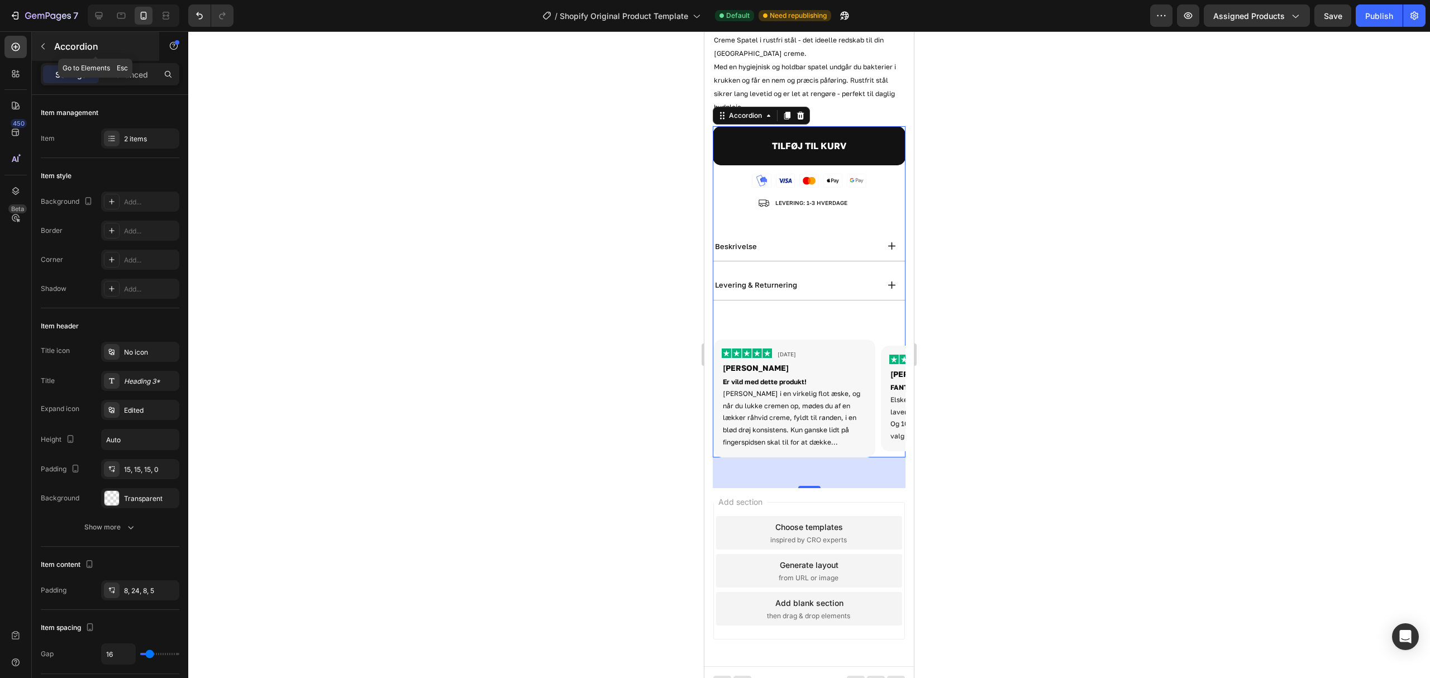
click at [39, 42] on icon "button" at bounding box center [43, 46] width 9 height 9
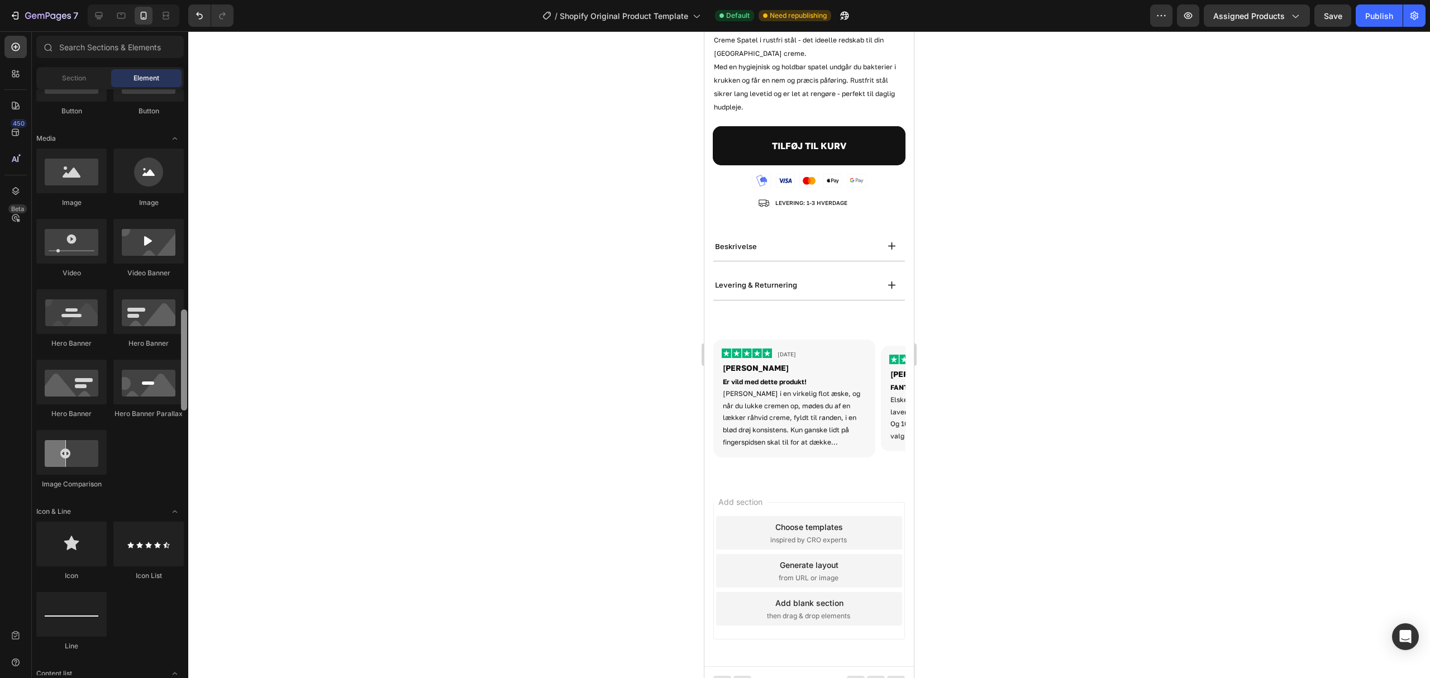
scroll to position [0, 0]
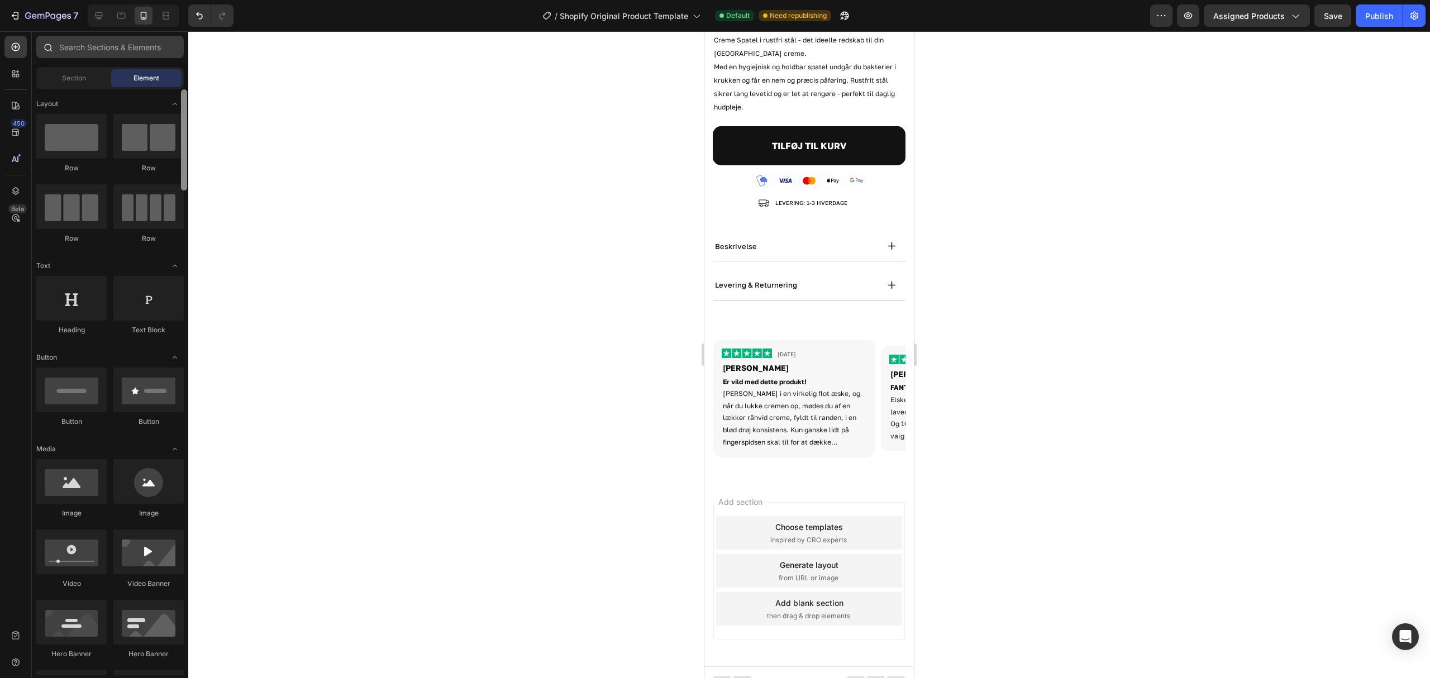
drag, startPoint x: 185, startPoint y: 420, endPoint x: 159, endPoint y: 55, distance: 366.2
click at [159, 55] on div "Sections(18) Elements(84) Section Element Hero Section Product Detail Brands Tr…" at bounding box center [110, 355] width 156 height 639
click at [10, 101] on icon at bounding box center [15, 105] width 11 height 11
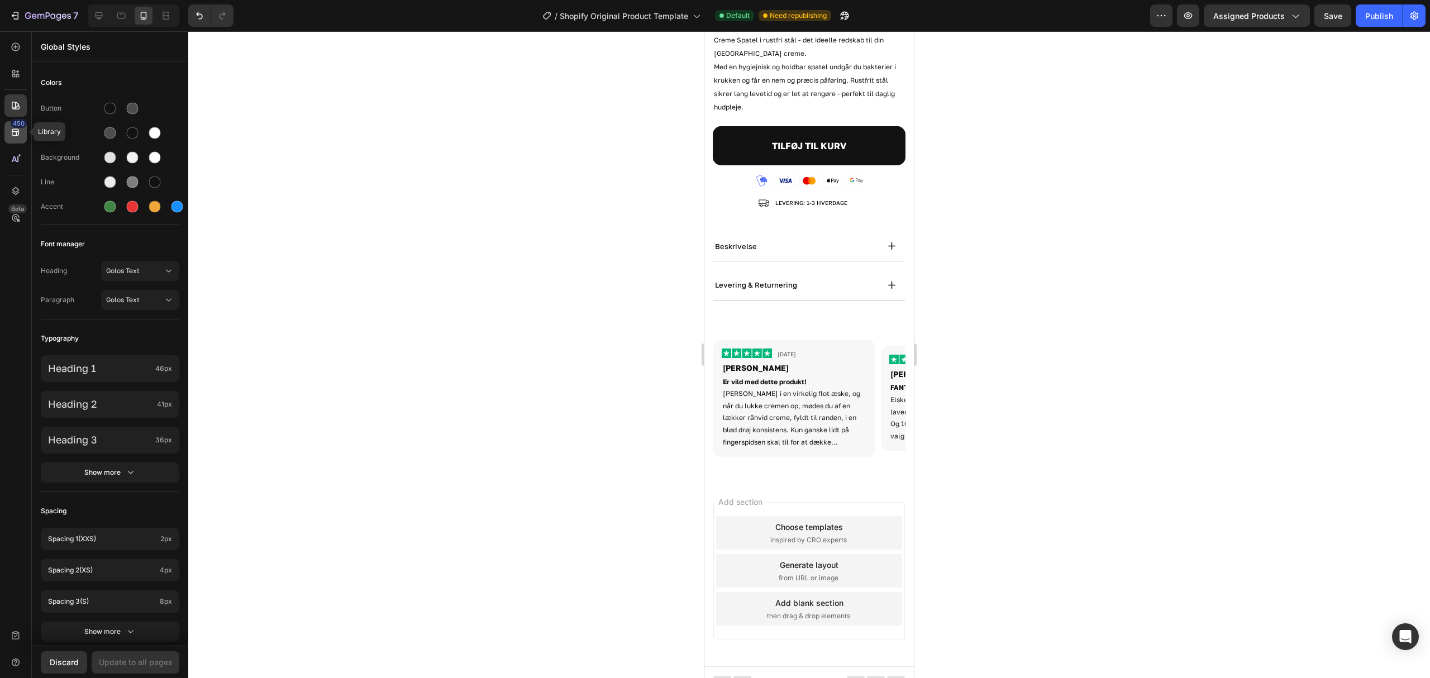
click at [16, 124] on div "450" at bounding box center [19, 123] width 16 height 9
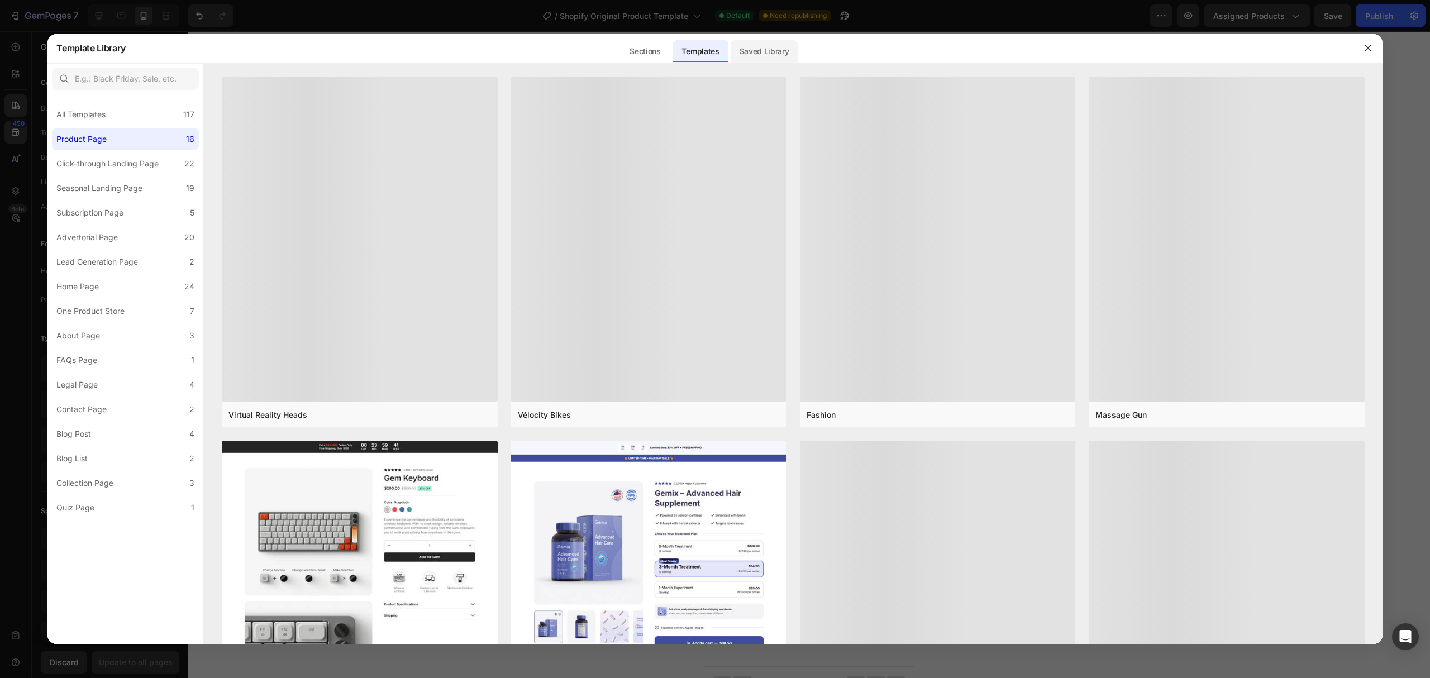
click at [748, 45] on div "Saved Library" at bounding box center [765, 51] width 68 height 22
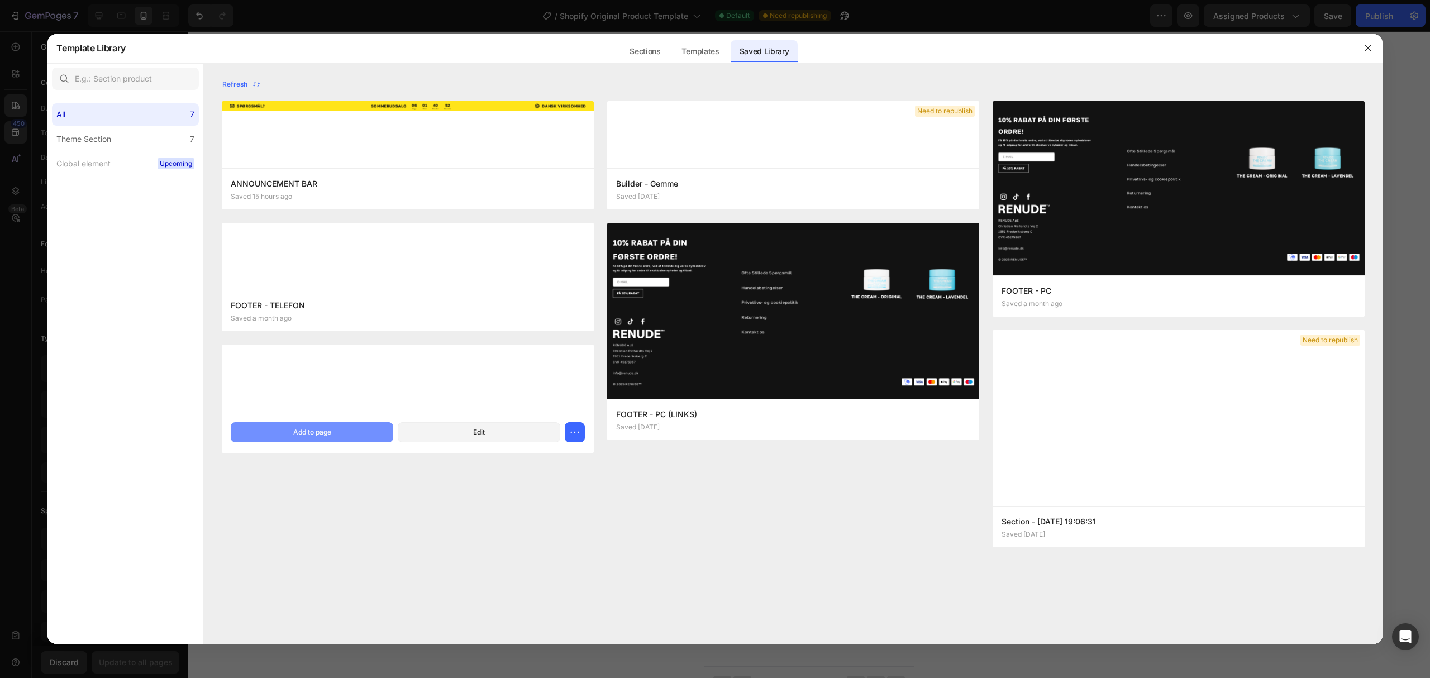
click at [326, 431] on div "Add to page" at bounding box center [312, 432] width 38 height 10
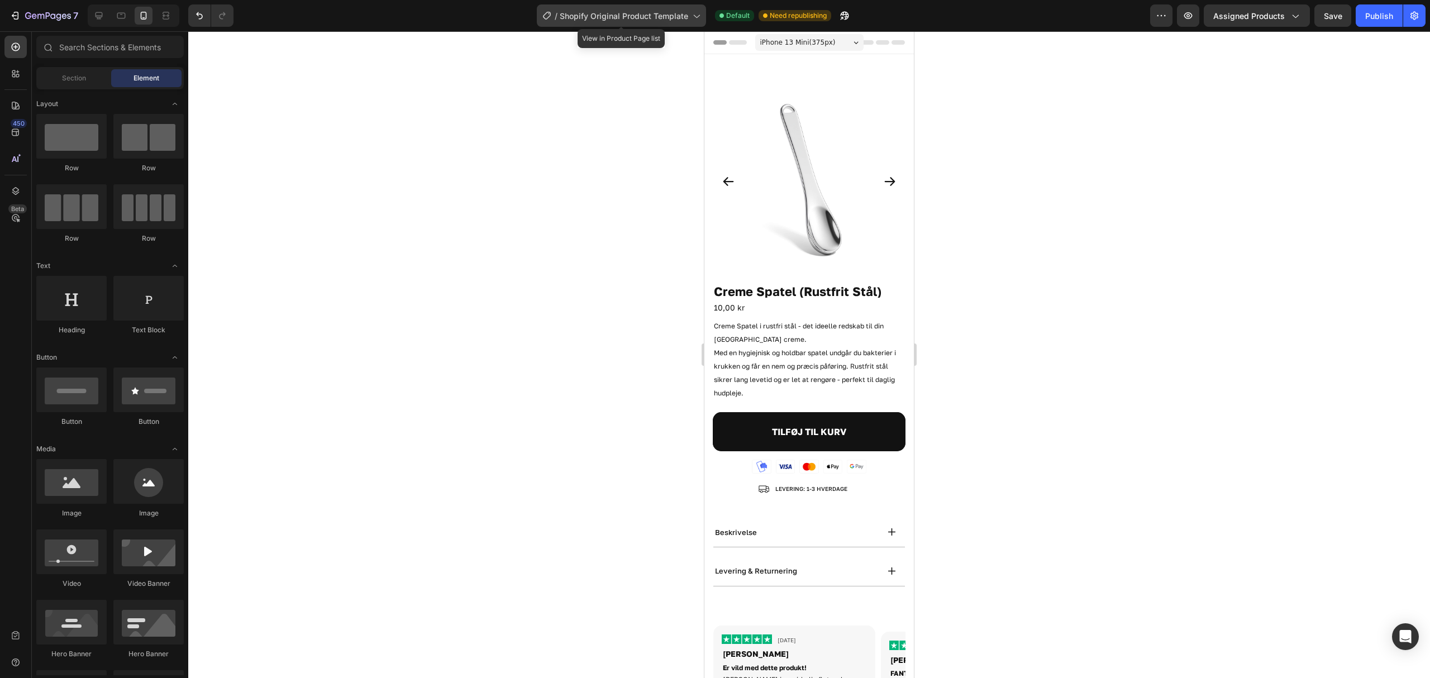
click at [642, 5] on div "/ Shopify Original Product Template" at bounding box center [621, 15] width 169 height 22
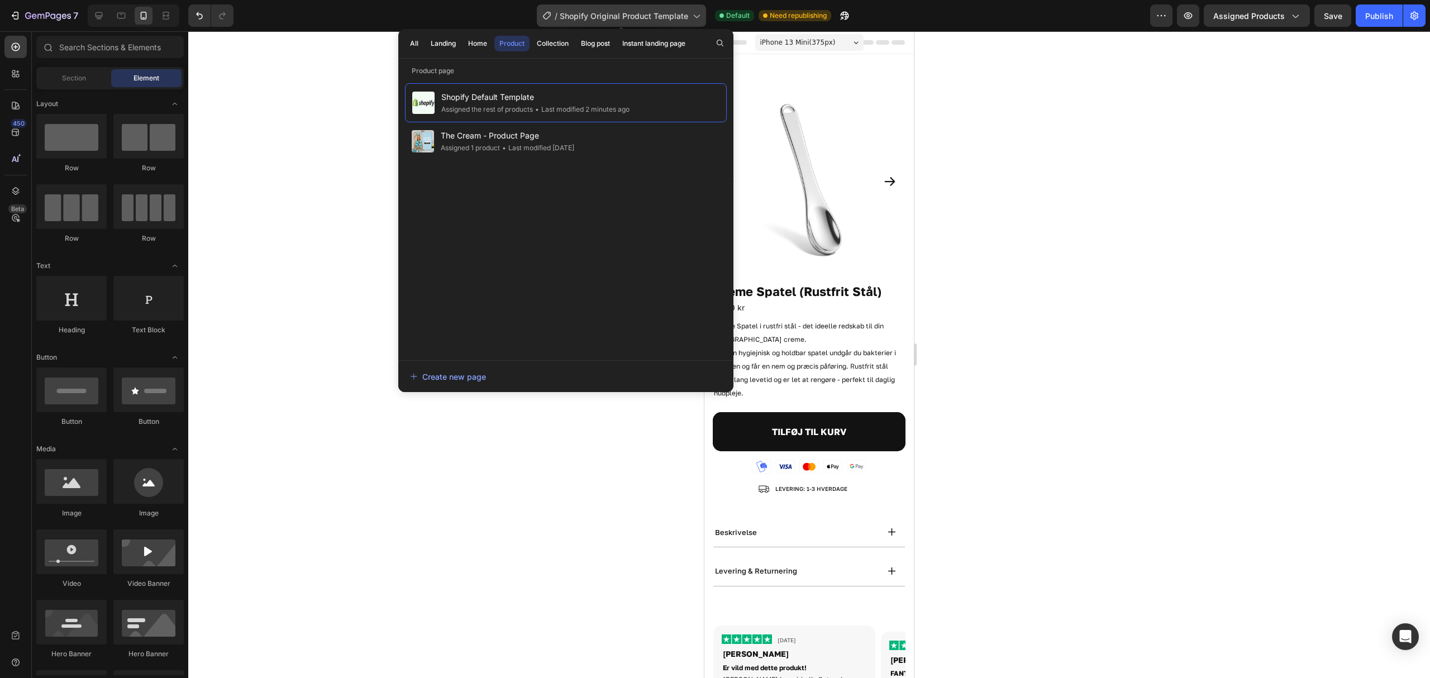
click at [641, 10] on span "Shopify Original Product Template" at bounding box center [624, 16] width 128 height 12
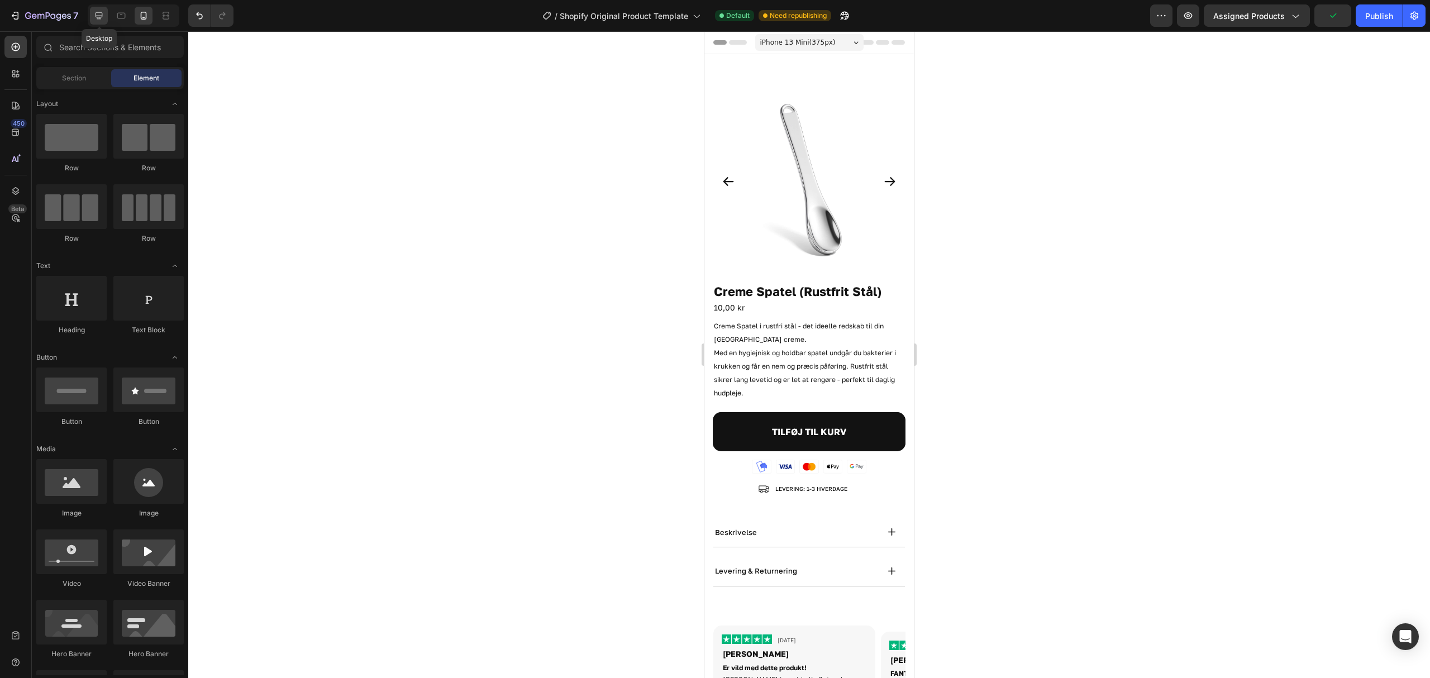
click at [94, 12] on icon at bounding box center [98, 15] width 11 height 11
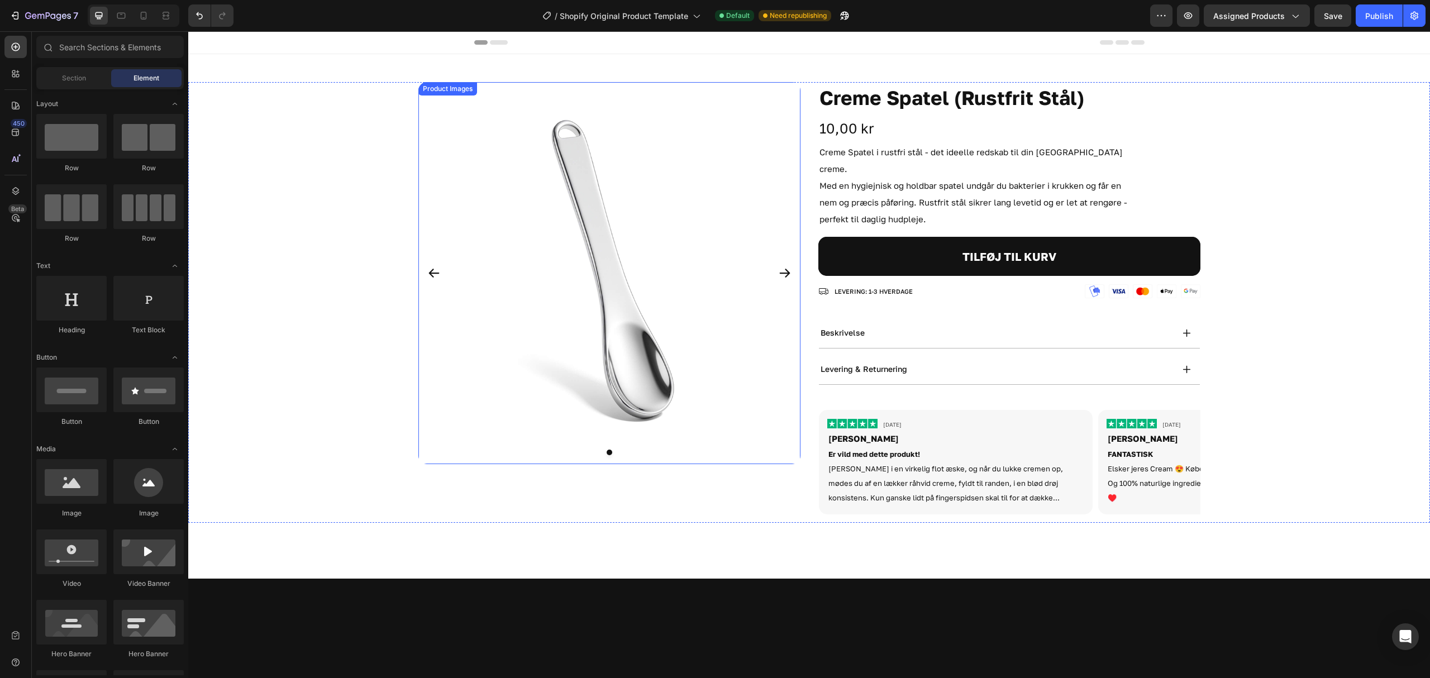
click at [778, 273] on icon "Carousel Next Arrow" at bounding box center [784, 272] width 13 height 13
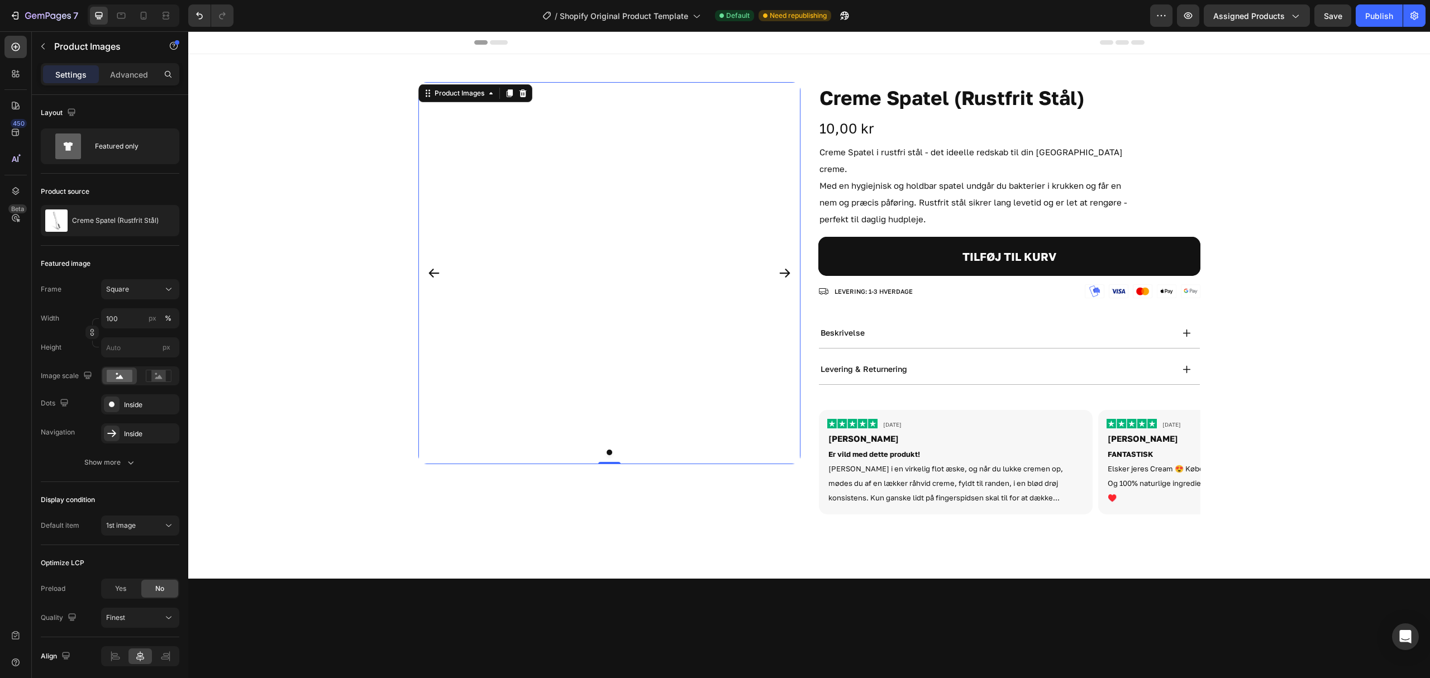
click at [778, 271] on icon "Carousel Next Arrow" at bounding box center [784, 272] width 13 height 13
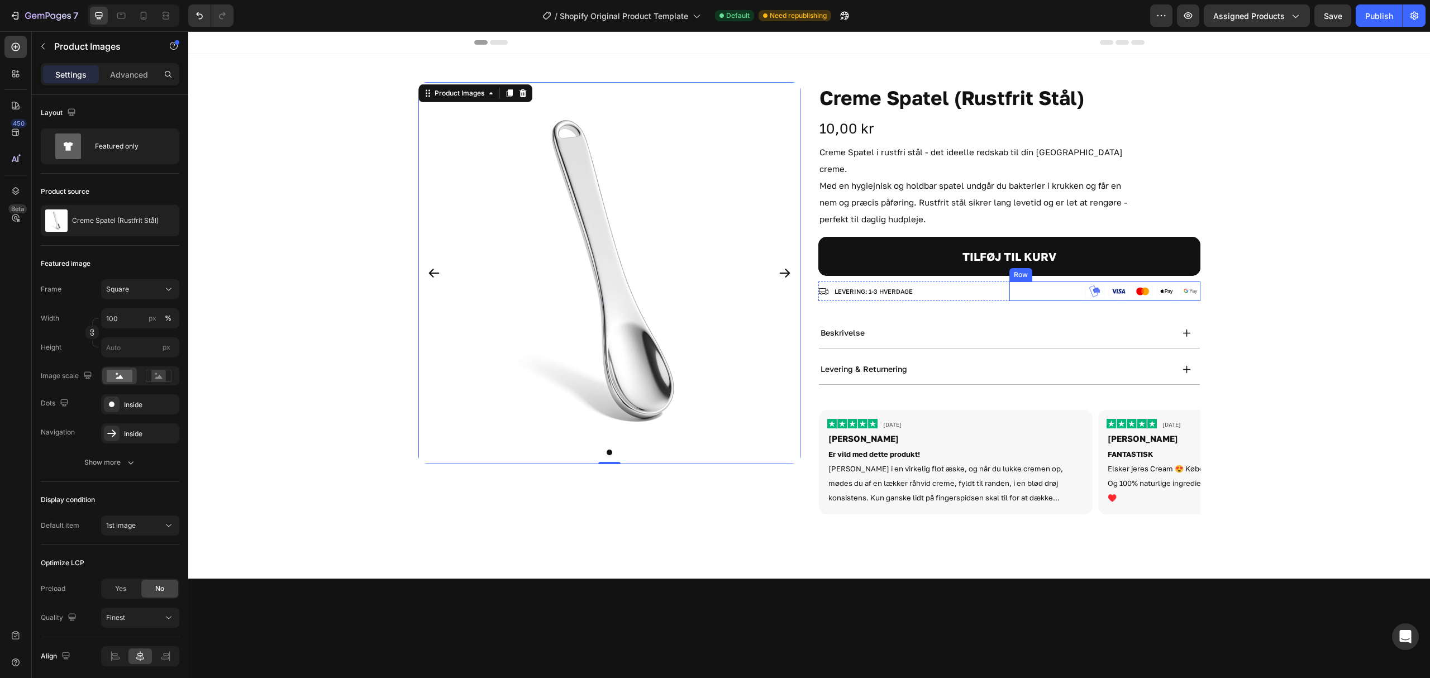
click at [1305, 260] on div "Product Images 0 Creme Spatel (Rustfrit Stål) Product Title 10,00 kr Product Pr…" at bounding box center [809, 302] width 1242 height 441
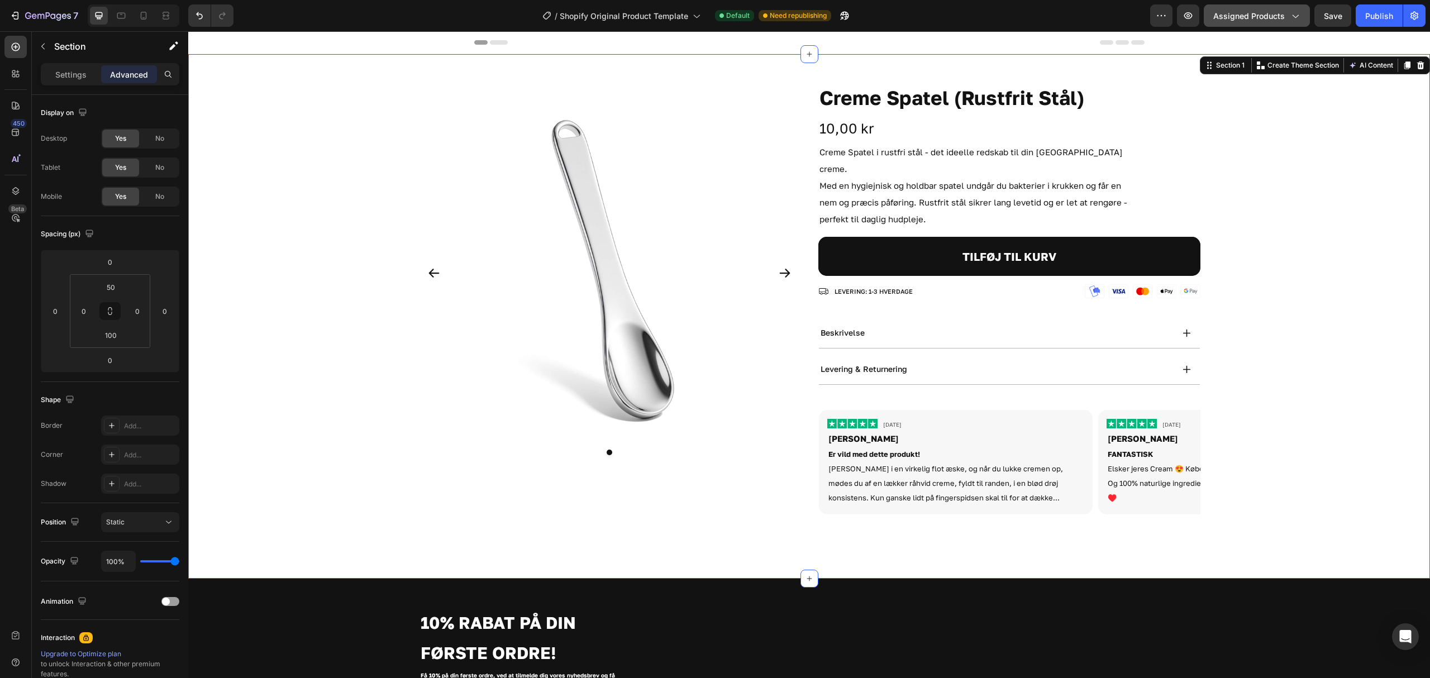
click at [1267, 9] on button "Assigned Products" at bounding box center [1257, 15] width 106 height 22
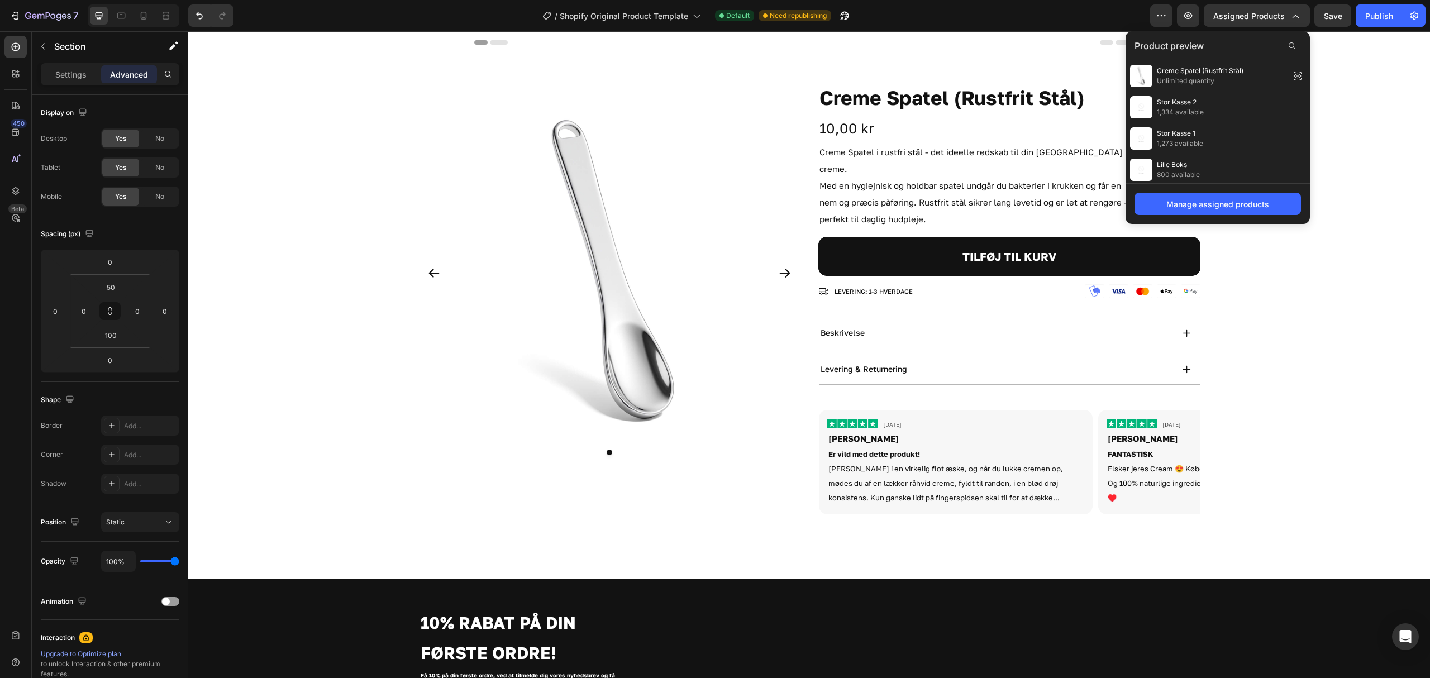
click at [1338, 38] on div at bounding box center [809, 42] width 1242 height 23
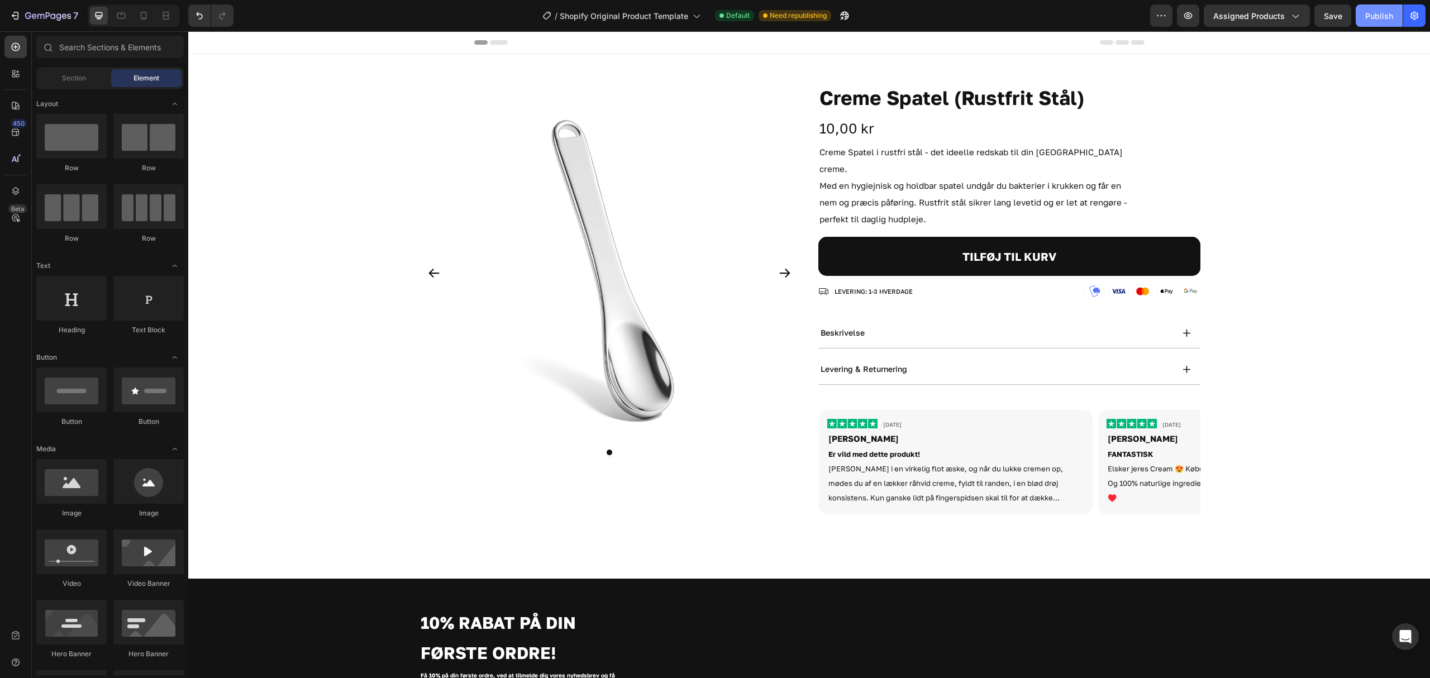
click at [1377, 16] on div "Publish" at bounding box center [1379, 16] width 28 height 12
click at [308, 311] on div "Product Images Creme Spatel (Rustfrit Stål) Product Title 10,00 kr Product Pric…" at bounding box center [809, 302] width 1242 height 441
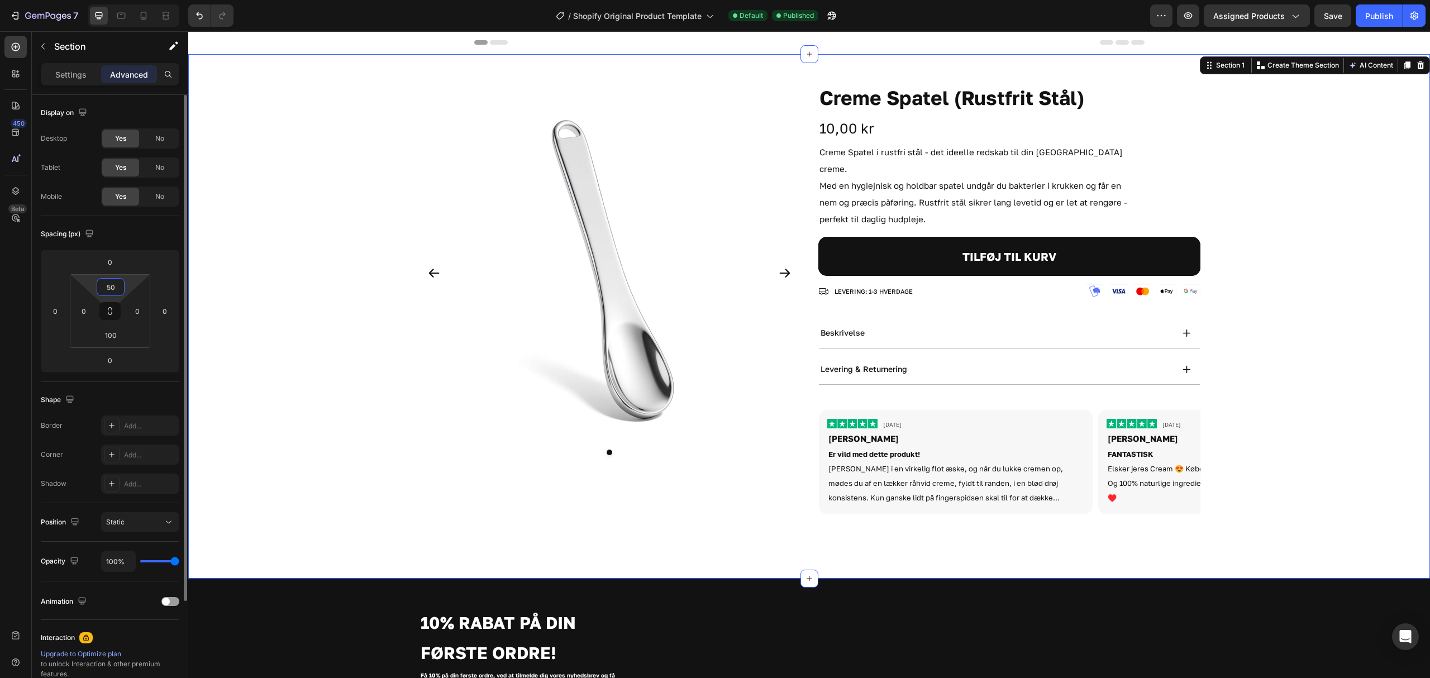
click at [117, 283] on input "50" at bounding box center [110, 287] width 22 height 17
click at [771, 56] on div "Product Images Creme Spatel (Rustfrit Stål) Product Title 10,00 kr Product Pric…" at bounding box center [809, 316] width 1242 height 524
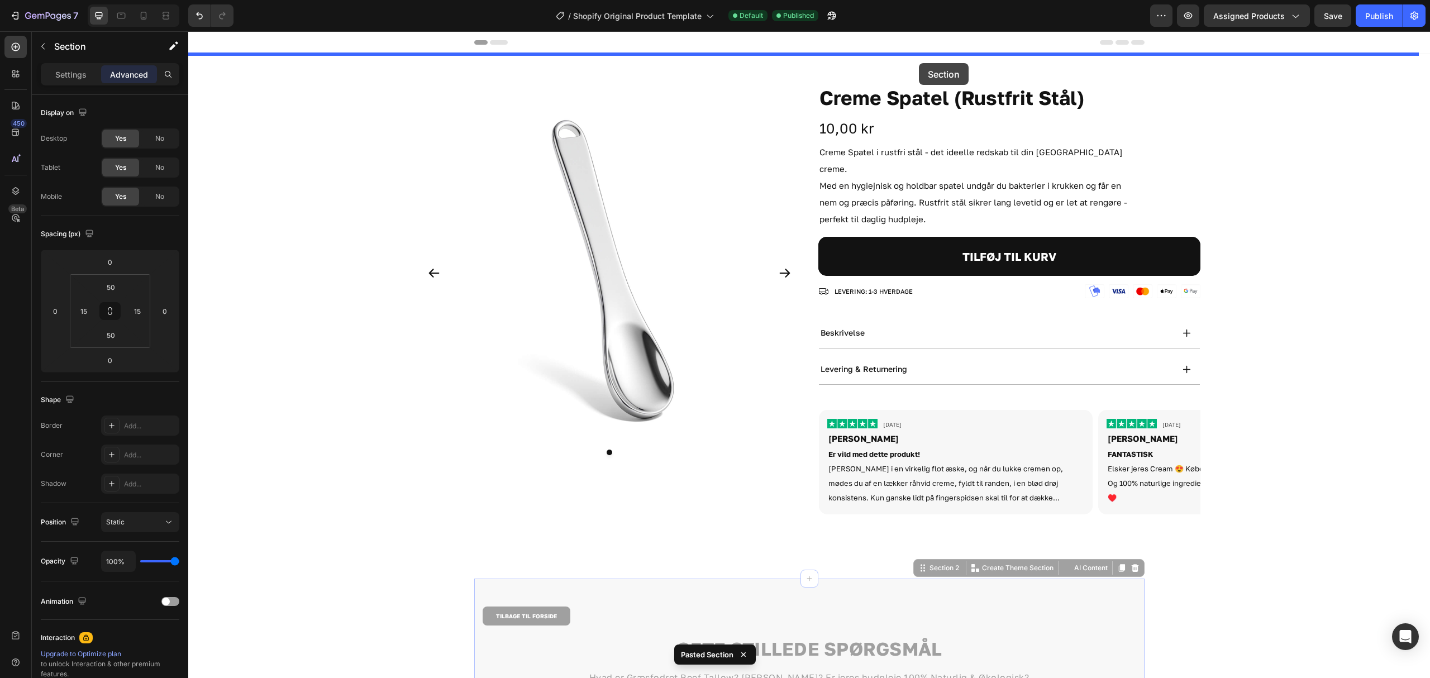
drag, startPoint x: 914, startPoint y: 429, endPoint x: 919, endPoint y: 63, distance: 365.9
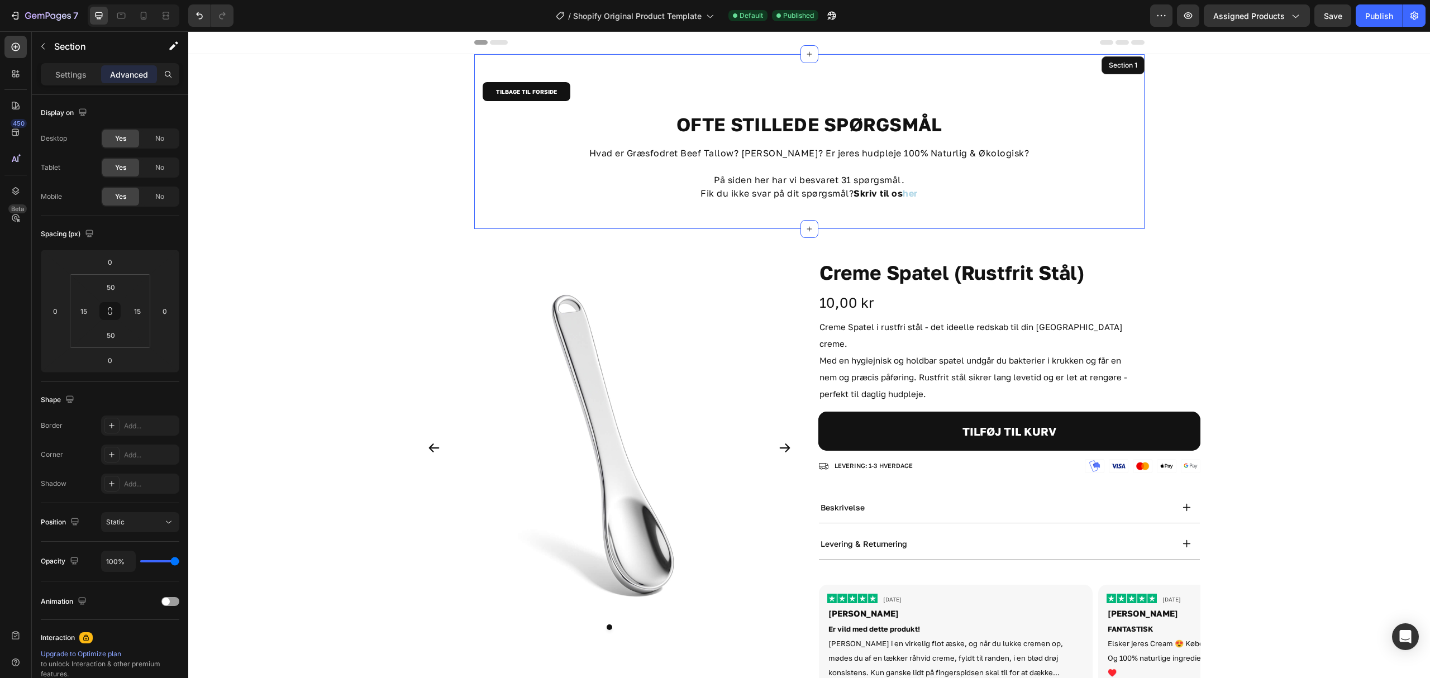
click at [1015, 111] on div "TILBAGE TIL FORSIDE Button" at bounding box center [809, 97] width 653 height 30
click at [985, 126] on h1 "OFTE STILLEDE SPØRGSMÅL" at bounding box center [809, 124] width 653 height 25
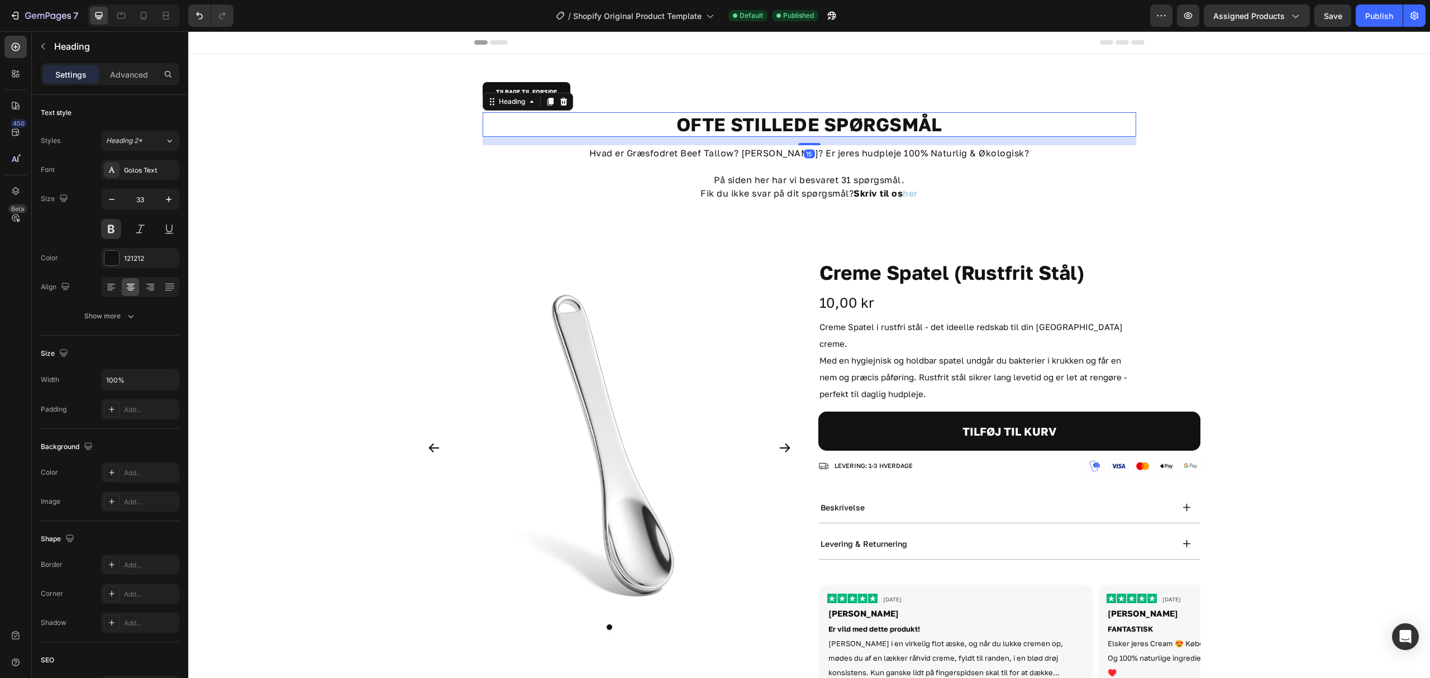
click at [565, 102] on div "Heading" at bounding box center [528, 102] width 90 height 18
click at [559, 102] on icon at bounding box center [563, 101] width 9 height 9
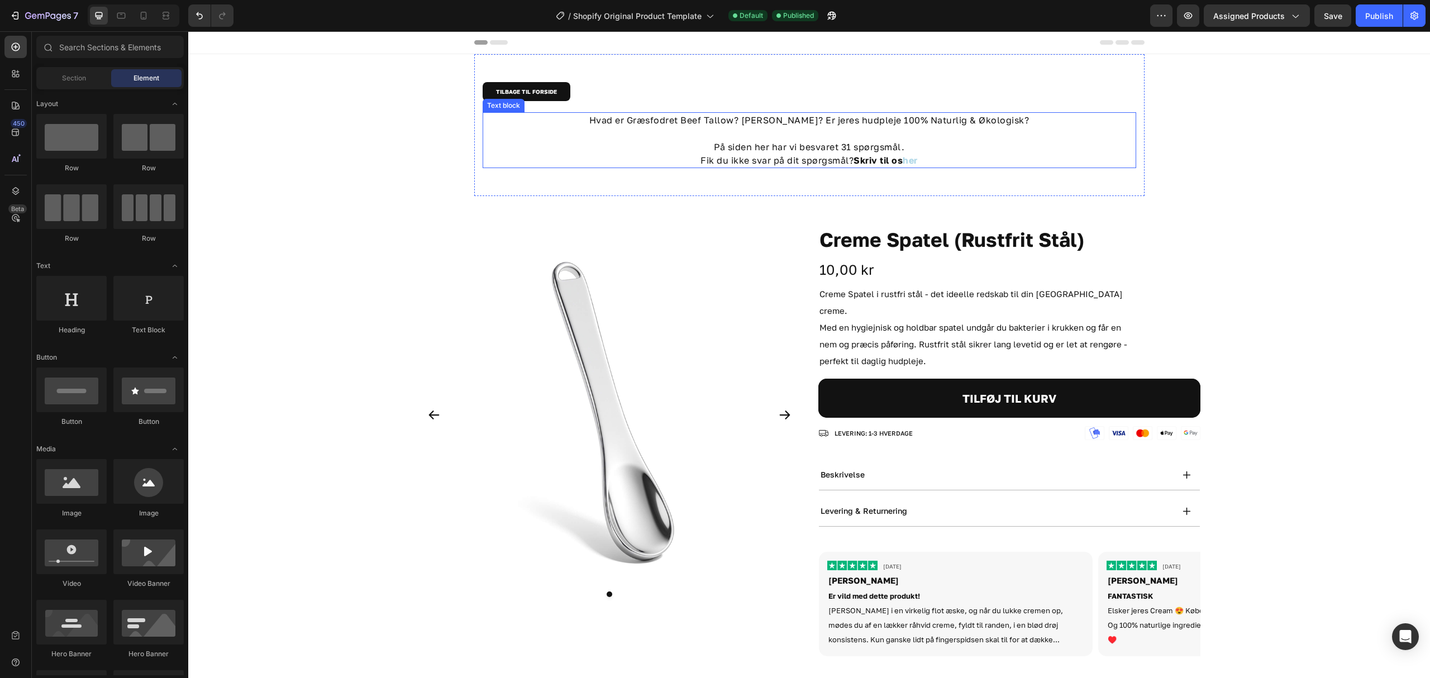
click at [915, 120] on p "Hvad er Græsfodret Beef Tallow? [PERSON_NAME]? Er jeres hudpleje 100% Naturlig …" at bounding box center [809, 119] width 651 height 13
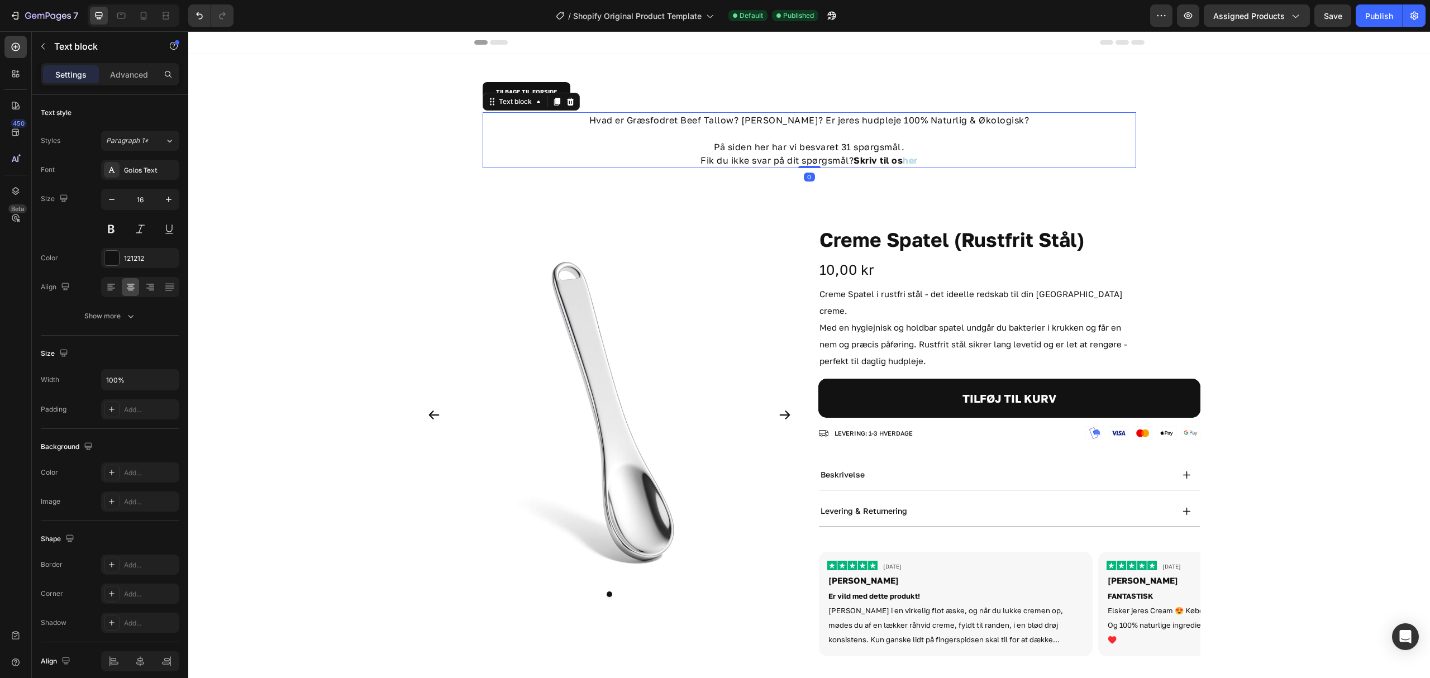
click at [571, 97] on div "Text block" at bounding box center [531, 102] width 97 height 18
click at [566, 98] on icon at bounding box center [569, 102] width 7 height 8
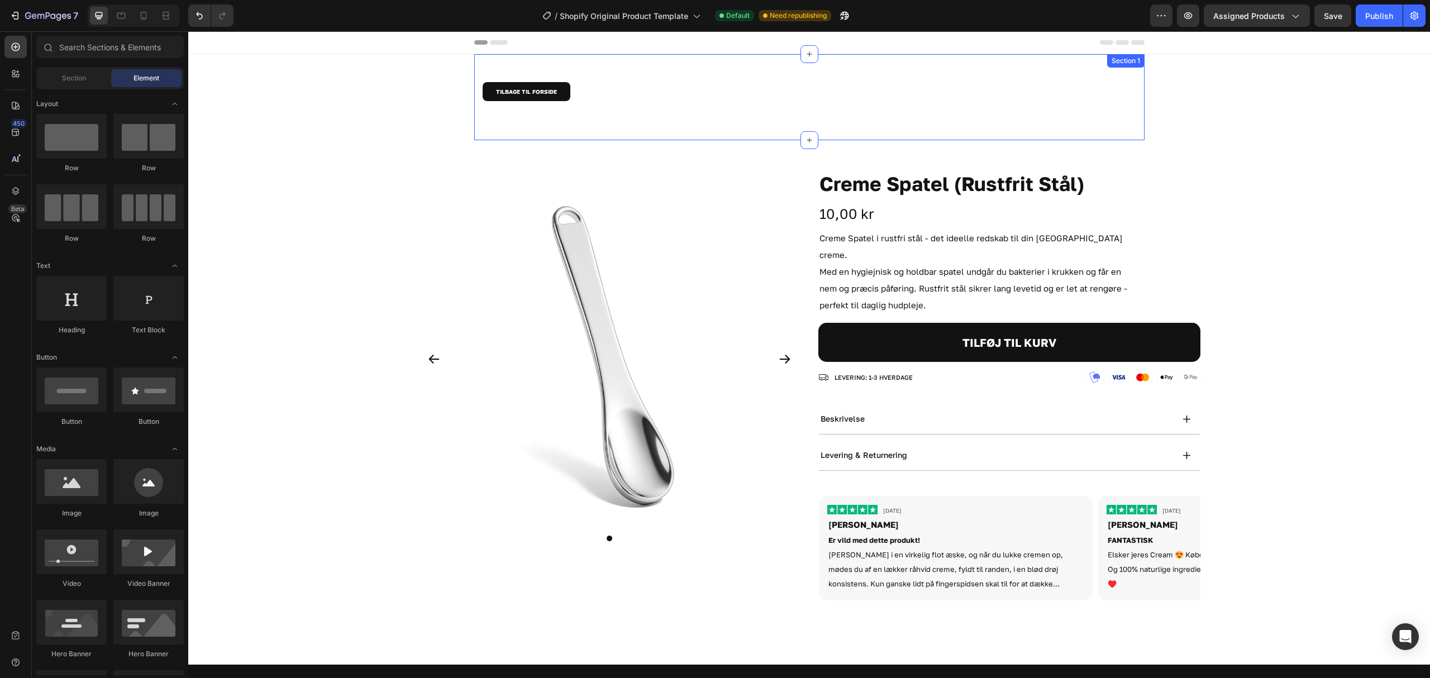
click at [668, 140] on div "Product Images Creme Spatel (Rustfrit Stål) Product Title 10,00 kr Product Pric…" at bounding box center [809, 402] width 1242 height 524
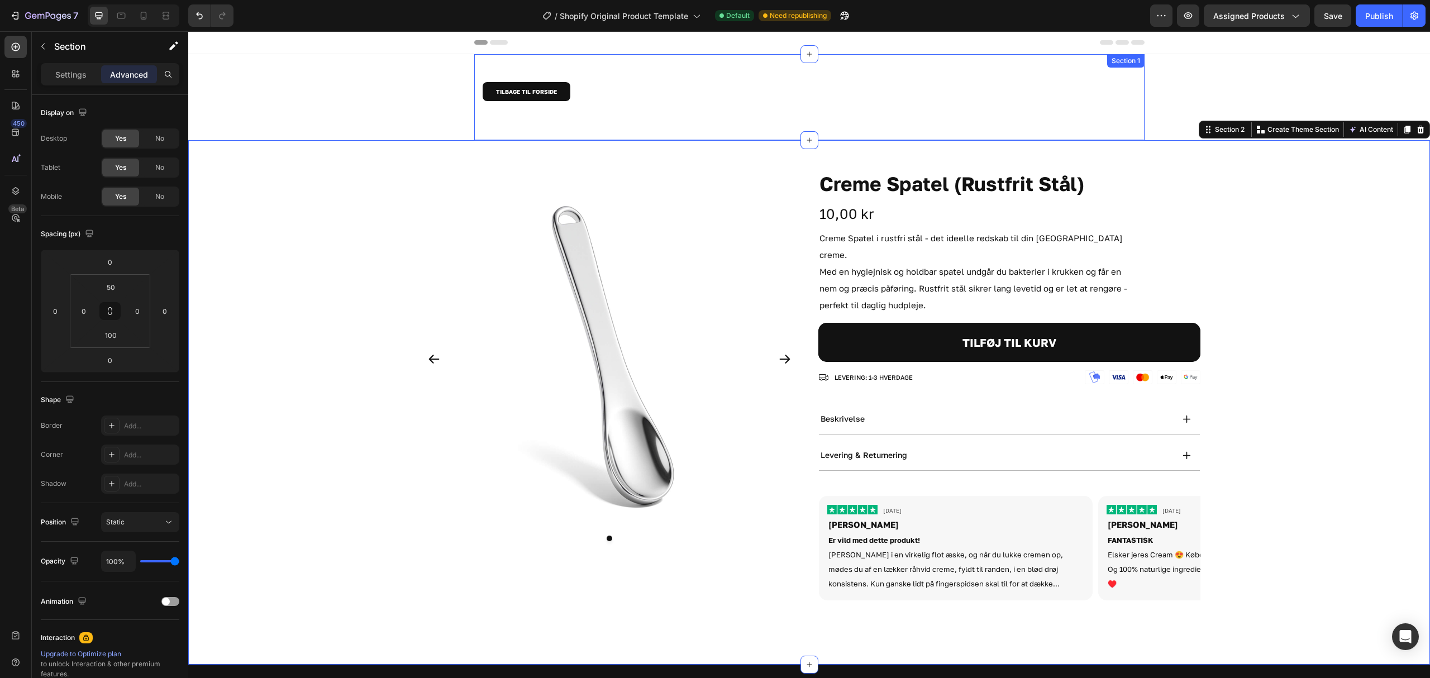
click at [600, 126] on div "TILBAGE TIL FORSIDE Button Section 1" at bounding box center [809, 97] width 670 height 86
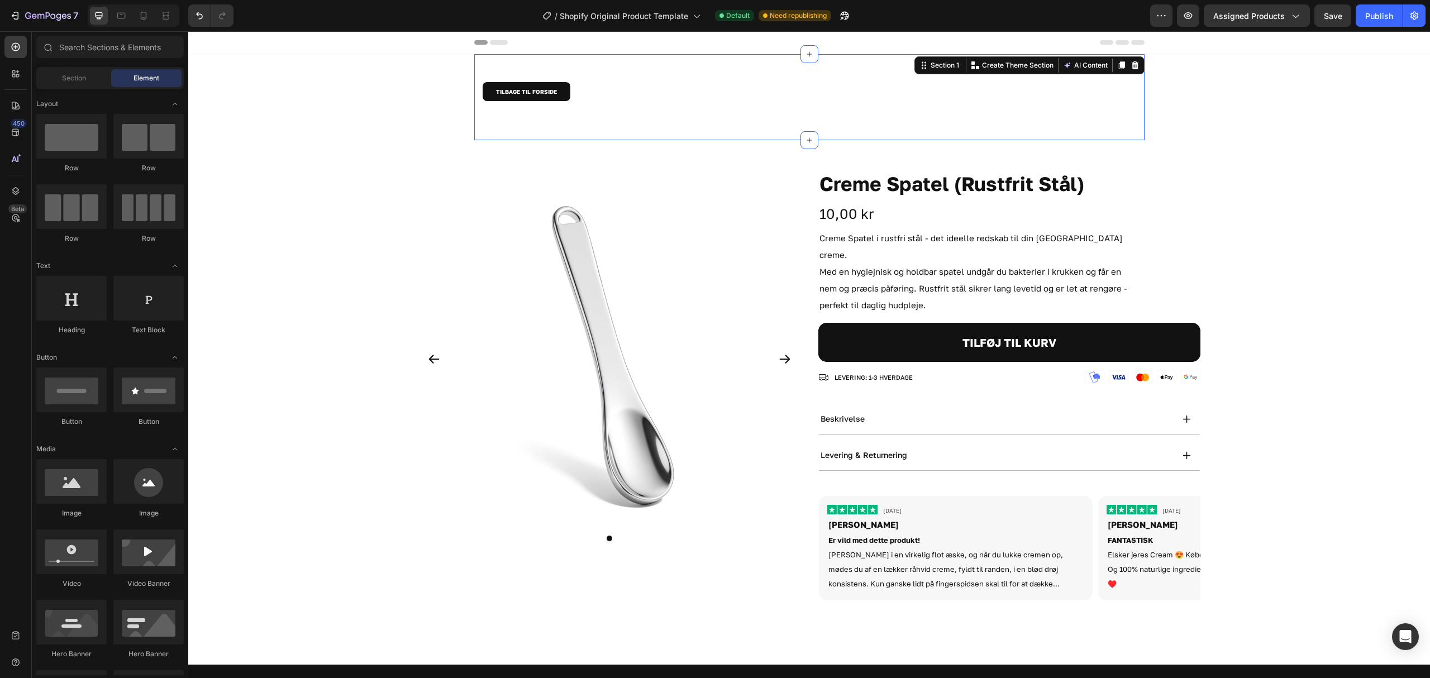
click at [438, 120] on div "TILBAGE TIL FORSIDE Button Section 1 Create Theme Section AI Content Write with…" at bounding box center [809, 536] width 1242 height 964
click at [1191, 14] on icon "button" at bounding box center [1187, 15] width 11 height 11
click at [307, 258] on div "Product Images Creme Spatel (Rustfrit Stål) Product Title 10,00 kr Product Pric…" at bounding box center [809, 388] width 1242 height 441
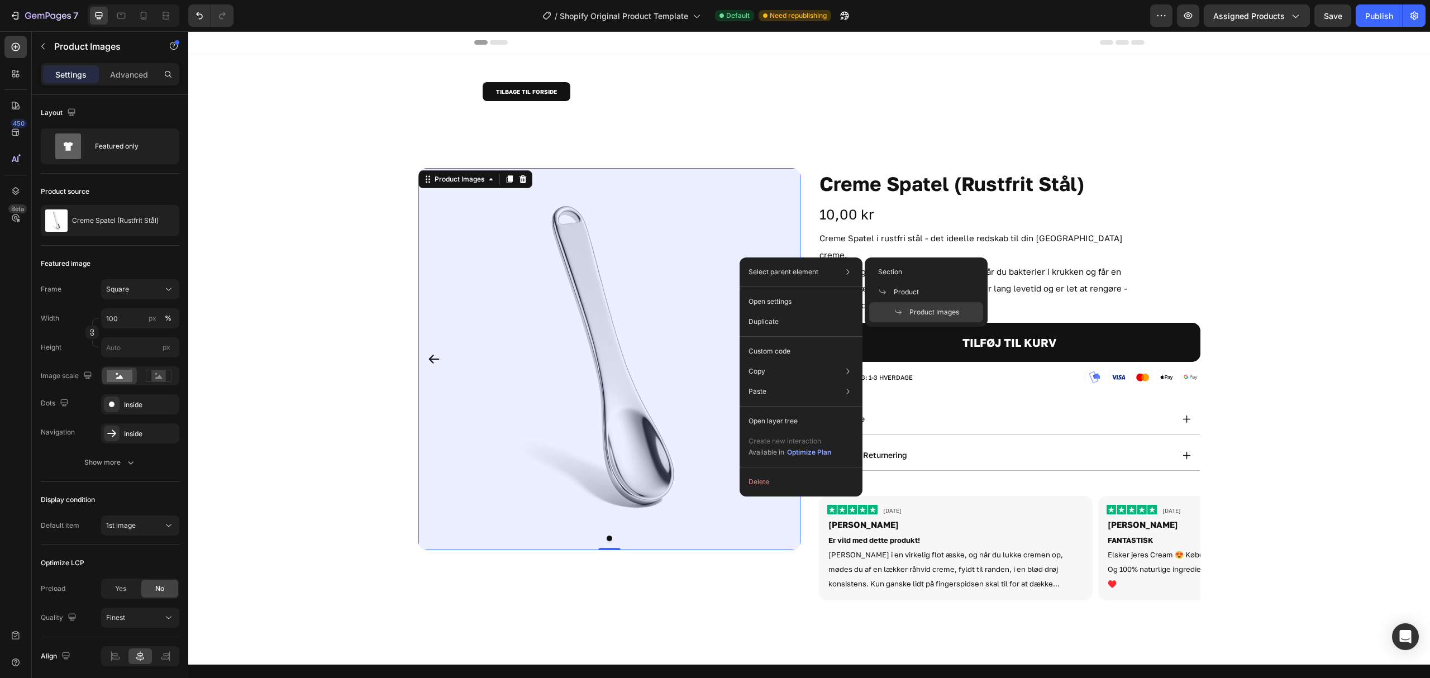
click at [912, 316] on span "Product Images" at bounding box center [934, 312] width 50 height 10
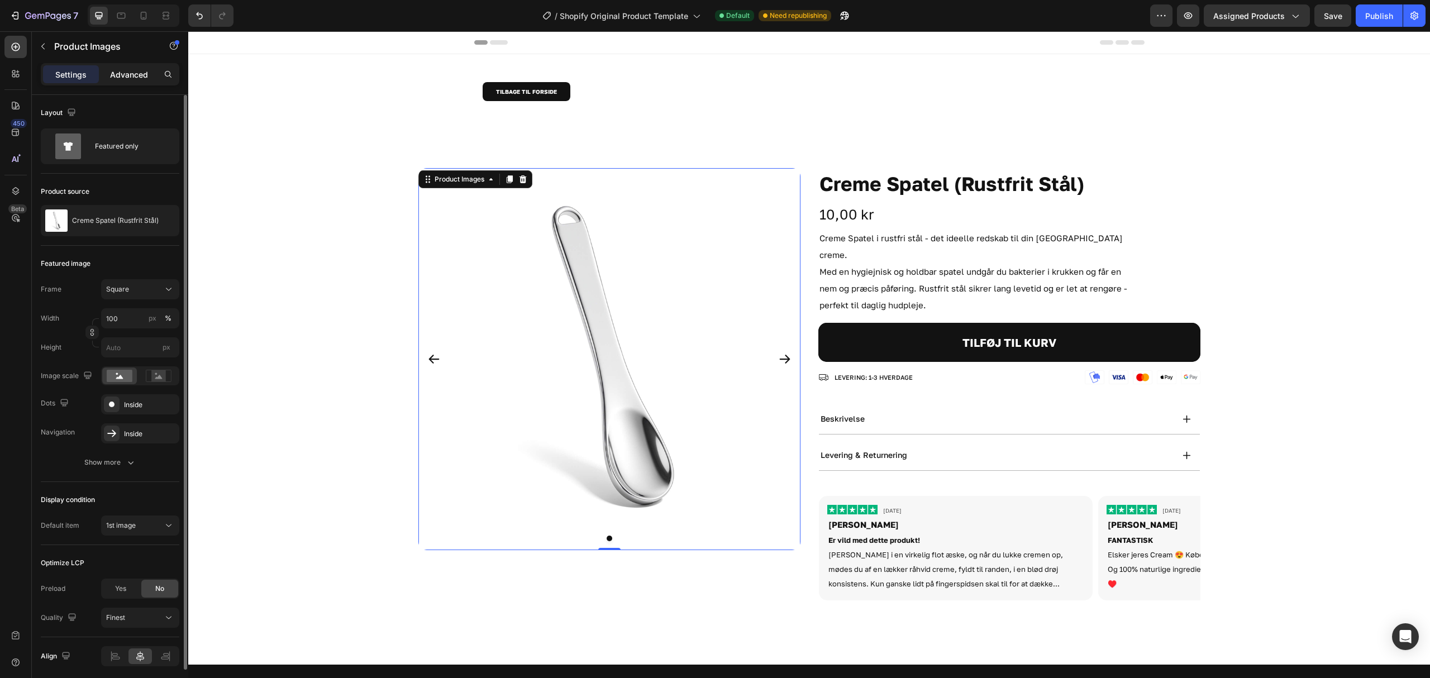
click at [125, 80] on div "Advanced" at bounding box center [129, 74] width 56 height 18
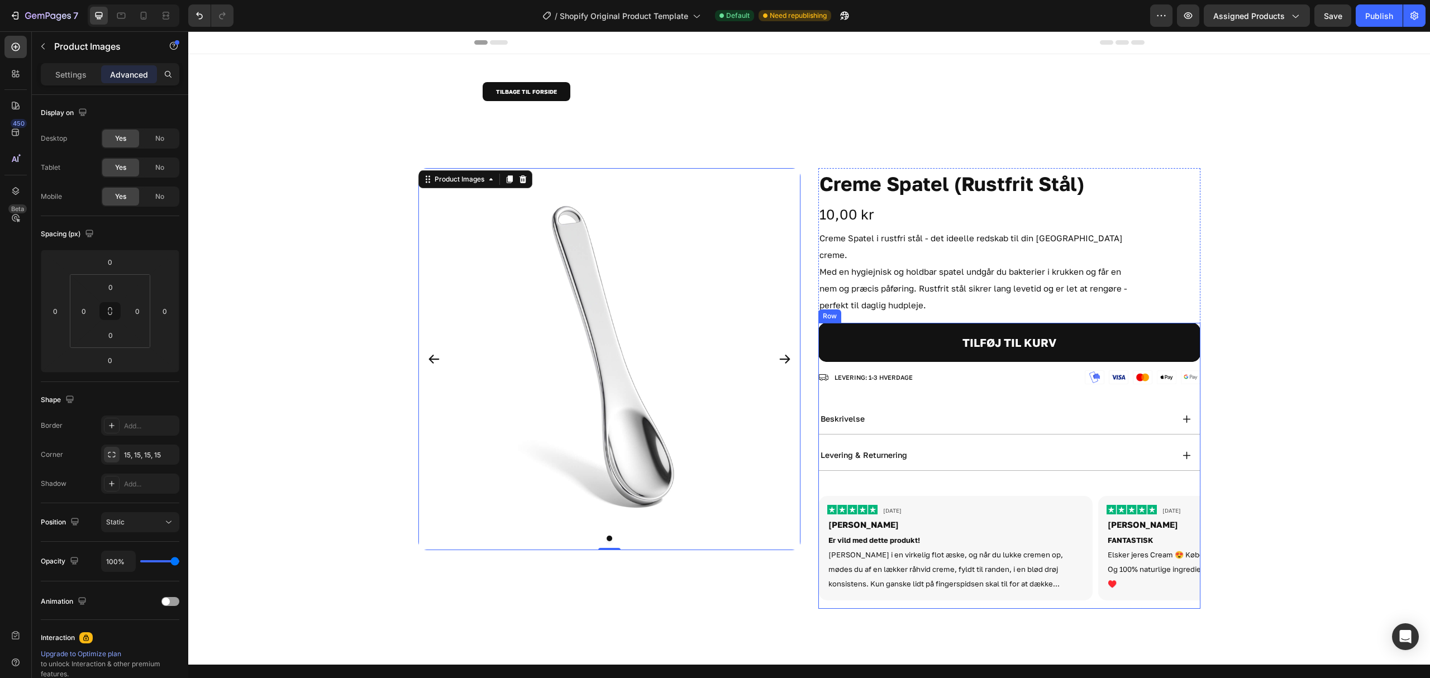
click at [818, 386] on div "TILFØJ TIL KURV Add to Cart Image Image Image Image Image Row LEVERING: 1-3 HVE…" at bounding box center [1009, 466] width 382 height 286
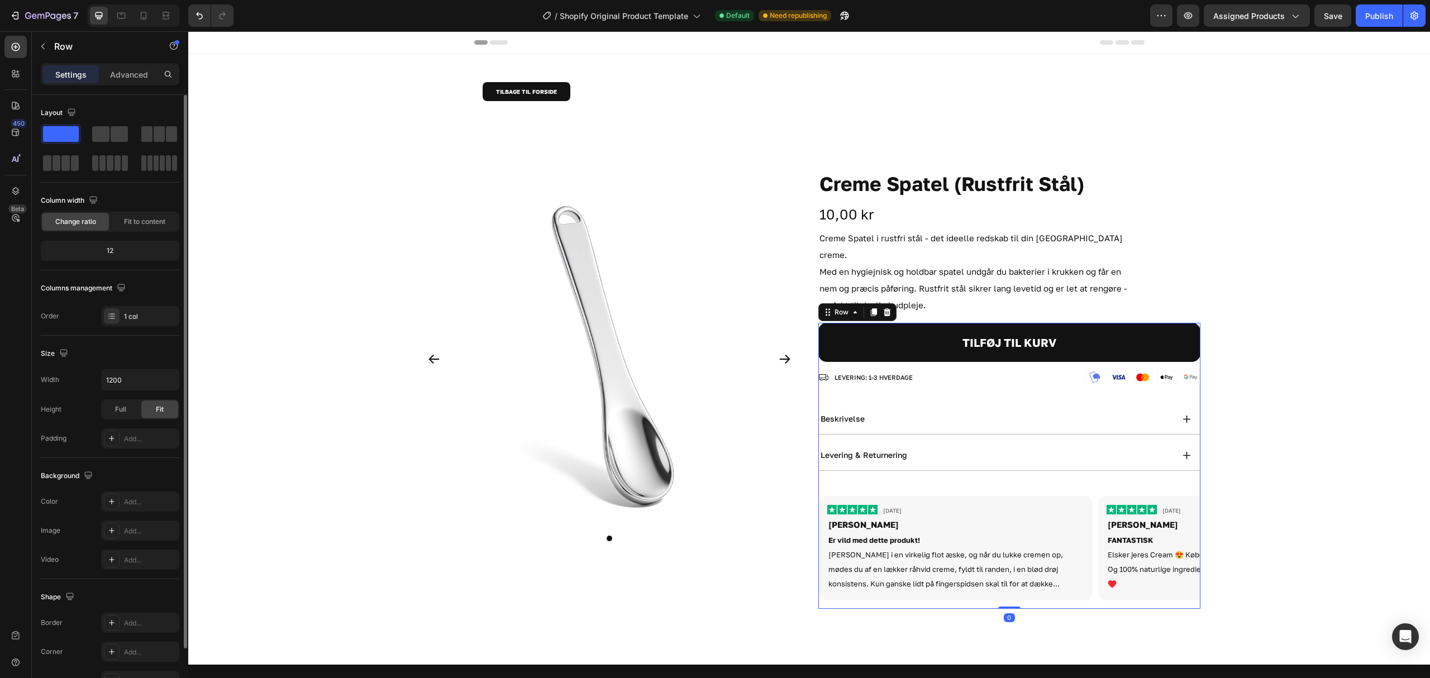
scroll to position [68, 0]
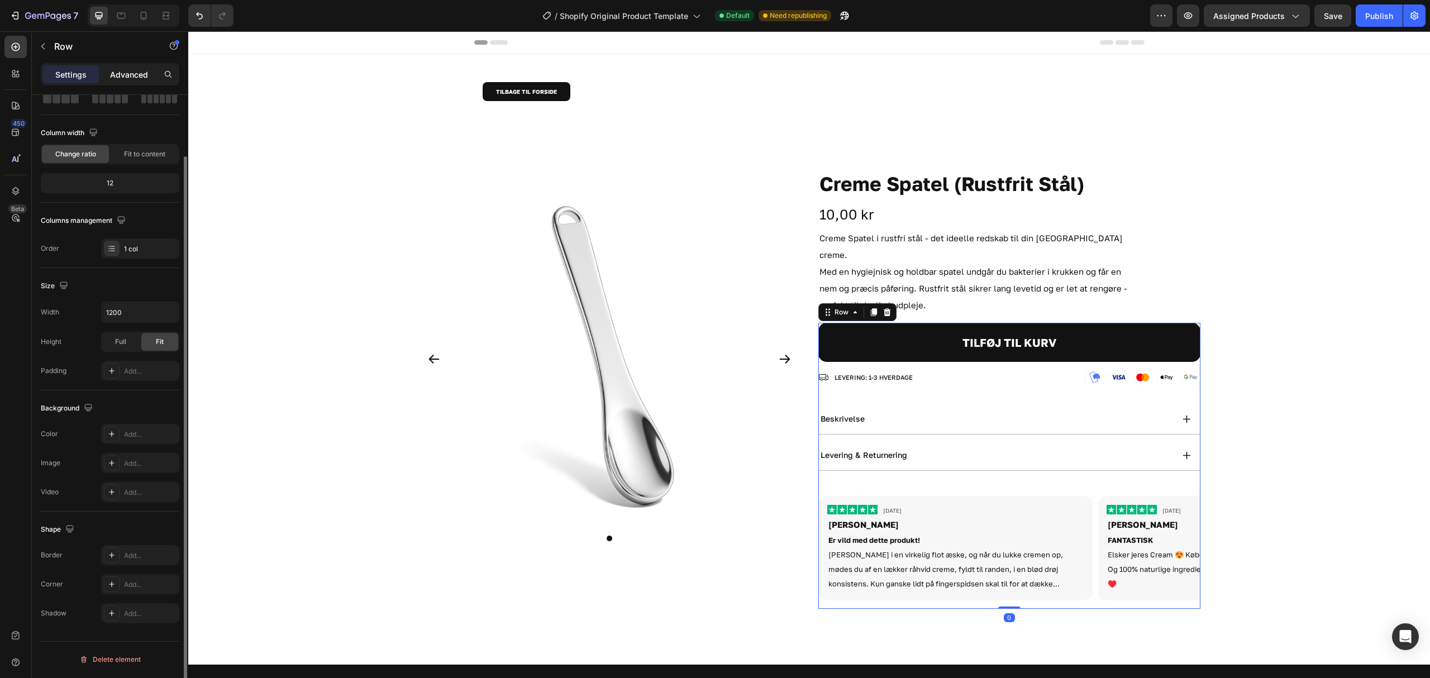
click at [117, 78] on p "Advanced" at bounding box center [129, 75] width 38 height 12
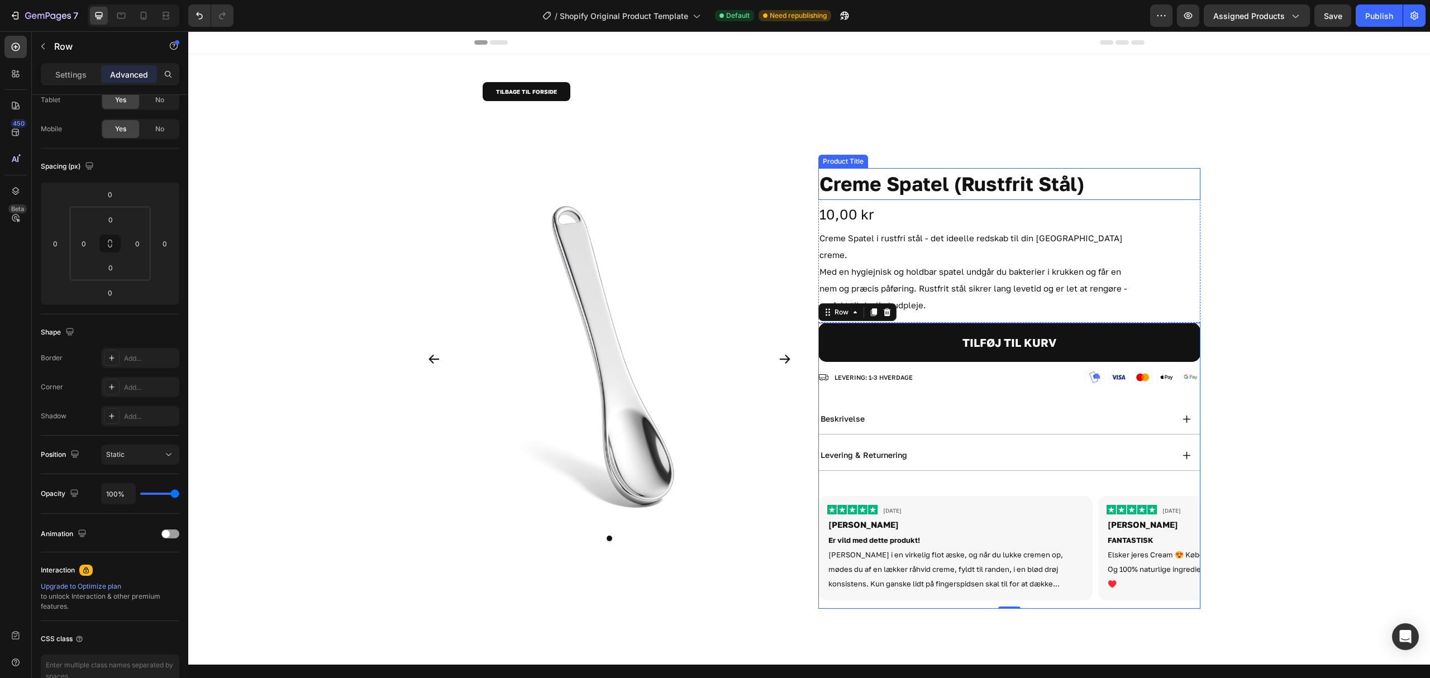
click at [818, 171] on h1 "Creme Spatel (Rustfrit Stål)" at bounding box center [1009, 184] width 382 height 32
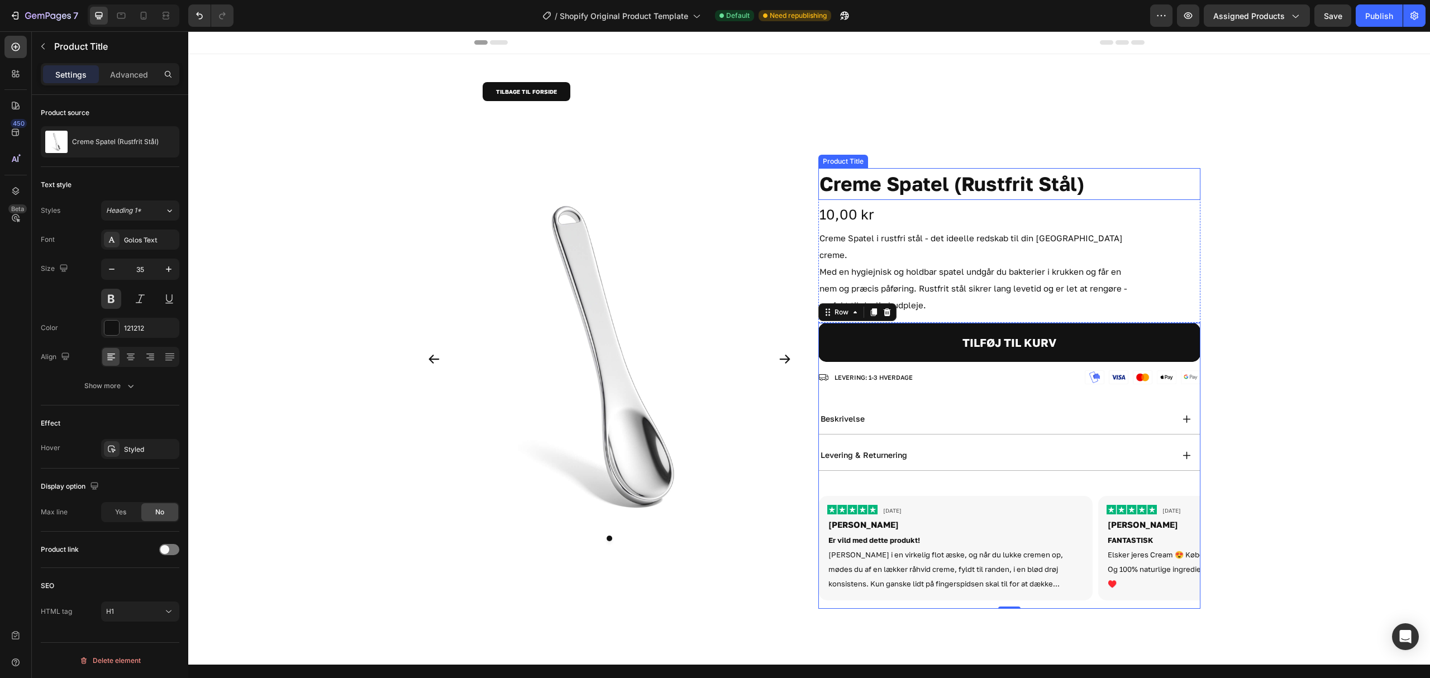
scroll to position [0, 0]
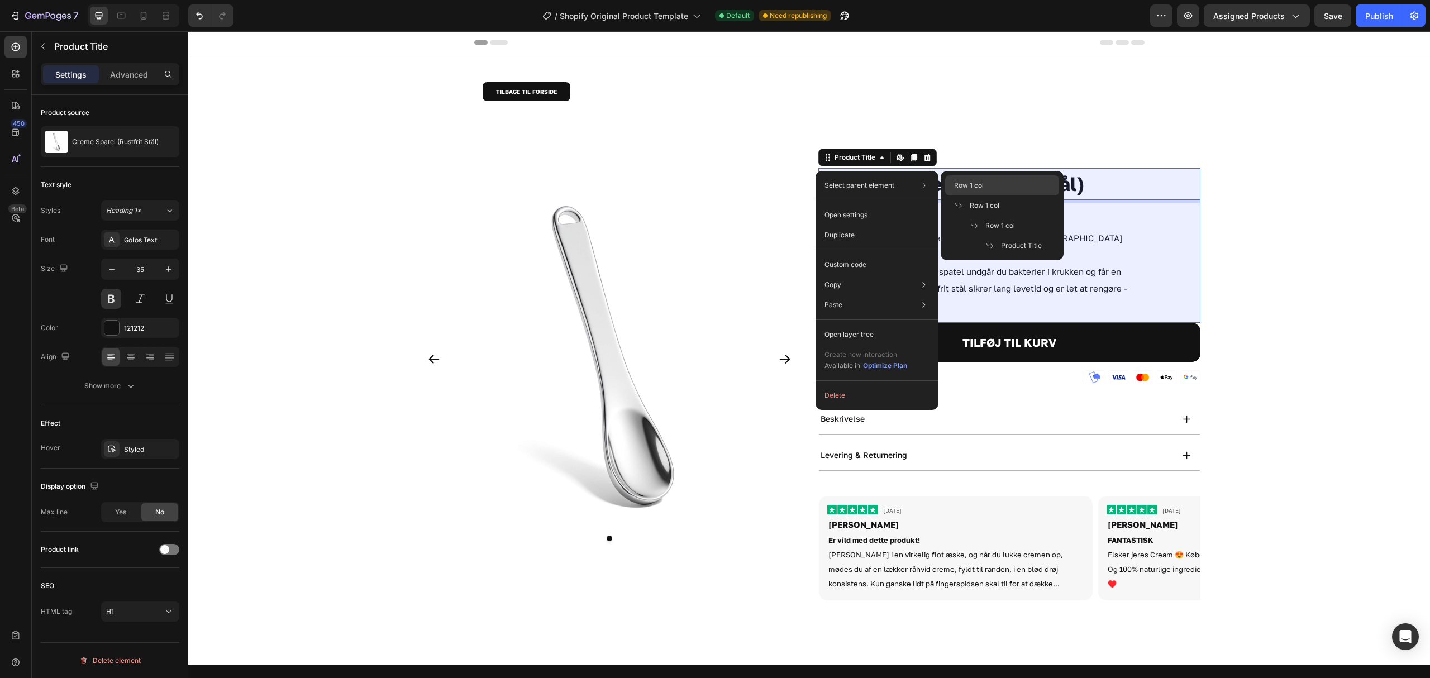
click at [1009, 195] on div "Row 1 col" at bounding box center [1002, 205] width 114 height 20
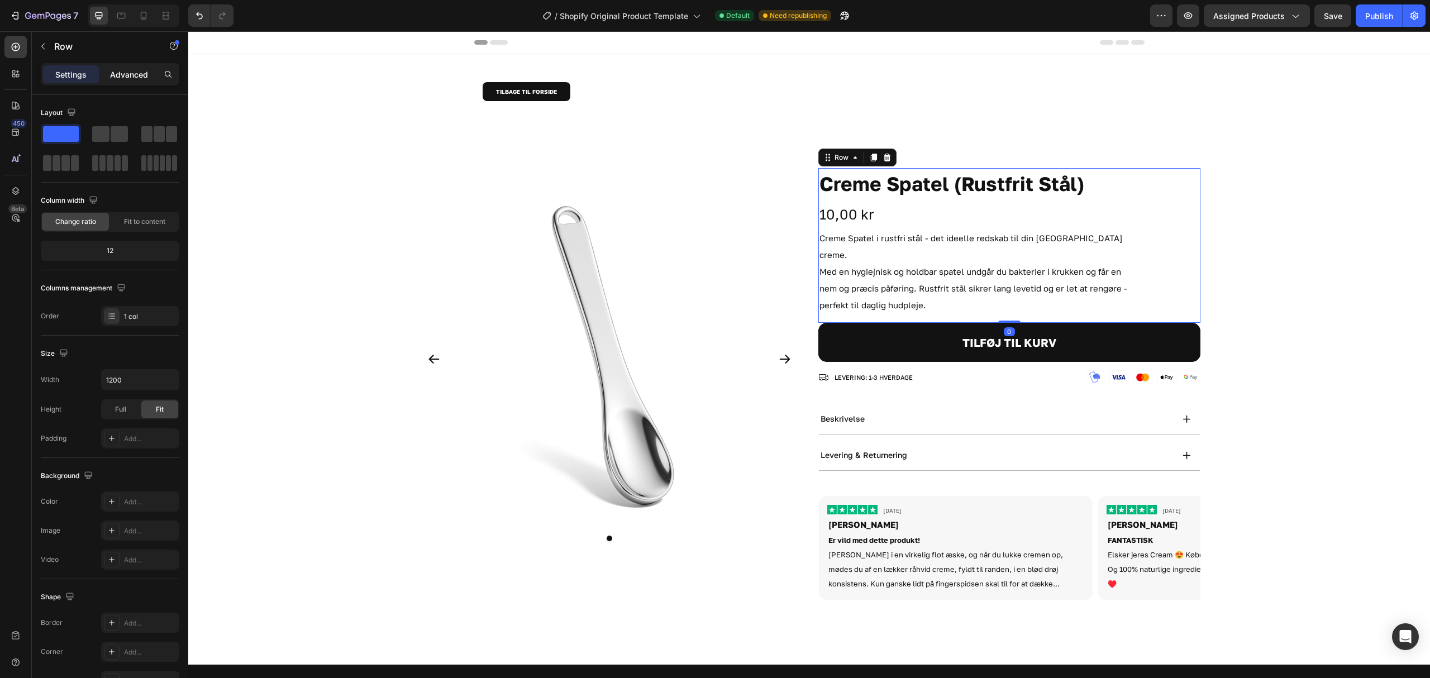
click at [126, 71] on p "Advanced" at bounding box center [129, 75] width 38 height 12
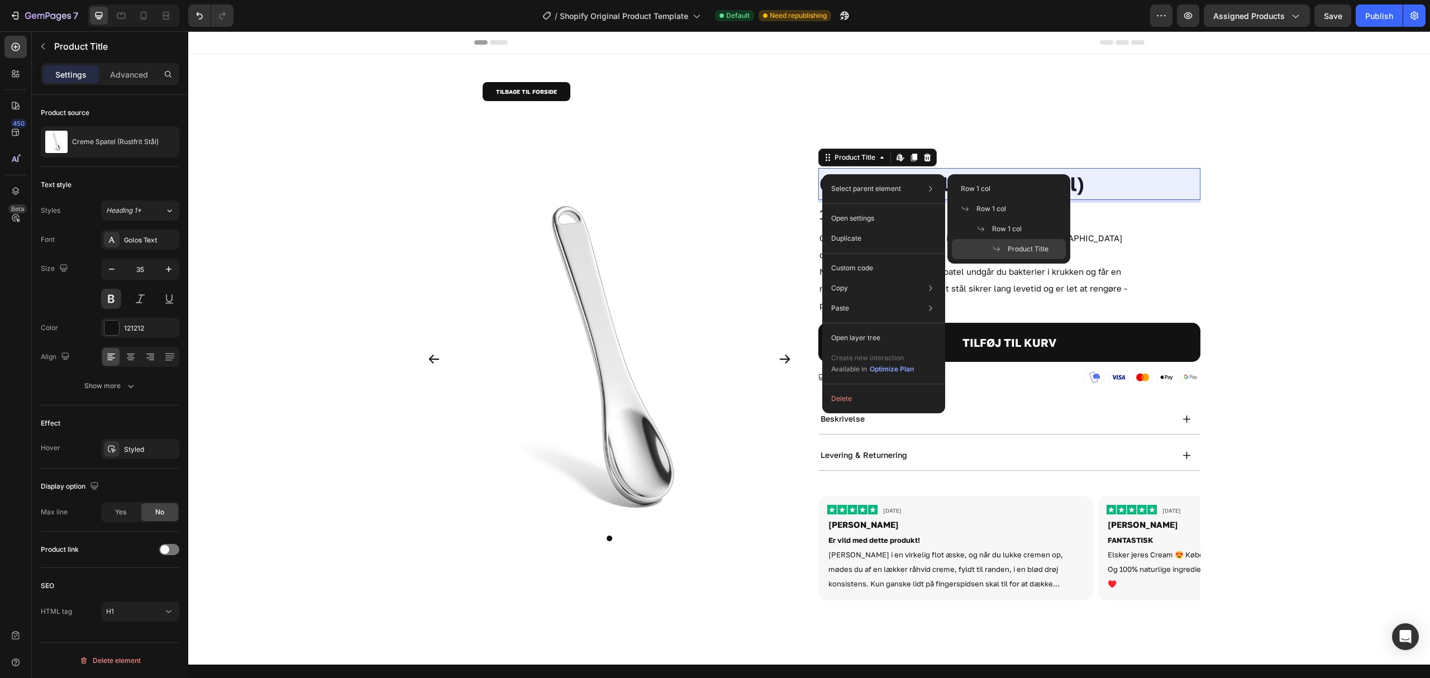
drag, startPoint x: 1018, startPoint y: 251, endPoint x: 593, endPoint y: 291, distance: 426.9
click at [1018, 251] on span "Product Title" at bounding box center [1028, 249] width 41 height 10
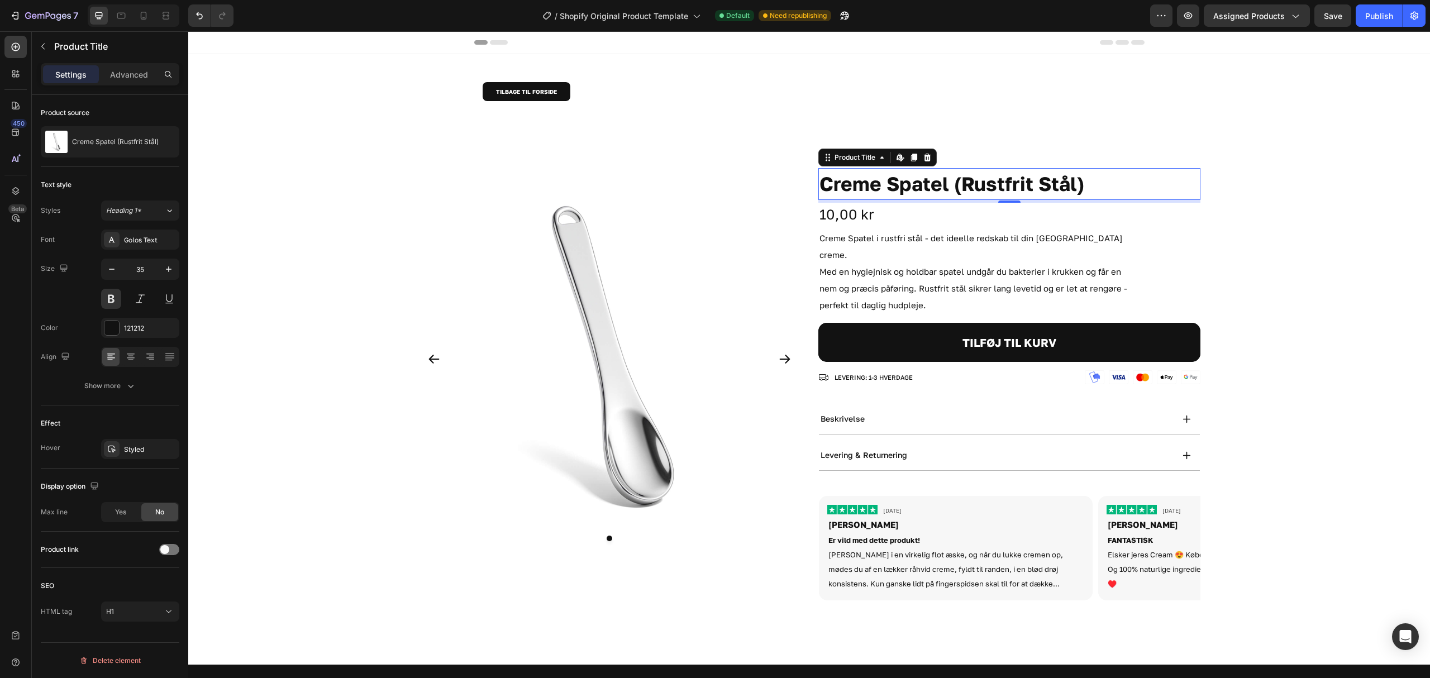
click at [140, 71] on p "Advanced" at bounding box center [129, 75] width 38 height 12
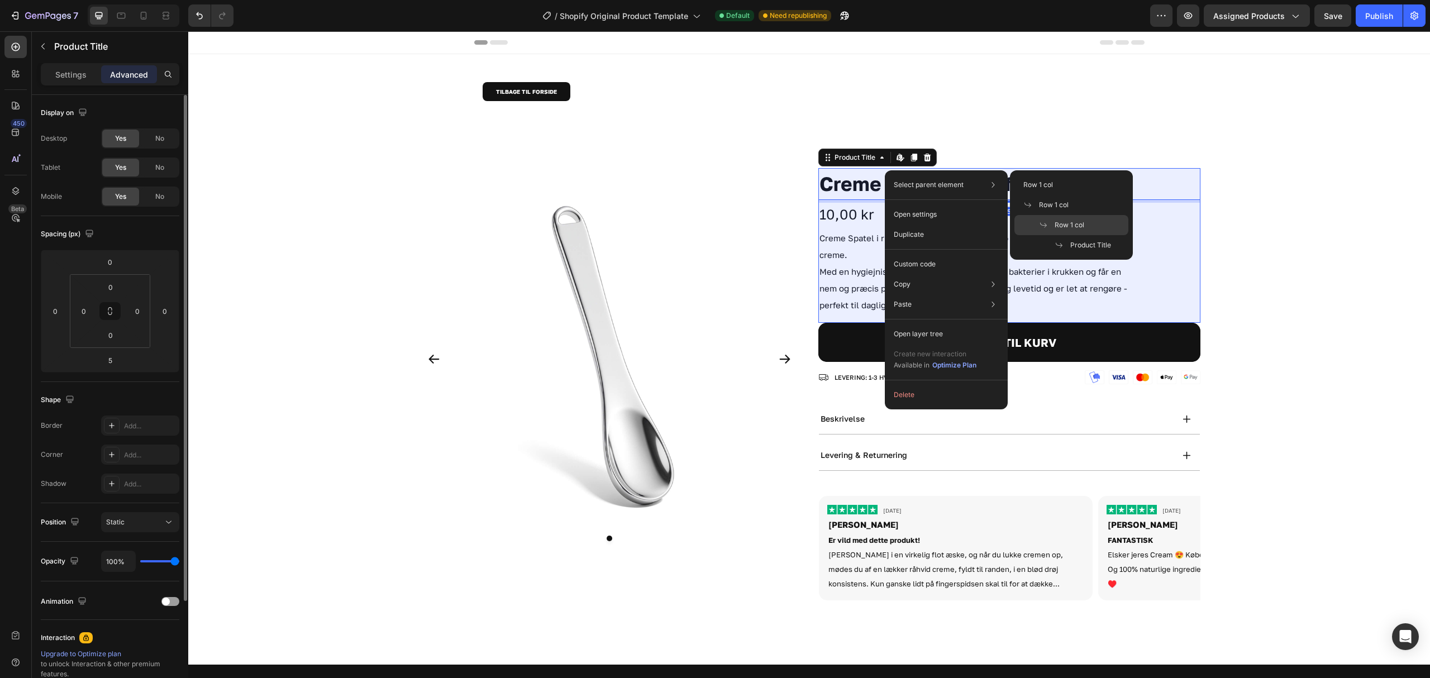
drag, startPoint x: 1072, startPoint y: 228, endPoint x: 883, endPoint y: 197, distance: 191.9
click at [1072, 228] on span "Row 1 col" at bounding box center [1069, 225] width 30 height 10
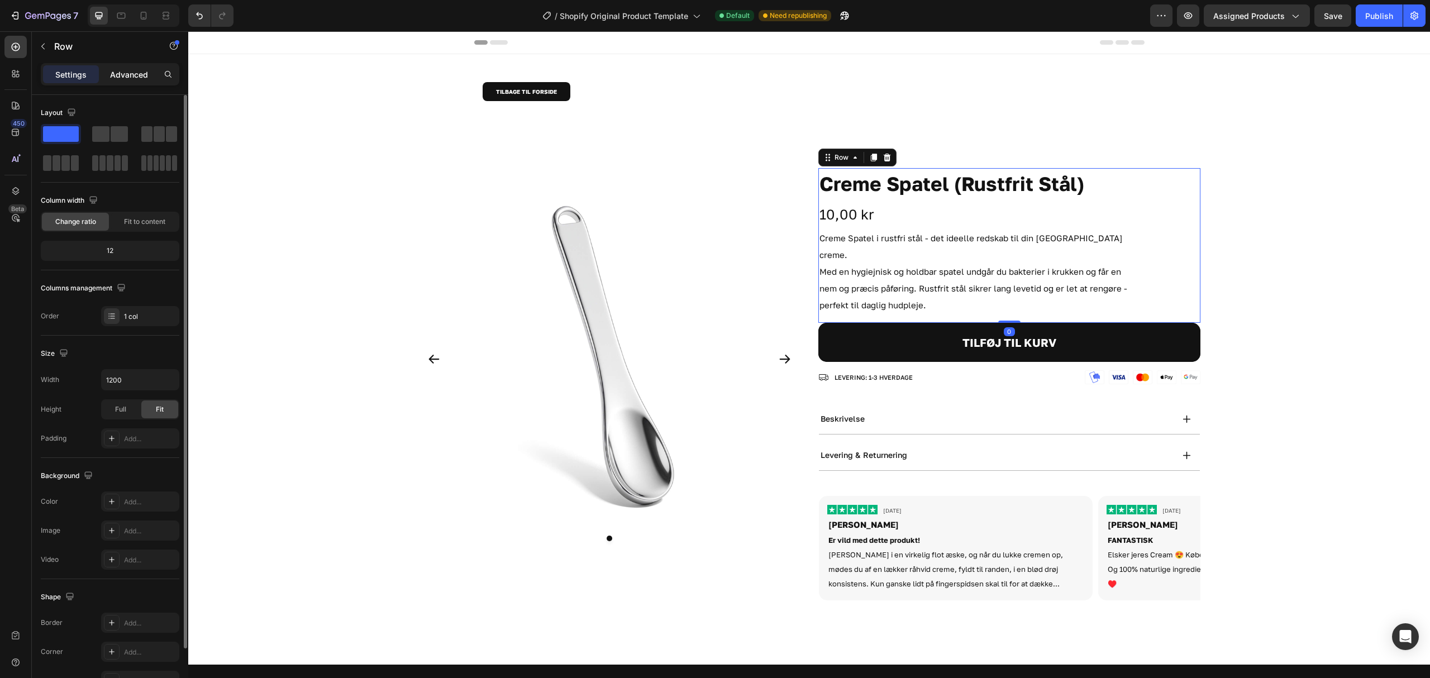
click at [126, 73] on p "Advanced" at bounding box center [129, 75] width 38 height 12
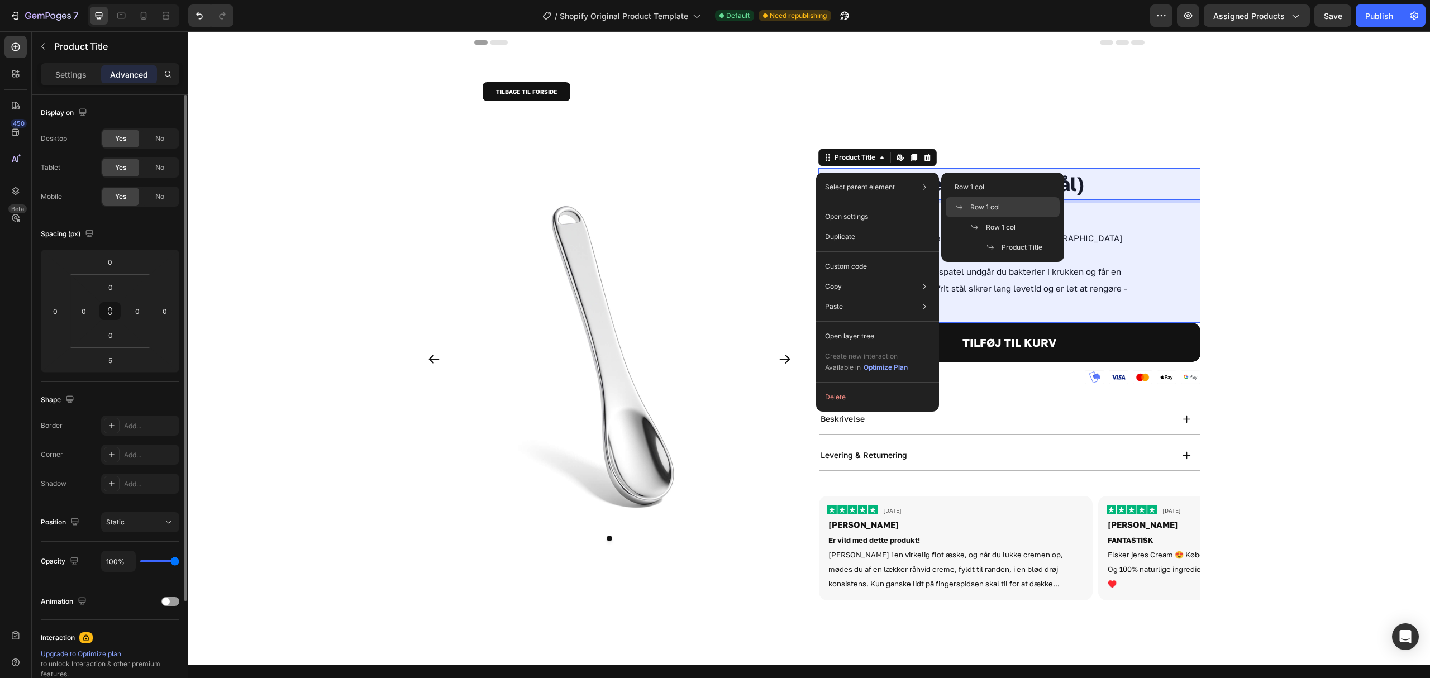
click at [1013, 217] on div "Row 1 col" at bounding box center [1003, 227] width 114 height 20
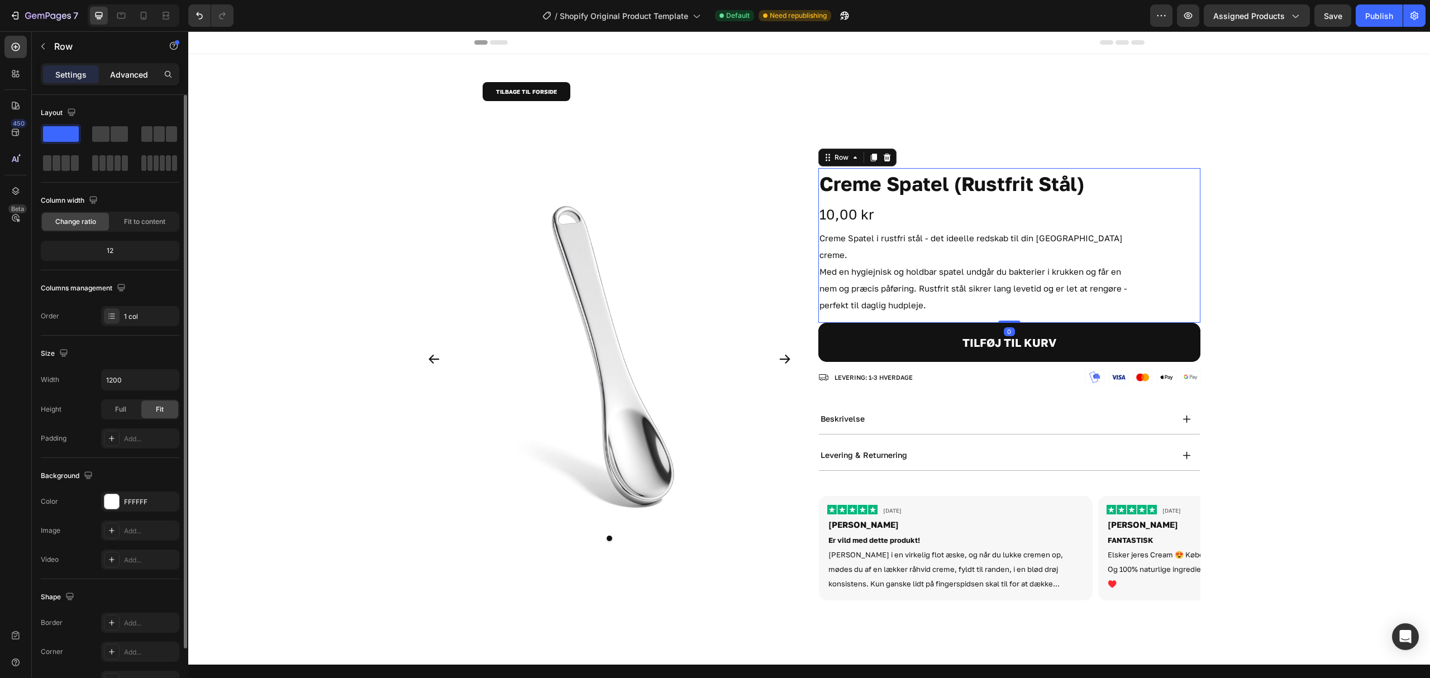
click at [133, 76] on p "Advanced" at bounding box center [129, 75] width 38 height 12
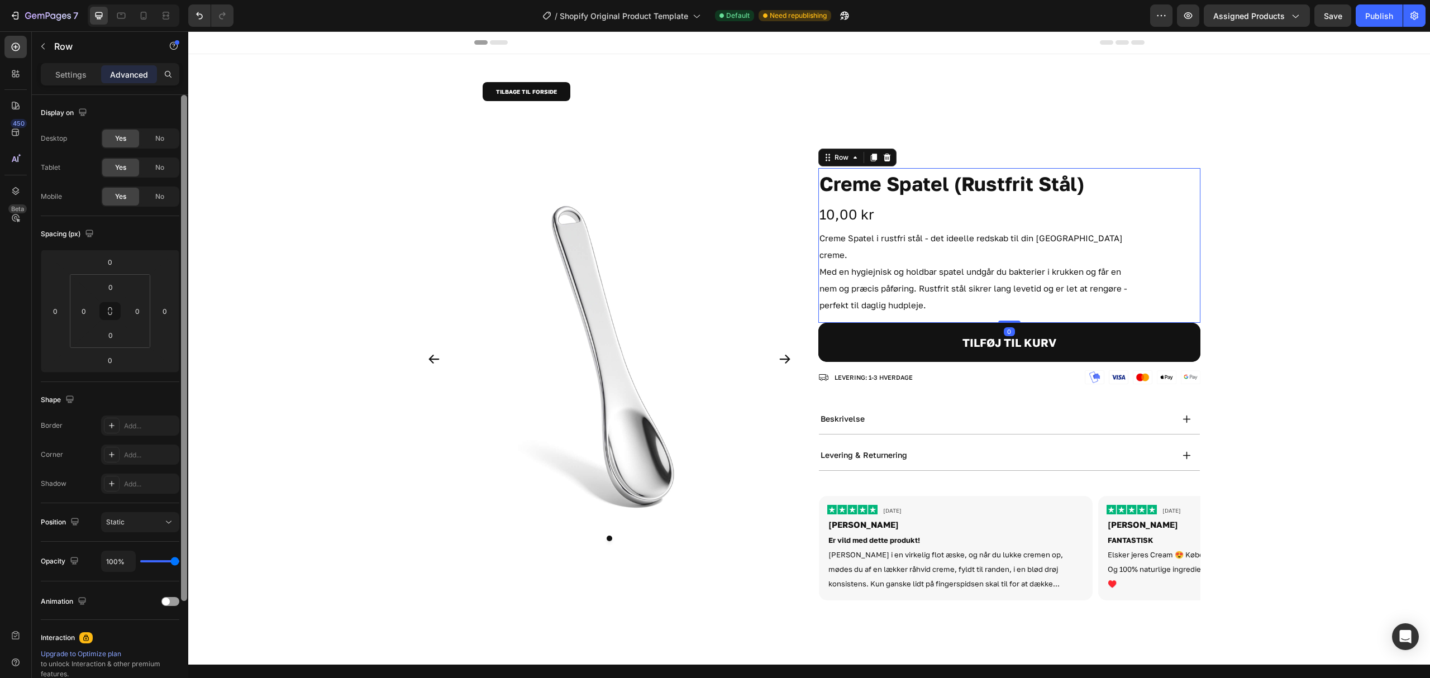
scroll to position [132, 0]
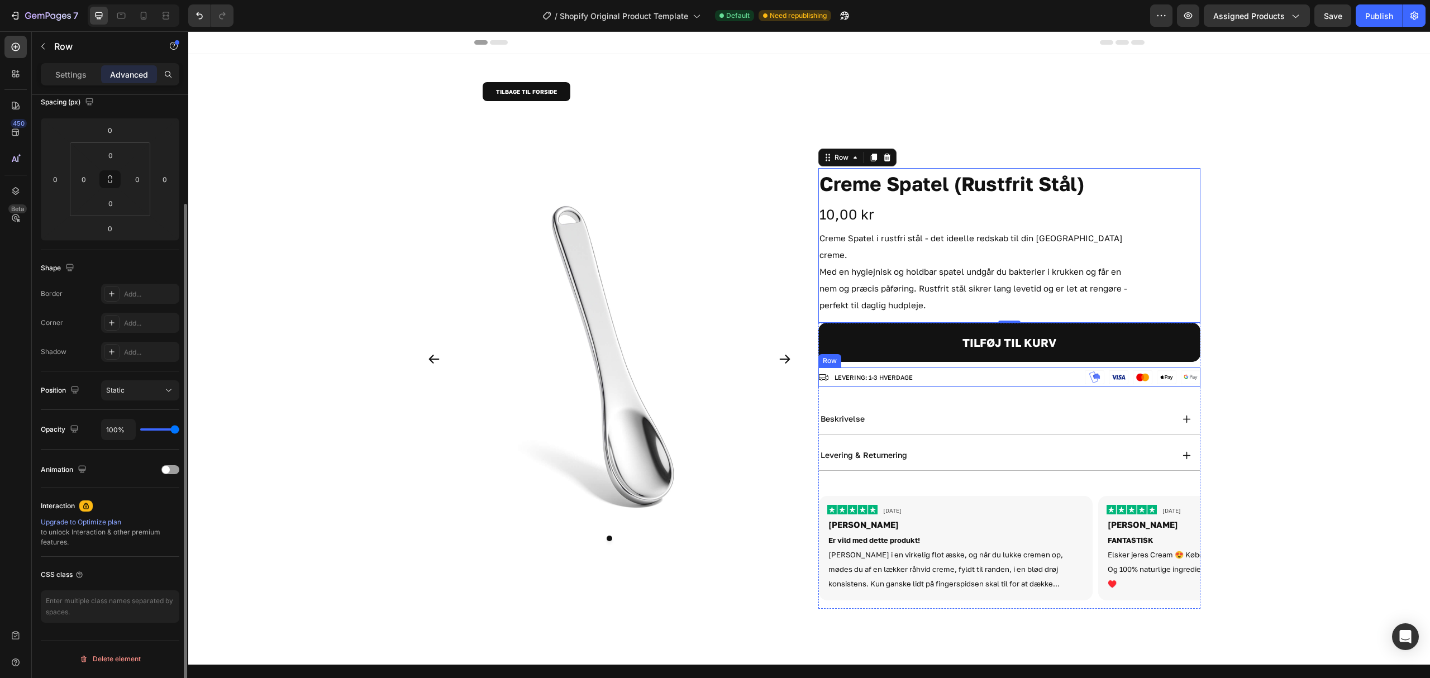
click at [818, 354] on div "Row" at bounding box center [829, 360] width 23 height 13
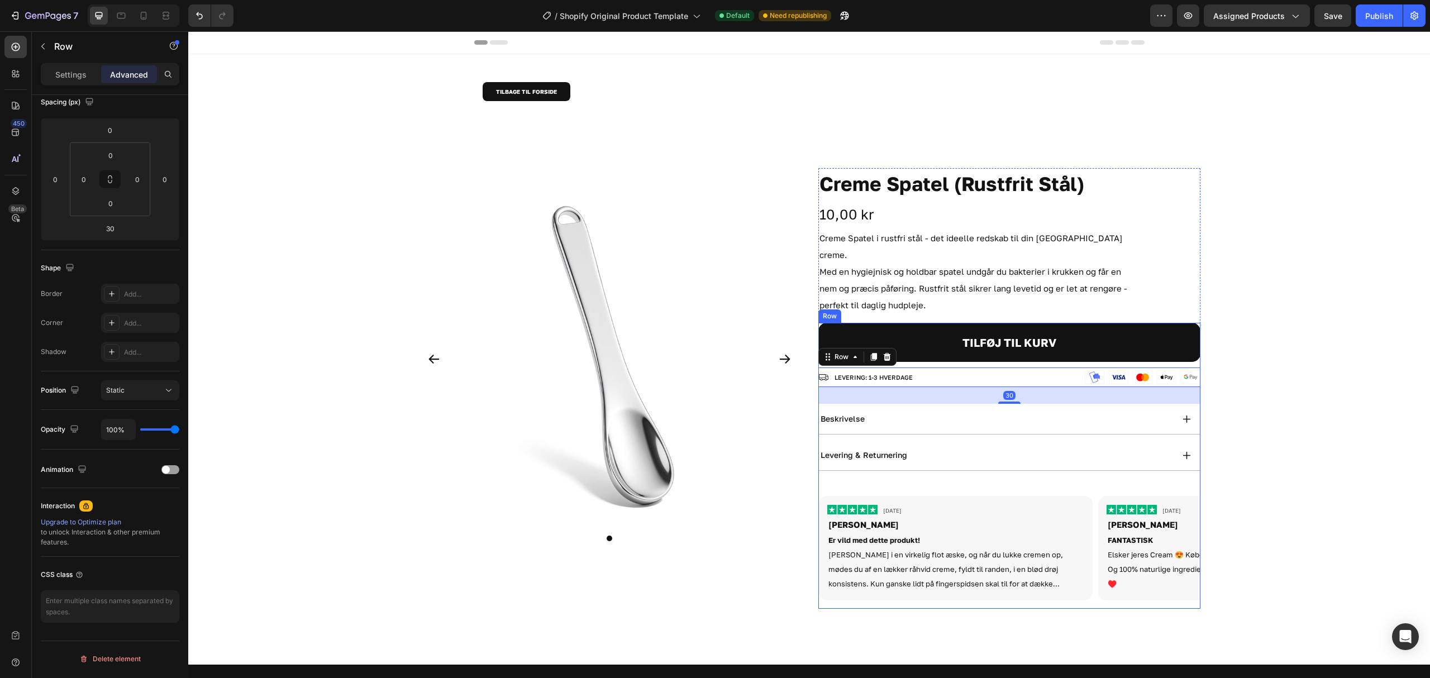
click at [809, 356] on div "Product Images Creme Spatel (Rustfrit Stål) Product Title 10,00 kr Product Pric…" at bounding box center [809, 388] width 782 height 441
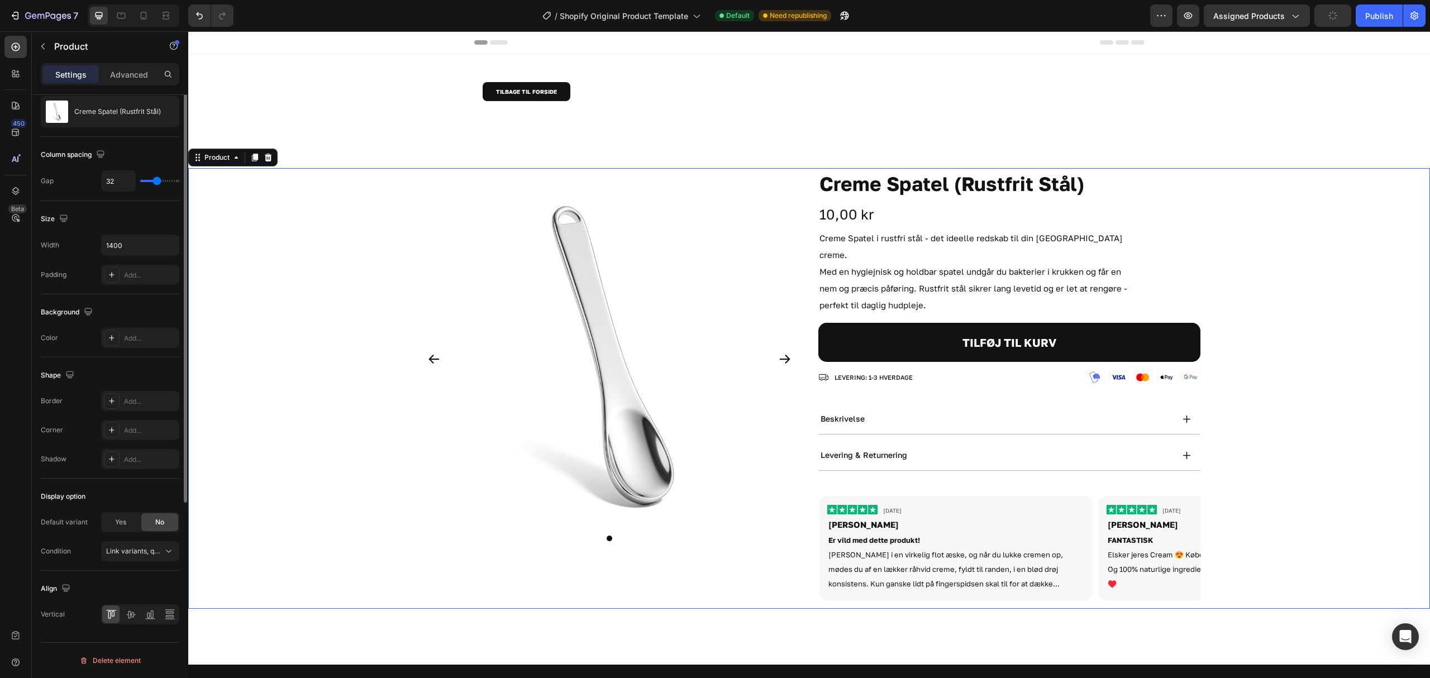
scroll to position [0, 0]
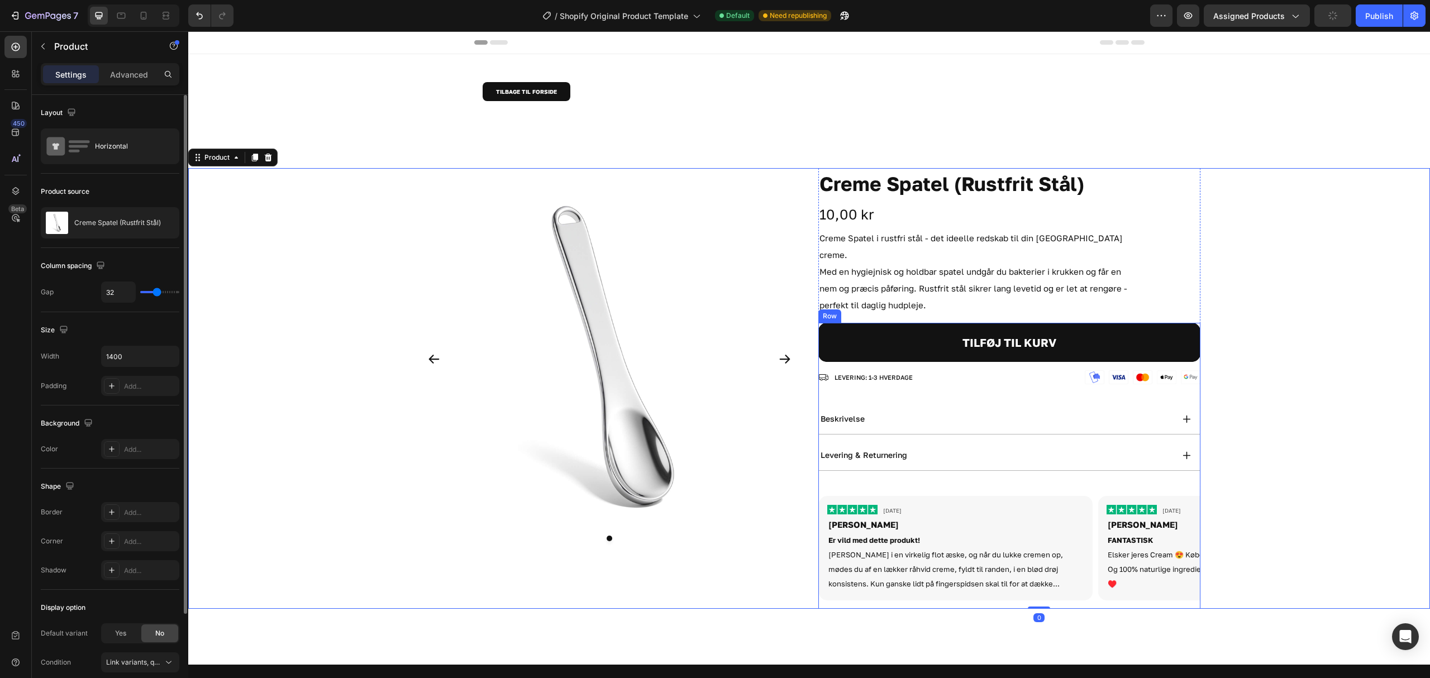
click at [818, 383] on div "TILFØJ TIL KURV Add to Cart Image Image Image Image Image Row LEVERING: 1-3 HVE…" at bounding box center [1009, 466] width 382 height 286
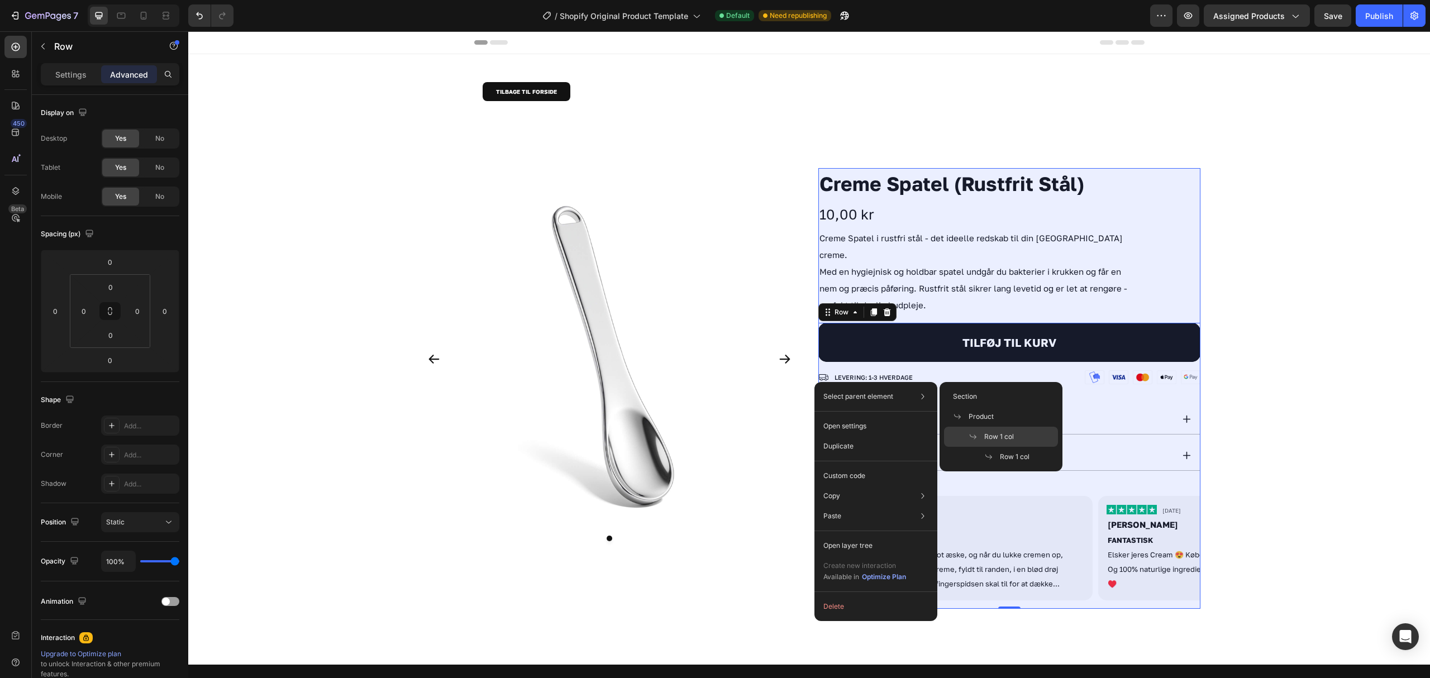
click at [997, 438] on span "Row 1 col" at bounding box center [999, 437] width 30 height 10
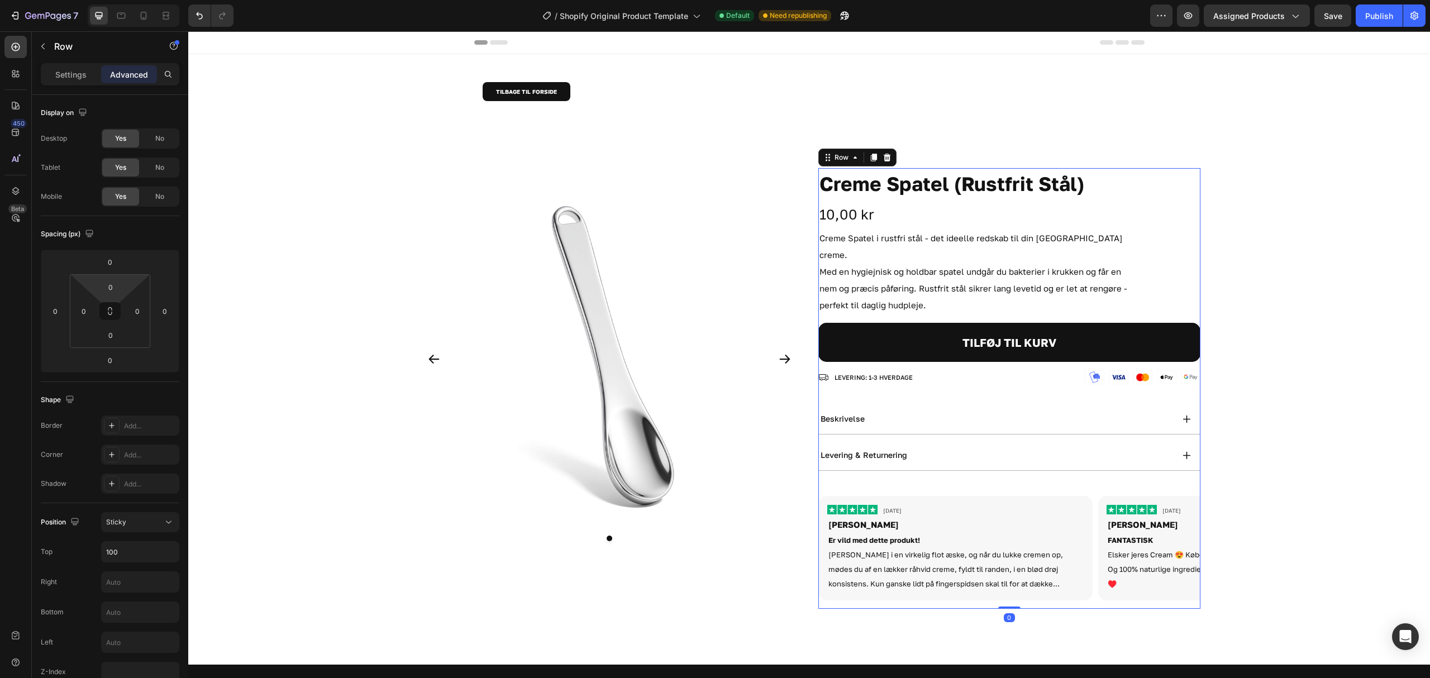
scroll to position [283, 0]
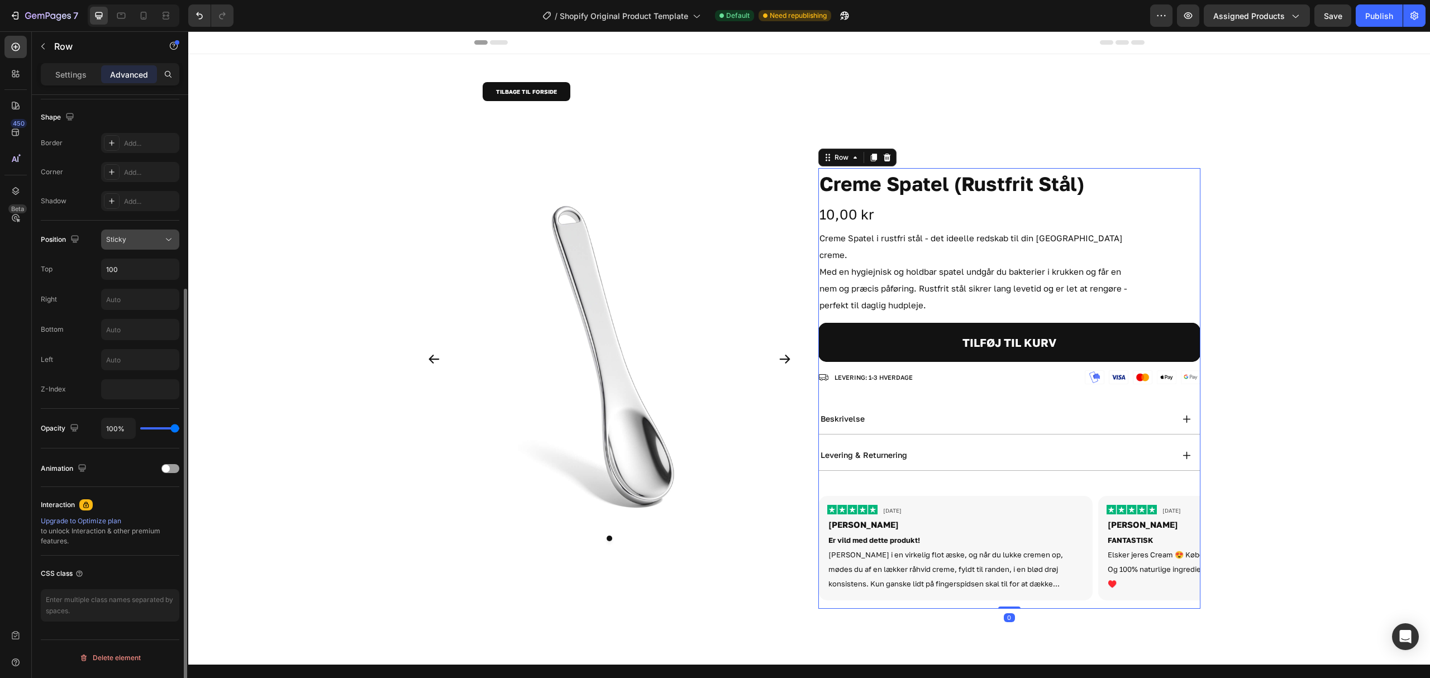
click at [142, 244] on div "Sticky" at bounding box center [134, 240] width 57 height 10
drag, startPoint x: 136, startPoint y: 271, endPoint x: 135, endPoint y: 240, distance: 31.3
click at [136, 271] on p "Static" at bounding box center [138, 267] width 64 height 10
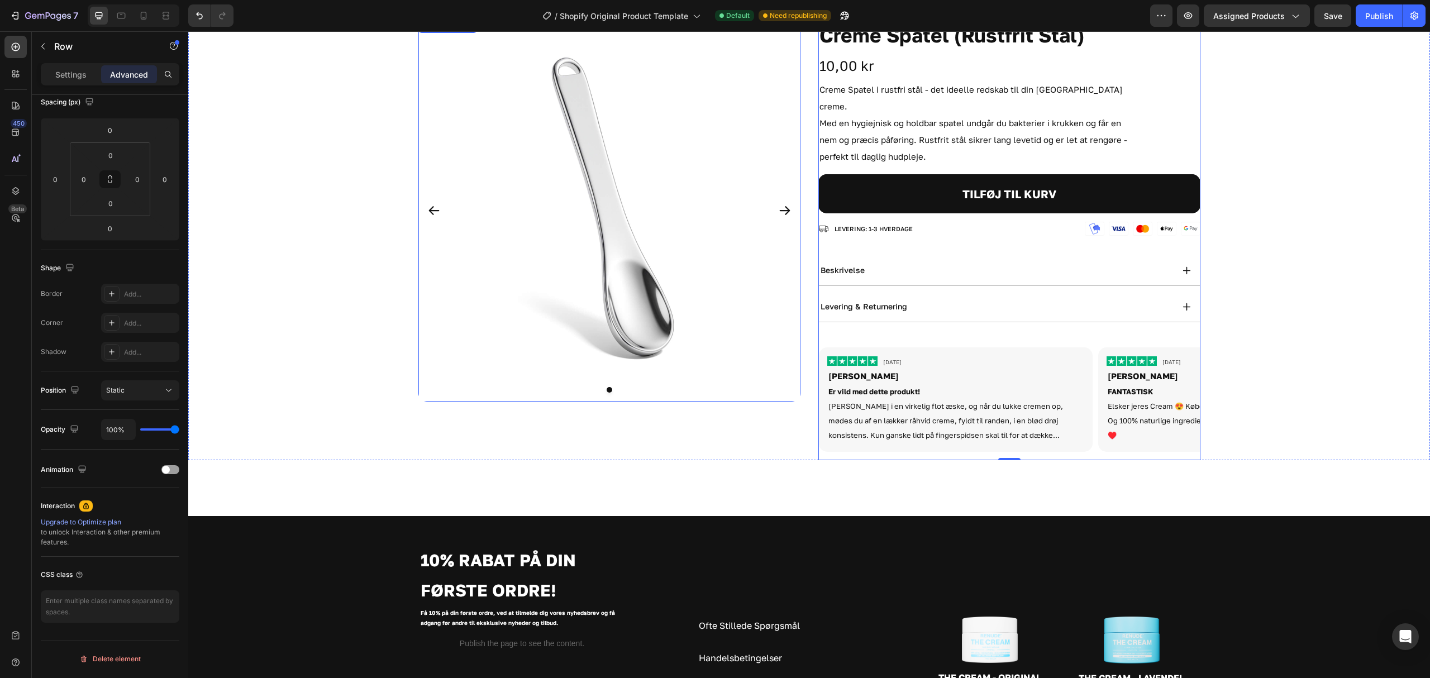
scroll to position [0, 0]
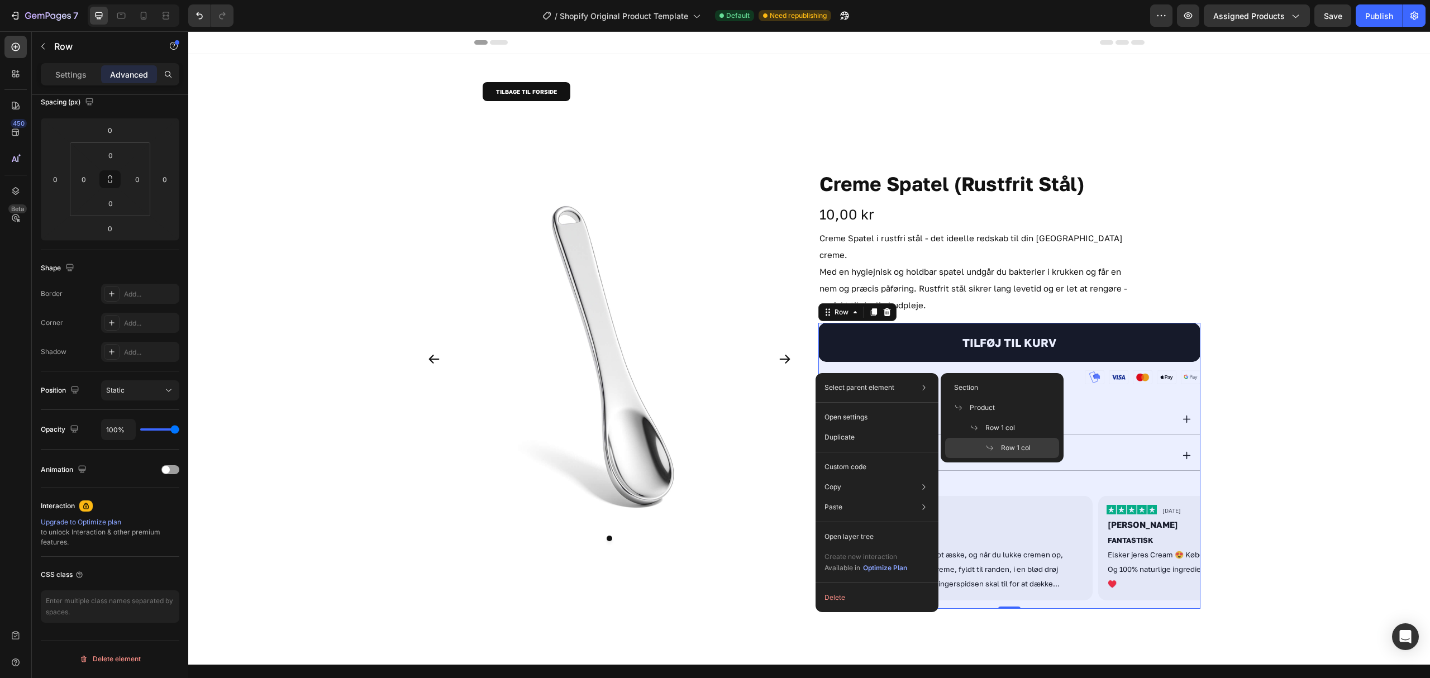
click at [1015, 438] on div "Row 1 col" at bounding box center [1002, 448] width 114 height 20
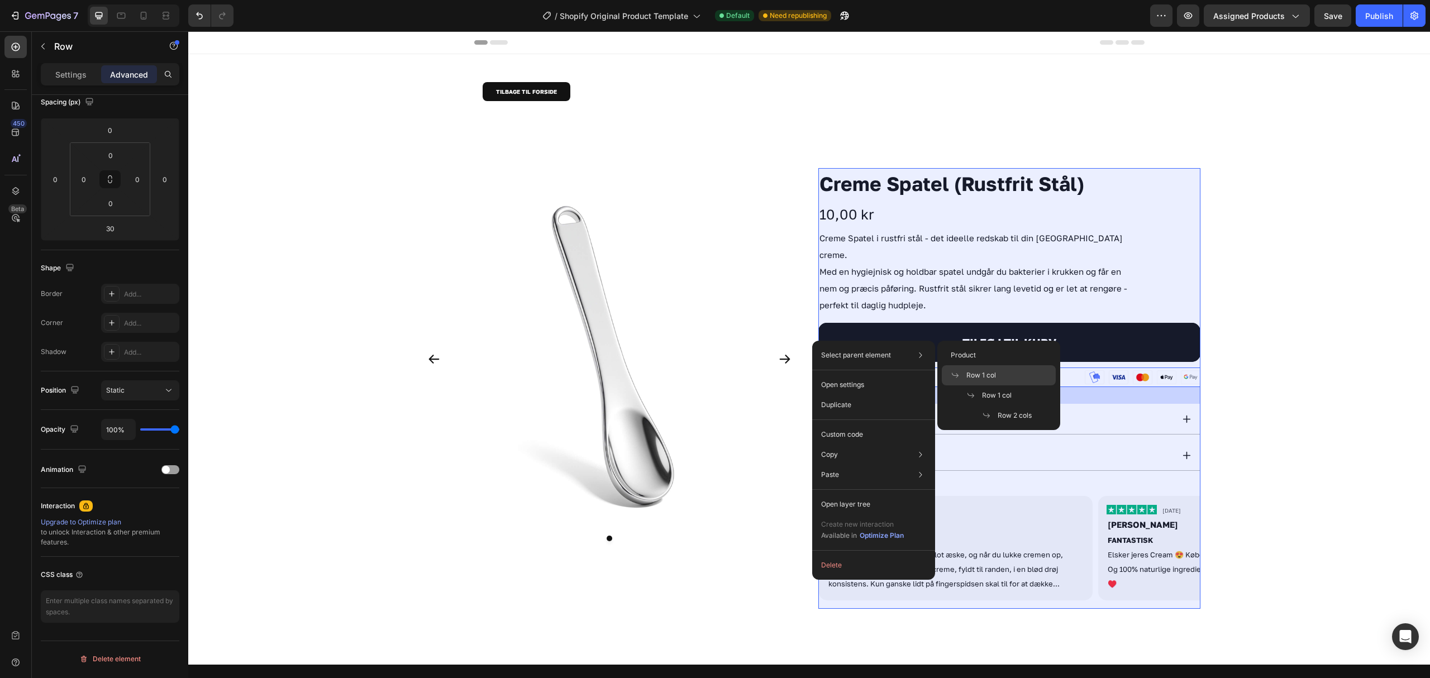
click at [999, 385] on div "Row 1 col" at bounding box center [999, 395] width 114 height 20
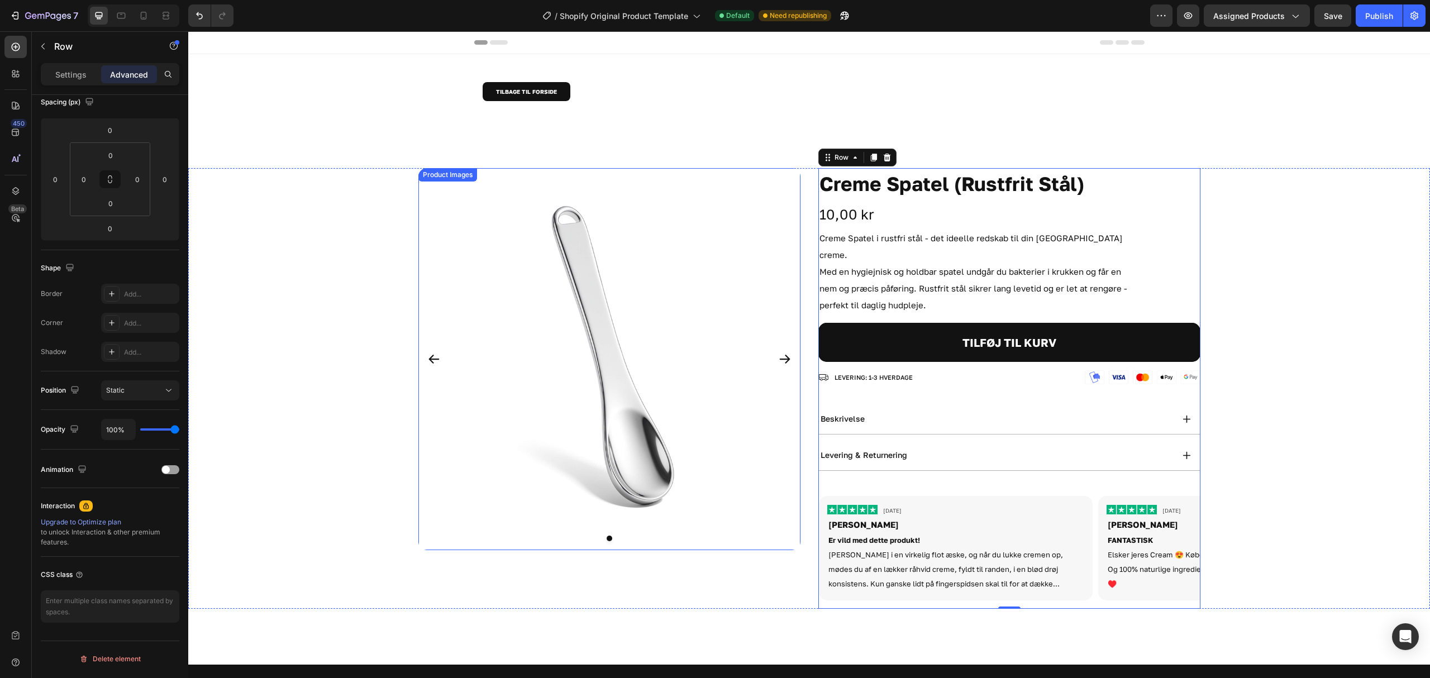
click at [787, 320] on img at bounding box center [609, 359] width 382 height 382
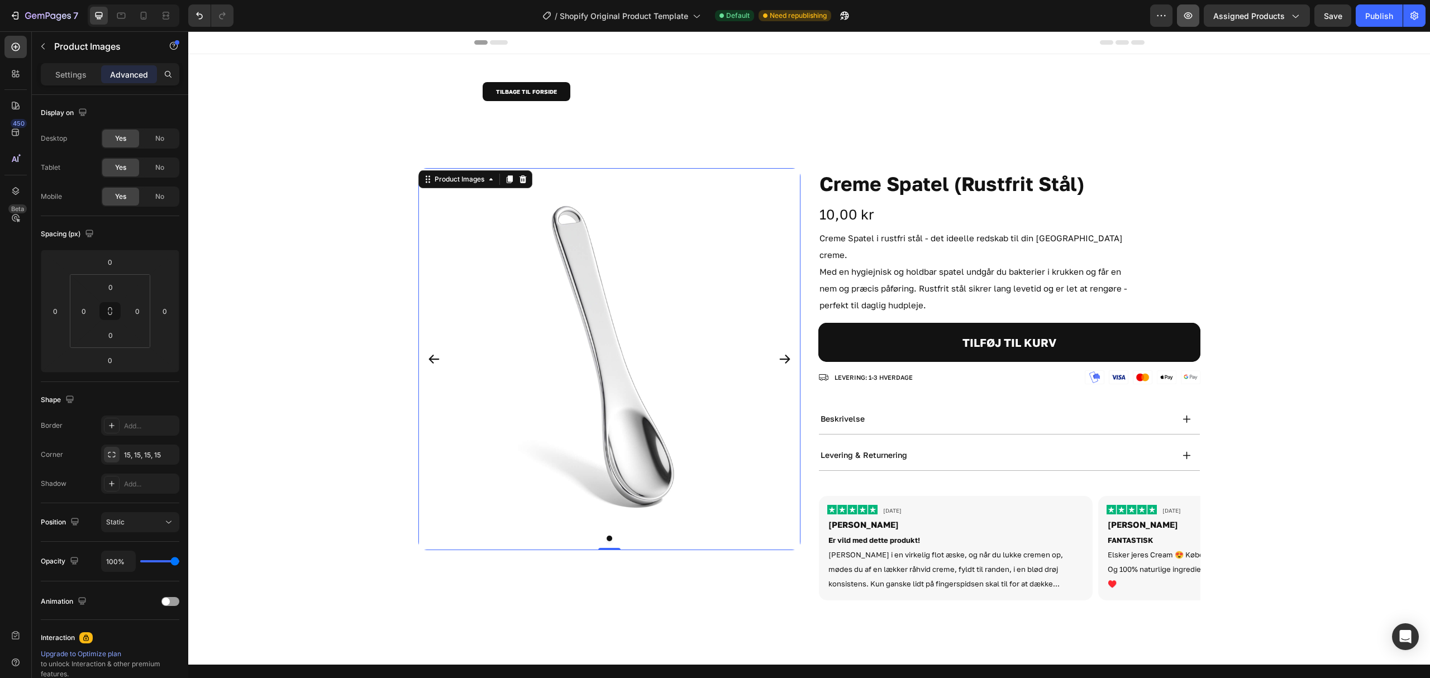
click at [1191, 10] on icon "button" at bounding box center [1187, 15] width 11 height 11
click at [1185, 9] on button "button" at bounding box center [1188, 15] width 22 height 22
click at [550, 54] on div at bounding box center [809, 42] width 1242 height 23
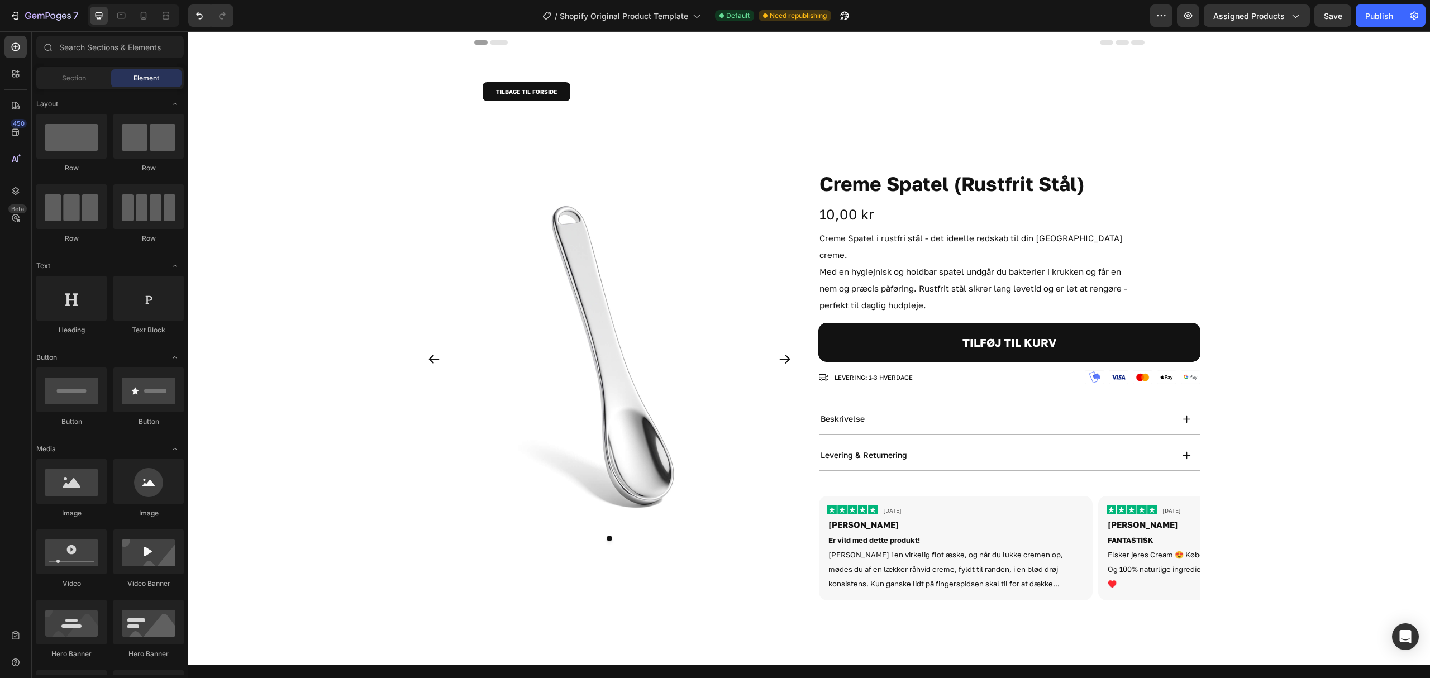
click at [548, 43] on div at bounding box center [809, 42] width 670 height 22
drag, startPoint x: 383, startPoint y: 77, endPoint x: 381, endPoint y: 107, distance: 30.8
click at [383, 77] on div "TILBAGE TIL FORSIDE Button Section 1 Product Images Creme Spatel (Rustfrit Stål…" at bounding box center [809, 536] width 1242 height 964
click at [620, 159] on div "Product Images Creme Spatel (Rustfrit Stål) Product Title 10,00 kr Product Pric…" at bounding box center [809, 402] width 1242 height 524
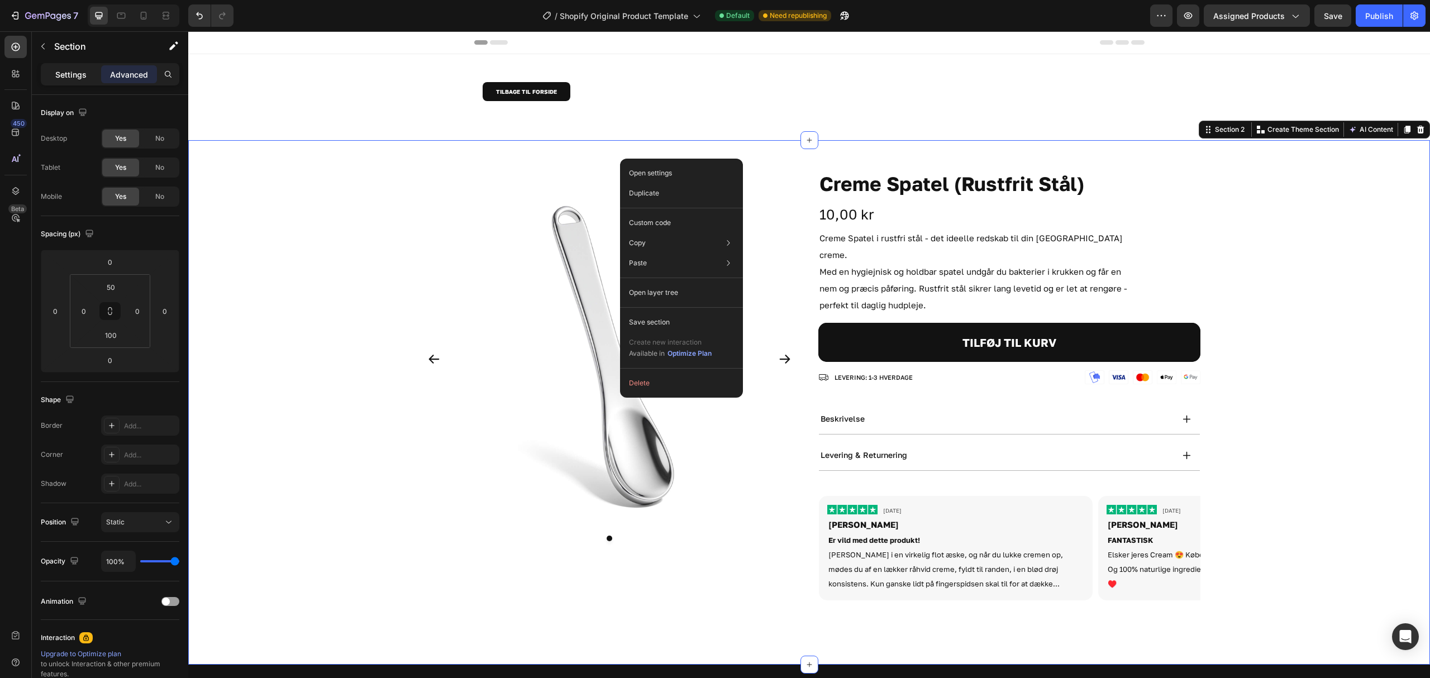
click at [65, 76] on p "Settings" at bounding box center [70, 75] width 31 height 12
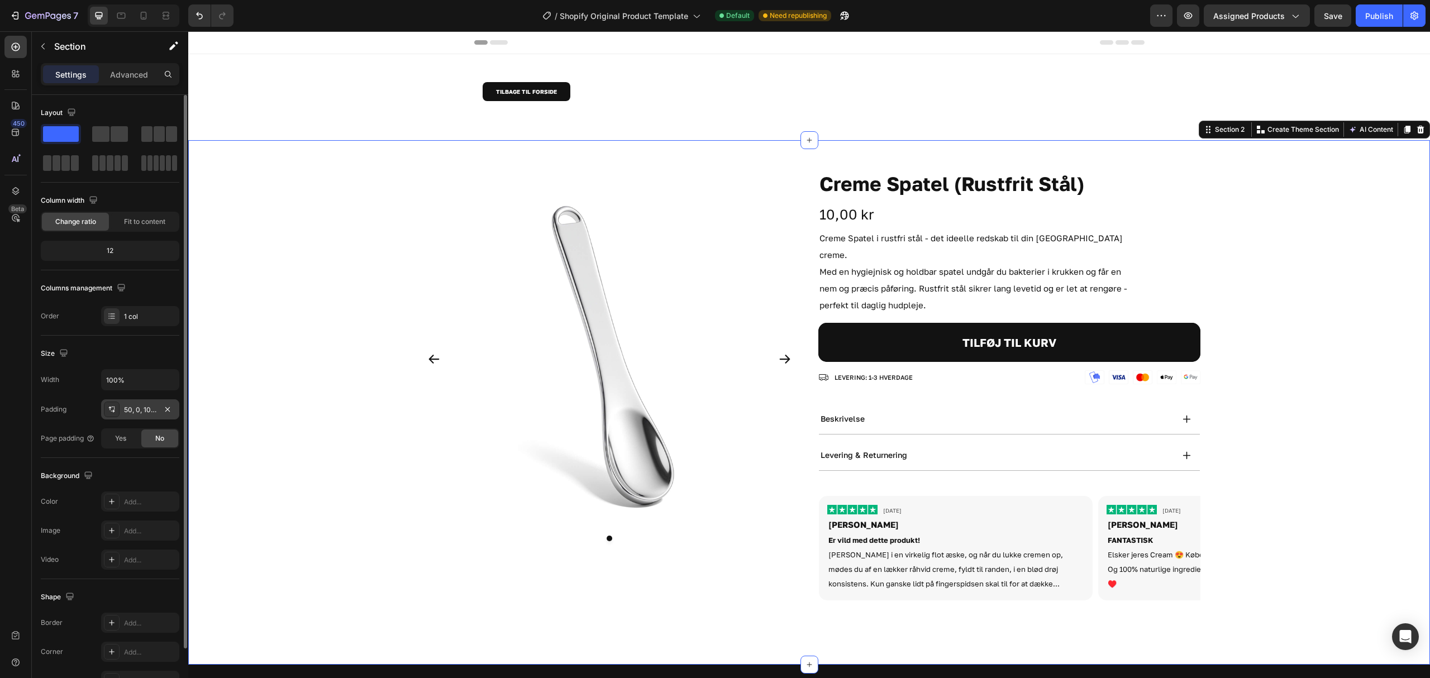
scroll to position [68, 0]
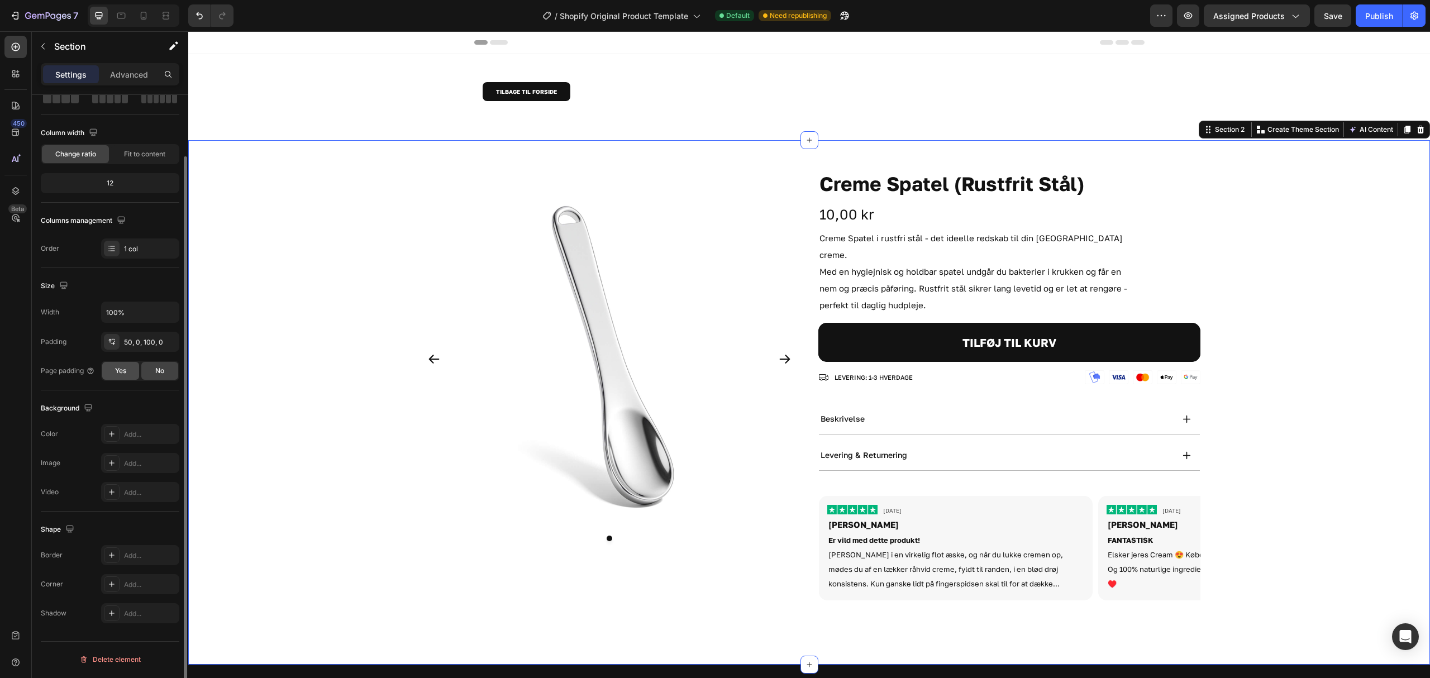
click at [123, 375] on span "Yes" at bounding box center [120, 371] width 11 height 10
click at [162, 374] on span "No" at bounding box center [159, 371] width 9 height 10
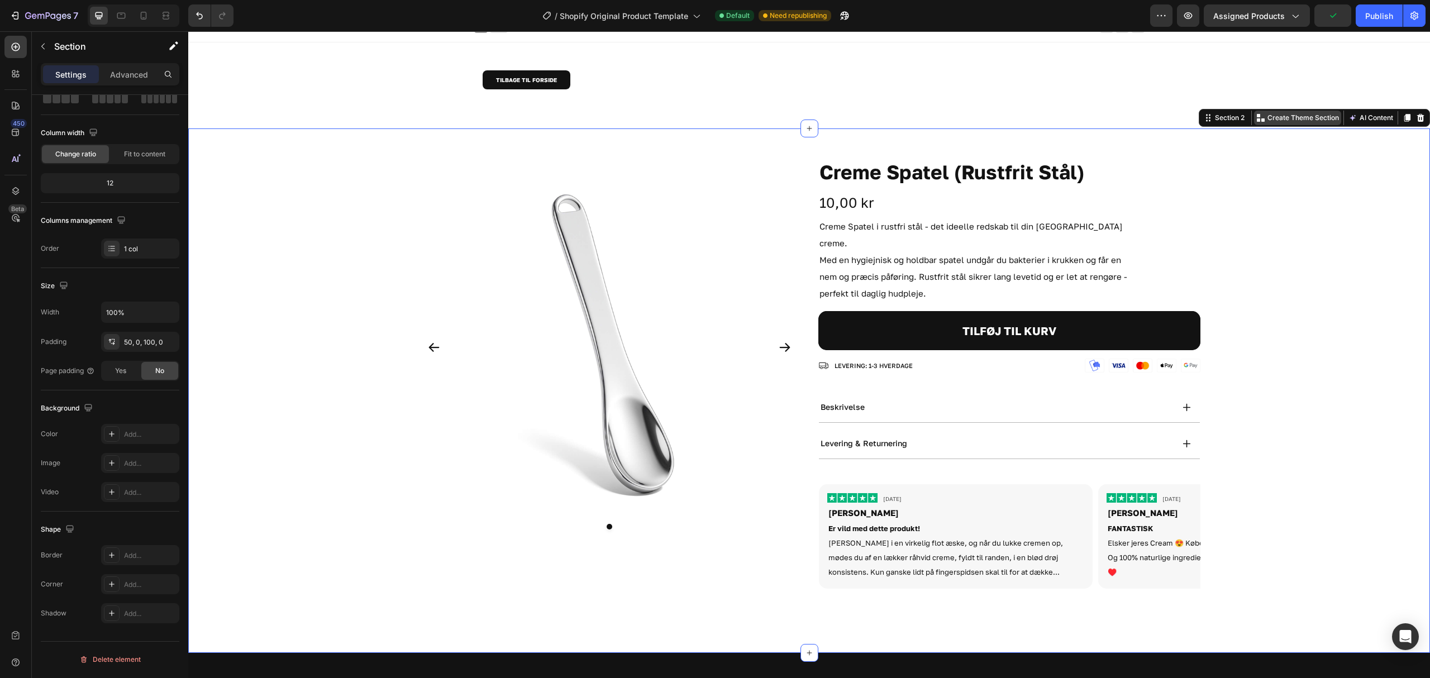
scroll to position [0, 0]
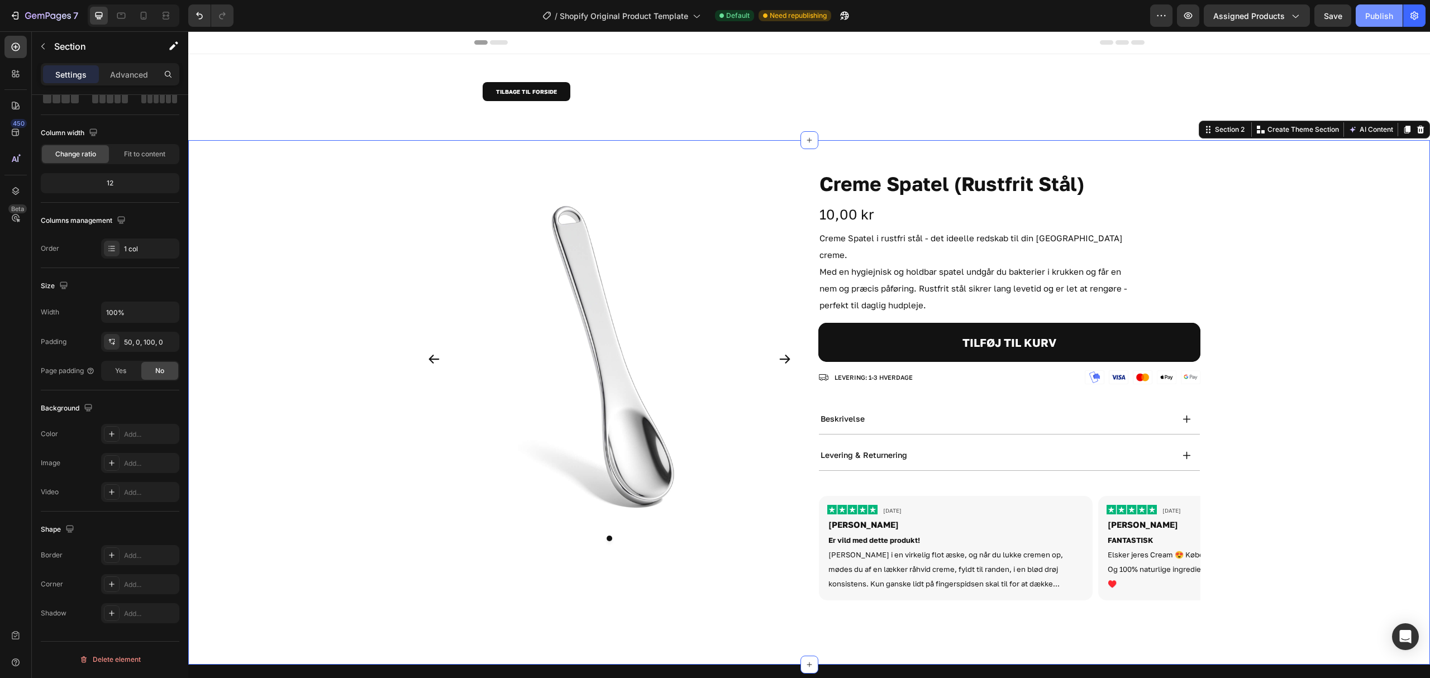
click at [1372, 18] on div "Publish" at bounding box center [1379, 16] width 28 height 12
click at [876, 412] on div "beskrivelse" at bounding box center [996, 418] width 354 height 13
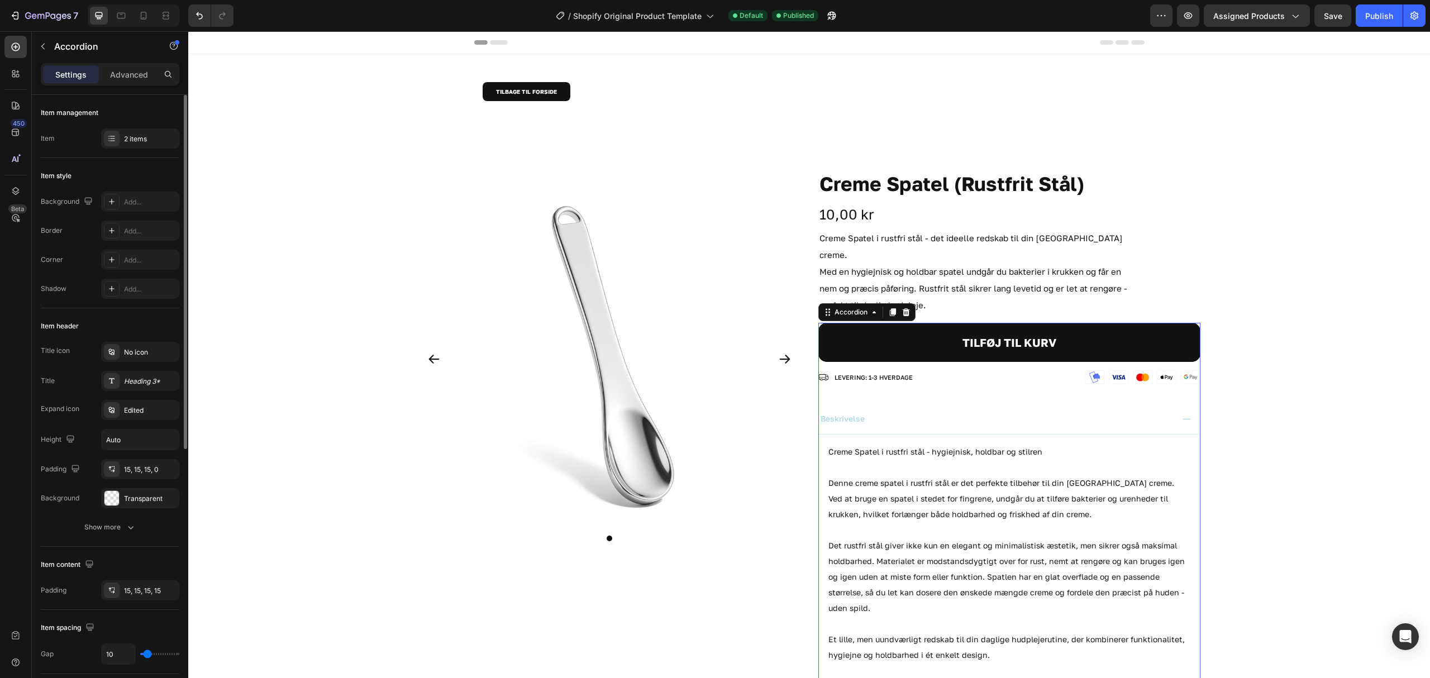
click at [876, 412] on div "beskrivelse" at bounding box center [996, 418] width 354 height 13
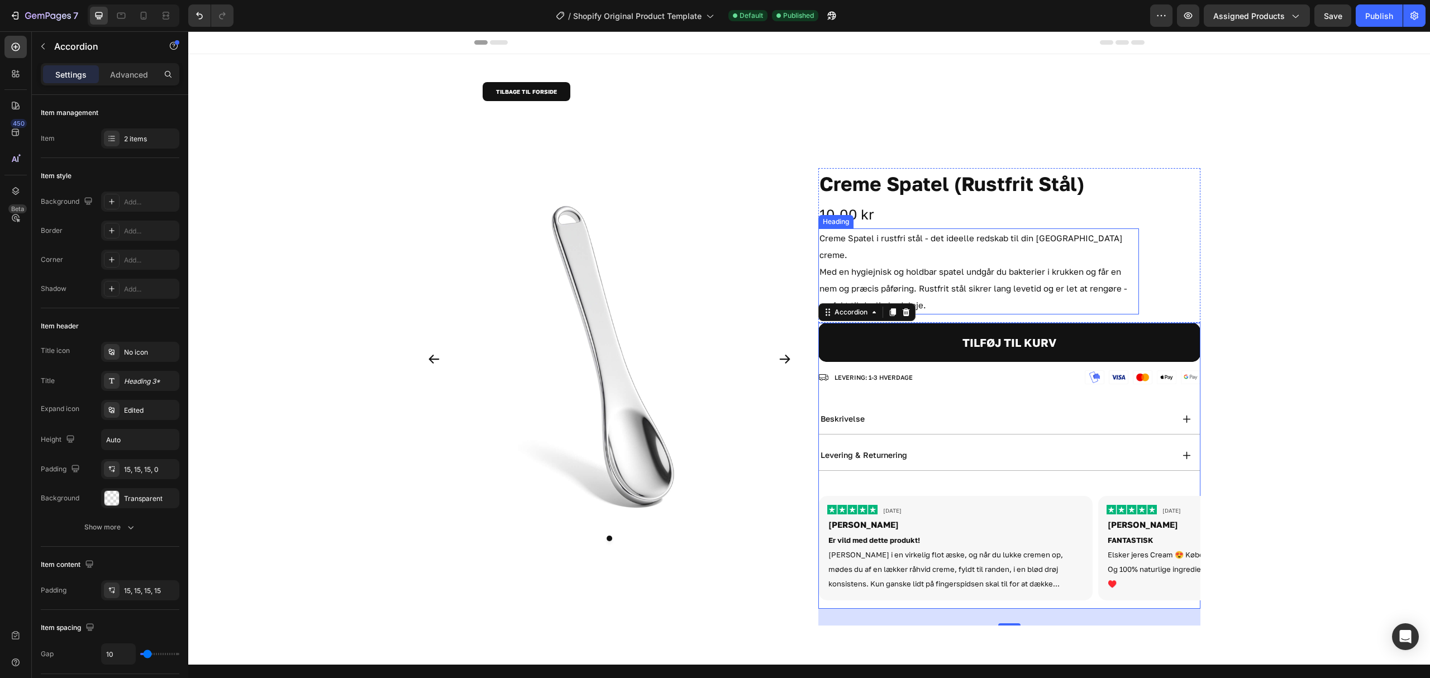
click at [944, 280] on h2 "Creme Spatel i rustfri stål - det ideelle redskab til din [GEOGRAPHIC_DATA] cre…" at bounding box center [978, 271] width 321 height 86
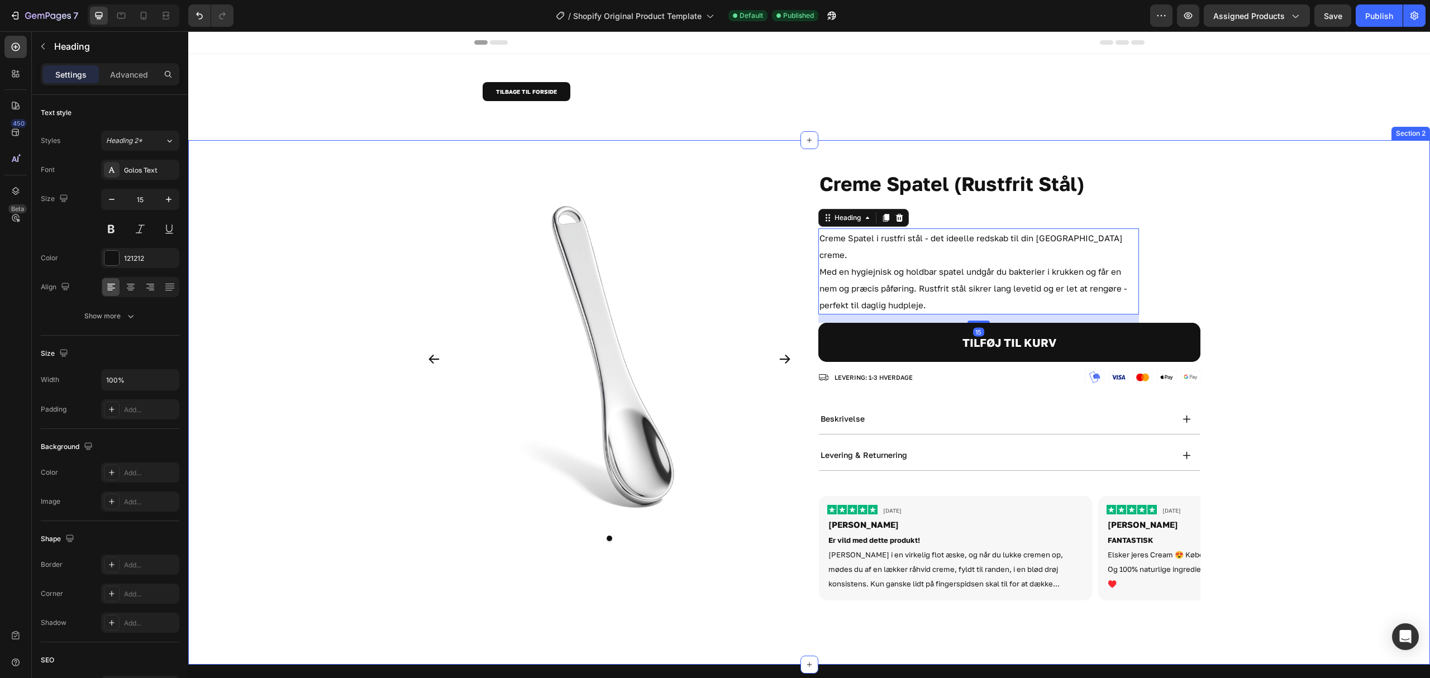
click at [1245, 305] on div "Product Images Creme Spatel (Rustfrit Stål) Product Title 10,00 kr Product Pric…" at bounding box center [809, 388] width 1242 height 441
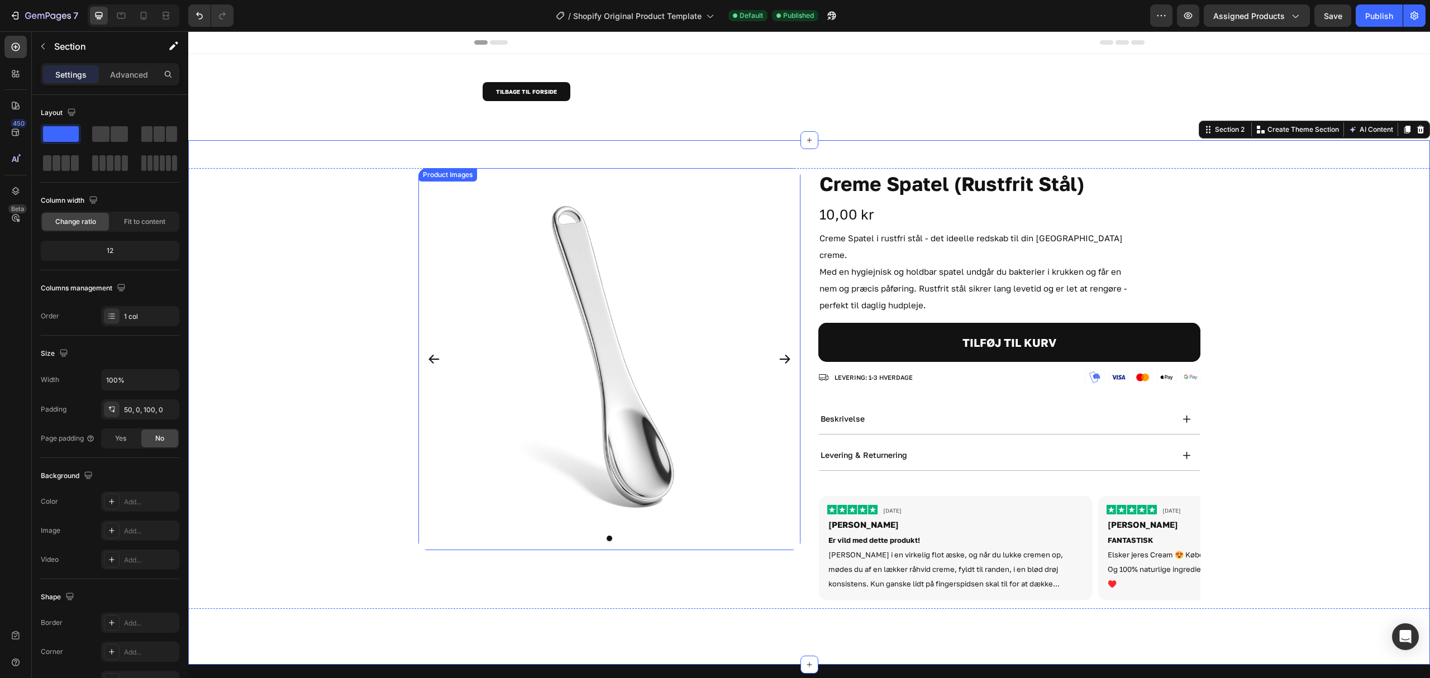
click at [778, 362] on icon "Carousel Next Arrow" at bounding box center [784, 358] width 13 height 13
click at [318, 365] on div "Product Images 0 Creme Spatel (Rustfrit Stål) Product Title 10,00 kr Product Pr…" at bounding box center [809, 388] width 1242 height 441
click at [890, 279] on h2 "Creme Spatel i rustfri stål - det ideelle redskab til din [GEOGRAPHIC_DATA] cre…" at bounding box center [978, 271] width 321 height 86
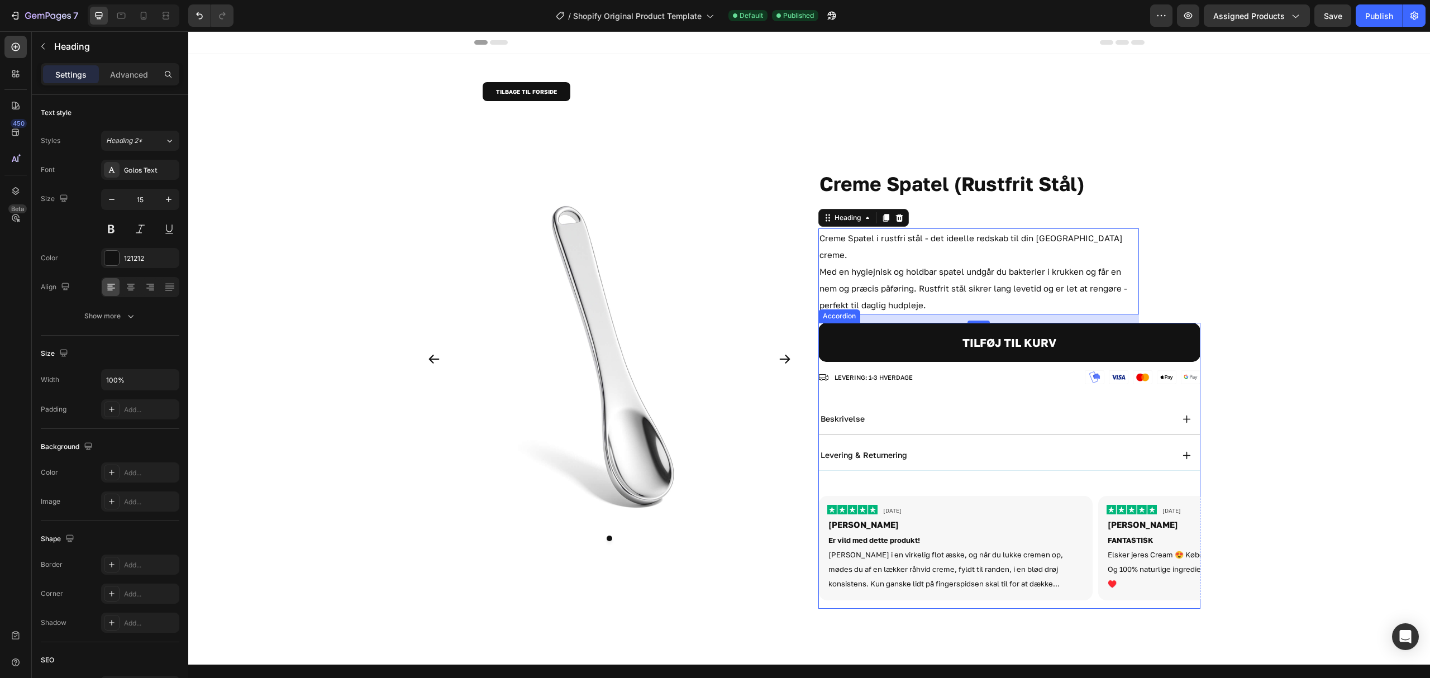
click at [899, 450] on p "levering & returnering" at bounding box center [863, 455] width 87 height 10
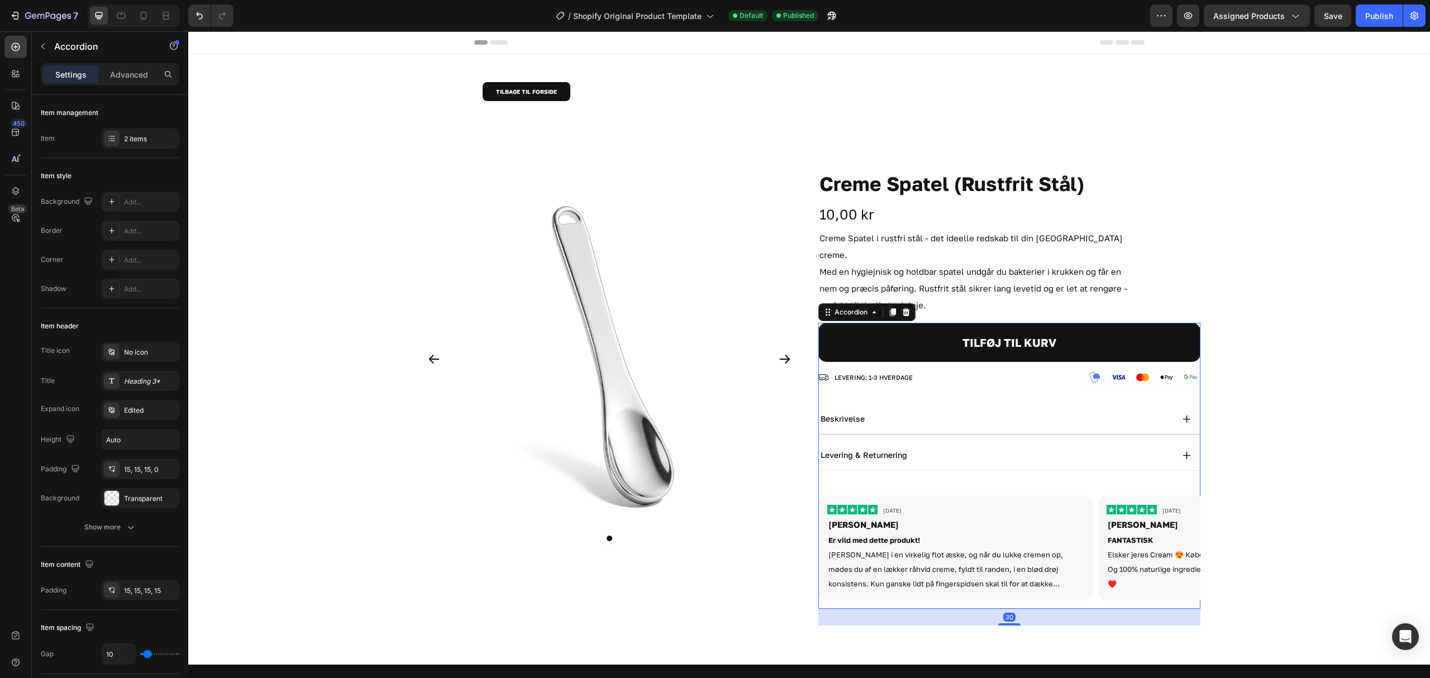
click at [932, 448] on div "levering & returnering" at bounding box center [996, 454] width 354 height 13
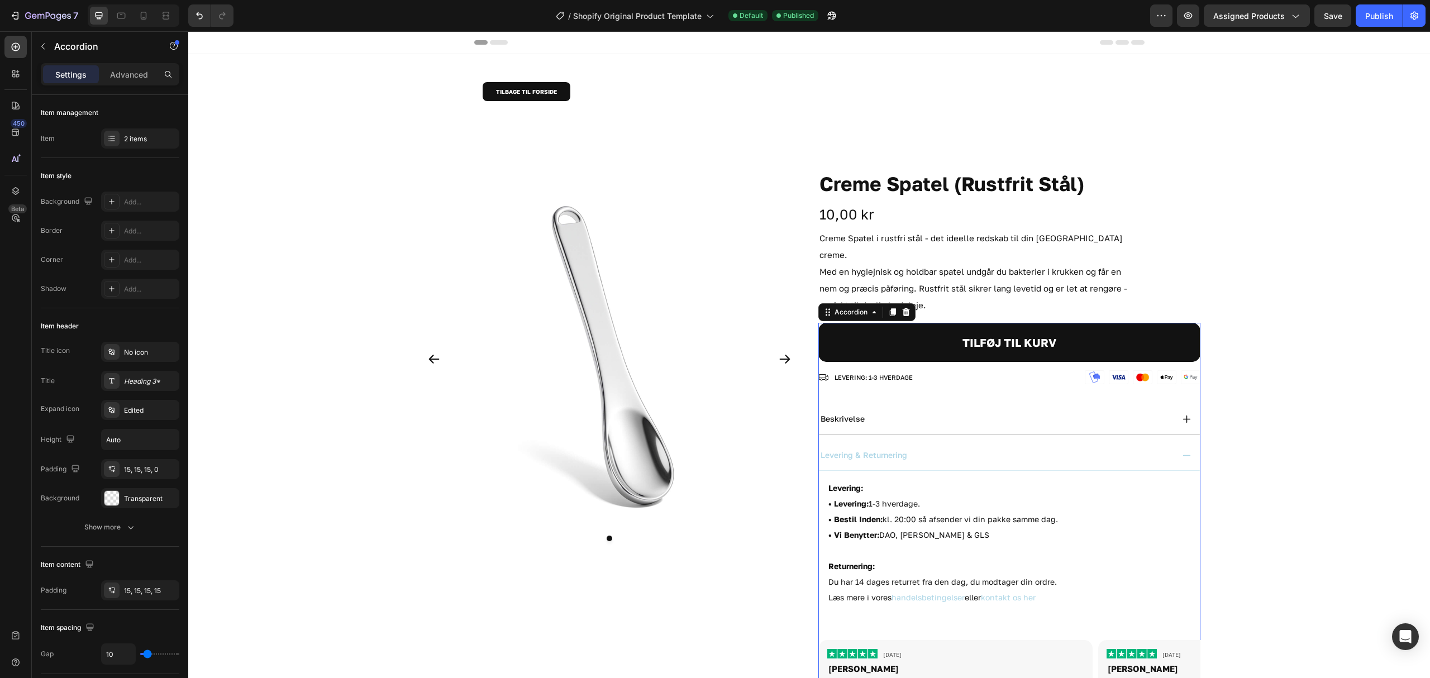
click at [932, 448] on div "levering & returnering" at bounding box center [996, 454] width 354 height 13
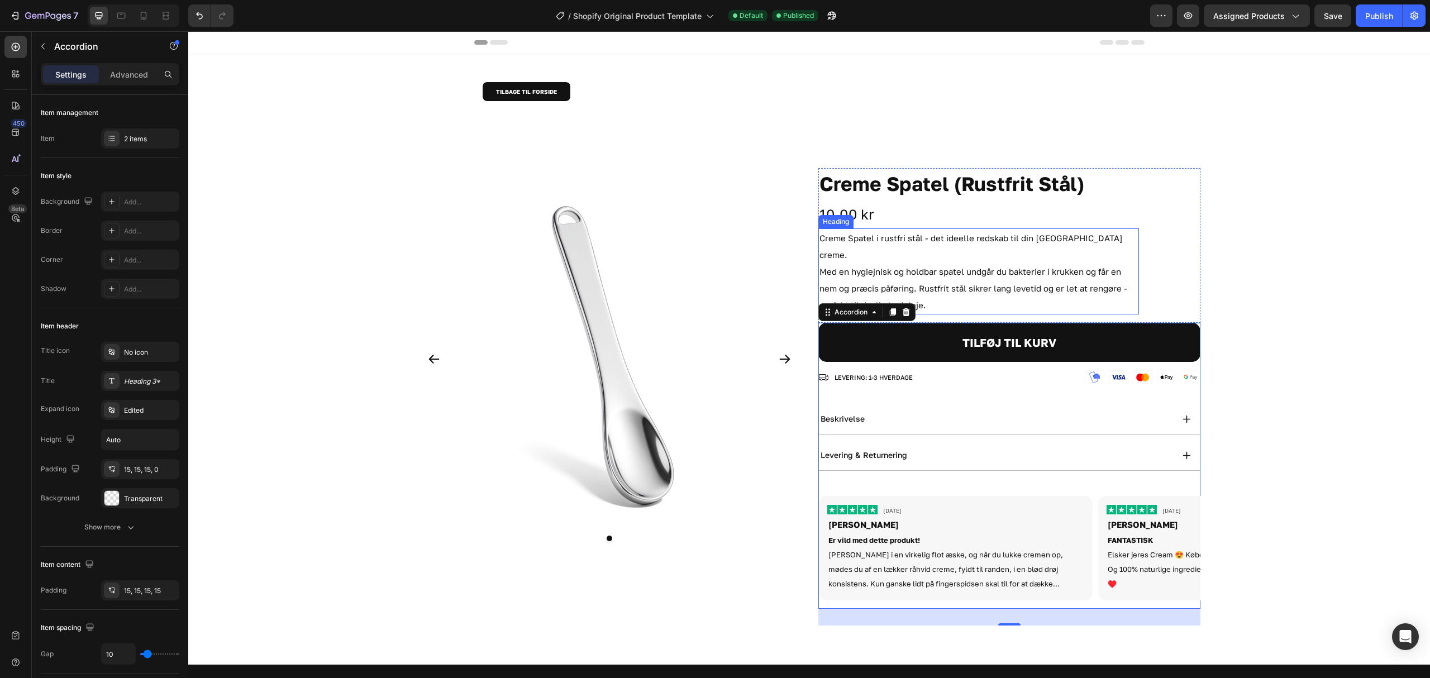
click at [952, 281] on h2 "Creme Spatel i rustfri stål - det ideelle redskab til din [GEOGRAPHIC_DATA] cre…" at bounding box center [978, 271] width 321 height 86
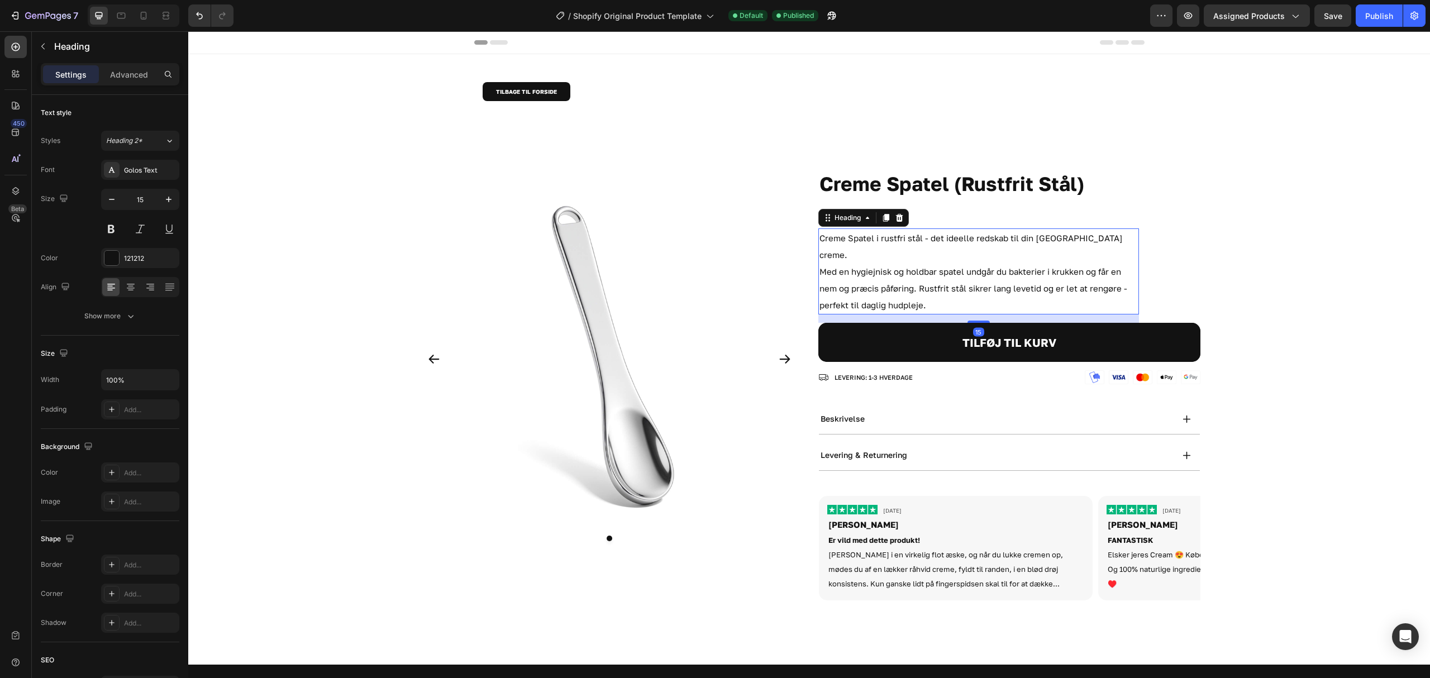
click at [930, 284] on h2 "Creme Spatel i rustfri stål - det ideelle redskab til din [GEOGRAPHIC_DATA] cre…" at bounding box center [978, 271] width 321 height 86
click at [1219, 231] on div "Product Images Creme Spatel (Rustfrit Stål) Product Title 10,00 kr Product Pric…" at bounding box center [809, 388] width 1242 height 441
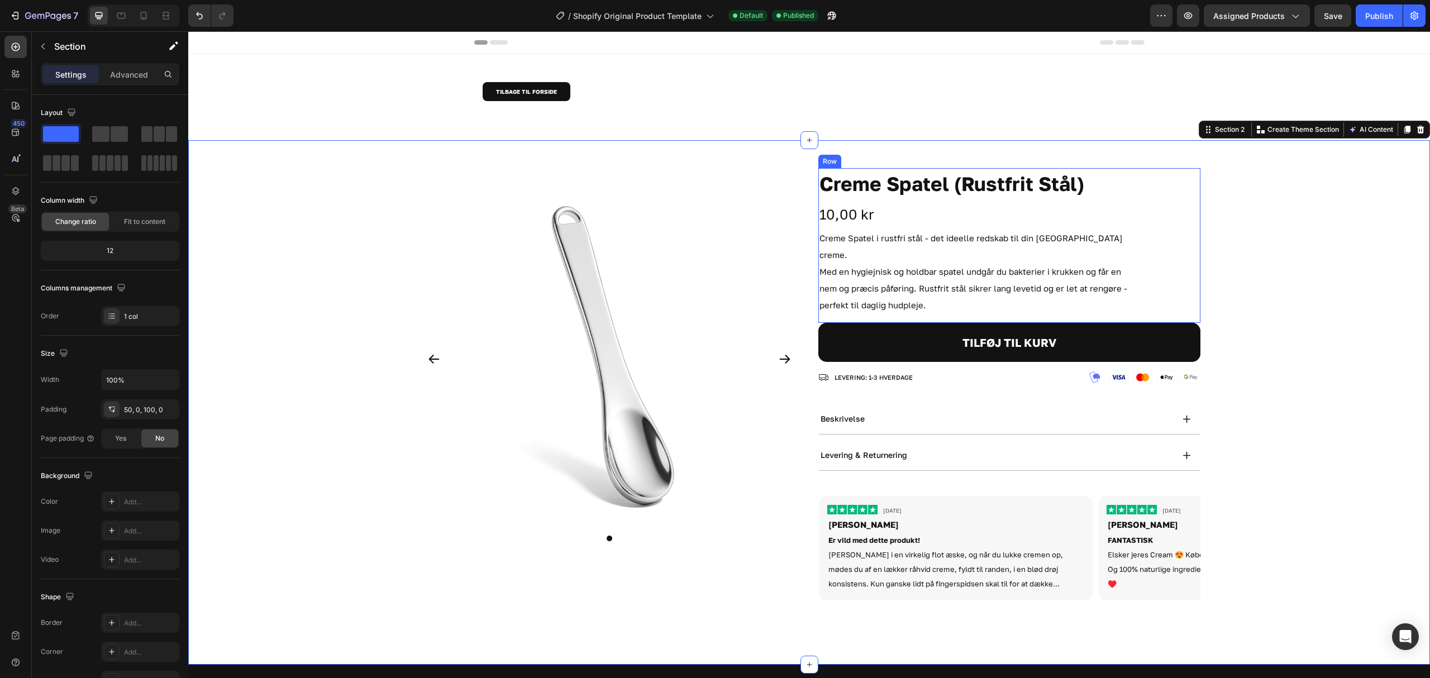
click at [1073, 254] on p "Creme Spatel i rustfri stål - det ideelle redskab til din [GEOGRAPHIC_DATA] cre…" at bounding box center [978, 272] width 318 height 84
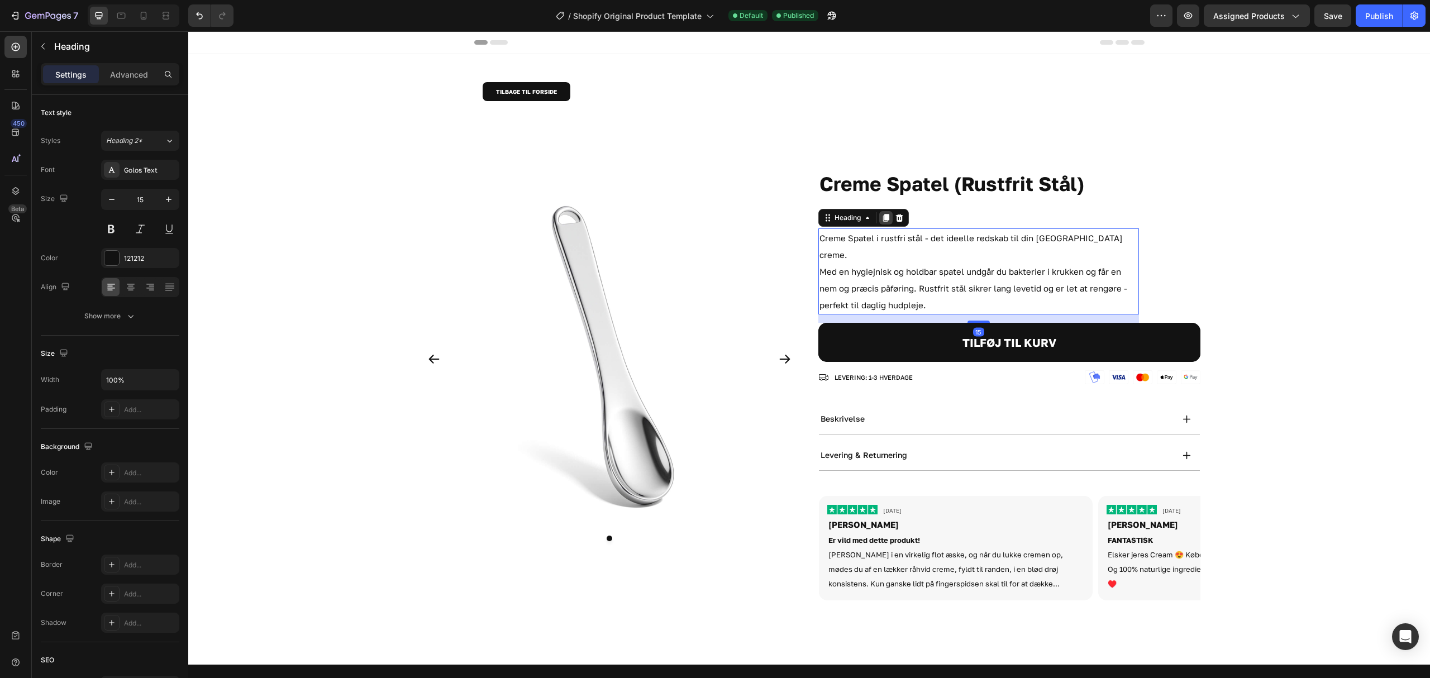
click at [883, 222] on icon at bounding box center [885, 217] width 9 height 9
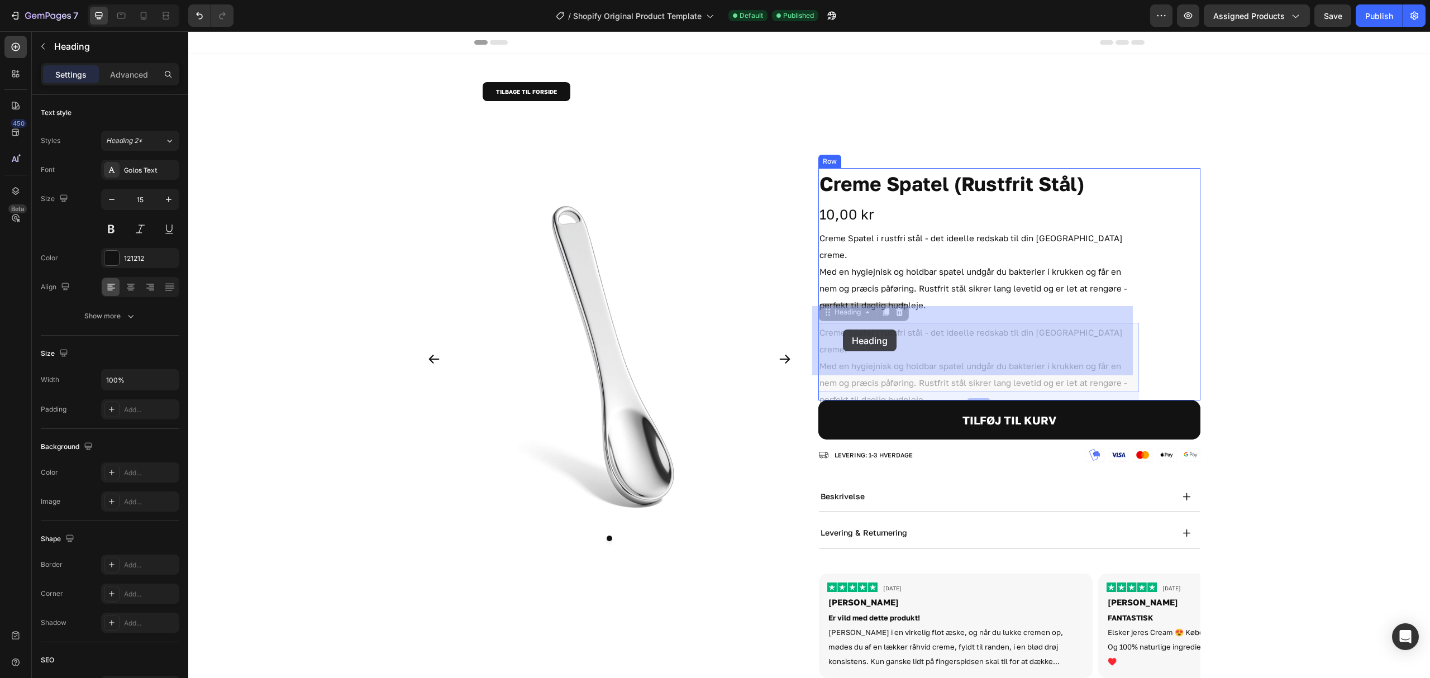
drag, startPoint x: 827, startPoint y: 291, endPoint x: 843, endPoint y: 330, distance: 41.8
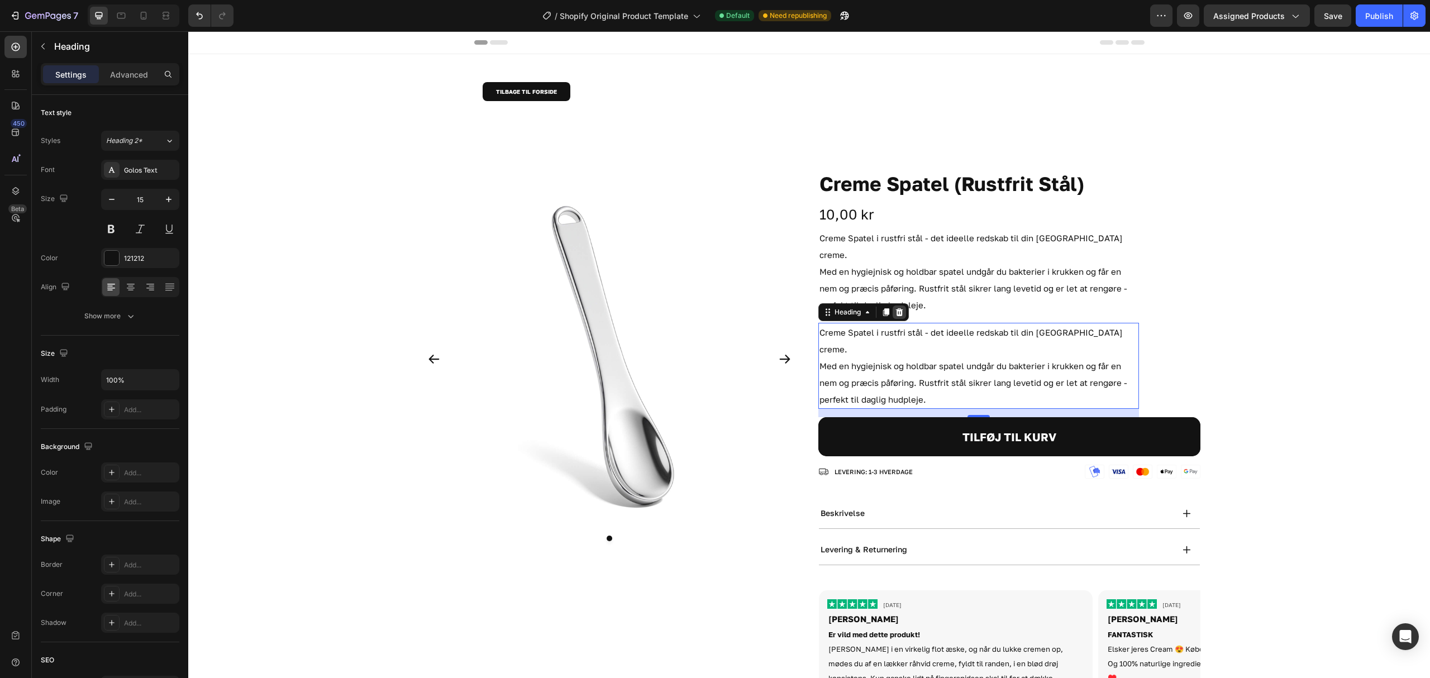
click at [895, 308] on icon at bounding box center [898, 312] width 7 height 8
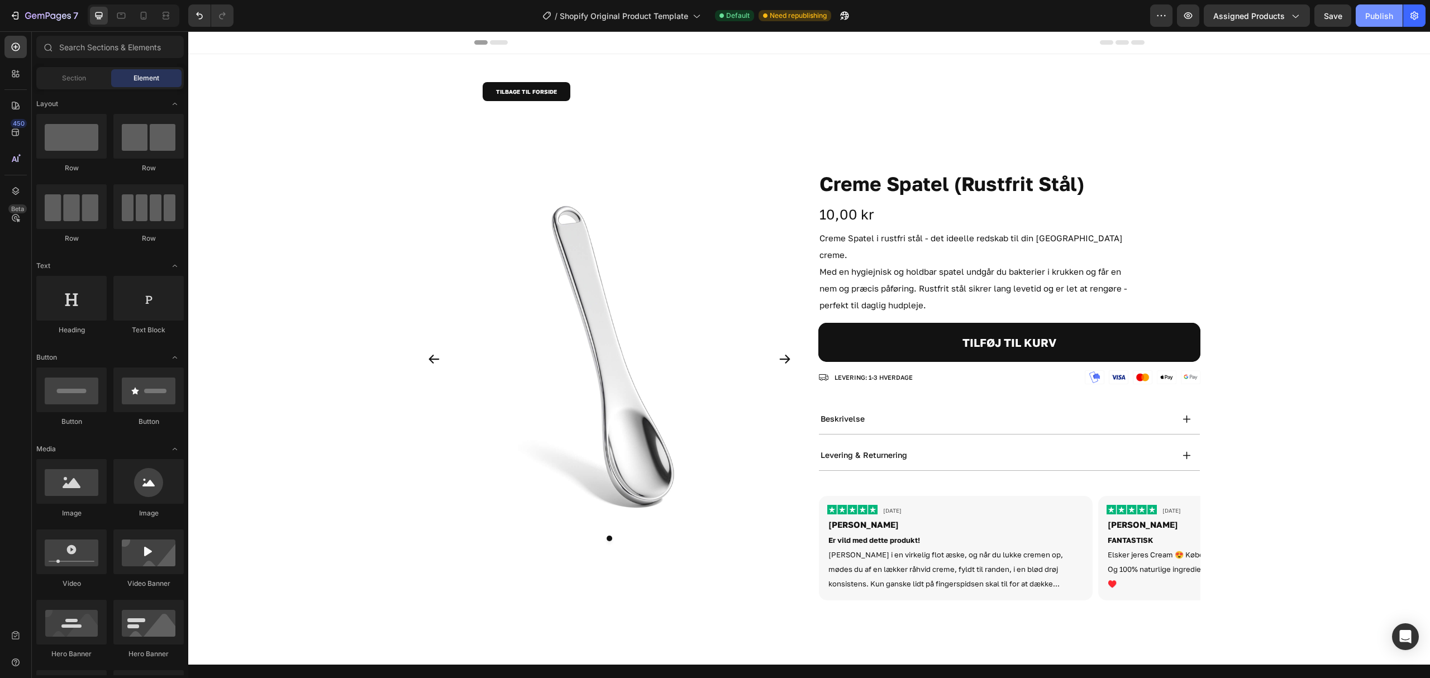
click at [1382, 10] on div "Publish" at bounding box center [1379, 16] width 28 height 12
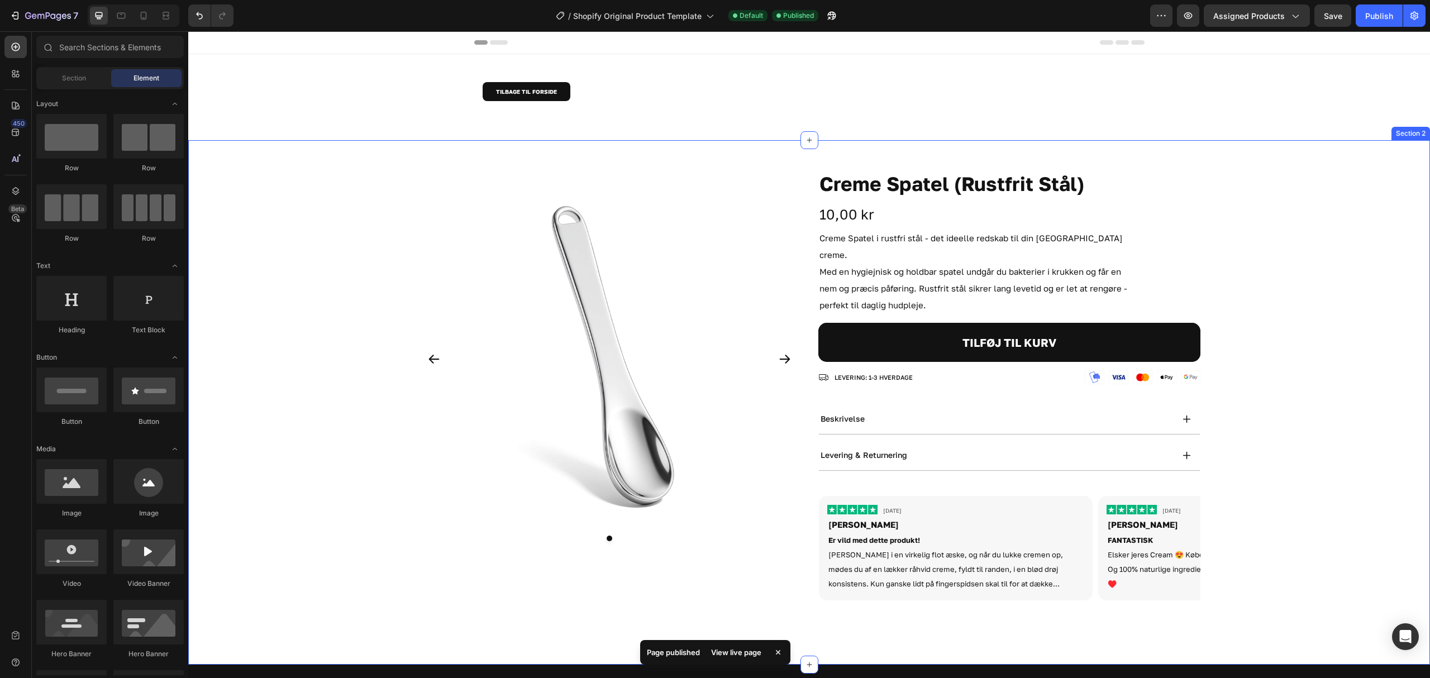
click at [290, 244] on div "Product Images Creme Spatel (Rustfrit Stål) Product Title 10,00 kr Product Pric…" at bounding box center [809, 388] width 1242 height 441
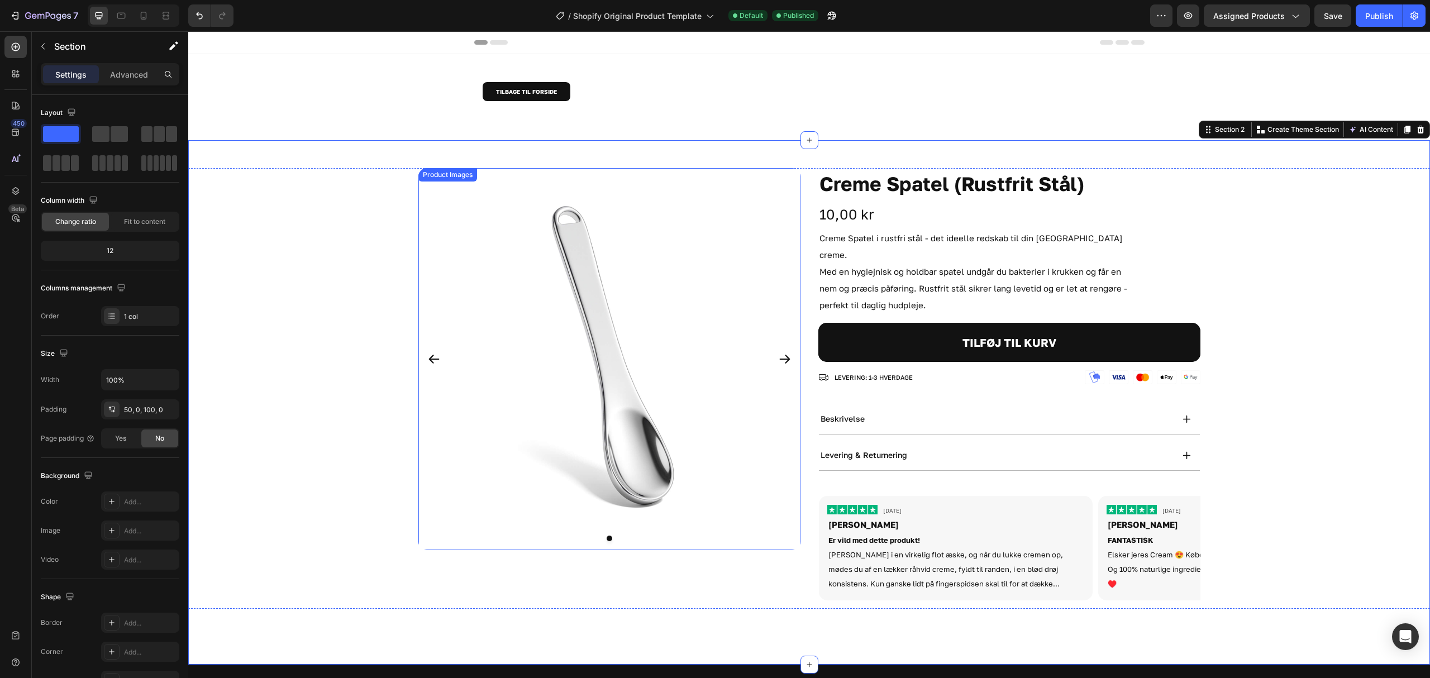
click at [572, 202] on img at bounding box center [609, 359] width 382 height 382
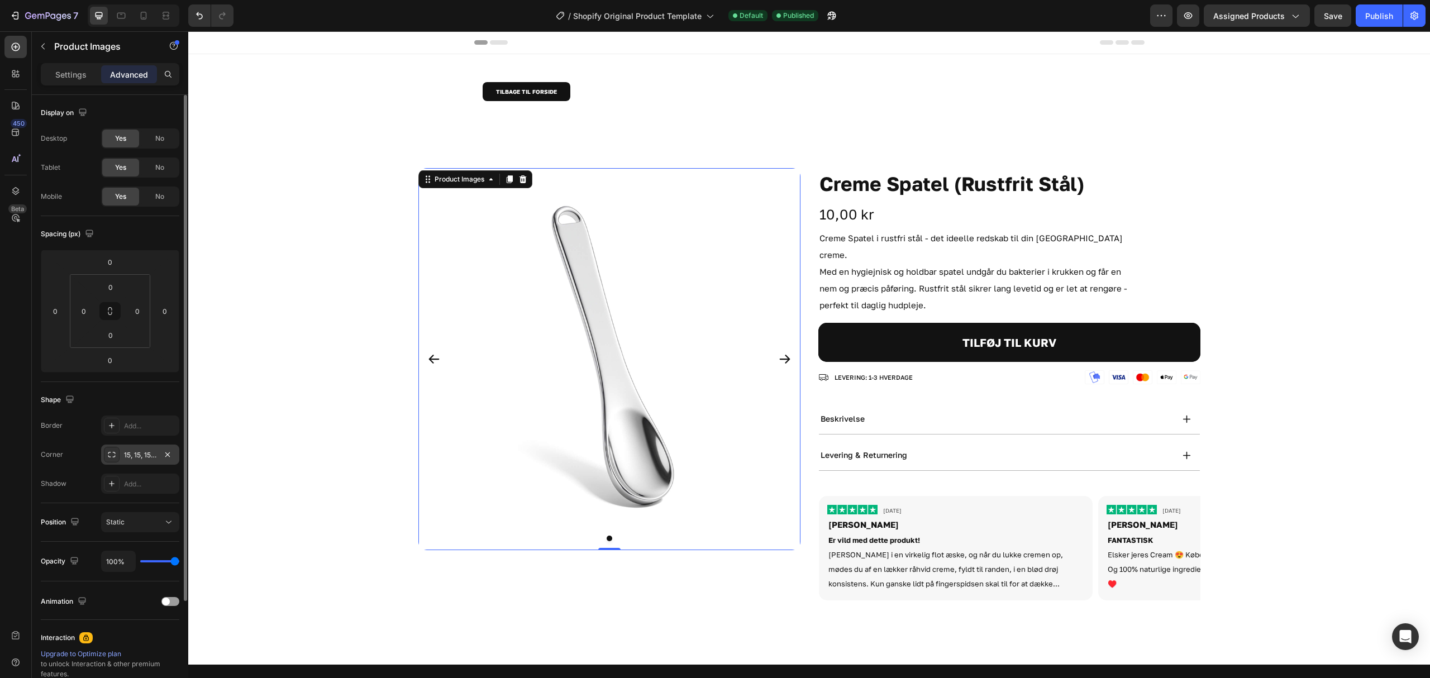
click at [139, 450] on div "15, 15, 15, 15" at bounding box center [140, 455] width 32 height 10
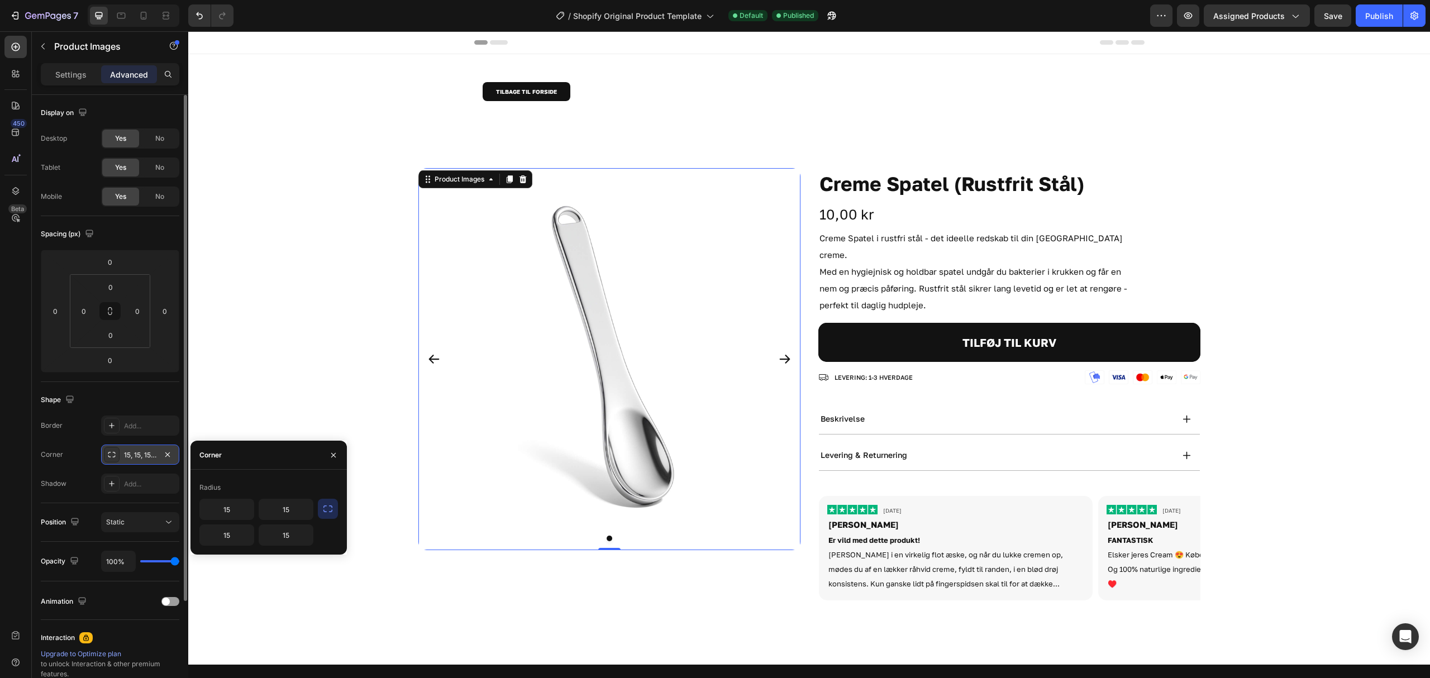
click at [139, 450] on div "15, 15, 15, 15" at bounding box center [140, 455] width 32 height 10
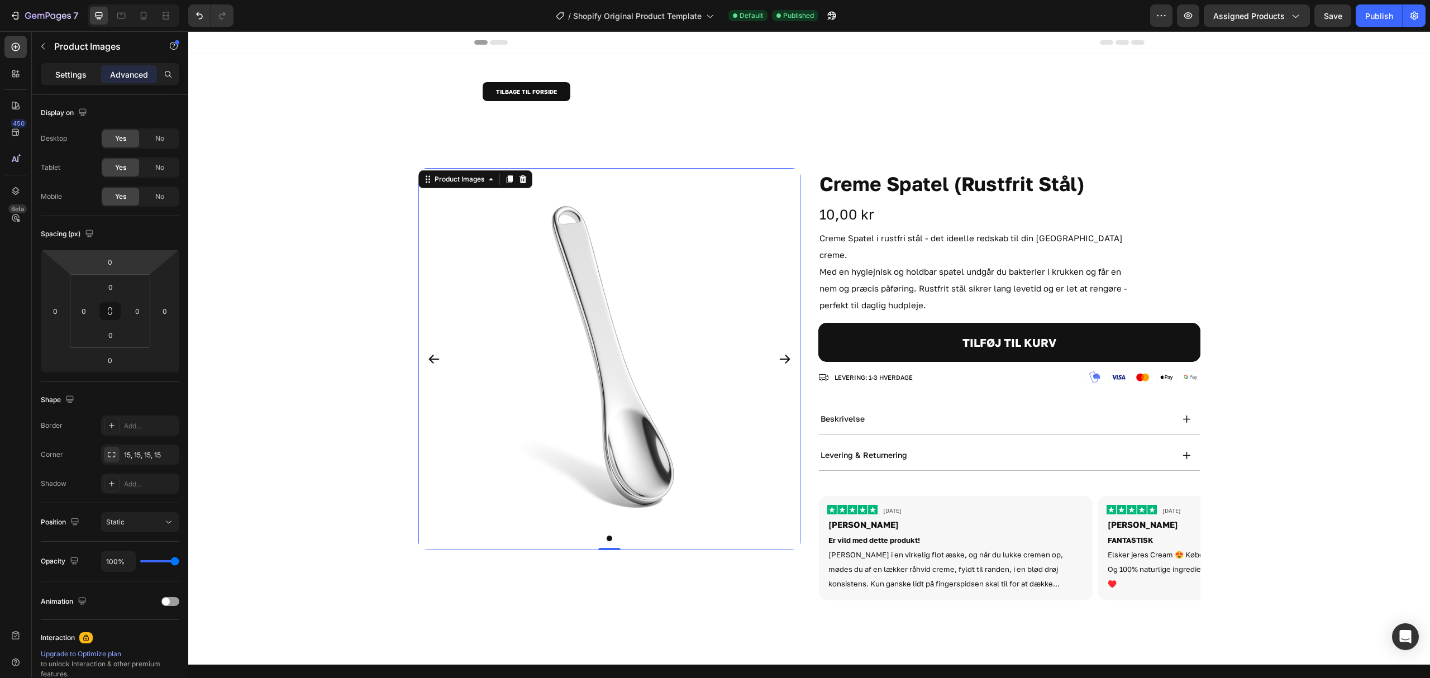
click at [72, 69] on p "Settings" at bounding box center [70, 75] width 31 height 12
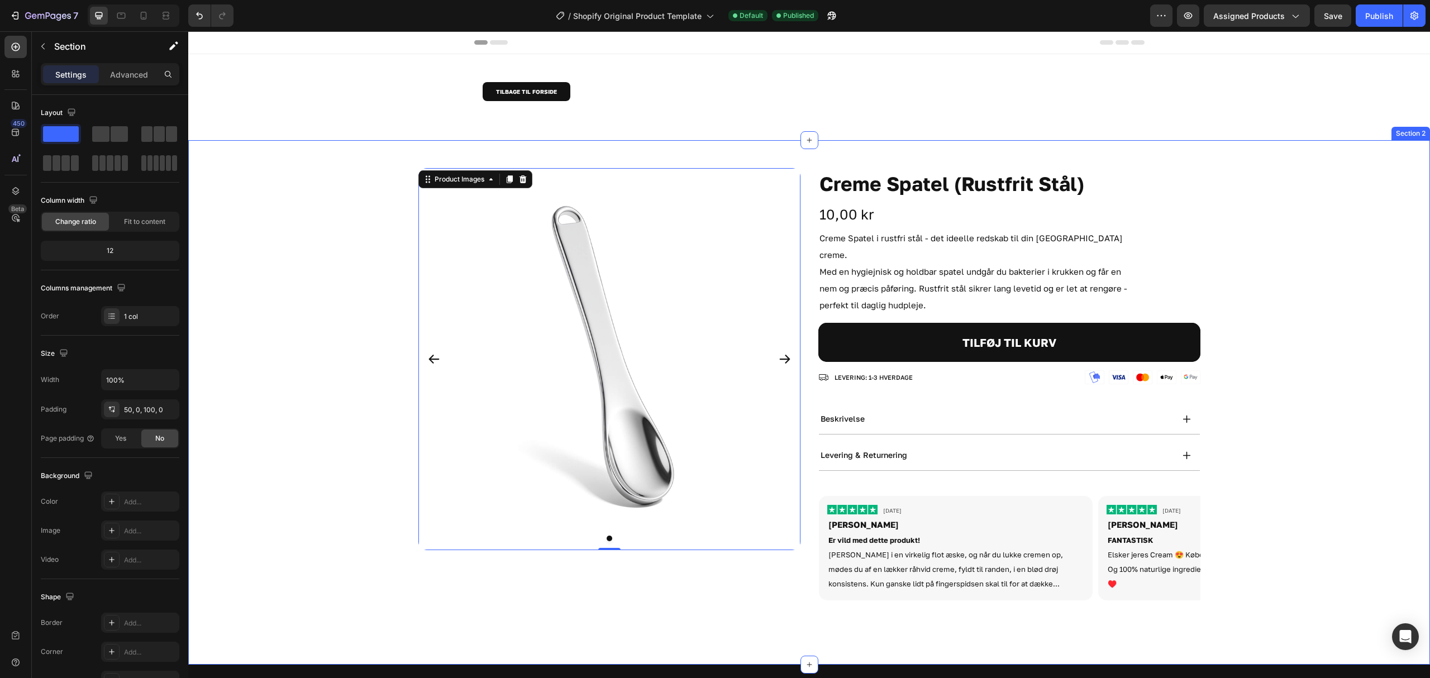
click at [345, 313] on div "Product Images 0 Creme Spatel (Rustfrit Stål) Product Title 10,00 kr Product Pr…" at bounding box center [809, 388] width 1242 height 441
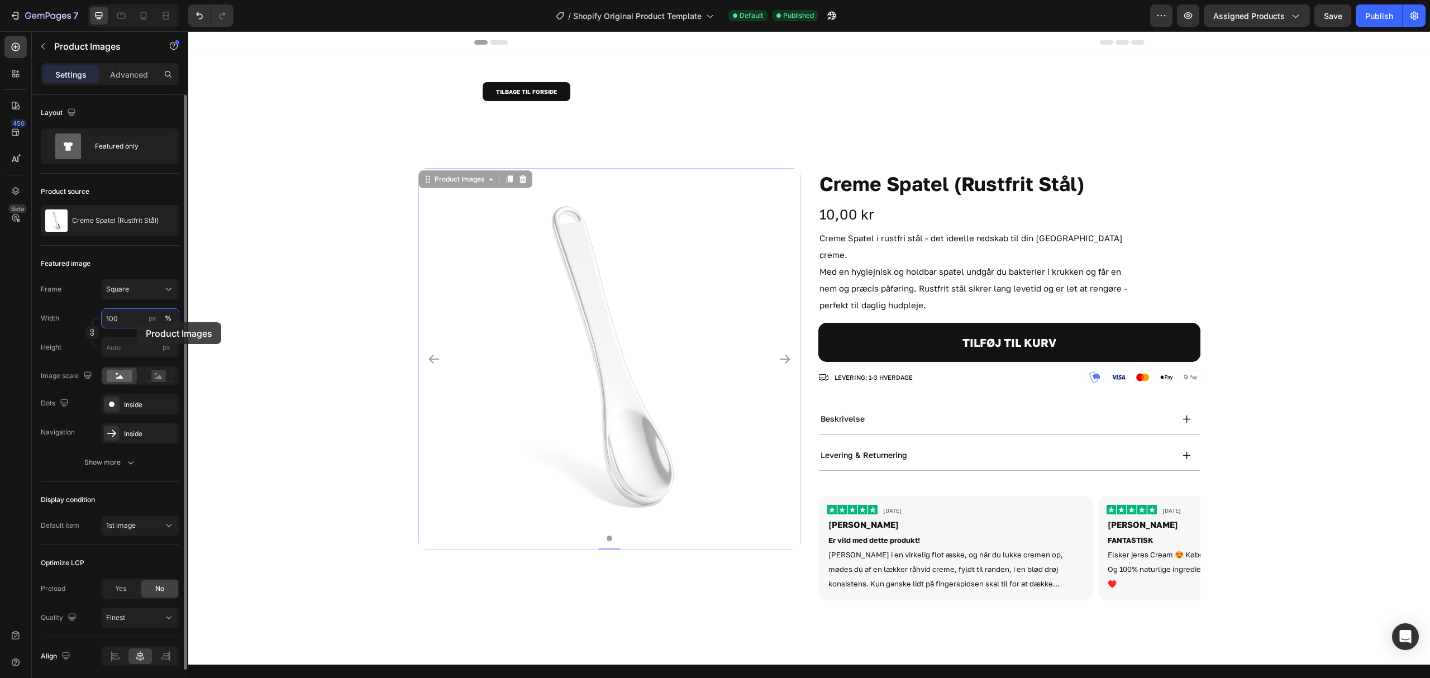
click at [137, 322] on input "100" at bounding box center [140, 318] width 78 height 20
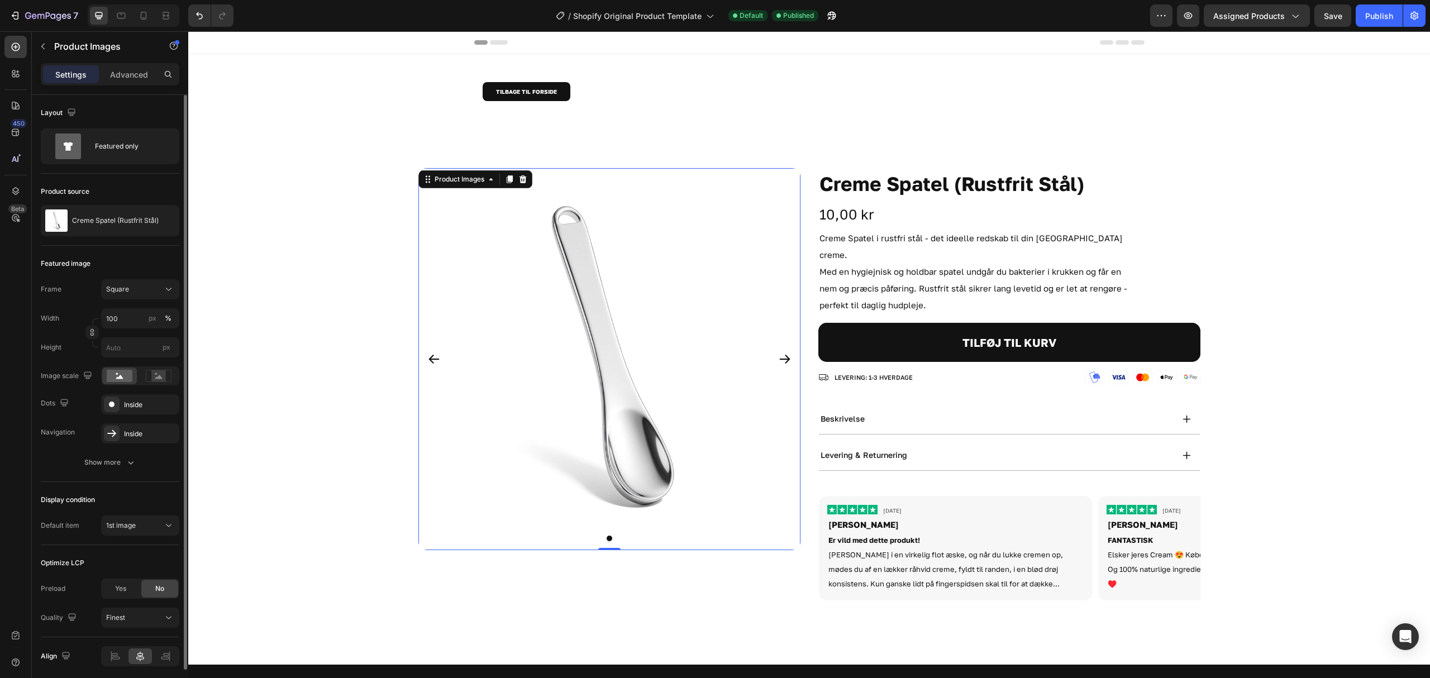
click at [50, 295] on div "Frame" at bounding box center [51, 289] width 21 height 20
click at [132, 340] on input "px" at bounding box center [140, 347] width 78 height 20
click at [137, 347] on input "px" at bounding box center [140, 347] width 78 height 20
click at [58, 337] on div "Width 100 px % Height px" at bounding box center [110, 332] width 139 height 49
click at [151, 349] on input "px" at bounding box center [140, 347] width 78 height 20
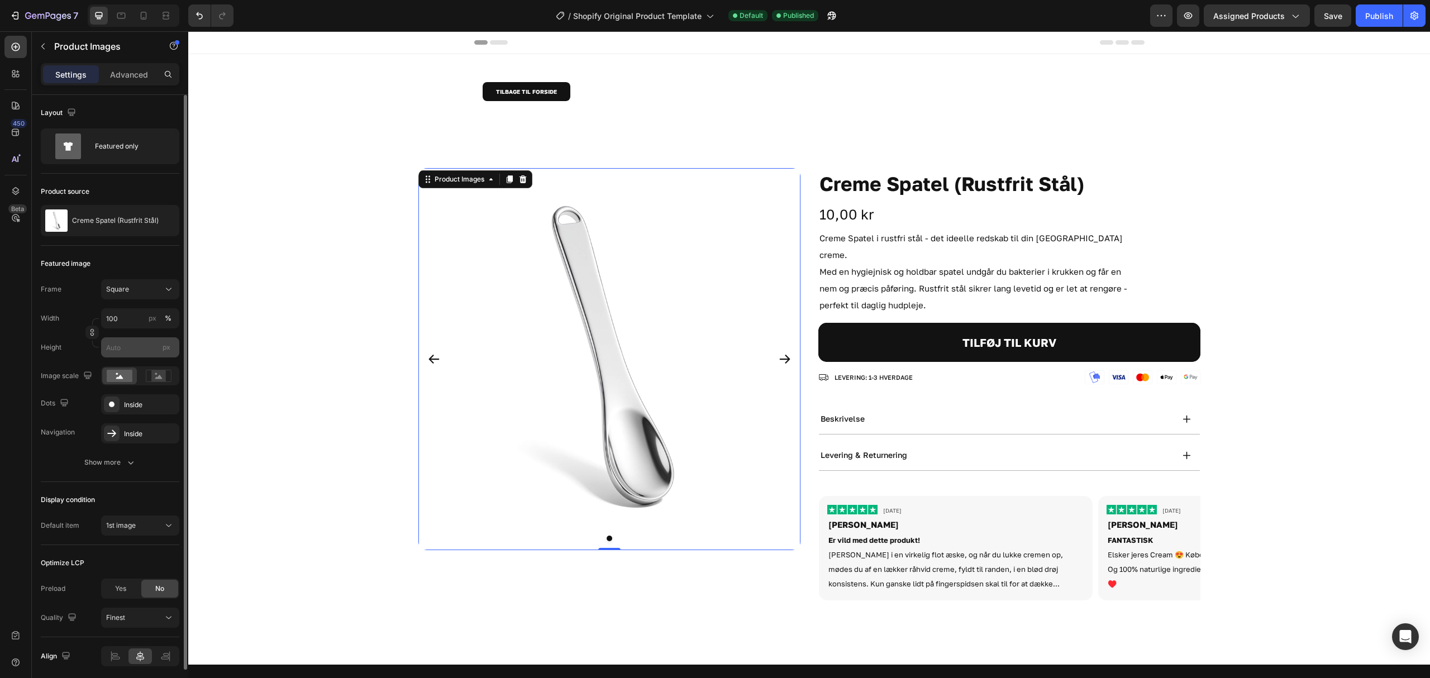
click at [170, 350] on span "px" at bounding box center [167, 347] width 8 height 8
click at [170, 350] on input "px" at bounding box center [140, 347] width 78 height 20
click at [139, 286] on div "Square" at bounding box center [133, 289] width 55 height 10
click at [139, 285] on div "Square" at bounding box center [133, 289] width 55 height 10
click at [144, 345] on input "px" at bounding box center [140, 347] width 78 height 20
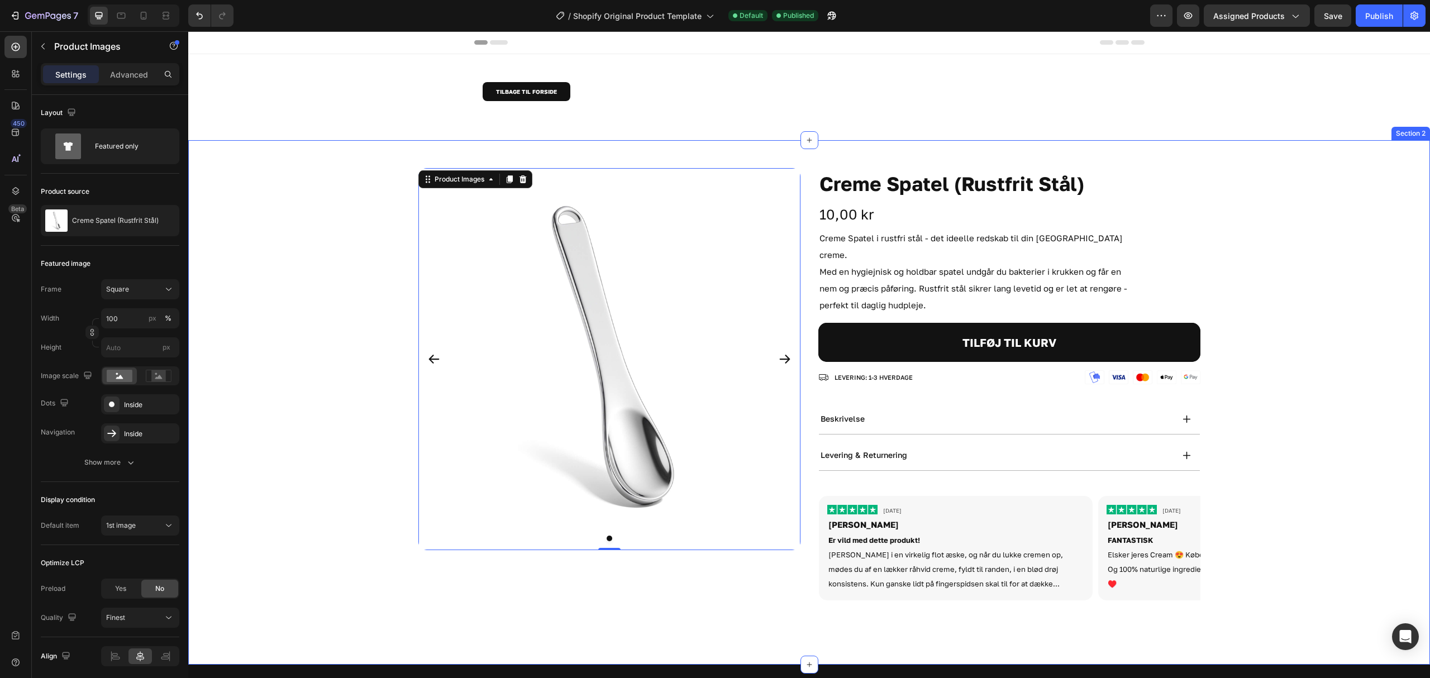
click at [328, 372] on div "Product Images 0 Creme Spatel (Rustfrit Stål) Product Title 10,00 kr Product Pr…" at bounding box center [809, 388] width 1242 height 441
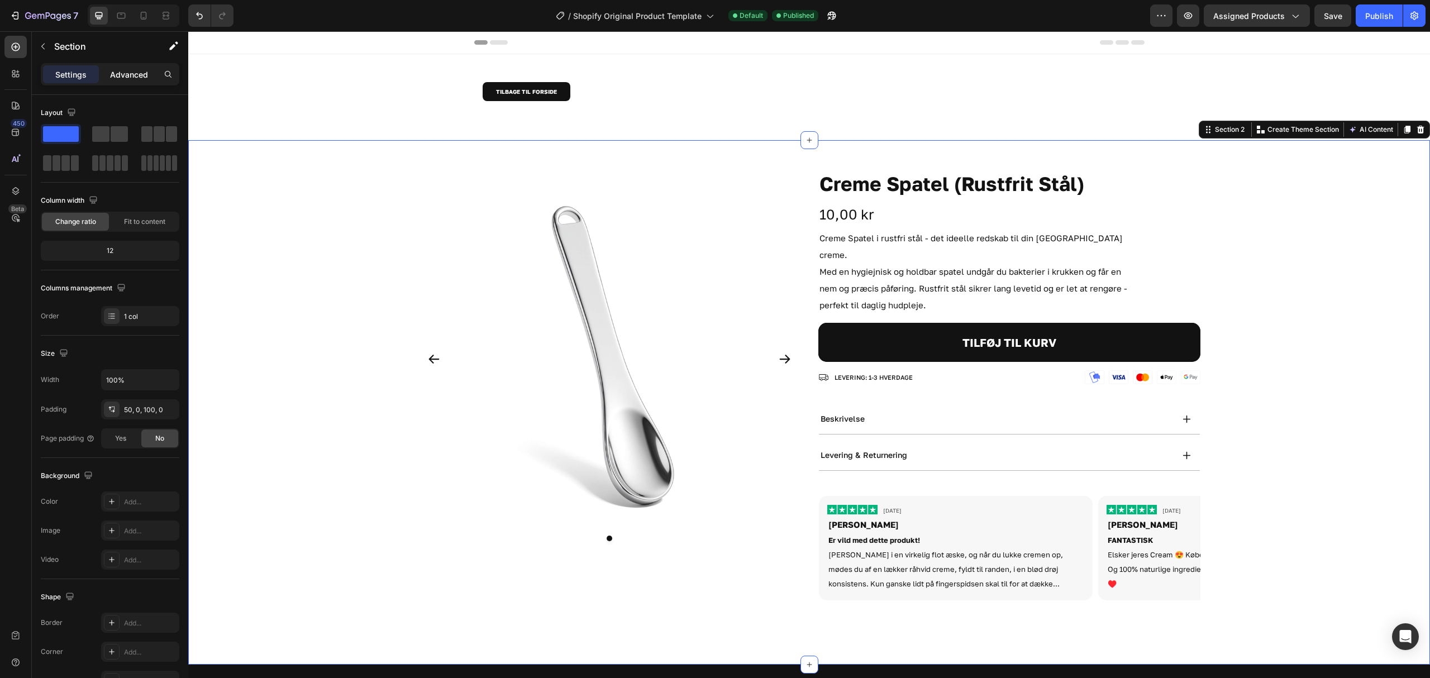
click at [123, 80] on div "Advanced" at bounding box center [129, 74] width 56 height 18
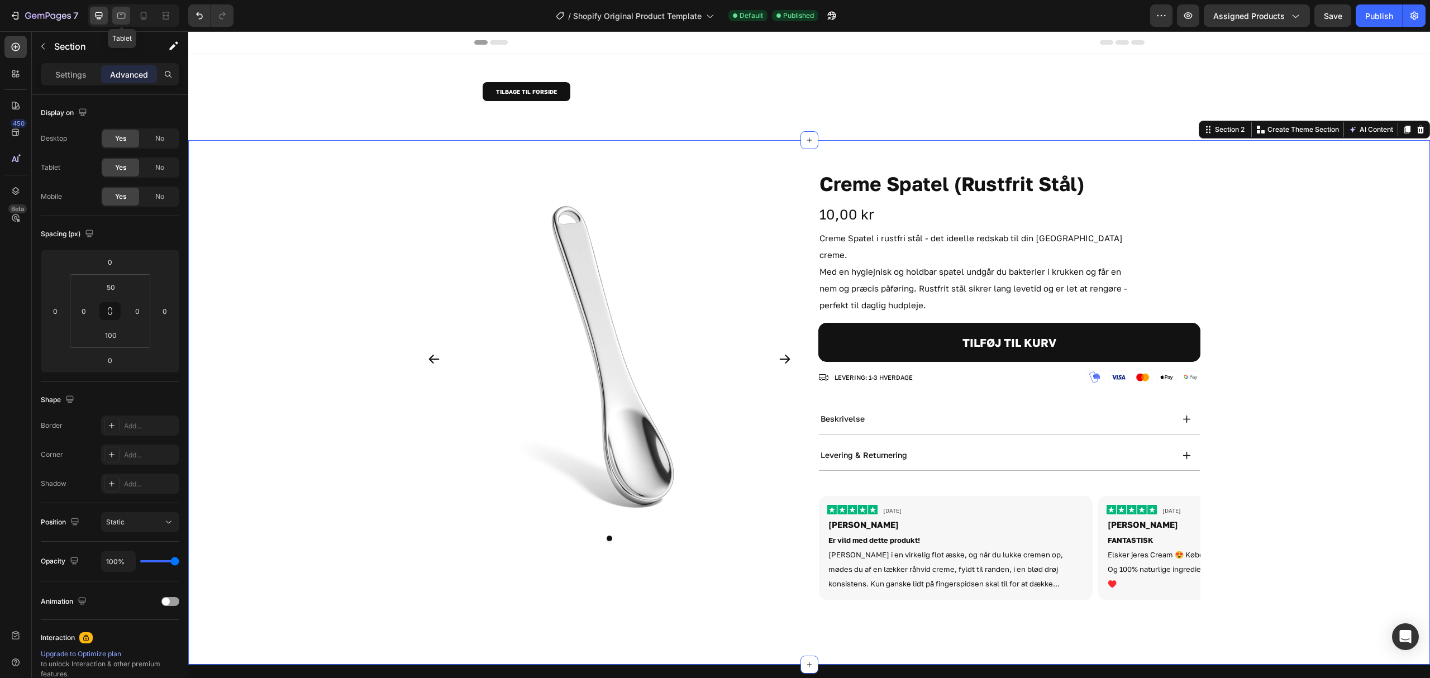
click at [128, 7] on div at bounding box center [121, 16] width 18 height 18
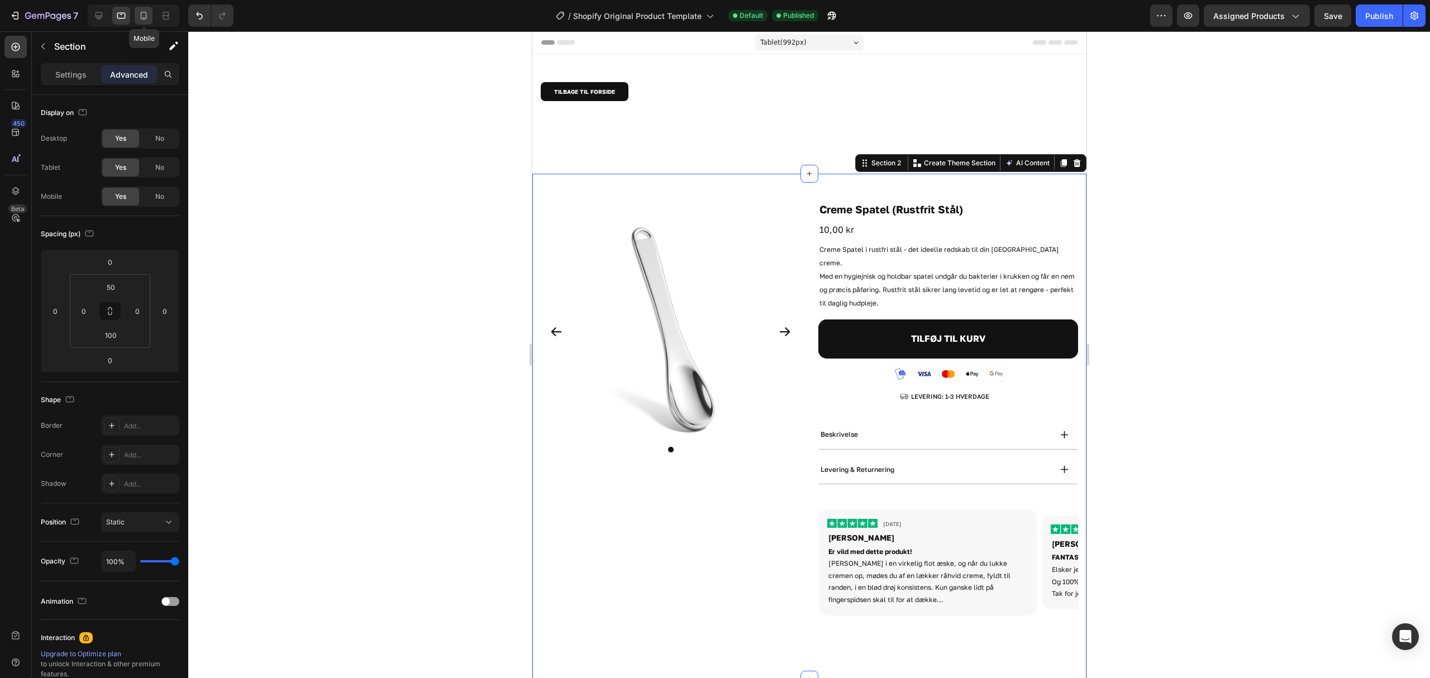
scroll to position [103, 0]
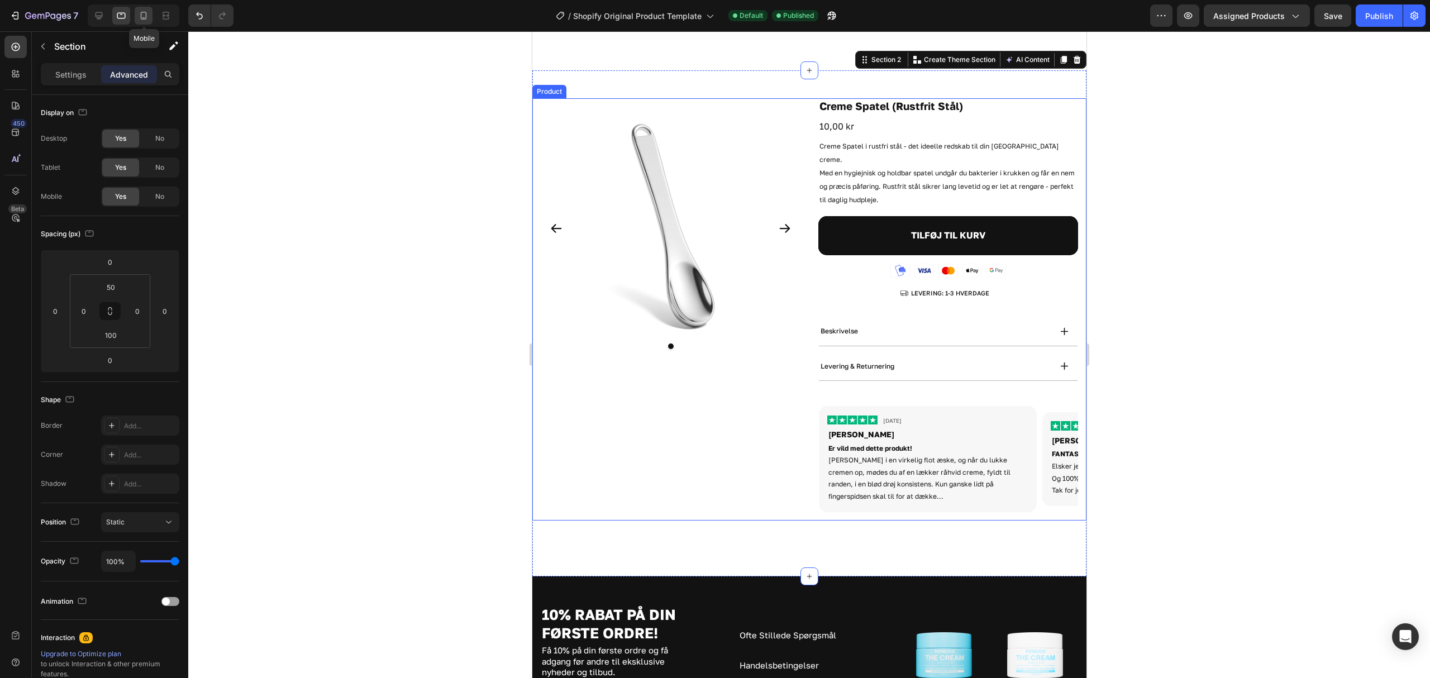
click at [139, 16] on icon at bounding box center [143, 15] width 11 height 11
type input "40"
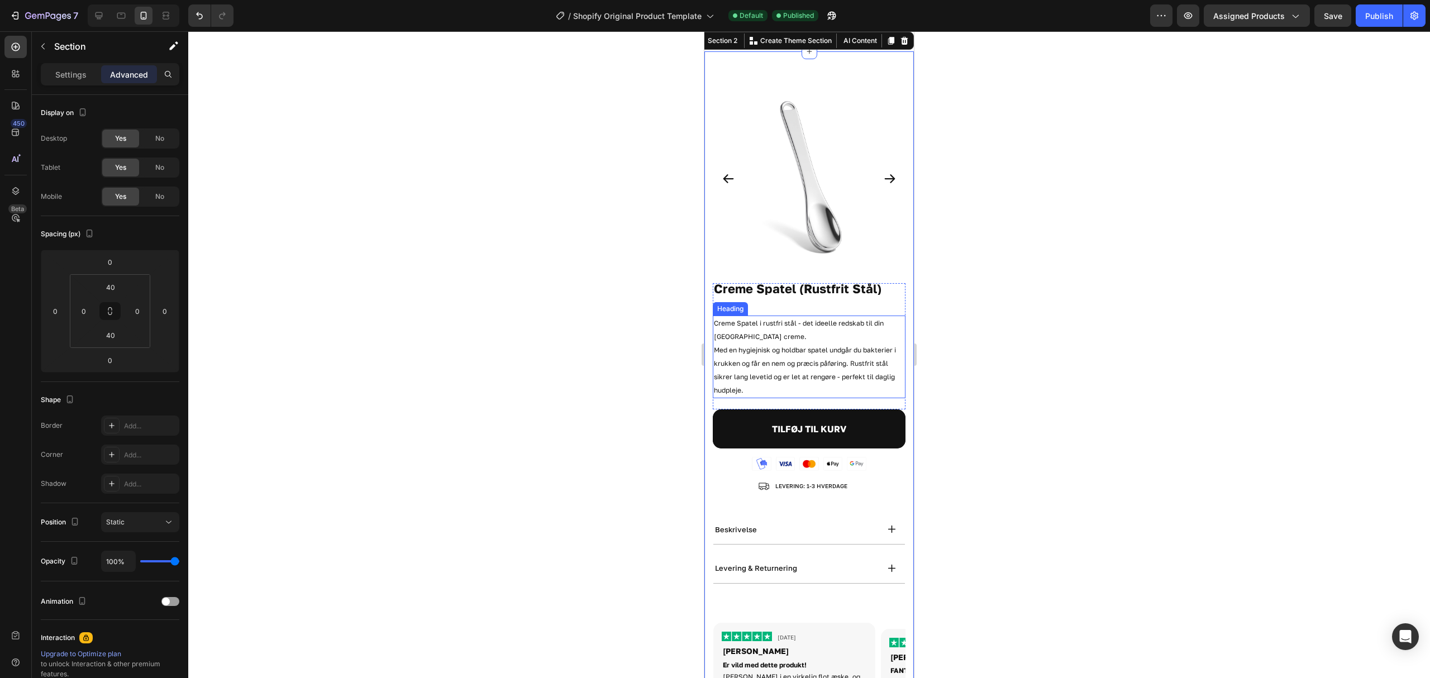
scroll to position [85, 0]
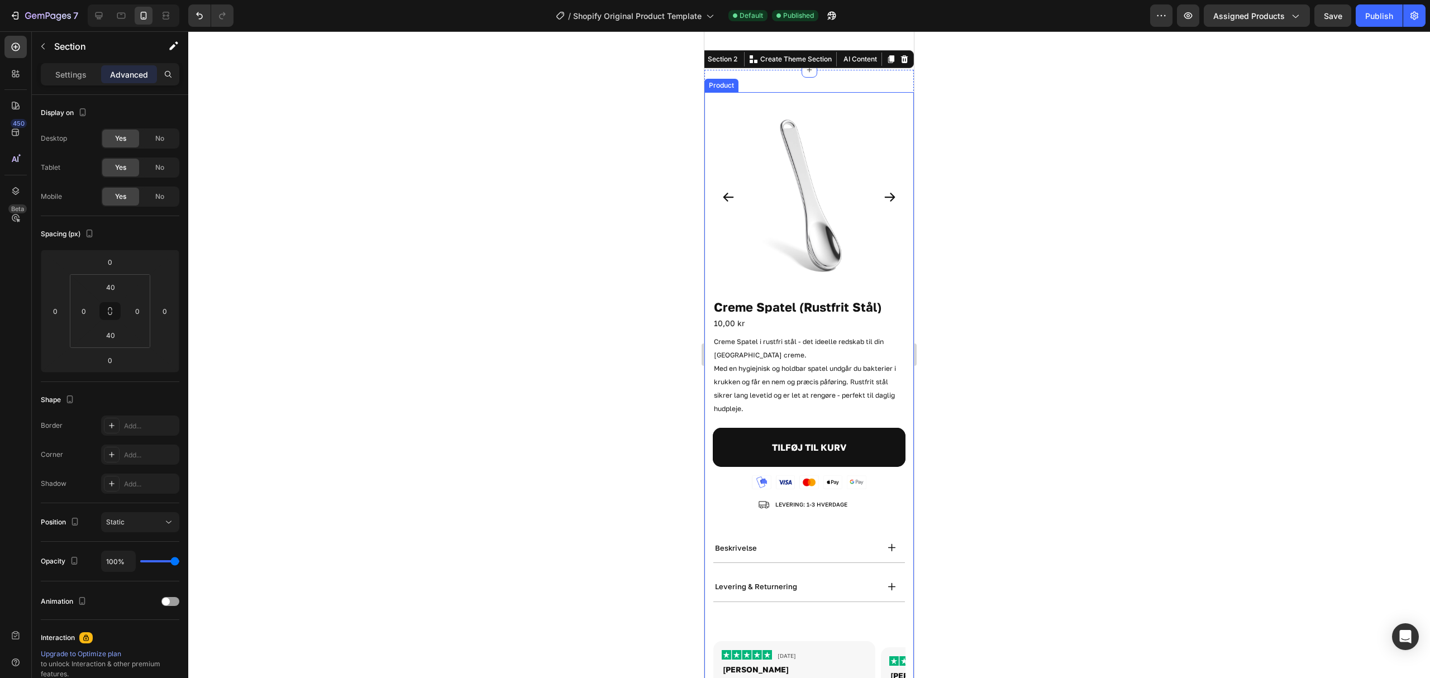
click at [709, 306] on div "Product Images Creme Spatel (Rustfrit Stål) Product Title 10,00 kr Product Pric…" at bounding box center [808, 425] width 209 height 667
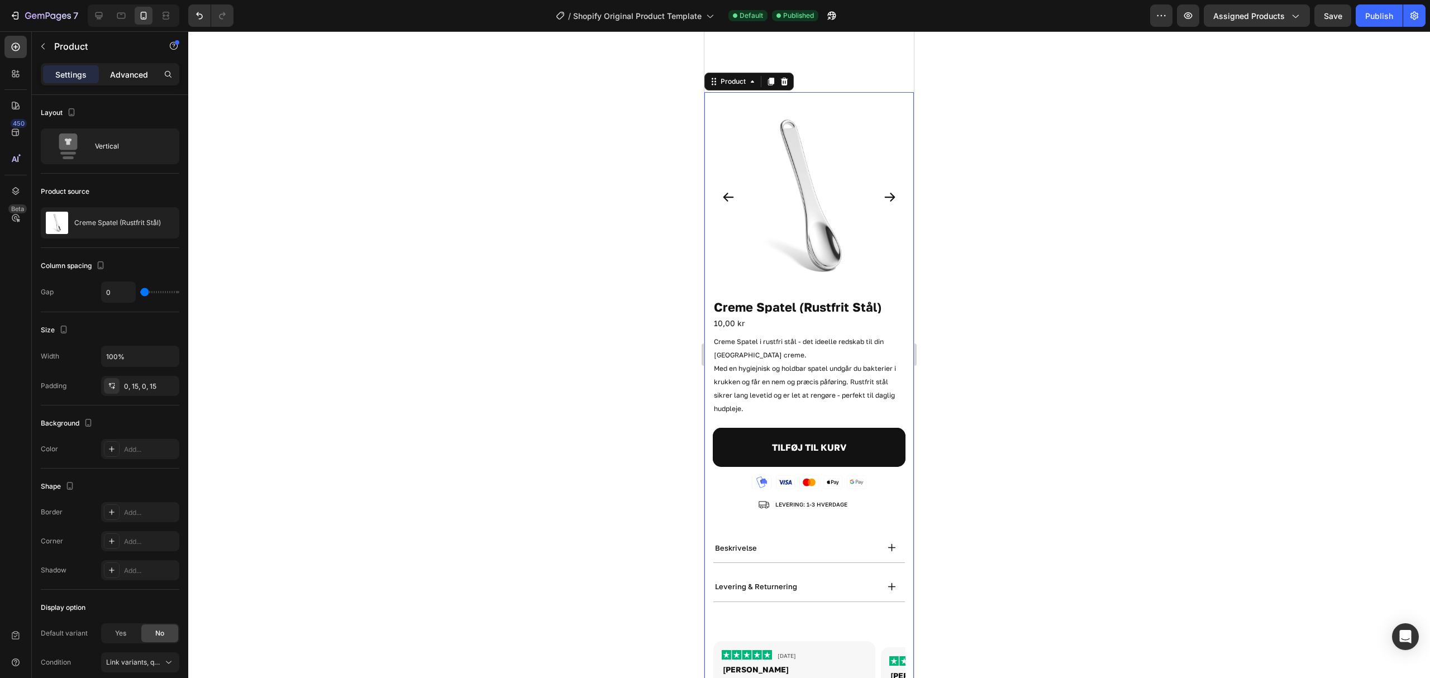
click at [118, 83] on div "Advanced" at bounding box center [129, 74] width 56 height 18
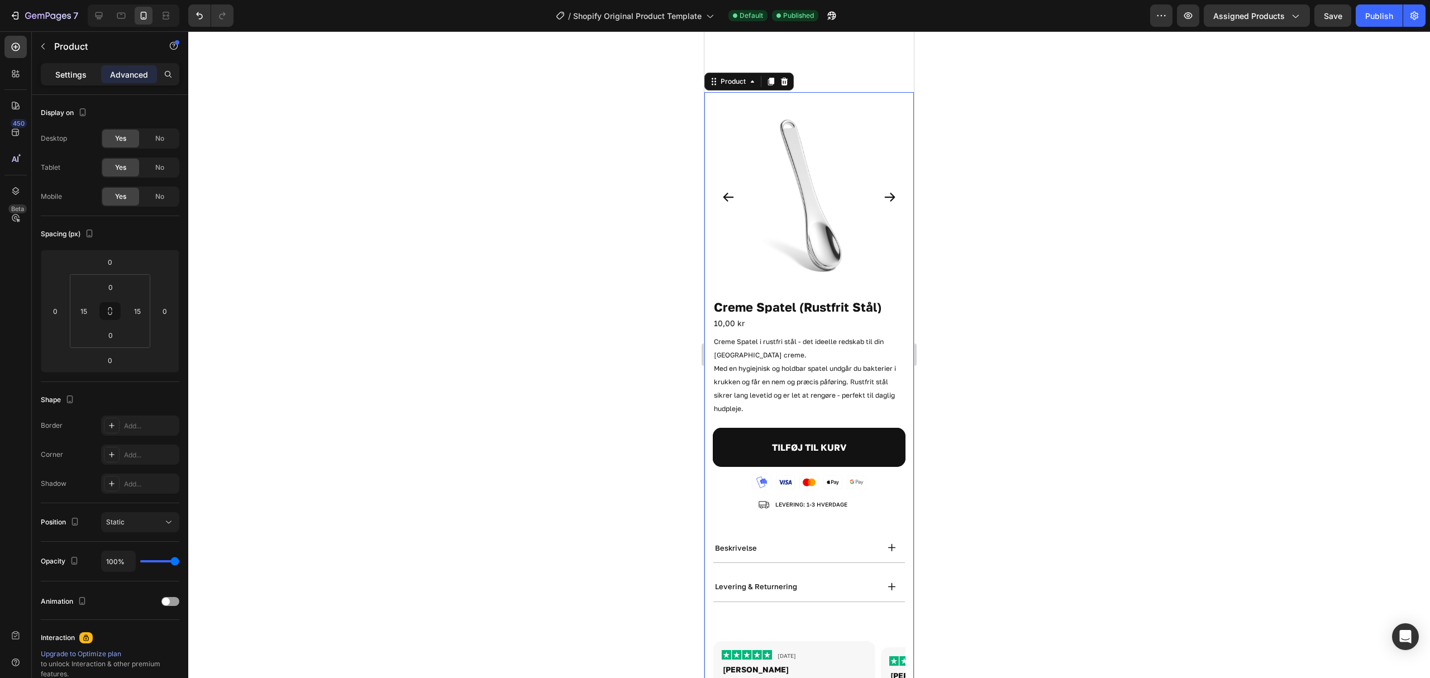
click at [51, 67] on div "Settings" at bounding box center [71, 74] width 56 height 18
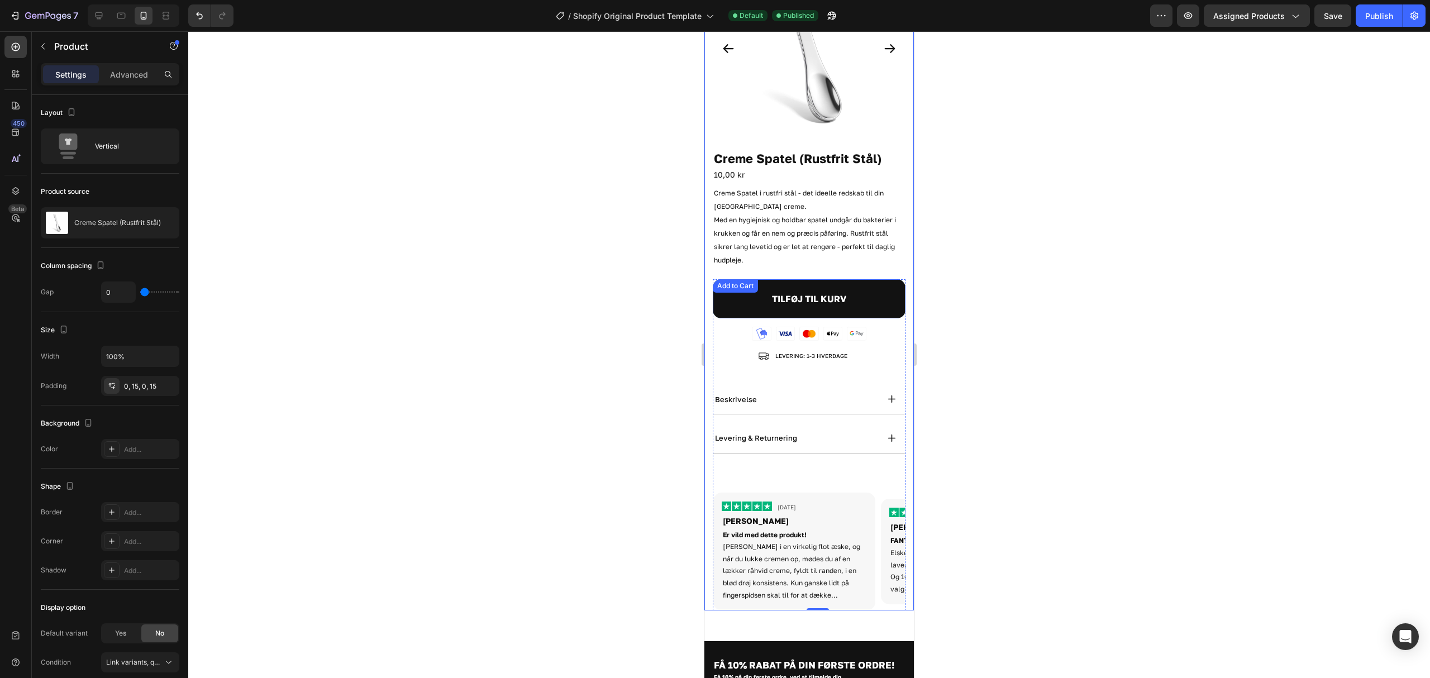
scroll to position [0, 0]
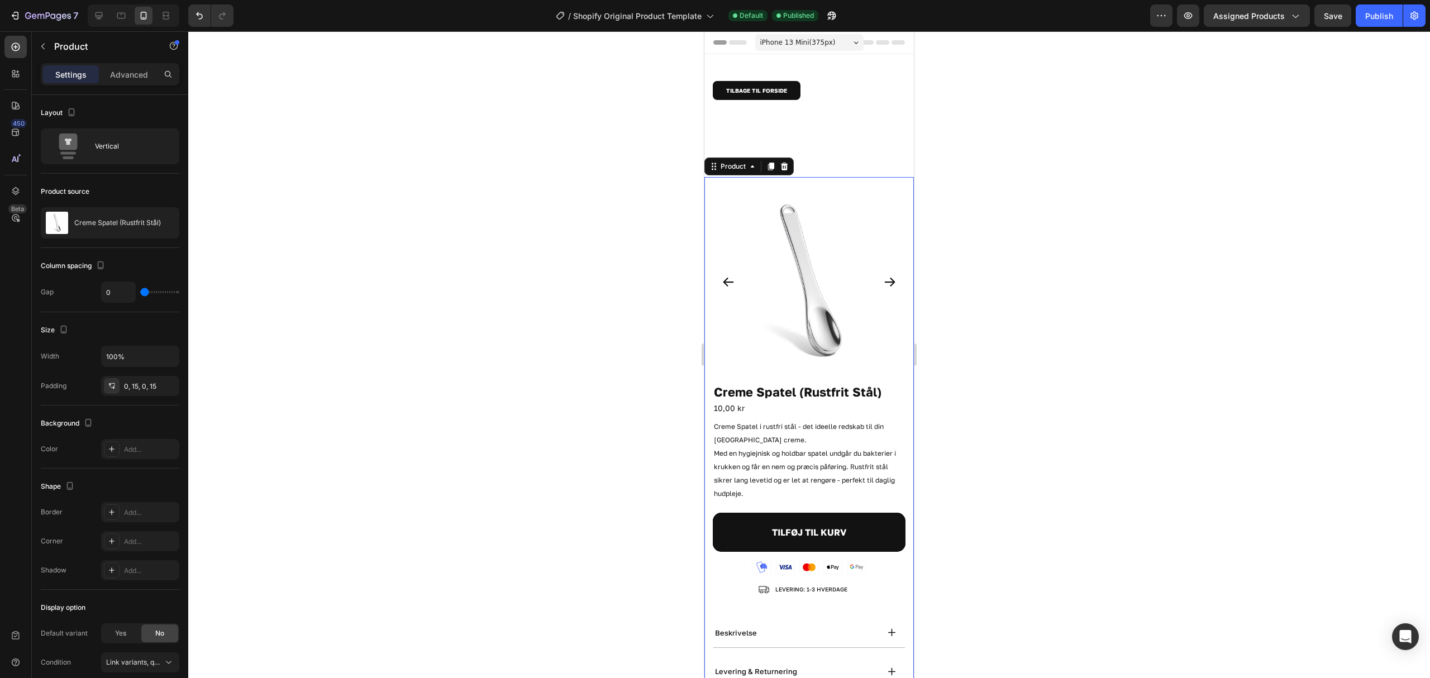
click at [1049, 193] on div at bounding box center [809, 354] width 1242 height 647
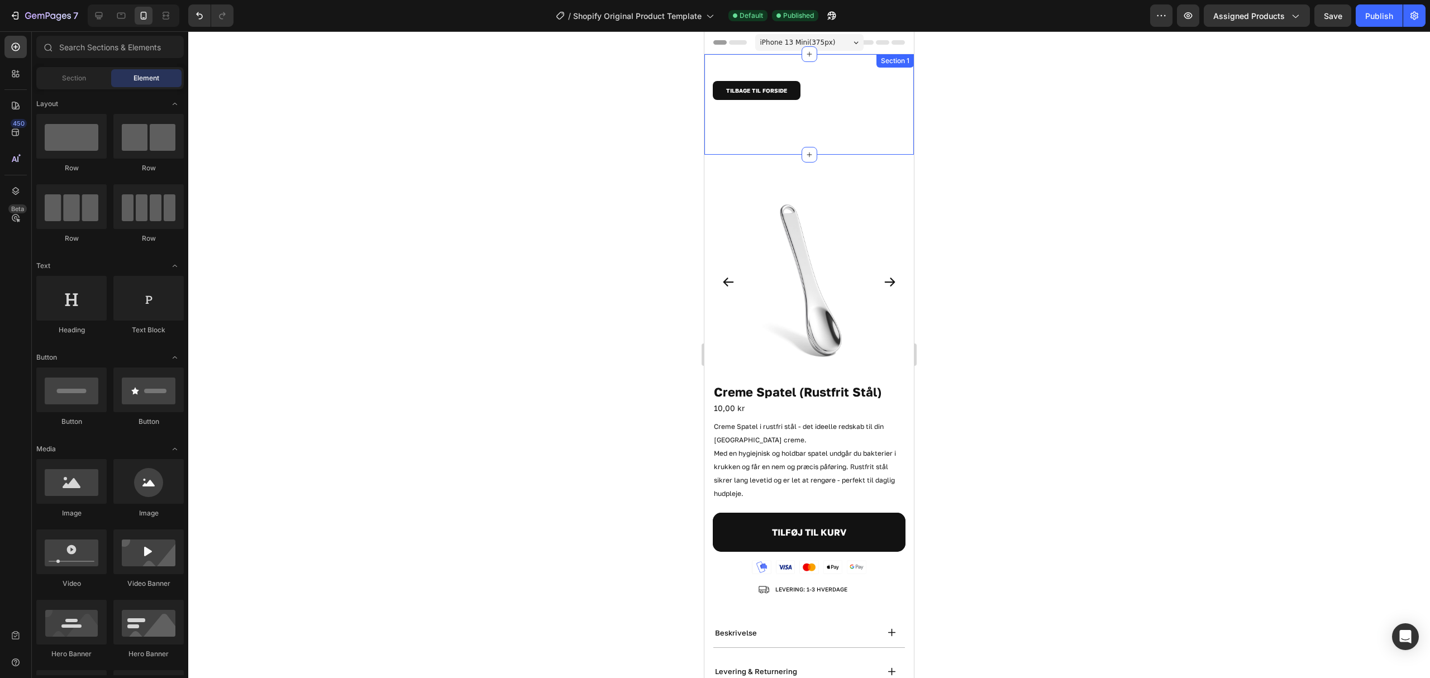
click at [830, 112] on div "TILBAGE TIL FORSIDE Button" at bounding box center [809, 104] width 193 height 47
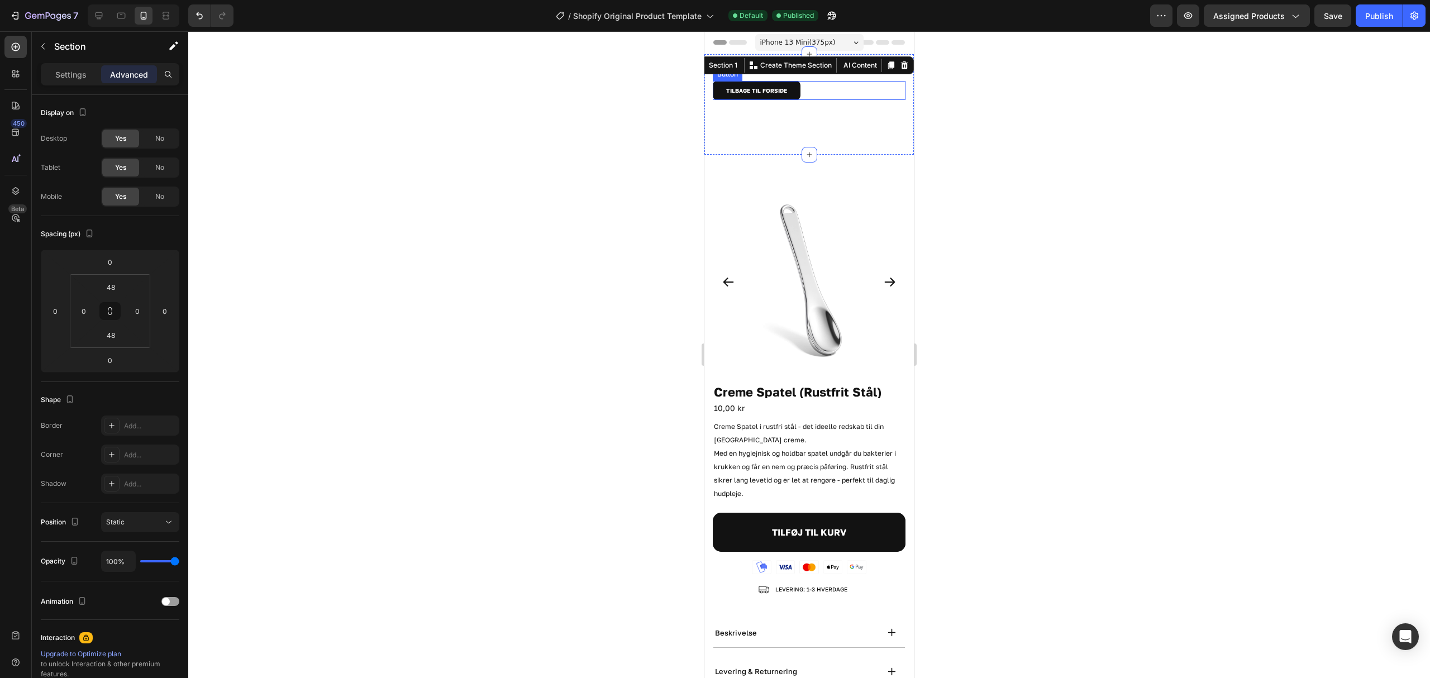
click at [803, 96] on div "TILBAGE TIL FORSIDE Button" at bounding box center [809, 90] width 193 height 19
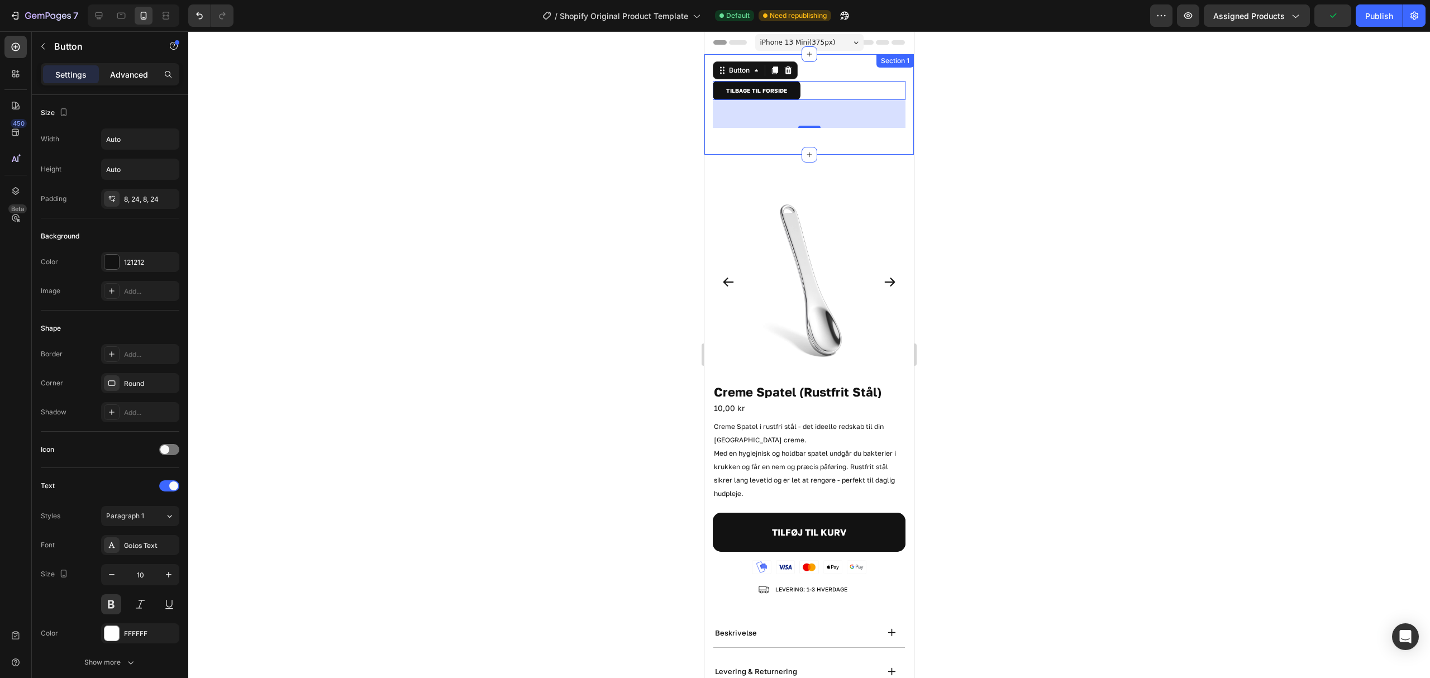
click at [119, 79] on p "Advanced" at bounding box center [129, 75] width 38 height 12
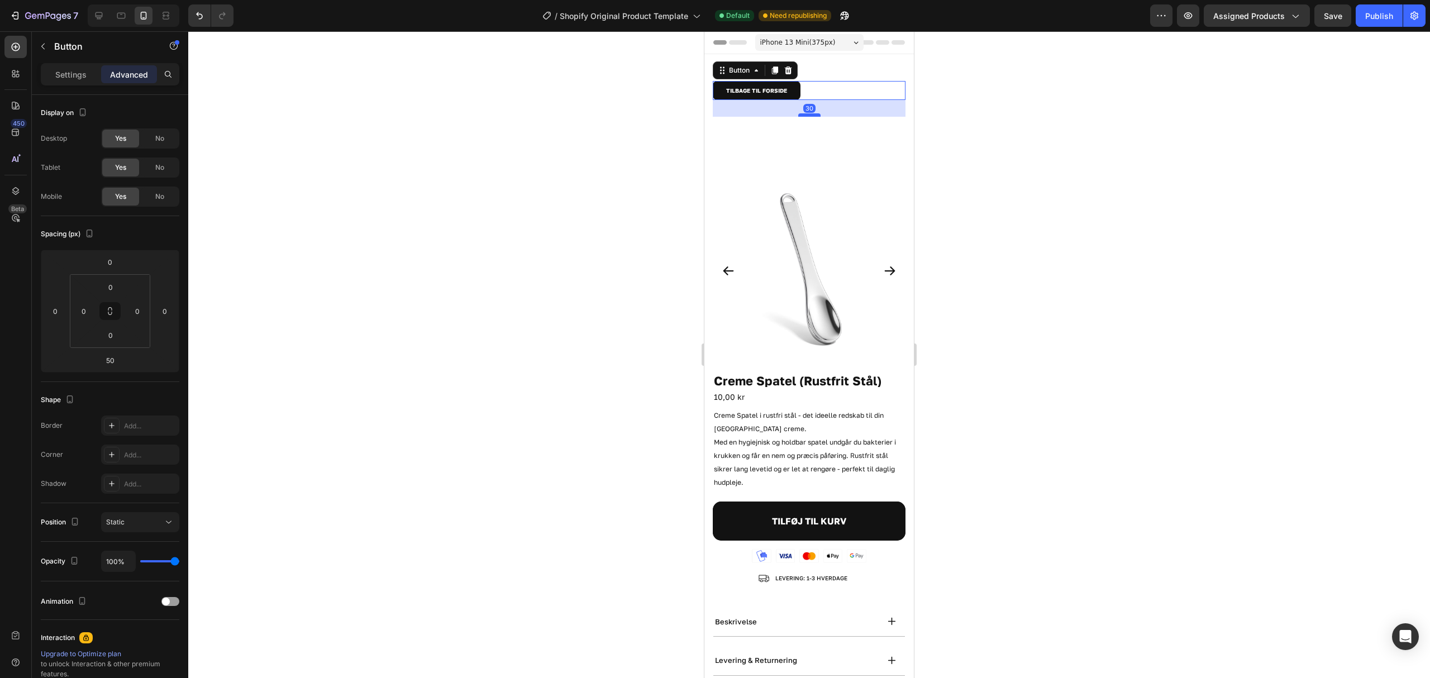
drag, startPoint x: 806, startPoint y: 126, endPoint x: 809, endPoint y: 114, distance: 11.5
click at [809, 114] on div at bounding box center [809, 114] width 22 height 3
type input "30"
click at [1046, 140] on div at bounding box center [809, 354] width 1242 height 647
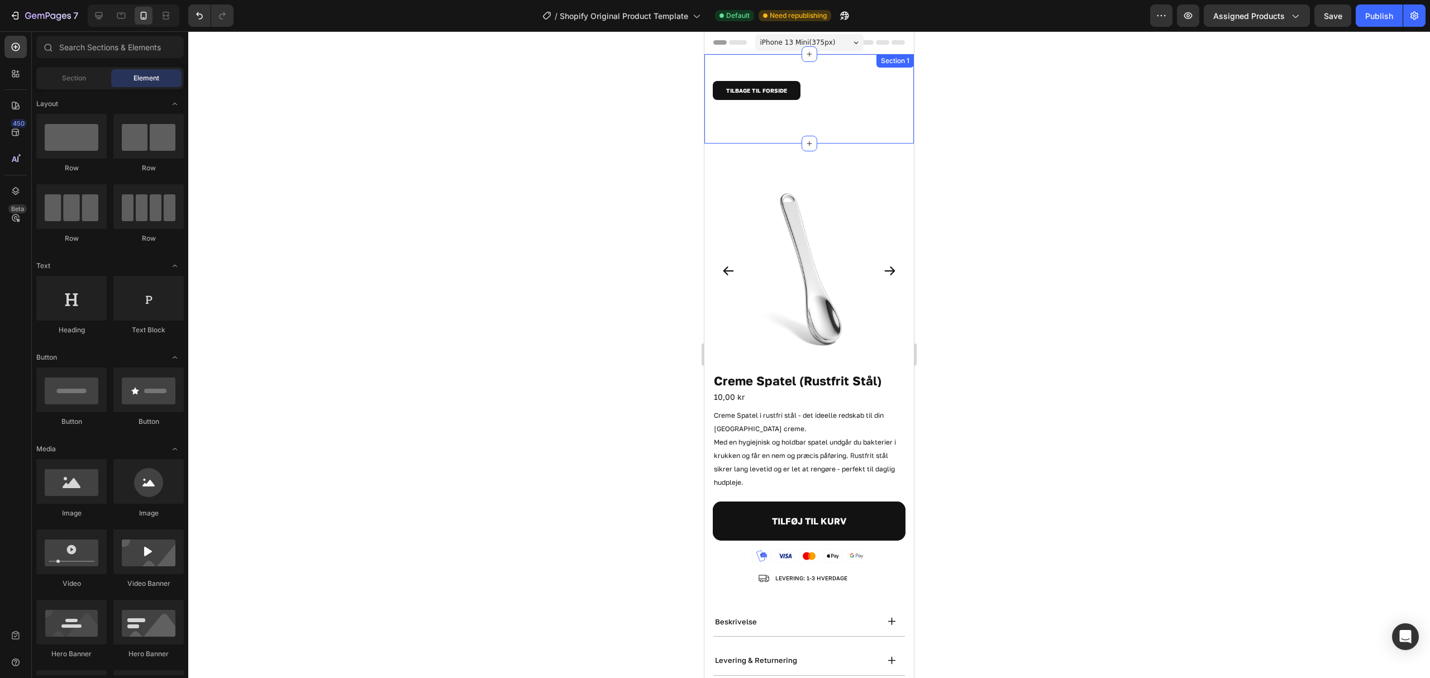
click at [781, 77] on div "TILBAGE TIL FORSIDE Button Section 1" at bounding box center [808, 98] width 209 height 89
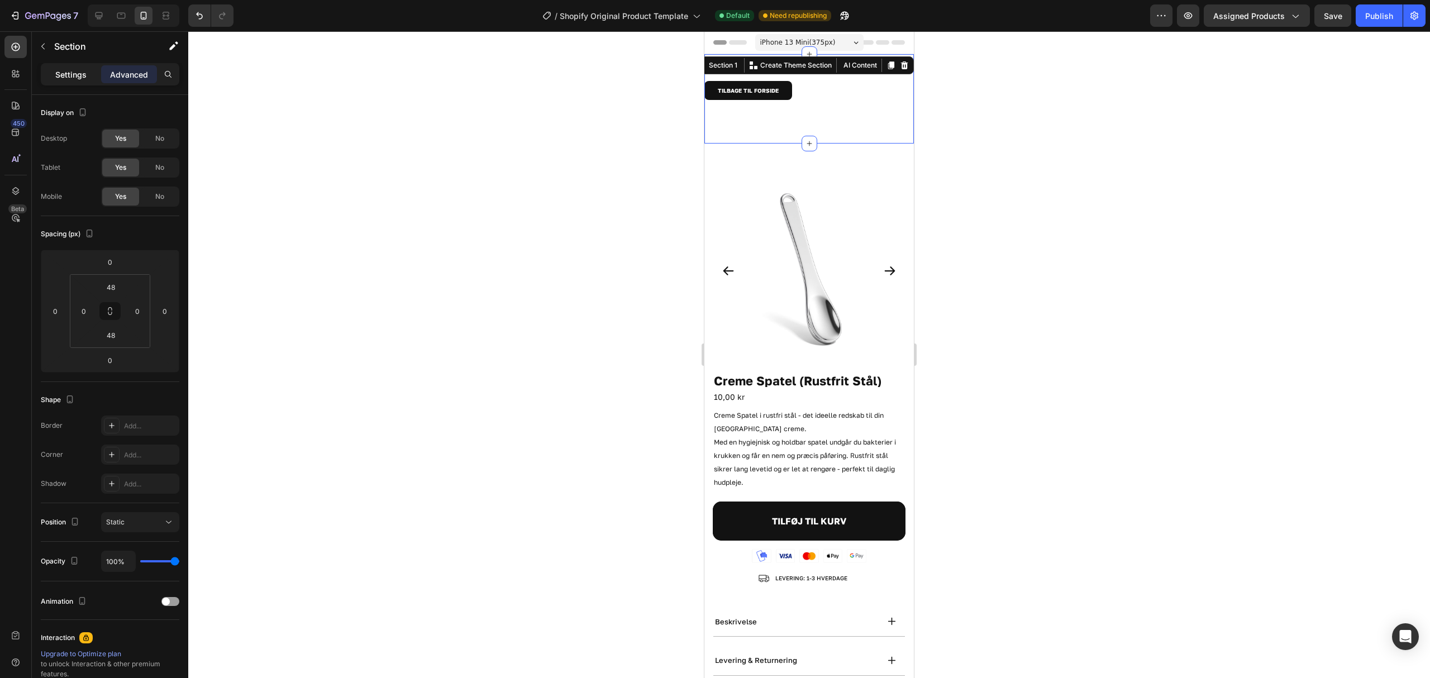
click at [73, 69] on p "Settings" at bounding box center [70, 75] width 31 height 12
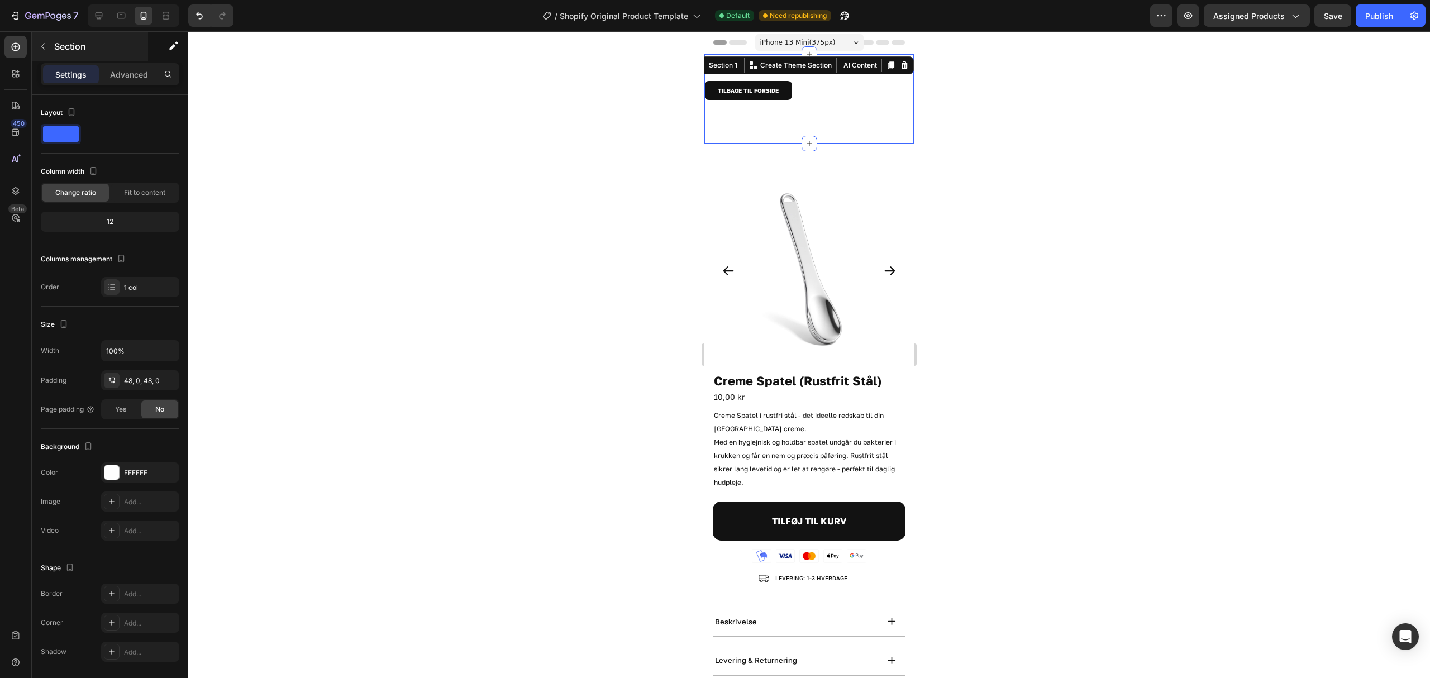
drag, startPoint x: 117, startPoint y: 74, endPoint x: 142, endPoint y: 47, distance: 36.7
click at [117, 74] on p "Advanced" at bounding box center [129, 75] width 38 height 12
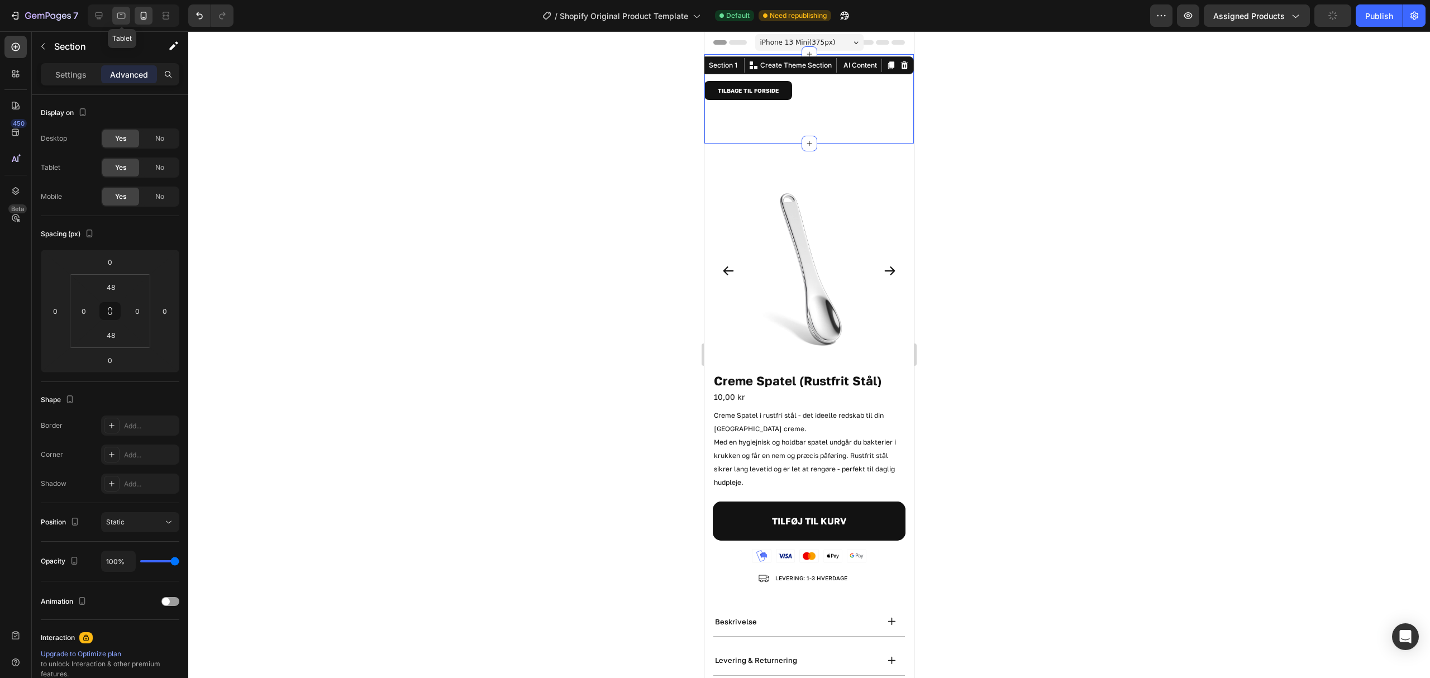
click at [120, 13] on icon at bounding box center [121, 15] width 11 height 11
type input "50"
type input "15"
type input "50"
type input "15"
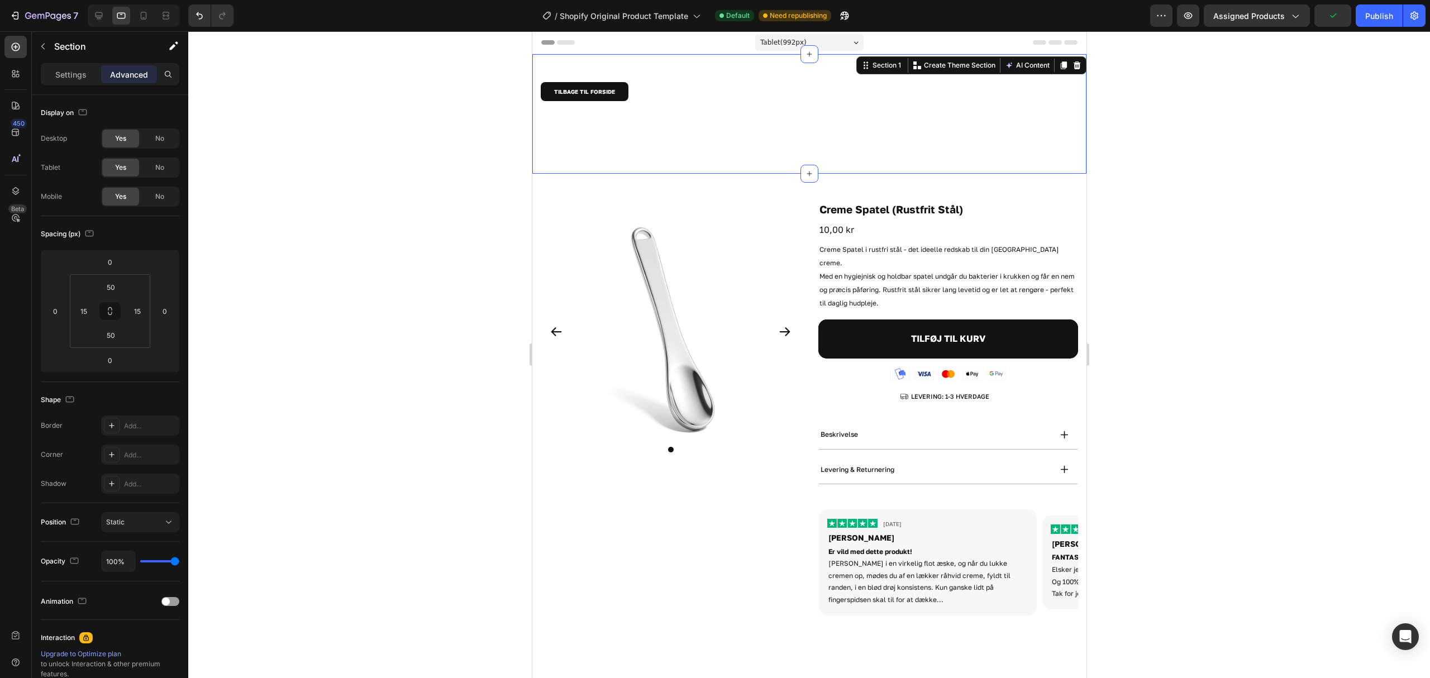
click at [654, 94] on div "TILBAGE TIL FORSIDE Button" at bounding box center [808, 91] width 537 height 19
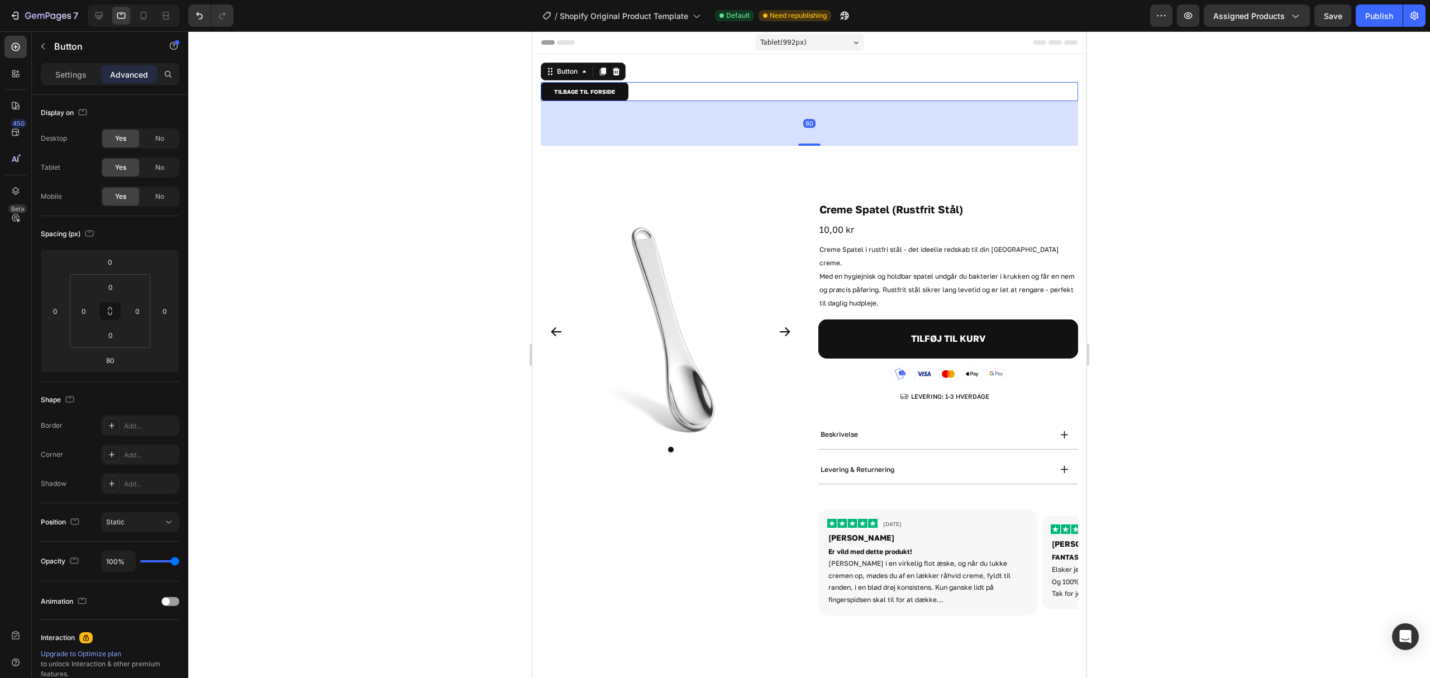
click at [65, 83] on div "Settings Advanced" at bounding box center [110, 74] width 139 height 22
click at [64, 77] on p "Settings" at bounding box center [70, 75] width 31 height 12
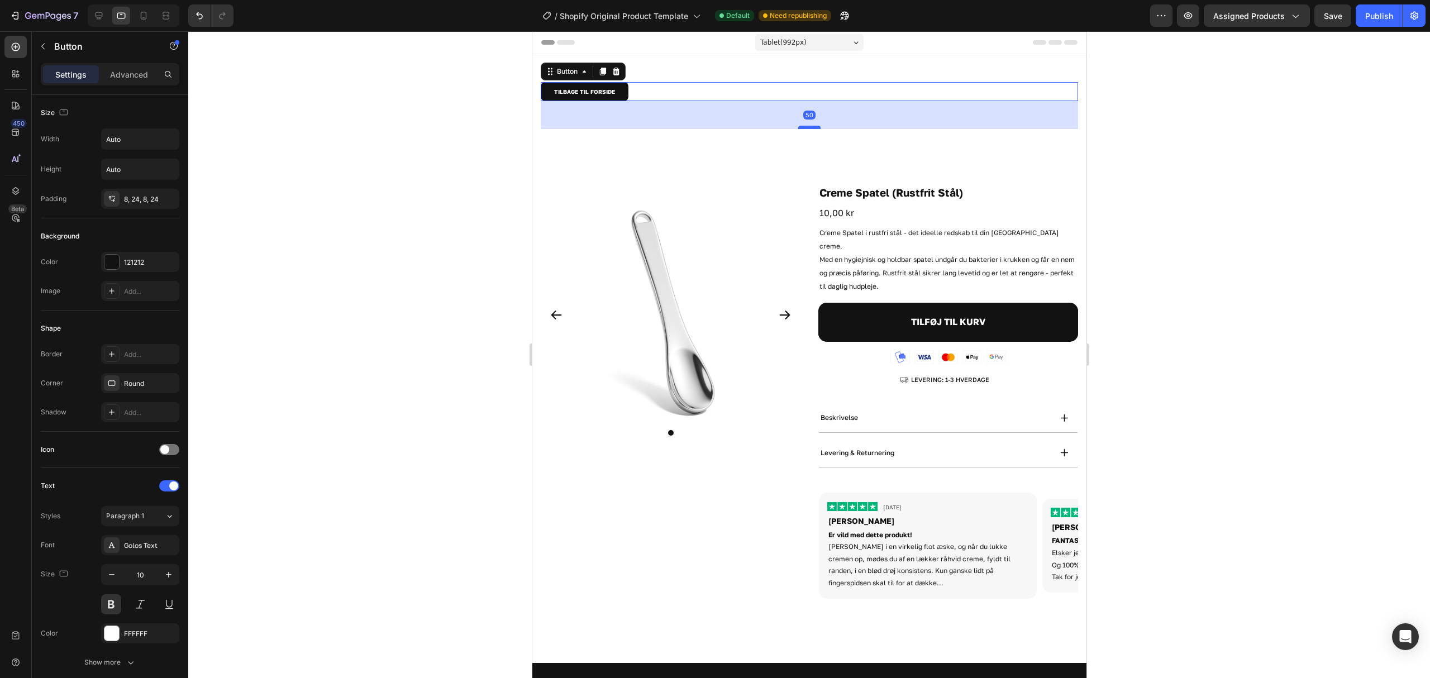
drag, startPoint x: 801, startPoint y: 144, endPoint x: 932, endPoint y: 127, distance: 132.3
click at [801, 127] on div at bounding box center [809, 127] width 22 height 3
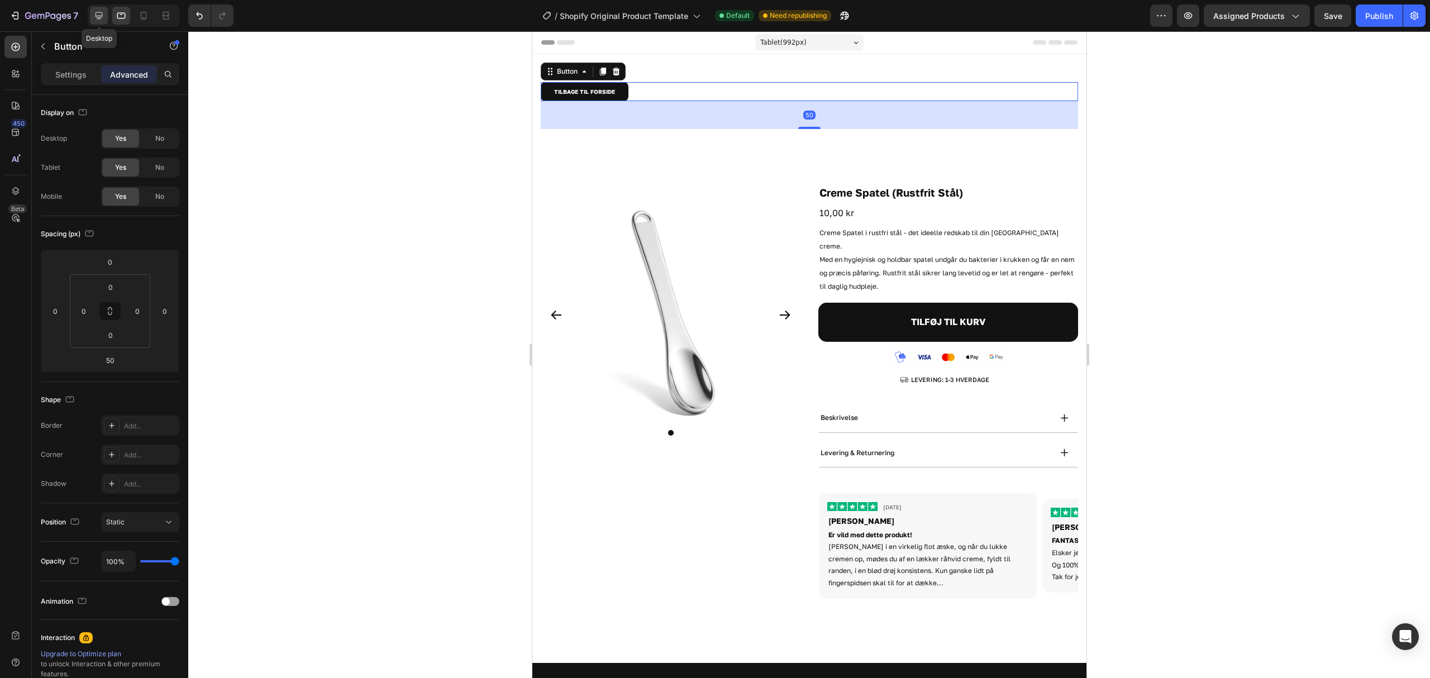
click at [103, 16] on icon at bounding box center [99, 15] width 7 height 7
type input "20"
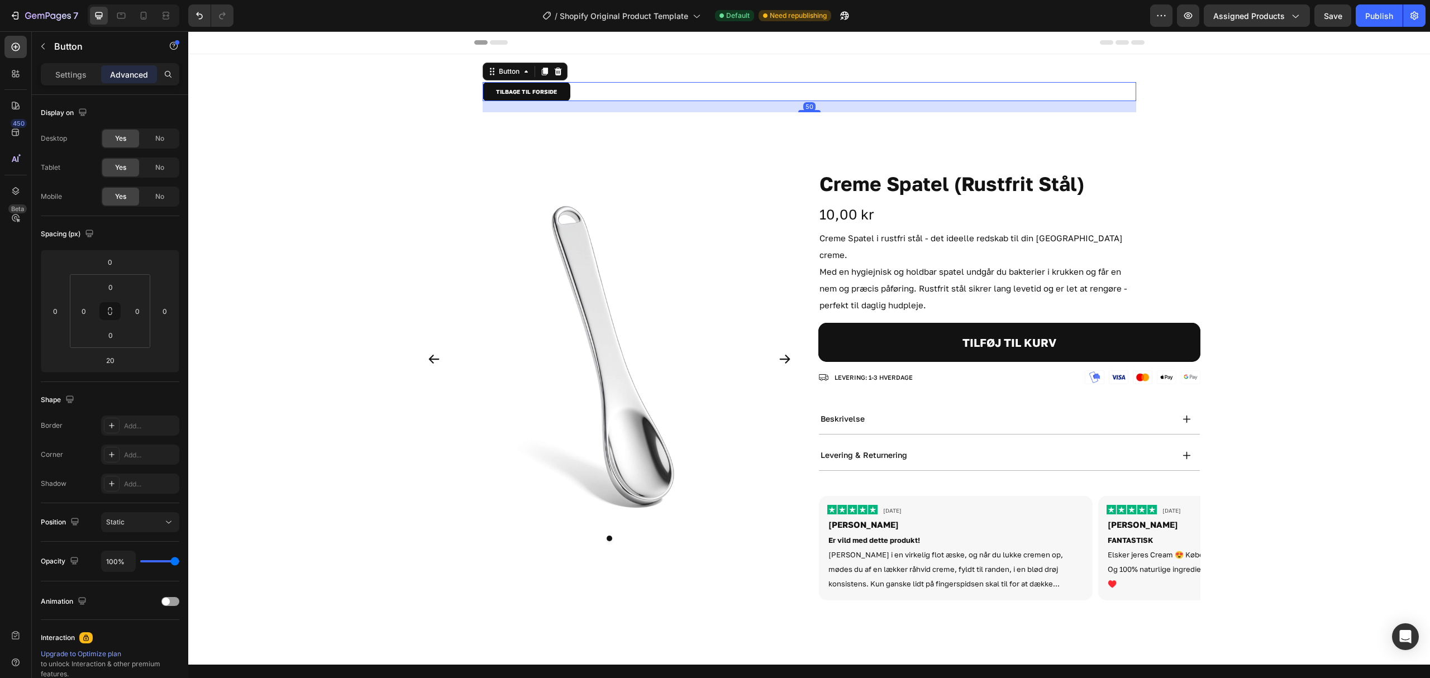
scroll to position [12, 0]
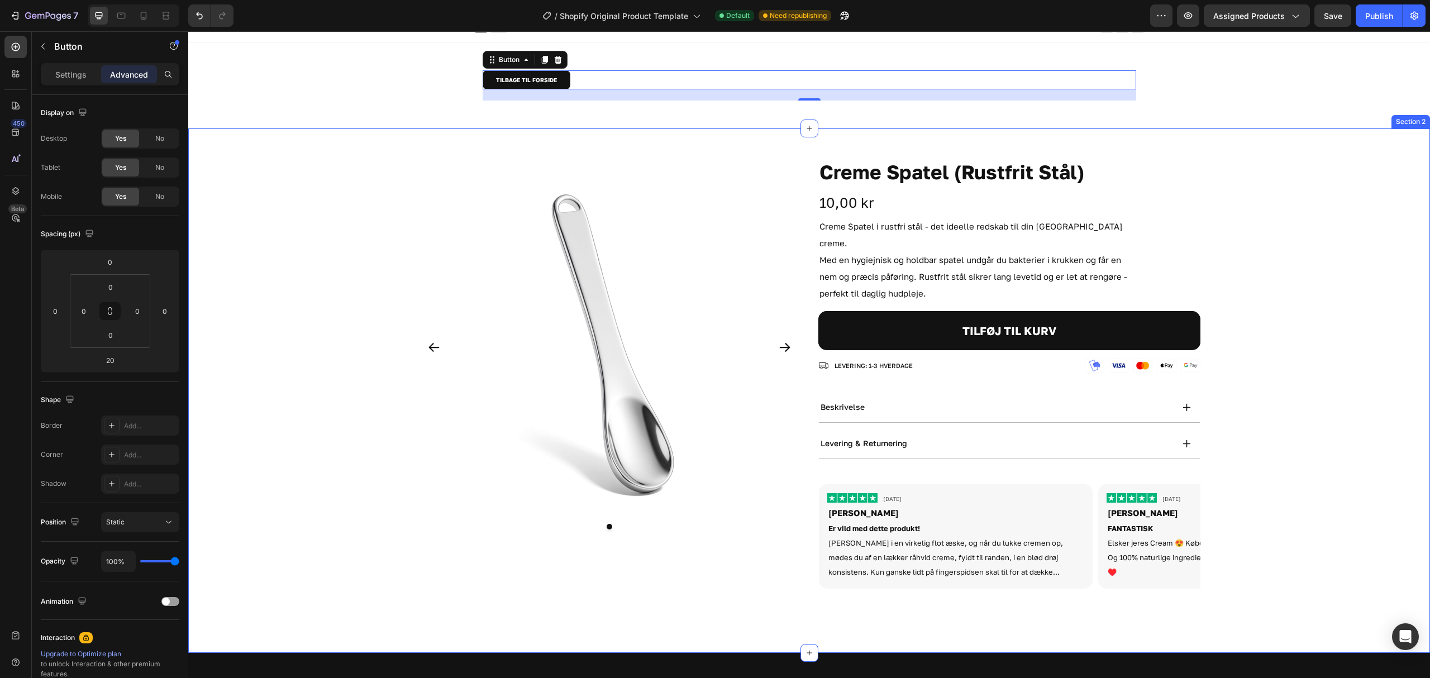
click at [284, 155] on div "Product Images Creme Spatel (Rustfrit Stål) Product Title 10,00 kr Product Pric…" at bounding box center [809, 390] width 1242 height 524
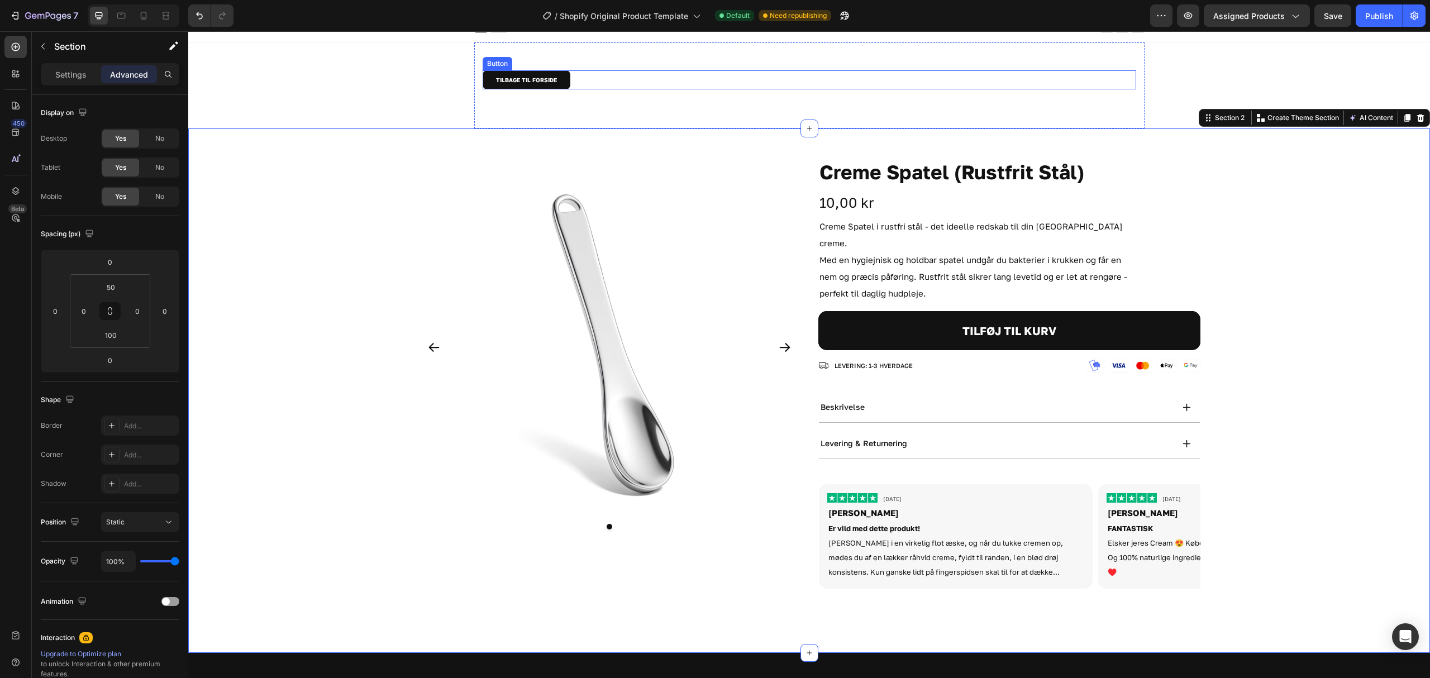
click at [667, 81] on div "TILBAGE TIL FORSIDE Button" at bounding box center [809, 79] width 653 height 19
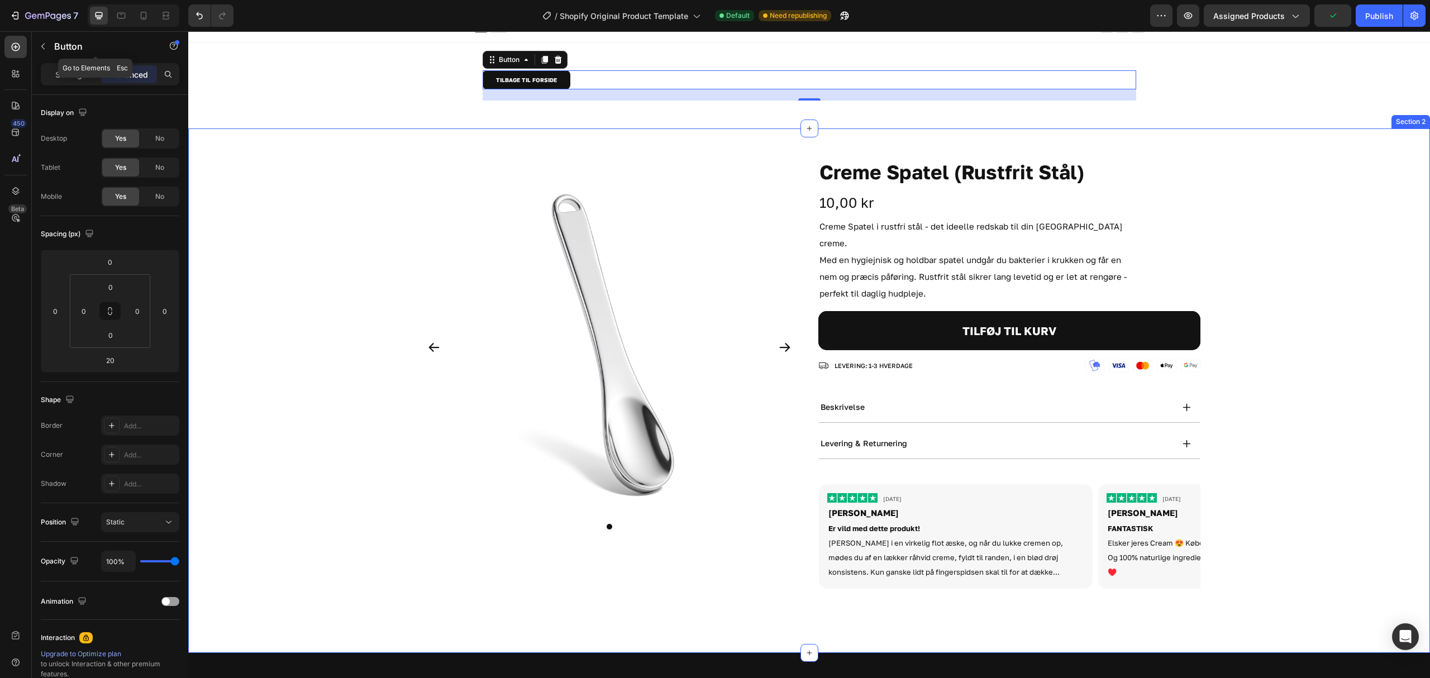
click at [306, 151] on div "Product Images Creme Spatel (Rustfrit Stål) Product Title 10,00 kr Product Pric…" at bounding box center [809, 390] width 1242 height 524
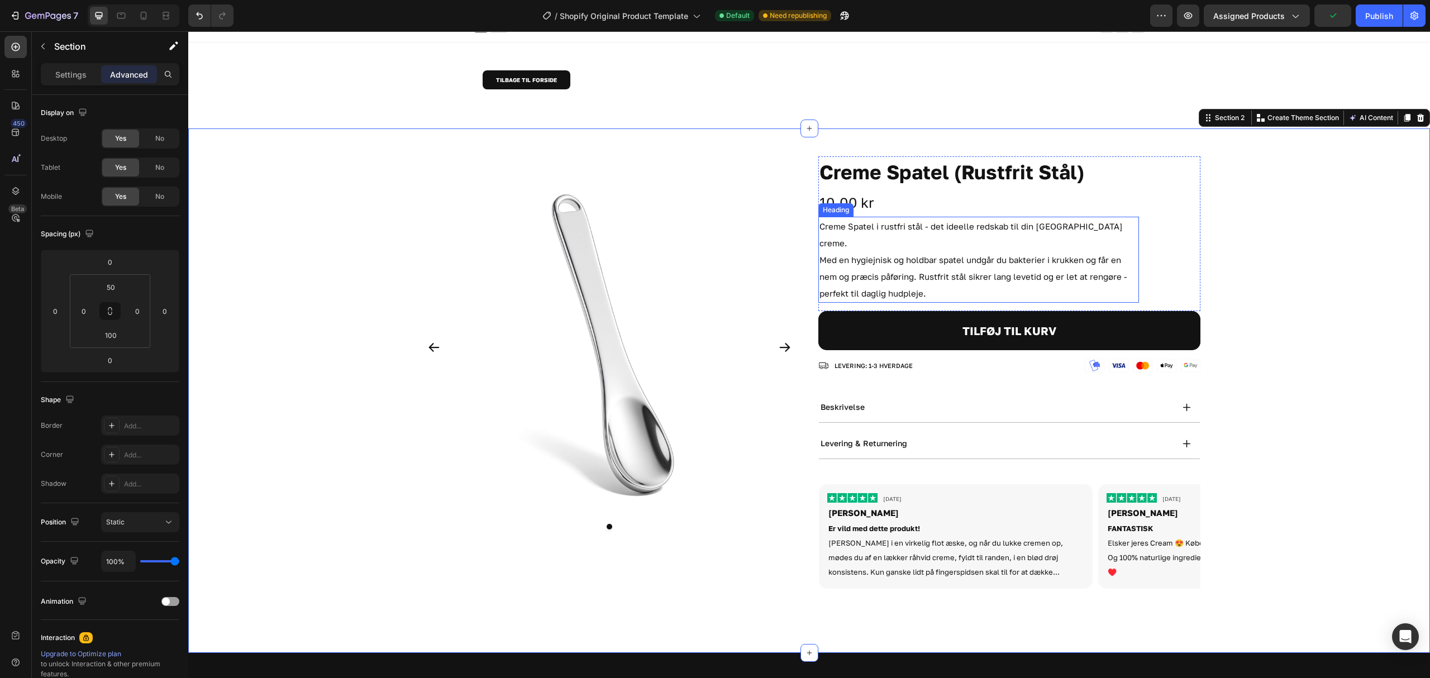
click at [1171, 251] on div "Creme Spatel (Rustfrit Stål) Product Title 10,00 kr Product Price Product Price…" at bounding box center [1009, 233] width 382 height 155
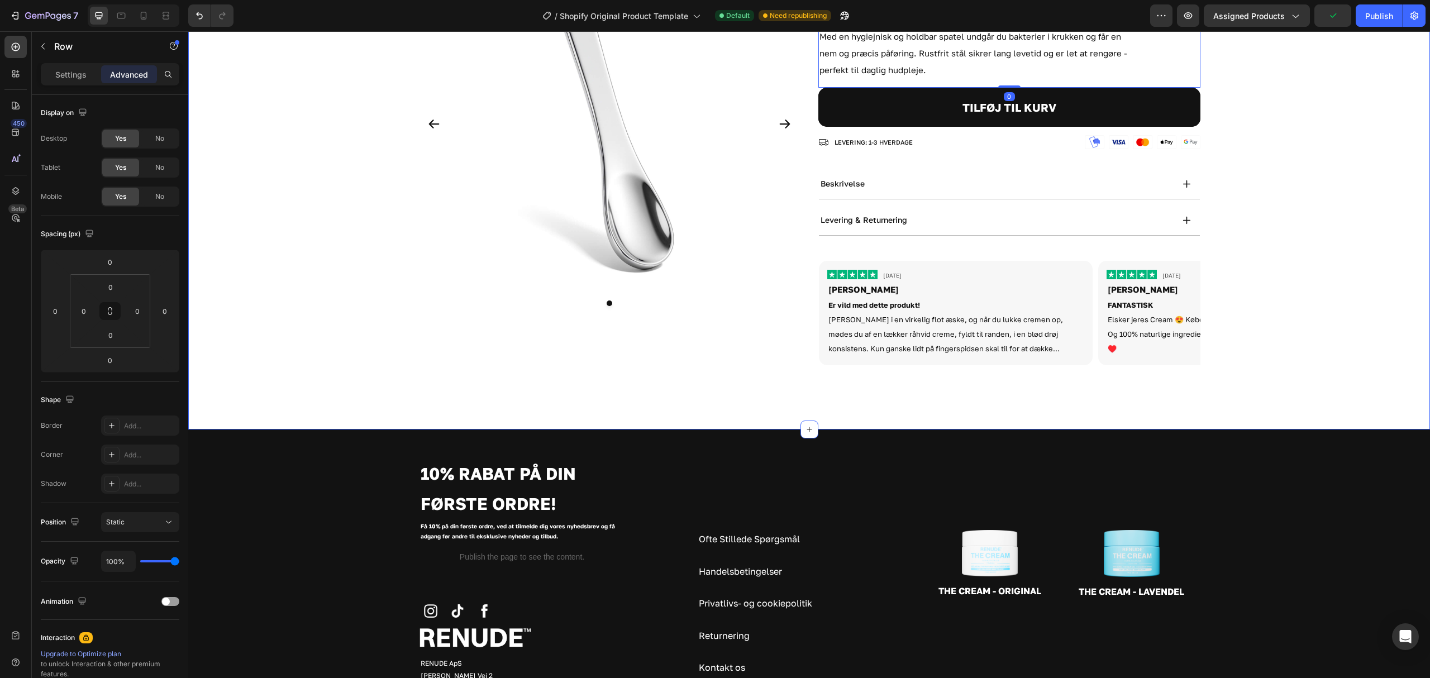
click at [1256, 260] on div "Product Images Creme Spatel (Rustfrit Stål) Product Title 10,00 kr Product Pric…" at bounding box center [809, 153] width 1242 height 441
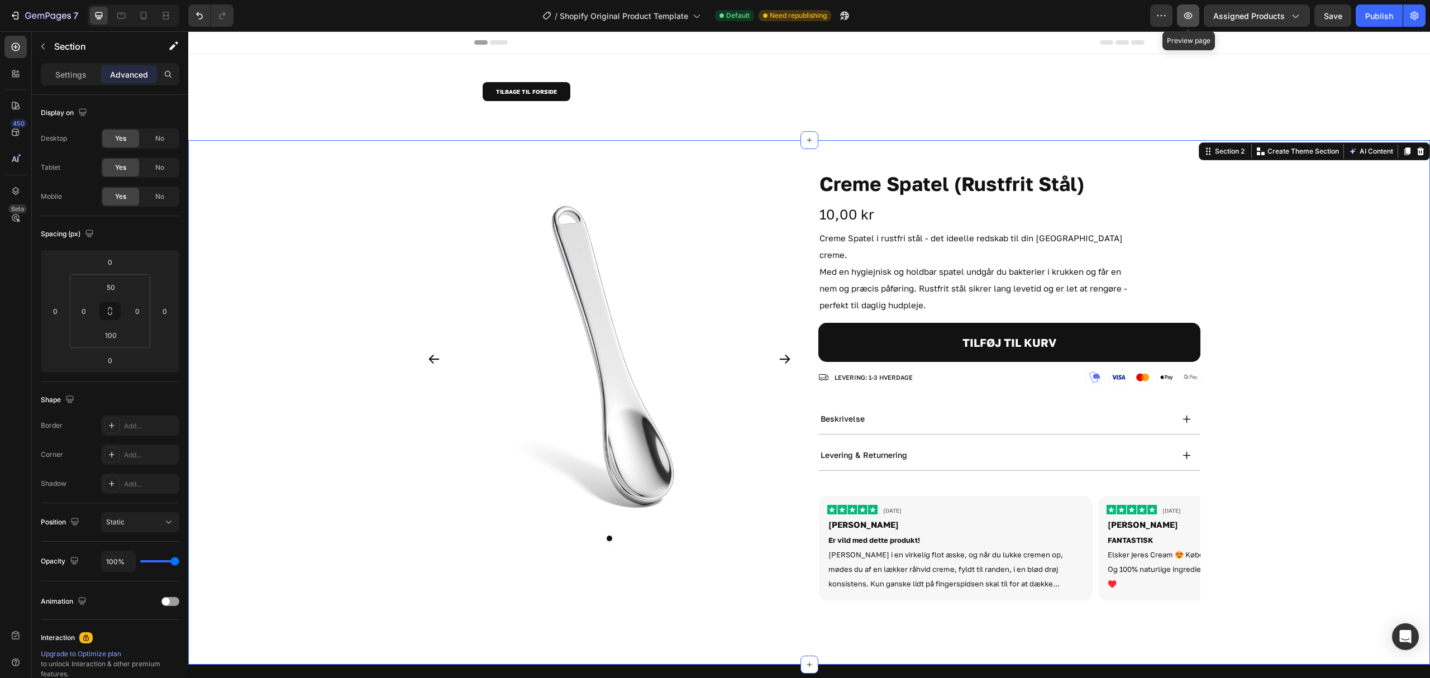
click at [1186, 15] on icon "button" at bounding box center [1187, 15] width 11 height 11
click at [809, 161] on div "Product Images Creme Spatel (Rustfrit Stål) Product Title 10,00 kr Product Pric…" at bounding box center [809, 402] width 1242 height 524
click at [597, 233] on img at bounding box center [609, 359] width 382 height 382
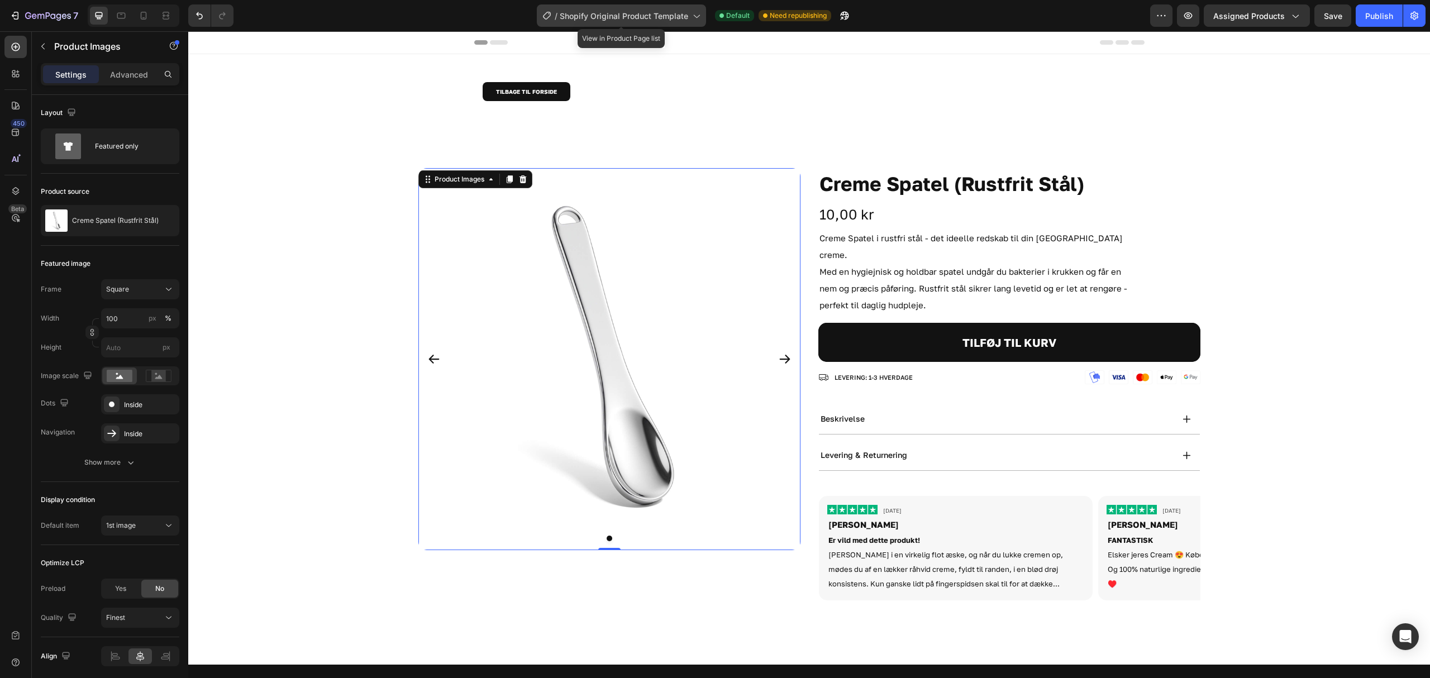
click at [591, 16] on span "Shopify Original Product Template" at bounding box center [624, 16] width 128 height 12
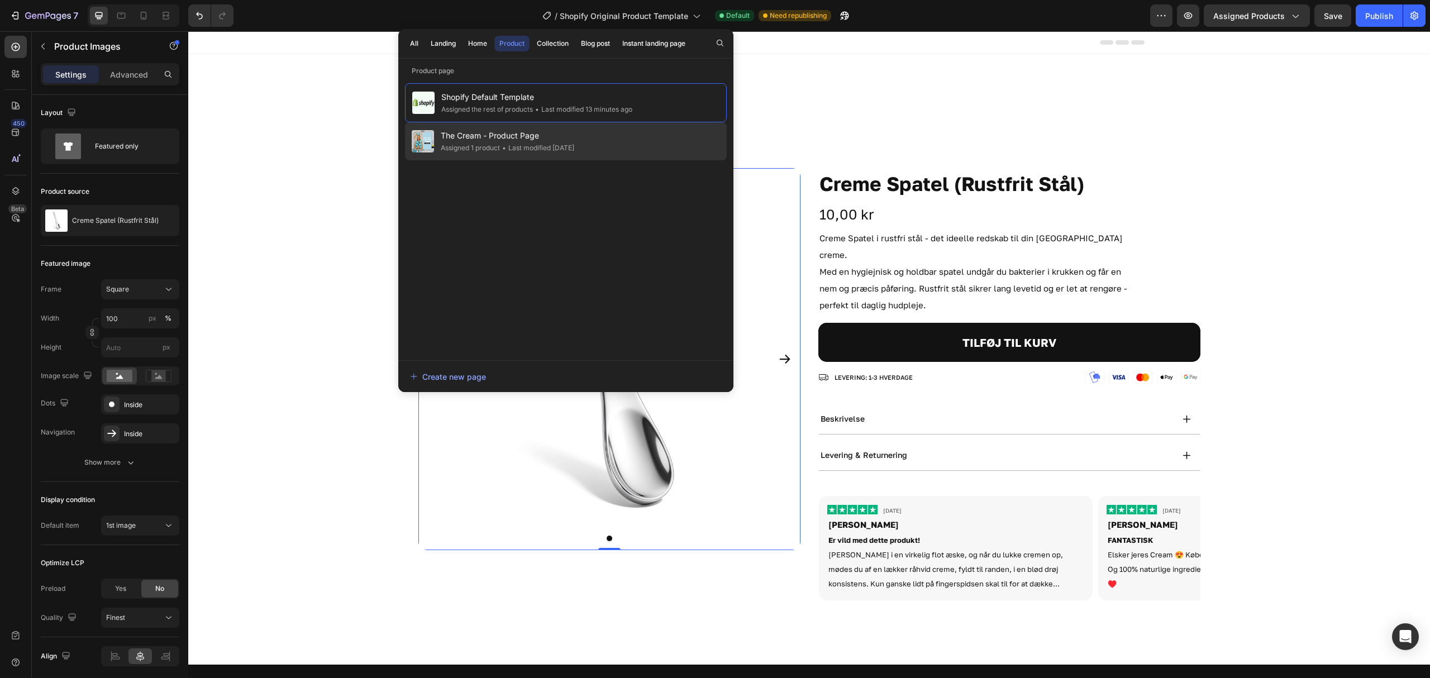
click at [566, 135] on span "The Cream - Product Page" at bounding box center [507, 135] width 133 height 13
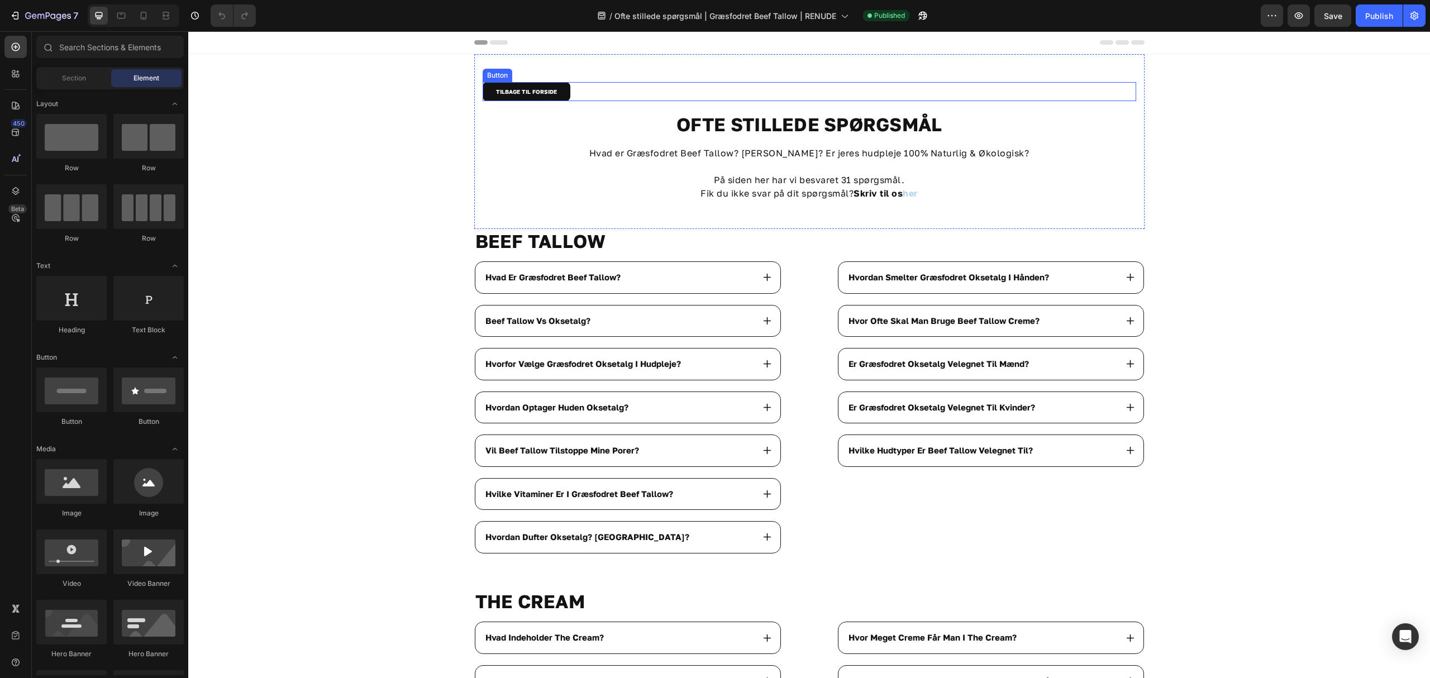
click at [618, 94] on div "TILBAGE TIL FORSIDE Button" at bounding box center [809, 91] width 653 height 19
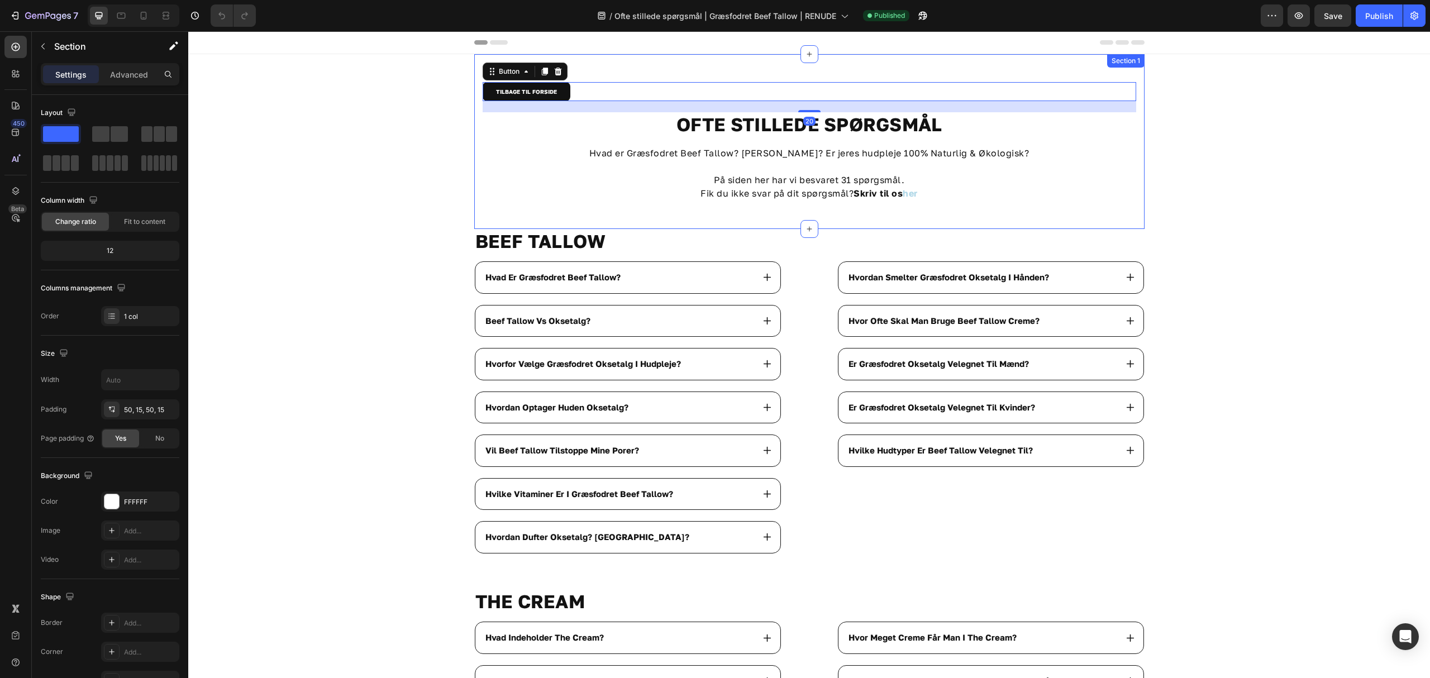
click at [599, 63] on div "TILBAGE TIL FORSIDE Button 20 OFTE STILLEDE SPØRGSMÅL Heading Hvad er Græsfodre…" at bounding box center [809, 141] width 670 height 175
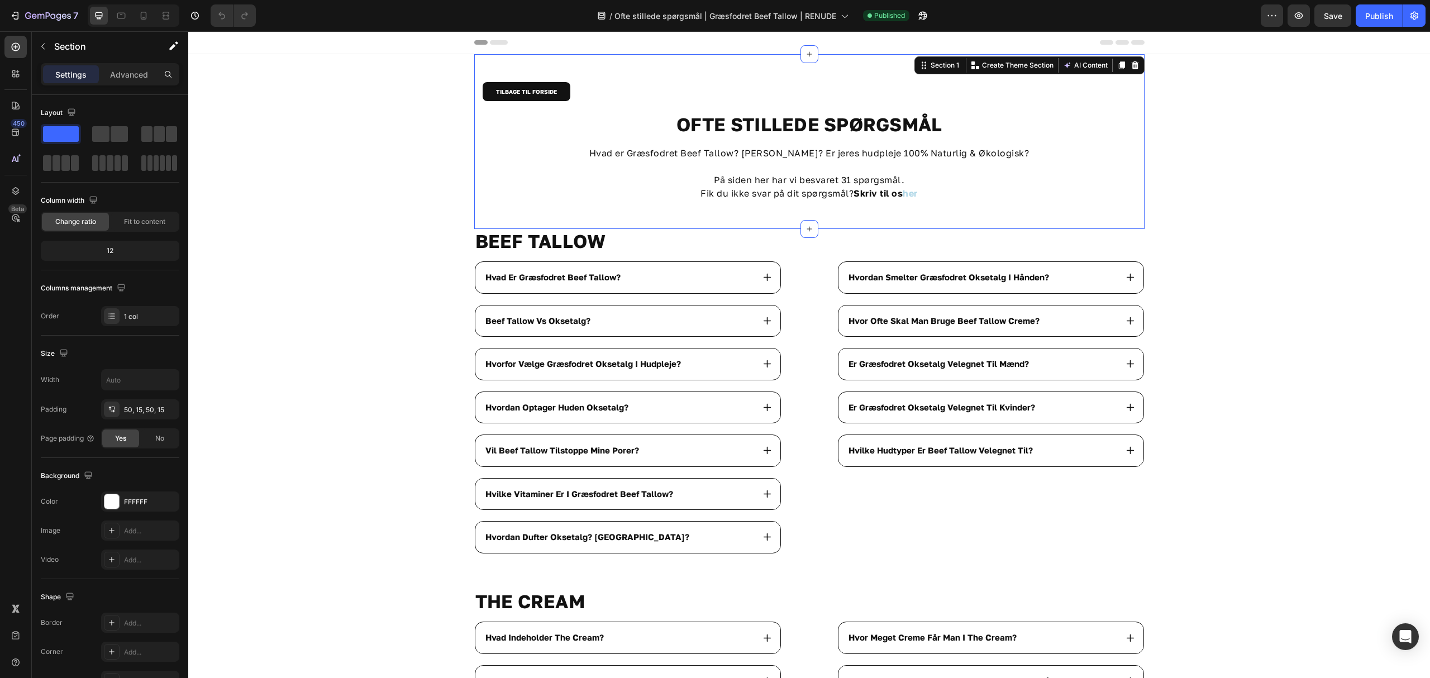
click at [609, 59] on div "TILBAGE TIL FORSIDE [PERSON_NAME] OFTE STILLEDE SPØRGSMÅL Heading Hvad er Græsf…" at bounding box center [809, 141] width 670 height 175
click at [483, 146] on div "Hvad er Græsfodret Beef Tallow? [PERSON_NAME]? Er jeres hudpleje 100% Naturlig …" at bounding box center [809, 173] width 653 height 56
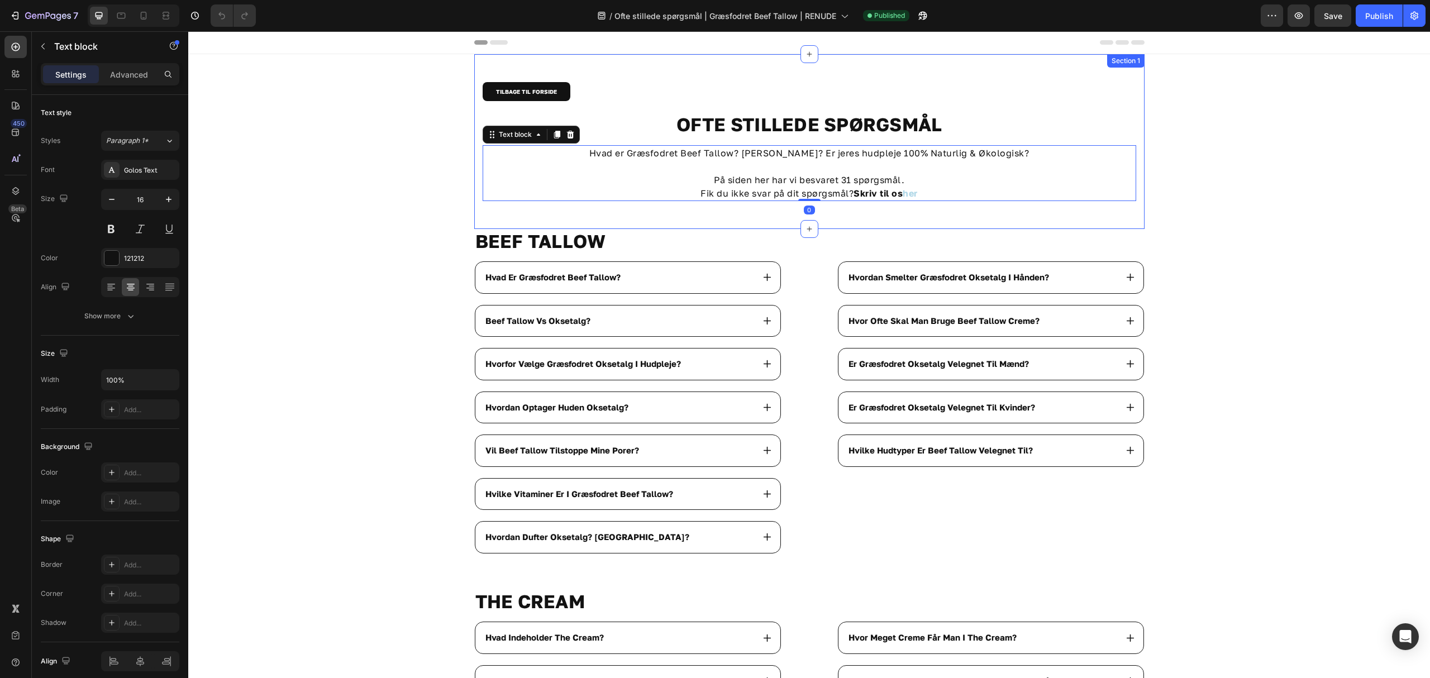
click at [475, 111] on div "TILBAGE TIL FORSIDE [PERSON_NAME] OFTE STILLEDE SPØRGSMÅL Heading Hvad er Græsf…" at bounding box center [809, 141] width 670 height 175
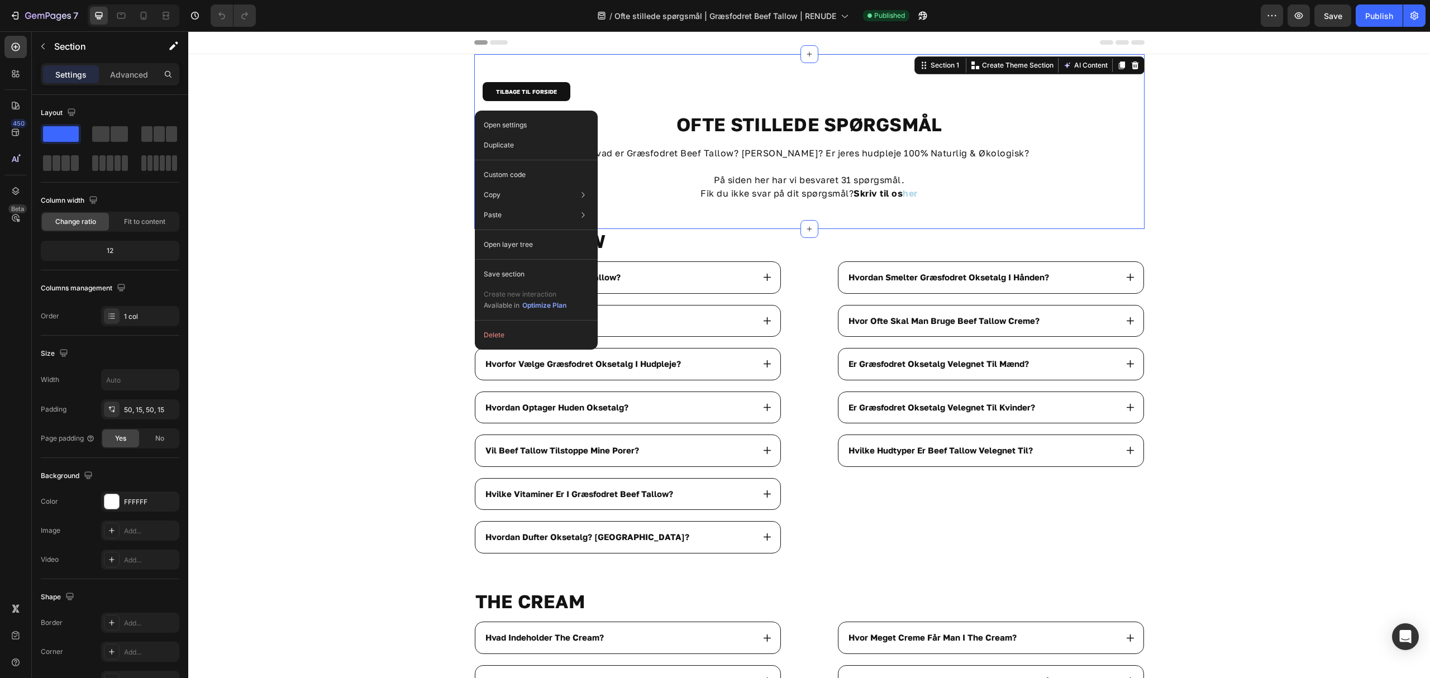
click at [123, 64] on div "Settings Advanced" at bounding box center [110, 74] width 139 height 22
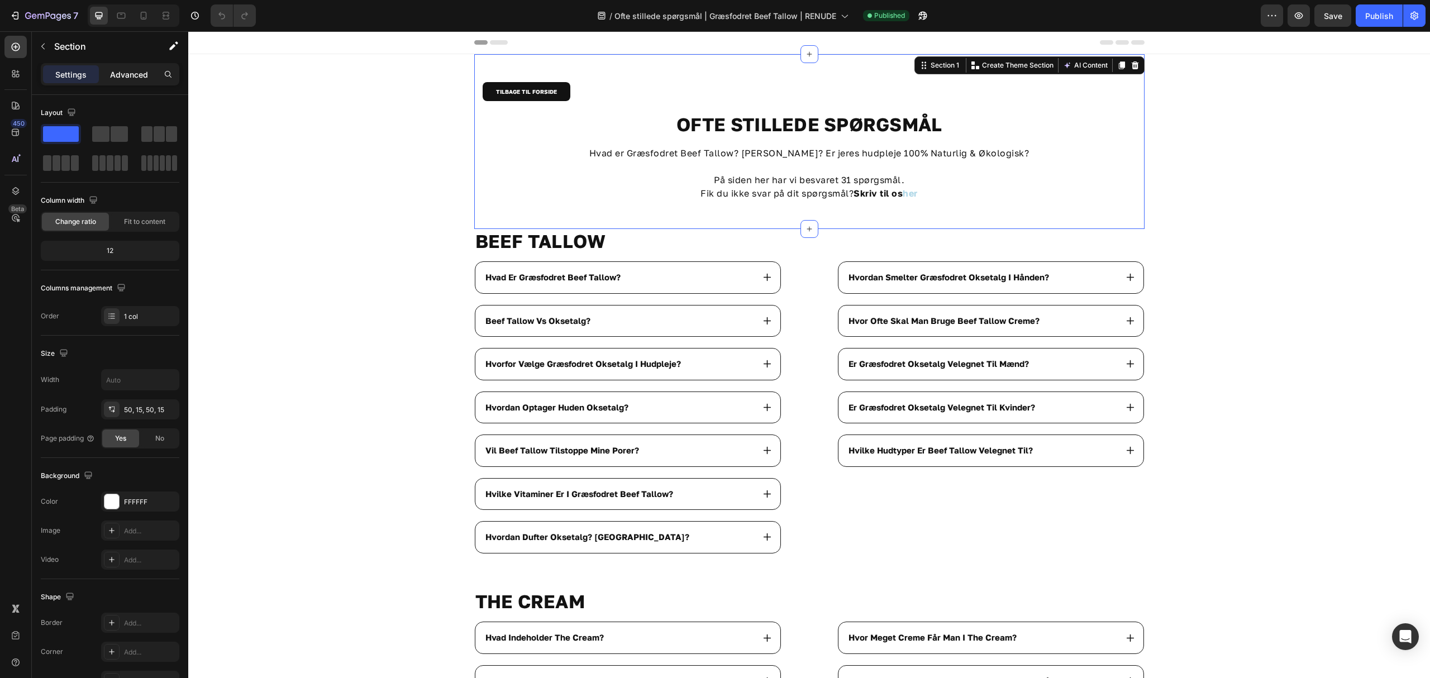
click at [123, 70] on p "Advanced" at bounding box center [129, 75] width 38 height 12
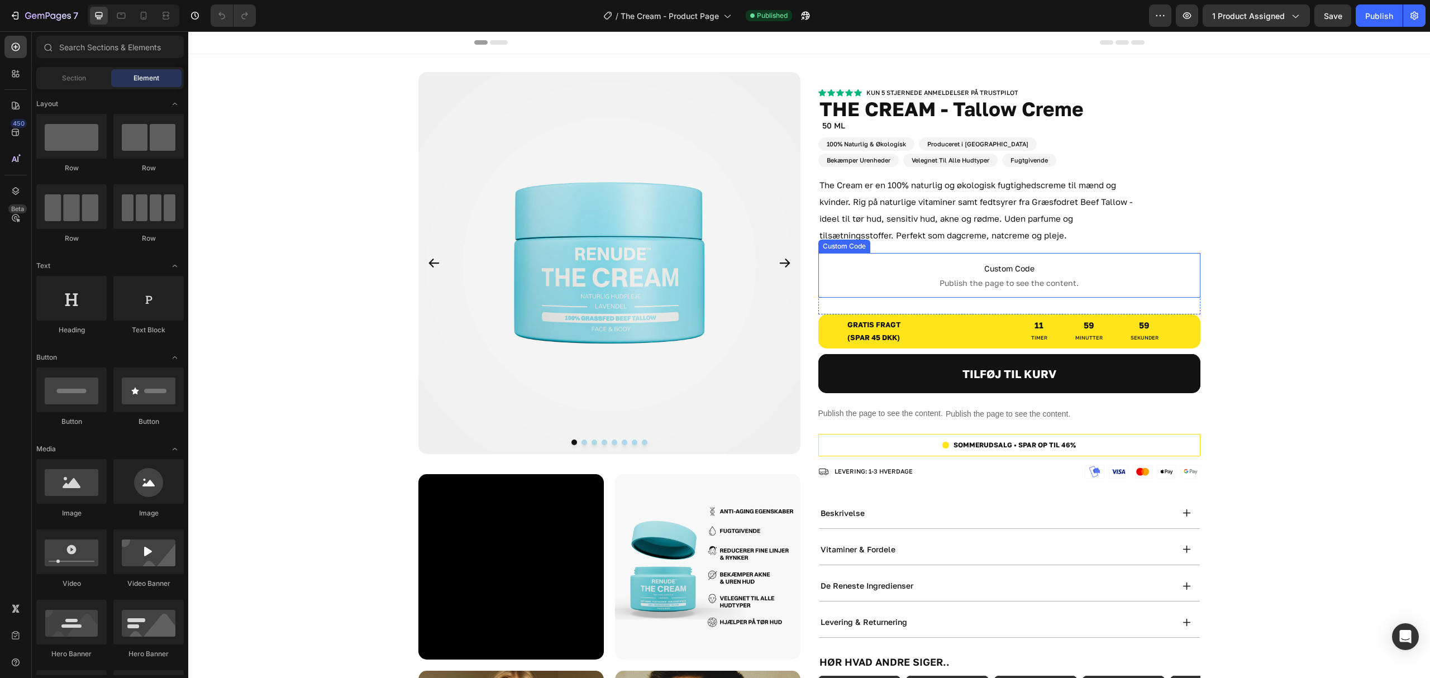
click at [1130, 279] on span "Publish the page to see the content." at bounding box center [1009, 283] width 382 height 11
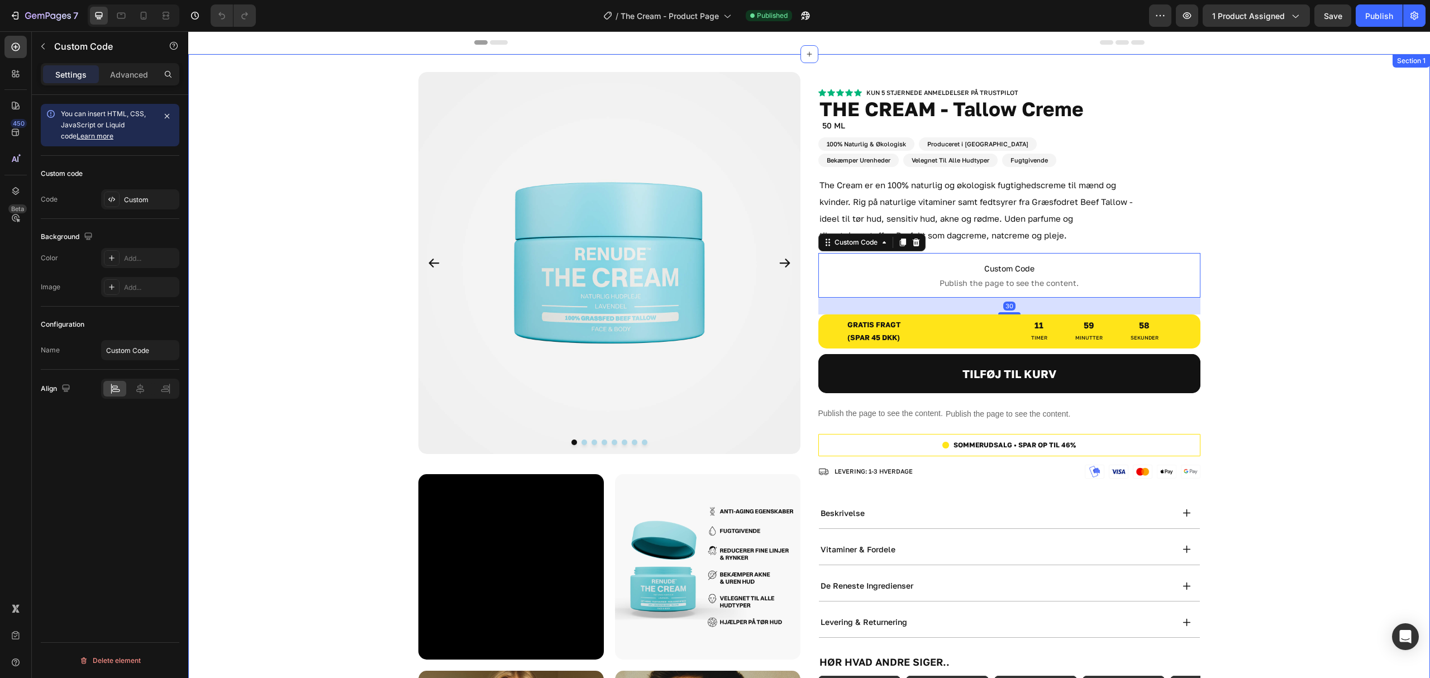
click at [1247, 255] on div "Product Images Video Image Row Image Image Row Image Image Row Row Kun 5 stjern…" at bounding box center [809, 562] width 1242 height 981
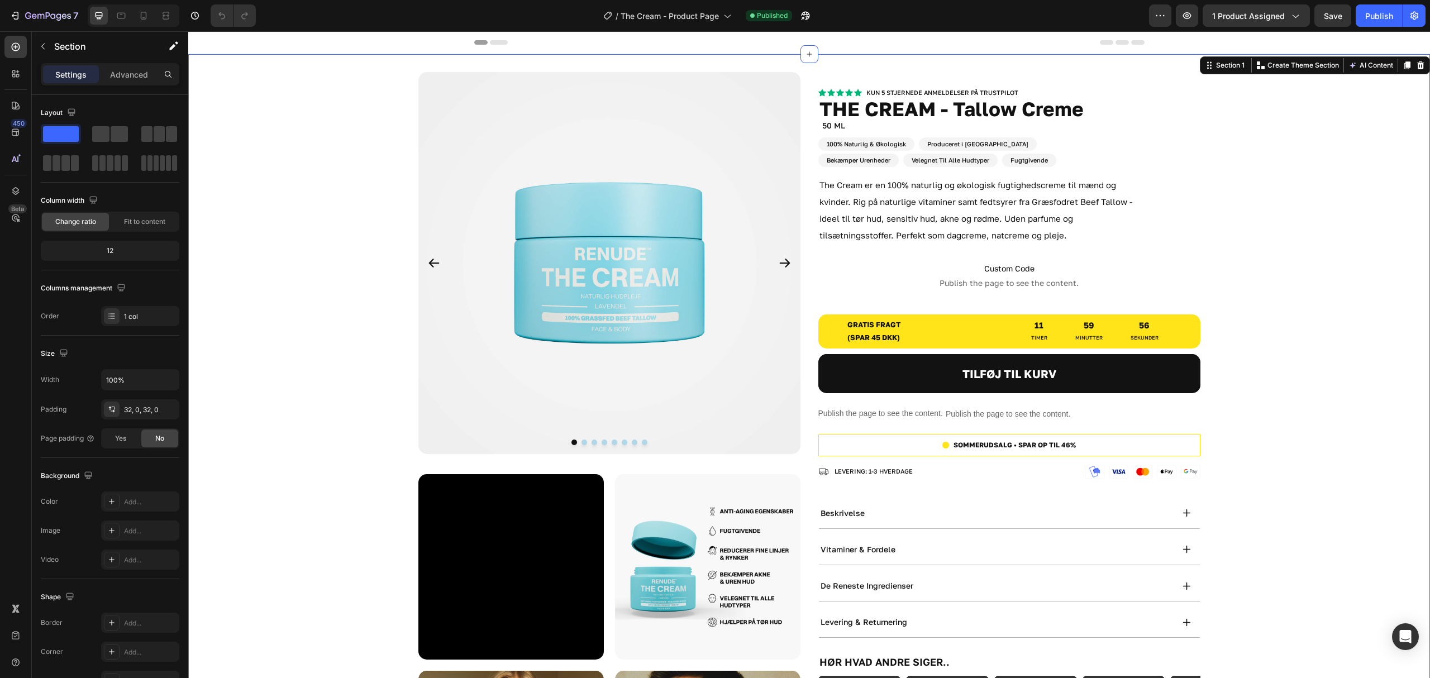
click at [131, 12] on div at bounding box center [134, 15] width 92 height 22
click at [122, 14] on icon at bounding box center [121, 16] width 8 height 6
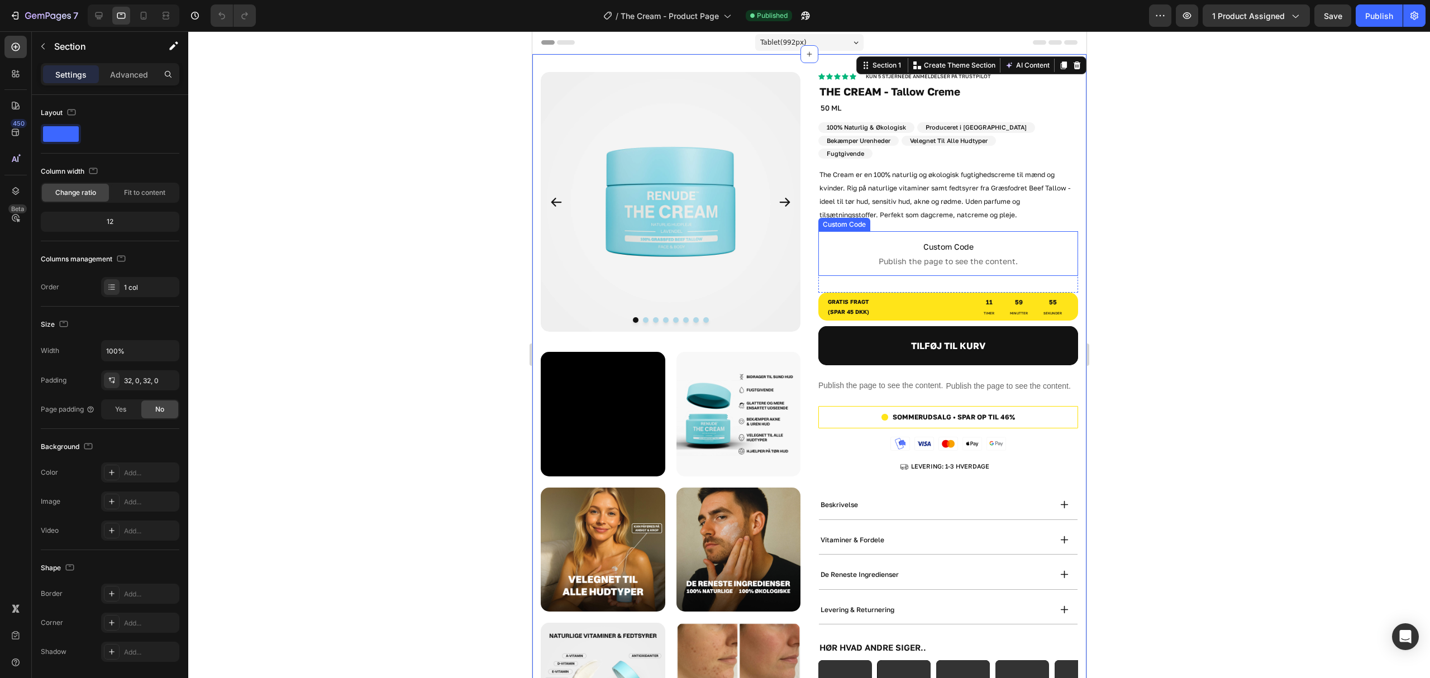
click at [1030, 265] on span "Publish the page to see the content." at bounding box center [948, 261] width 260 height 11
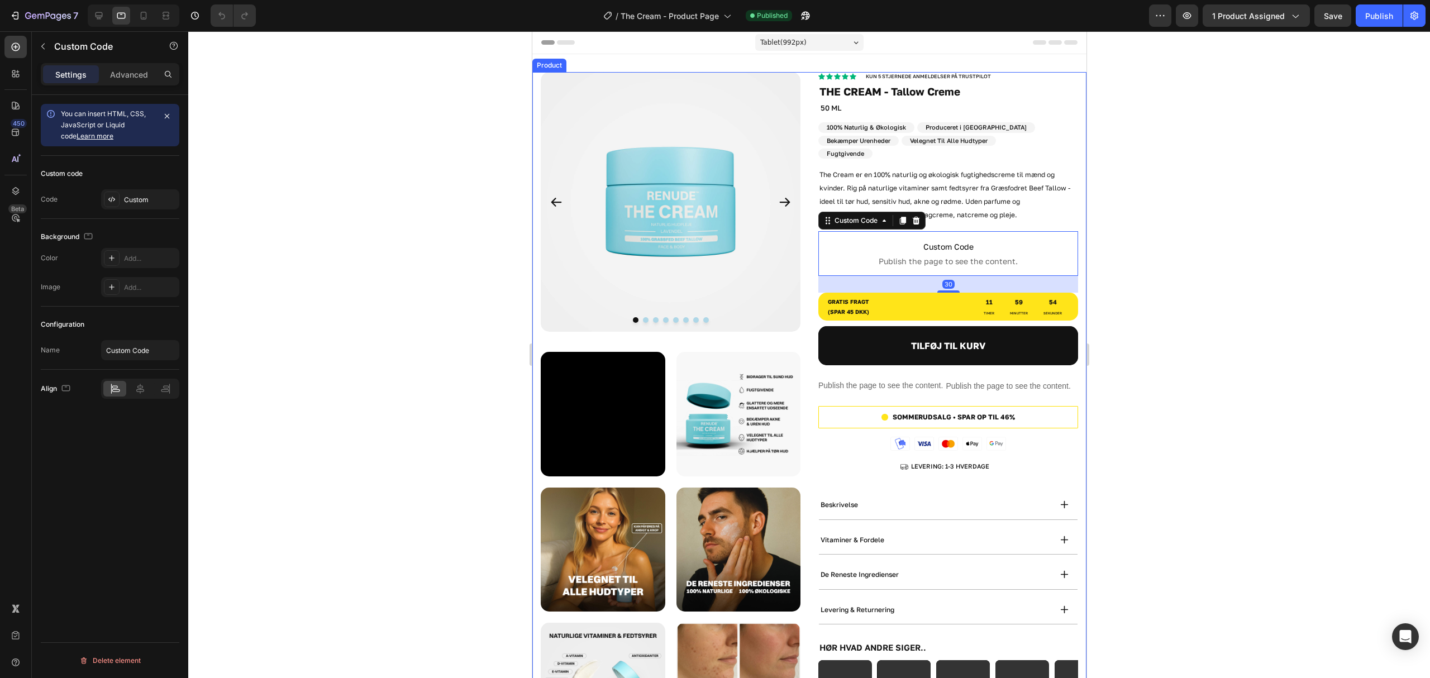
click at [1070, 276] on div "Product Images Video Image Row Image Image Row Image Image Row Row Kun 5 stjern…" at bounding box center [809, 484] width 554 height 825
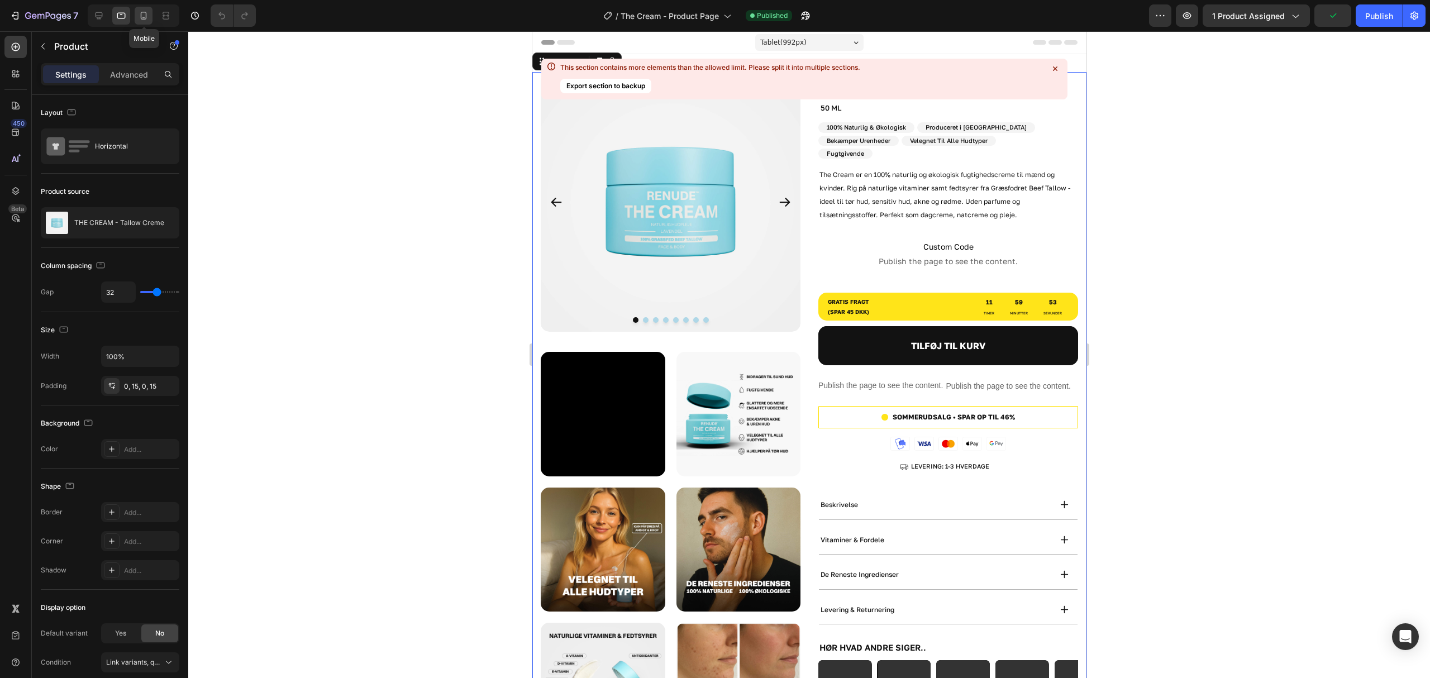
drag, startPoint x: 139, startPoint y: 16, endPoint x: 117, endPoint y: 102, distance: 88.3
click at [139, 16] on icon at bounding box center [143, 15] width 11 height 11
type input "0"
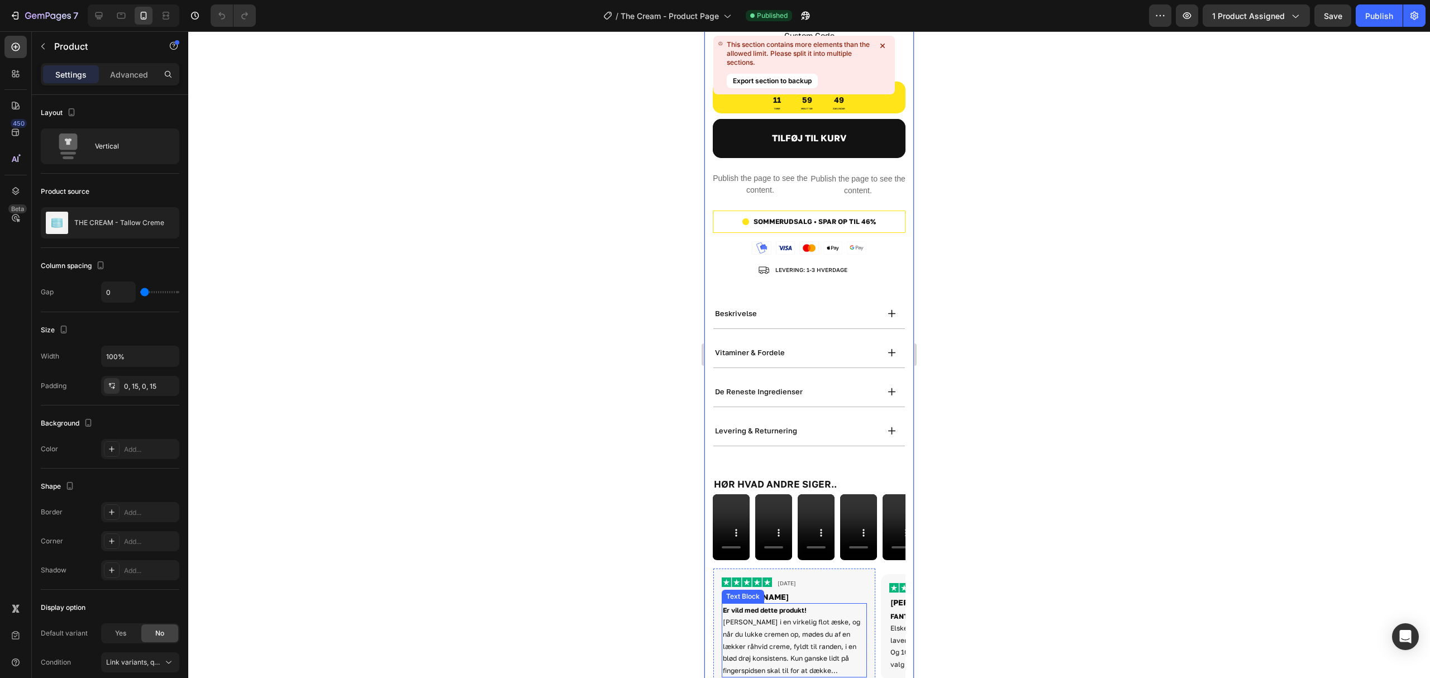
scroll to position [821, 0]
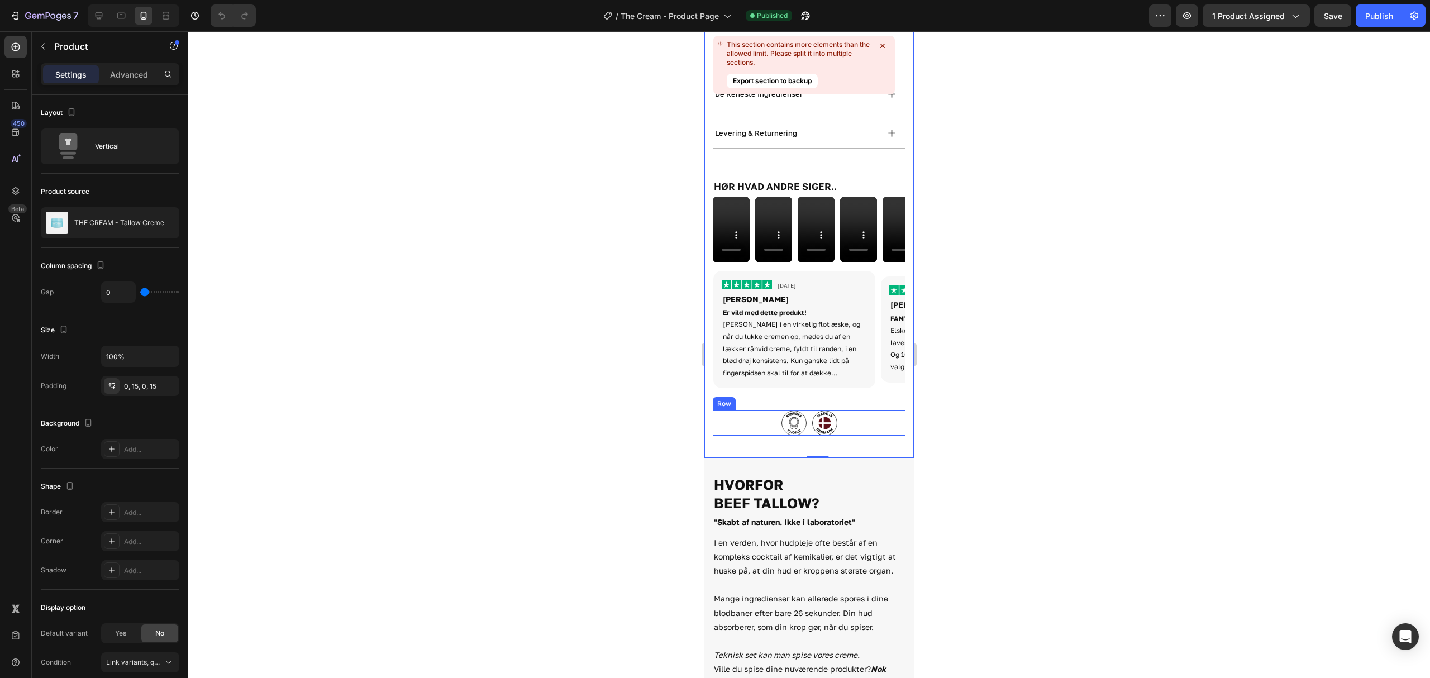
click at [841, 410] on div "Image Image Row" at bounding box center [809, 422] width 193 height 25
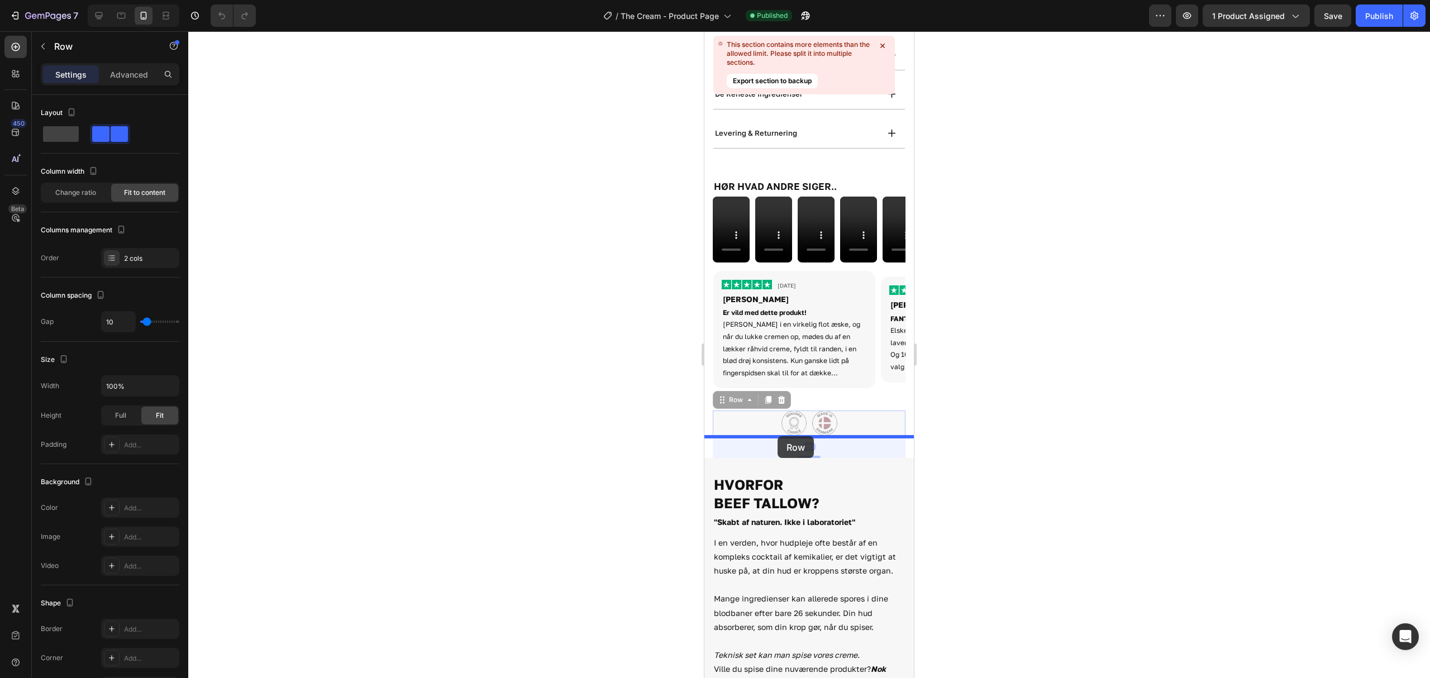
drag, startPoint x: 720, startPoint y: 378, endPoint x: 777, endPoint y: 436, distance: 81.4
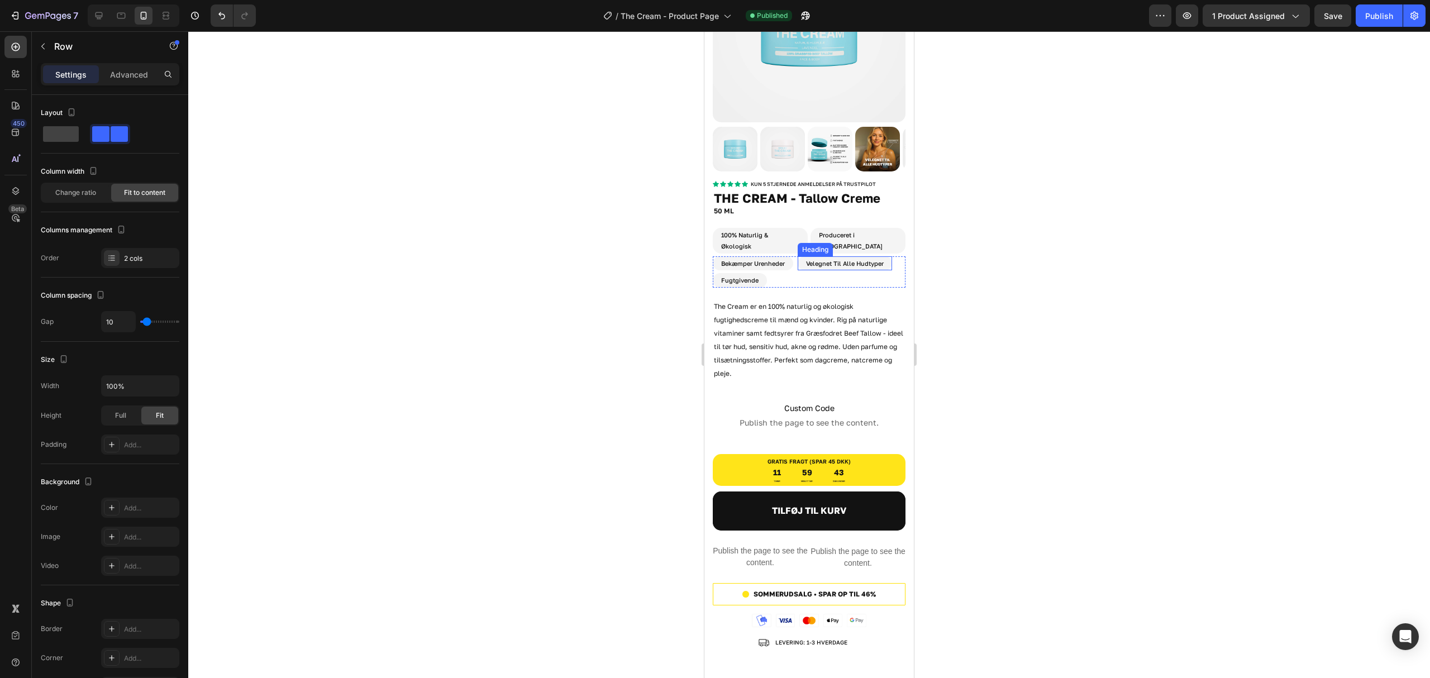
scroll to position [0, 0]
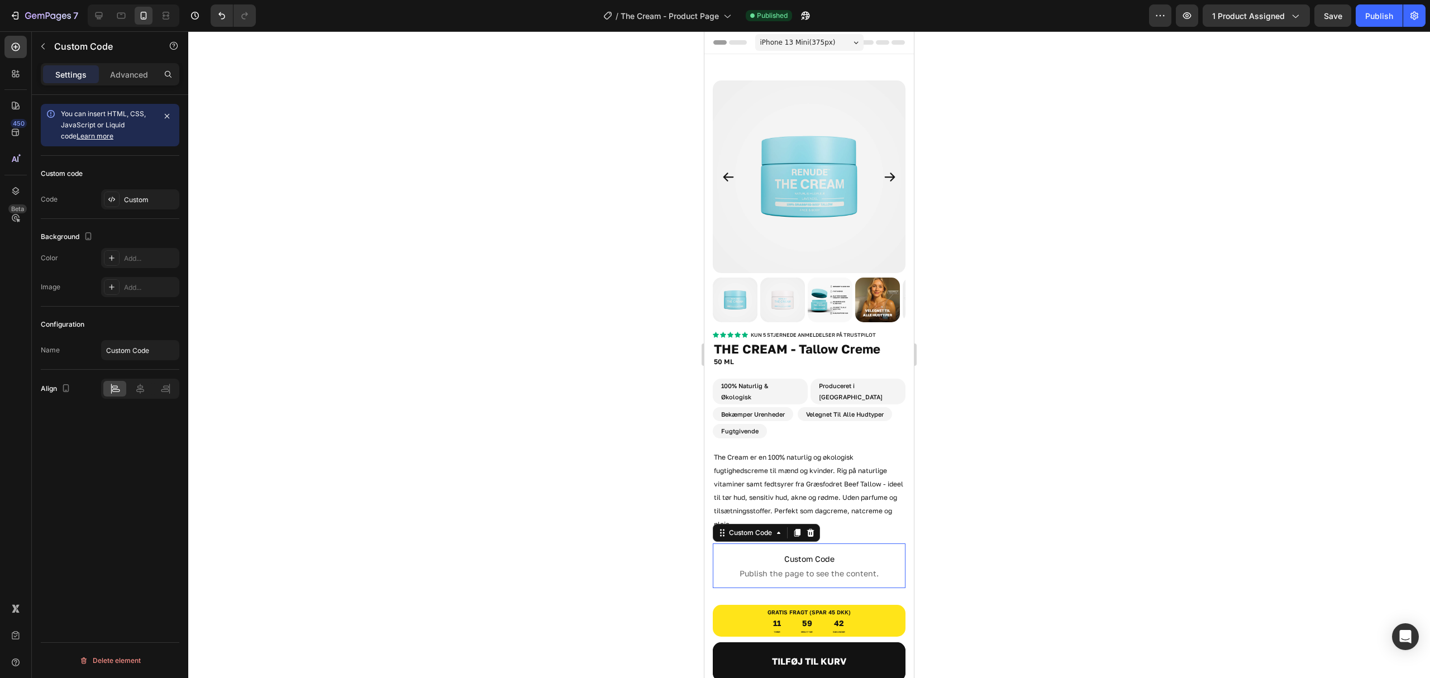
click at [858, 568] on span "Publish the page to see the content." at bounding box center [809, 573] width 193 height 11
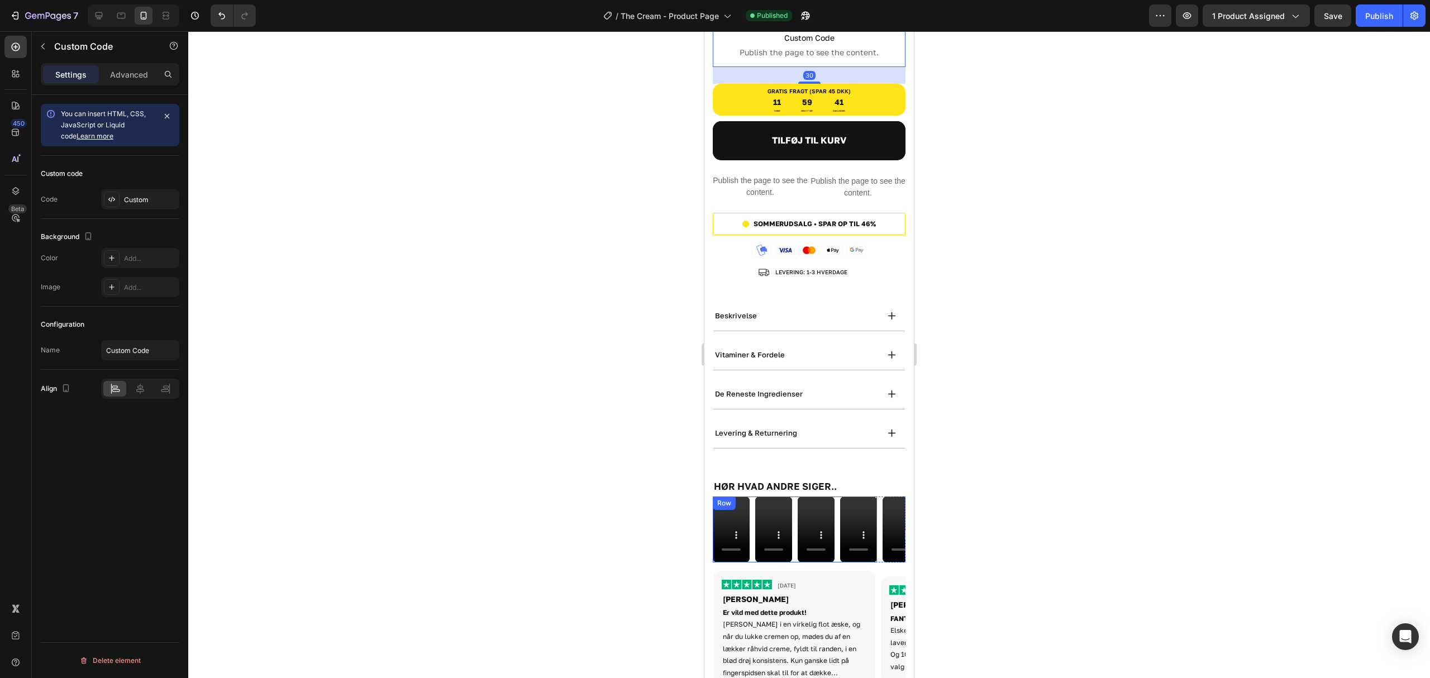
scroll to position [670, 0]
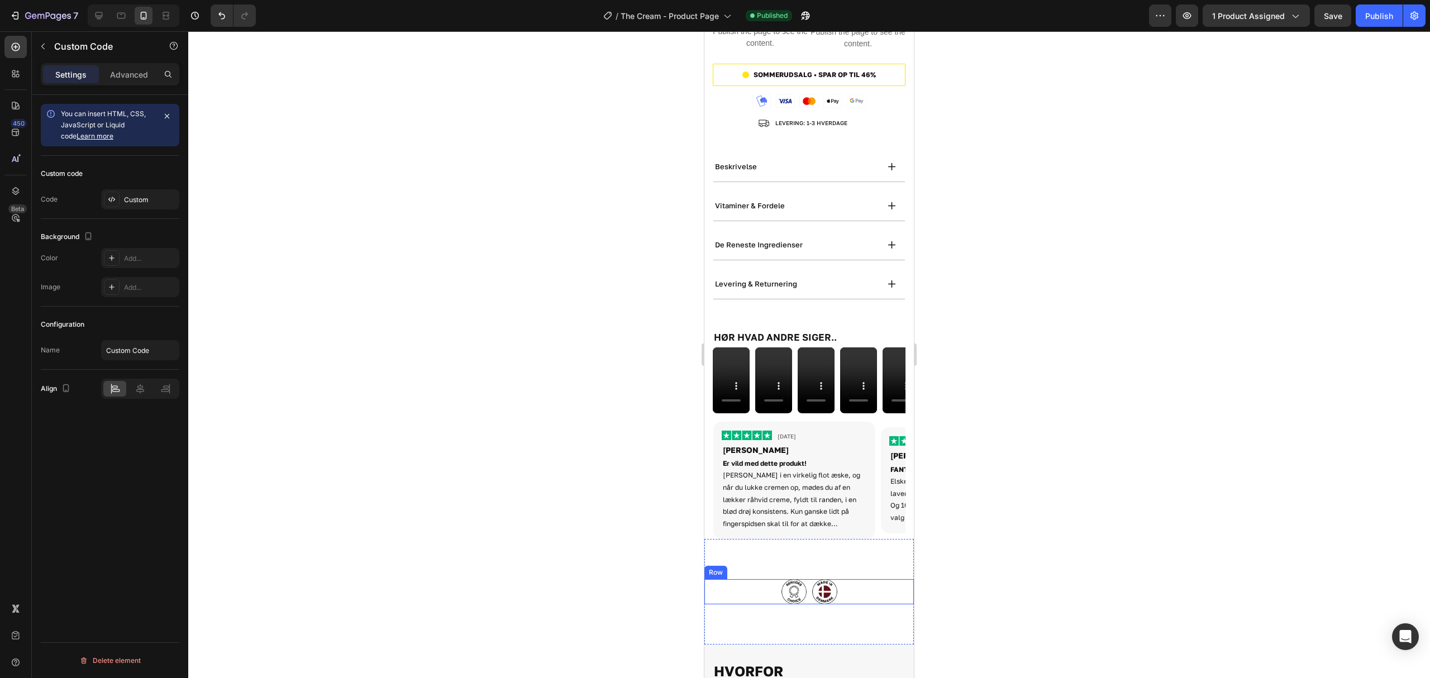
click at [863, 557] on div "Image Image Row" at bounding box center [808, 592] width 209 height 70
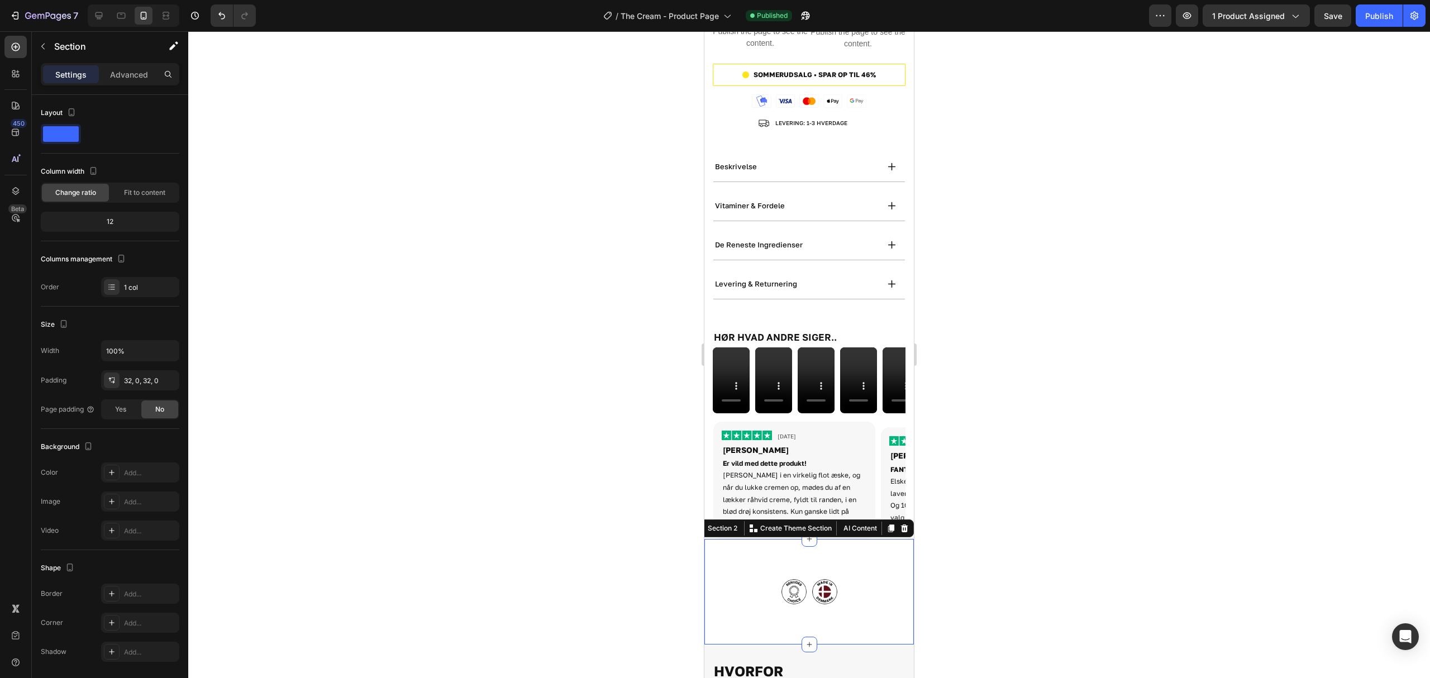
click at [854, 539] on div "Image Image Row Section 2 Create Theme Section AI Content Write with GemAI What…" at bounding box center [808, 592] width 209 height 106
drag, startPoint x: 986, startPoint y: 504, endPoint x: 157, endPoint y: 480, distance: 829.1
click at [986, 504] on div at bounding box center [809, 354] width 1242 height 647
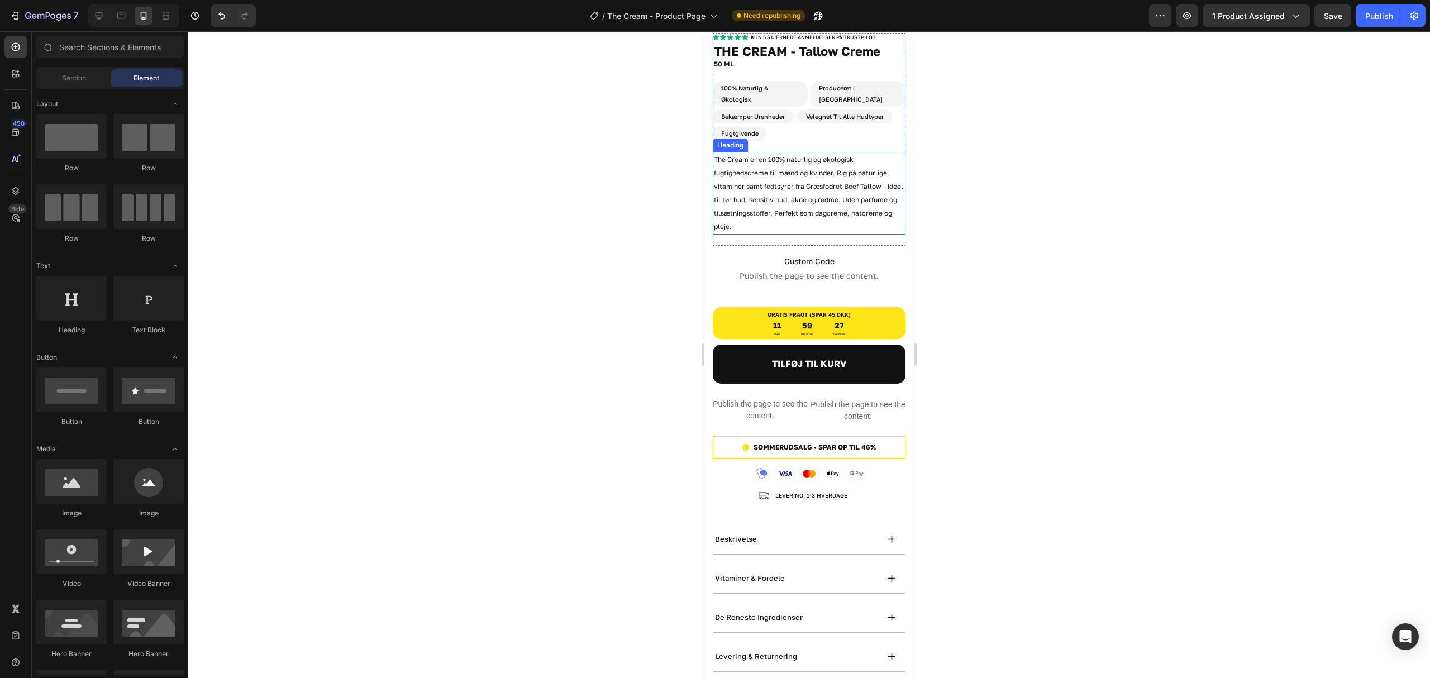
scroll to position [223, 0]
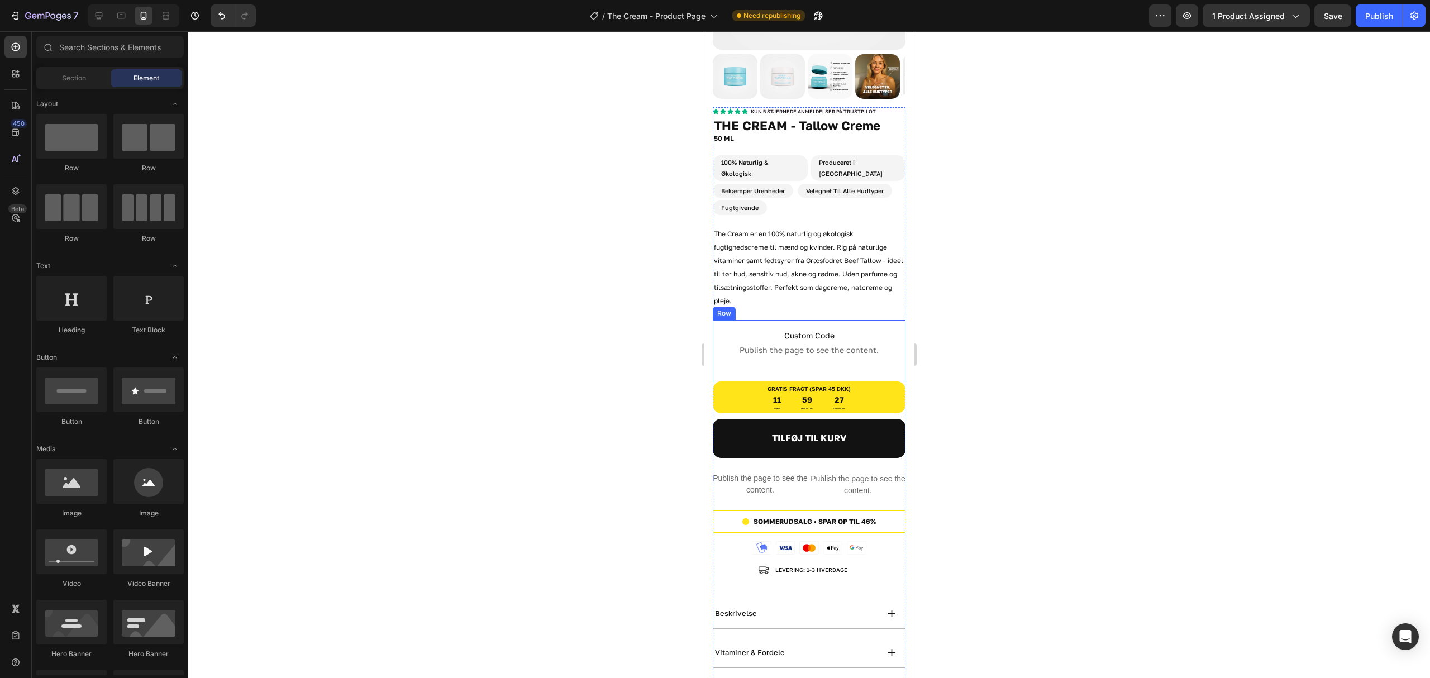
click at [791, 345] on span "Publish the page to see the content." at bounding box center [809, 350] width 193 height 11
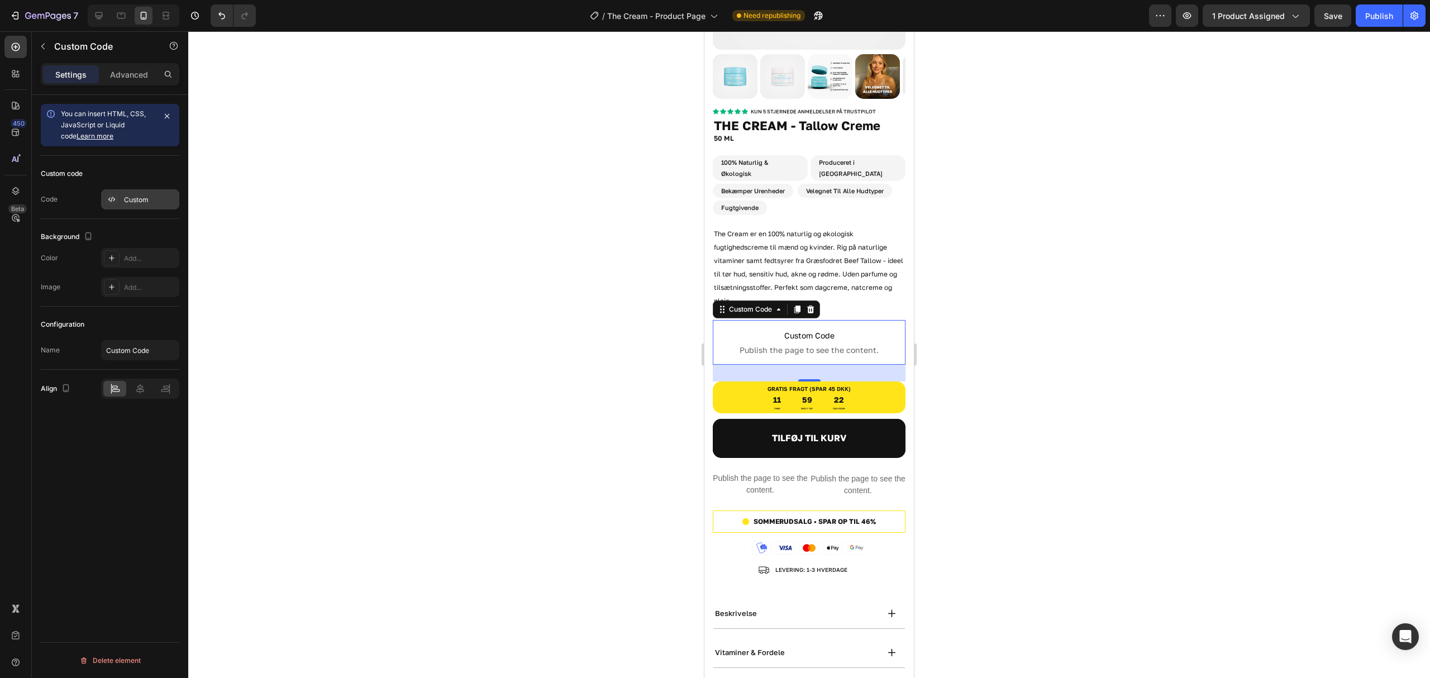
click at [137, 203] on div "Custom" at bounding box center [150, 200] width 52 height 10
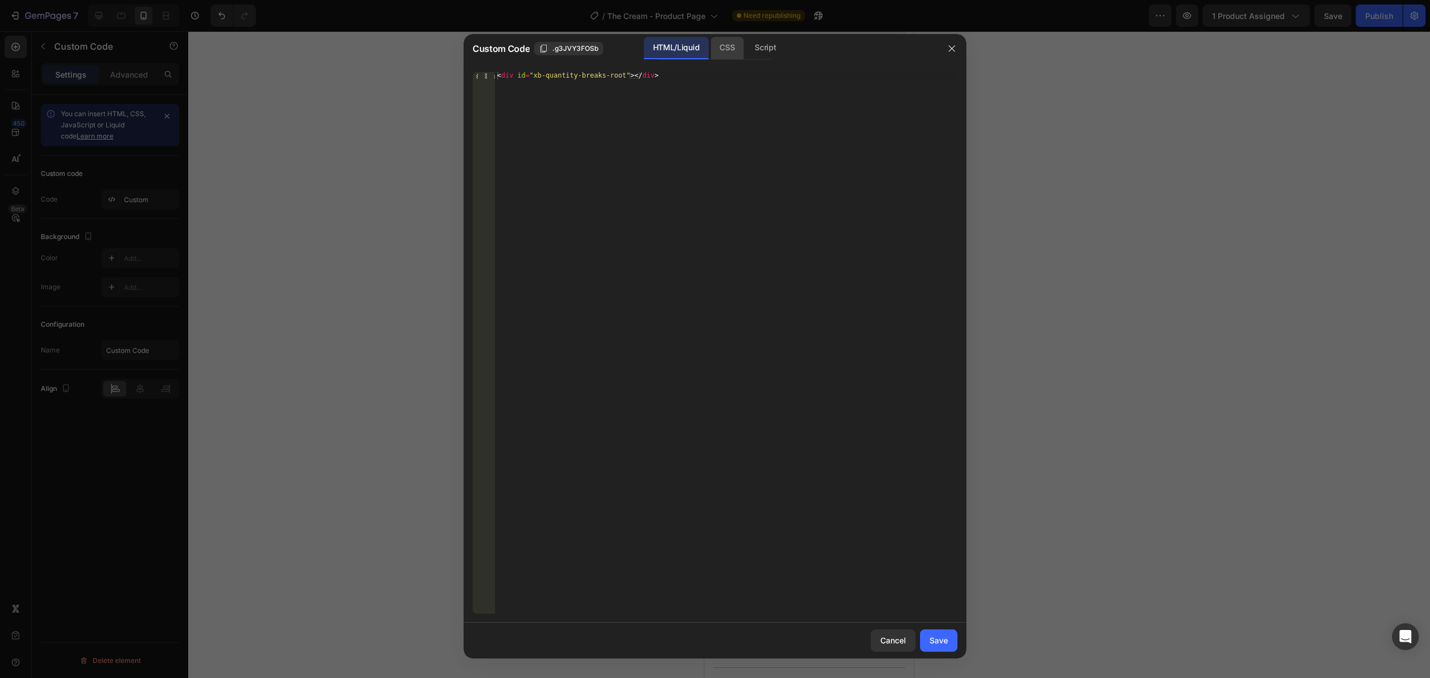
click at [746, 49] on div "CSS" at bounding box center [765, 48] width 39 height 22
click at [715, 99] on div "< div id = " xb-quantity-breaks-root " ></ div >" at bounding box center [726, 343] width 462 height 542
paste textarea "}"
type textarea "}"
click at [662, 50] on div "HTML/Liquid" at bounding box center [676, 48] width 64 height 22
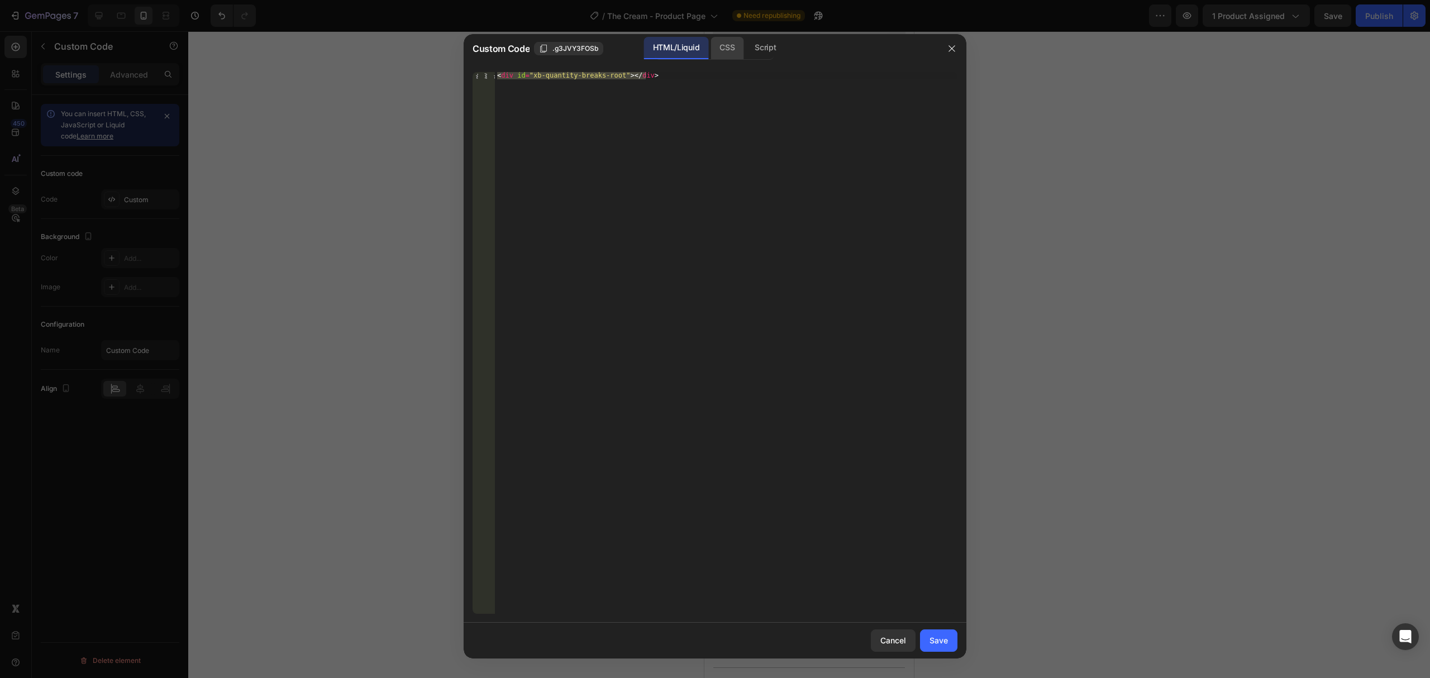
click at [746, 50] on div "CSS" at bounding box center [765, 48] width 39 height 22
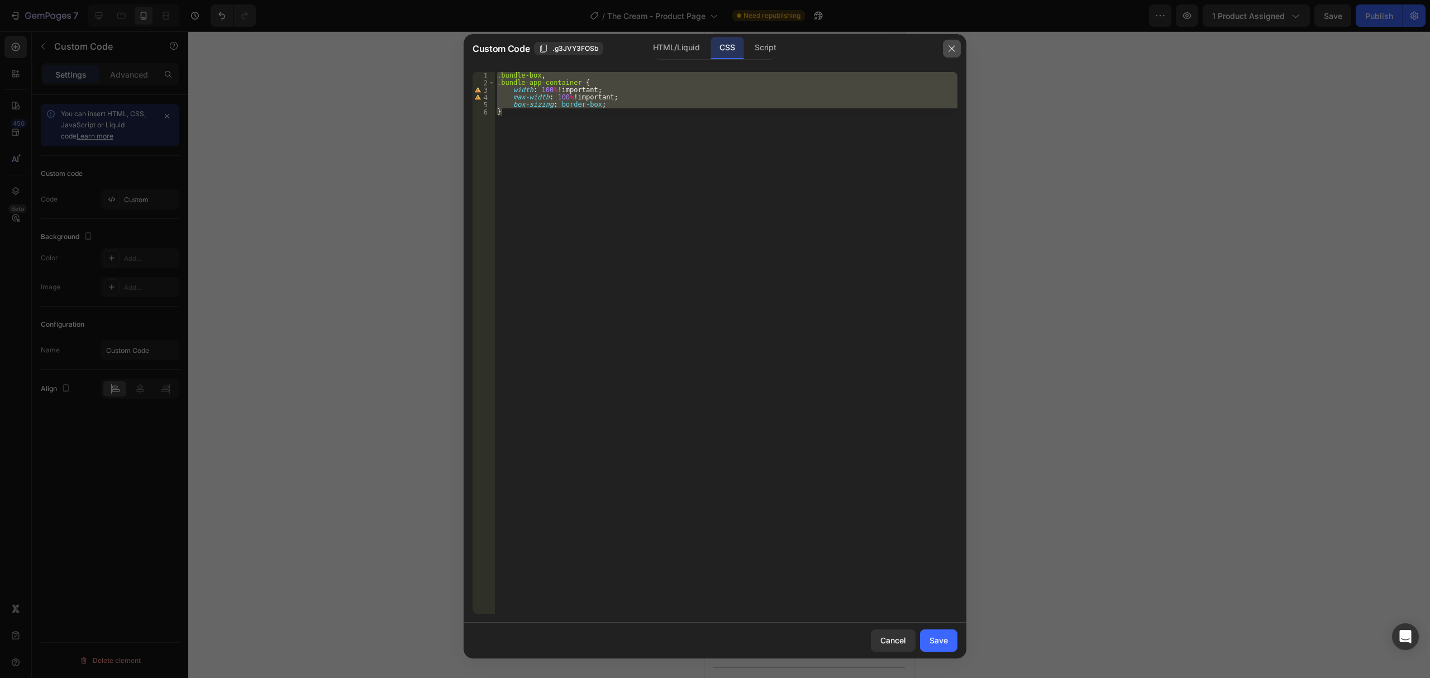
click at [952, 51] on icon "button" at bounding box center [951, 48] width 9 height 9
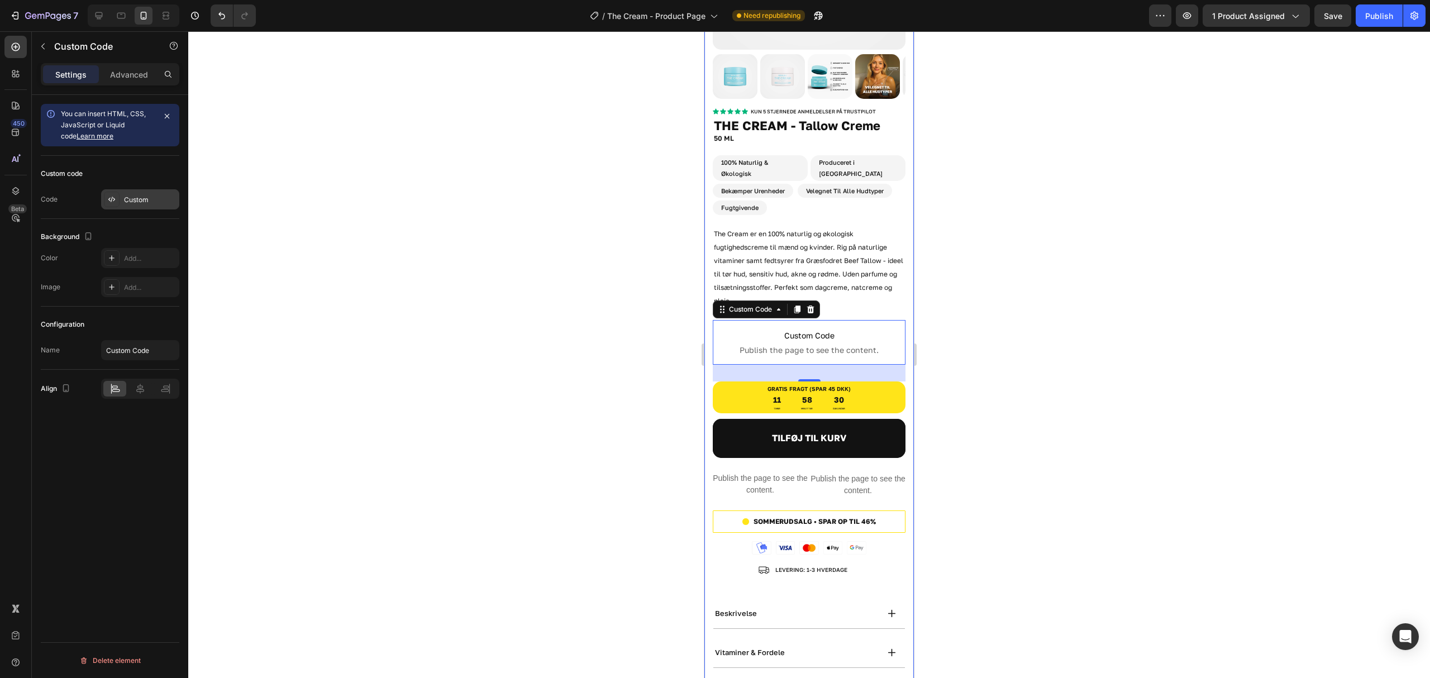
click at [112, 195] on icon at bounding box center [111, 199] width 9 height 9
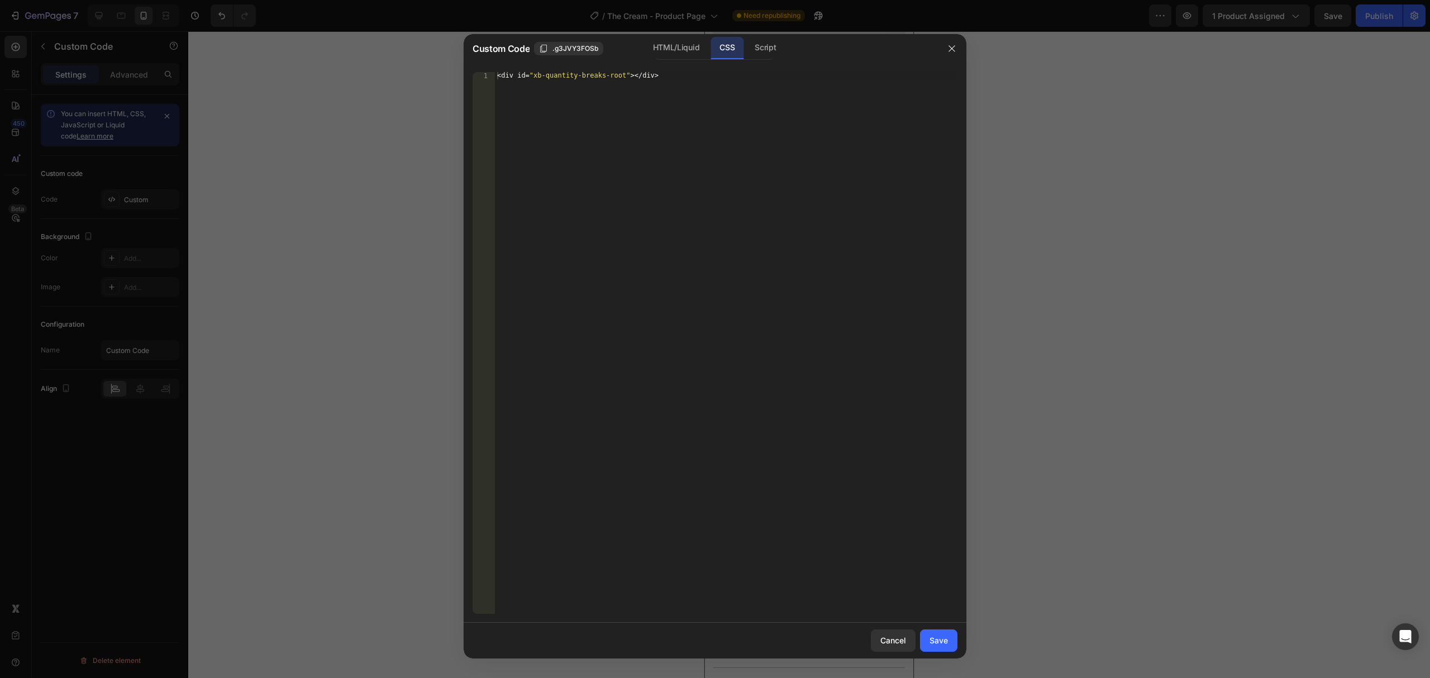
click at [741, 124] on div "< div id = " xb-quantity-breaks-root " ></ div >" at bounding box center [726, 350] width 462 height 557
click at [710, 112] on div "< div id = " xb-quantity-breaks-root " ></ div >" at bounding box center [726, 350] width 462 height 557
paste textarea "}"
type textarea "}"
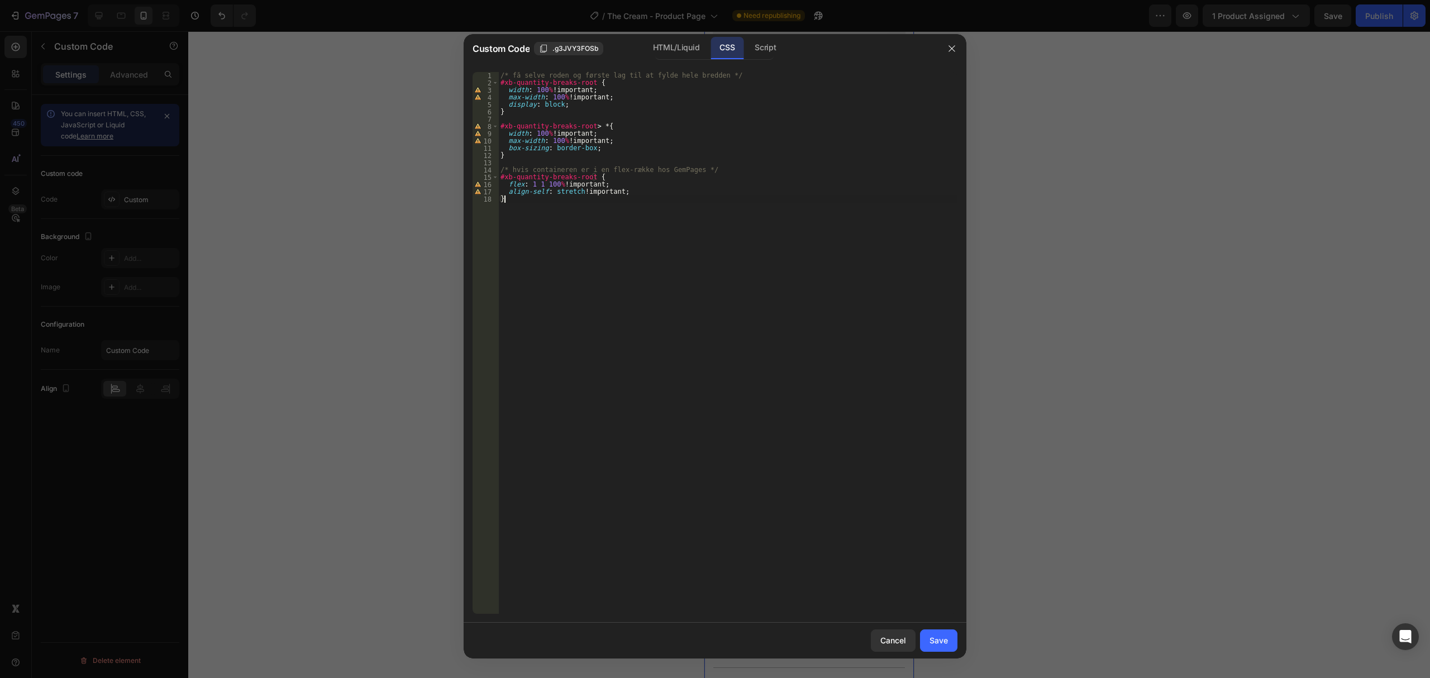
click at [824, 433] on div "/* få selve roden og første lag til at fylde hele bredden */ #xb-quantity-break…" at bounding box center [727, 350] width 459 height 557
click at [936, 634] on div "Save" at bounding box center [938, 640] width 18 height 12
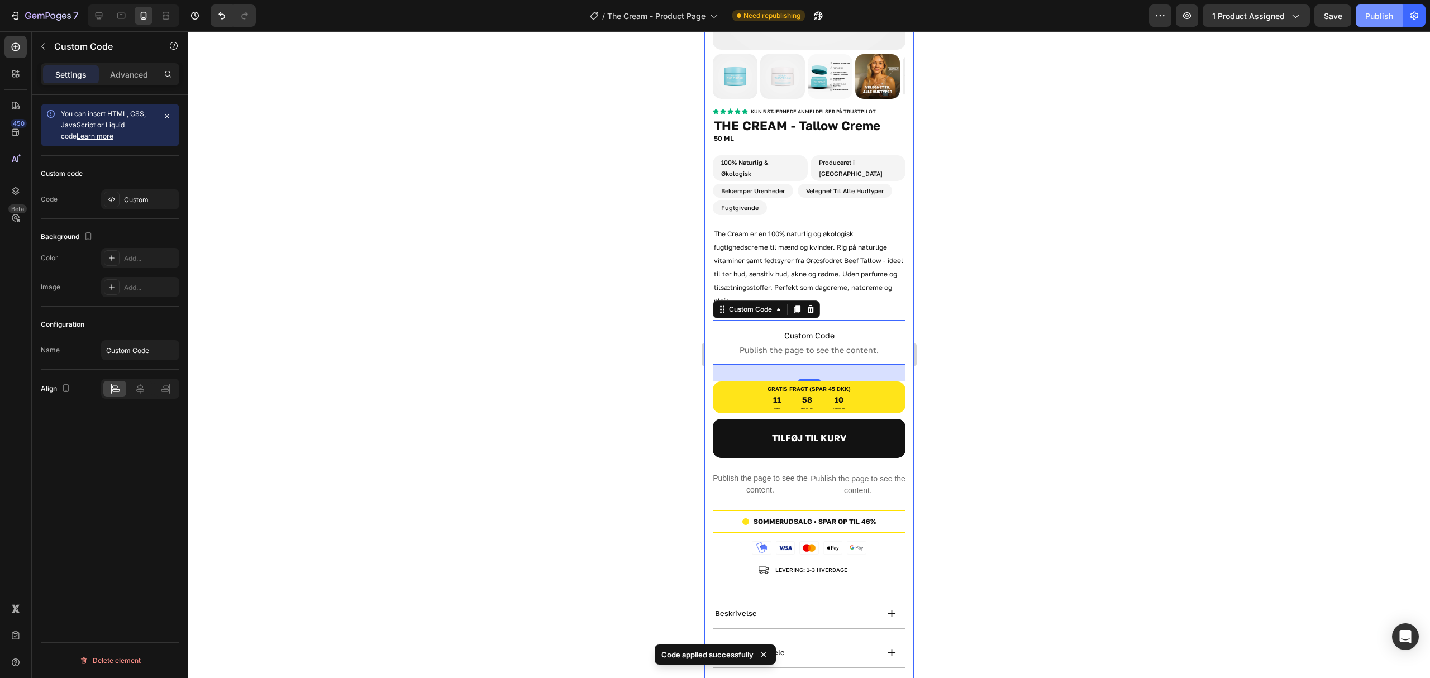
click at [1366, 18] on div "Publish" at bounding box center [1379, 16] width 28 height 12
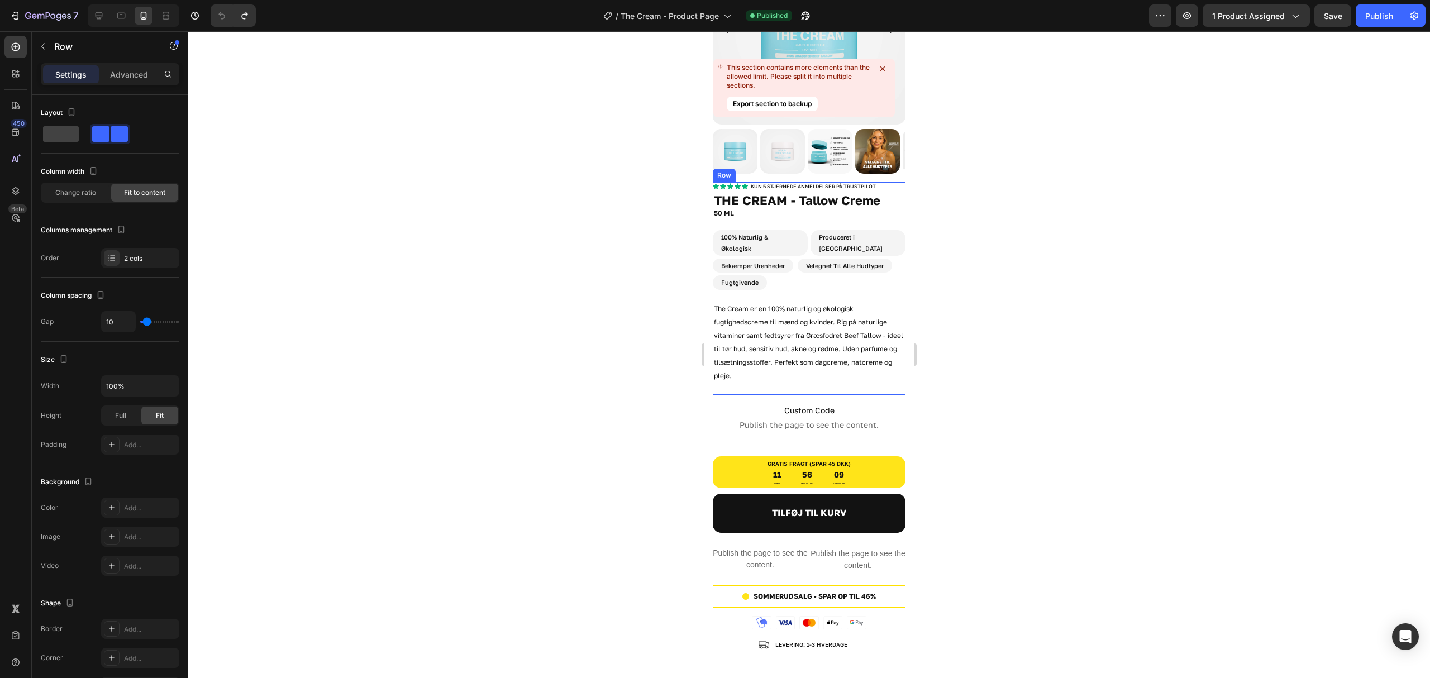
scroll to position [0, 0]
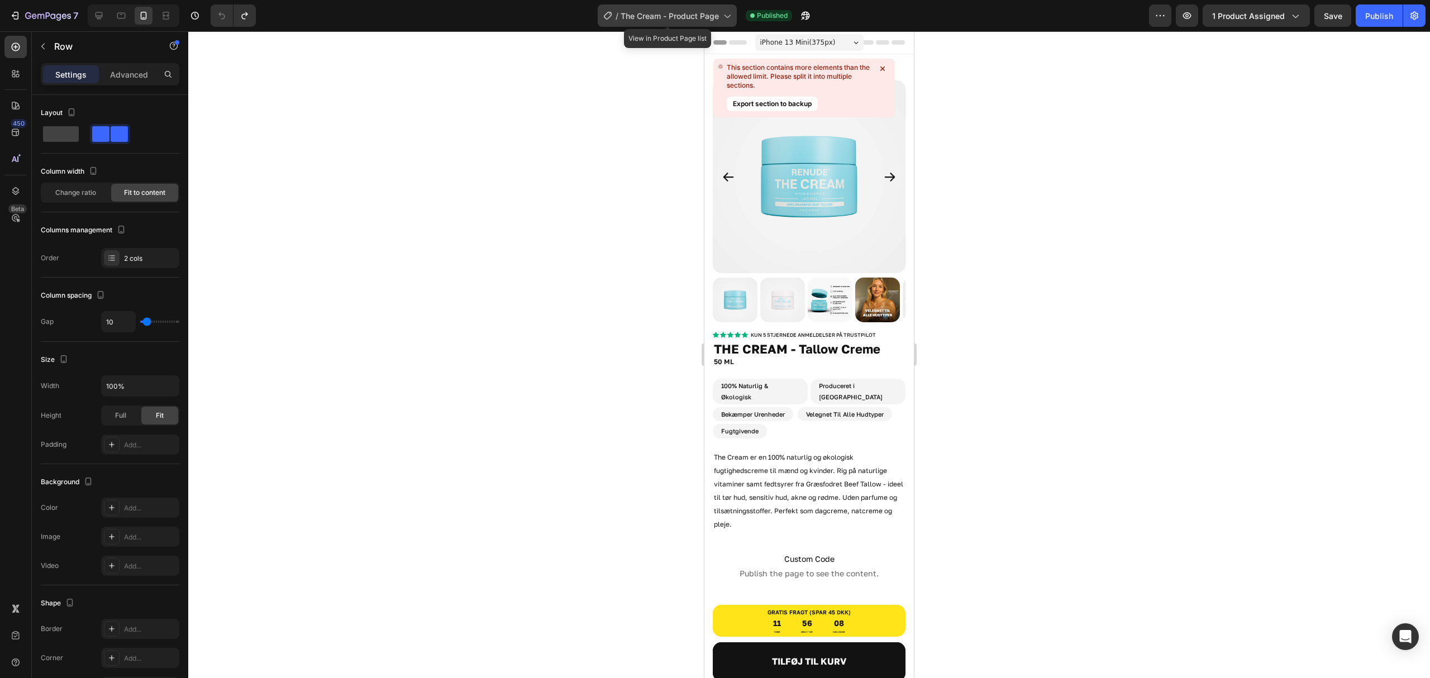
click at [669, 11] on span "The Cream - Product Page" at bounding box center [669, 16] width 98 height 12
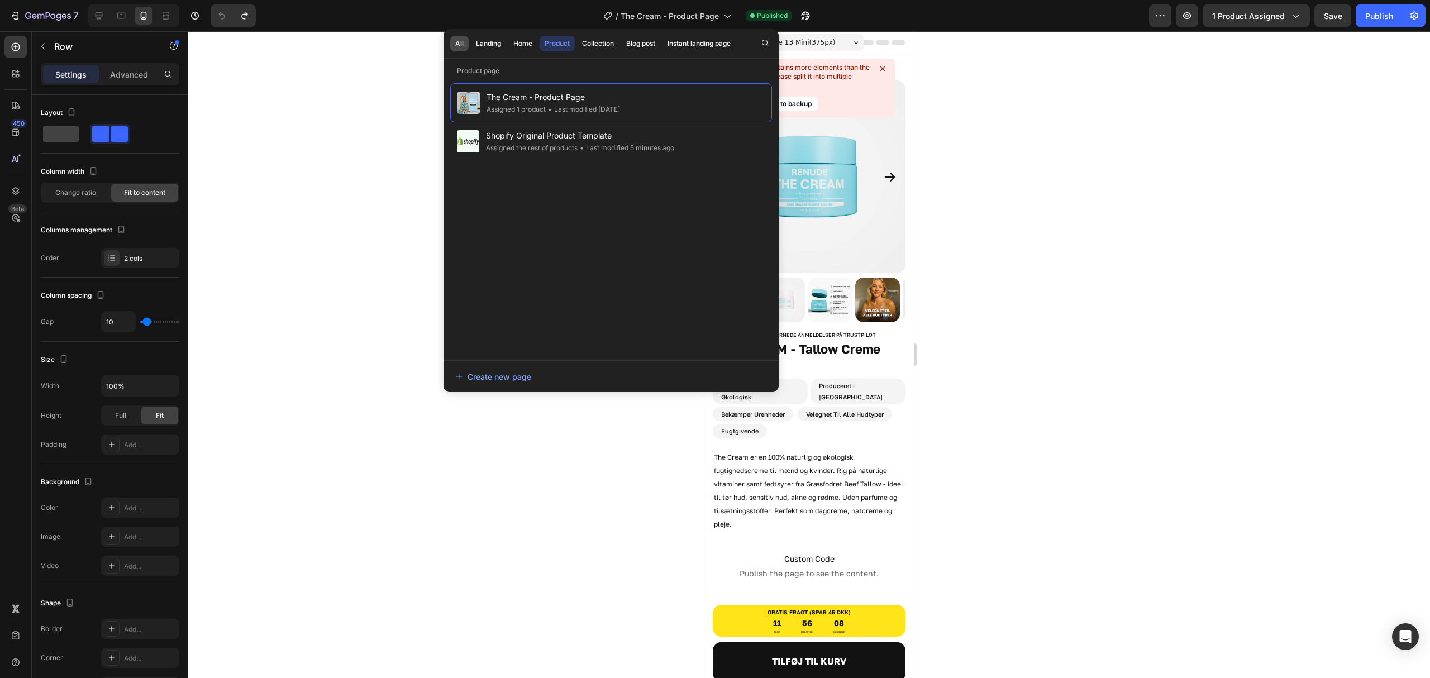
click at [461, 42] on div "All" at bounding box center [459, 44] width 8 height 10
click at [486, 40] on div "Landing" at bounding box center [488, 44] width 25 height 10
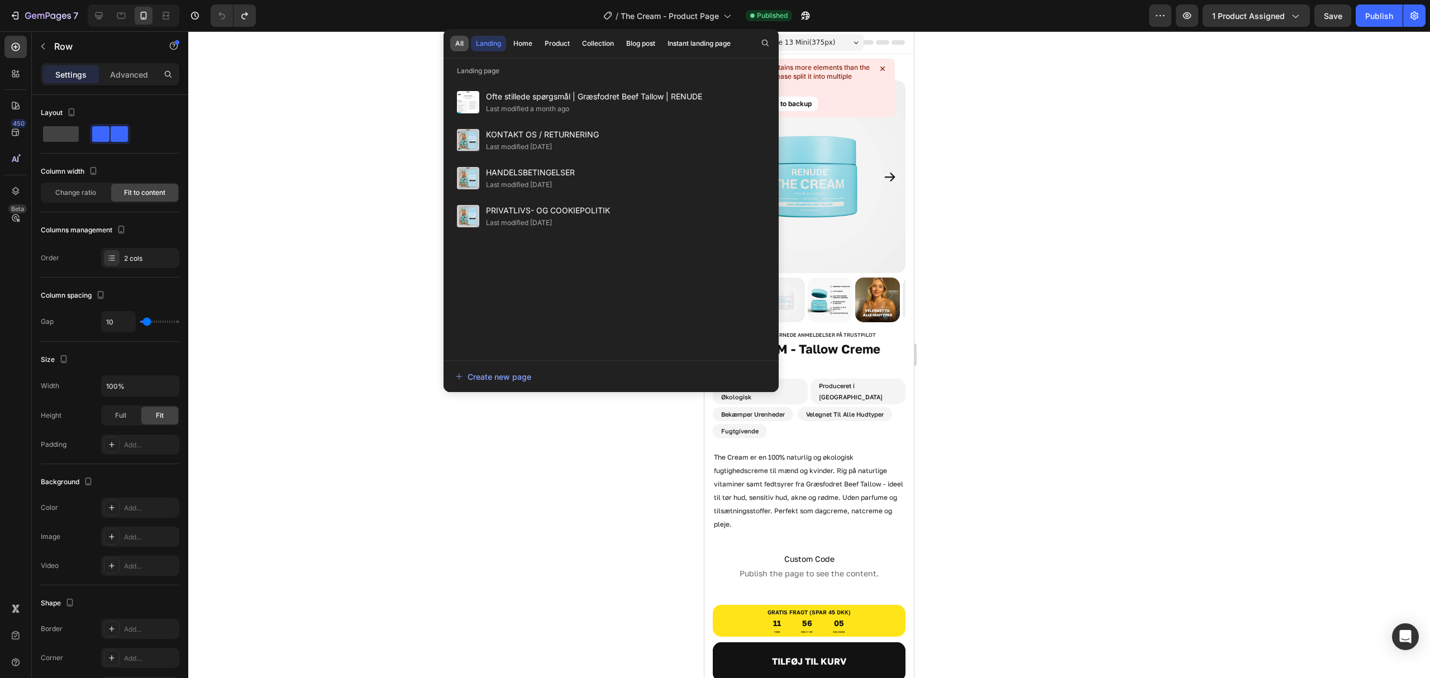
click at [458, 39] on div "All" at bounding box center [459, 44] width 8 height 10
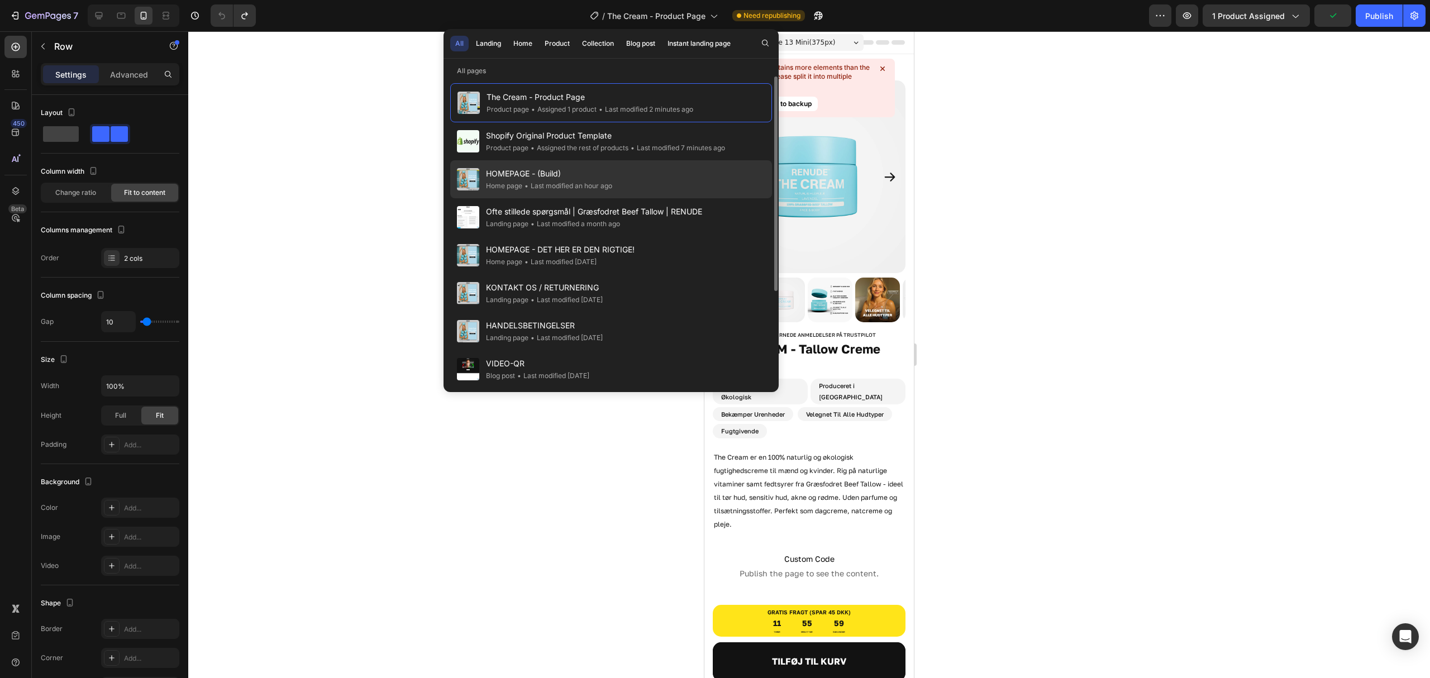
click at [624, 198] on div "HOMEPAGE - (Build) Home page • Last modified an hour ago" at bounding box center [611, 217] width 322 height 38
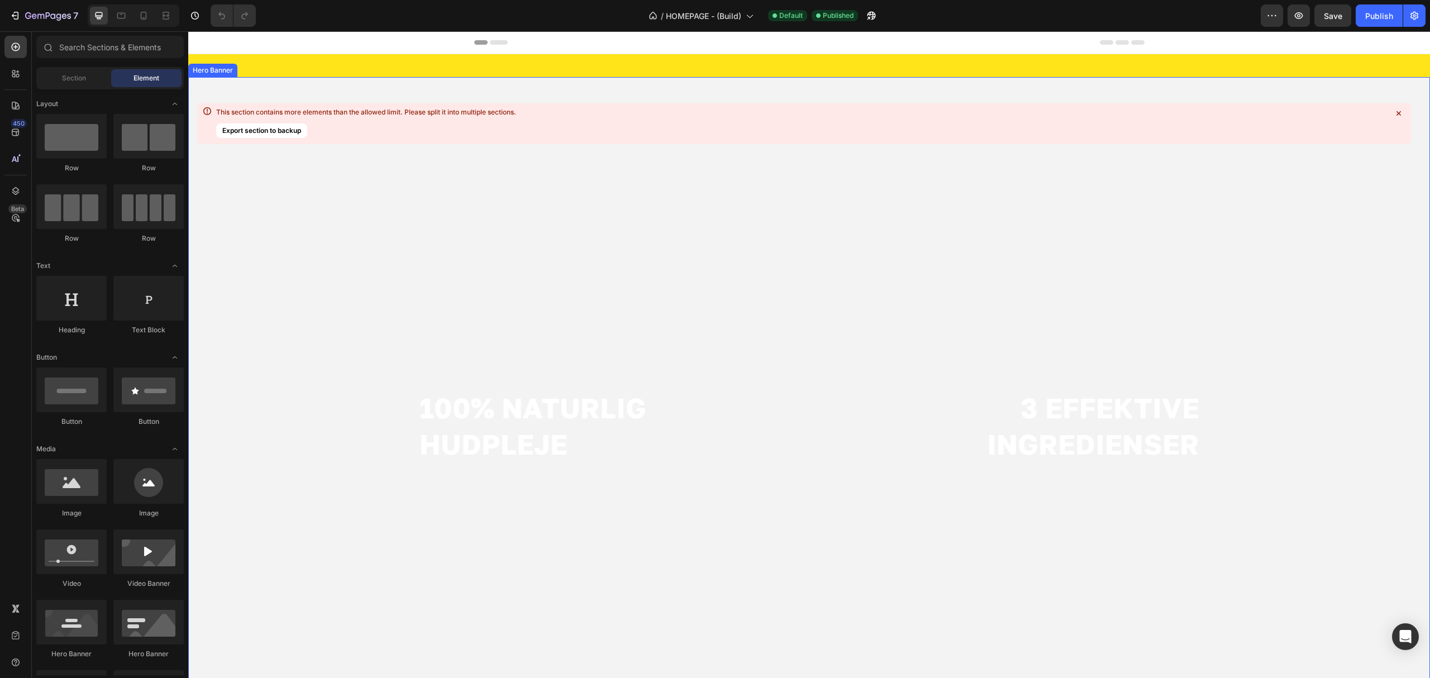
scroll to position [670, 0]
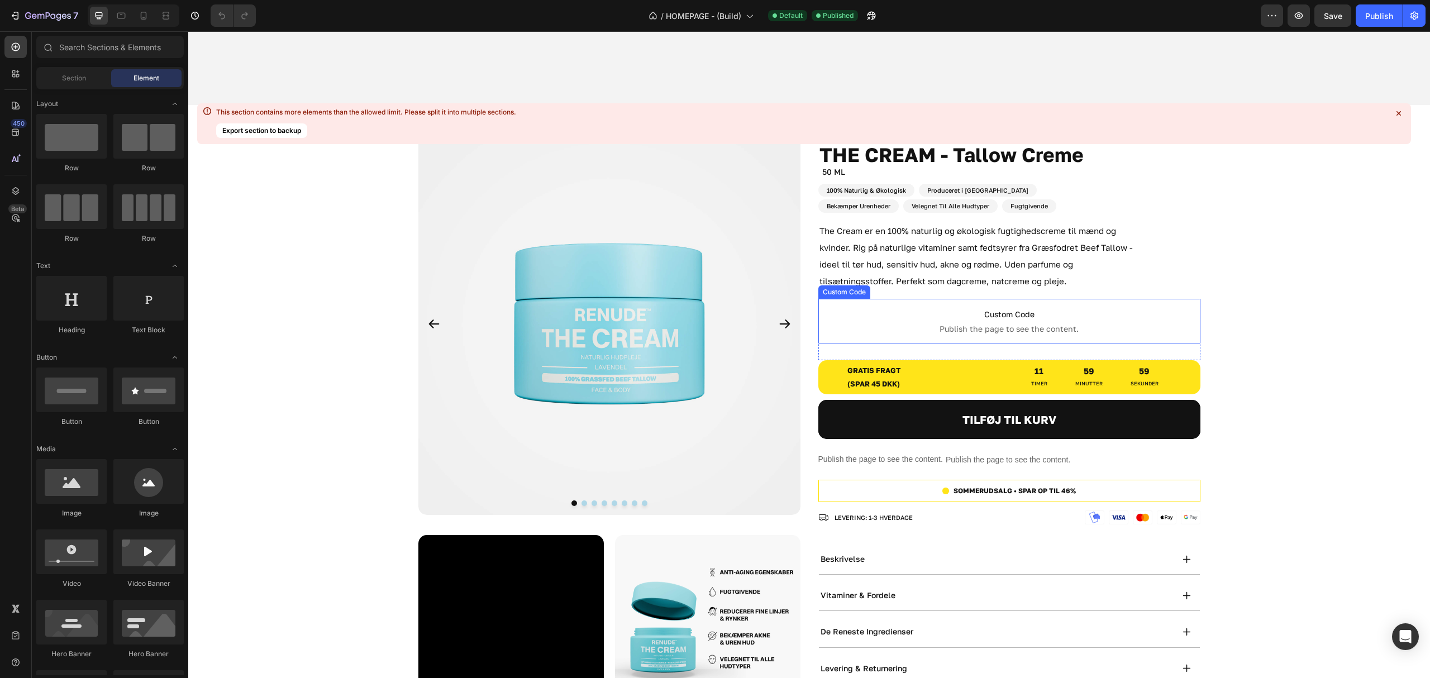
click at [1117, 323] on span "Publish the page to see the content." at bounding box center [1009, 328] width 382 height 11
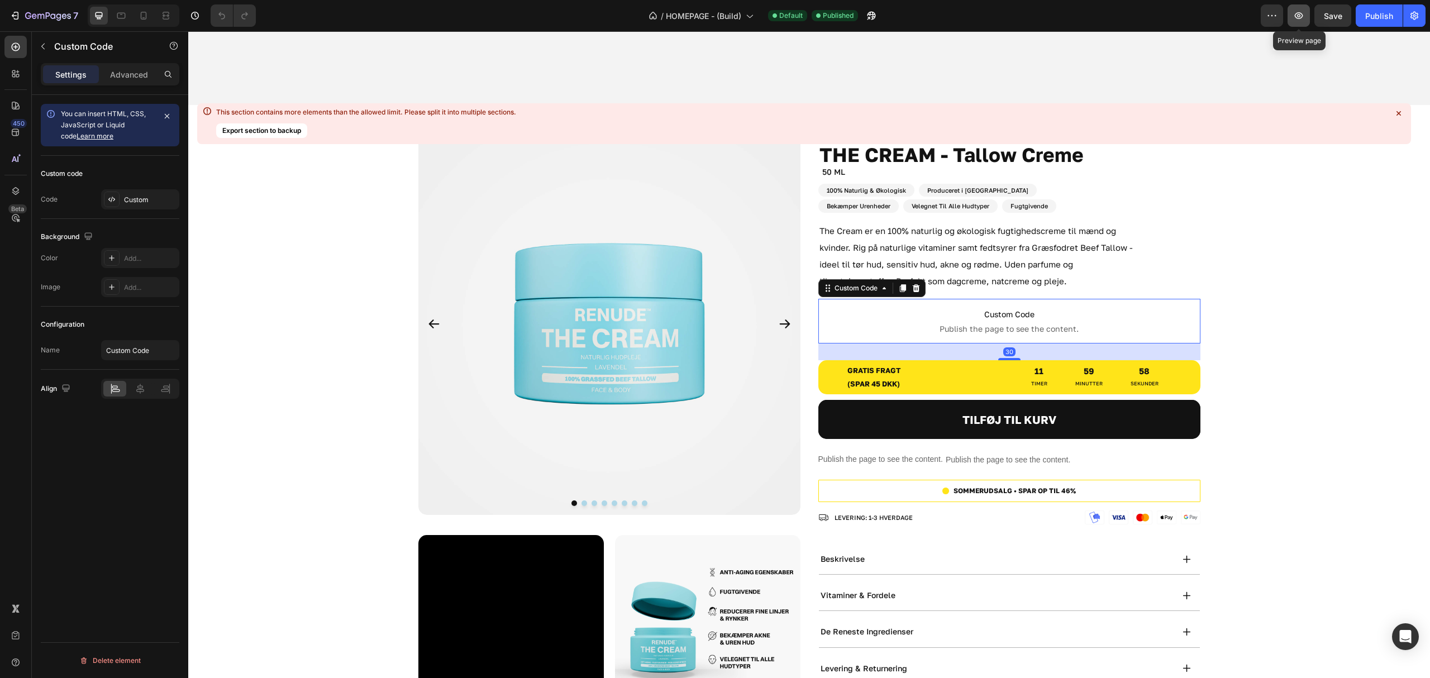
click at [1298, 12] on icon "button" at bounding box center [1298, 15] width 11 height 11
click at [1104, 278] on h2 "The Cream er en 100% naturlig og økologisk fugtighedscreme til mænd og kvinder.…" at bounding box center [978, 255] width 321 height 69
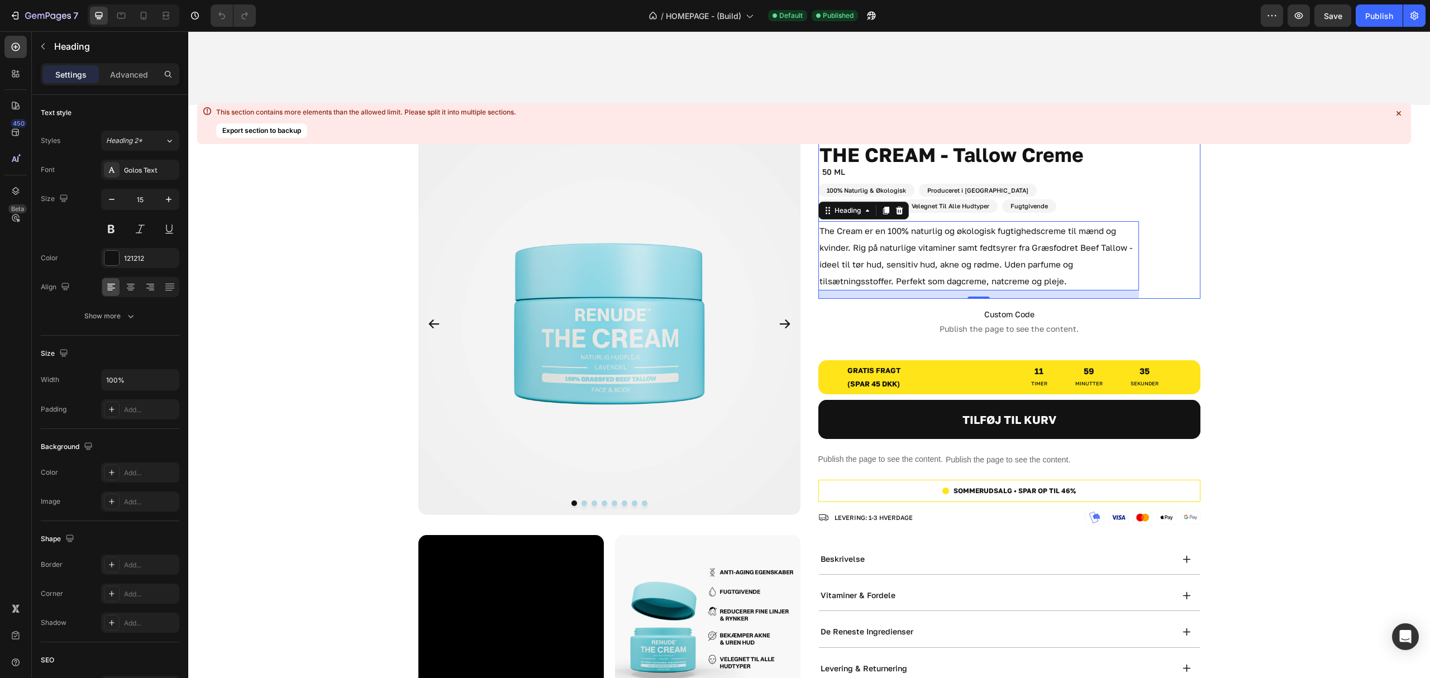
click at [1173, 275] on div "Kun 5 stjernede anmeldelser på trustpilot Heading Icon Icon Icon Icon Icon Icon…" at bounding box center [1009, 216] width 382 height 166
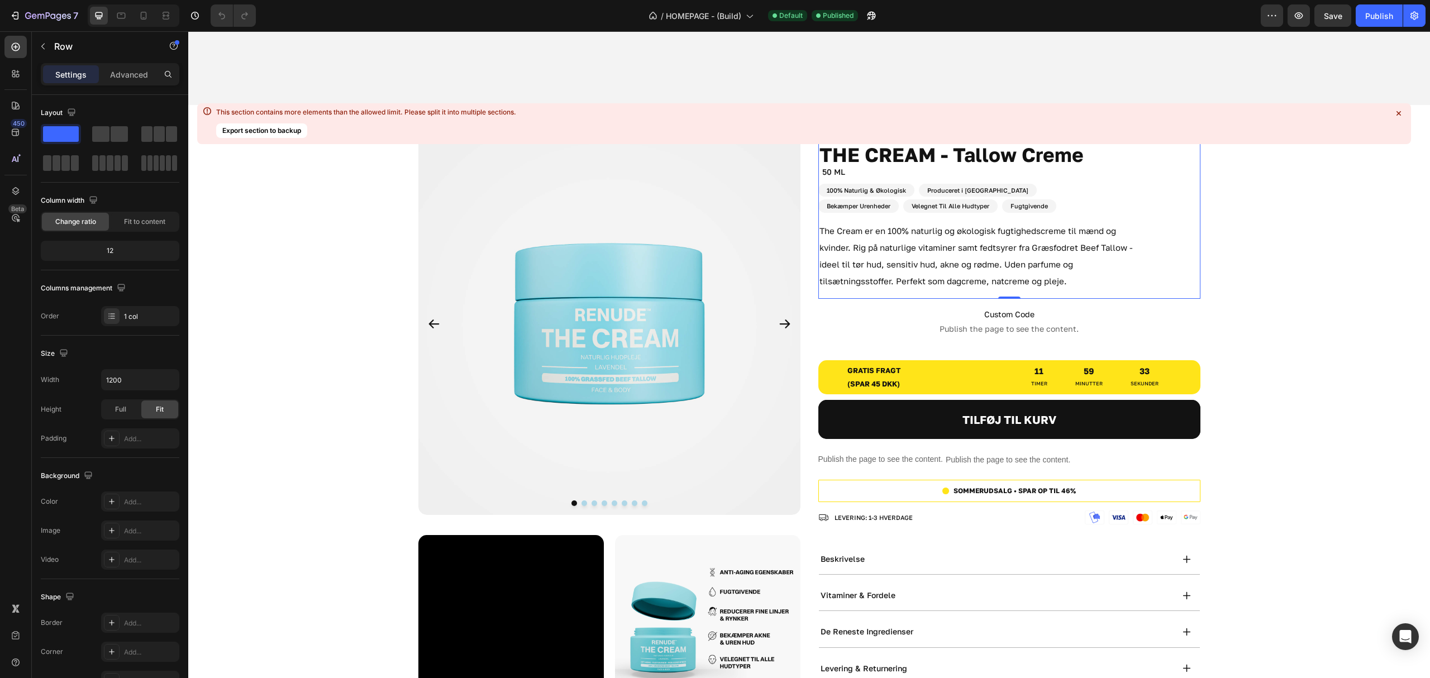
click at [1167, 286] on div "Kun 5 stjernede anmeldelser på trustpilot Heading Icon Icon Icon Icon Icon Icon…" at bounding box center [1009, 216] width 382 height 166
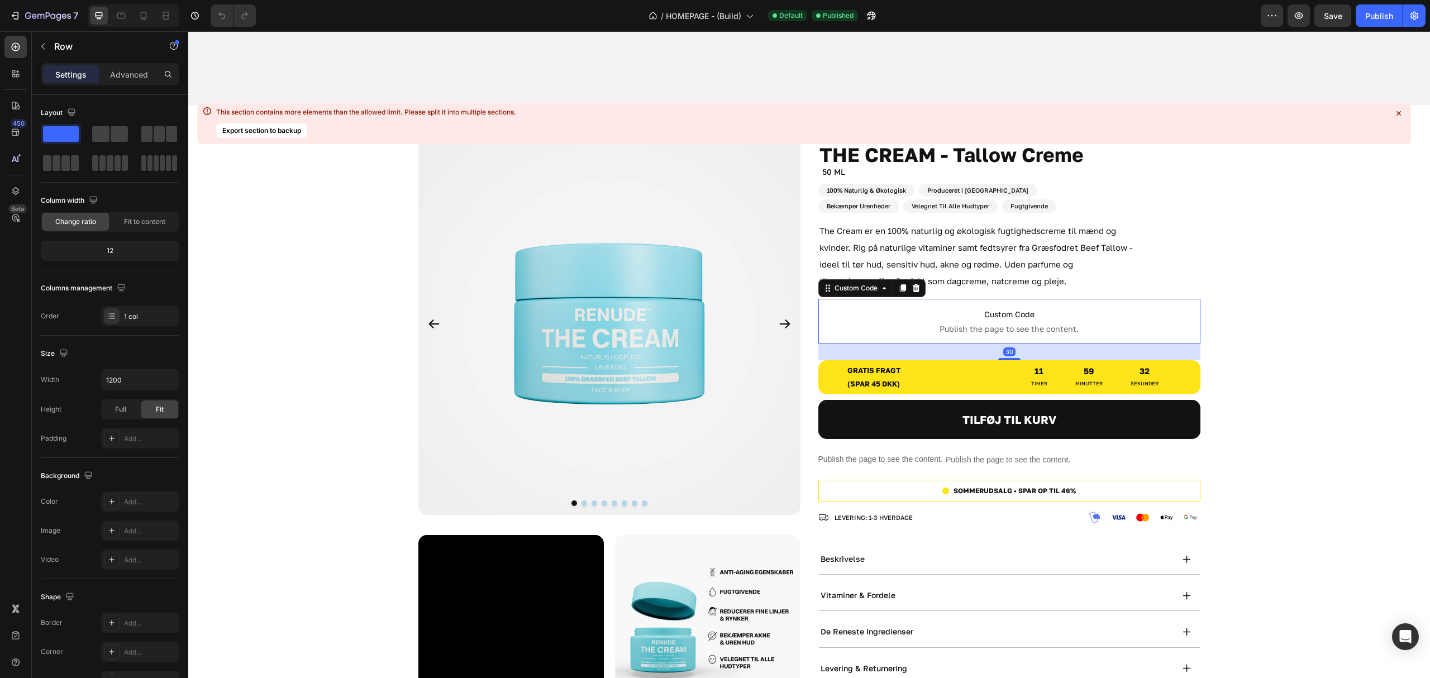
click at [1163, 333] on p "Custom Code Publish the page to see the content." at bounding box center [1009, 321] width 382 height 45
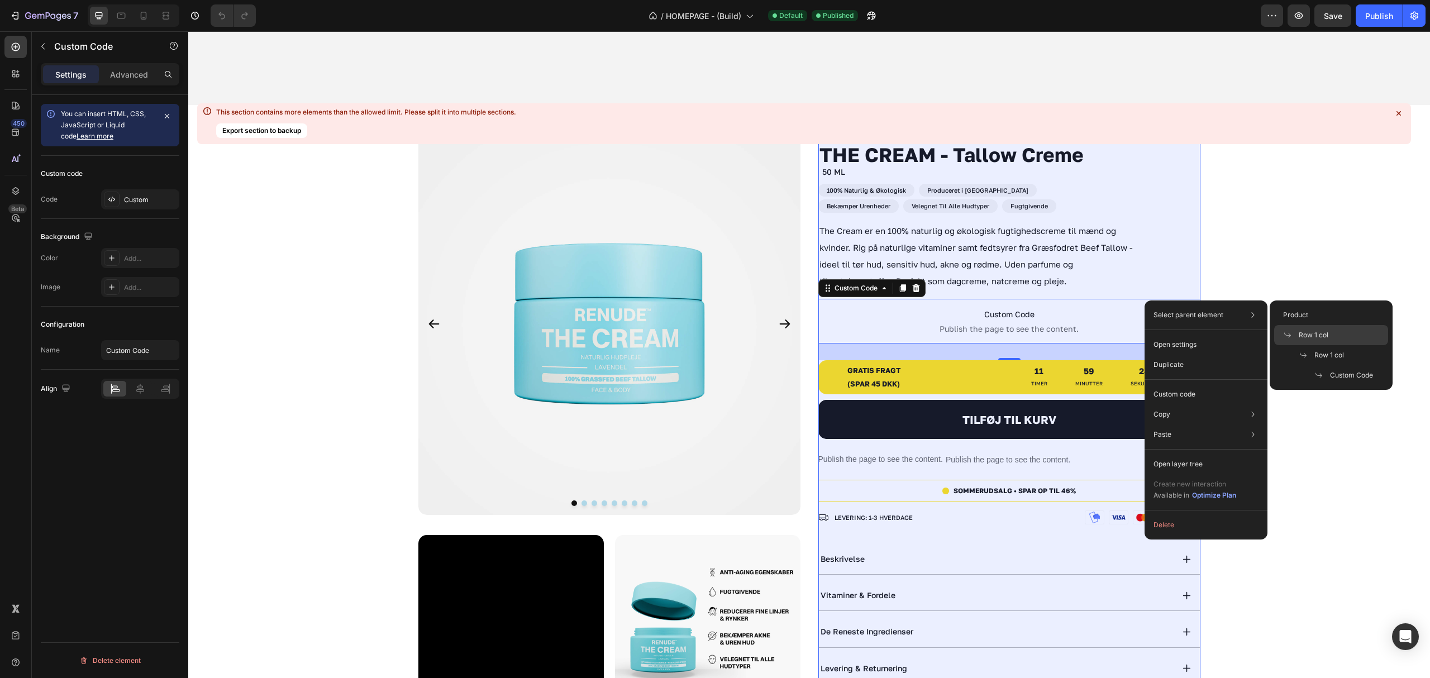
click at [1306, 336] on span "Row 1 col" at bounding box center [1314, 335] width 30 height 10
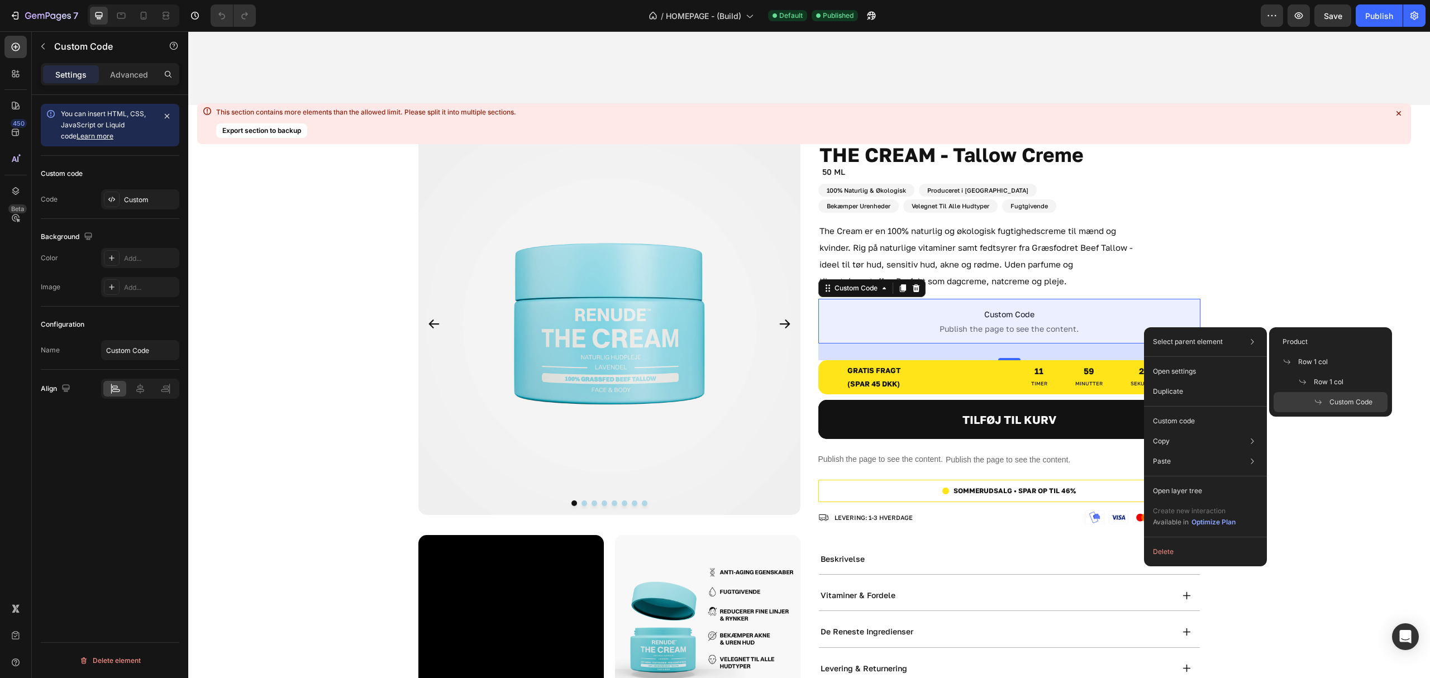
click at [1339, 404] on span "Custom Code" at bounding box center [1350, 402] width 43 height 10
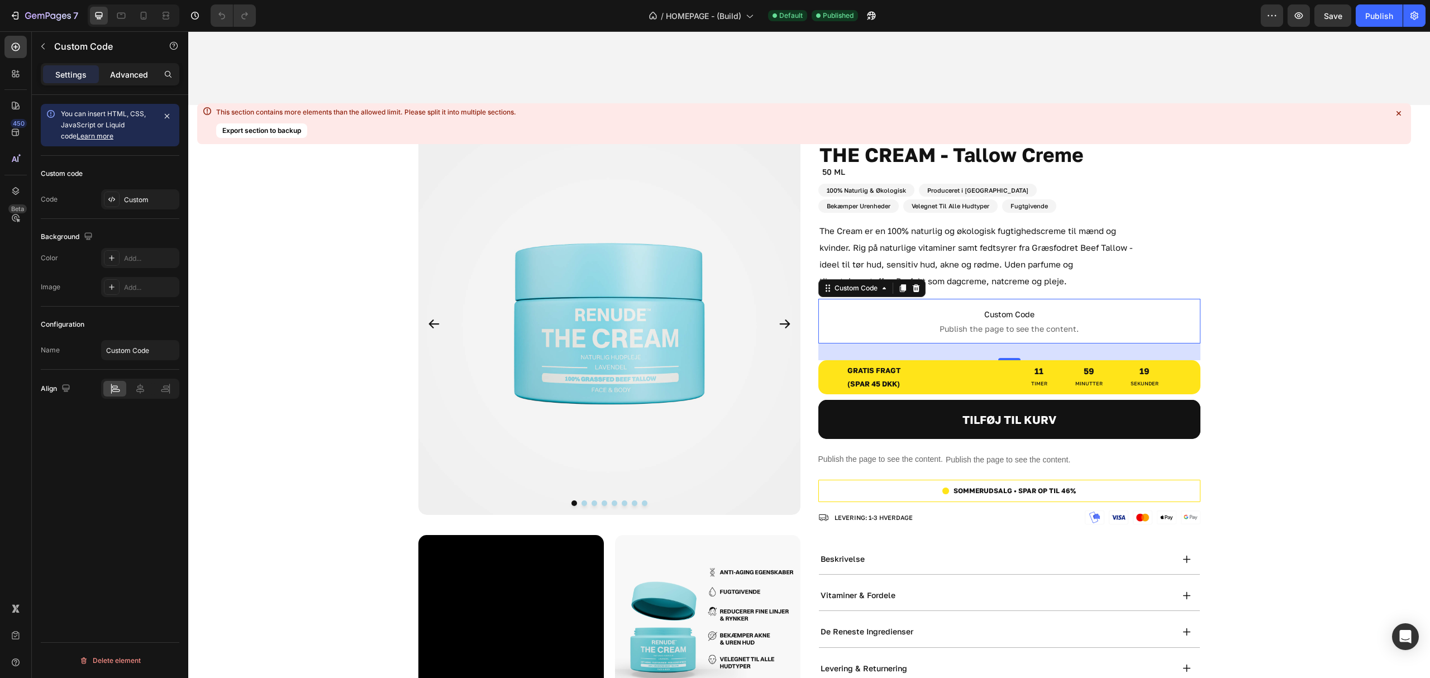
click at [125, 79] on p "Advanced" at bounding box center [129, 75] width 38 height 12
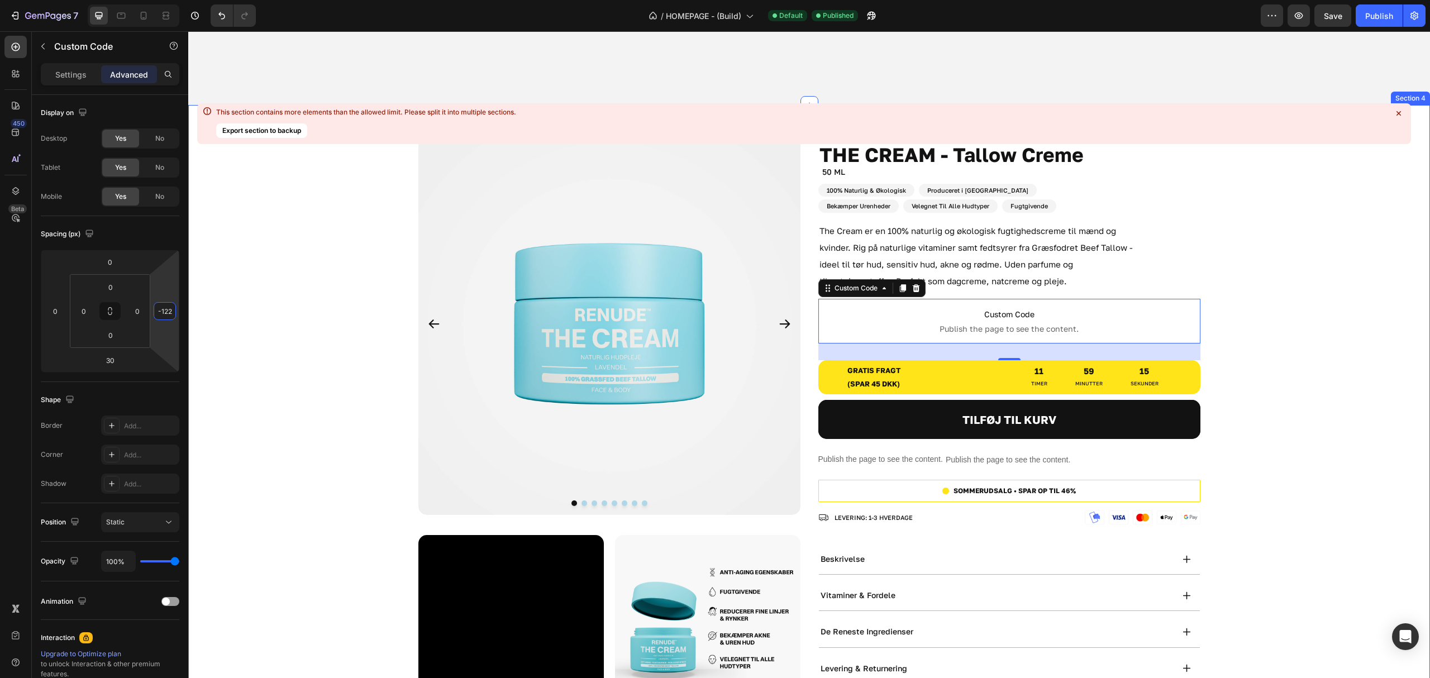
drag, startPoint x: 364, startPoint y: 306, endPoint x: 195, endPoint y: 388, distance: 186.8
type input "4"
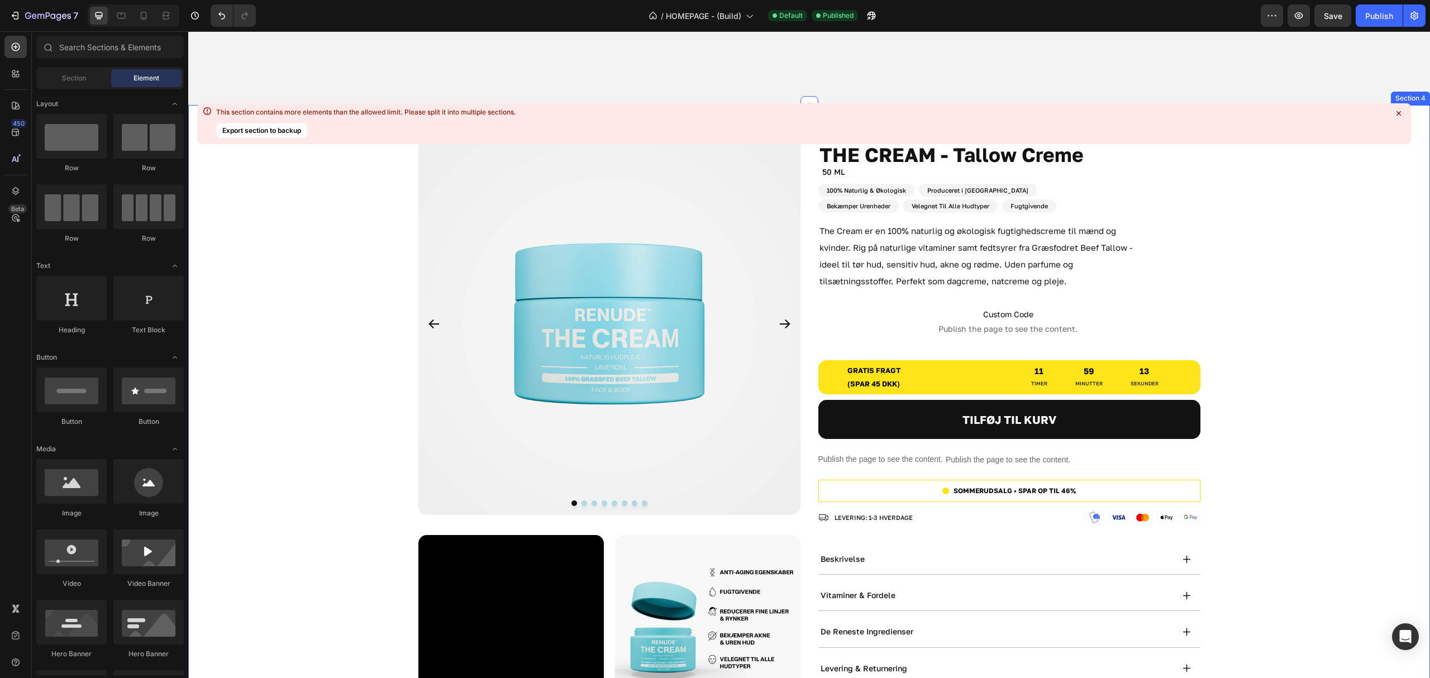
click at [1136, 308] on span "Custom Code" at bounding box center [1008, 314] width 380 height 13
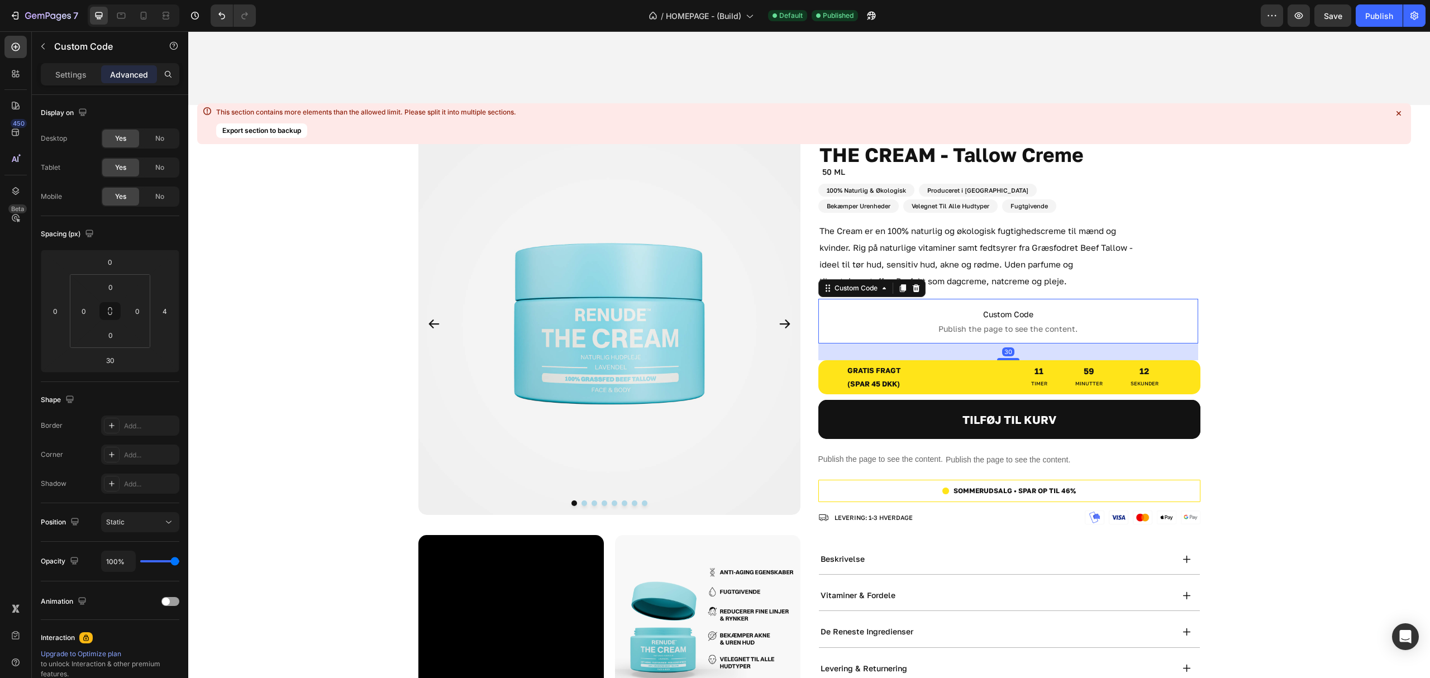
click at [166, 0] on html "7 Version history / HOMEPAGE - (Build) Default Published Preview Save Publish 4…" at bounding box center [715, 0] width 1430 height 0
click at [168, 311] on input "4" at bounding box center [164, 311] width 17 height 17
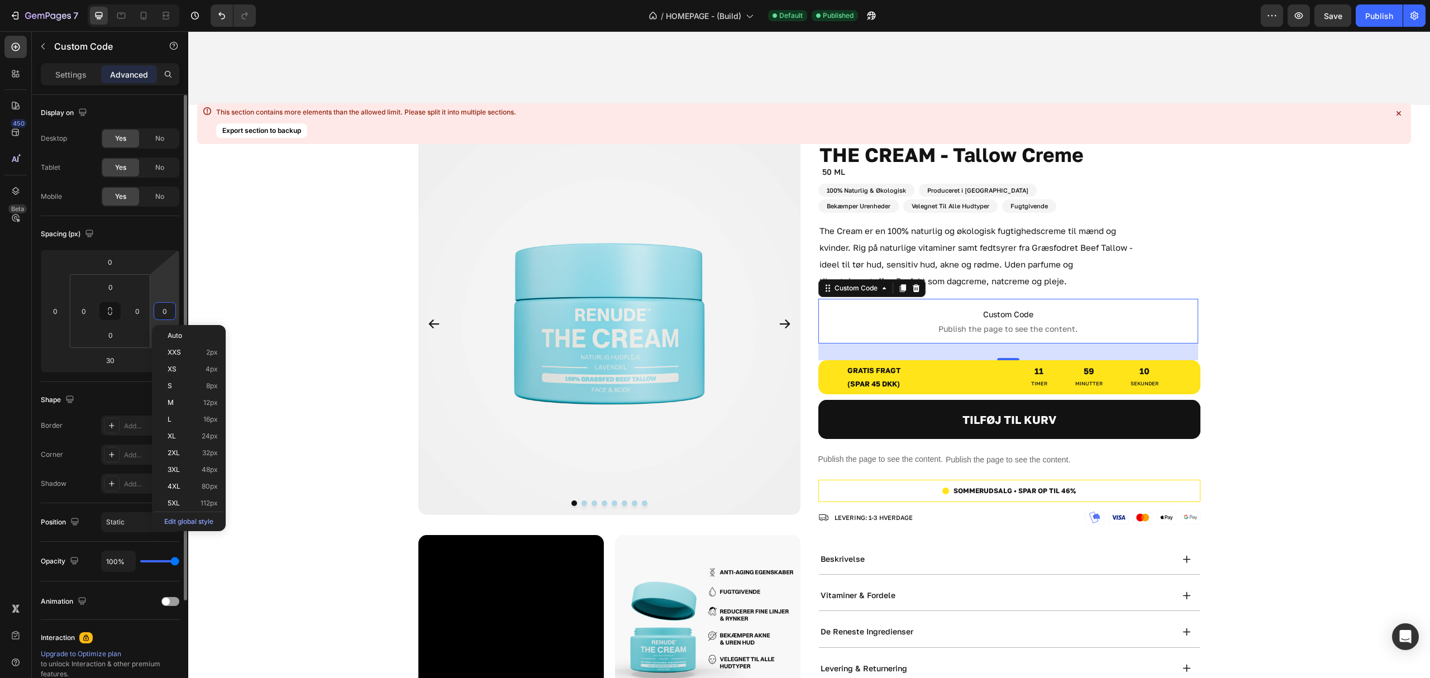
type input "0"
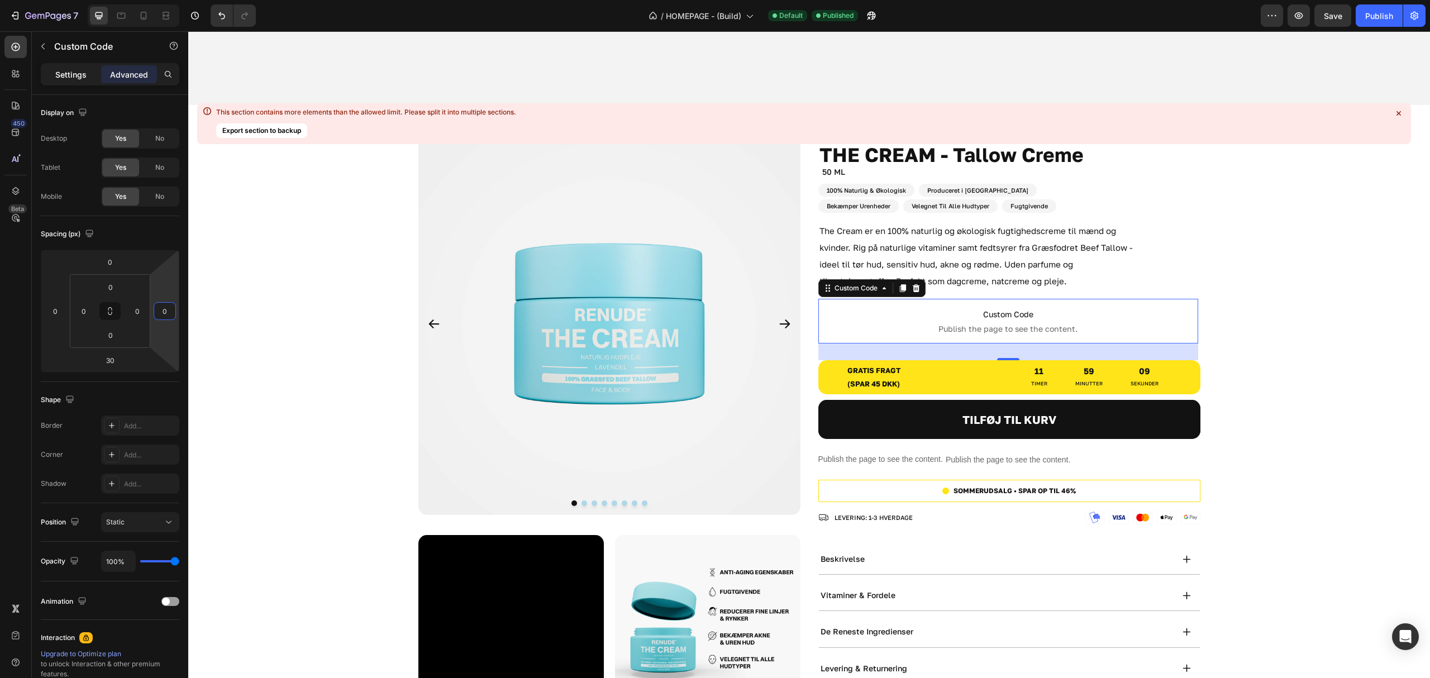
click at [54, 70] on div "Settings" at bounding box center [71, 74] width 56 height 18
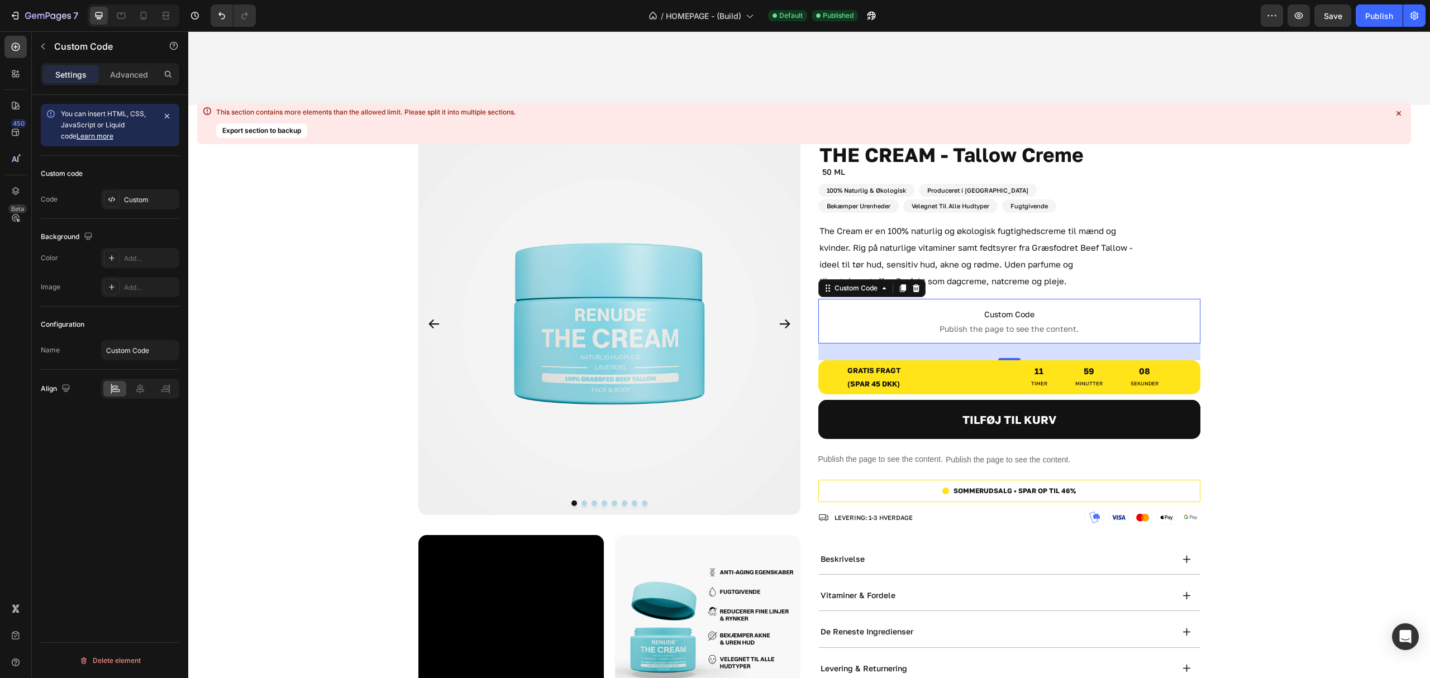
click at [130, 188] on div "Custom code Code Custom" at bounding box center [110, 187] width 139 height 63
click at [130, 194] on div "Custom" at bounding box center [140, 199] width 78 height 20
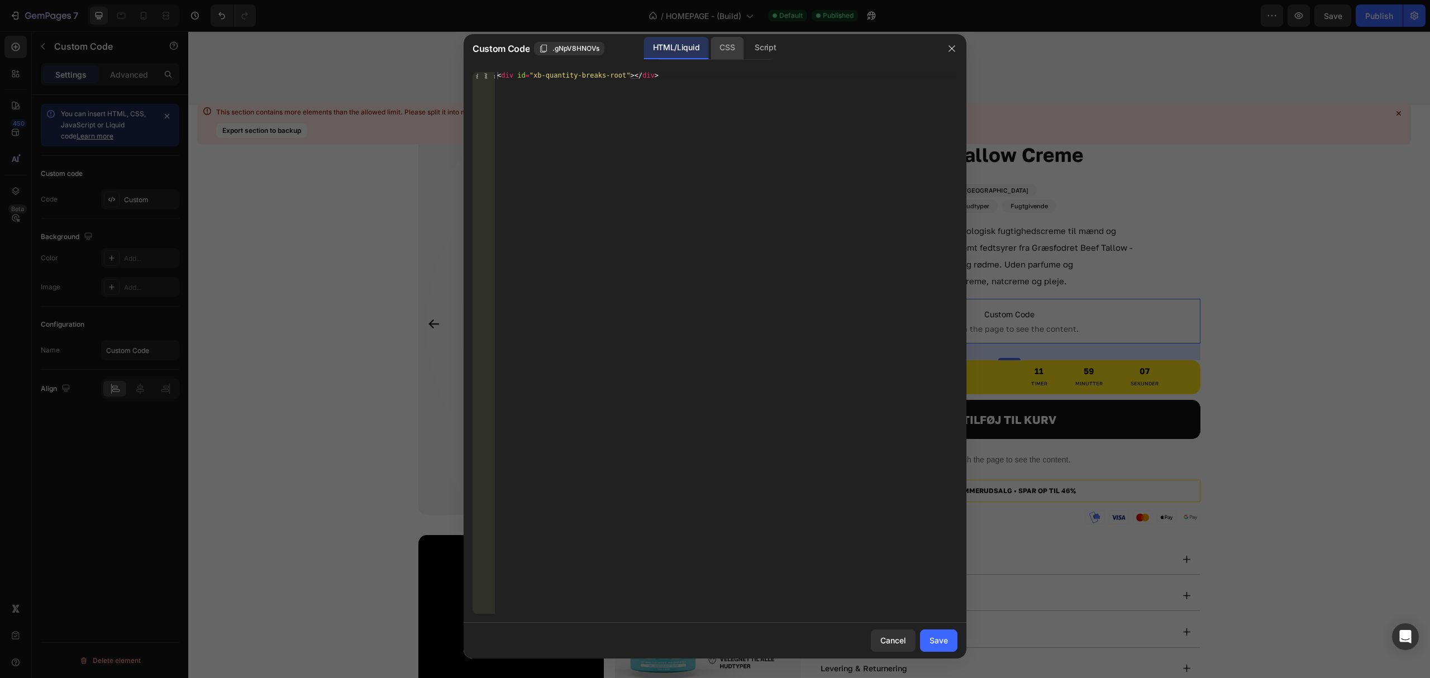
click at [746, 50] on div "CSS" at bounding box center [765, 48] width 39 height 22
click at [944, 51] on button "button" at bounding box center [952, 49] width 18 height 18
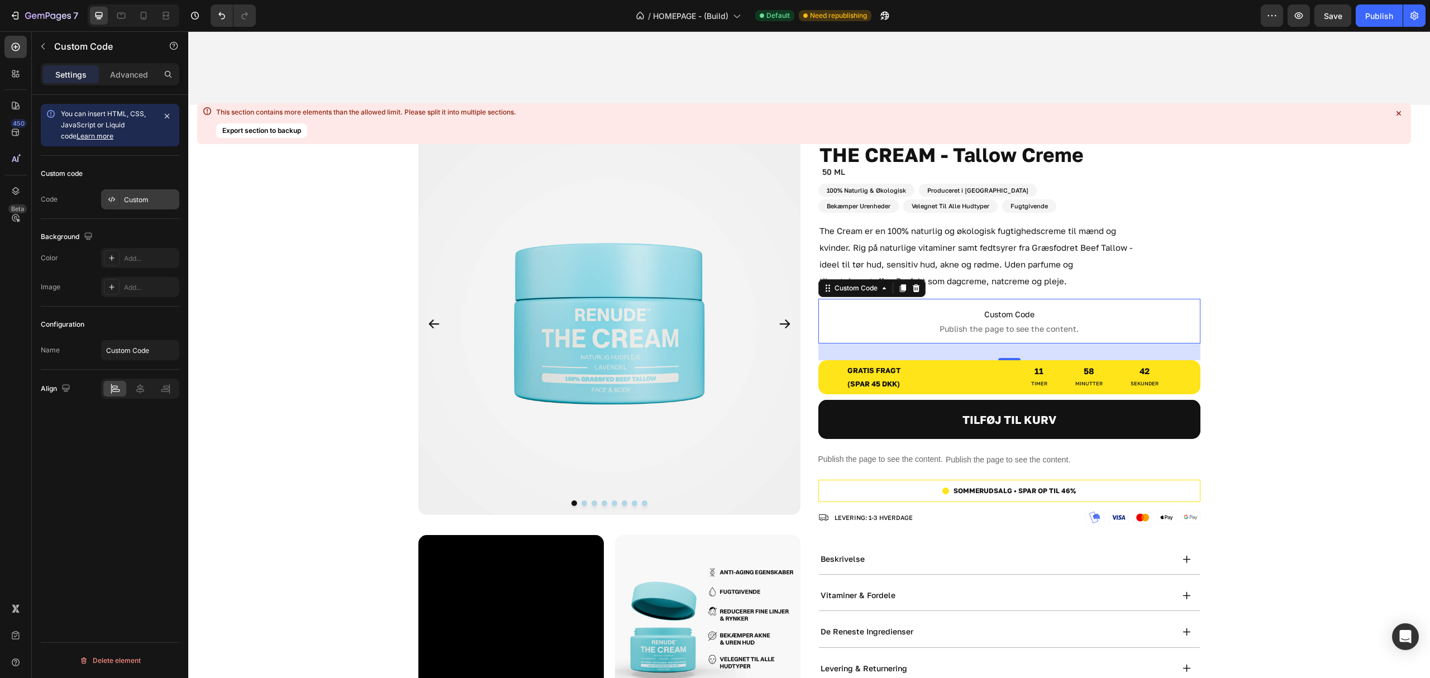
click at [117, 201] on div at bounding box center [112, 200] width 16 height 16
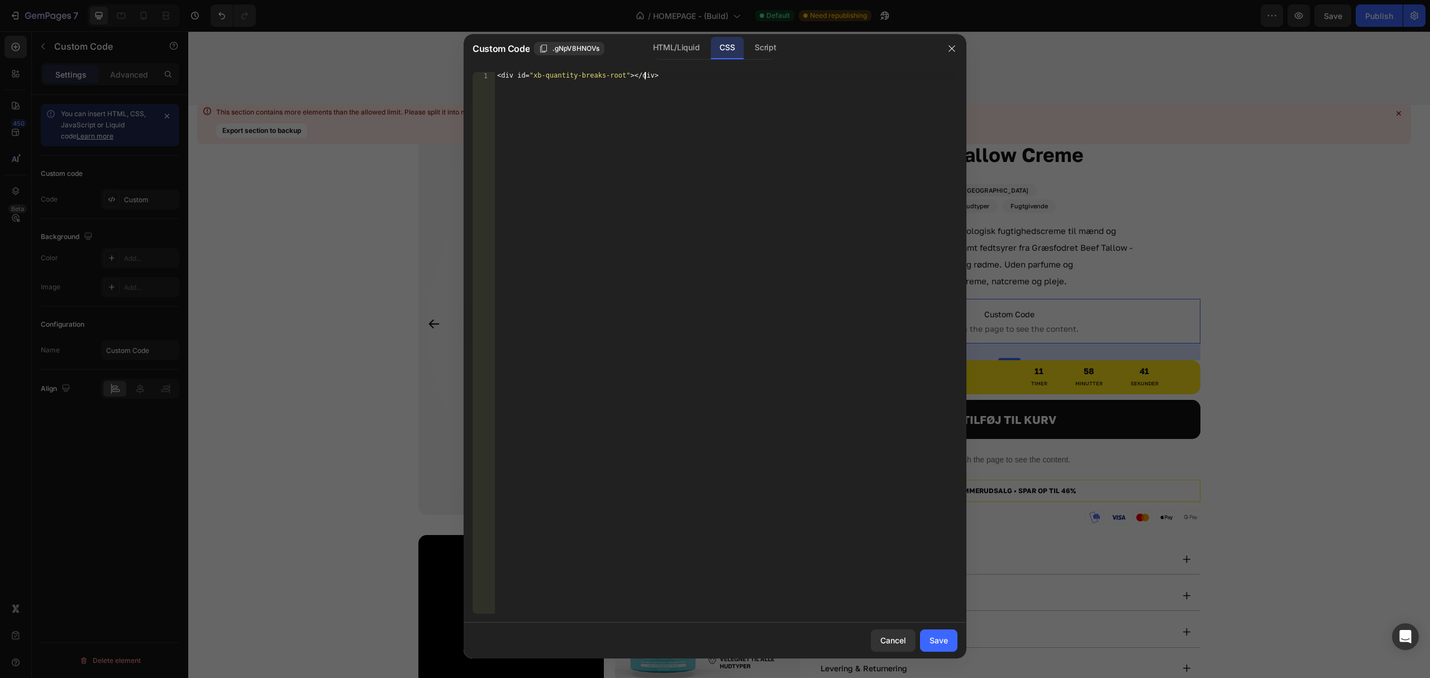
click at [706, 101] on div "< div id = " xb-quantity-breaks-root " ></ div >" at bounding box center [726, 350] width 462 height 557
paste textarea "#xb-quantity-breaks-root .xb-wrapper { width:100% !important; max-width:100% !i…"
type textarea "#xb-quantity-breaks-root .xb-wrapper { width:100% !important; max-width:100% !i…"
click at [948, 632] on button "Save" at bounding box center [938, 640] width 37 height 22
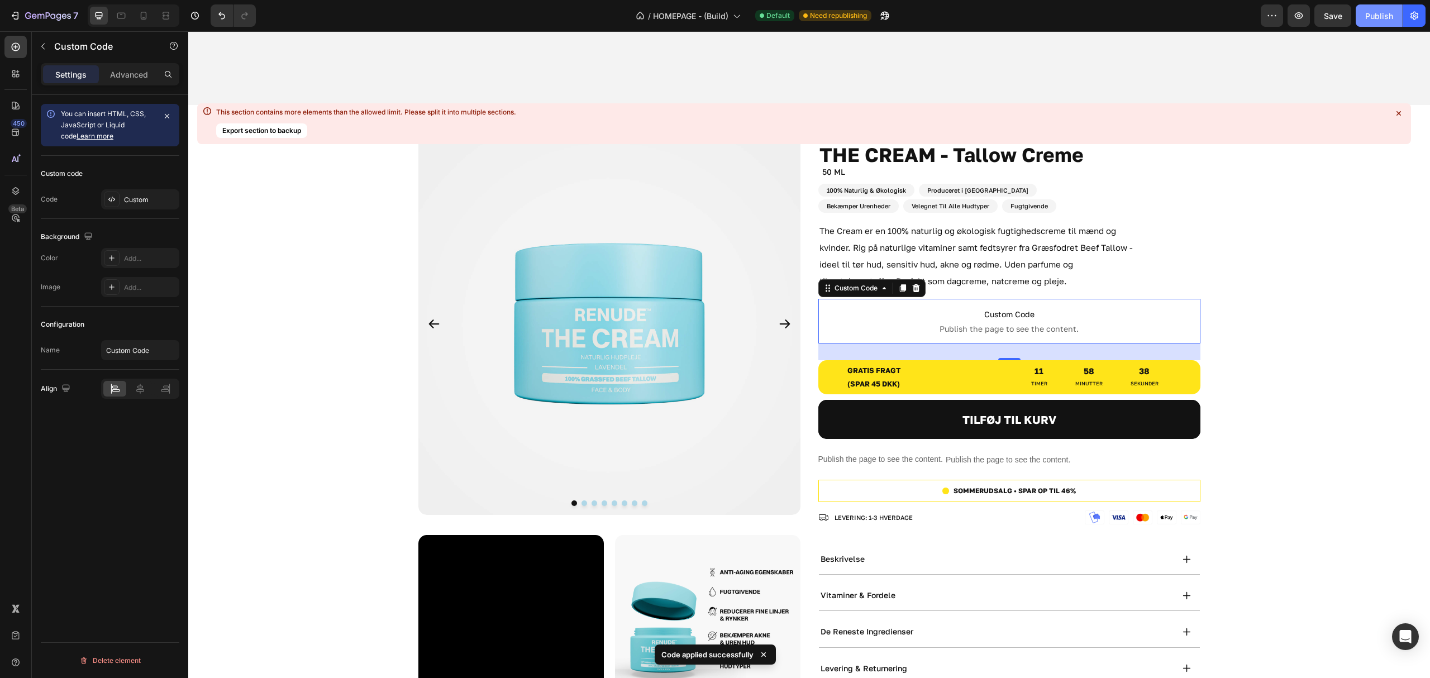
drag, startPoint x: 1378, startPoint y: 4, endPoint x: 1363, endPoint y: 15, distance: 18.1
click at [1378, 4] on button "Publish" at bounding box center [1378, 15] width 47 height 22
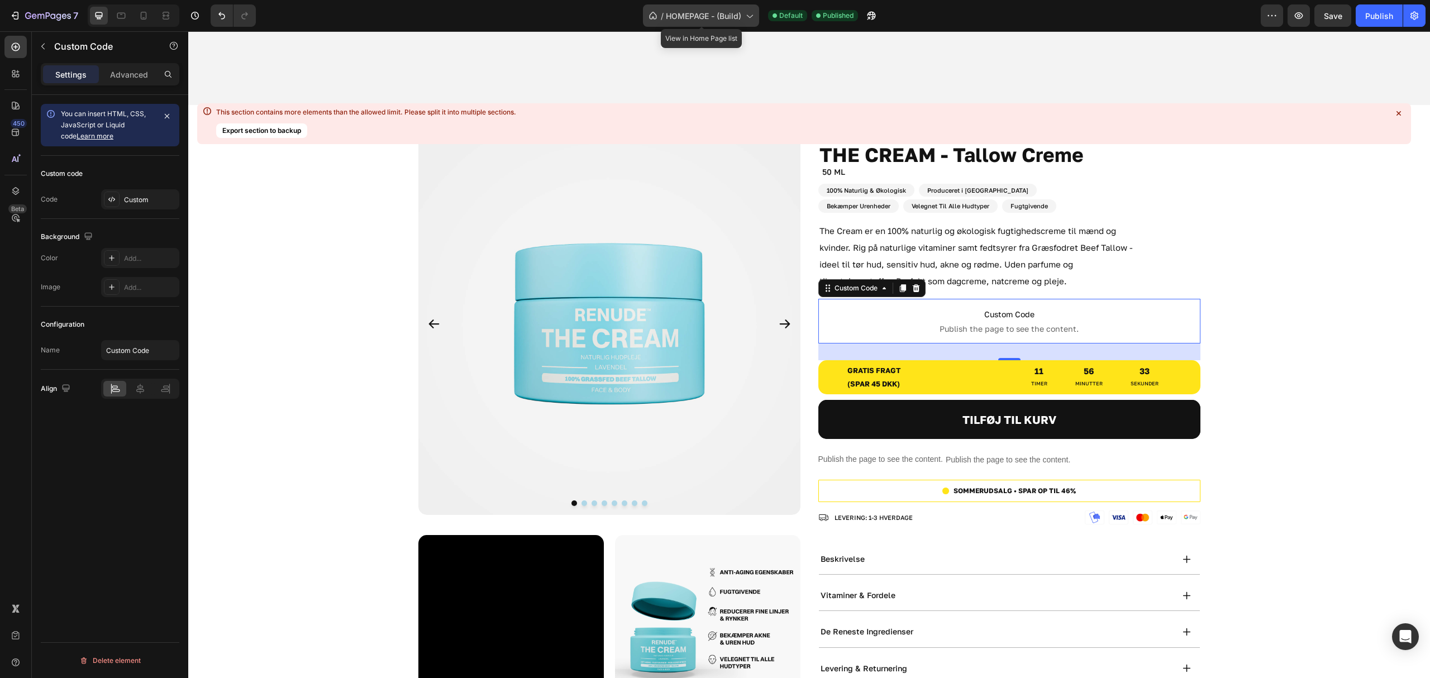
click at [713, 19] on span "HOMEPAGE - (Build)" at bounding box center [703, 16] width 75 height 12
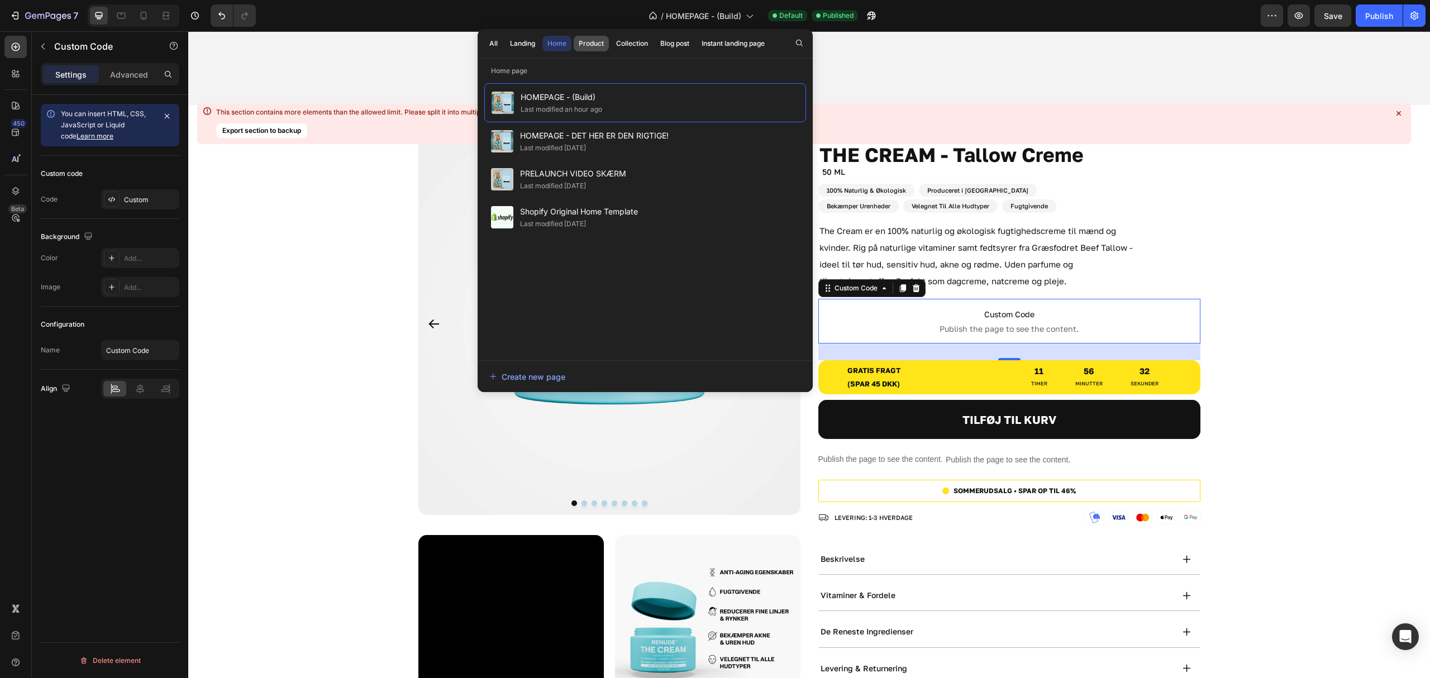
click at [599, 46] on div "Product" at bounding box center [591, 44] width 25 height 10
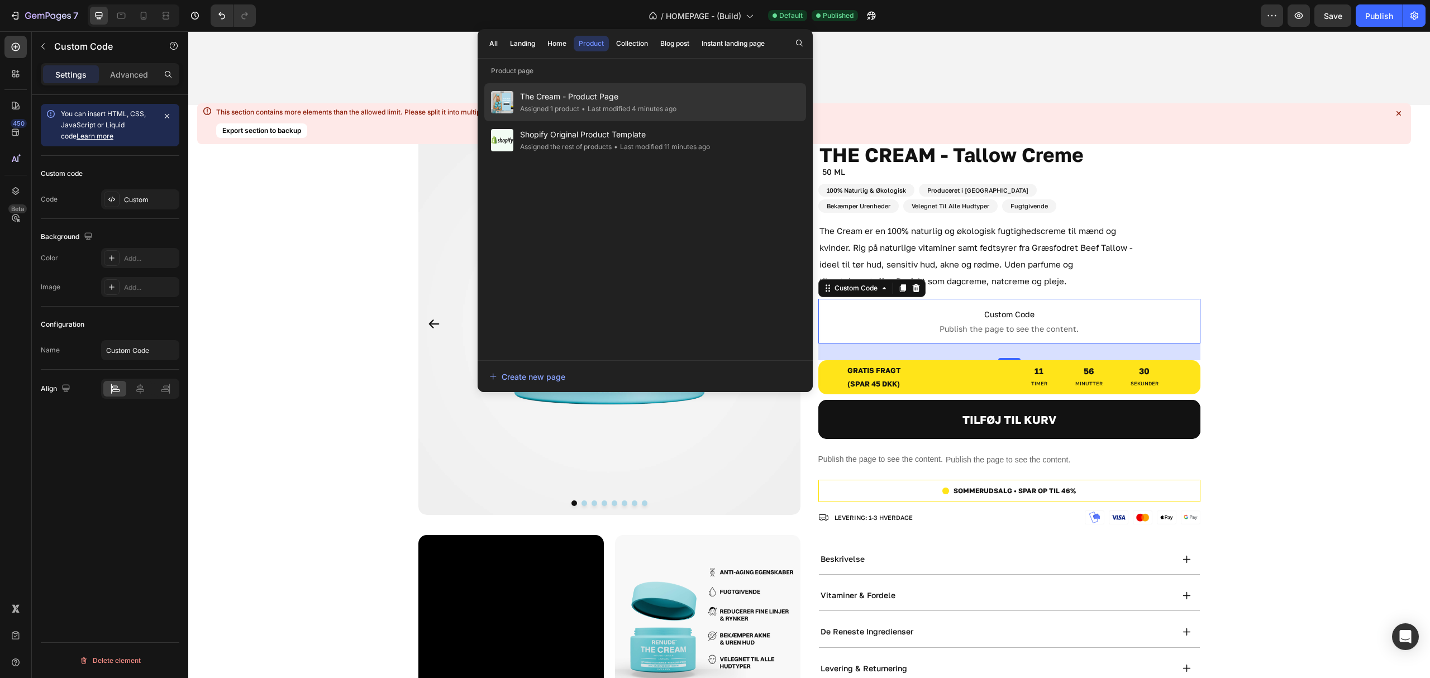
click at [610, 106] on div "• Last modified 4 minutes ago" at bounding box center [627, 108] width 97 height 11
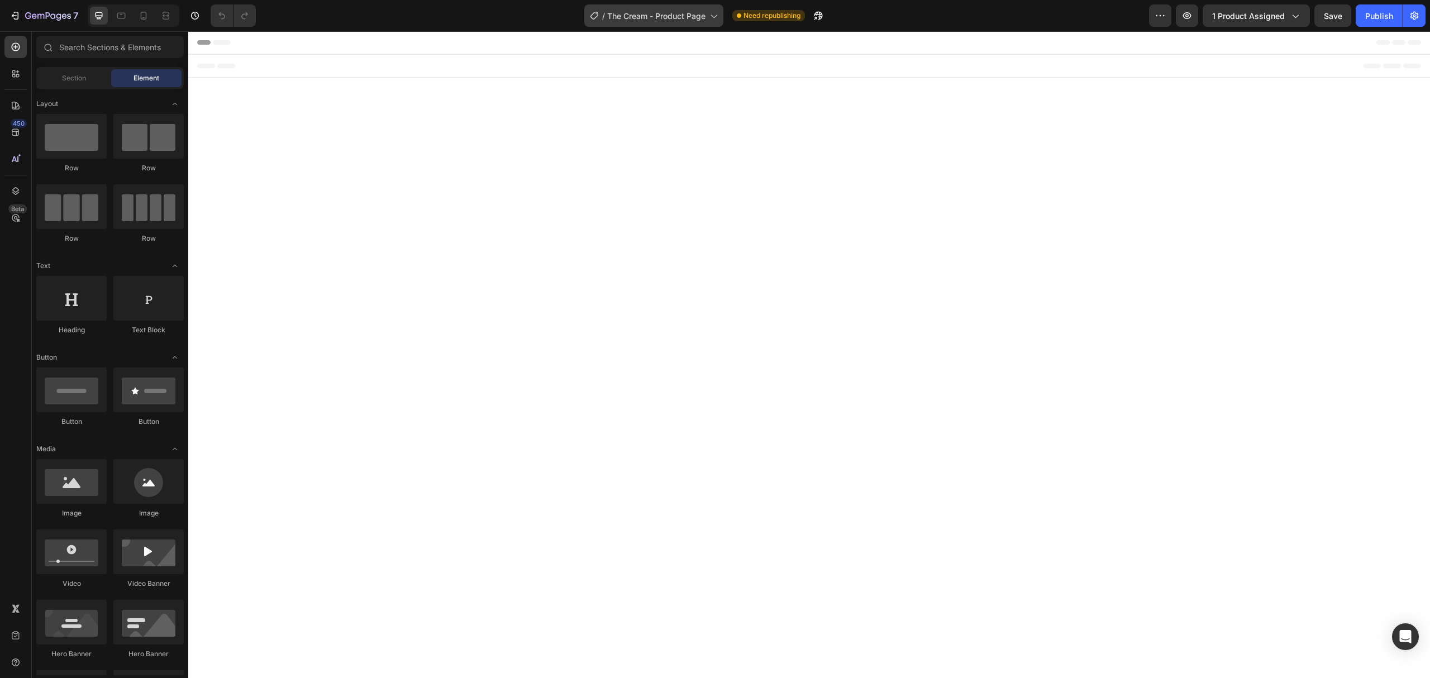
click at [704, 12] on span "The Cream - Product Page" at bounding box center [656, 16] width 98 height 12
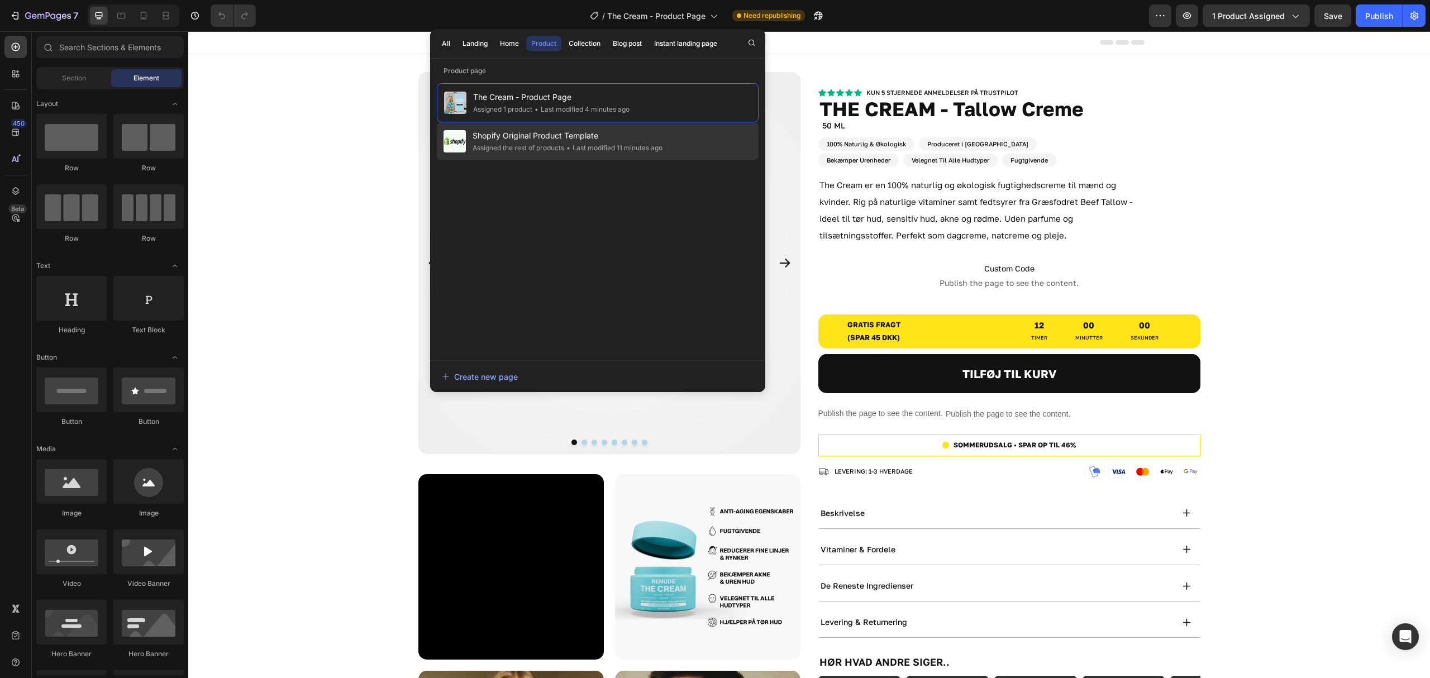
click at [648, 140] on span "Shopify Original Product Template" at bounding box center [567, 135] width 190 height 13
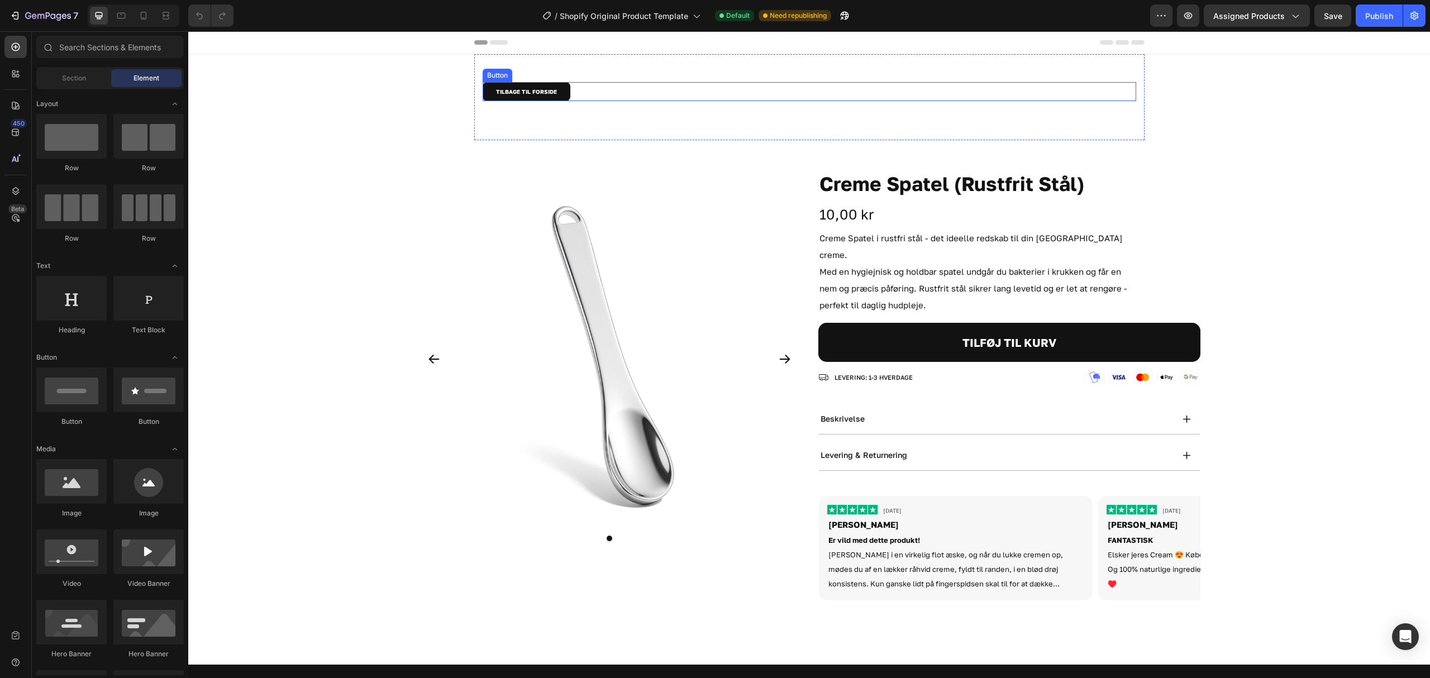
click at [644, 94] on div "TILBAGE TIL FORSIDE Button" at bounding box center [809, 91] width 653 height 19
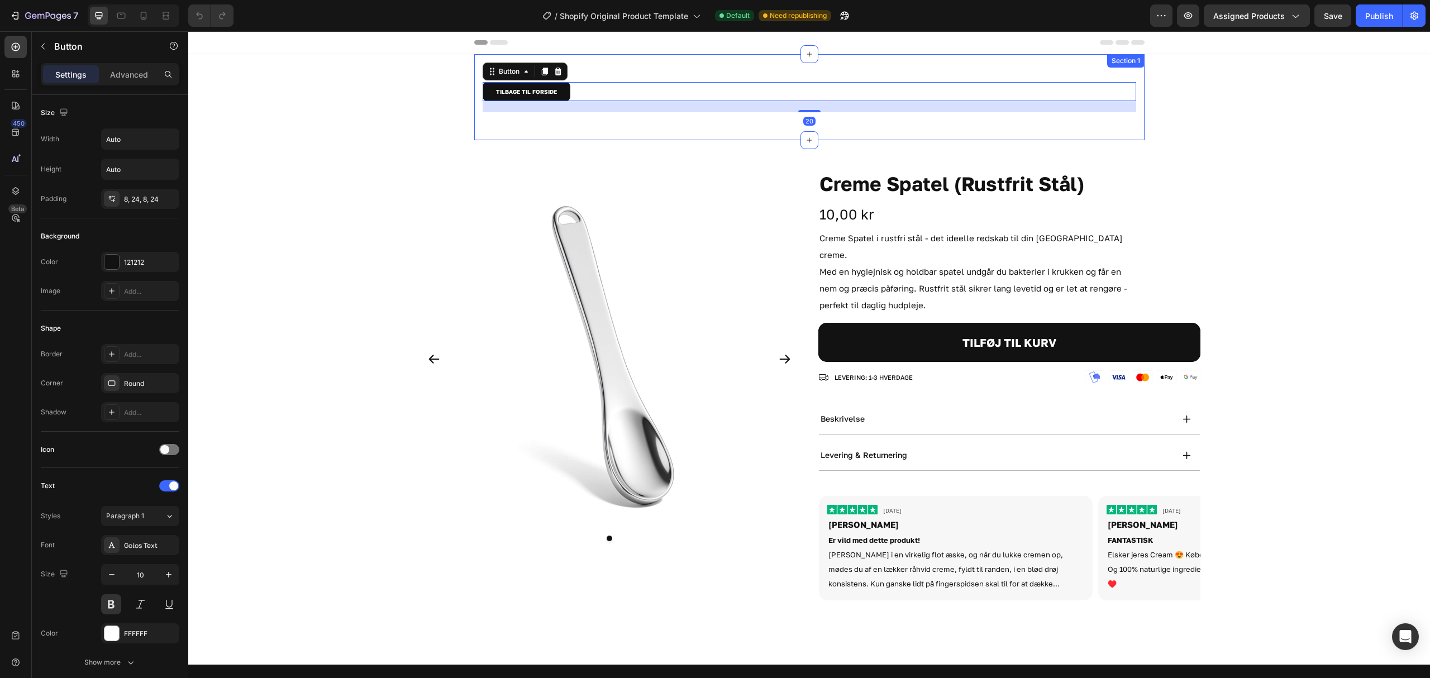
click at [589, 126] on div "TILBAGE TIL FORSIDE Button 20 Section 1" at bounding box center [809, 97] width 670 height 86
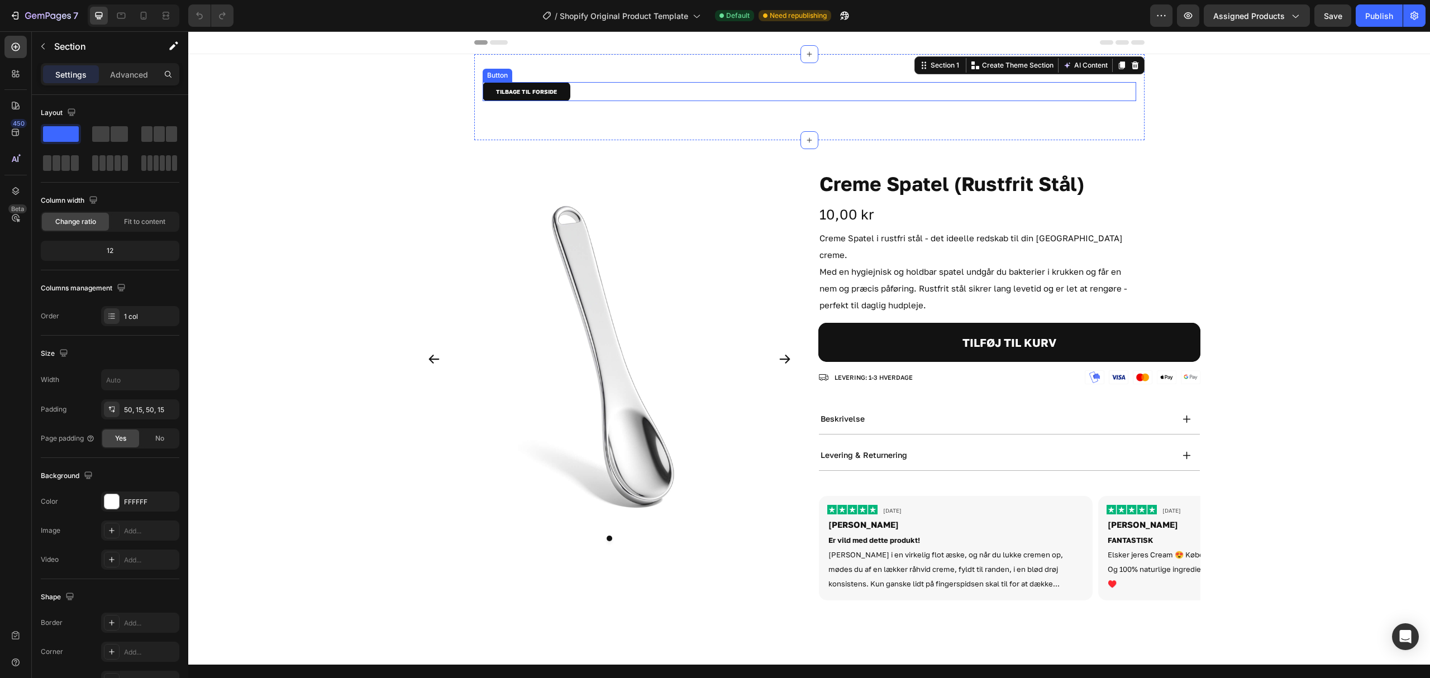
click at [615, 88] on div "TILBAGE TIL FORSIDE Button" at bounding box center [809, 91] width 653 height 19
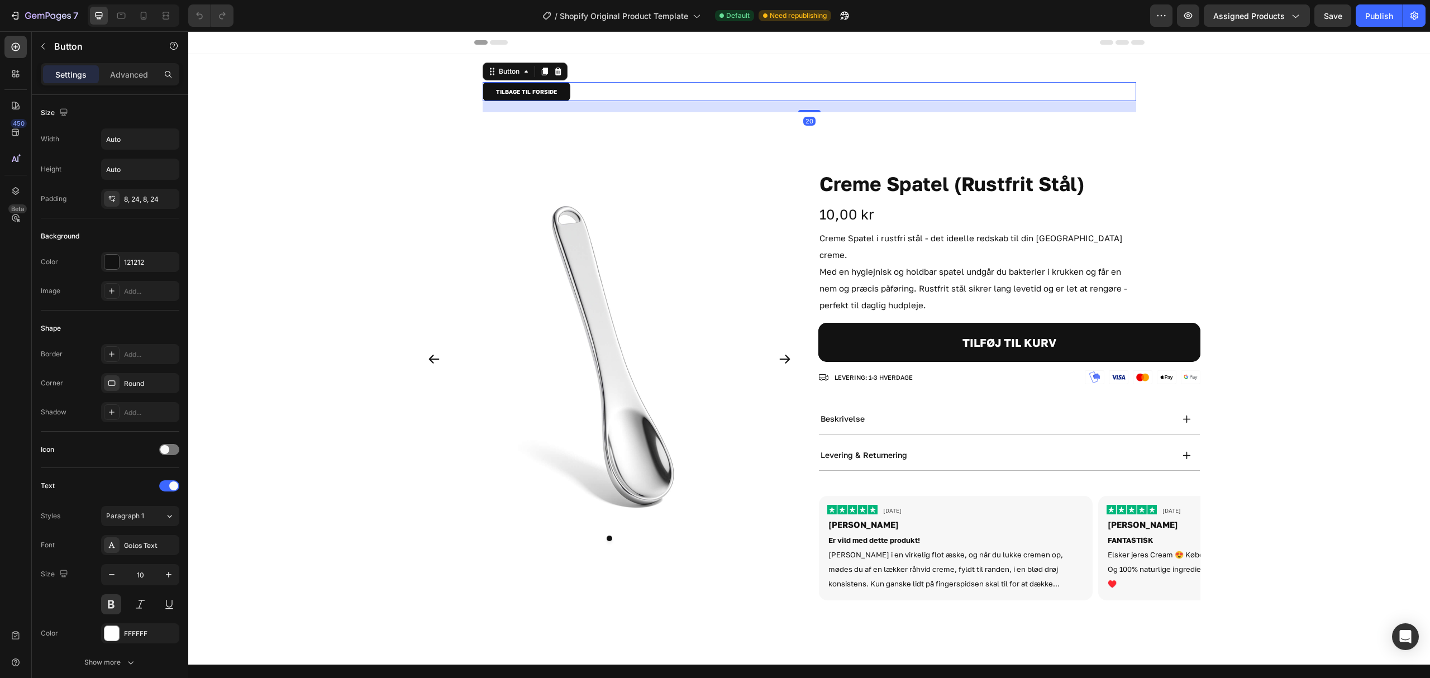
click at [623, 123] on div "TILBAGE TIL FORSIDE Button 20 Section 1" at bounding box center [809, 97] width 670 height 86
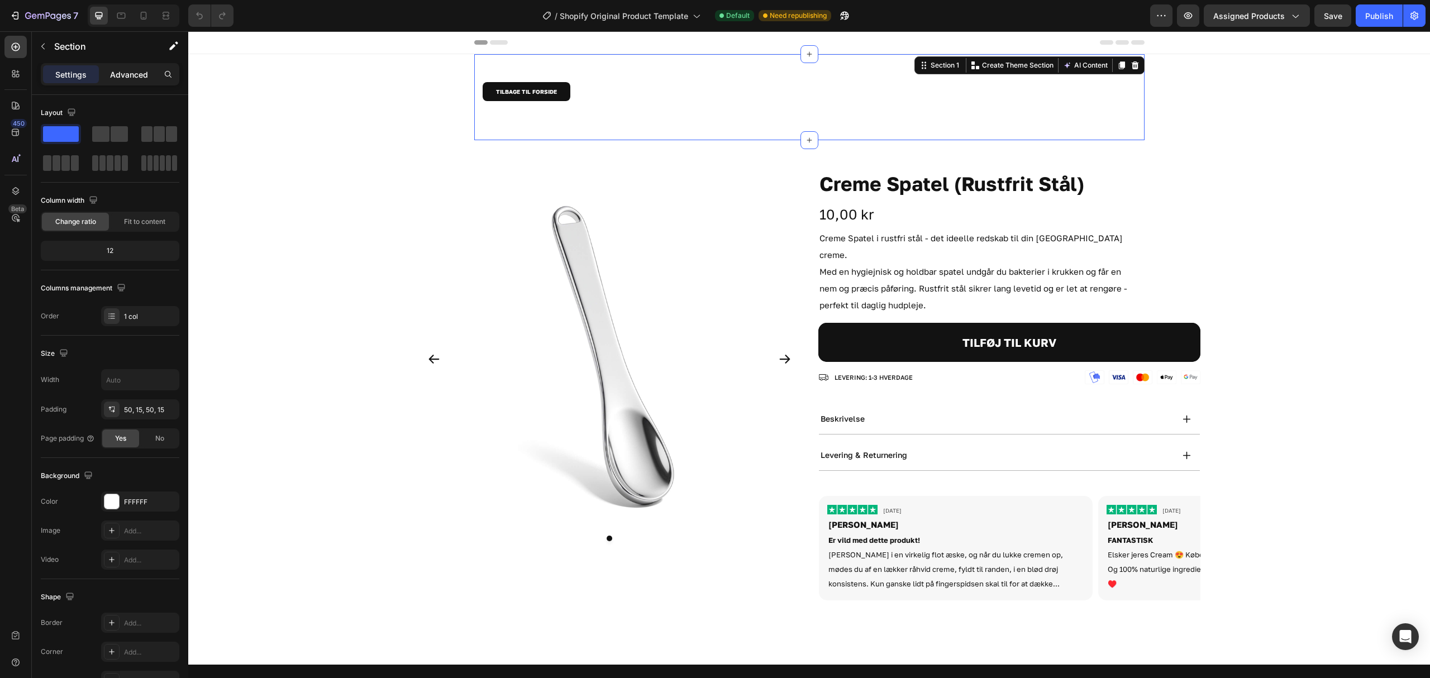
click at [123, 68] on div "Advanced" at bounding box center [129, 74] width 56 height 18
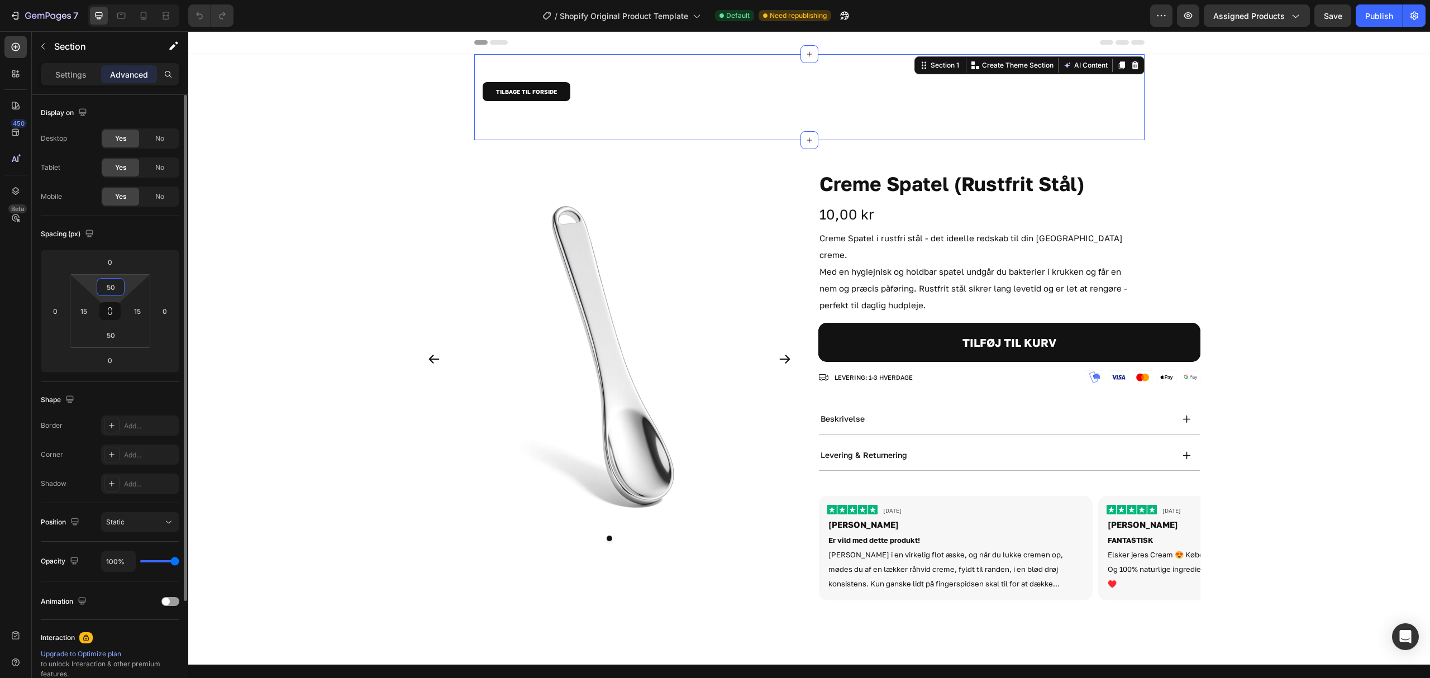
click at [113, 285] on input "50" at bounding box center [110, 287] width 22 height 17
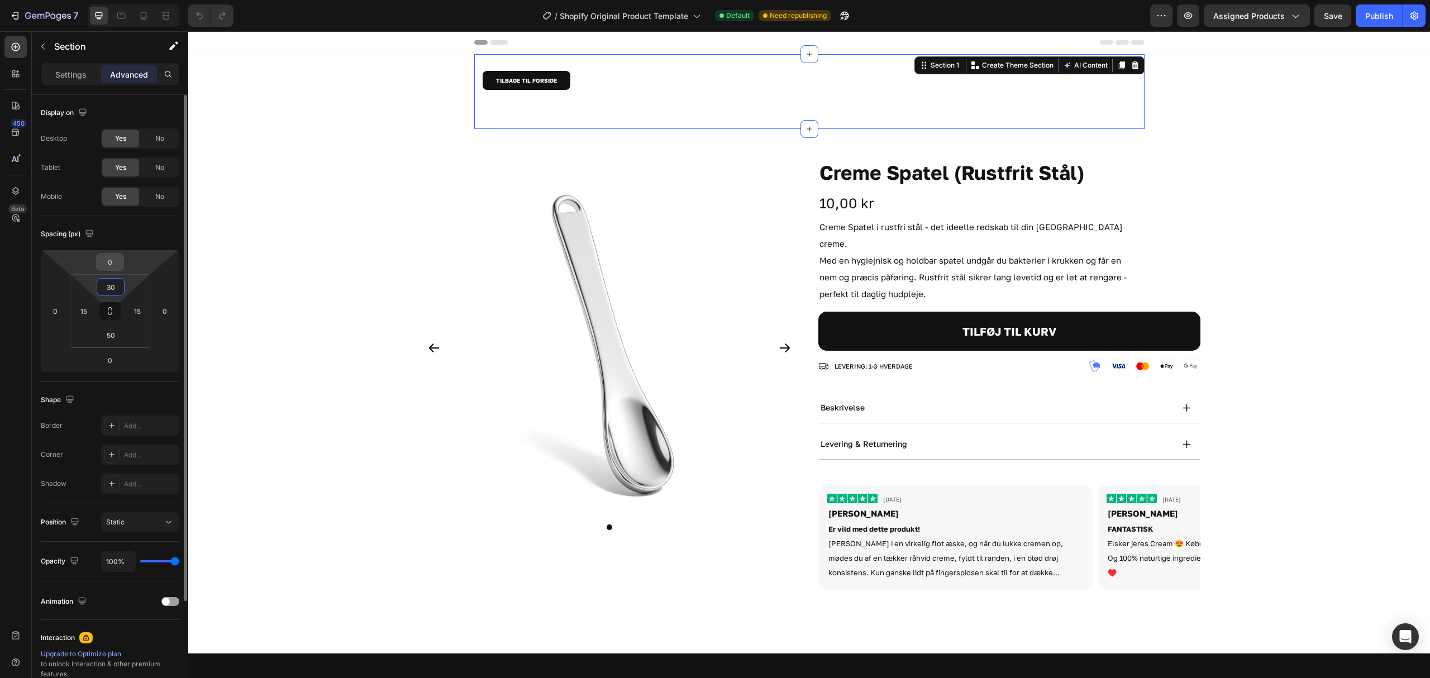
type input "3"
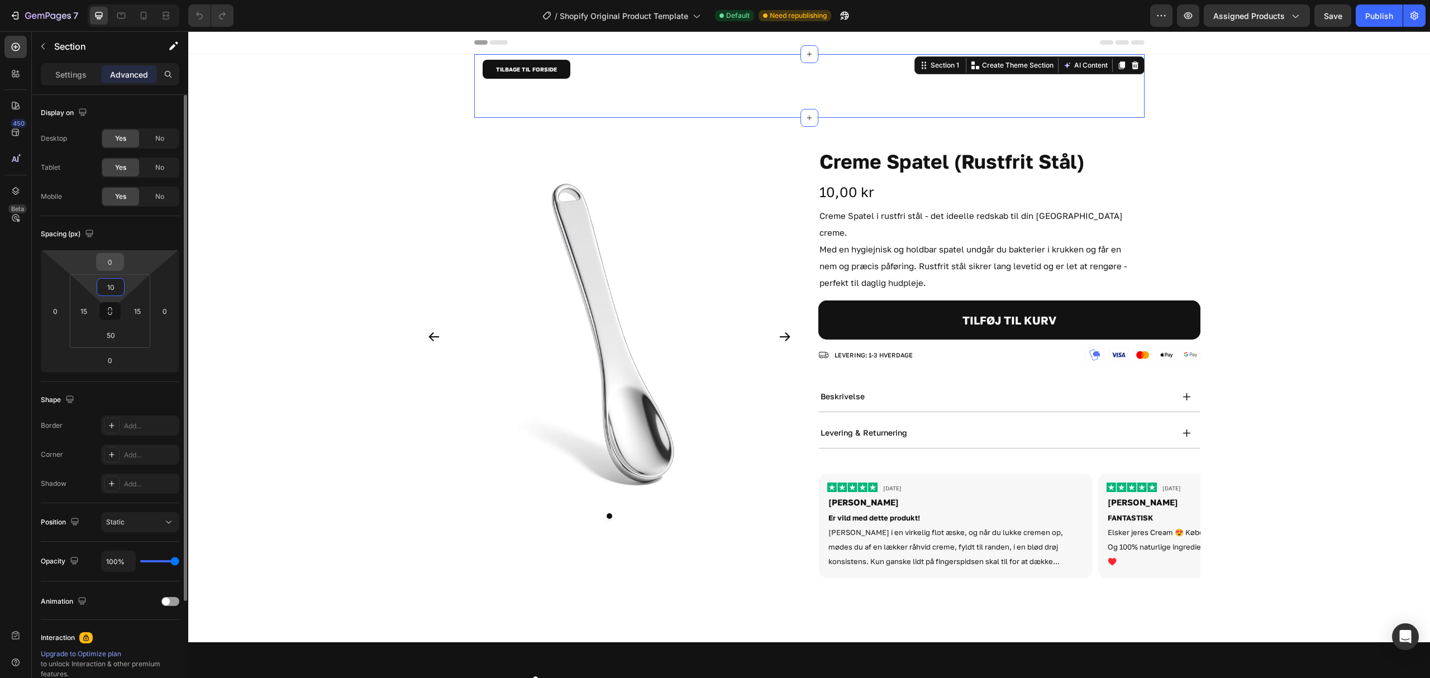
type input "1"
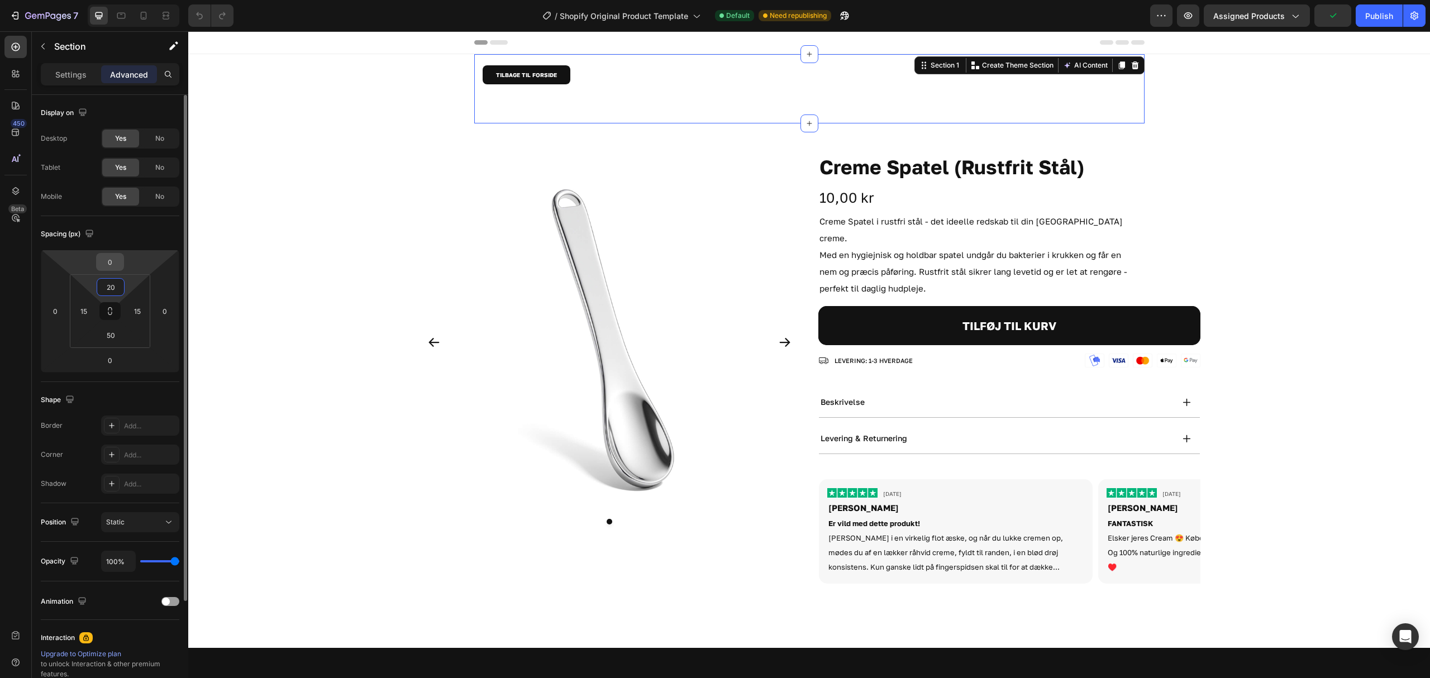
type input "2"
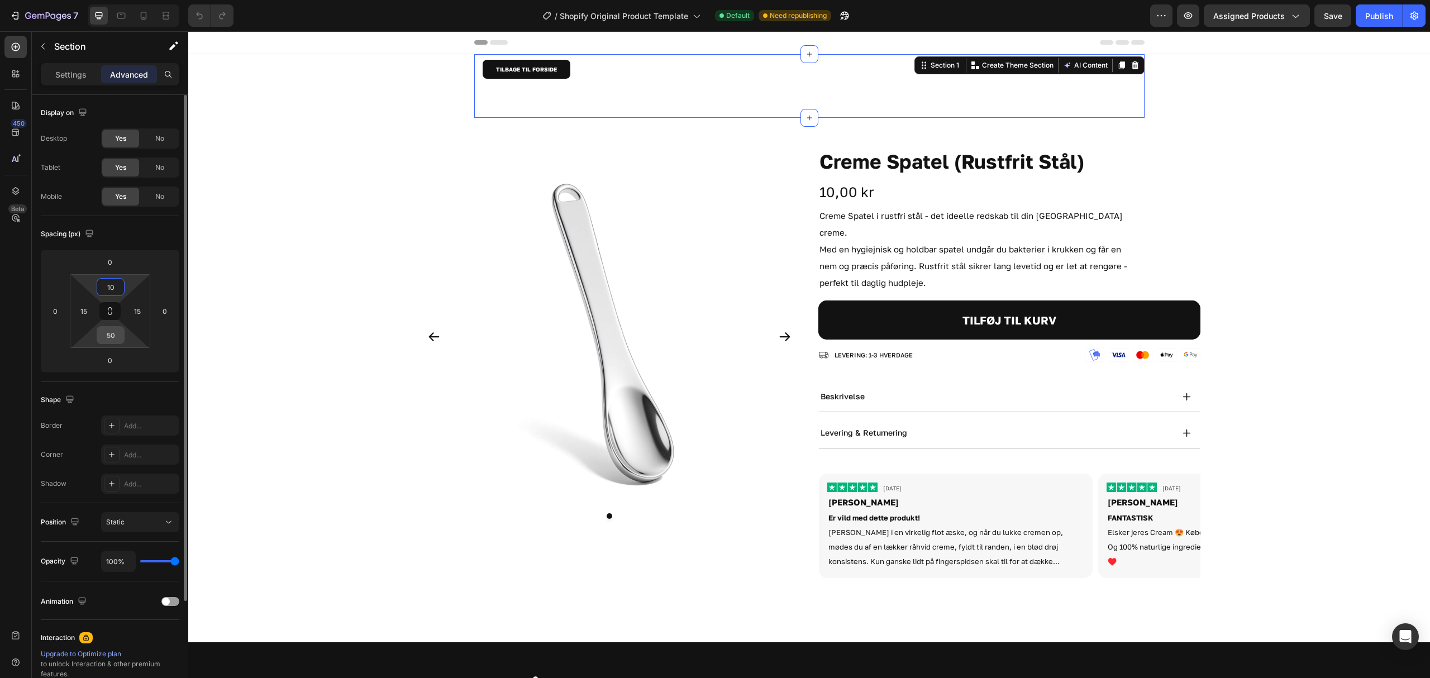
type input "10"
click at [118, 337] on input "50" at bounding box center [110, 335] width 22 height 17
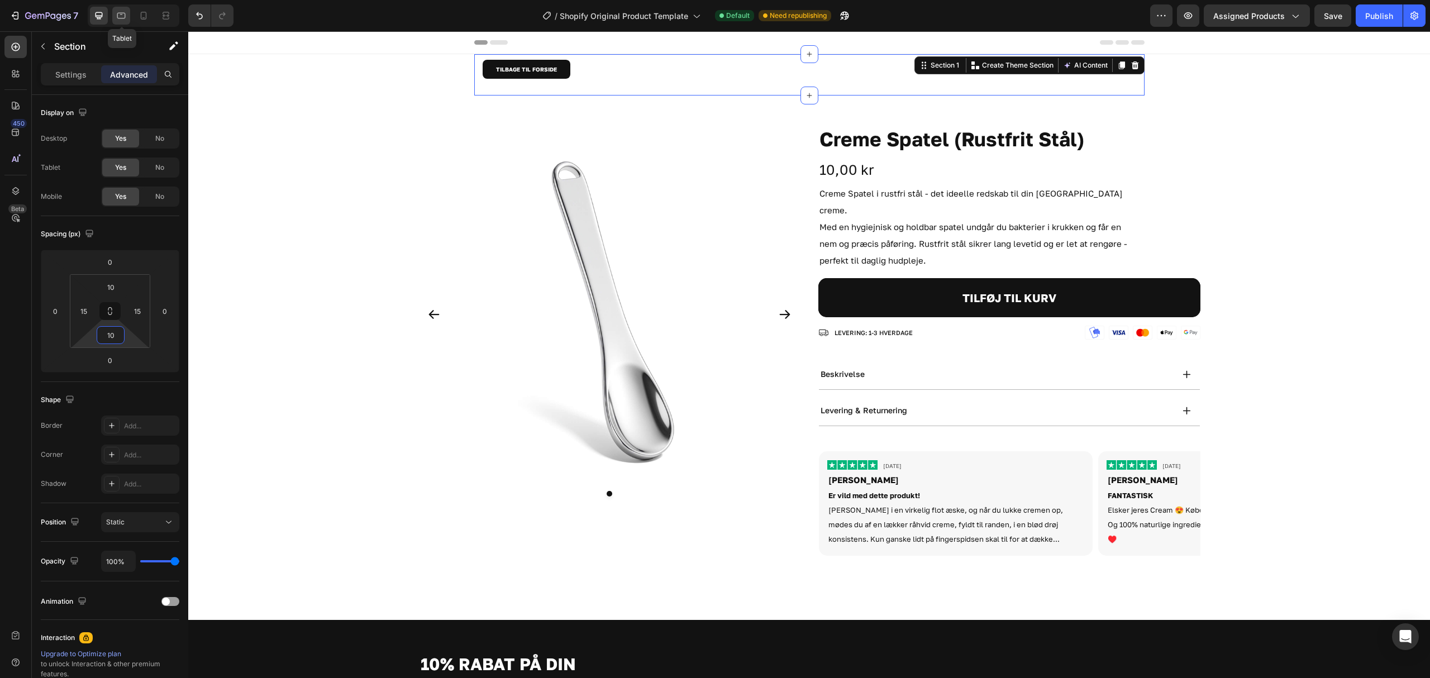
type input "10"
click at [122, 18] on icon at bounding box center [121, 16] width 8 height 6
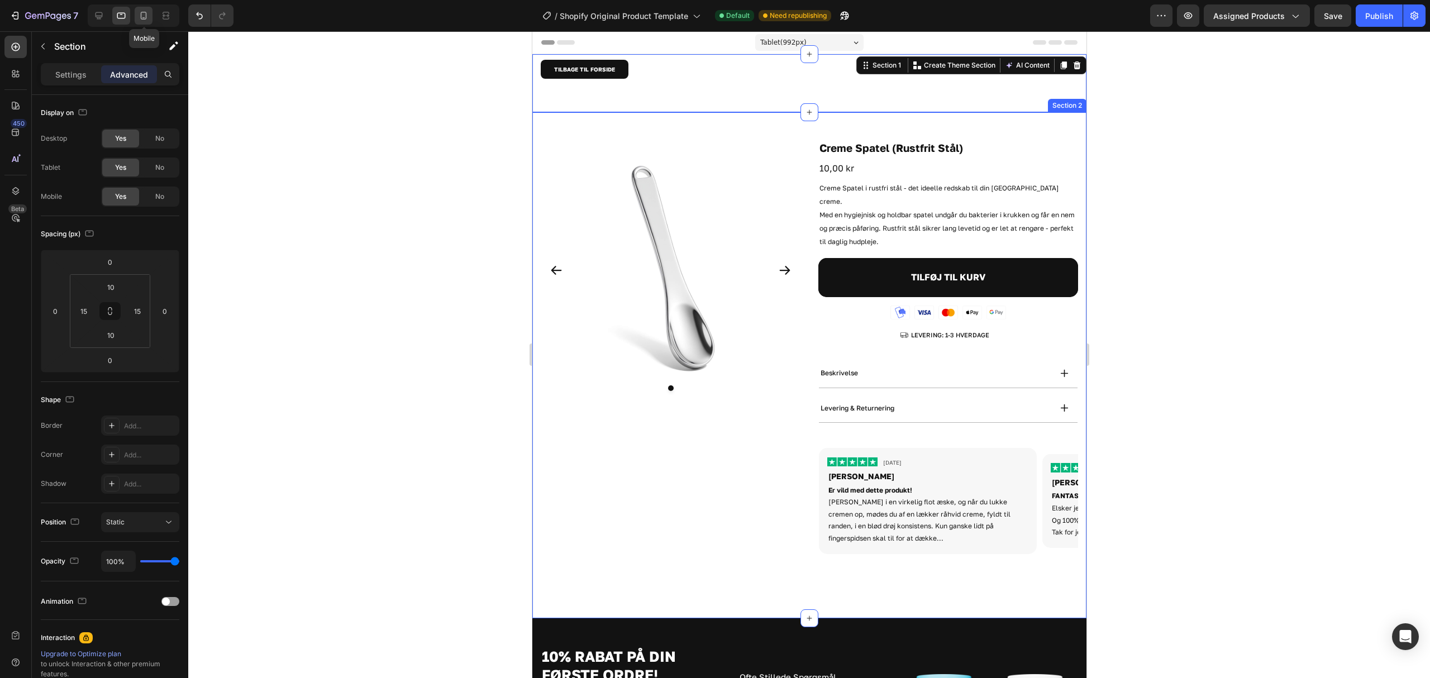
click at [144, 12] on icon at bounding box center [144, 16] width 6 height 8
type input "48"
type input "0"
type input "48"
type input "0"
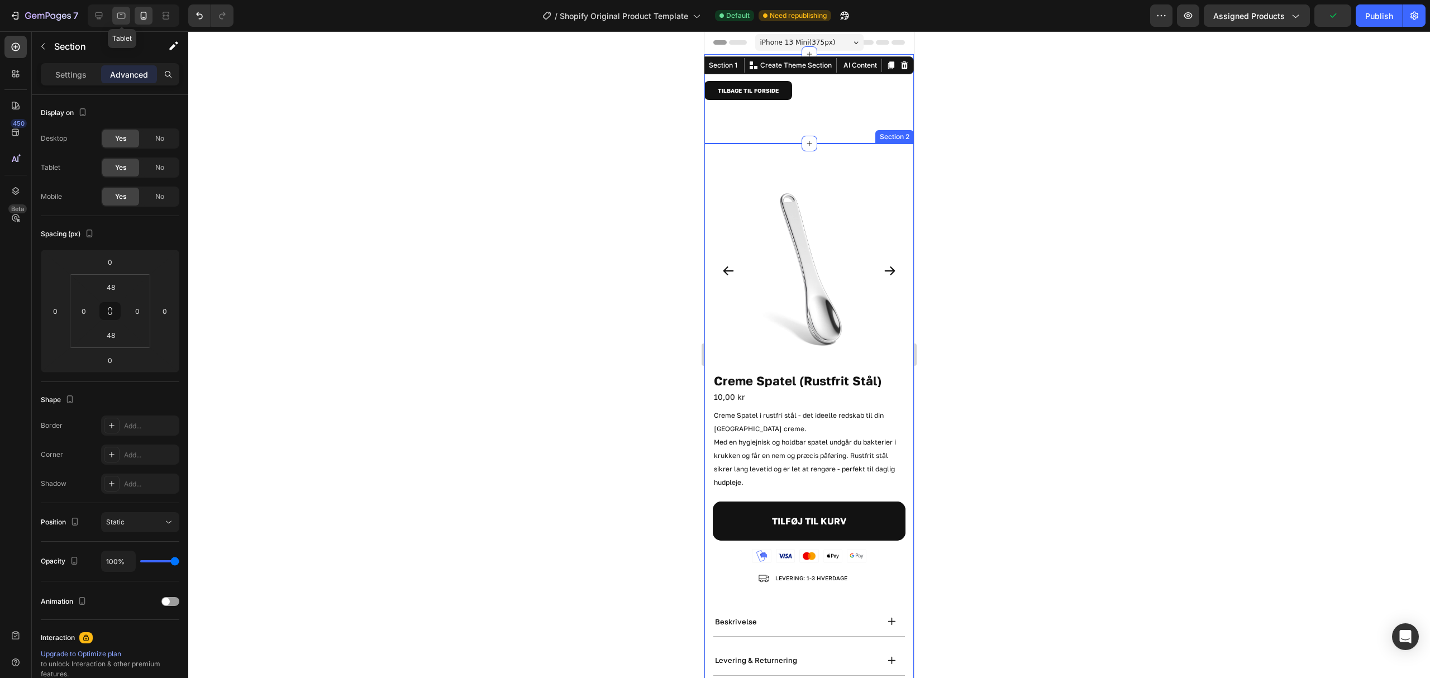
click at [123, 11] on icon at bounding box center [121, 15] width 11 height 11
type input "10"
type input "15"
type input "10"
type input "15"
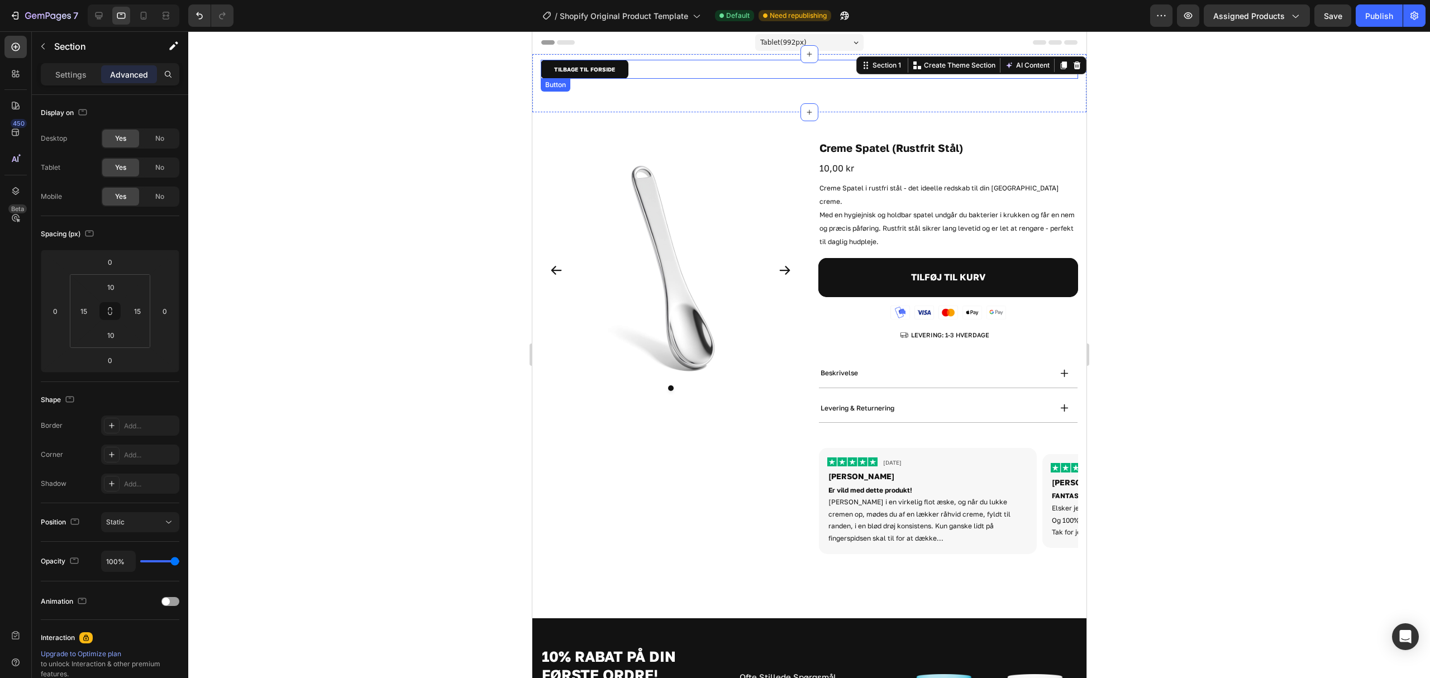
click at [677, 72] on div "TILBAGE TIL FORSIDE Button" at bounding box center [808, 69] width 537 height 19
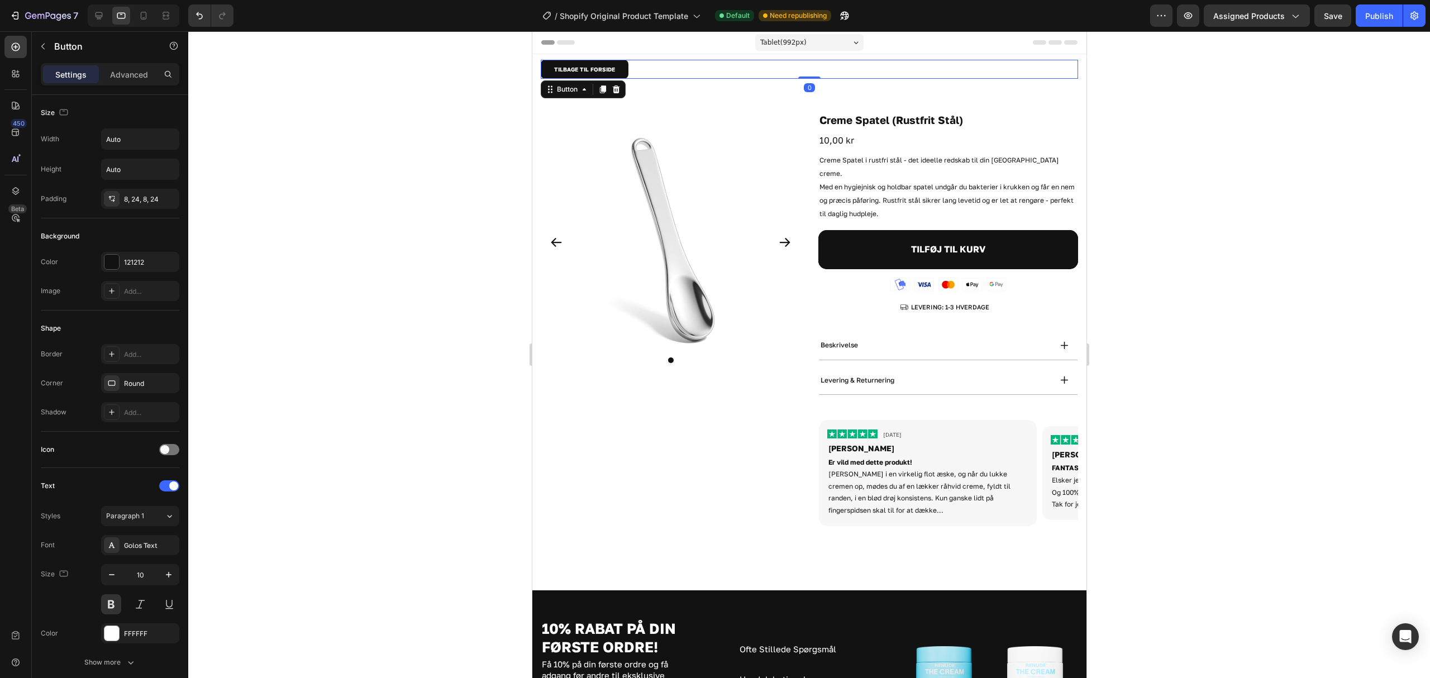
drag, startPoint x: 813, startPoint y: 104, endPoint x: 726, endPoint y: 112, distance: 87.0
click at [817, 40] on div "Tablet ( 992 px) iPhone 13 Mini iPhone 13 Pro iPhone 11 Pro Max iPhone 15 Pro M…" at bounding box center [809, 529] width 554 height 997
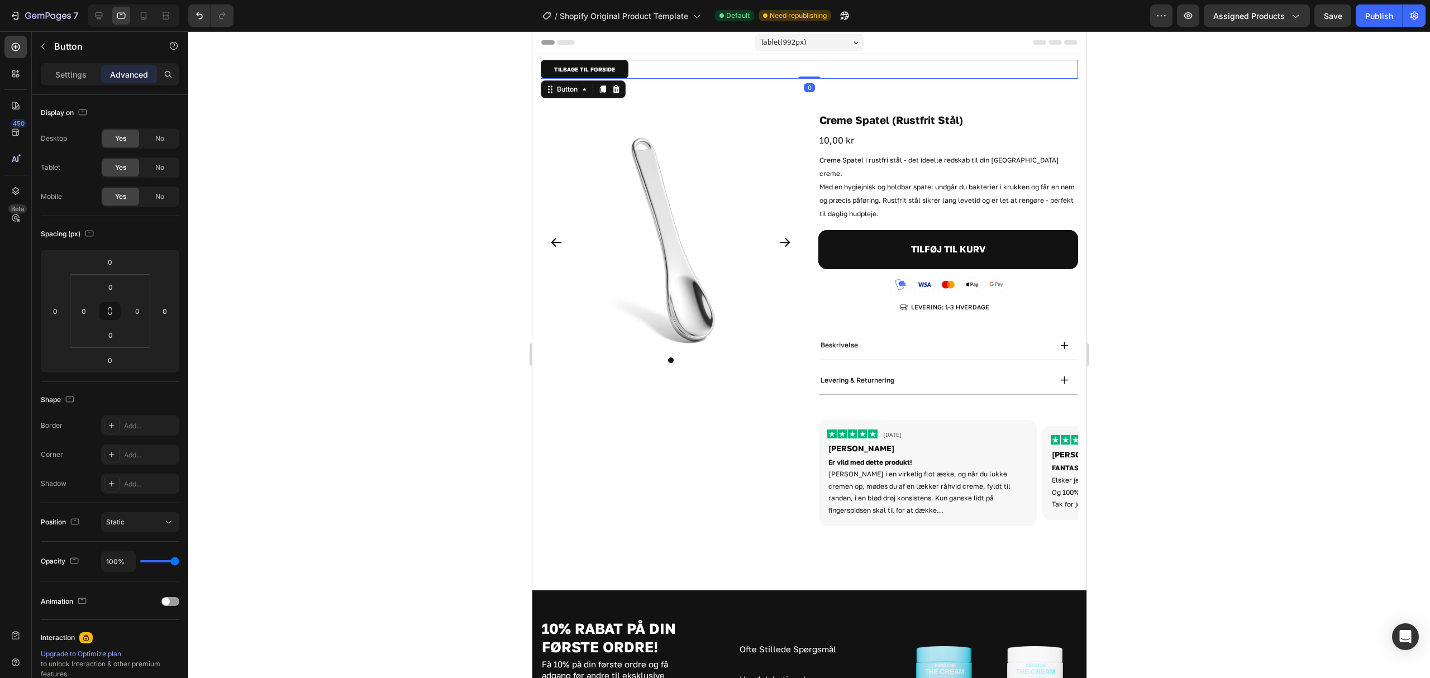
drag, startPoint x: 805, startPoint y: 65, endPoint x: 813, endPoint y: 68, distance: 8.5
click at [806, 65] on div "TILBAGE TIL FORSIDE Button 0" at bounding box center [808, 69] width 537 height 19
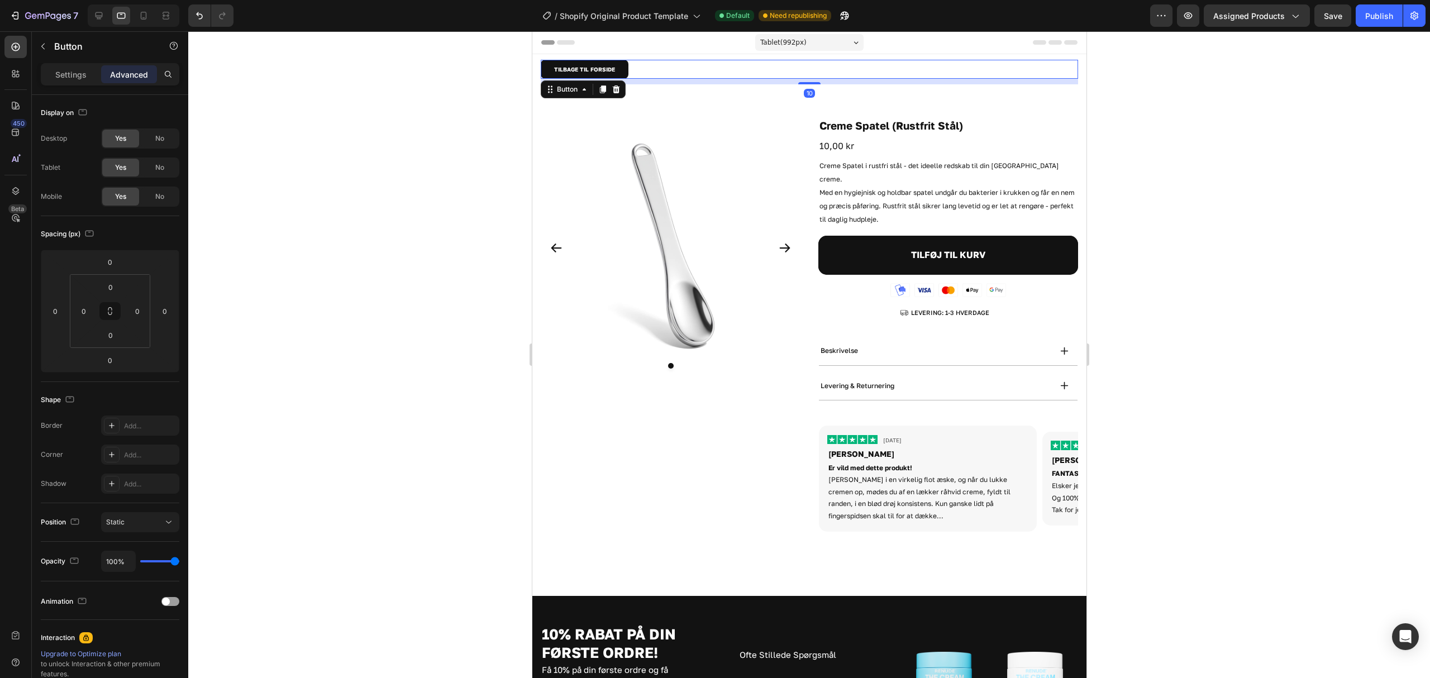
drag, startPoint x: 791, startPoint y: 77, endPoint x: 790, endPoint y: 83, distance: 5.6
click at [790, 79] on div "10" at bounding box center [808, 79] width 537 height 0
drag, startPoint x: 88, startPoint y: 6, endPoint x: 98, endPoint y: 6, distance: 10.6
click at [88, 6] on div at bounding box center [134, 15] width 92 height 22
click at [99, 7] on div at bounding box center [99, 16] width 18 height 18
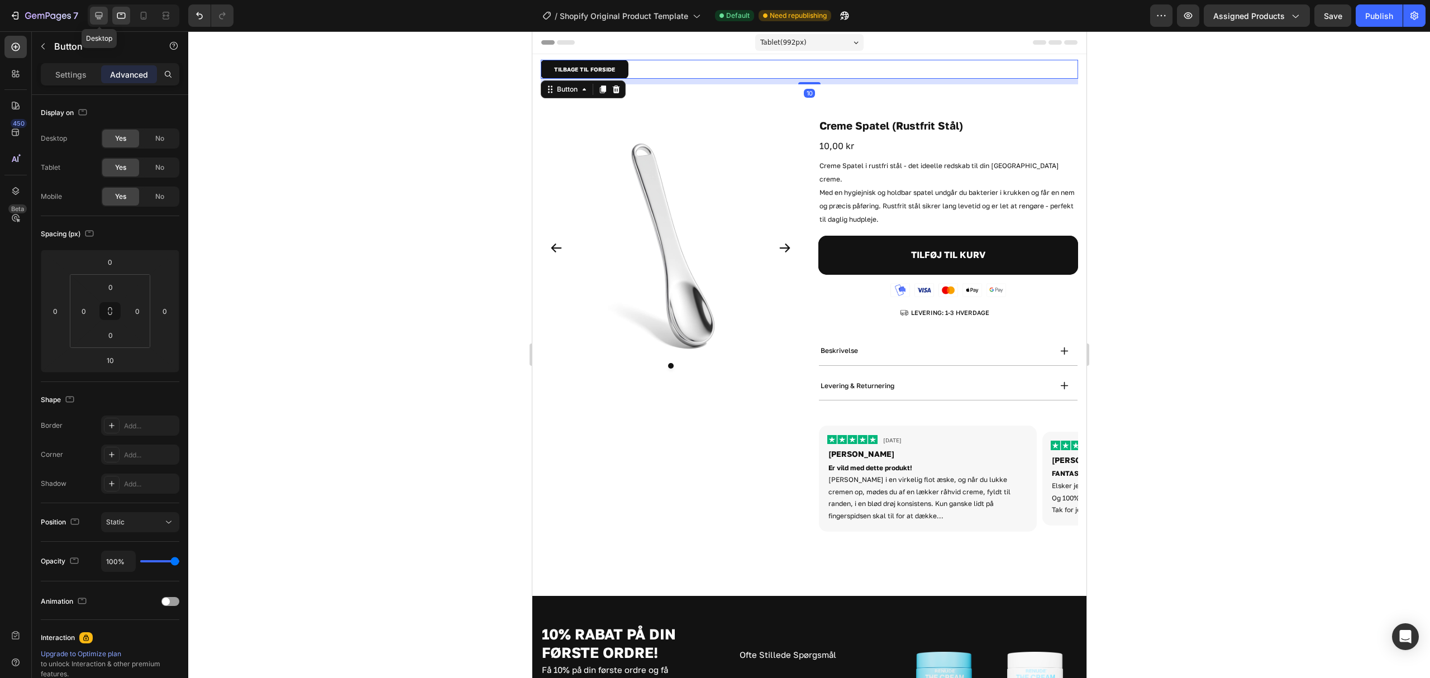
type input "20"
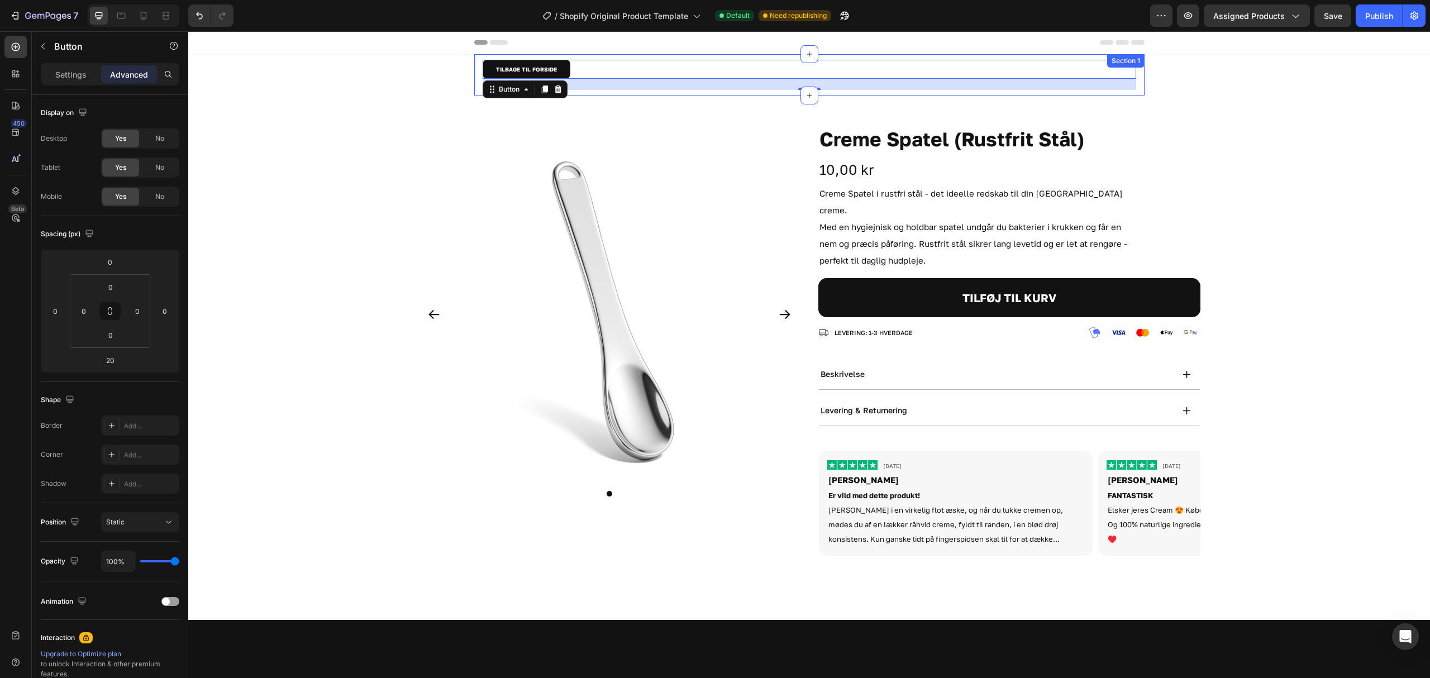
click at [648, 76] on div "TILBAGE TIL FORSIDE Button 10" at bounding box center [809, 69] width 653 height 19
click at [805, 132] on div "Product Images Creme Spatel (Rustfrit Stål) Product Title 10,00 kr Product Pric…" at bounding box center [809, 343] width 782 height 441
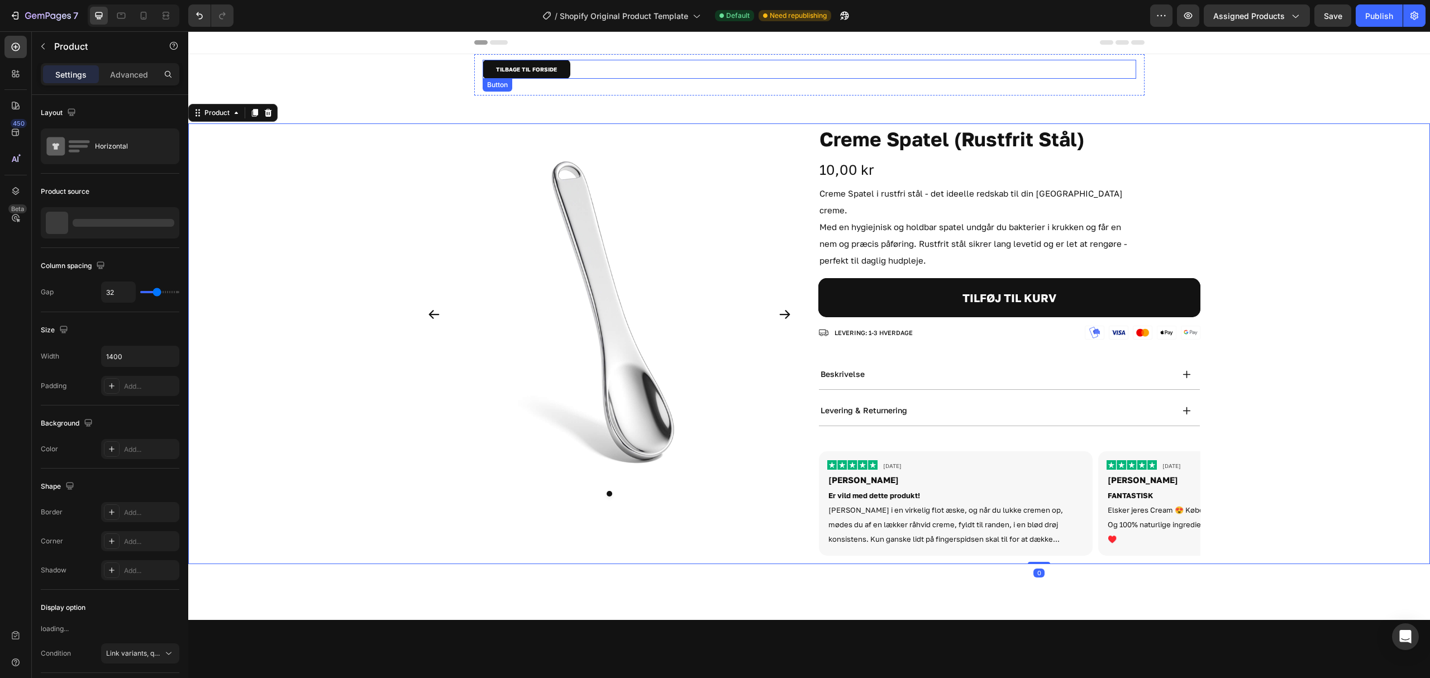
click at [805, 69] on div "TILBAGE TIL FORSIDE Button" at bounding box center [809, 69] width 653 height 19
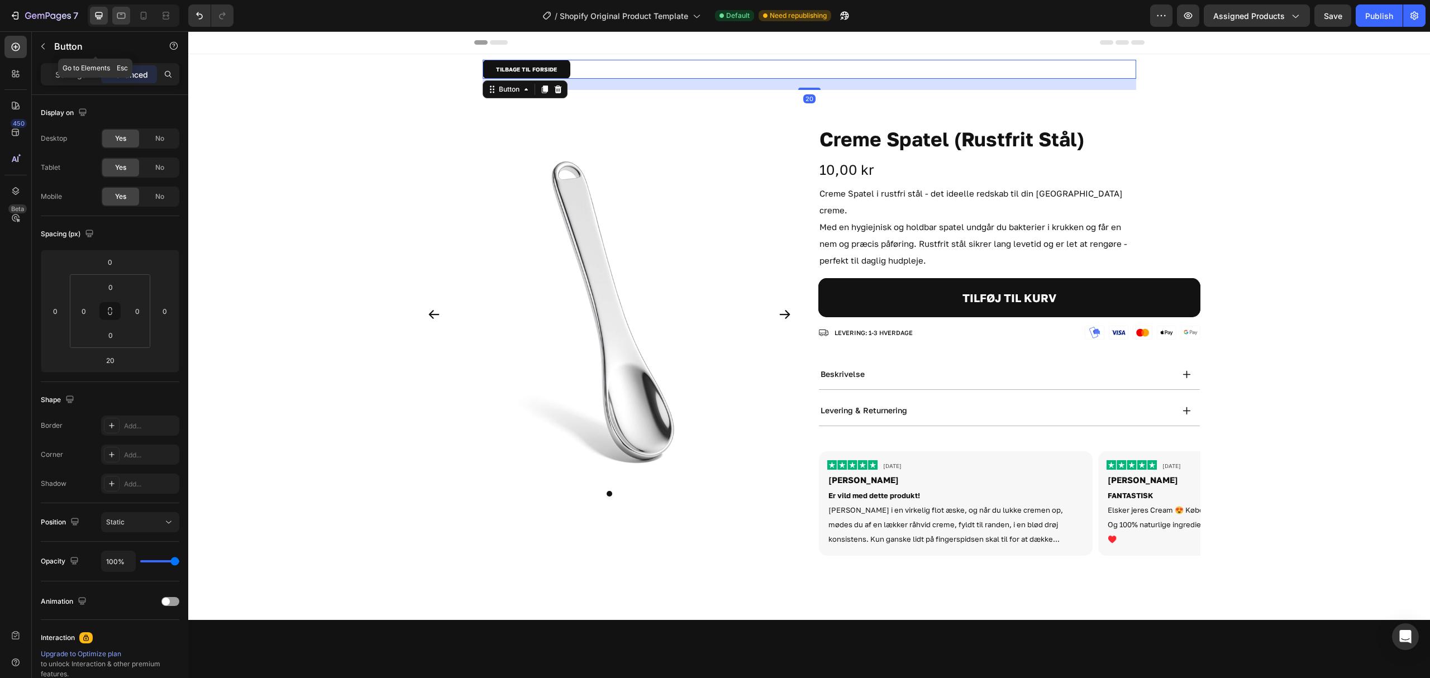
click at [108, 16] on div at bounding box center [134, 15] width 92 height 22
click at [121, 15] on icon at bounding box center [121, 15] width 11 height 11
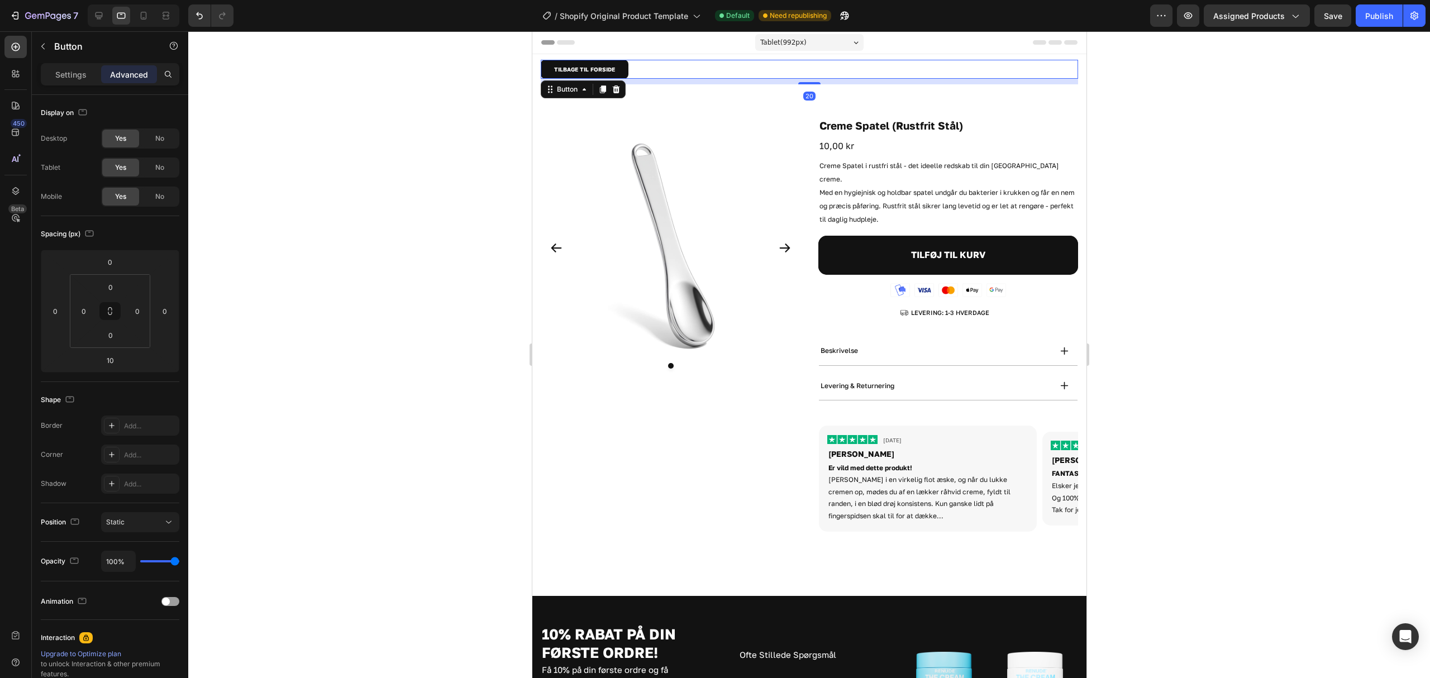
click at [716, 71] on div "TILBAGE TIL FORSIDE Button 20" at bounding box center [808, 69] width 537 height 19
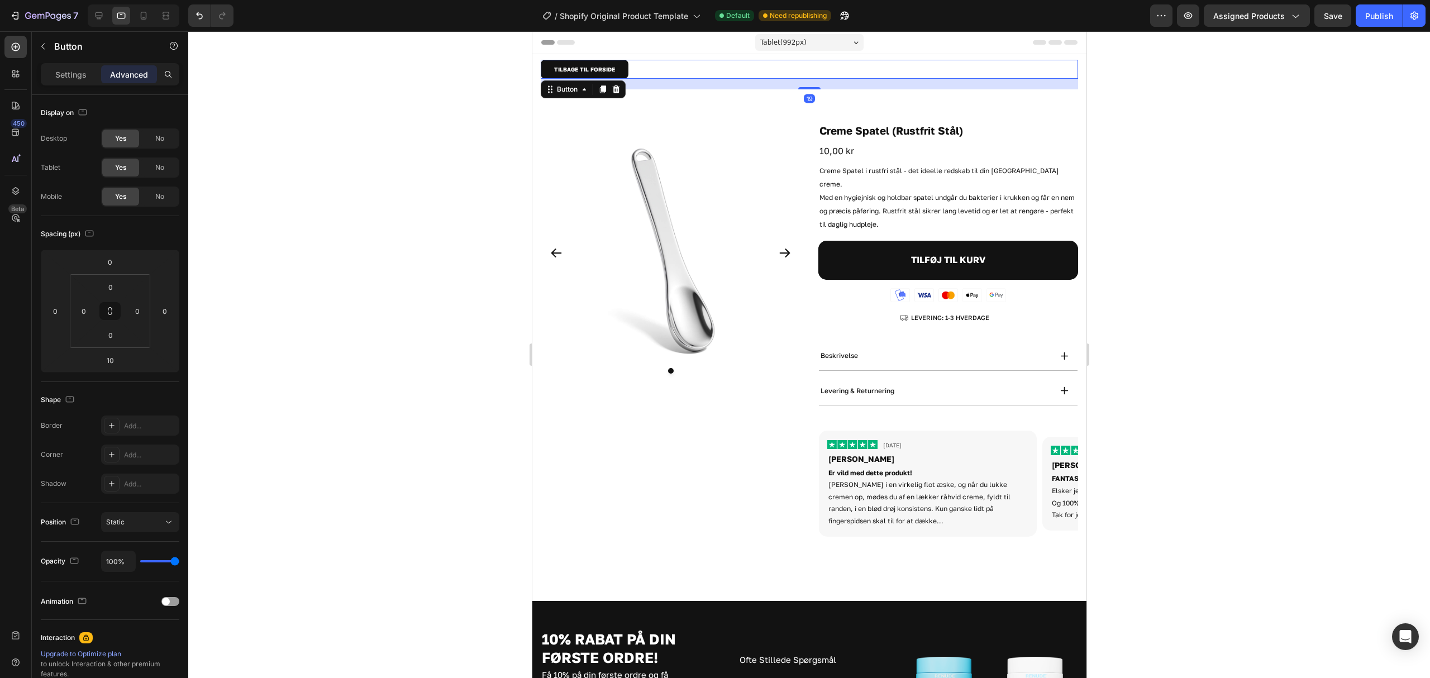
drag, startPoint x: 795, startPoint y: 83, endPoint x: 741, endPoint y: 108, distance: 59.2
click at [798, 88] on div at bounding box center [809, 88] width 22 height 2
click at [108, 359] on input "19" at bounding box center [110, 360] width 22 height 17
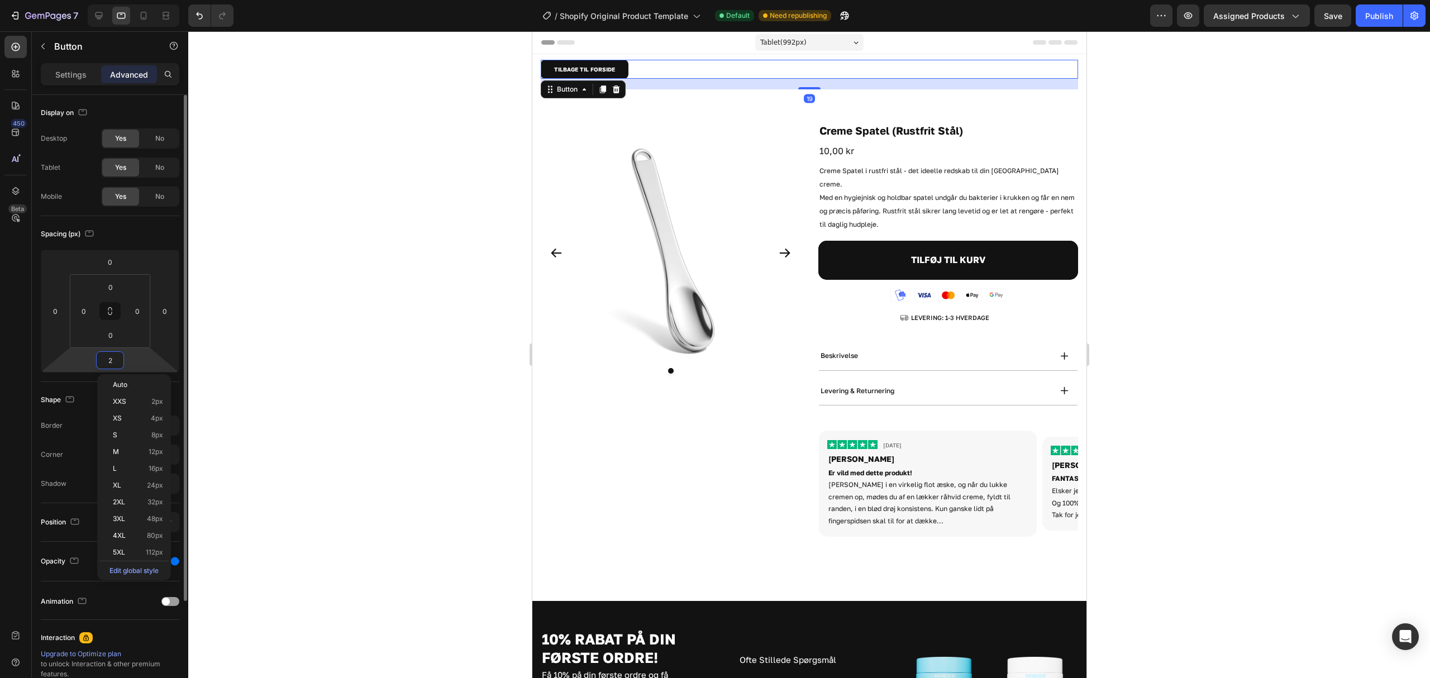
type input "20"
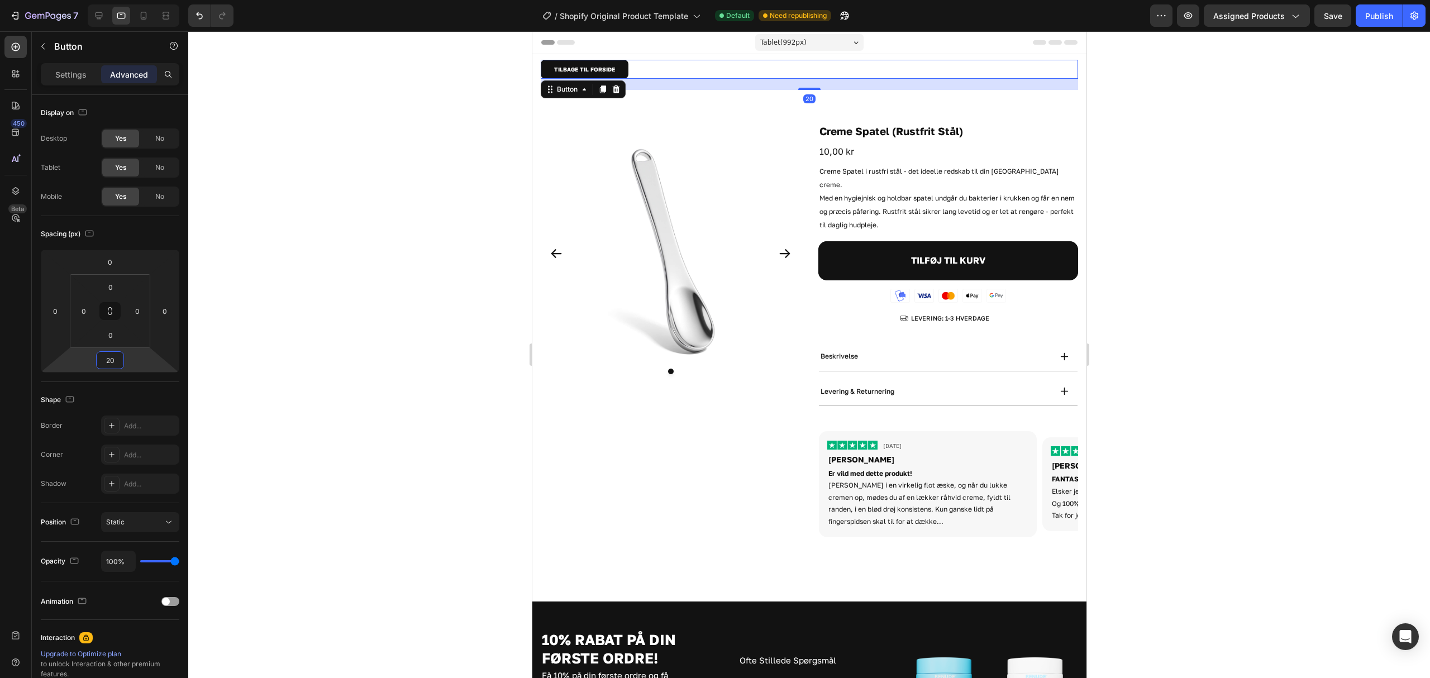
click at [383, 290] on div at bounding box center [809, 354] width 1242 height 647
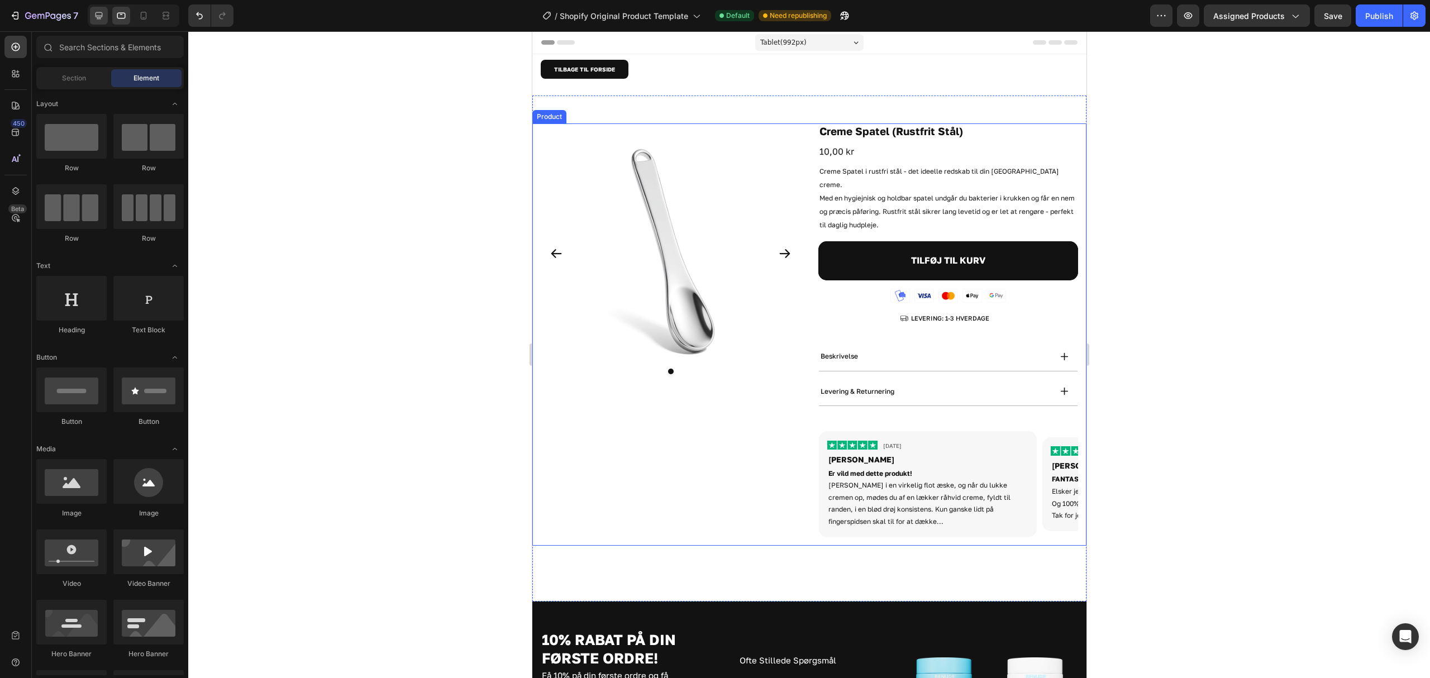
click at [101, 7] on div at bounding box center [99, 16] width 18 height 18
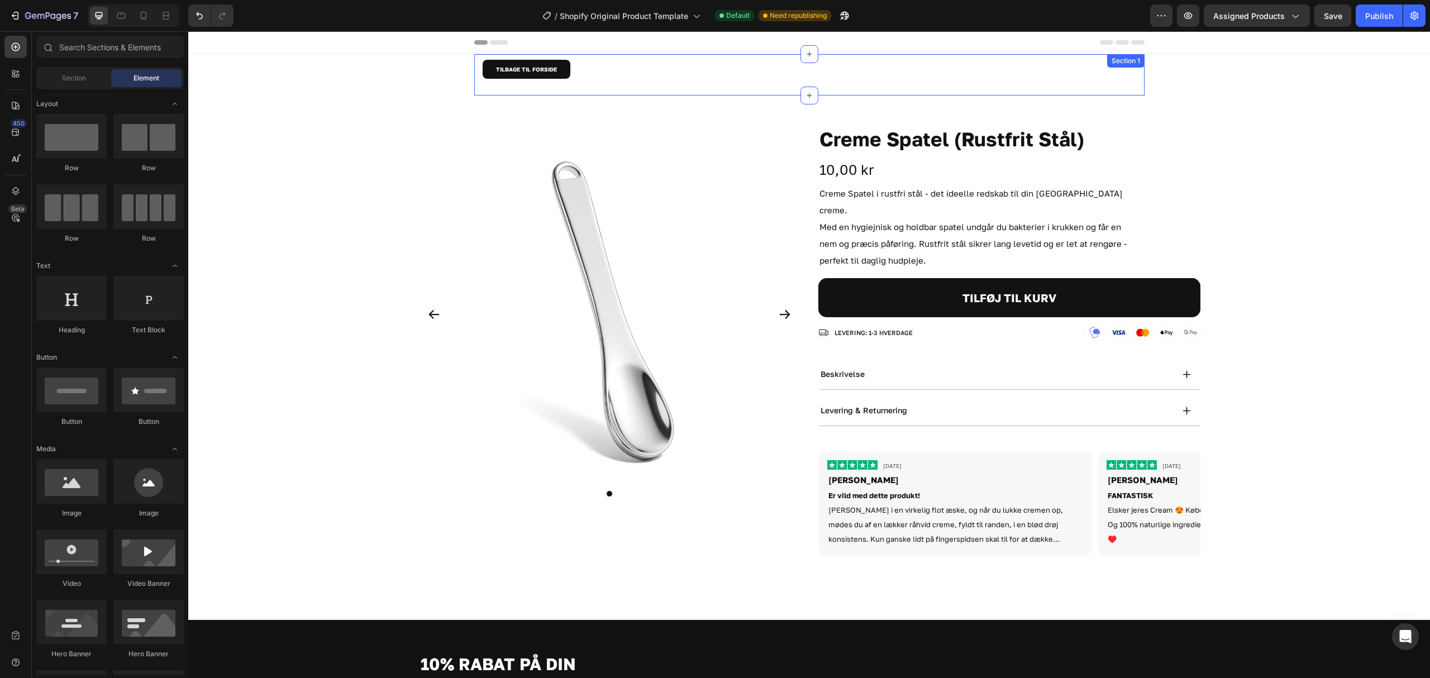
click at [688, 83] on div "TILBAGE TIL FORSIDE Button" at bounding box center [809, 75] width 653 height 30
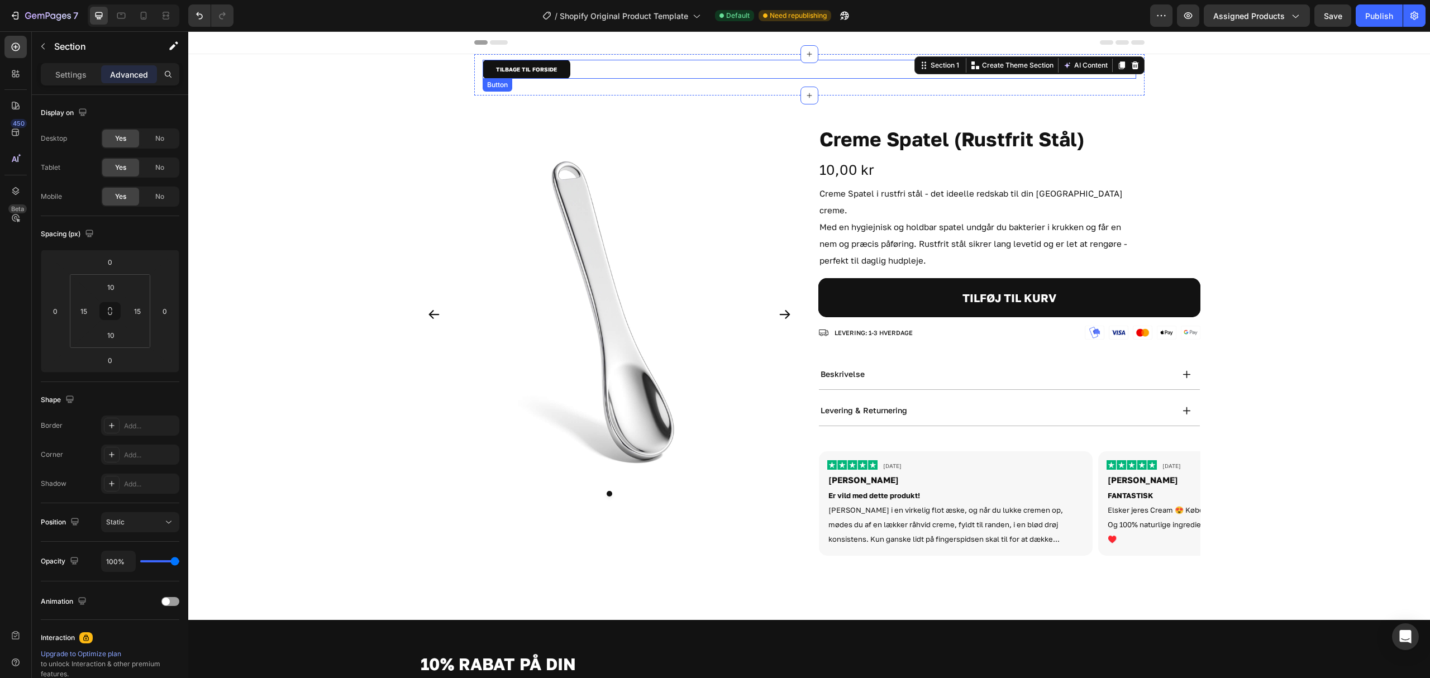
click at [689, 67] on div "TILBAGE TIL FORSIDE Button" at bounding box center [809, 69] width 653 height 19
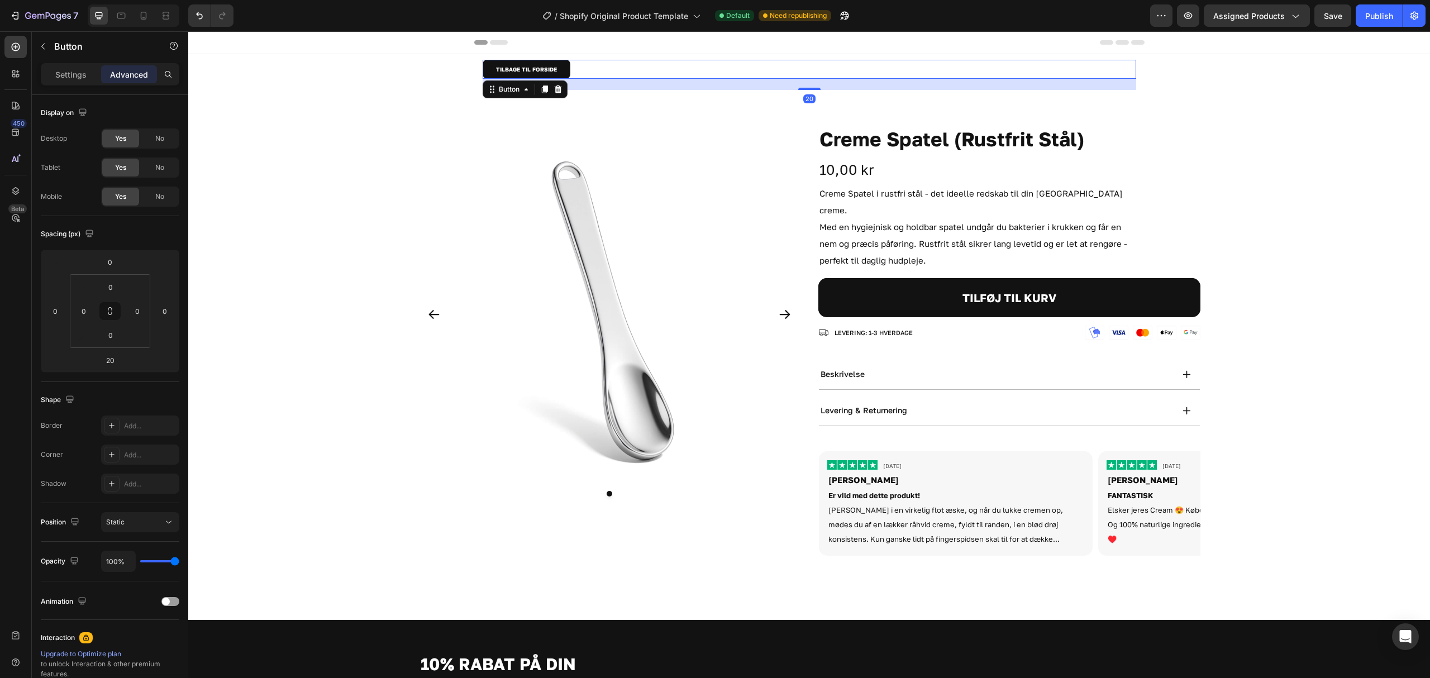
click at [715, 94] on div "TILBAGE TIL FORSIDE Button 20 Section 1" at bounding box center [809, 74] width 670 height 41
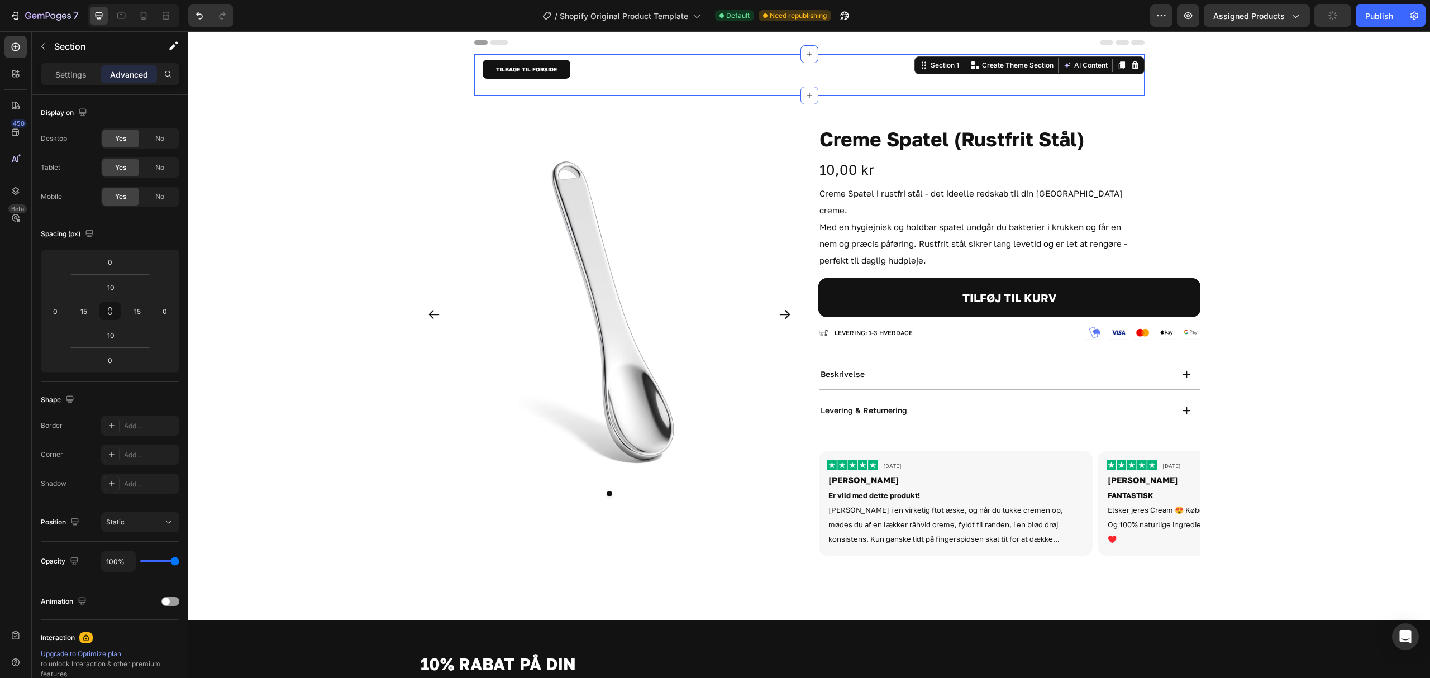
click at [474, 78] on div "TILBAGE TIL FORSIDE Button Section 1 Create Theme Section AI Content Write with…" at bounding box center [809, 74] width 670 height 41
click at [627, 86] on div "TILBAGE TIL FORSIDE Button" at bounding box center [809, 75] width 653 height 30
click at [599, 70] on div "TILBAGE TIL FORSIDE Button" at bounding box center [809, 69] width 653 height 19
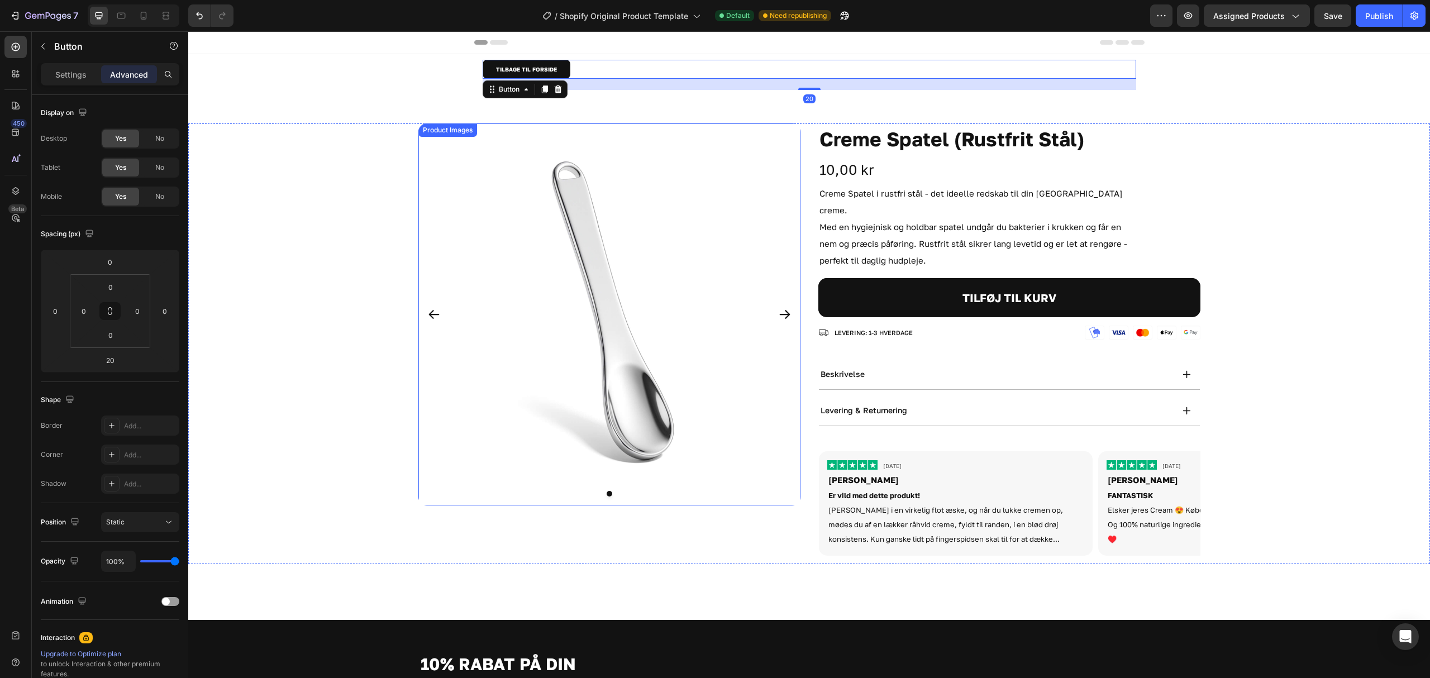
click at [443, 123] on div "Product Images Creme Spatel (Rustfrit Stål) Product Title 10,00 kr Product Pric…" at bounding box center [809, 358] width 1242 height 524
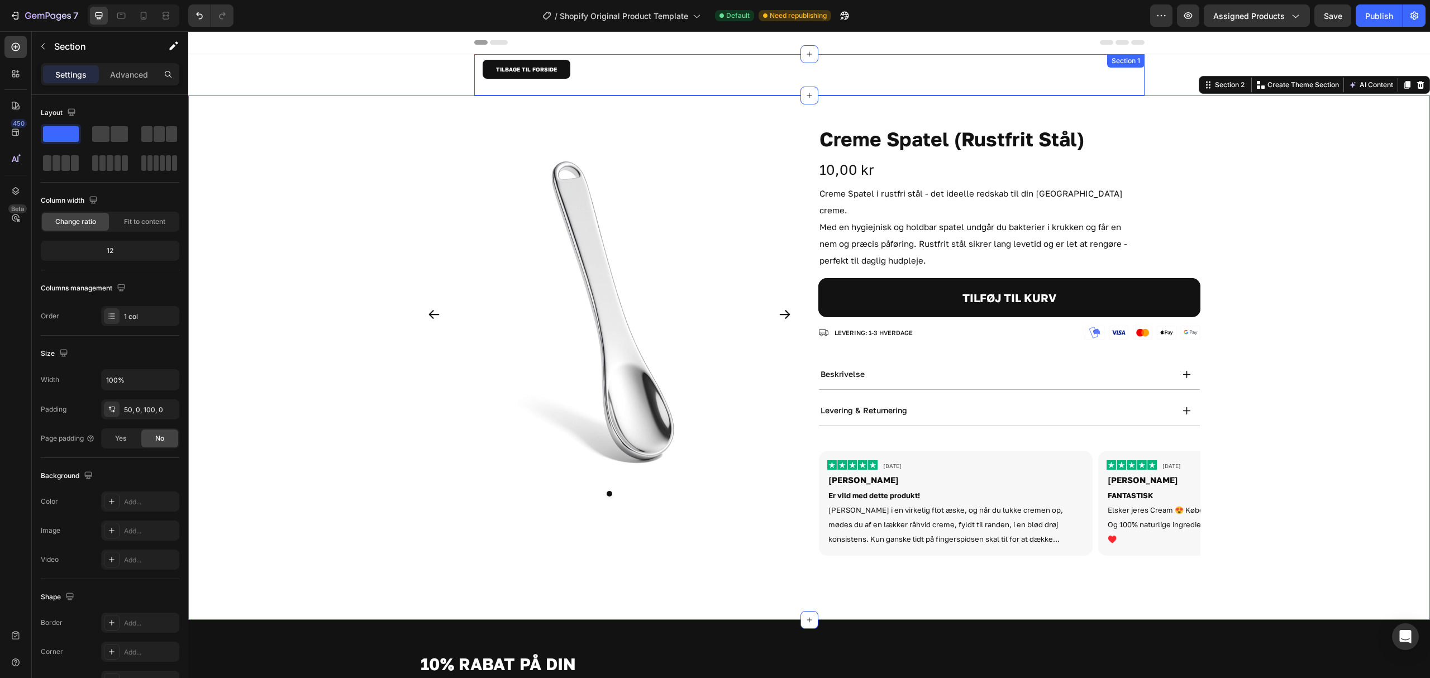
click at [475, 85] on div "TILBAGE TIL FORSIDE Button Section 1" at bounding box center [809, 74] width 670 height 41
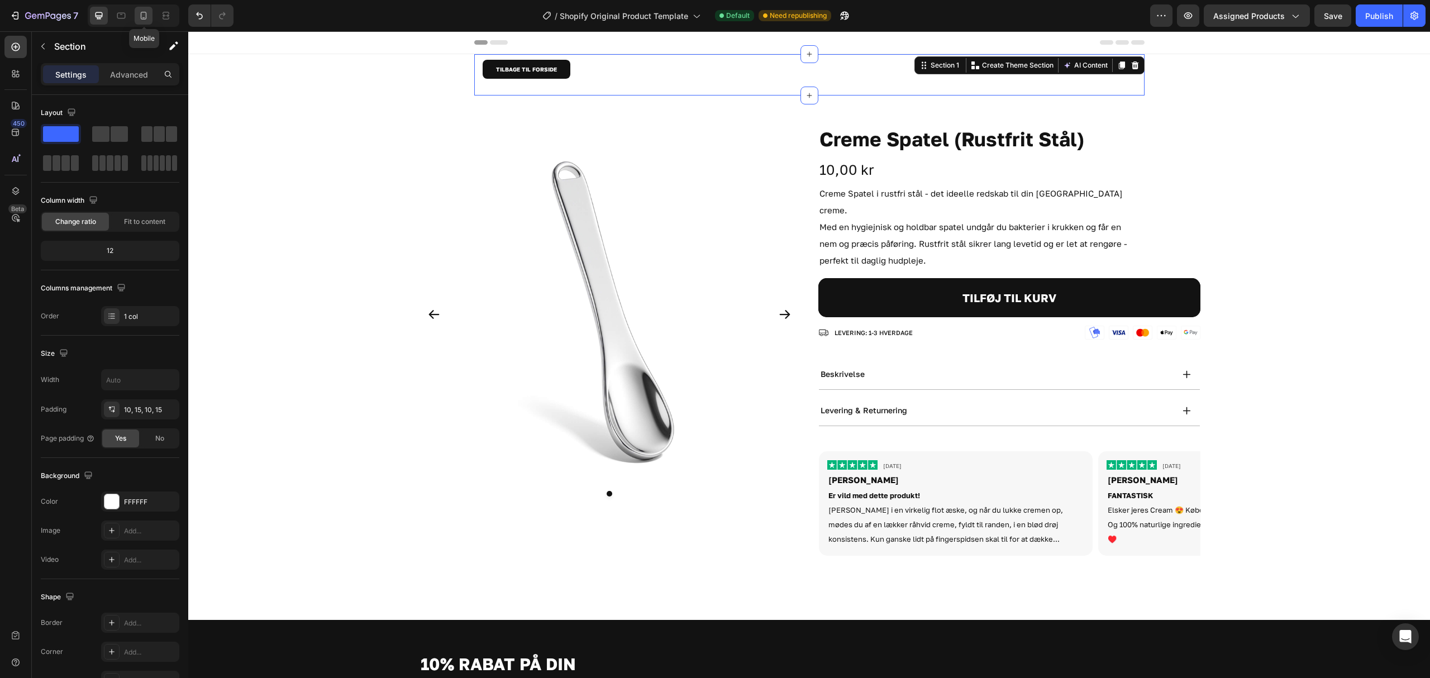
click at [144, 17] on icon at bounding box center [143, 15] width 11 height 11
type input "100%"
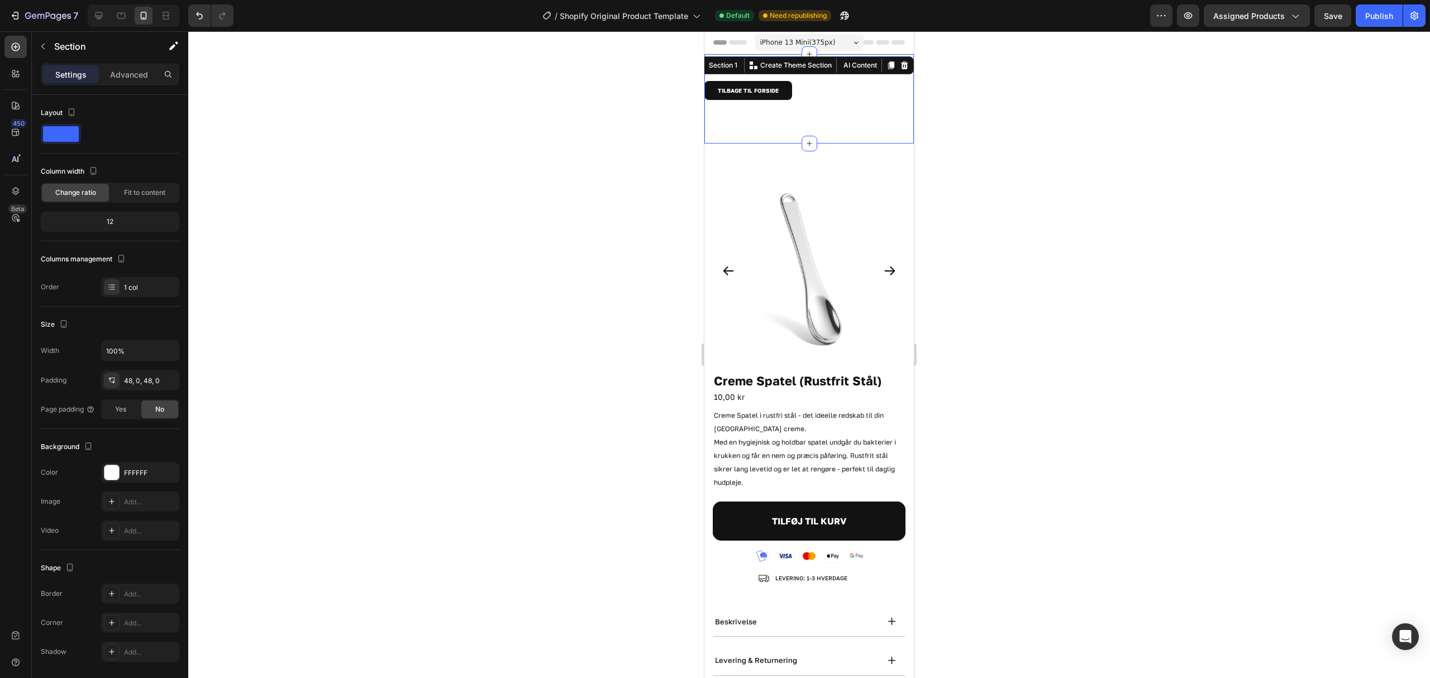
click at [1017, 144] on div at bounding box center [809, 354] width 1242 height 647
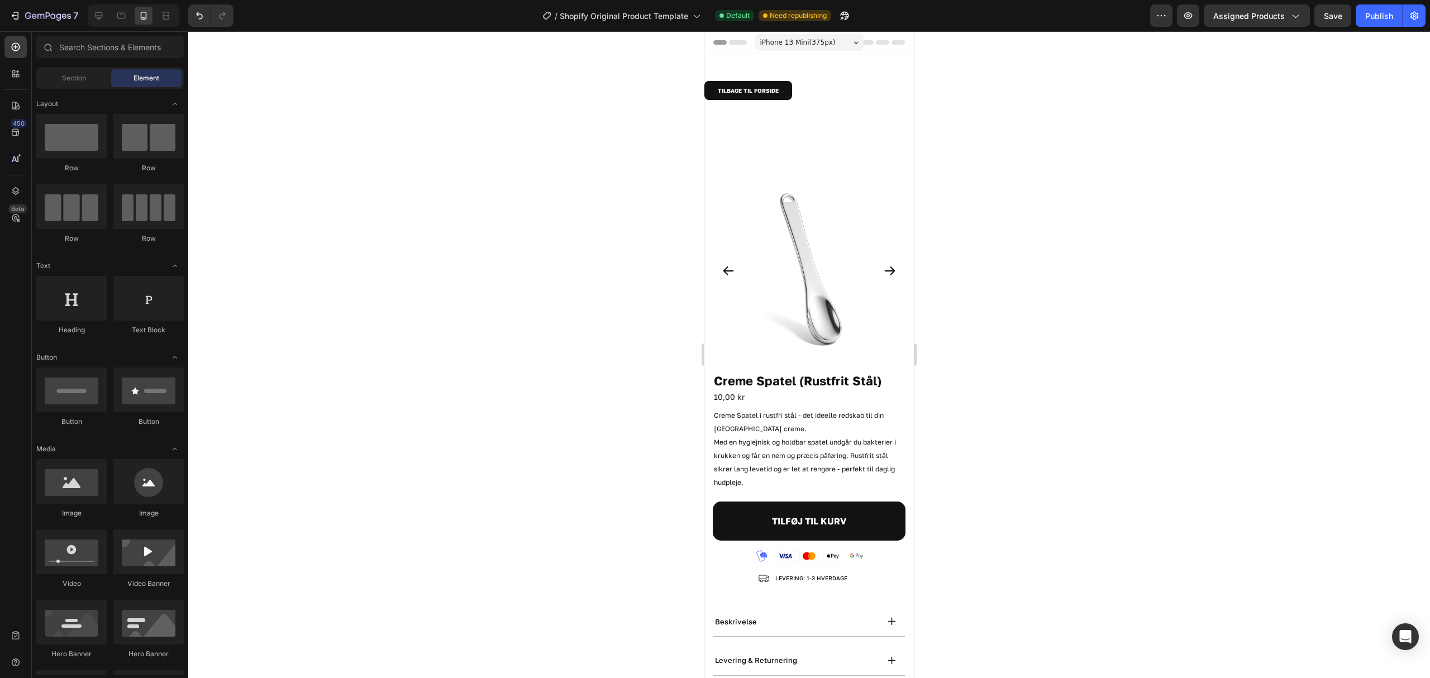
click at [857, 131] on div "TILBAGE TIL FORSIDE Button Section 1" at bounding box center [808, 98] width 209 height 89
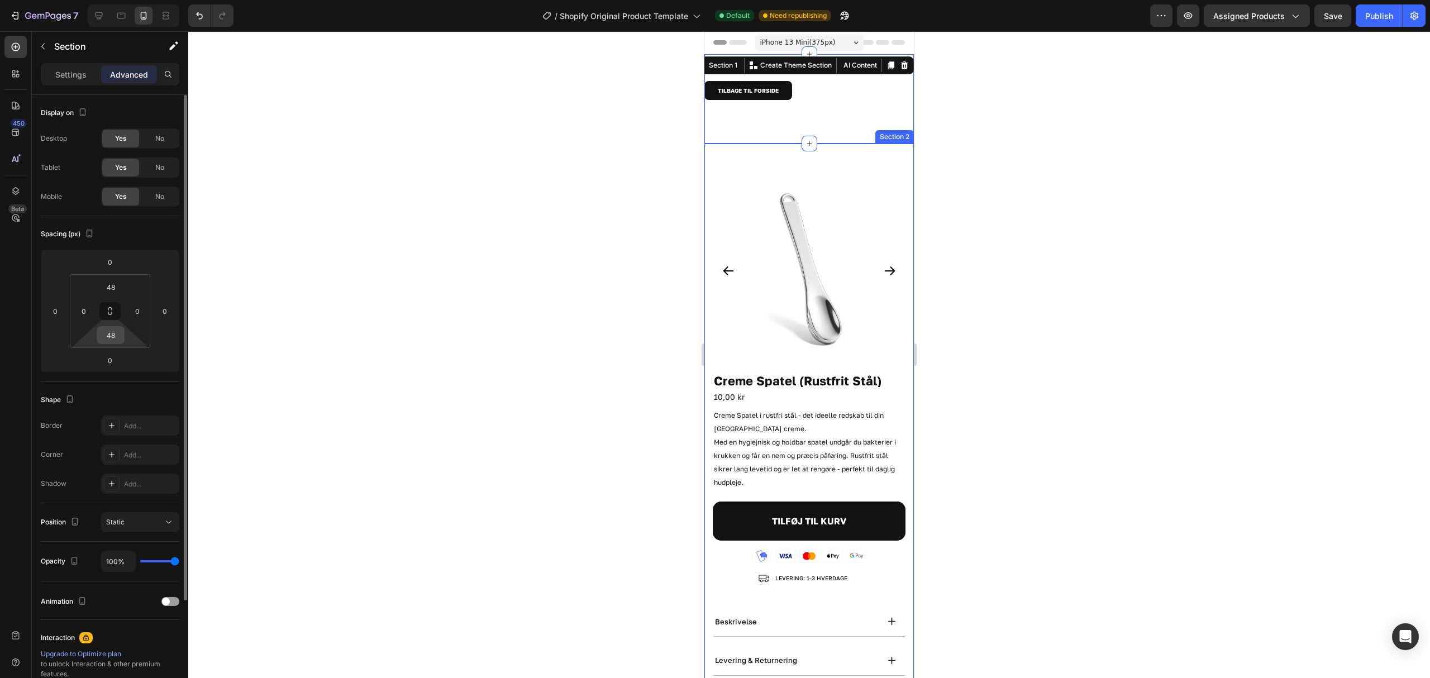
click at [124, 336] on div "48" at bounding box center [111, 335] width 28 height 18
click at [124, 0] on html "7 / Shopify Original Product Template Default Need republishing Preview Assigne…" at bounding box center [715, 0] width 1430 height 0
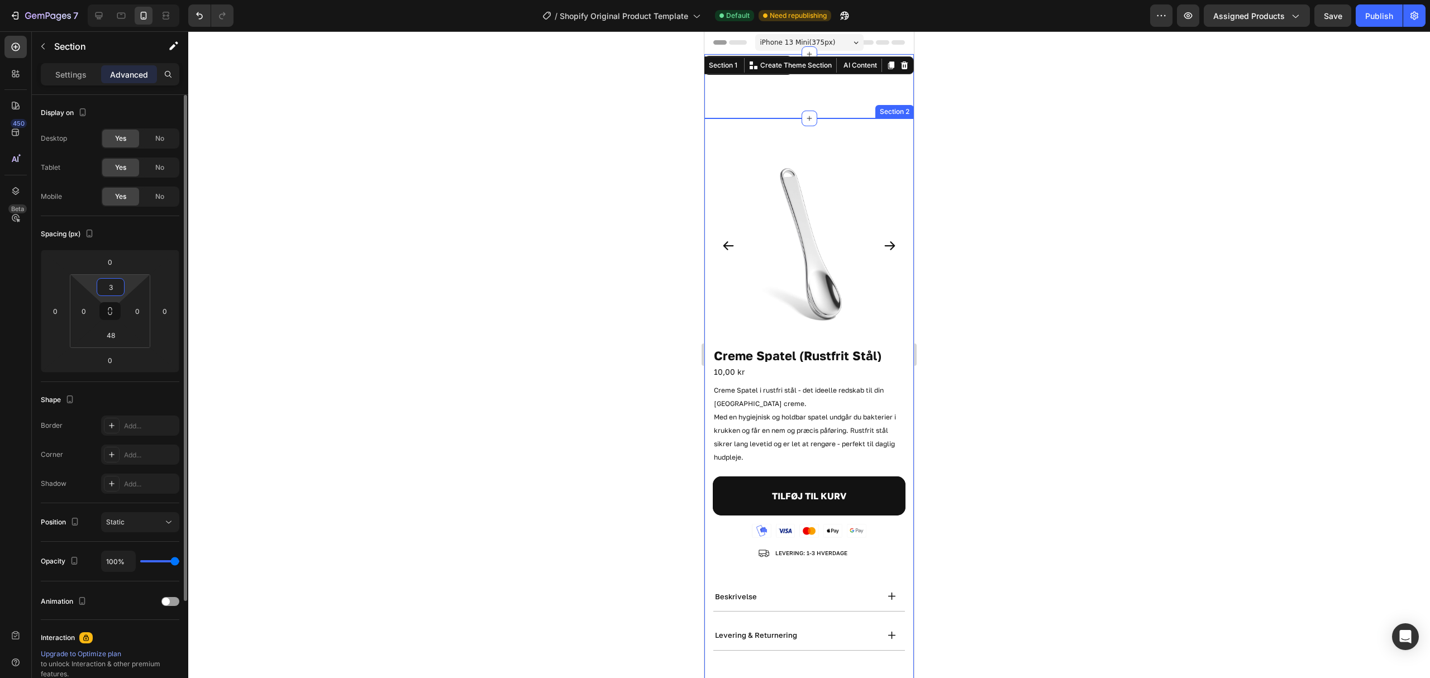
click at [114, 284] on input "3" at bounding box center [110, 287] width 22 height 17
click at [113, 290] on input "3" at bounding box center [110, 287] width 22 height 17
type input "0"
type input "3"
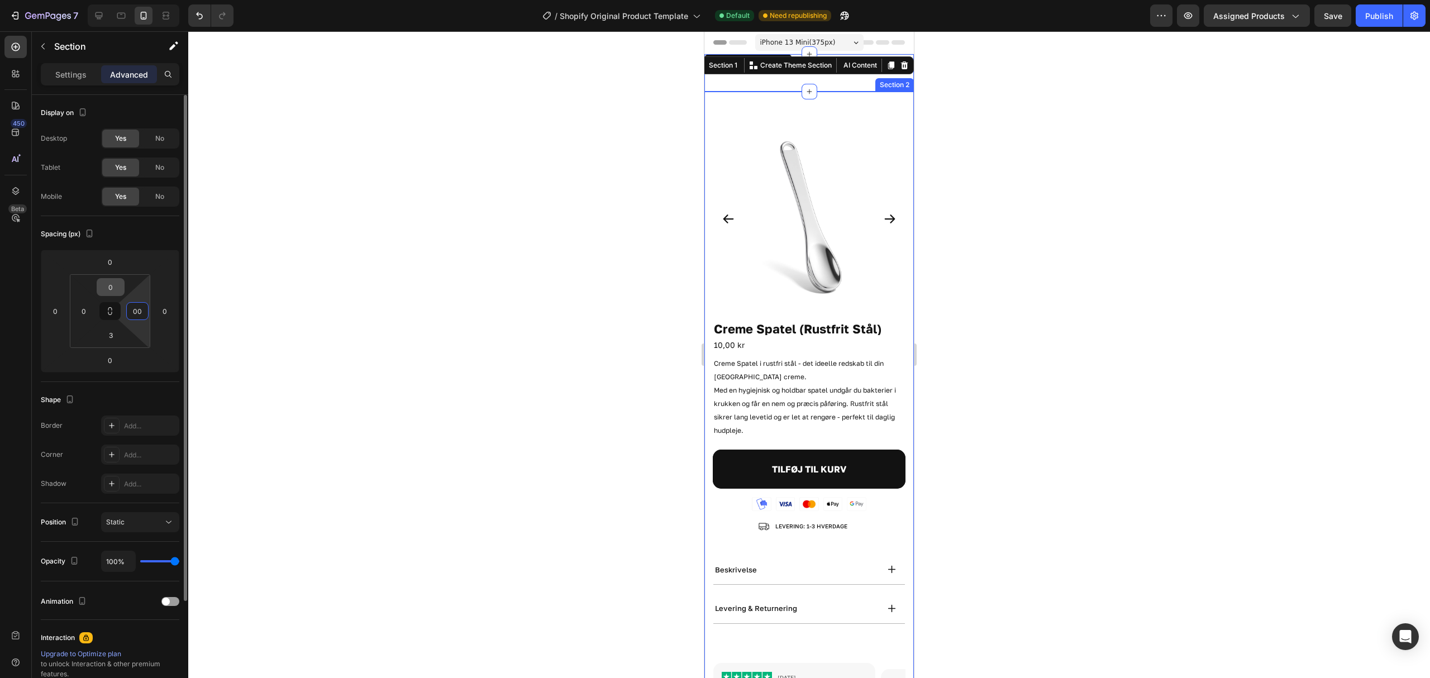
type input "00"
click at [112, 326] on div "3" at bounding box center [111, 335] width 28 height 18
click at [116, 333] on input "3" at bounding box center [110, 335] width 22 height 17
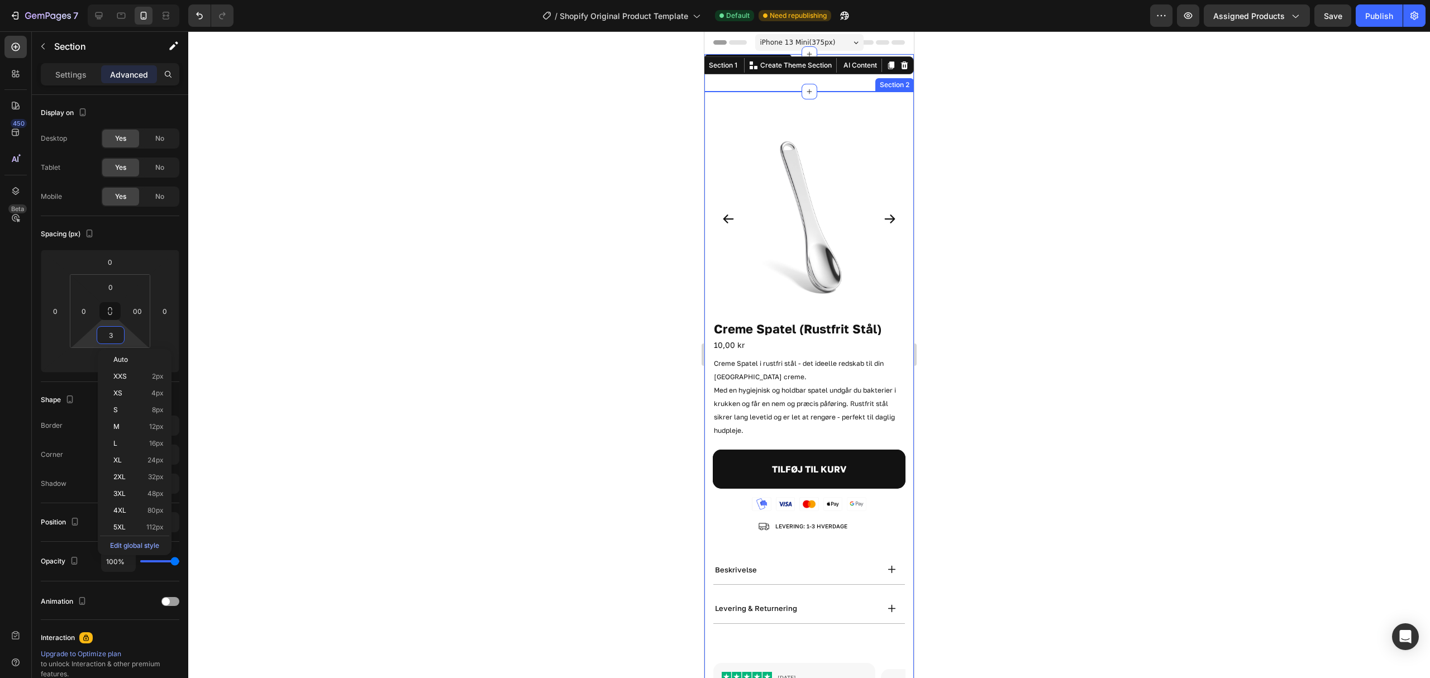
type input "0"
click at [987, 254] on div at bounding box center [809, 354] width 1242 height 647
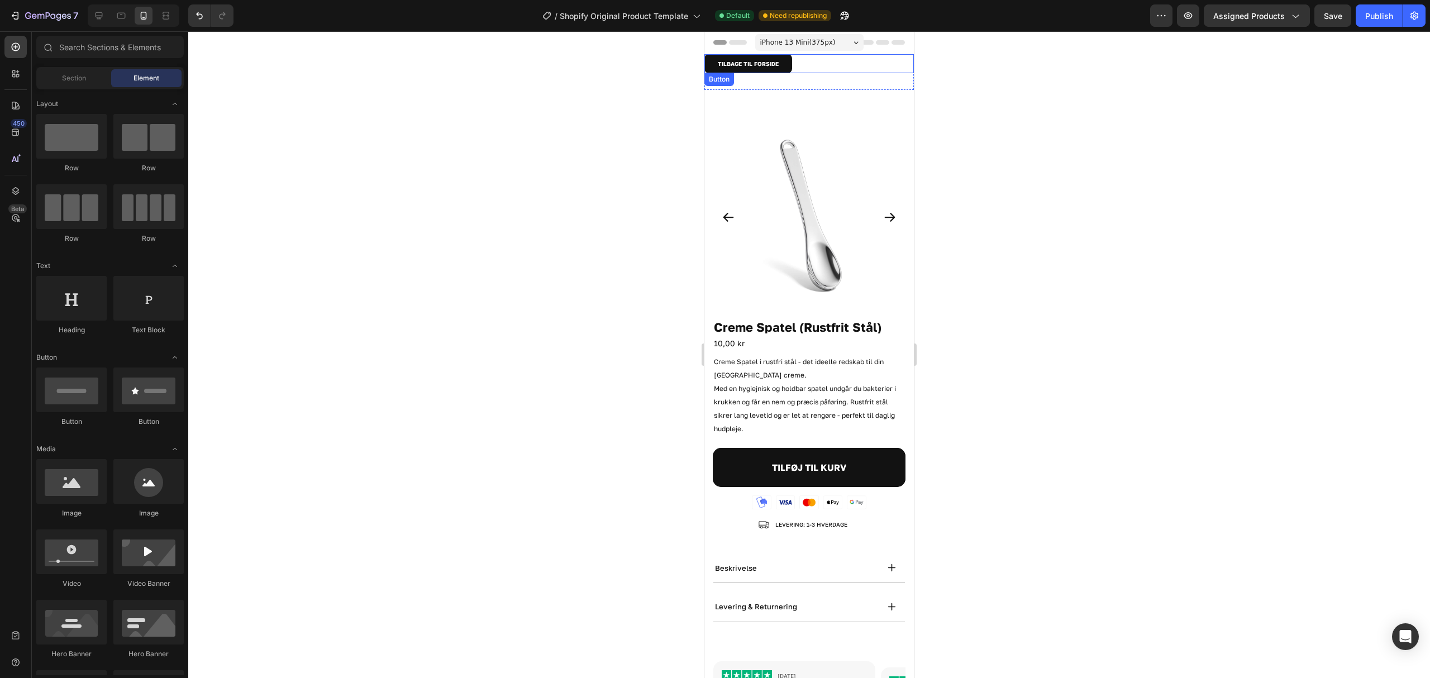
click at [851, 64] on div "TILBAGE TIL FORSIDE Button" at bounding box center [808, 63] width 209 height 19
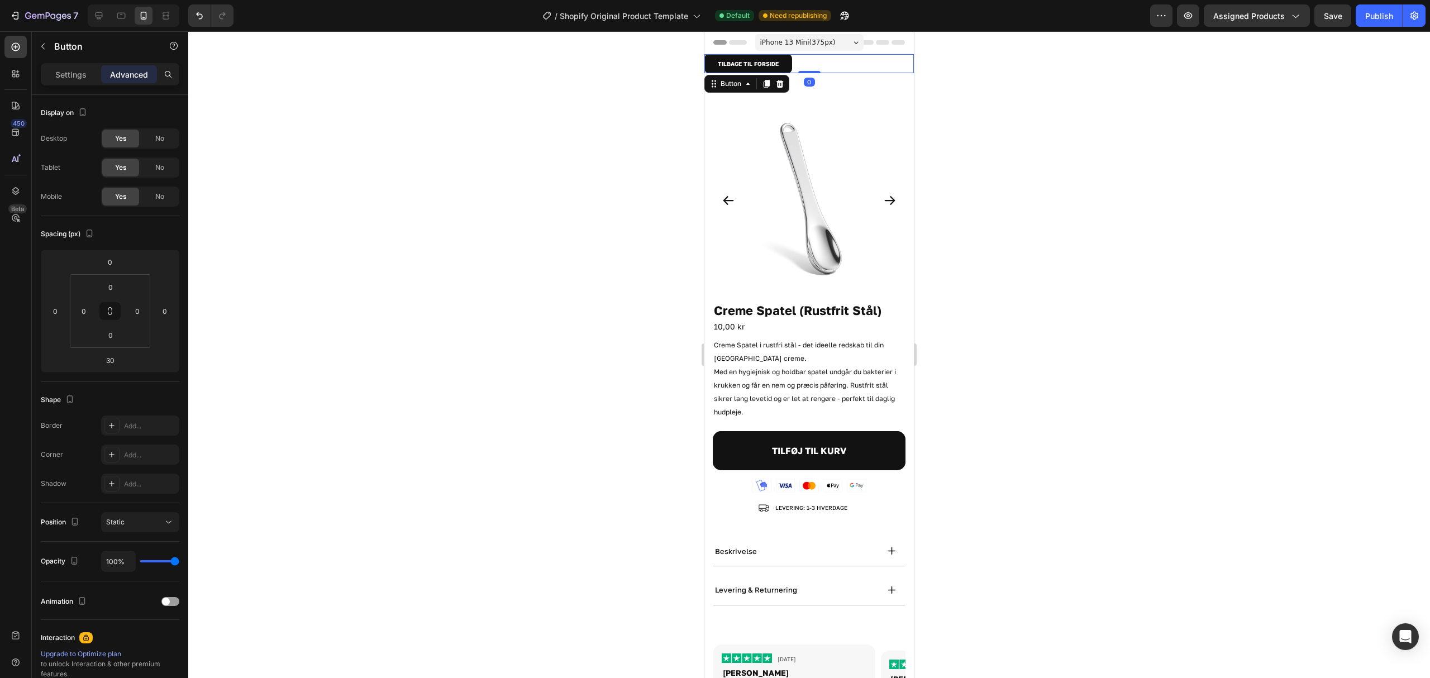
drag, startPoint x: 812, startPoint y: 89, endPoint x: 830, endPoint y: 63, distance: 32.1
type input "0"
click at [856, 84] on div "Product Images Creme Spatel (Rustfrit Stål) Product Title 10,00 kr Product Pric…" at bounding box center [808, 429] width 209 height 712
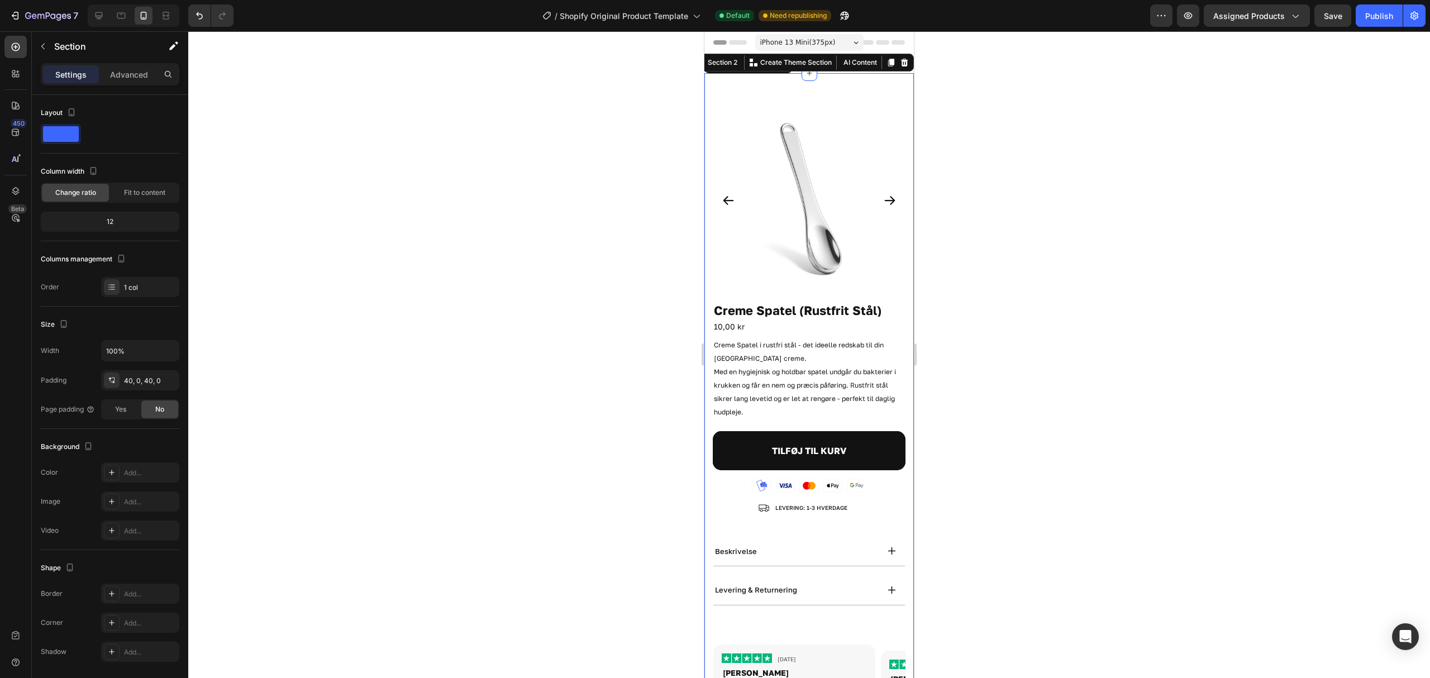
click at [853, 81] on div "Product Images Creme Spatel (Rustfrit Stål) Product Title 10,00 kr Product Pric…" at bounding box center [808, 429] width 209 height 712
drag, startPoint x: 1016, startPoint y: 86, endPoint x: 203, endPoint y: 50, distance: 814.5
click at [1016, 86] on div at bounding box center [809, 354] width 1242 height 647
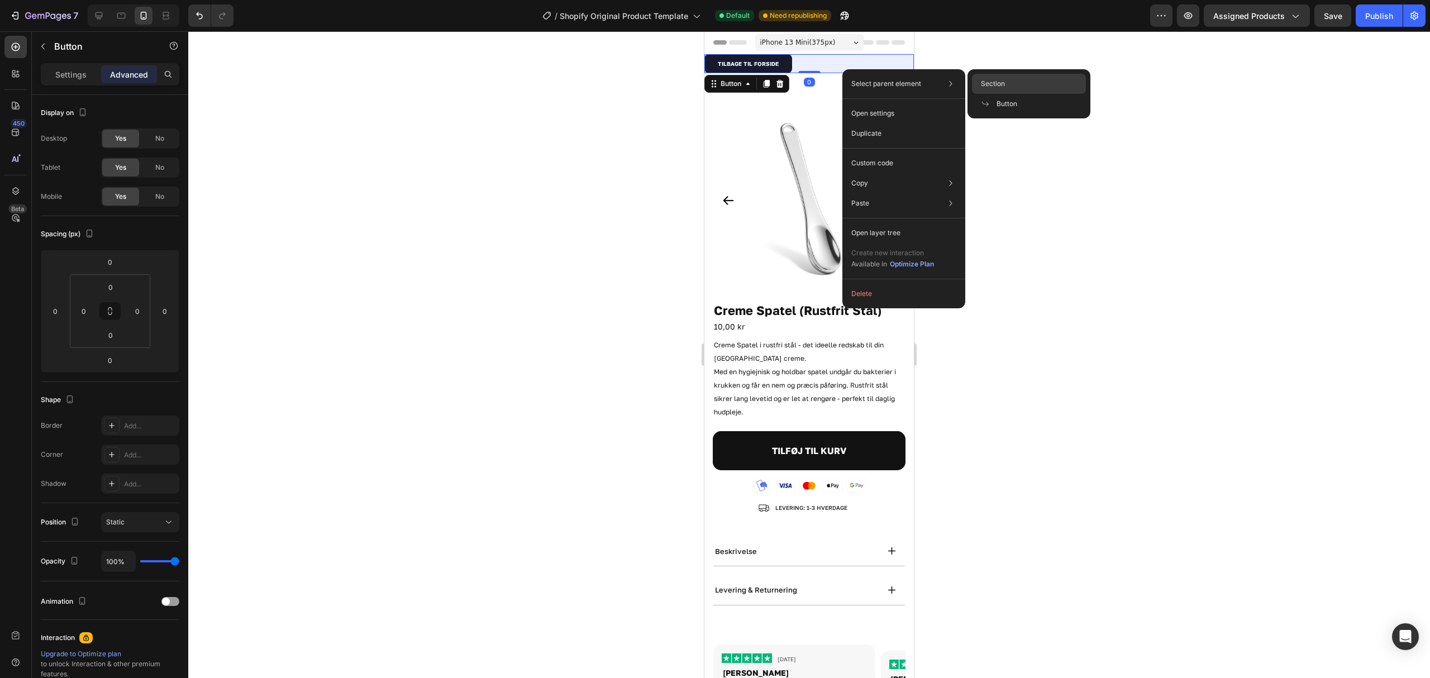
click at [1004, 83] on span "Section" at bounding box center [993, 84] width 24 height 10
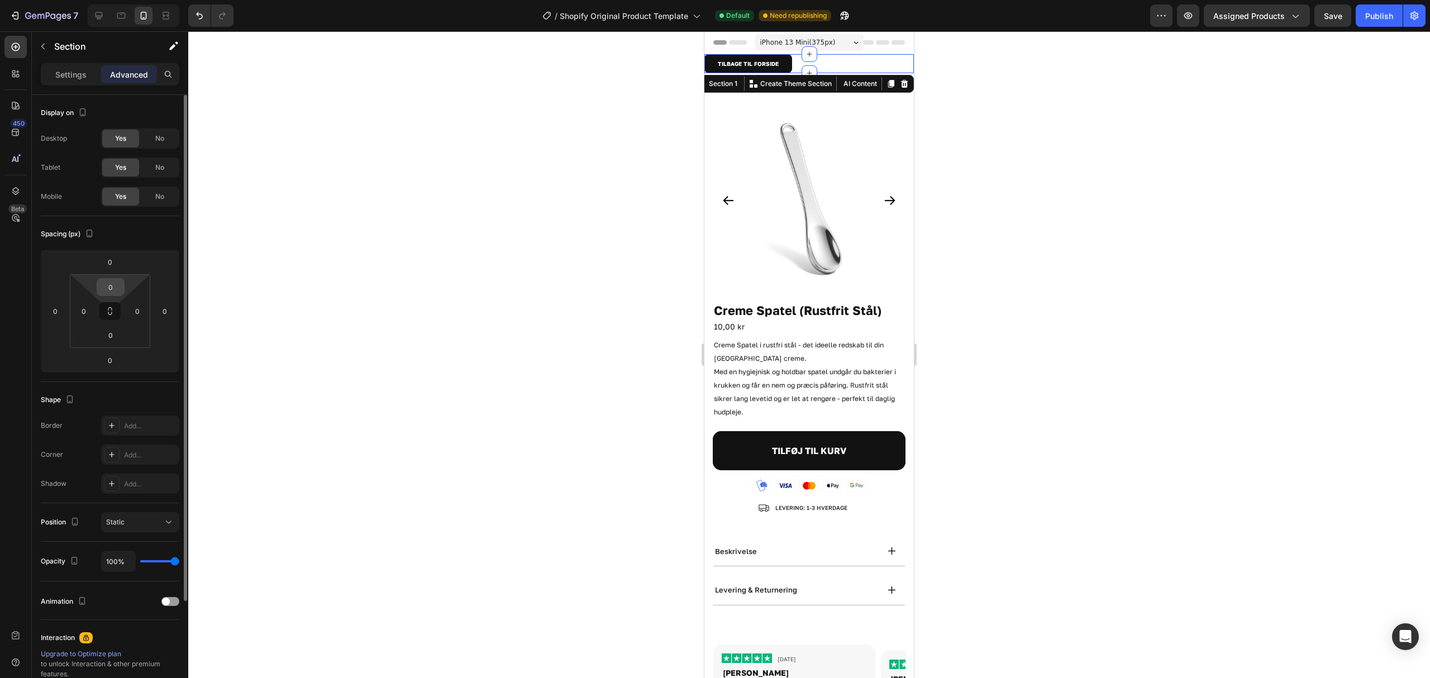
click at [117, 280] on input "0" at bounding box center [110, 287] width 22 height 17
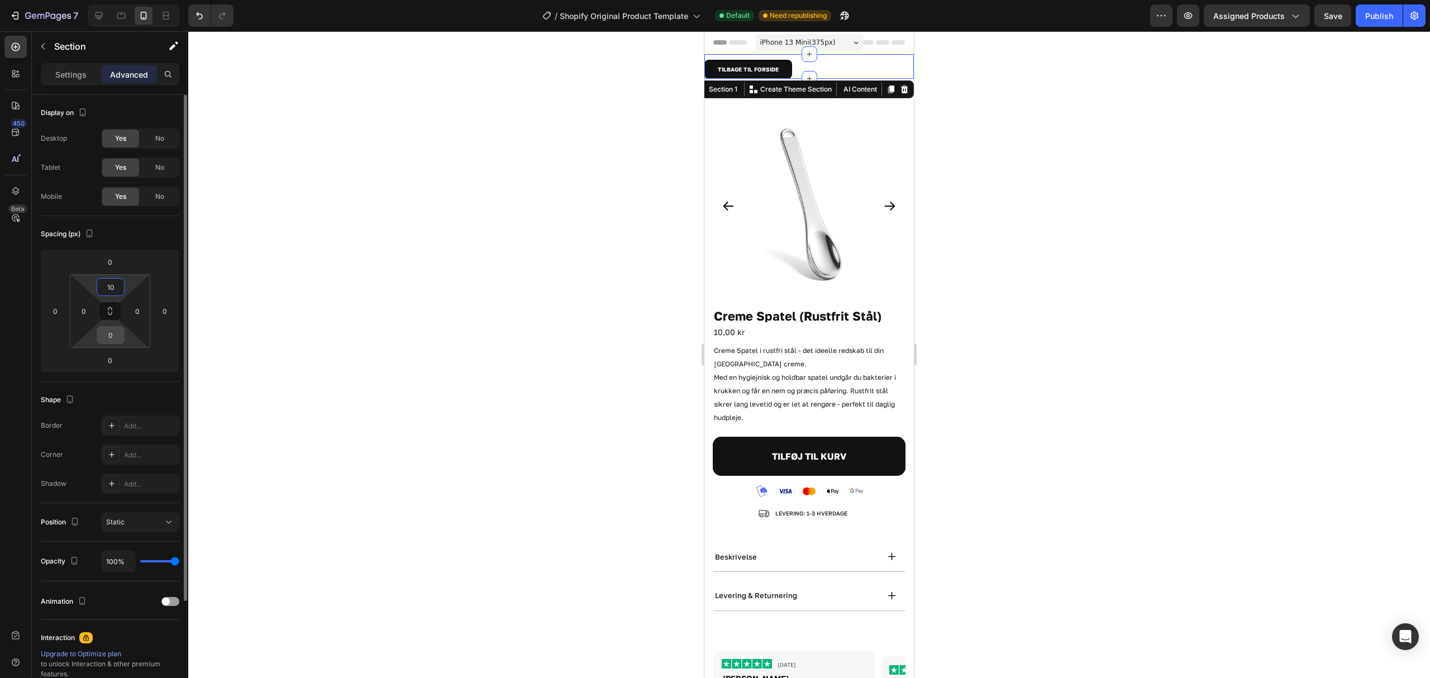
type input "10"
click at [119, 334] on input "0" at bounding box center [110, 335] width 22 height 17
type input "10"
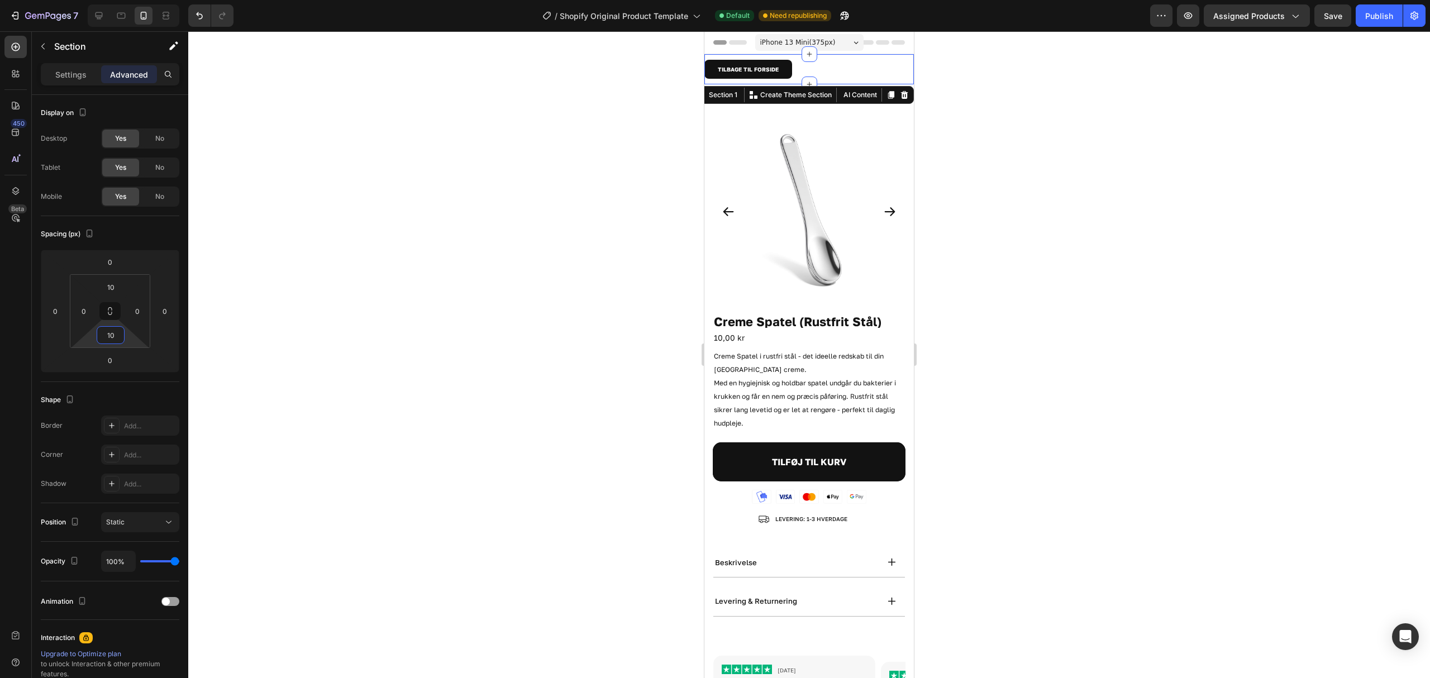
click at [501, 252] on div at bounding box center [809, 354] width 1242 height 647
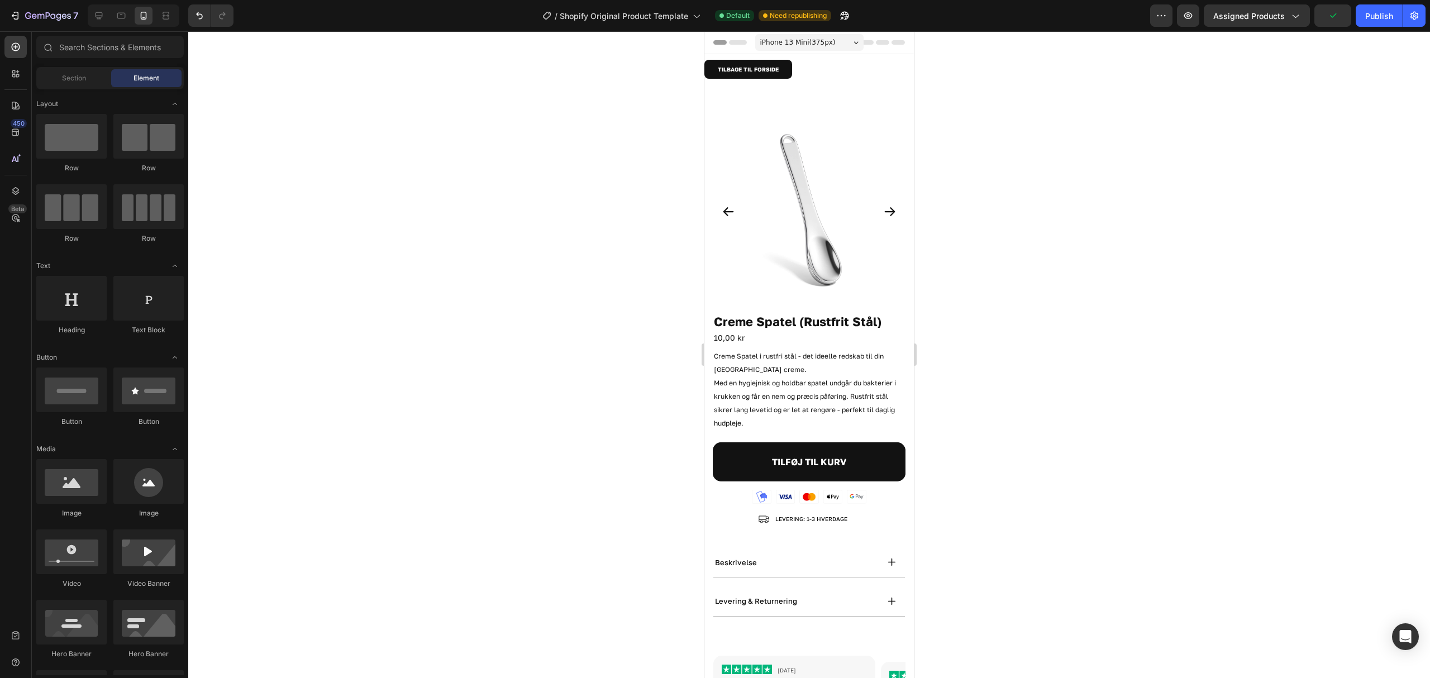
click at [1035, 114] on div at bounding box center [809, 354] width 1242 height 647
click at [121, 13] on icon at bounding box center [121, 16] width 8 height 6
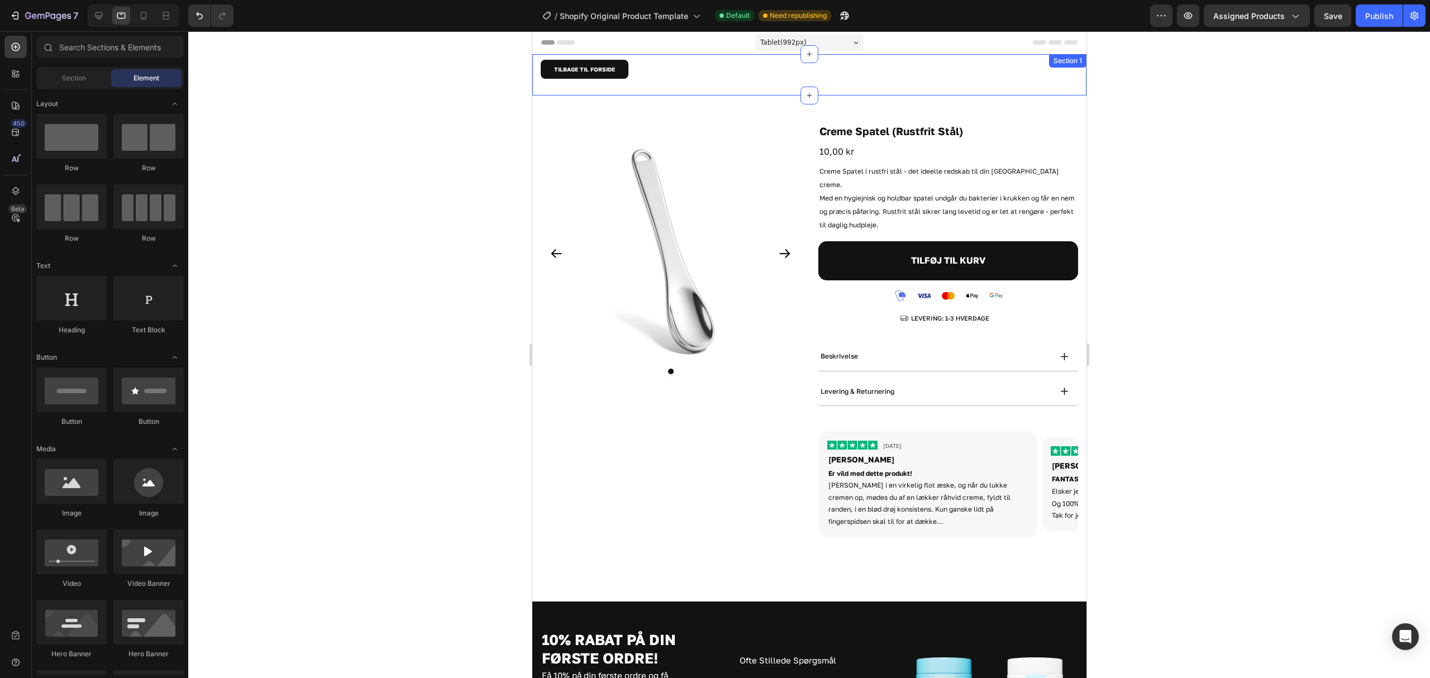
click at [698, 79] on div "TILBAGE TIL FORSIDE Button" at bounding box center [808, 75] width 537 height 30
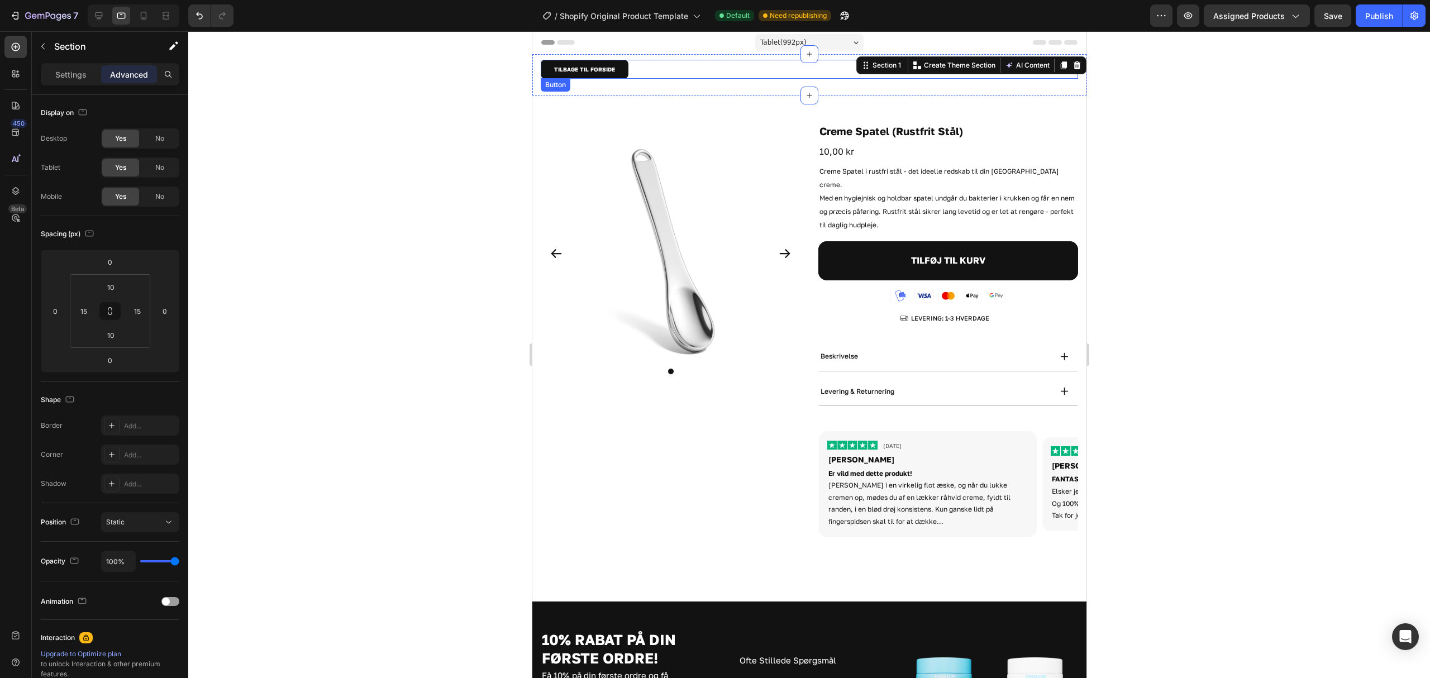
click at [697, 76] on div "TILBAGE TIL FORSIDE Button" at bounding box center [808, 69] width 537 height 19
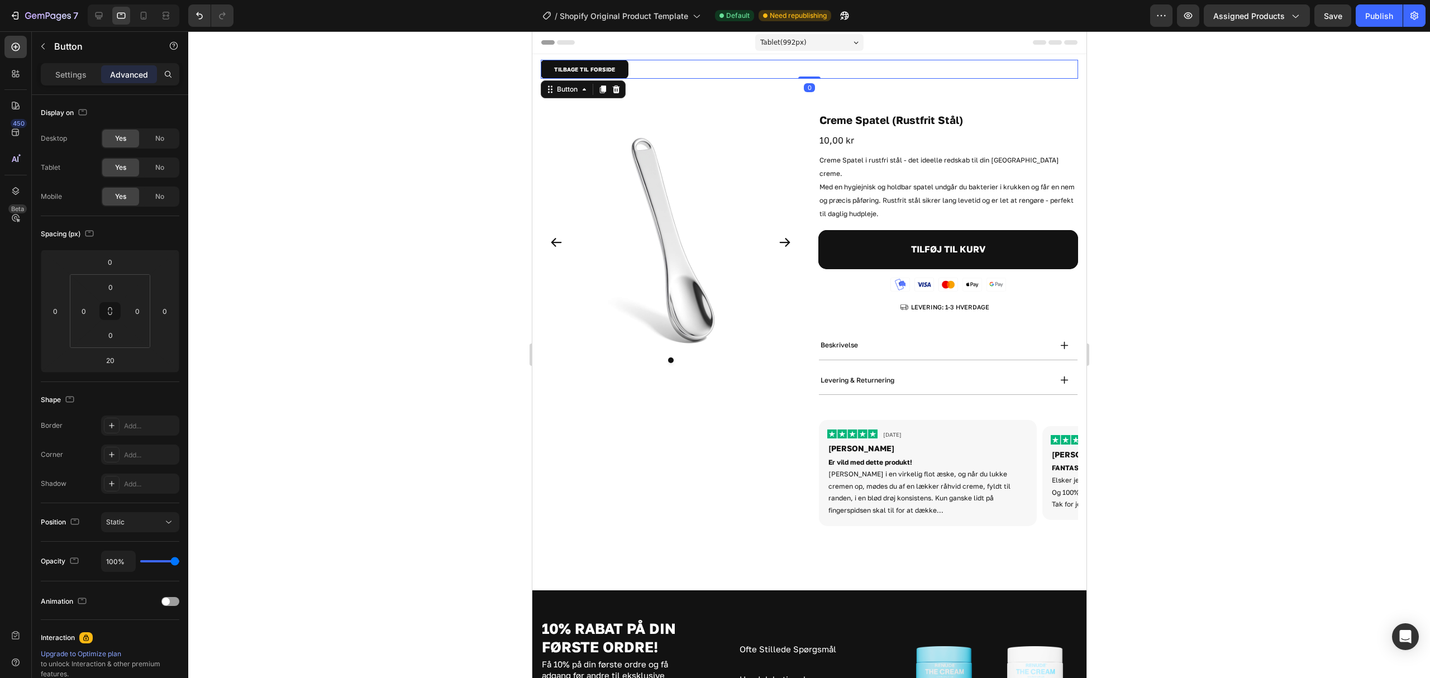
drag, startPoint x: 808, startPoint y: 89, endPoint x: 787, endPoint y: 66, distance: 31.3
click at [822, 31] on html "Tablet ( 992 px) iPhone 13 Mini iPhone 13 Pro iPhone 11 Pro Max iPhone 15 Pro M…" at bounding box center [809, 529] width 554 height 997
type input "0"
click at [750, 79] on div "TILBAGE TIL FORSIDE Button 0 Section 1" at bounding box center [809, 69] width 554 height 30
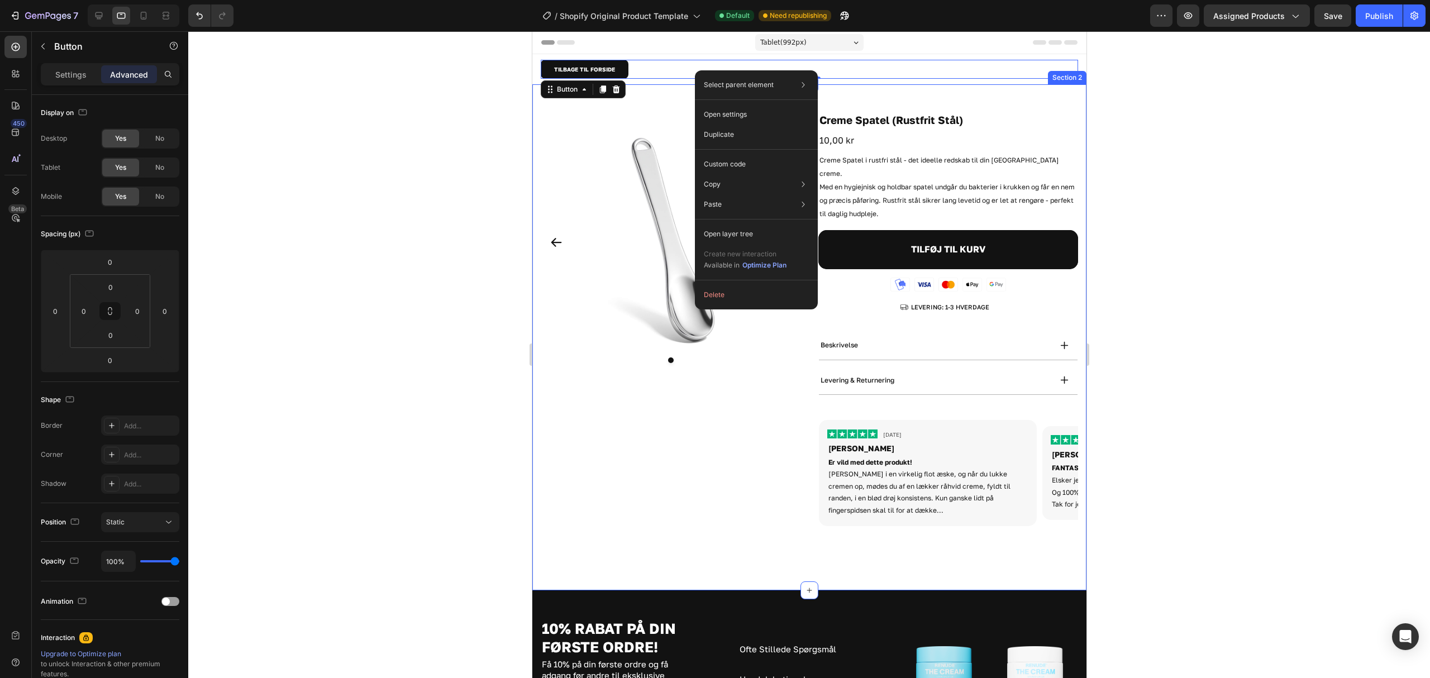
click at [649, 83] on div "TILBAGE TIL FORSIDE Button 0 Section 1" at bounding box center [809, 69] width 554 height 30
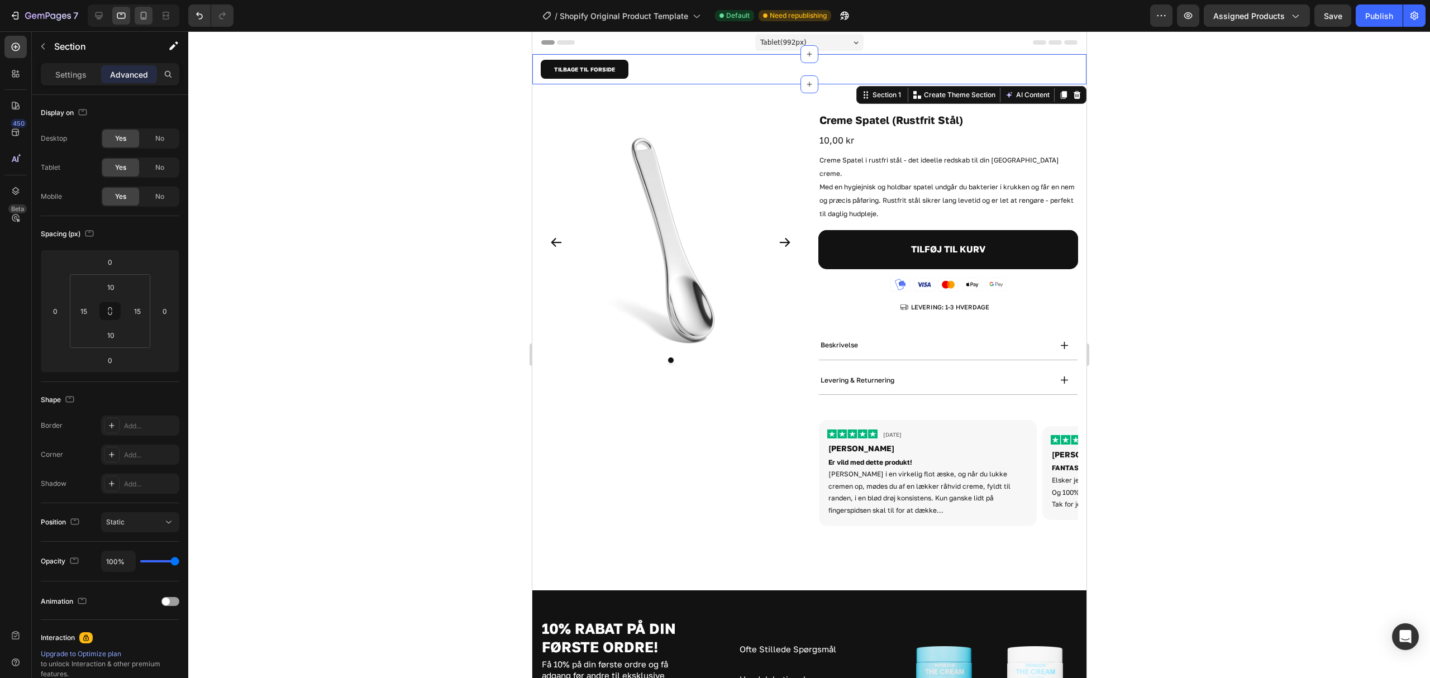
click at [141, 20] on icon at bounding box center [143, 15] width 11 height 11
type input "0"
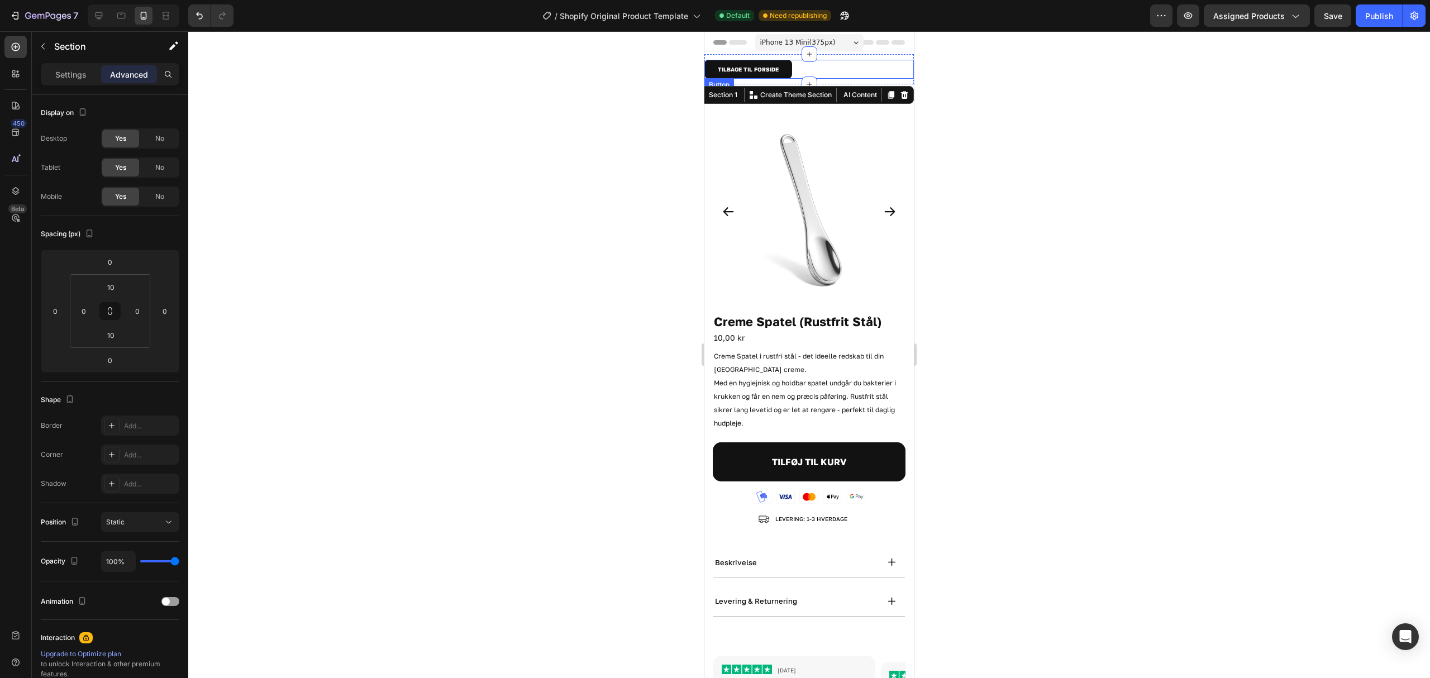
click at [831, 68] on div "TILBAGE TIL FORSIDE Button" at bounding box center [808, 69] width 209 height 19
click at [105, 18] on div at bounding box center [99, 16] width 18 height 18
click at [104, 18] on icon at bounding box center [98, 15] width 11 height 11
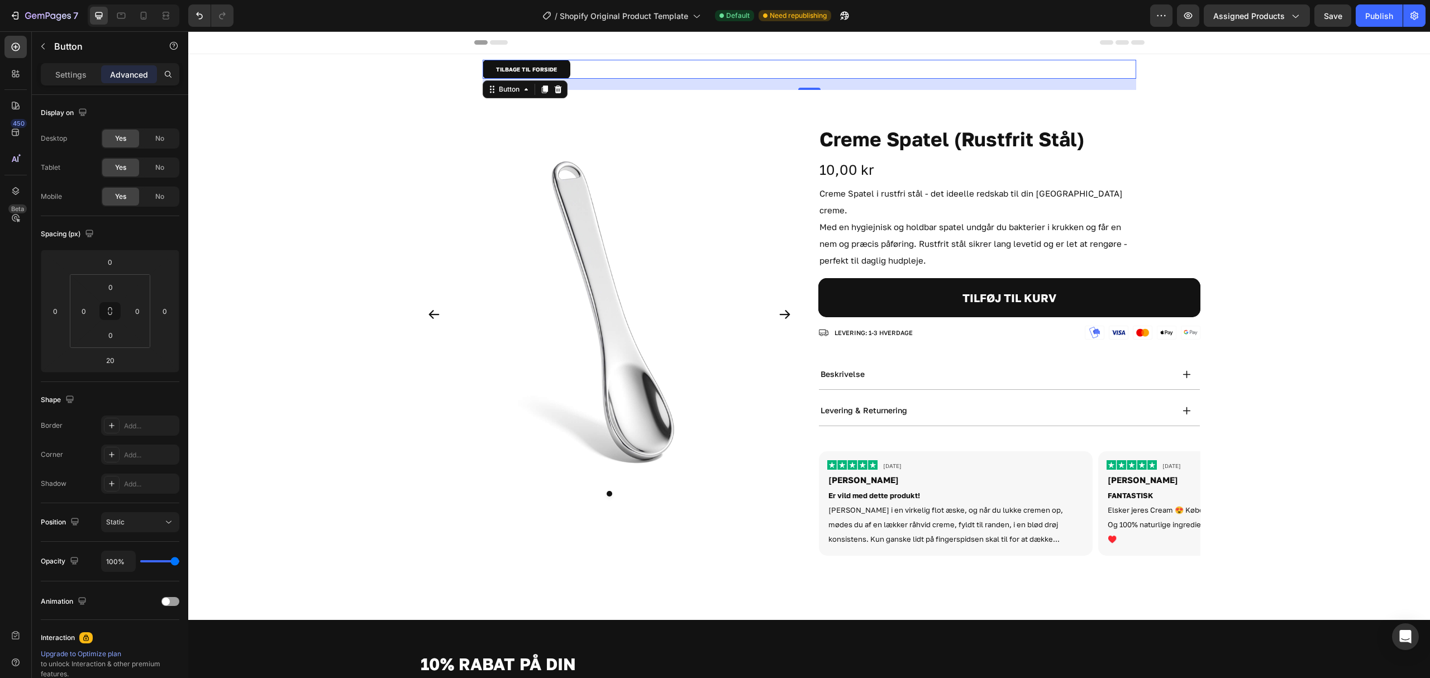
click at [677, 69] on div "TILBAGE TIL FORSIDE Button 0" at bounding box center [809, 69] width 653 height 19
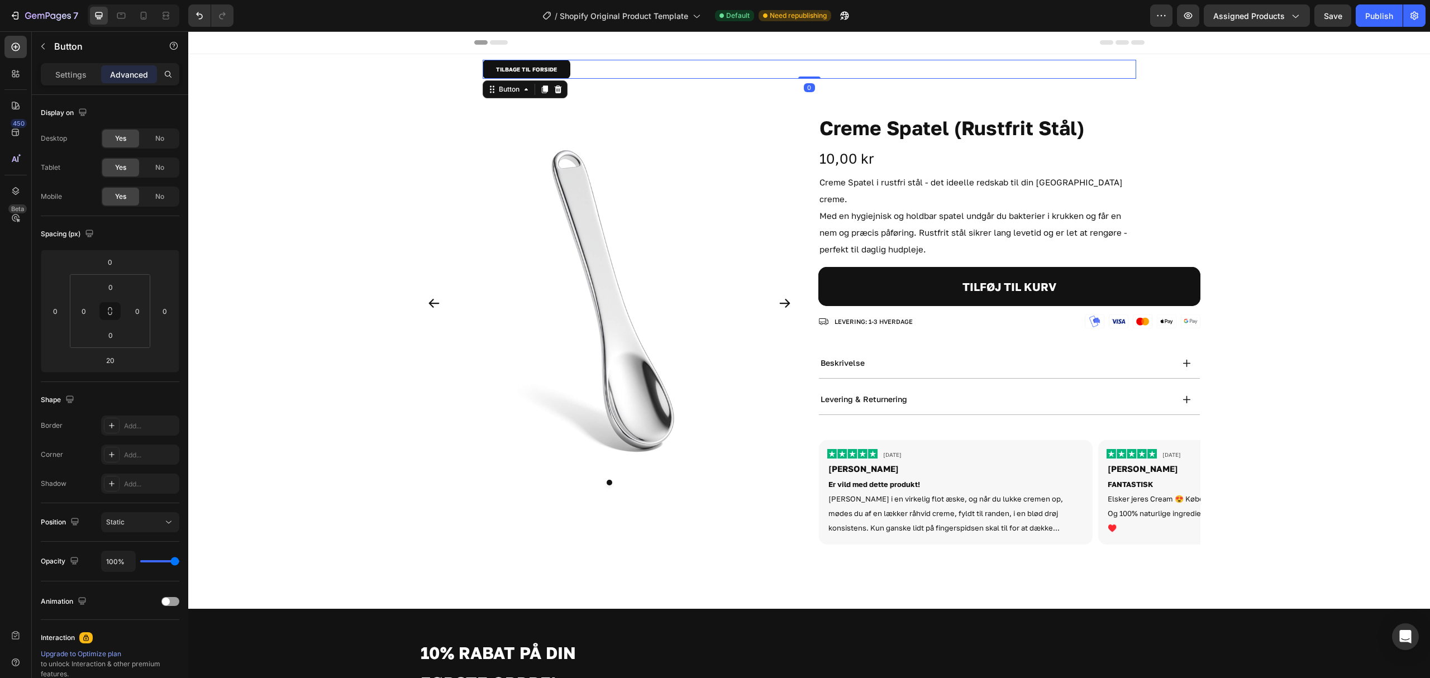
drag, startPoint x: 804, startPoint y: 87, endPoint x: 780, endPoint y: 52, distance: 42.6
click at [806, 44] on div "TILBAGE TIL FORSIDE Button 0 Section 1 Product Images Creme Spatel (Rustfrit St…" at bounding box center [809, 563] width 1242 height 1065
type input "0"
click at [686, 68] on div "TILBAGE TIL FORSIDE Button 0" at bounding box center [809, 69] width 653 height 19
click at [674, 85] on div "Product Images Creme Spatel (Rustfrit Stål) Product Title 10,00 kr Product Pric…" at bounding box center [809, 346] width 1242 height 524
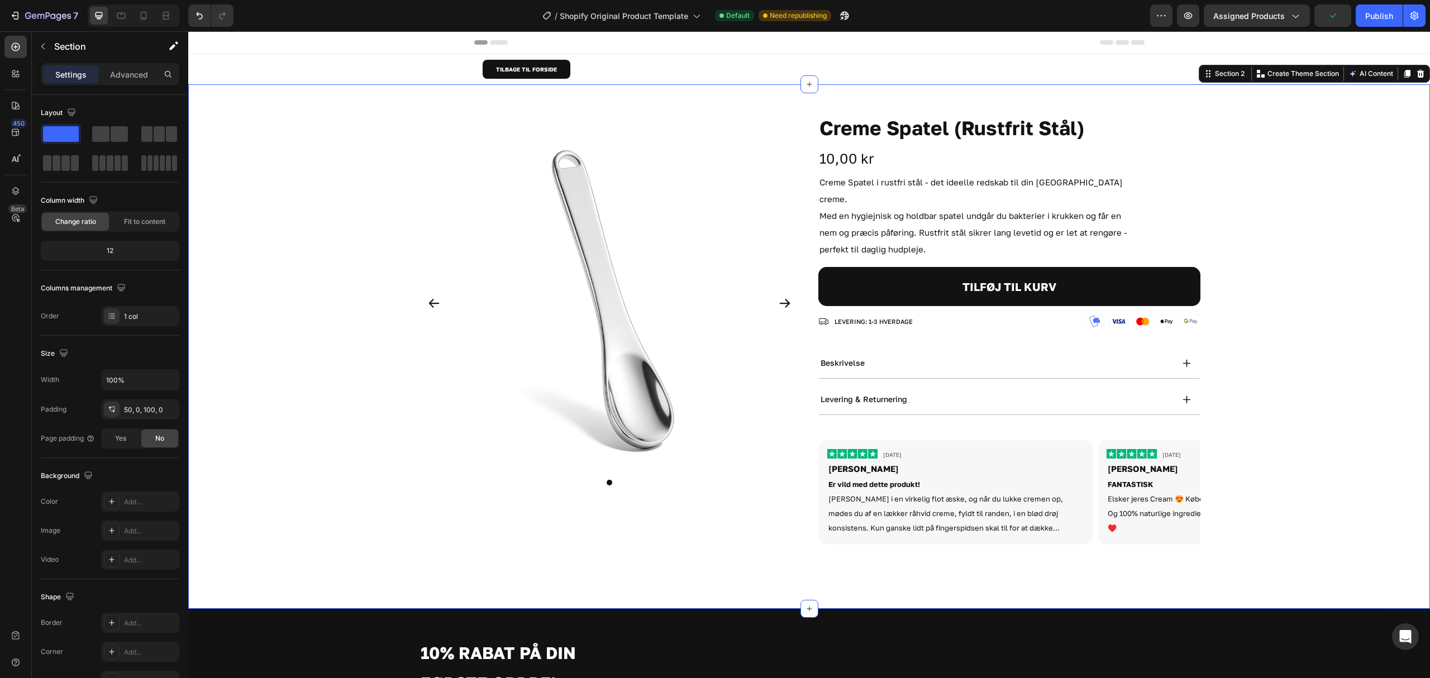
click at [651, 69] on div "TILBAGE TIL FORSIDE Button" at bounding box center [809, 69] width 653 height 19
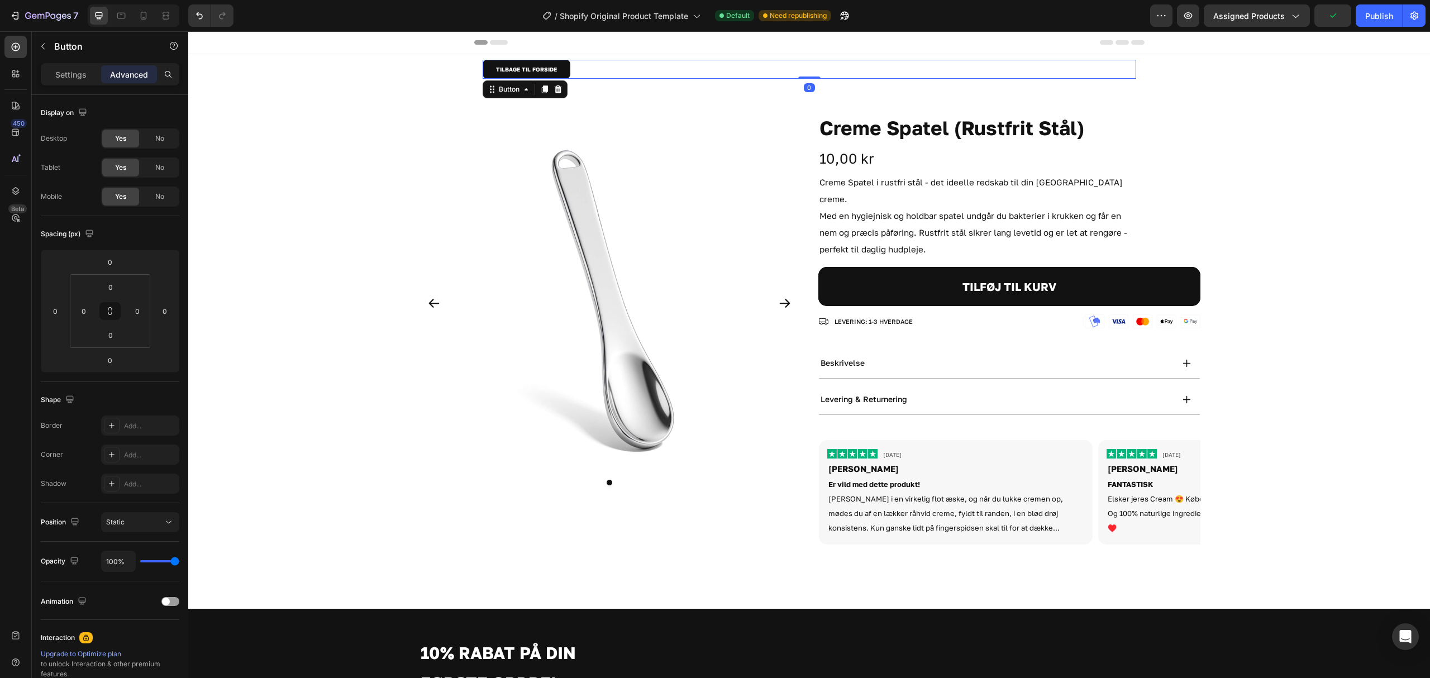
click at [651, 79] on div "TILBAGE TIL FORSIDE Button 0 Section 1" at bounding box center [809, 69] width 670 height 30
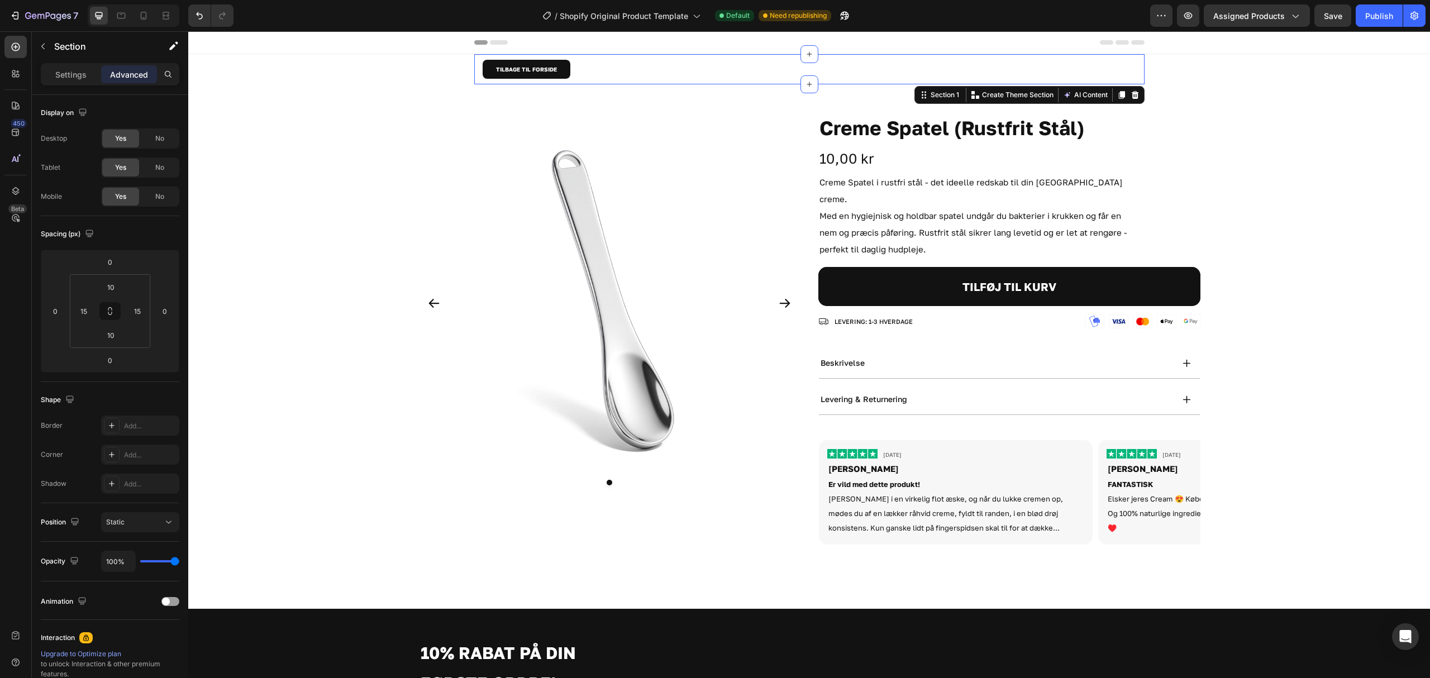
click at [652, 83] on div "TILBAGE TIL FORSIDE Button Section 1 Create Theme Section AI Content Write with…" at bounding box center [809, 69] width 670 height 30
click at [1371, 16] on div "Publish" at bounding box center [1379, 16] width 28 height 12
click at [630, 22] on div "/ Shopify Original Product Template" at bounding box center [621, 15] width 169 height 22
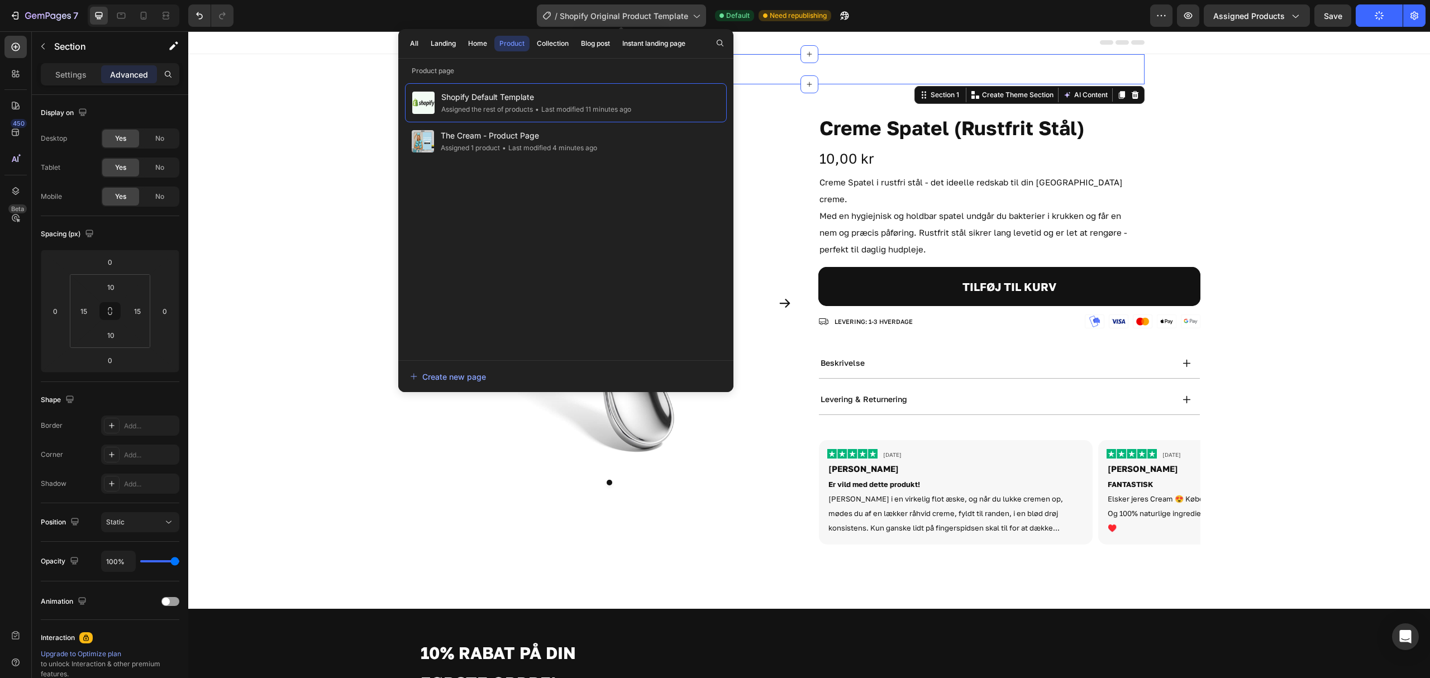
click at [595, 10] on span "Shopify Original Product Template" at bounding box center [624, 16] width 128 height 12
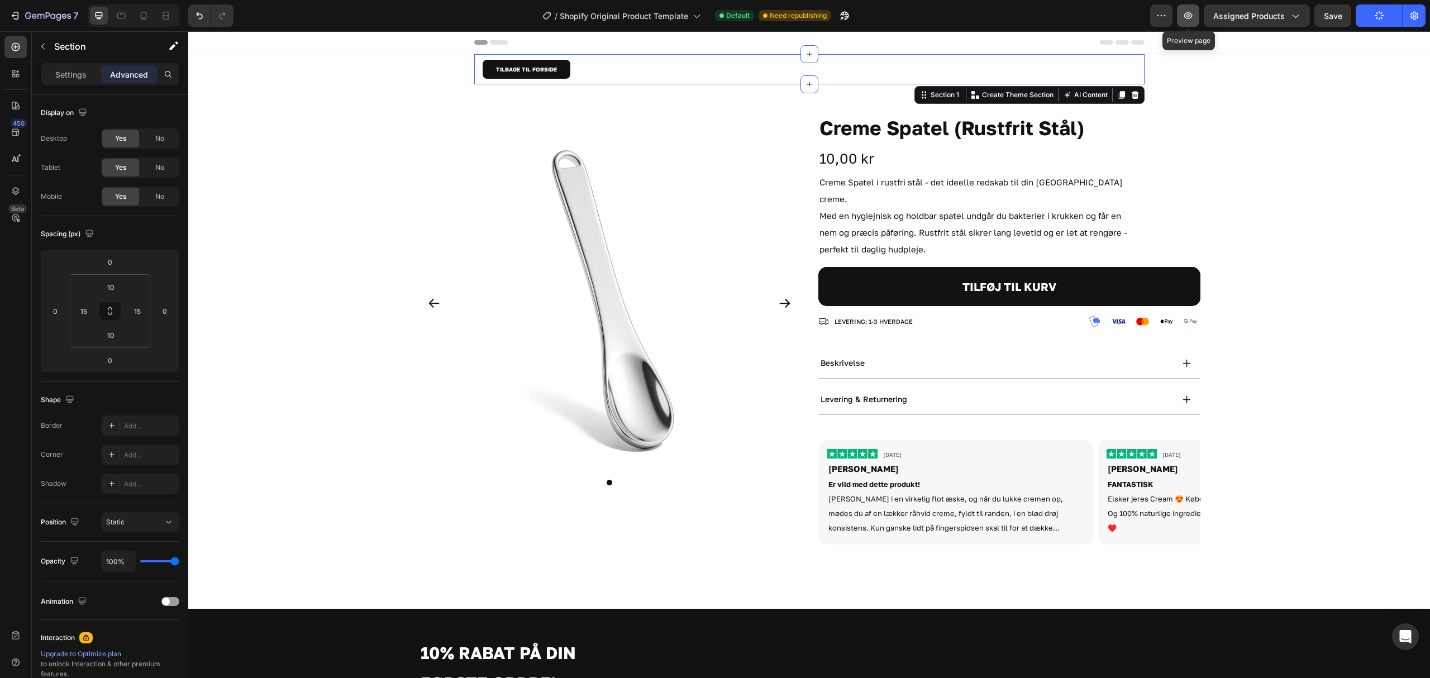
click at [1185, 18] on icon "button" at bounding box center [1187, 15] width 11 height 11
drag, startPoint x: 128, startPoint y: 16, endPoint x: 135, endPoint y: 13, distance: 7.1
click at [128, 16] on div at bounding box center [121, 16] width 18 height 18
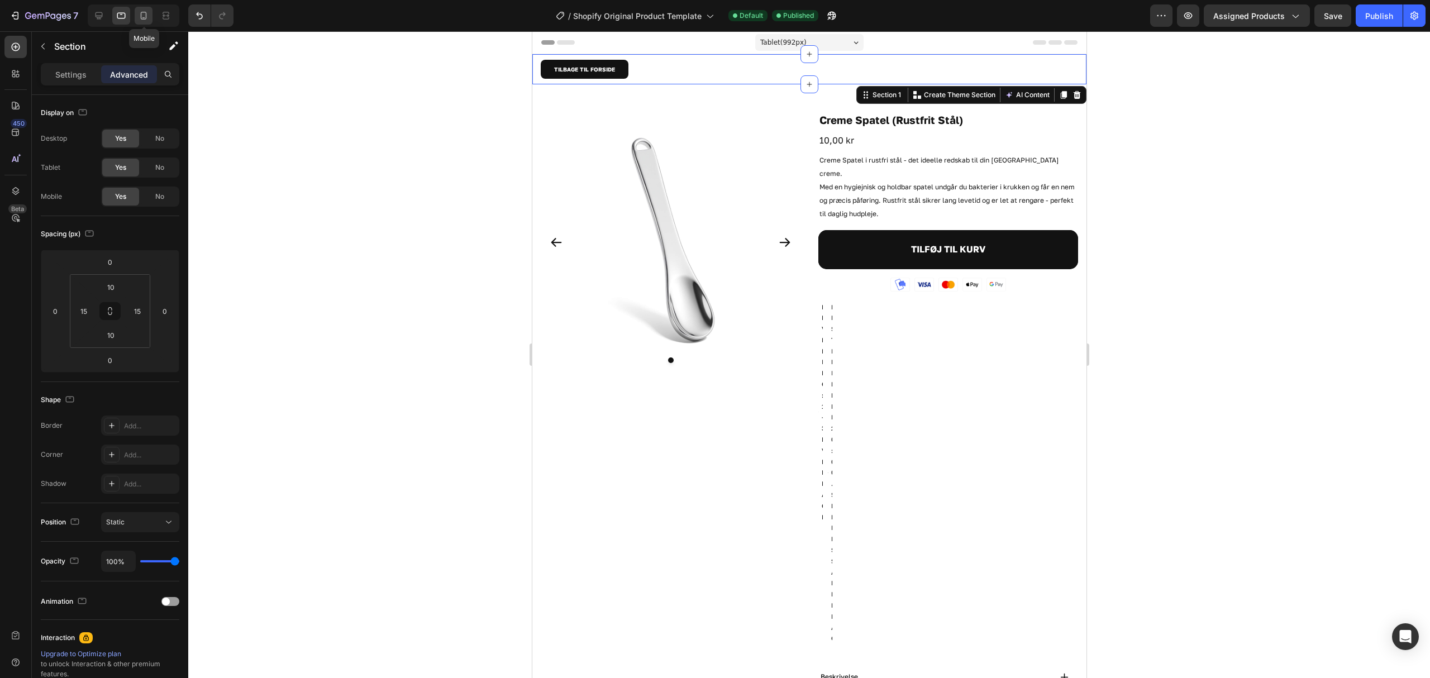
click at [143, 12] on icon at bounding box center [144, 16] width 6 height 8
type input "0"
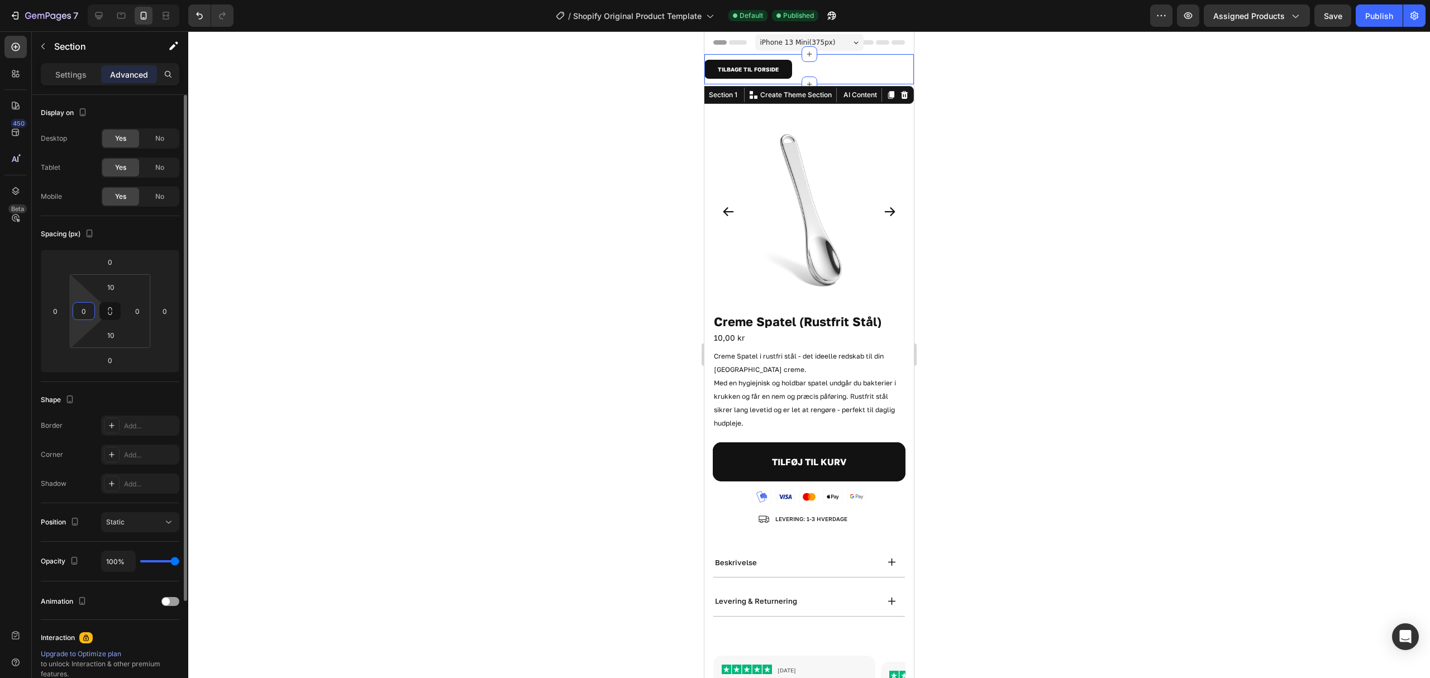
click at [80, 313] on input "0" at bounding box center [83, 311] width 17 height 17
type input "15"
click at [141, 314] on input "0" at bounding box center [137, 311] width 17 height 17
type input "15"
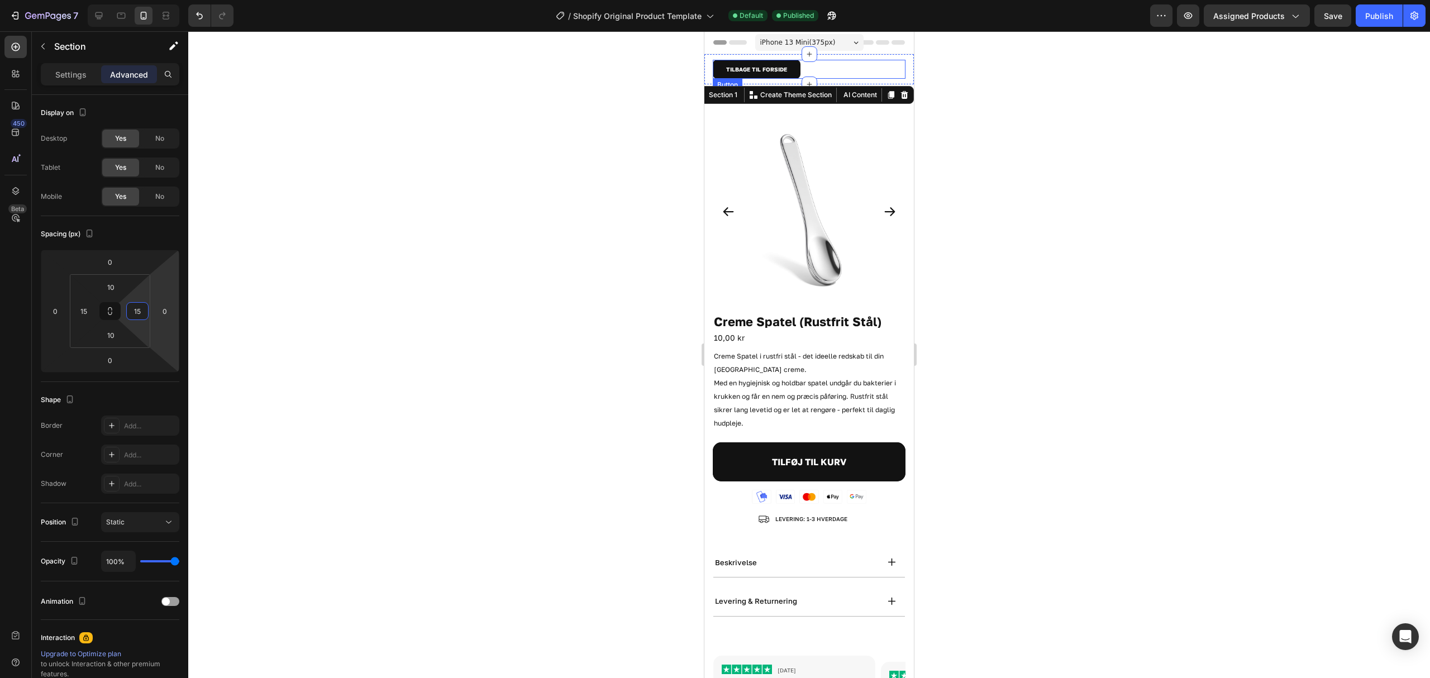
click at [842, 61] on div "TILBAGE TIL FORSIDE Button" at bounding box center [809, 69] width 193 height 19
click at [1006, 75] on div at bounding box center [809, 354] width 1242 height 647
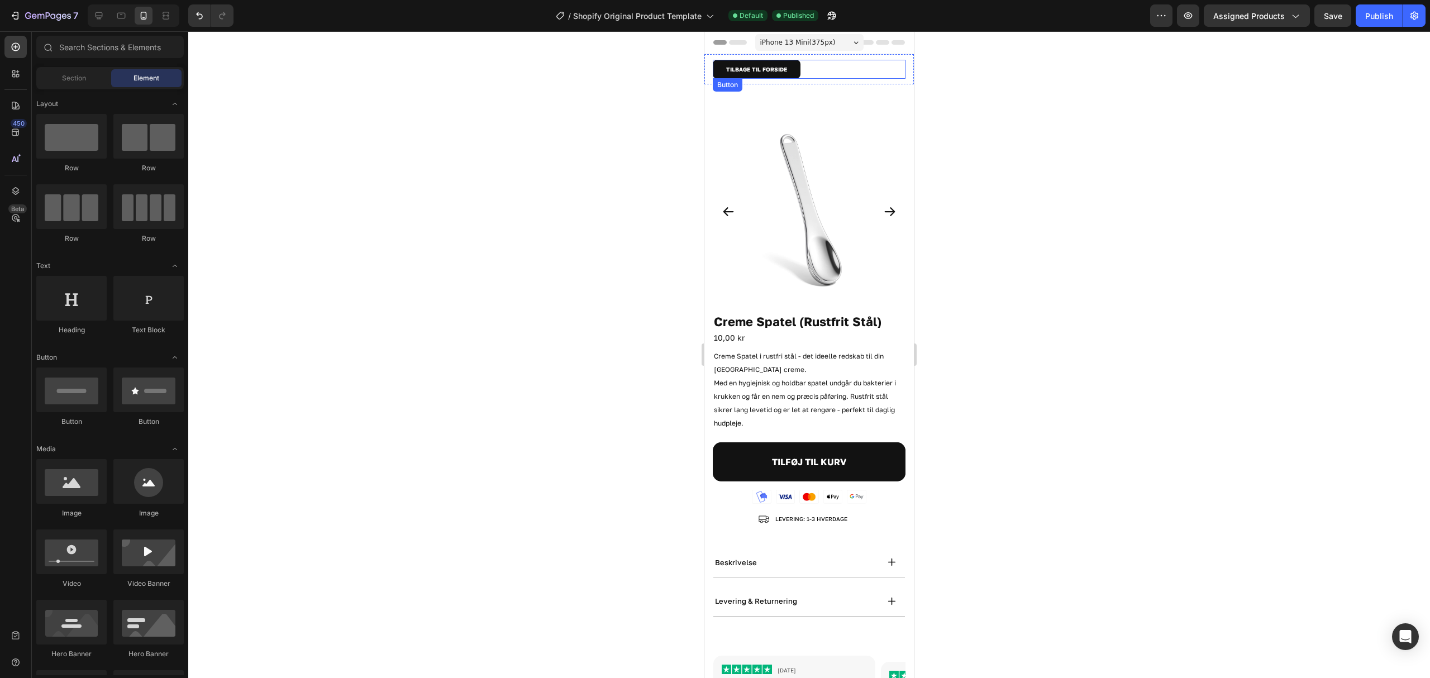
click at [818, 68] on div "TILBAGE TIL FORSIDE Button" at bounding box center [809, 69] width 193 height 19
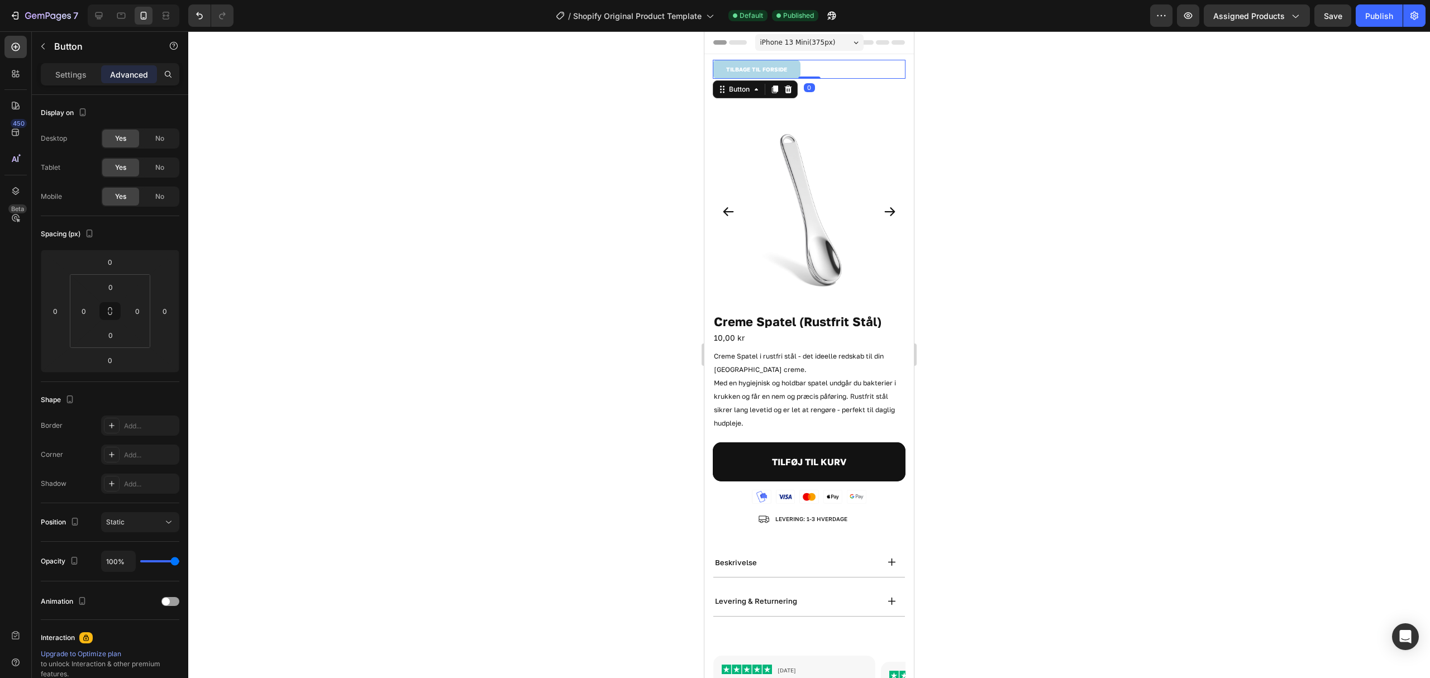
click at [792, 70] on link "TILBAGE TIL FORSIDE" at bounding box center [757, 69] width 88 height 19
click at [749, 71] on p "TILBAGE TIL FORSIDE" at bounding box center [756, 69] width 61 height 10
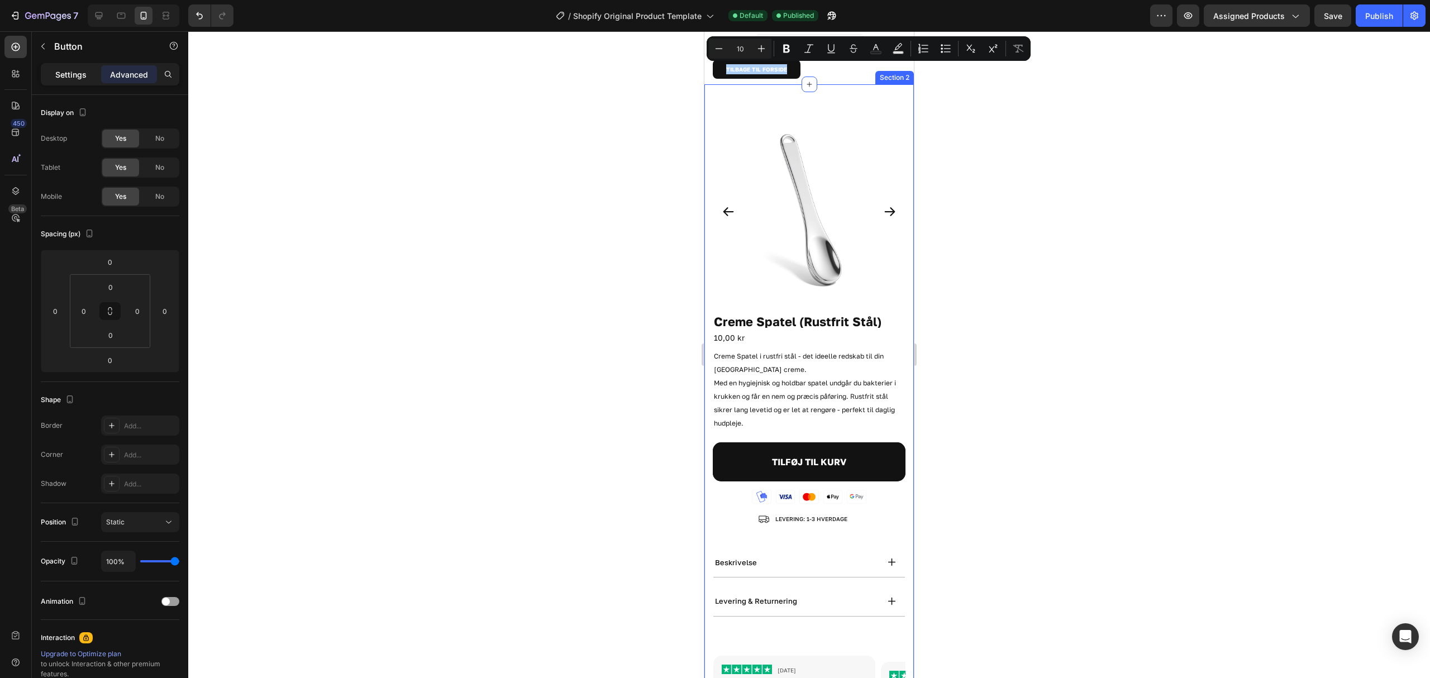
click at [59, 77] on p "Settings" at bounding box center [70, 75] width 31 height 12
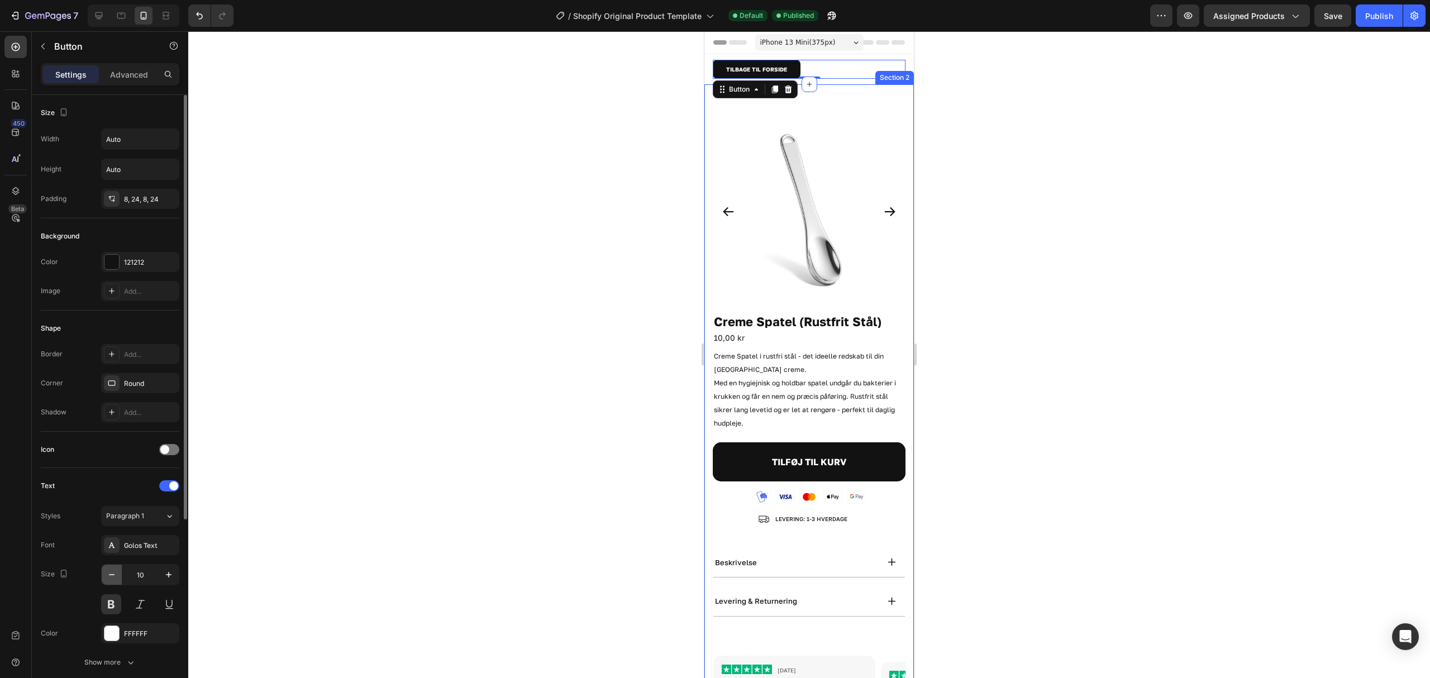
click at [112, 579] on icon "button" at bounding box center [111, 574] width 11 height 11
type input "8"
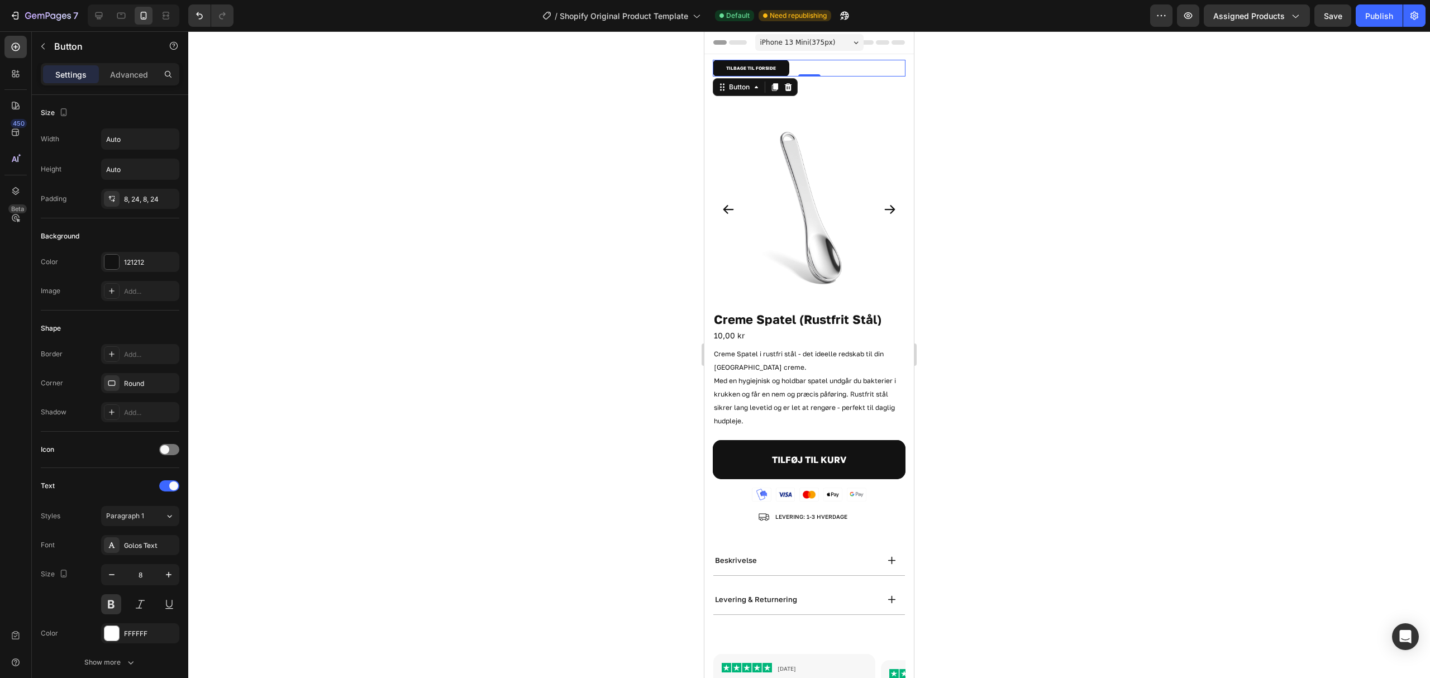
click at [1057, 106] on div at bounding box center [809, 354] width 1242 height 647
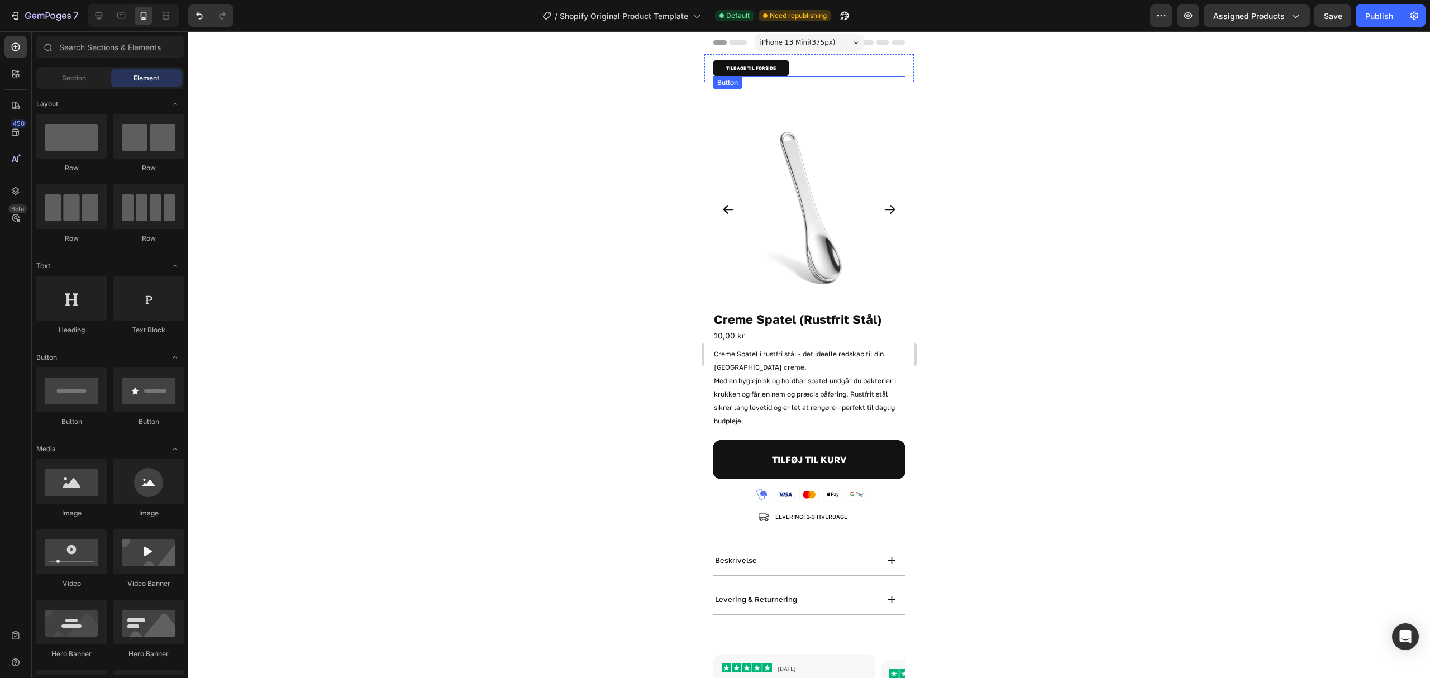
click at [838, 69] on div "TILBAGE TIL FORSIDE Button" at bounding box center [809, 68] width 193 height 17
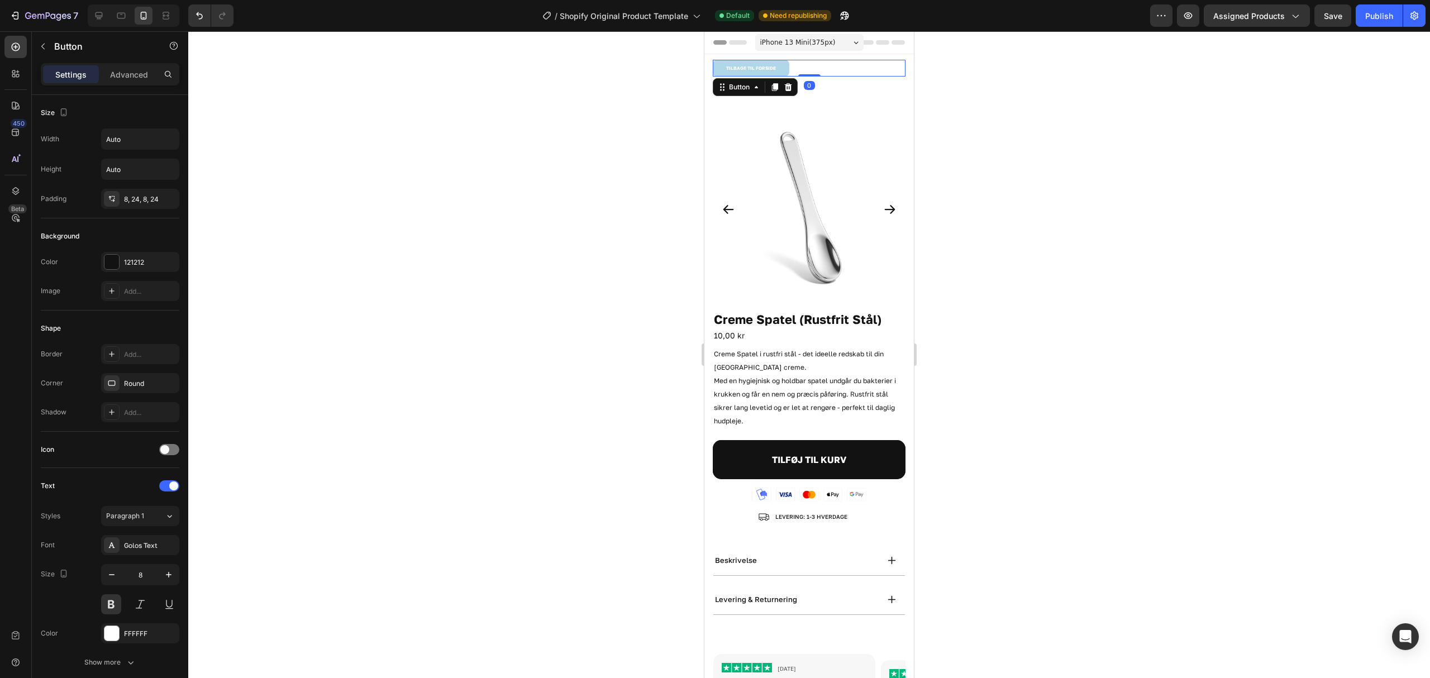
click at [785, 70] on link "TILBAGE TIL FORSIDE" at bounding box center [751, 68] width 77 height 17
click at [137, 384] on div "Round" at bounding box center [140, 384] width 32 height 10
click at [126, 195] on div "8, 24, 8, 24" at bounding box center [140, 199] width 32 height 10
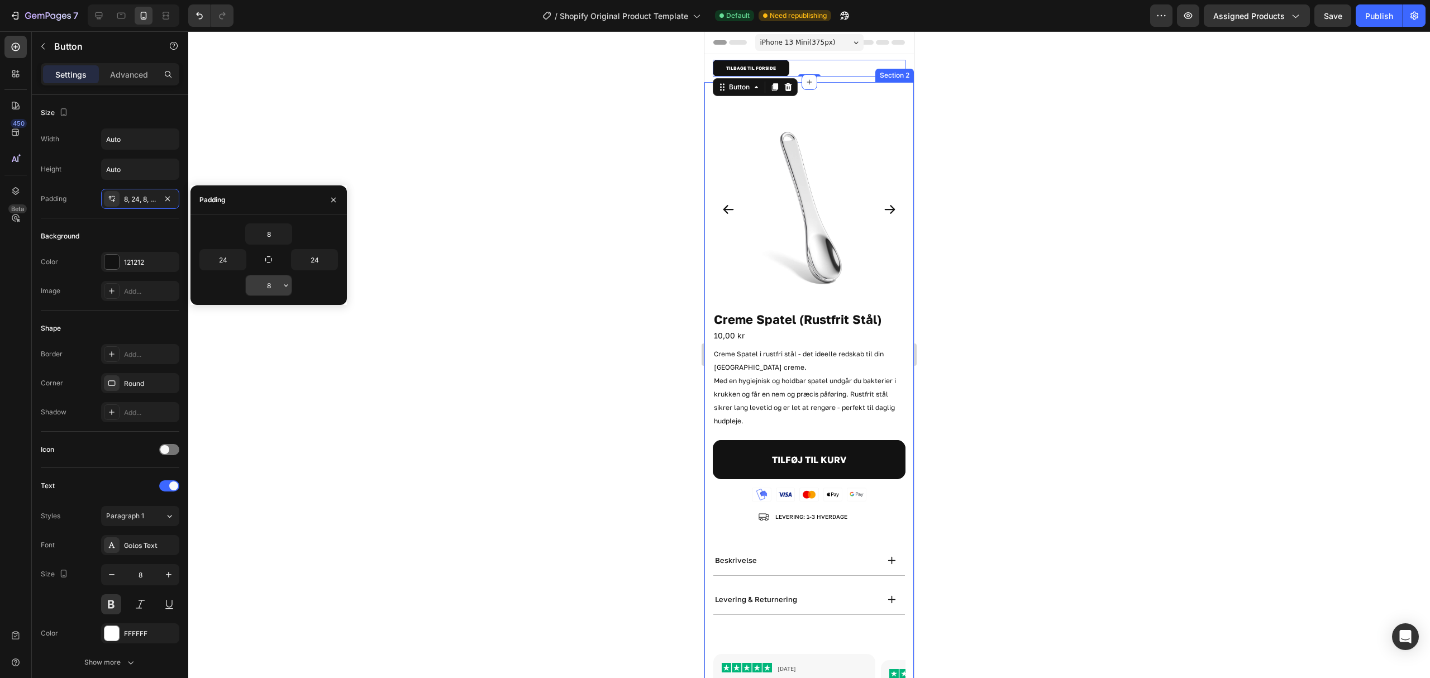
click at [268, 286] on input "8" at bounding box center [269, 285] width 46 height 20
type input "5"
click at [275, 228] on input "8" at bounding box center [269, 234] width 46 height 20
type input "5"
click at [318, 259] on input "24" at bounding box center [315, 260] width 46 height 20
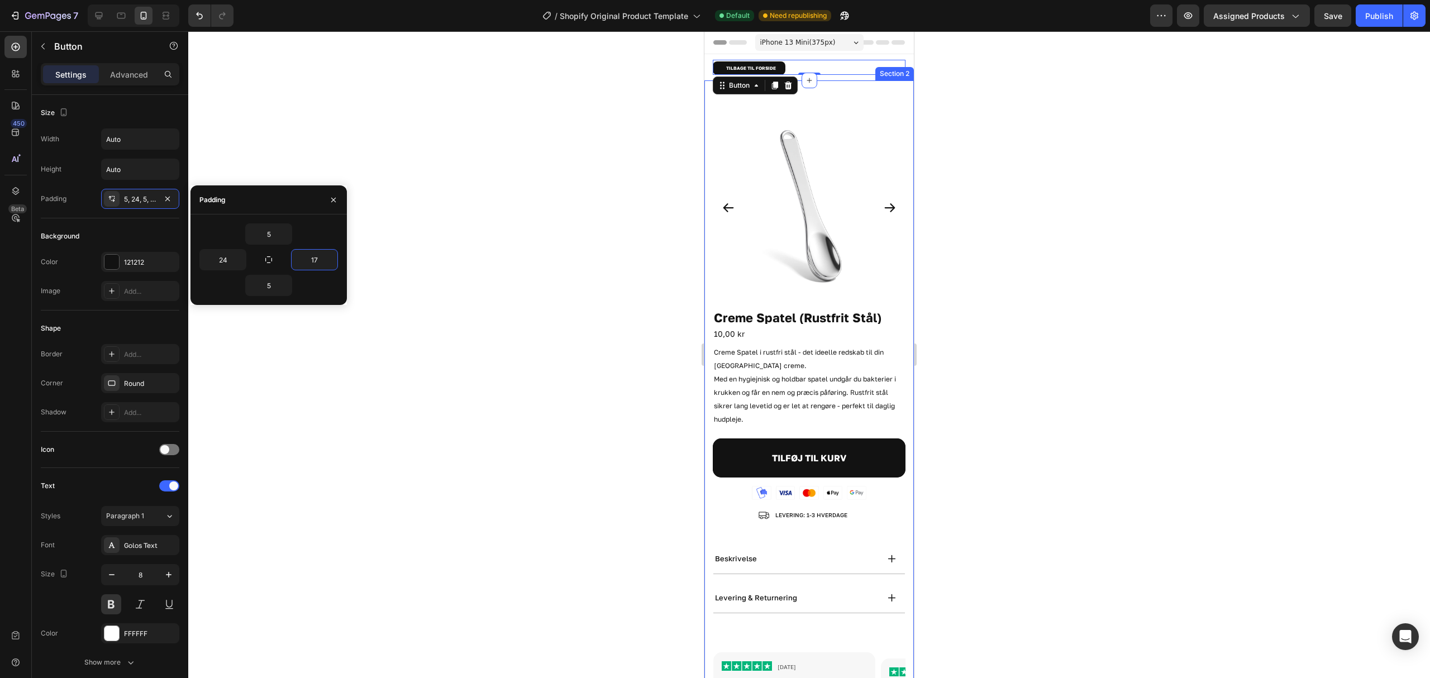
type input "18"
click at [232, 256] on input "24" at bounding box center [223, 260] width 46 height 20
type input "20"
drag, startPoint x: 322, startPoint y: 262, endPoint x: 333, endPoint y: 262, distance: 11.7
click at [322, 262] on input "18" at bounding box center [315, 260] width 46 height 20
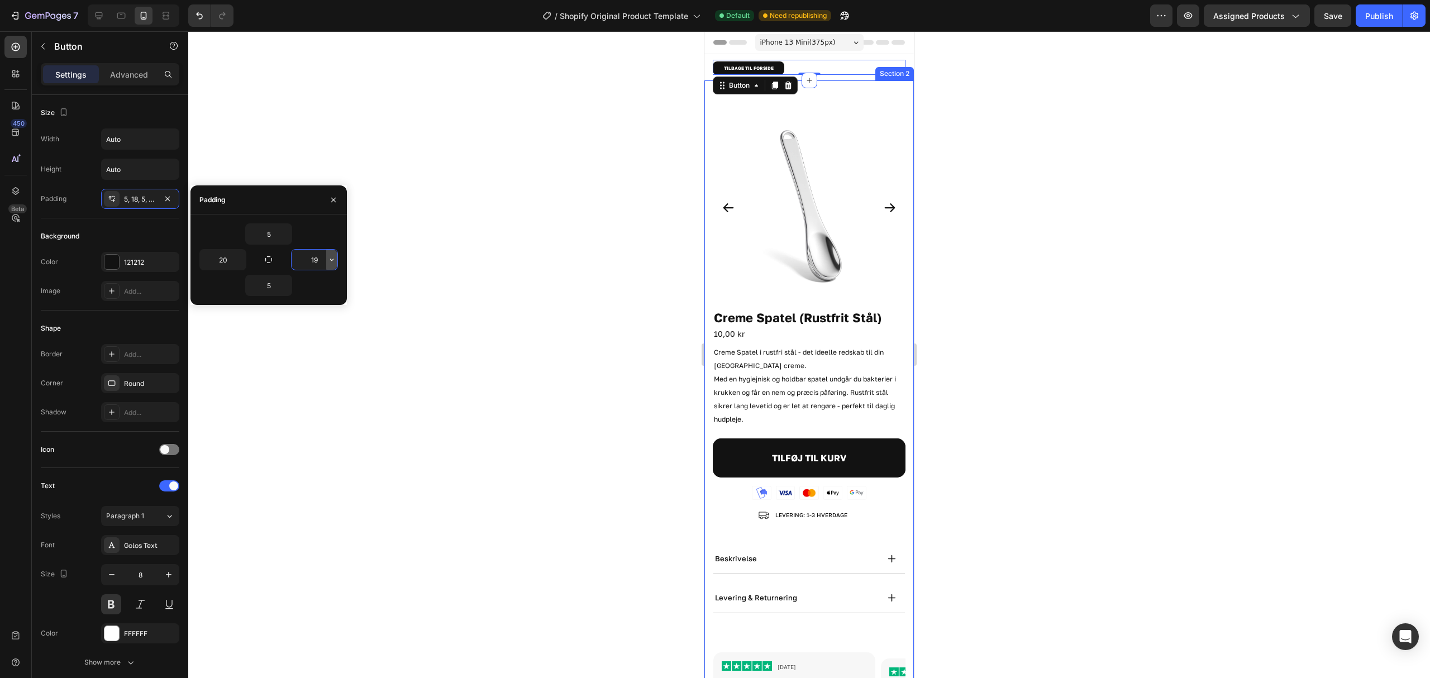
type input "20"
click at [559, 235] on div at bounding box center [809, 354] width 1242 height 647
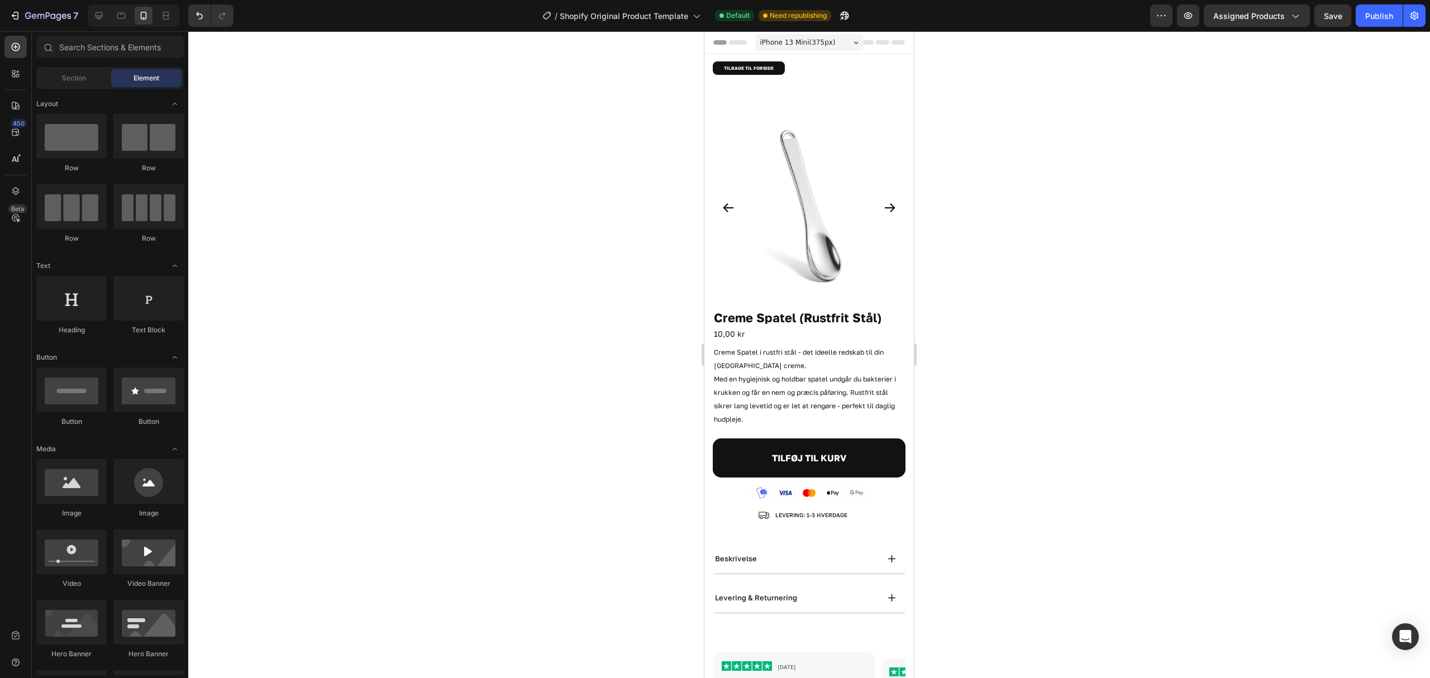
click at [1049, 184] on div at bounding box center [809, 354] width 1242 height 647
click at [114, 16] on div at bounding box center [121, 16] width 18 height 18
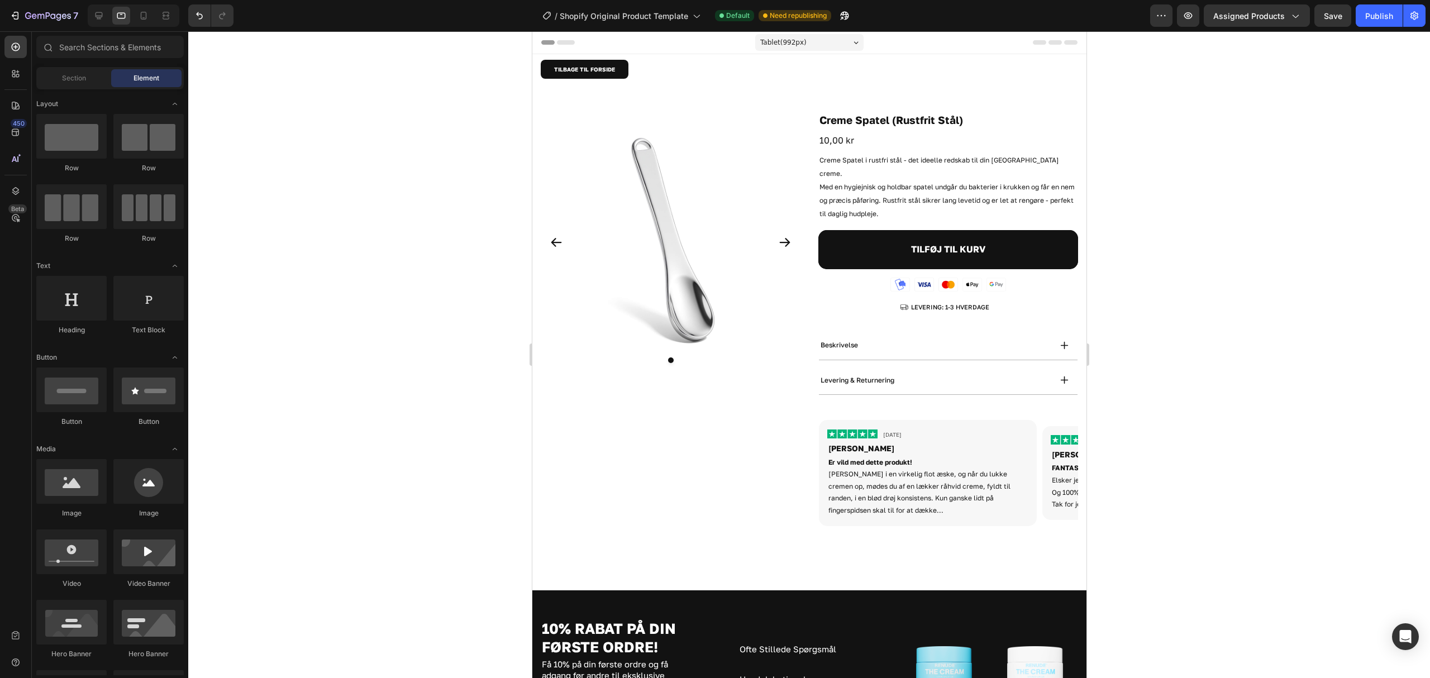
click at [88, 16] on div at bounding box center [134, 15] width 92 height 22
click at [101, 14] on icon at bounding box center [98, 15] width 11 height 11
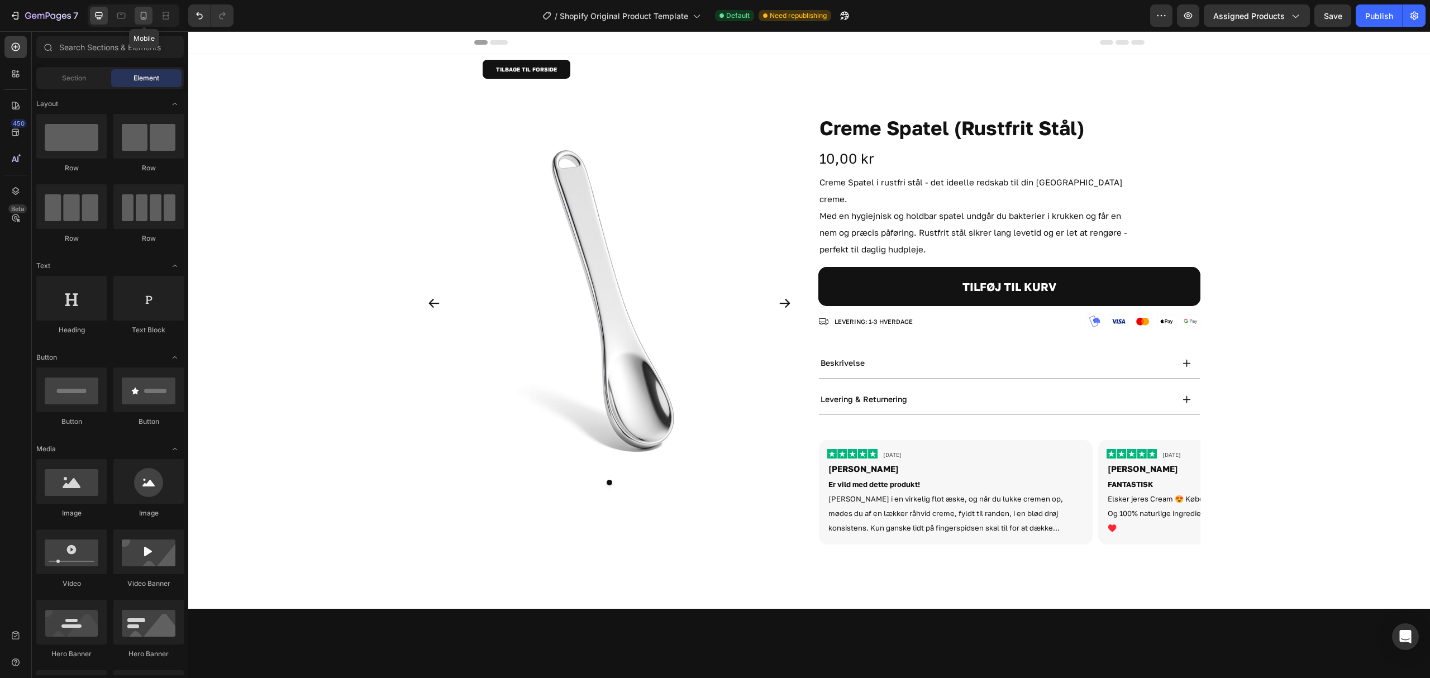
click at [147, 13] on icon at bounding box center [143, 15] width 11 height 11
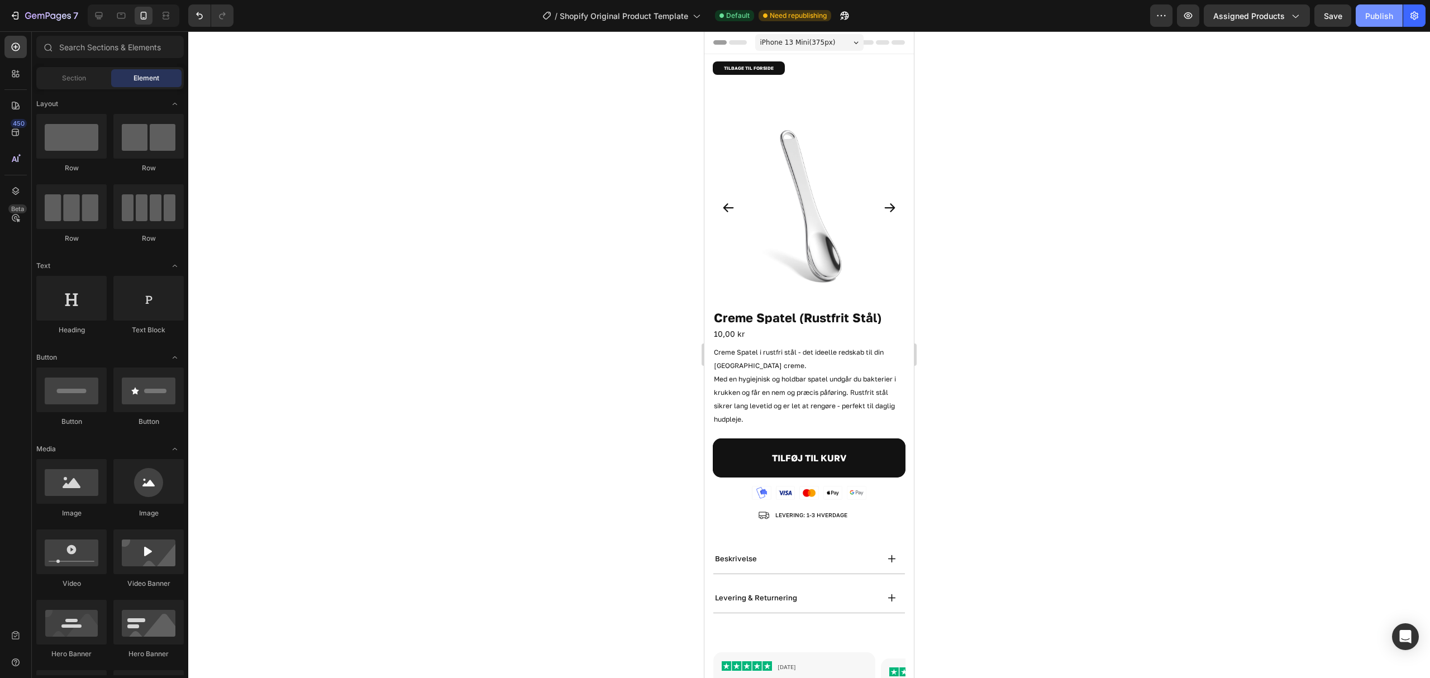
click at [1366, 16] on div "Publish" at bounding box center [1379, 16] width 28 height 12
click at [843, 312] on h1 "Creme Spatel (Rustfrit Stål)" at bounding box center [809, 318] width 193 height 12
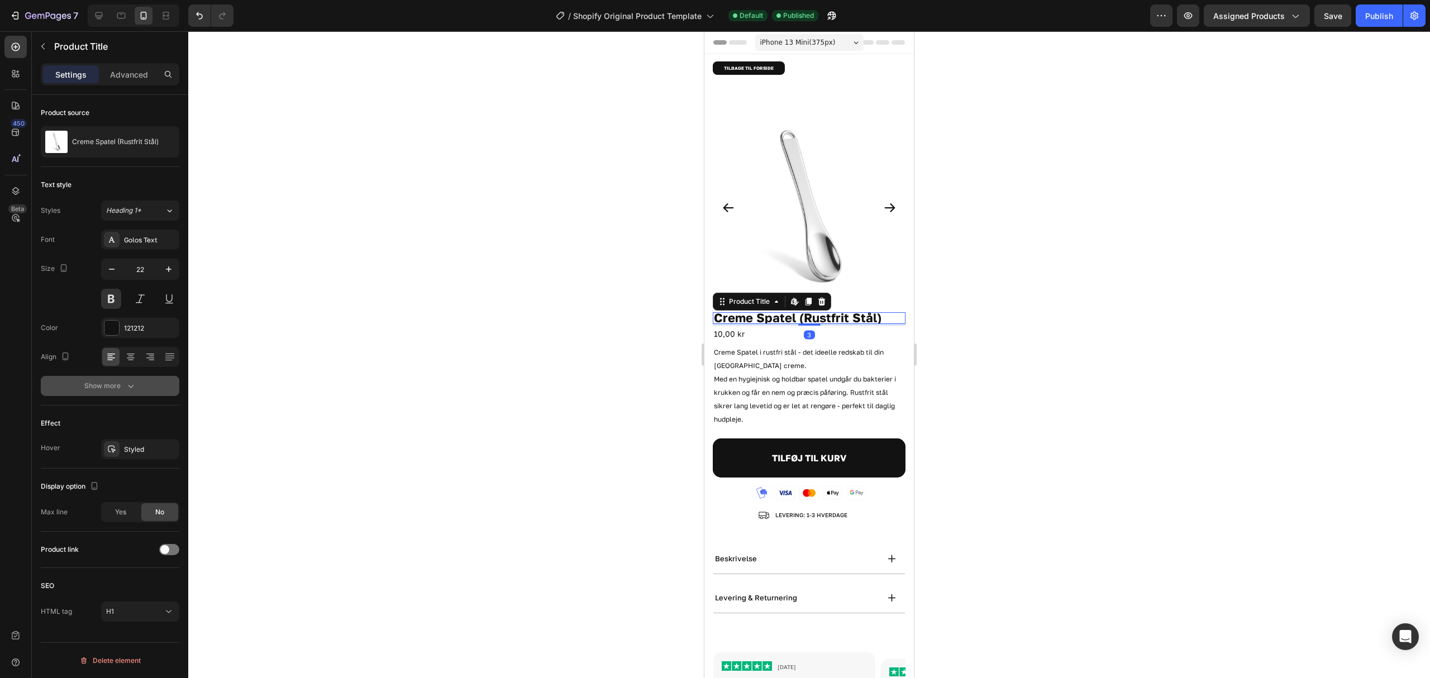
click at [128, 384] on icon "button" at bounding box center [130, 385] width 11 height 11
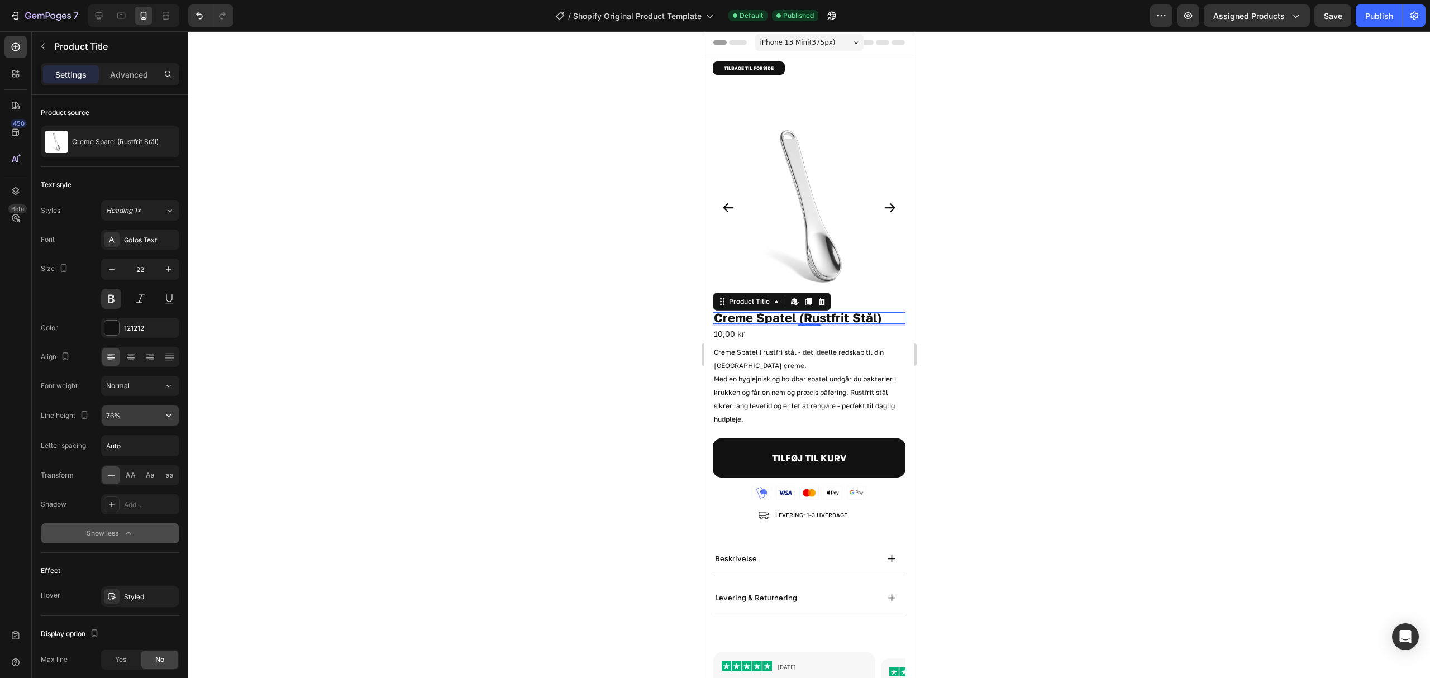
click at [150, 418] on input "76%" at bounding box center [140, 415] width 77 height 20
click at [168, 404] on div "Font Golos Text Size 22 Color 121212 Align Font weight Normal Line height 76% L…" at bounding box center [110, 387] width 139 height 314
click at [164, 419] on icon "button" at bounding box center [168, 415] width 11 height 11
click at [145, 519] on div "150%" at bounding box center [129, 529] width 92 height 21
type input "150%"
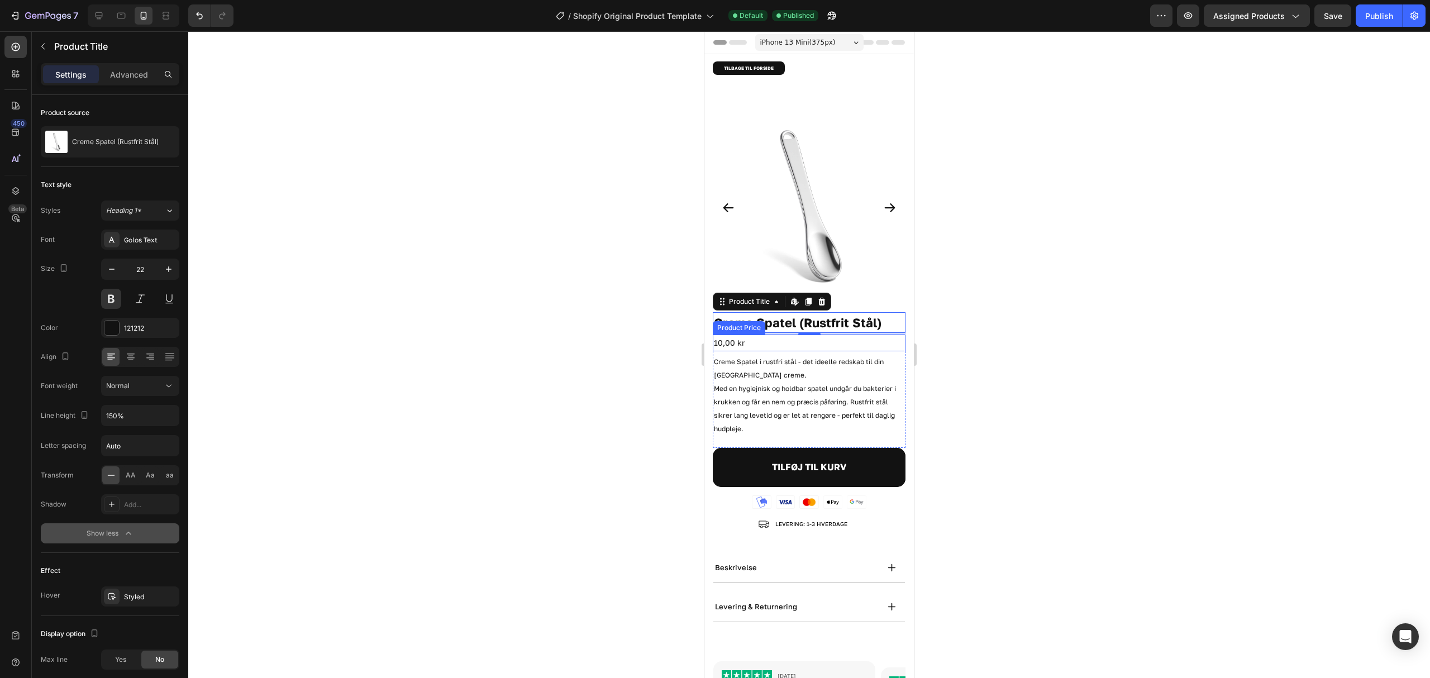
click at [784, 335] on div "10,00 kr" at bounding box center [809, 343] width 193 height 16
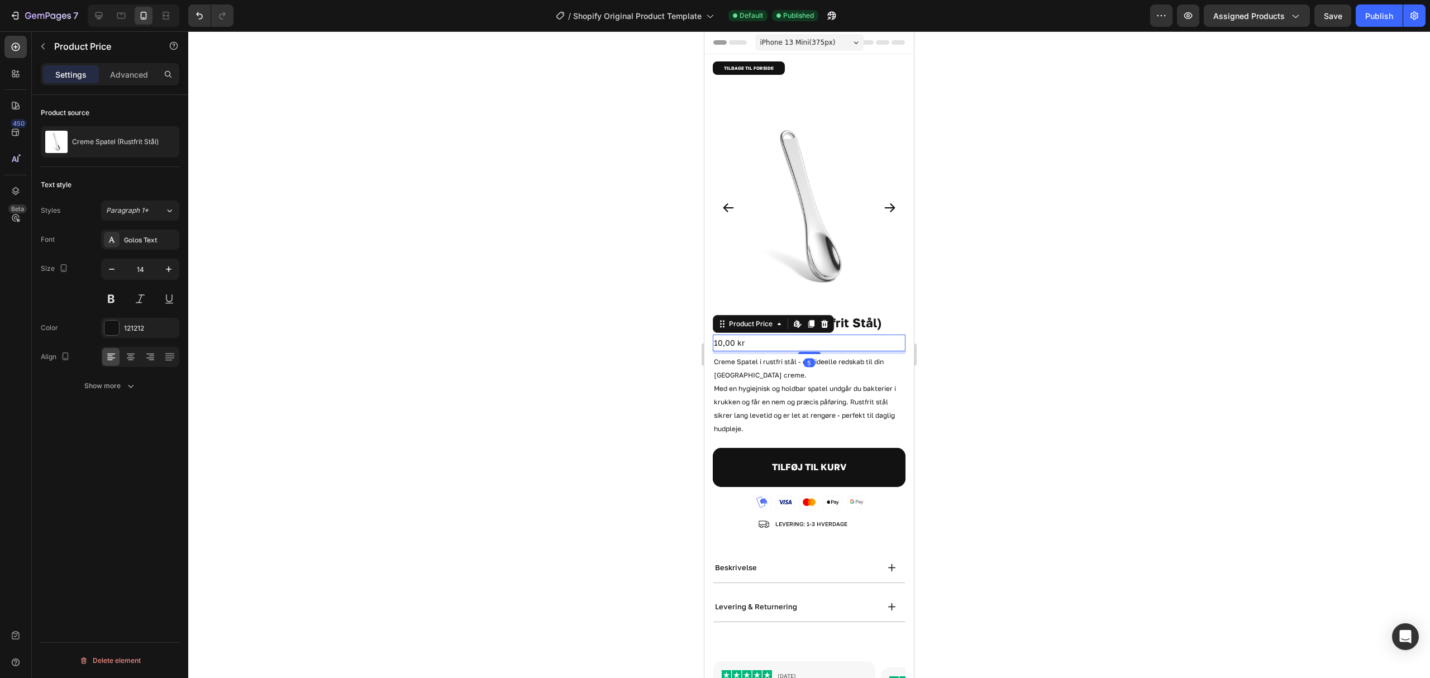
click at [599, 360] on div at bounding box center [809, 354] width 1242 height 647
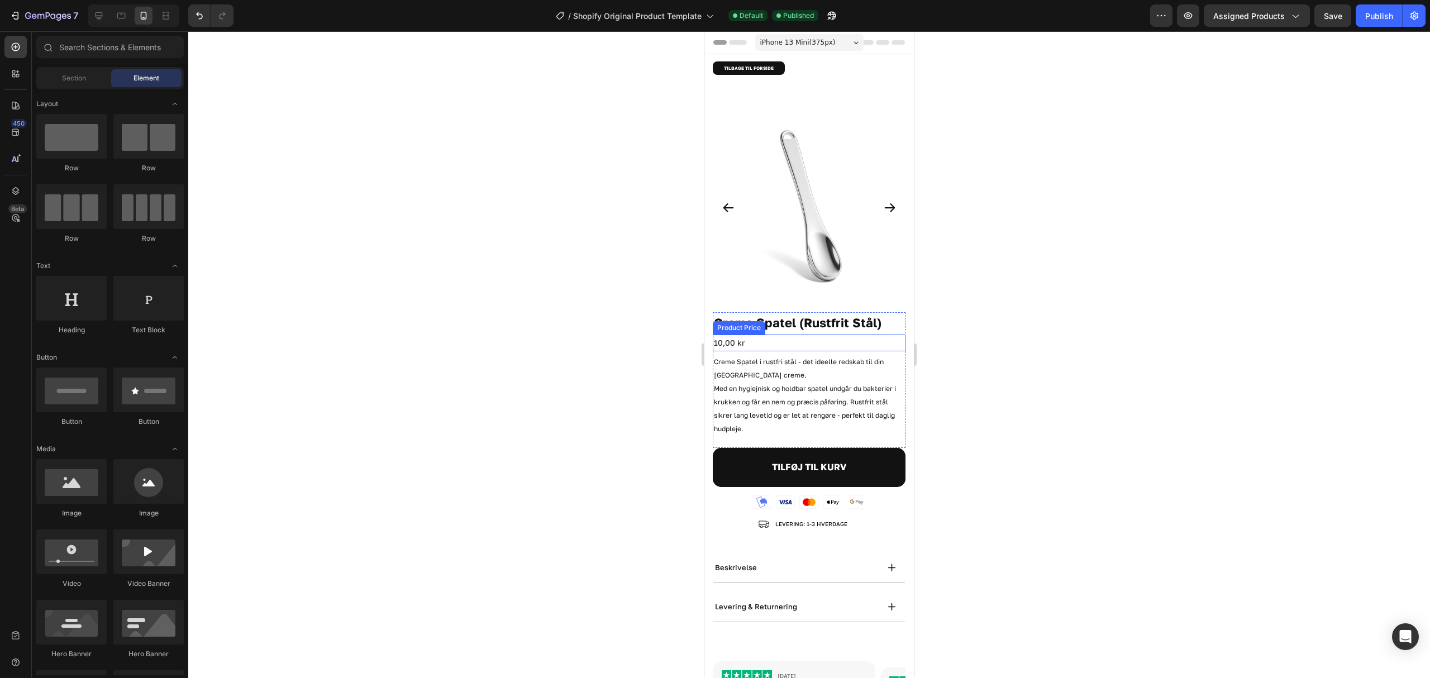
click at [771, 335] on div "10,00 kr" at bounding box center [809, 343] width 193 height 16
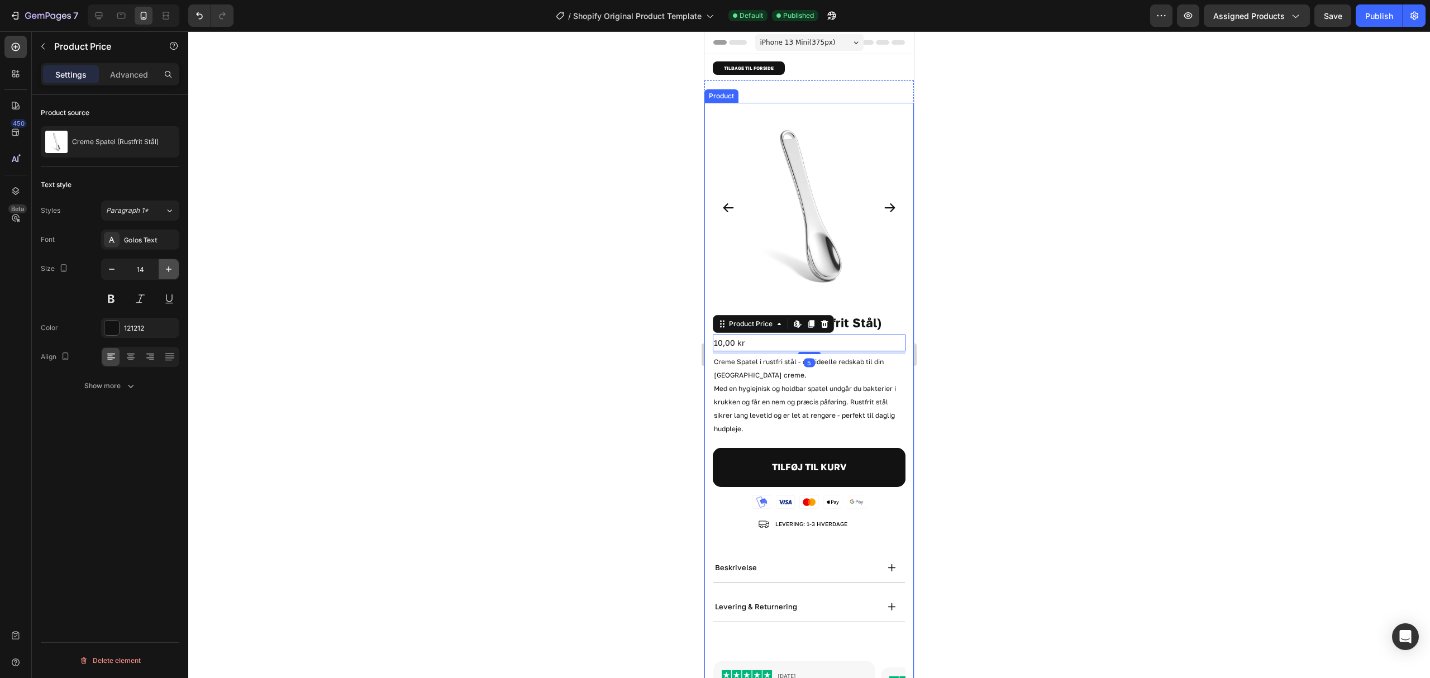
click at [168, 266] on icon "button" at bounding box center [168, 269] width 11 height 11
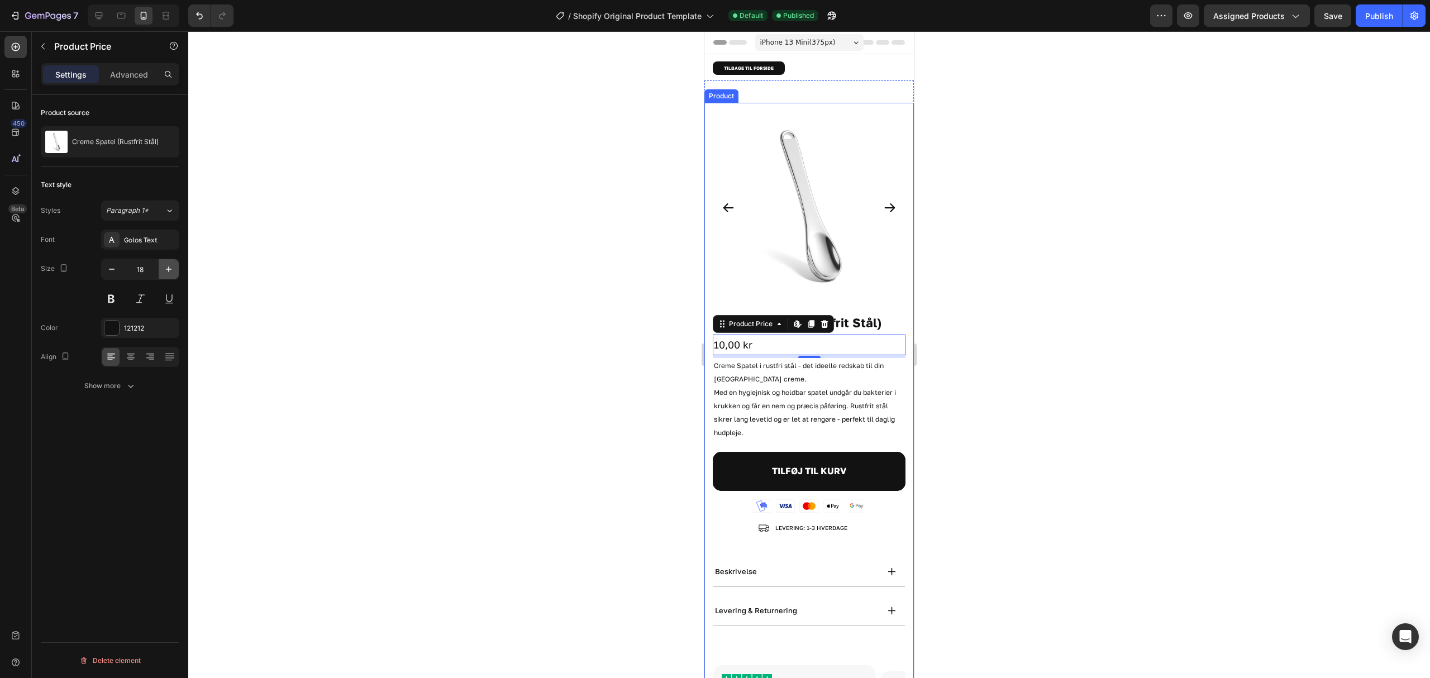
click at [168, 273] on icon "button" at bounding box center [168, 269] width 11 height 11
type input "20"
click at [572, 281] on div at bounding box center [809, 354] width 1242 height 647
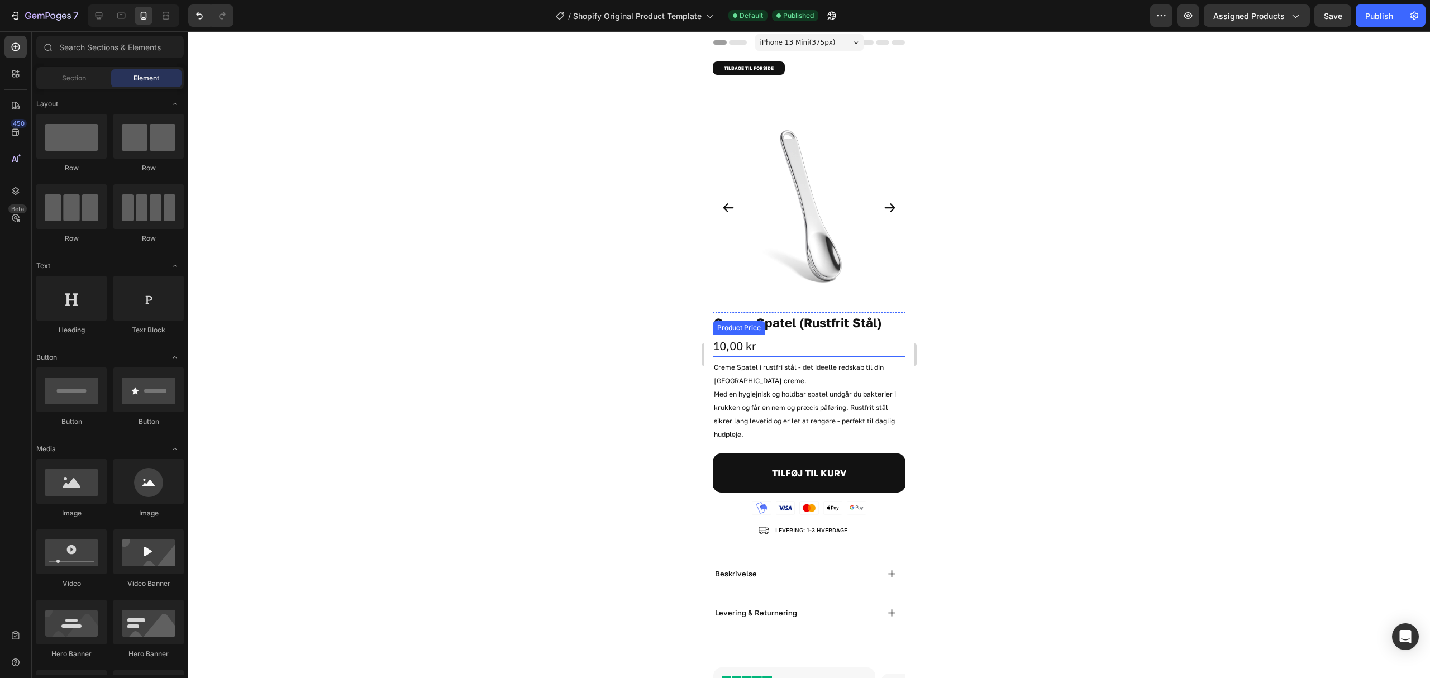
click at [821, 338] on div "10,00 kr" at bounding box center [809, 346] width 193 height 22
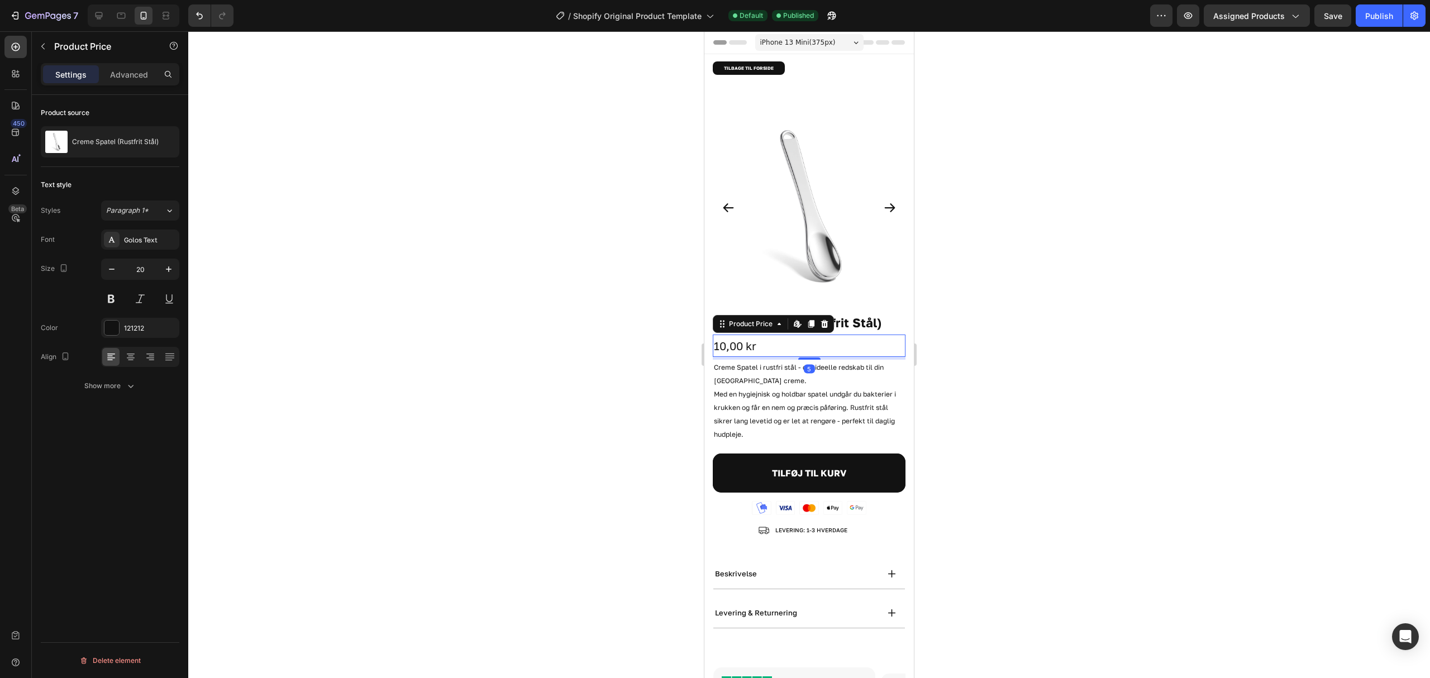
click at [992, 316] on div at bounding box center [809, 354] width 1242 height 647
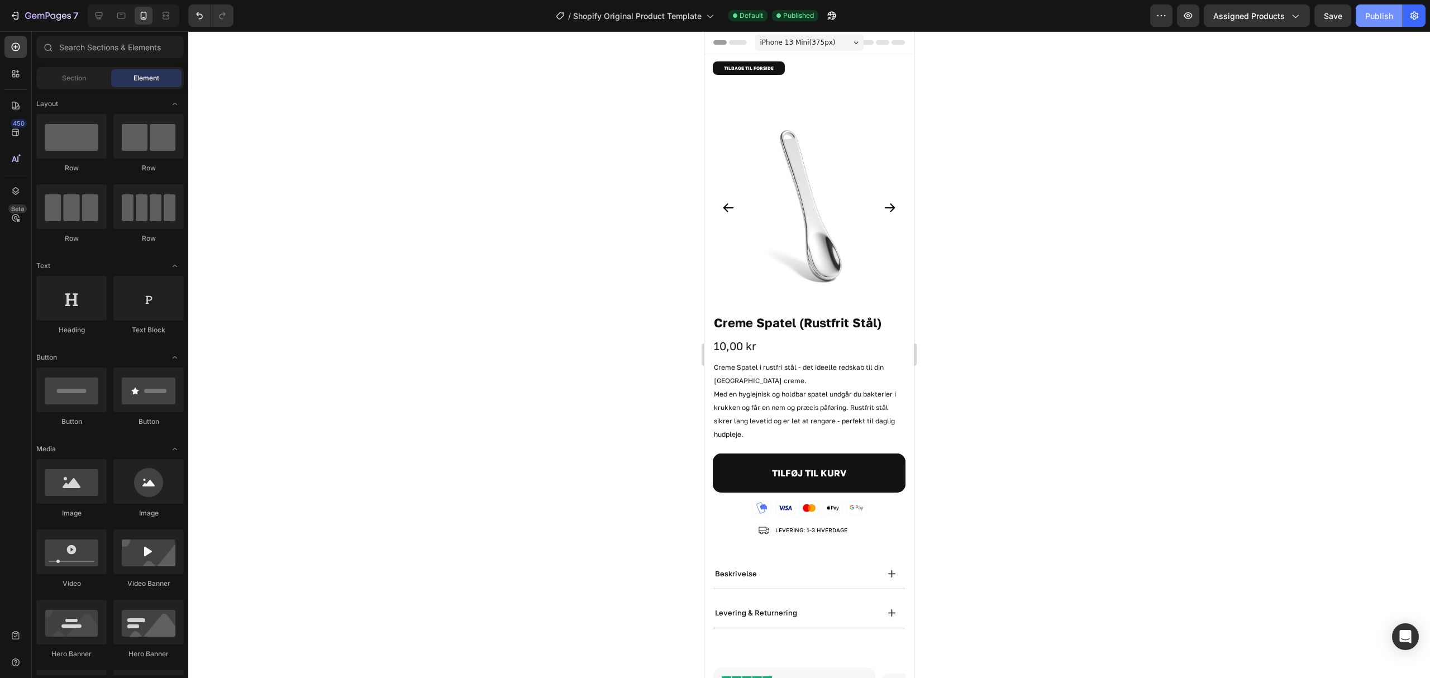
click at [1382, 12] on div "Publish" at bounding box center [1379, 16] width 28 height 12
click at [56, 12] on icon "button" at bounding box center [48, 16] width 46 height 9
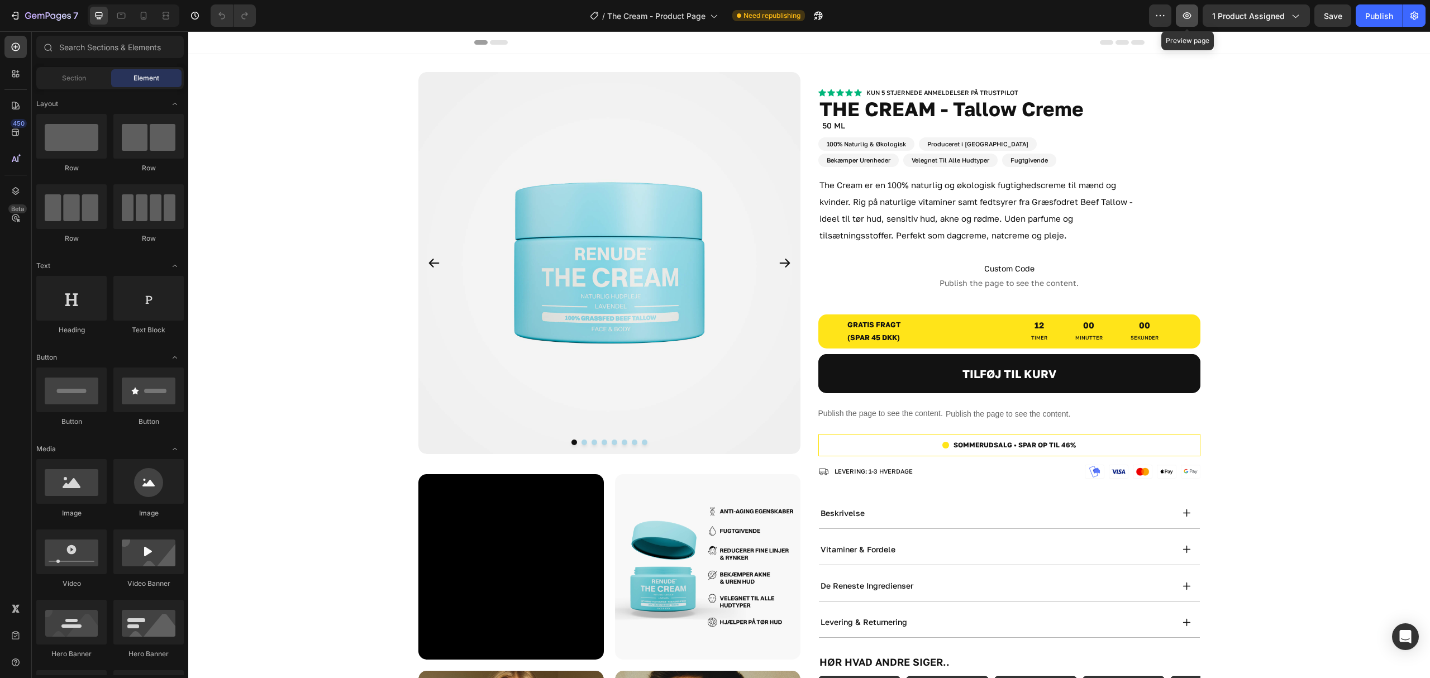
click at [1185, 18] on icon "button" at bounding box center [1186, 15] width 11 height 11
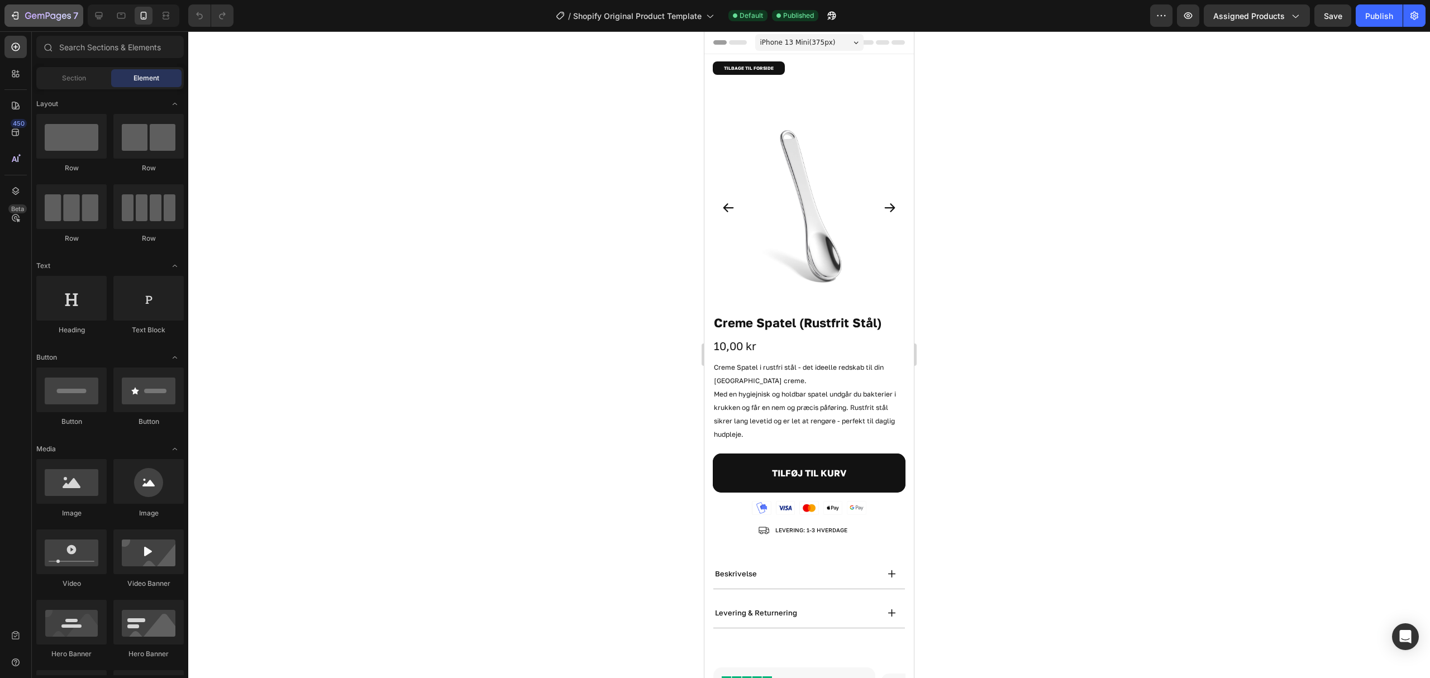
click at [36, 19] on icon "button" at bounding box center [48, 16] width 46 height 9
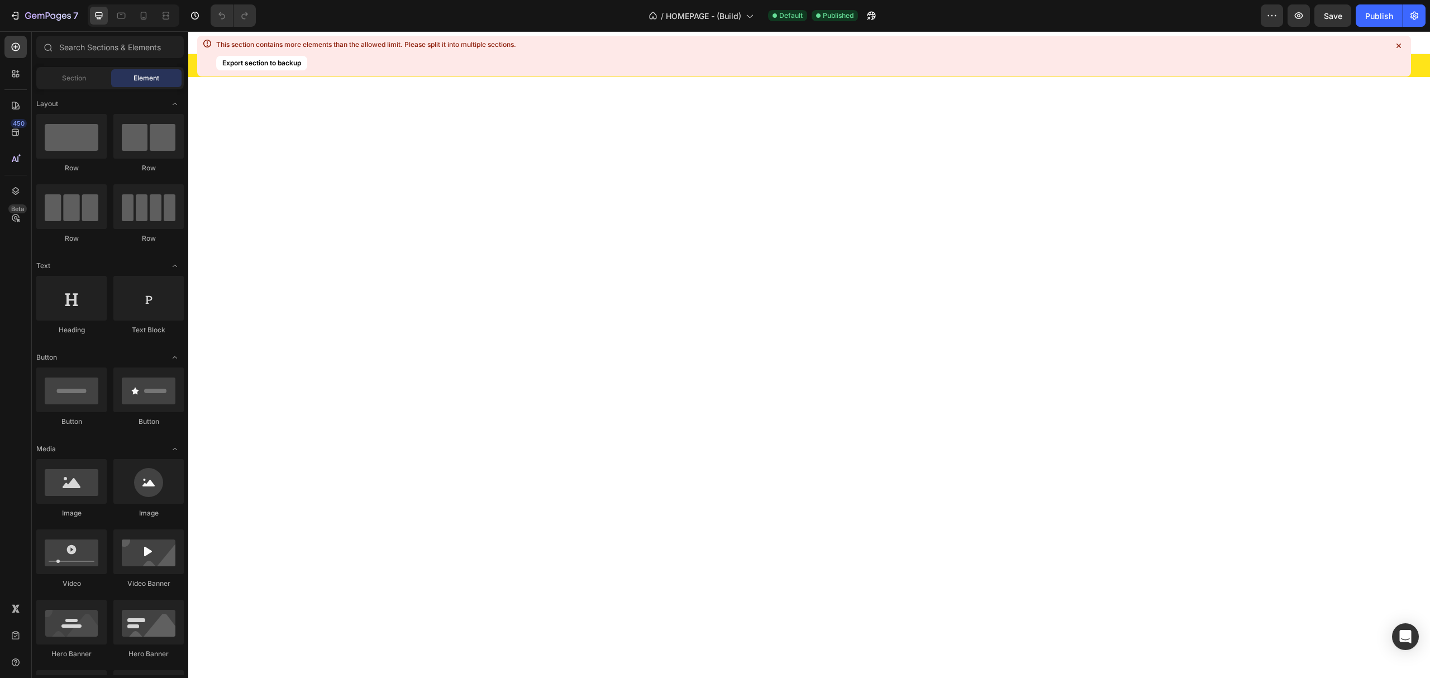
scroll to position [819, 0]
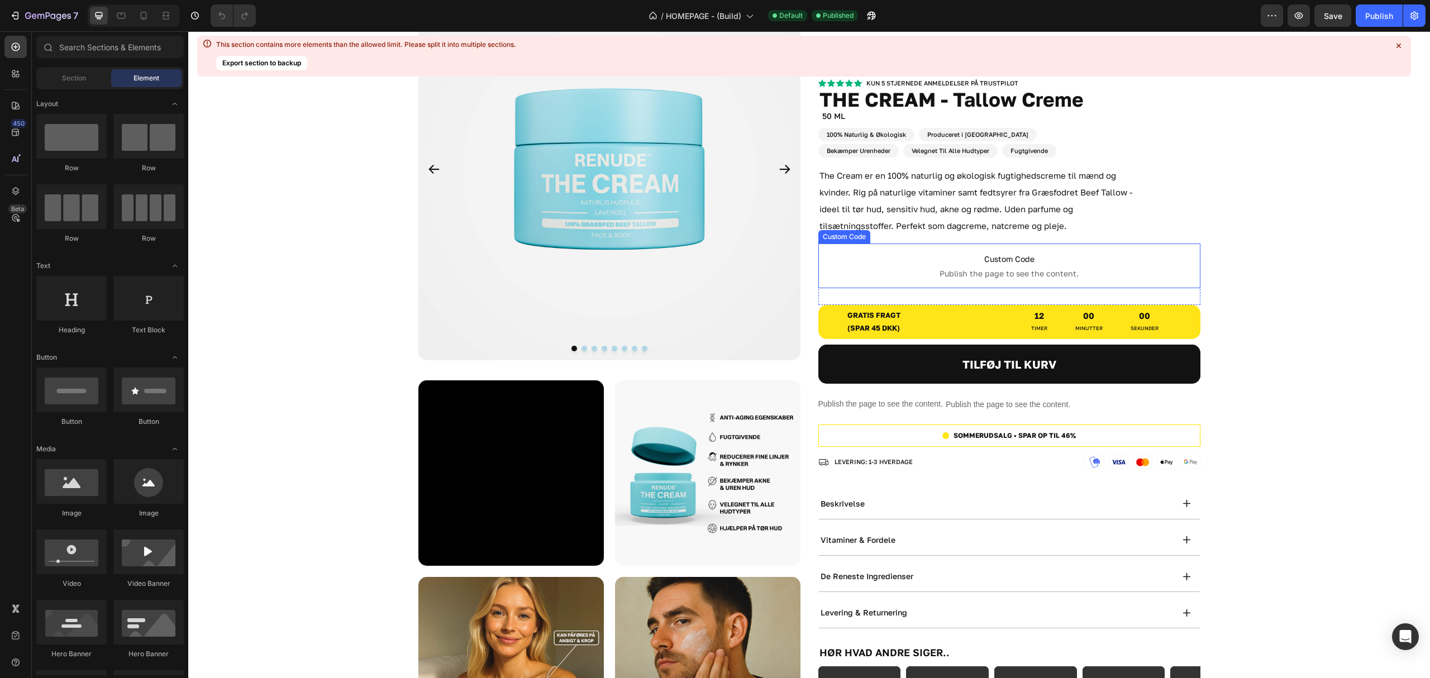
click at [1013, 260] on span "Custom Code" at bounding box center [1009, 258] width 382 height 13
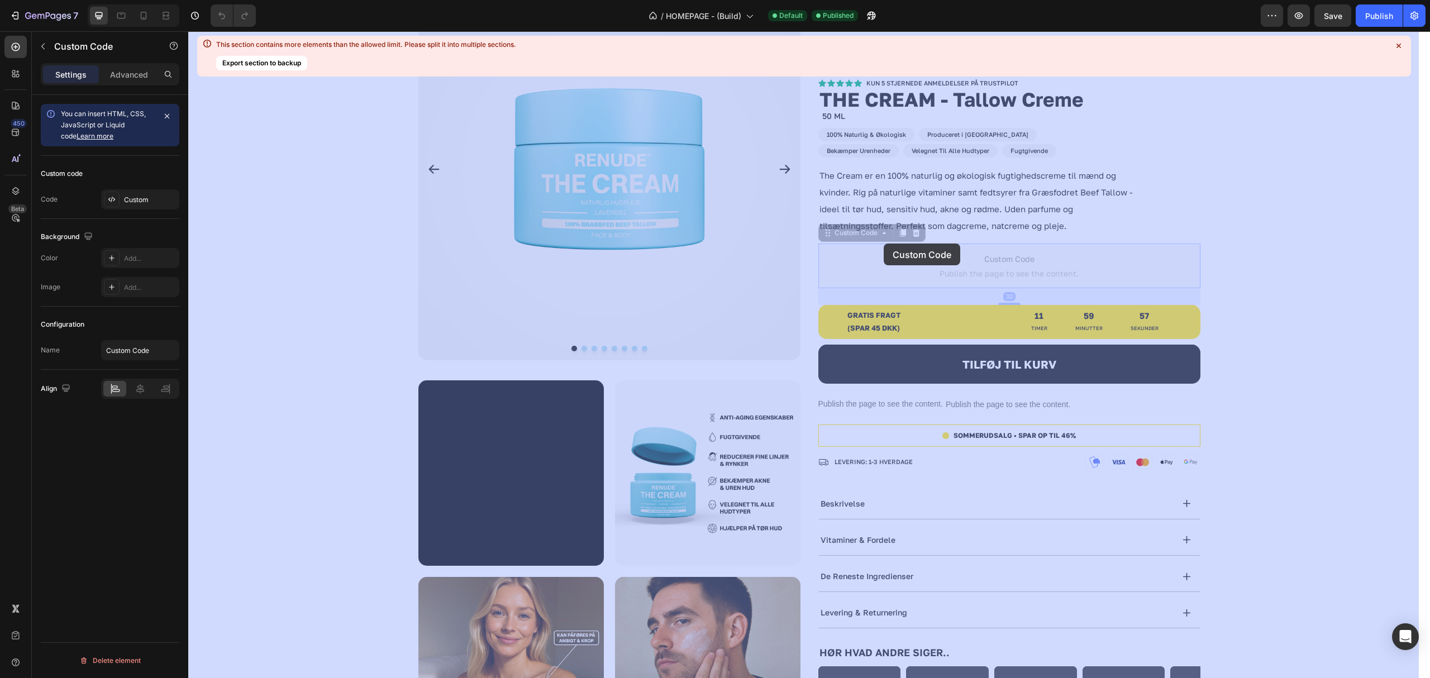
drag, startPoint x: 833, startPoint y: 232, endPoint x: 884, endPoint y: 251, distance: 53.5
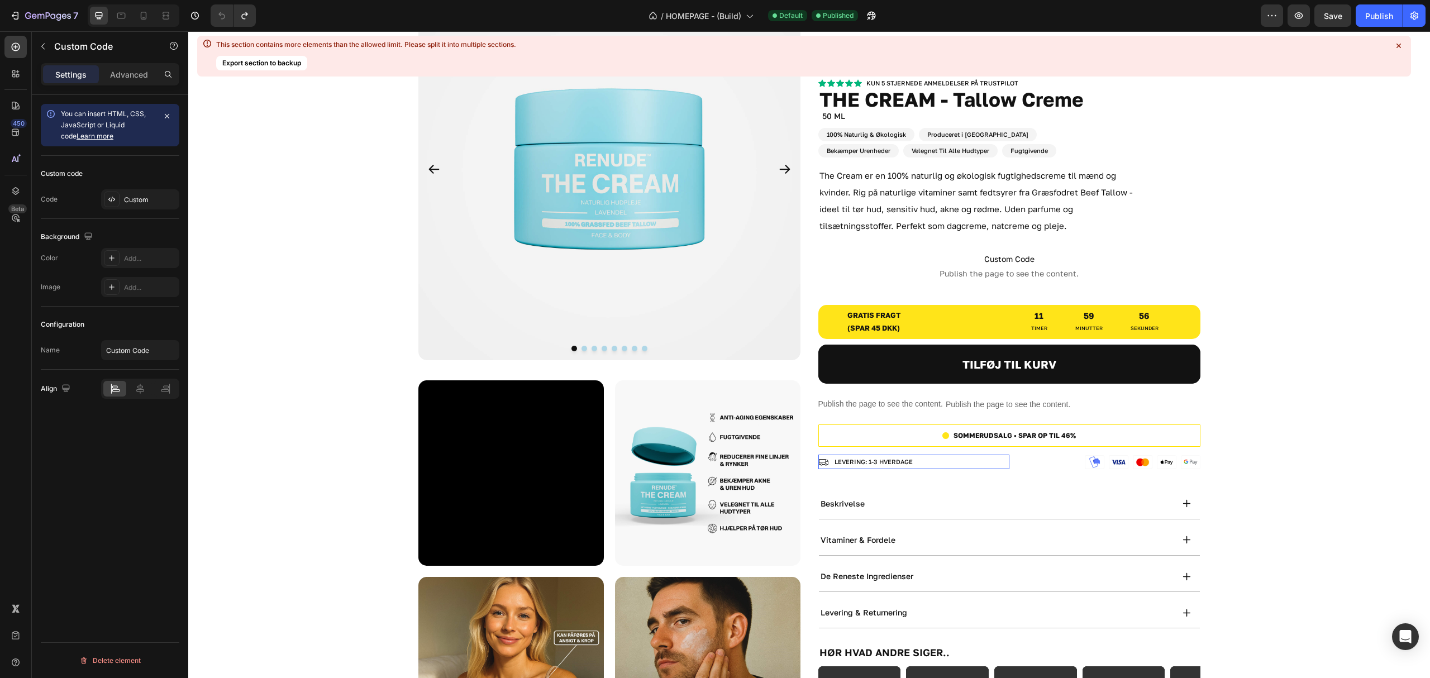
scroll to position [1191, 0]
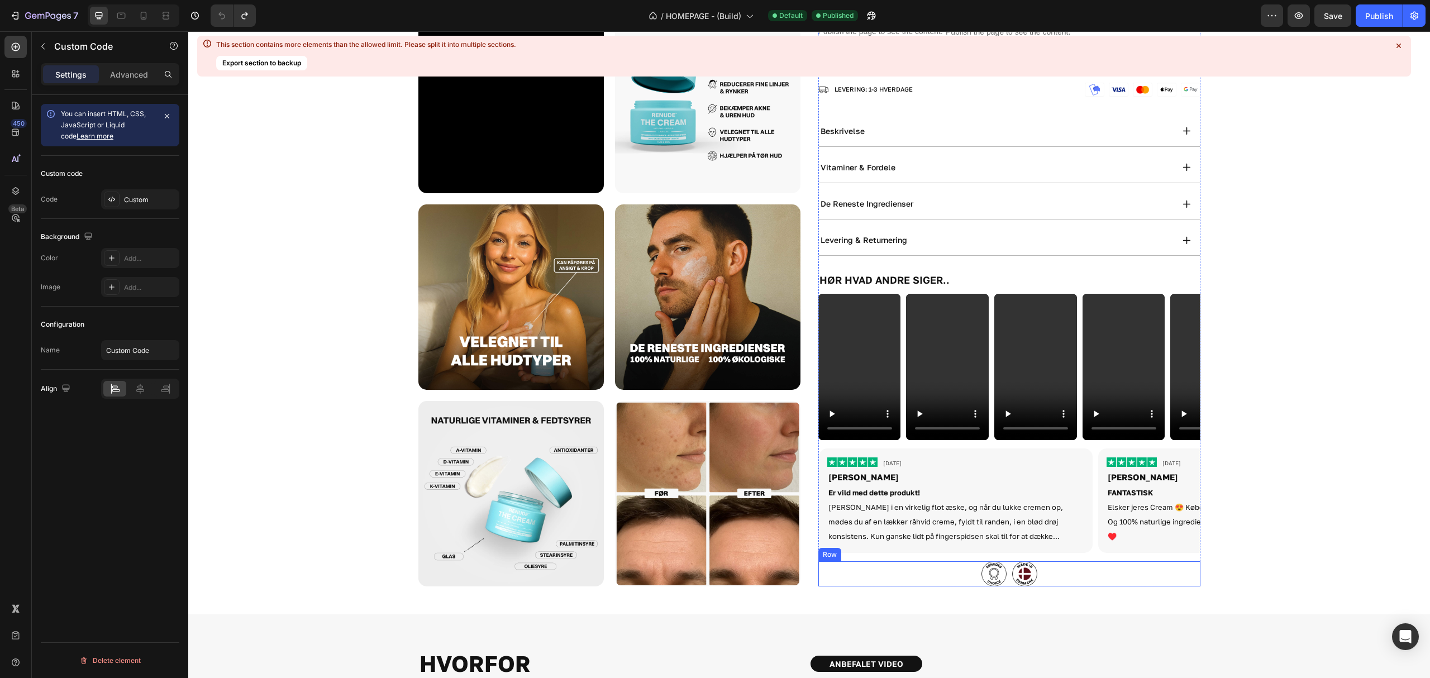
click at [936, 574] on div "Image Image Row" at bounding box center [1009, 573] width 382 height 25
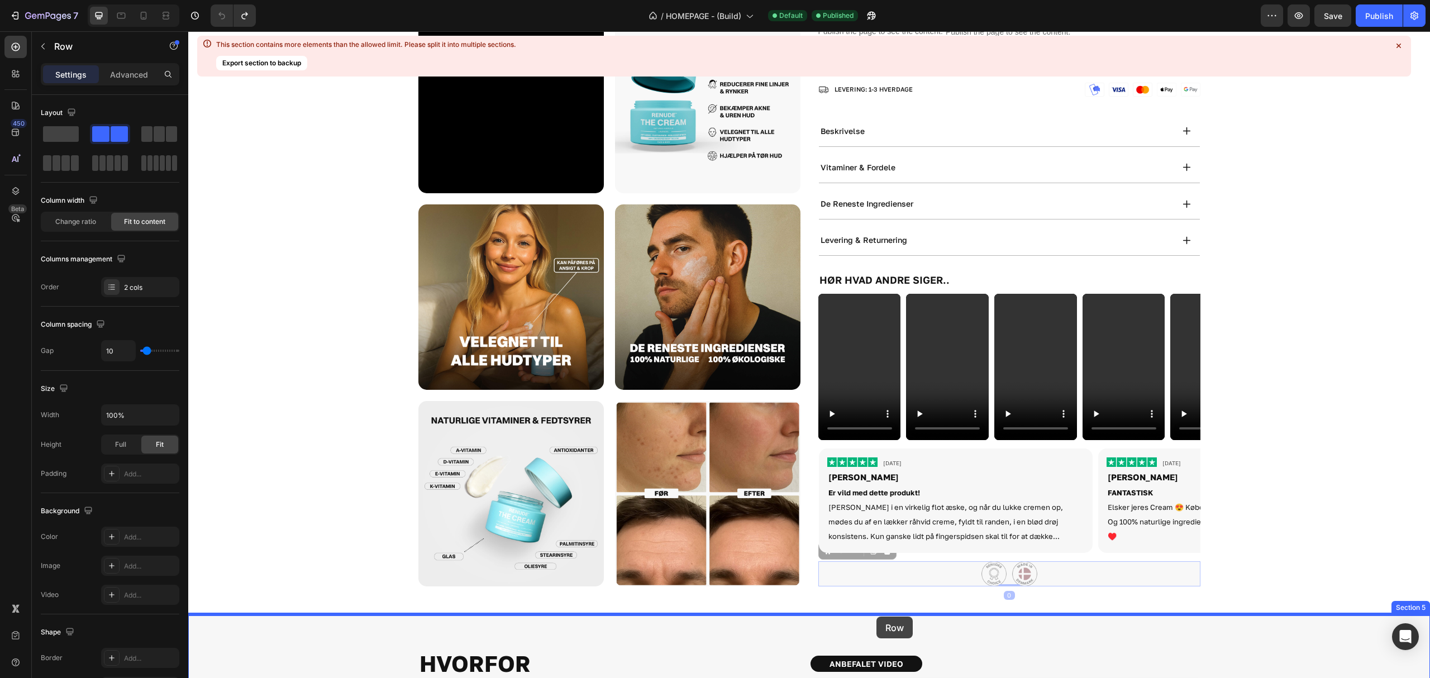
drag, startPoint x: 825, startPoint y: 551, endPoint x: 876, endPoint y: 617, distance: 83.2
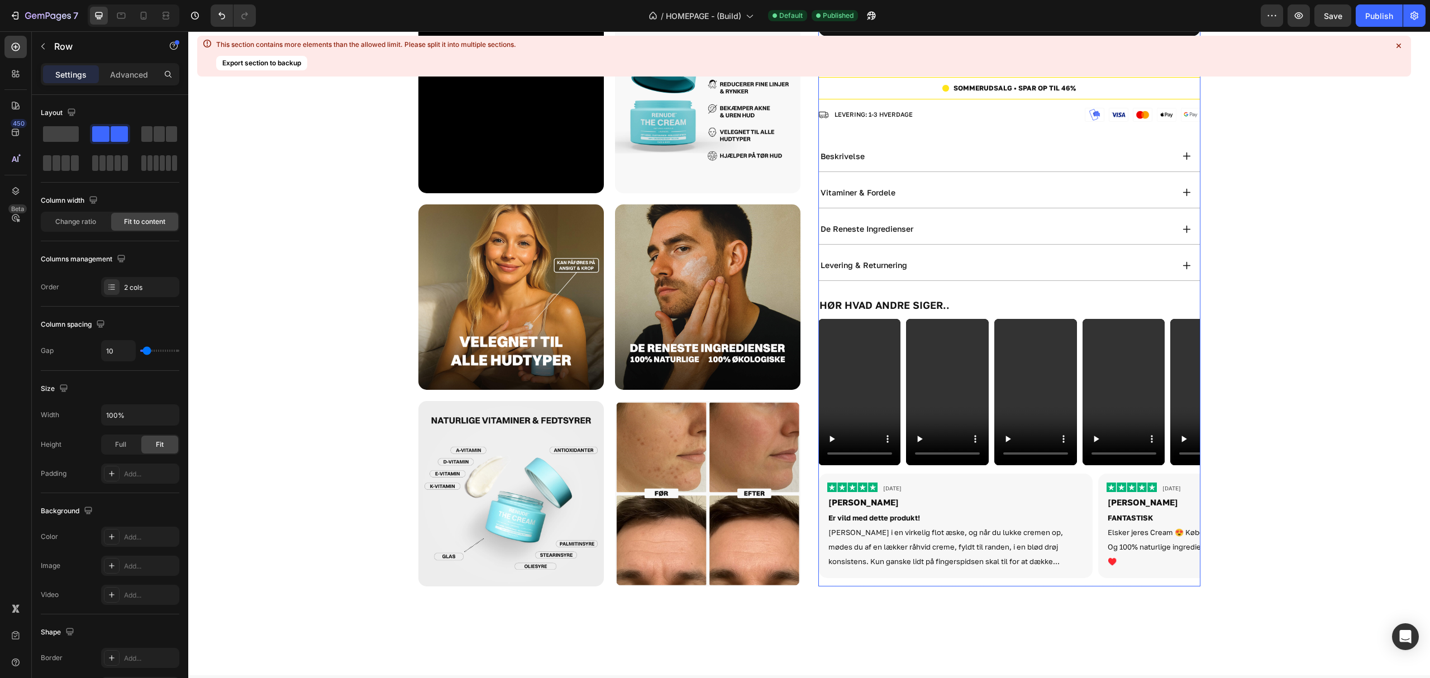
scroll to position [819, 0]
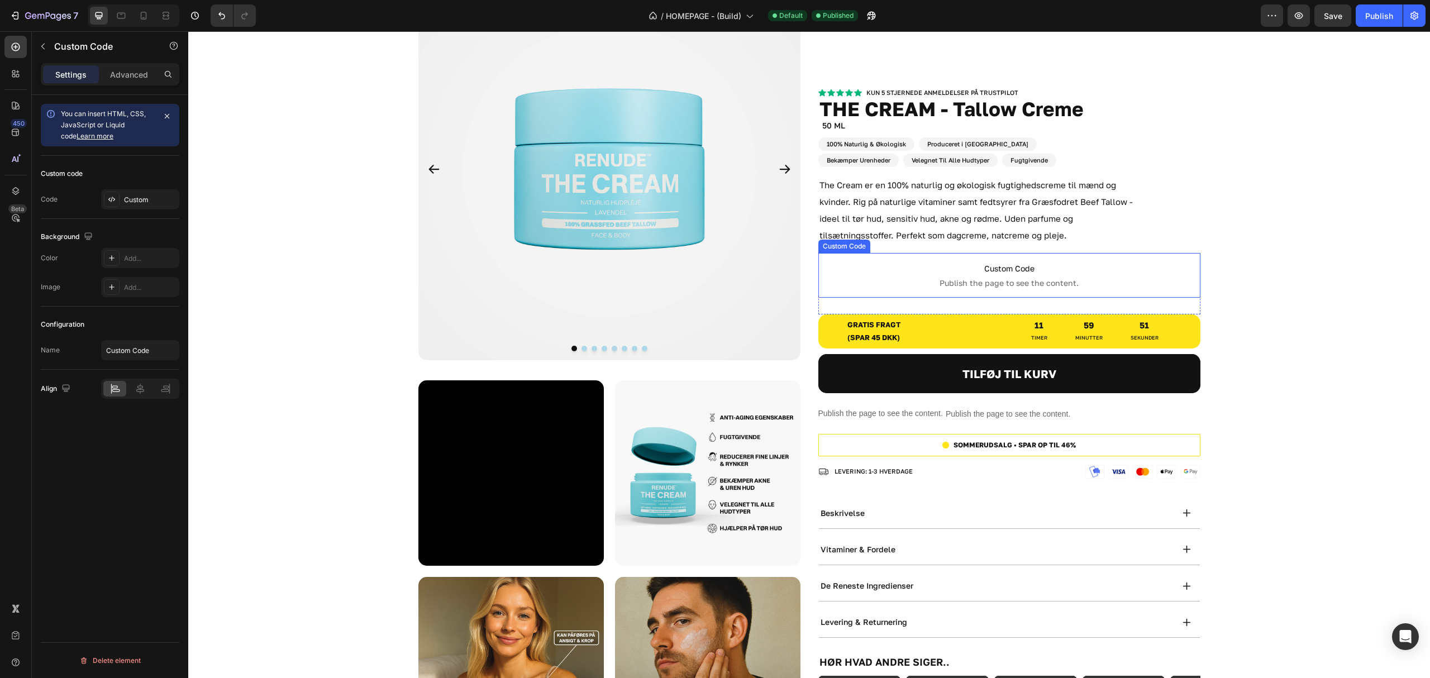
click at [904, 268] on span "Custom Code" at bounding box center [1009, 268] width 382 height 13
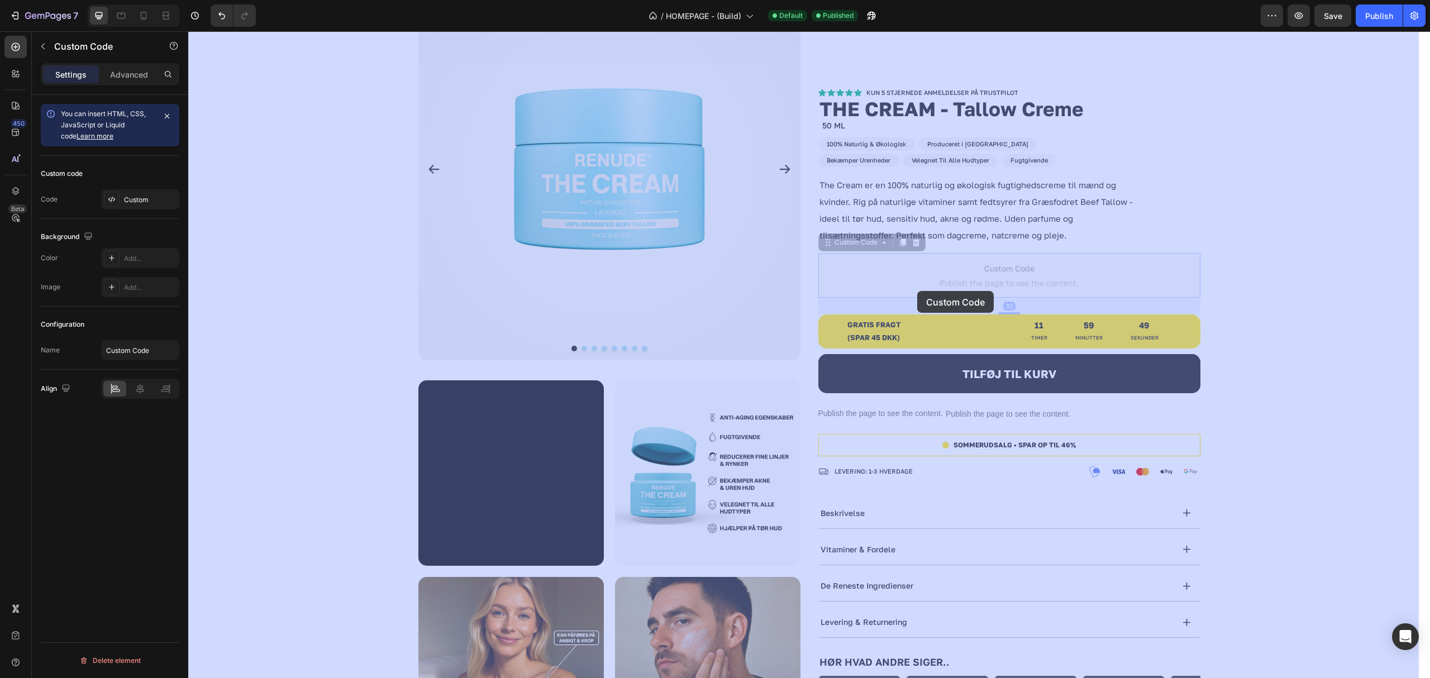
drag, startPoint x: 823, startPoint y: 239, endPoint x: 897, endPoint y: 276, distance: 82.9
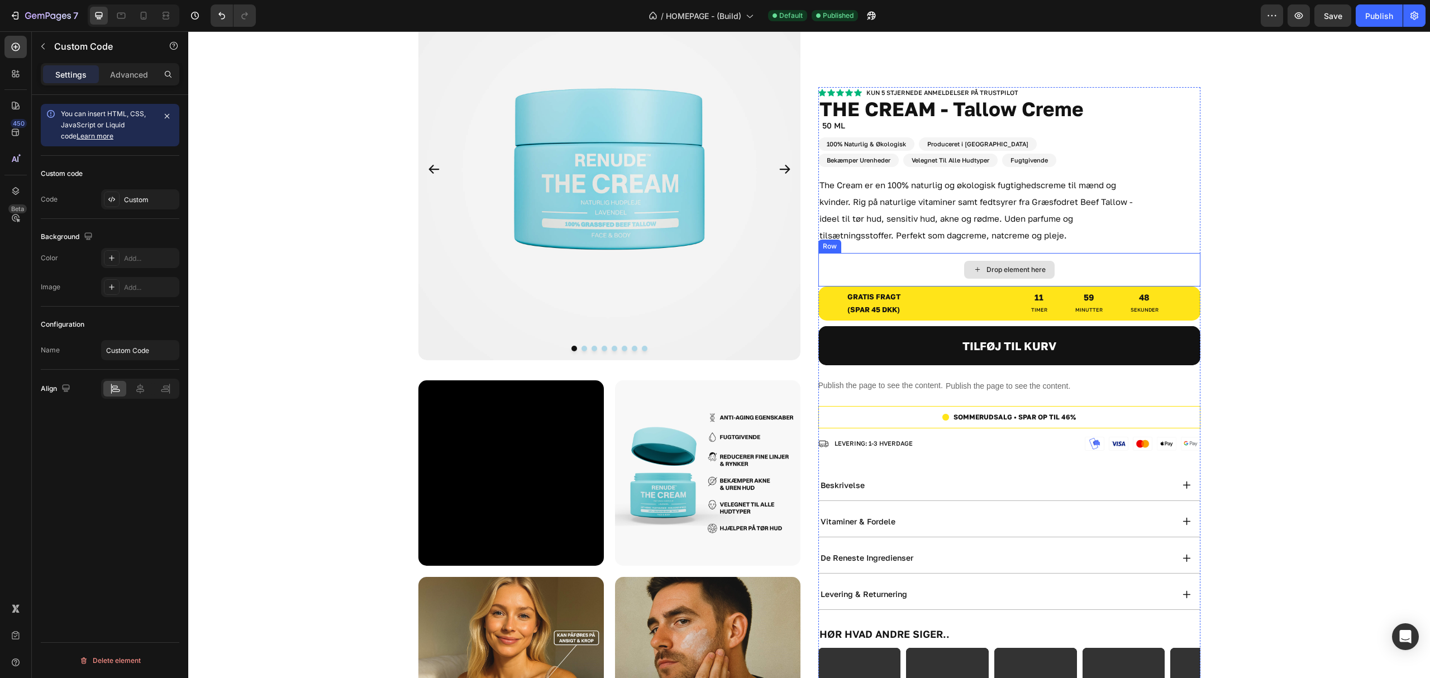
click at [916, 269] on div "Drop element here" at bounding box center [1009, 270] width 382 height 34
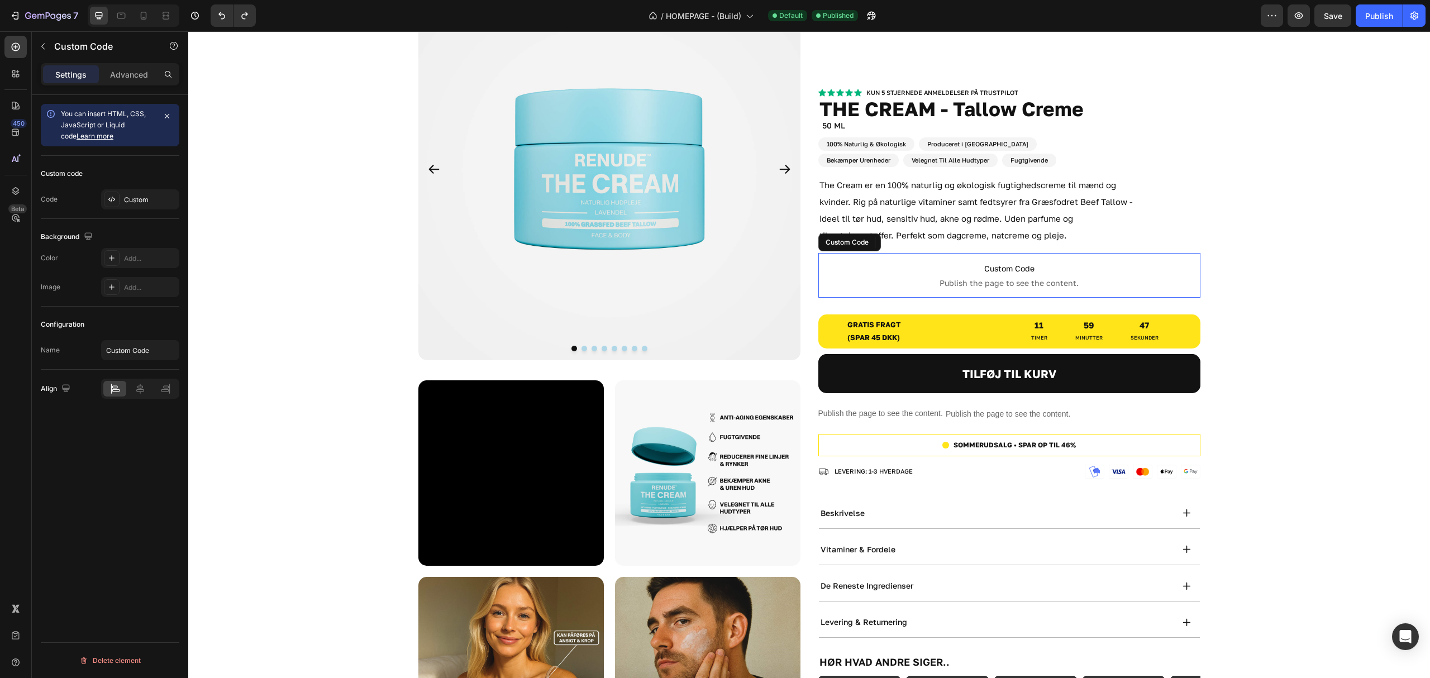
click at [934, 268] on span "Custom Code" at bounding box center [1009, 268] width 382 height 13
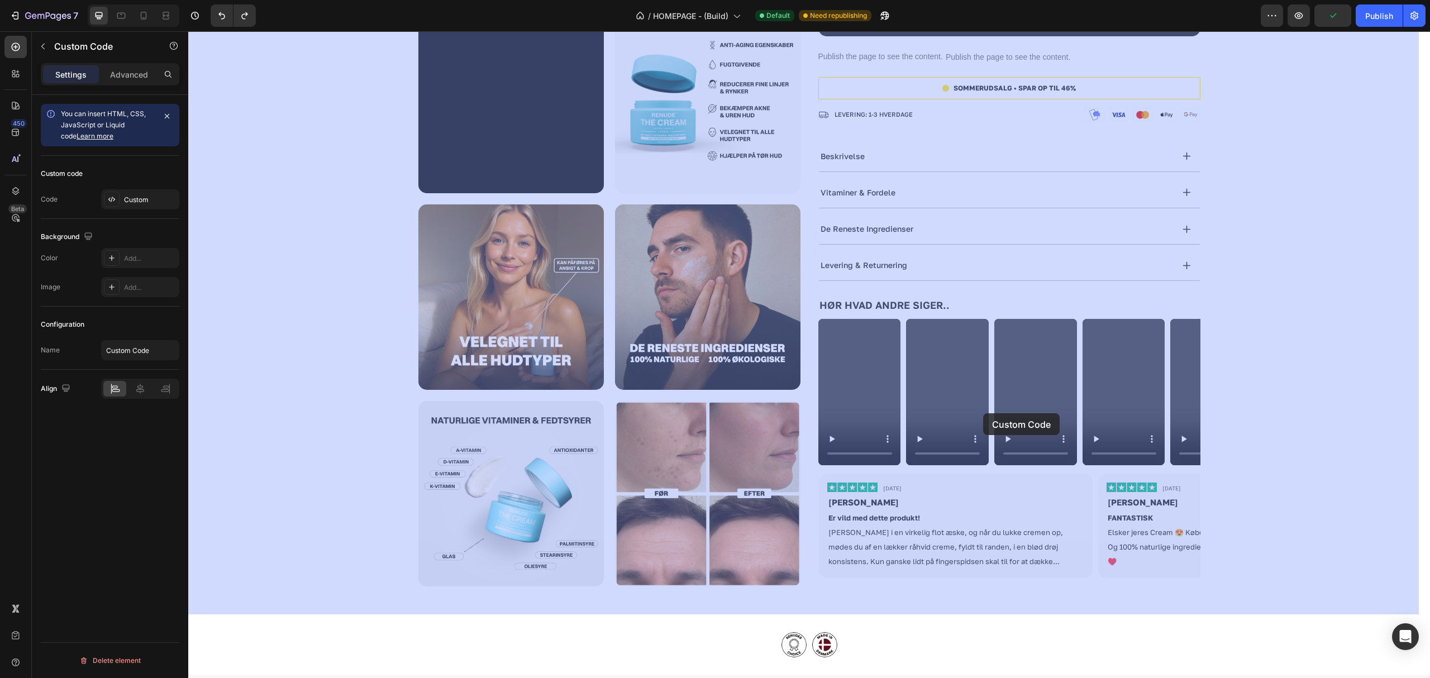
scroll to position [1415, 0]
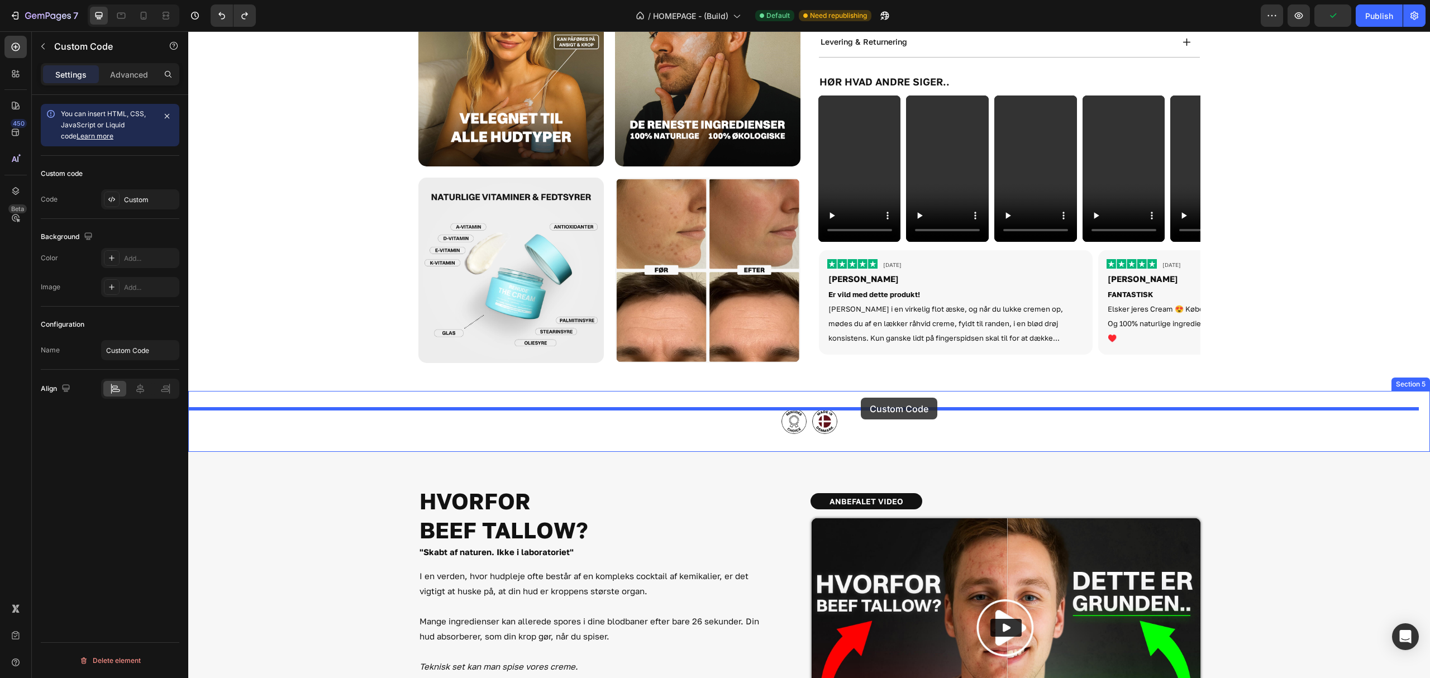
drag, startPoint x: 1013, startPoint y: 273, endPoint x: 861, endPoint y: 398, distance: 196.8
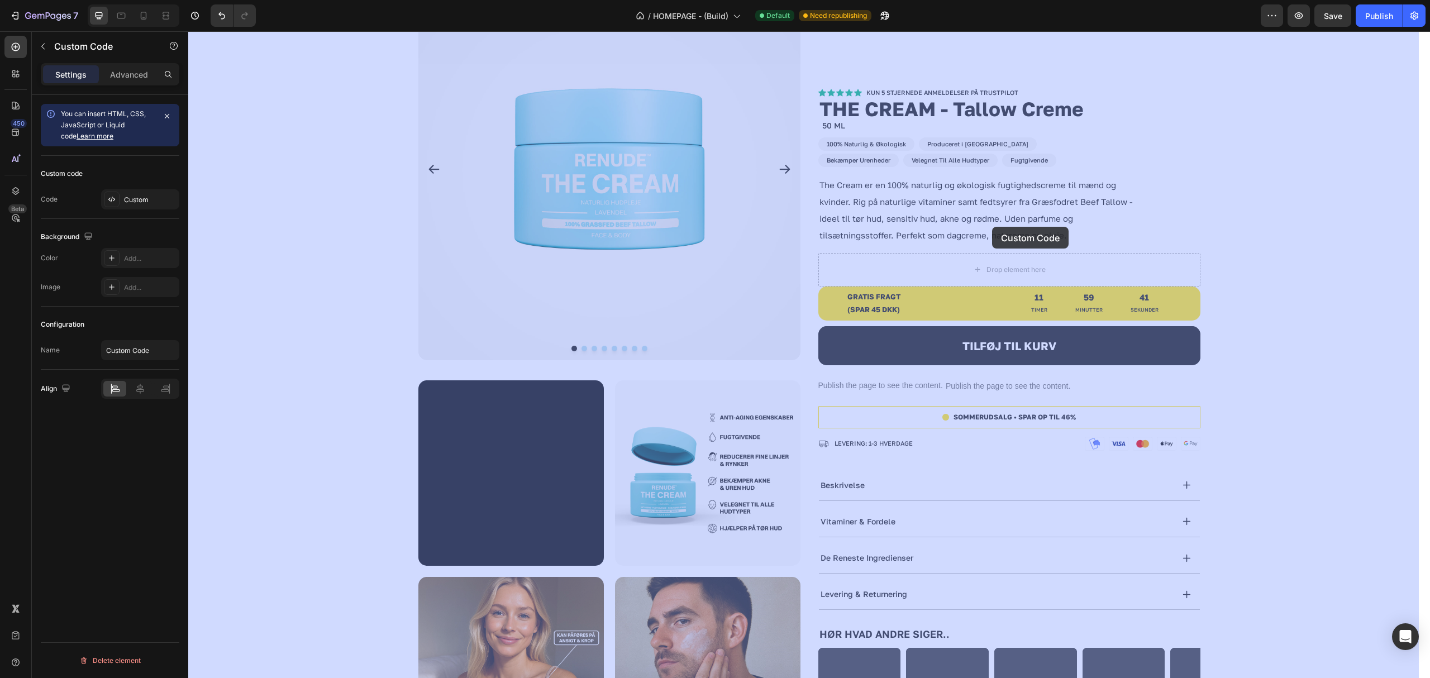
scroll to position [744, 0]
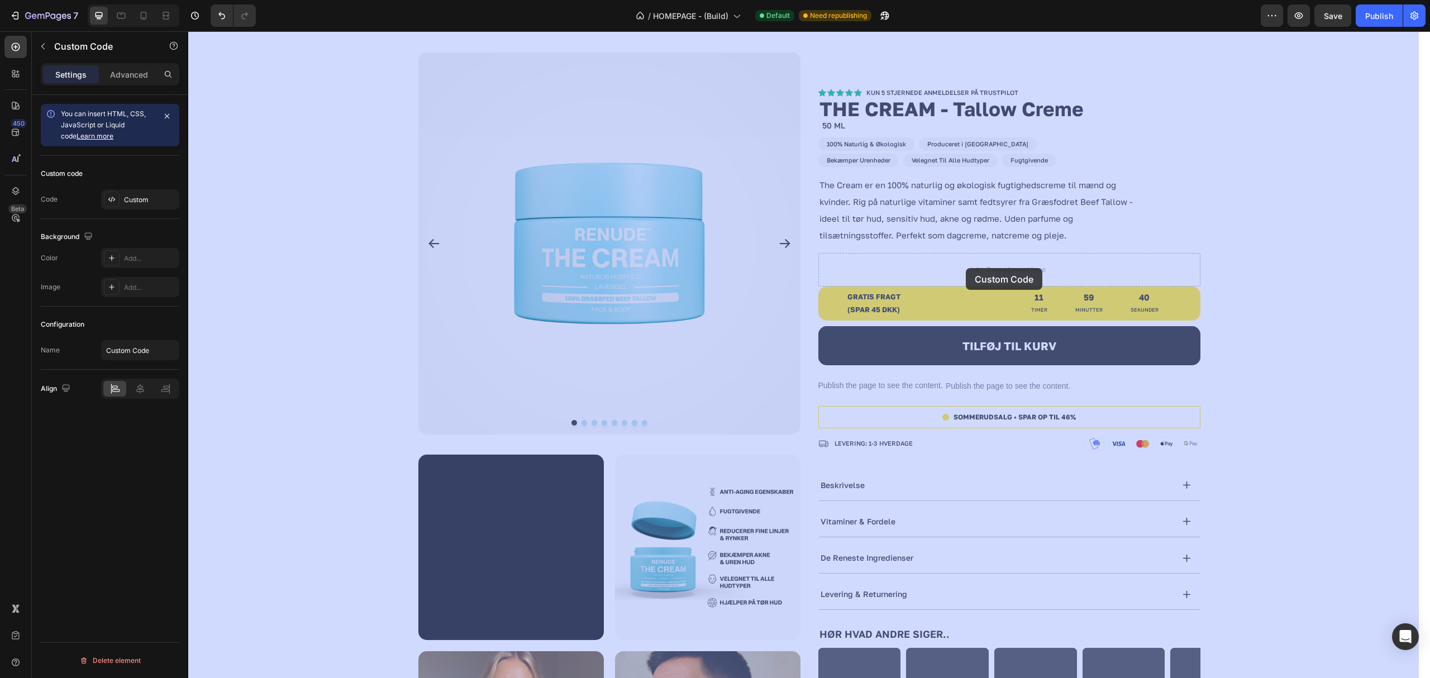
drag, startPoint x: 817, startPoint y: 430, endPoint x: 966, endPoint y: 262, distance: 224.7
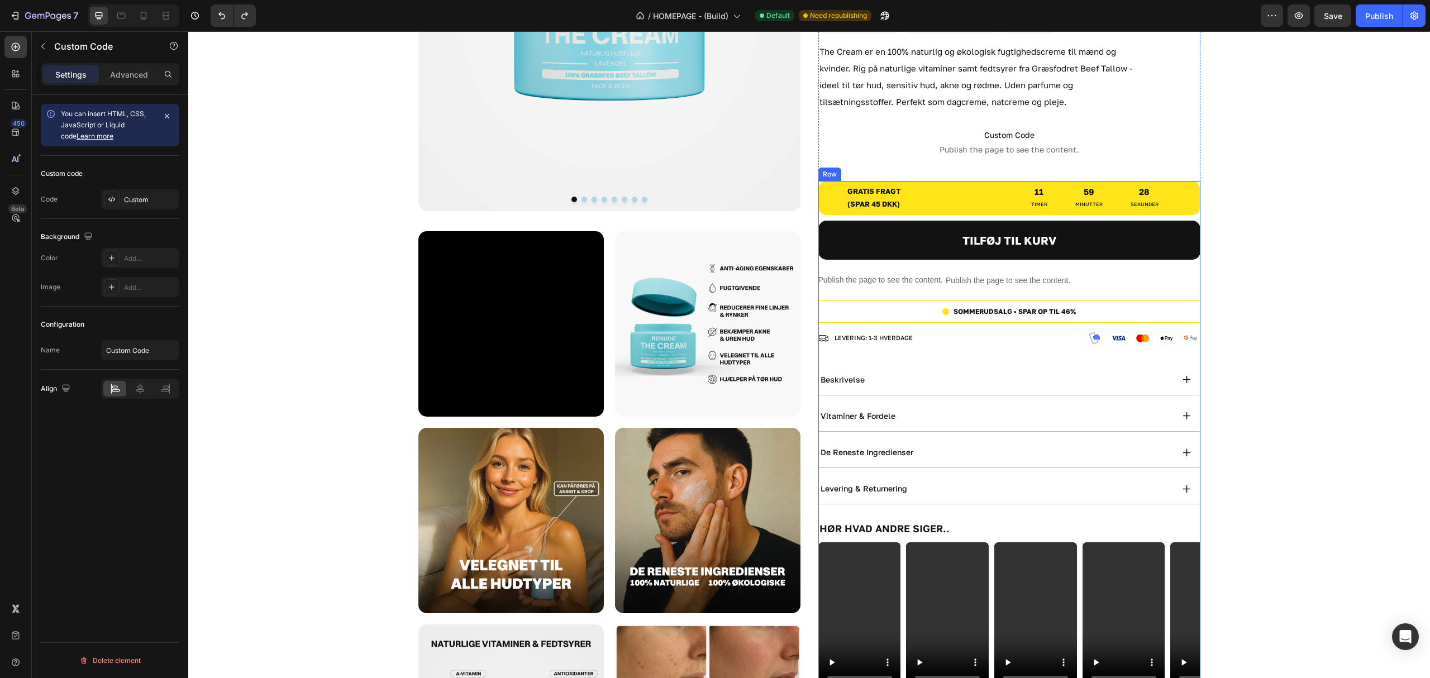
scroll to position [1042, 0]
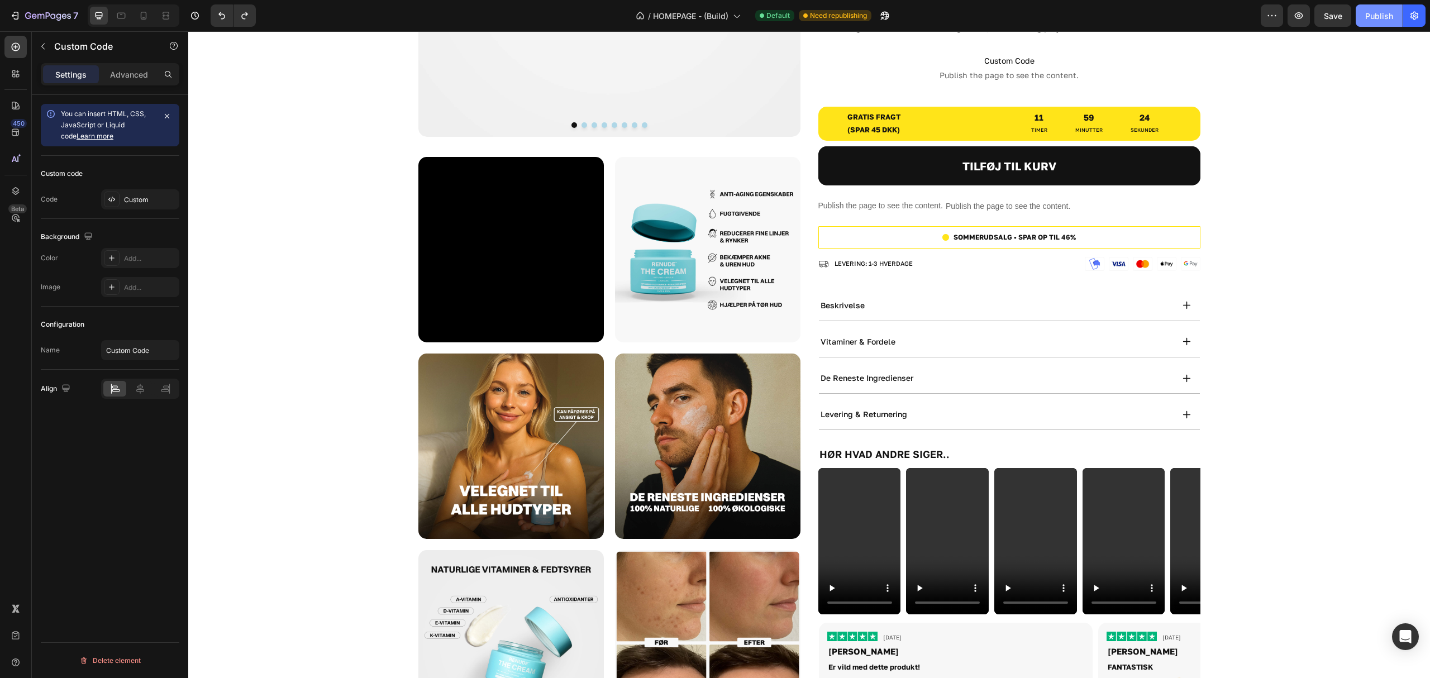
click at [1368, 11] on div "Publish" at bounding box center [1379, 16] width 28 height 12
click at [140, 193] on div "Custom" at bounding box center [140, 199] width 78 height 20
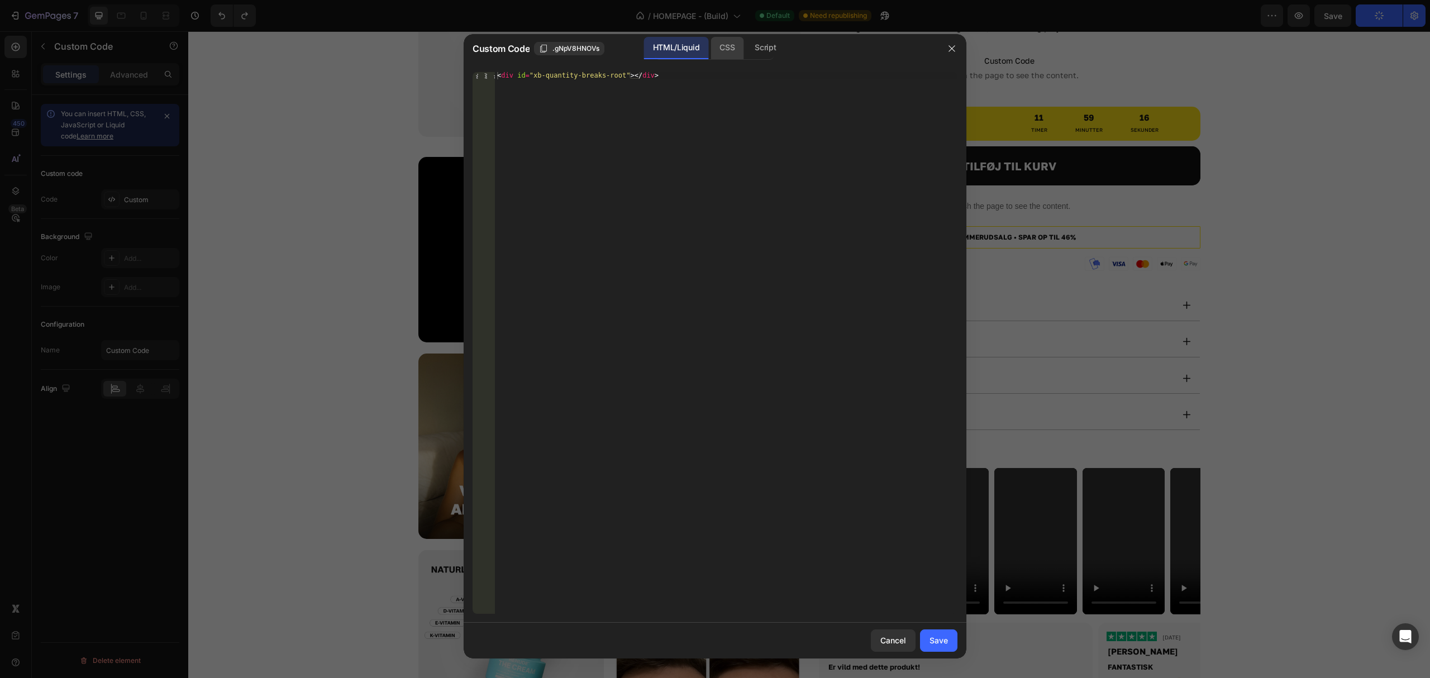
click at [746, 49] on div "CSS" at bounding box center [765, 48] width 39 height 22
type textarea "#xb-quantity-breaks-root .xb-wrapper { width:100% !important; max-width:100% !i…"
click at [712, 119] on div "#xb-quantity-breaks-root .xb-wrapper { width : 100 % !important ; max-width : 1…" at bounding box center [726, 343] width 462 height 542
click at [948, 649] on button "Save" at bounding box center [938, 640] width 37 height 22
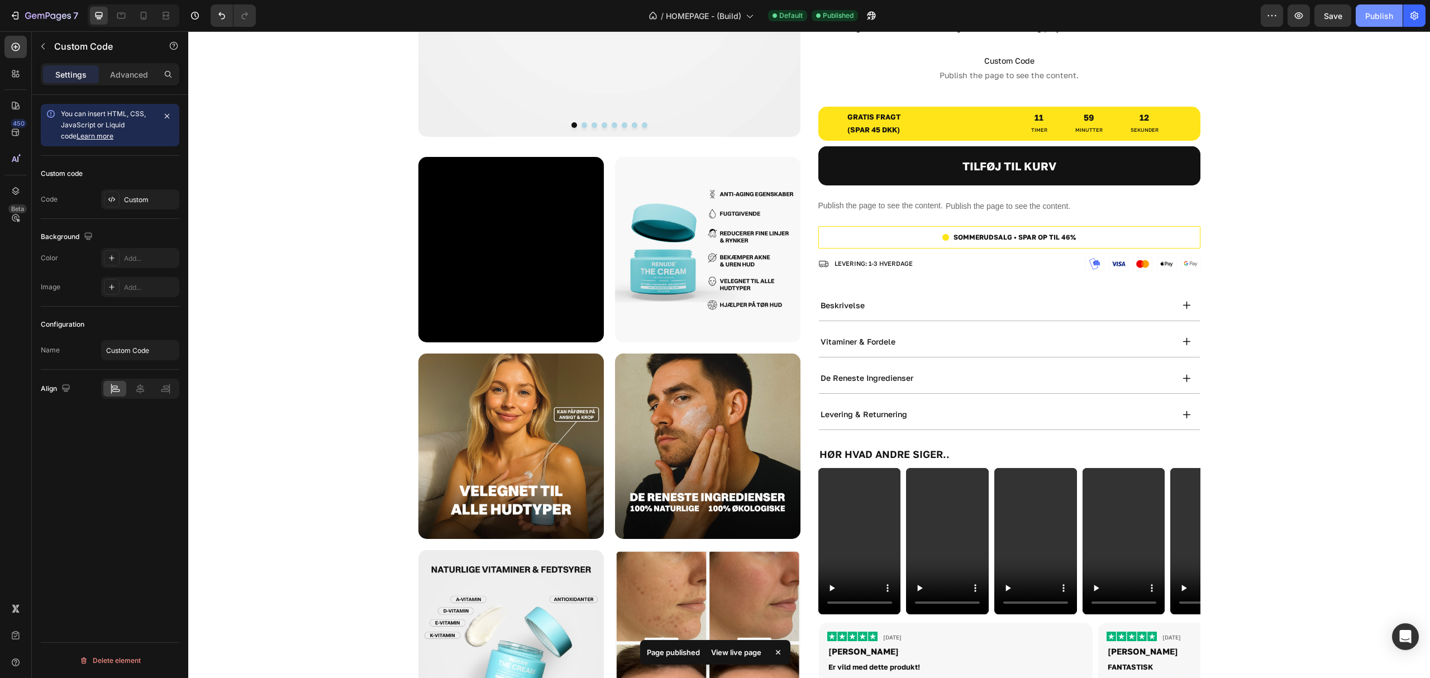
click at [1371, 10] on div "Publish" at bounding box center [1379, 16] width 28 height 12
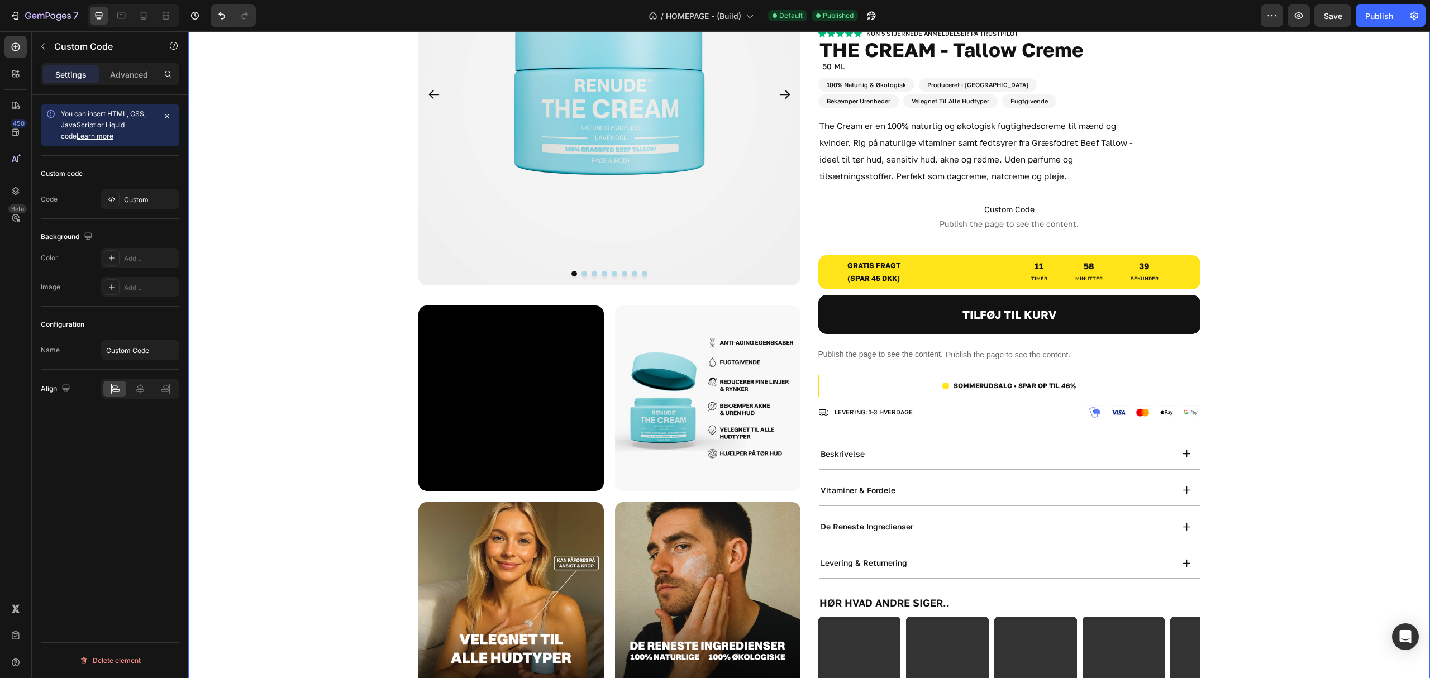
scroll to position [744, 0]
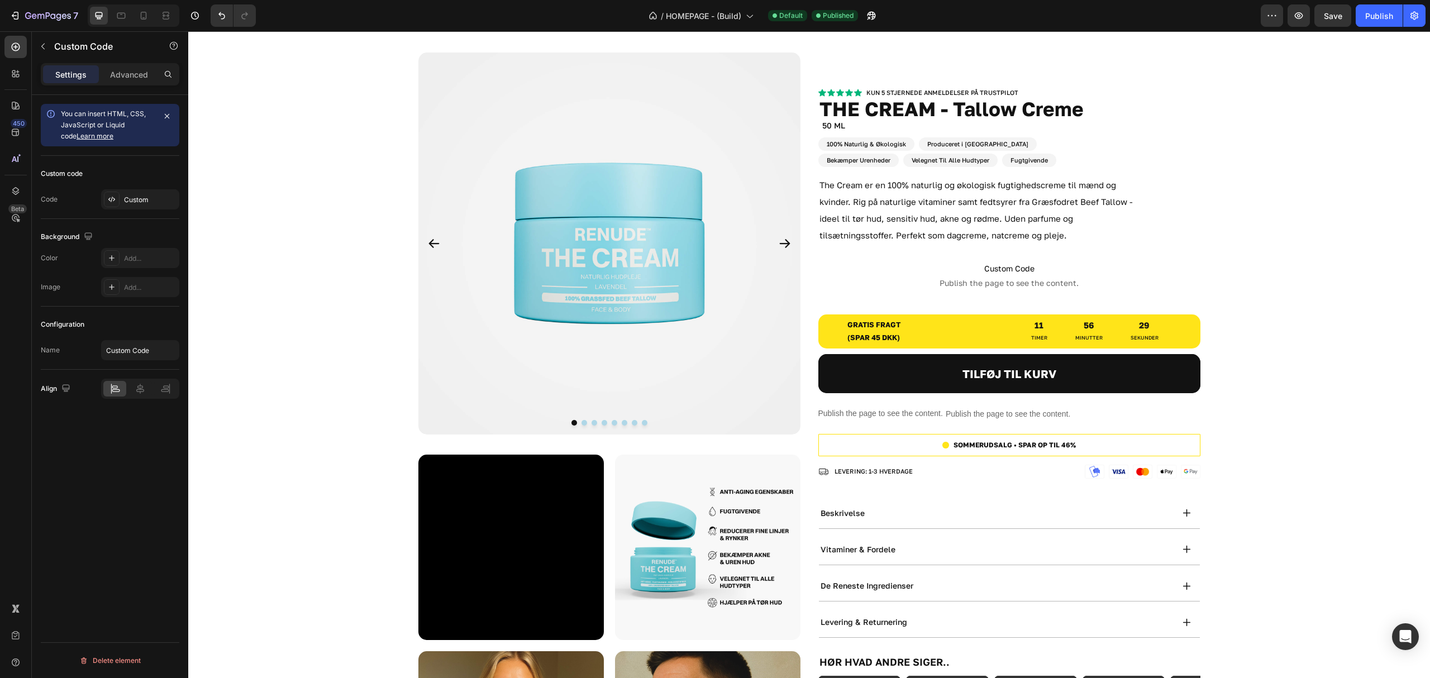
click at [1072, 269] on span "Custom Code" at bounding box center [1009, 268] width 382 height 13
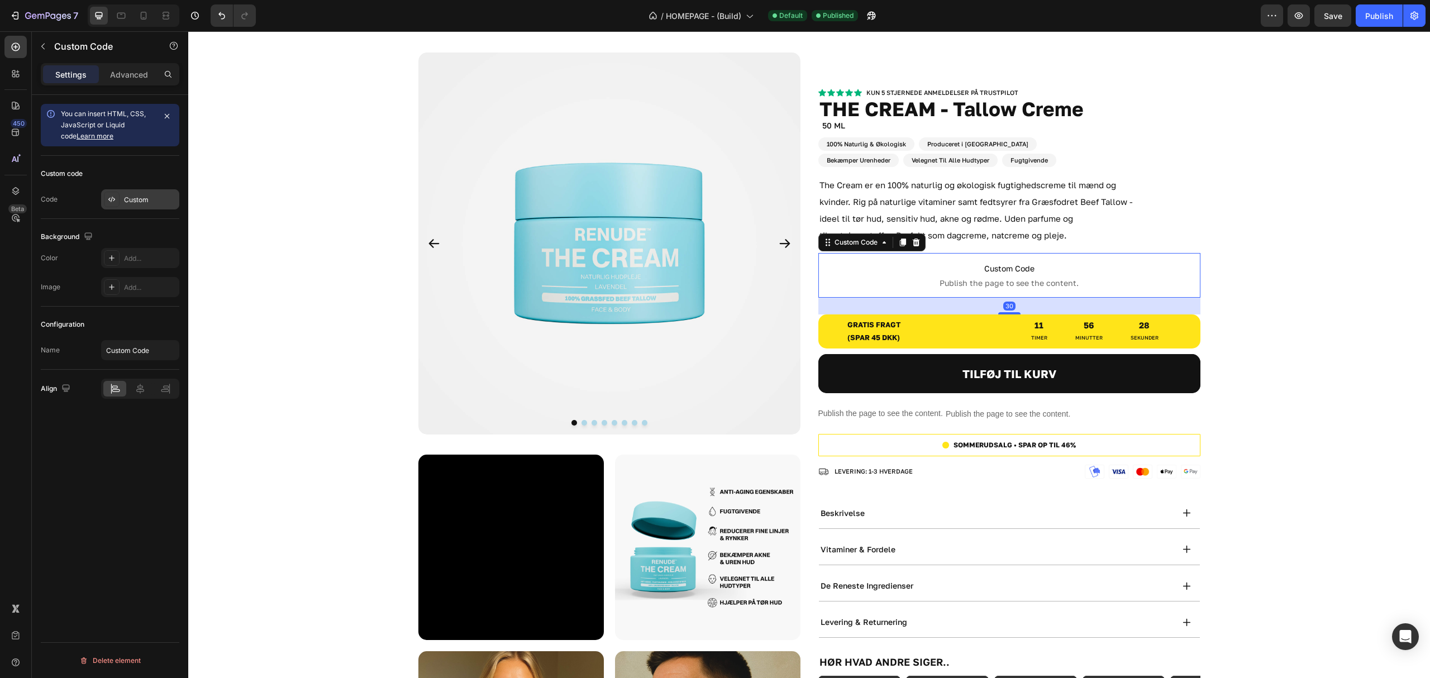
click at [137, 202] on div "Custom" at bounding box center [150, 200] width 52 height 10
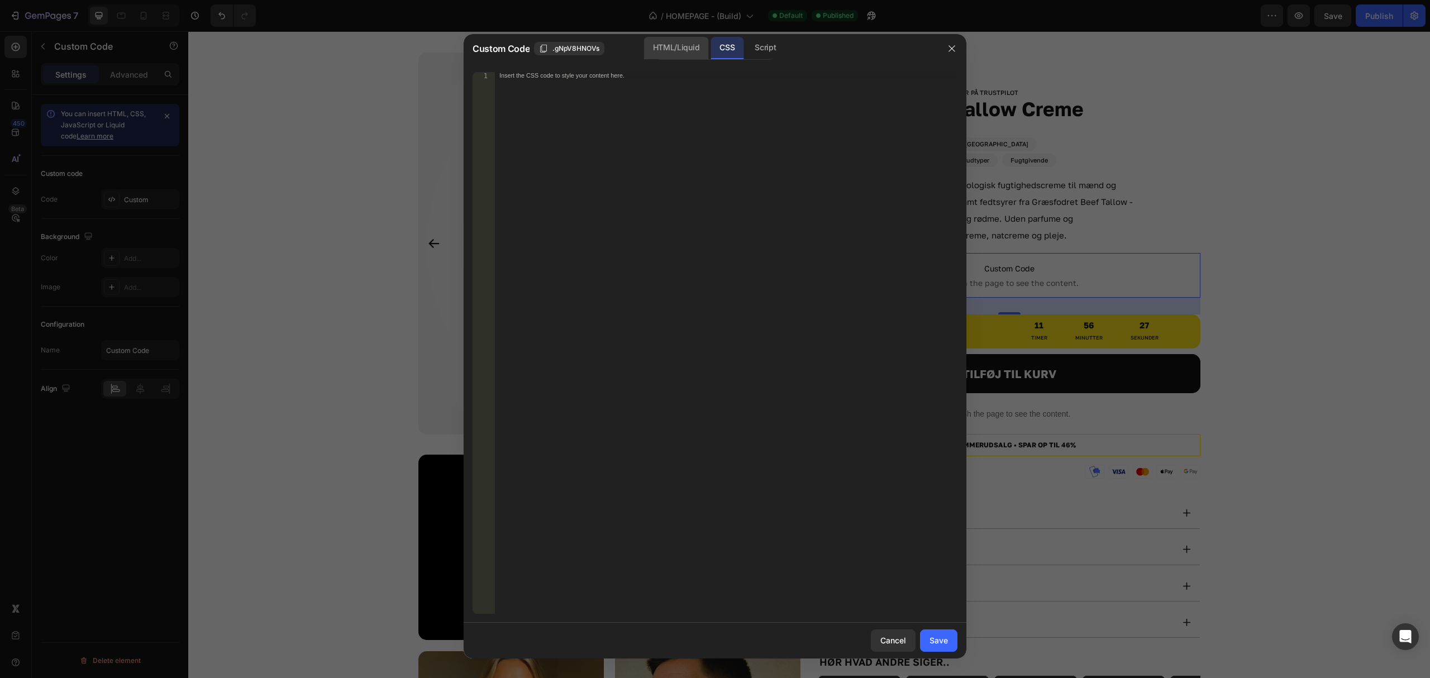
click at [684, 44] on div "HTML/Liquid" at bounding box center [676, 48] width 64 height 22
type textarea "<div id="xb-quantity-breaks-root"></div>"
click at [704, 74] on div "< div id = "xb-quantity-breaks-root" > </ div >" at bounding box center [726, 343] width 462 height 542
drag, startPoint x: 718, startPoint y: 77, endPoint x: 485, endPoint y: 58, distance: 234.2
click at [351, 70] on div "Custom Code .gNpV8HNOVs HTML/Liquid CSS Script <div id="xb-quantity-breaks-root…" at bounding box center [715, 339] width 1430 height 678
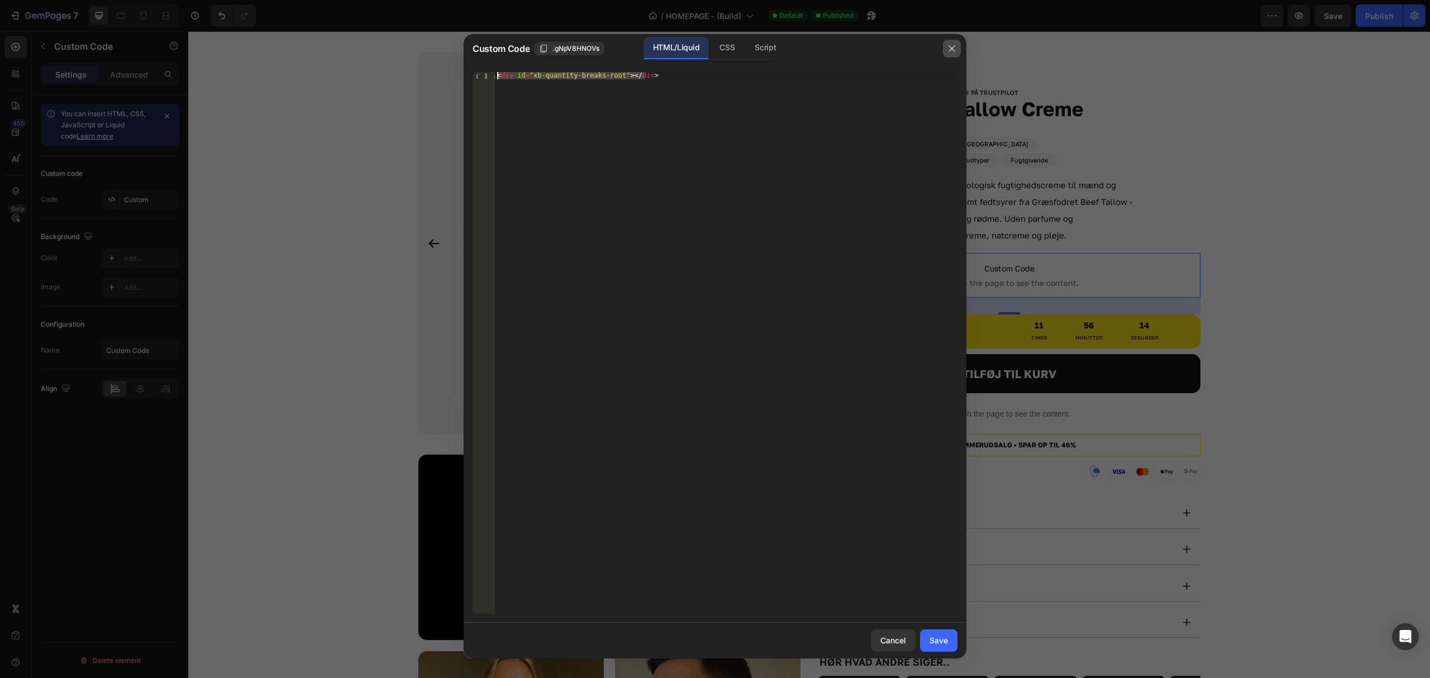
click at [946, 47] on button "button" at bounding box center [952, 49] width 18 height 18
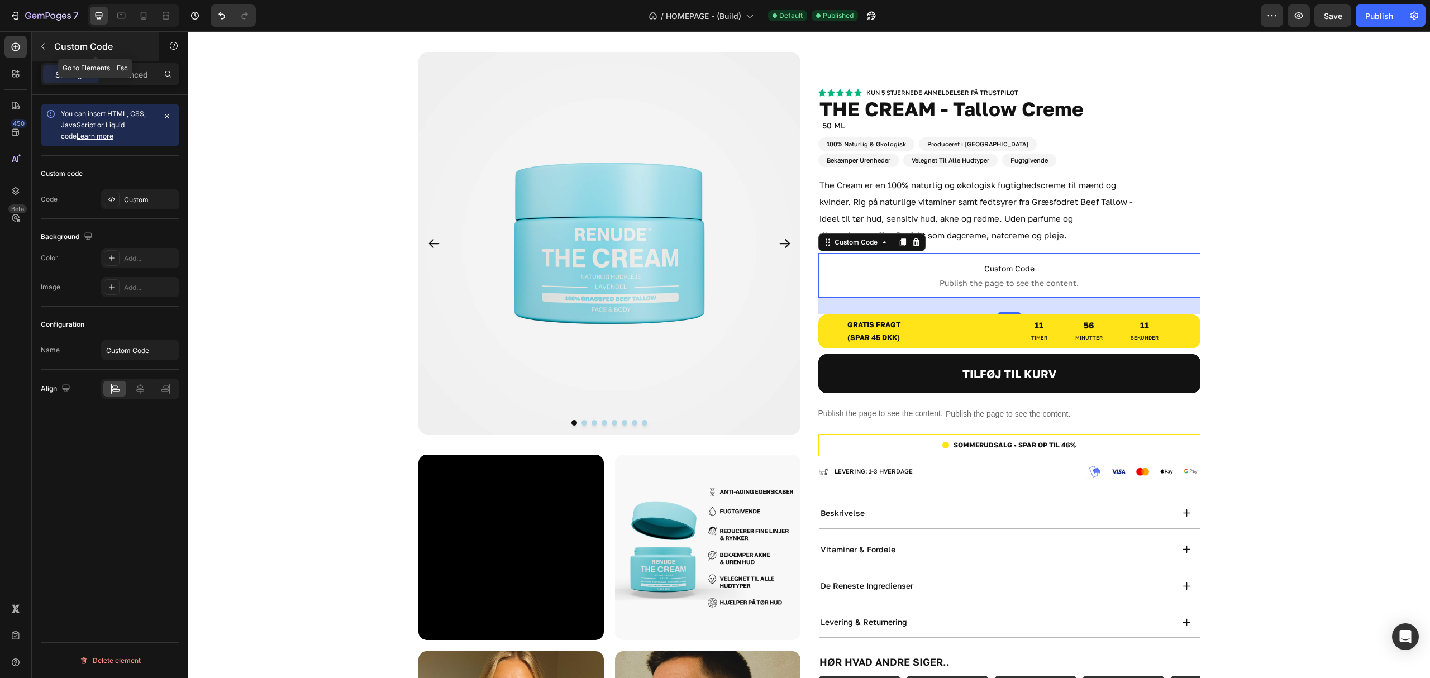
click at [39, 48] on icon "button" at bounding box center [43, 46] width 9 height 9
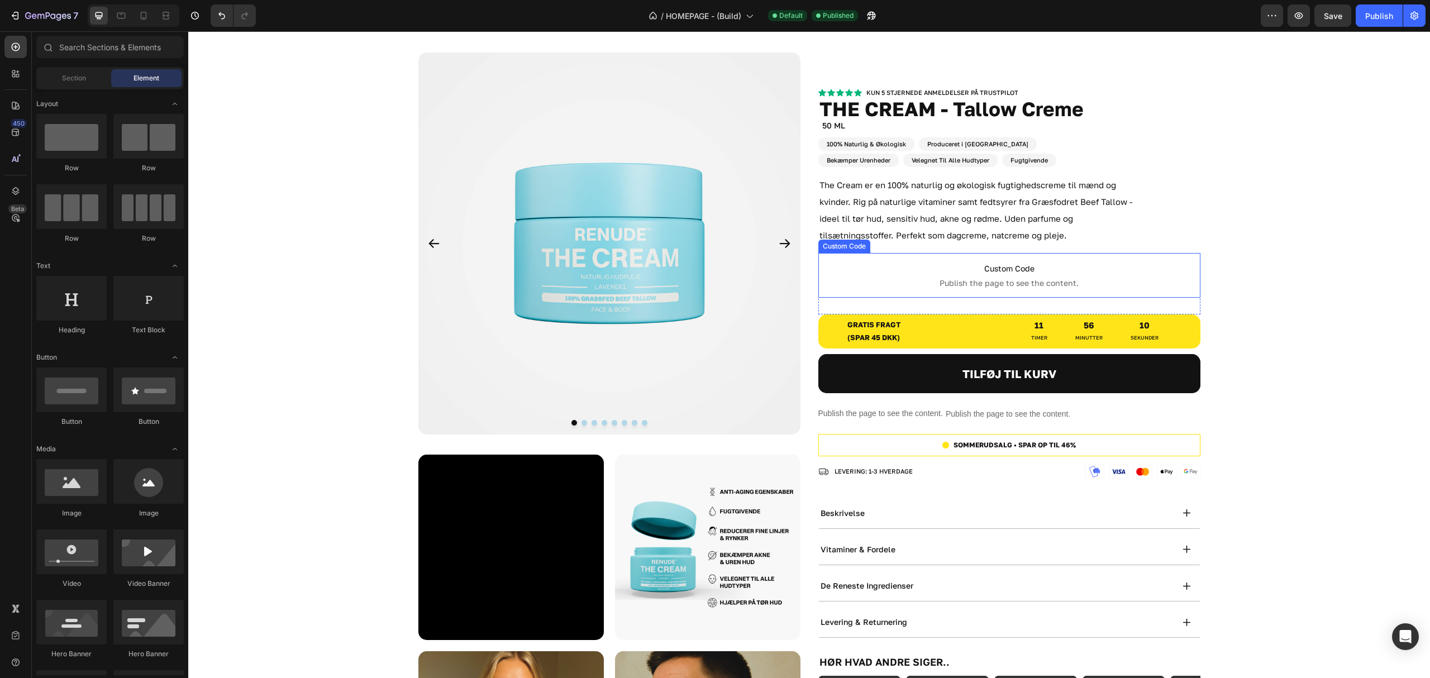
click at [997, 271] on span "Custom Code" at bounding box center [1009, 268] width 382 height 13
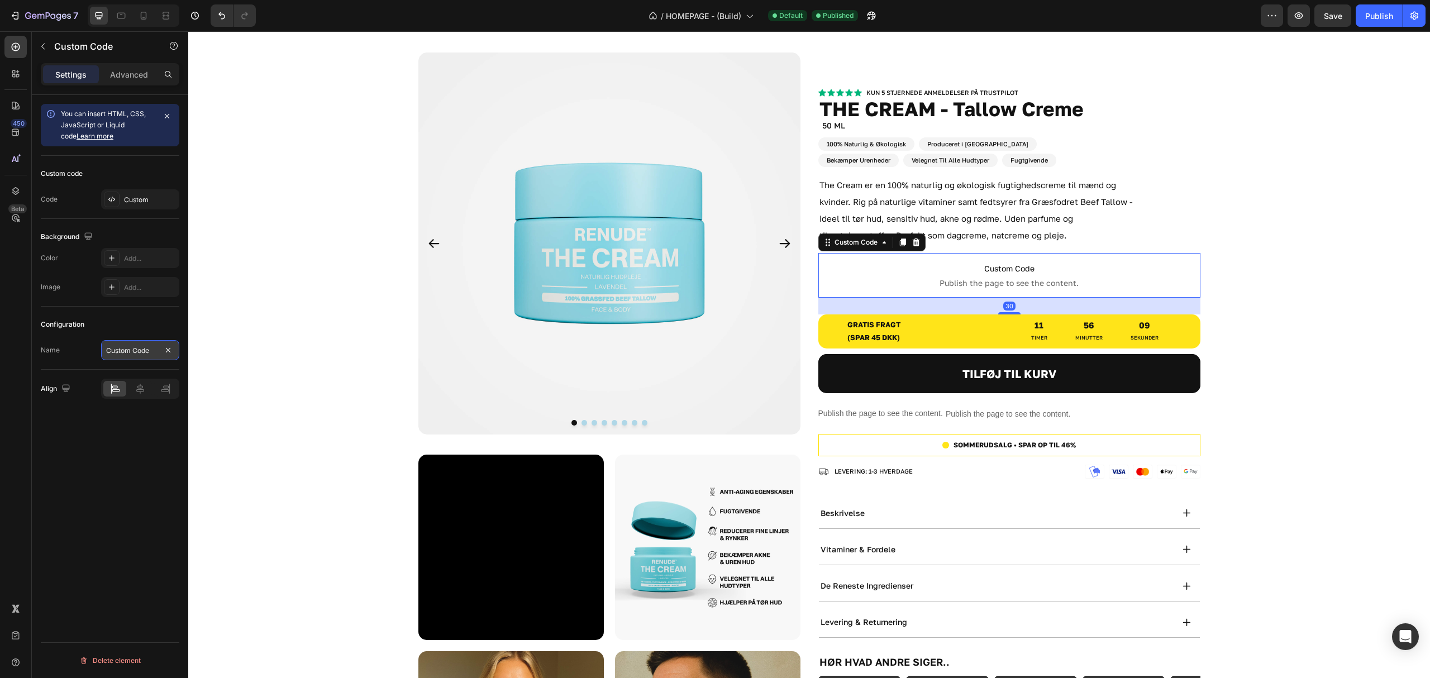
click at [157, 346] on input "Custom Code" at bounding box center [140, 350] width 78 height 20
click at [157, 347] on input "Custom Code" at bounding box center [140, 350] width 78 height 20
drag, startPoint x: 157, startPoint y: 347, endPoint x: 85, endPoint y: 356, distance: 72.5
click at [85, 356] on div "Name Custom Code" at bounding box center [110, 350] width 139 height 20
type input "r"
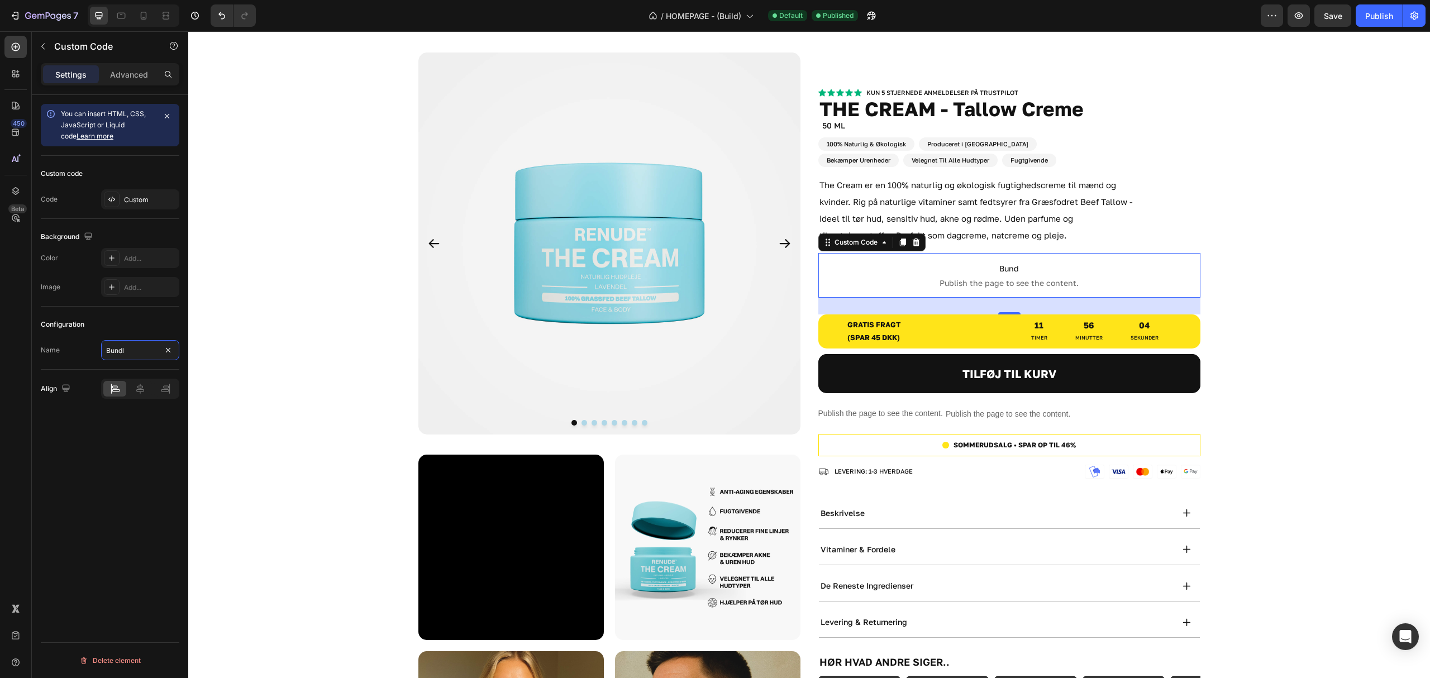
type input "Bundle"
click at [47, 36] on div "Custom Code" at bounding box center [95, 46] width 127 height 29
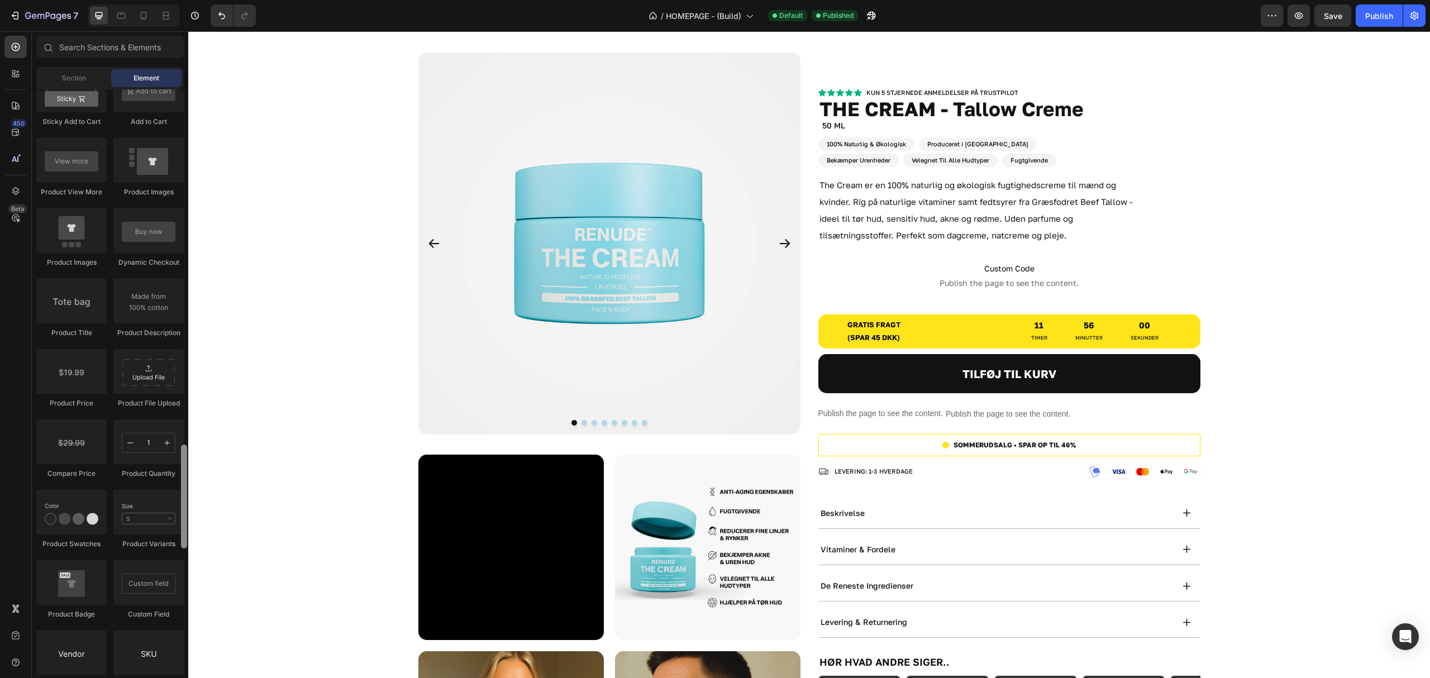
scroll to position [2724, 0]
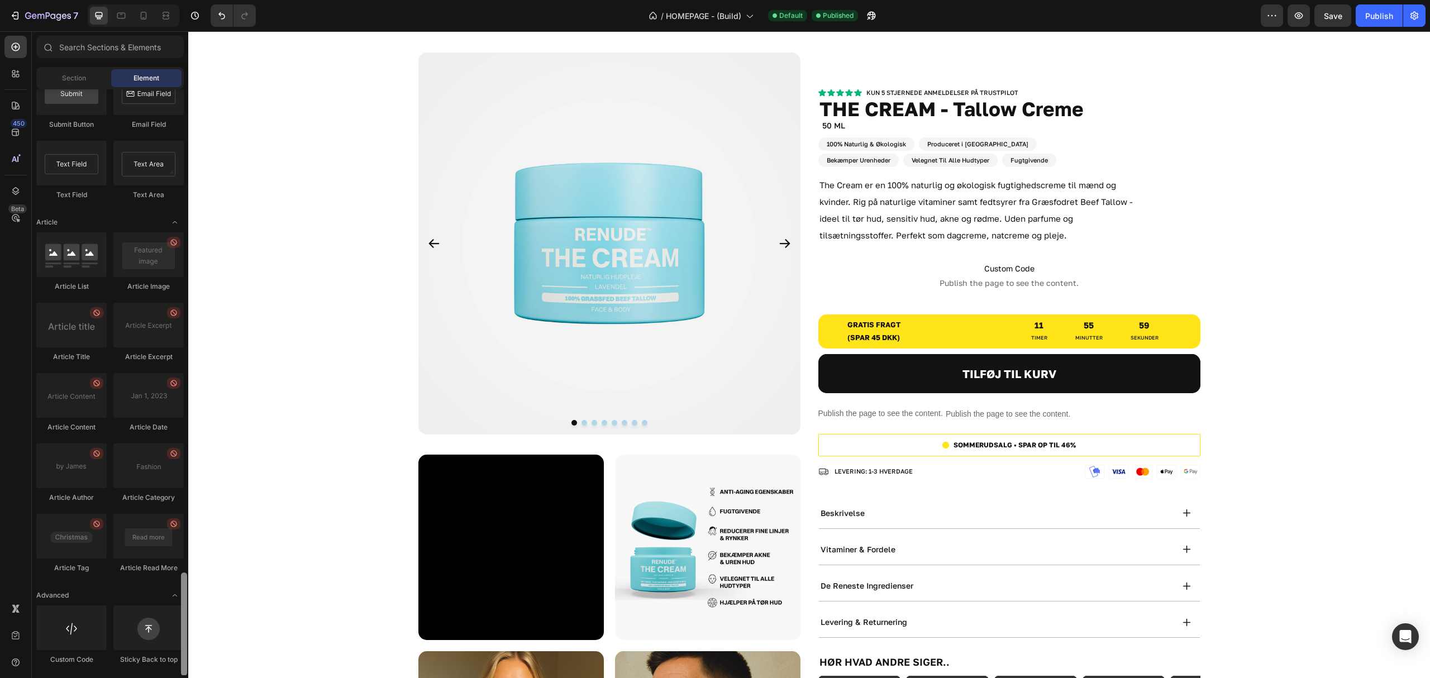
drag, startPoint x: 184, startPoint y: 260, endPoint x: 164, endPoint y: 698, distance: 438.3
click at [164, 0] on html "7 Version history / HOMEPAGE - (Build) Default Published Preview Save Publish 4…" at bounding box center [715, 0] width 1430 height 0
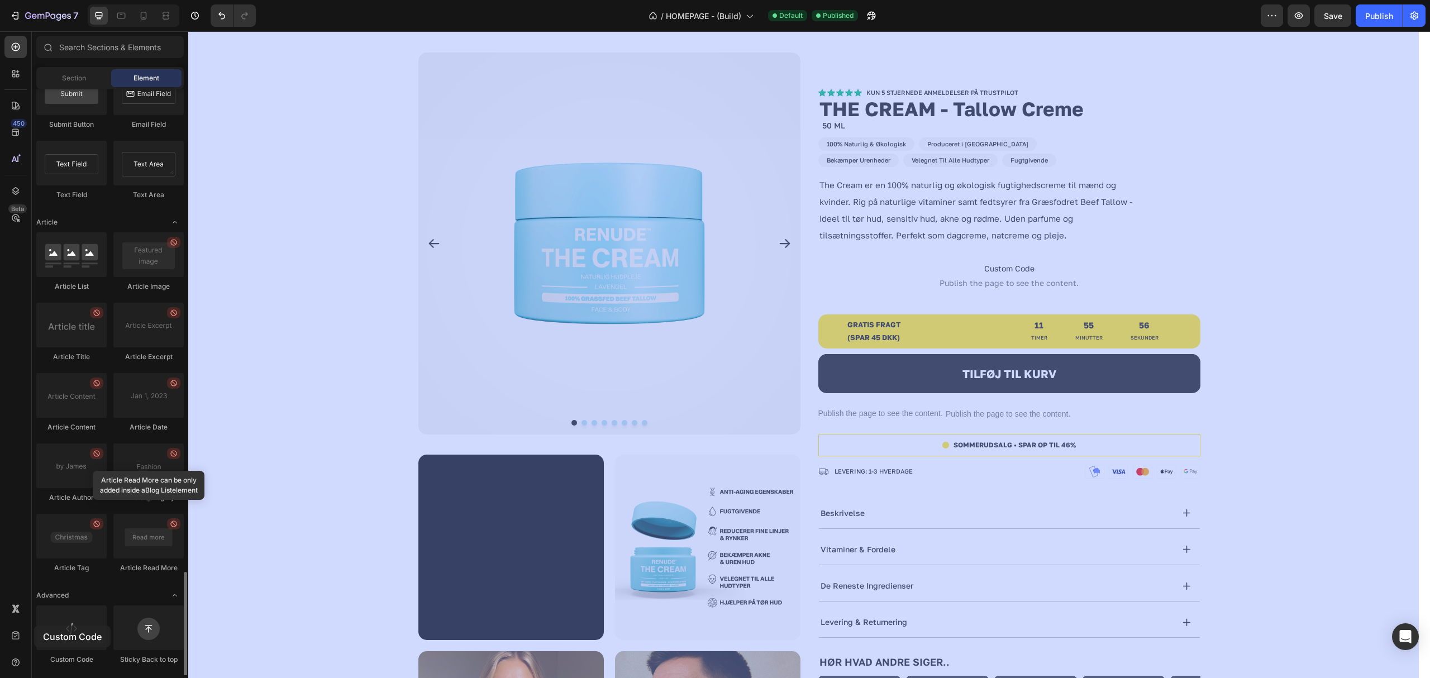
drag, startPoint x: 58, startPoint y: 637, endPoint x: 34, endPoint y: 626, distance: 26.5
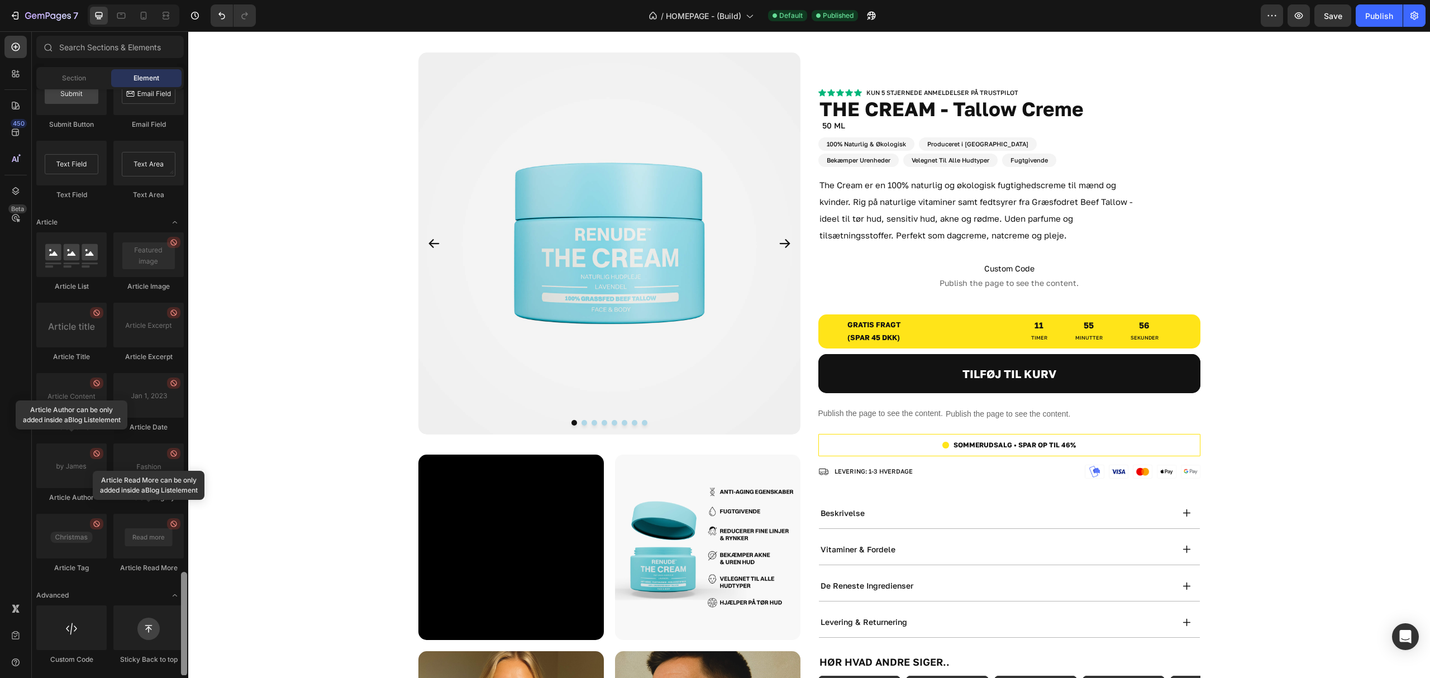
scroll to position [768, 0]
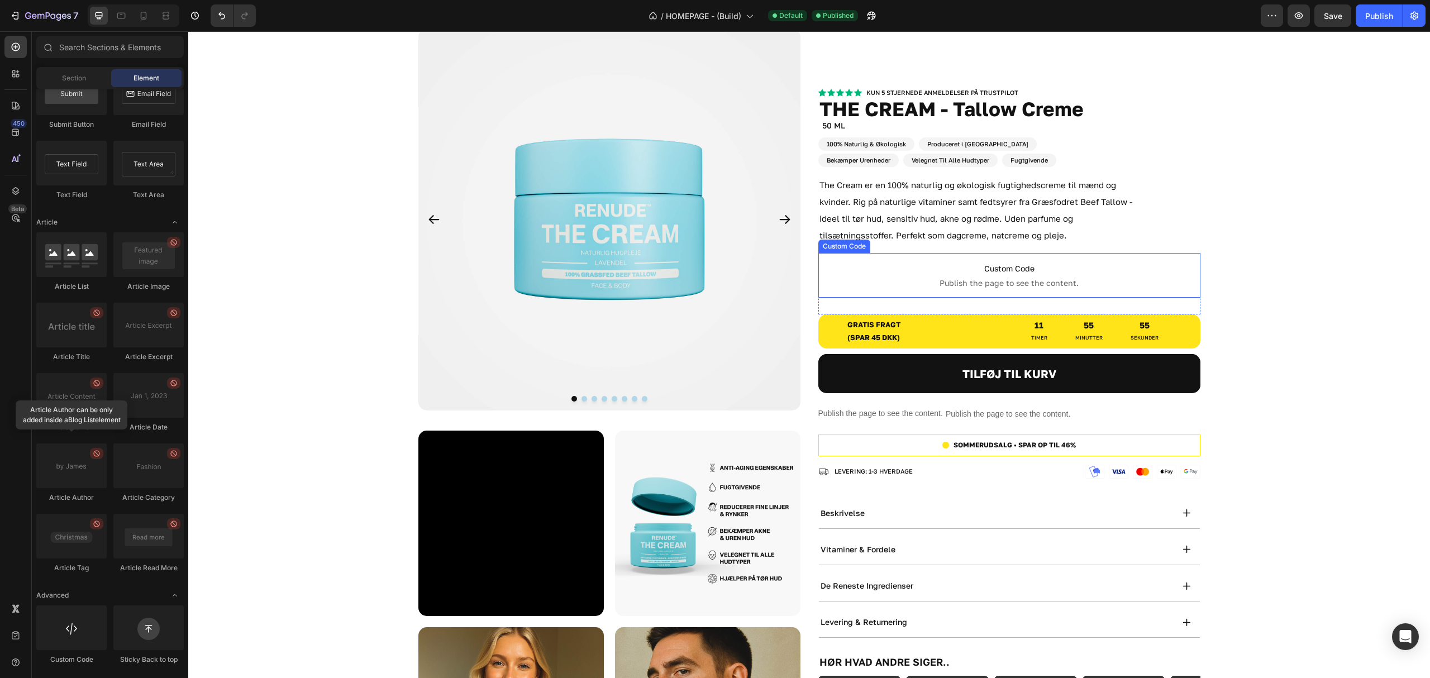
click at [1113, 274] on span "Custom Code" at bounding box center [1009, 268] width 382 height 13
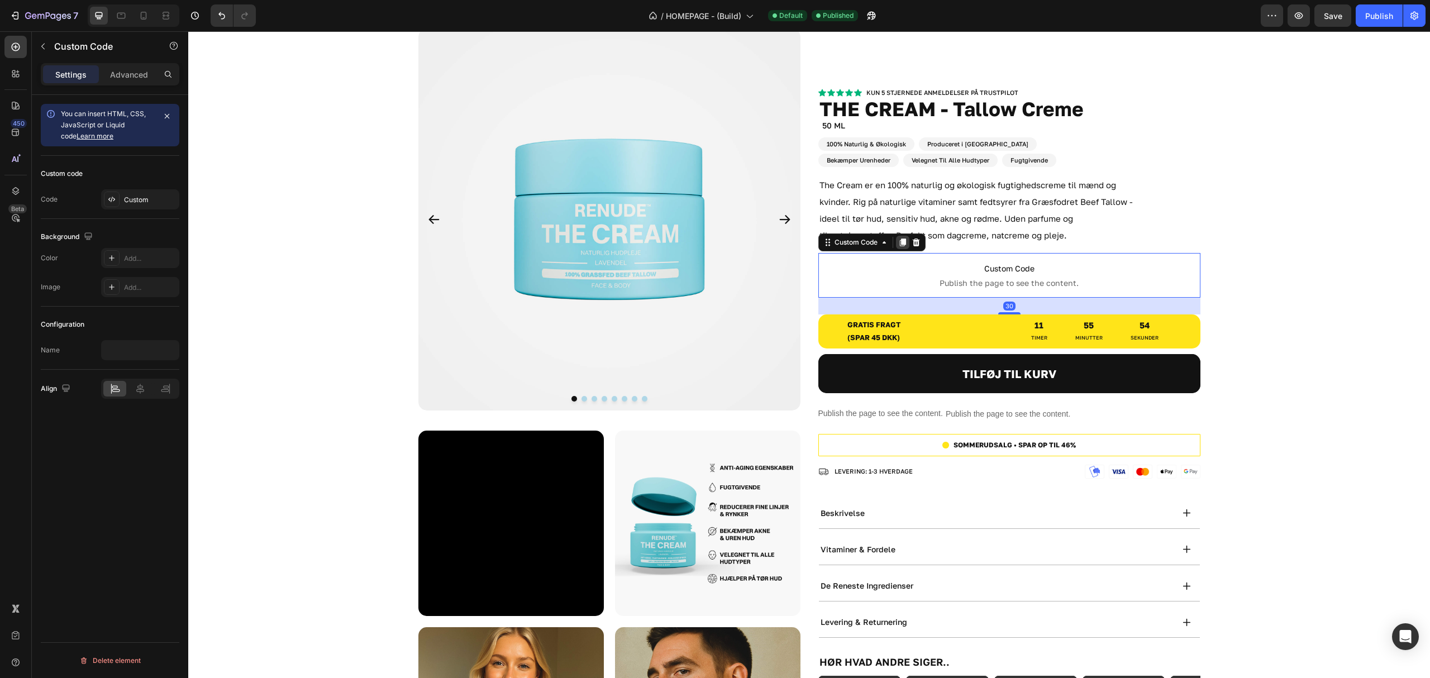
click at [899, 245] on icon at bounding box center [902, 242] width 9 height 9
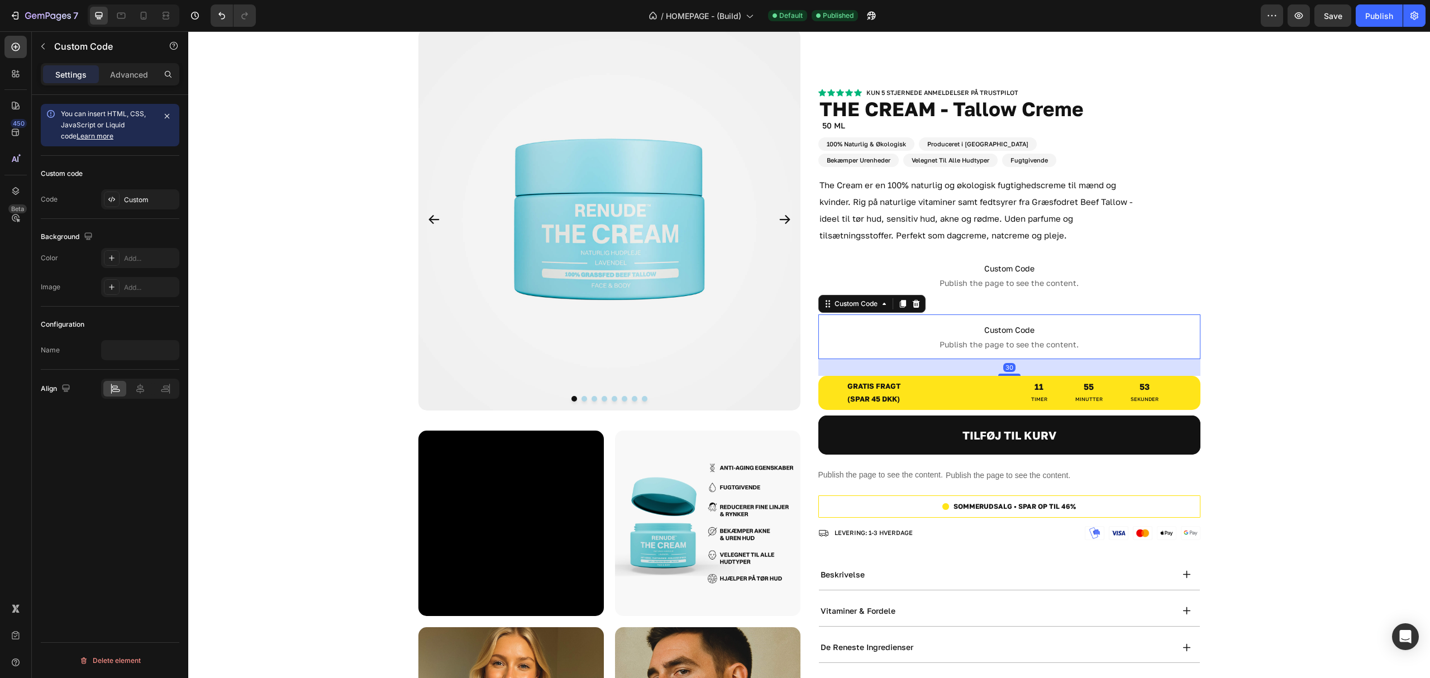
click at [1033, 336] on span "Custom Code" at bounding box center [1009, 329] width 382 height 13
click at [135, 204] on div "Custom" at bounding box center [150, 200] width 52 height 10
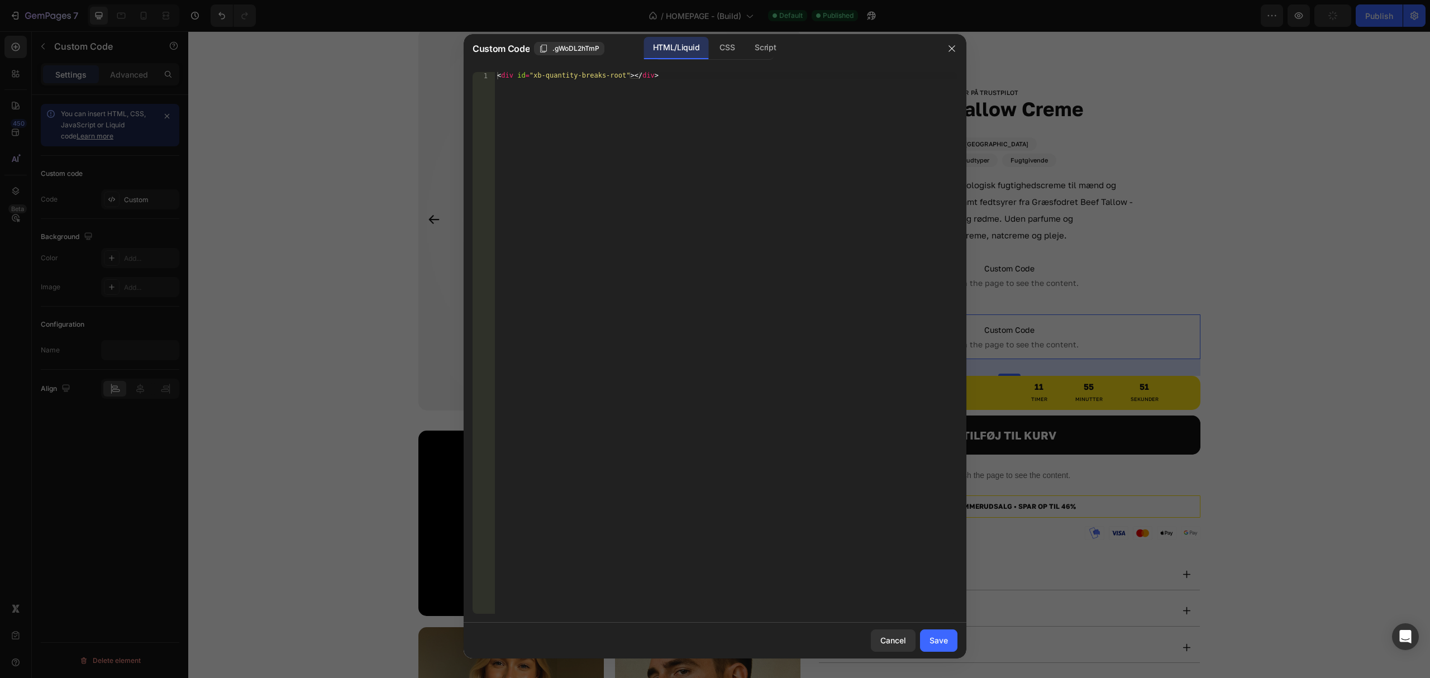
type textarea "<div id="xb-quantity-breaks-root"></div>"
click at [724, 128] on div "< div id = "xb-quantity-breaks-root" > </ div >" at bounding box center [726, 350] width 462 height 557
click at [746, 44] on div "CSS" at bounding box center [765, 48] width 39 height 22
click at [756, 79] on div "Insert the CSS code to style your content here." at bounding box center [726, 350] width 462 height 557
click at [777, 58] on div "Script" at bounding box center [765, 48] width 39 height 22
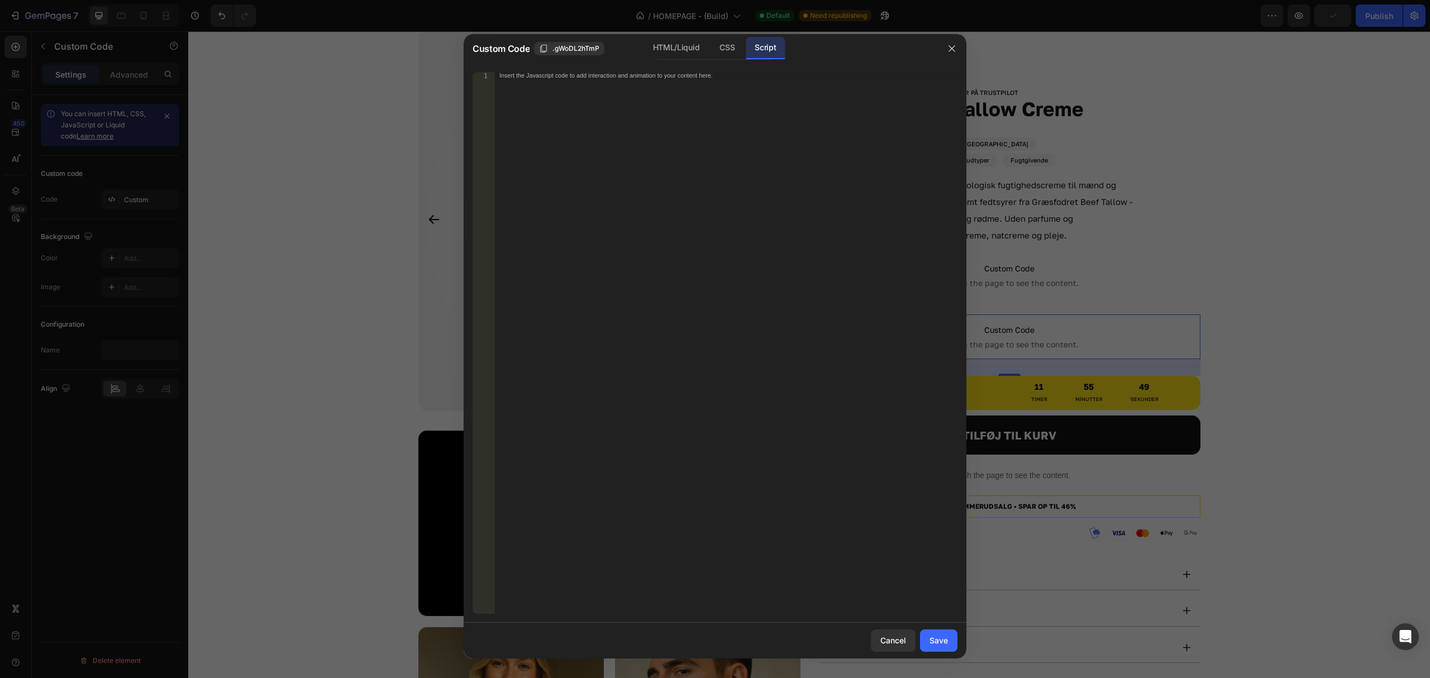
click at [776, 49] on div "Script" at bounding box center [765, 48] width 39 height 22
click at [764, 108] on div "Insert the Javascript code to add interaction and animation to your content her…" at bounding box center [726, 350] width 462 height 557
click at [710, 56] on div "HTML/Liquid" at bounding box center [726, 48] width 33 height 22
click at [938, 646] on div "Save" at bounding box center [938, 640] width 18 height 12
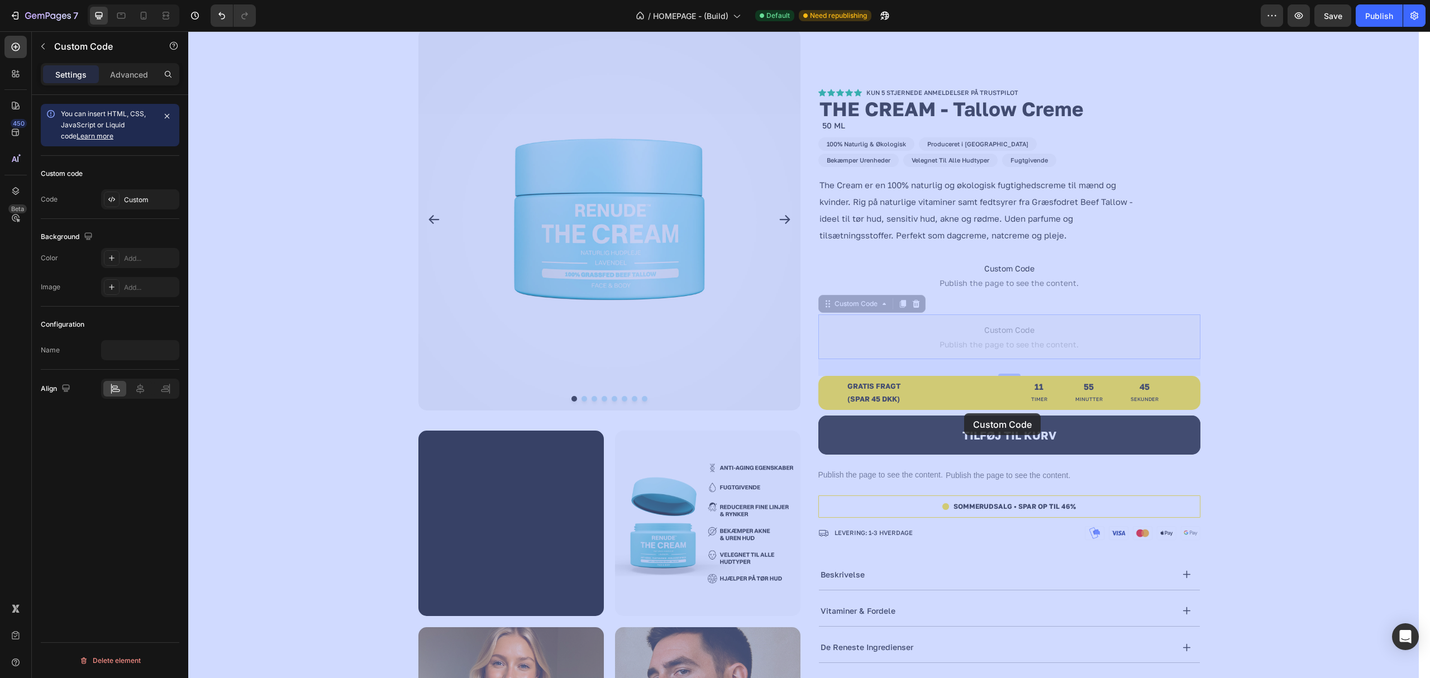
drag, startPoint x: 939, startPoint y: 327, endPoint x: 964, endPoint y: 413, distance: 89.6
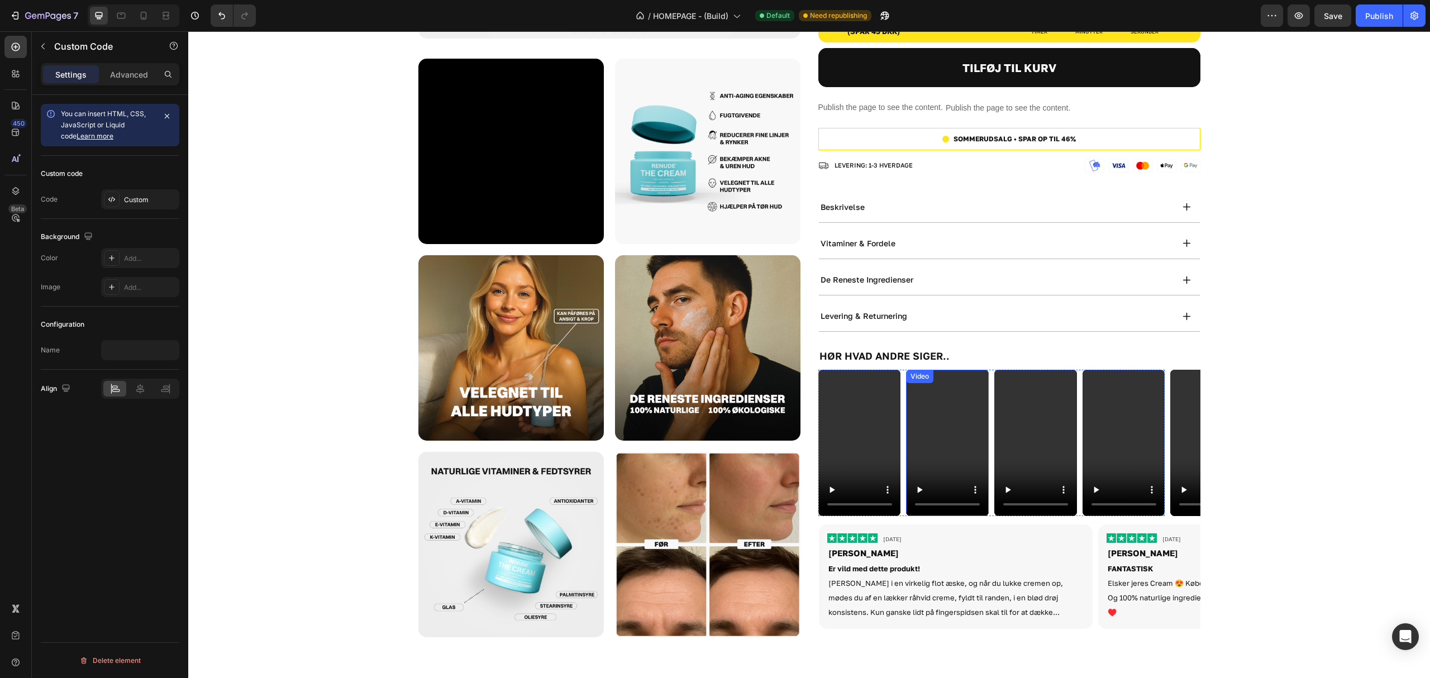
scroll to position [1513, 0]
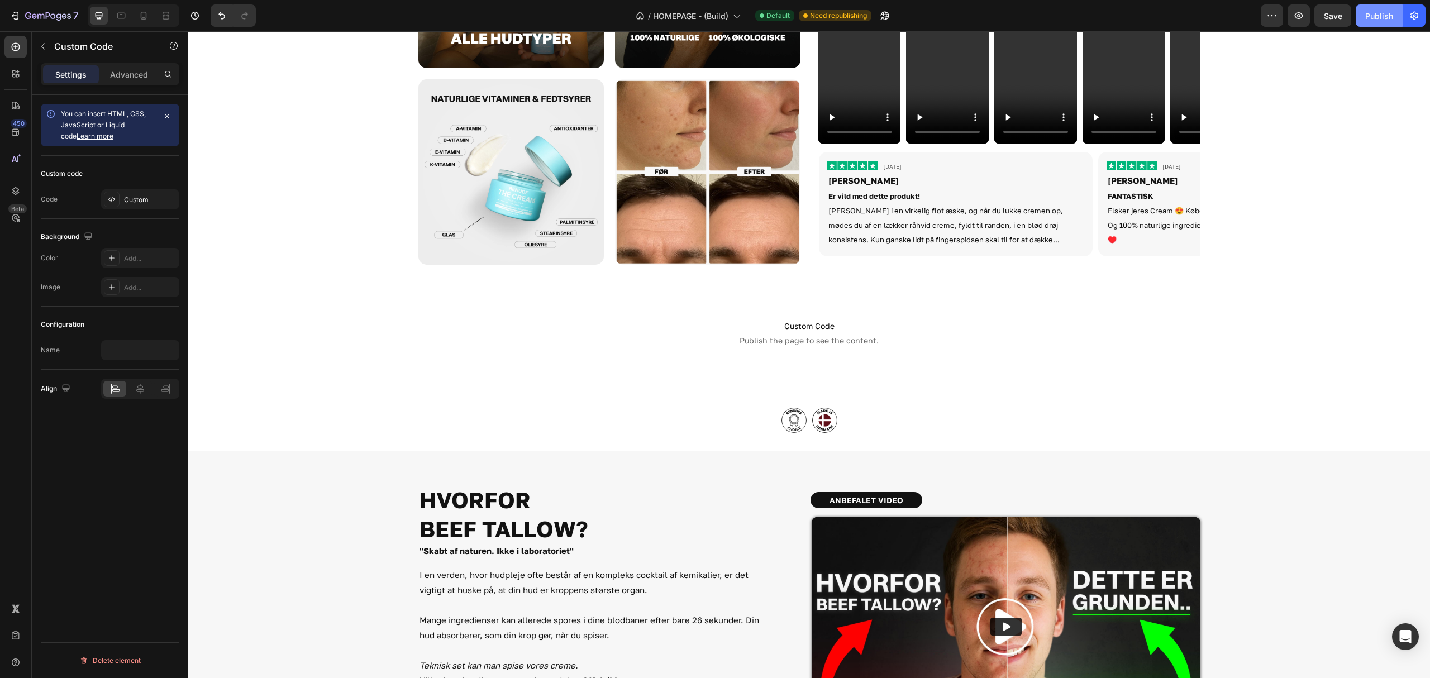
click at [1377, 12] on div "Publish" at bounding box center [1379, 16] width 28 height 12
click at [850, 322] on span "Custom Code" at bounding box center [809, 325] width 1242 height 13
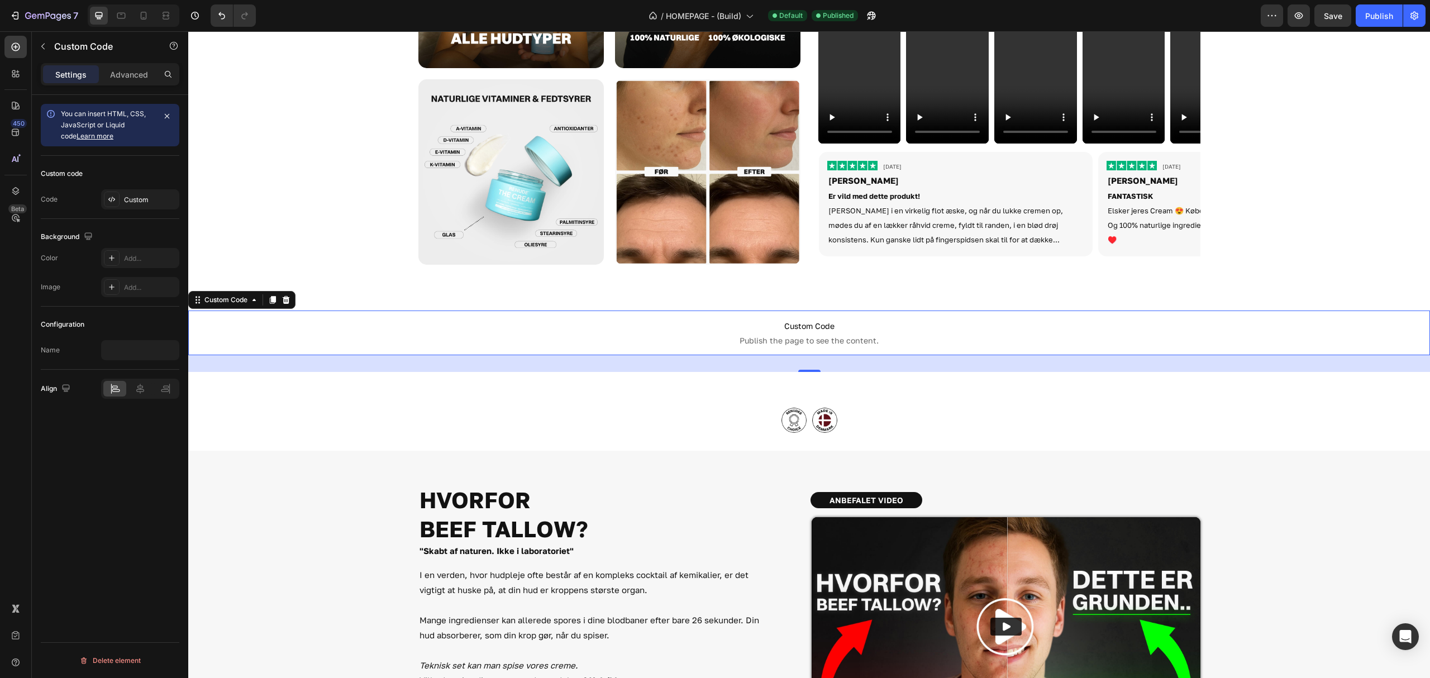
click at [854, 318] on p "Custom Code Publish the page to see the content." at bounding box center [809, 333] width 1242 height 45
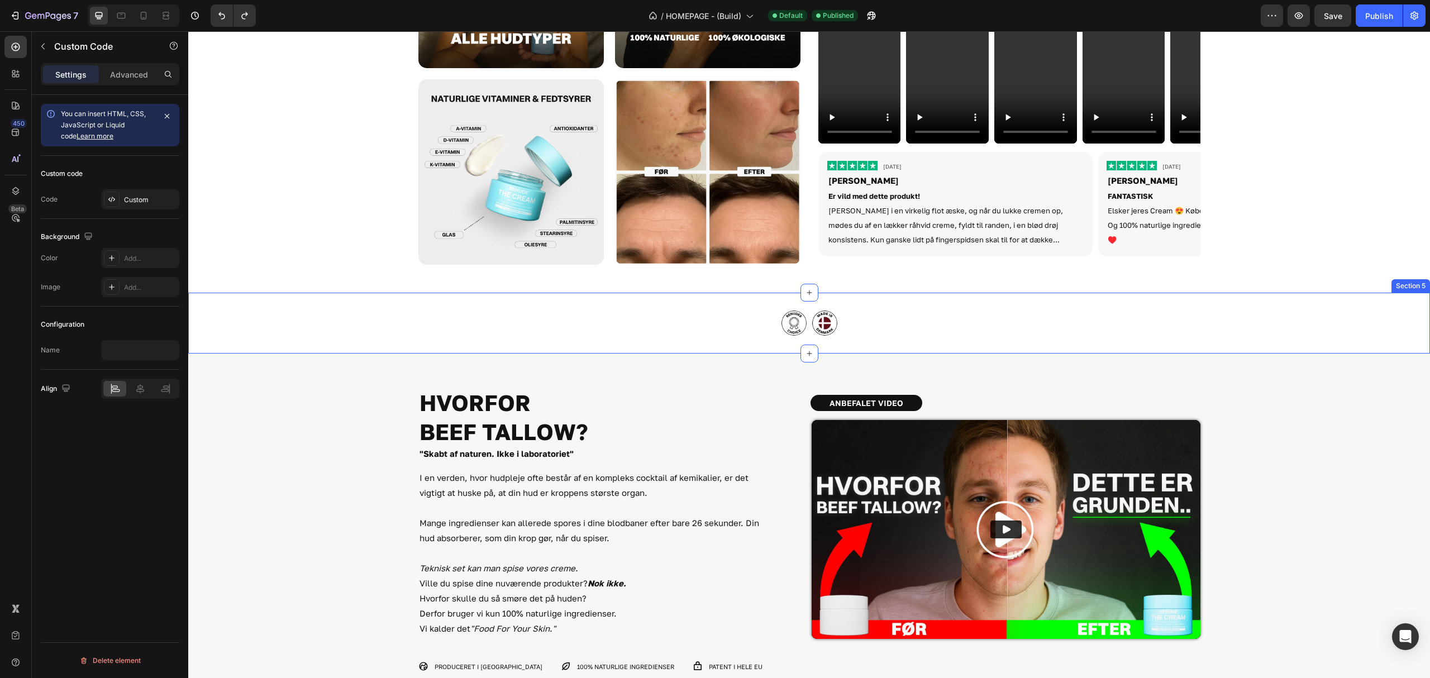
scroll to position [1364, 0]
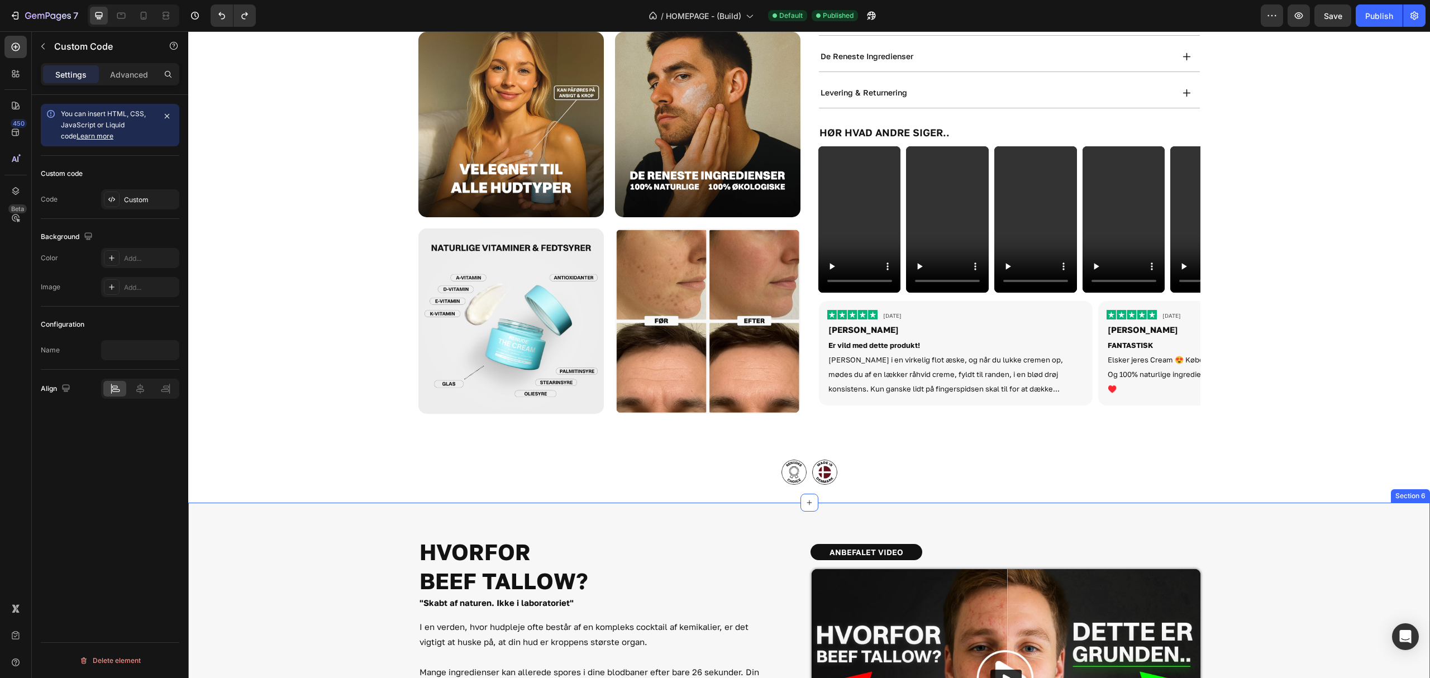
click at [818, 465] on img at bounding box center [824, 472] width 25 height 25
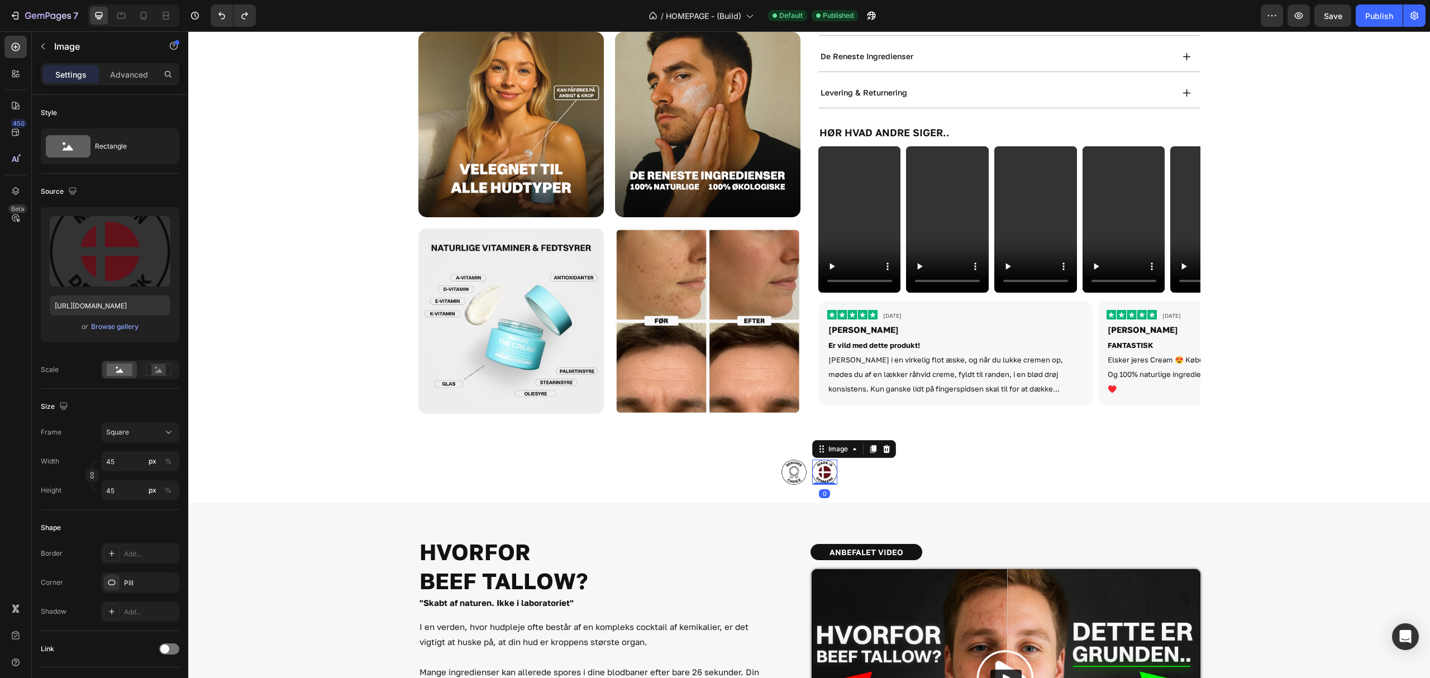
click at [742, 472] on div "Image Image 0 Row" at bounding box center [809, 472] width 1242 height 25
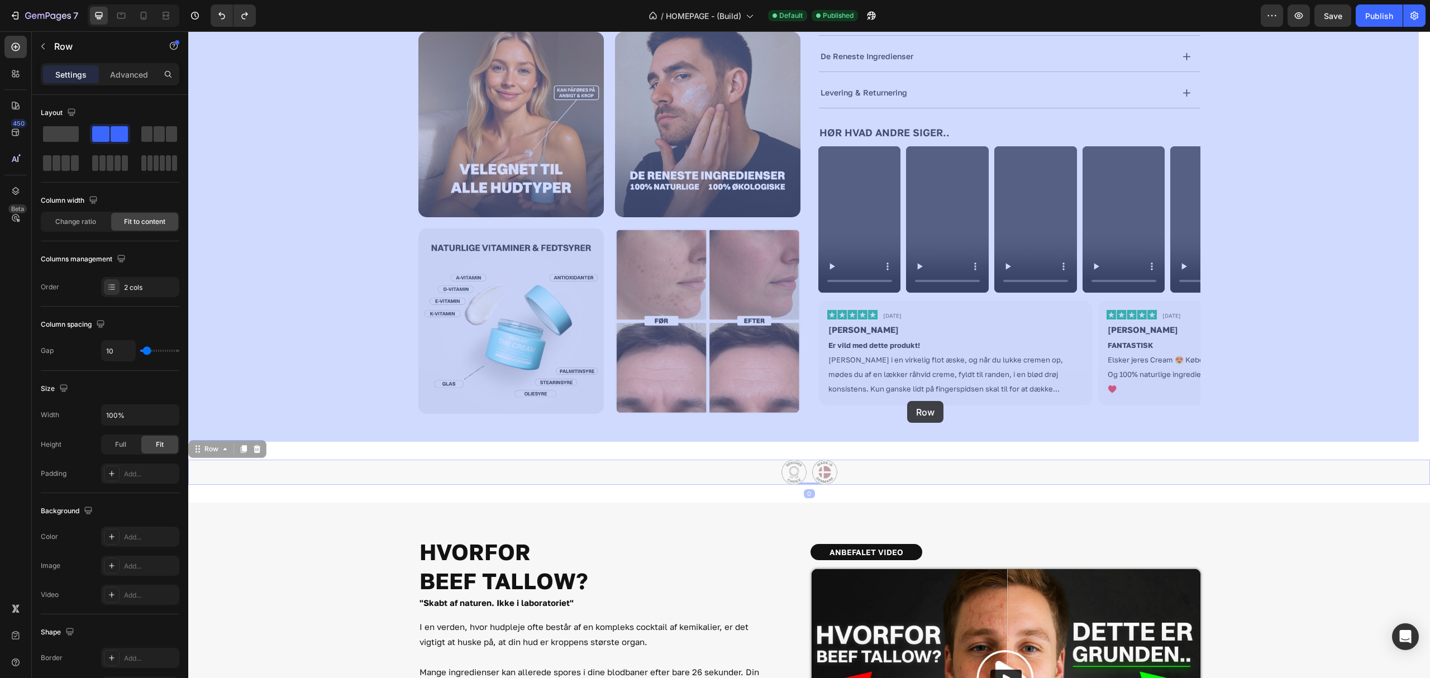
drag, startPoint x: 204, startPoint y: 449, endPoint x: 907, endPoint y: 401, distance: 704.2
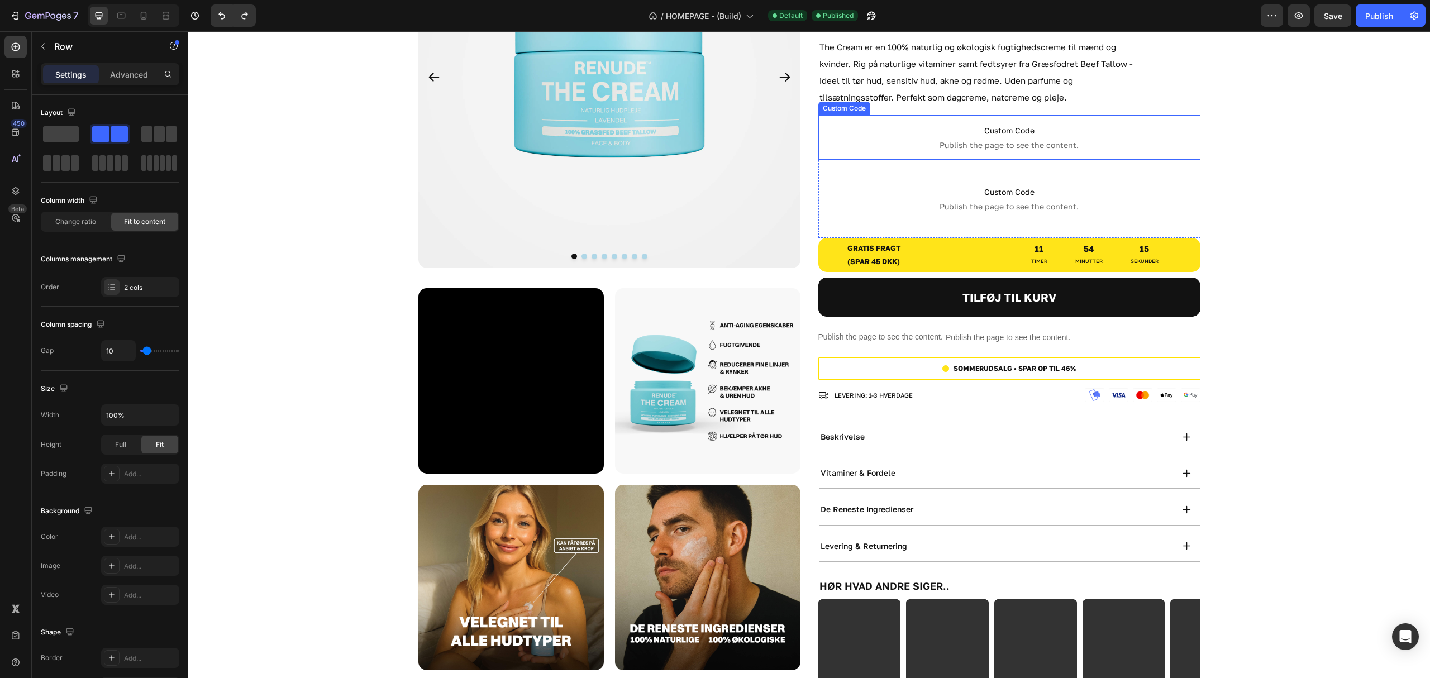
scroll to position [619, 0]
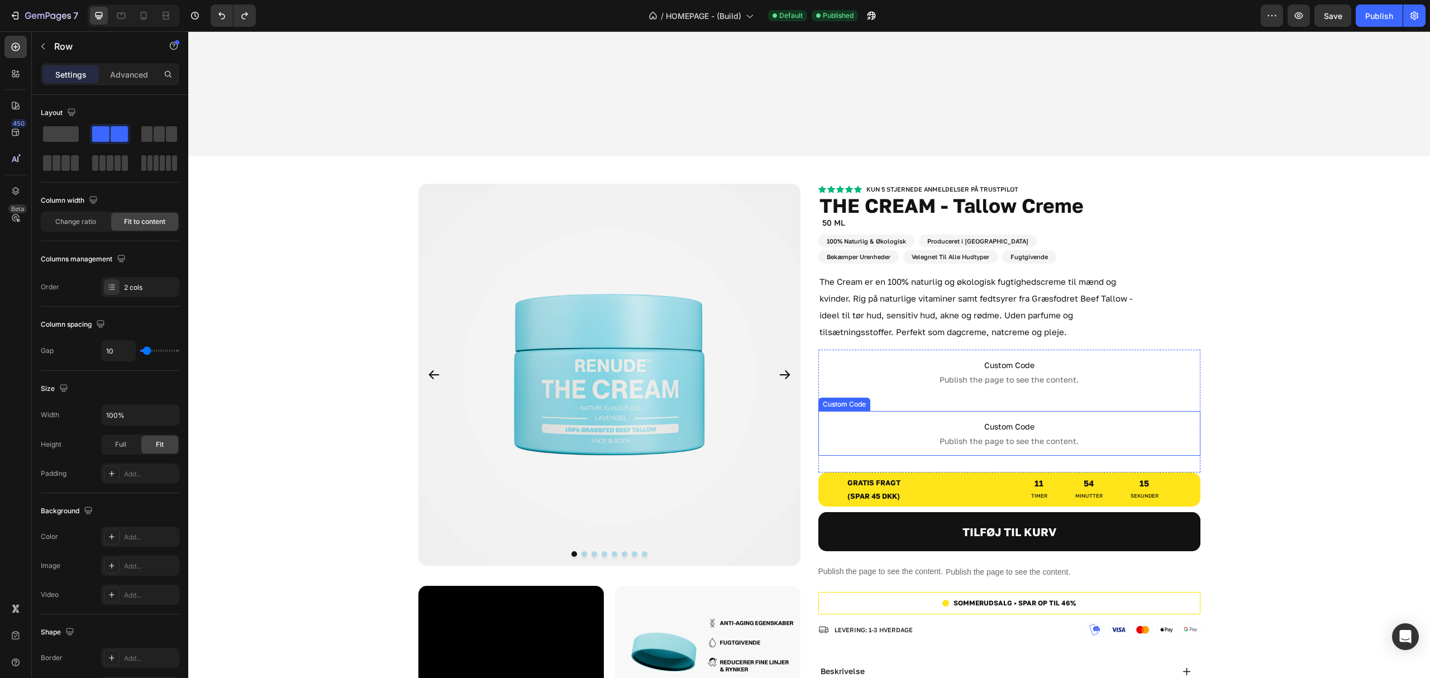
click at [1020, 420] on span "Custom Code" at bounding box center [1009, 426] width 382 height 13
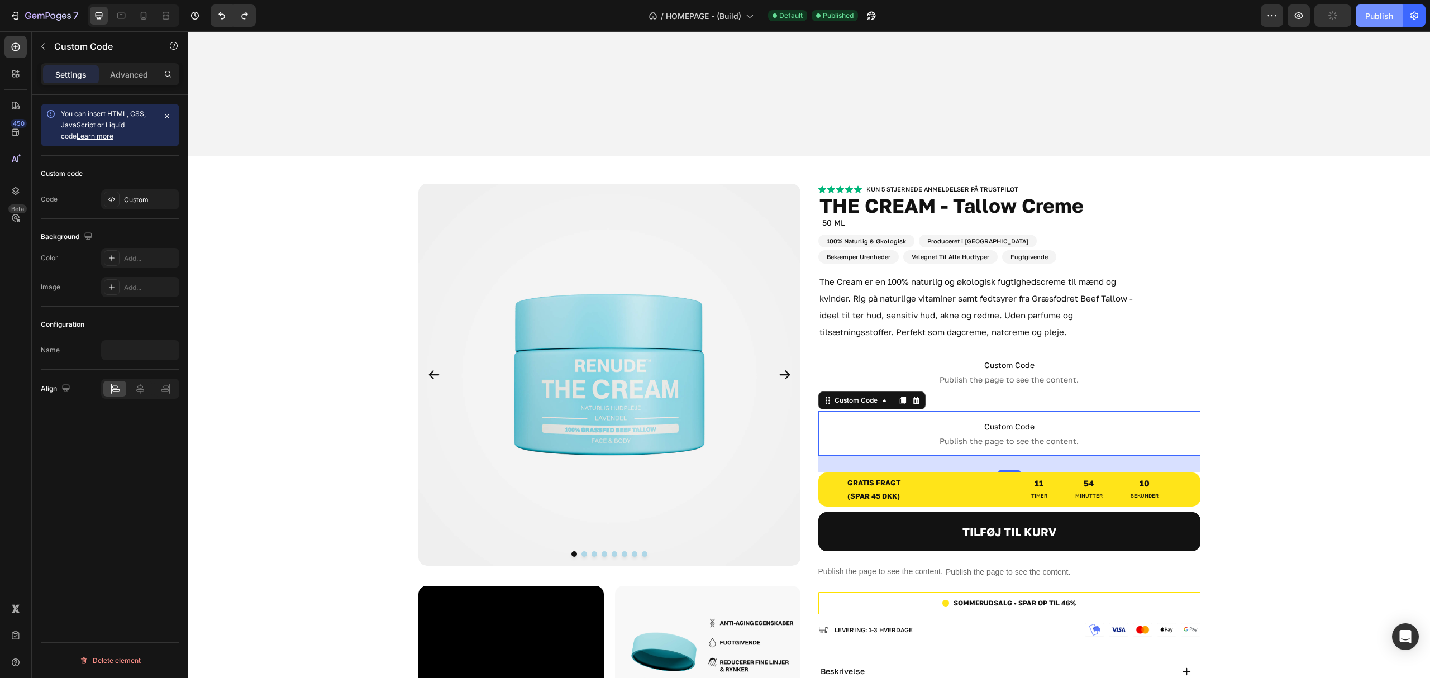
click at [1374, 16] on div "Publish" at bounding box center [1379, 16] width 28 height 12
drag, startPoint x: 894, startPoint y: 396, endPoint x: 184, endPoint y: 302, distance: 716.1
click at [126, 353] on input "text" at bounding box center [140, 350] width 78 height 20
click at [130, 199] on div "Custom" at bounding box center [150, 200] width 52 height 10
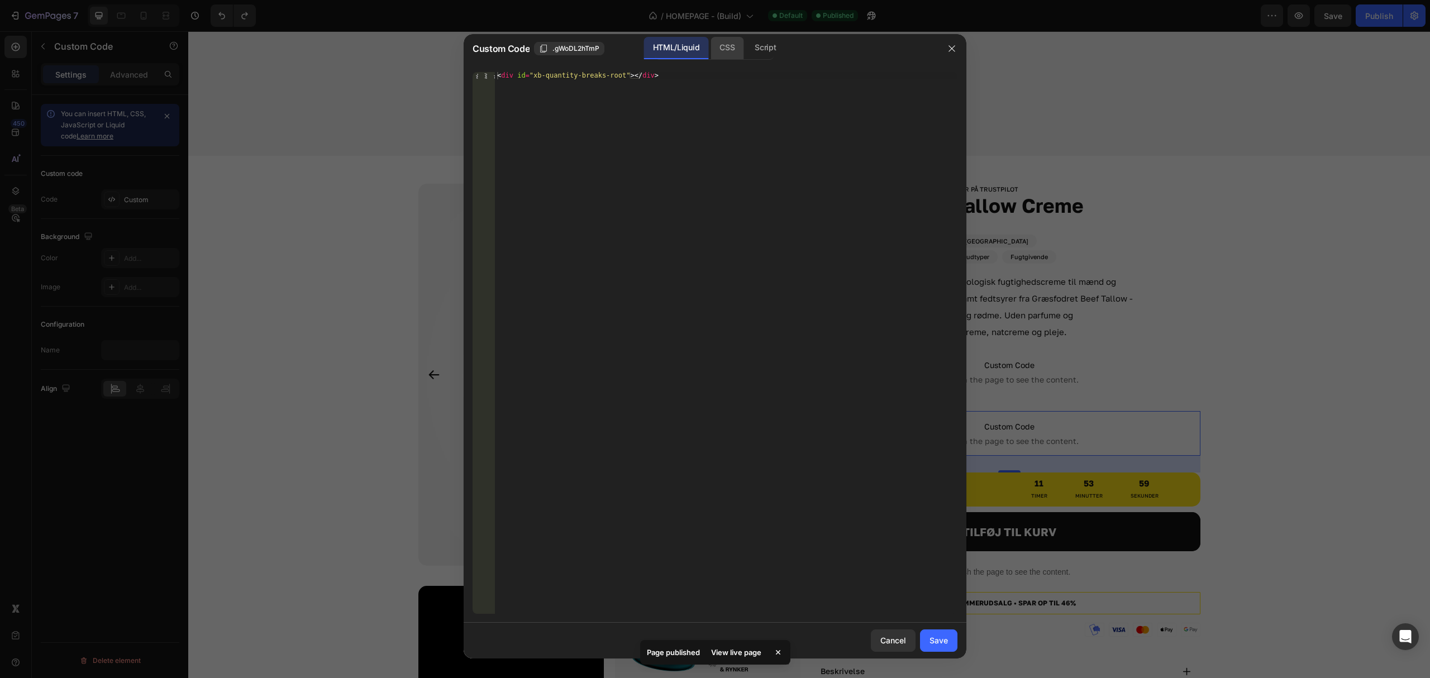
drag, startPoint x: 748, startPoint y: 40, endPoint x: 720, endPoint y: 39, distance: 28.5
click at [747, 40] on div "Script" at bounding box center [765, 48] width 39 height 22
click at [720, 39] on div "CSS" at bounding box center [726, 48] width 33 height 22
drag, startPoint x: 949, startPoint y: 47, endPoint x: 858, endPoint y: 39, distance: 91.4
click at [949, 47] on icon "button" at bounding box center [951, 48] width 9 height 9
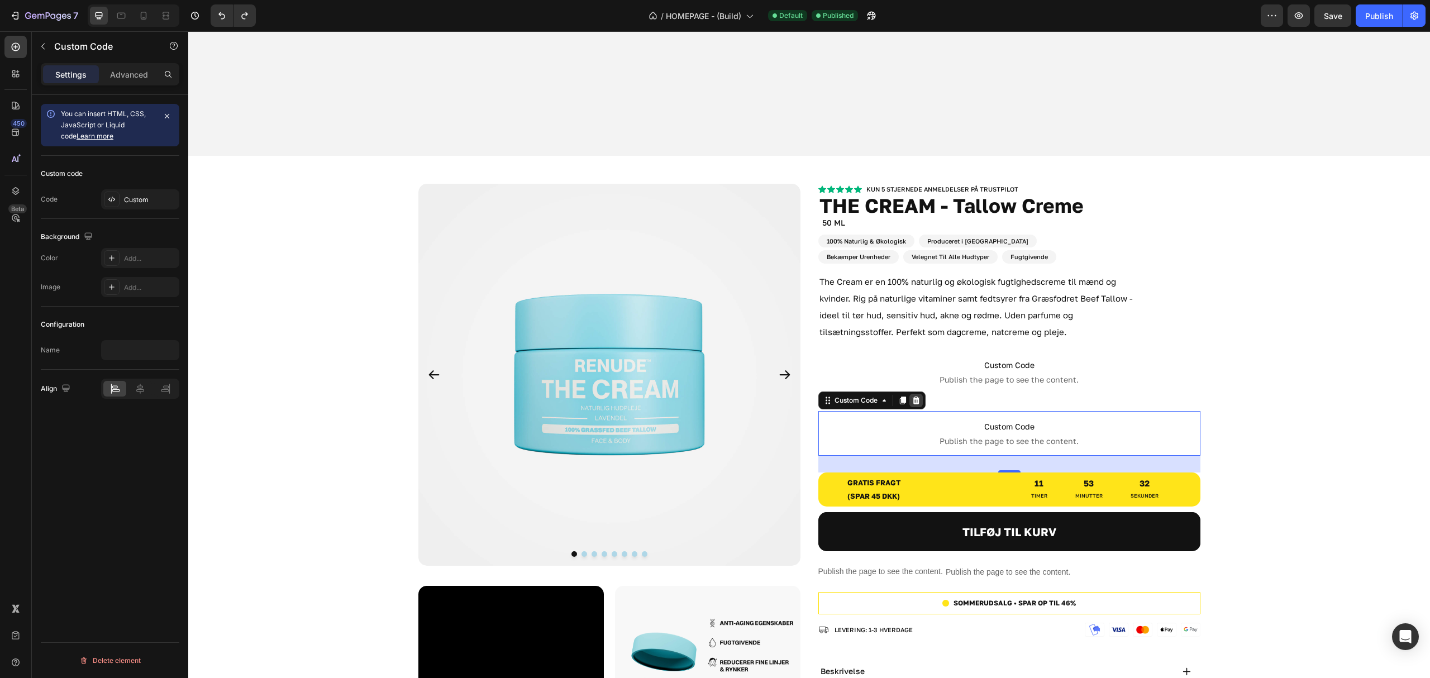
click at [911, 396] on icon at bounding box center [915, 400] width 9 height 9
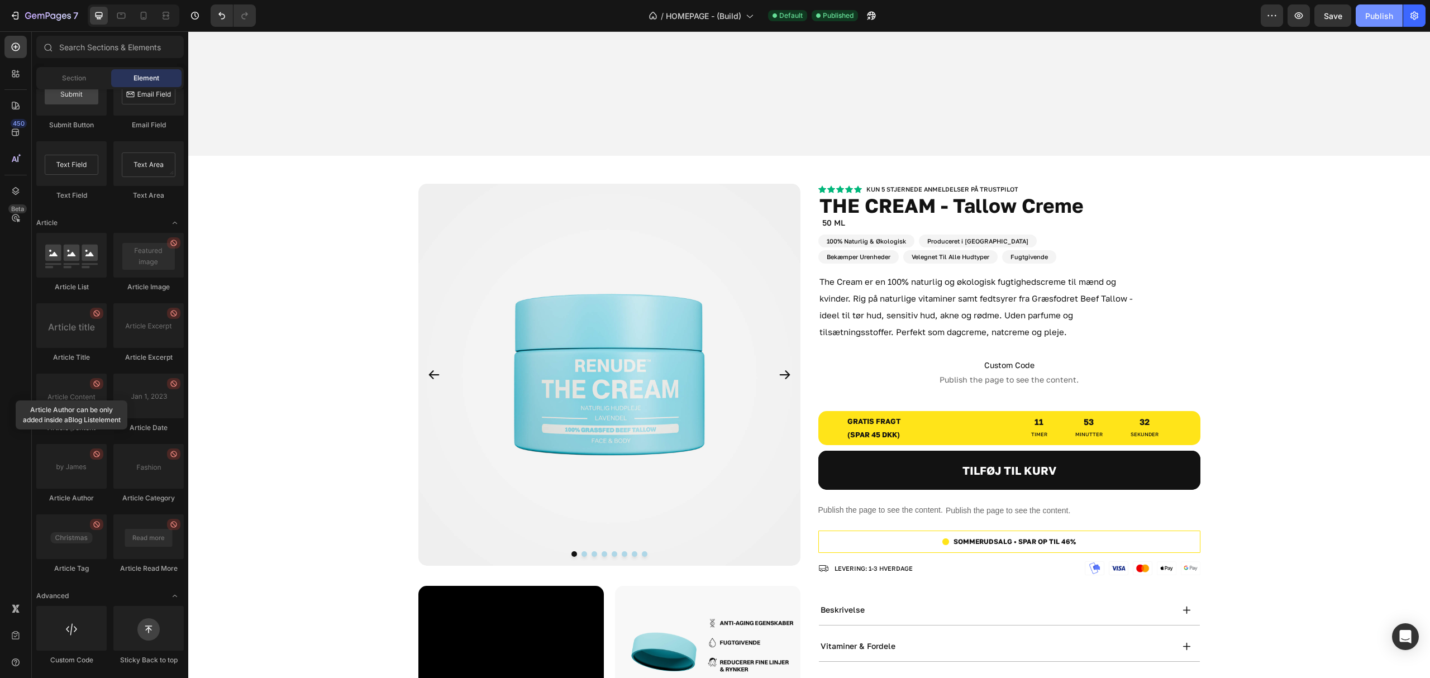
click at [1384, 9] on button "Publish" at bounding box center [1378, 15] width 47 height 22
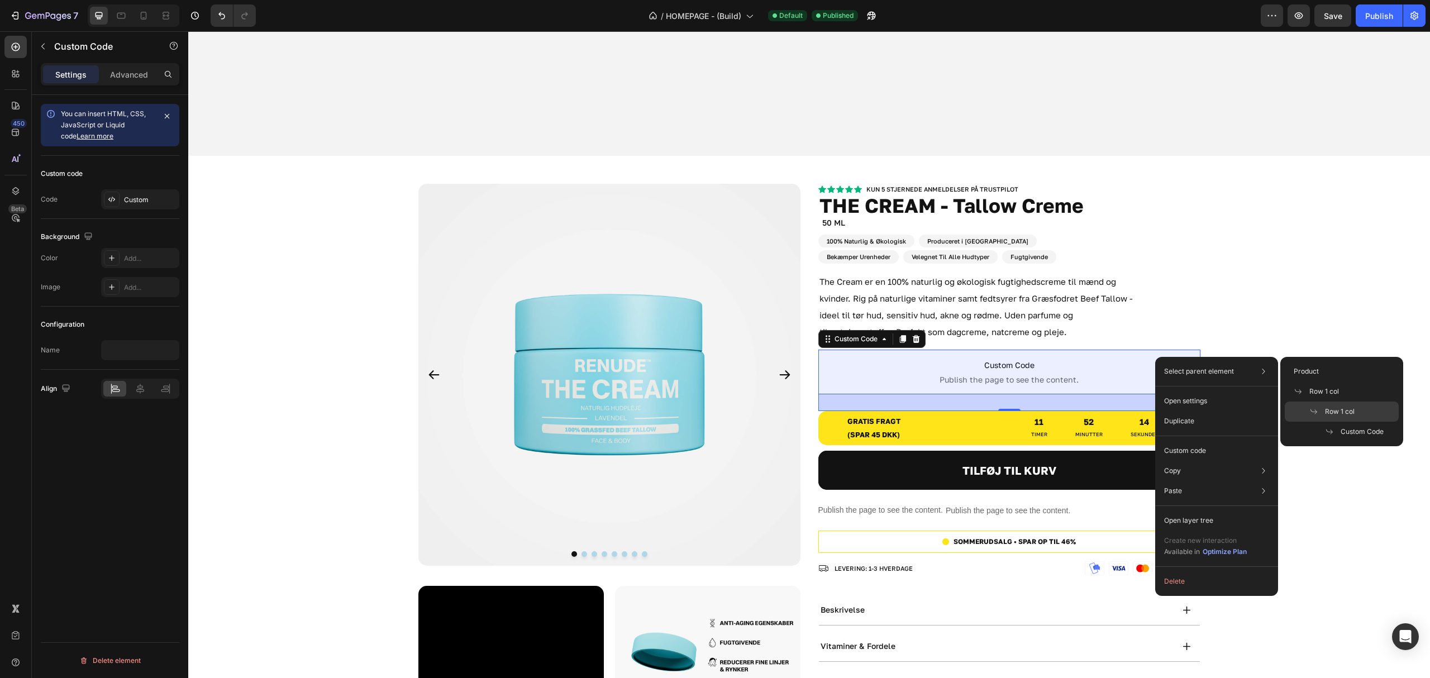
click at [1331, 412] on span "Row 1 col" at bounding box center [1340, 412] width 30 height 10
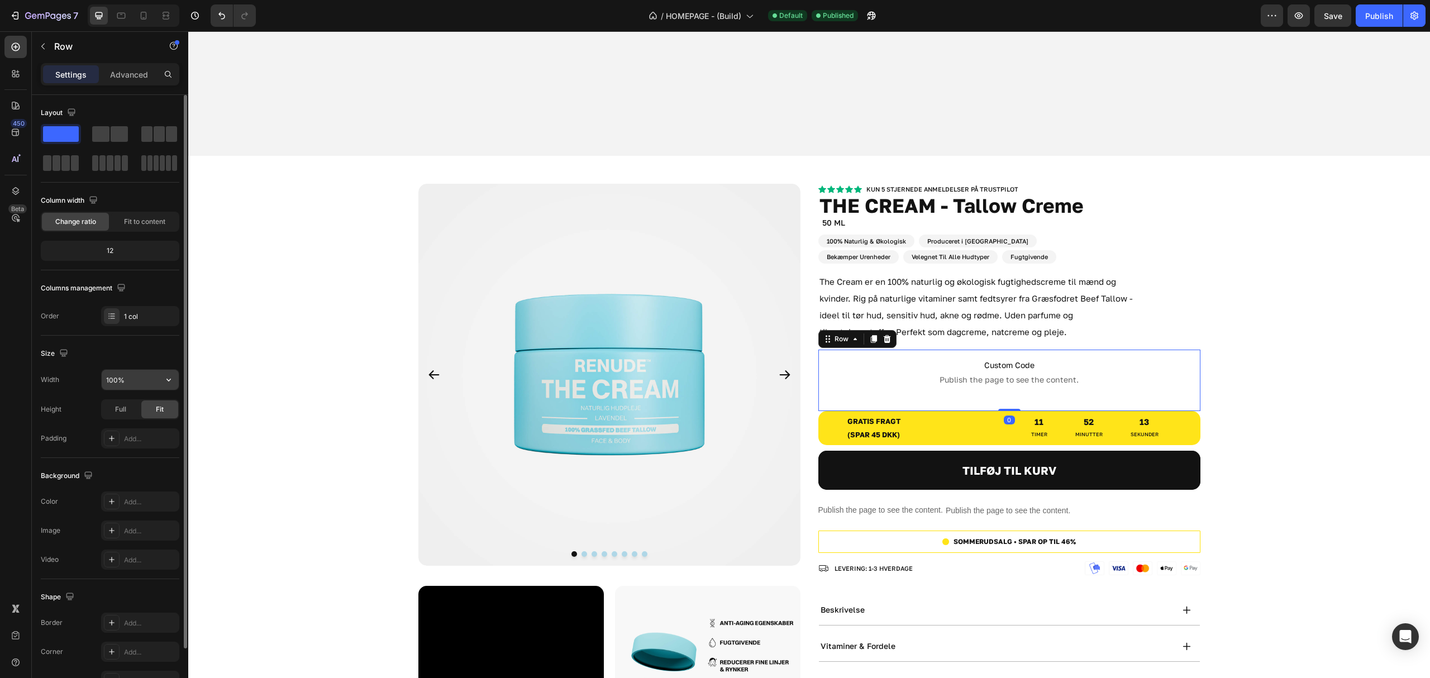
click at [152, 373] on input "100%" at bounding box center [140, 380] width 77 height 20
click at [121, 416] on div "Full" at bounding box center [120, 409] width 37 height 18
click at [162, 416] on div "Fit" at bounding box center [159, 409] width 37 height 18
click at [116, 414] on span "Full" at bounding box center [120, 409] width 11 height 10
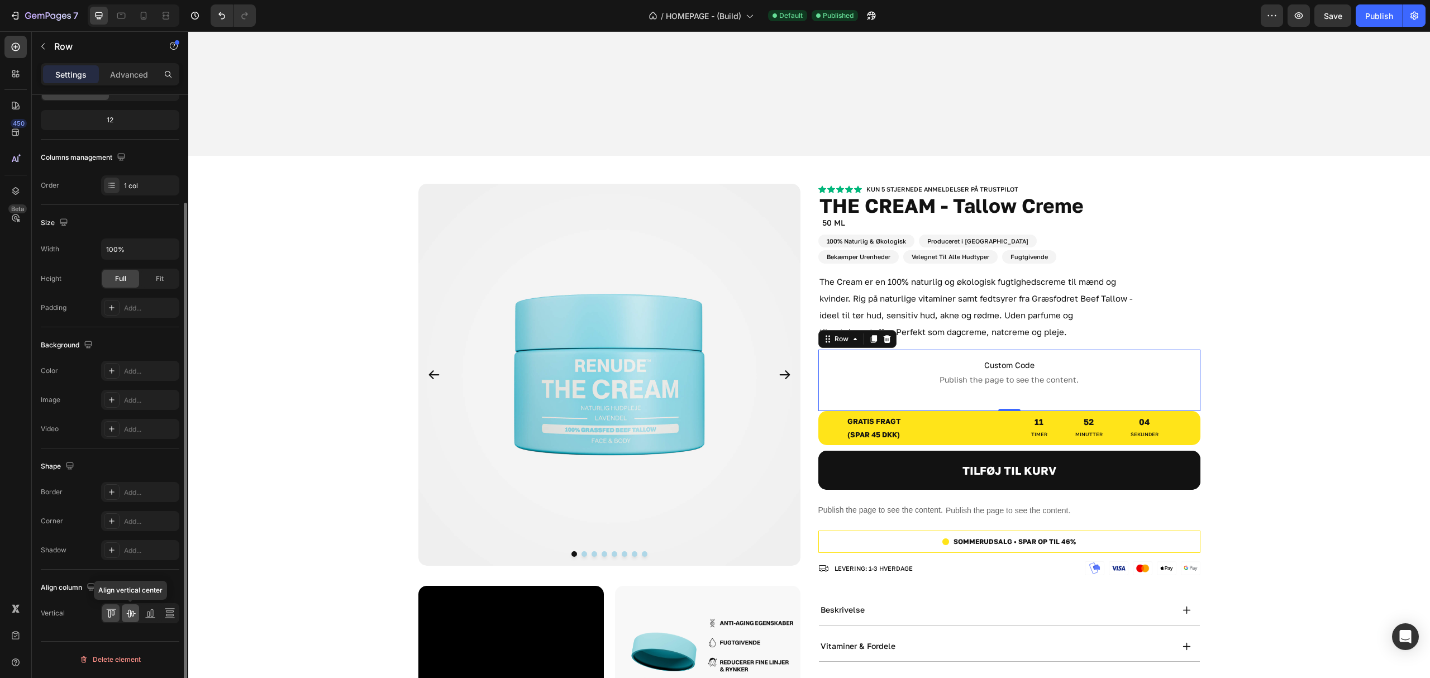
click at [133, 614] on icon at bounding box center [130, 614] width 9 height 8
click at [117, 617] on div at bounding box center [110, 613] width 17 height 18
click at [135, 617] on icon at bounding box center [130, 613] width 11 height 11
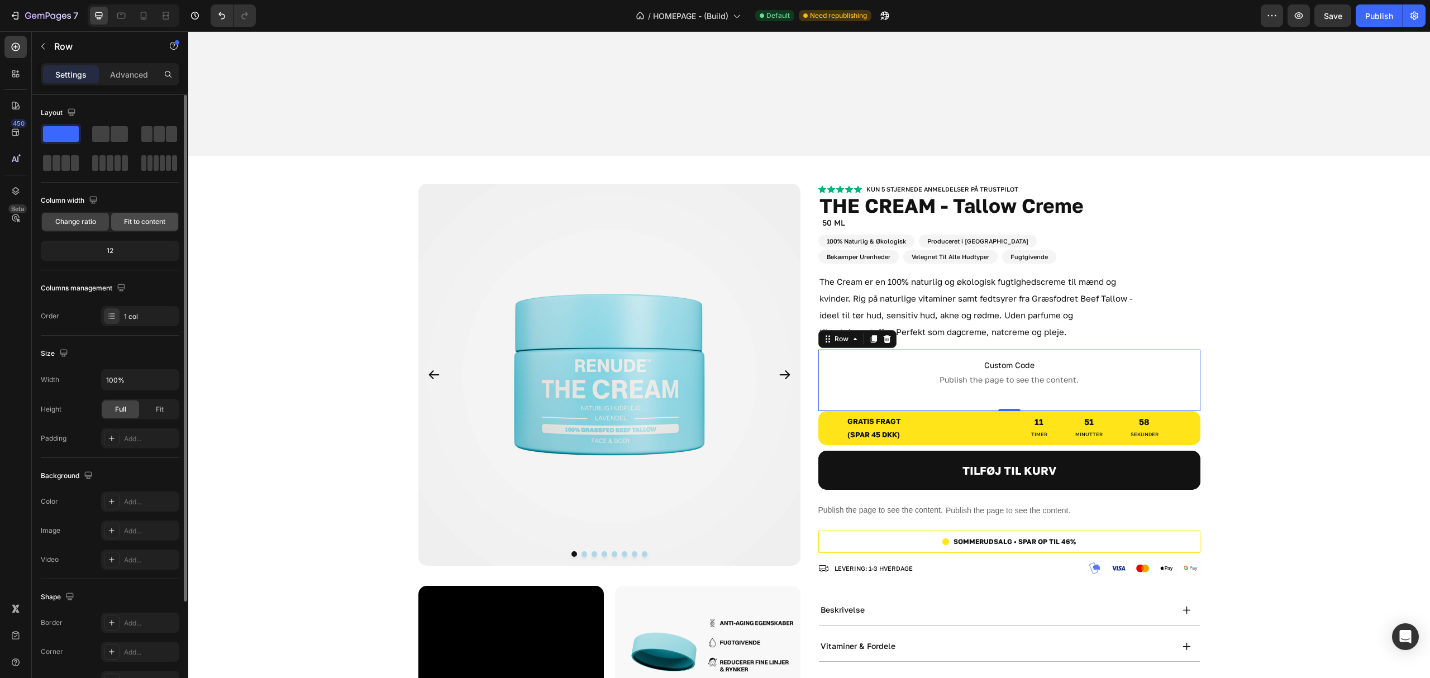
click at [131, 227] on span "Fit to content" at bounding box center [144, 222] width 41 height 10
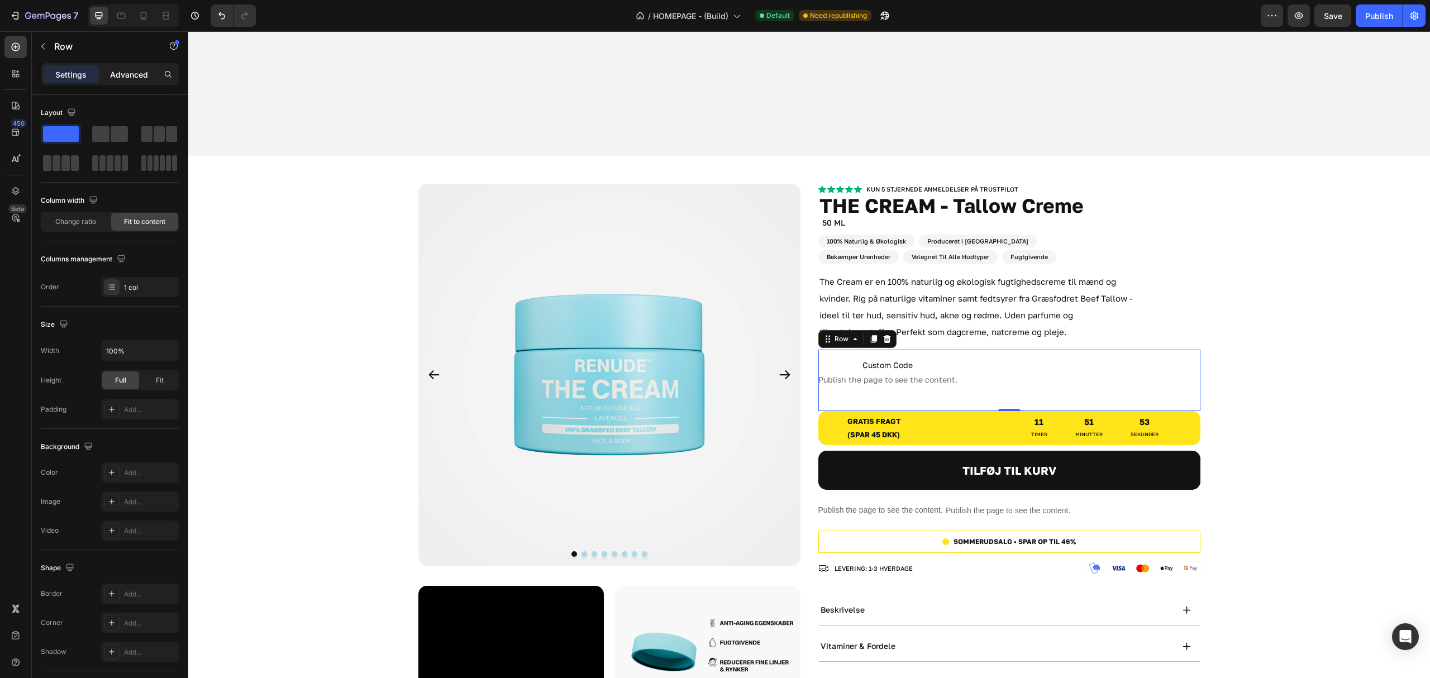
click at [112, 71] on p "Advanced" at bounding box center [129, 75] width 38 height 12
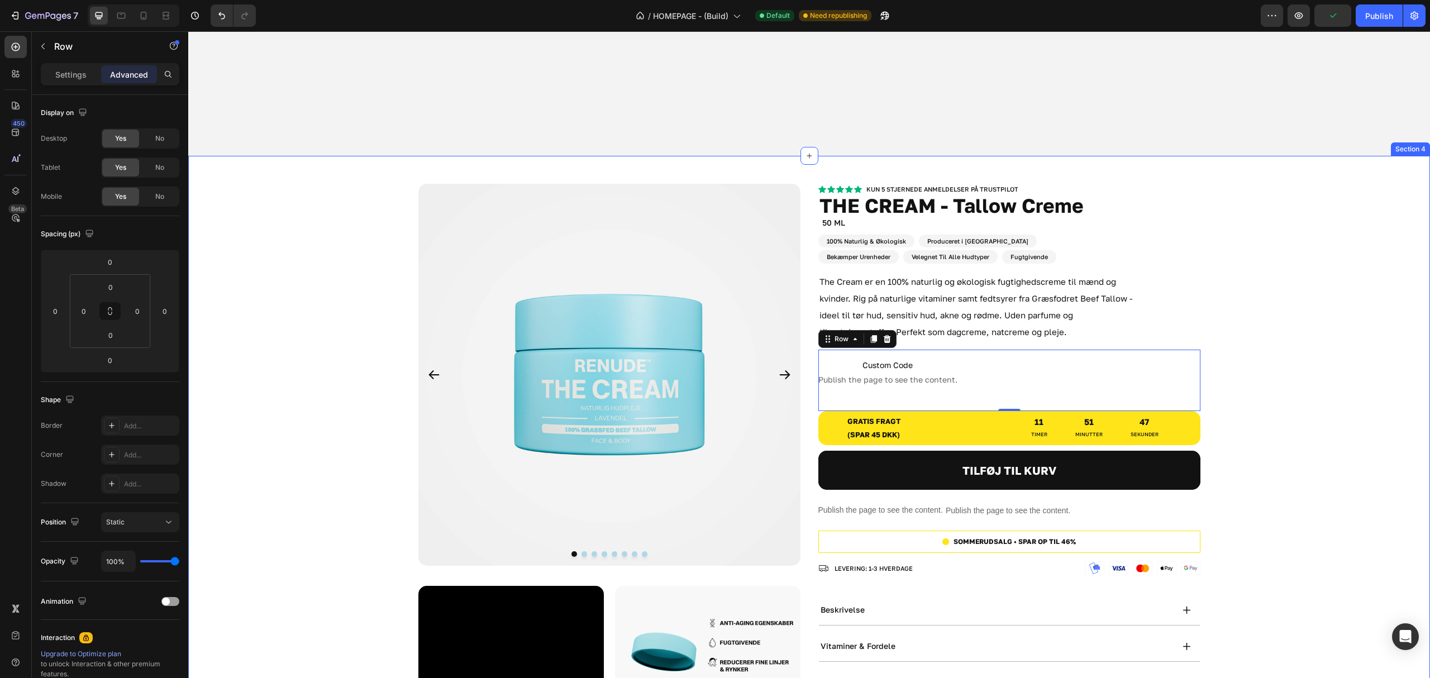
click at [1197, 371] on div "Product Images Video Image Row Image Image Row Image Image Row Row Kun 5 stjern…" at bounding box center [809, 674] width 1242 height 981
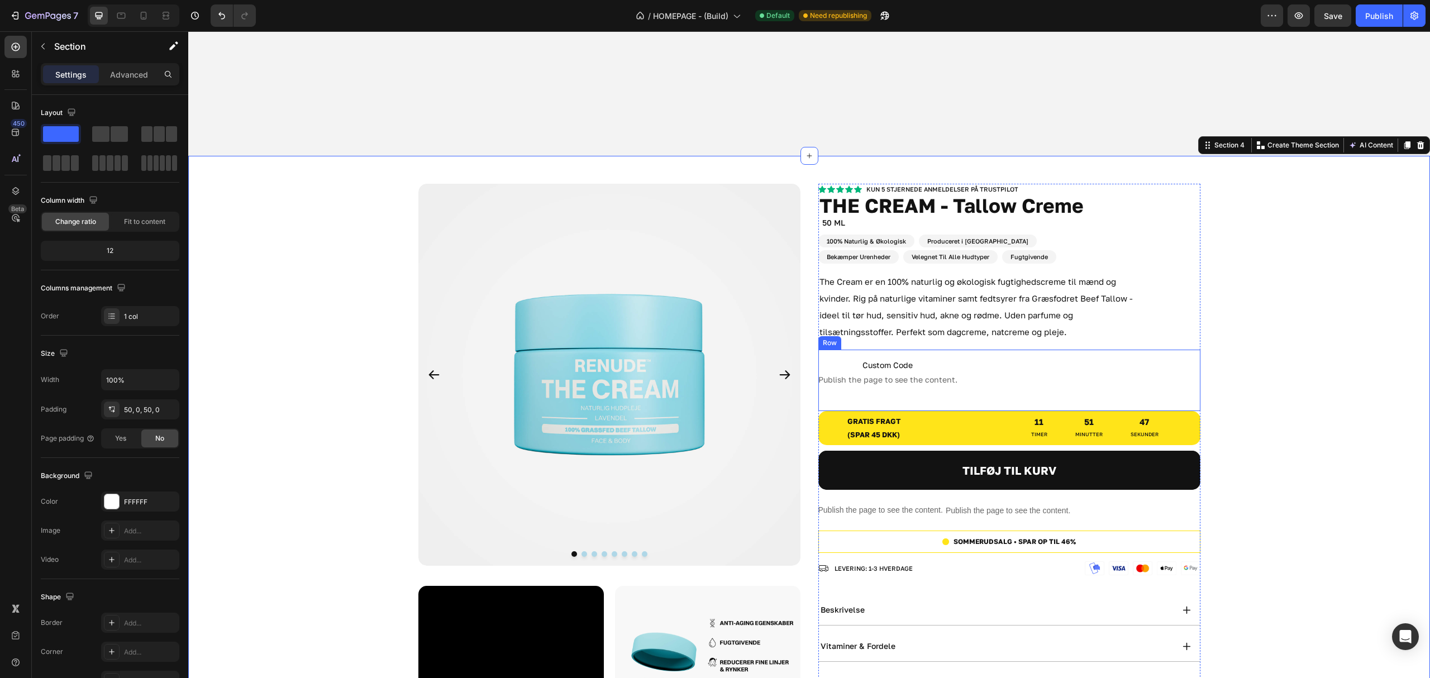
click at [1183, 362] on div "Custom Code Publish the page to see the content. Custom Code Row" at bounding box center [1009, 380] width 382 height 61
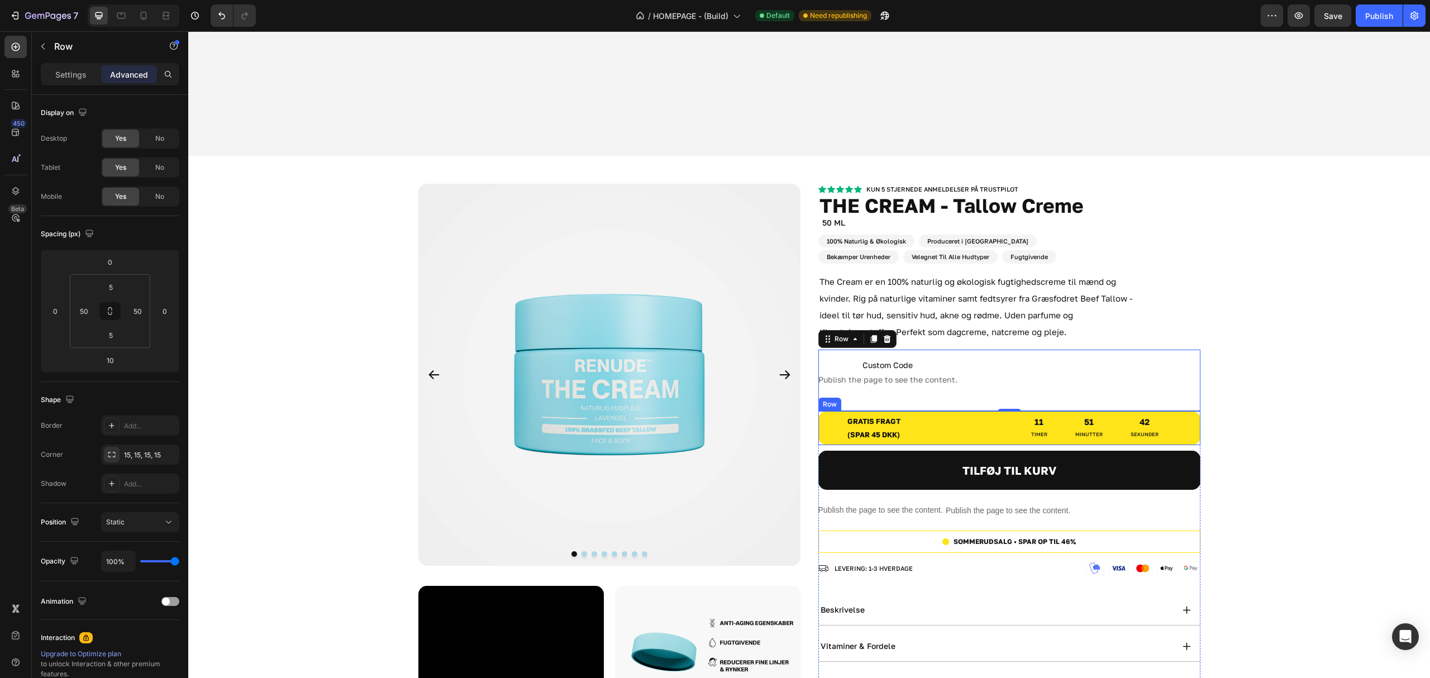
click at [1171, 412] on div "gratis fragt (spar 45 dkk) Text Block gratis fragt (spar 45 dkk) Text Block 11 …" at bounding box center [1009, 428] width 382 height 34
click at [1164, 390] on div "Custom Code Publish the page to see the content. Custom Code Row" at bounding box center [1009, 380] width 382 height 61
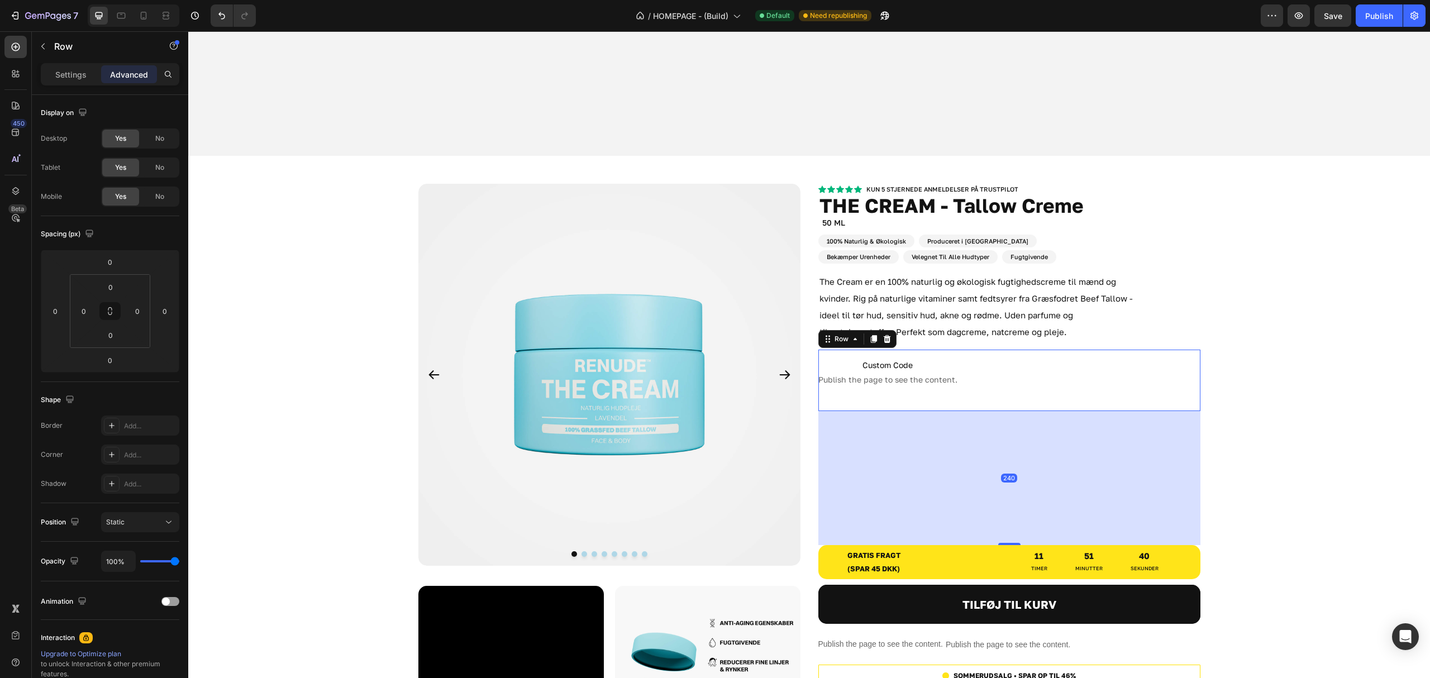
drag, startPoint x: 996, startPoint y: 401, endPoint x: 939, endPoint y: 536, distance: 146.9
click at [939, 411] on div "240" at bounding box center [1009, 411] width 382 height 0
type input "242"
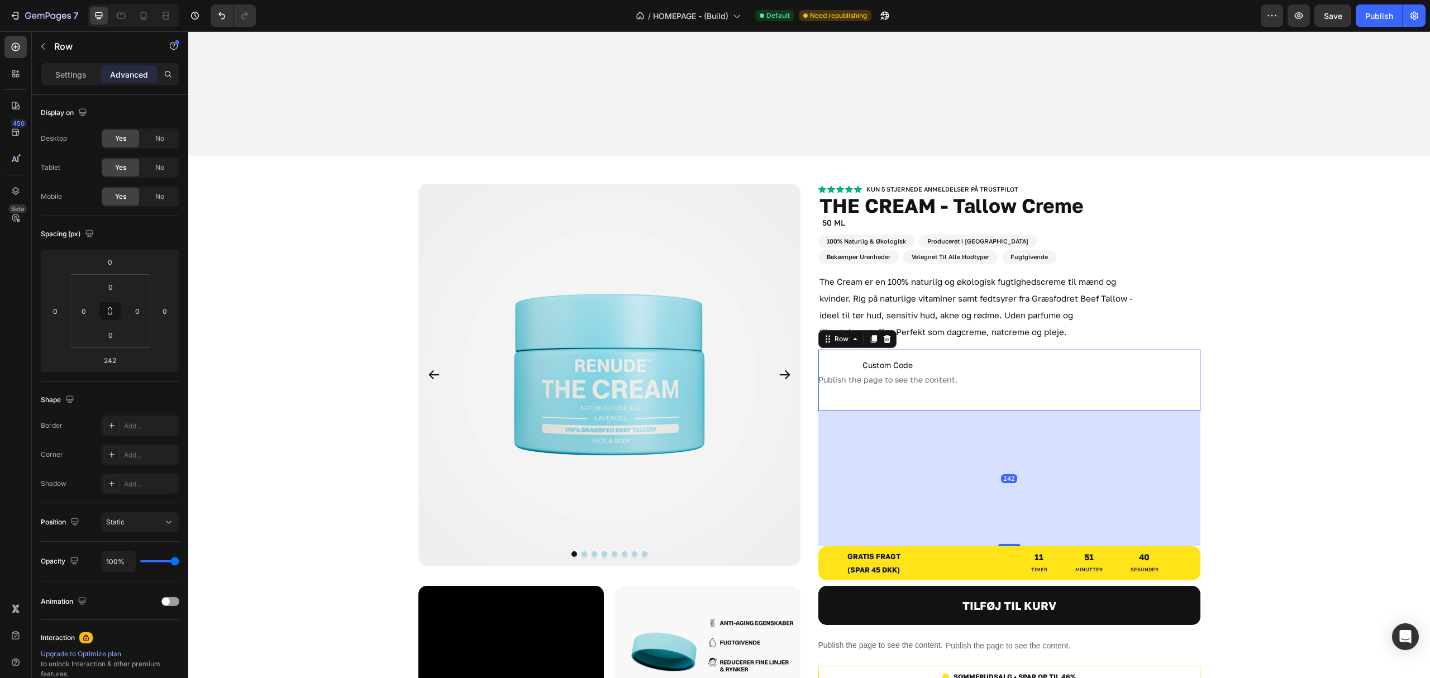
drag, startPoint x: 1145, startPoint y: 374, endPoint x: 1230, endPoint y: 320, distance: 100.4
click at [1145, 373] on div "Custom Code Publish the page to see the content. Custom Code Row 242" at bounding box center [1009, 380] width 382 height 61
click at [1236, 316] on div "Product Images Video Image Row Image Image Row Image Image Row Row Kun 5 stjern…" at bounding box center [809, 679] width 1242 height 991
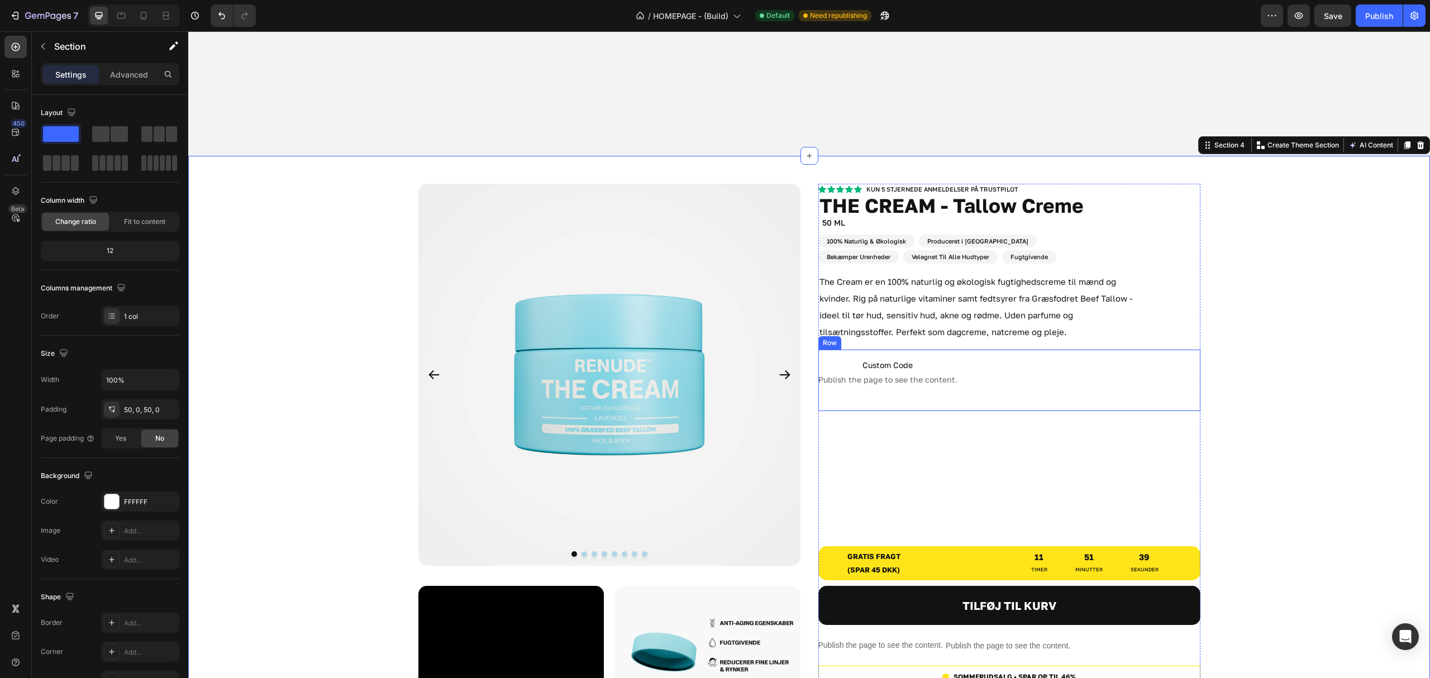
click at [1164, 379] on div "Custom Code Publish the page to see the content. Custom Code Row" at bounding box center [1009, 380] width 382 height 61
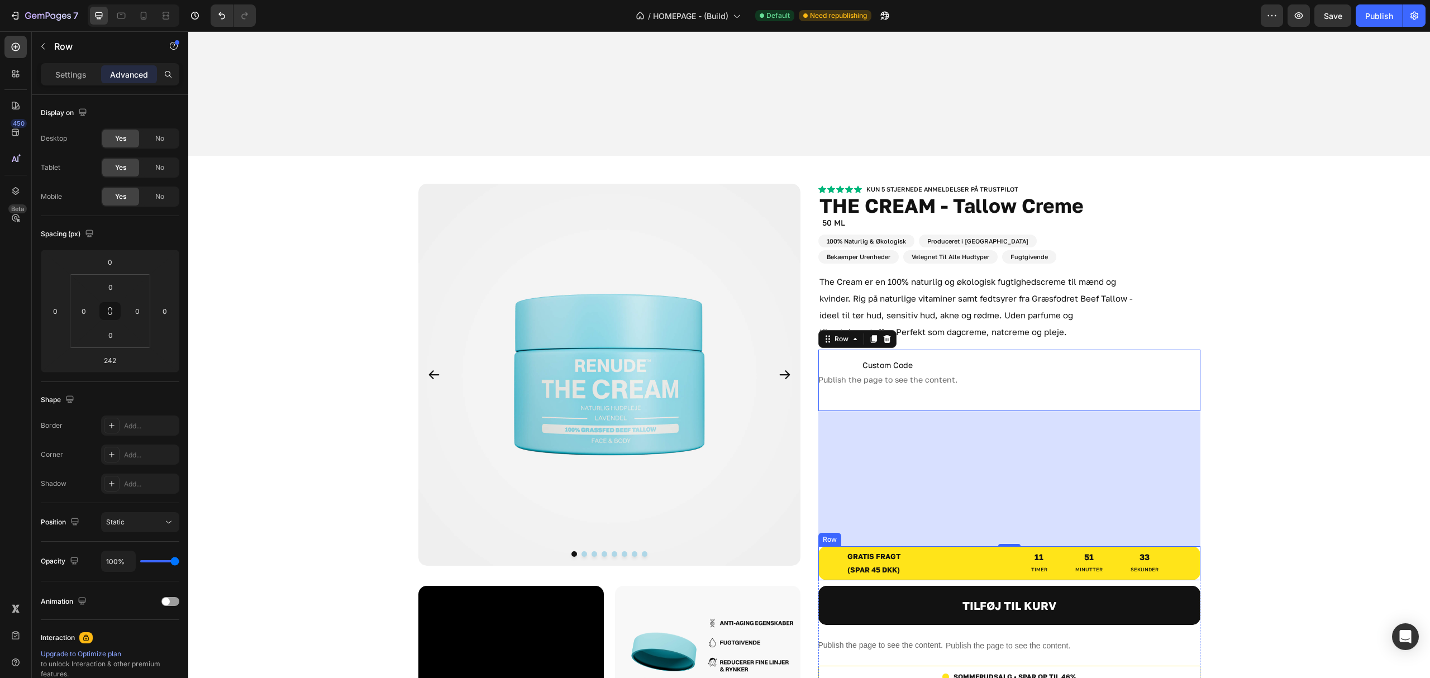
click at [1022, 546] on div "gratis fragt (spar 45 dkk) Text Block gratis fragt (spar 45 dkk) Text Block 11 …" at bounding box center [1009, 563] width 382 height 34
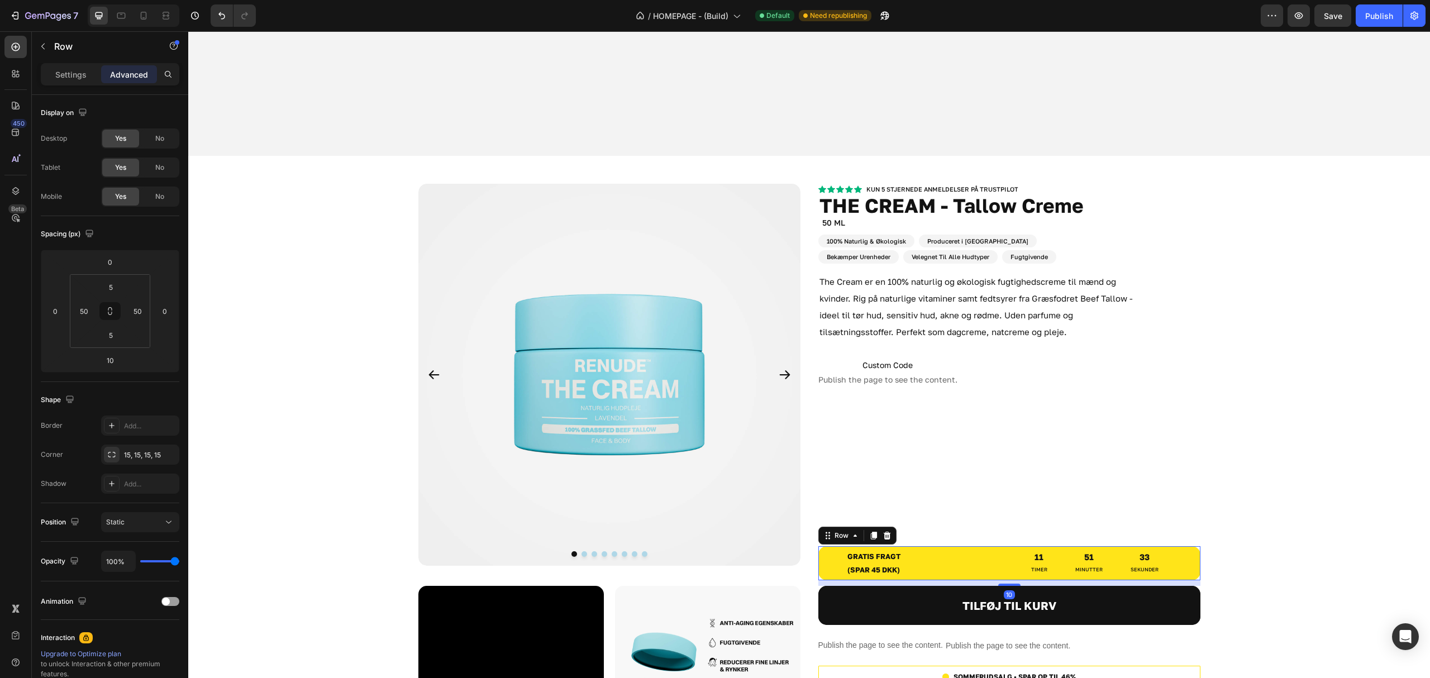
click at [1039, 549] on div "gratis fragt (spar 45 dkk) Text Block 11 TIMER 51 MINUTTER 33 SEKUNDER Countdow…" at bounding box center [1094, 563] width 155 height 28
click at [1220, 347] on div "Product Images Video Image Row Image Image Row Image Image Row Row Kun 5 stjern…" at bounding box center [809, 679] width 1242 height 991
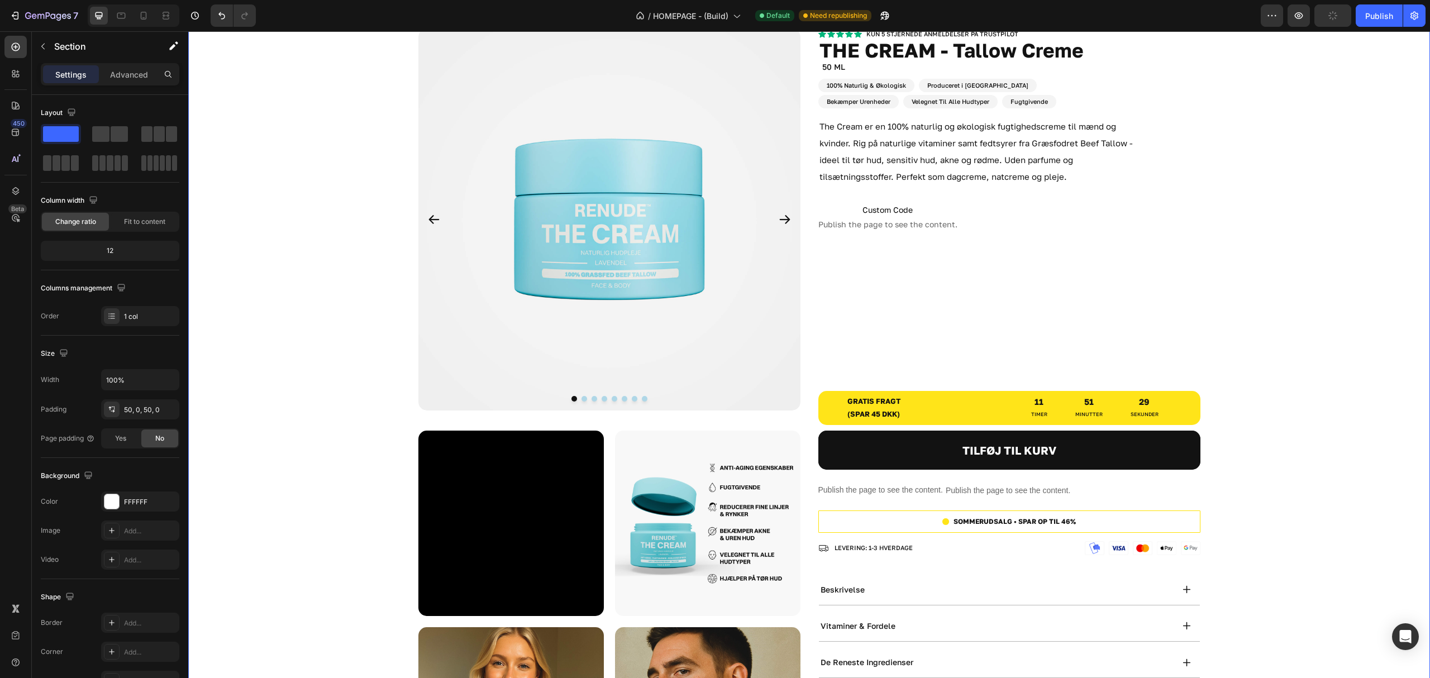
scroll to position [694, 0]
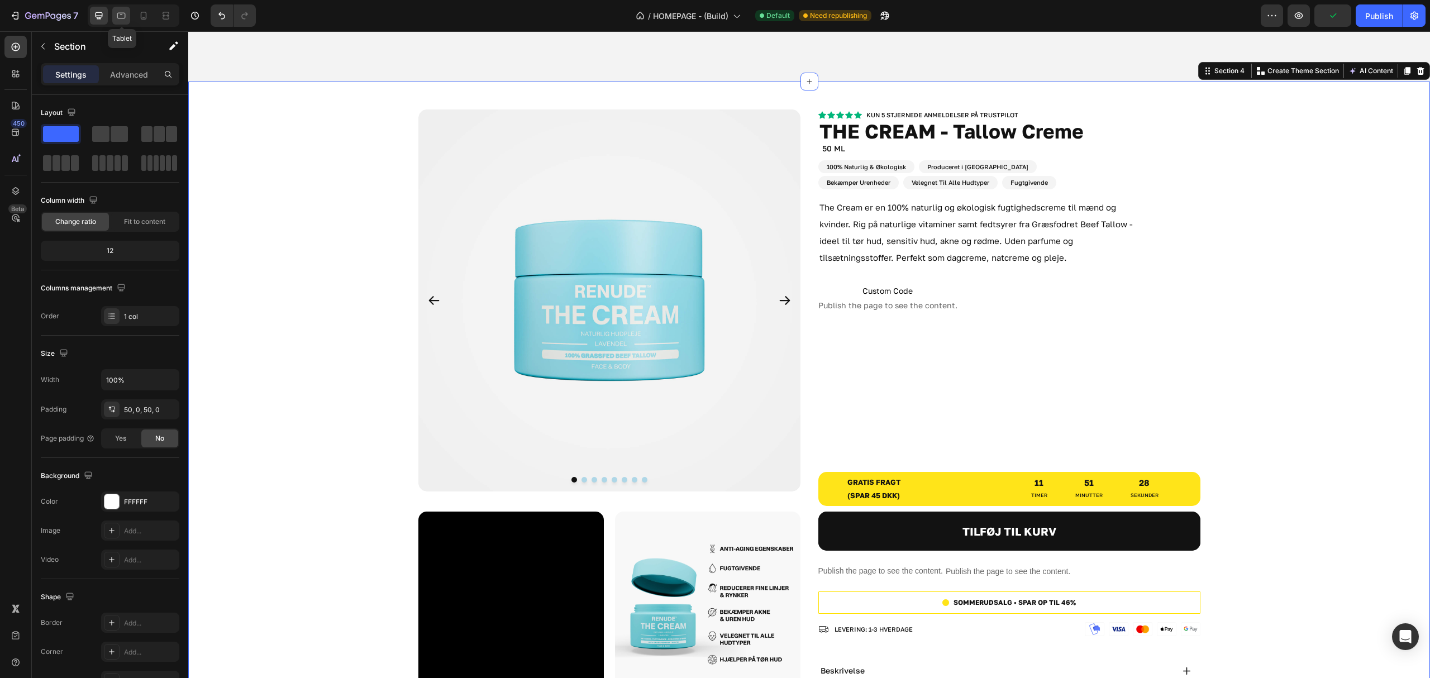
click at [124, 11] on icon at bounding box center [121, 15] width 11 height 11
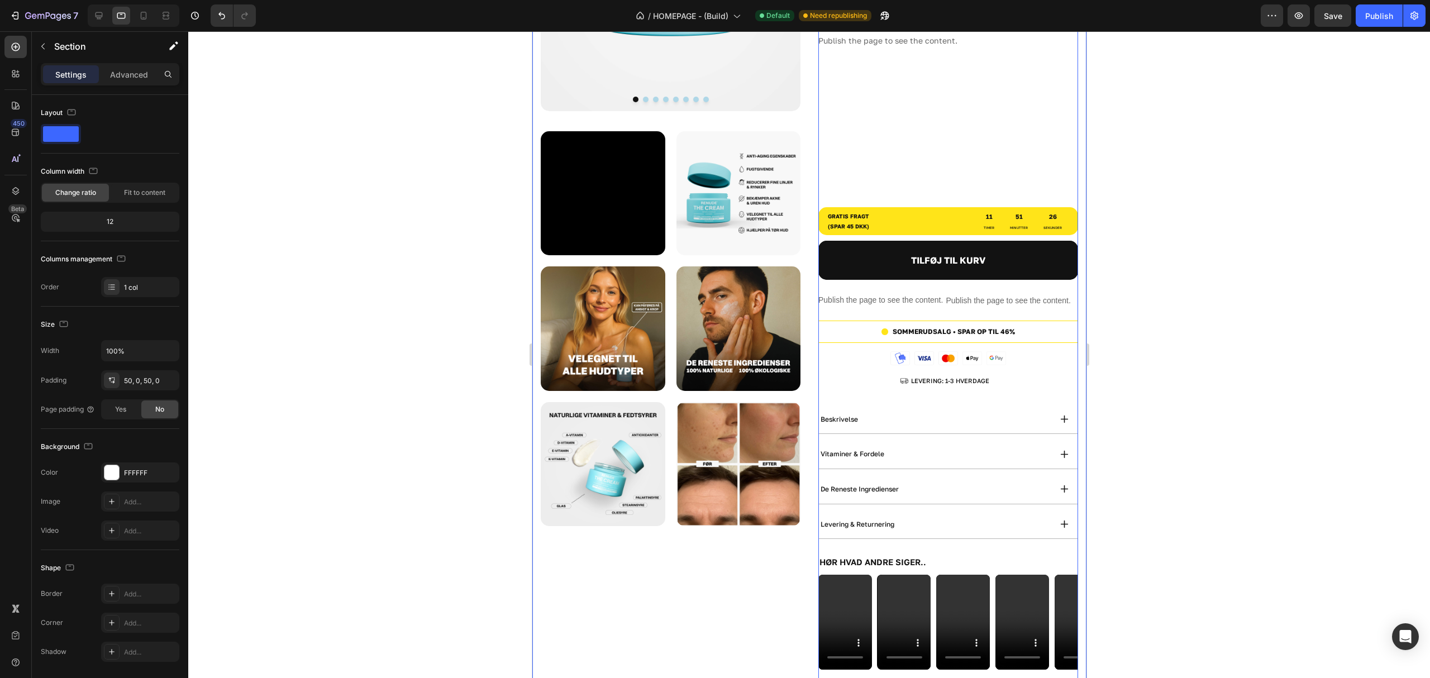
scroll to position [261, 0]
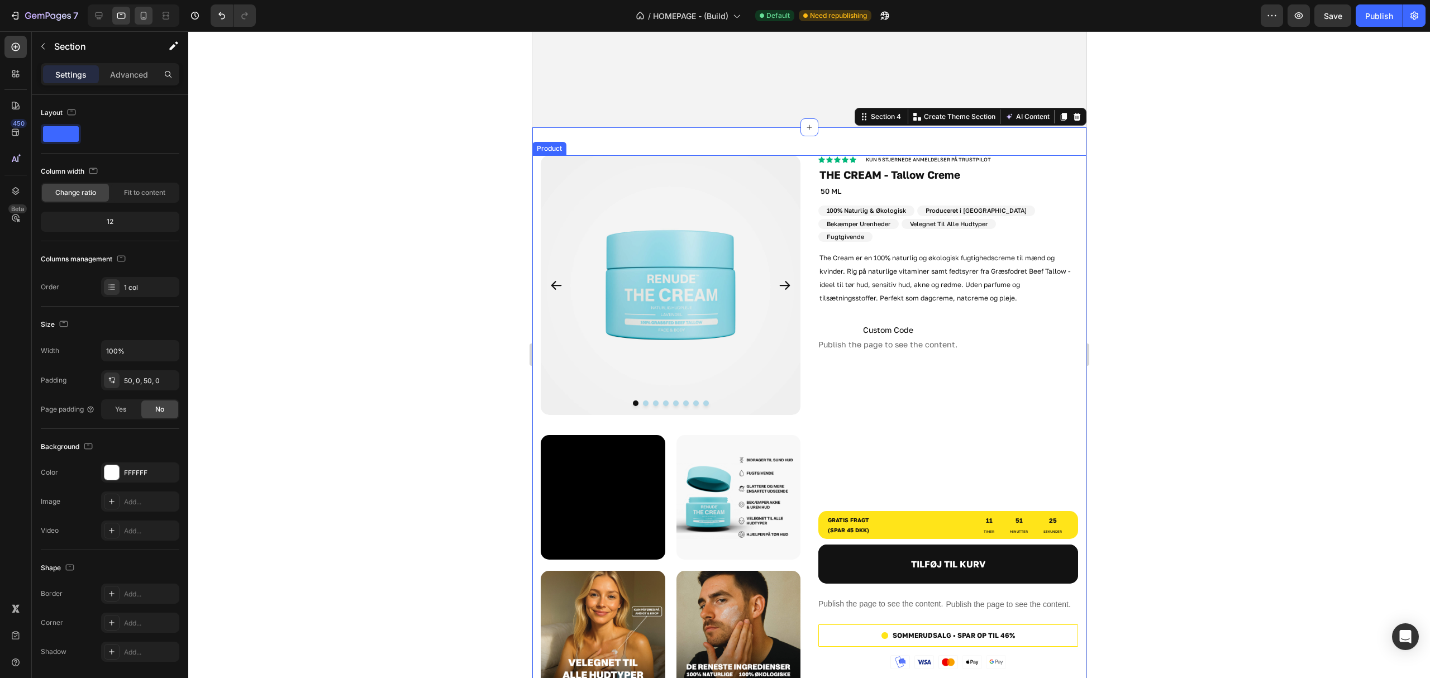
click at [144, 13] on icon at bounding box center [143, 15] width 11 height 11
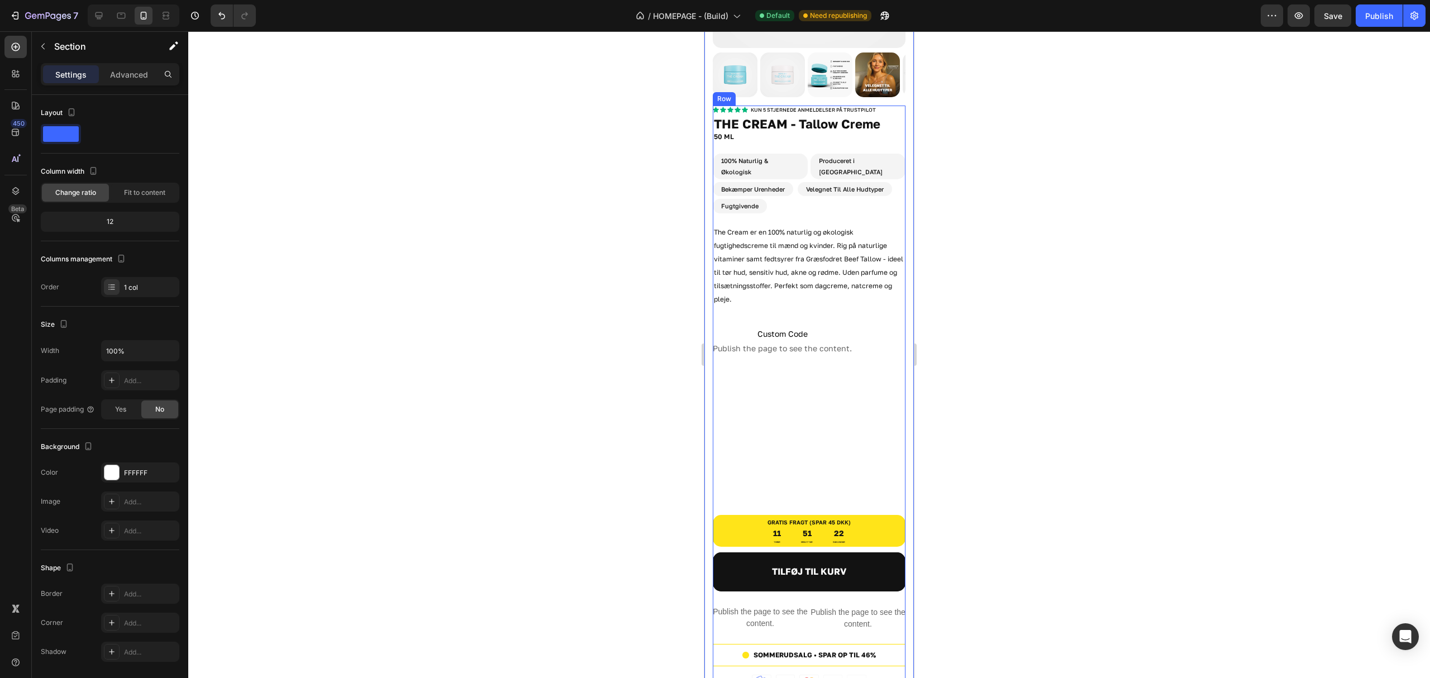
scroll to position [386, 0]
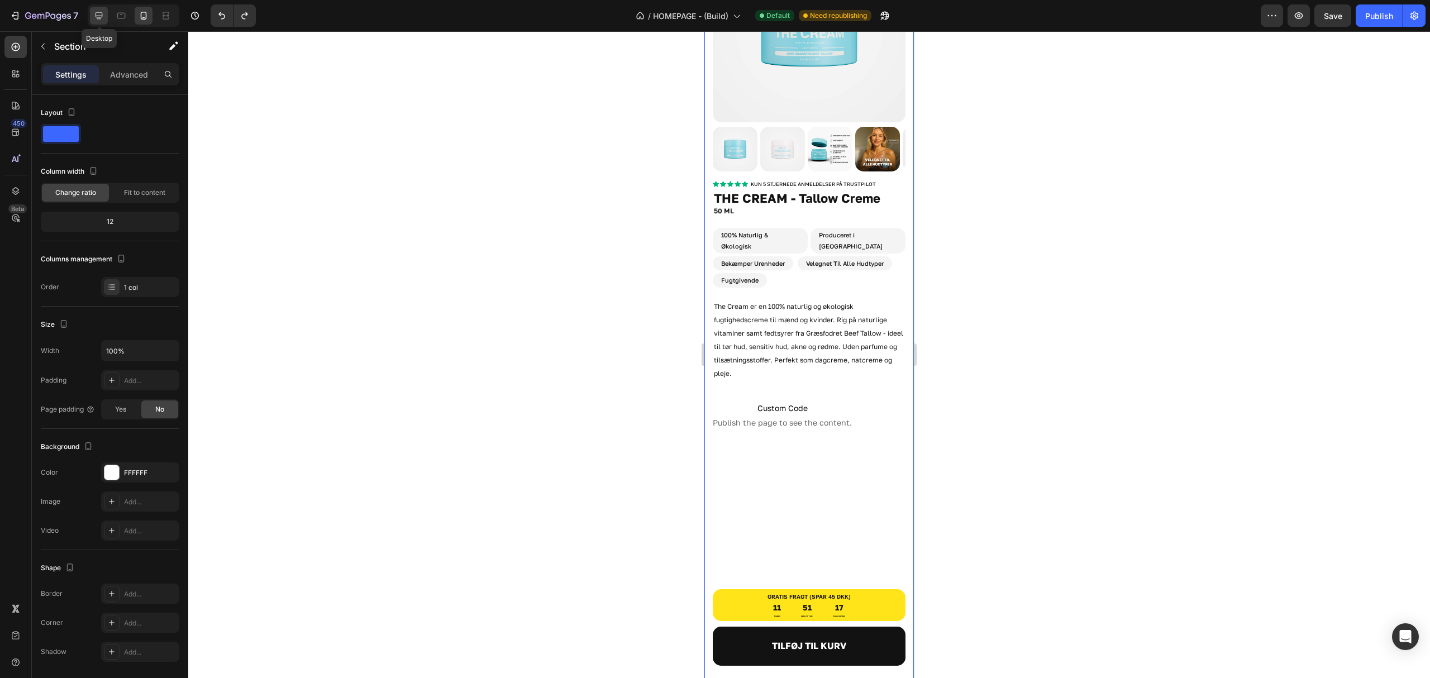
click at [96, 14] on icon at bounding box center [99, 15] width 7 height 7
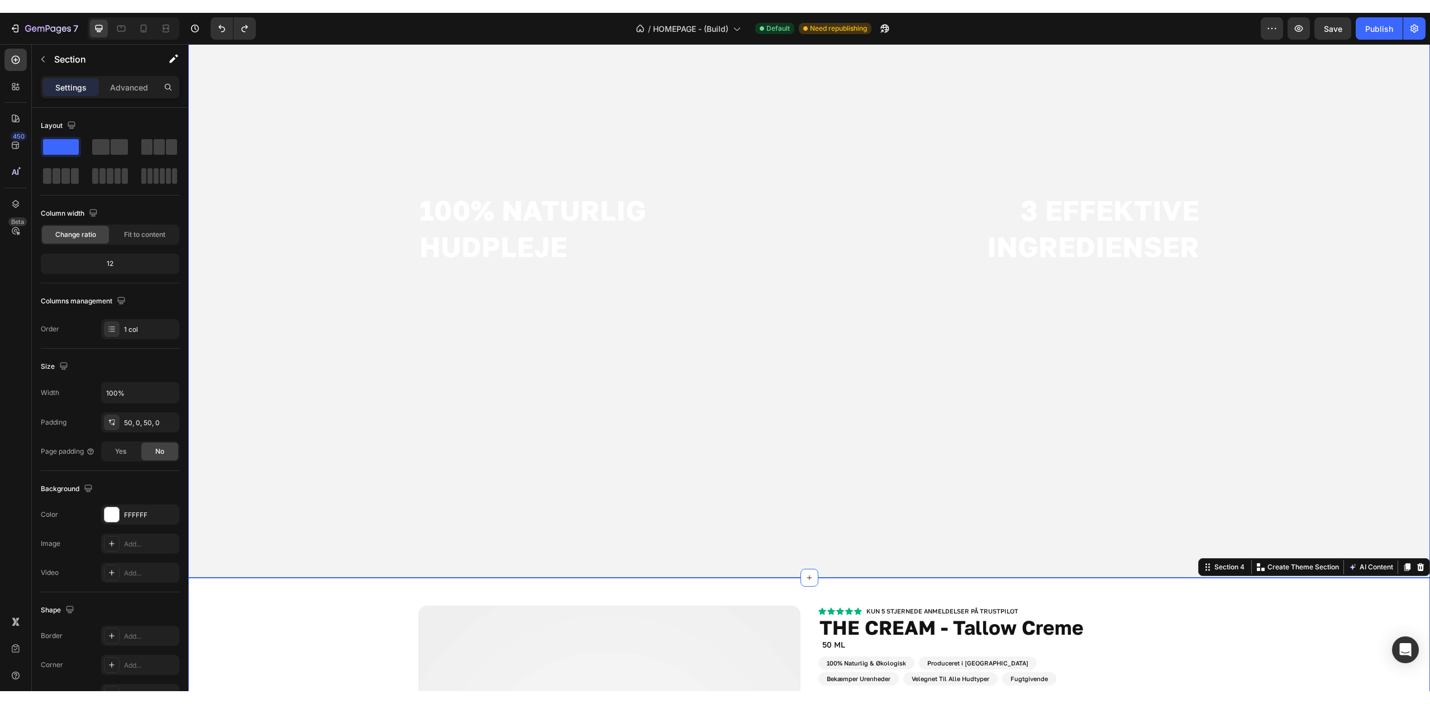
scroll to position [657, 0]
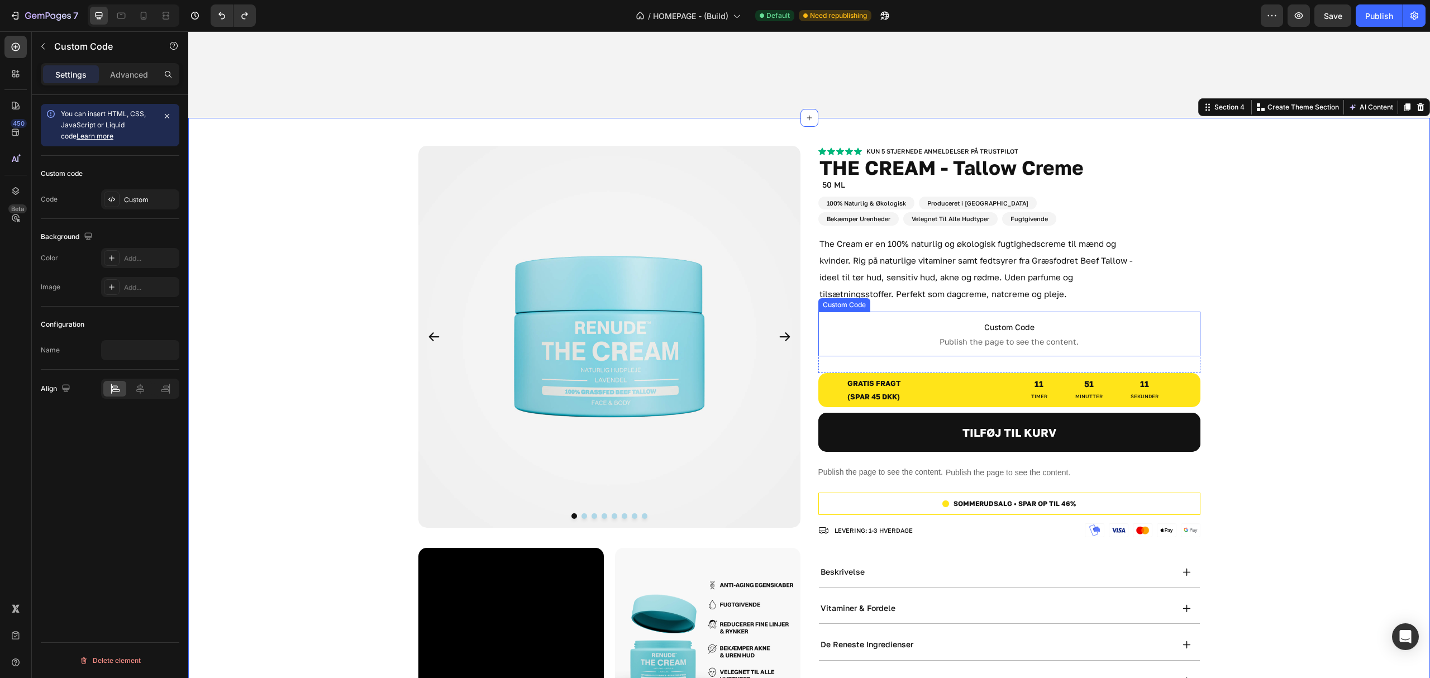
click at [964, 336] on span "Publish the page to see the content." at bounding box center [1009, 341] width 382 height 11
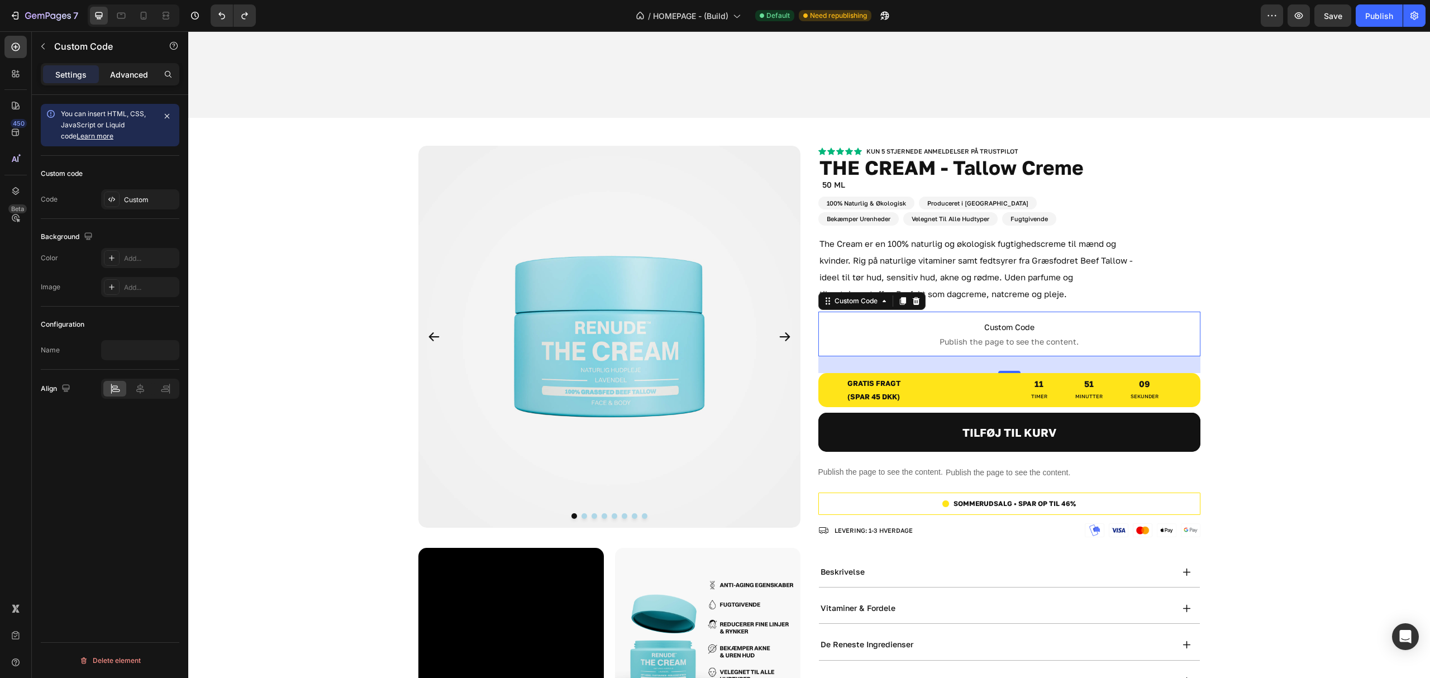
click at [135, 74] on p "Advanced" at bounding box center [129, 75] width 38 height 12
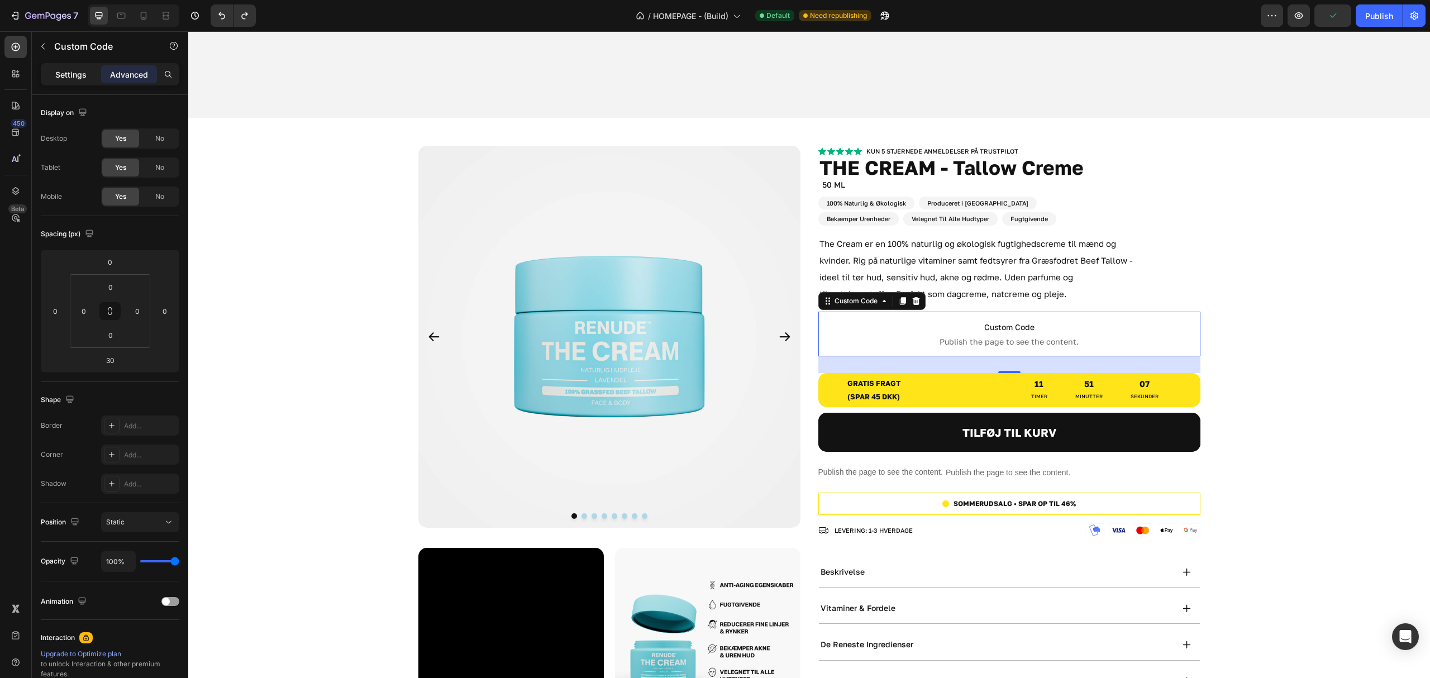
click at [65, 77] on p "Settings" at bounding box center [70, 75] width 31 height 12
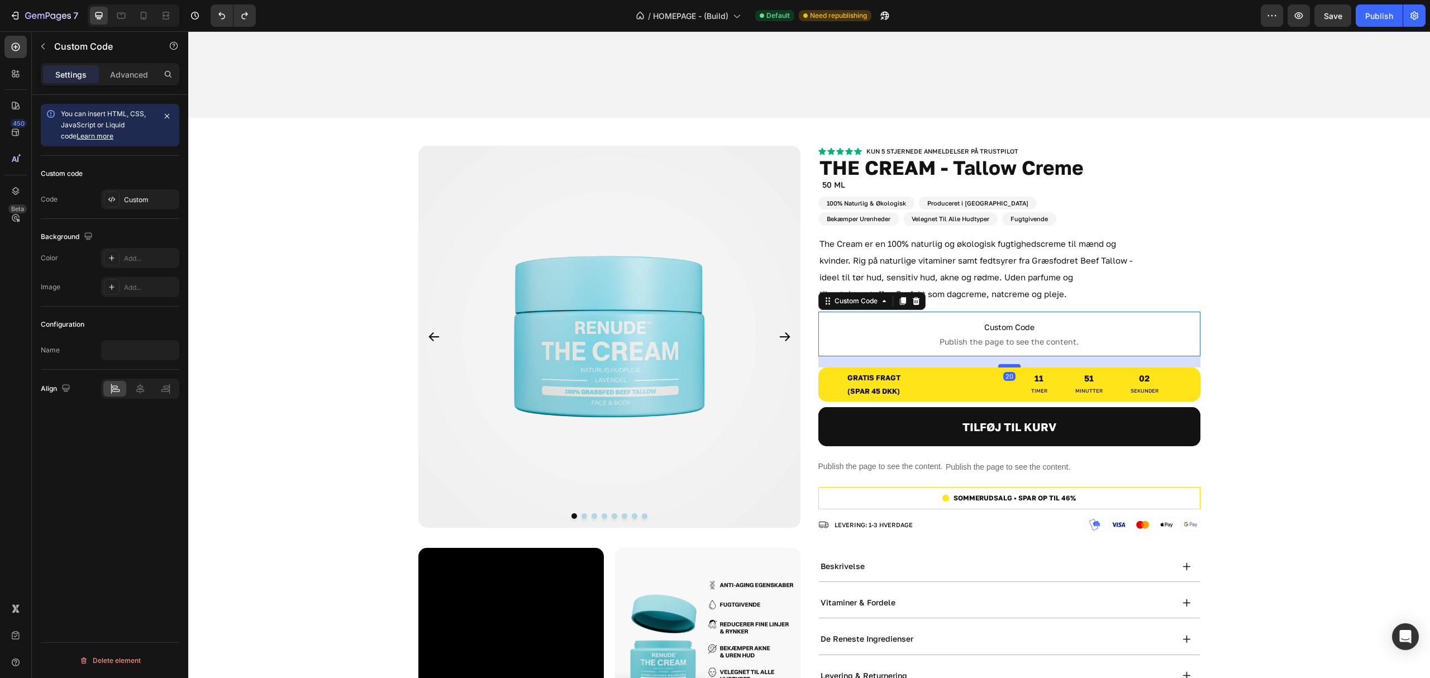
drag, startPoint x: 1011, startPoint y: 364, endPoint x: 1013, endPoint y: 359, distance: 5.8
click at [1013, 364] on div at bounding box center [1009, 365] width 22 height 3
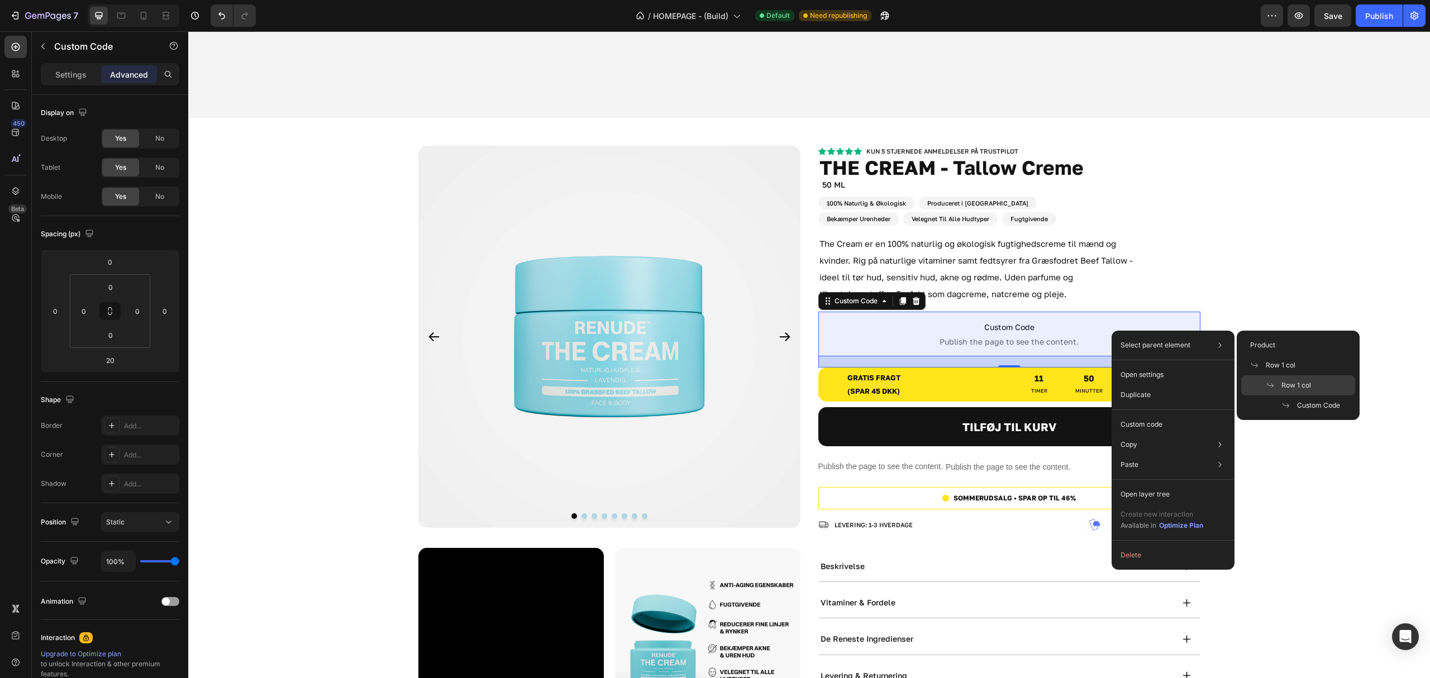
click at [1308, 382] on span "Row 1 col" at bounding box center [1296, 385] width 30 height 10
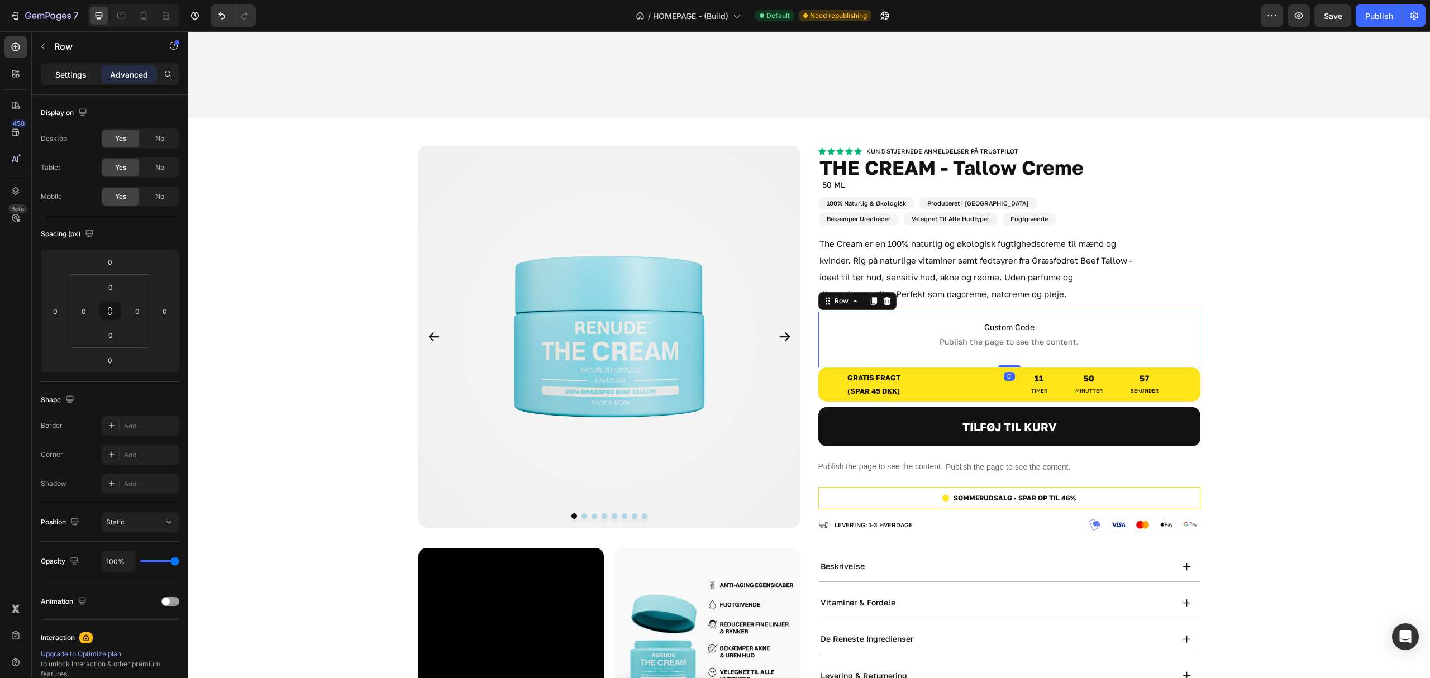
click at [85, 68] on div "Settings" at bounding box center [71, 74] width 56 height 18
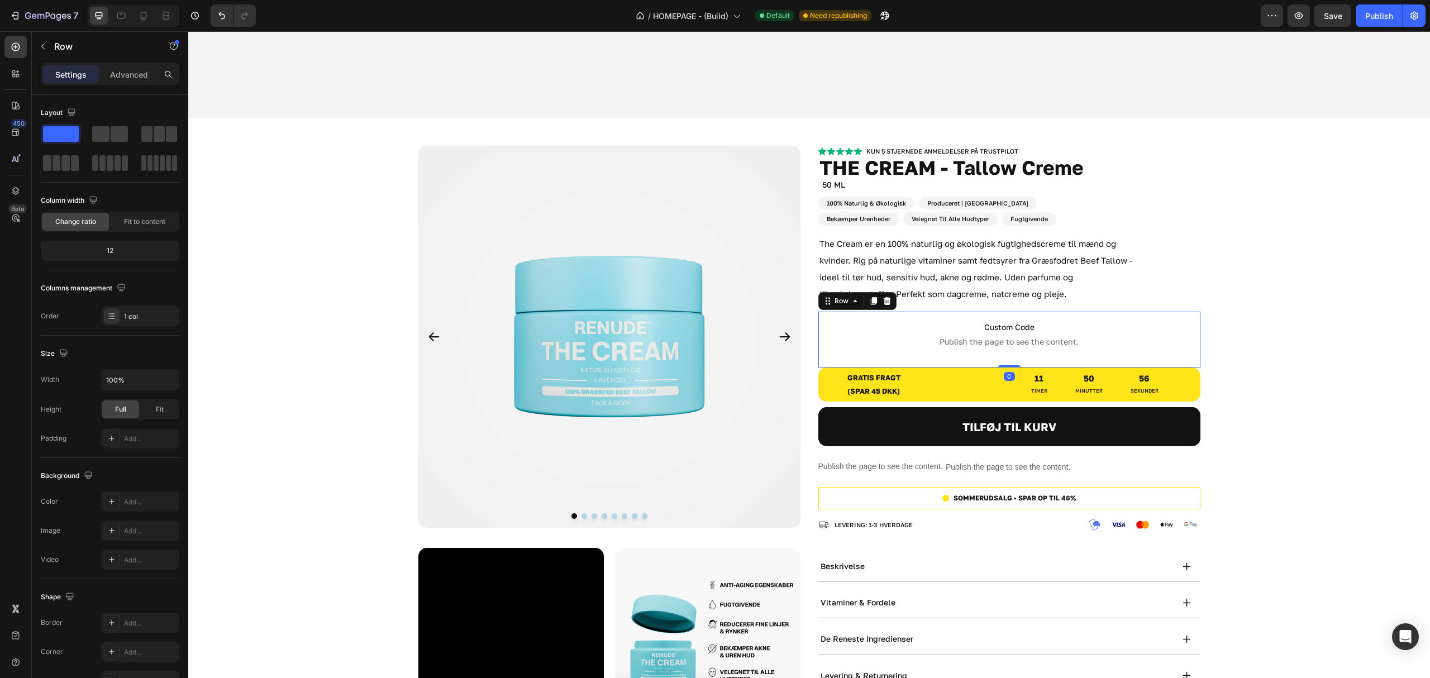
click at [71, 68] on div "Settings" at bounding box center [71, 74] width 56 height 18
click at [148, 380] on input "100%" at bounding box center [140, 380] width 77 height 20
click at [171, 380] on icon "button" at bounding box center [168, 379] width 11 height 11
click at [1190, 353] on div "Custom Code Publish the page to see the content. Custom Code" at bounding box center [1009, 340] width 382 height 56
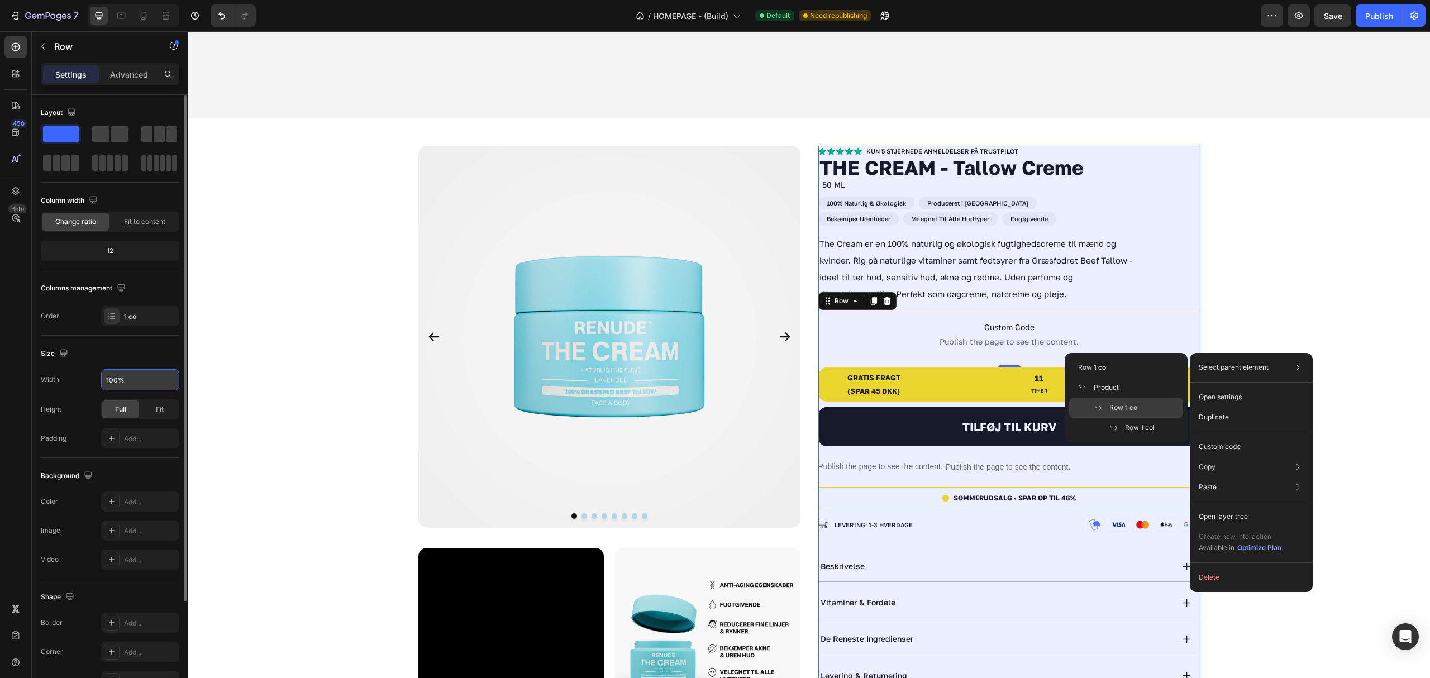
click at [1118, 404] on span "Row 1 col" at bounding box center [1124, 408] width 30 height 10
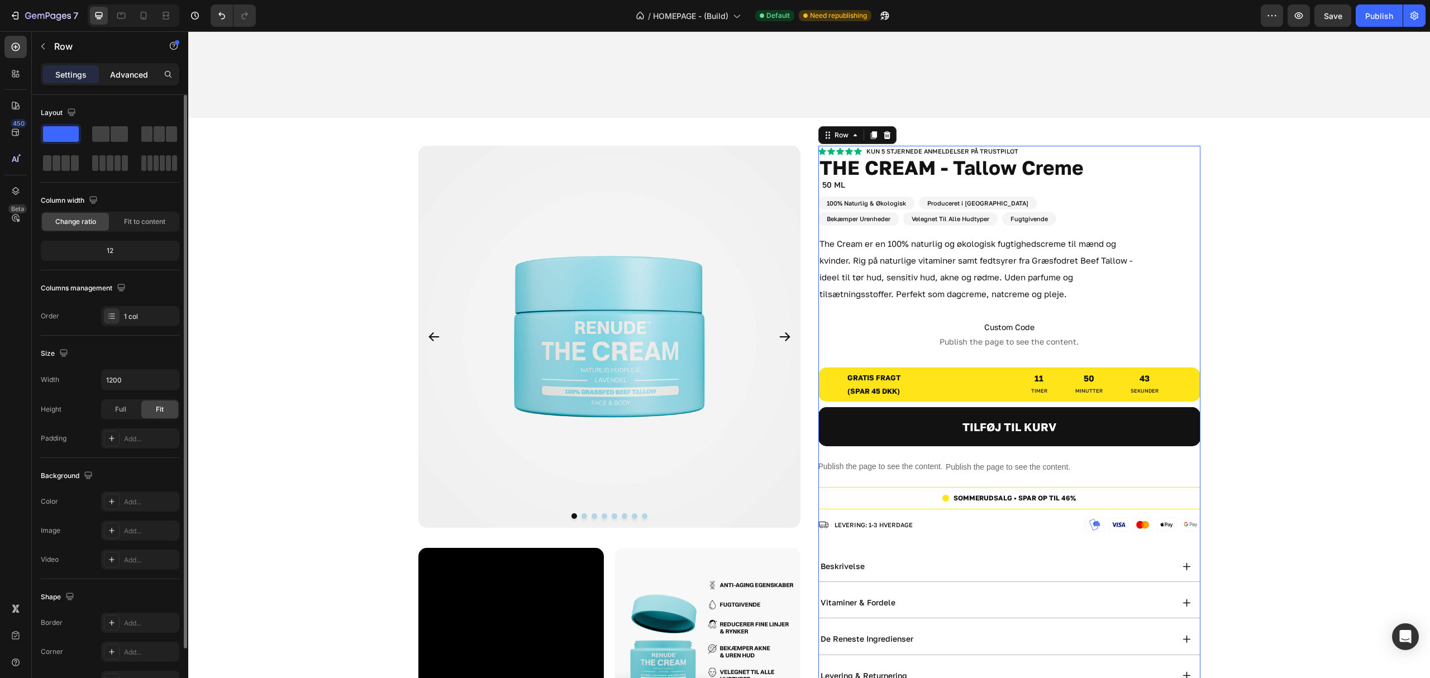
click at [107, 71] on div "Advanced" at bounding box center [129, 74] width 56 height 18
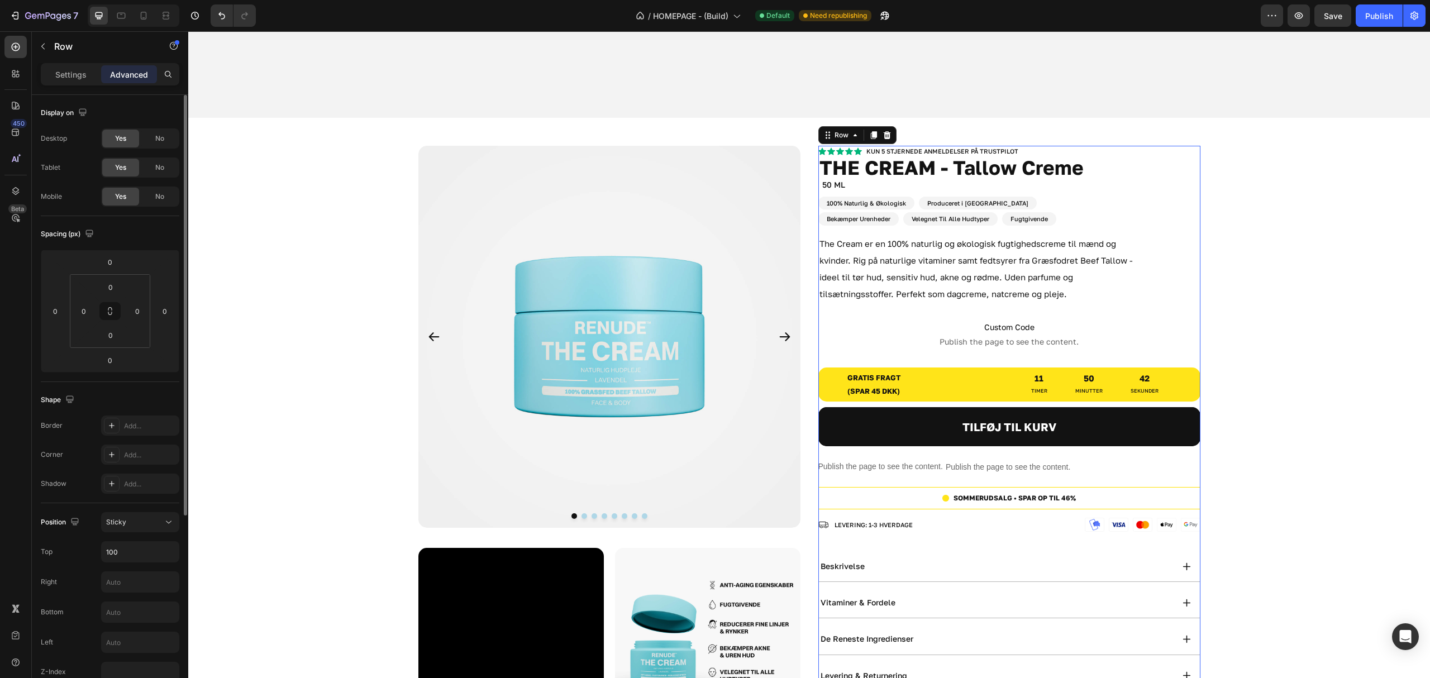
click at [67, 64] on div "Settings Advanced" at bounding box center [110, 74] width 139 height 22
click at [60, 71] on p "Settings" at bounding box center [70, 75] width 31 height 12
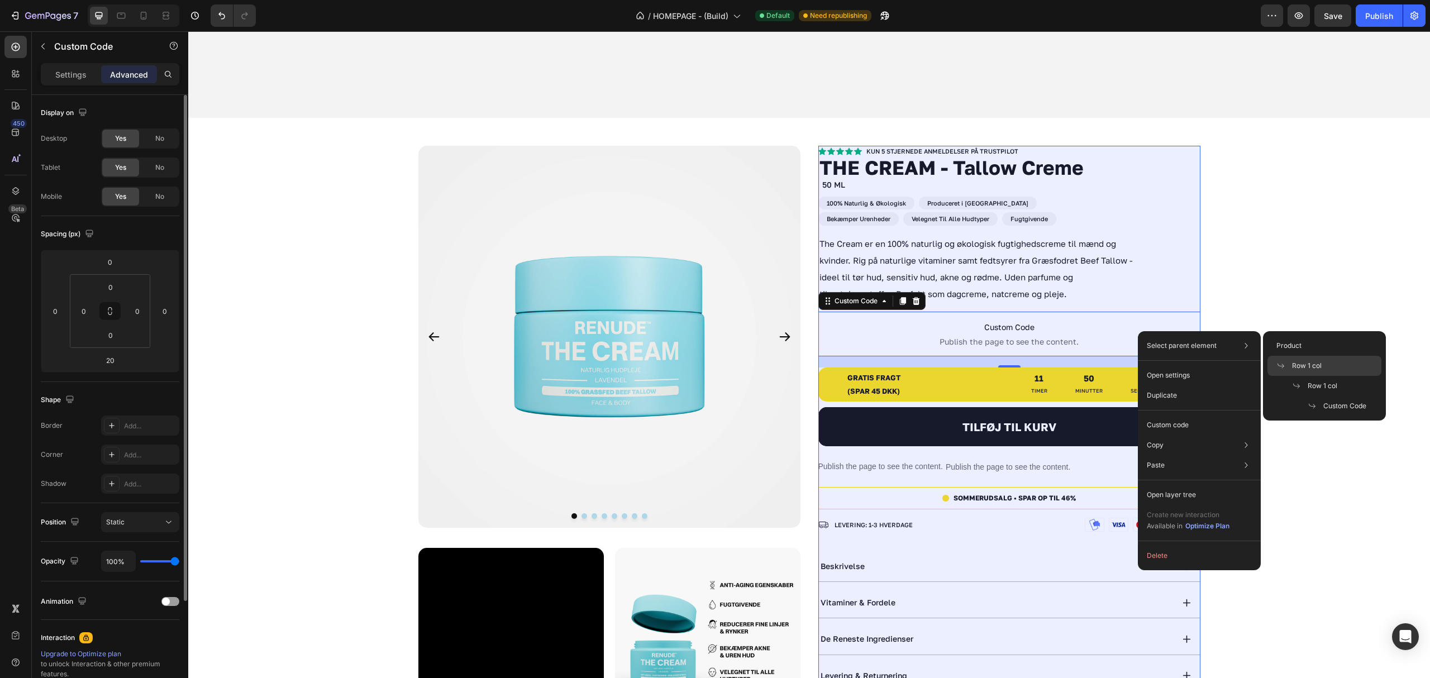
click at [1321, 376] on div "Row 1 col" at bounding box center [1324, 386] width 114 height 20
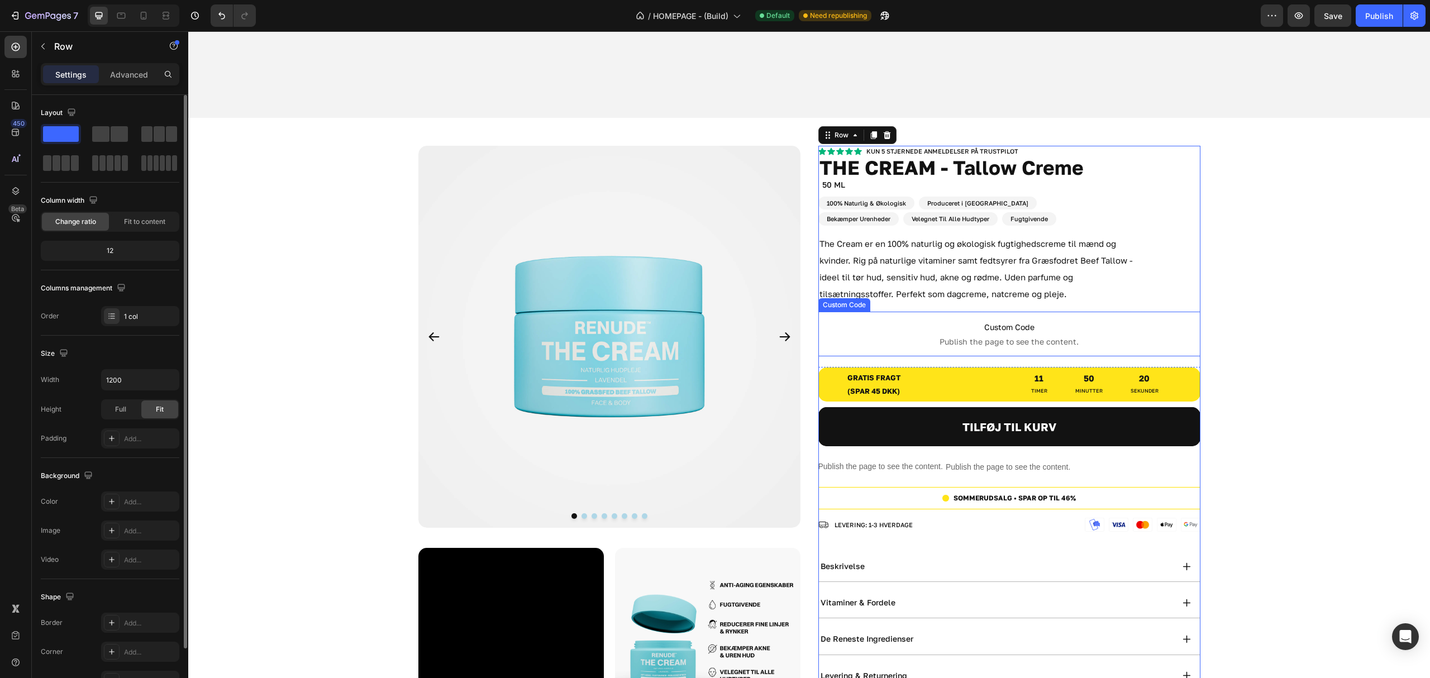
click at [1142, 336] on span "Publish the page to see the content." at bounding box center [1009, 341] width 382 height 11
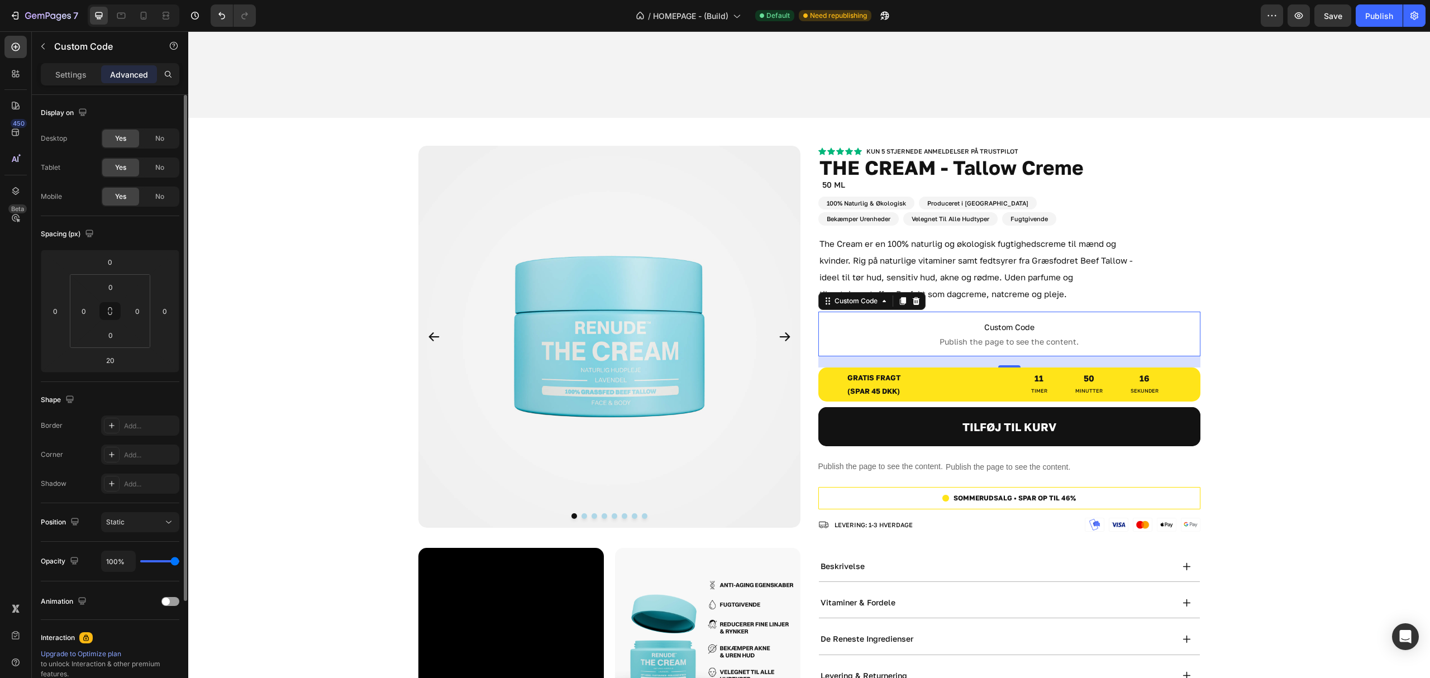
click at [1031, 356] on div "20" at bounding box center [1009, 361] width 382 height 11
click at [1279, 313] on div "Product Images Video Image Row Image Image Row Image Image Row Row Kun 5 stjern…" at bounding box center [809, 636] width 1242 height 981
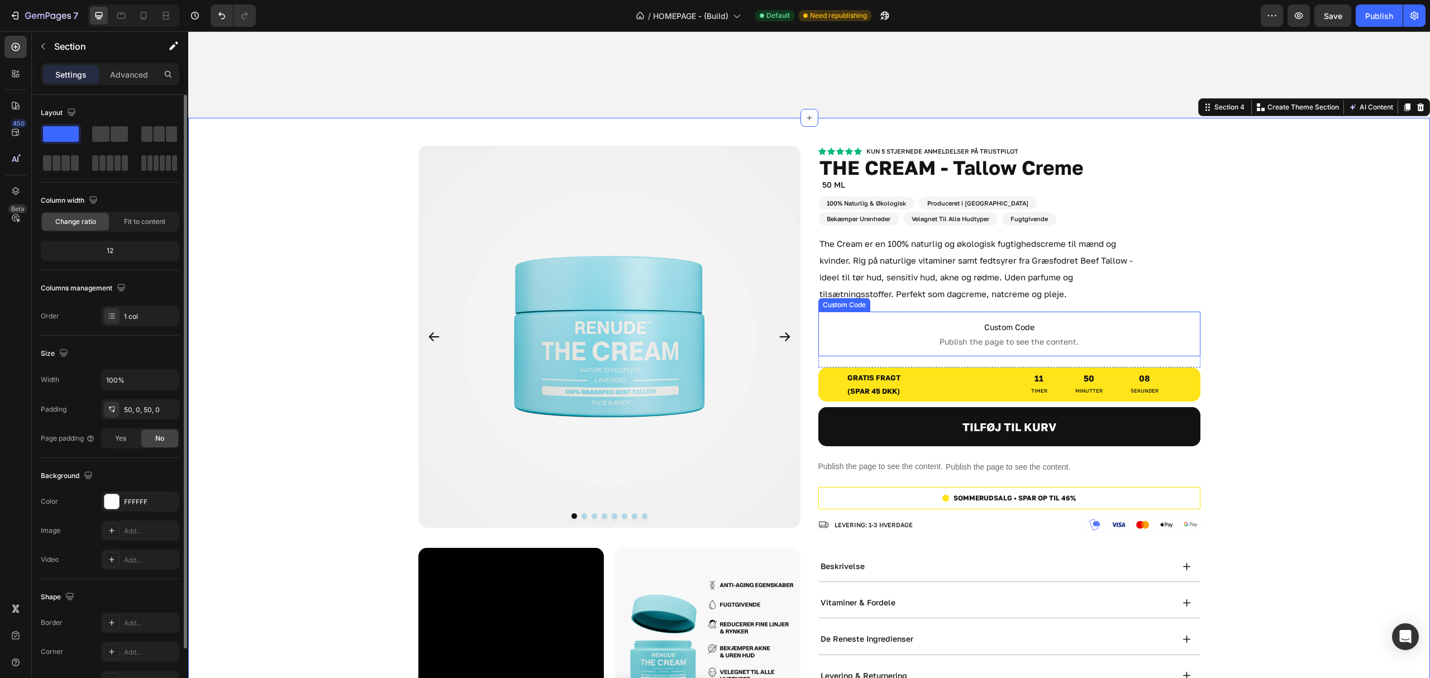
click at [975, 336] on span "Publish the page to see the content." at bounding box center [1009, 341] width 382 height 11
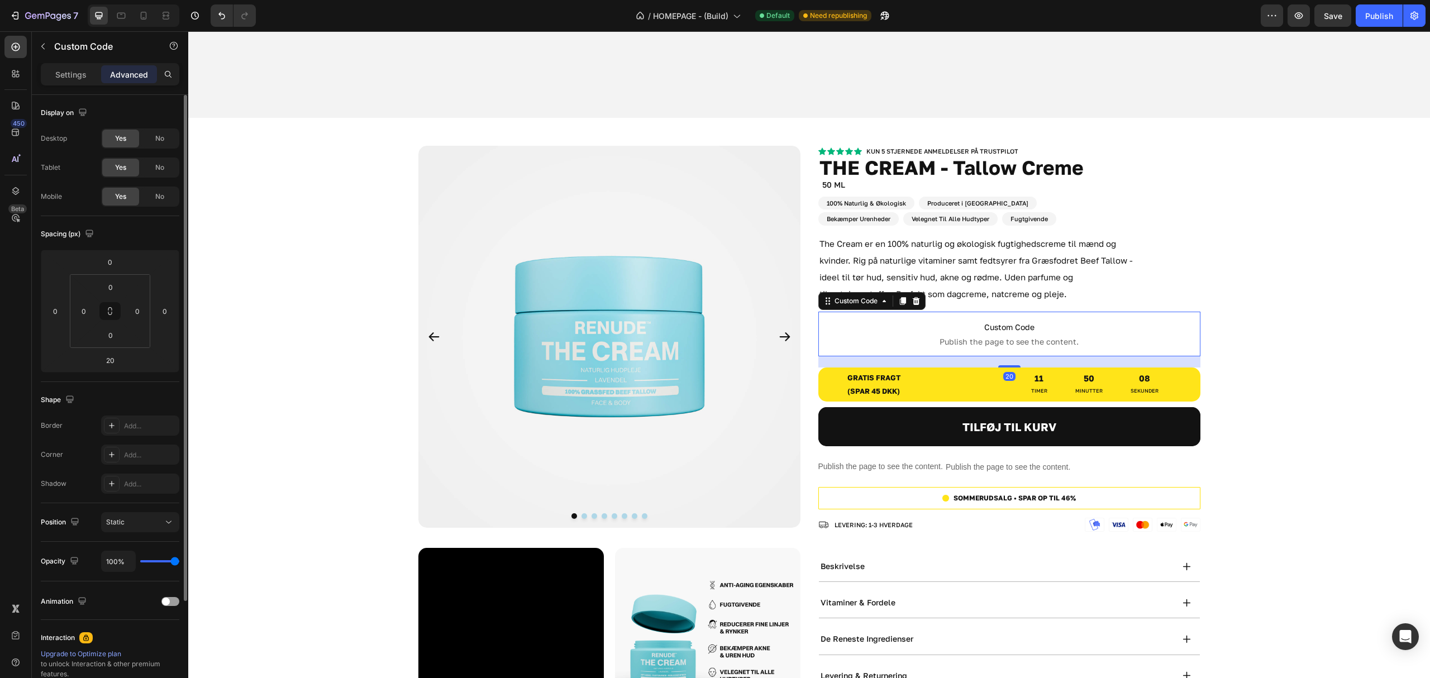
click at [1019, 273] on h2 "The Cream er en 100% naturlig og økologisk fugtighedscreme til mænd og kvinder.…" at bounding box center [978, 268] width 321 height 69
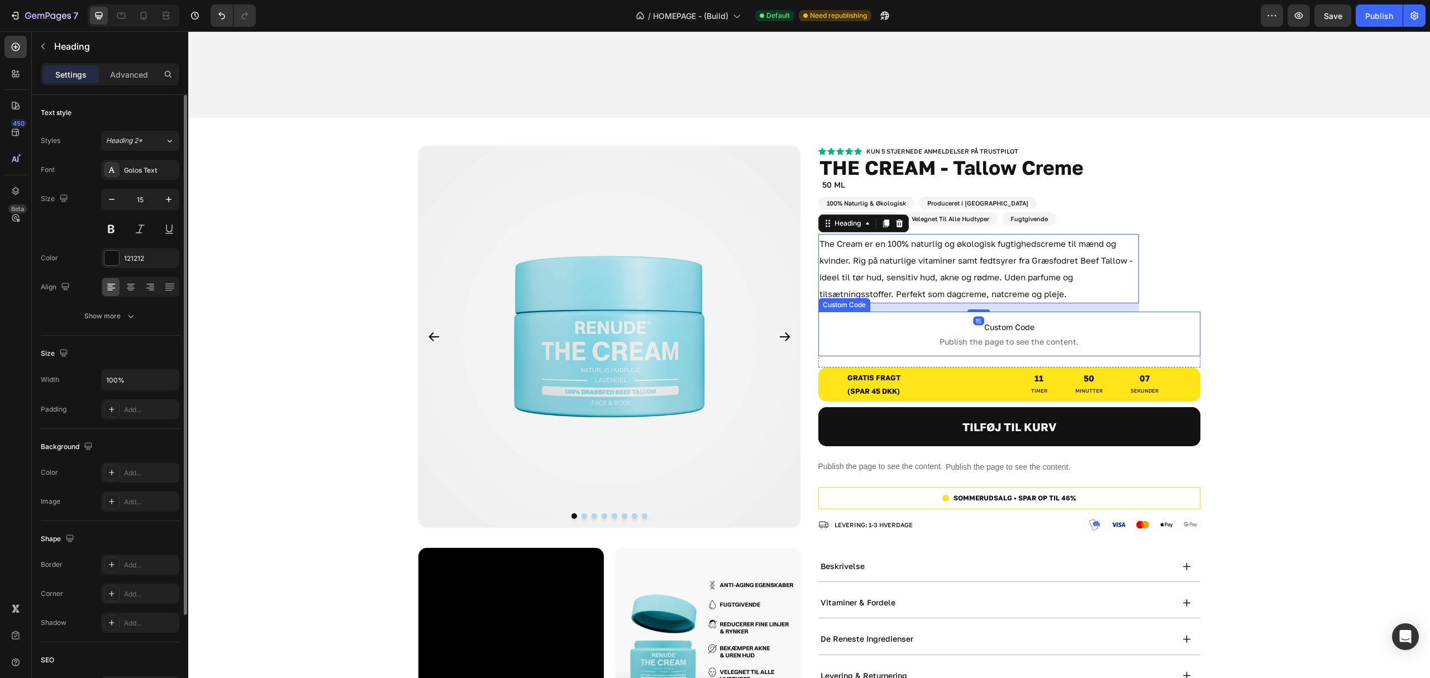
click at [1143, 327] on span "Custom Code" at bounding box center [1009, 327] width 382 height 13
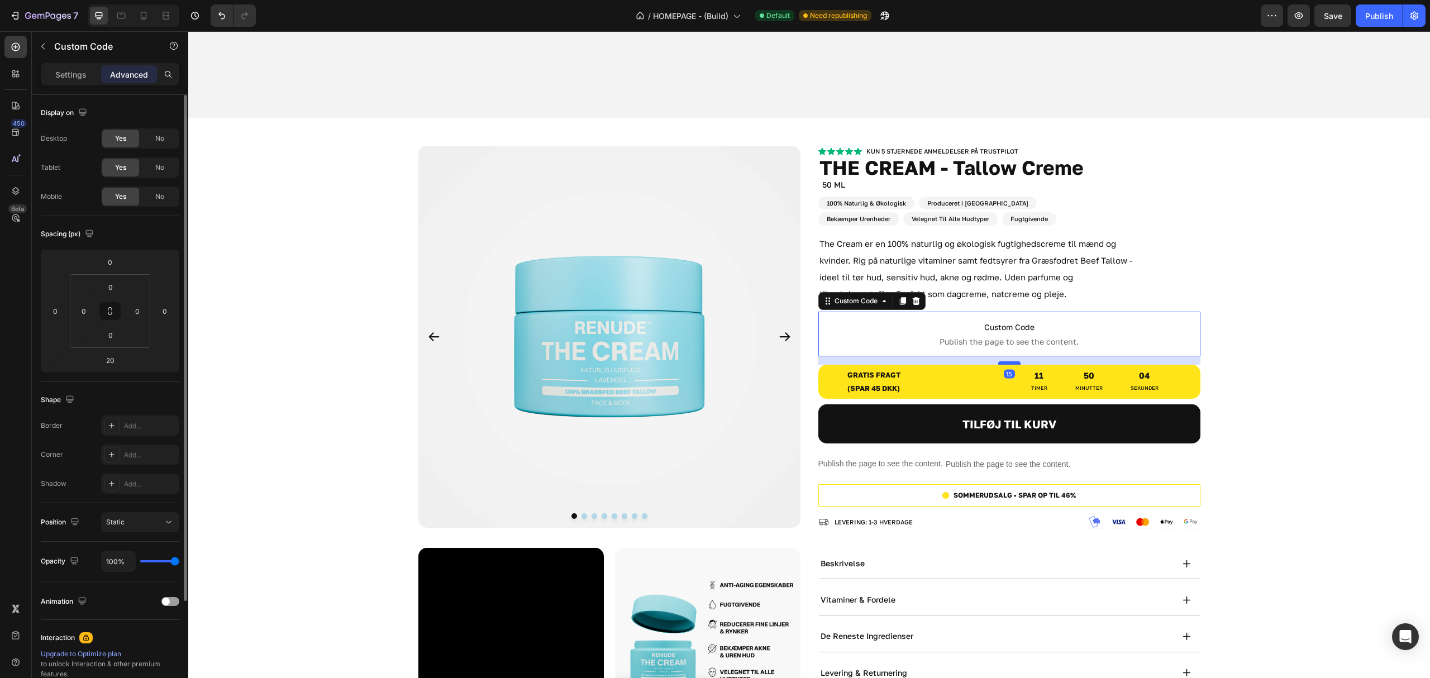
click at [1013, 361] on div at bounding box center [1009, 362] width 22 height 3
type input "15"
click at [1374, 13] on div "Publish" at bounding box center [1379, 16] width 28 height 12
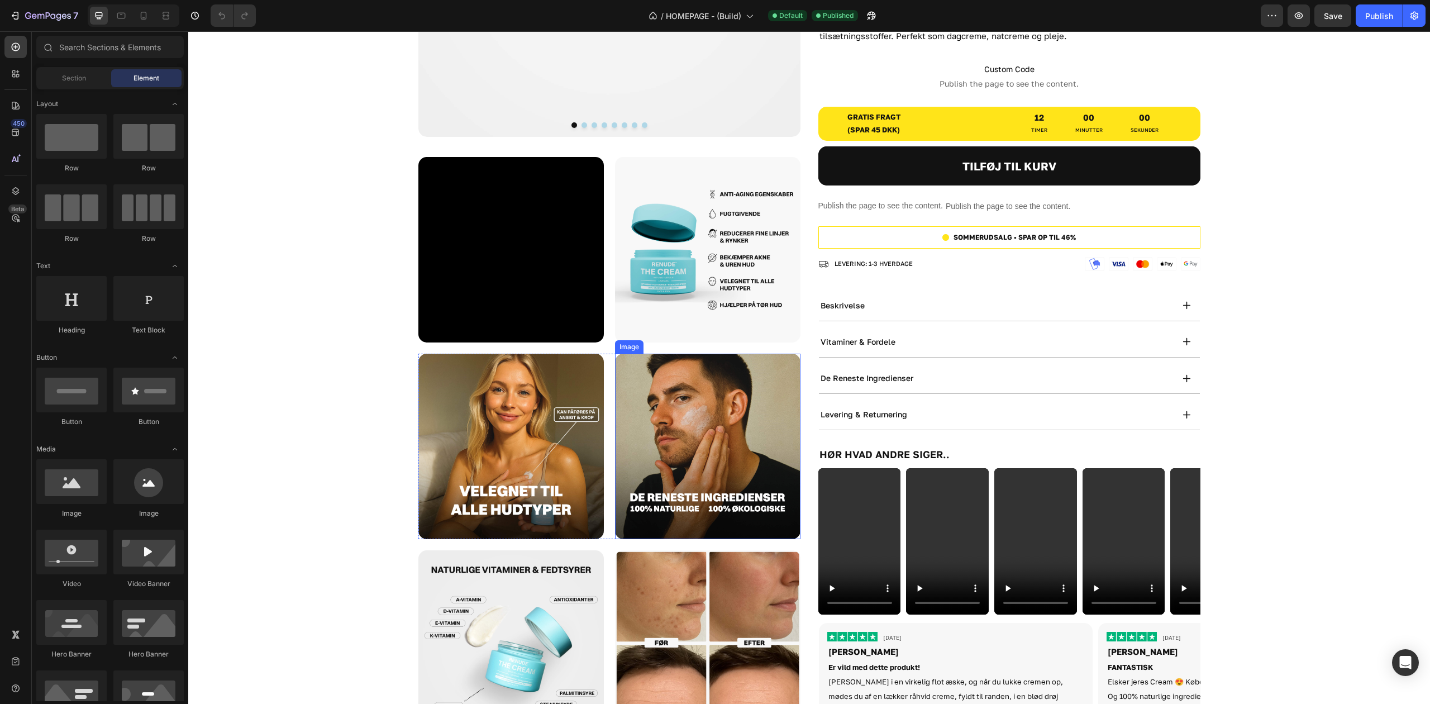
scroll to position [1266, 0]
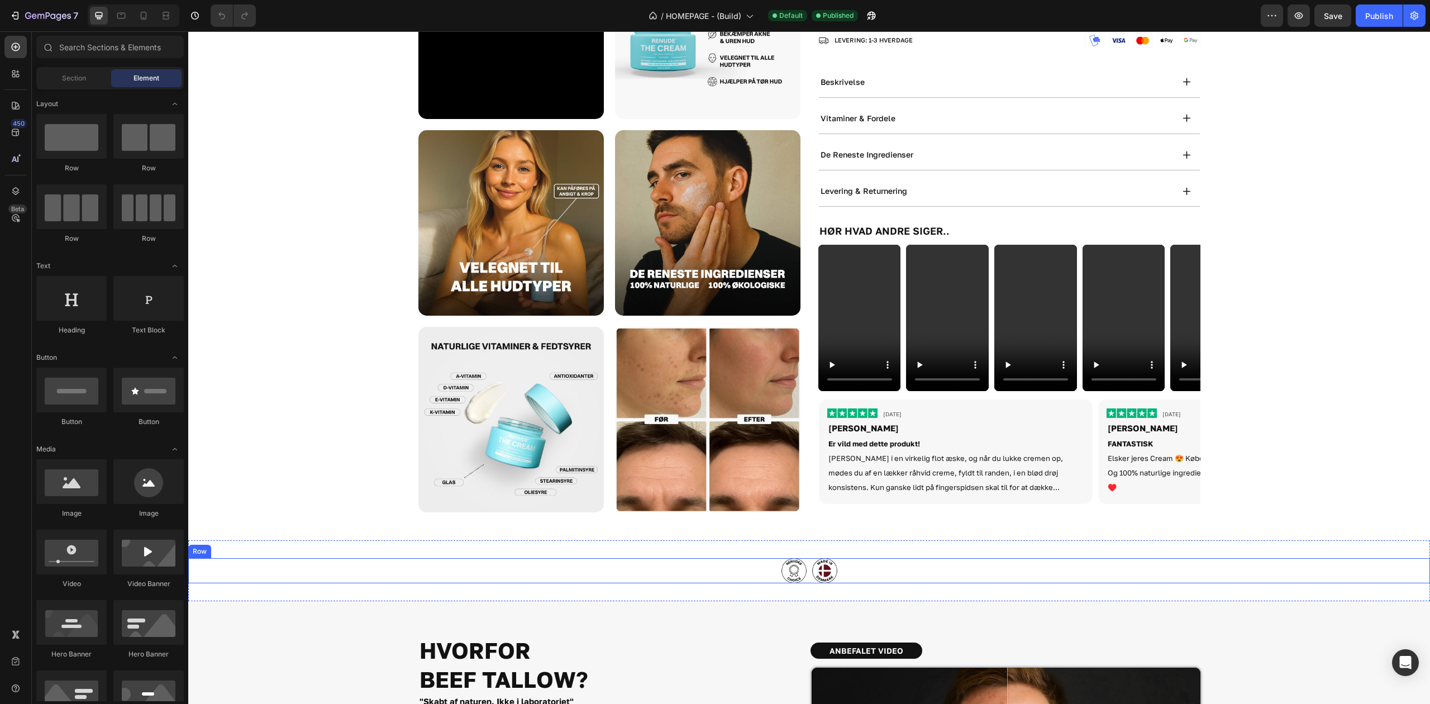
click at [751, 572] on div "Image Image Row" at bounding box center [809, 570] width 1242 height 25
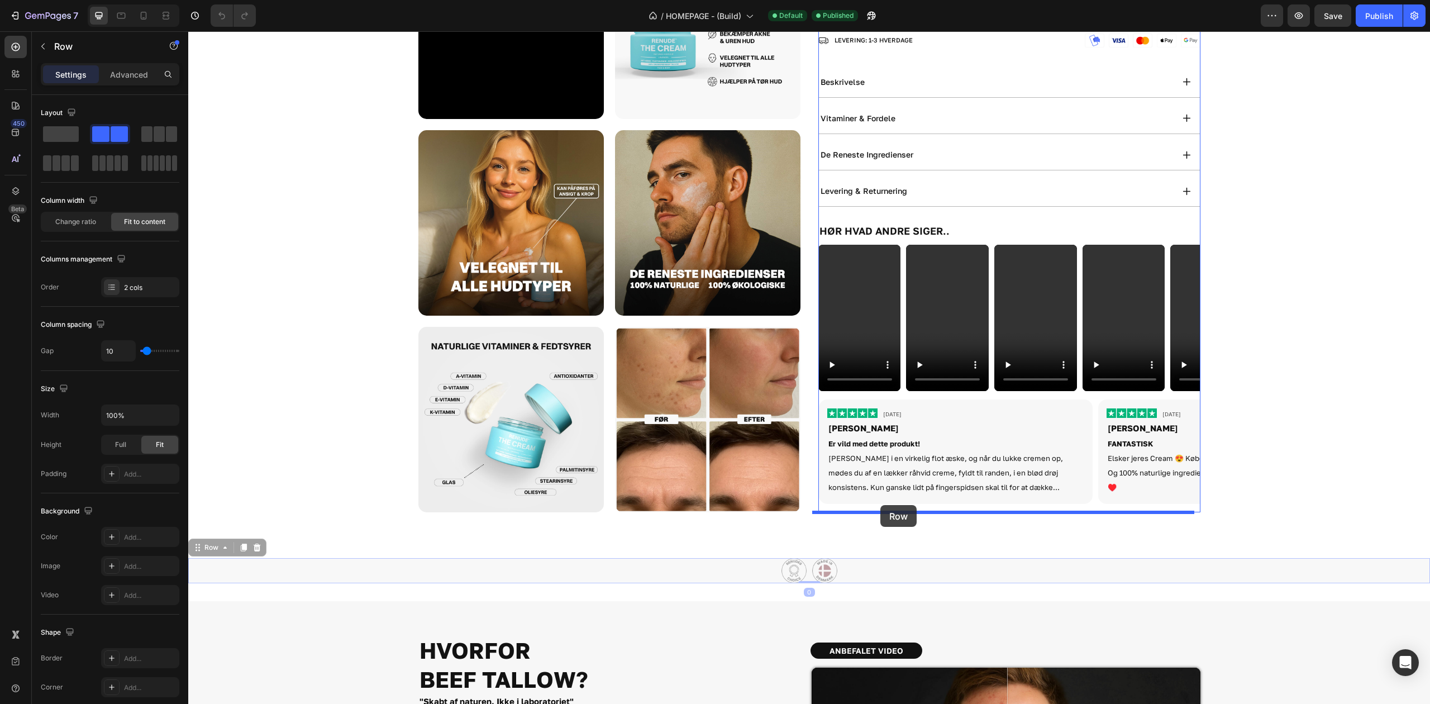
drag, startPoint x: 714, startPoint y: 571, endPoint x: 881, endPoint y: 505, distance: 179.5
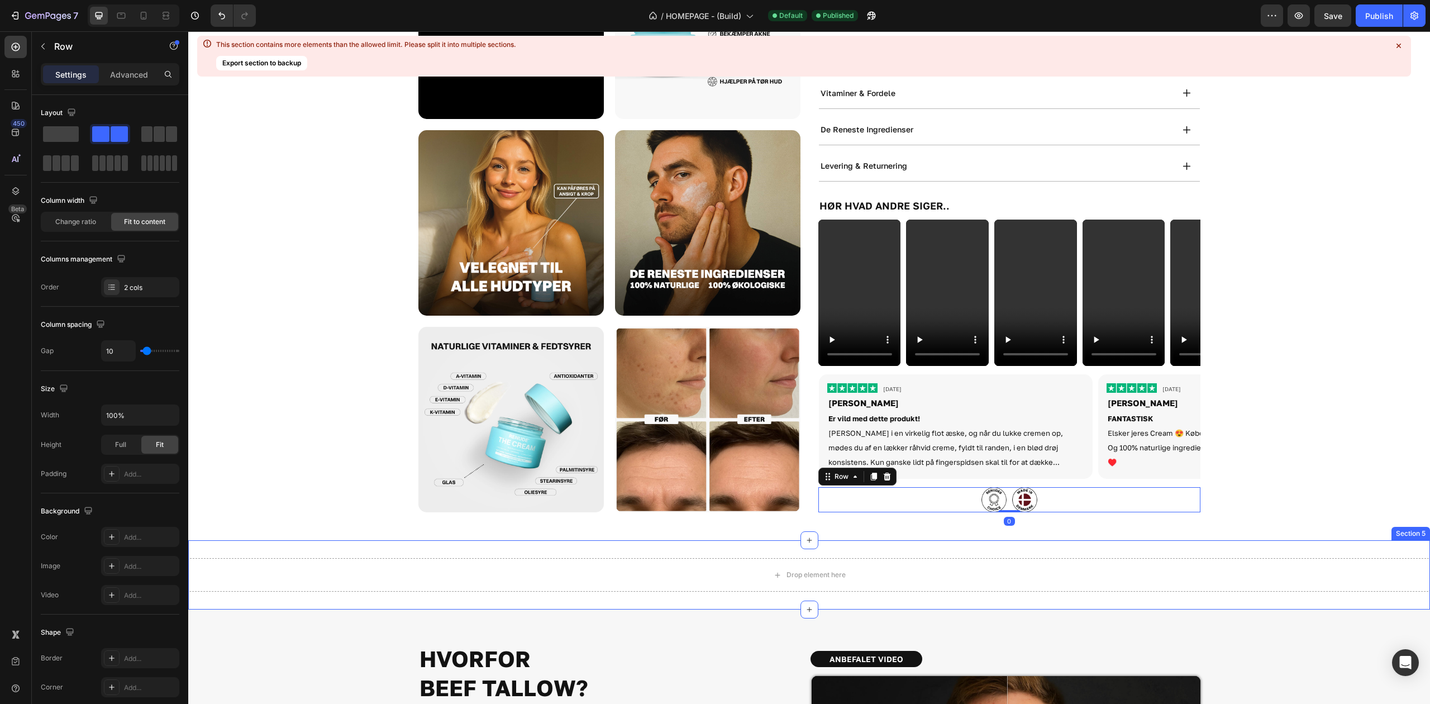
click at [822, 548] on div "Drop element here Section 5" at bounding box center [809, 574] width 1242 height 69
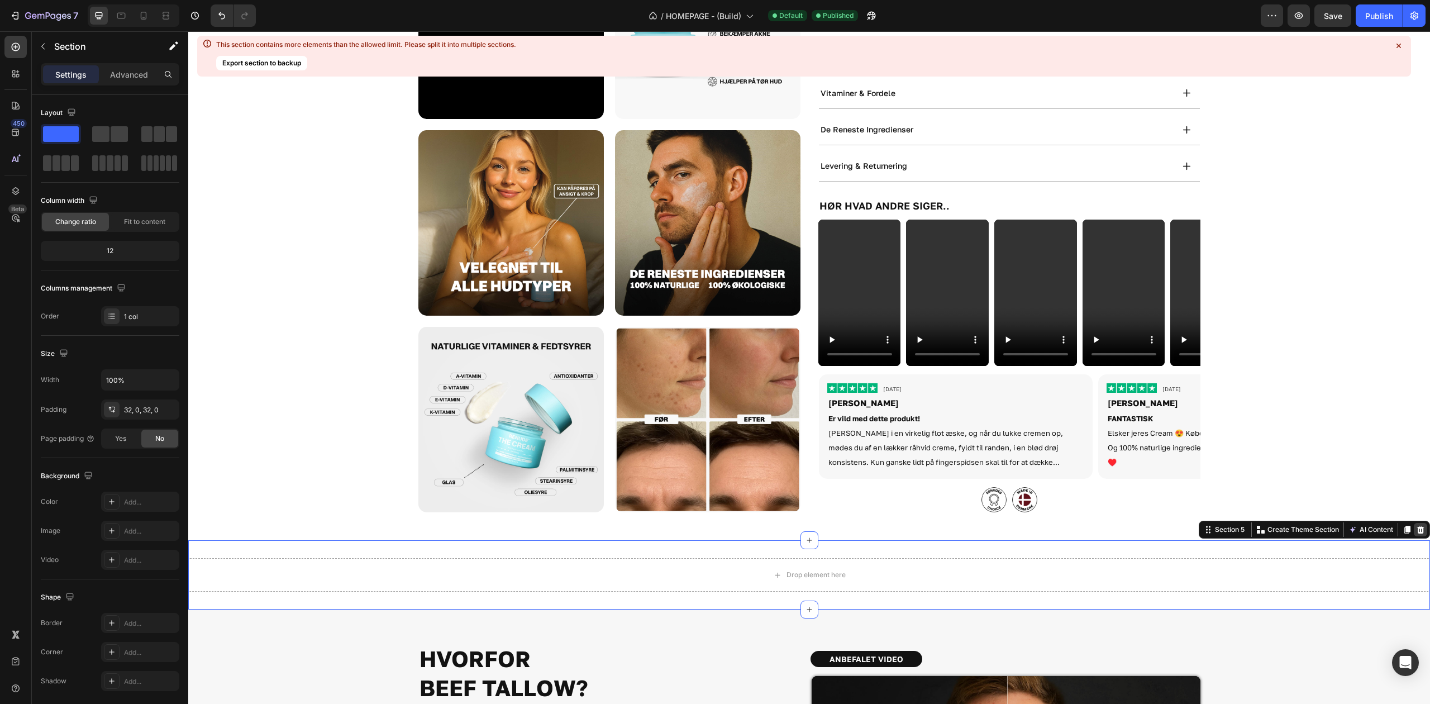
click at [1417, 529] on icon at bounding box center [1420, 530] width 7 height 8
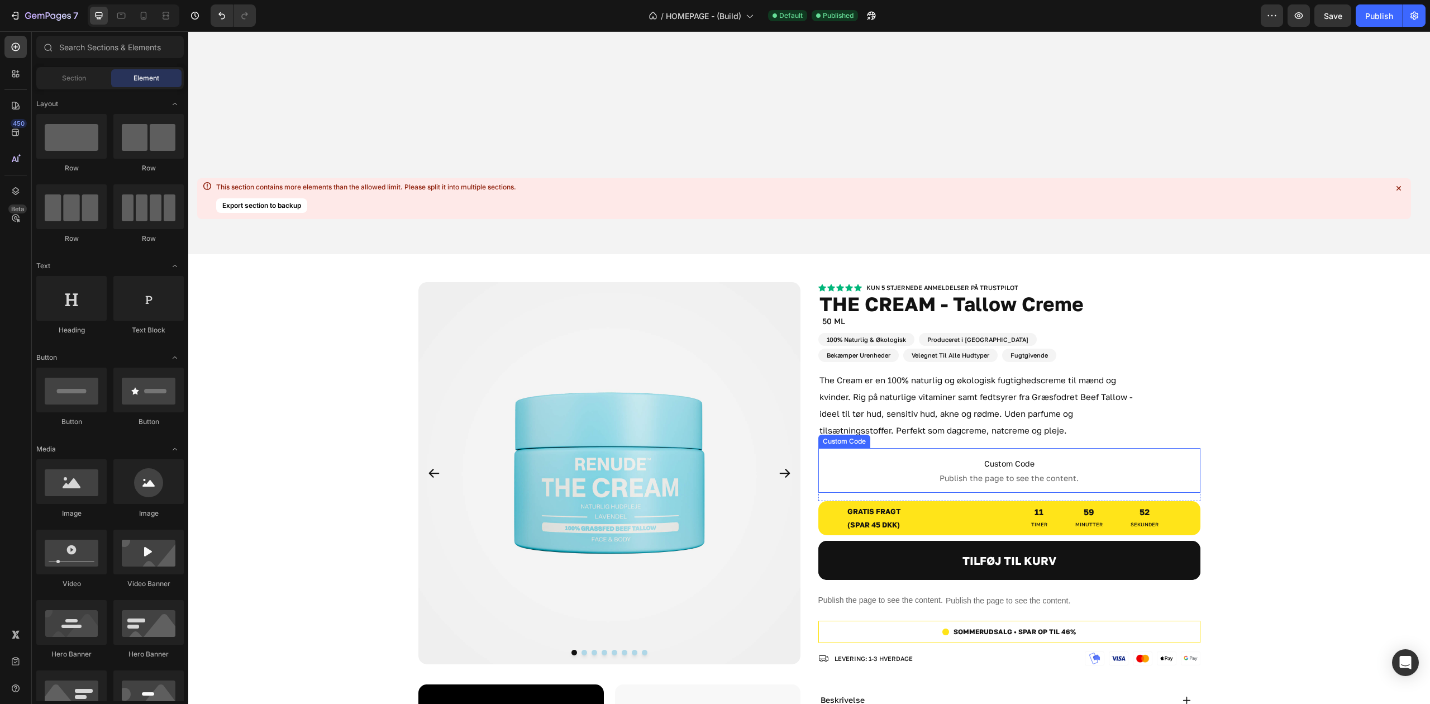
scroll to position [298, 0]
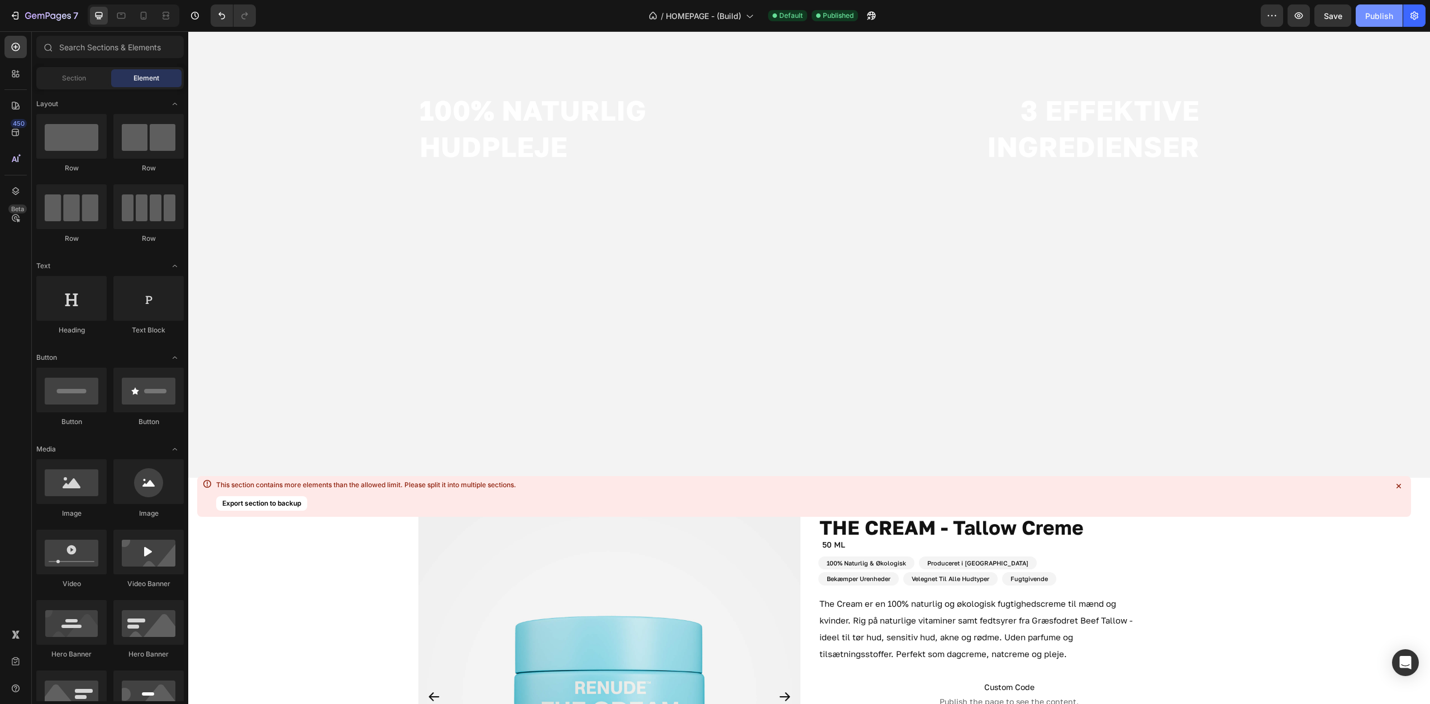
click at [1376, 12] on div "Publish" at bounding box center [1379, 16] width 28 height 12
